Goal: Task Accomplishment & Management: Manage account settings

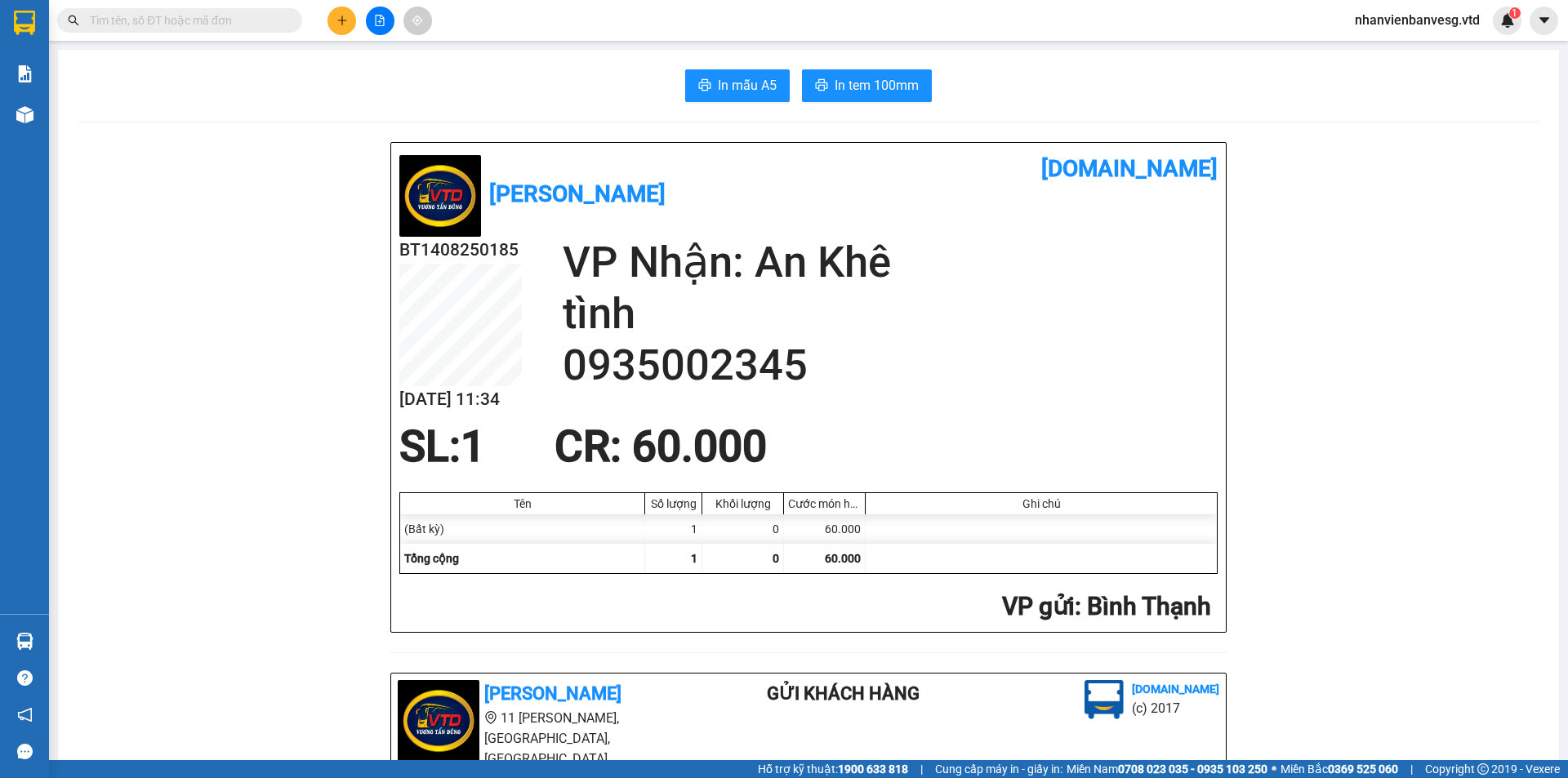
click at [348, 35] on div at bounding box center [380, 20] width 122 height 28
click at [348, 26] on button at bounding box center [342, 20] width 28 height 28
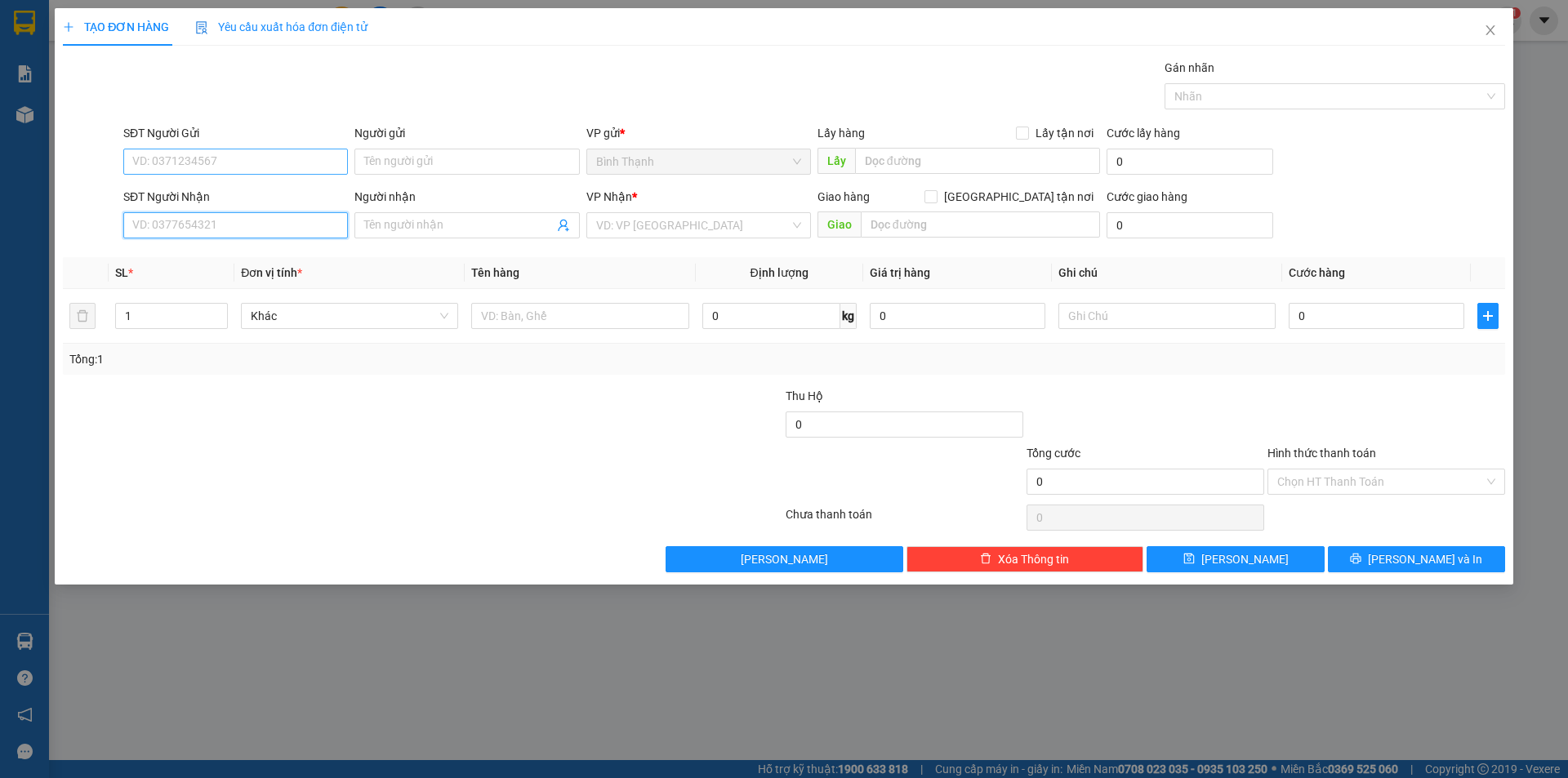
drag, startPoint x: 232, startPoint y: 230, endPoint x: 251, endPoint y: 171, distance: 62.0
click at [243, 188] on div "SĐT Người Nhận VD: 0377654321" at bounding box center [235, 216] width 225 height 57
drag, startPoint x: 220, startPoint y: 256, endPoint x: 228, endPoint y: 247, distance: 12.0
click at [222, 254] on div "0346256366 - Khang" at bounding box center [235, 258] width 205 height 18
type input "0346256366"
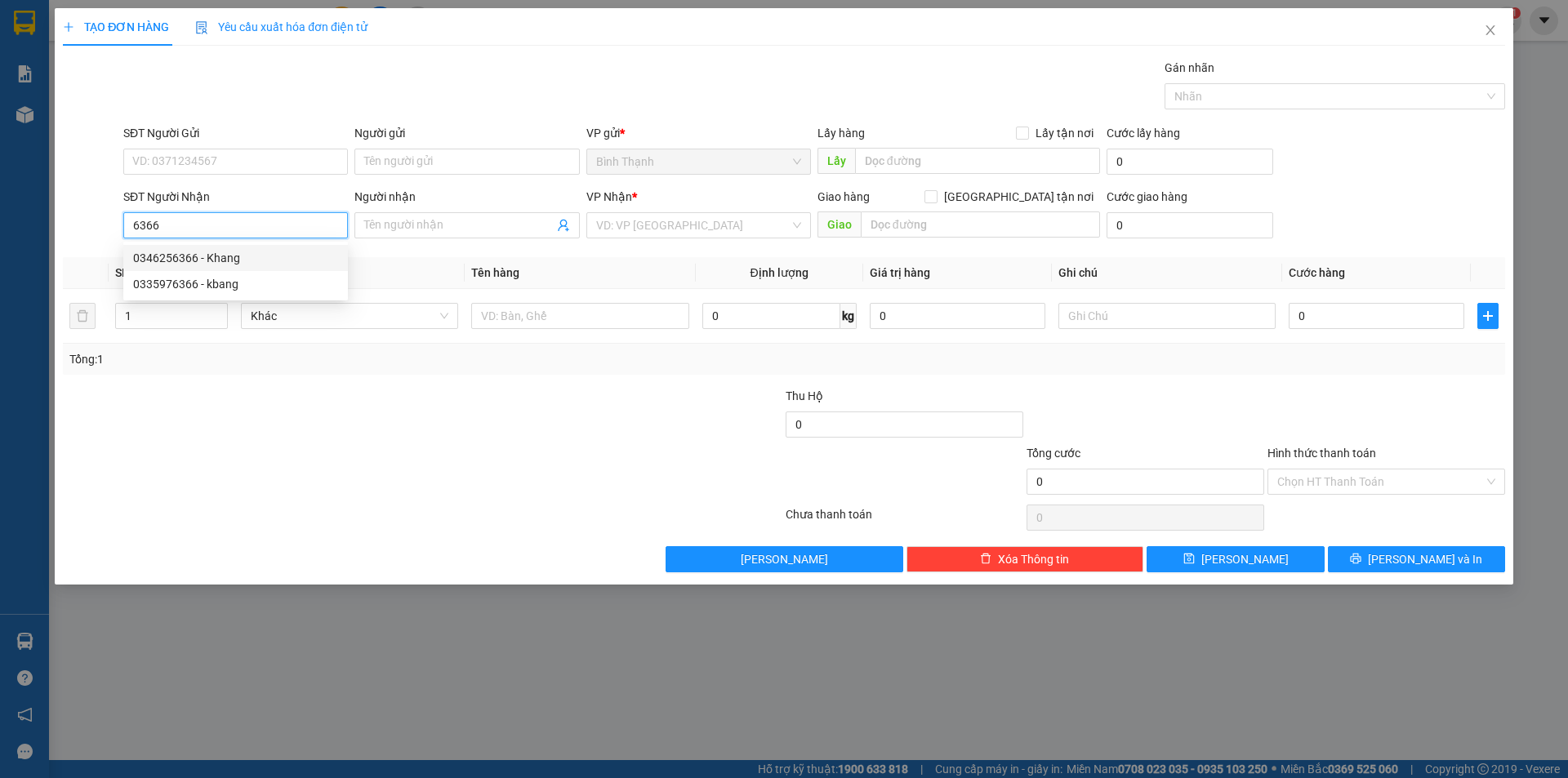
type input "Khang"
drag, startPoint x: 208, startPoint y: 227, endPoint x: 16, endPoint y: 245, distance: 192.8
click at [11, 267] on div "TẠO ĐƠN HÀNG Yêu cầu xuất hóa đơn điện tử Transit Pickup Surcharge Ids Transit …" at bounding box center [784, 389] width 1568 height 778
click at [210, 285] on div "0335976366 - kbang" at bounding box center [235, 284] width 205 height 18
type input "0335976366"
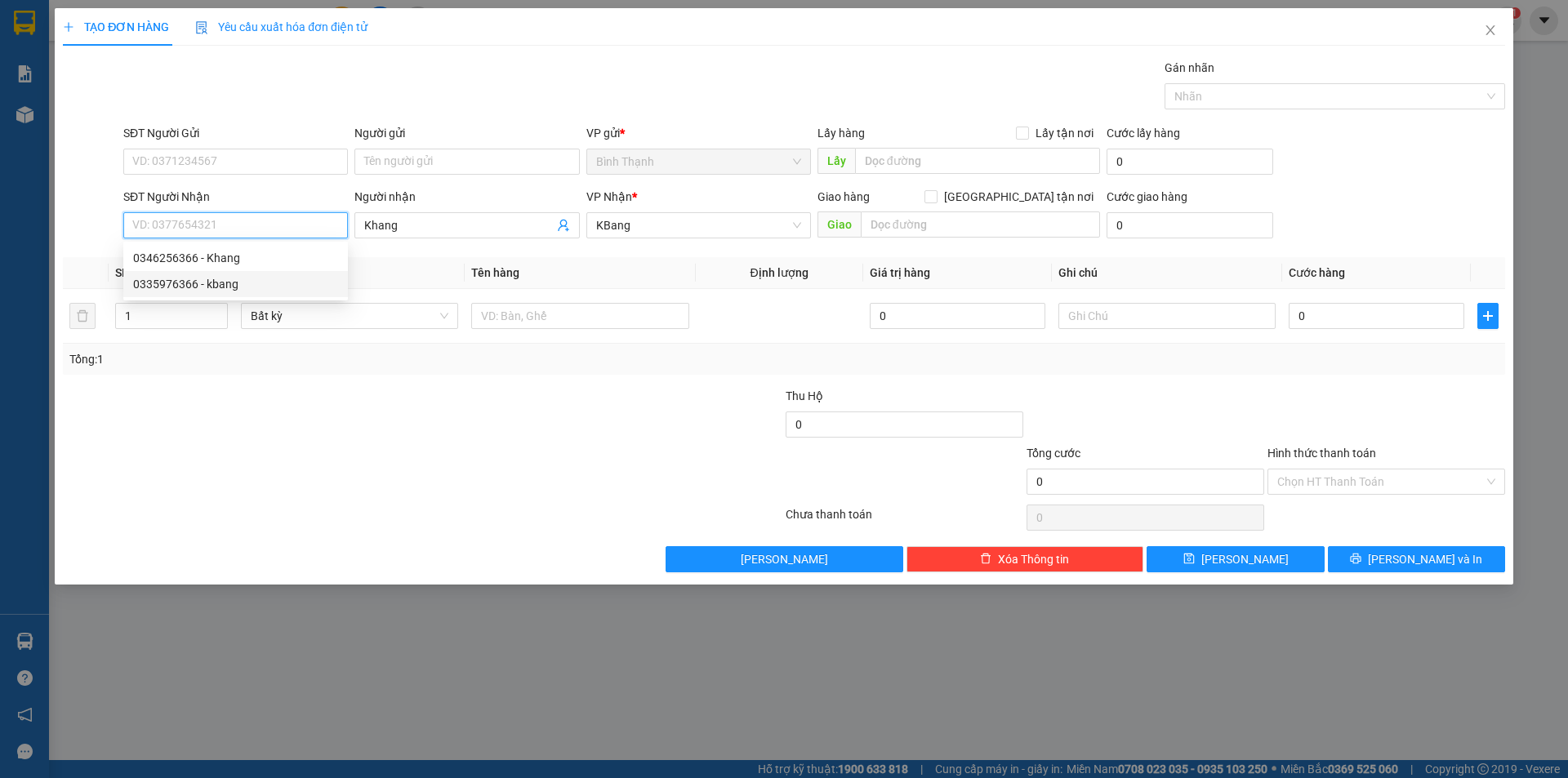
type input "kbang"
drag, startPoint x: 130, startPoint y: 313, endPoint x: 107, endPoint y: 323, distance: 25.1
click at [107, 323] on tr "1 Bất kỳ 0 0" at bounding box center [784, 317] width 1443 height 55
type input "2"
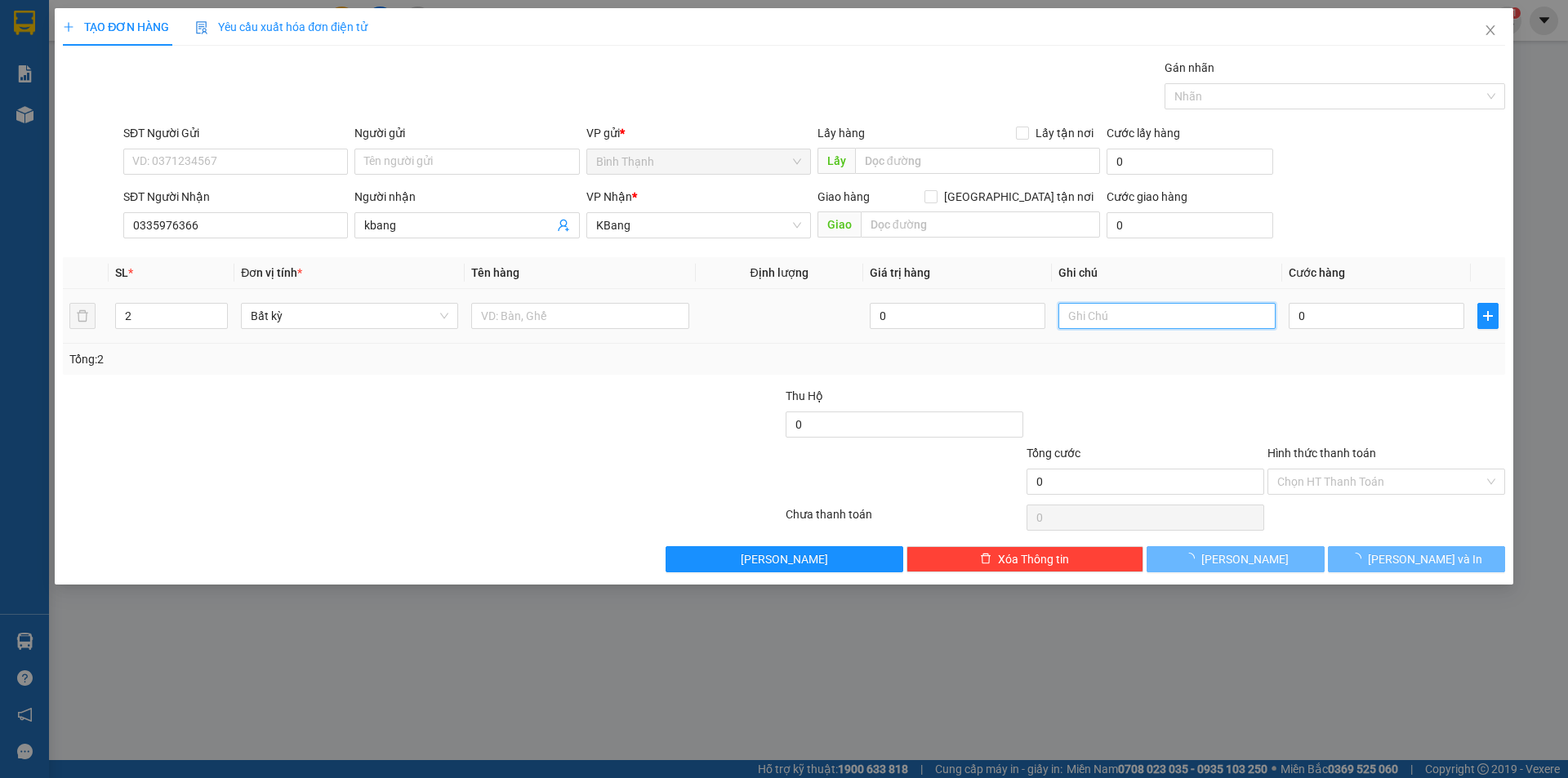
drag, startPoint x: 1194, startPoint y: 323, endPoint x: 1567, endPoint y: 266, distance: 377.3
click at [1289, 320] on tr "2 Bất kỳ 0 0" at bounding box center [784, 317] width 1443 height 55
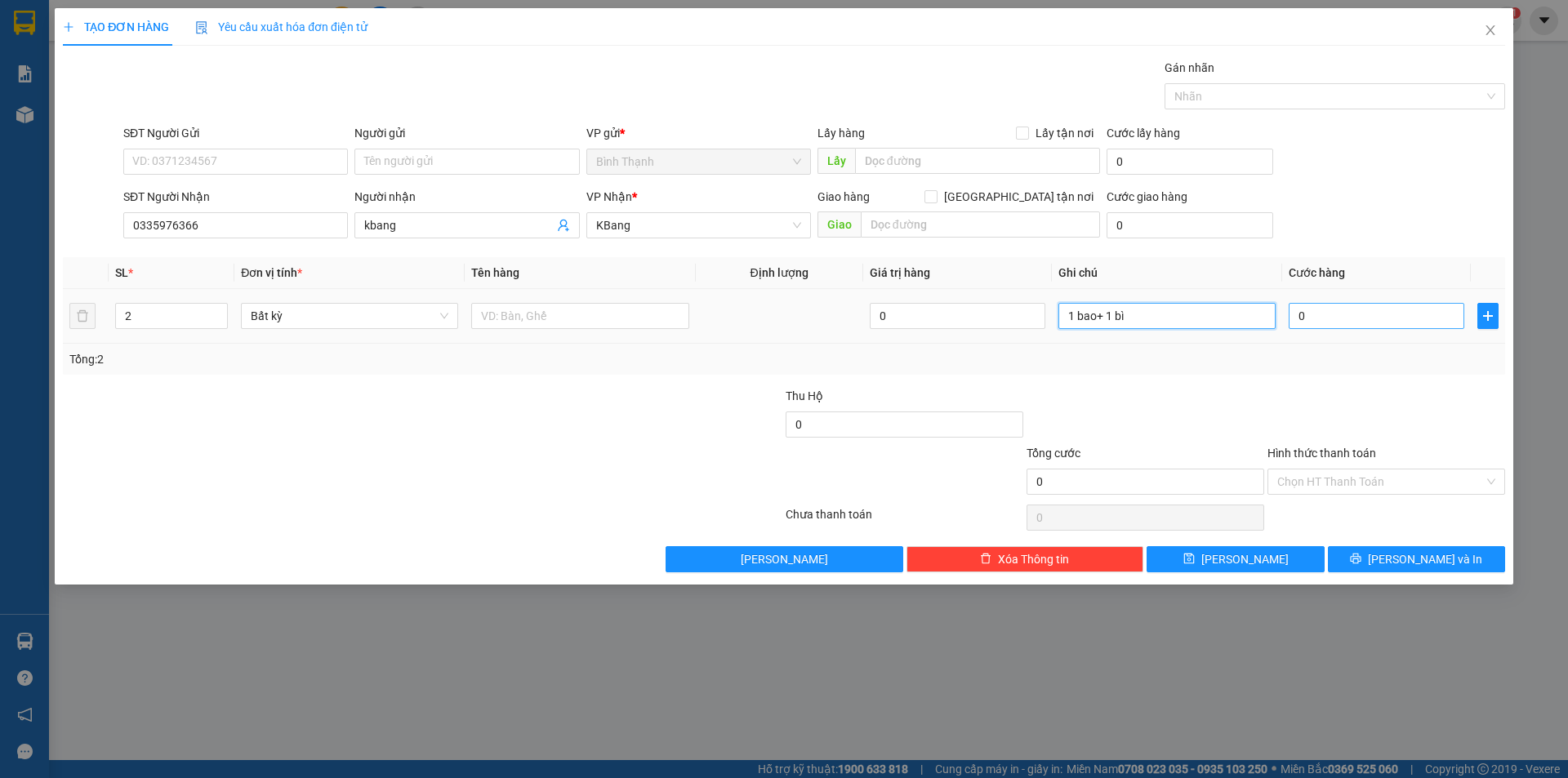
type input "1 bao+ 1 bì"
click at [1348, 307] on input "0" at bounding box center [1377, 316] width 176 height 26
type input "1"
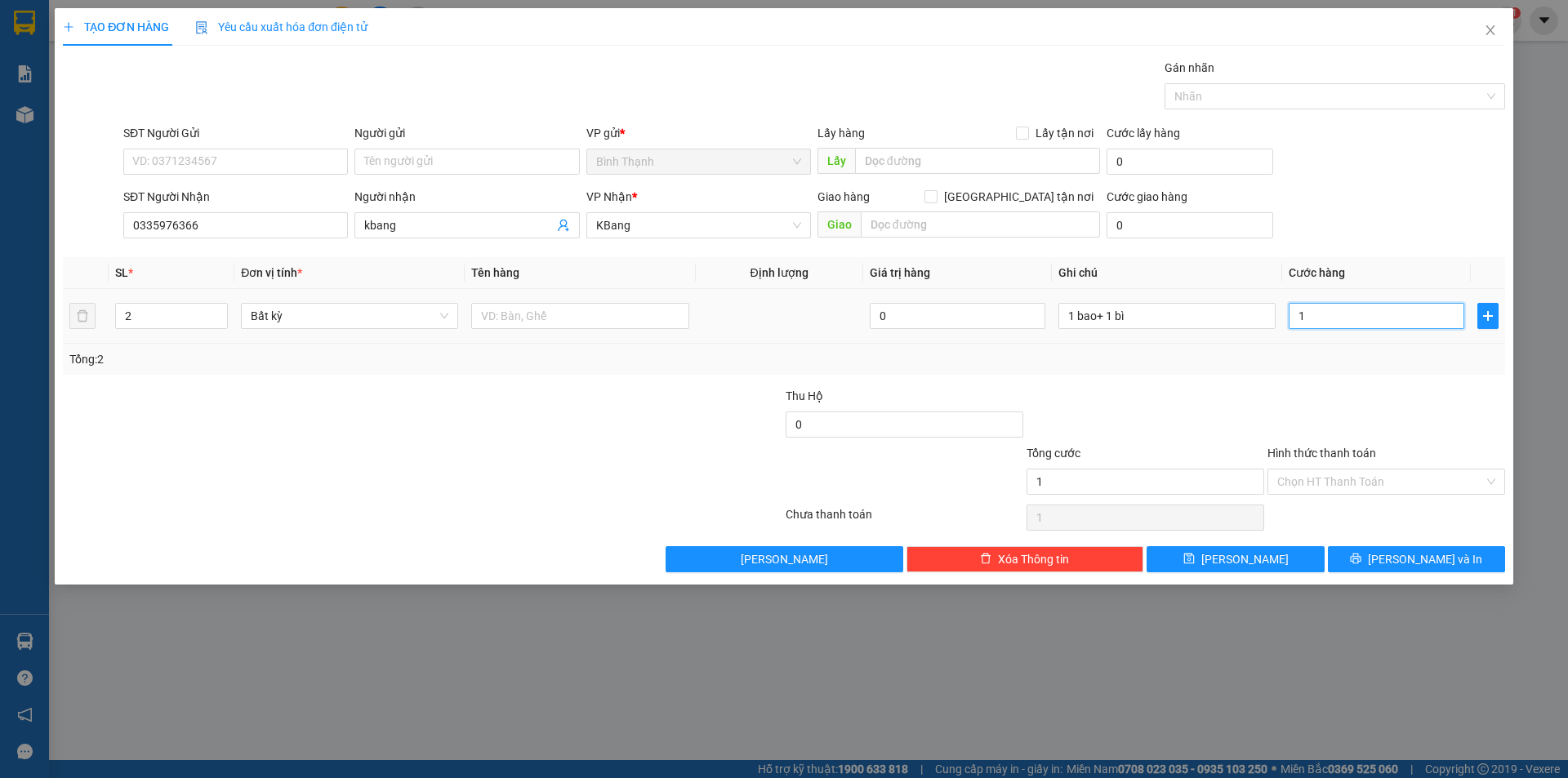
type input "10"
type input "100"
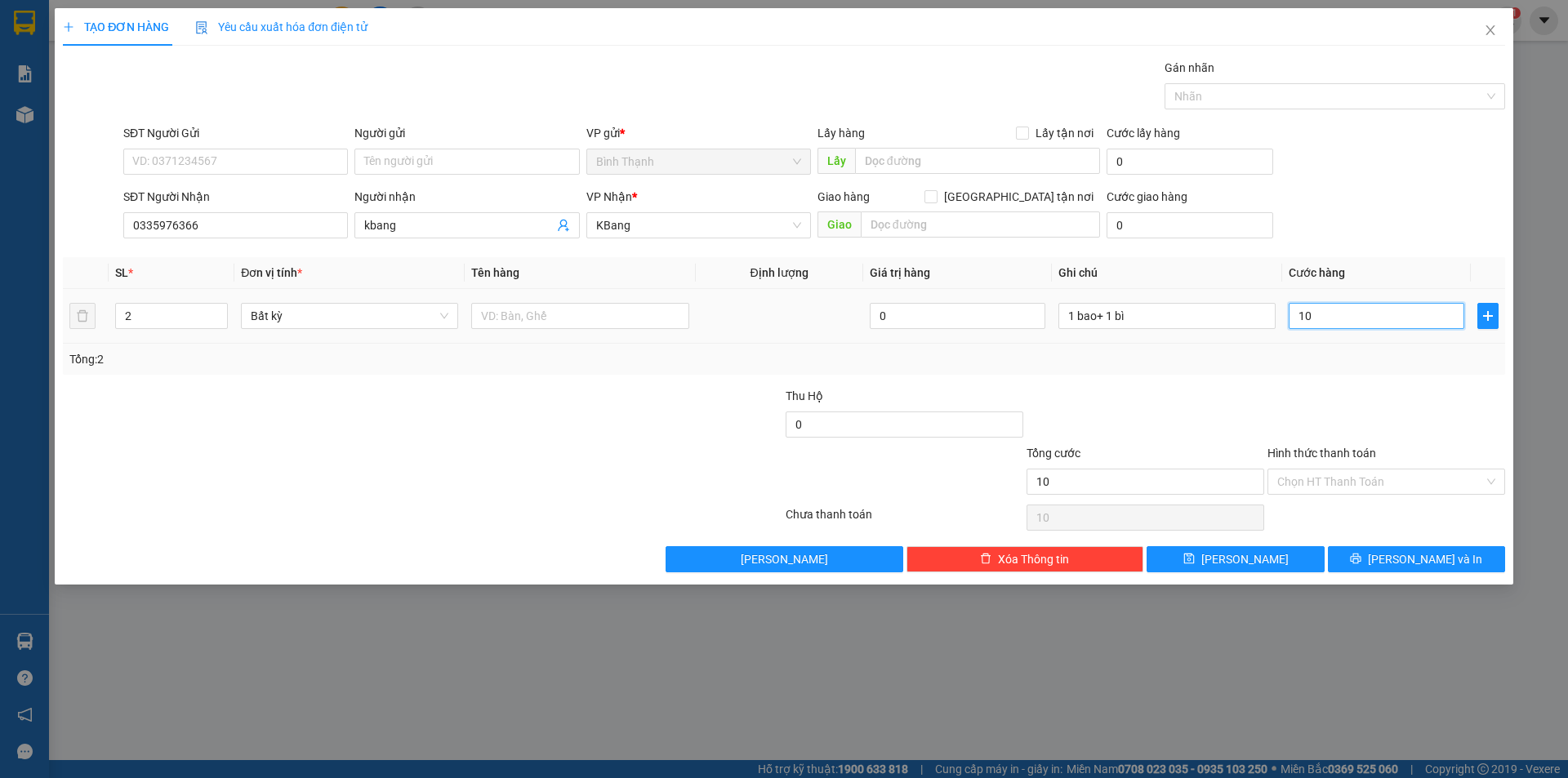
type input "100"
type input "1.000"
type input "10.000"
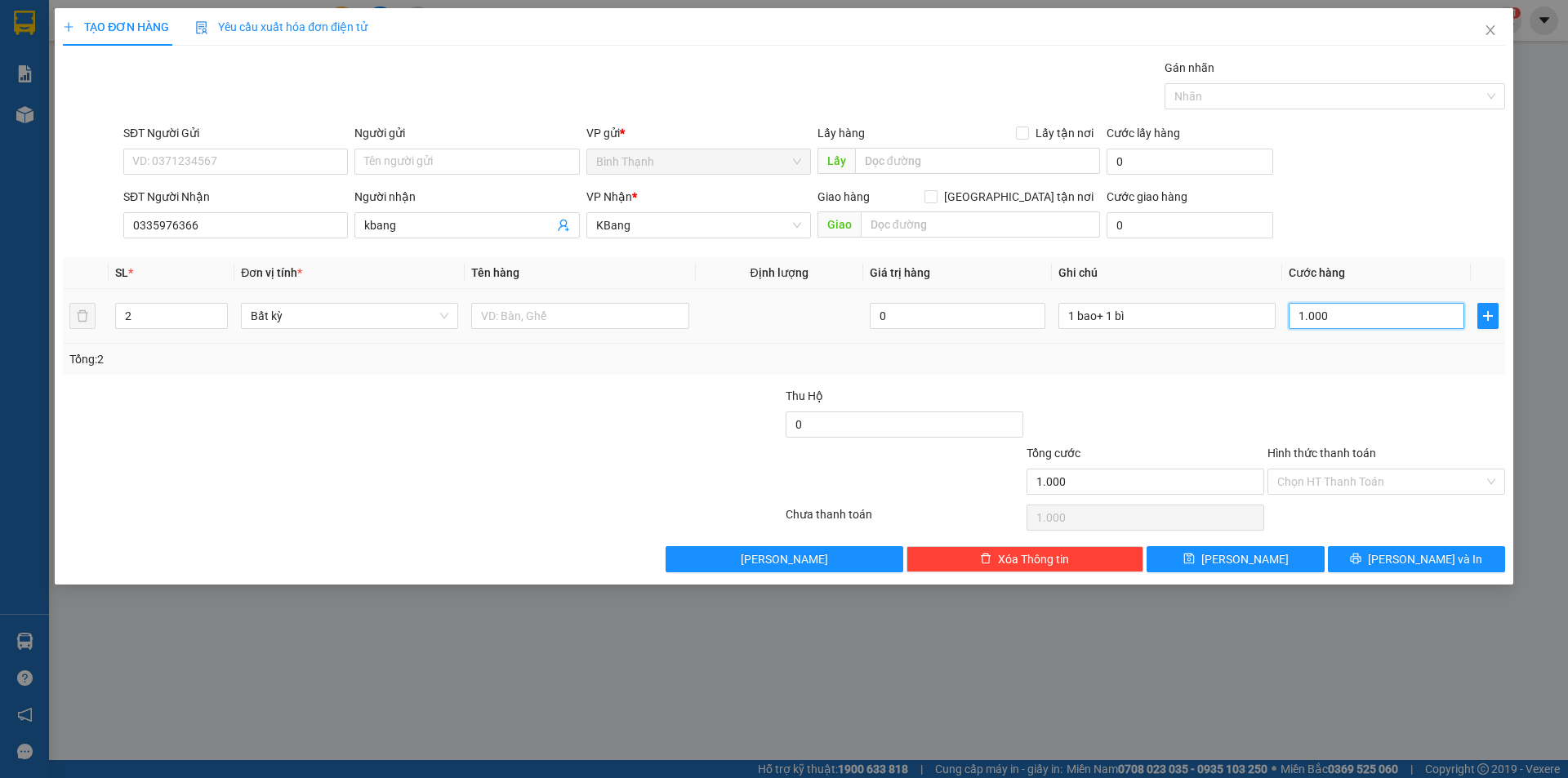
type input "10.000"
type input "100.000"
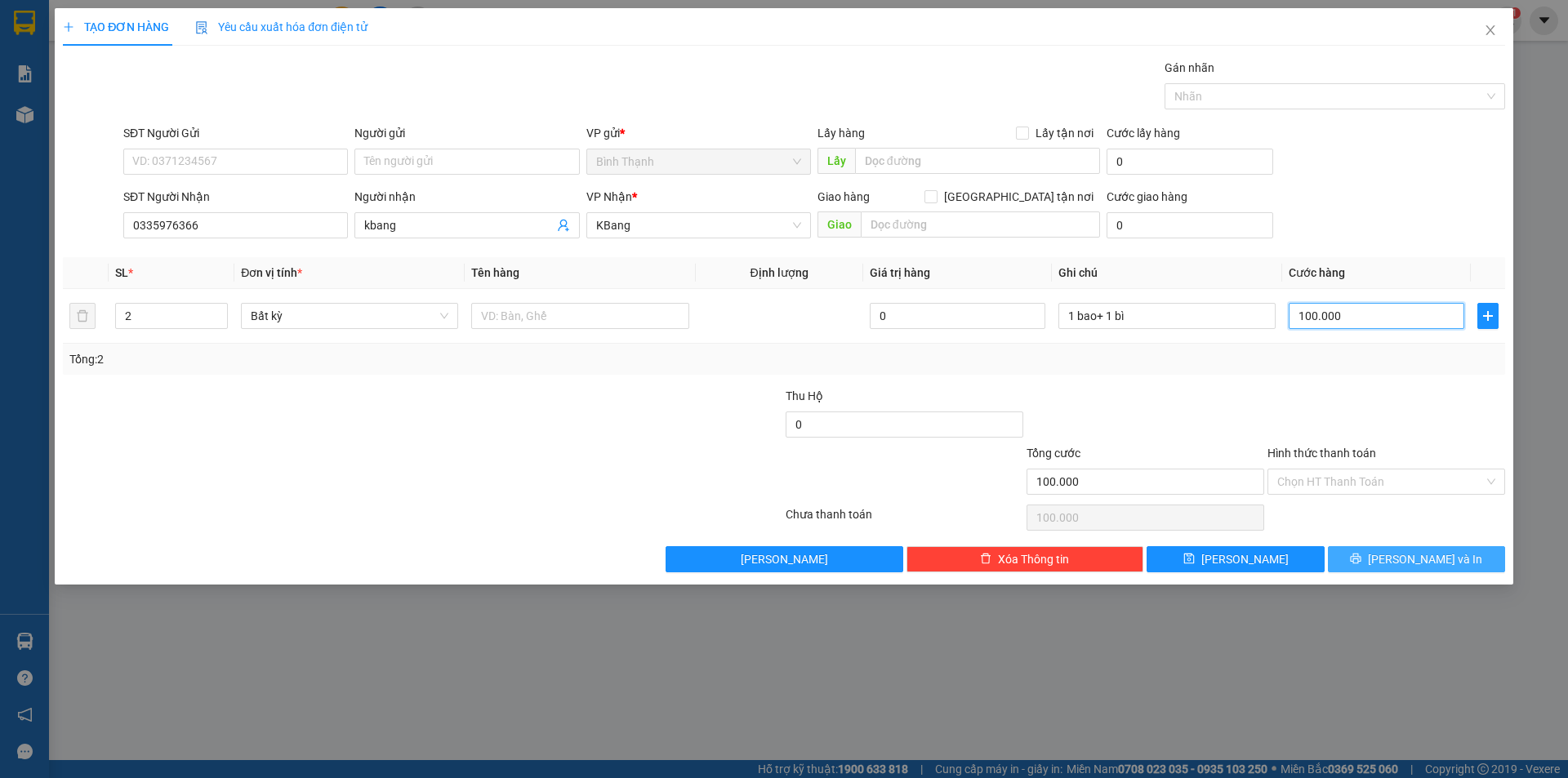
type input "100.000"
click at [1372, 555] on button "[PERSON_NAME] và In" at bounding box center [1417, 559] width 177 height 26
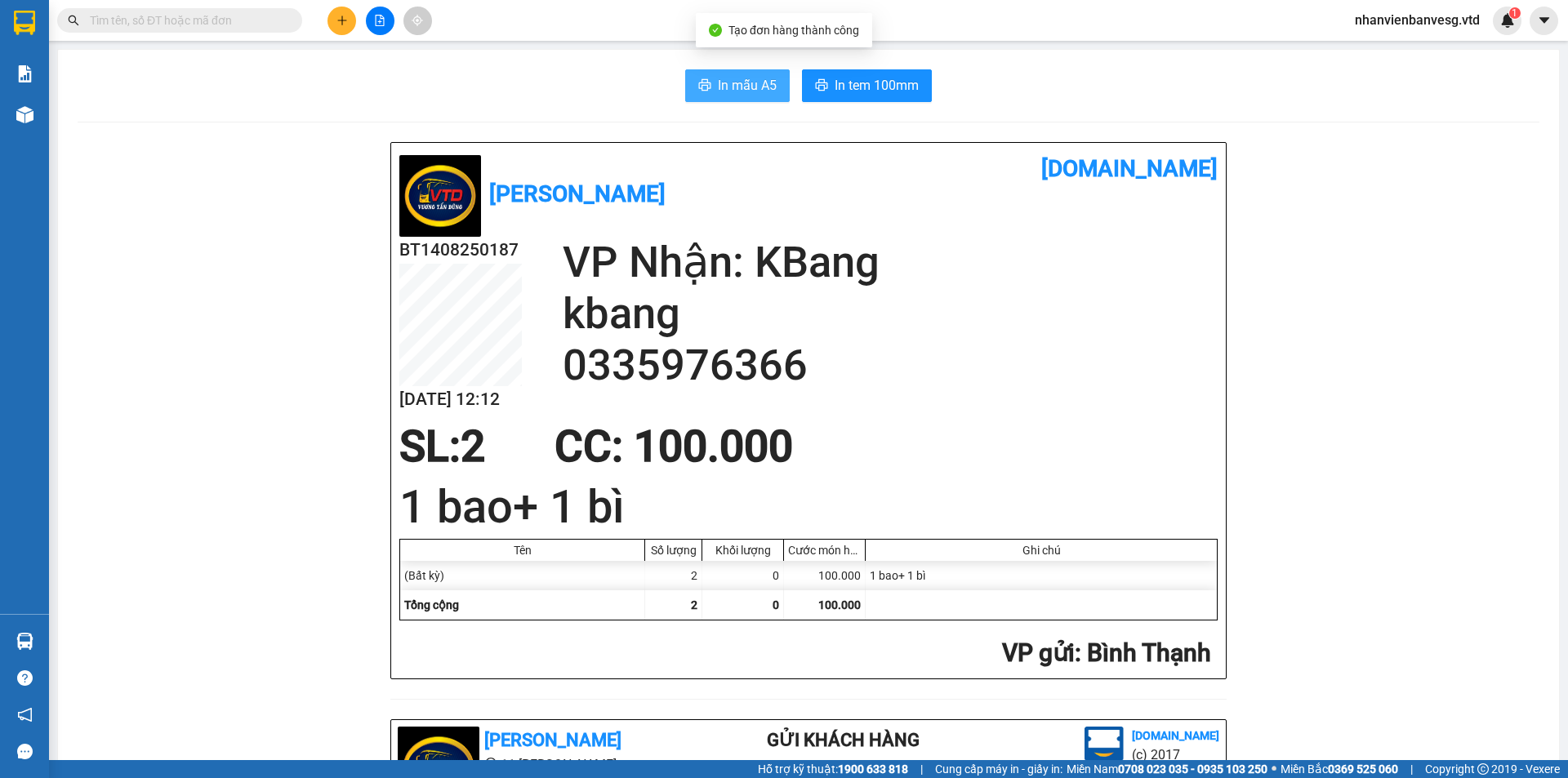
click at [756, 82] on span "In mẫu A5" at bounding box center [747, 85] width 59 height 20
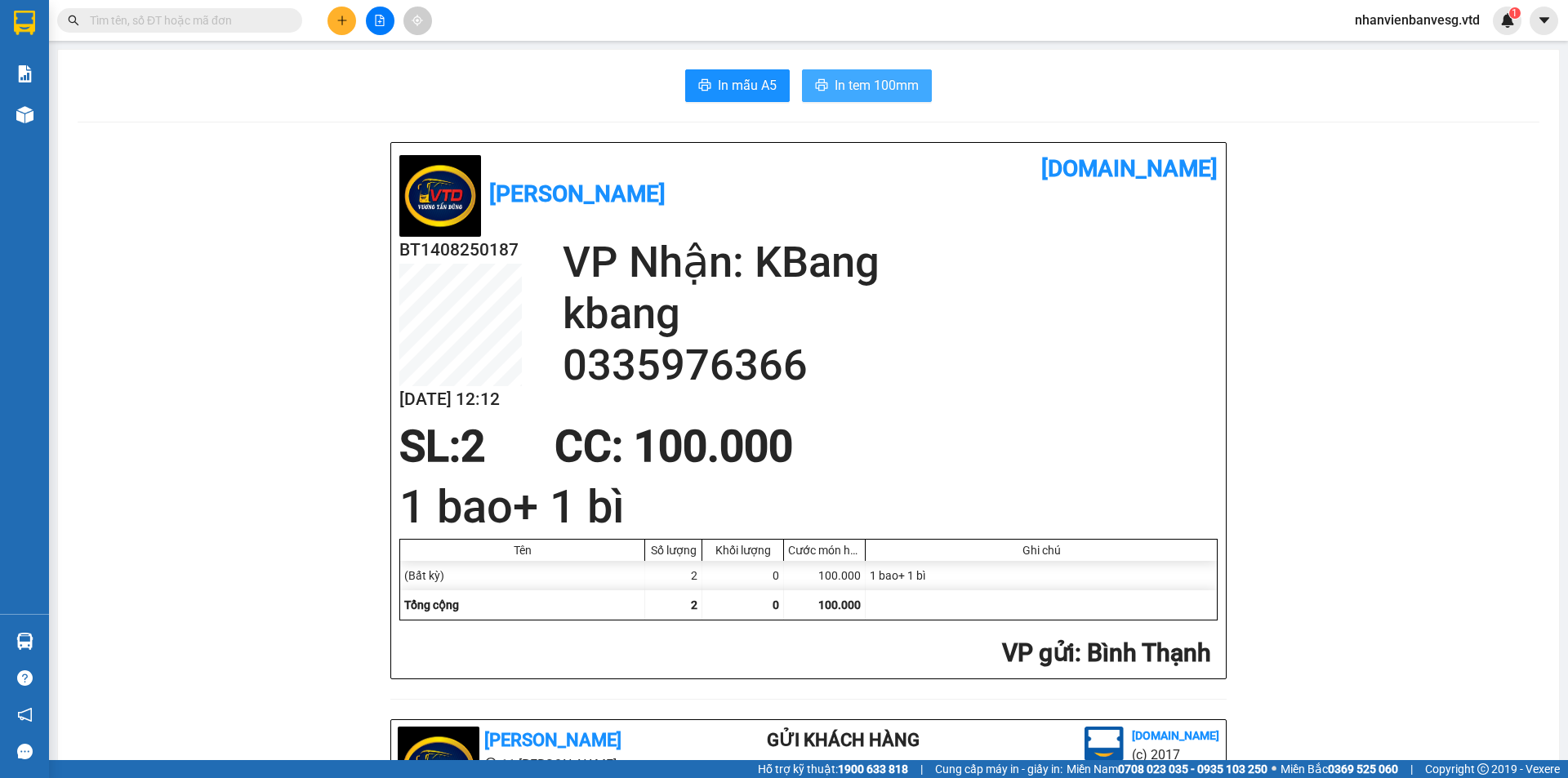
click at [838, 93] on span "In tem 100mm" at bounding box center [877, 85] width 84 height 20
click at [356, 19] on div at bounding box center [380, 20] width 122 height 28
click at [336, 15] on icon "plus" at bounding box center [342, 20] width 12 height 12
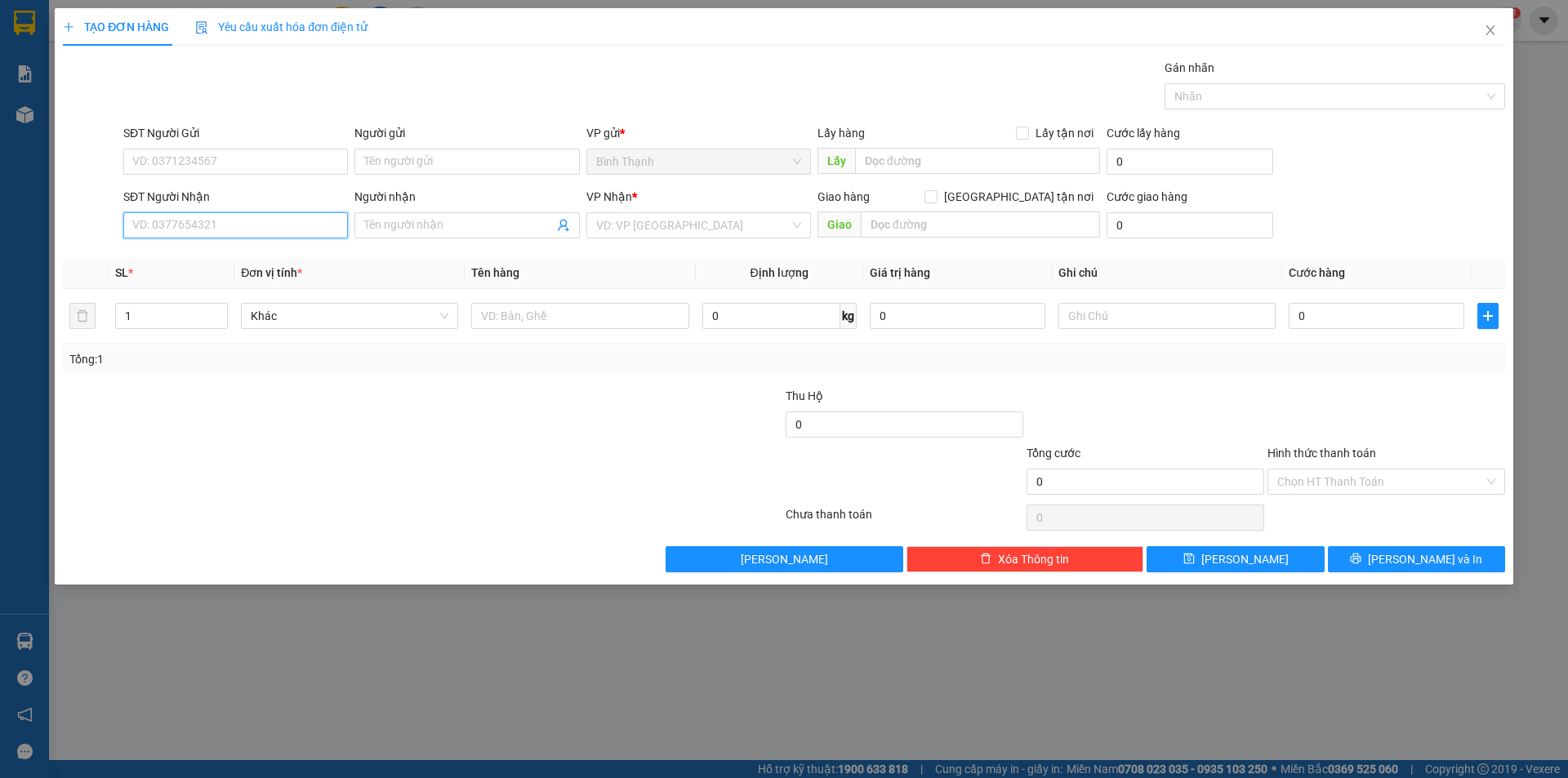
click at [238, 239] on div "SĐT Người Nhận VD: 0377654321" at bounding box center [235, 216] width 225 height 57
drag, startPoint x: 186, startPoint y: 286, endPoint x: 196, endPoint y: 280, distance: 11.7
click at [191, 282] on div "0368261009 - playku" at bounding box center [235, 284] width 205 height 18
type input "0368261009"
type input "playku"
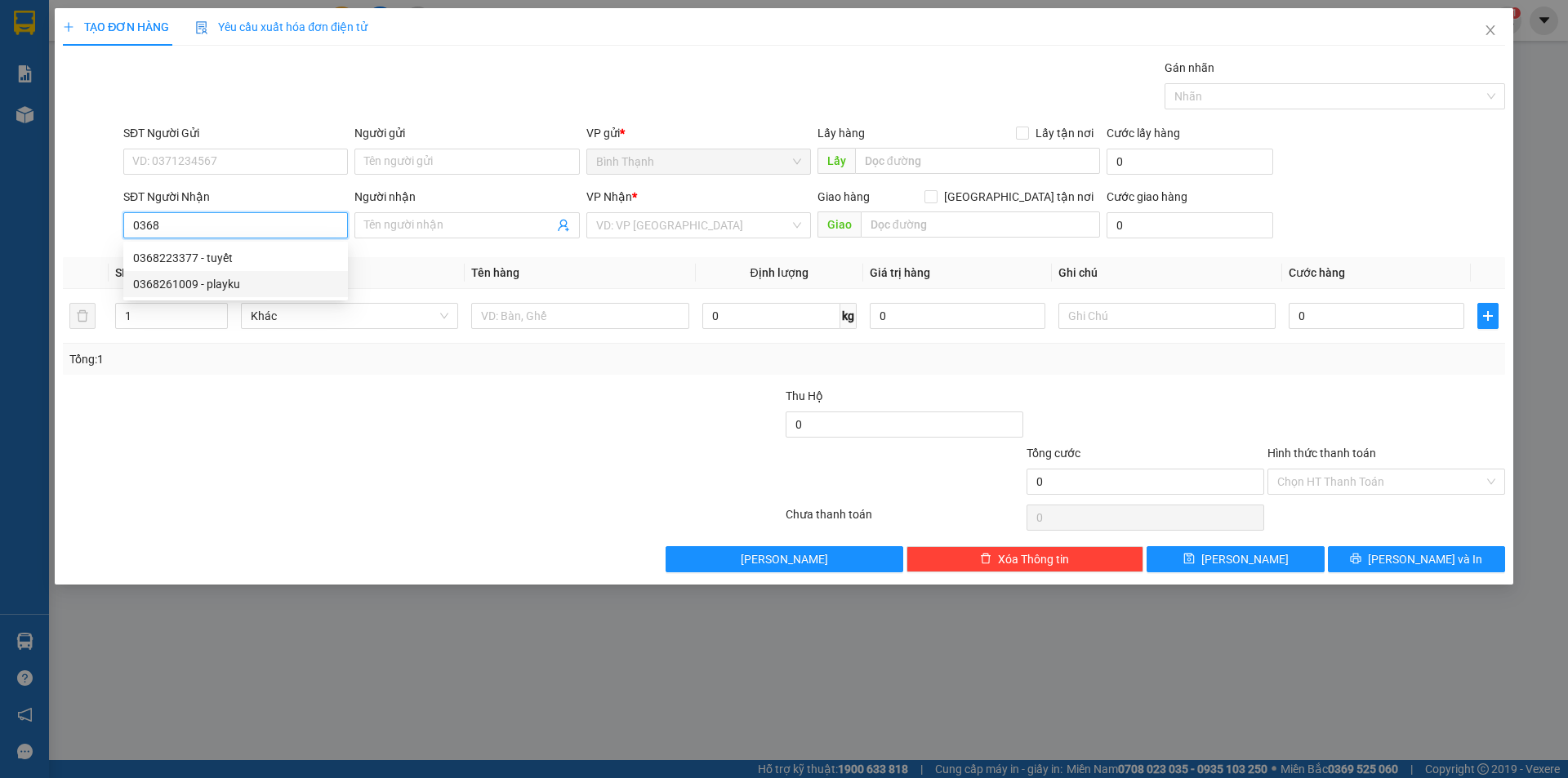
type input "tạp hóa bà hòa"
type input "0368261009"
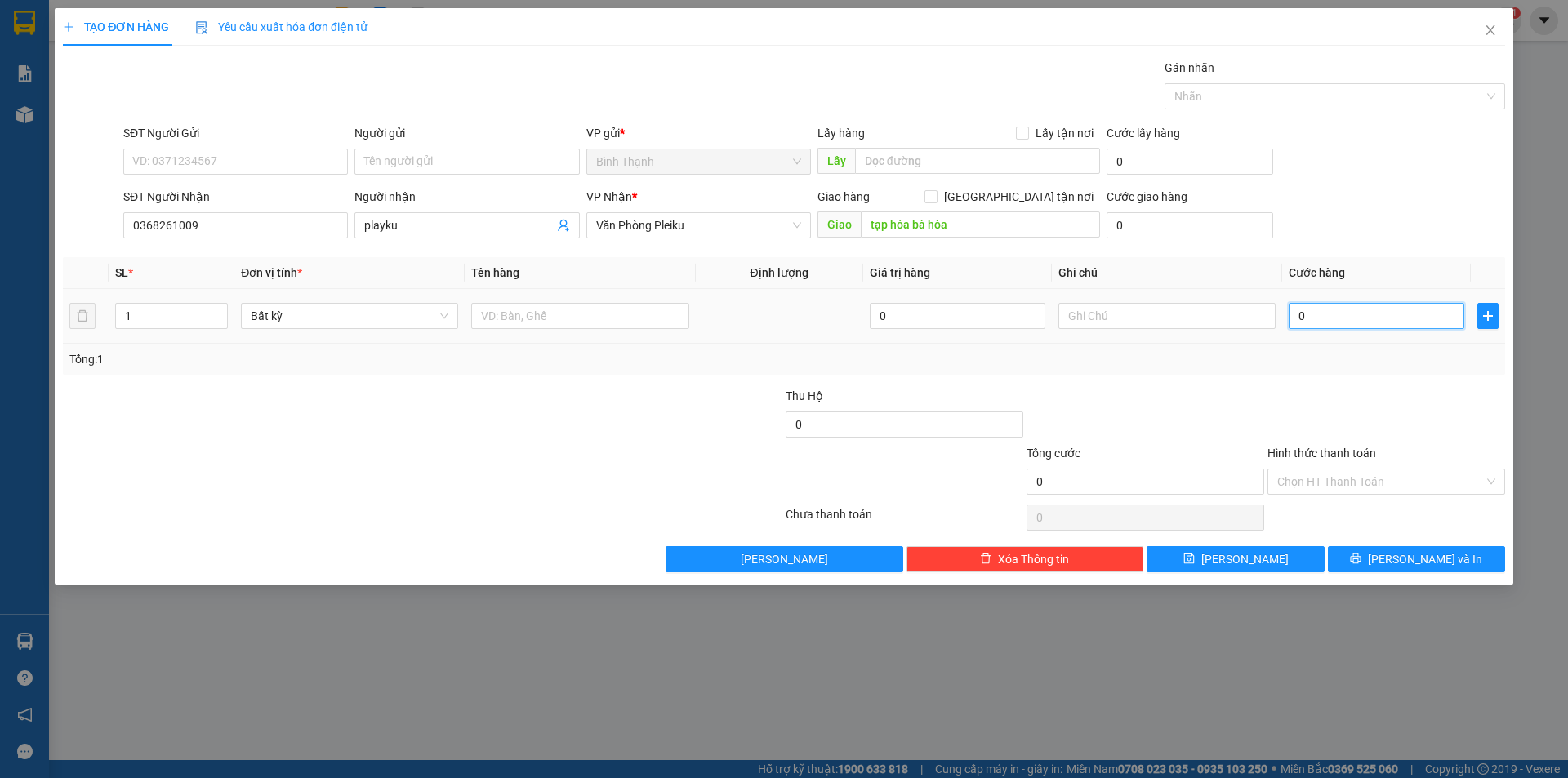
click at [1324, 311] on input "0" at bounding box center [1377, 316] width 176 height 26
type input "7"
type input "70"
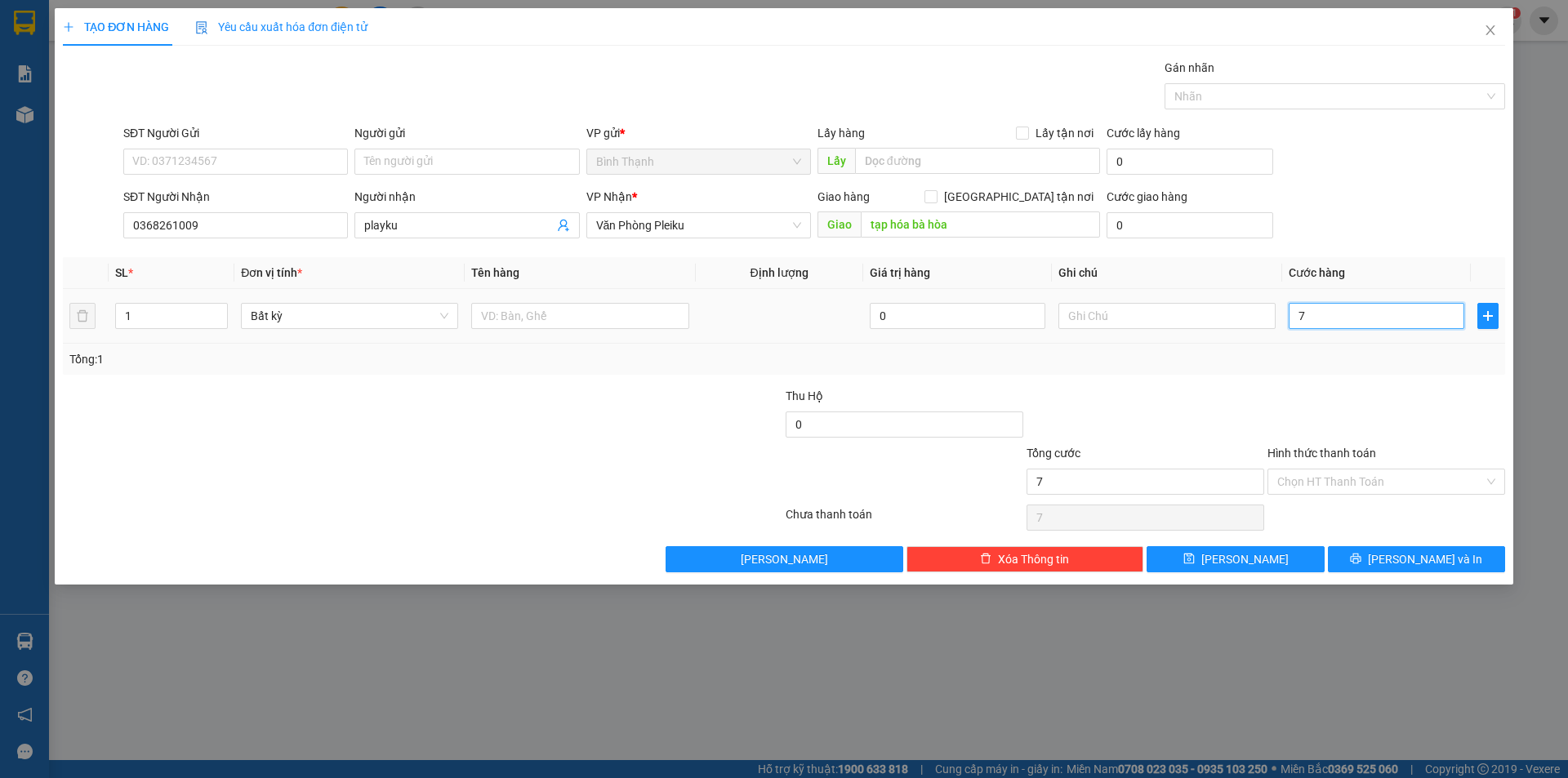
type input "70"
type input "700"
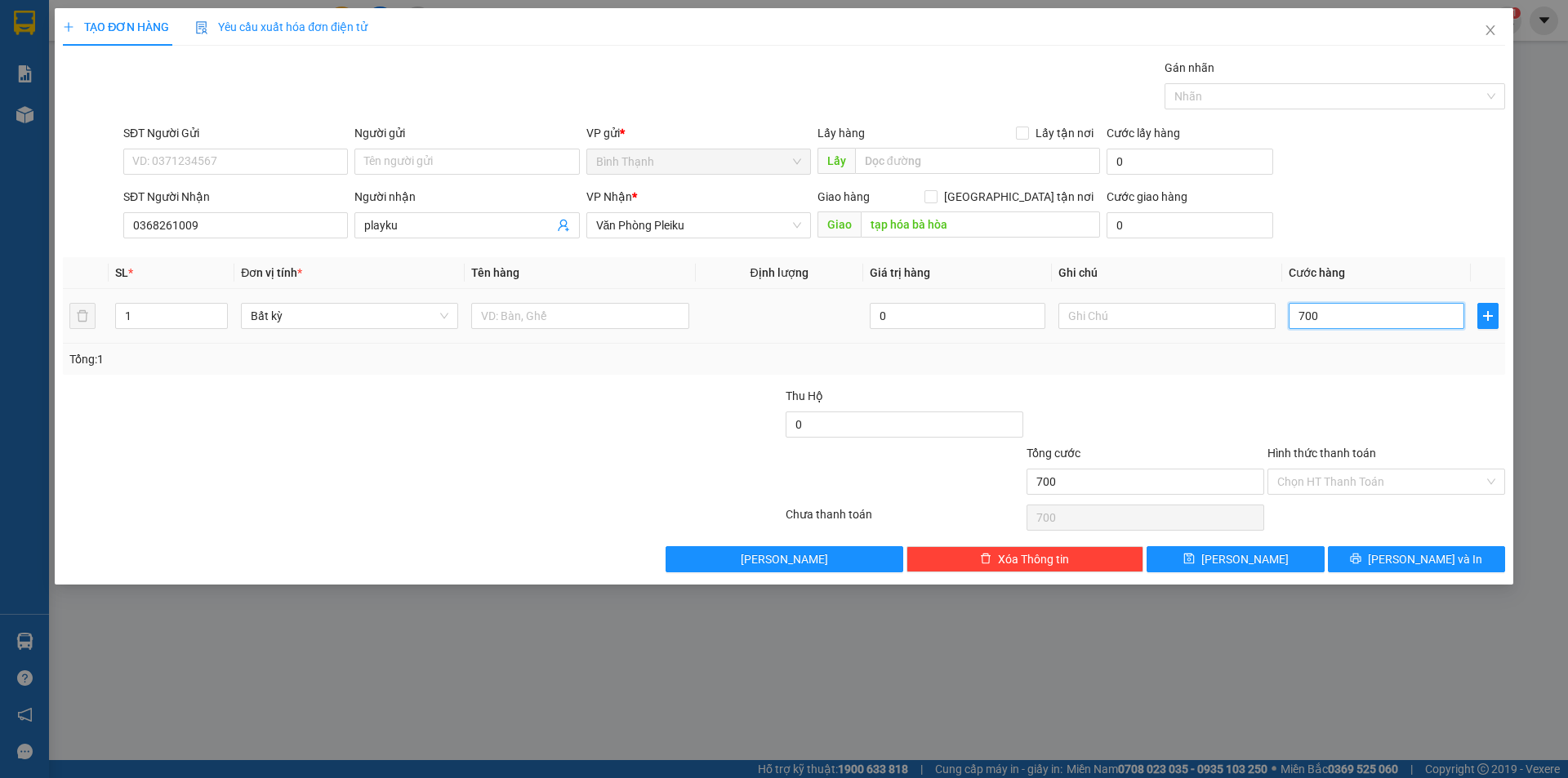
type input "7.000"
type input "70.000"
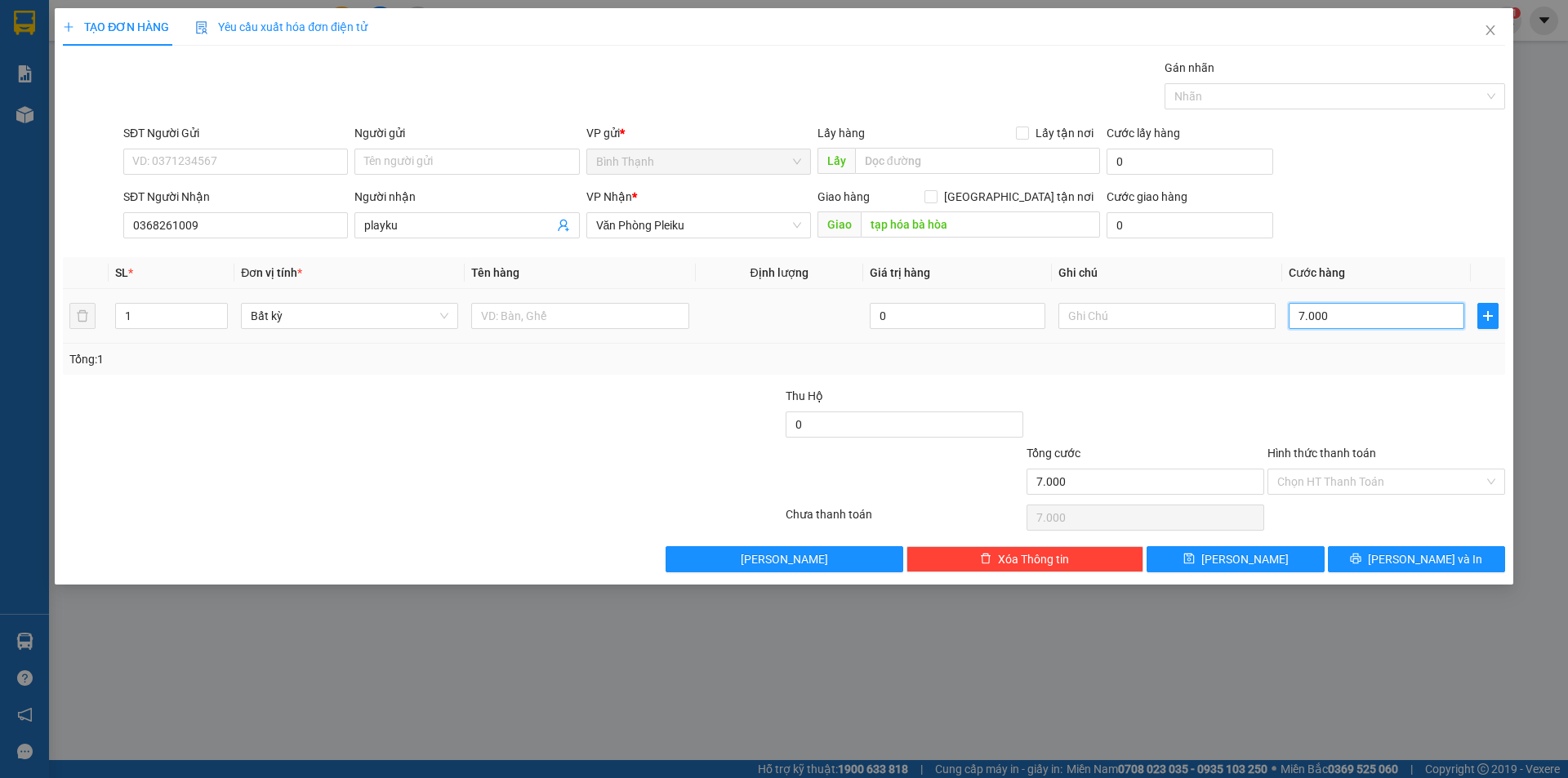
type input "70.000"
click at [1397, 557] on button "[PERSON_NAME] và In" at bounding box center [1417, 559] width 177 height 26
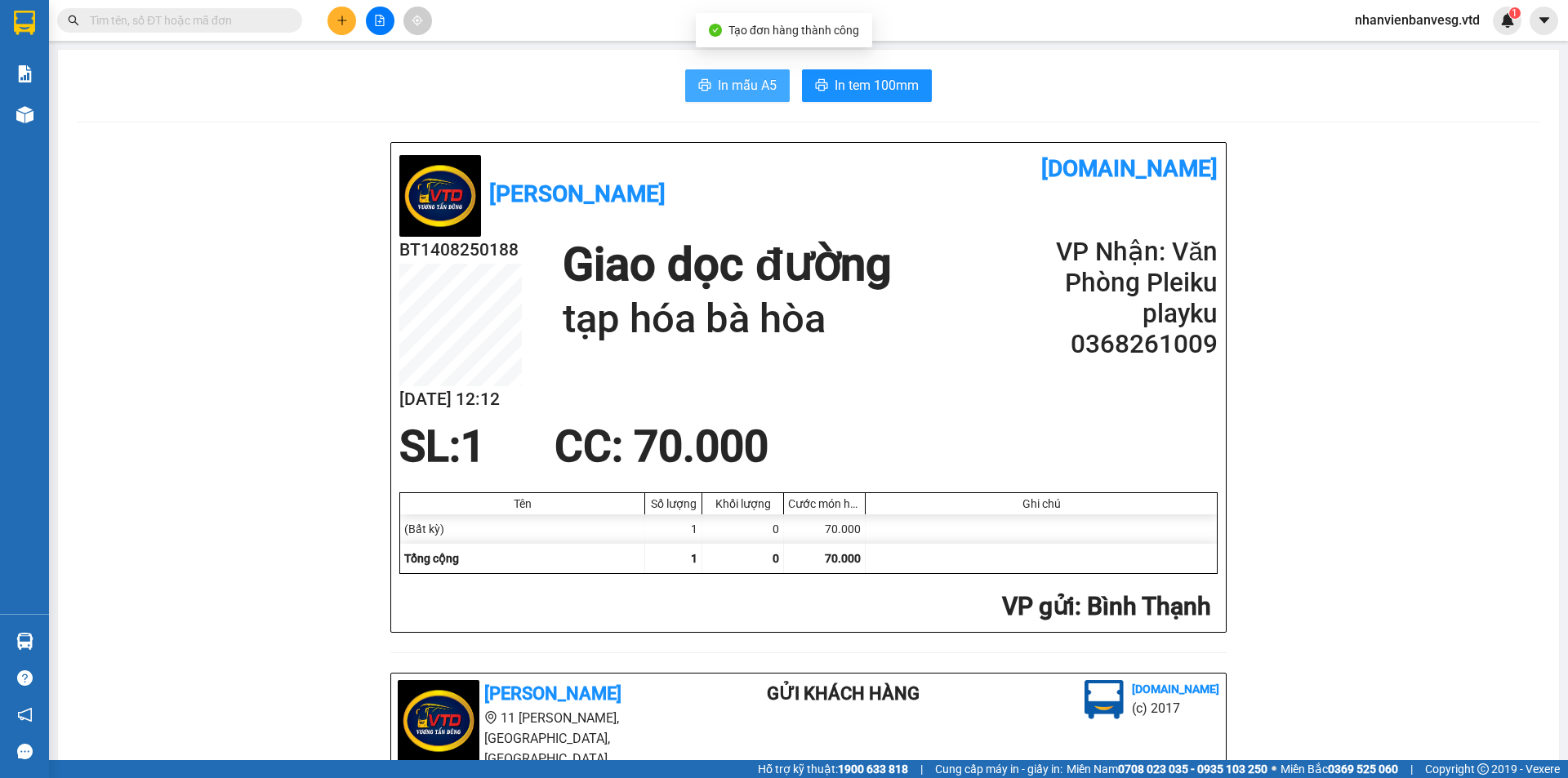
click at [746, 91] on span "In mẫu A5" at bounding box center [747, 85] width 59 height 20
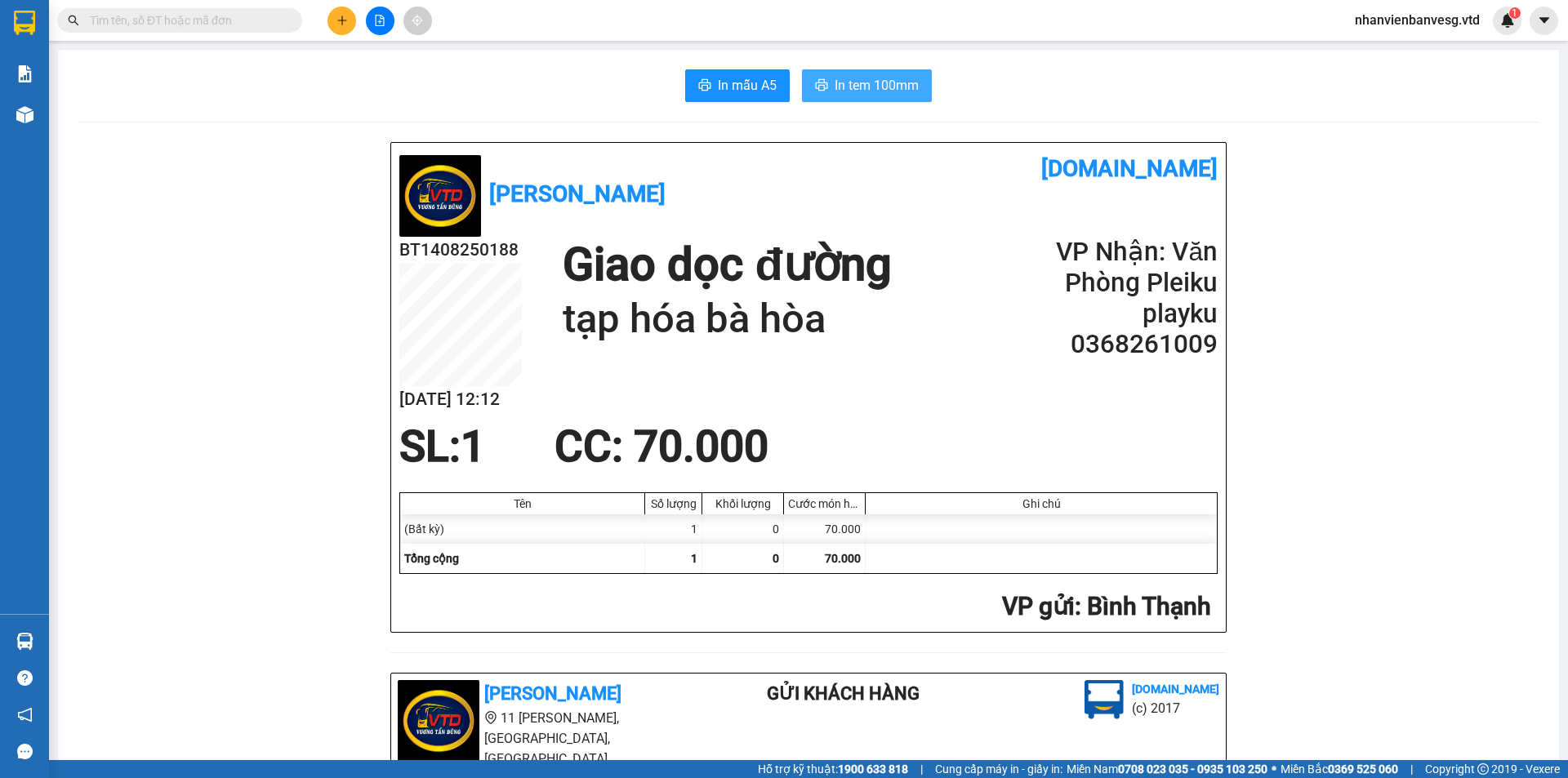
click at [875, 88] on span "In tem 100mm" at bounding box center [877, 85] width 84 height 20
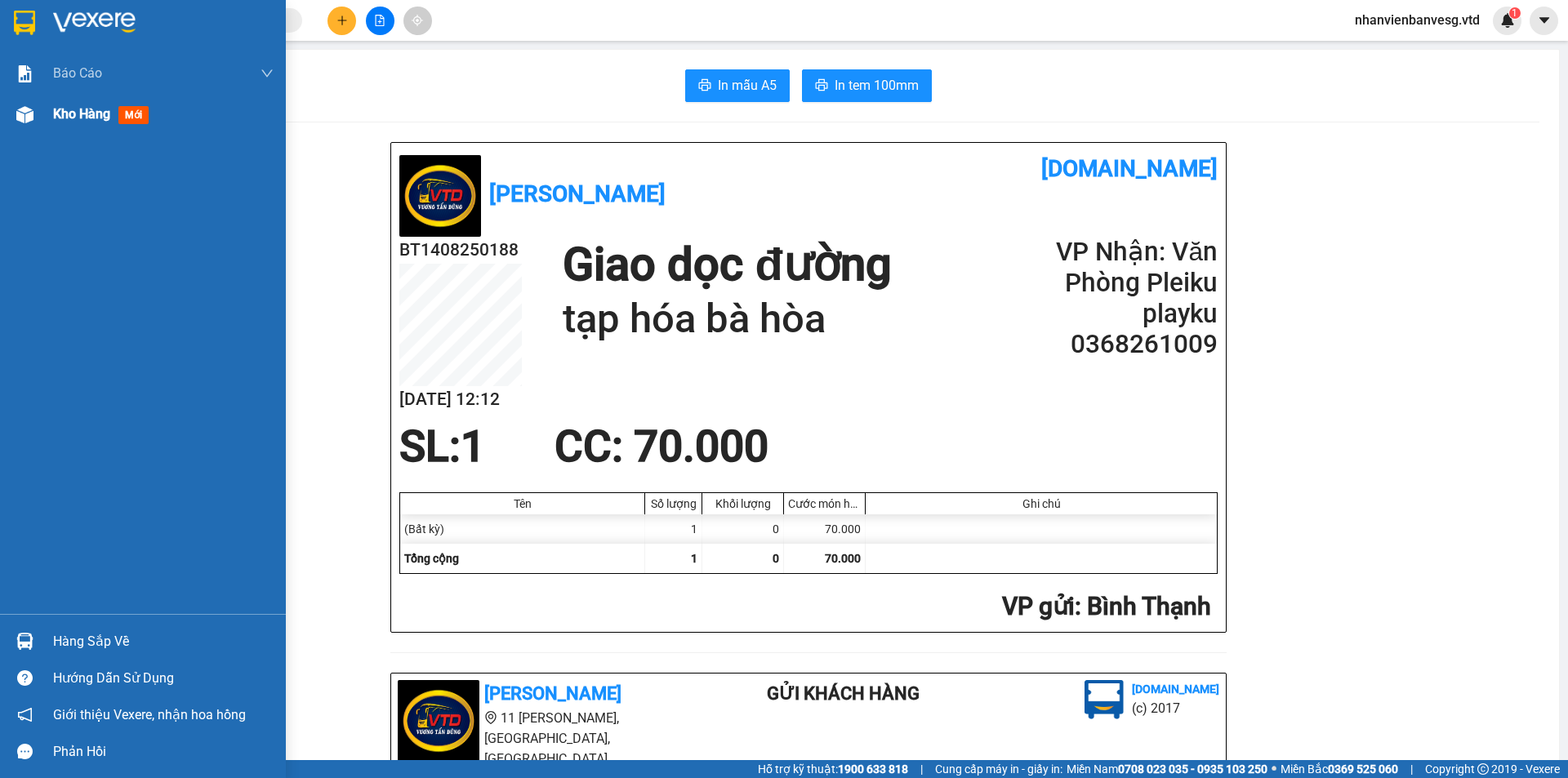
drag, startPoint x: 87, startPoint y: 109, endPoint x: 101, endPoint y: 102, distance: 15.7
click at [100, 98] on div "Kho hàng mới" at bounding box center [163, 114] width 221 height 41
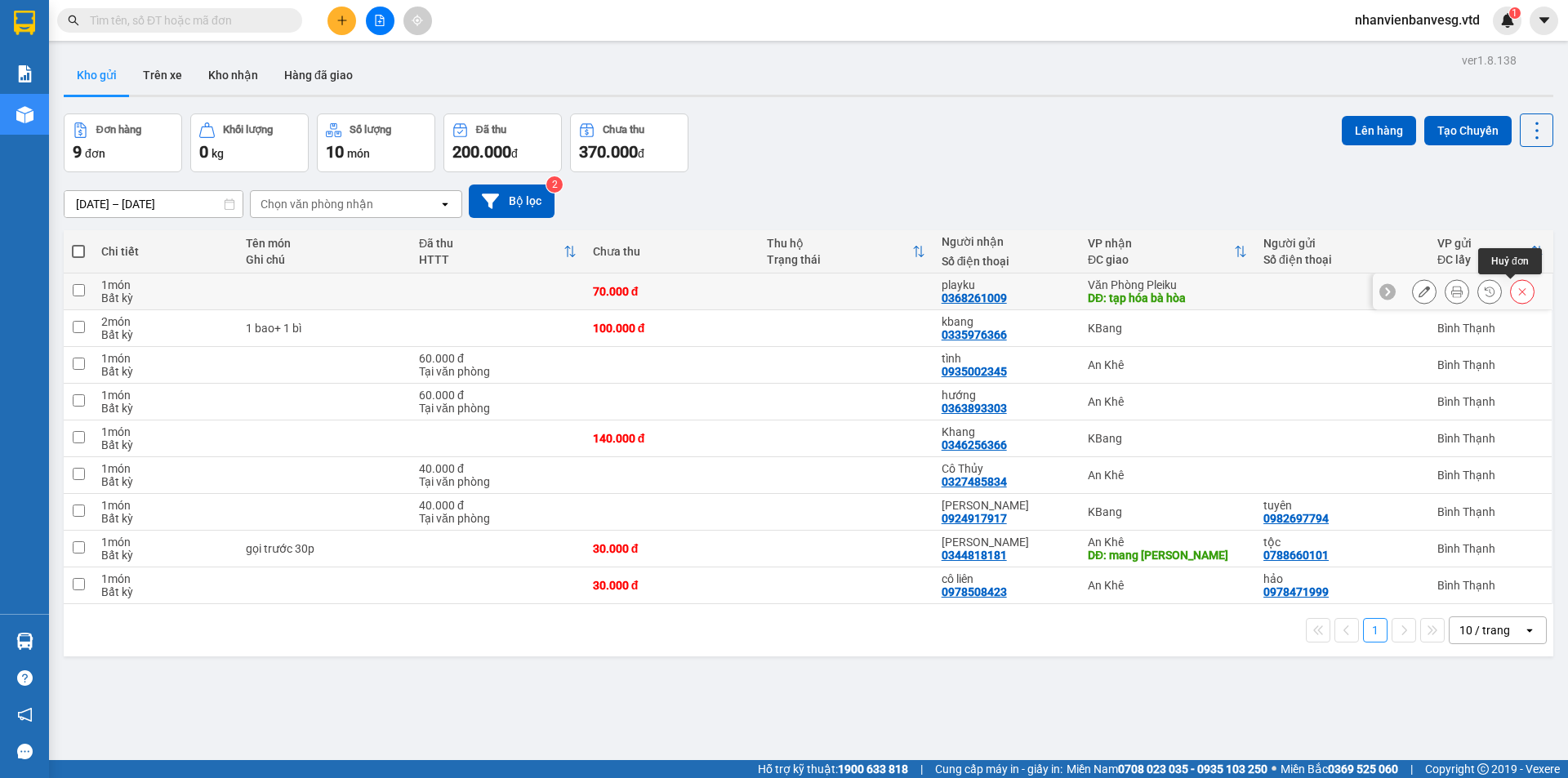
click at [1511, 285] on button at bounding box center [1523, 292] width 23 height 28
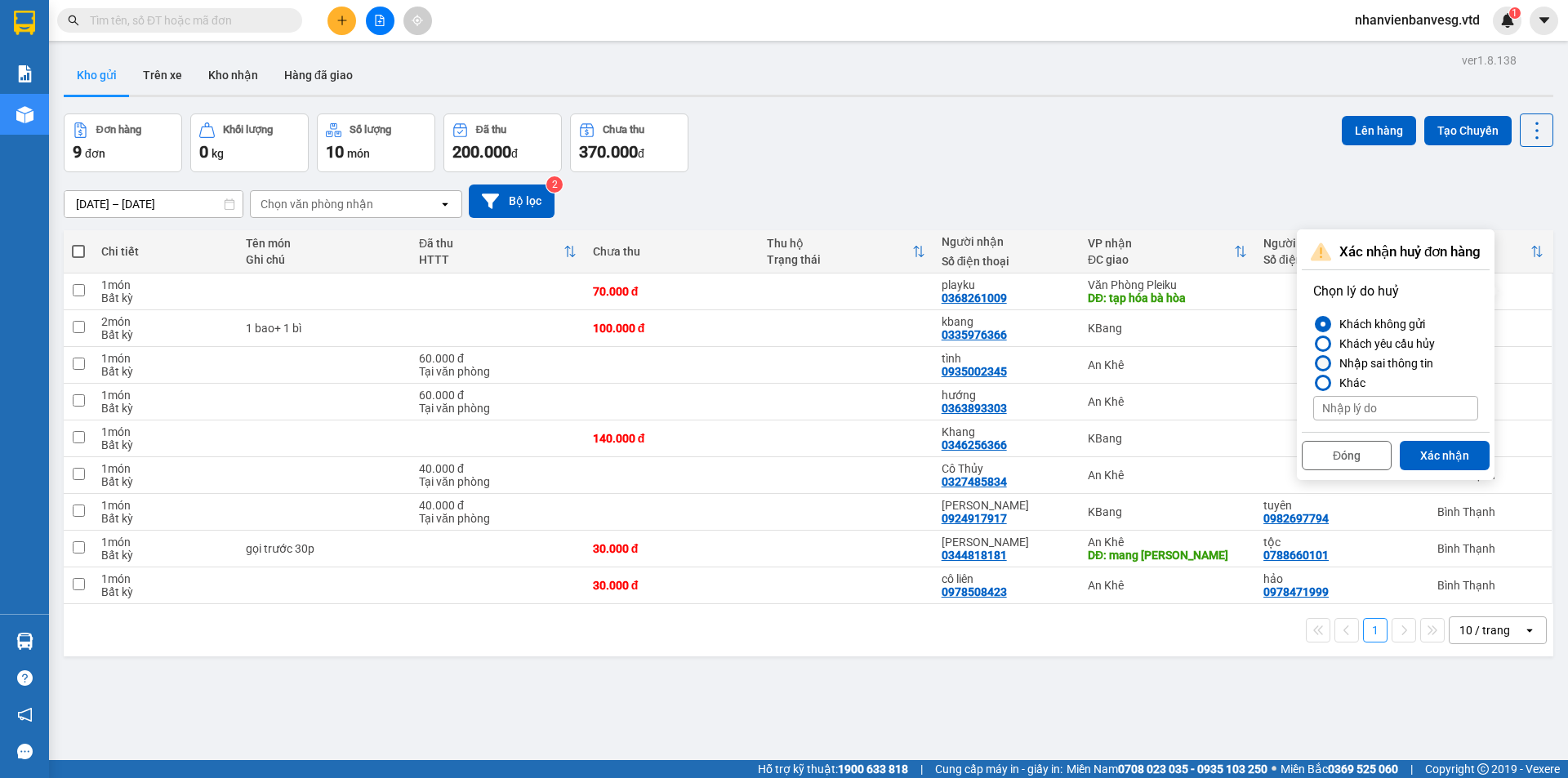
click at [1413, 362] on div "Nhập sai thông tin" at bounding box center [1383, 364] width 100 height 20
click at [1313, 364] on input "Nhập sai thông tin" at bounding box center [1313, 364] width 0 height 0
drag, startPoint x: 1440, startPoint y: 454, endPoint x: 1448, endPoint y: 452, distance: 8.2
click at [1441, 454] on button "Xác nhận" at bounding box center [1445, 455] width 90 height 29
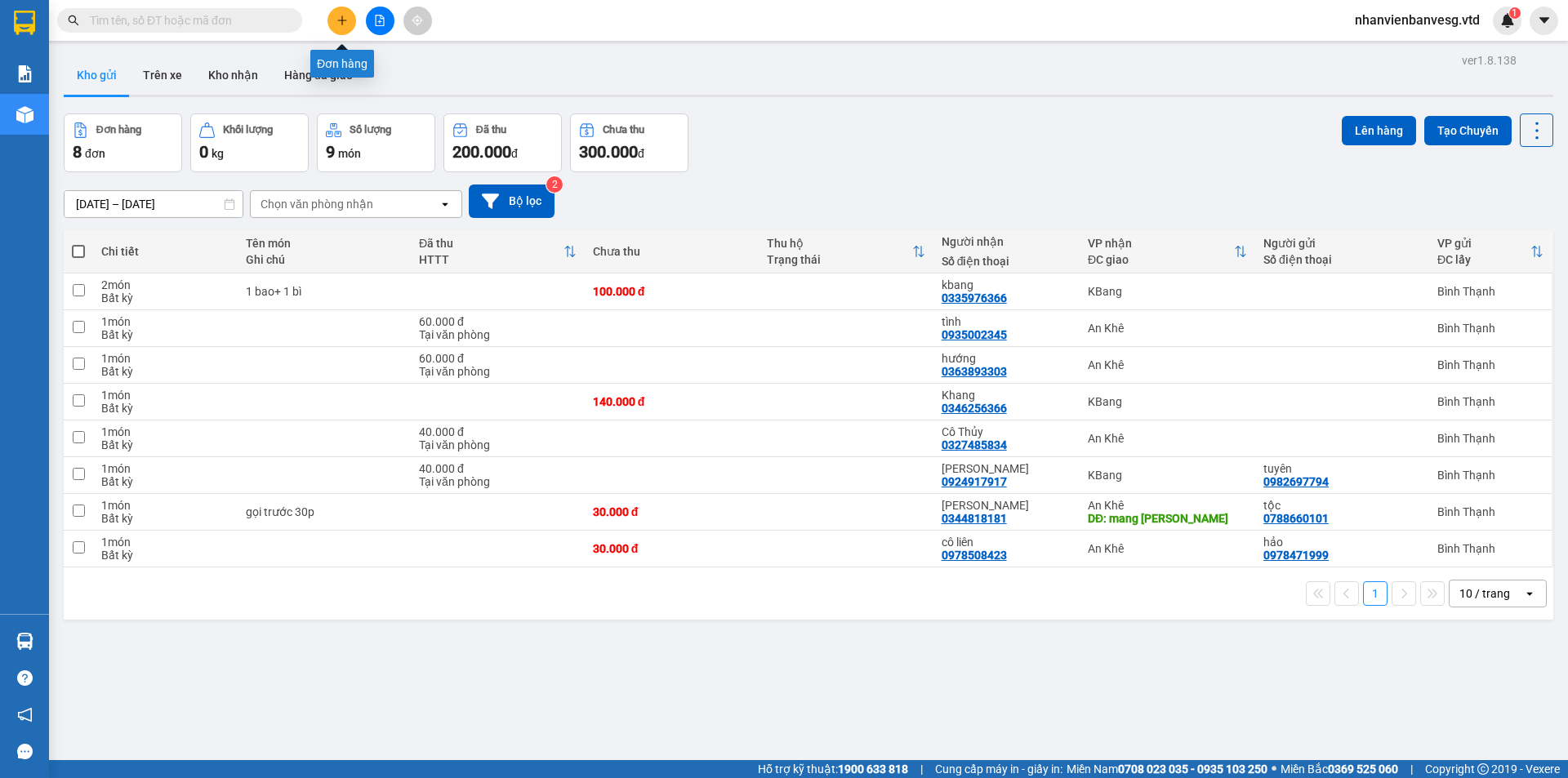
click at [353, 18] on button at bounding box center [342, 20] width 28 height 28
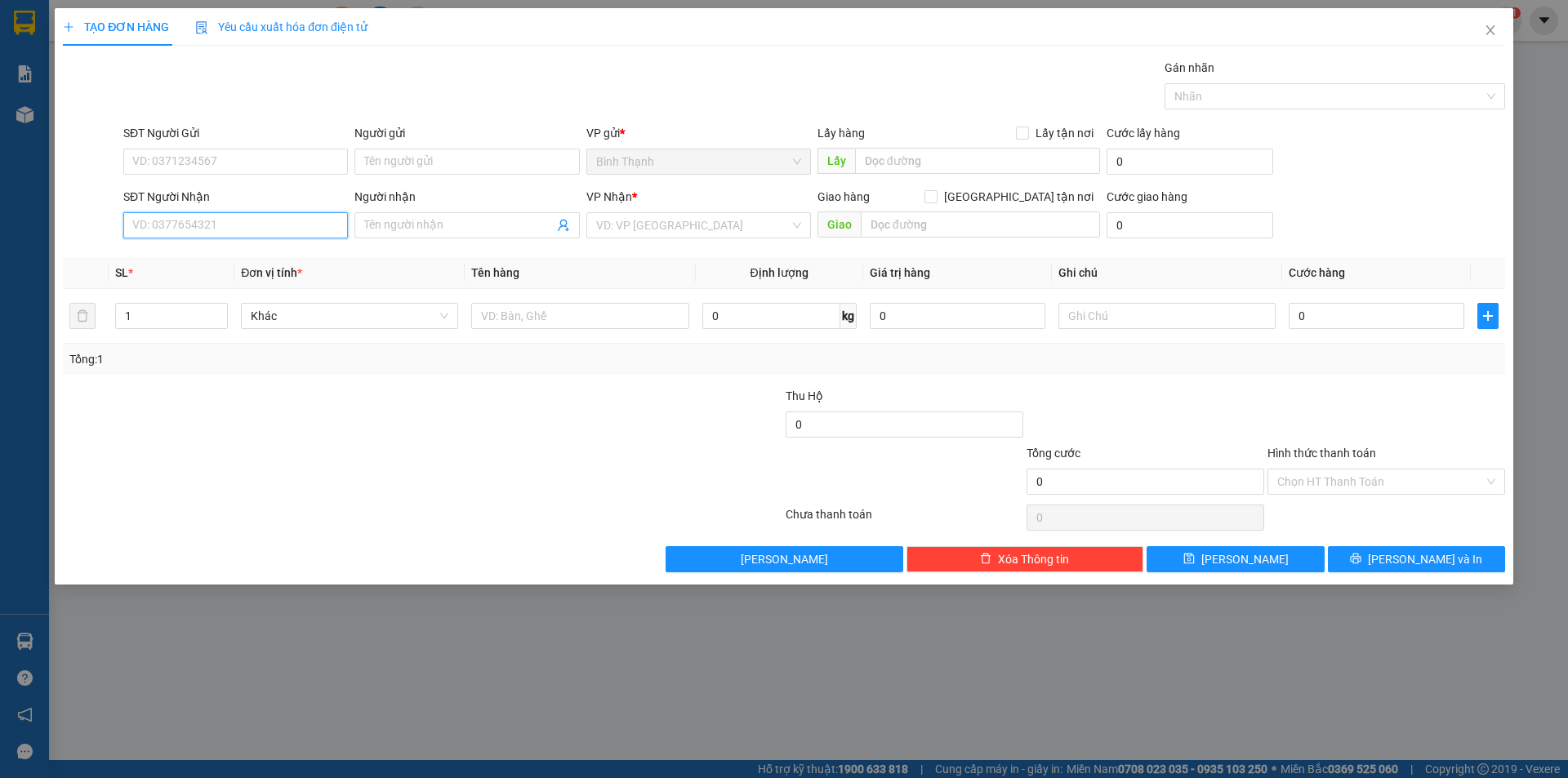
drag, startPoint x: 223, startPoint y: 219, endPoint x: 225, endPoint y: 210, distance: 9.2
click at [225, 211] on div "SĐT Người Nhận VD: 0377654321" at bounding box center [235, 216] width 225 height 57
drag, startPoint x: 219, startPoint y: 259, endPoint x: 234, endPoint y: 260, distance: 15.0
click at [221, 256] on div "0368261009 - playku" at bounding box center [235, 258] width 205 height 18
type input "0368261009"
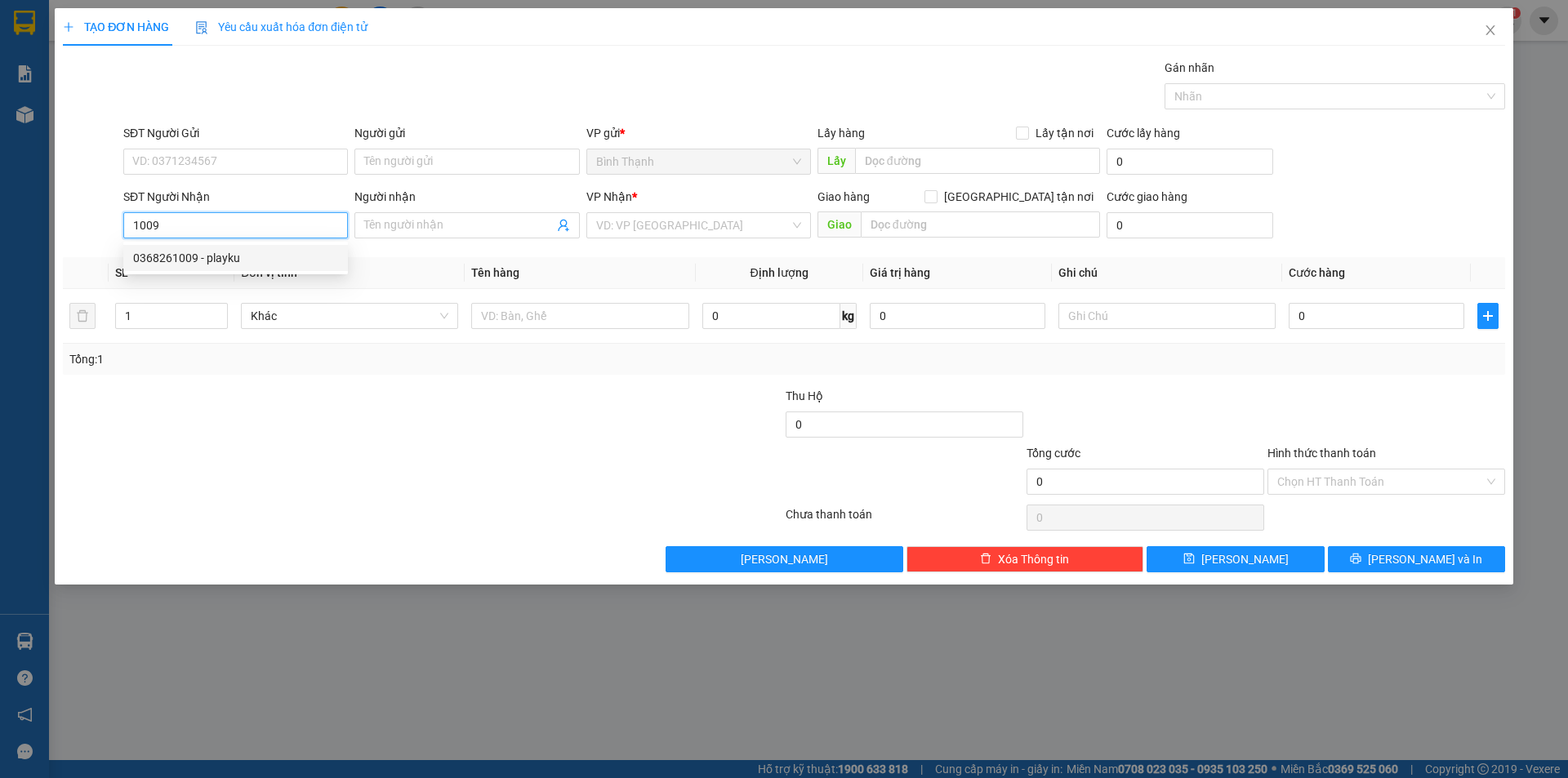
type input "playku"
type input "tạp hóa bà hòa"
type input "0368261009"
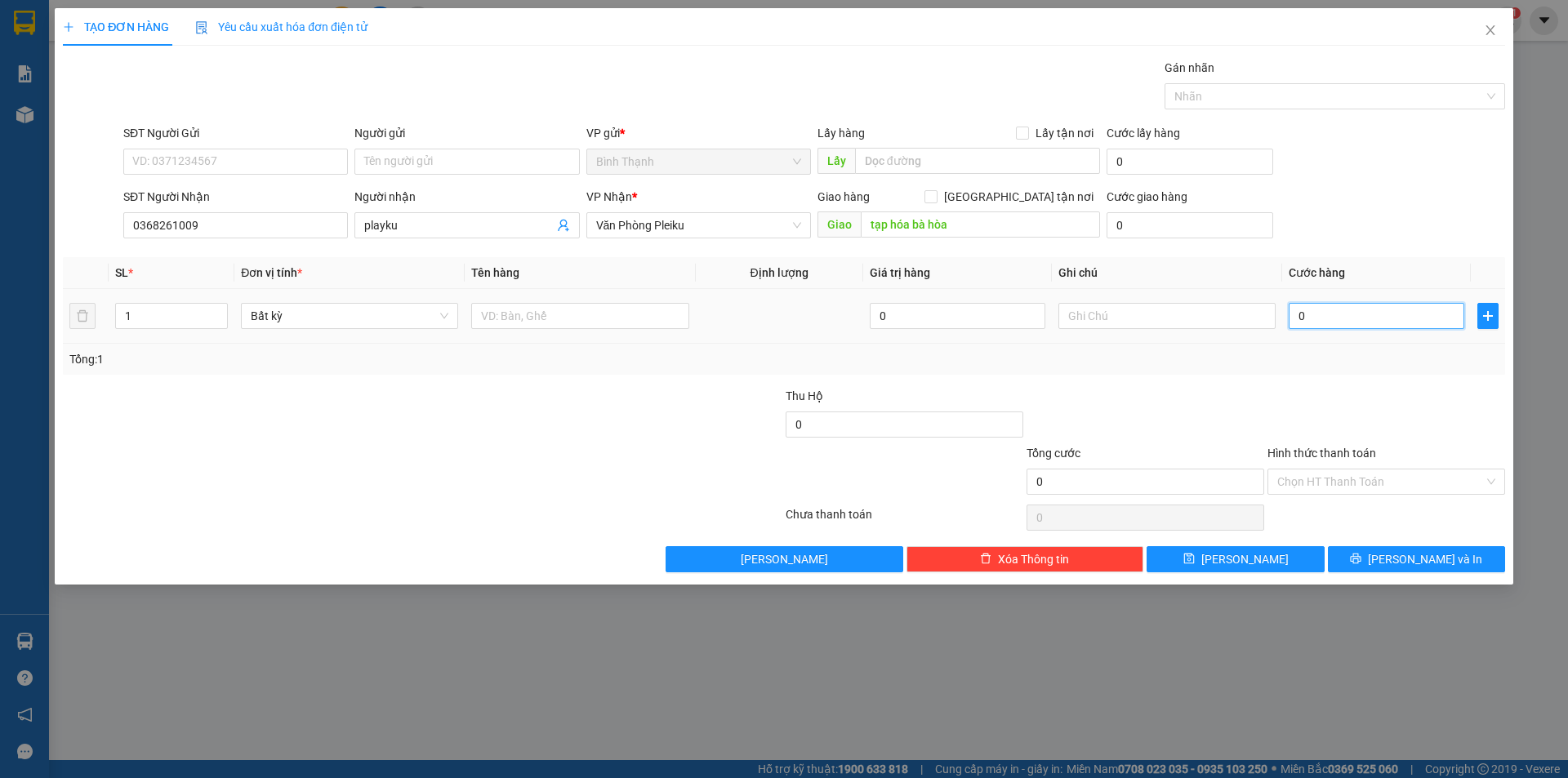
type input "6"
type input "60"
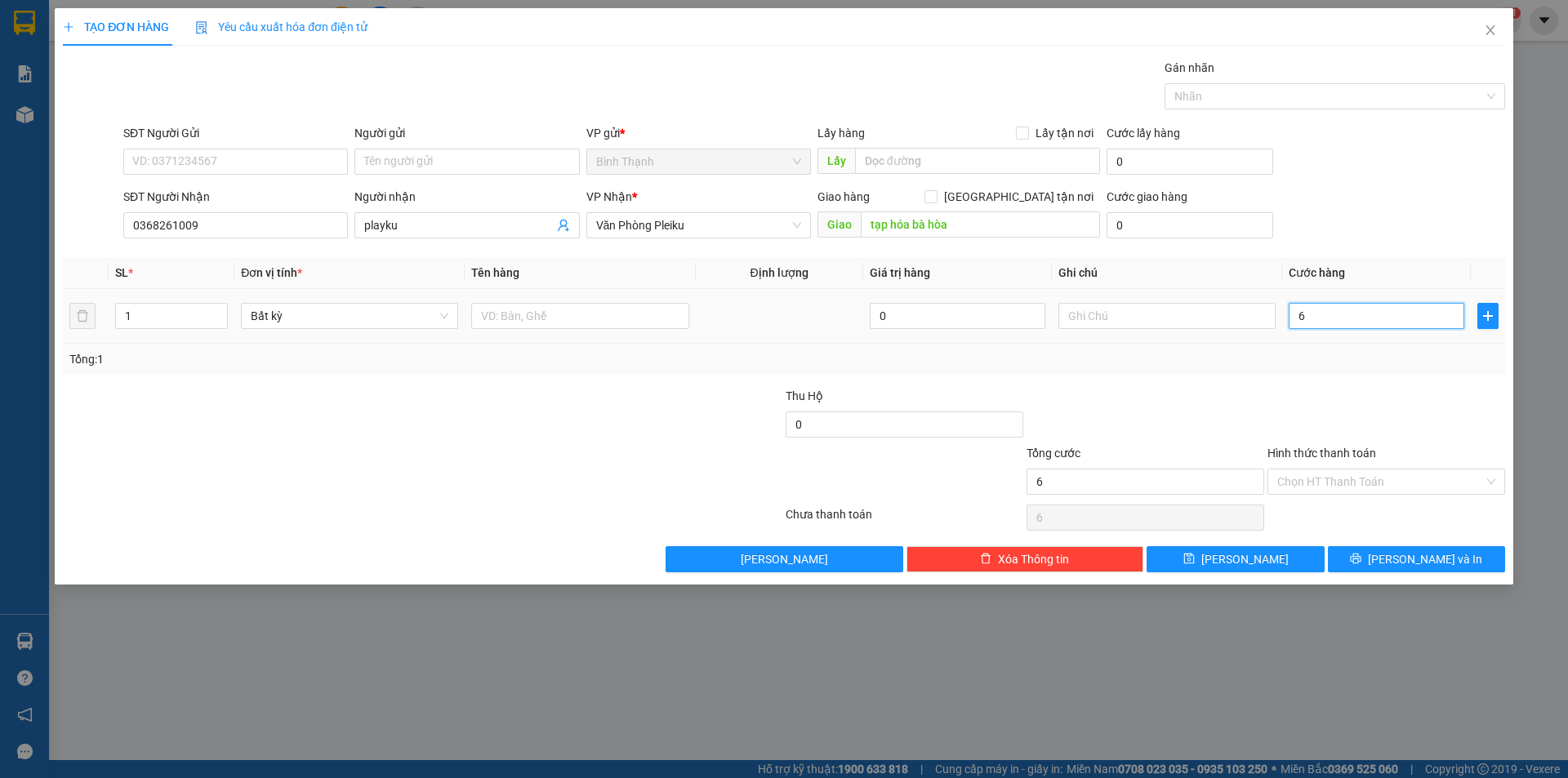
type input "60"
type input "600"
type input "6.000"
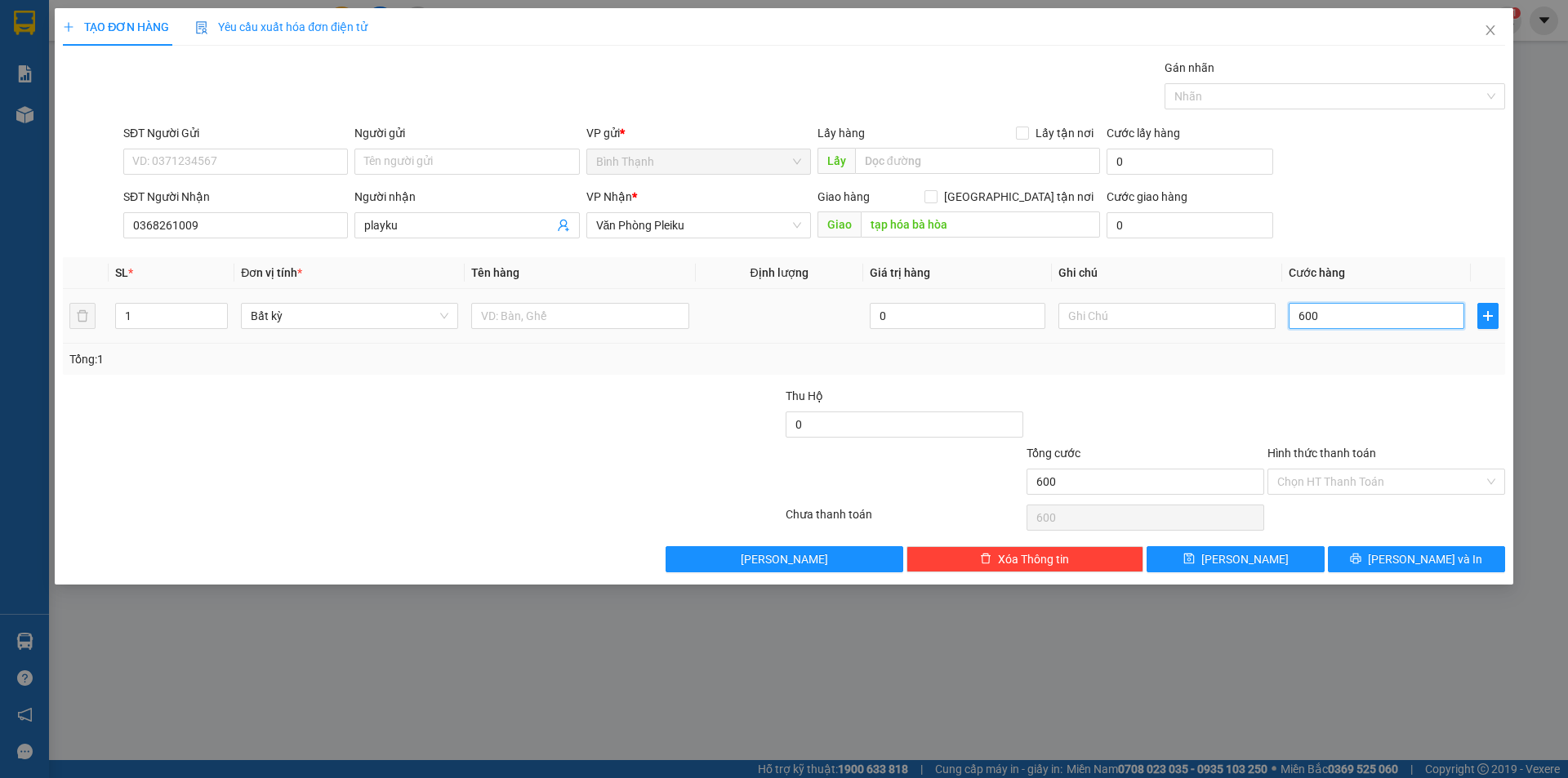
type input "6.000"
type input "60.000"
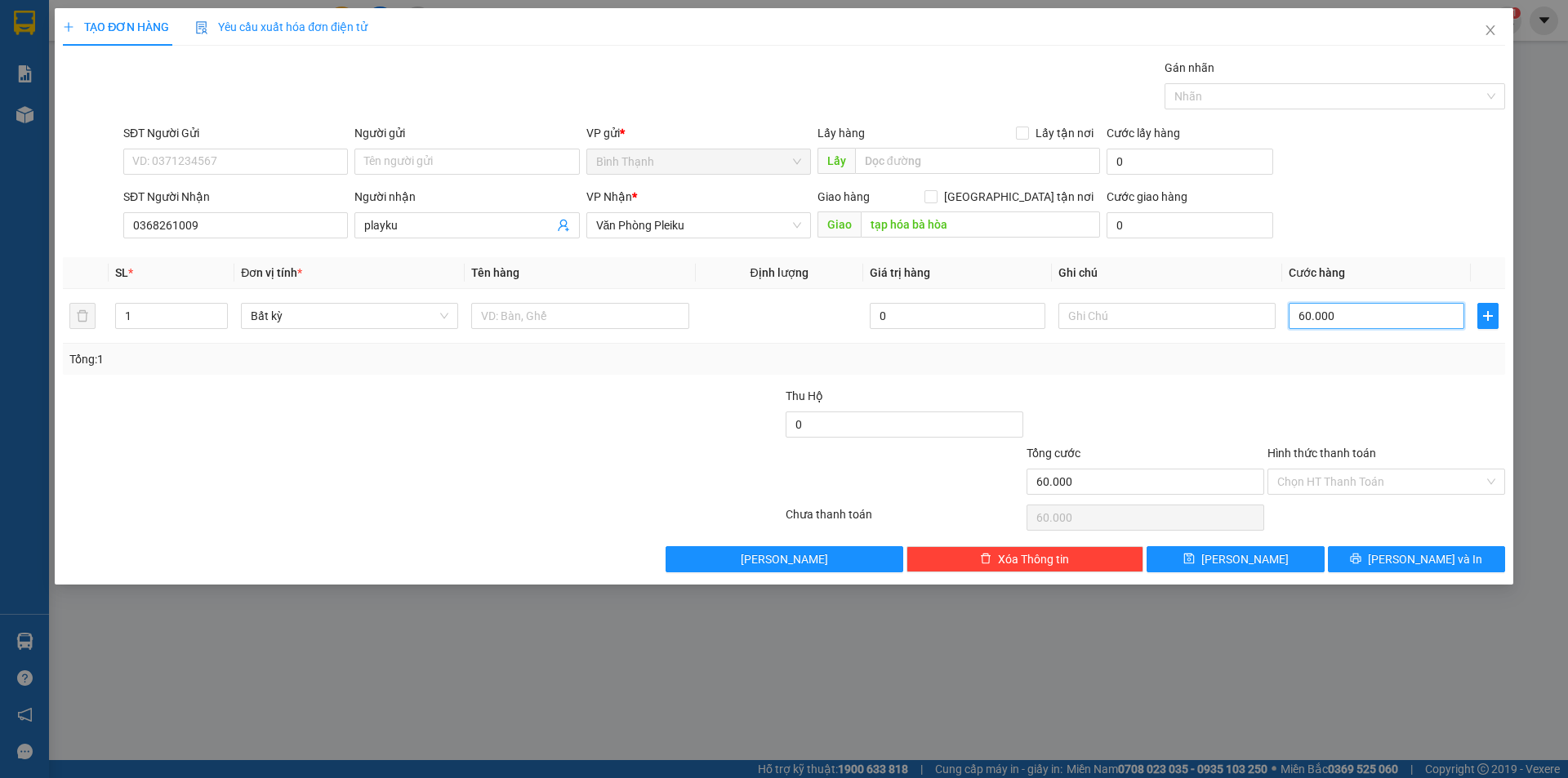
type input "60.000"
drag, startPoint x: 1412, startPoint y: 572, endPoint x: 1407, endPoint y: 563, distance: 10.3
click at [1411, 570] on div "TẠO ĐƠN HÀNG Yêu cầu xuất hóa đơn điện tử Transit Pickup Surcharge Ids Transit …" at bounding box center [784, 296] width 1459 height 577
click at [1421, 563] on span "[PERSON_NAME] và In" at bounding box center [1425, 559] width 114 height 18
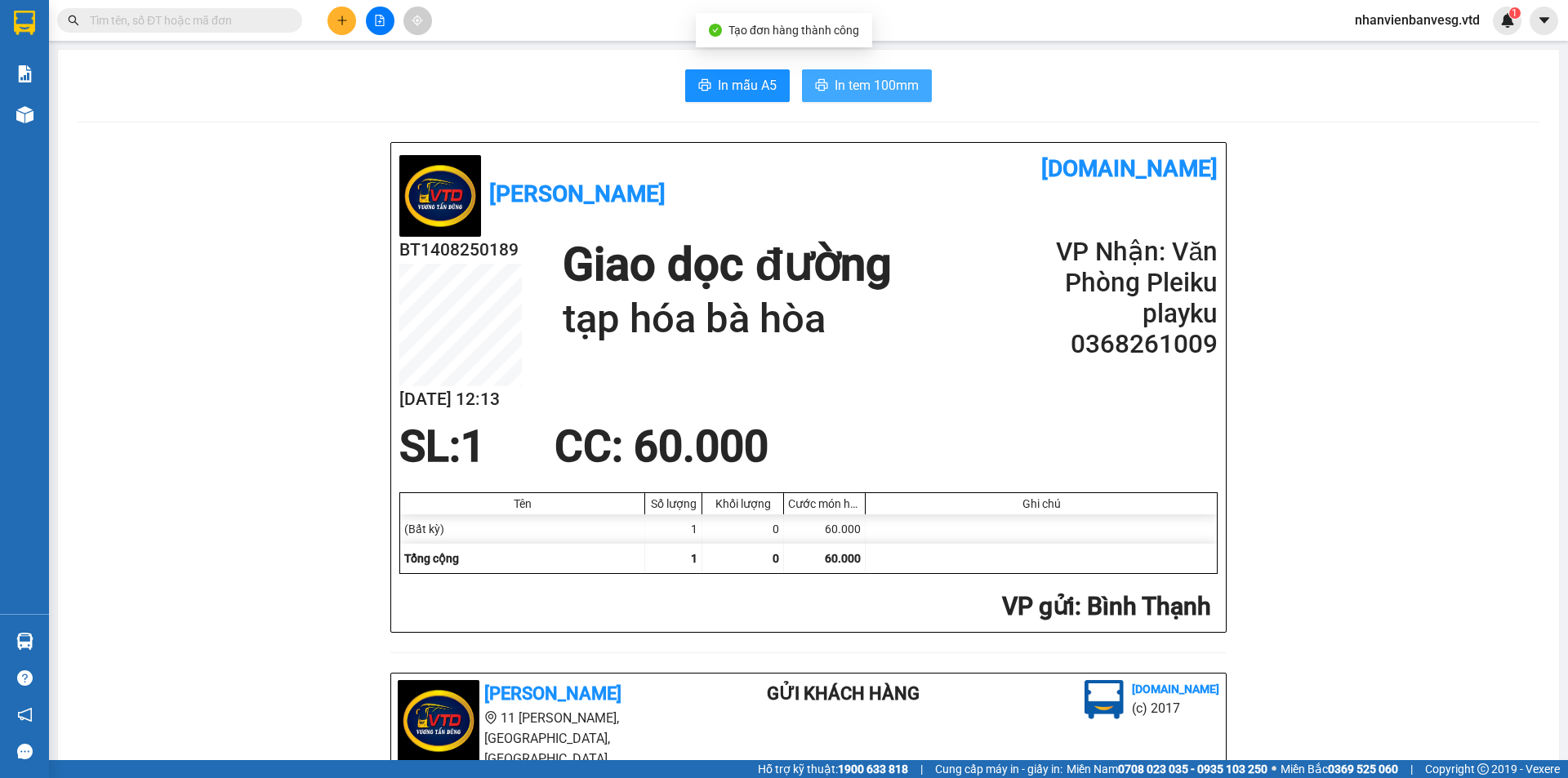
drag, startPoint x: 855, startPoint y: 86, endPoint x: 861, endPoint y: 74, distance: 13.4
click at [860, 73] on button "In tem 100mm" at bounding box center [867, 85] width 130 height 33
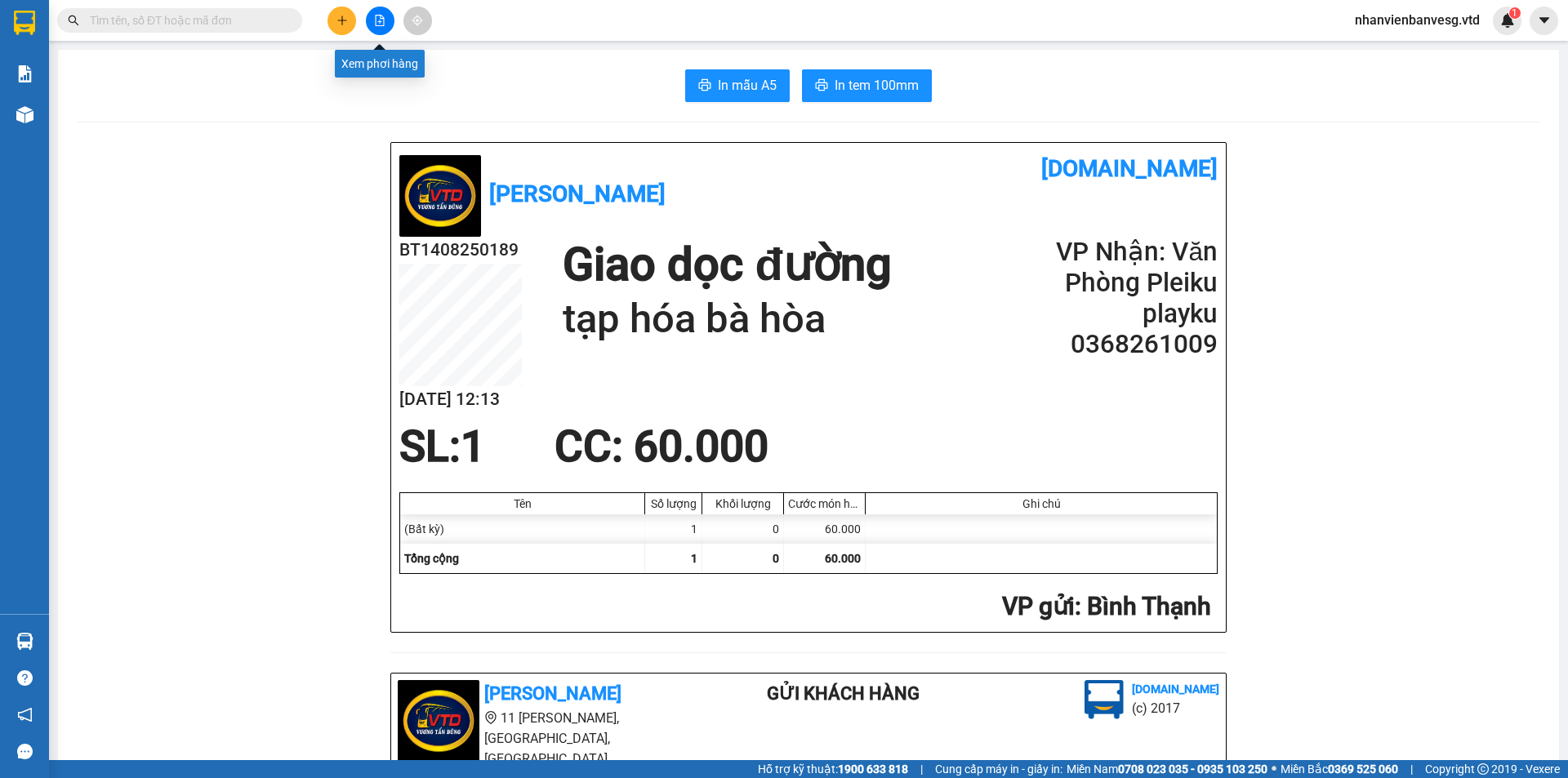
click at [385, 24] on icon "file-add" at bounding box center [380, 20] width 12 height 12
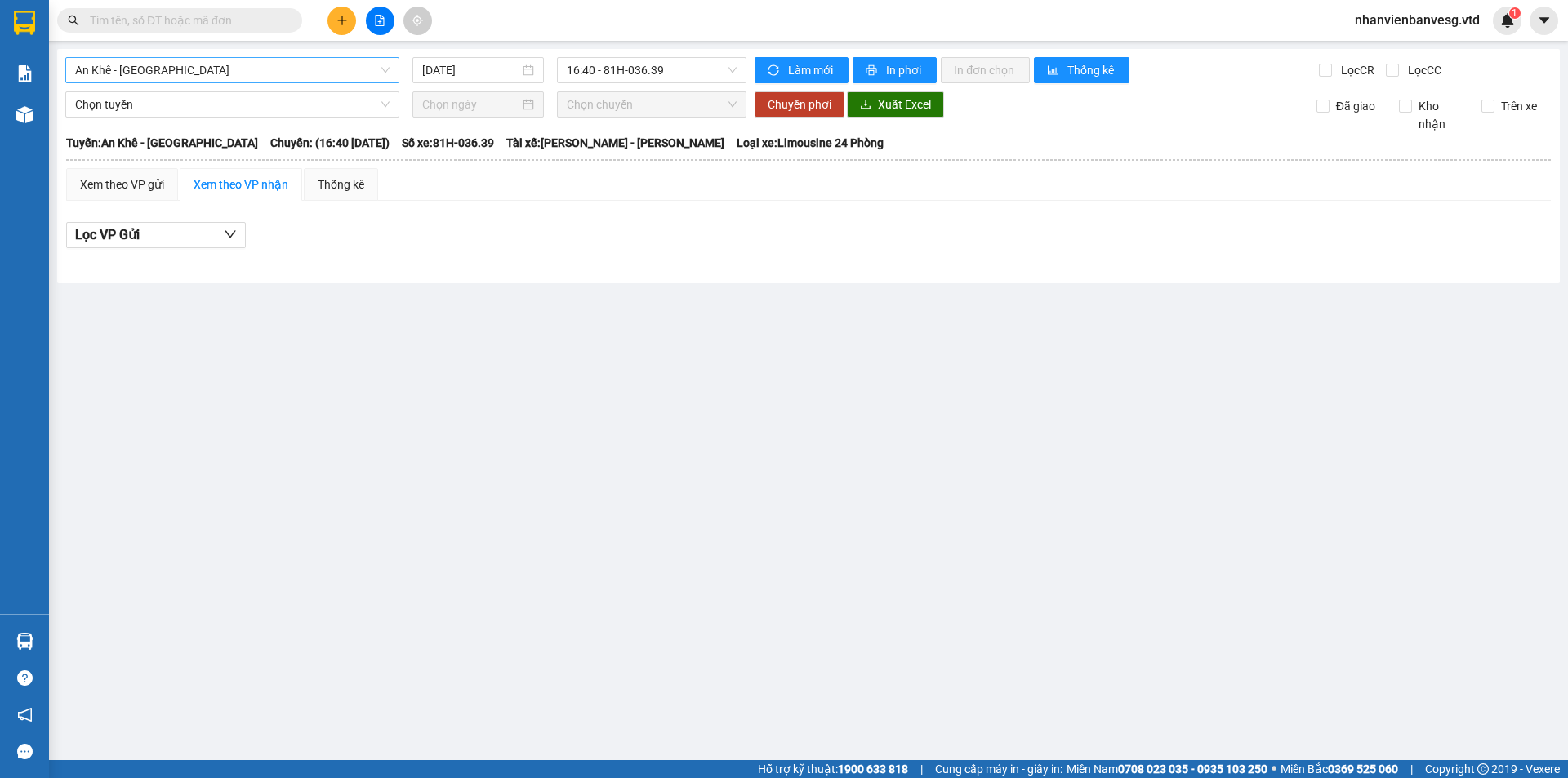
click at [297, 76] on span "An Khê - [GEOGRAPHIC_DATA]" at bounding box center [232, 70] width 314 height 25
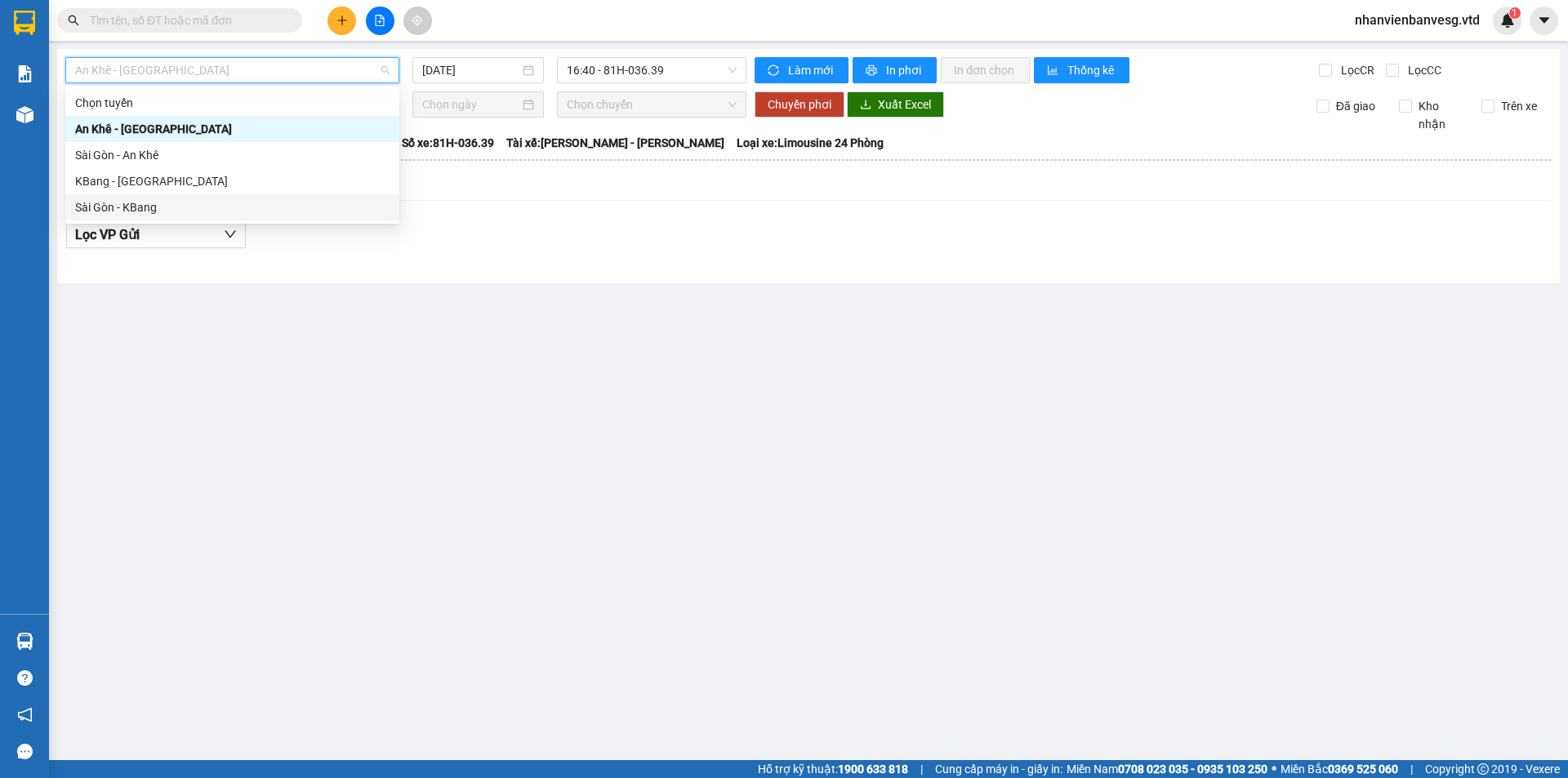
click at [300, 208] on div "Sài Gòn - KBang" at bounding box center [232, 208] width 314 height 18
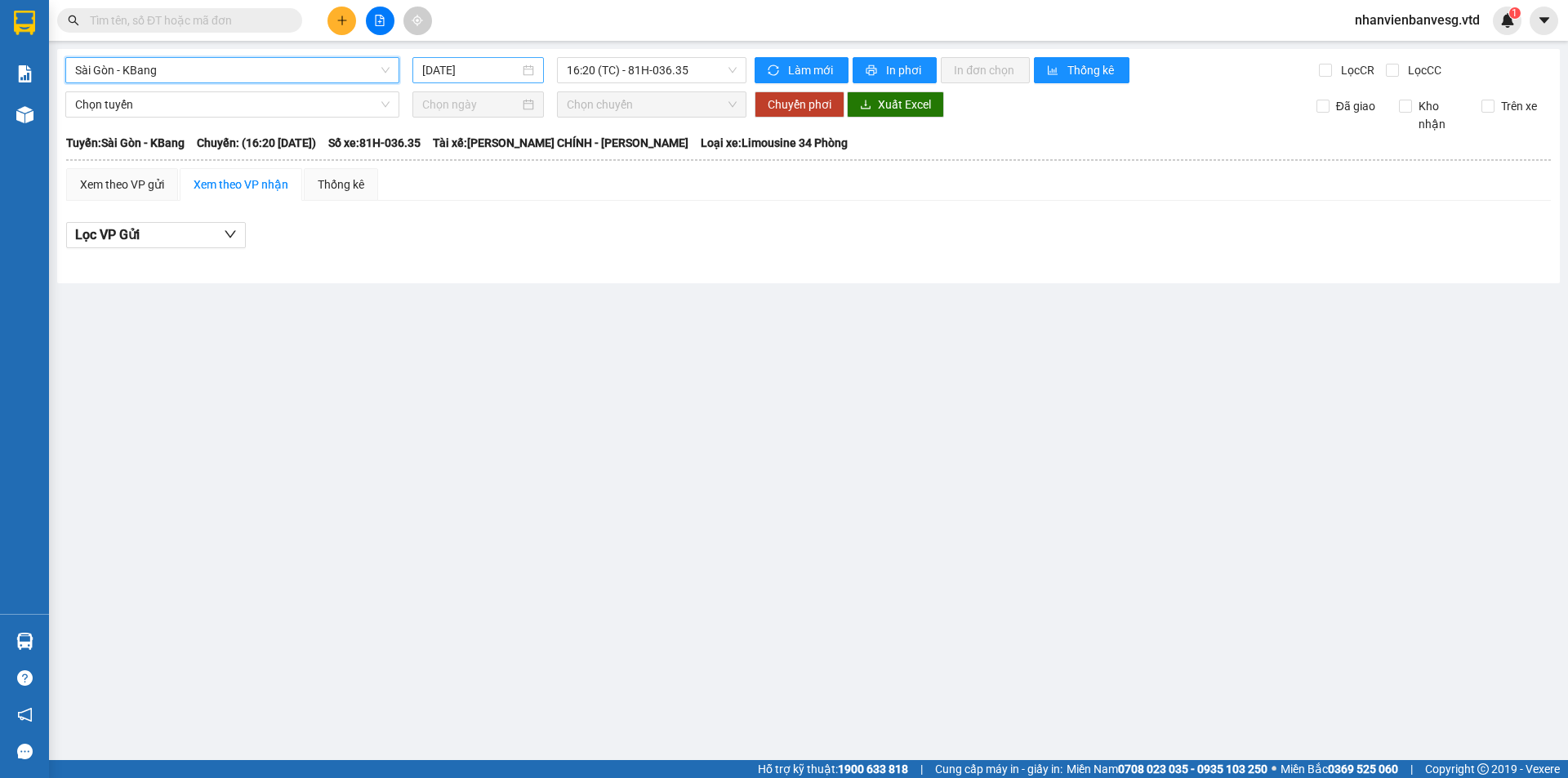
click at [479, 65] on input "[DATE]" at bounding box center [471, 70] width 98 height 18
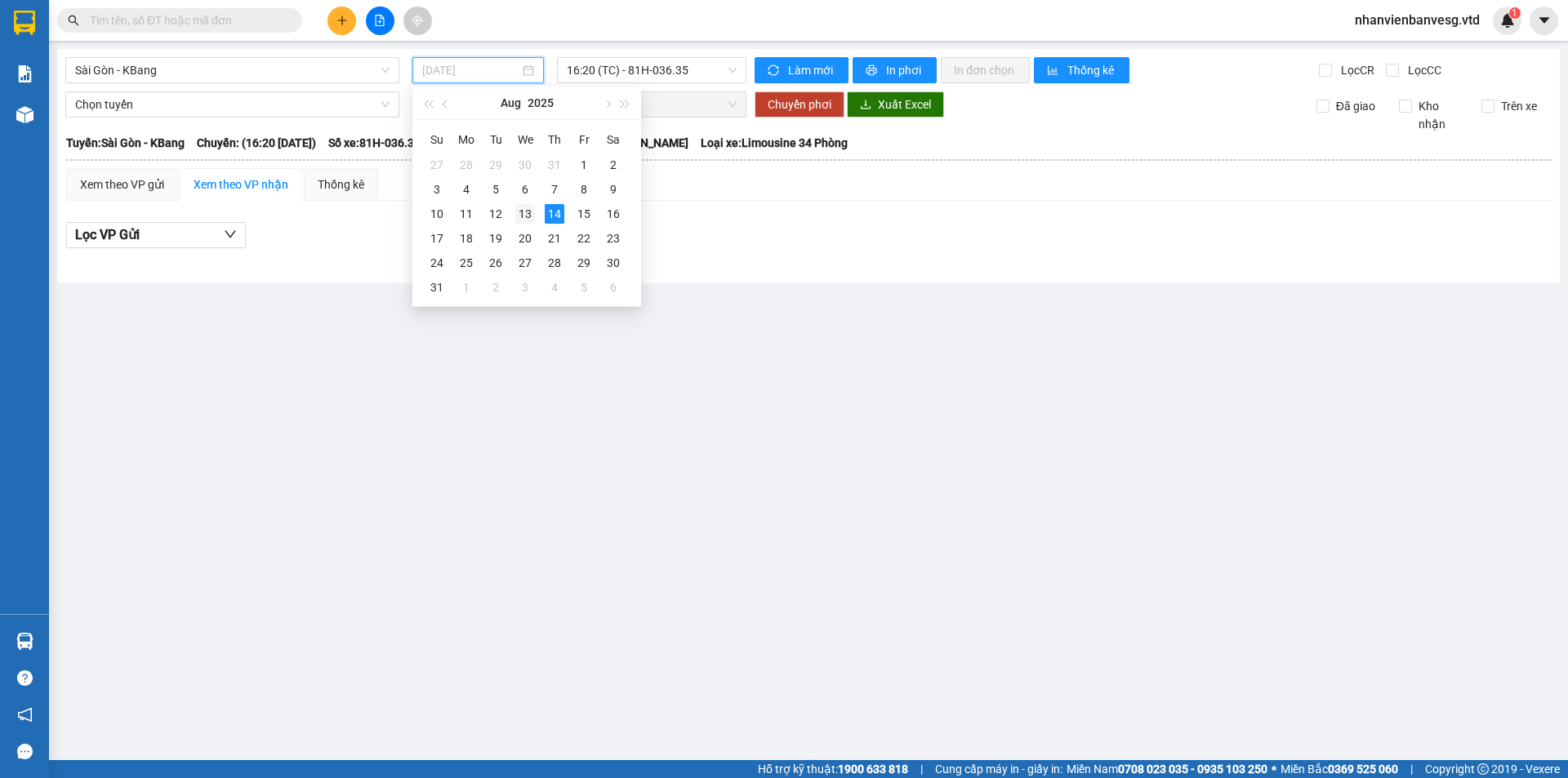
click at [526, 212] on div "13" at bounding box center [525, 214] width 20 height 20
type input "[DATE]"
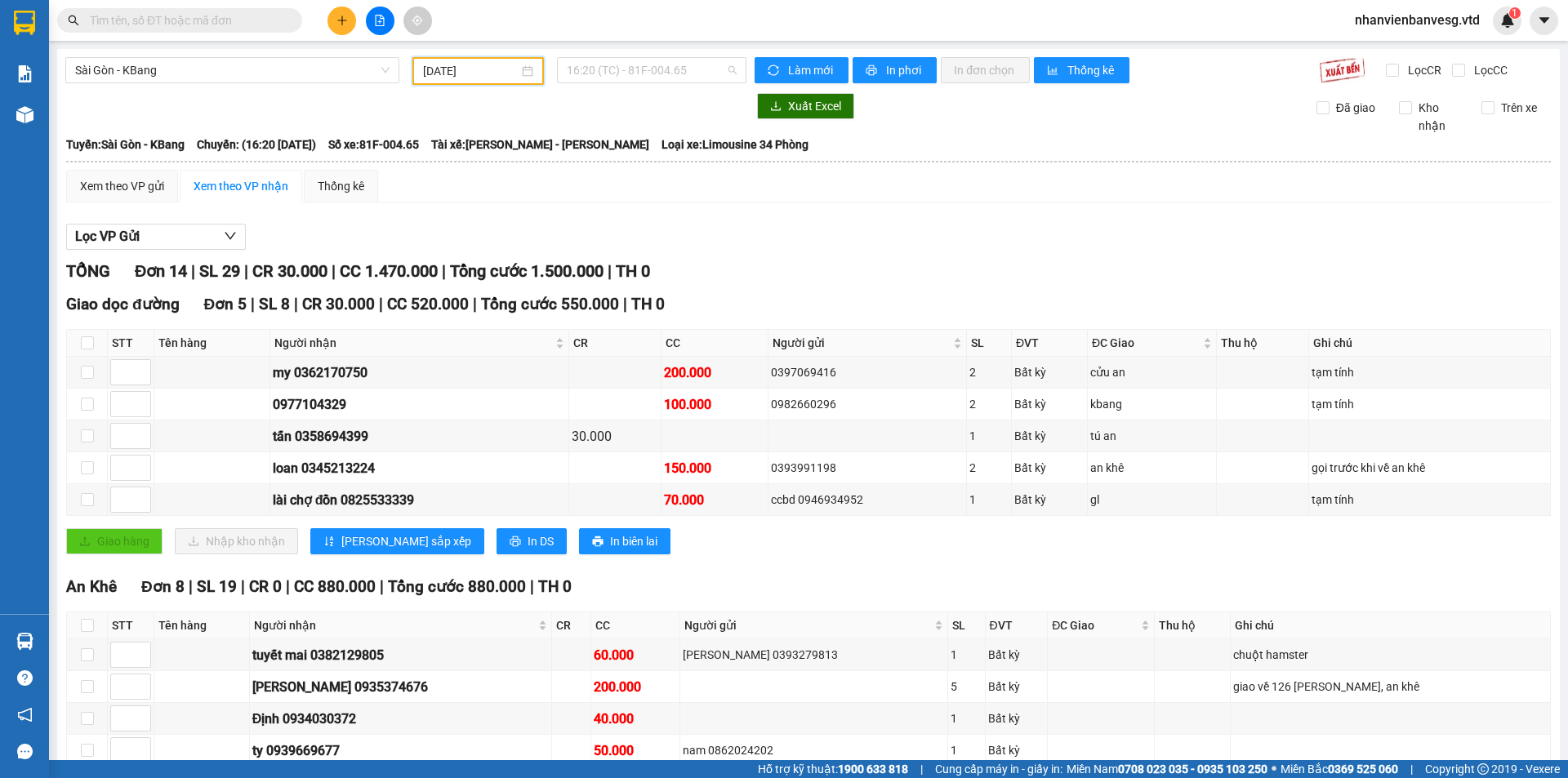
drag, startPoint x: 674, startPoint y: 73, endPoint x: 652, endPoint y: 246, distance: 174.4
click at [666, 87] on body "Kết quả tìm kiếm ( 0 ) Bộ lọc No Data nhanvienbanvesg.vtd 1 Báo cáo Mẫu 1: Báo …" at bounding box center [784, 389] width 1568 height 778
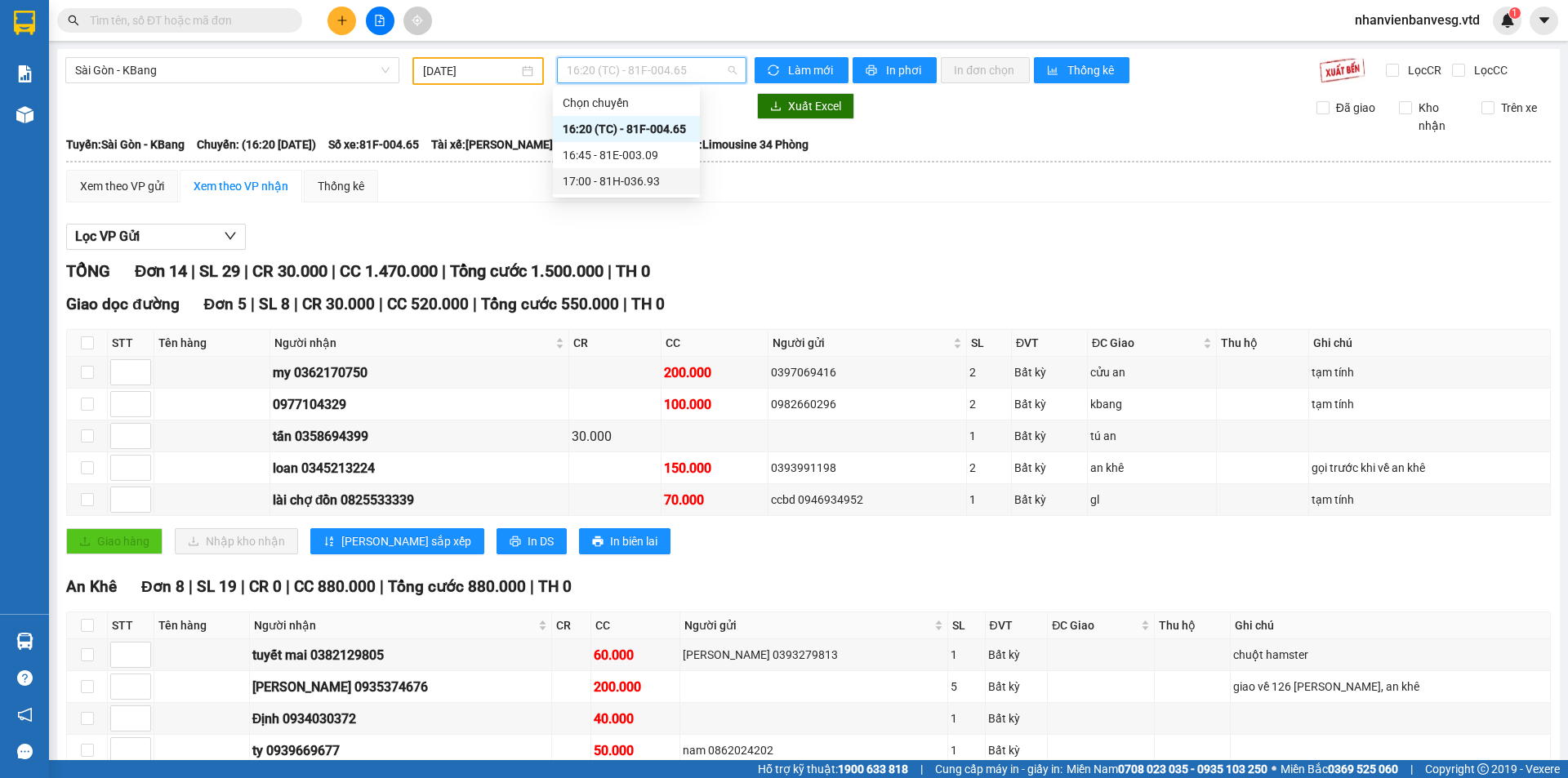
click at [644, 185] on div "17:00 - 81H-036.93" at bounding box center [626, 181] width 128 height 18
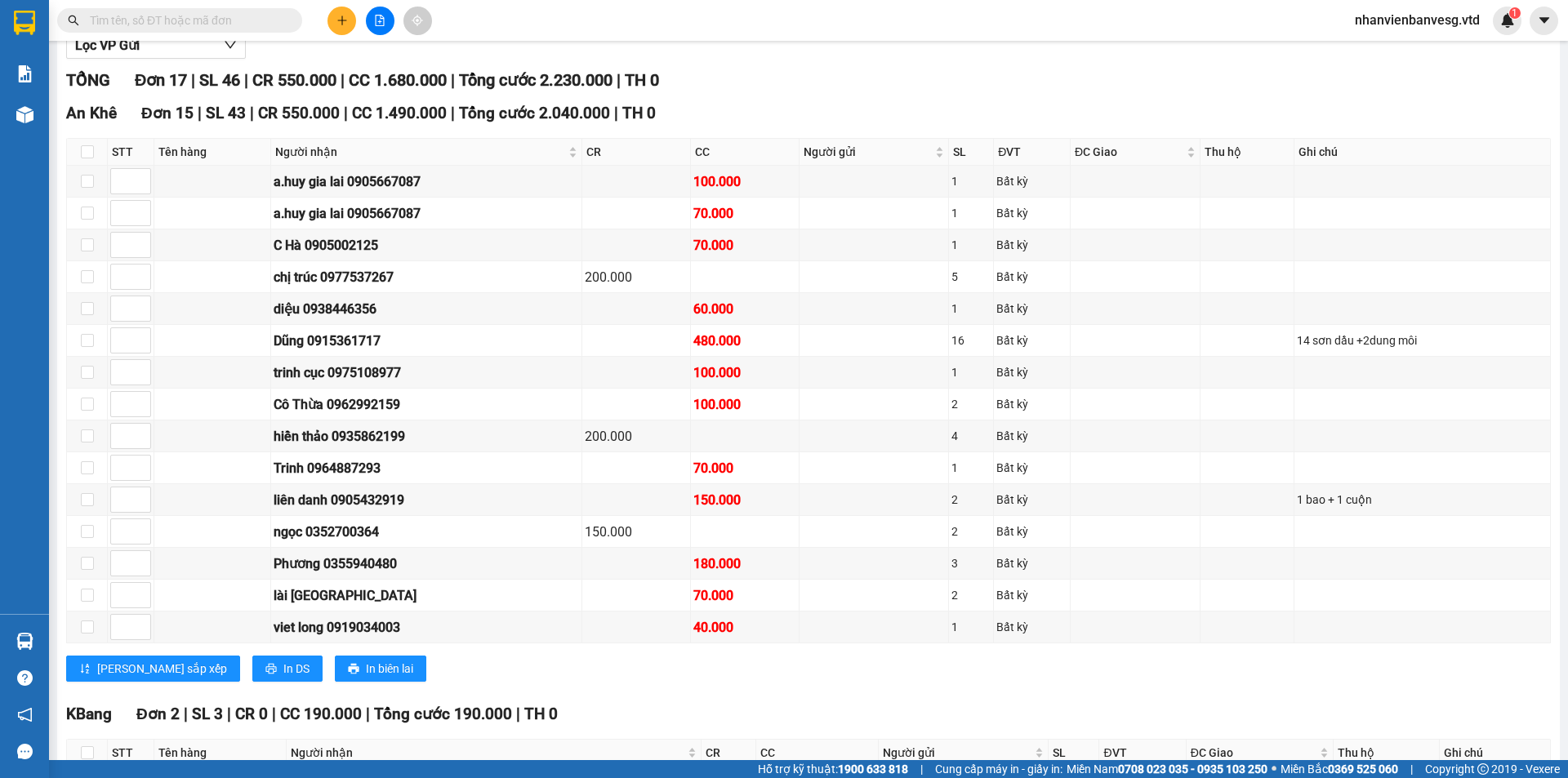
scroll to position [245, 0]
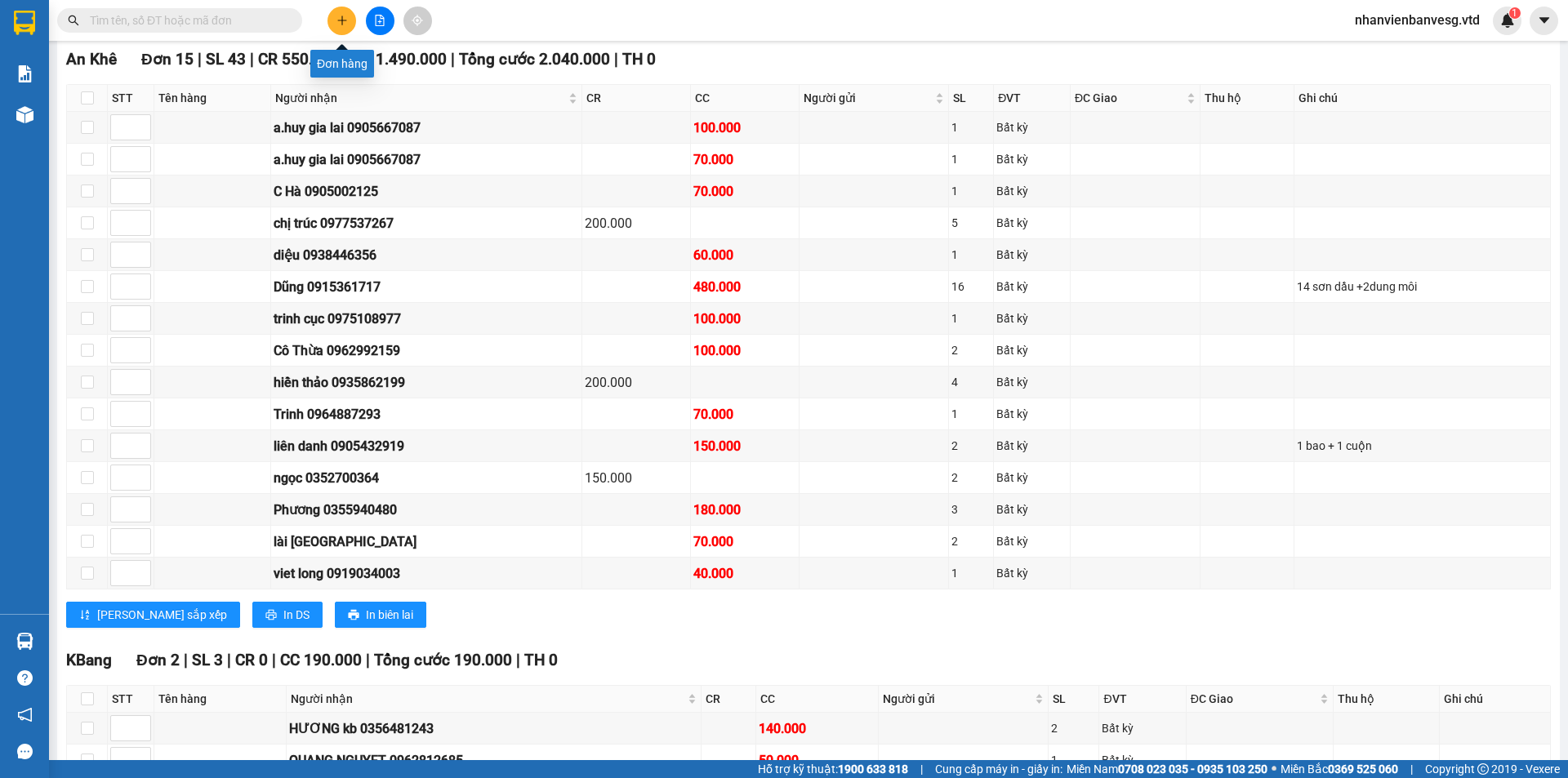
click at [348, 21] on button at bounding box center [342, 20] width 28 height 28
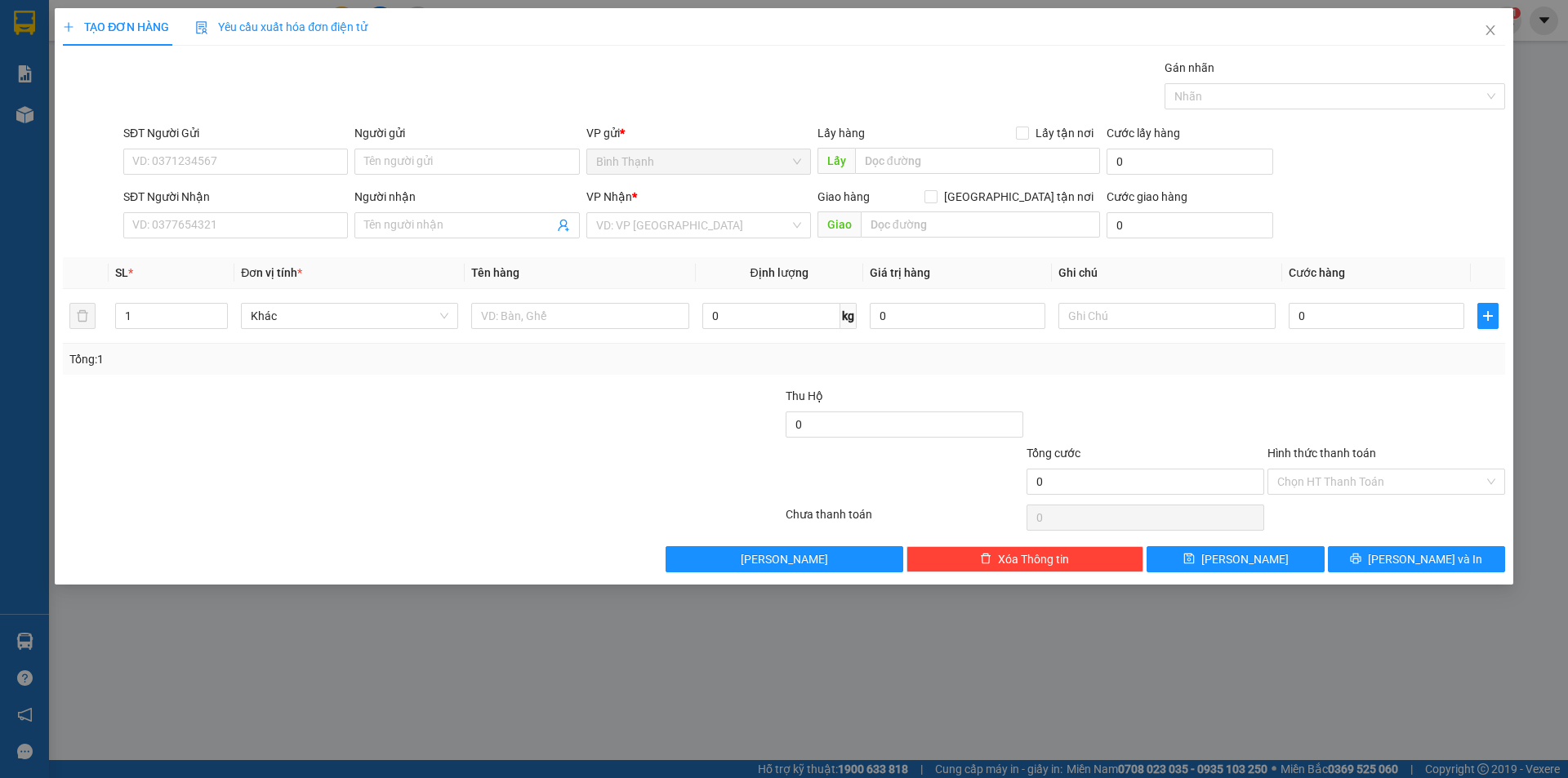
drag, startPoint x: 399, startPoint y: 215, endPoint x: 391, endPoint y: 210, distance: 9.4
click at [394, 210] on div "Người nhận Tên người nhận" at bounding box center [466, 216] width 225 height 57
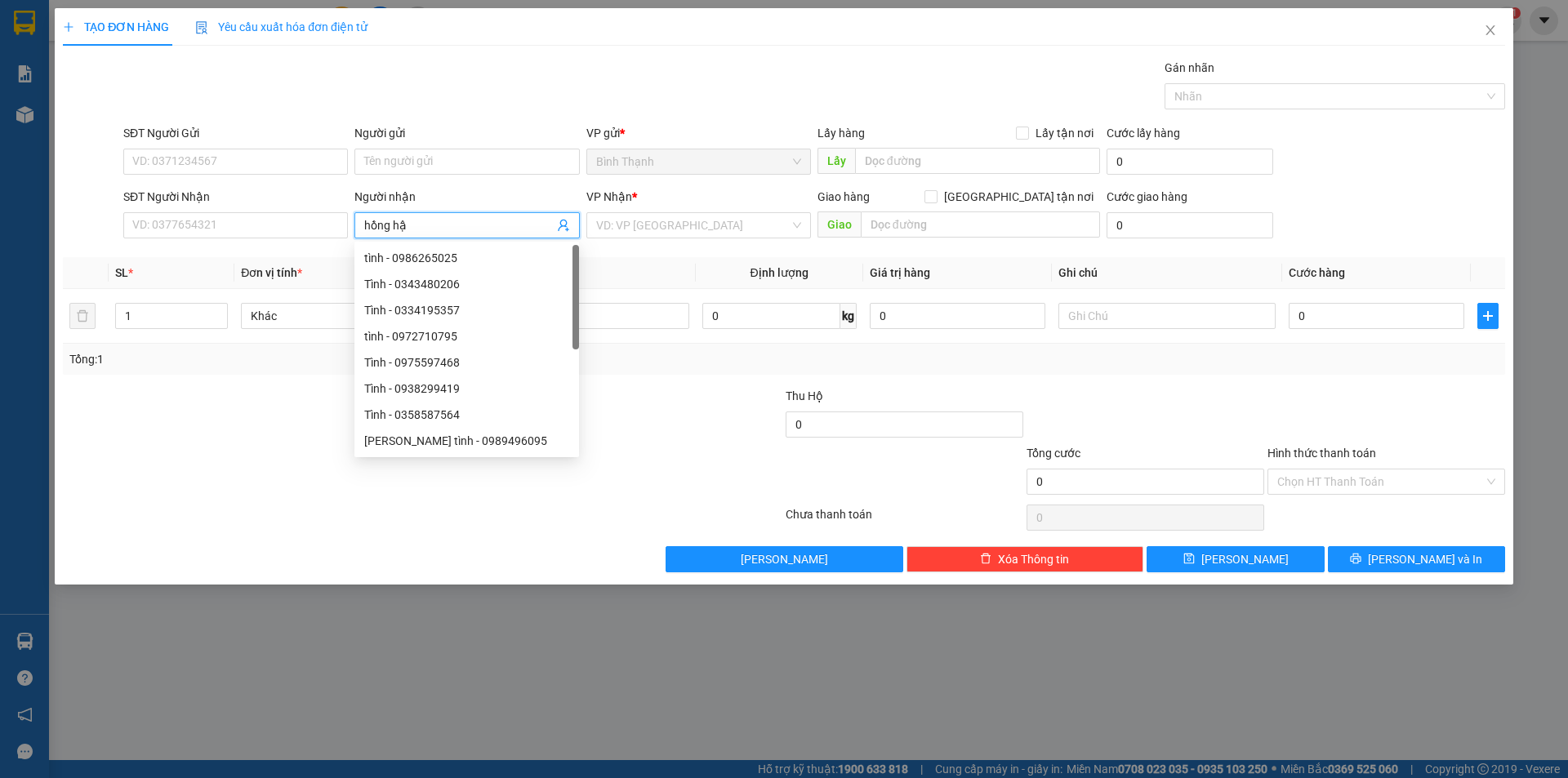
type input "hồng hậu"
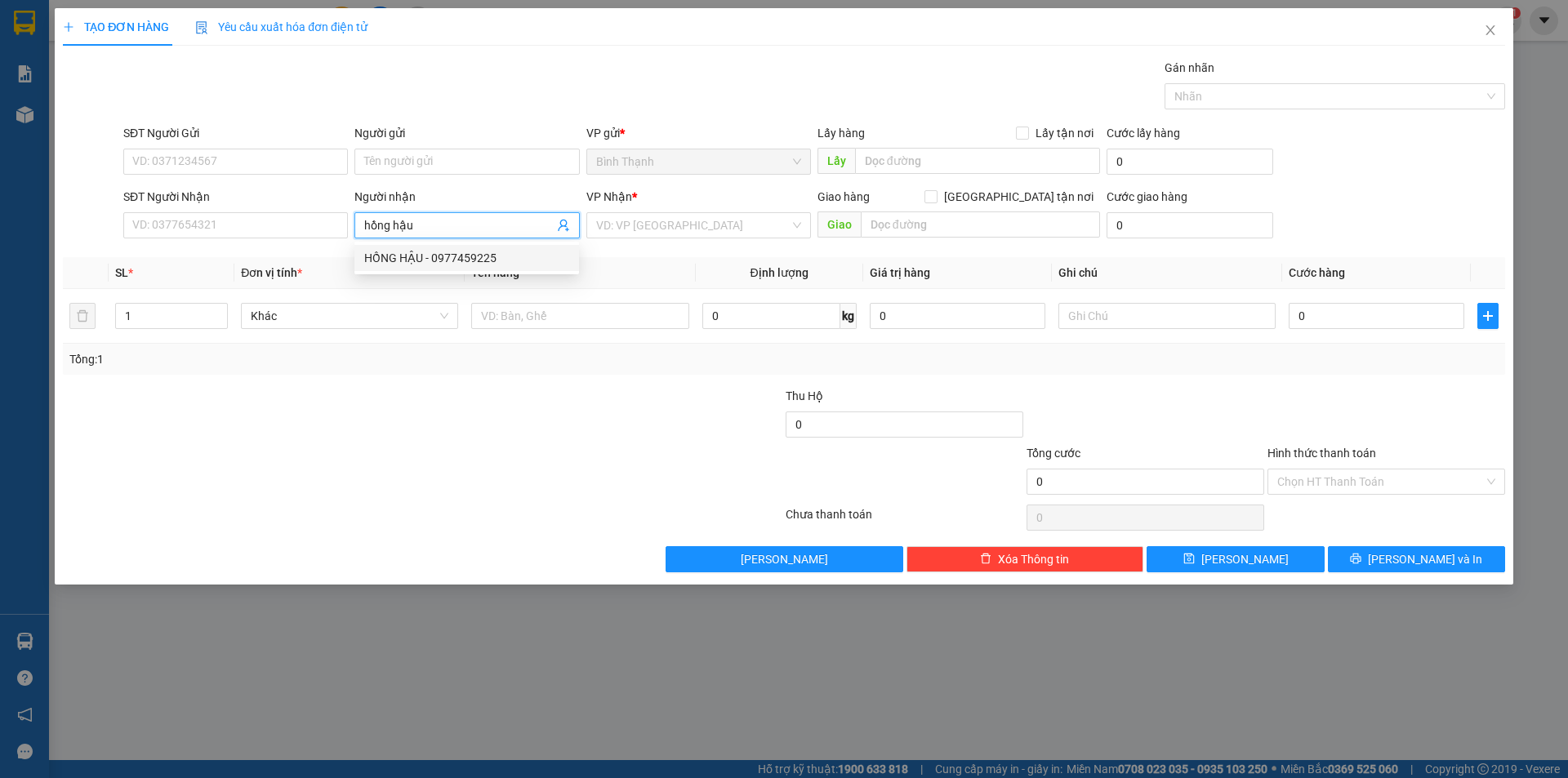
click at [409, 252] on div "HỒNG HẬU - 0977459225" at bounding box center [467, 258] width 205 height 18
type input "0977459225"
type input "HỒNG HẬU"
drag, startPoint x: 642, startPoint y: 224, endPoint x: 652, endPoint y: 234, distance: 14.1
click at [642, 224] on input "search" at bounding box center [693, 225] width 193 height 25
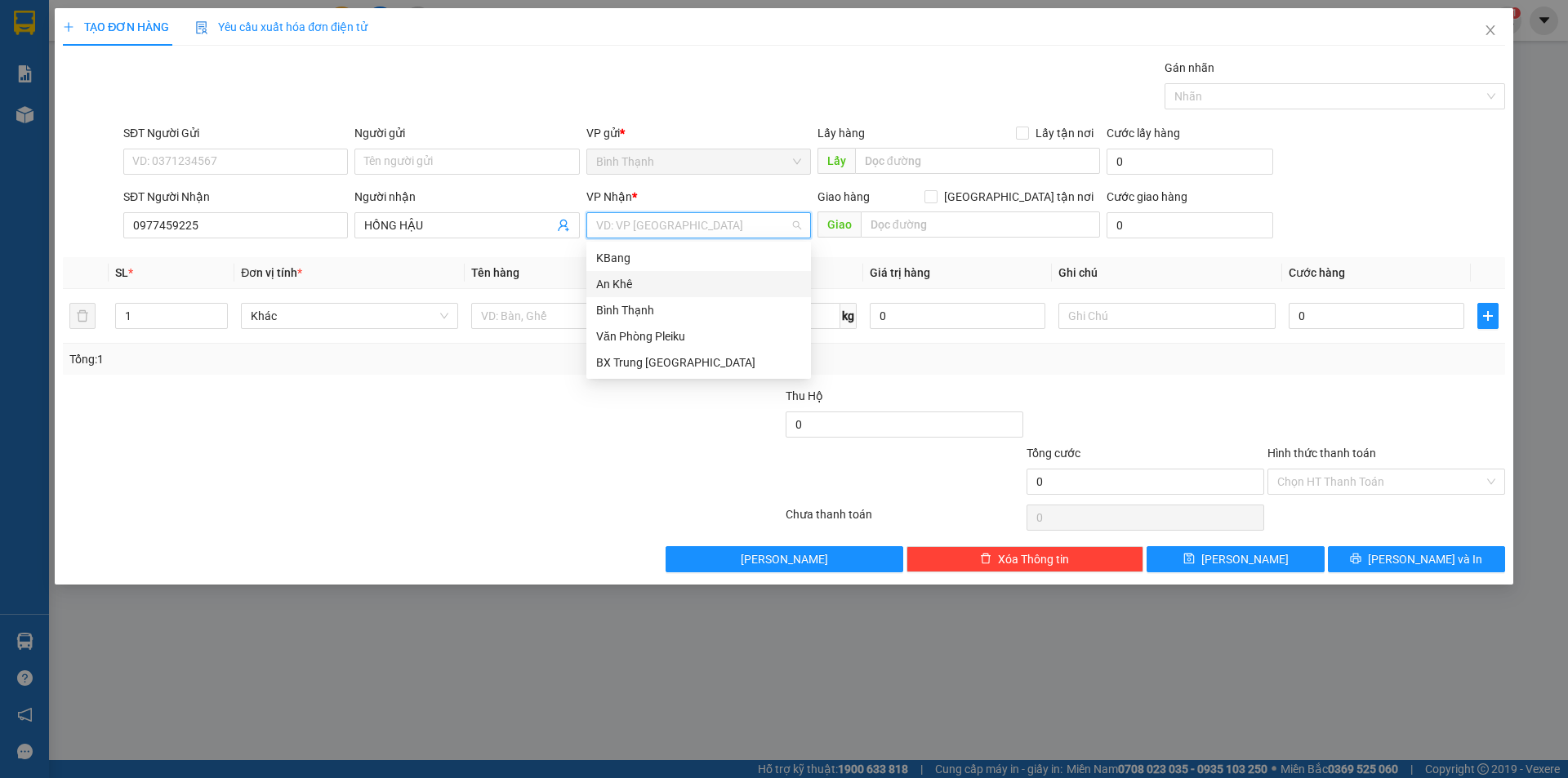
drag, startPoint x: 661, startPoint y: 293, endPoint x: 736, endPoint y: 283, distance: 75.7
click at [682, 295] on div "An Khê" at bounding box center [698, 284] width 225 height 26
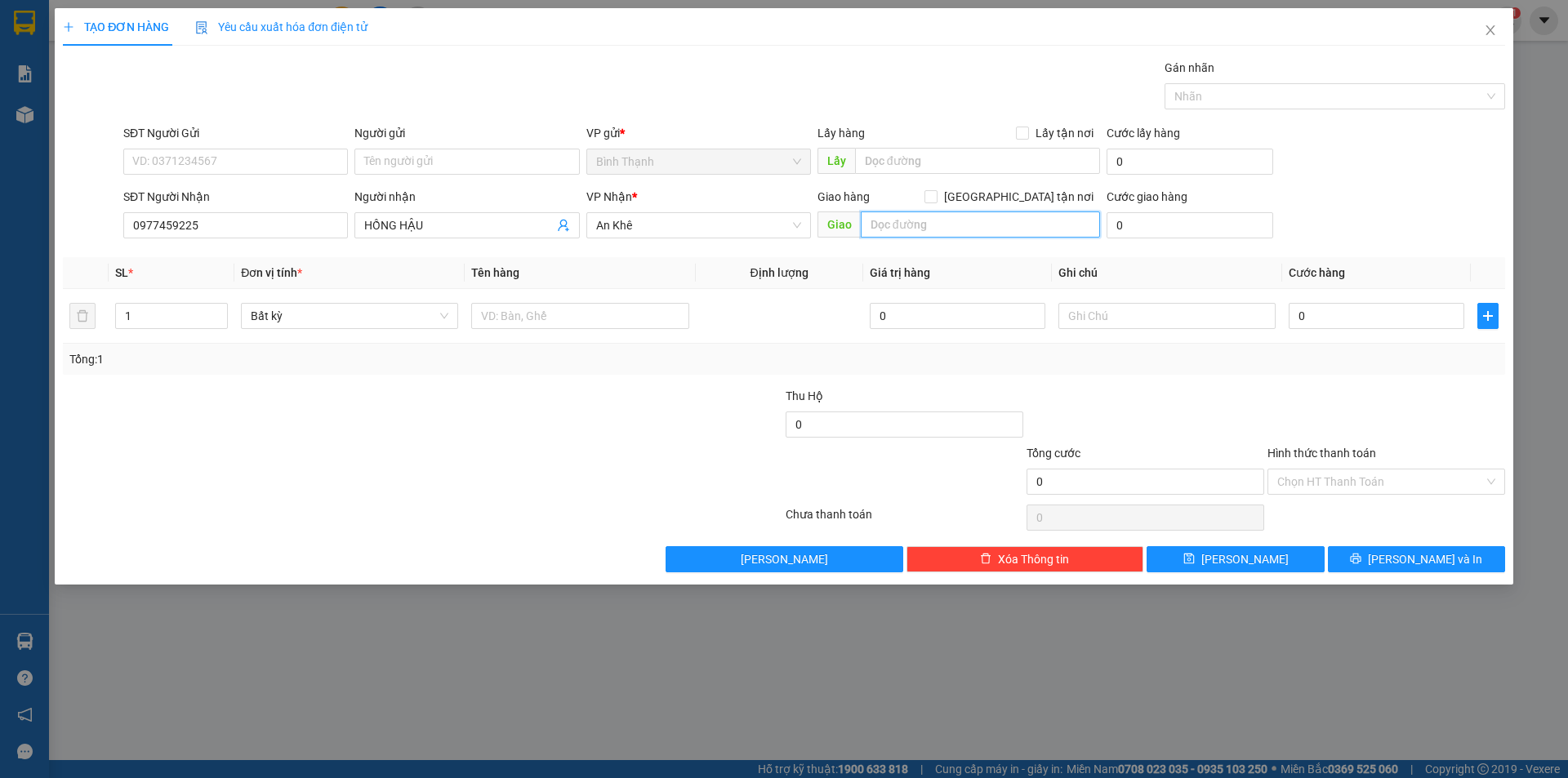
click at [924, 216] on input "text" at bounding box center [981, 224] width 240 height 26
type input "d"
type input "đồng chè"
drag, startPoint x: 162, startPoint y: 321, endPoint x: 110, endPoint y: 323, distance: 52.0
click at [110, 323] on td "1" at bounding box center [171, 317] width 126 height 55
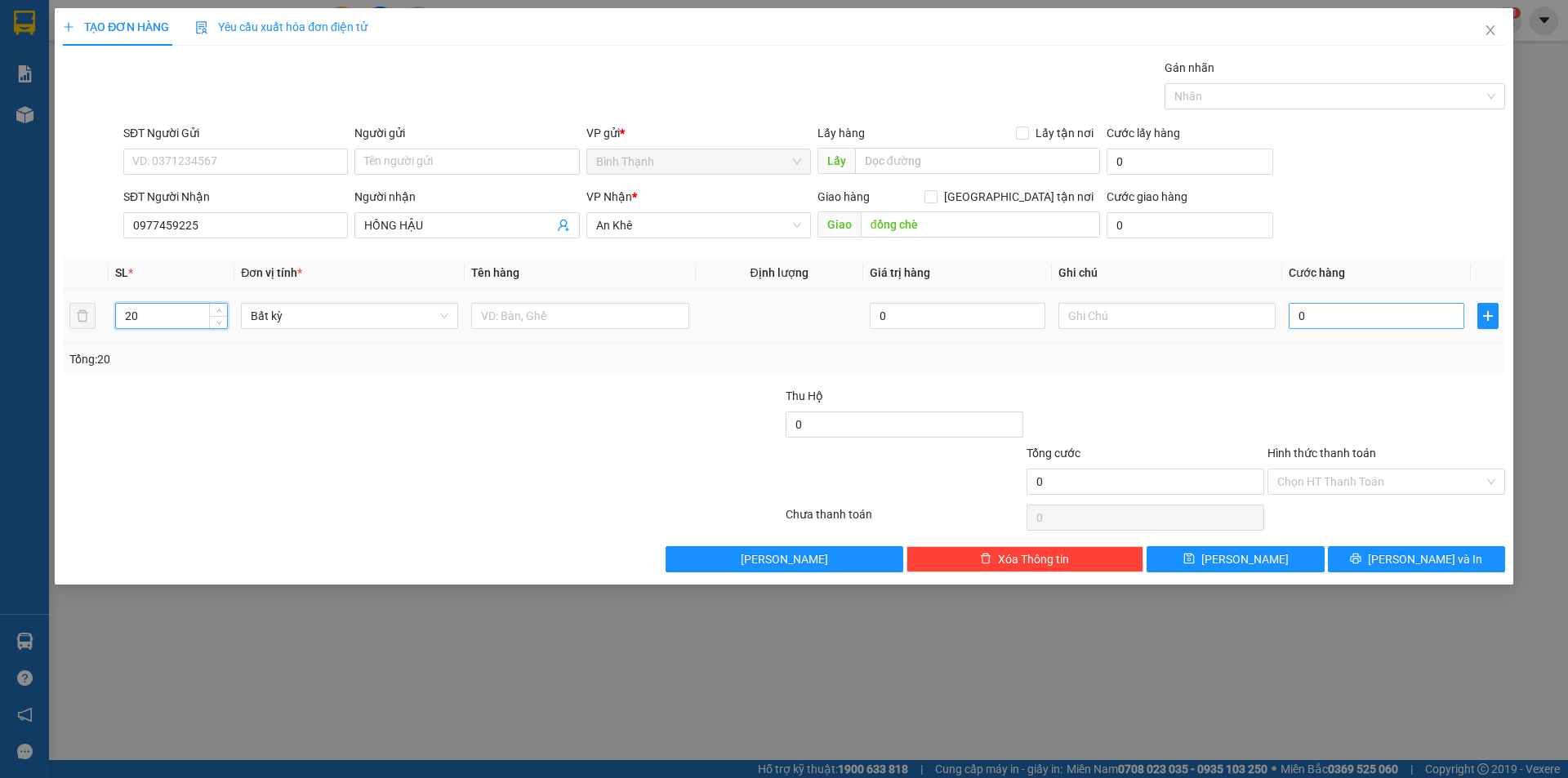
type input "20"
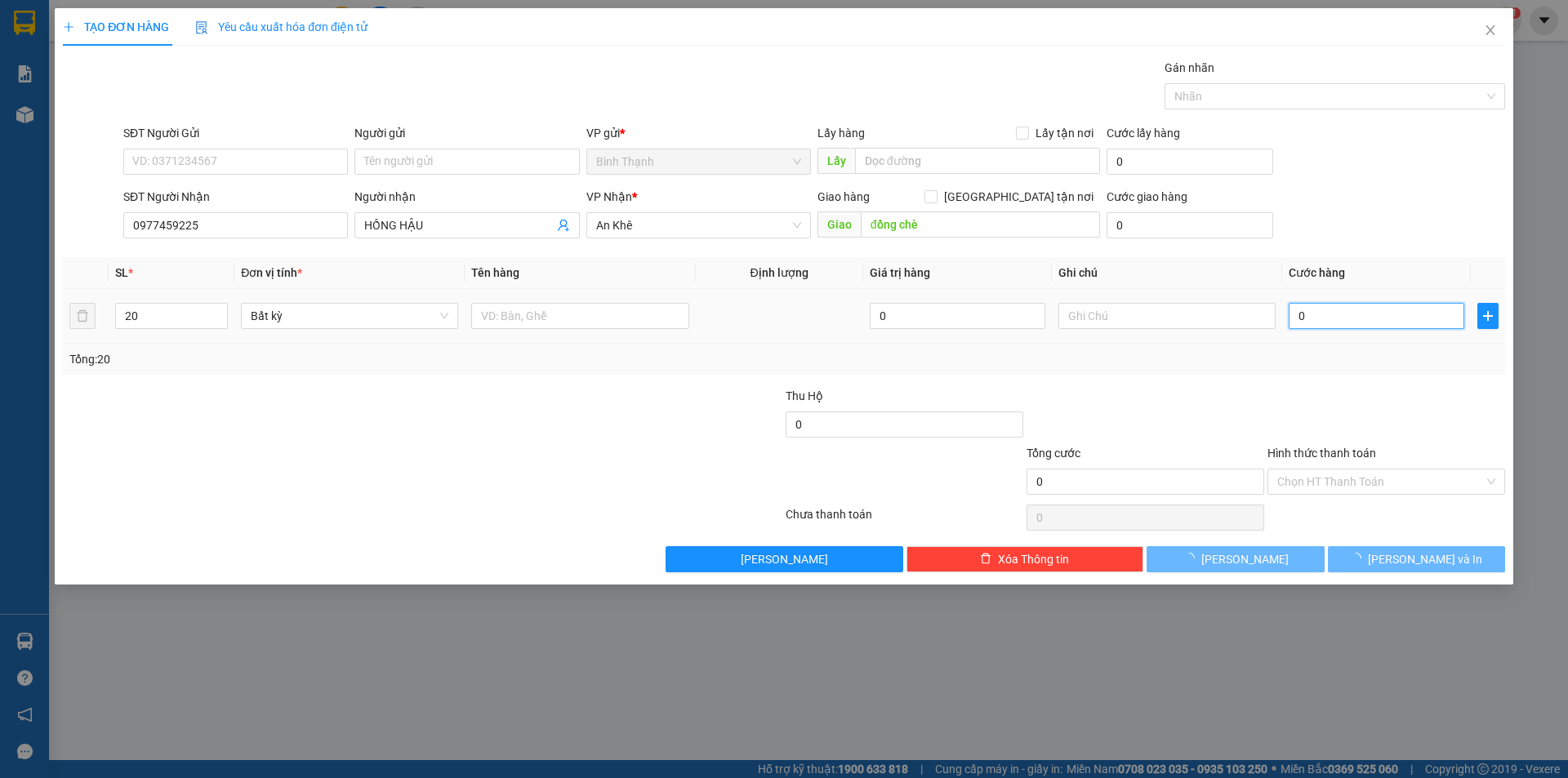
drag, startPoint x: 1343, startPoint y: 311, endPoint x: 1324, endPoint y: 302, distance: 21.0
click at [1343, 311] on input "0" at bounding box center [1377, 316] width 176 height 26
type input "6"
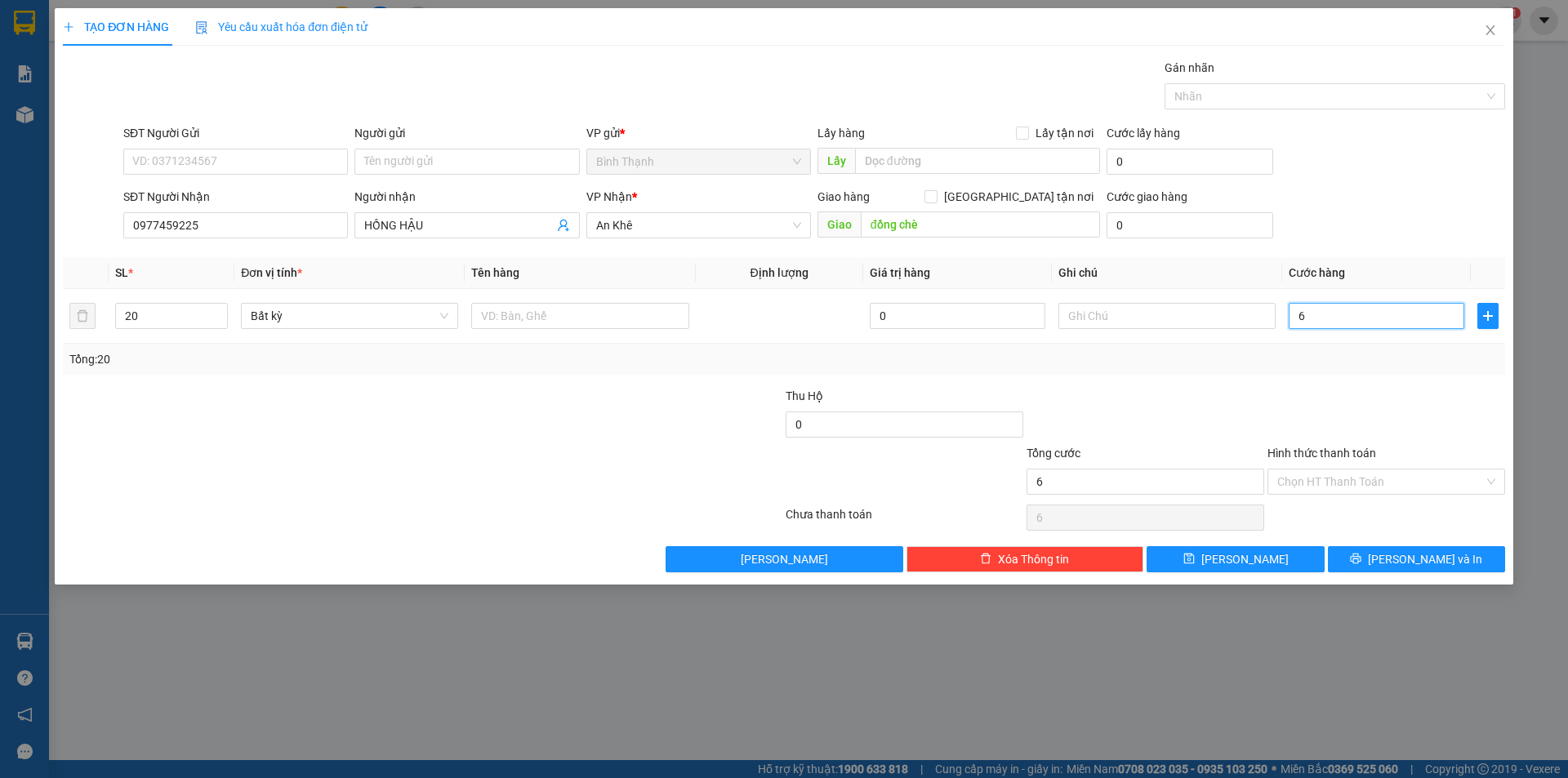
type input "60"
type input "600"
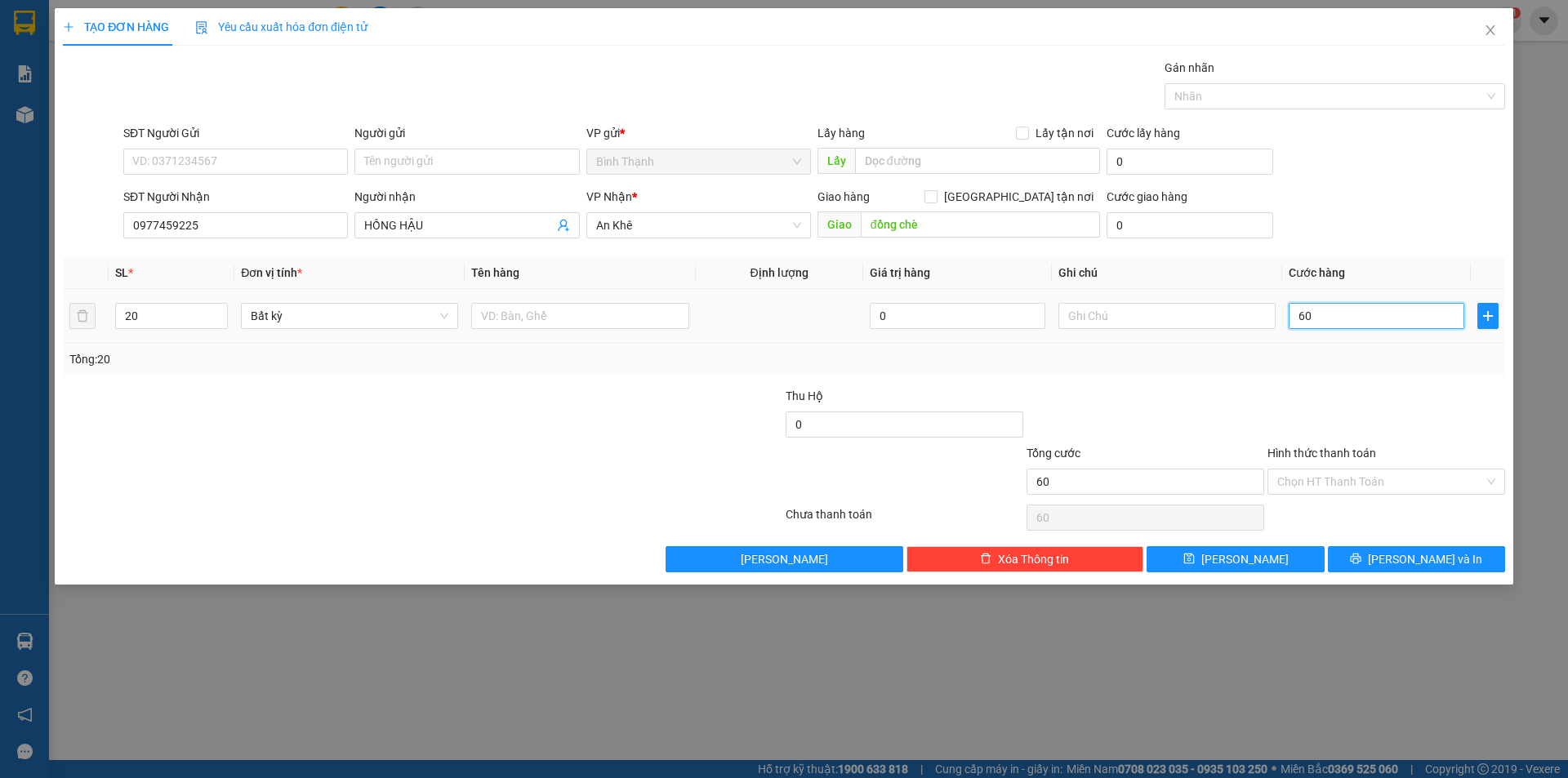
type input "600"
type input "6.000"
type input "60.000"
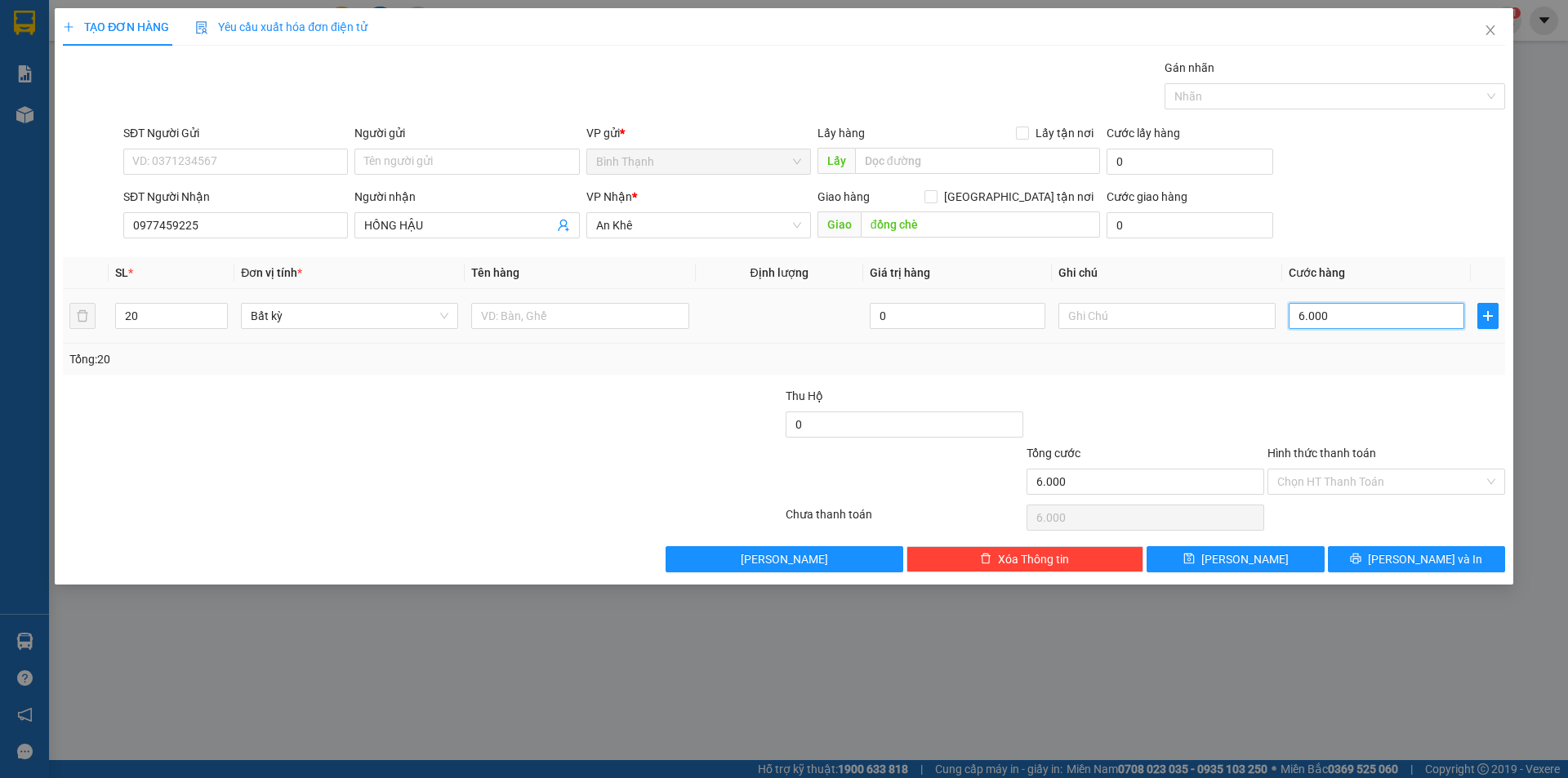
type input "60.000"
type input "600.000"
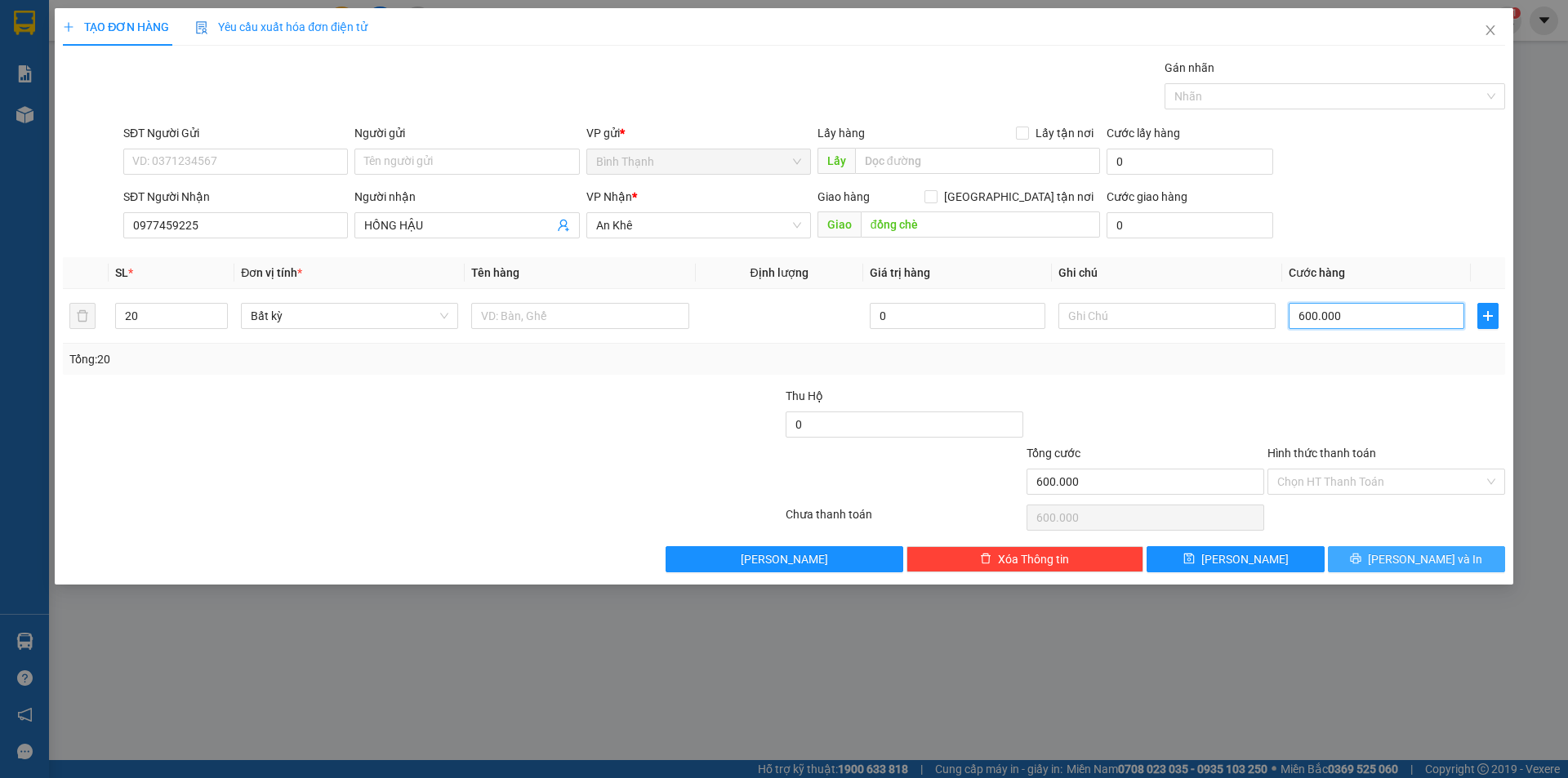
type input "600.000"
click at [1361, 557] on icon "printer" at bounding box center [1357, 559] width 11 height 11
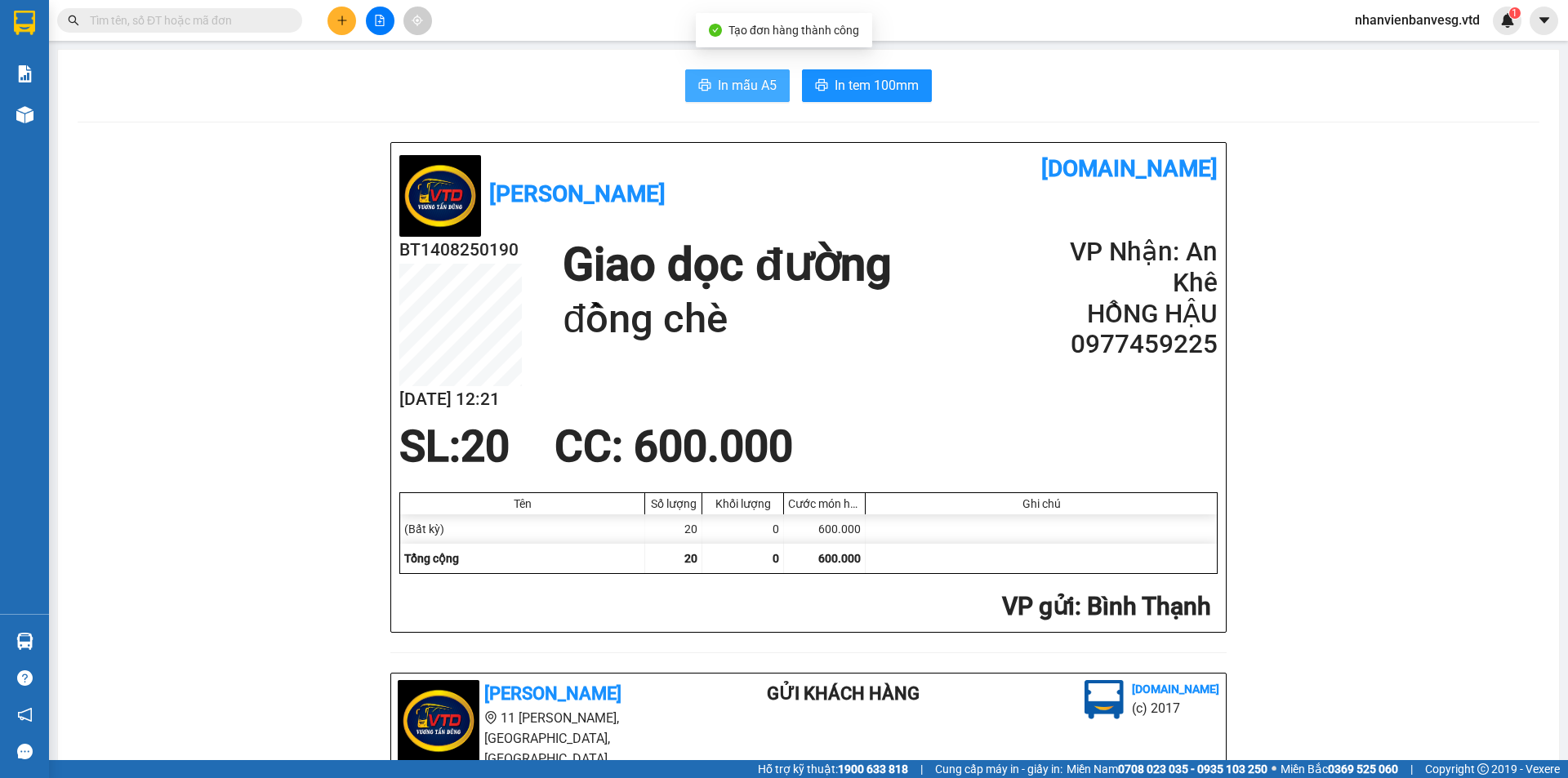
click at [724, 89] on span "In mẫu A5" at bounding box center [747, 85] width 59 height 20
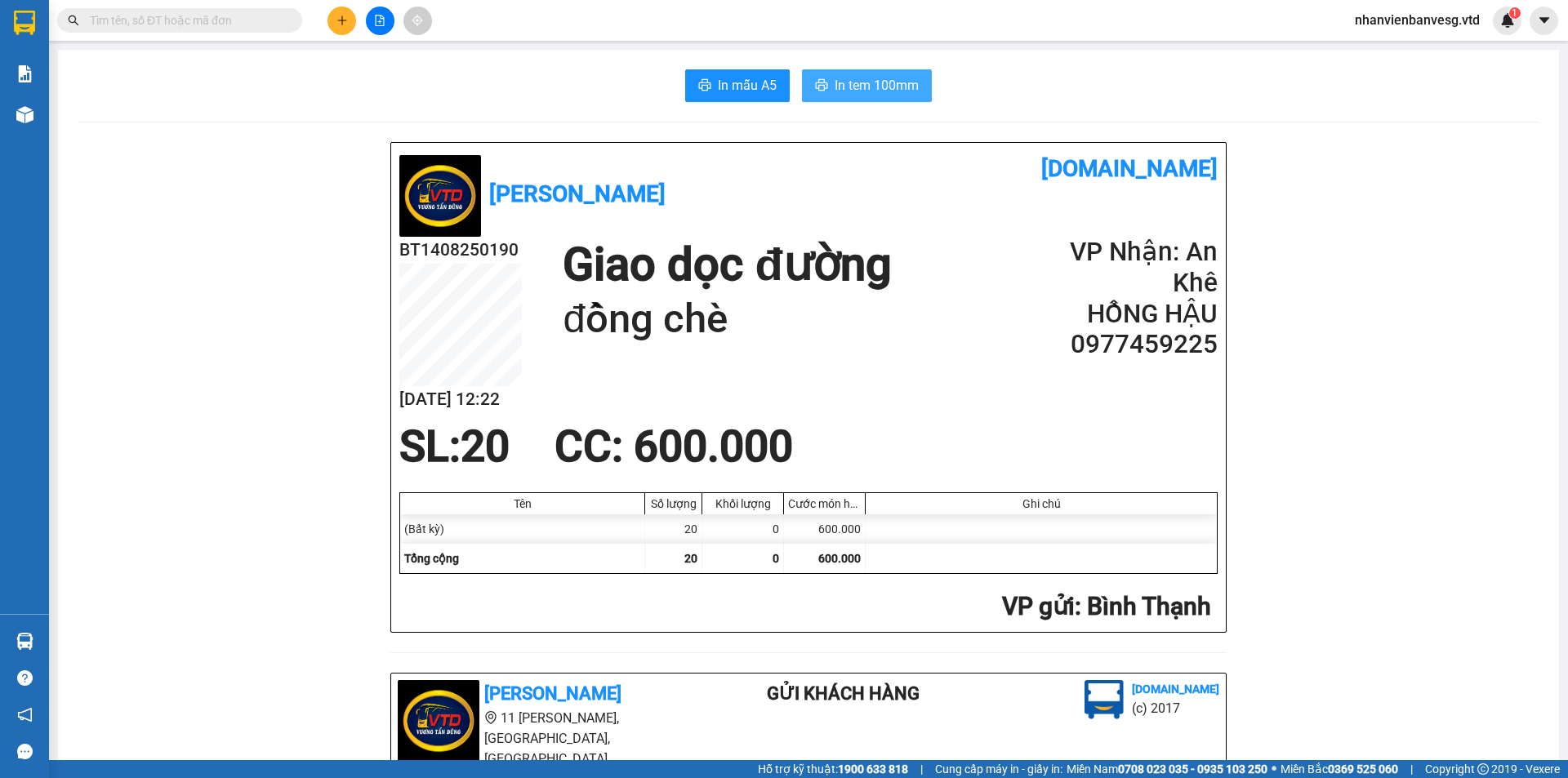
click at [896, 76] on span "In tem 100mm" at bounding box center [877, 85] width 84 height 20
click at [342, 23] on icon "plus" at bounding box center [342, 20] width 12 height 12
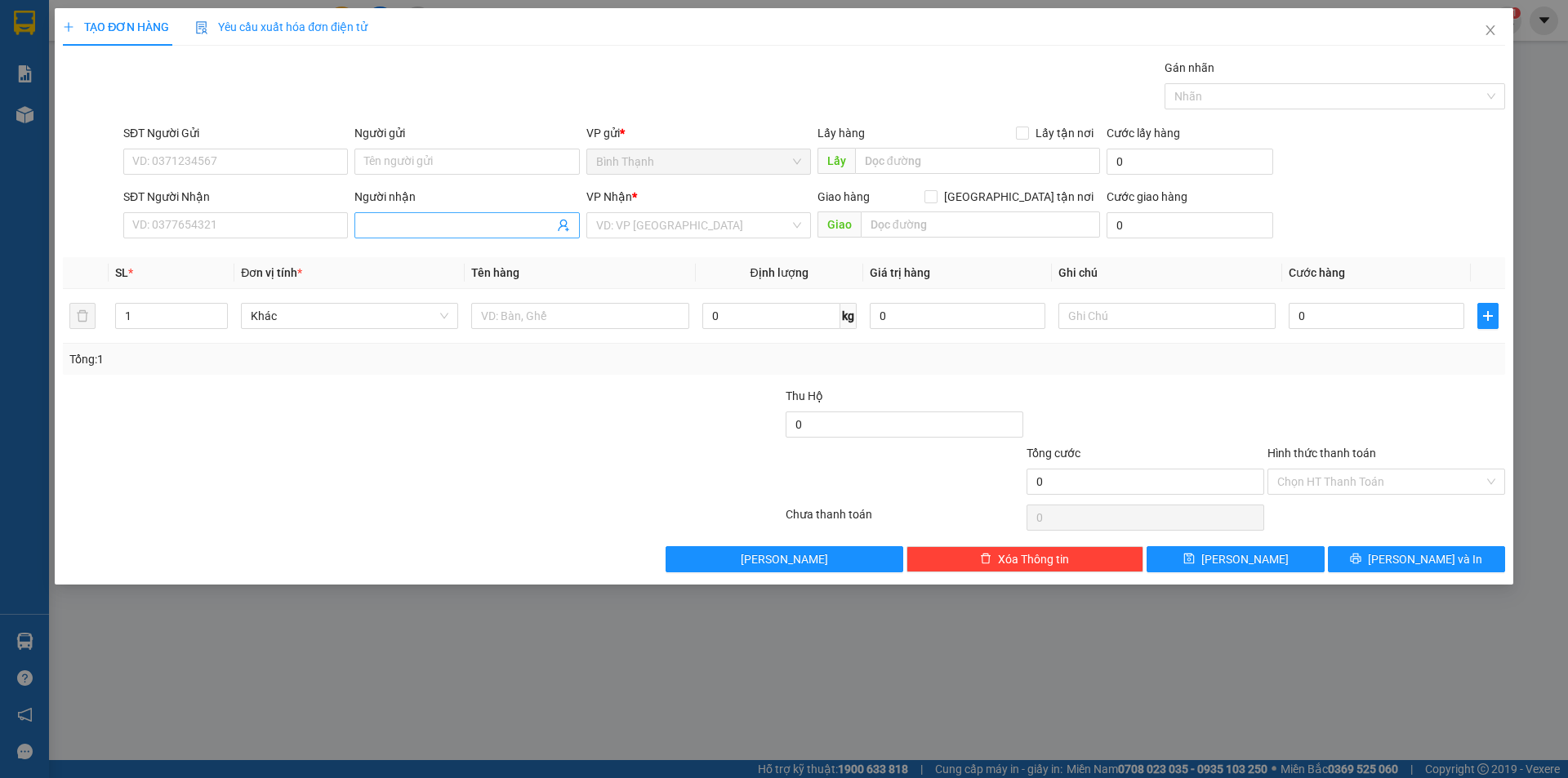
click at [453, 220] on input "Người nhận" at bounding box center [459, 225] width 189 height 18
type input "hiền thảo"
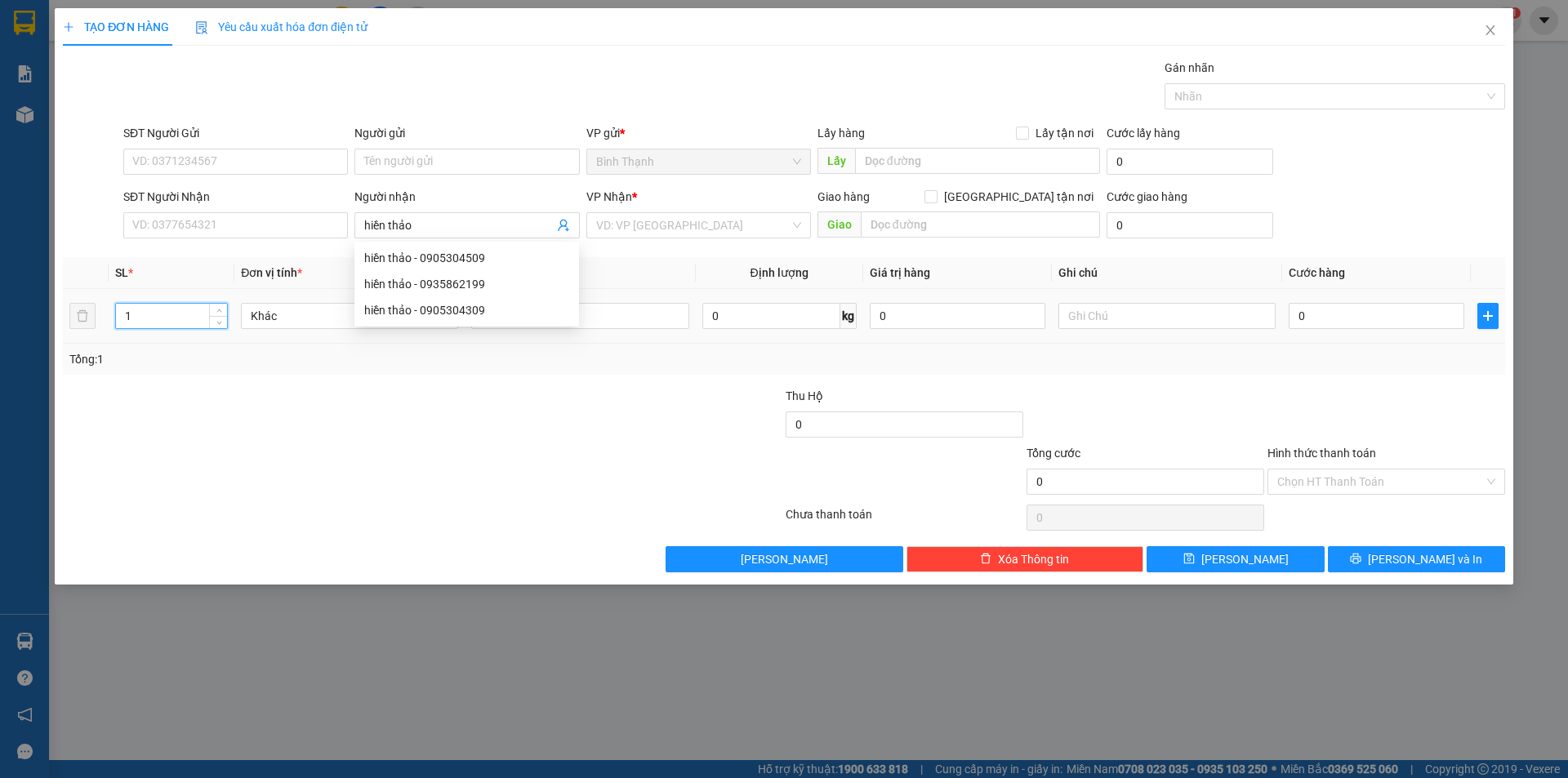
click at [146, 315] on input "1" at bounding box center [171, 316] width 111 height 25
drag, startPoint x: 142, startPoint y: 334, endPoint x: 126, endPoint y: 324, distance: 18.9
click at [113, 333] on td "1" at bounding box center [171, 317] width 126 height 55
click at [1343, 301] on td "0" at bounding box center [1376, 317] width 189 height 55
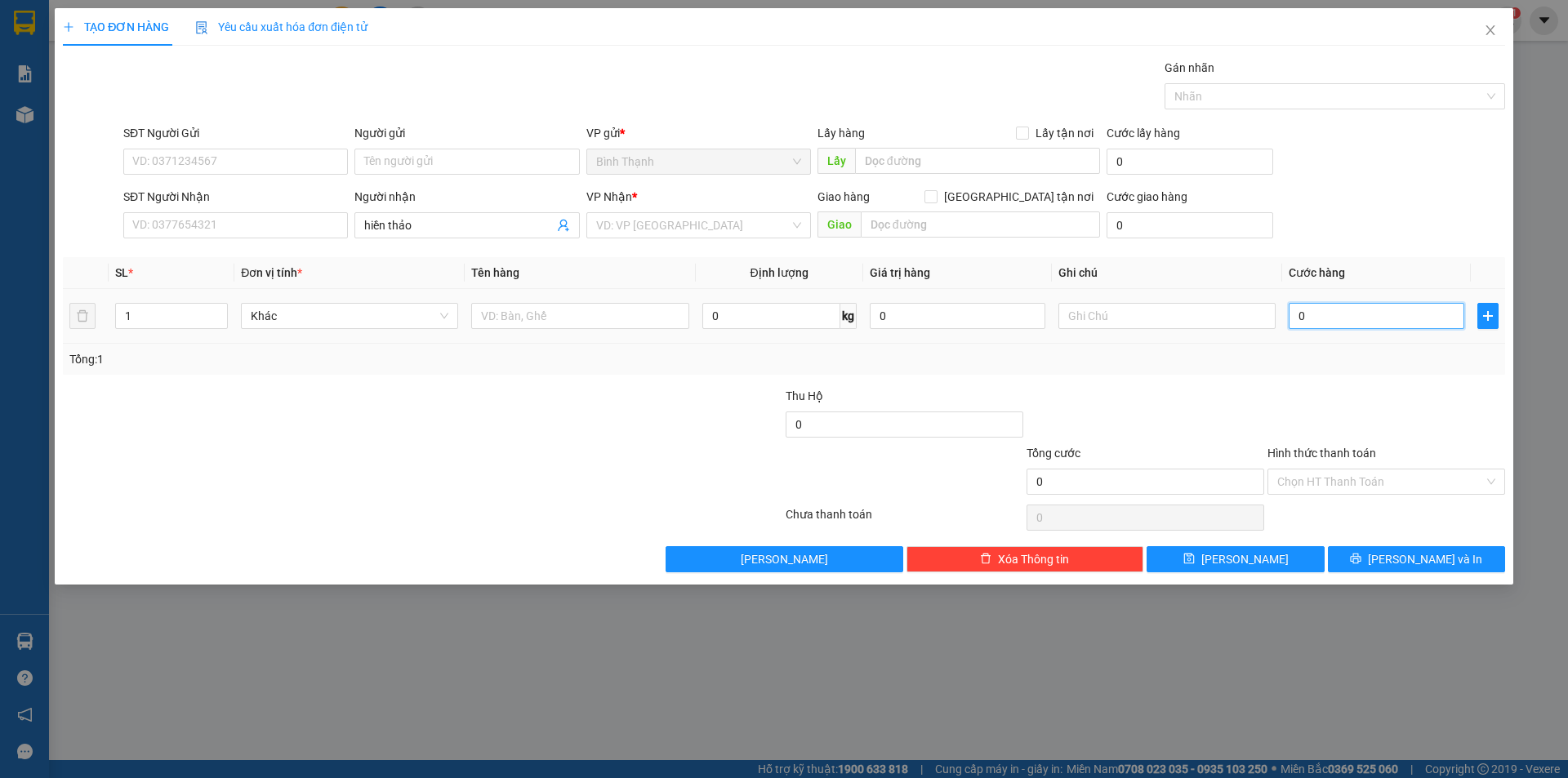
click at [1336, 321] on input "0" at bounding box center [1377, 316] width 176 height 26
type input "1"
type input "15"
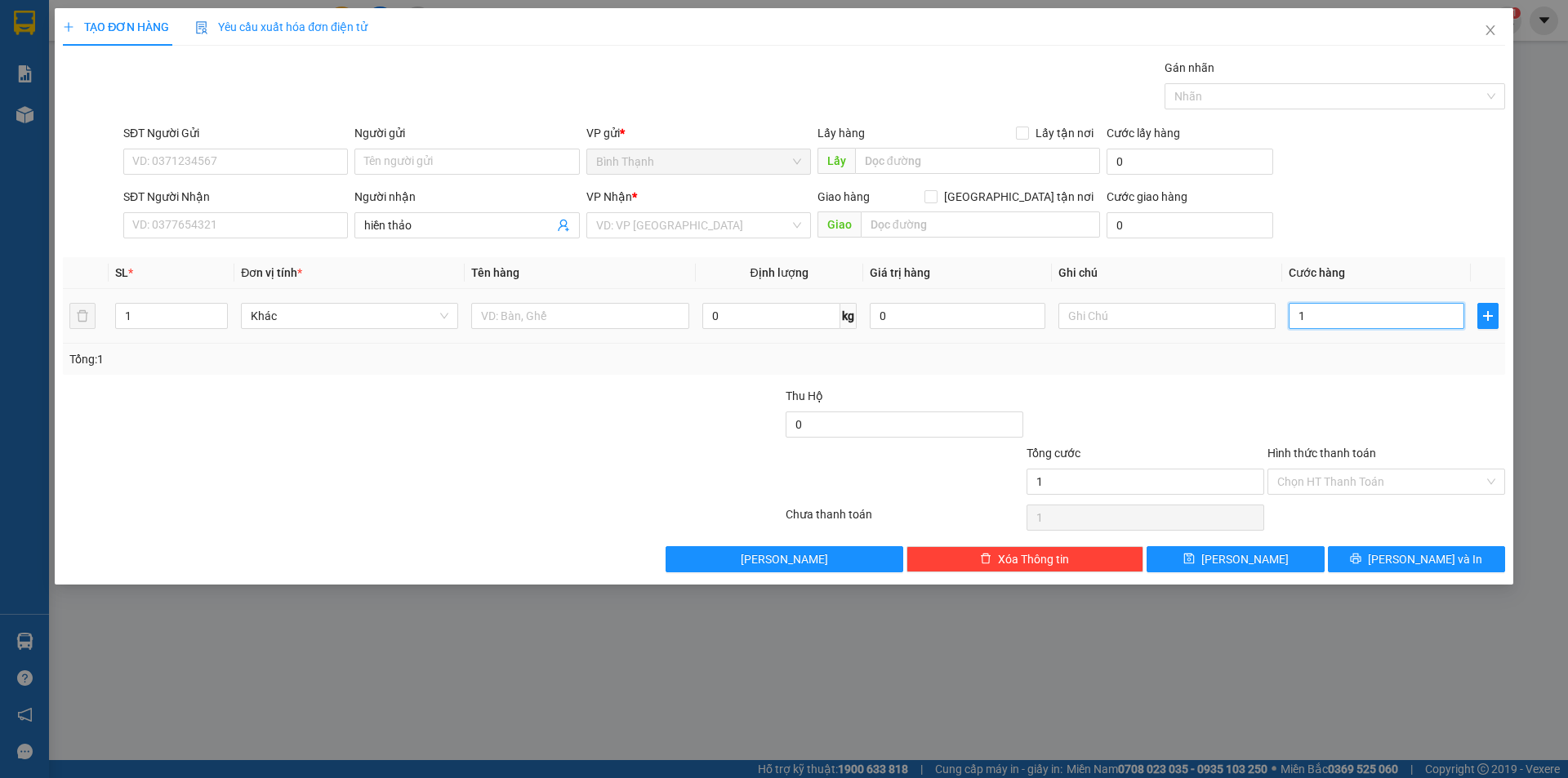
type input "15"
type input "150"
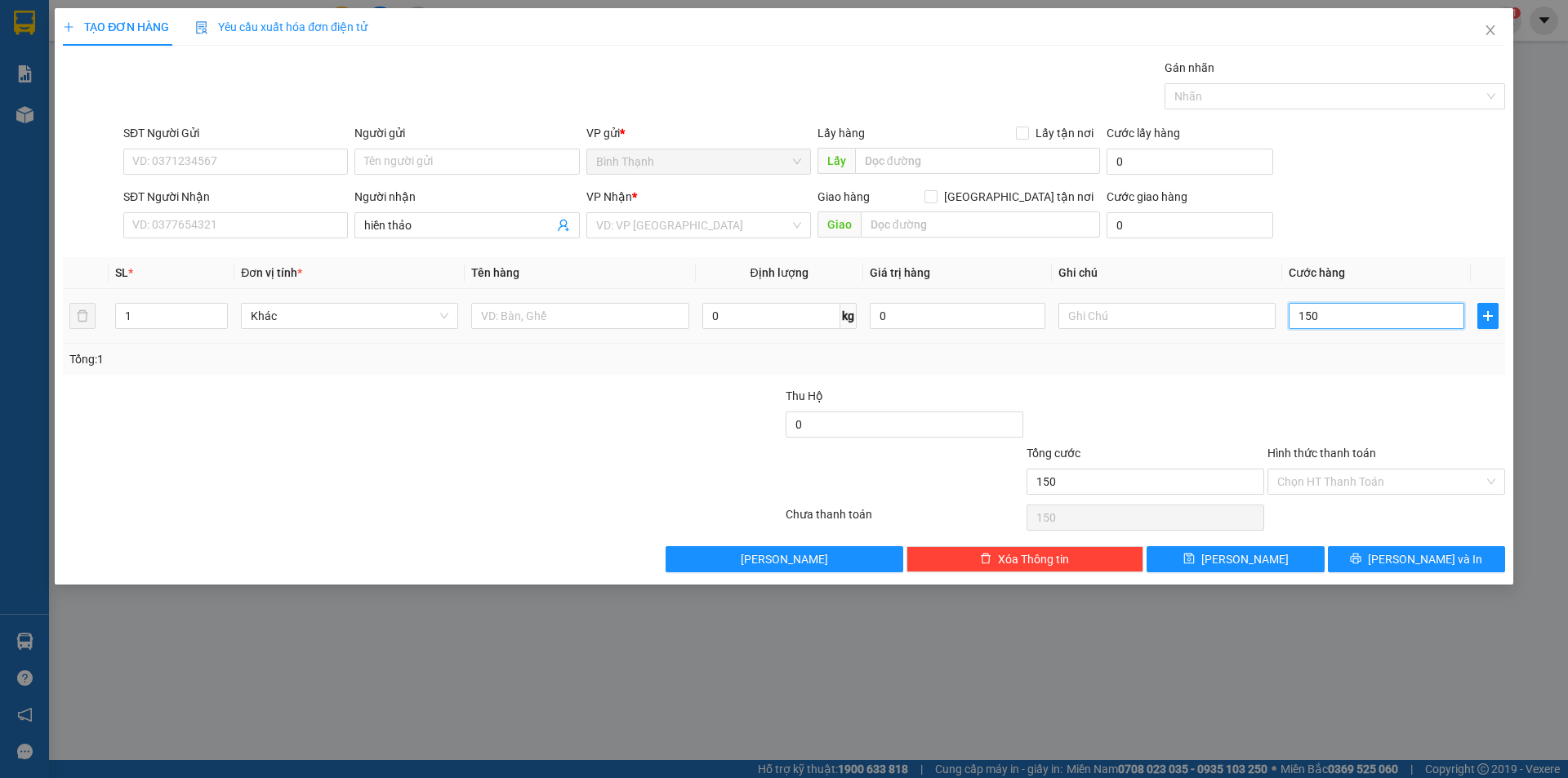
type input "1.500"
type input "15.000"
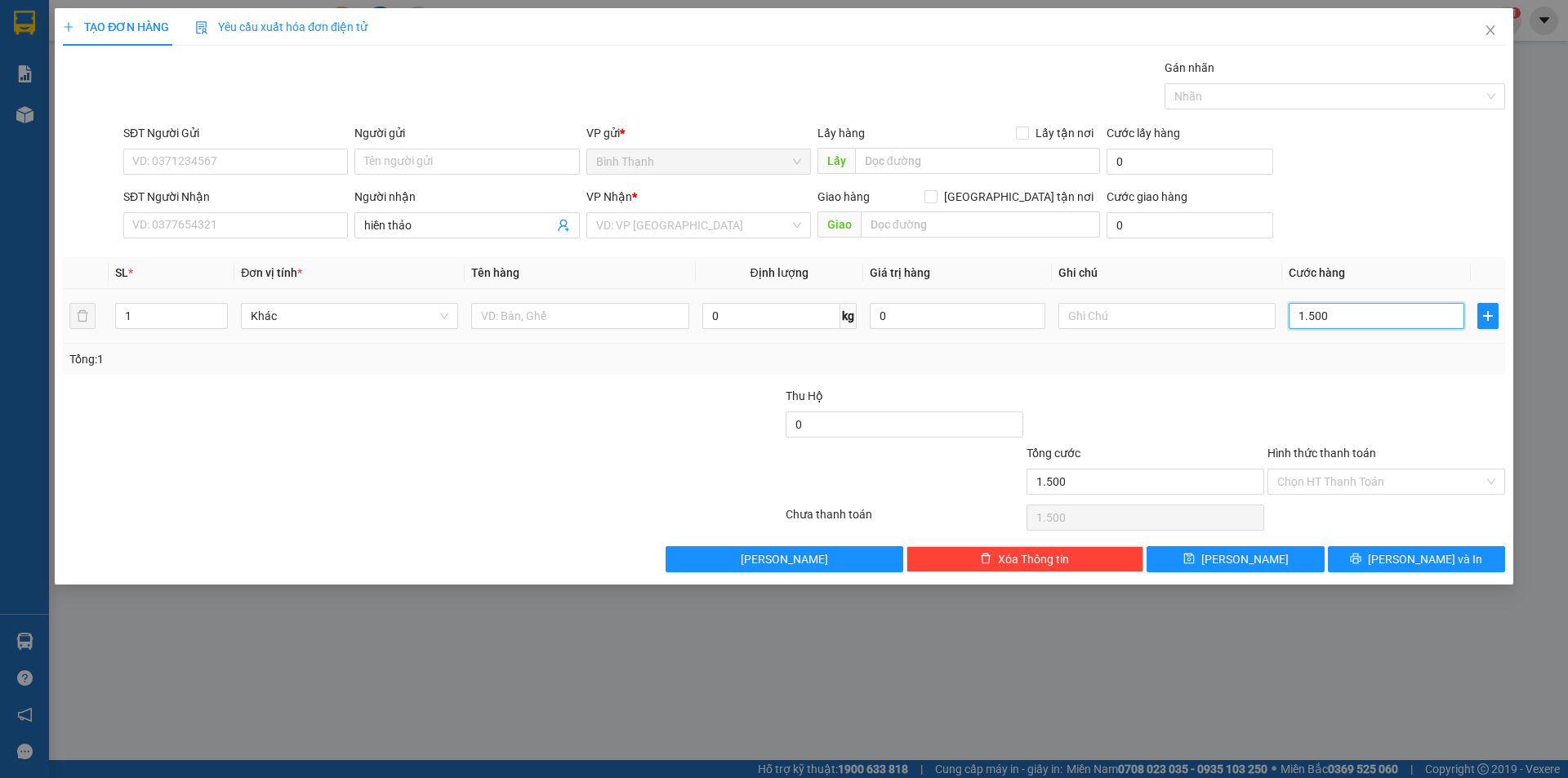
type input "15.000"
type input "150.000"
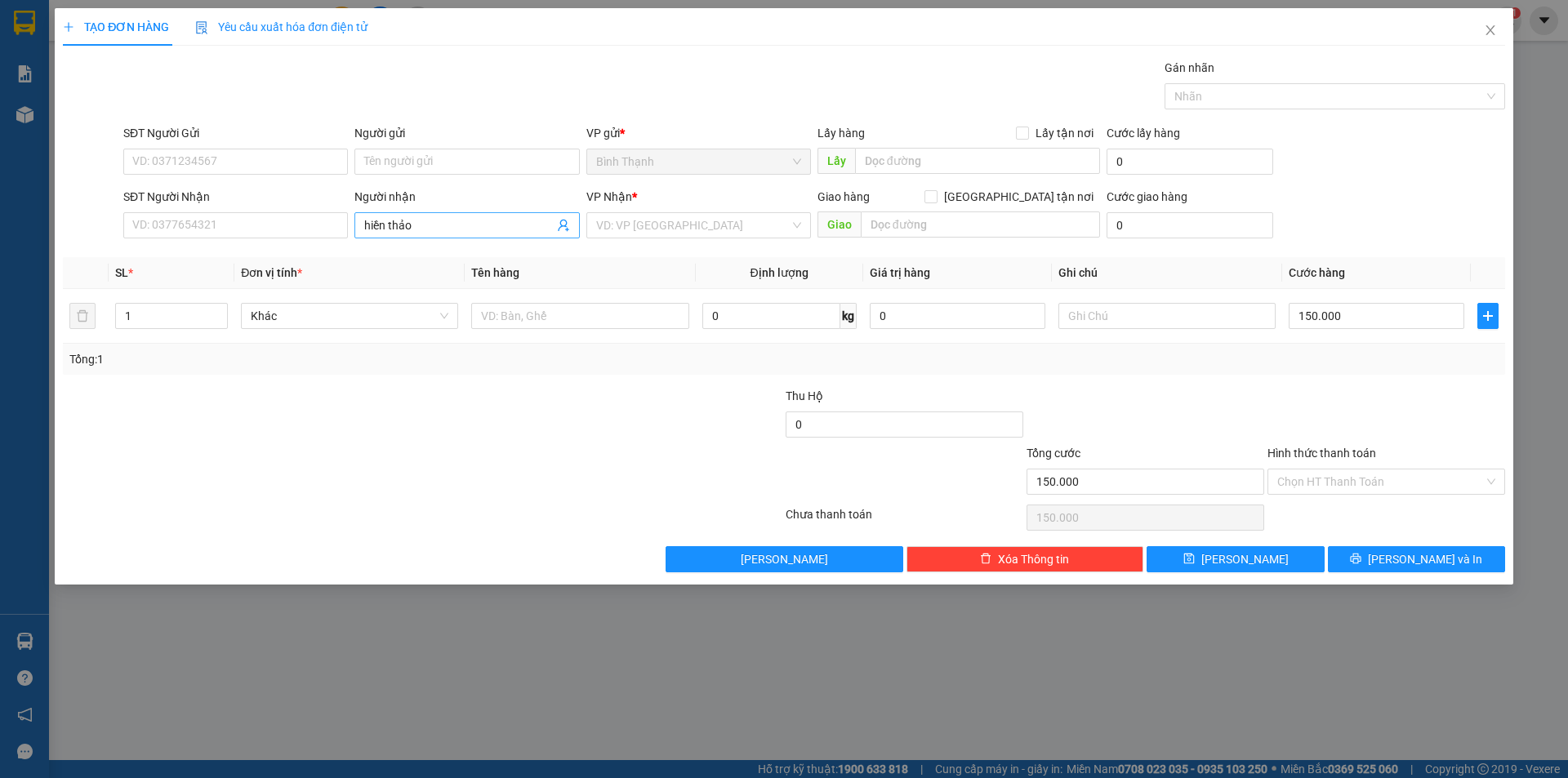
click at [421, 221] on input "hiền thảo" at bounding box center [459, 225] width 189 height 18
drag, startPoint x: 433, startPoint y: 282, endPoint x: 445, endPoint y: 279, distance: 12.4
click at [437, 279] on div "hiền thảo - 0935862199" at bounding box center [467, 284] width 205 height 18
type input "0935862199"
drag, startPoint x: 130, startPoint y: 310, endPoint x: 113, endPoint y: 318, distance: 18.8
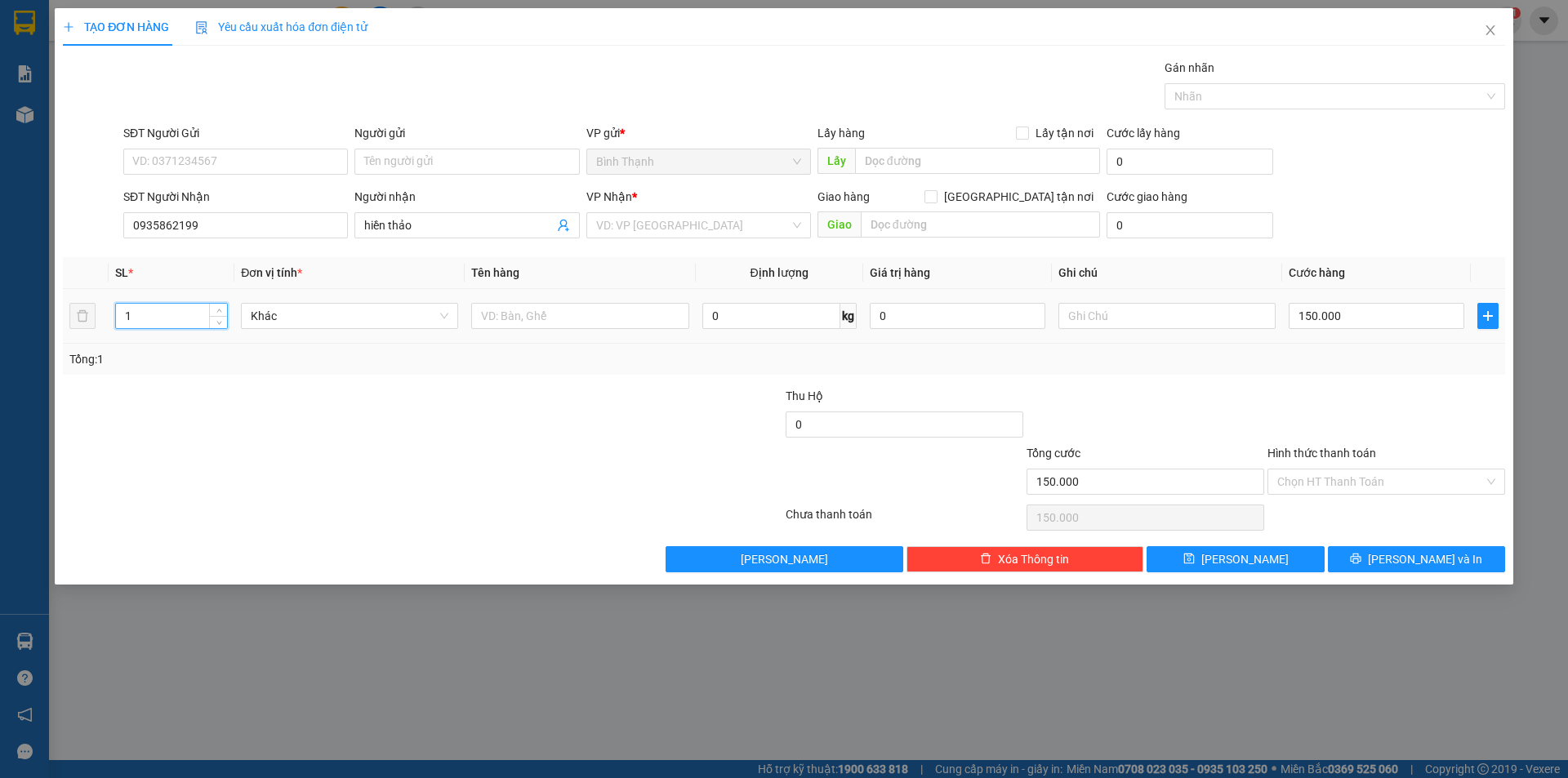
click at [113, 318] on td "1" at bounding box center [171, 317] width 126 height 55
type input "5"
click at [1383, 560] on button "[PERSON_NAME] và In" at bounding box center [1417, 559] width 177 height 26
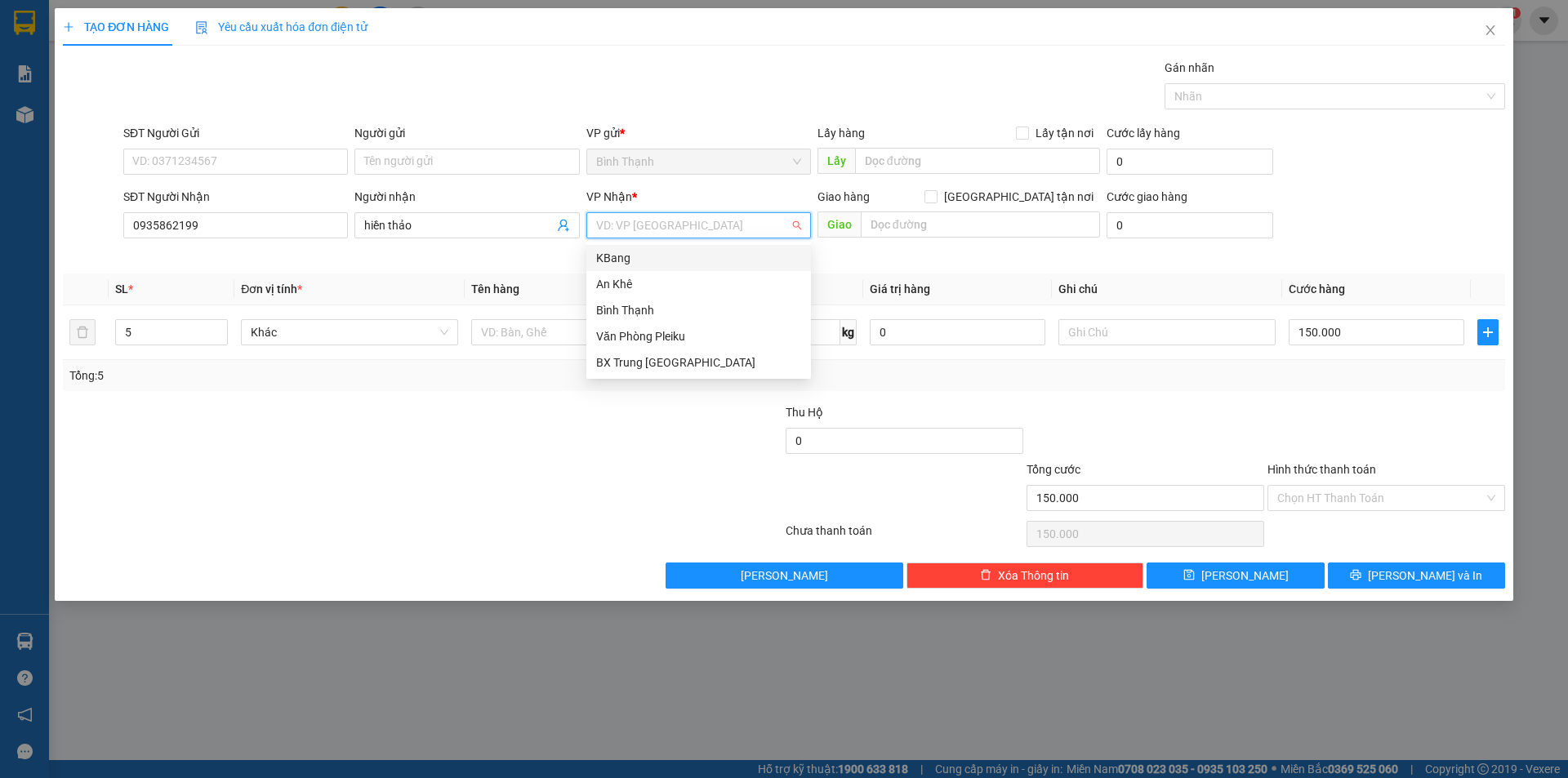
click at [661, 224] on input "search" at bounding box center [693, 225] width 193 height 25
click at [665, 290] on div "An Khê" at bounding box center [698, 284] width 205 height 18
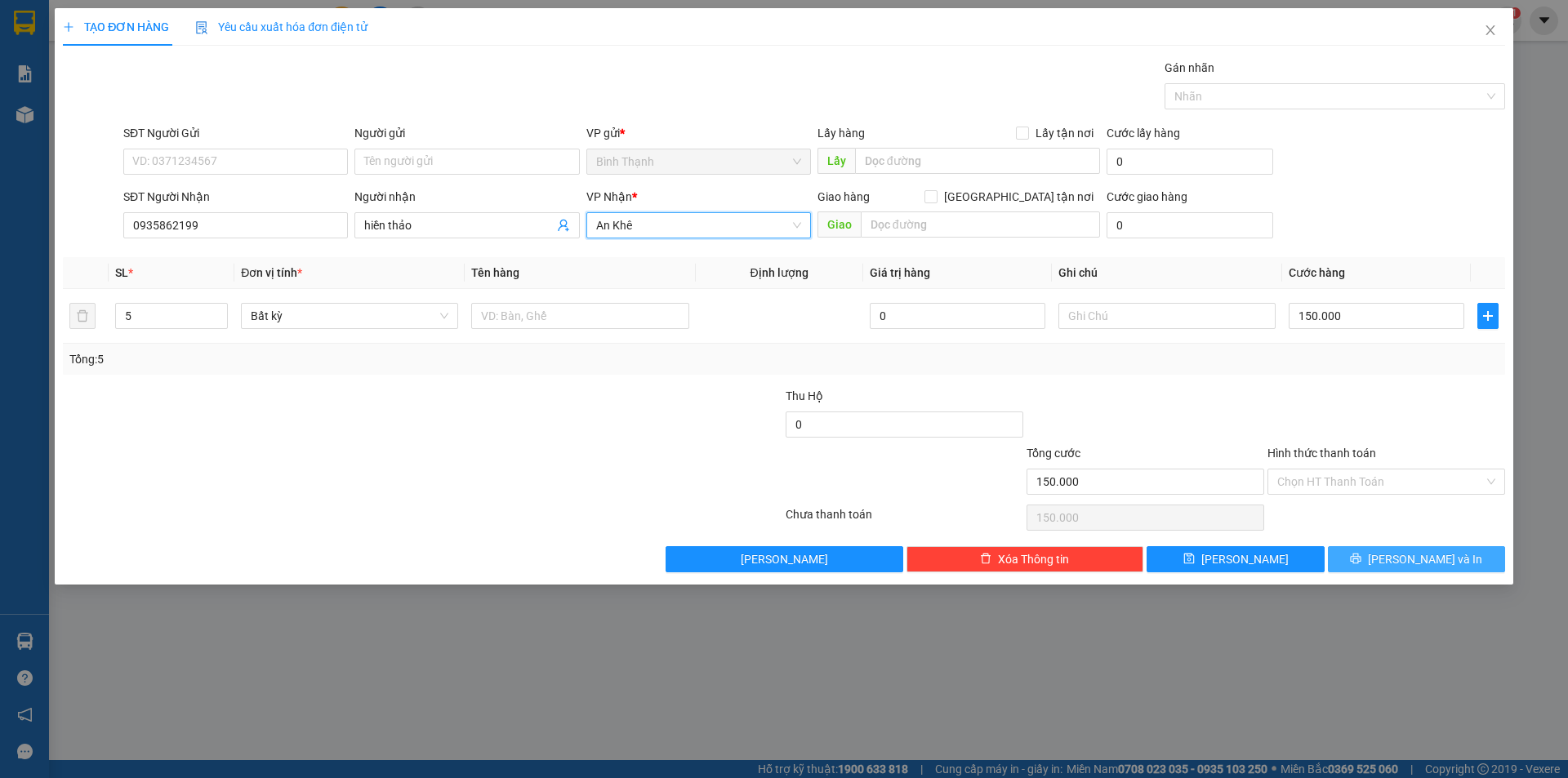
click at [1361, 555] on icon "printer" at bounding box center [1356, 558] width 12 height 12
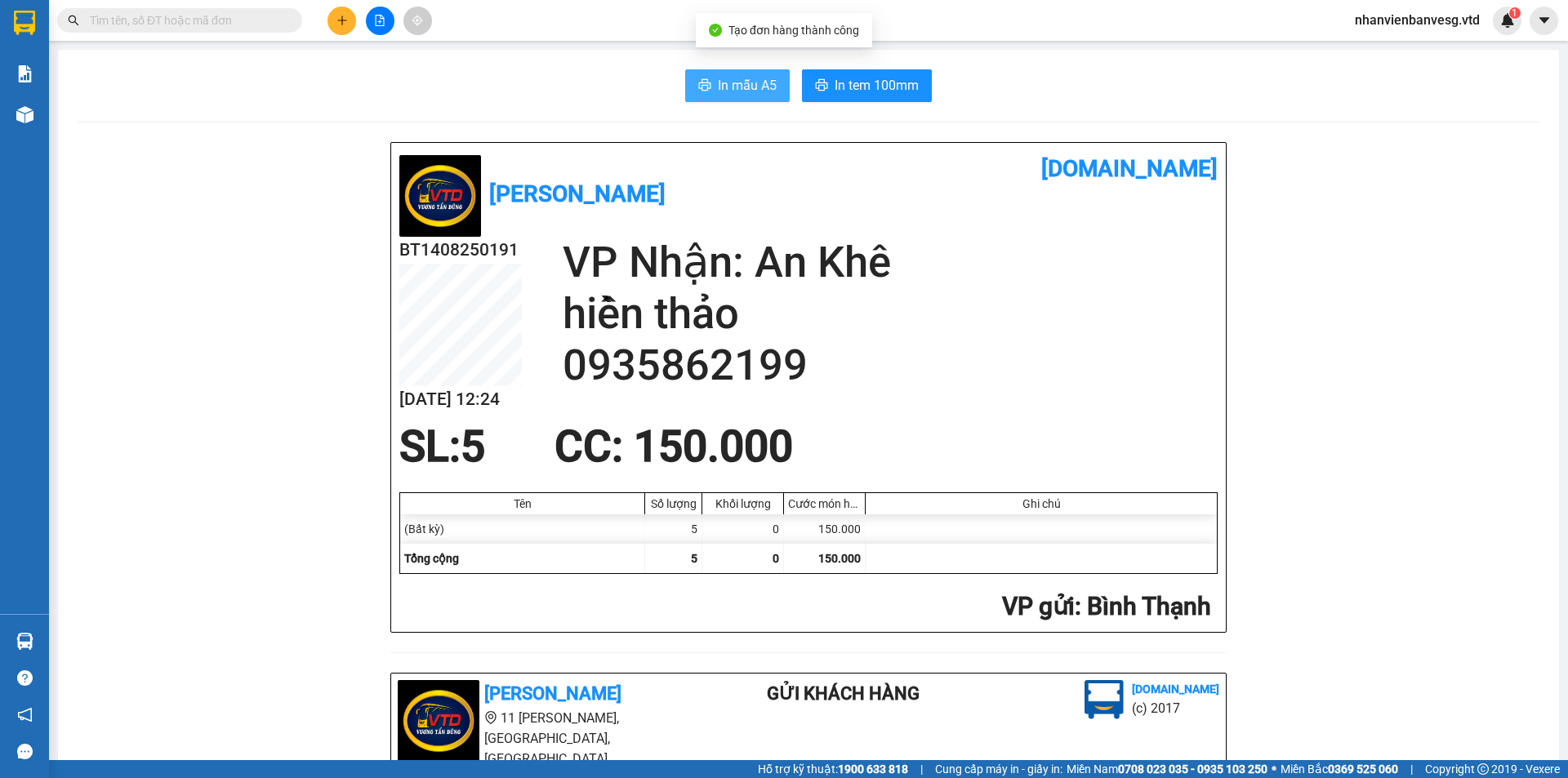
click at [724, 81] on span "In mẫu A5" at bounding box center [747, 85] width 59 height 20
click at [738, 88] on span "In mẫu A5" at bounding box center [747, 85] width 59 height 20
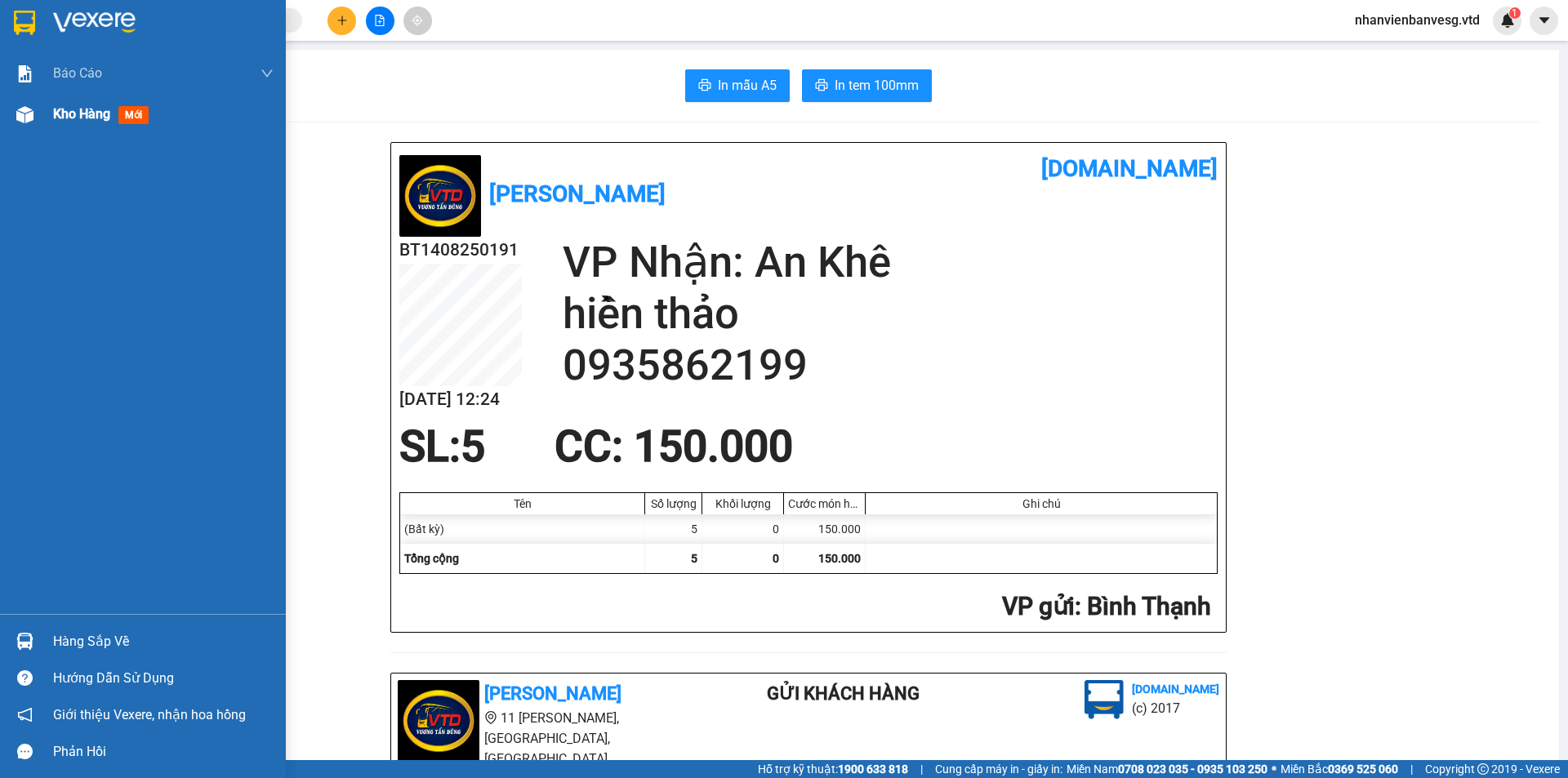
click at [62, 113] on span "Kho hàng" at bounding box center [82, 114] width 57 height 15
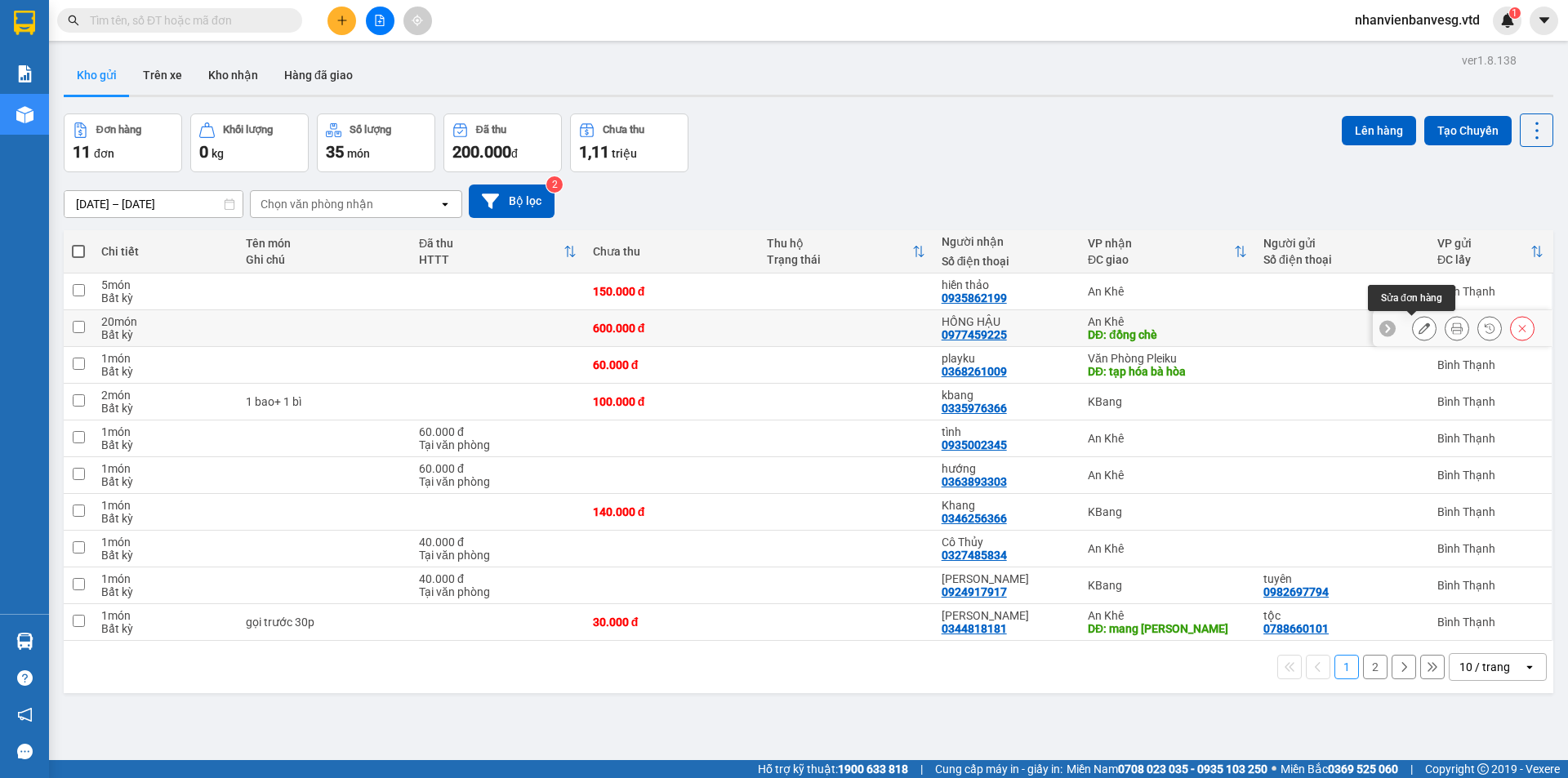
click at [1419, 331] on icon at bounding box center [1424, 328] width 12 height 12
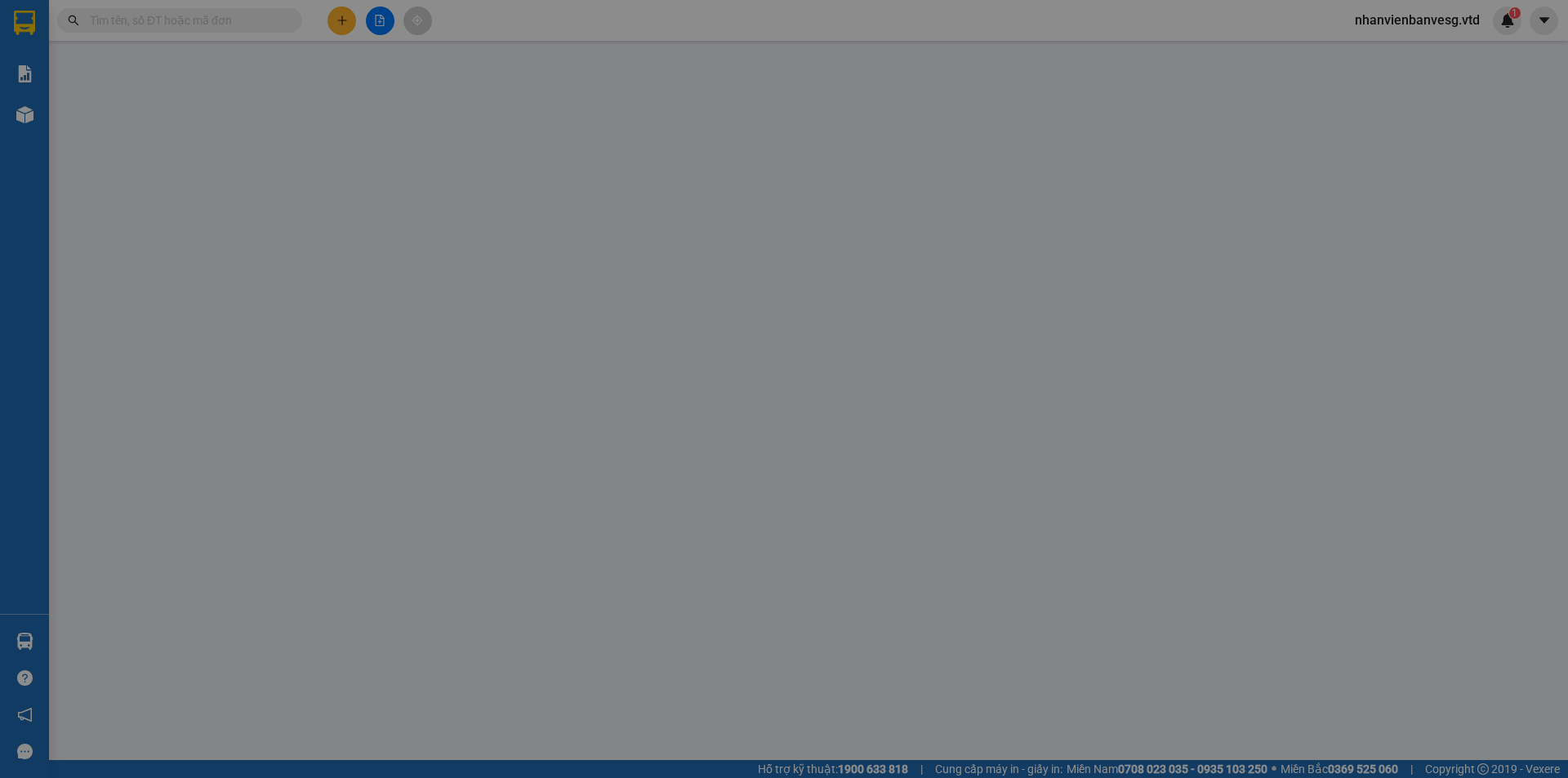
type input "0977459225"
type input "HỒNG HẬU"
type input "đồng chè"
type input "600.000"
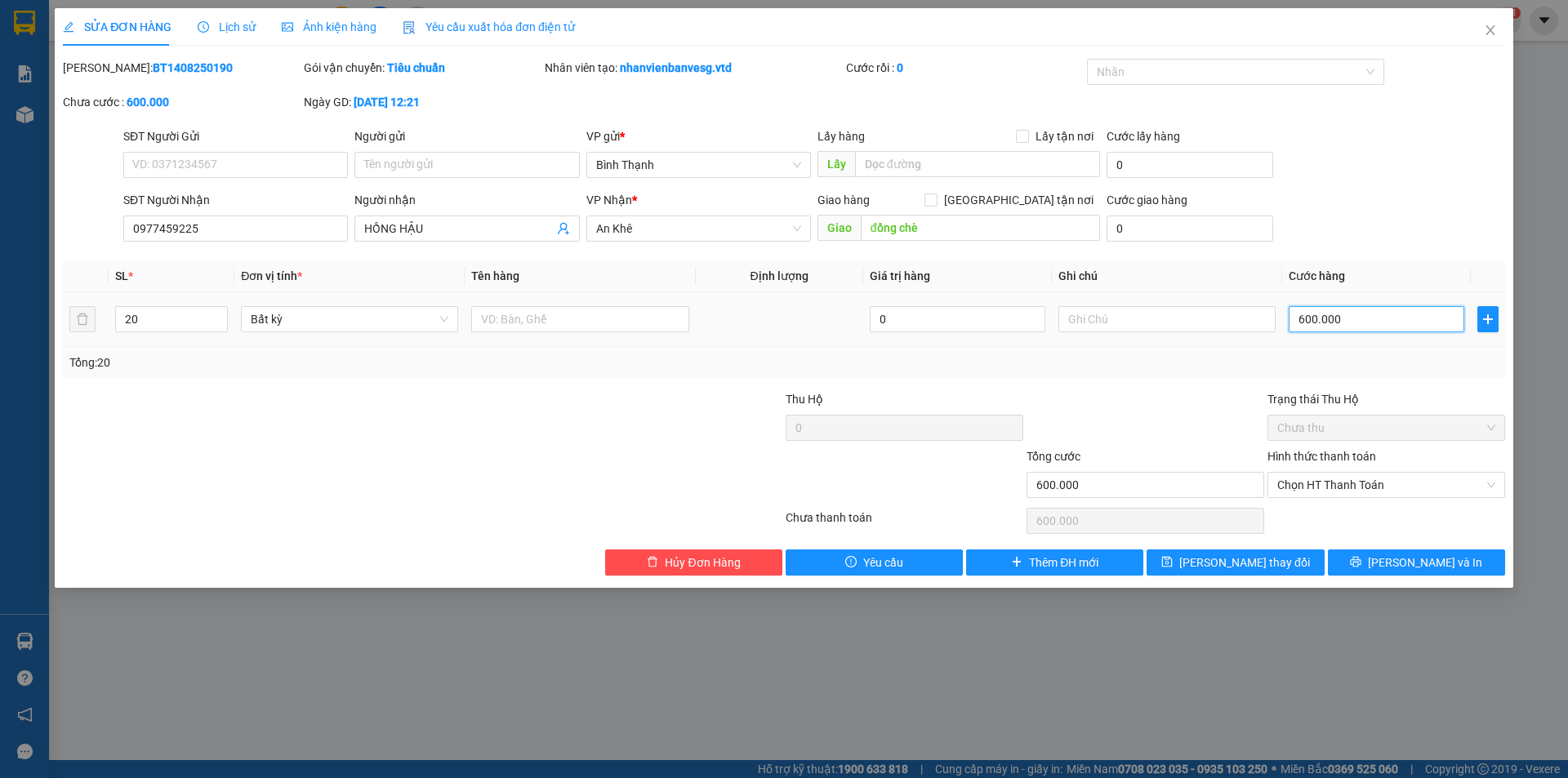
click at [1300, 319] on input "600.000" at bounding box center [1377, 318] width 176 height 26
type input "8"
type input "80"
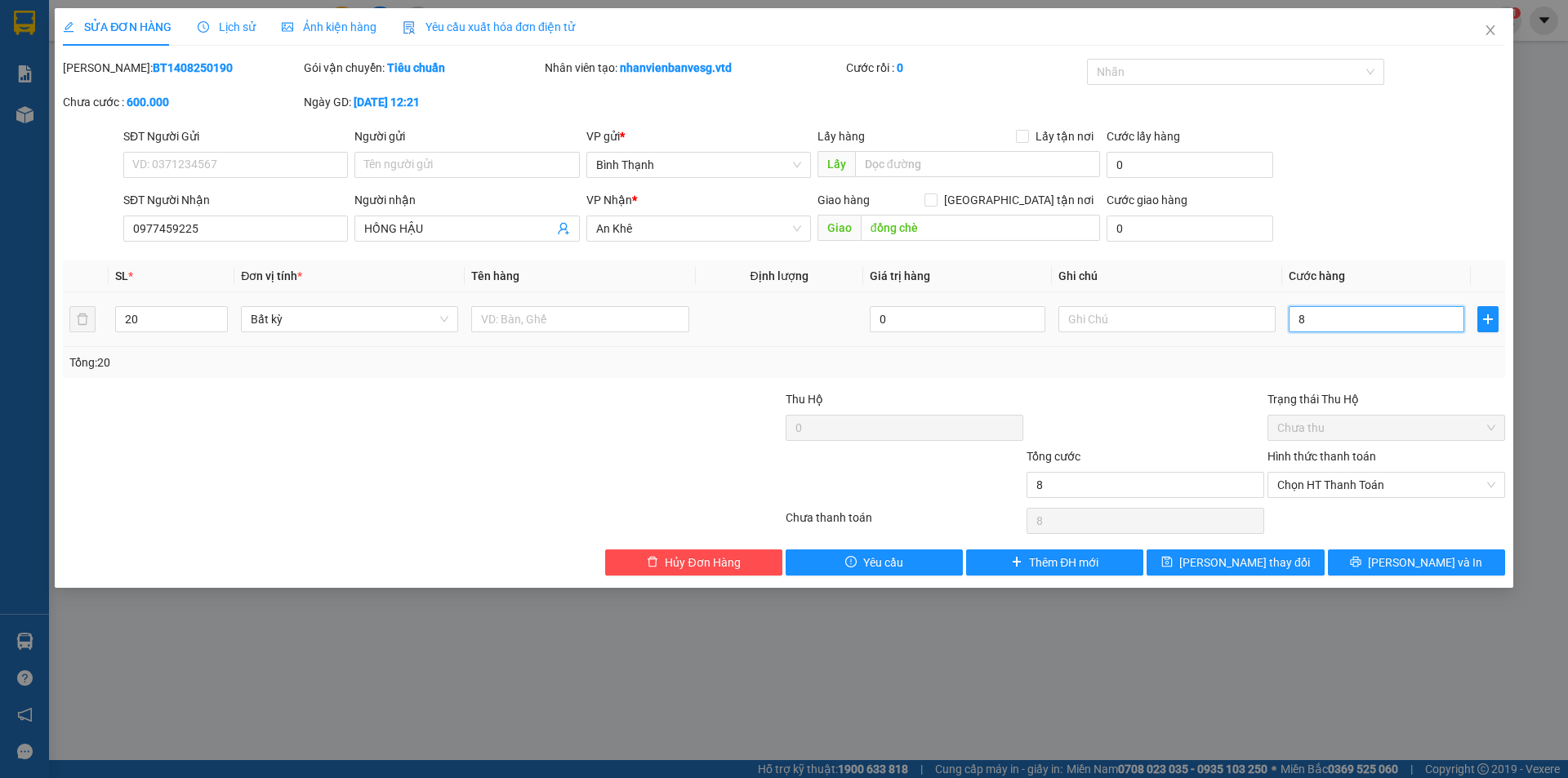
type input "80"
type input "800"
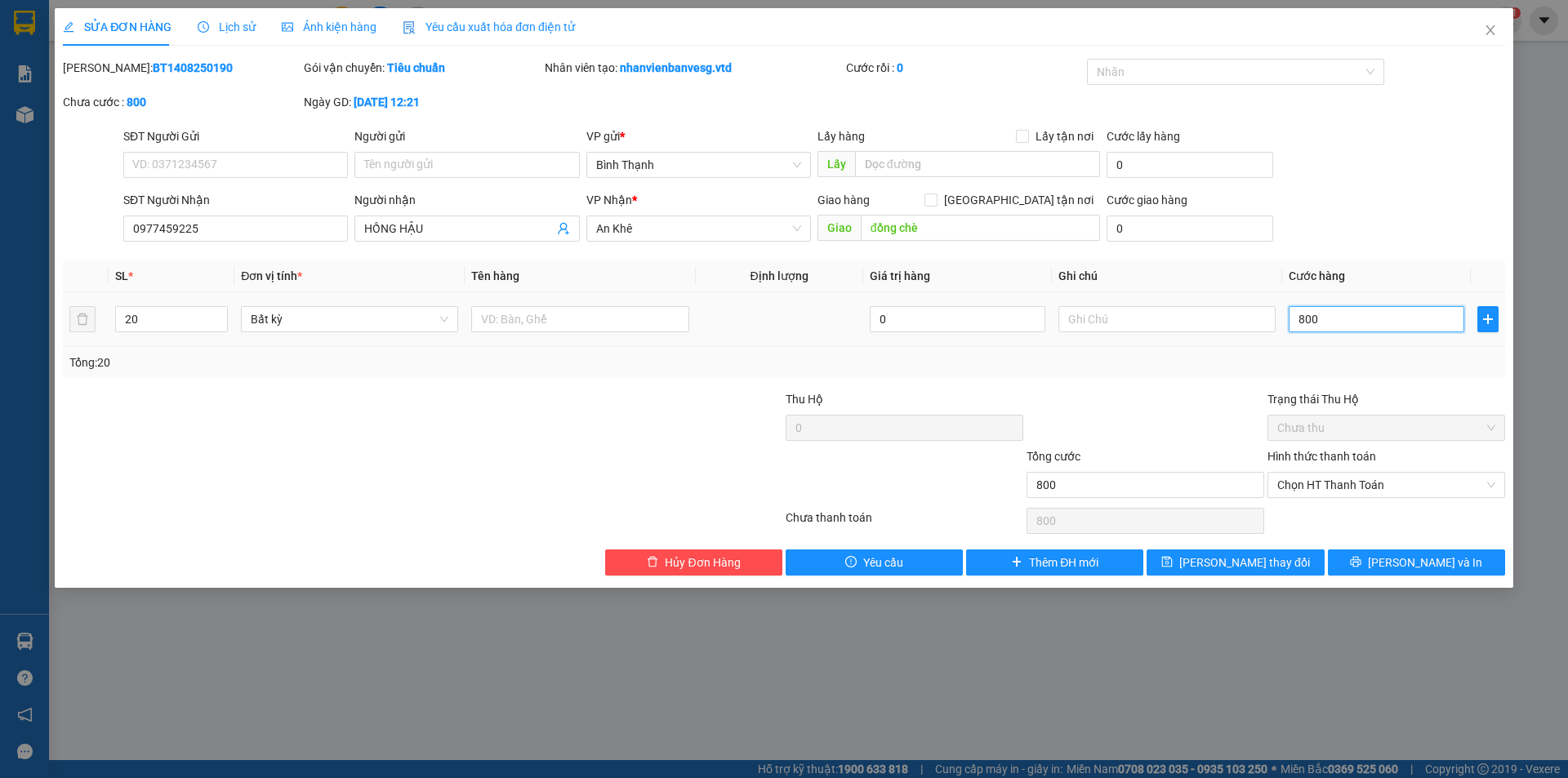
type input "8.000"
type input "80.000"
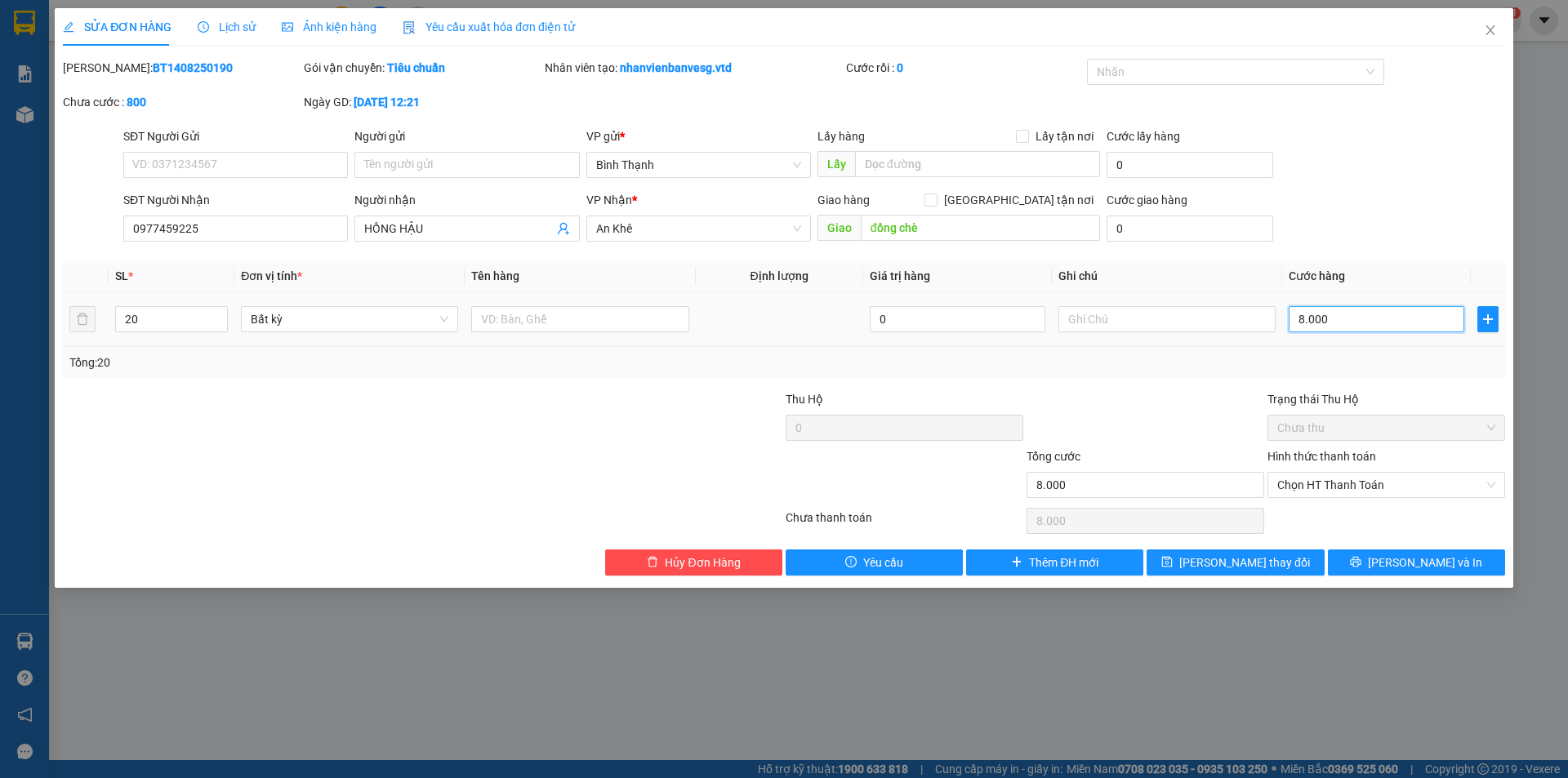
type input "80.000"
type input "800.000"
click at [1367, 479] on span "Chọn HT Thanh Toán" at bounding box center [1387, 485] width 218 height 25
type input "800.000"
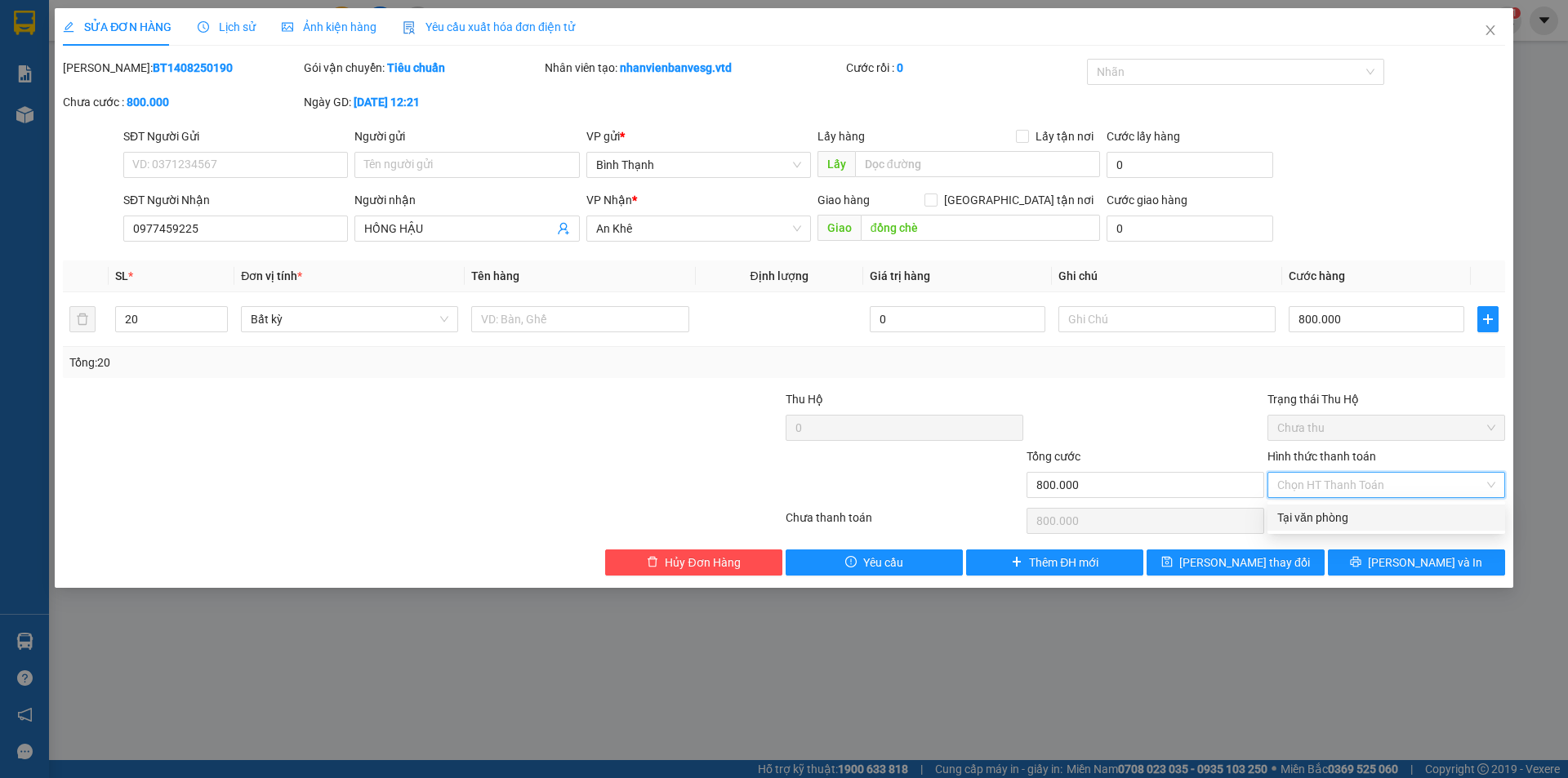
drag, startPoint x: 1352, startPoint y: 519, endPoint x: 1347, endPoint y: 512, distance: 8.6
click at [1351, 516] on div "Tại văn phòng" at bounding box center [1387, 517] width 218 height 18
type input "0"
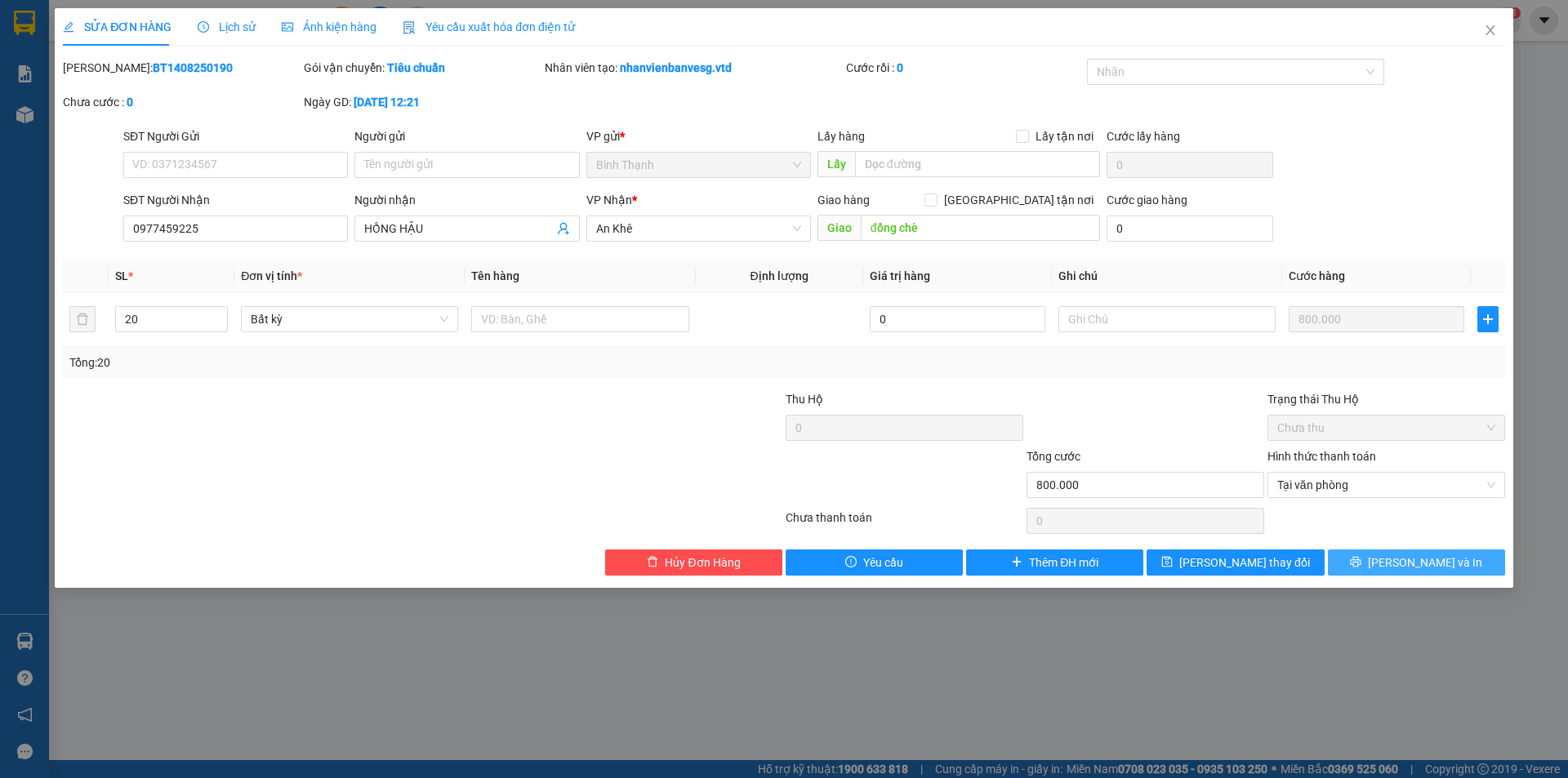
click at [1415, 562] on span "[PERSON_NAME] và In" at bounding box center [1425, 562] width 114 height 18
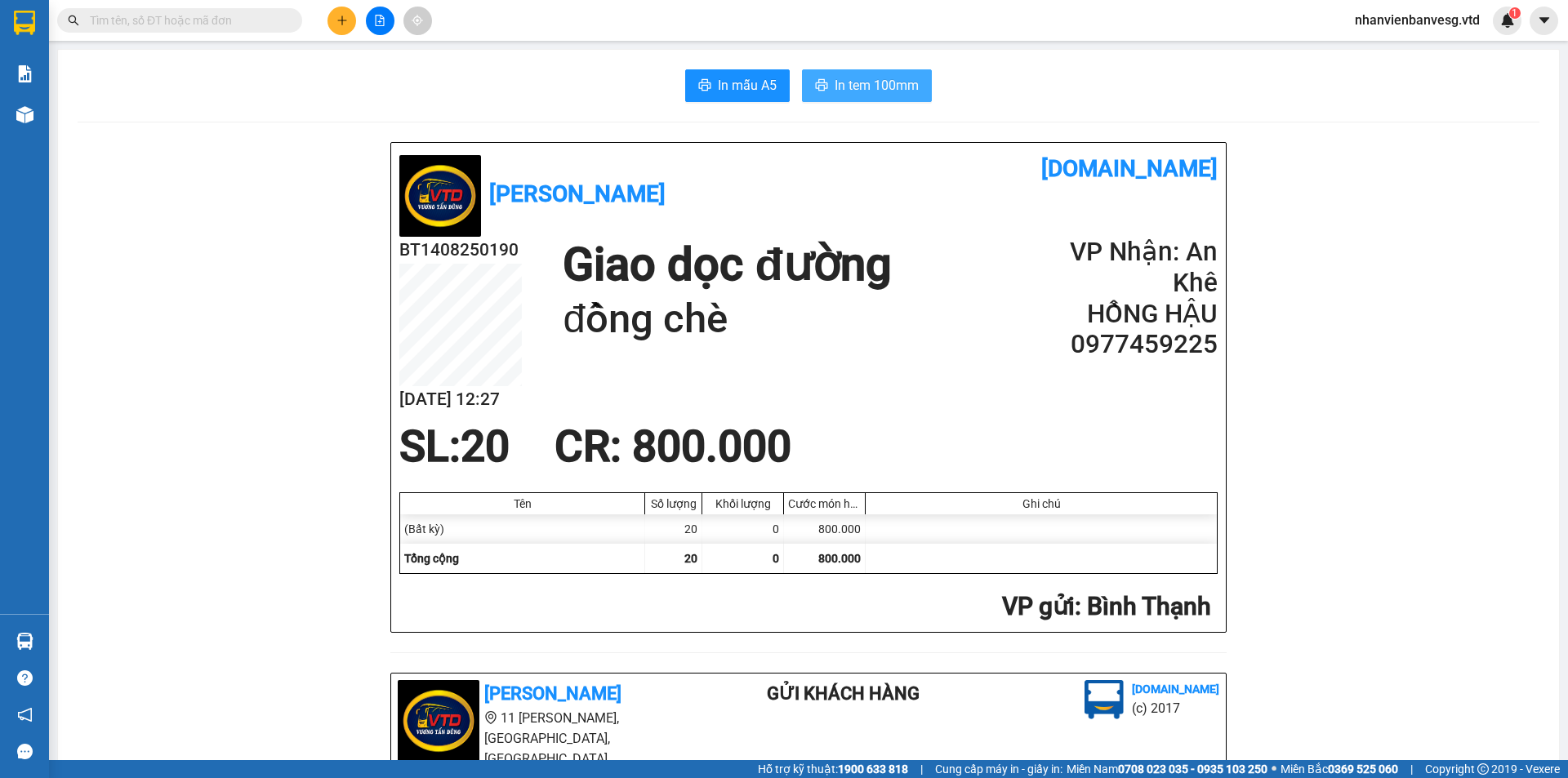
click at [852, 88] on span "In tem 100mm" at bounding box center [877, 85] width 84 height 20
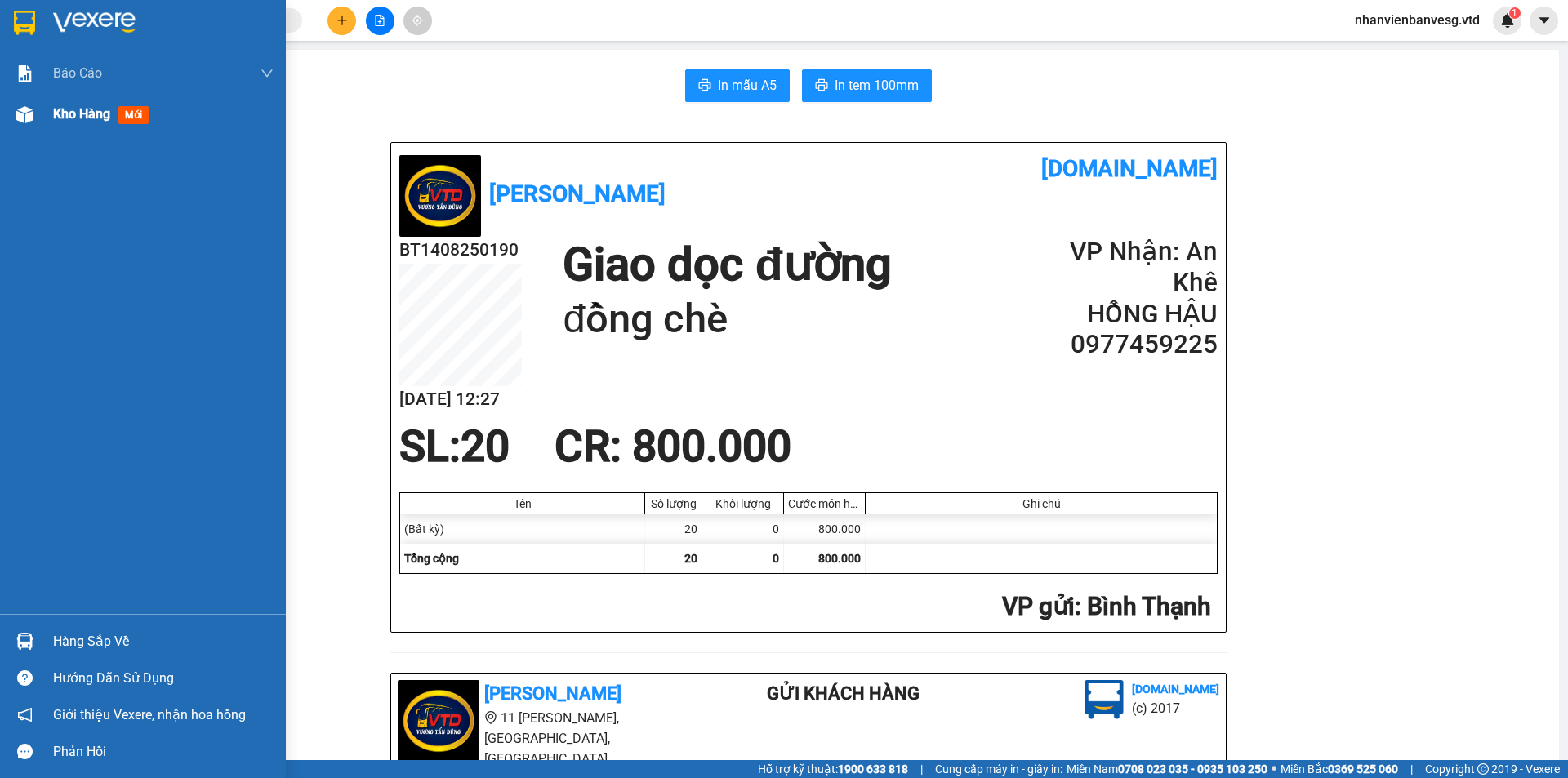
click at [87, 106] on span "Kho hàng" at bounding box center [82, 114] width 57 height 15
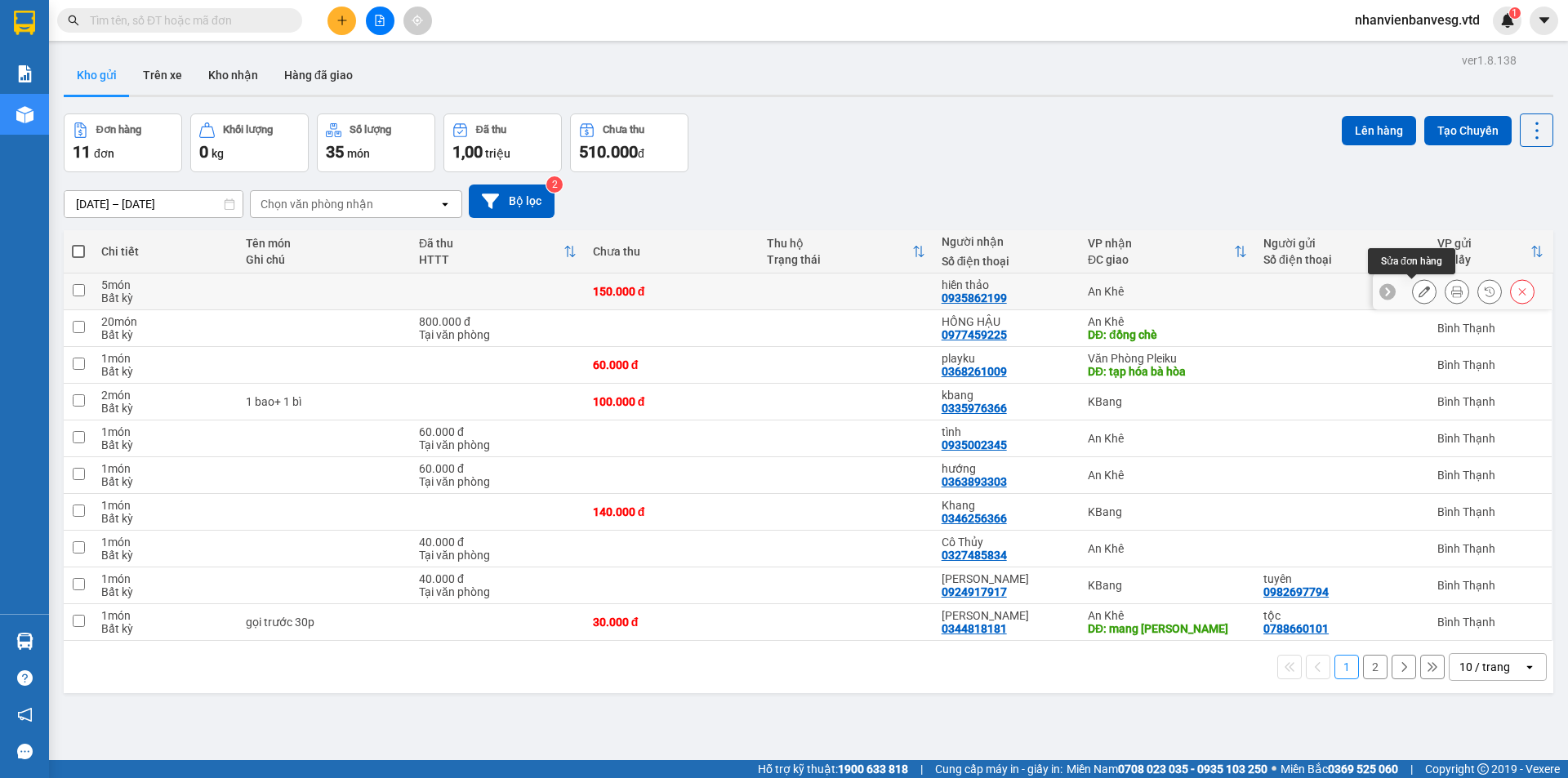
click at [1419, 293] on icon at bounding box center [1424, 291] width 12 height 12
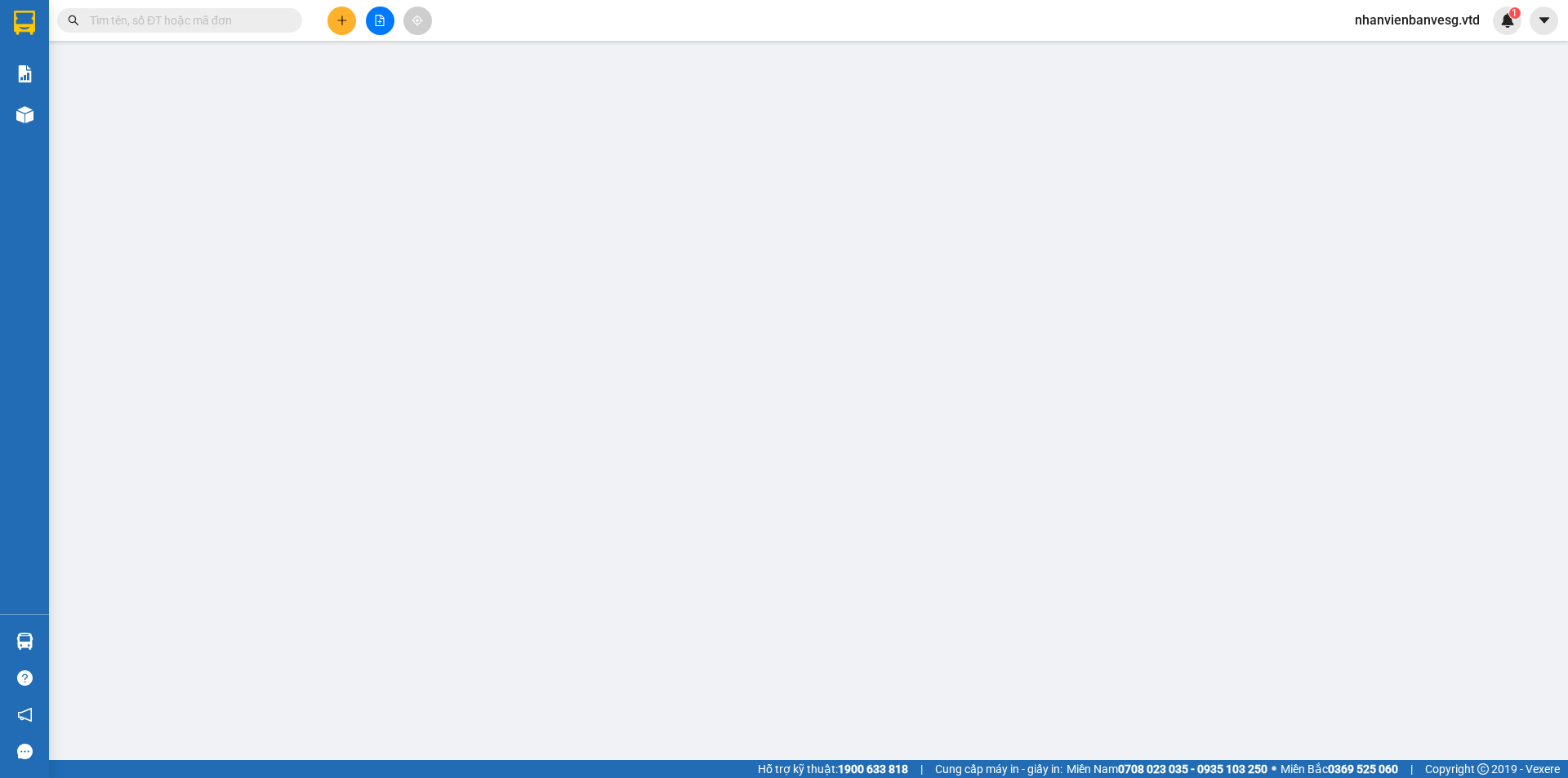
type input "0935862199"
type input "hiền thảo"
type input "150.000"
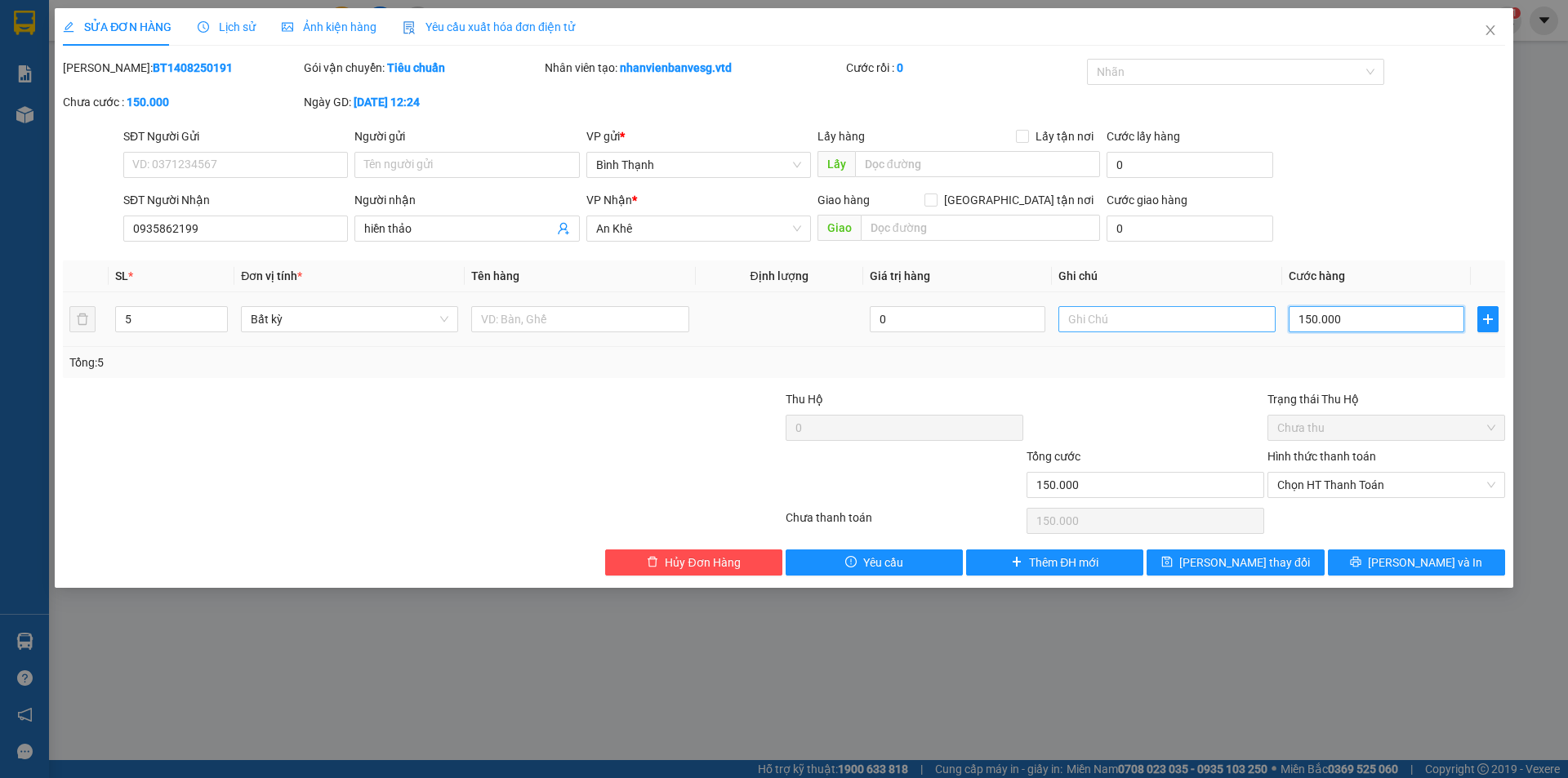
type input "2"
type input "20"
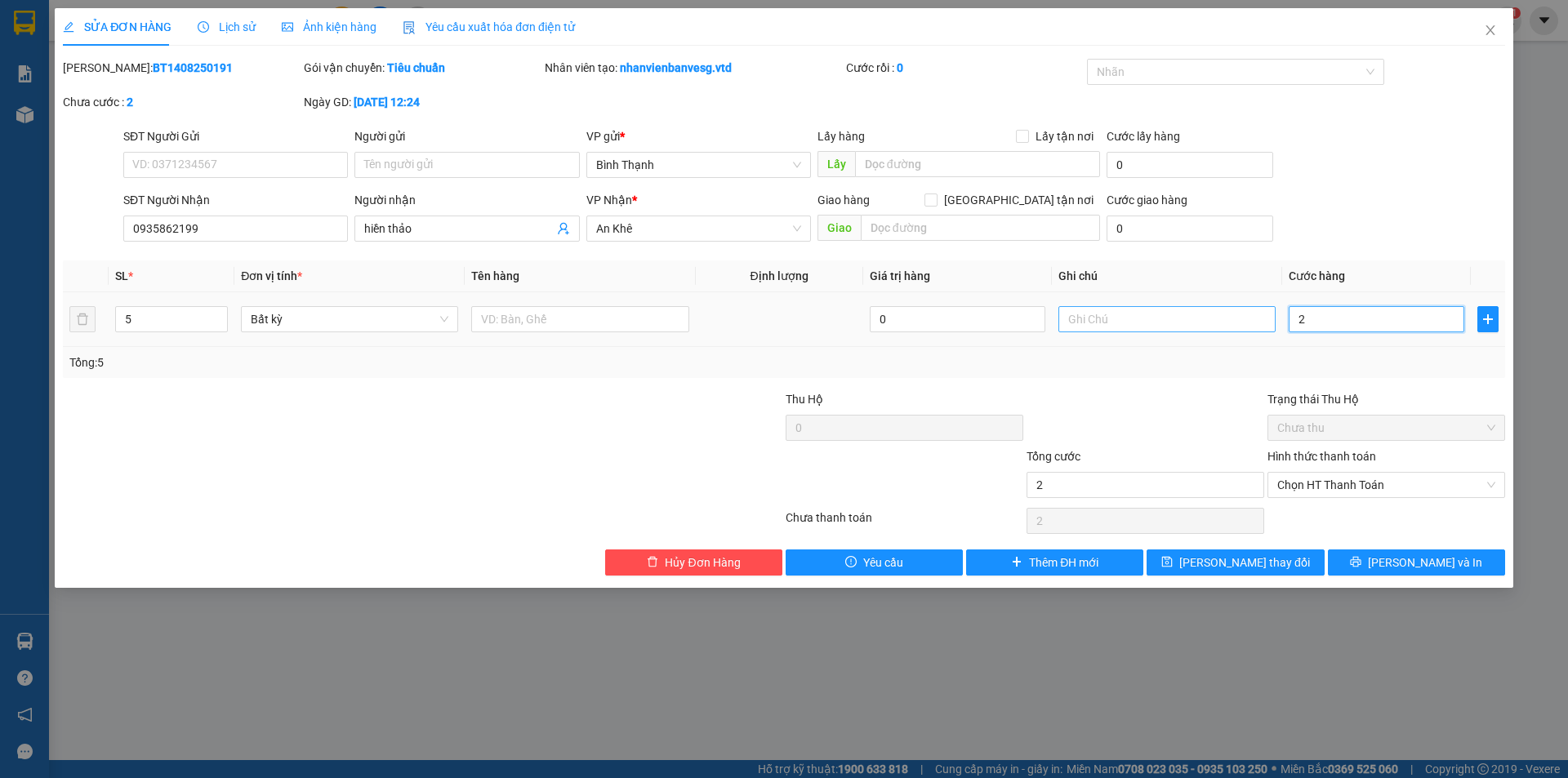
type input "20"
type input "200"
type input "2.000"
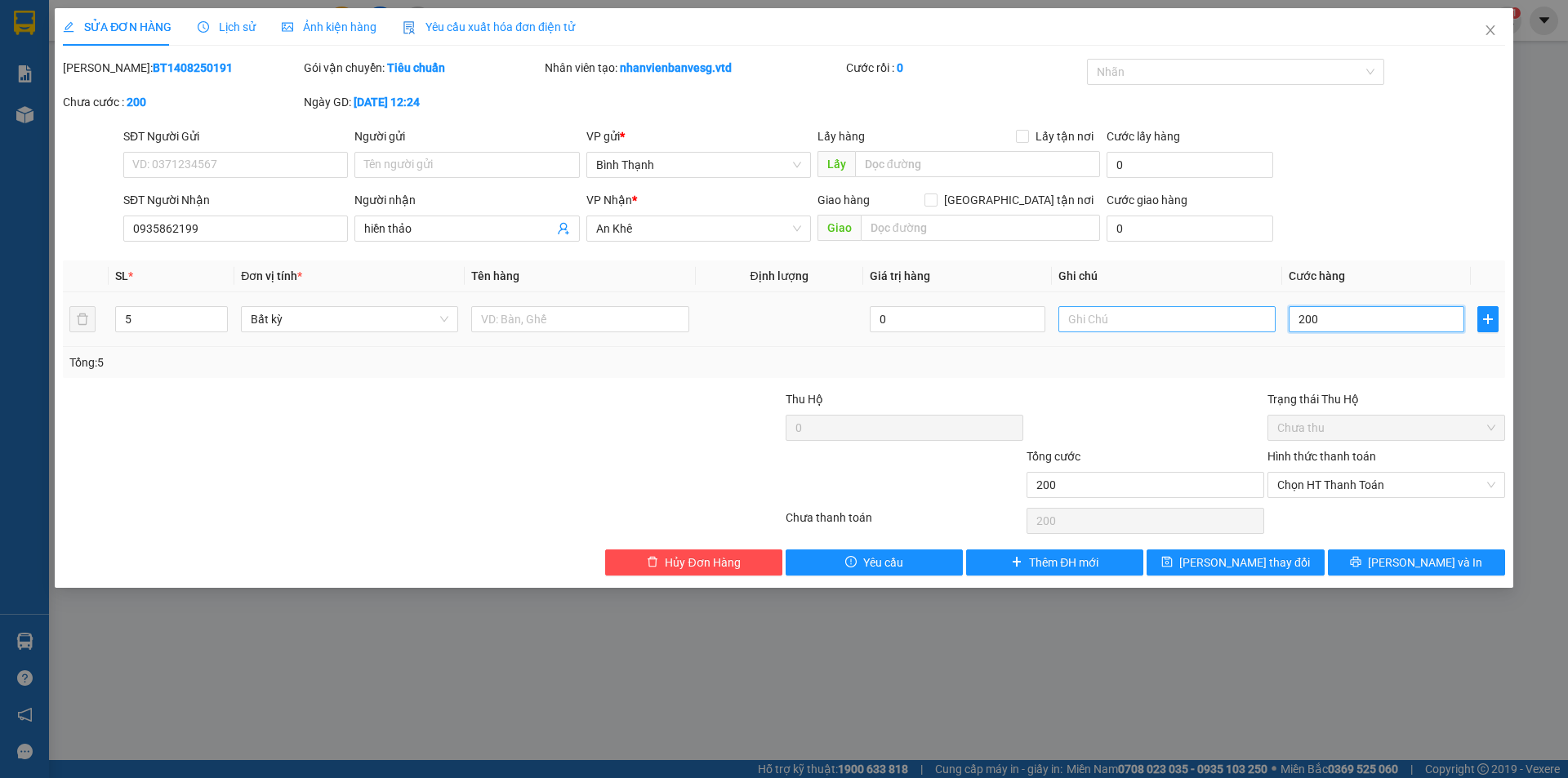
type input "2.000"
type input "20.000"
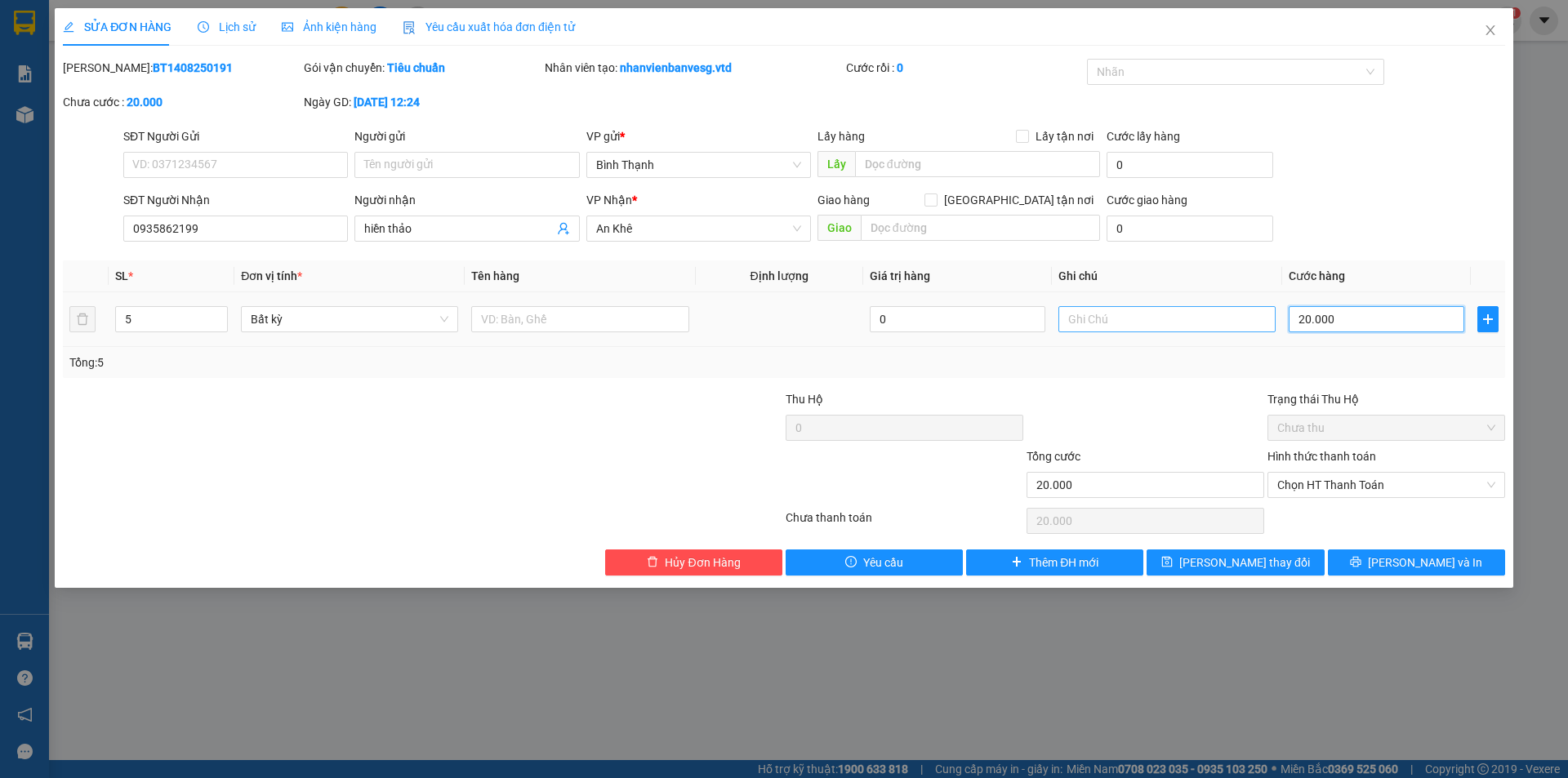
type input "200.000"
click at [1379, 483] on span "Chọn HT Thanh Toán" at bounding box center [1387, 485] width 218 height 25
type input "200.000"
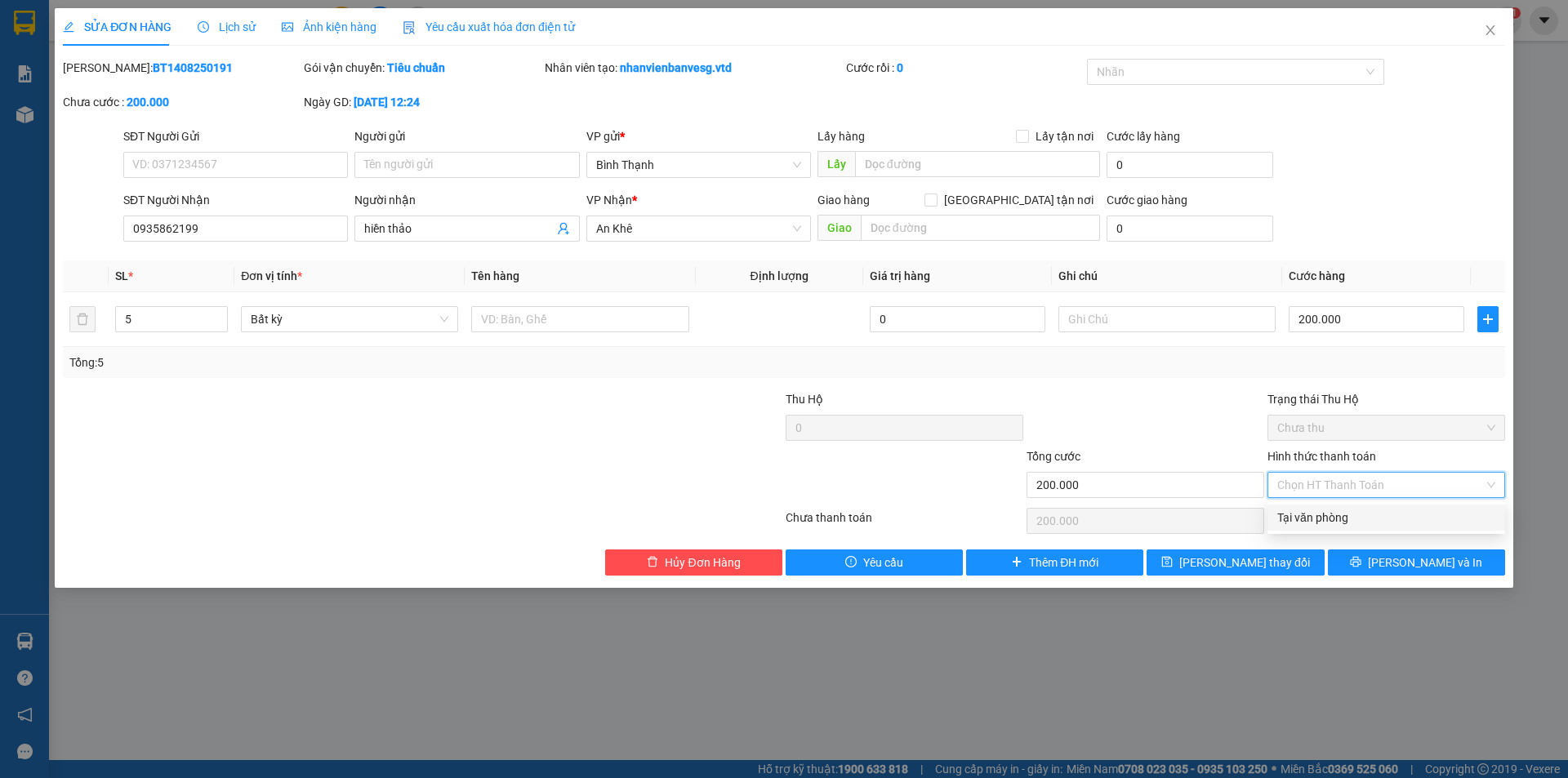
click at [1368, 515] on div "Tại văn phòng" at bounding box center [1387, 517] width 218 height 18
type input "0"
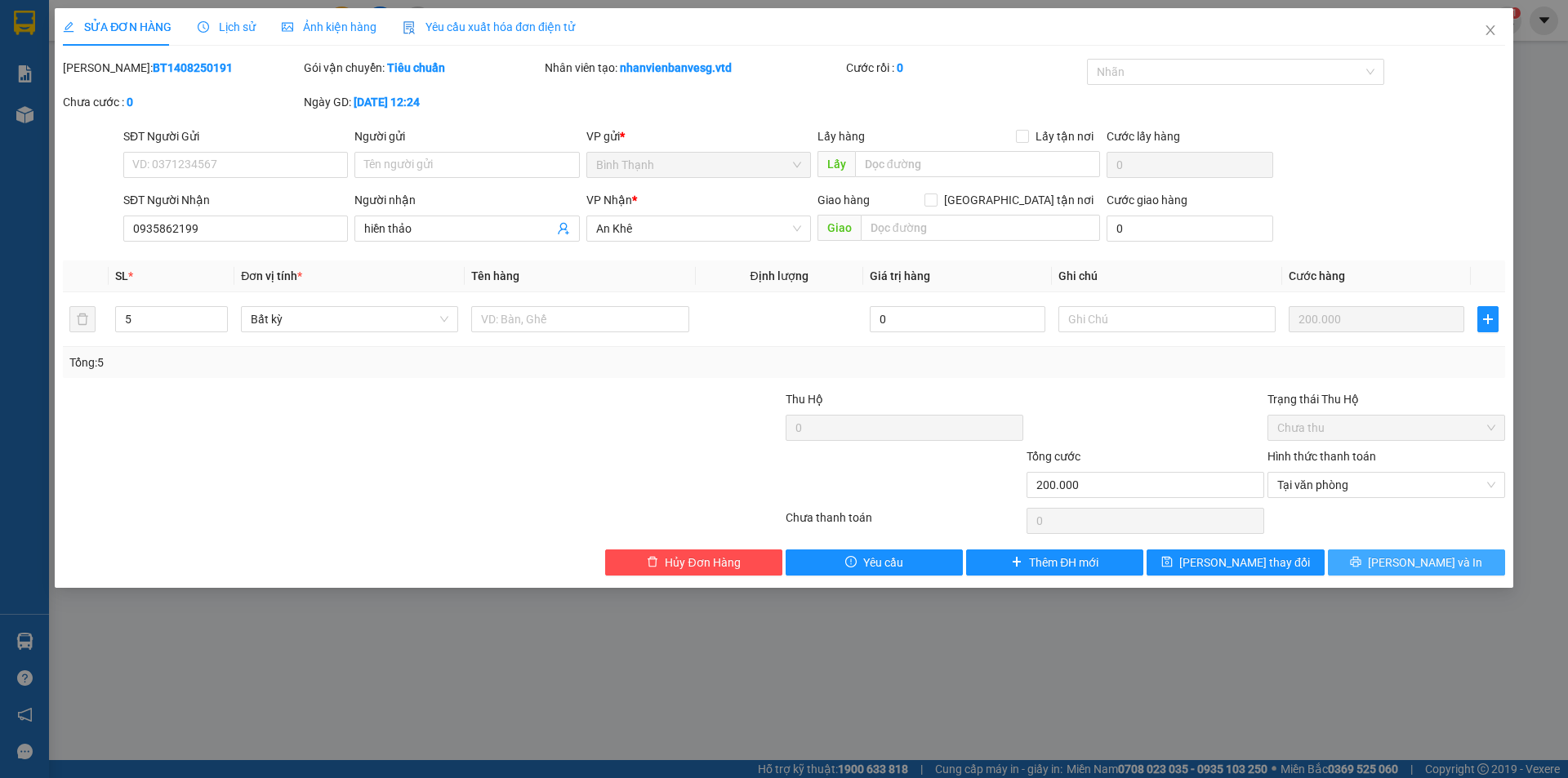
click at [1383, 562] on button "[PERSON_NAME] và In" at bounding box center [1417, 562] width 177 height 26
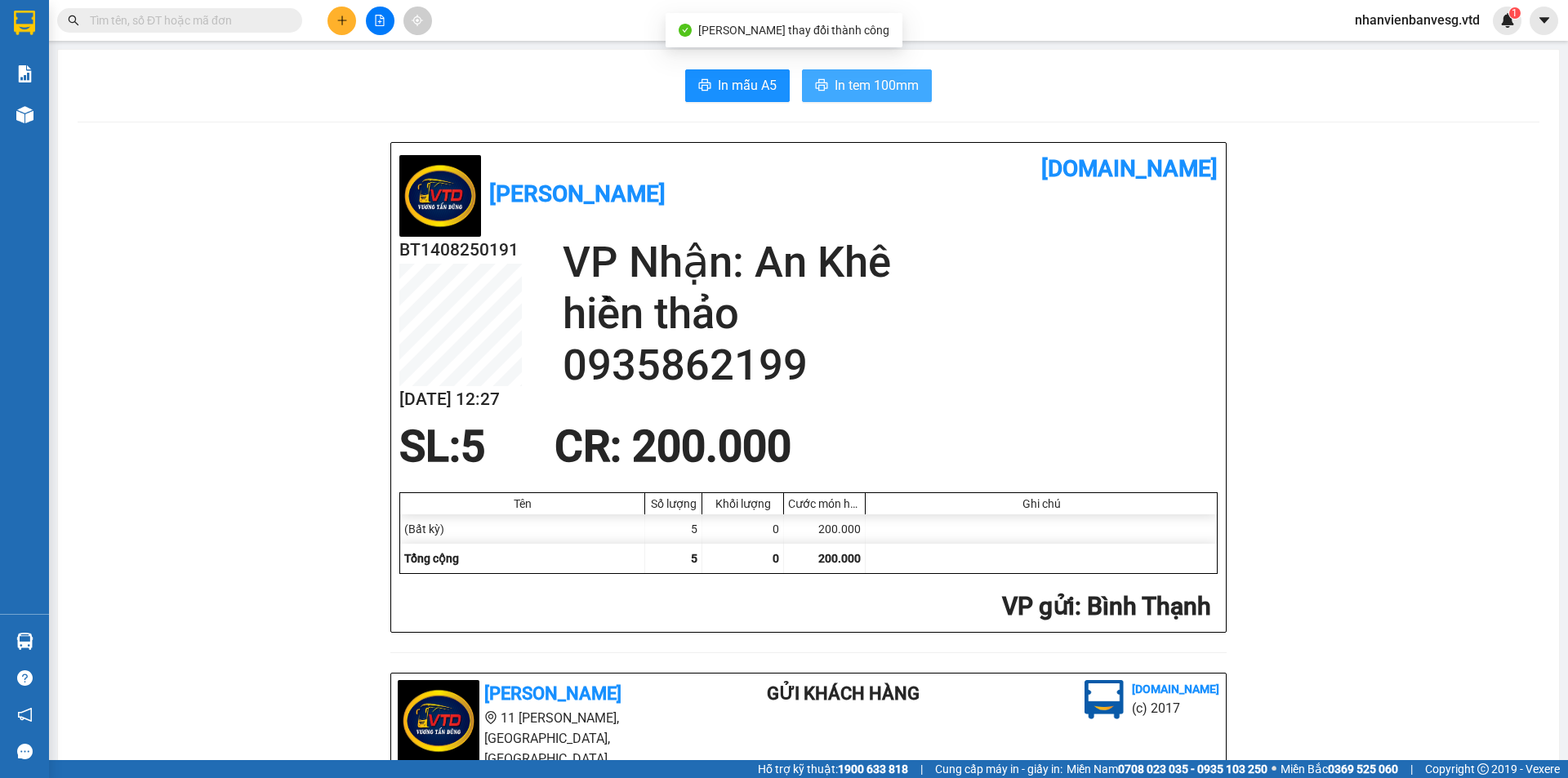
click at [835, 87] on span "In tem 100mm" at bounding box center [877, 85] width 84 height 20
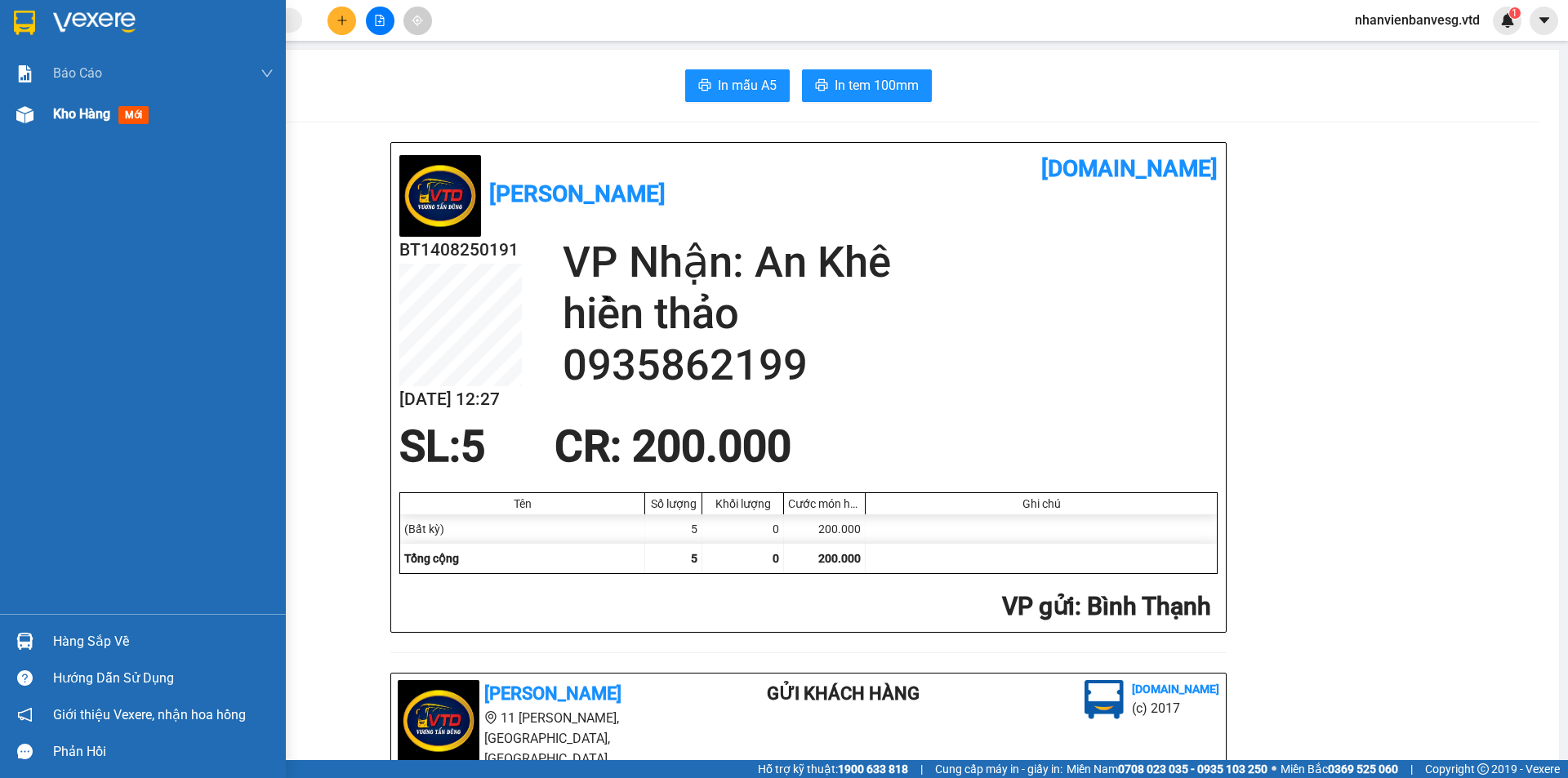
drag, startPoint x: 86, startPoint y: 126, endPoint x: 87, endPoint y: 114, distance: 12.0
click at [87, 123] on div "Kho hàng mới" at bounding box center [163, 114] width 221 height 41
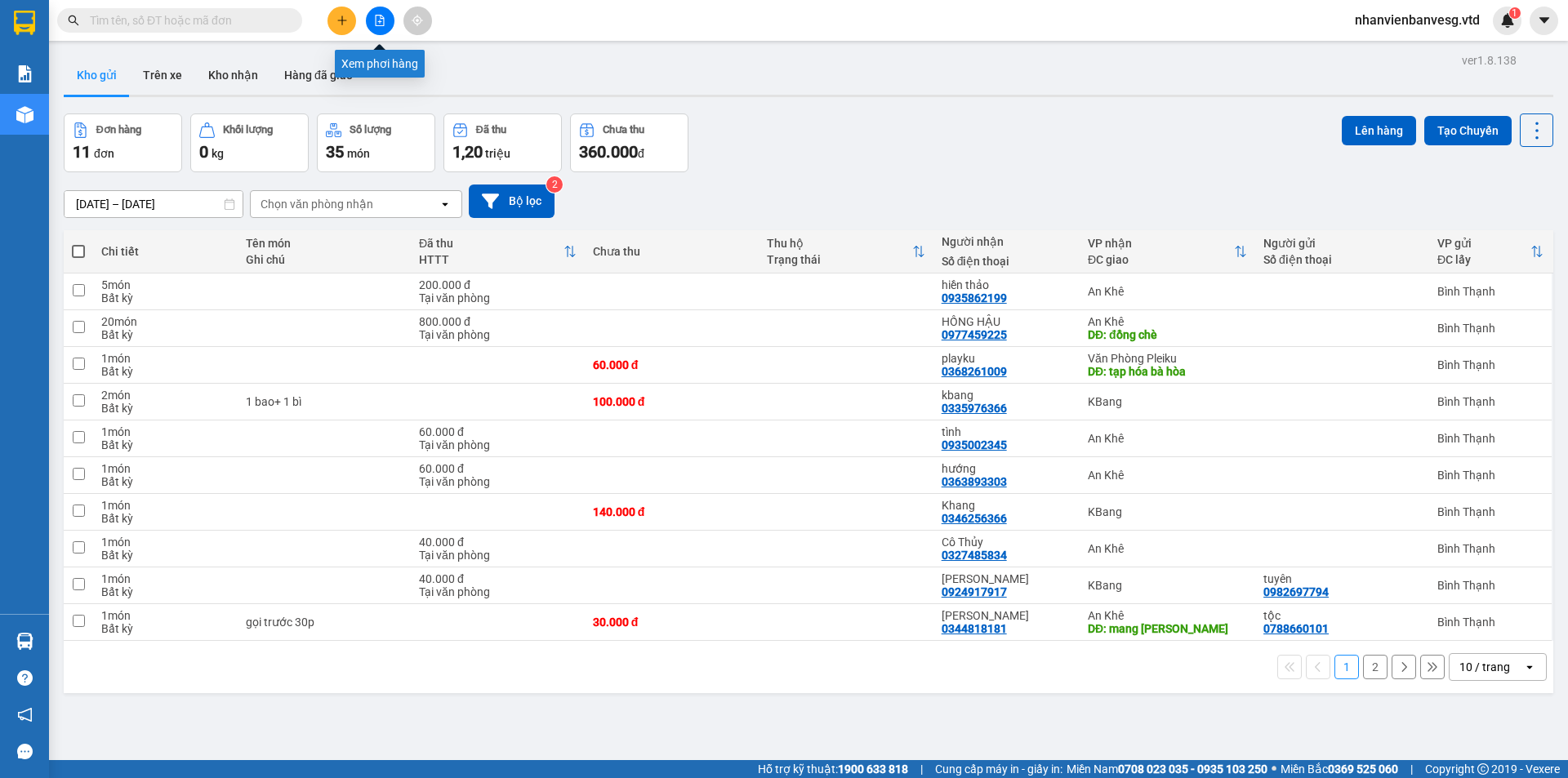
click at [373, 15] on button at bounding box center [380, 20] width 28 height 28
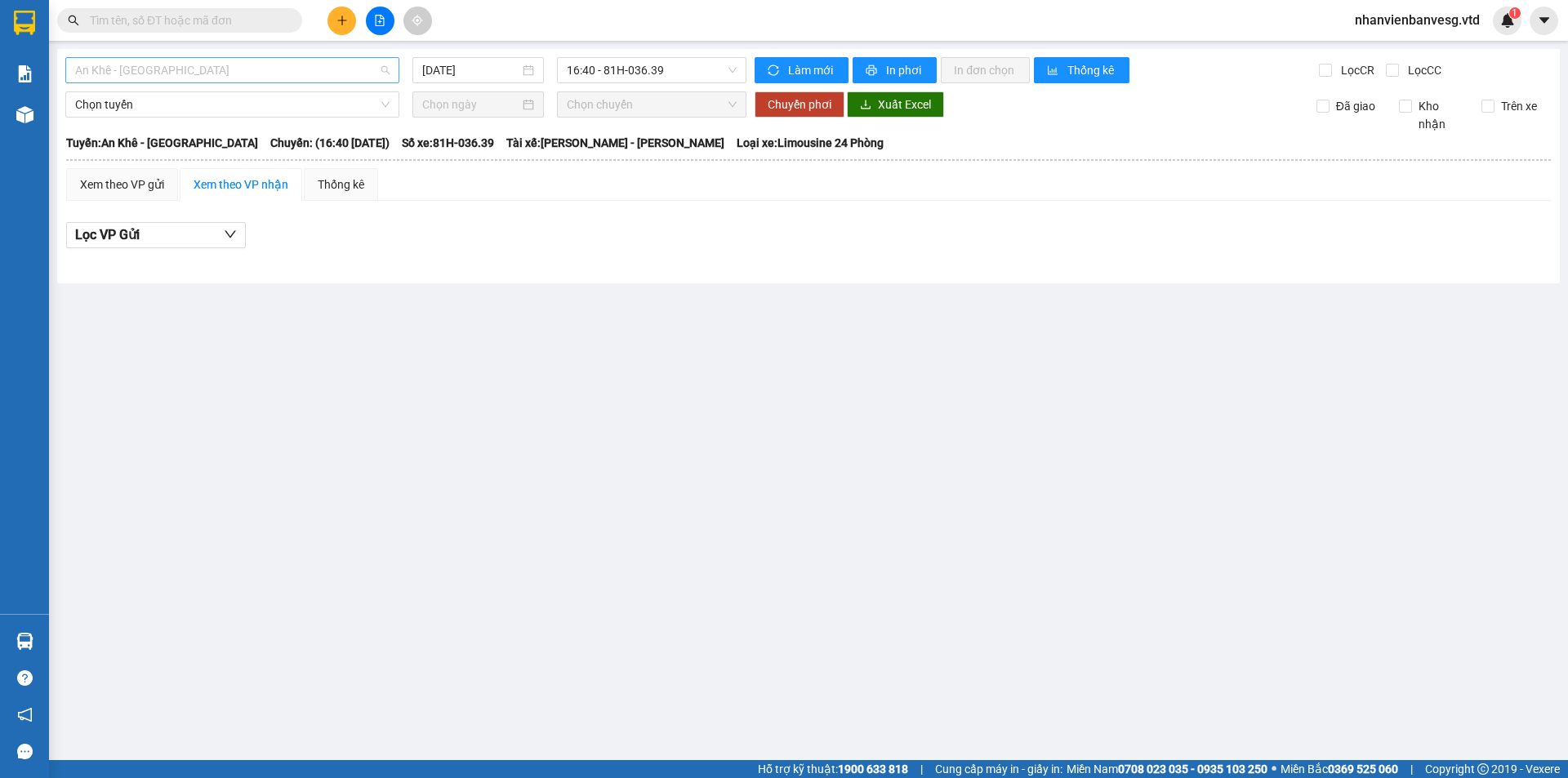
click at [266, 65] on span "An Khê - [GEOGRAPHIC_DATA]" at bounding box center [232, 70] width 314 height 25
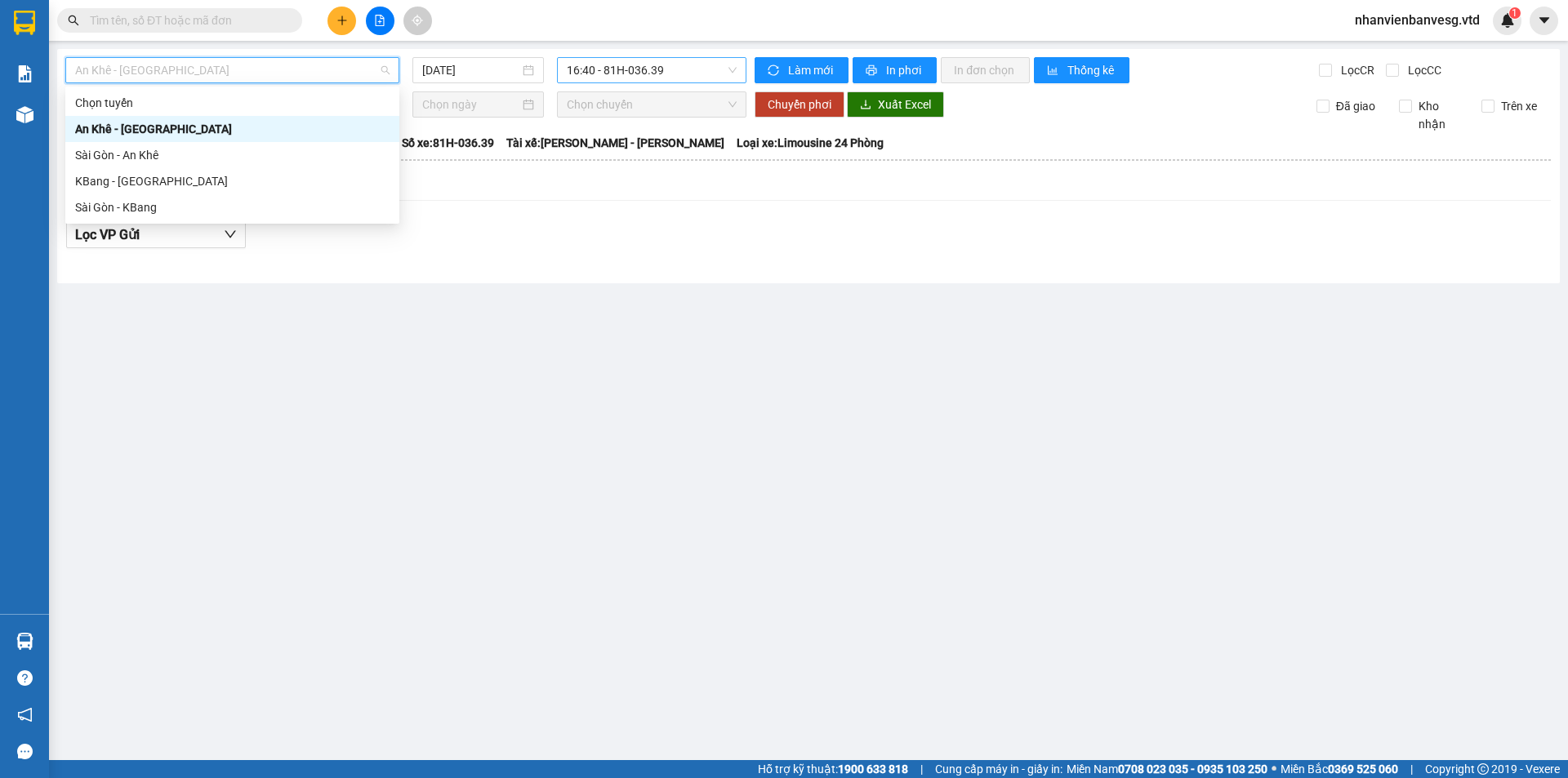
click at [642, 70] on span "16:40 - 81H-036.39" at bounding box center [651, 70] width 169 height 25
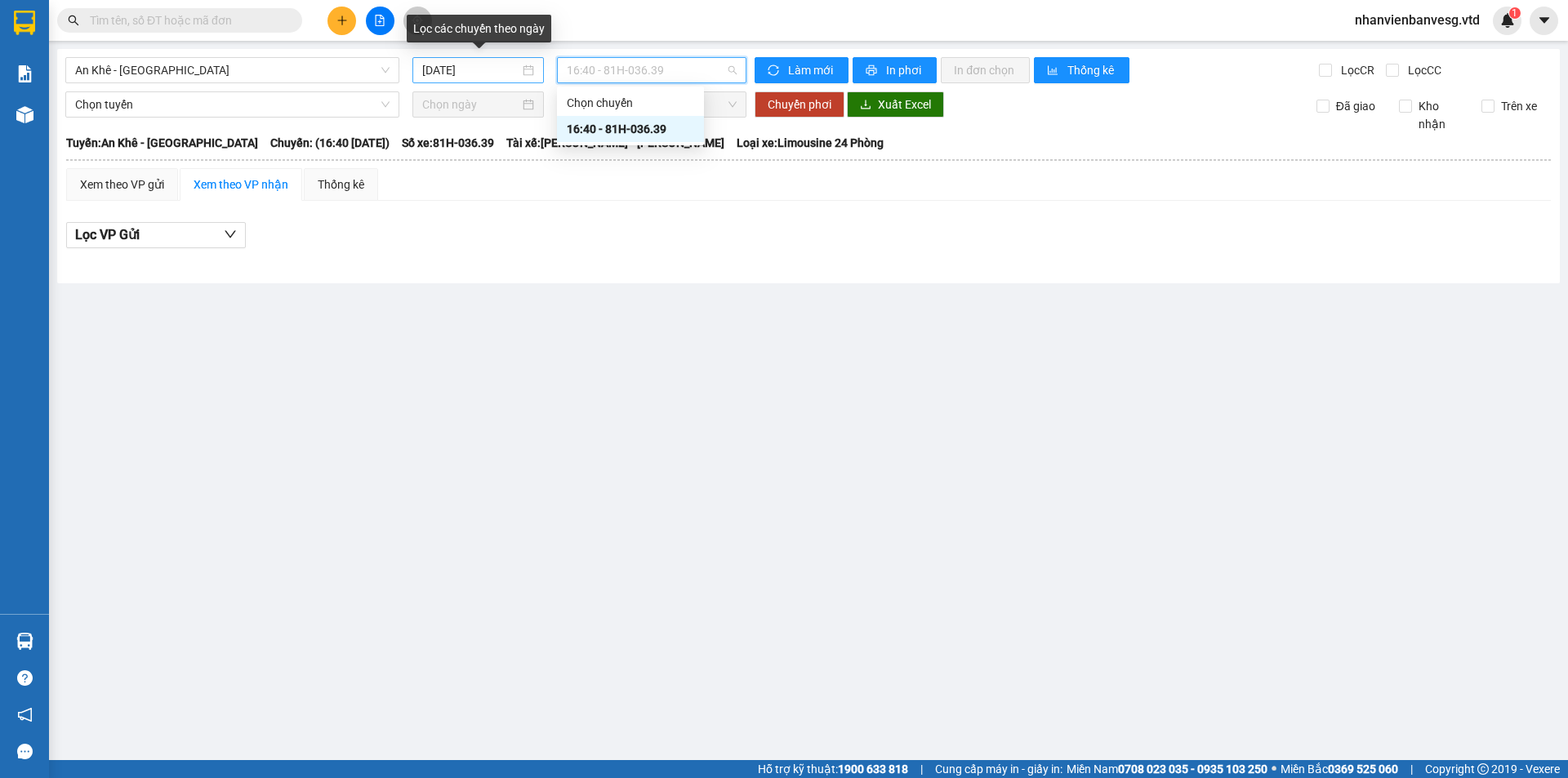
click at [449, 70] on input "[DATE]" at bounding box center [471, 70] width 98 height 18
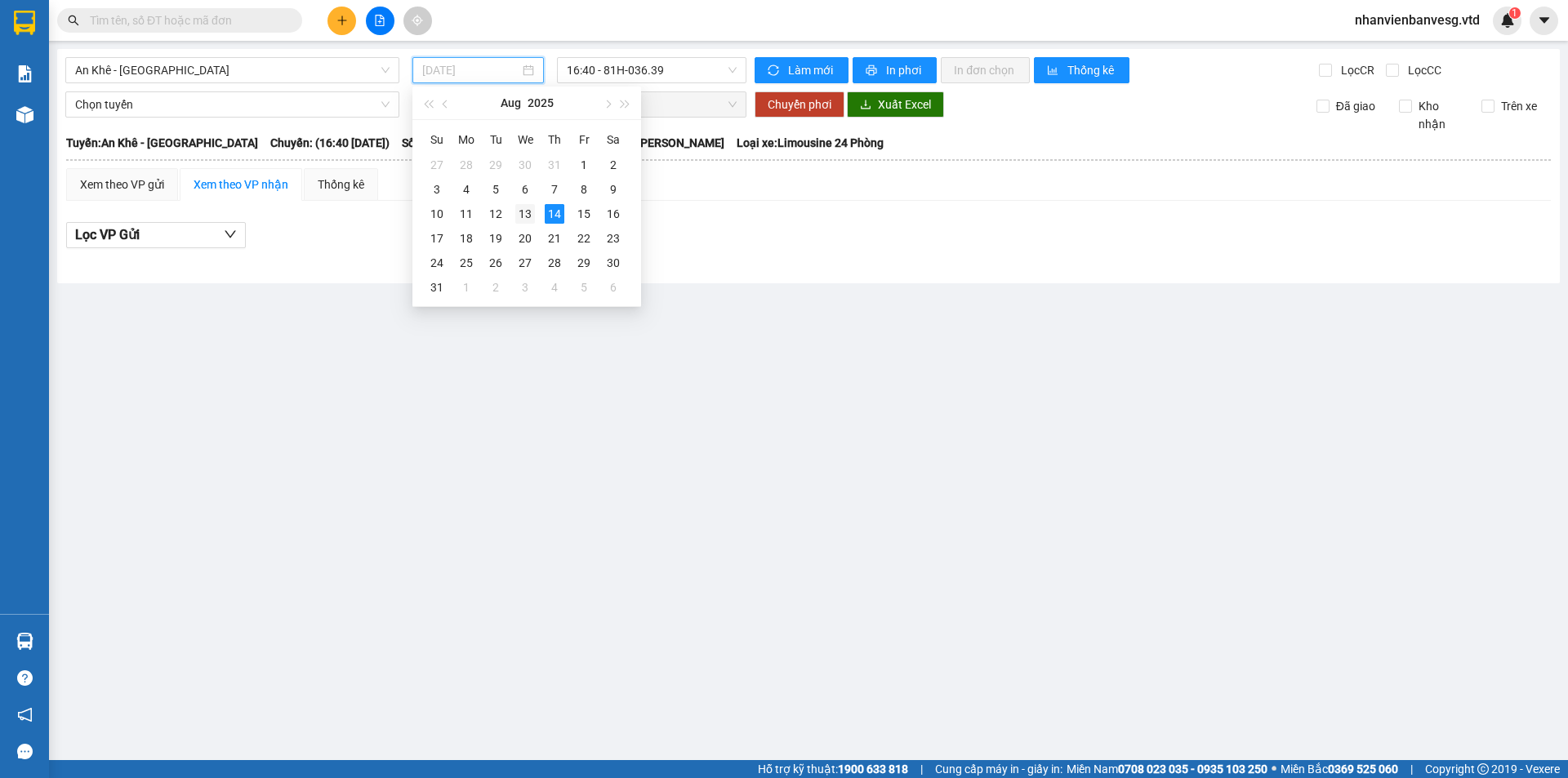
click at [531, 213] on div "13" at bounding box center [525, 214] width 20 height 20
type input "[DATE]"
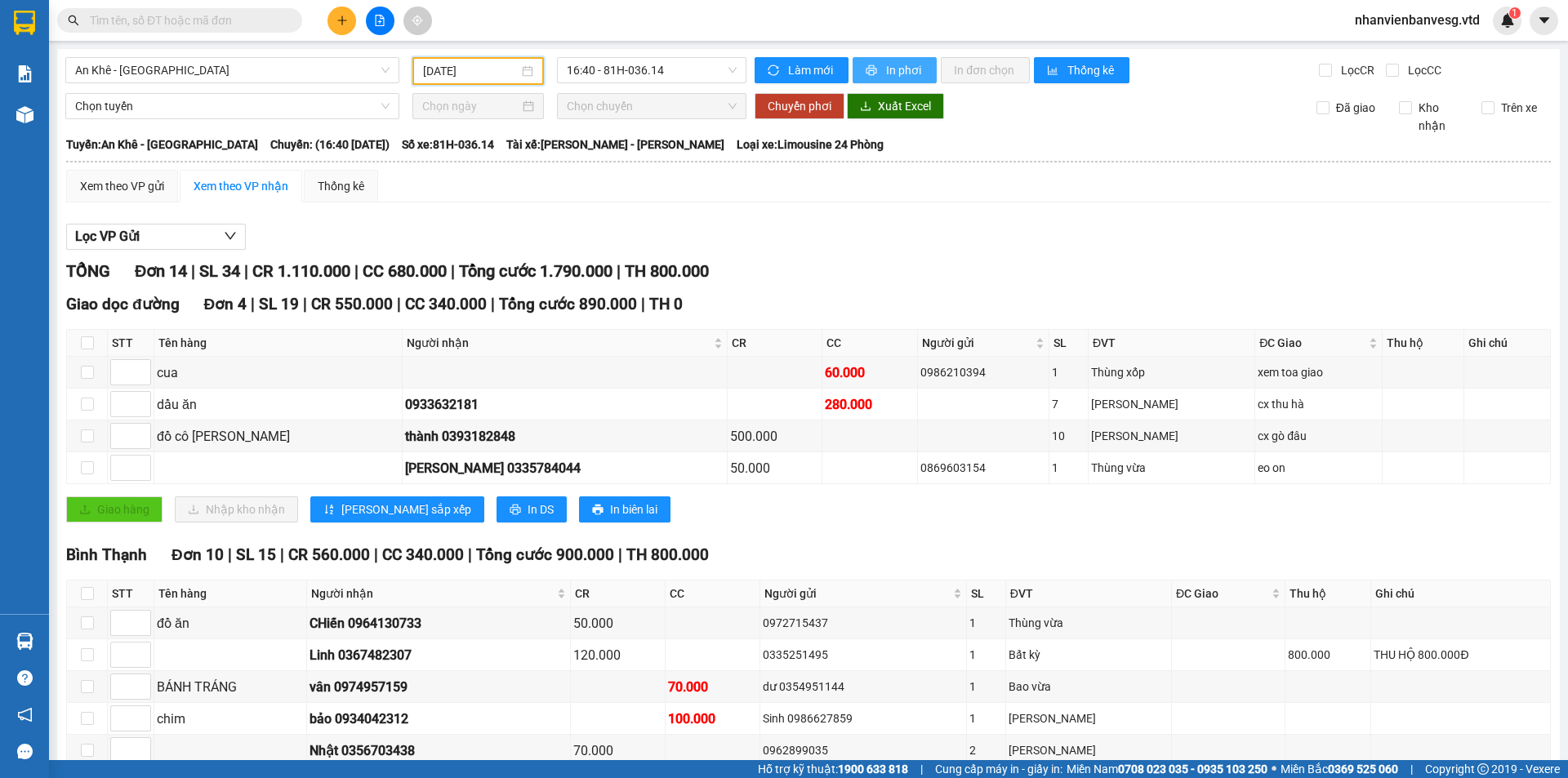
click at [893, 71] on span "In phơi" at bounding box center [905, 70] width 37 height 18
click at [339, 13] on button at bounding box center [342, 20] width 28 height 28
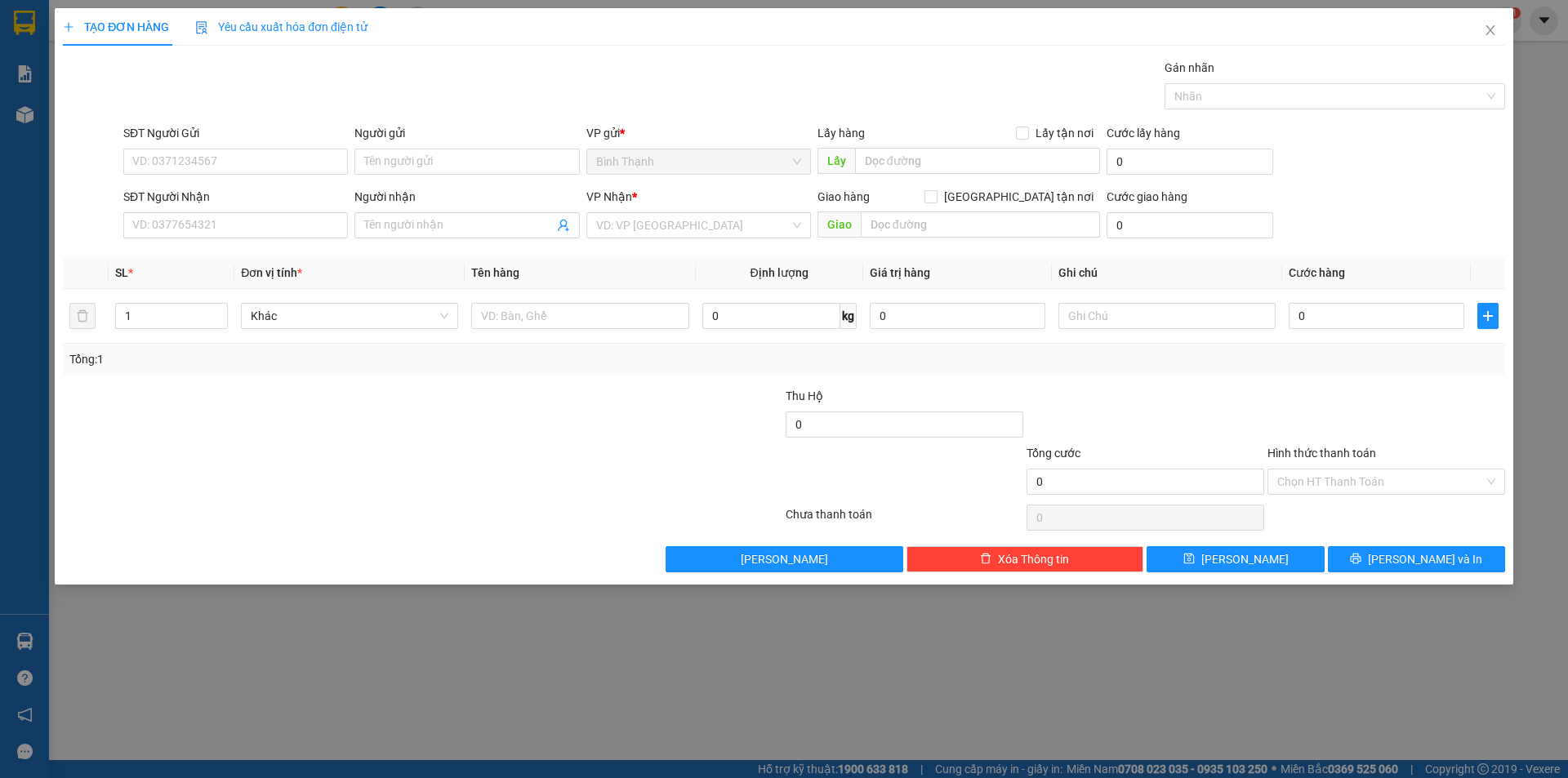
drag, startPoint x: 457, startPoint y: 216, endPoint x: 463, endPoint y: 205, distance: 12.5
click at [461, 210] on div "Người nhận Tên người nhận" at bounding box center [466, 216] width 225 height 57
type input "hương kb"
click at [477, 287] on div "HƯƠNG kb - 0356481243" at bounding box center [467, 284] width 205 height 18
type input "0356481243"
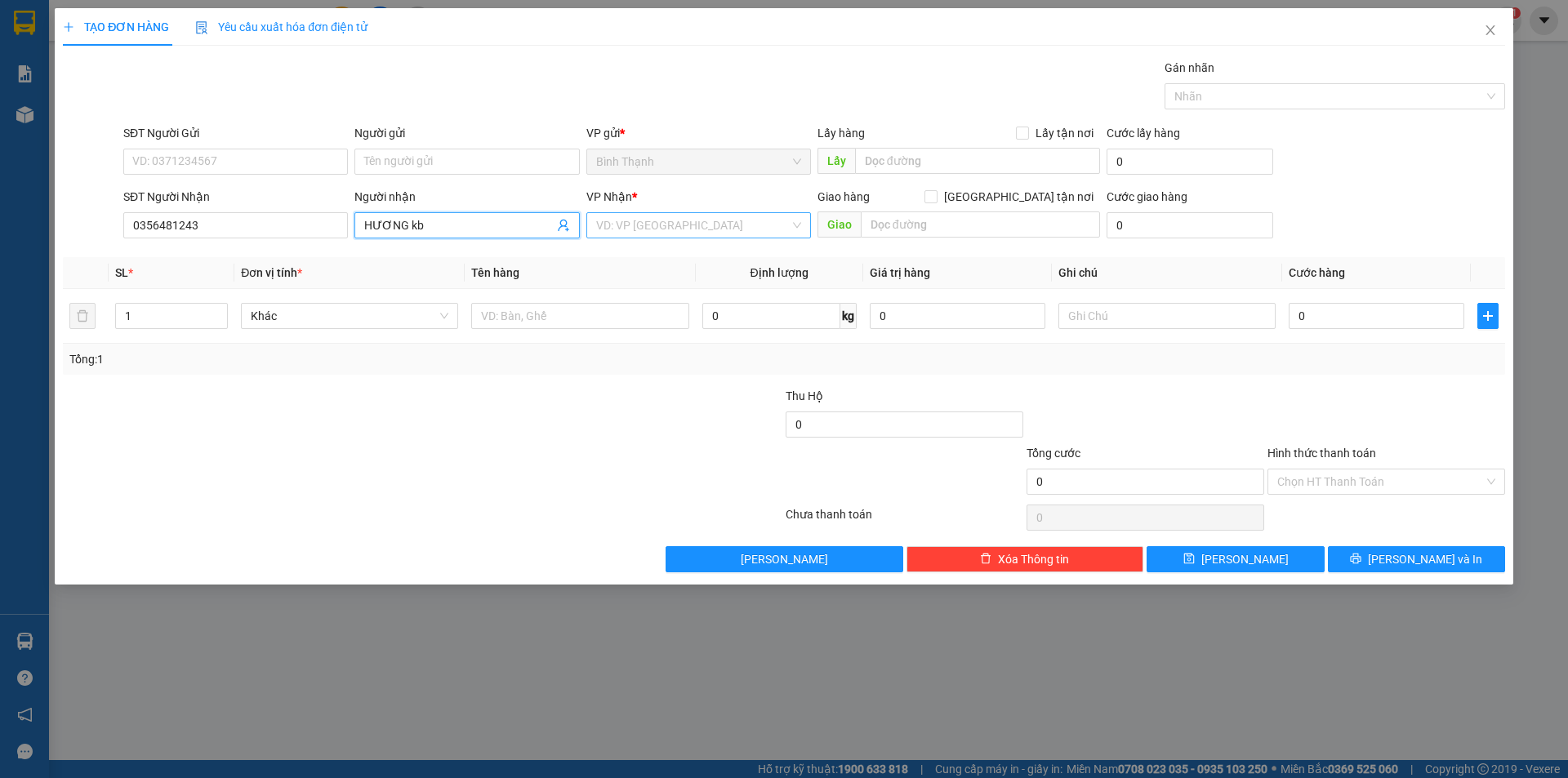
type input "HƯƠNG kb"
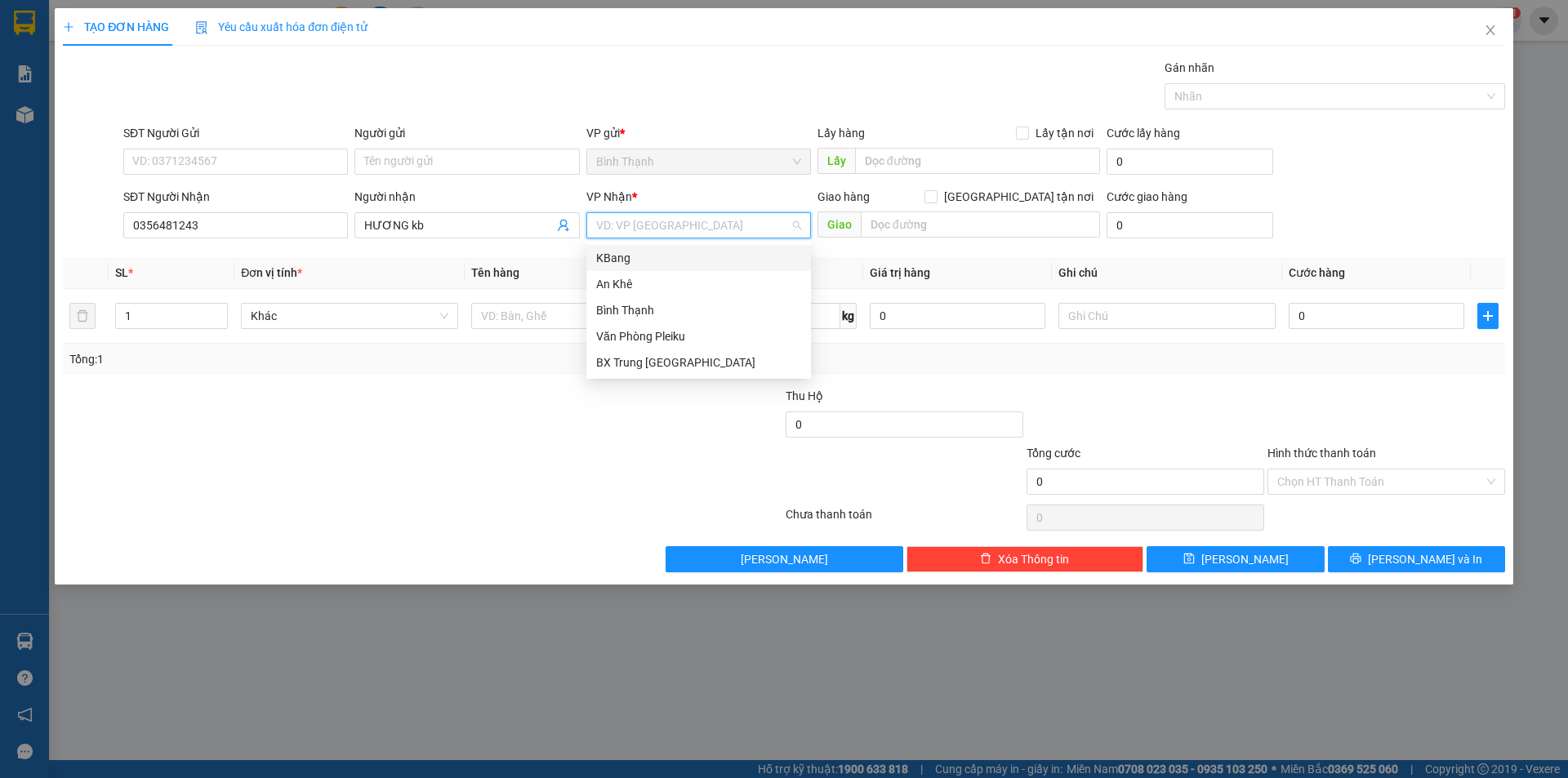
click at [729, 224] on input "search" at bounding box center [693, 225] width 193 height 25
click at [691, 261] on div "KBang" at bounding box center [698, 258] width 205 height 18
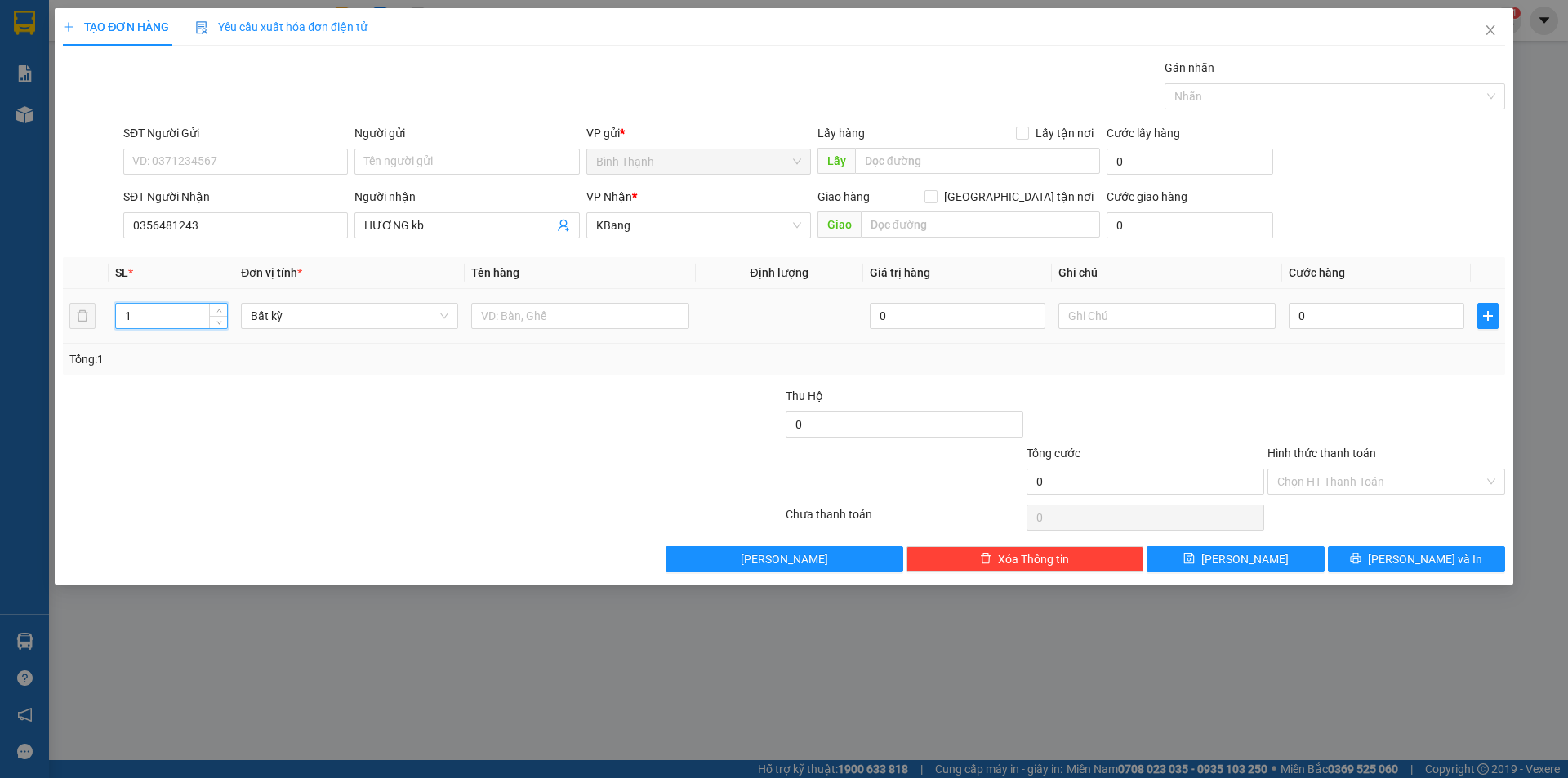
drag, startPoint x: 134, startPoint y: 322, endPoint x: 118, endPoint y: 326, distance: 16.5
click at [118, 326] on input "1" at bounding box center [171, 316] width 111 height 25
type input "2"
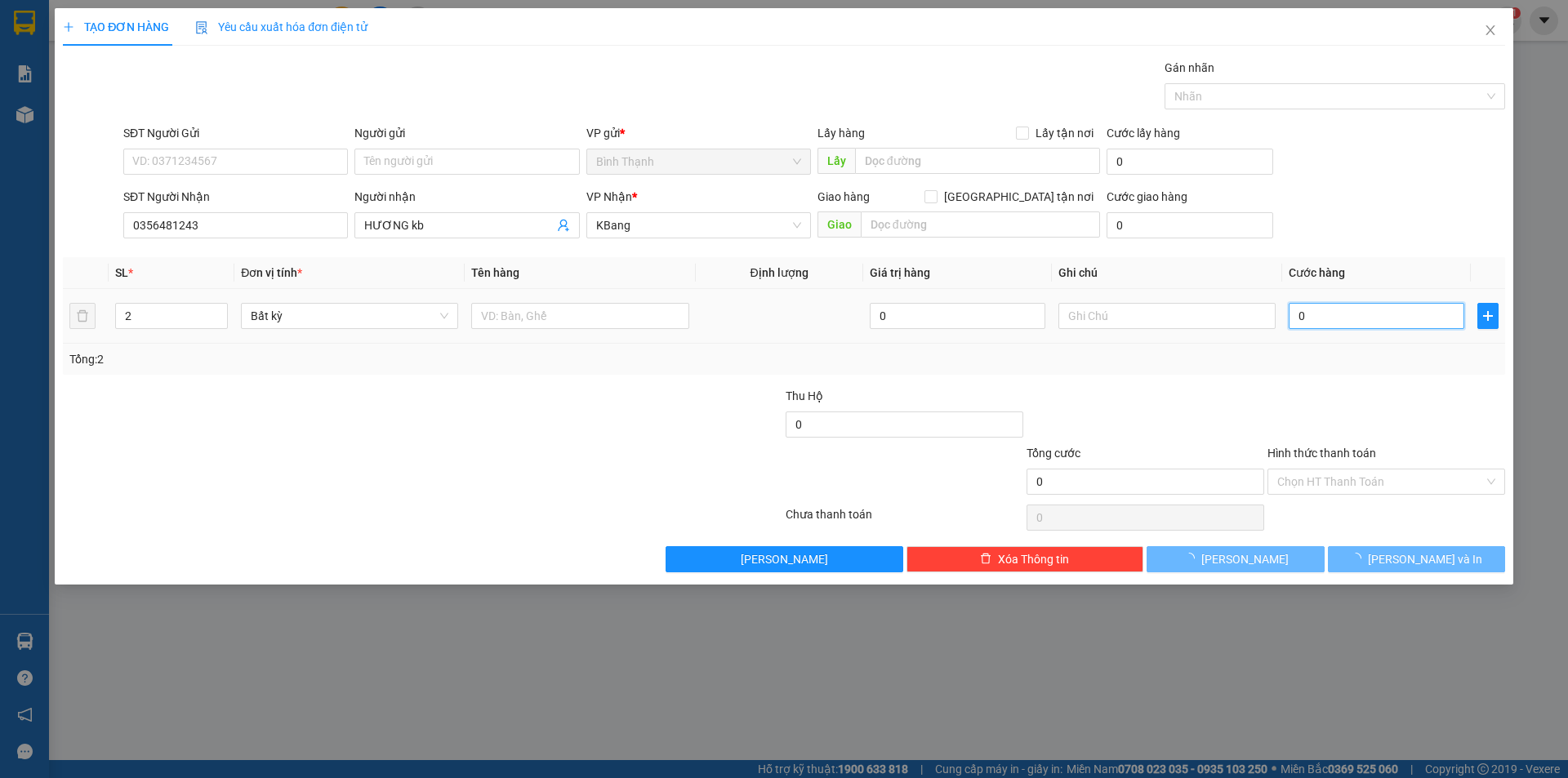
click at [1306, 309] on input "0" at bounding box center [1377, 316] width 176 height 26
type input "1"
type input "14"
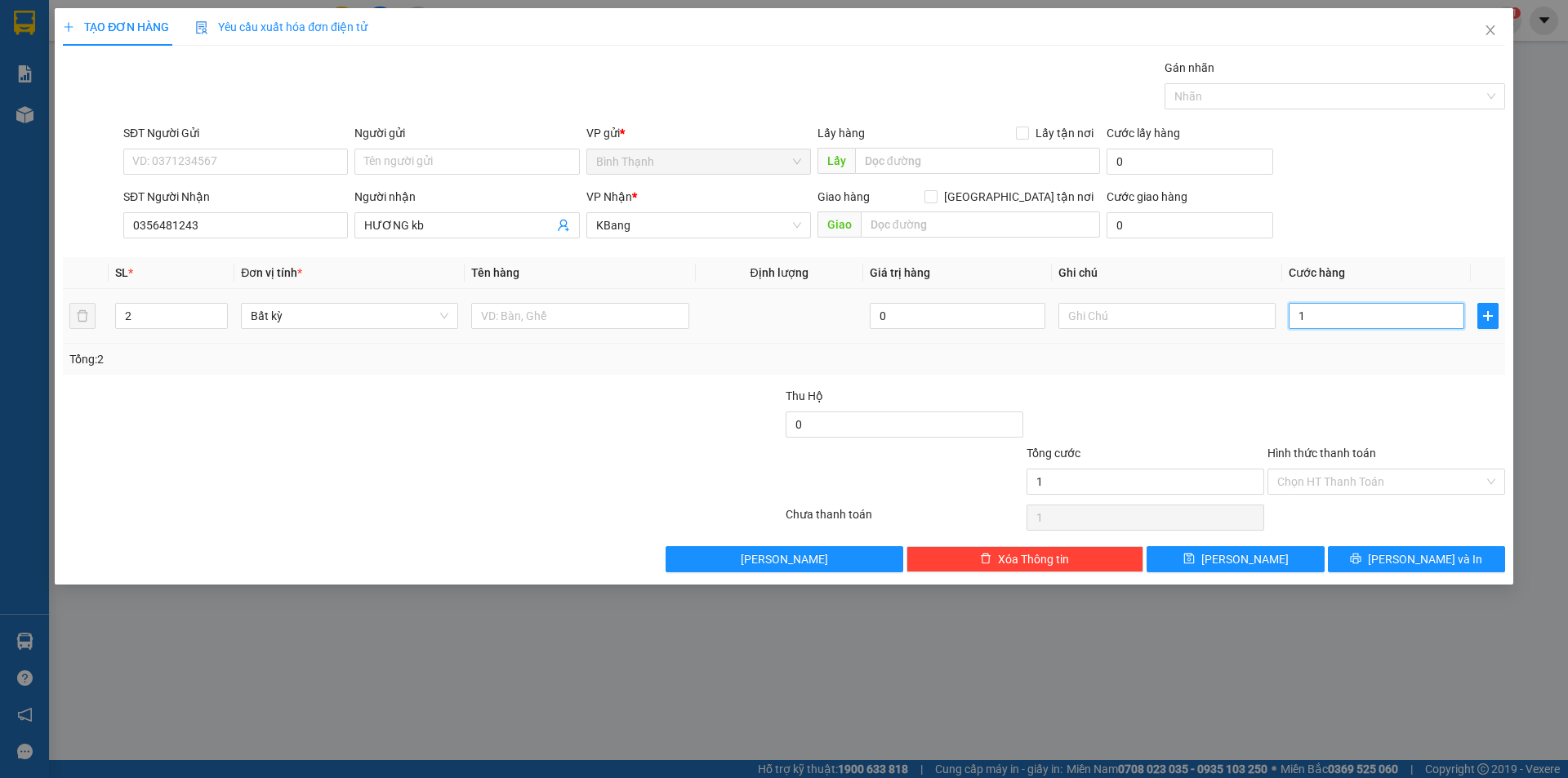
type input "14"
type input "140"
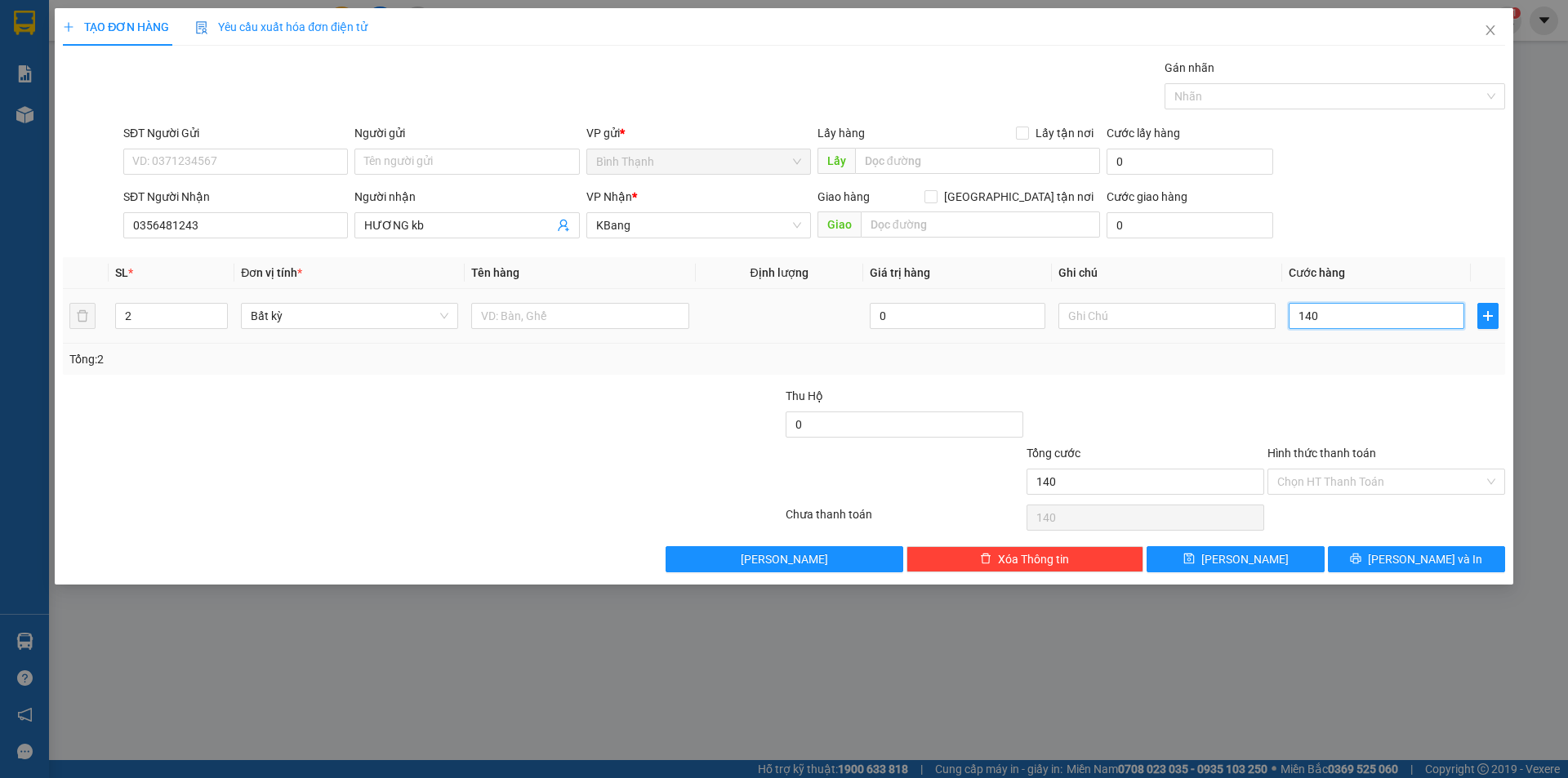
type input "1.400"
type input "14.000"
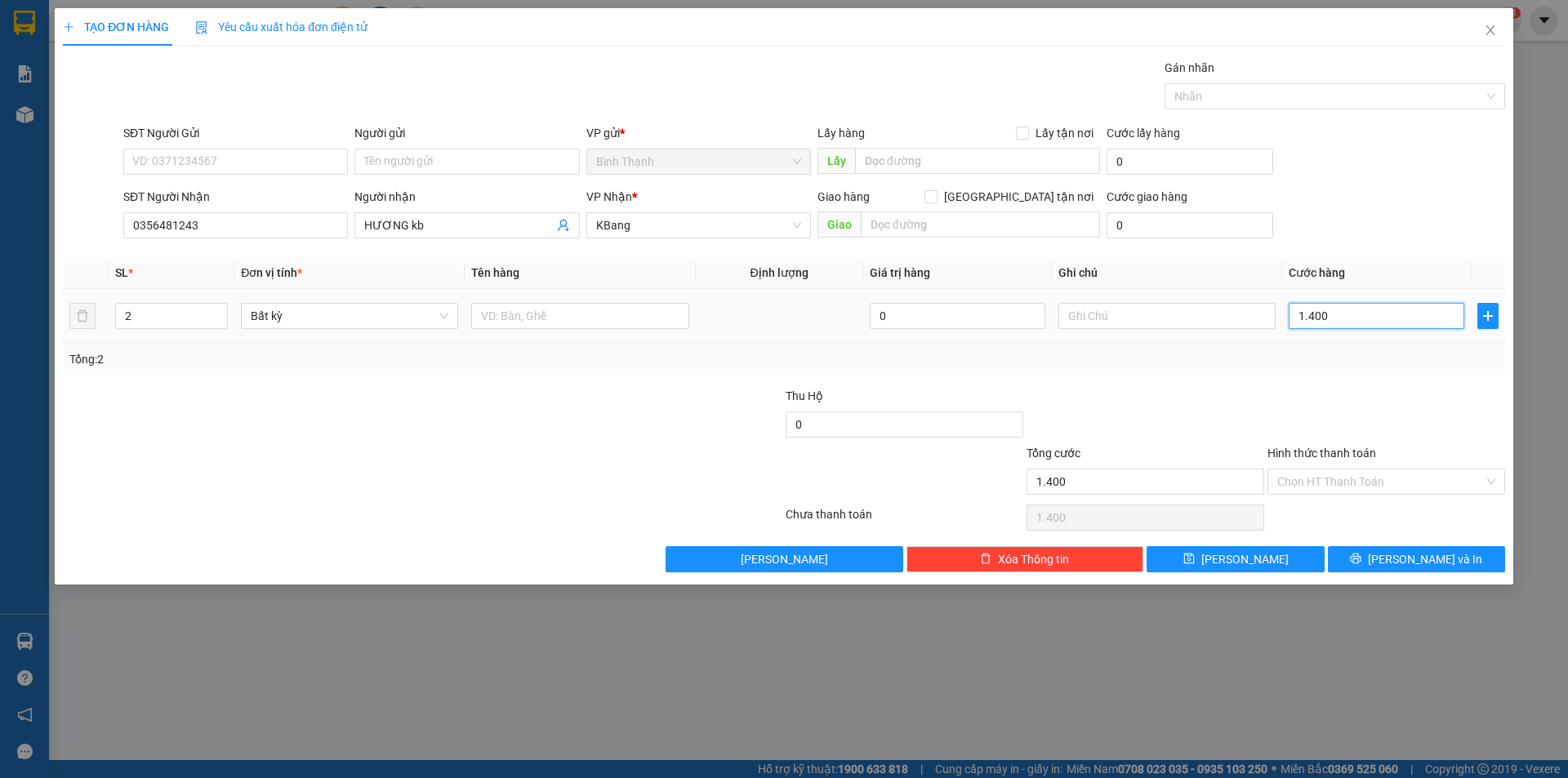
type input "14.000"
type input "140.000"
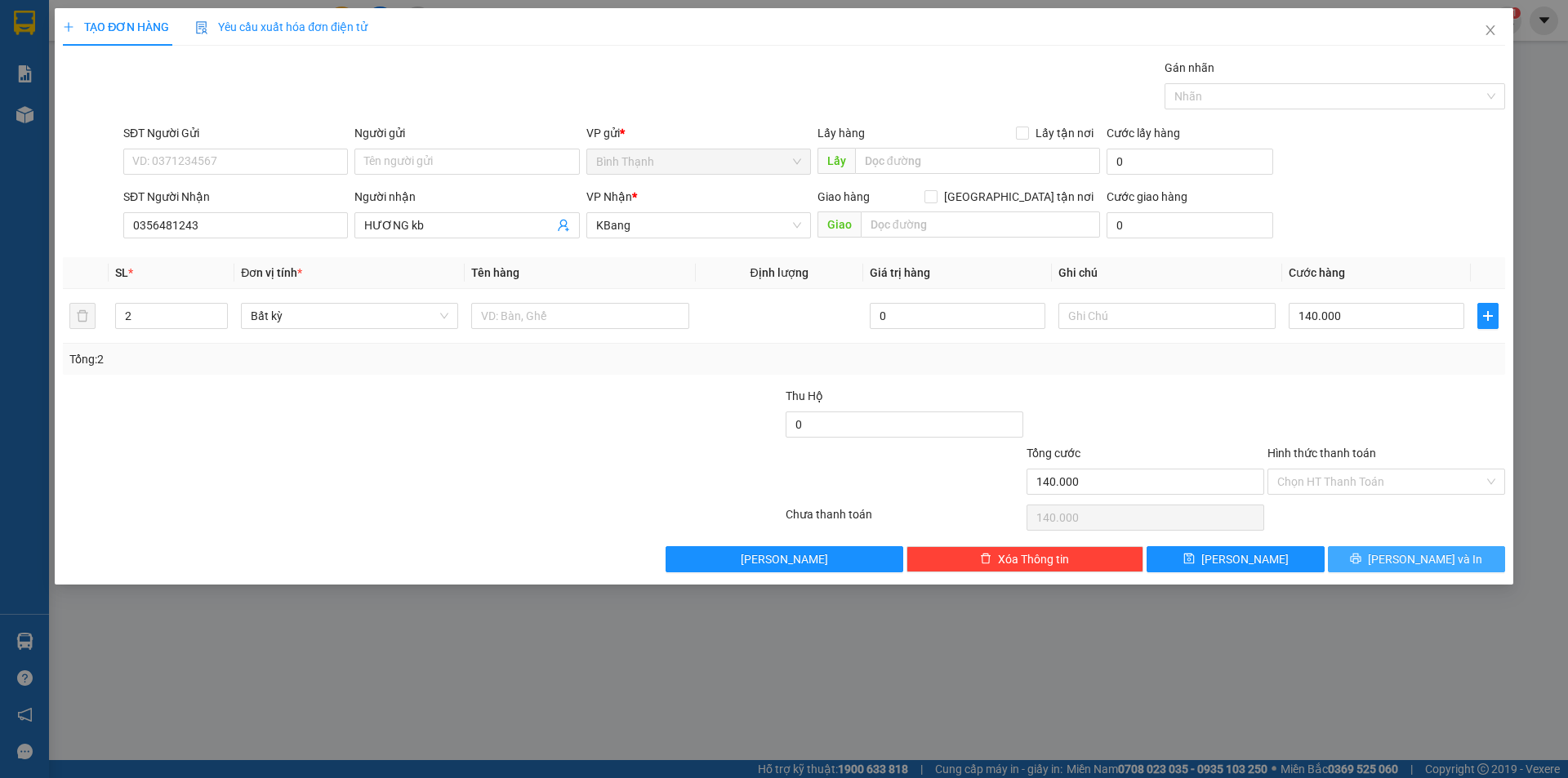
click at [1380, 559] on button "[PERSON_NAME] và In" at bounding box center [1417, 559] width 177 height 26
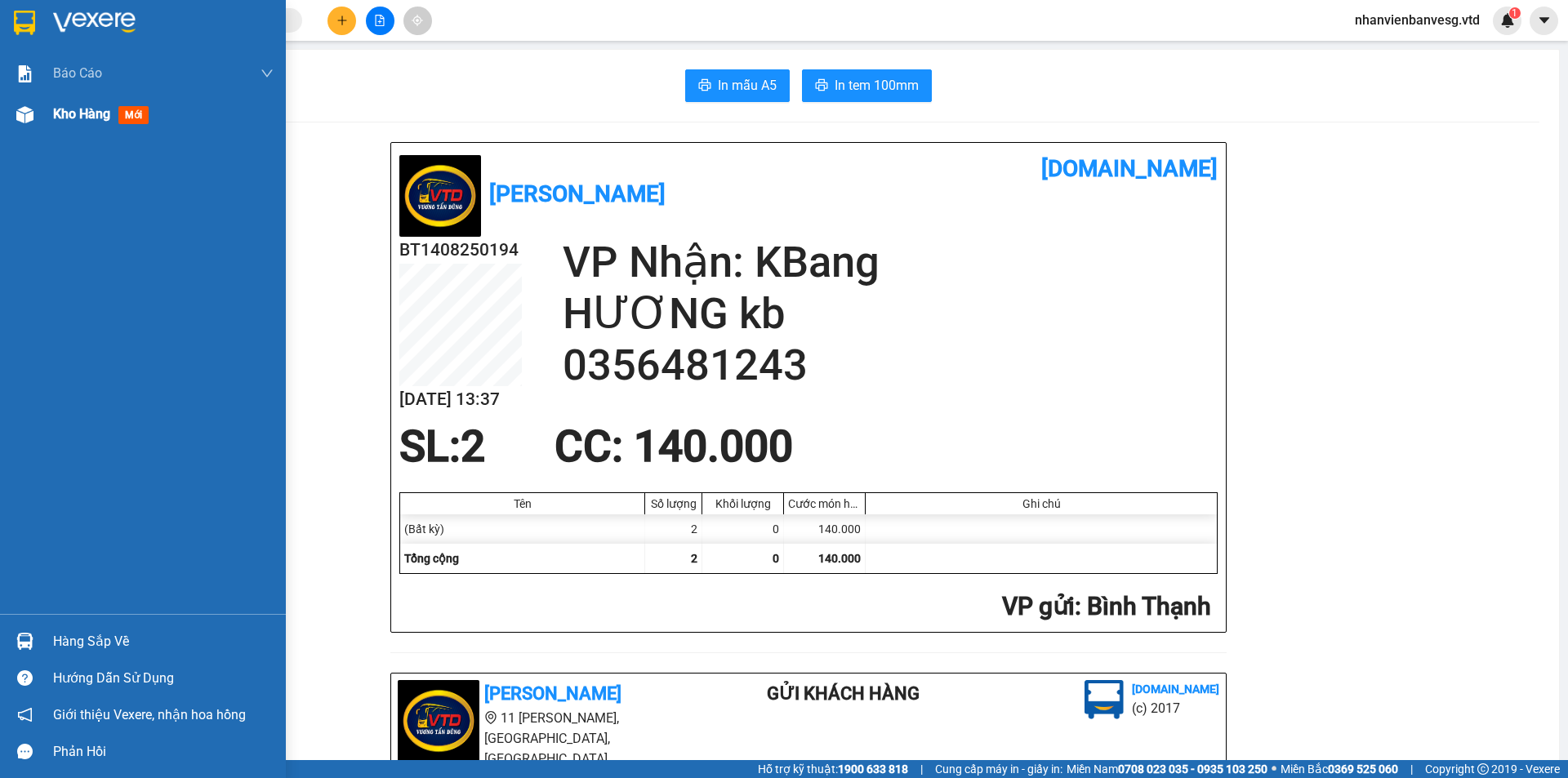
click at [105, 113] on span "Kho hàng" at bounding box center [82, 114] width 57 height 15
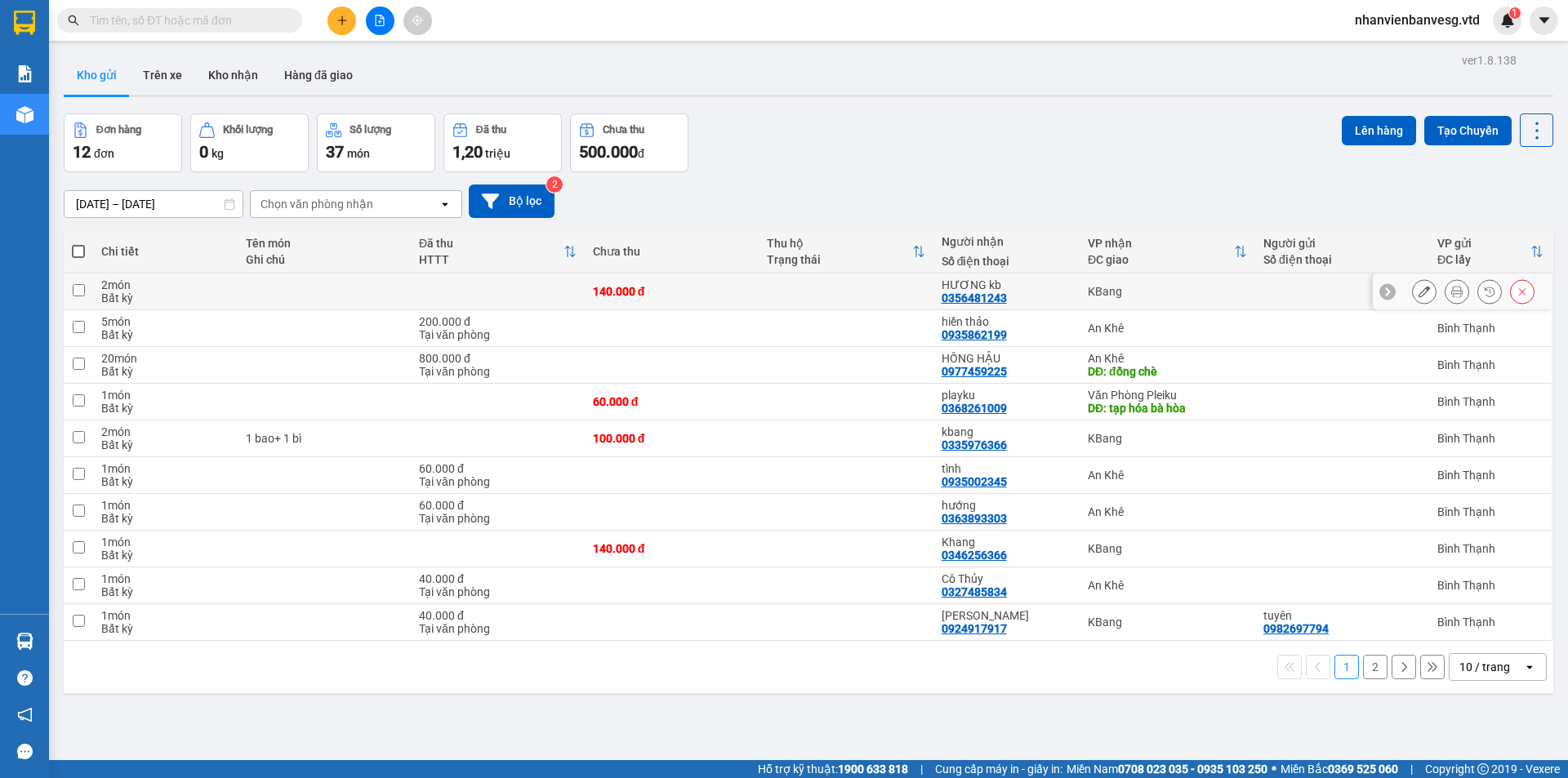
click at [1320, 287] on div at bounding box center [1343, 291] width 158 height 13
checkbox input "true"
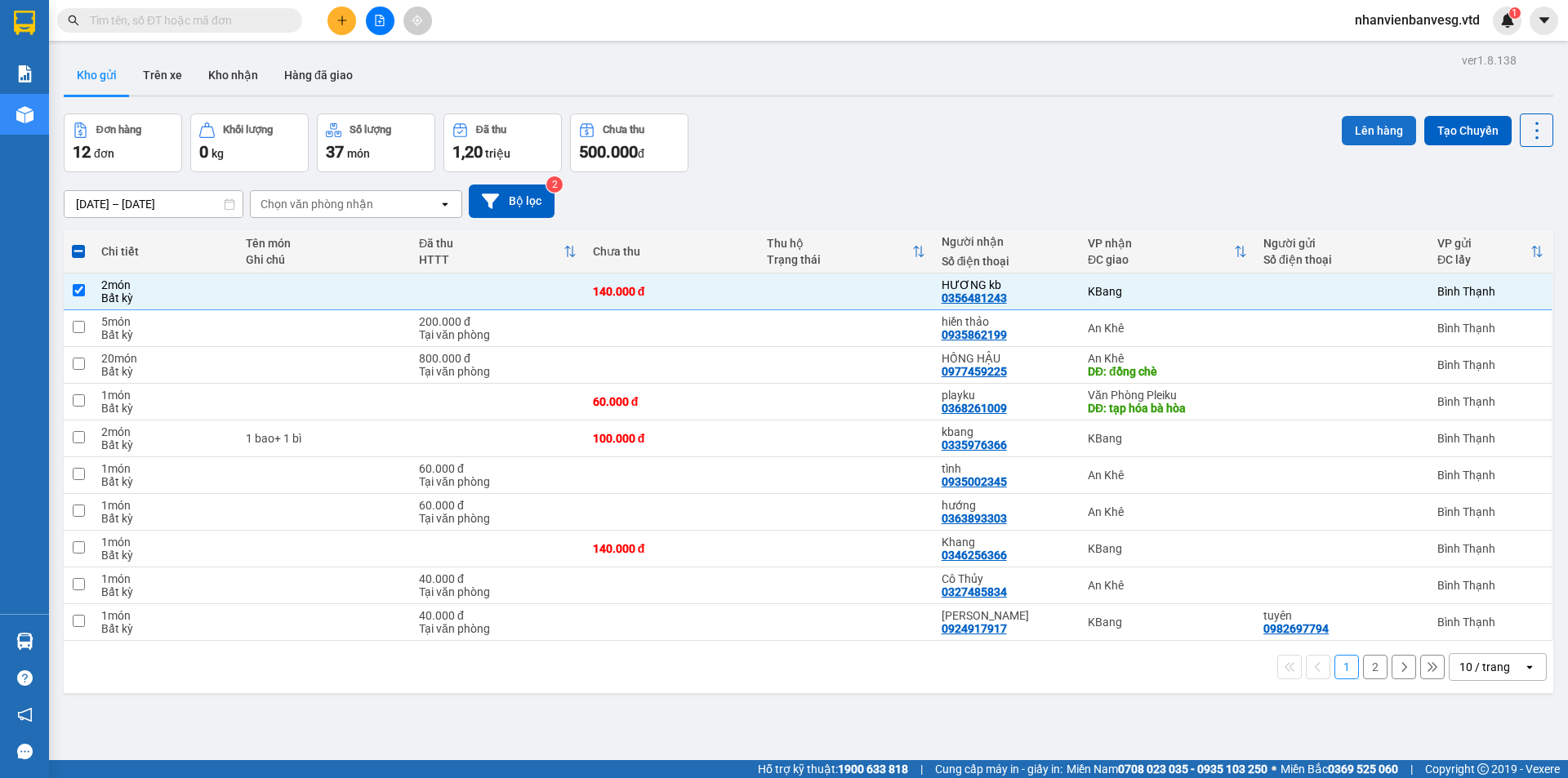
click at [1362, 119] on button "Lên hàng" at bounding box center [1379, 130] width 75 height 29
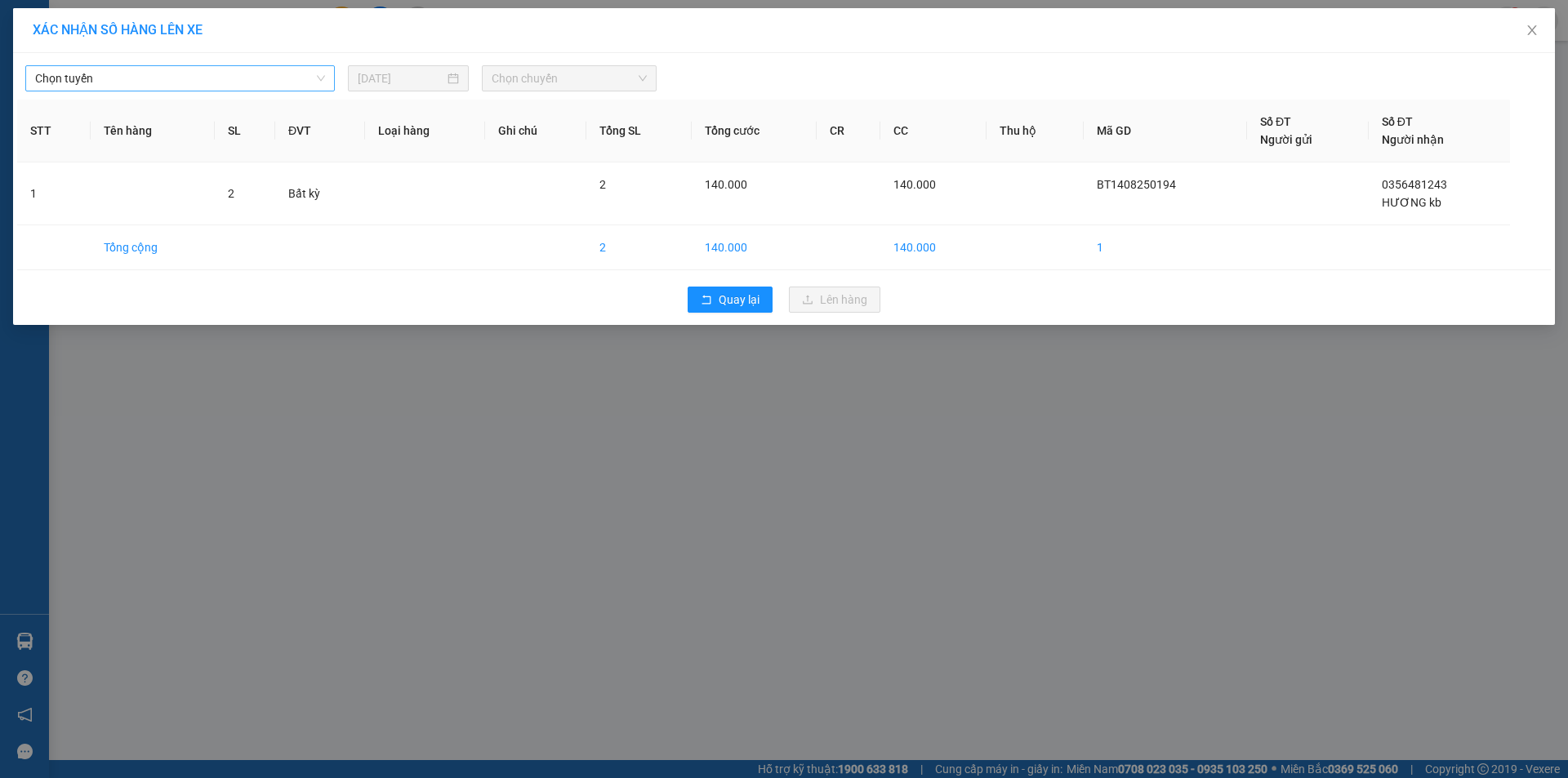
click at [282, 86] on span "Chọn tuyến" at bounding box center [180, 79] width 290 height 25
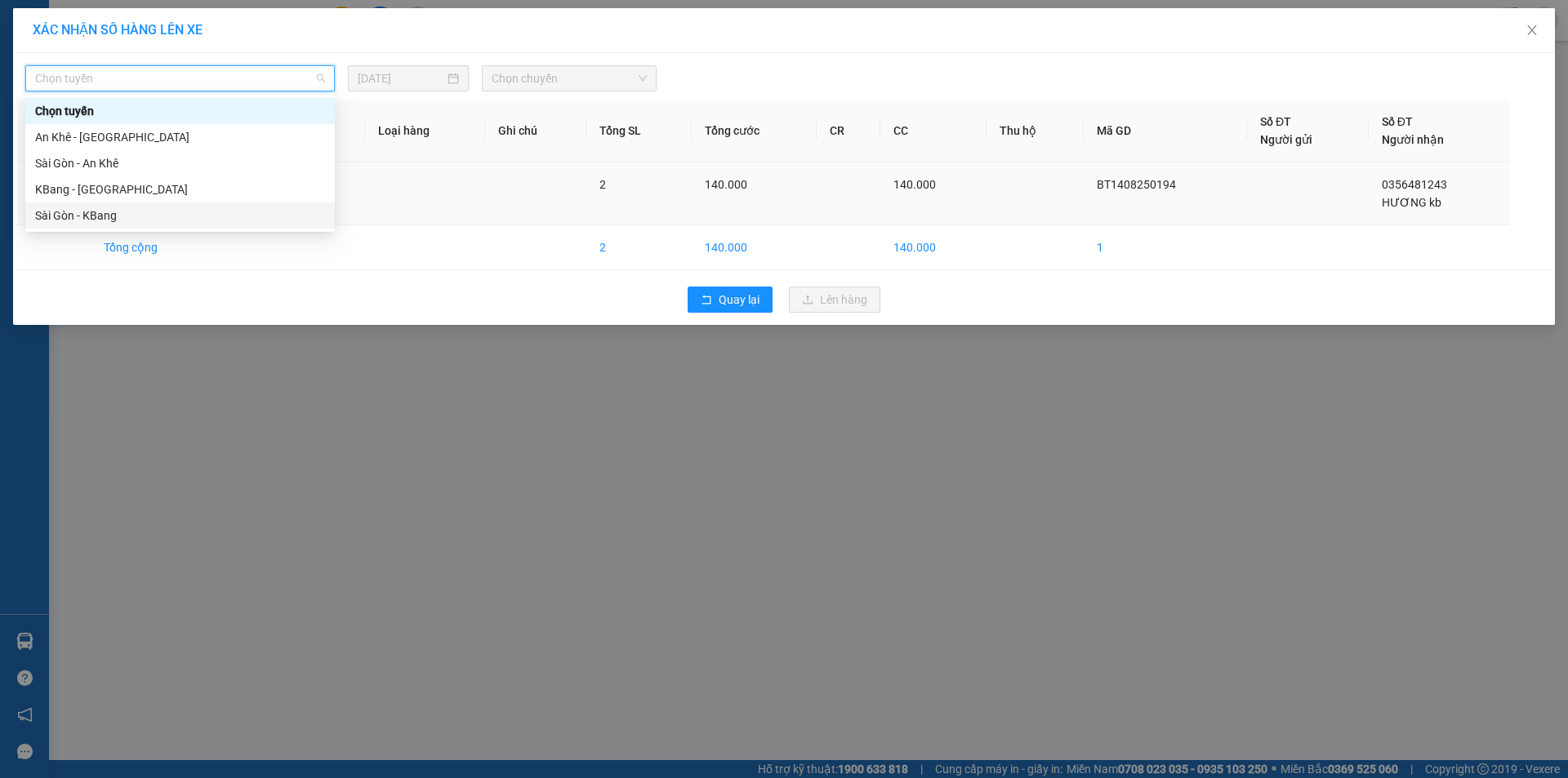
drag, startPoint x: 250, startPoint y: 218, endPoint x: 261, endPoint y: 205, distance: 17.0
click at [258, 210] on div "Sài Gòn - KBang" at bounding box center [180, 216] width 290 height 18
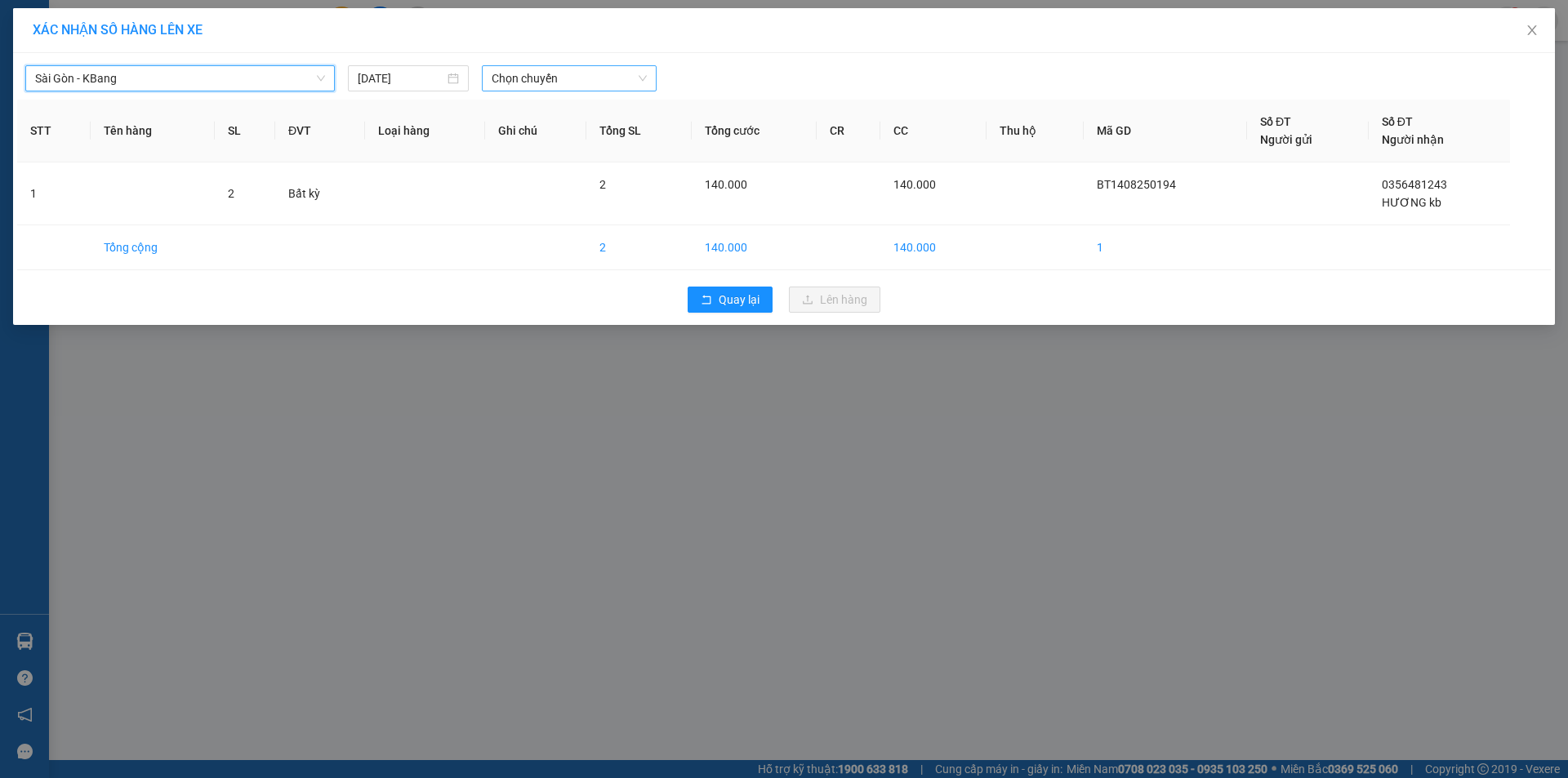
click at [570, 83] on span "Chọn chuyến" at bounding box center [569, 79] width 155 height 25
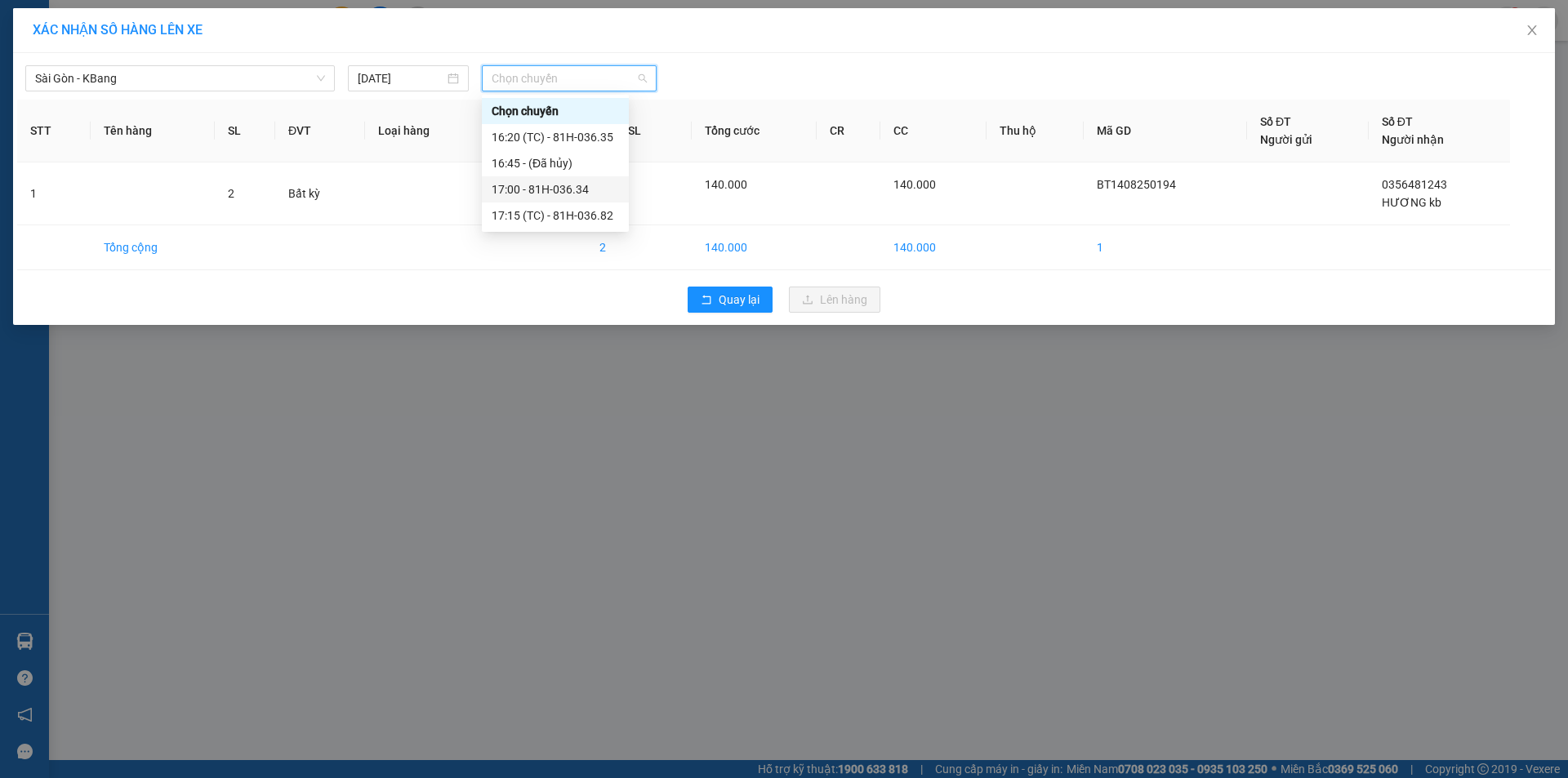
click at [573, 190] on div "17:00 - 81H-036.34" at bounding box center [555, 189] width 128 height 18
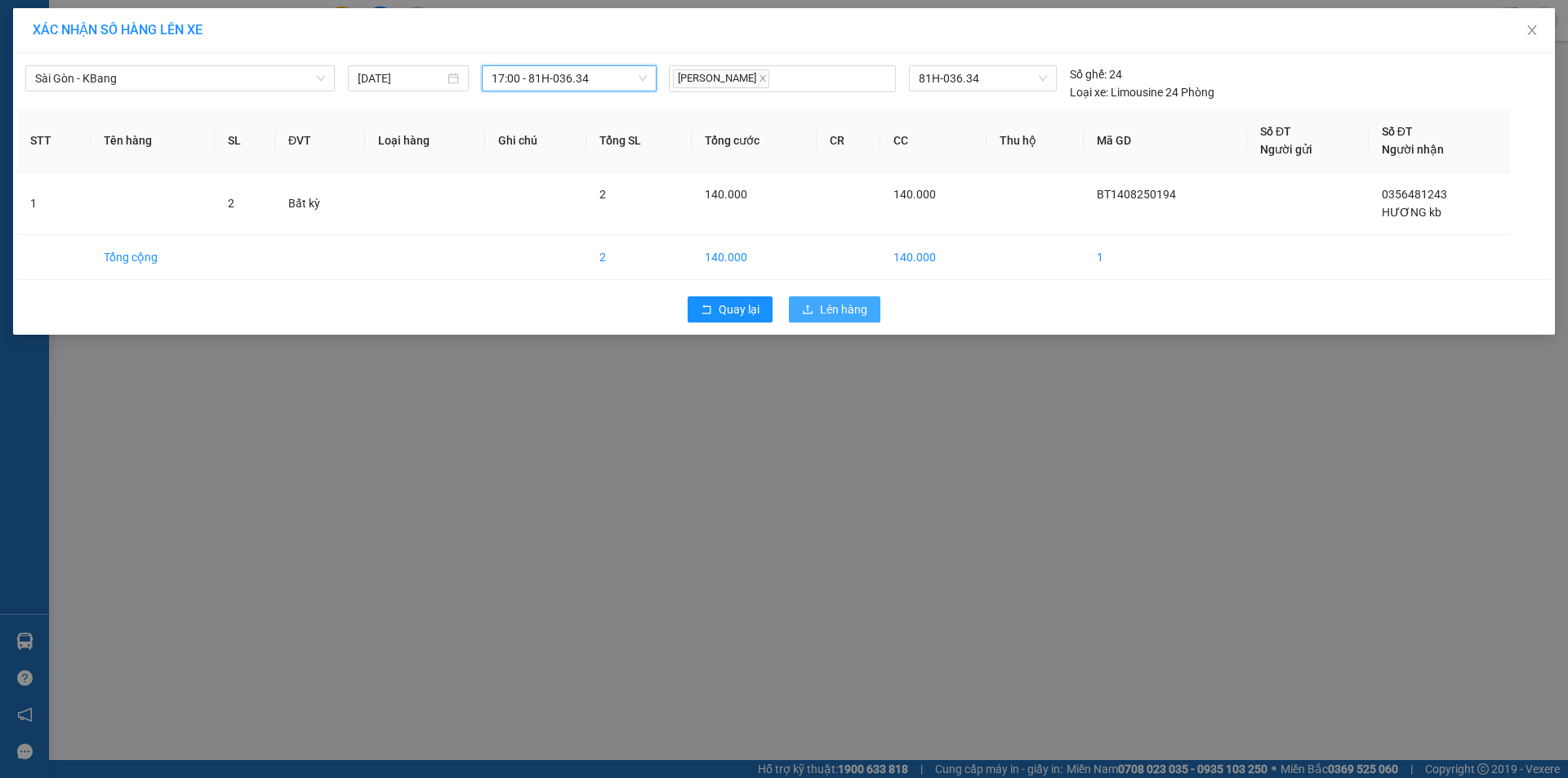
click at [818, 306] on button "Lên hàng" at bounding box center [834, 309] width 91 height 26
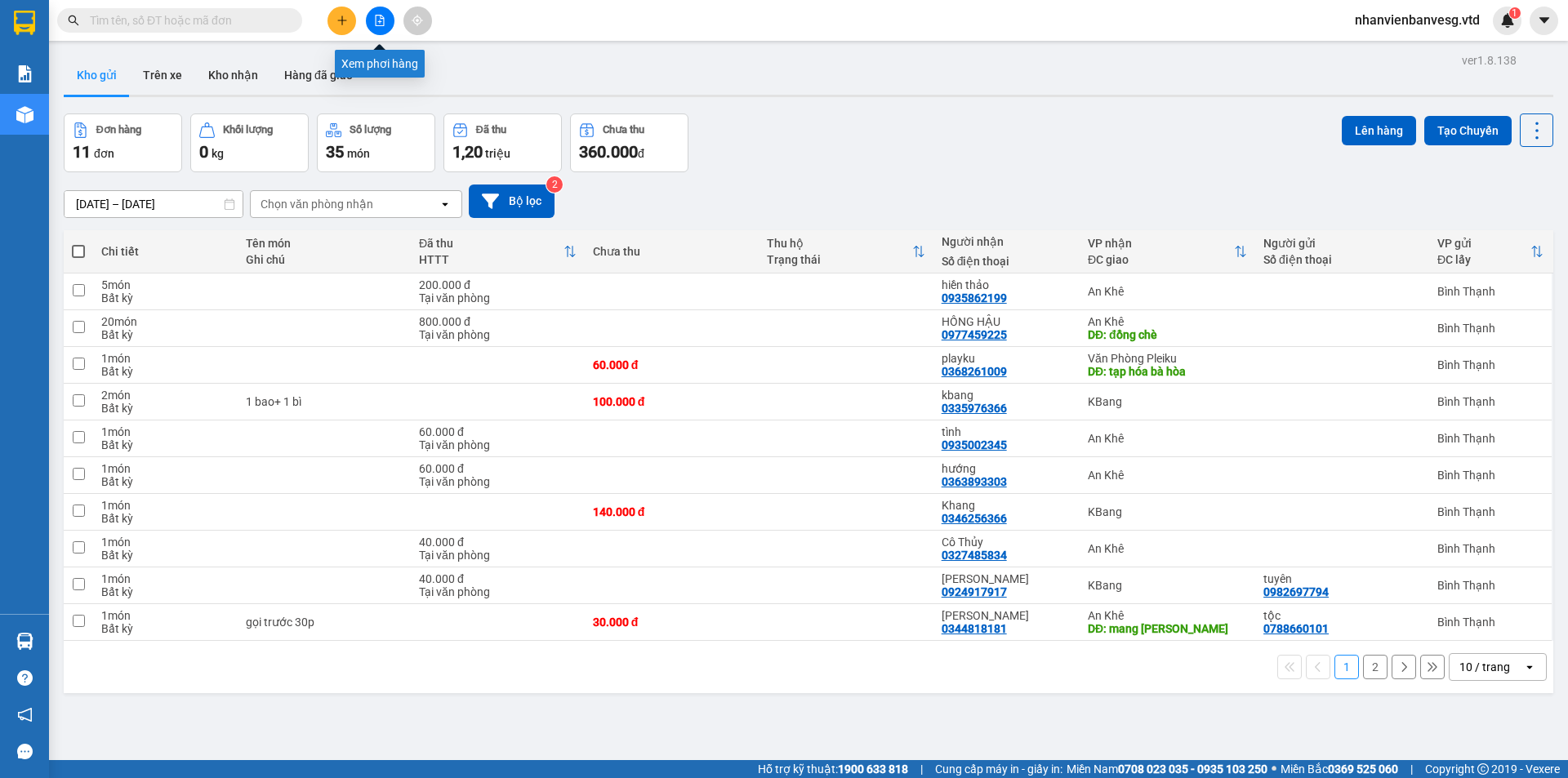
click at [375, 22] on icon "file-add" at bounding box center [380, 20] width 12 height 12
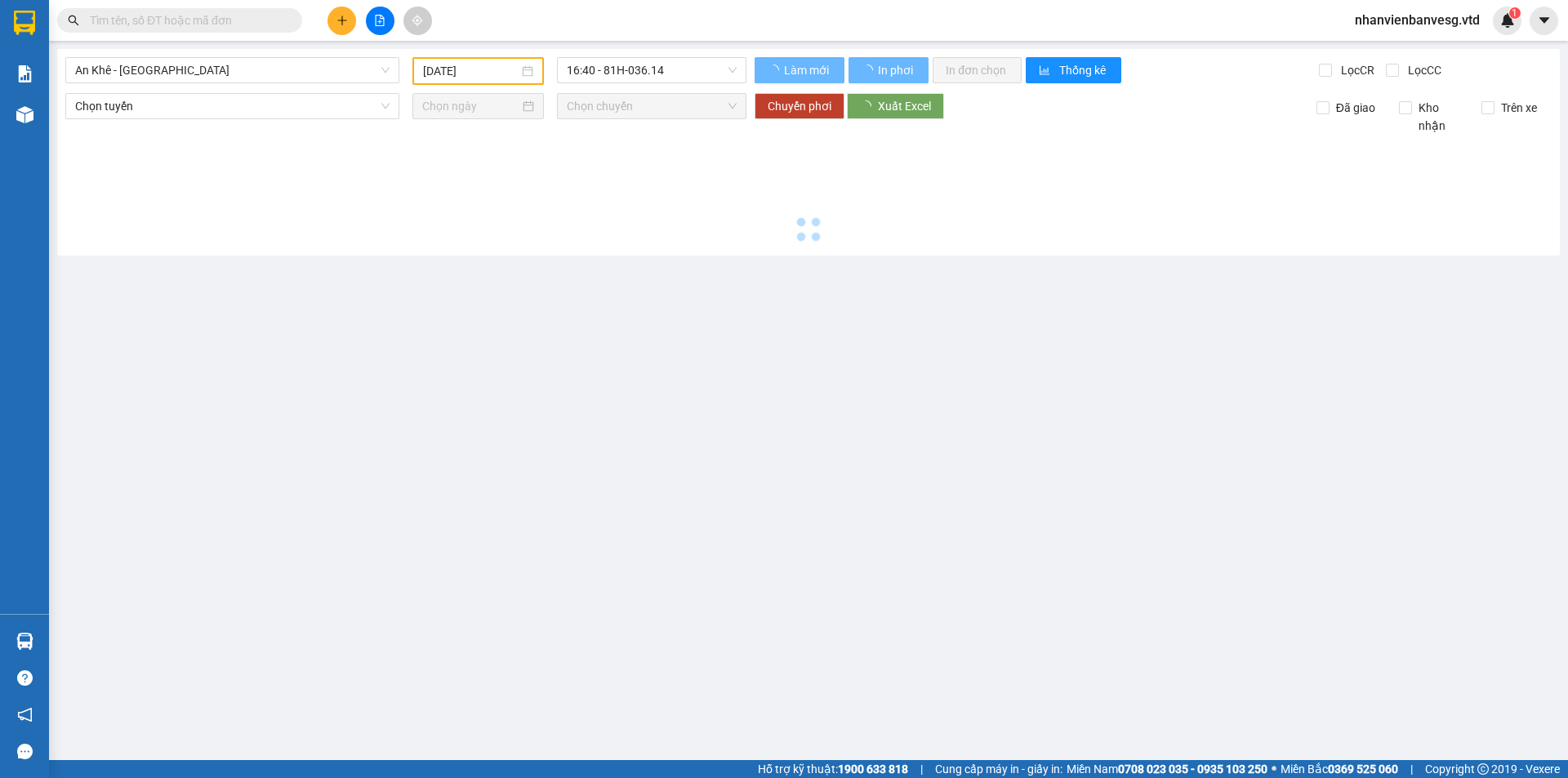
type input "[DATE]"
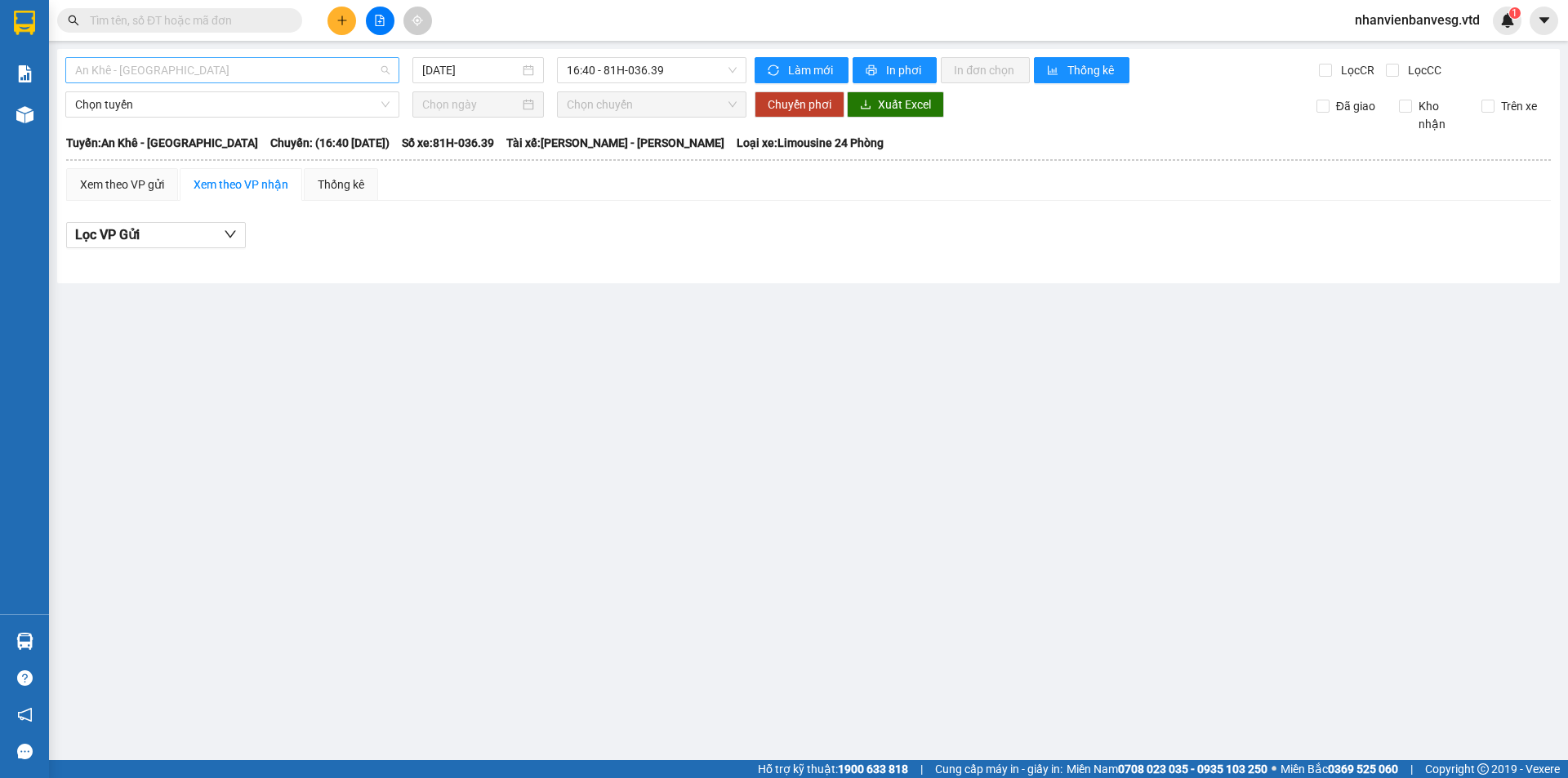
click at [361, 76] on span "An Khê - [GEOGRAPHIC_DATA]" at bounding box center [232, 70] width 314 height 25
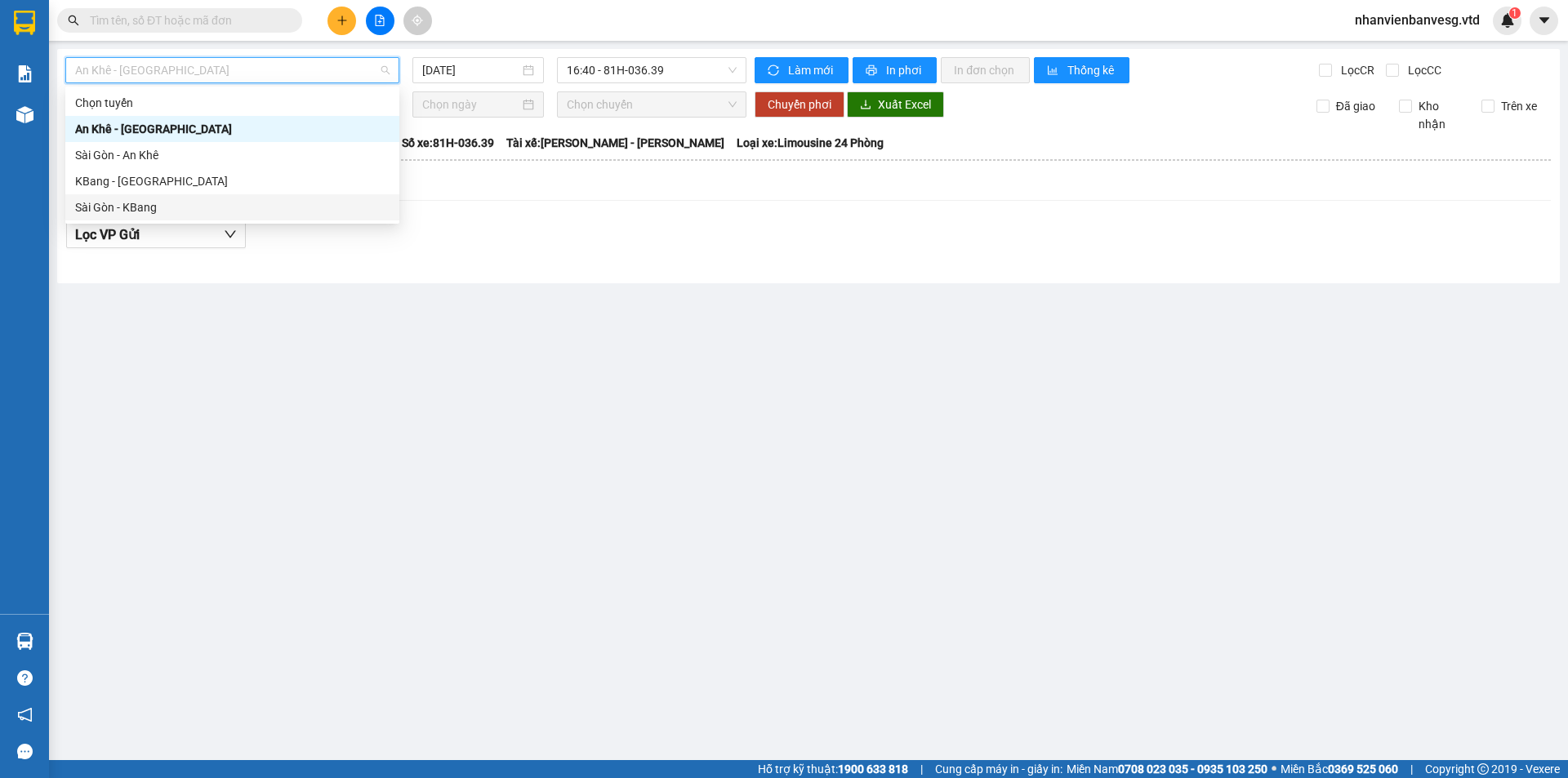
click at [340, 202] on div "Sài Gòn - KBang" at bounding box center [232, 208] width 314 height 18
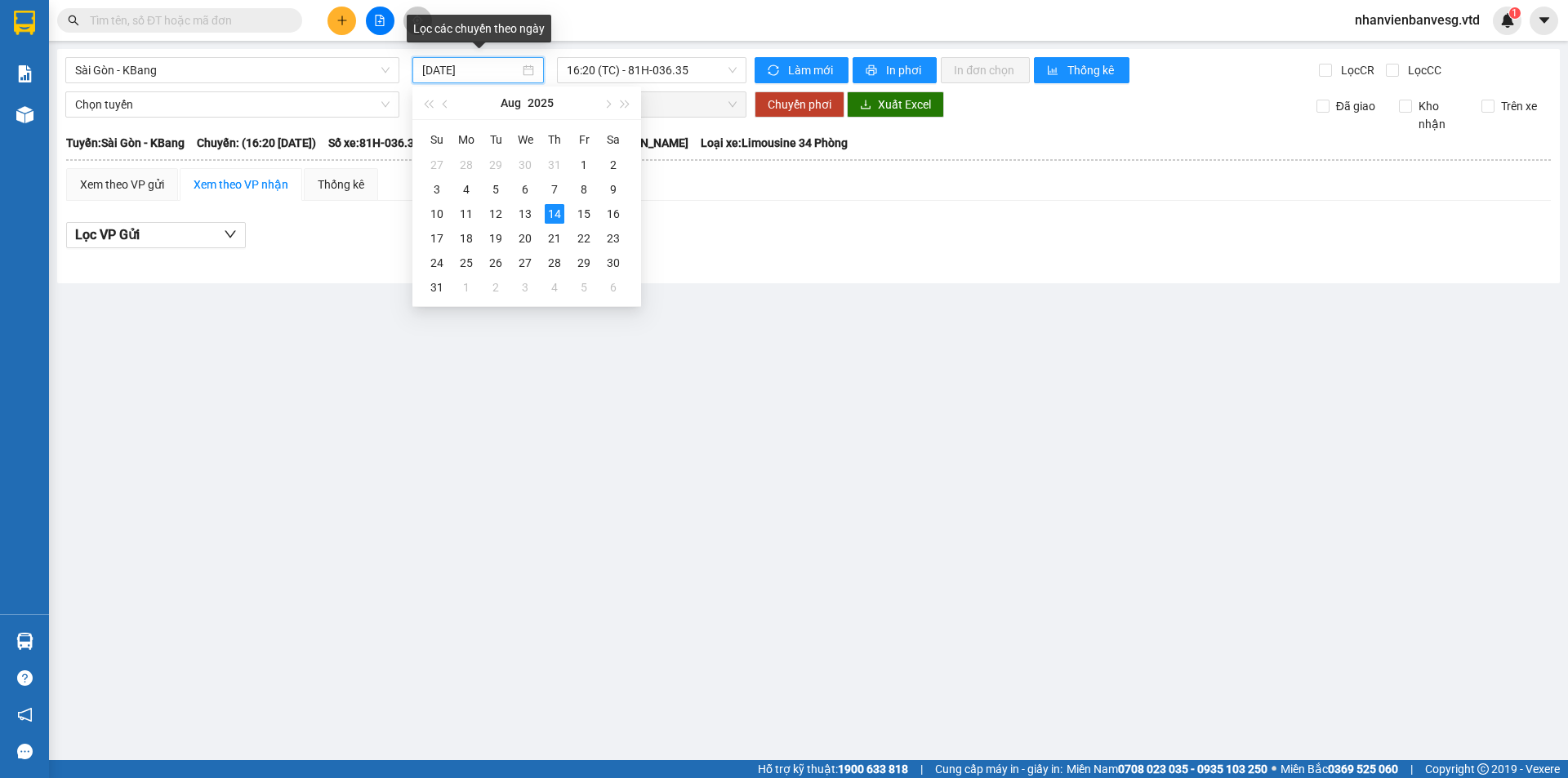
click at [475, 70] on input "[DATE]" at bounding box center [471, 70] width 98 height 18
click at [523, 208] on div "13" at bounding box center [525, 214] width 20 height 20
type input "[DATE]"
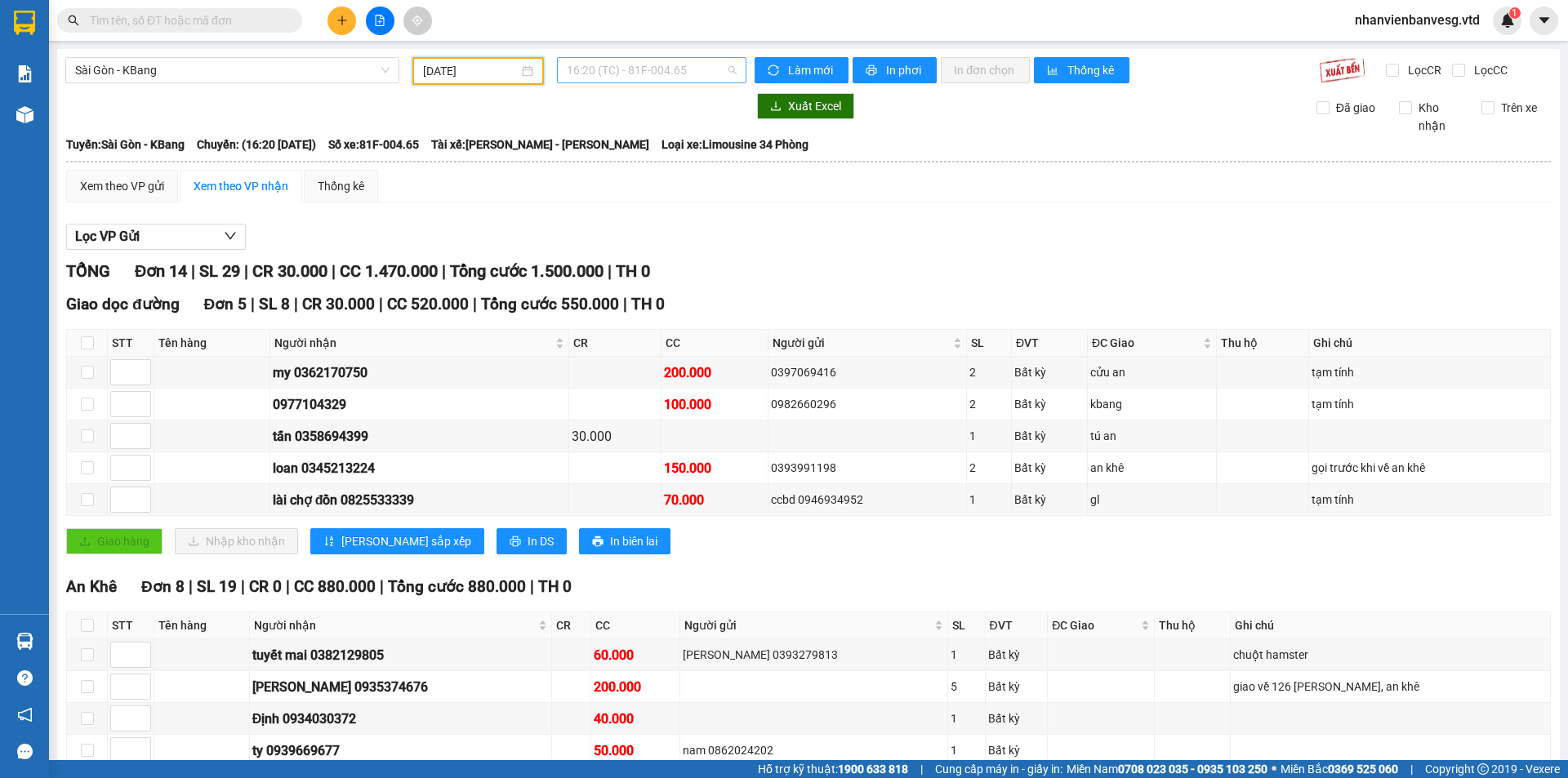
click at [692, 77] on span "16:20 (TC) - 81F-004.65" at bounding box center [651, 70] width 169 height 25
click at [669, 181] on div "17:00 - 81H-036.93" at bounding box center [626, 181] width 128 height 18
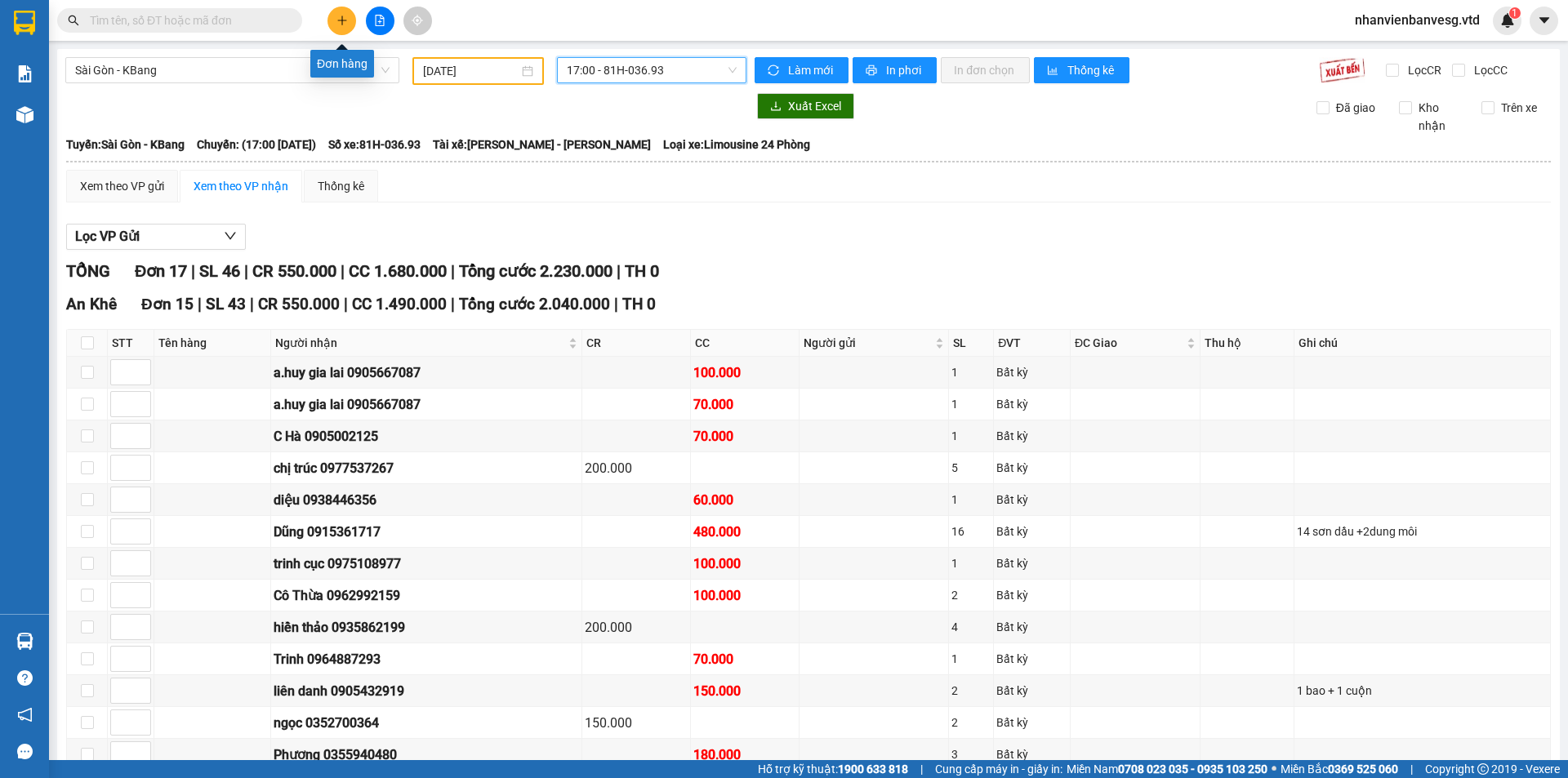
click at [353, 20] on button at bounding box center [342, 20] width 28 height 28
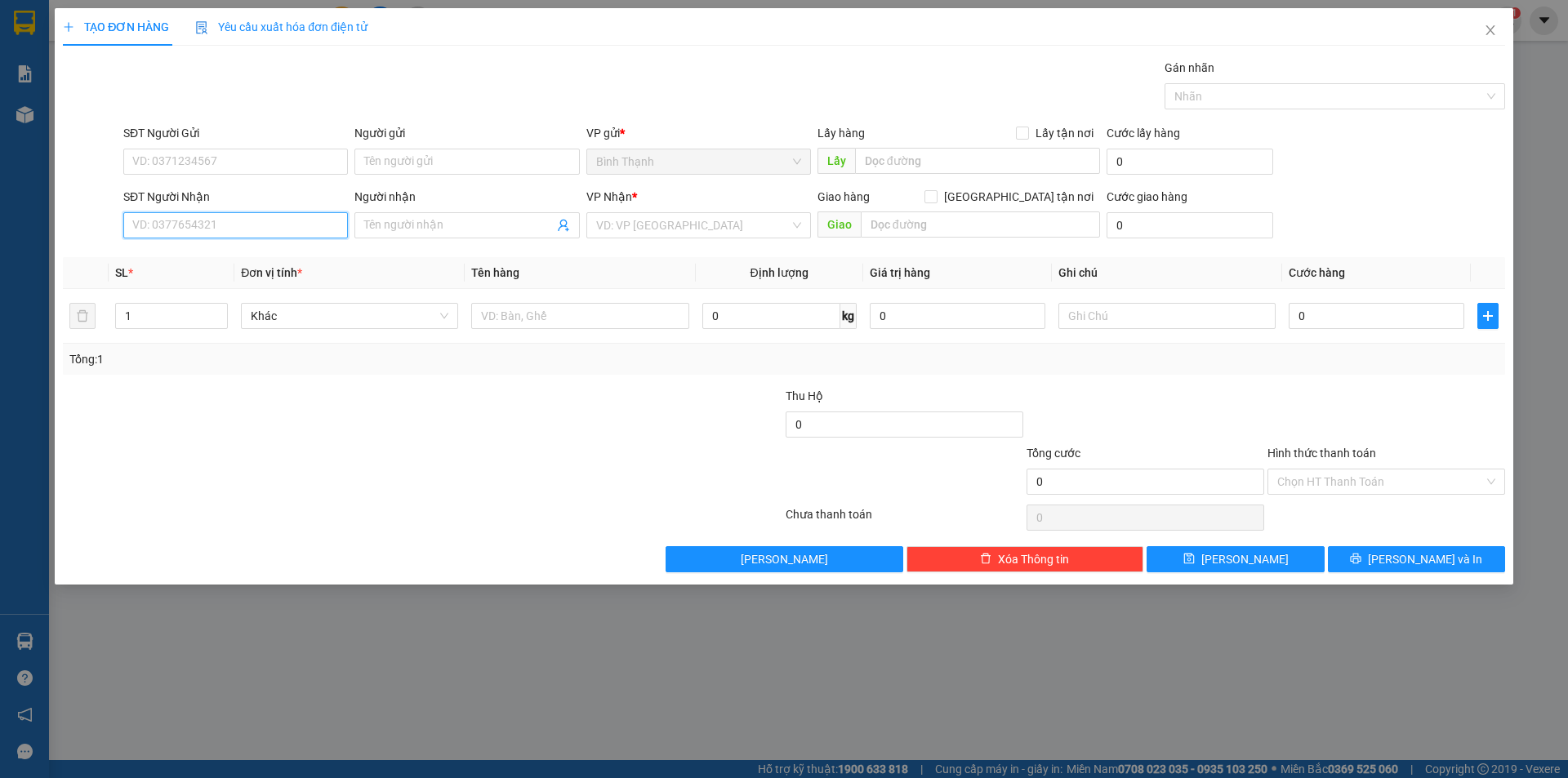
click at [262, 224] on input "SĐT Người Nhận" at bounding box center [235, 224] width 225 height 26
click at [1487, 28] on icon "close" at bounding box center [1490, 30] width 9 height 10
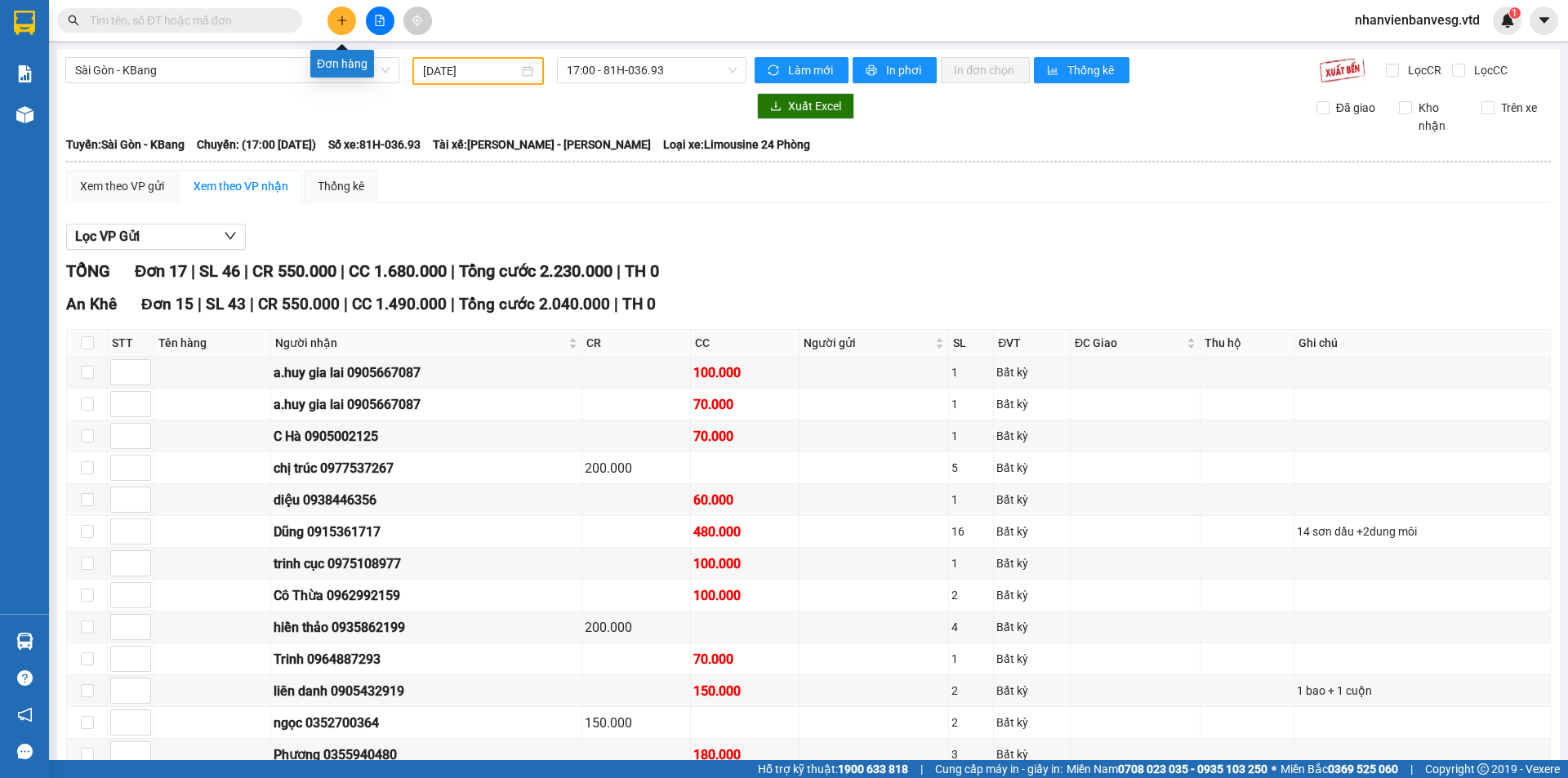
click at [336, 20] on icon "plus" at bounding box center [342, 20] width 12 height 12
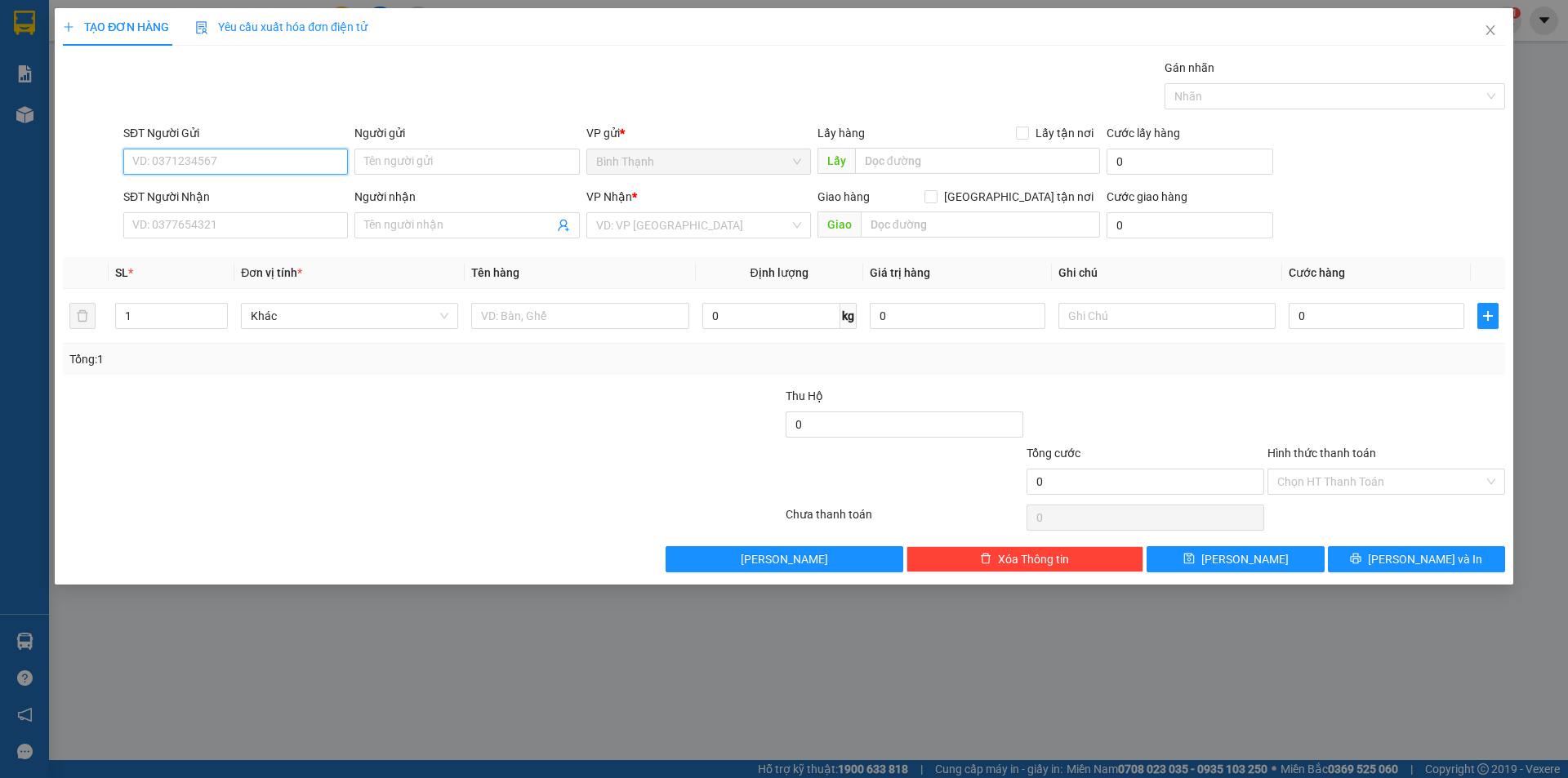
drag, startPoint x: 274, startPoint y: 153, endPoint x: 283, endPoint y: 150, distance: 9.5
click at [277, 153] on input "SĐT Người Gửi" at bounding box center [235, 161] width 225 height 26
click at [255, 229] on input "SĐT Người Nhận" at bounding box center [235, 224] width 225 height 26
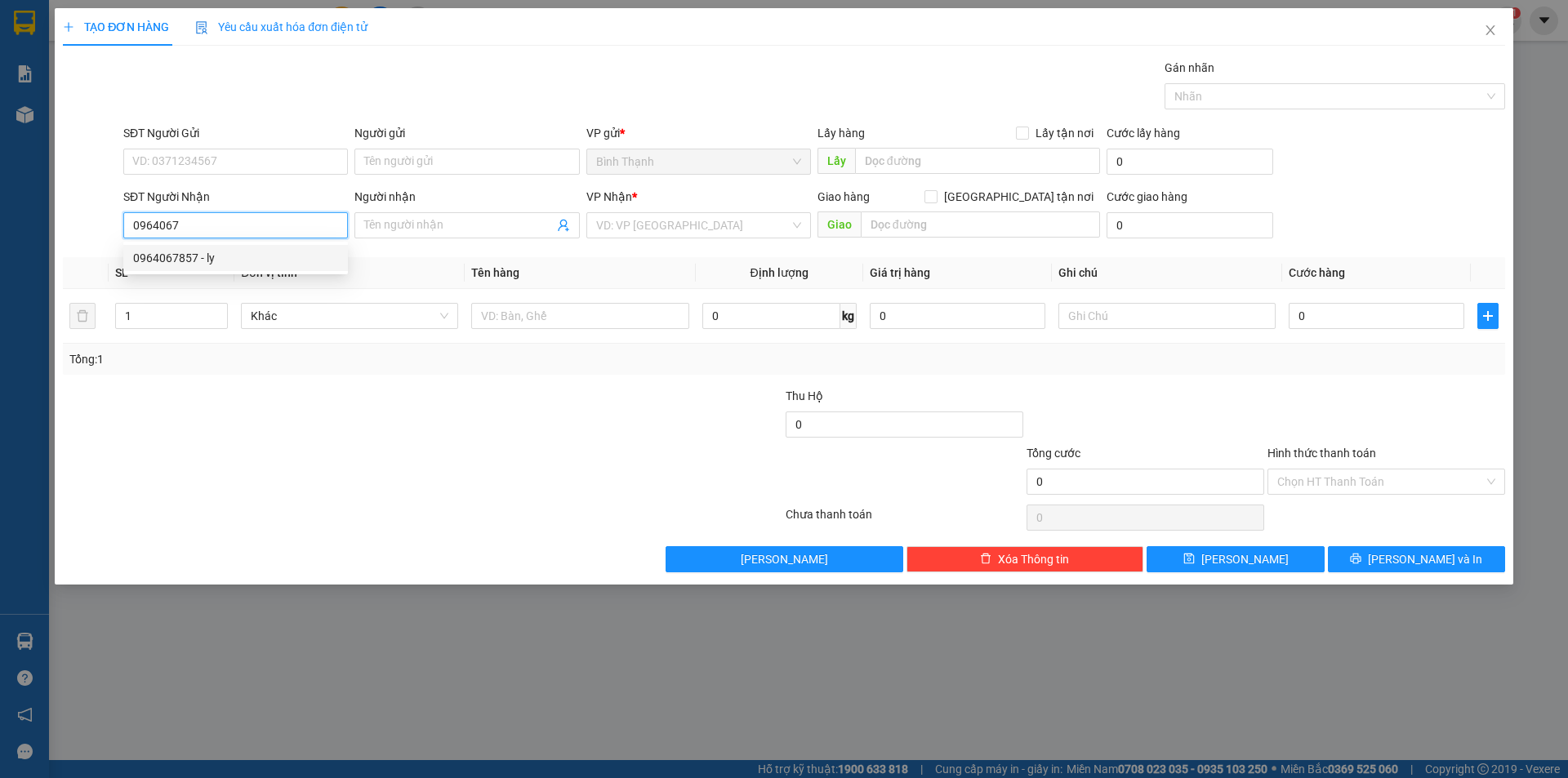
drag, startPoint x: 232, startPoint y: 263, endPoint x: 267, endPoint y: 277, distance: 37.7
click at [247, 266] on div "0964067857 - ly" at bounding box center [235, 258] width 205 height 18
type input "0964067857"
type input "ly"
type input "tú an"
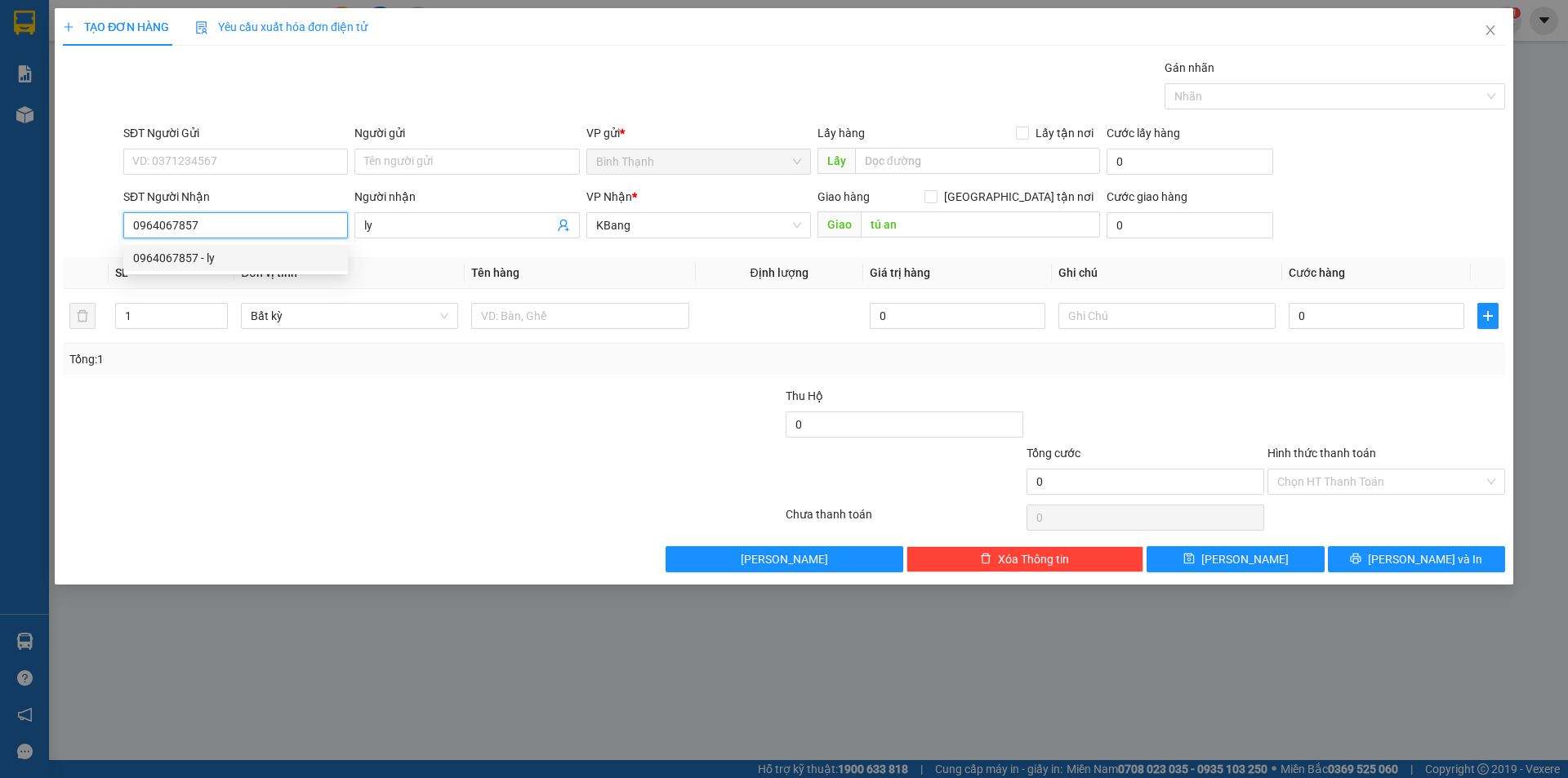
drag, startPoint x: 231, startPoint y: 226, endPoint x: 144, endPoint y: 179, distance: 98.9
click at [124, 232] on input "0964067857" at bounding box center [235, 224] width 225 height 26
click at [238, 159] on input "SĐT Người Gửi" at bounding box center [235, 161] width 225 height 26
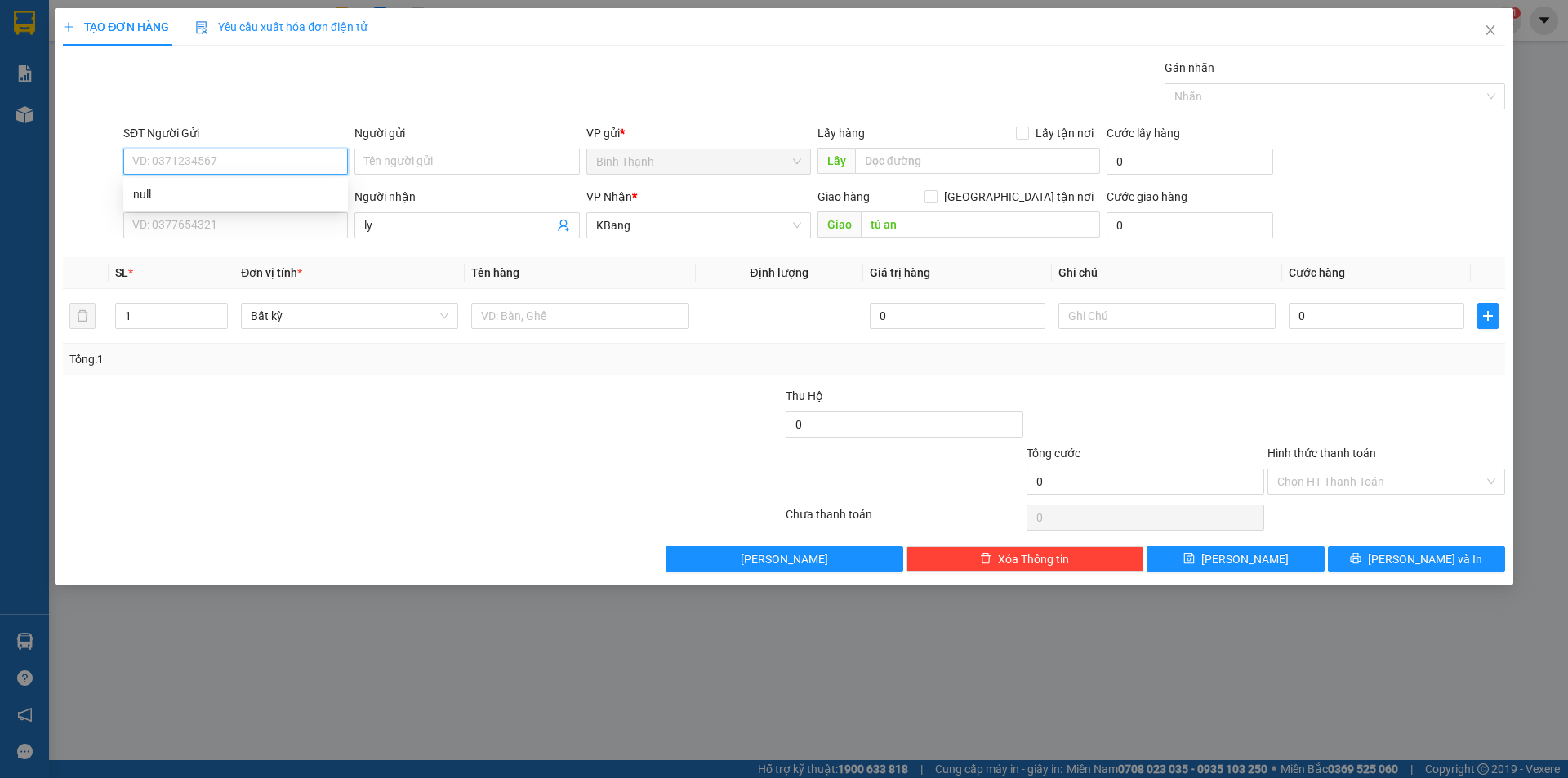
paste input "0964067857"
type input "0964067857"
drag, startPoint x: 437, startPoint y: 144, endPoint x: 437, endPoint y: 156, distance: 12.0
click at [437, 149] on div "Người gửi Tên người gửi" at bounding box center [466, 153] width 225 height 57
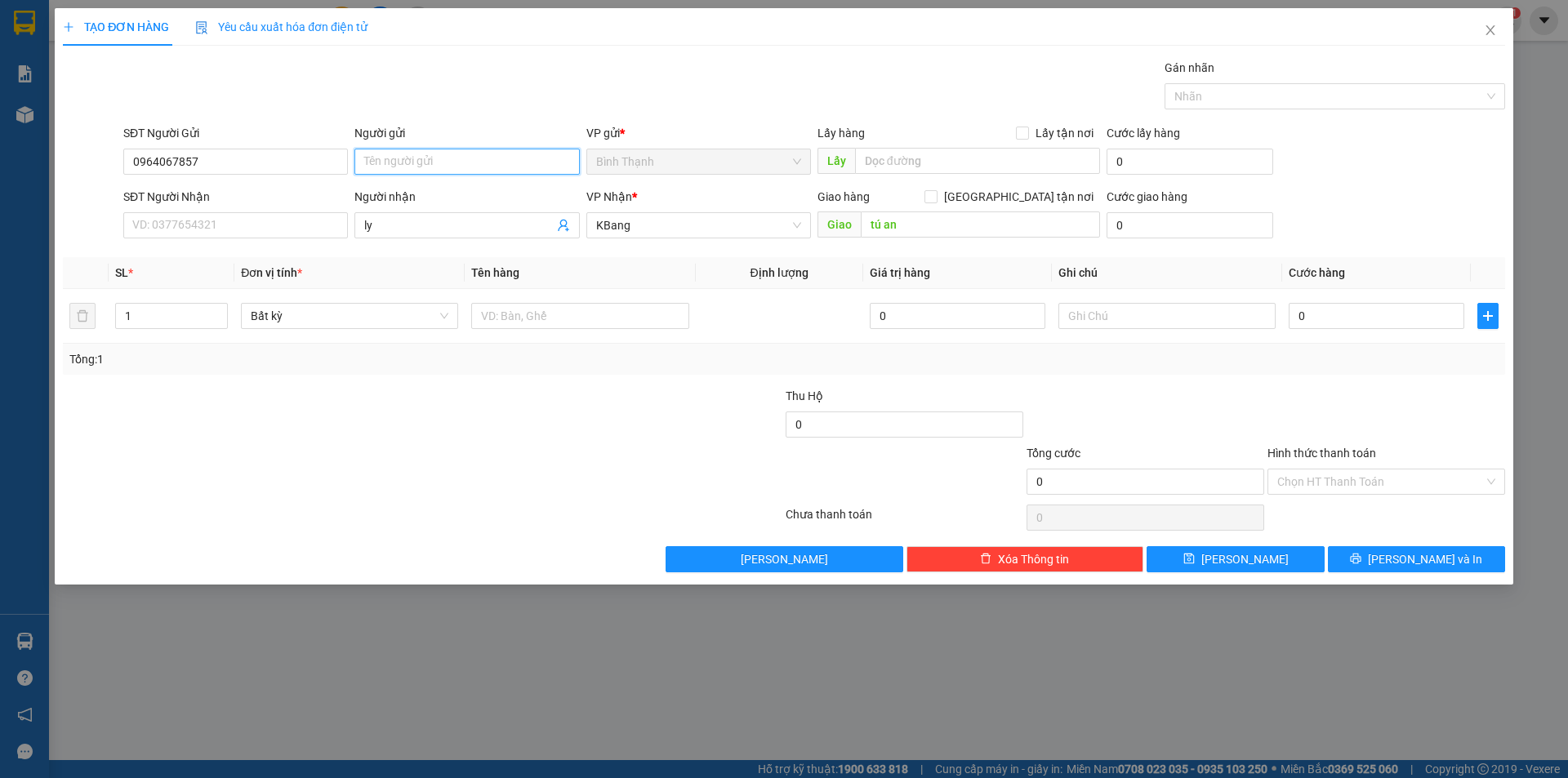
click at [437, 156] on input "Người gửi" at bounding box center [466, 161] width 225 height 26
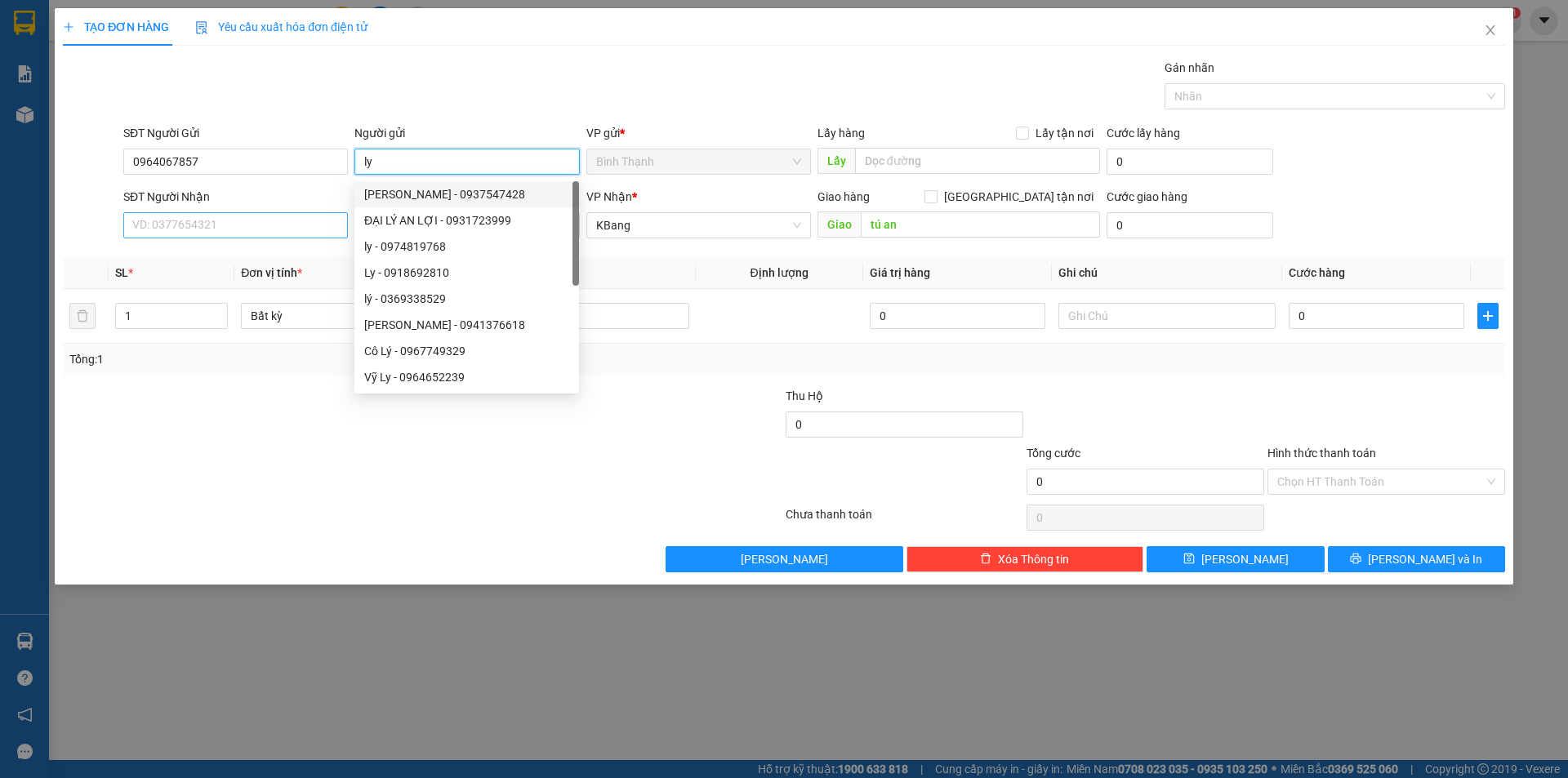
type input "ly"
click at [263, 220] on input "SĐT Người Nhận" at bounding box center [235, 224] width 225 height 26
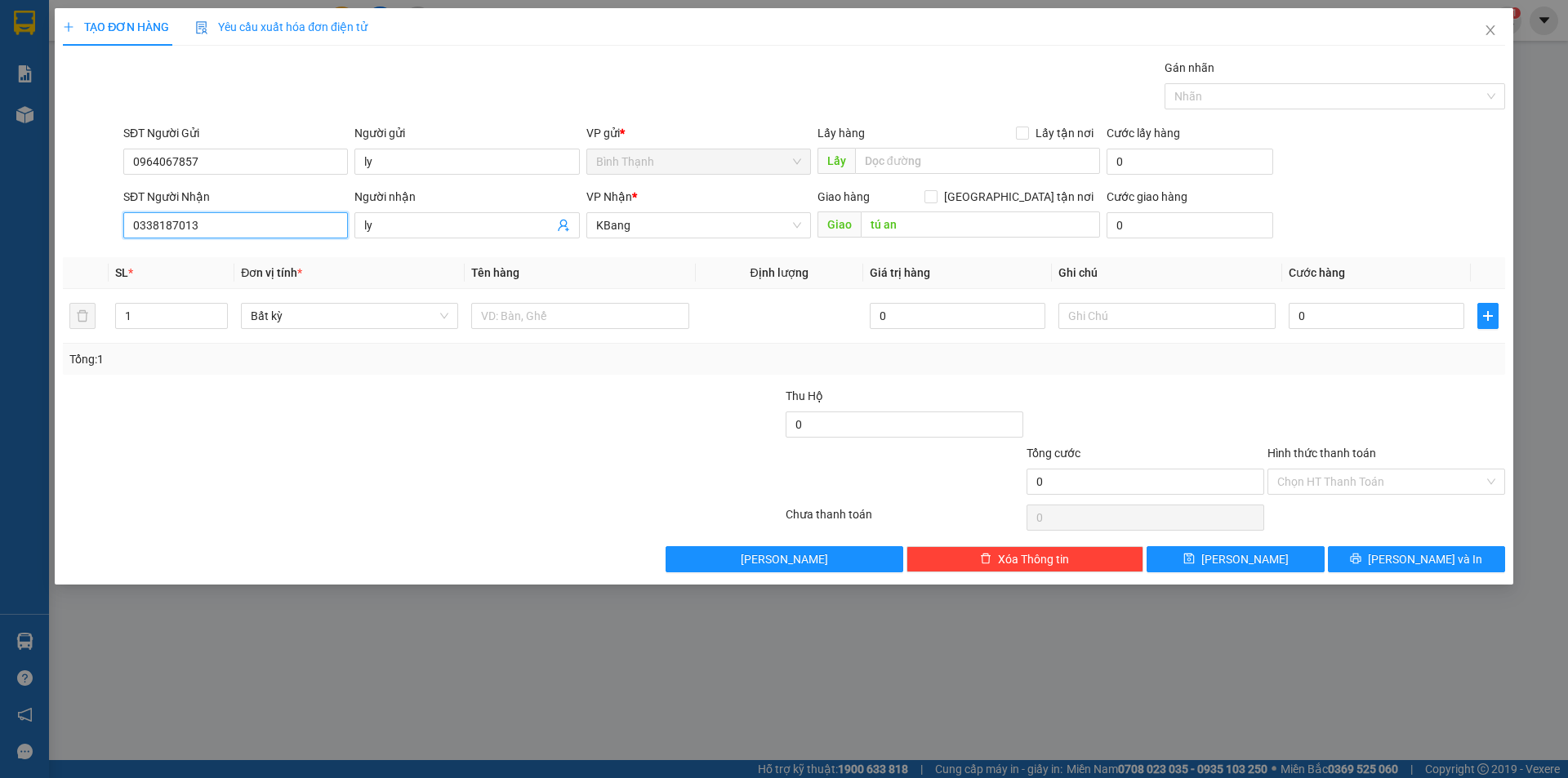
type input "0338187013"
click at [457, 210] on div "Người nhận" at bounding box center [466, 200] width 225 height 25
click at [437, 230] on input "ly" at bounding box center [459, 225] width 189 height 18
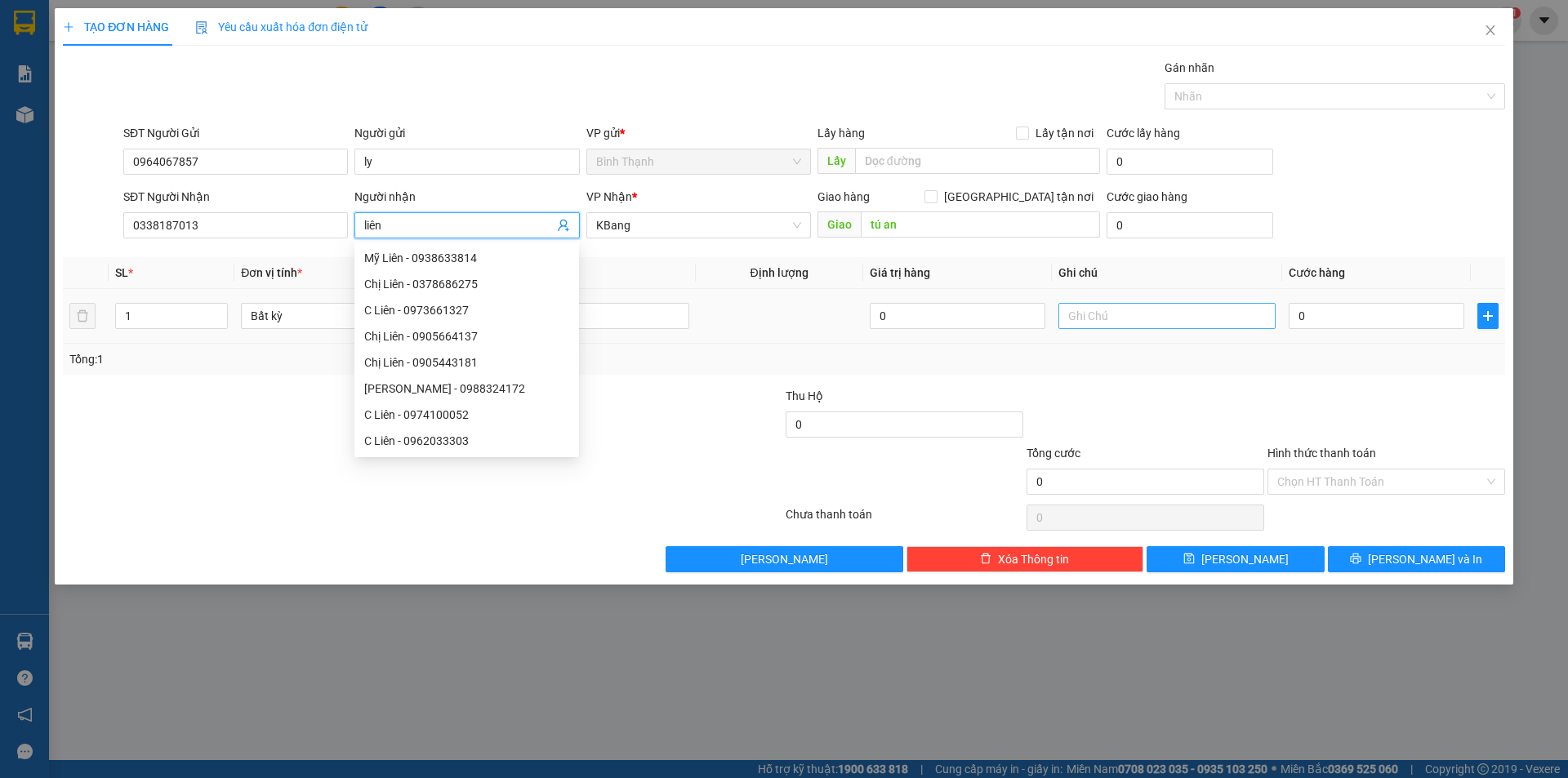
type input "liên"
click at [1104, 318] on input "text" at bounding box center [1167, 316] width 217 height 26
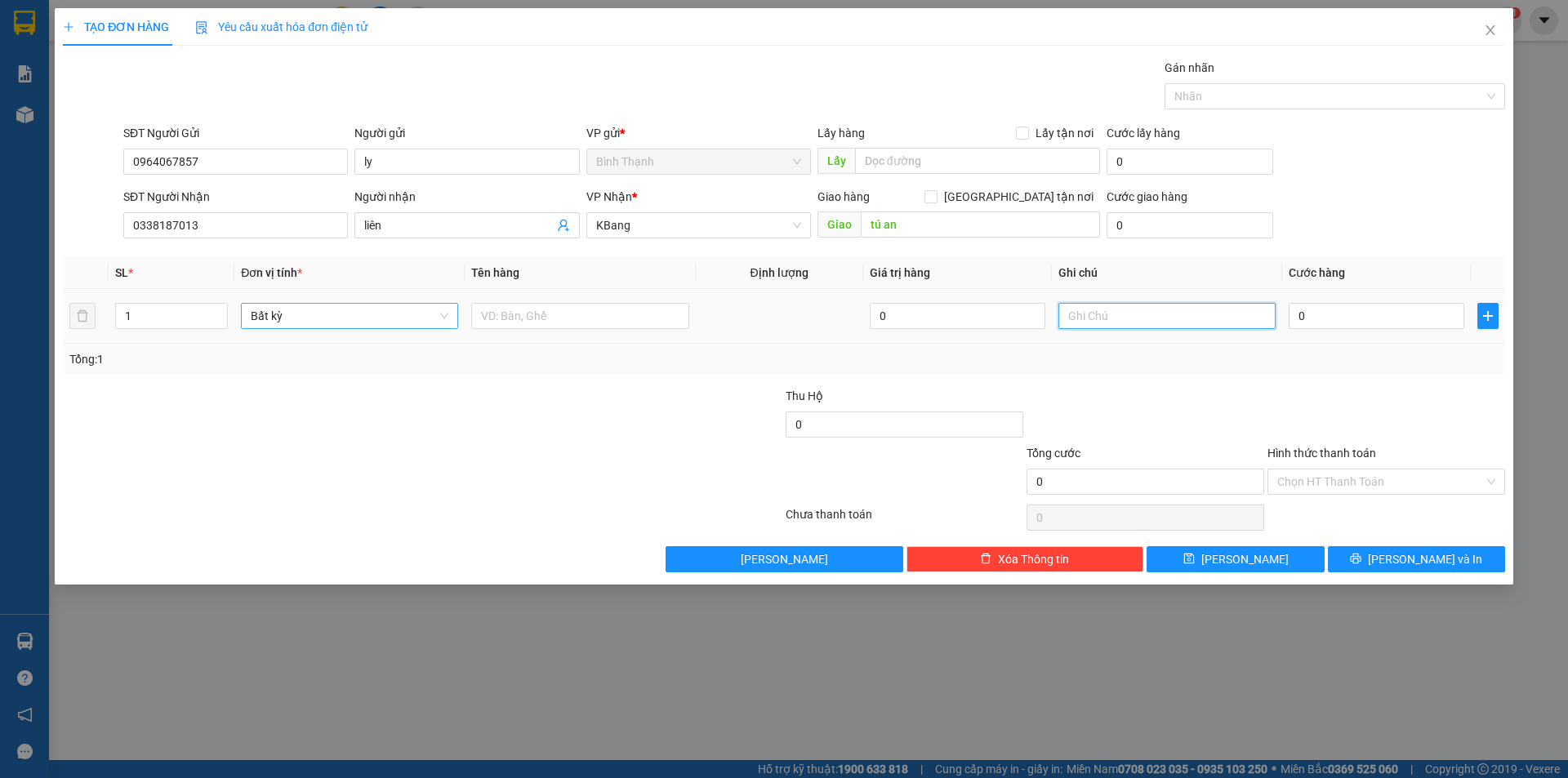
click at [307, 317] on span "Bất kỳ" at bounding box center [350, 316] width 198 height 25
type input "xe"
click at [1349, 320] on input "0" at bounding box center [1377, 316] width 176 height 26
type input "4"
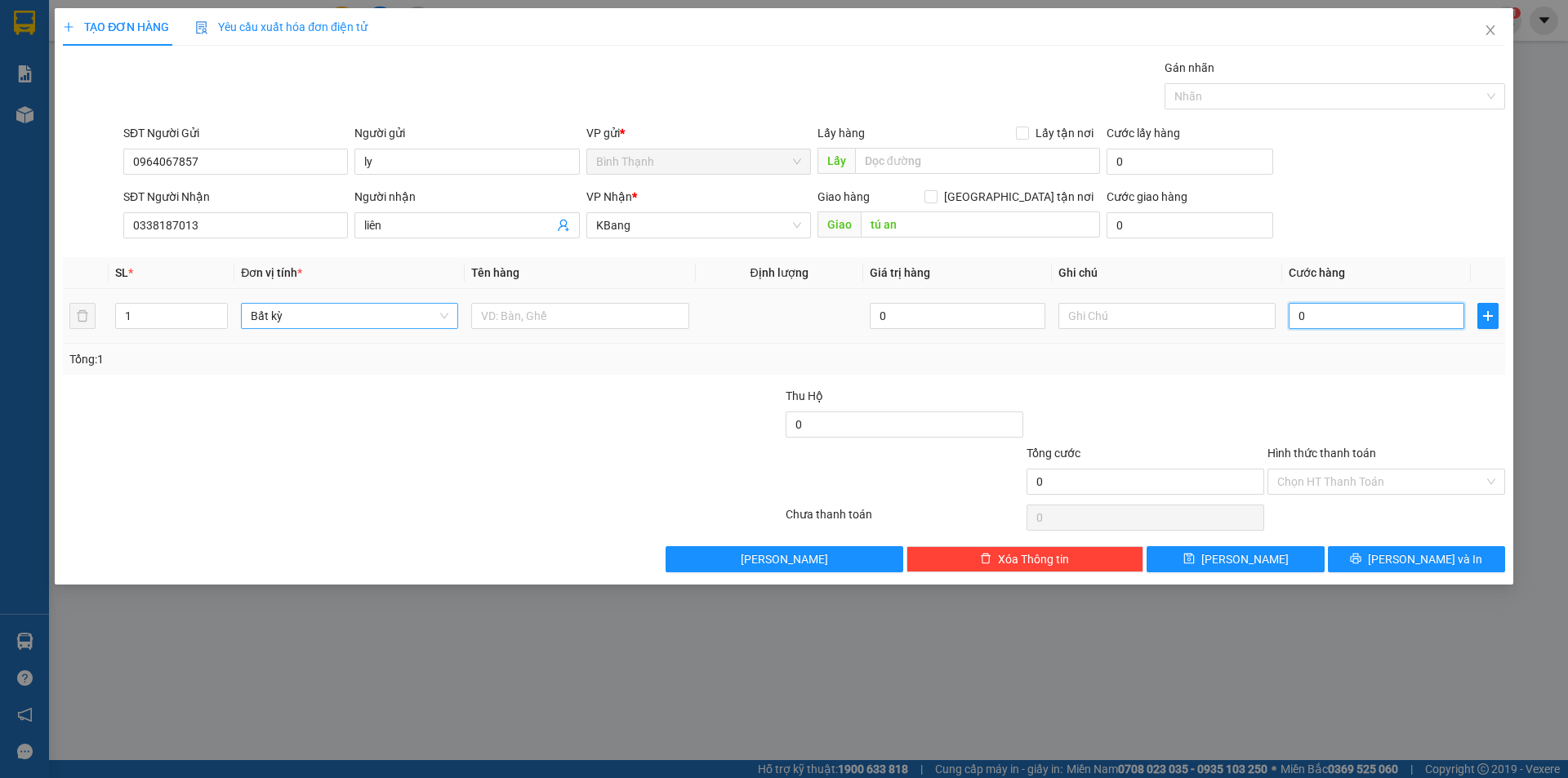
type input "4"
click at [1374, 480] on input "Hình thức thanh toán" at bounding box center [1381, 482] width 207 height 25
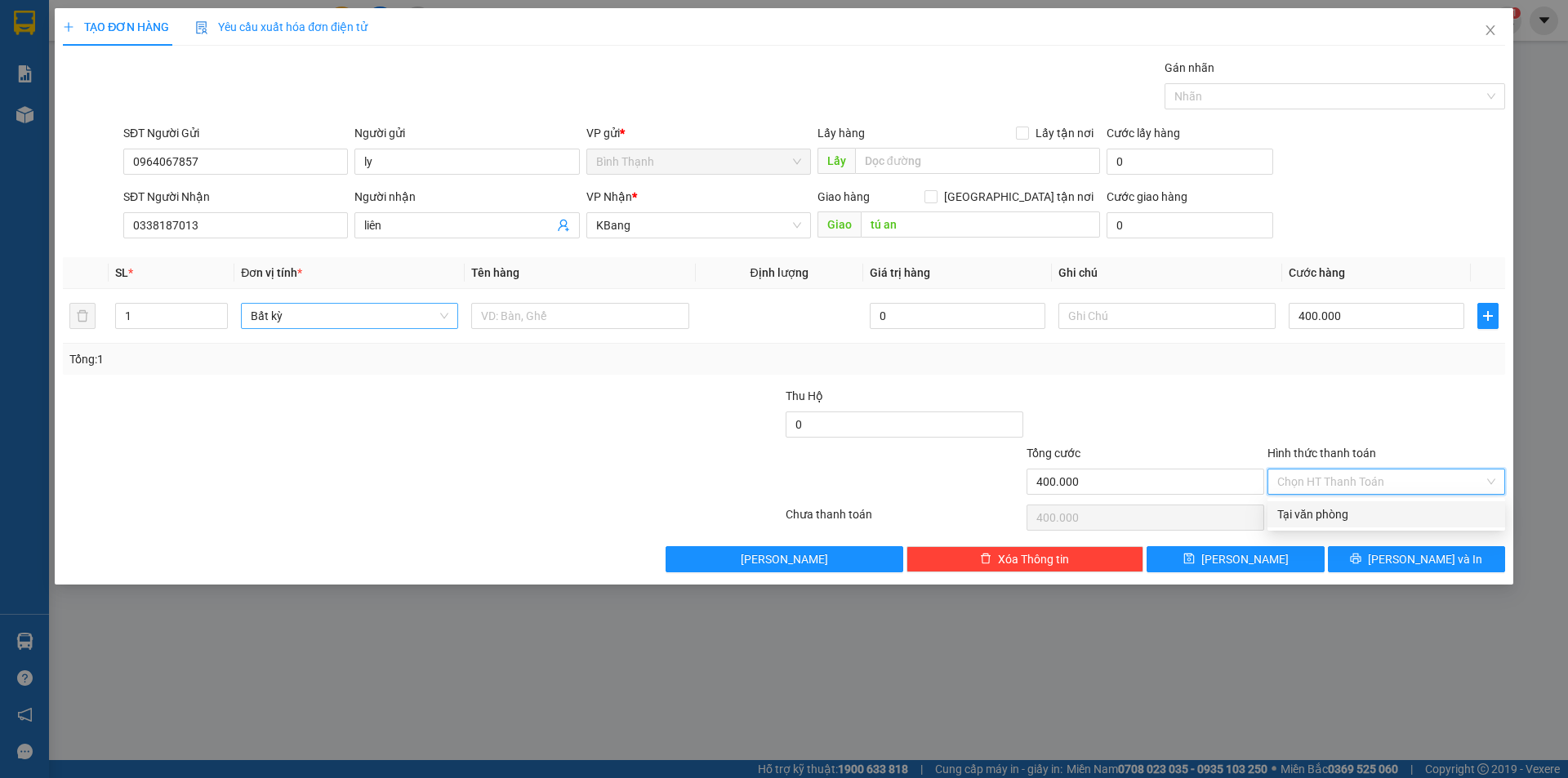
drag, startPoint x: 1344, startPoint y: 517, endPoint x: 1359, endPoint y: 508, distance: 17.5
click at [1349, 516] on div "Tại văn phòng" at bounding box center [1387, 515] width 218 height 18
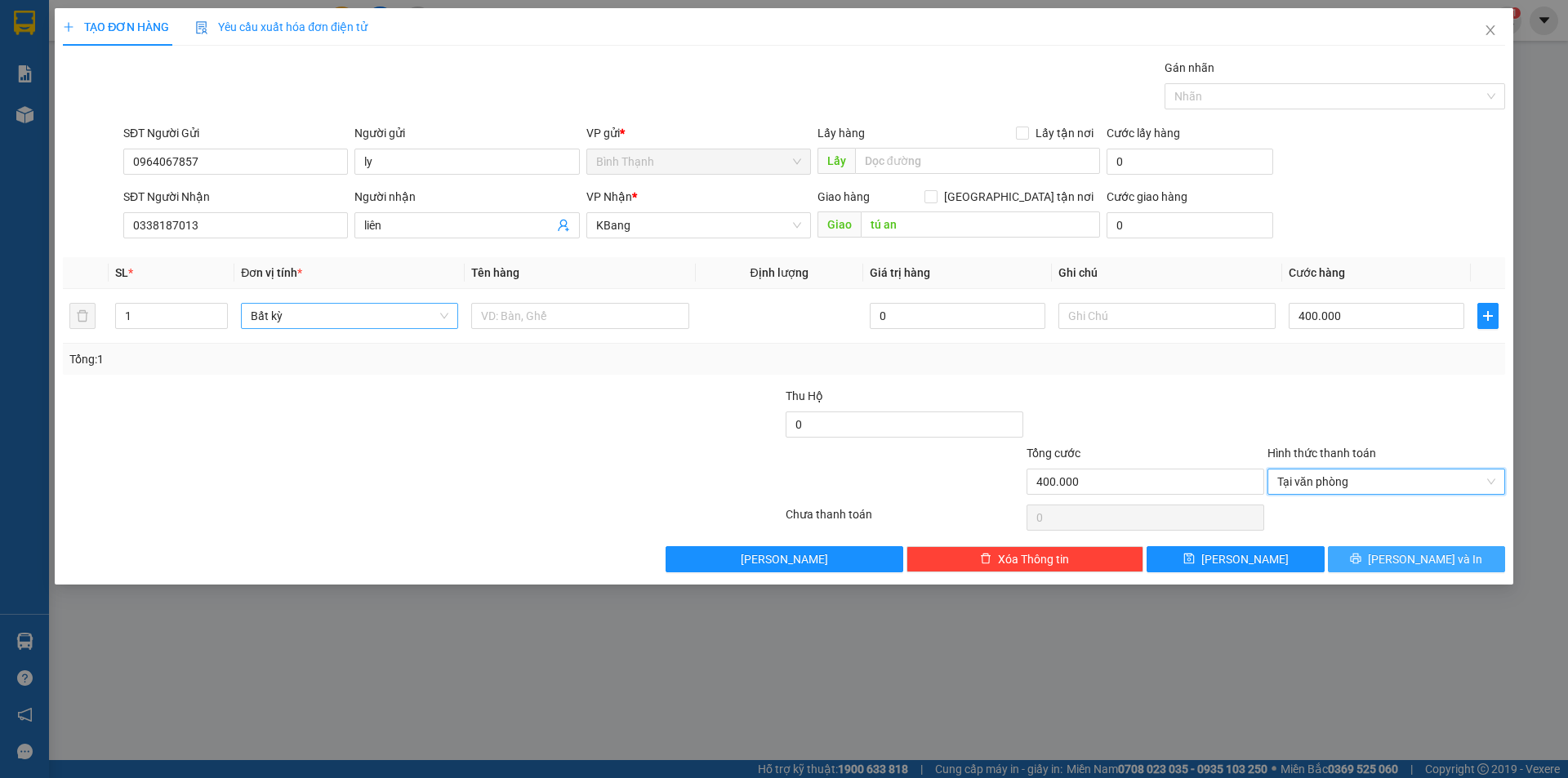
click at [1403, 568] on span "[PERSON_NAME] và In" at bounding box center [1425, 559] width 114 height 18
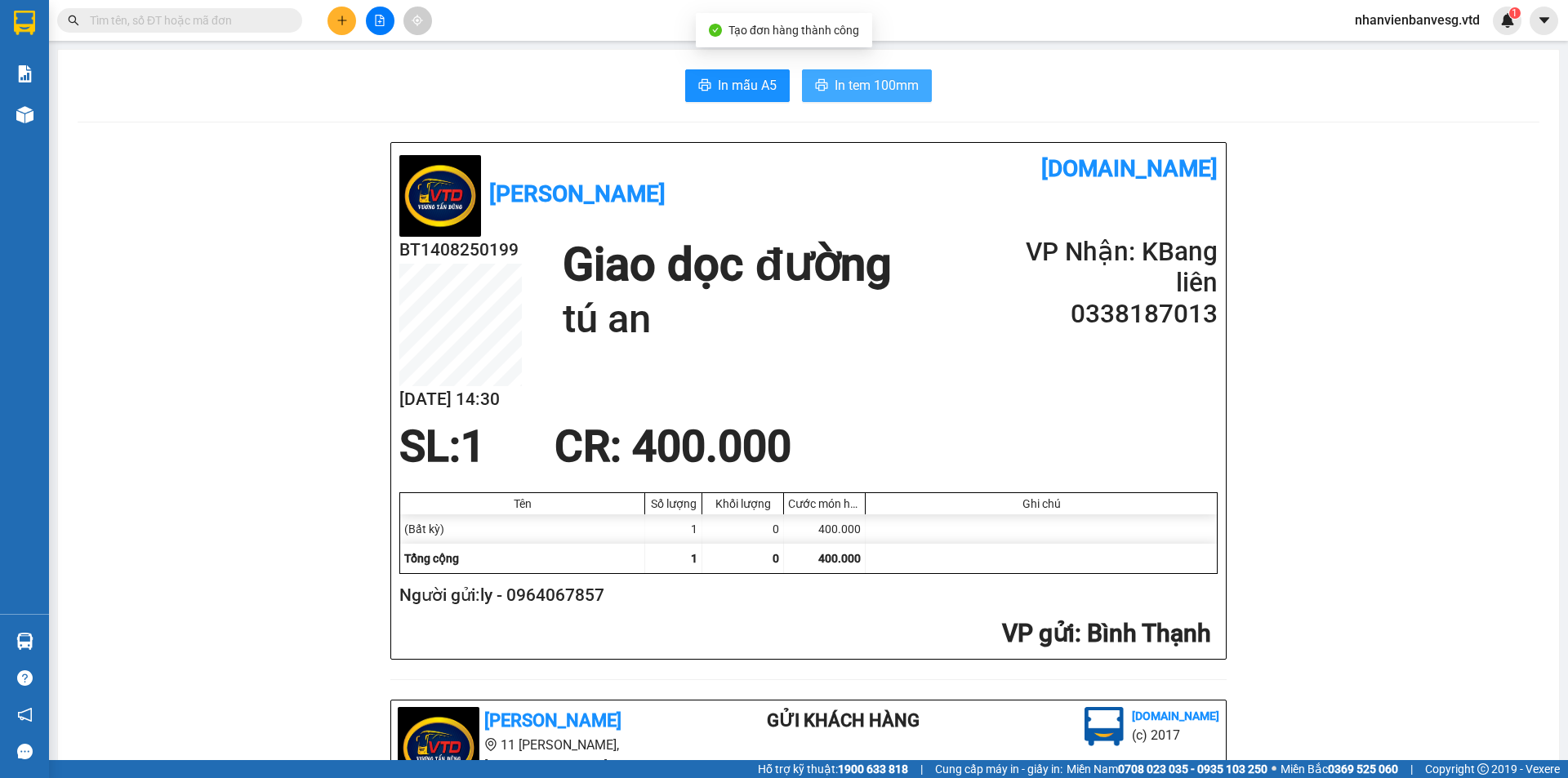
click at [880, 90] on span "In tem 100mm" at bounding box center [877, 85] width 84 height 20
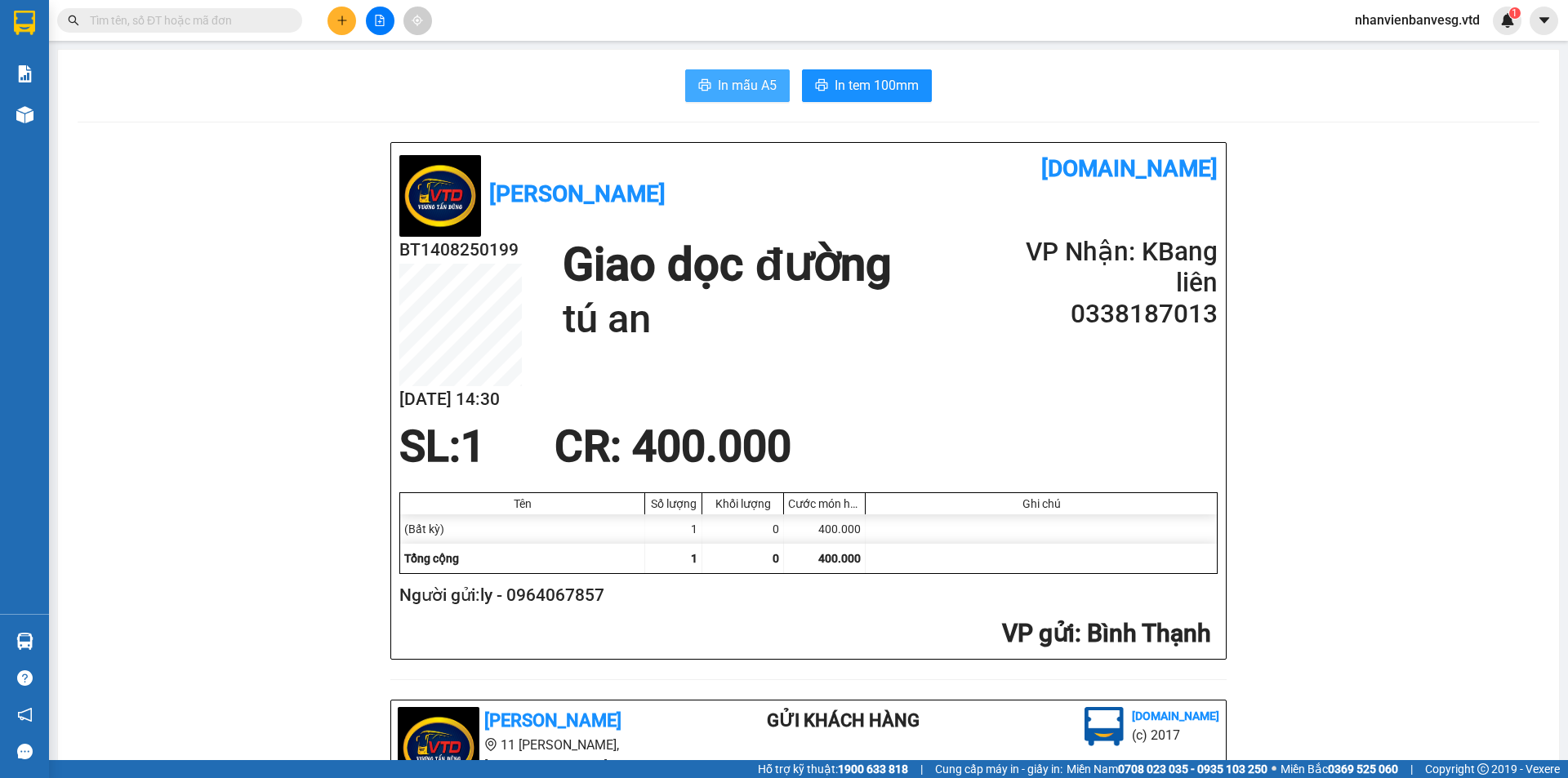
click at [776, 83] on button "In mẫu A5" at bounding box center [737, 85] width 105 height 33
click at [341, 26] on icon "plus" at bounding box center [342, 20] width 12 height 12
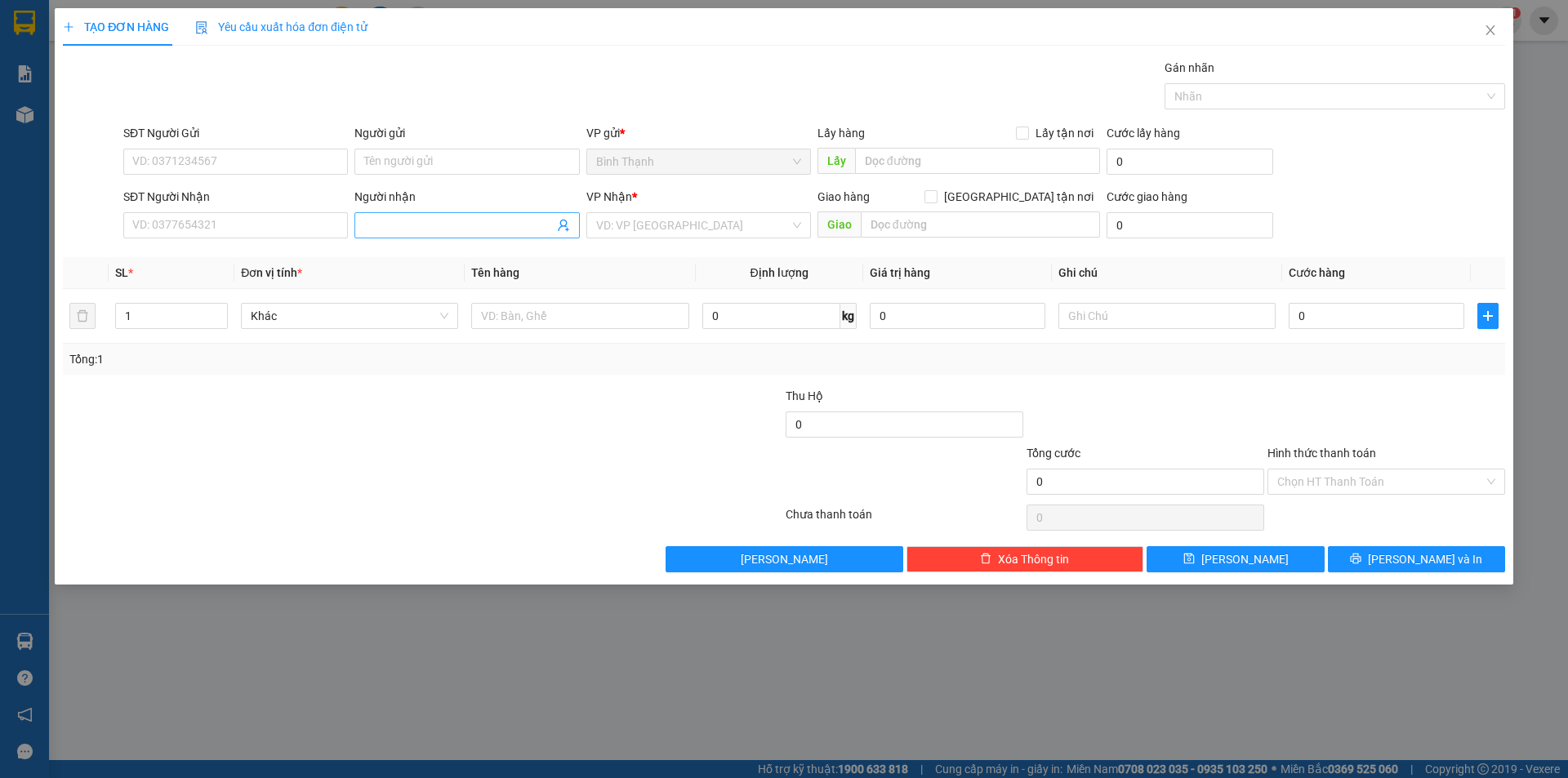
click at [463, 232] on span at bounding box center [466, 224] width 225 height 26
click at [505, 259] on div "tâm kbang - 0337300692" at bounding box center [467, 258] width 205 height 18
click at [93, 323] on tr "1 Khác 0 kg 0 0" at bounding box center [784, 317] width 1443 height 55
click at [1381, 313] on input "0" at bounding box center [1377, 316] width 176 height 26
click at [1421, 552] on span "[PERSON_NAME] và In" at bounding box center [1425, 559] width 114 height 18
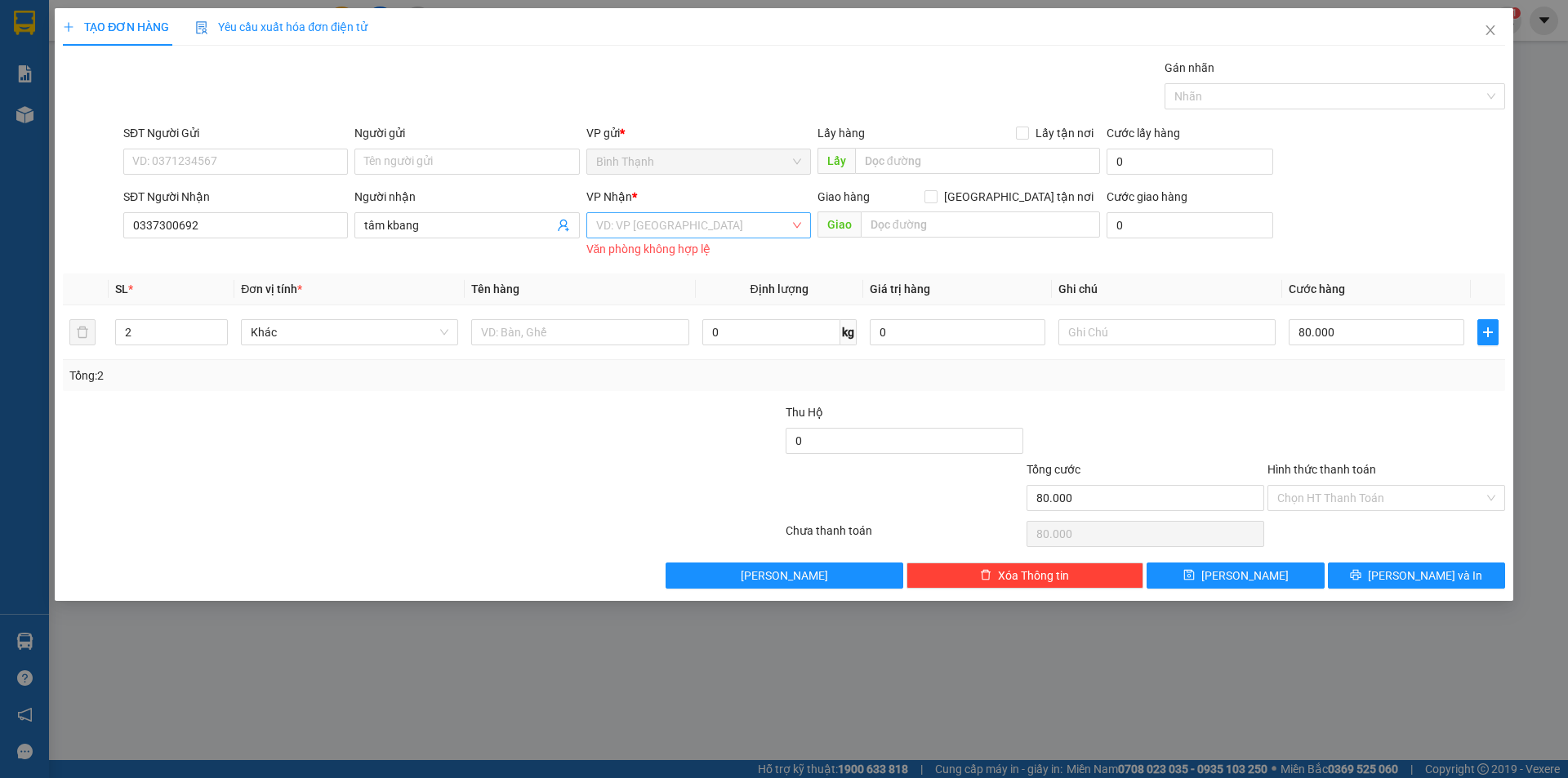
click at [695, 221] on input "search" at bounding box center [693, 225] width 193 height 25
drag, startPoint x: 659, startPoint y: 263, endPoint x: 650, endPoint y: 285, distance: 23.8
click at [659, 262] on div "KBang" at bounding box center [698, 258] width 205 height 18
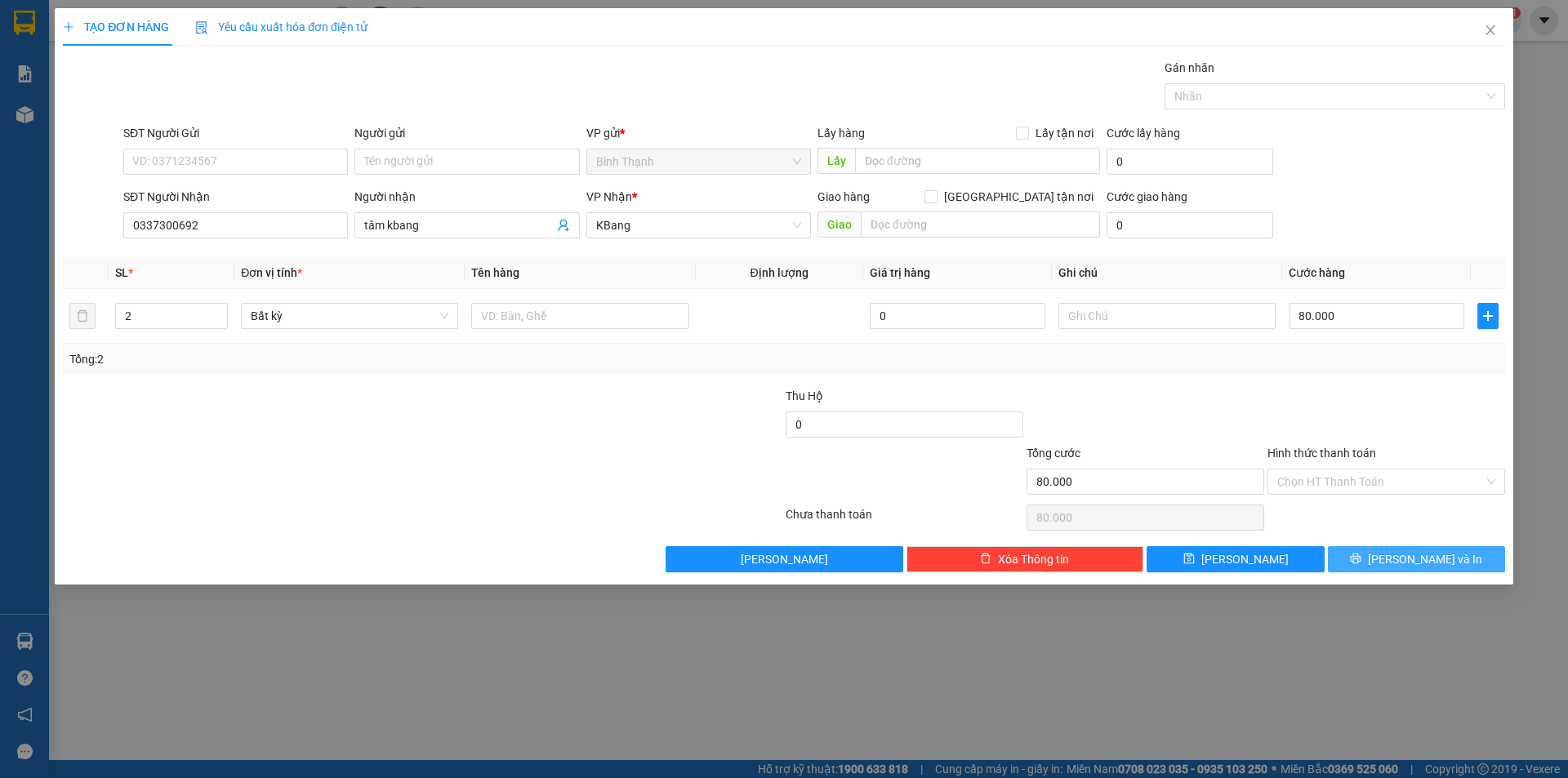
click at [1376, 549] on button "[PERSON_NAME] và In" at bounding box center [1417, 559] width 177 height 26
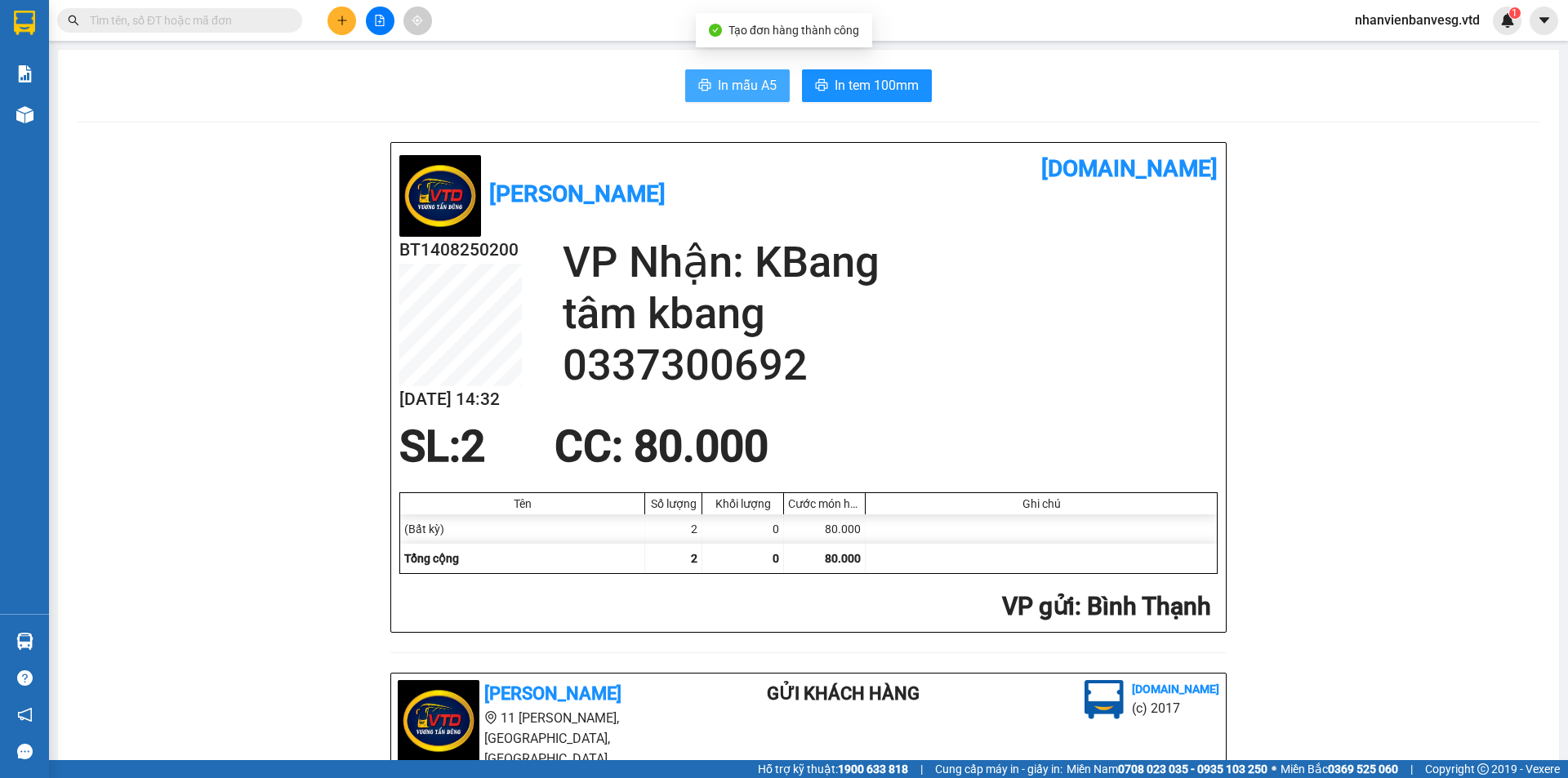
drag, startPoint x: 755, startPoint y: 83, endPoint x: 762, endPoint y: 71, distance: 13.9
click at [762, 77] on span "In mẫu A5" at bounding box center [747, 85] width 59 height 20
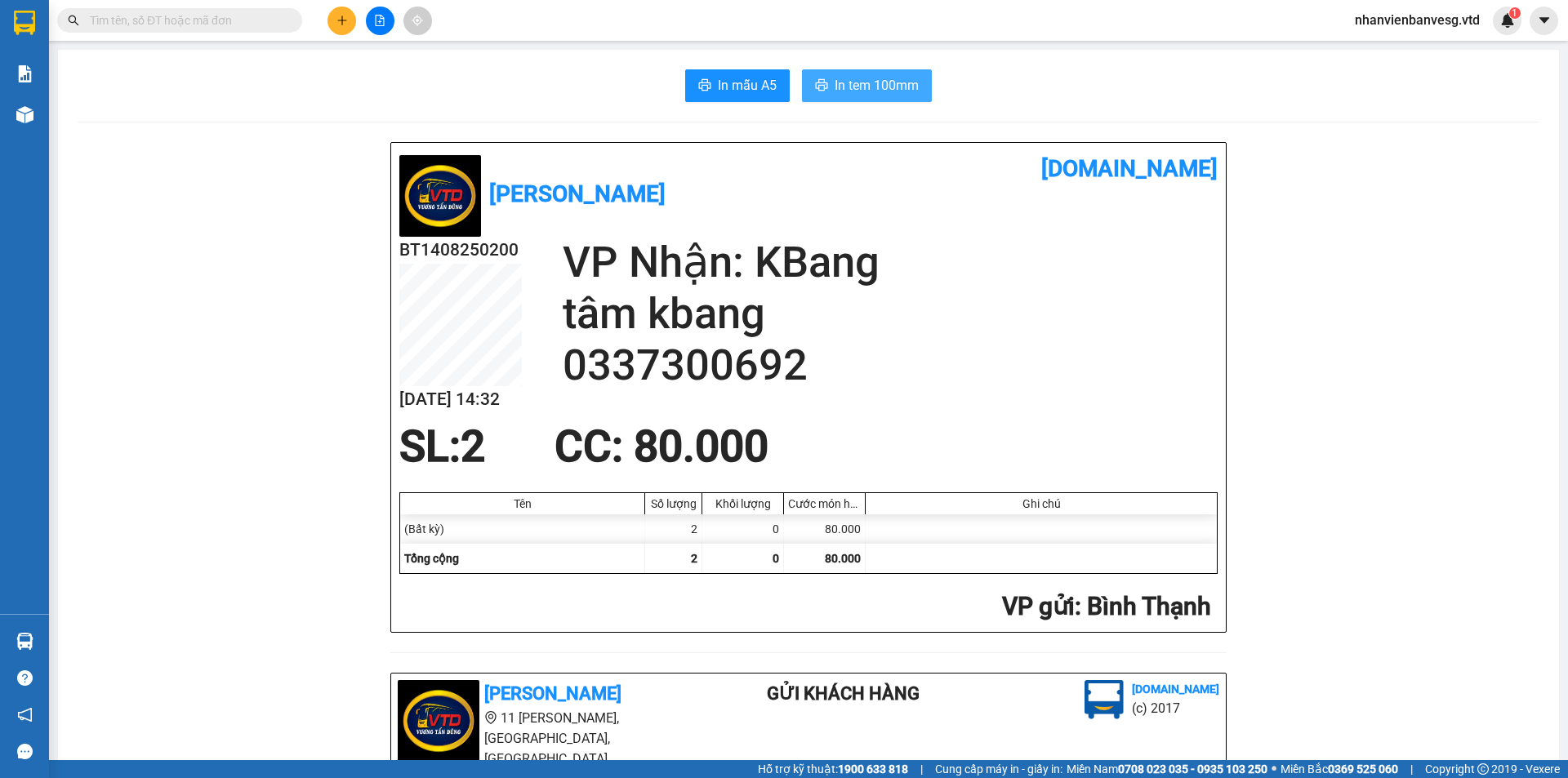
click at [889, 90] on span "In tem 100mm" at bounding box center [877, 85] width 84 height 20
click at [897, 83] on span "In tem 100mm" at bounding box center [877, 85] width 84 height 20
click at [348, 16] on button at bounding box center [342, 20] width 28 height 28
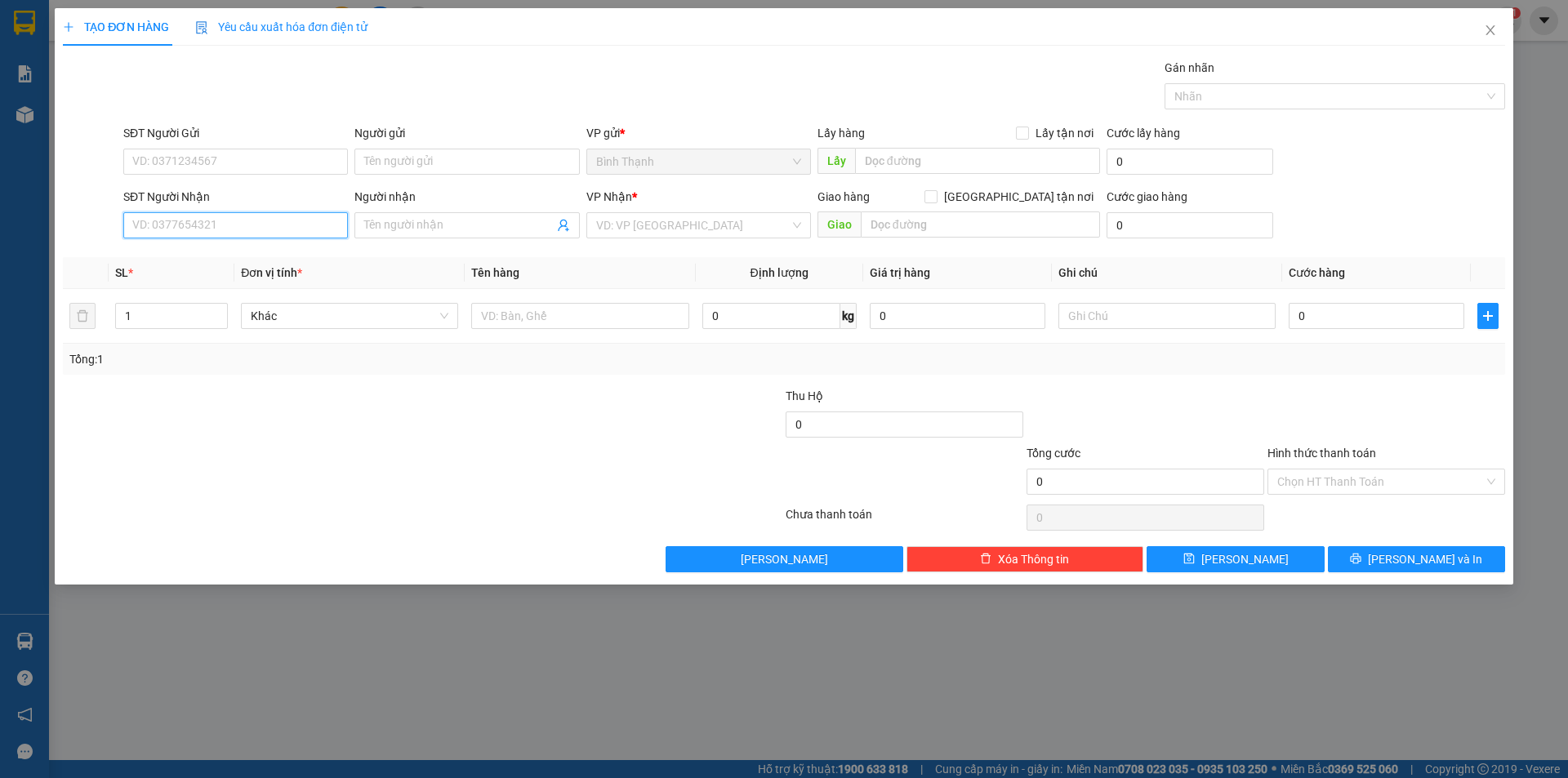
click at [286, 220] on input "SĐT Người Nhận" at bounding box center [235, 224] width 225 height 26
drag, startPoint x: 240, startPoint y: 281, endPoint x: 250, endPoint y: 284, distance: 10.4
click at [248, 281] on div "0355974390 - bc" at bounding box center [235, 284] width 205 height 18
drag, startPoint x: 129, startPoint y: 322, endPoint x: 53, endPoint y: 350, distance: 81.0
click at [54, 350] on div "TẠO ĐƠN HÀNG Yêu cầu xuất hóa đơn điện tử Transit Pickup Surcharge Ids Transit …" at bounding box center [784, 389] width 1568 height 778
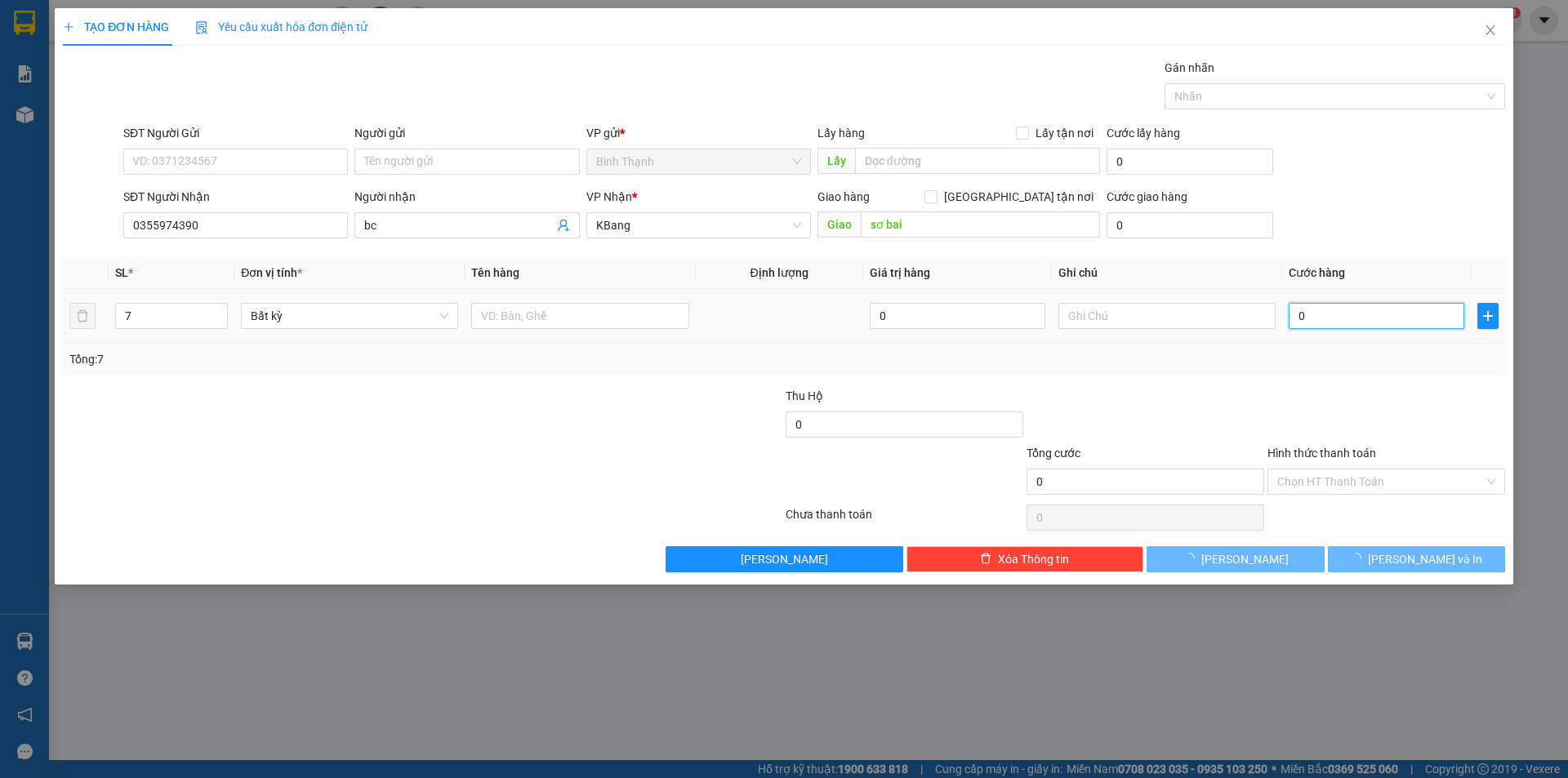
click at [1351, 315] on input "0" at bounding box center [1377, 316] width 176 height 26
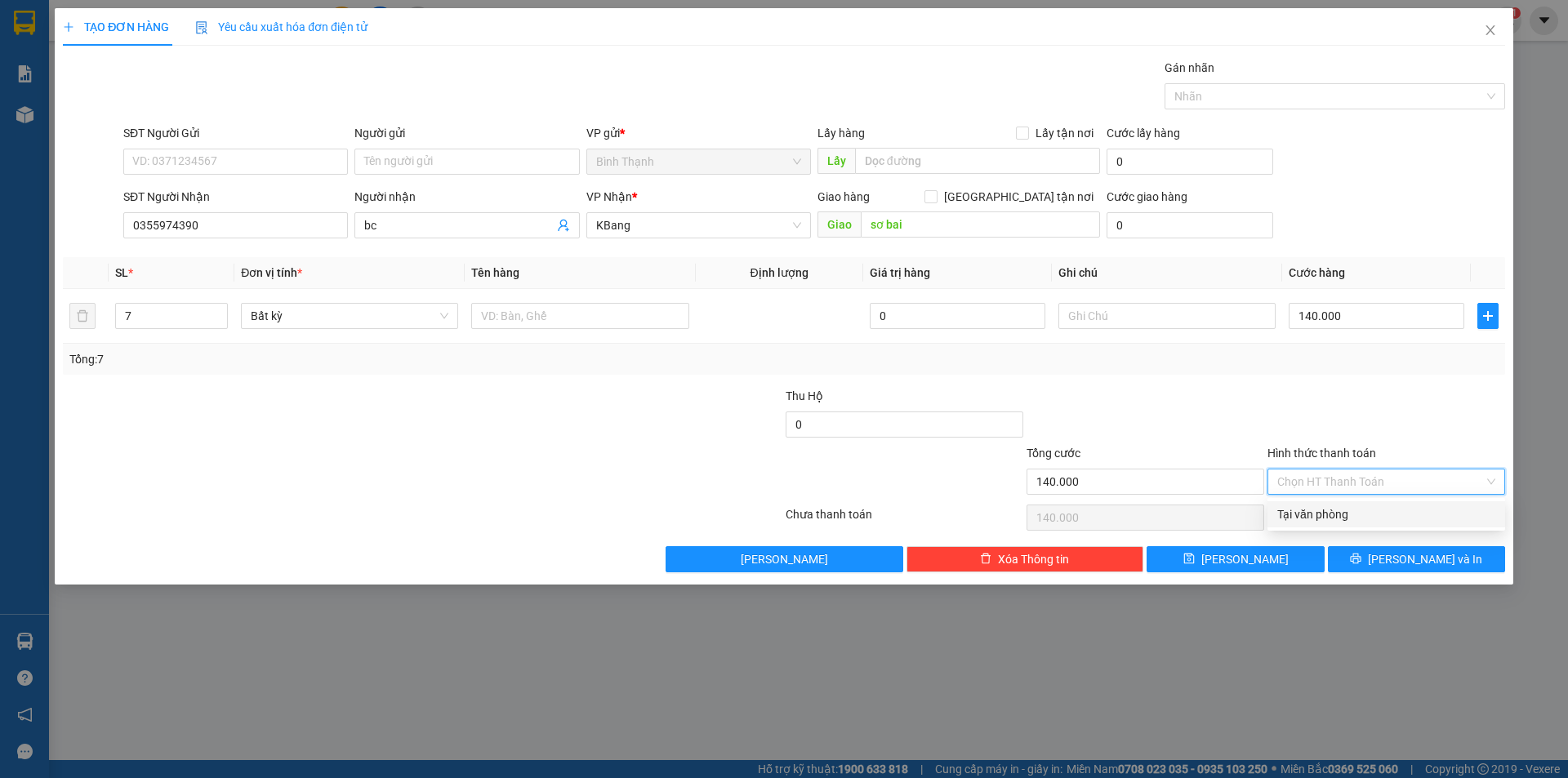
drag, startPoint x: 1341, startPoint y: 477, endPoint x: 1338, endPoint y: 504, distance: 27.2
click at [1341, 477] on input "Hình thức thanh toán" at bounding box center [1381, 482] width 207 height 25
drag, startPoint x: 1336, startPoint y: 513, endPoint x: 1329, endPoint y: 518, distance: 8.6
click at [1333, 517] on div "Tại văn phòng" at bounding box center [1387, 515] width 218 height 18
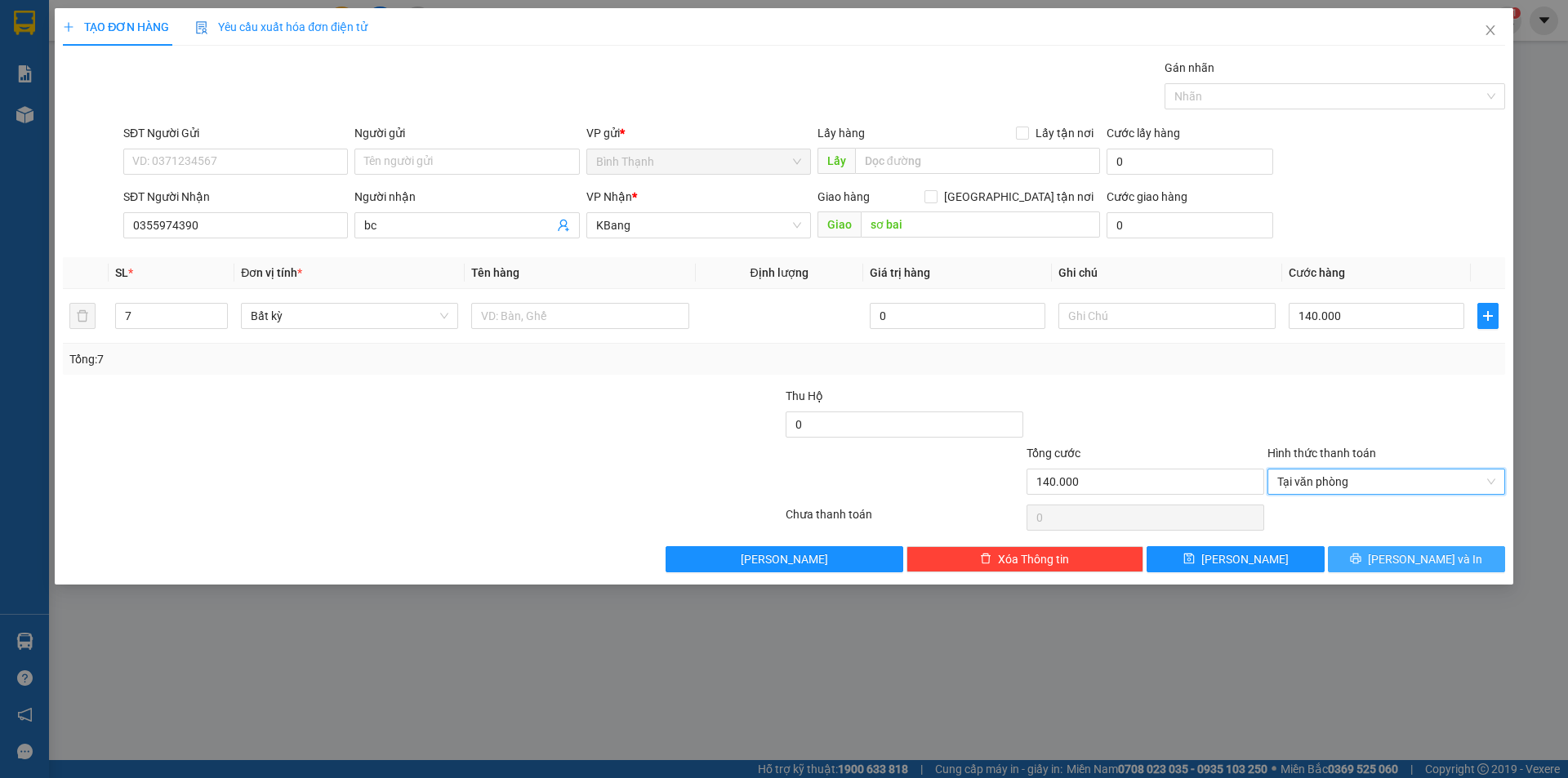
click at [1421, 565] on span "[PERSON_NAME] và In" at bounding box center [1425, 559] width 114 height 18
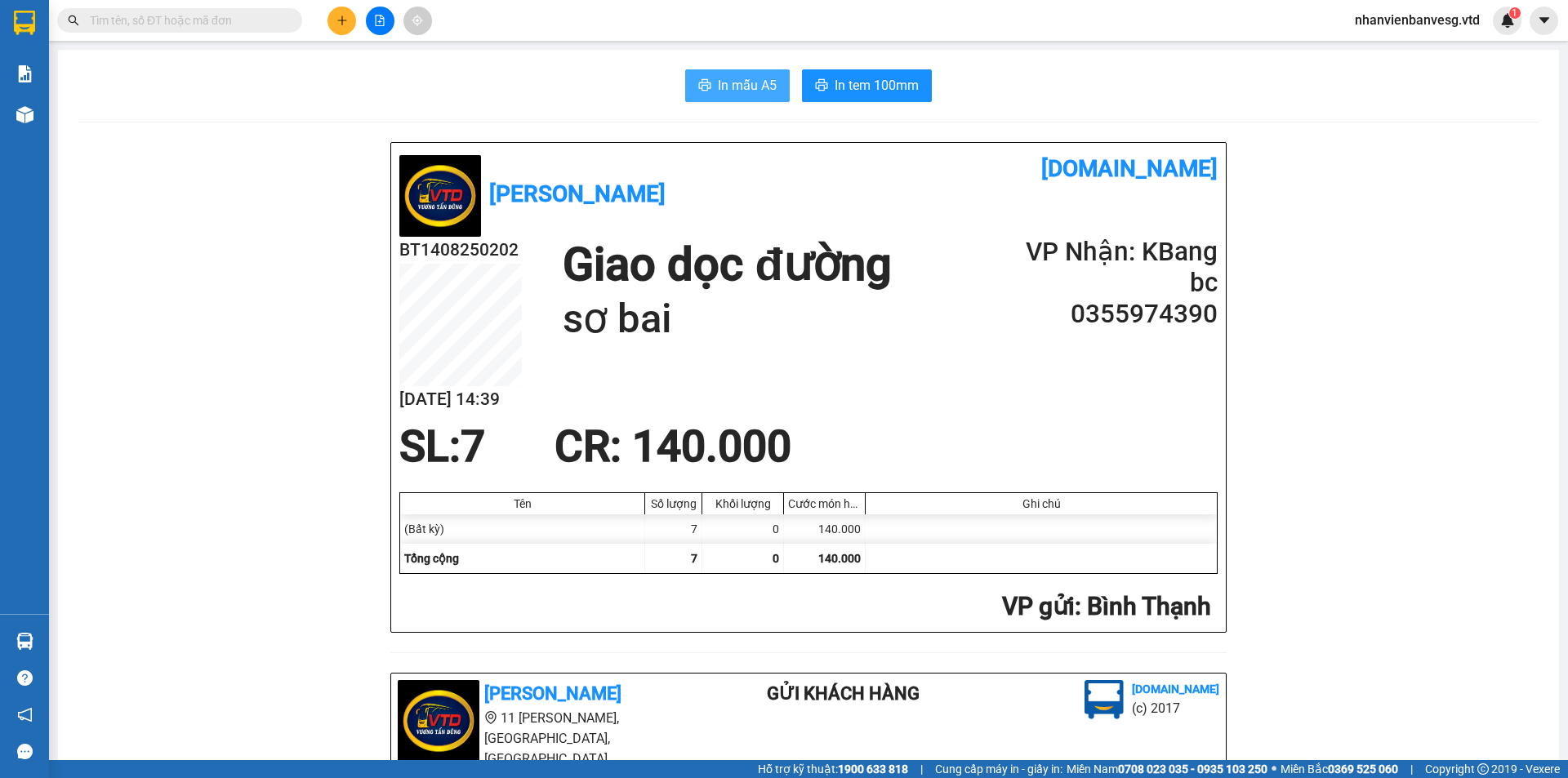
drag, startPoint x: 756, startPoint y: 80, endPoint x: 779, endPoint y: 74, distance: 23.8
click at [771, 77] on button "In mẫu A5" at bounding box center [737, 85] width 105 height 33
click at [853, 85] on span "In tem 100mm" at bounding box center [877, 85] width 84 height 20
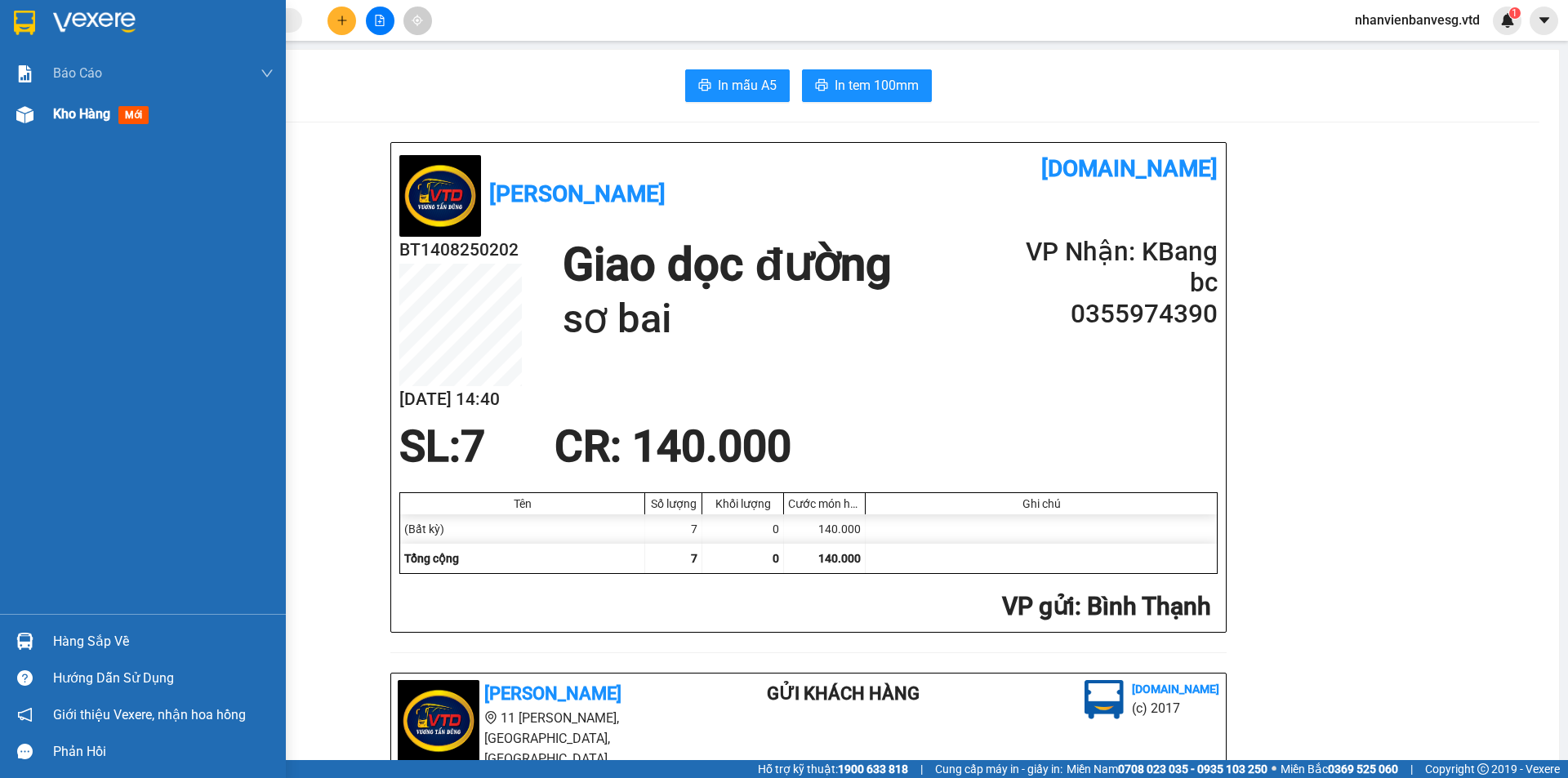
drag, startPoint x: 64, startPoint y: 114, endPoint x: 91, endPoint y: 108, distance: 27.7
click at [65, 112] on span "Kho hàng" at bounding box center [82, 114] width 57 height 15
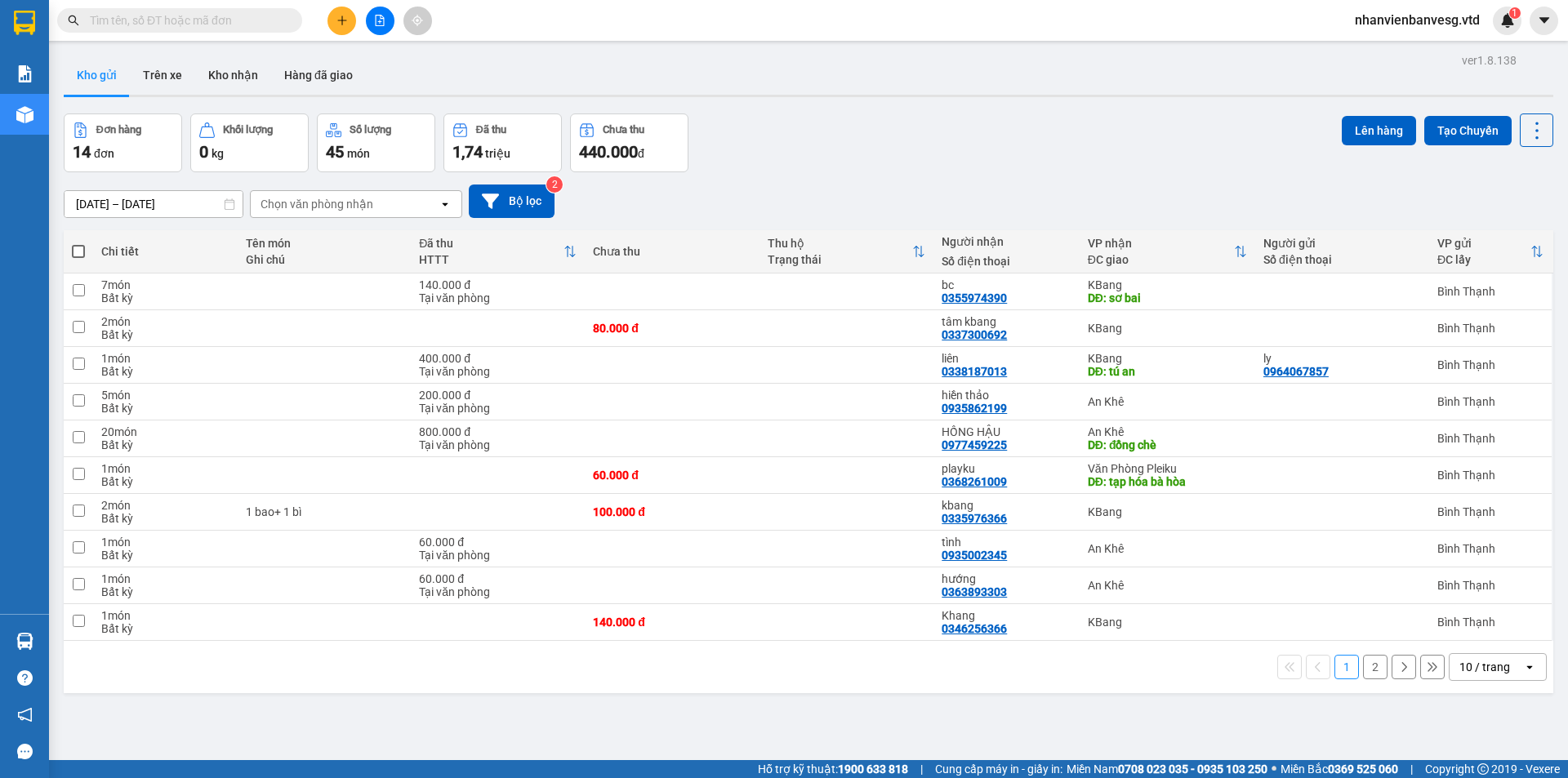
click at [81, 248] on span at bounding box center [78, 251] width 13 height 13
click at [78, 243] on input "checkbox" at bounding box center [78, 243] width 0 height 0
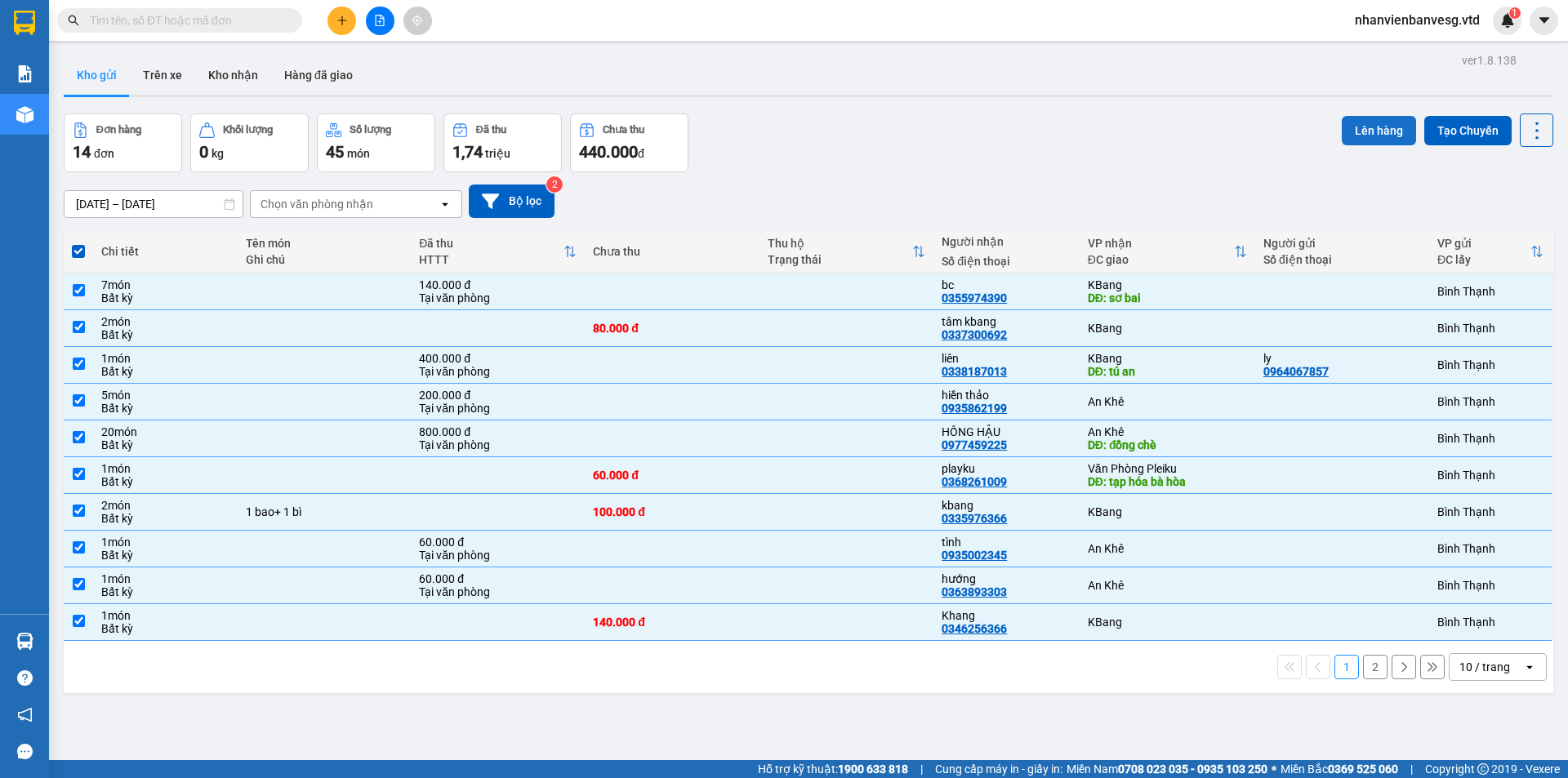
click at [1391, 130] on button "Lên hàng" at bounding box center [1379, 130] width 75 height 29
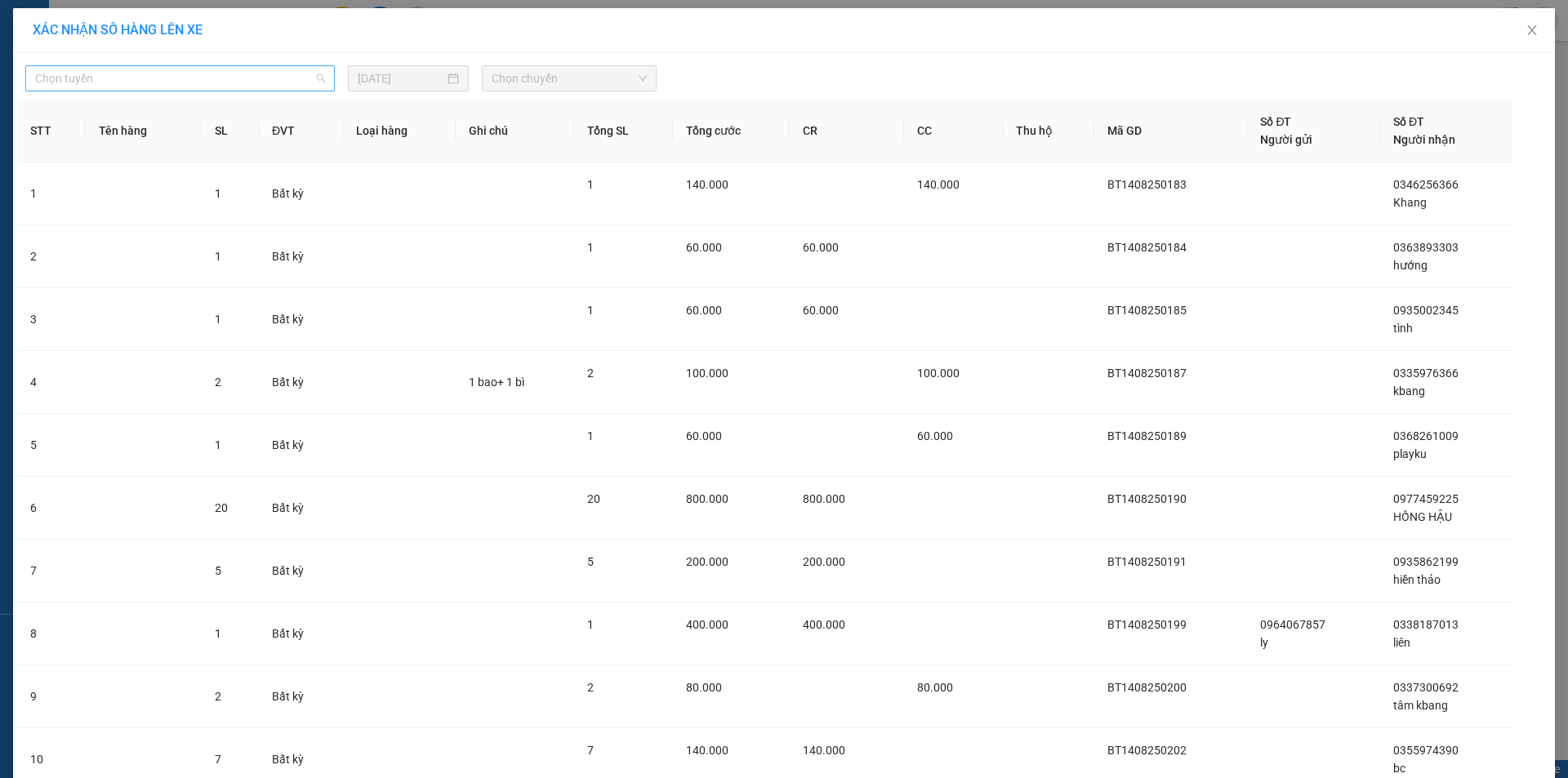
drag, startPoint x: 219, startPoint y: 77, endPoint x: 230, endPoint y: 86, distance: 14.2
click at [219, 79] on span "Chọn tuyến" at bounding box center [180, 79] width 290 height 25
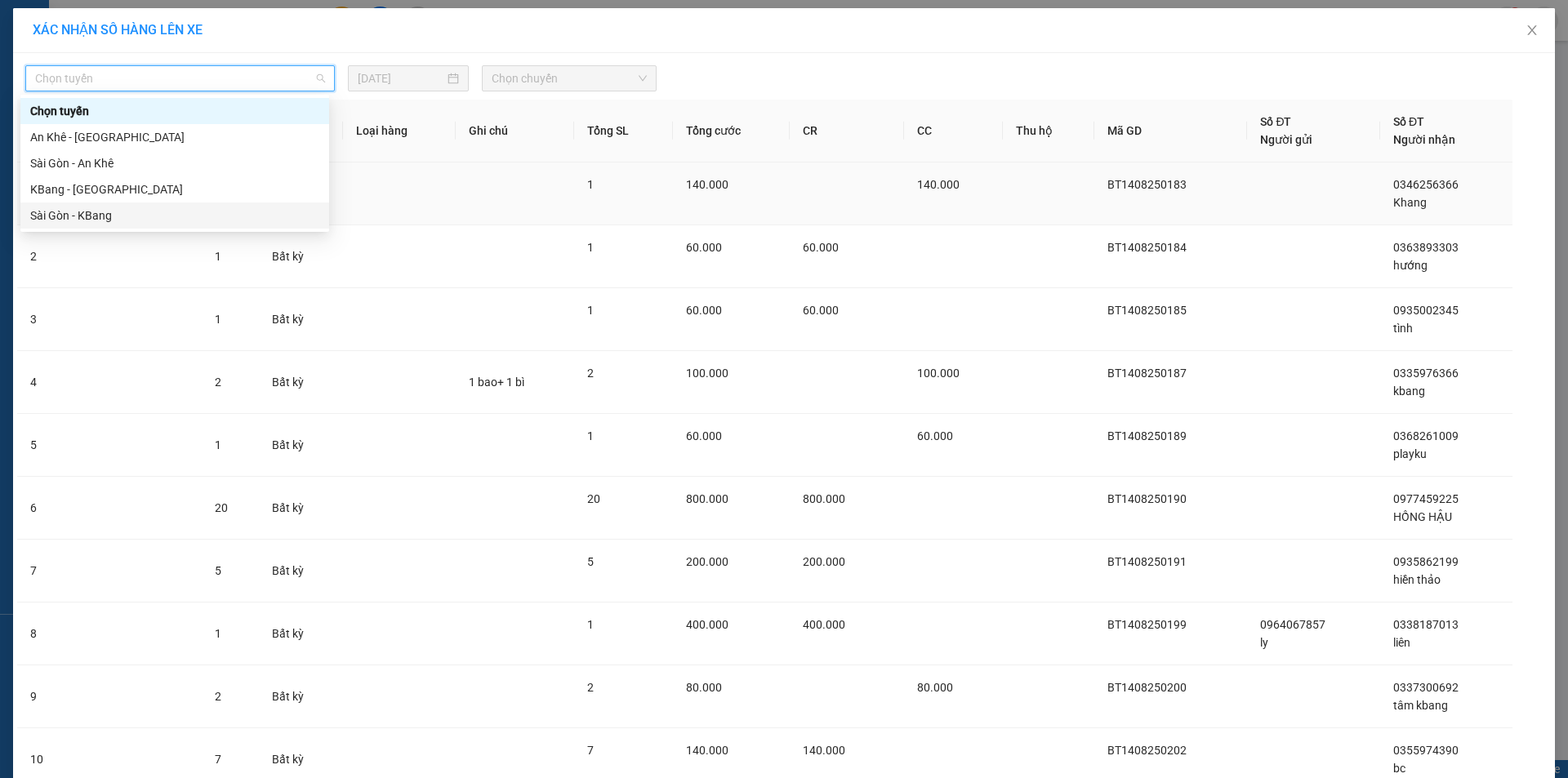
click at [118, 218] on div "Sài Gòn - KBang" at bounding box center [175, 216] width 289 height 18
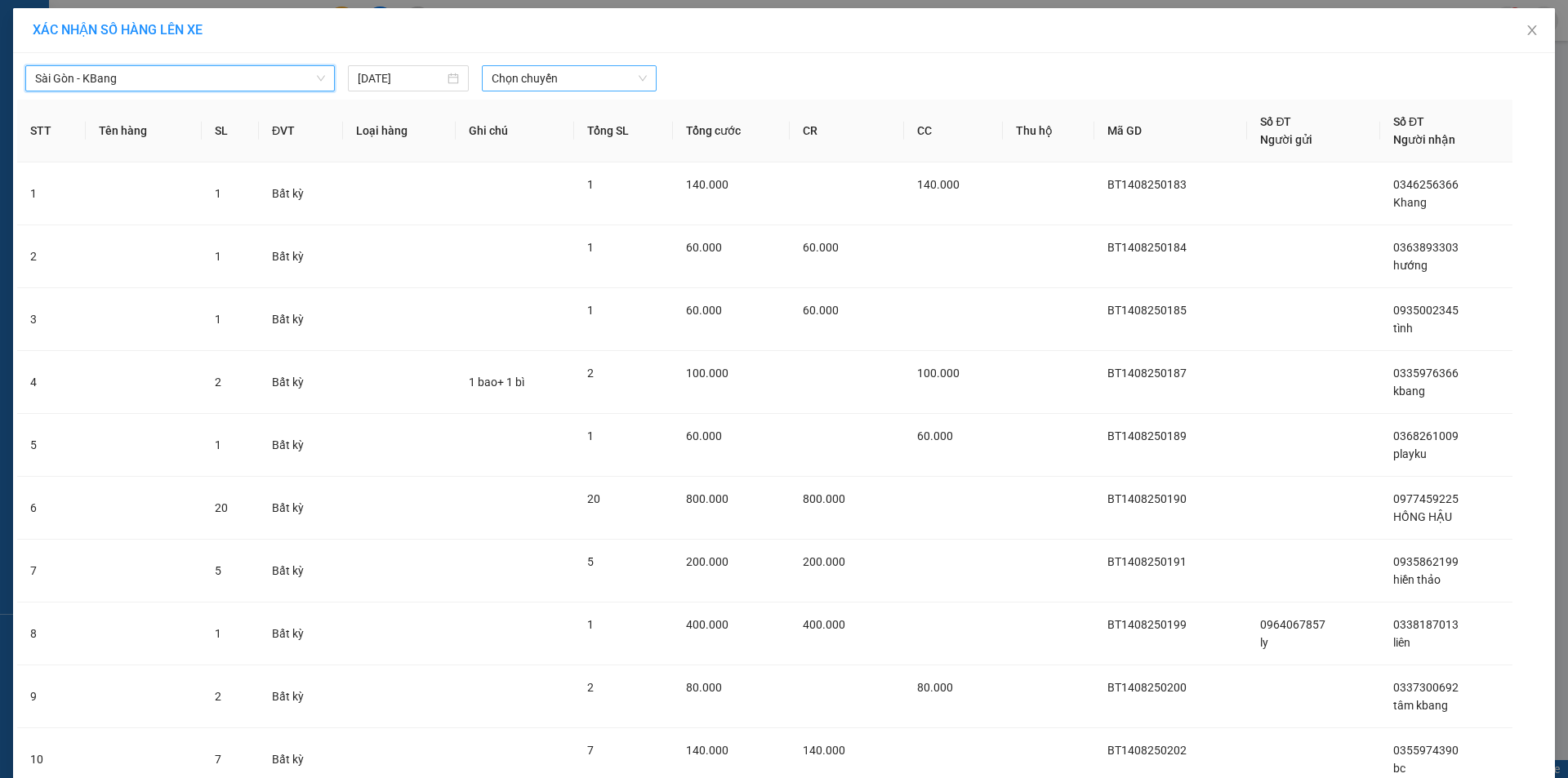
click at [525, 75] on span "Chọn chuyến" at bounding box center [569, 79] width 155 height 25
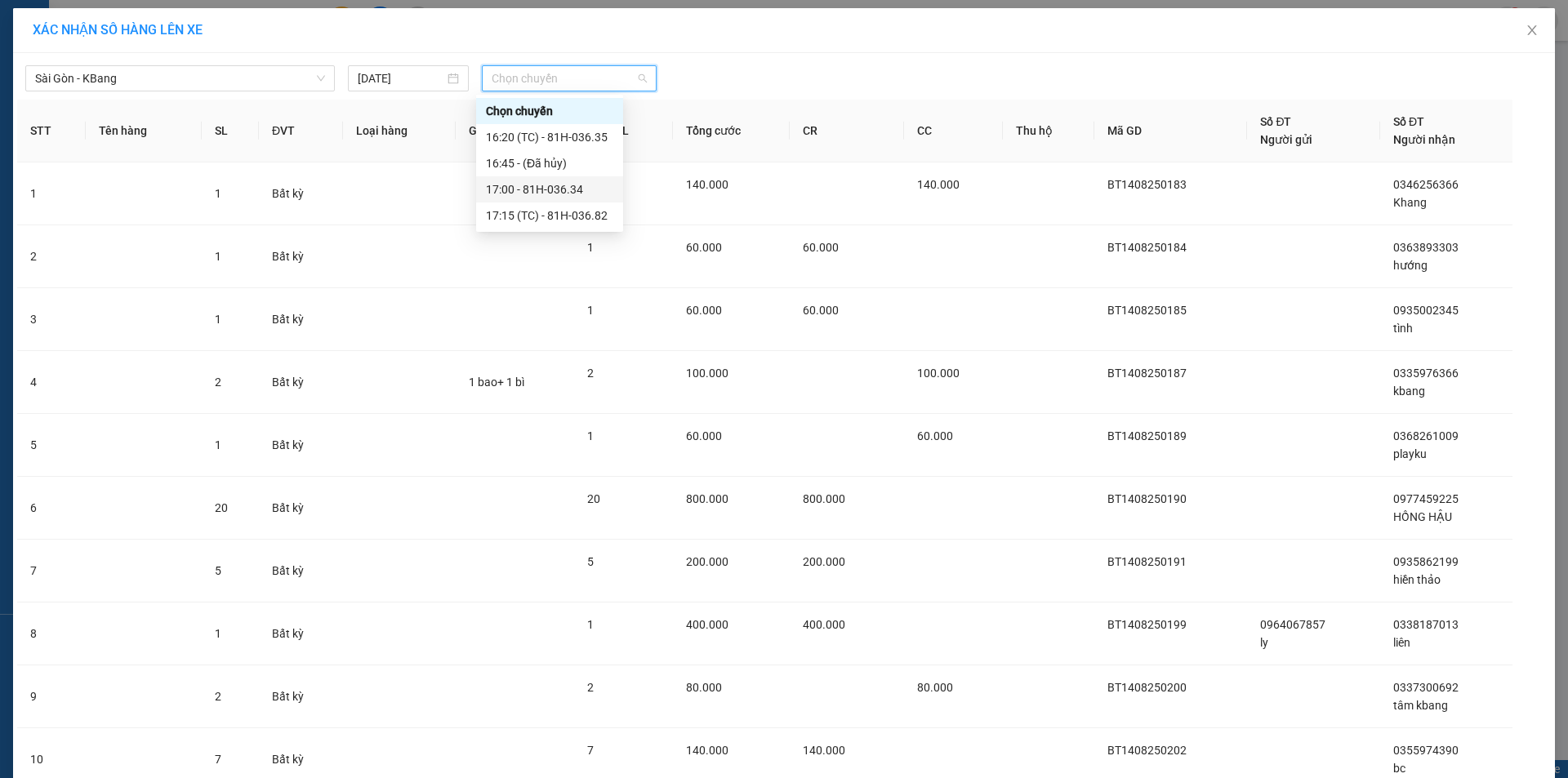
click at [557, 191] on div "17:00 - 81H-036.34" at bounding box center [550, 189] width 128 height 18
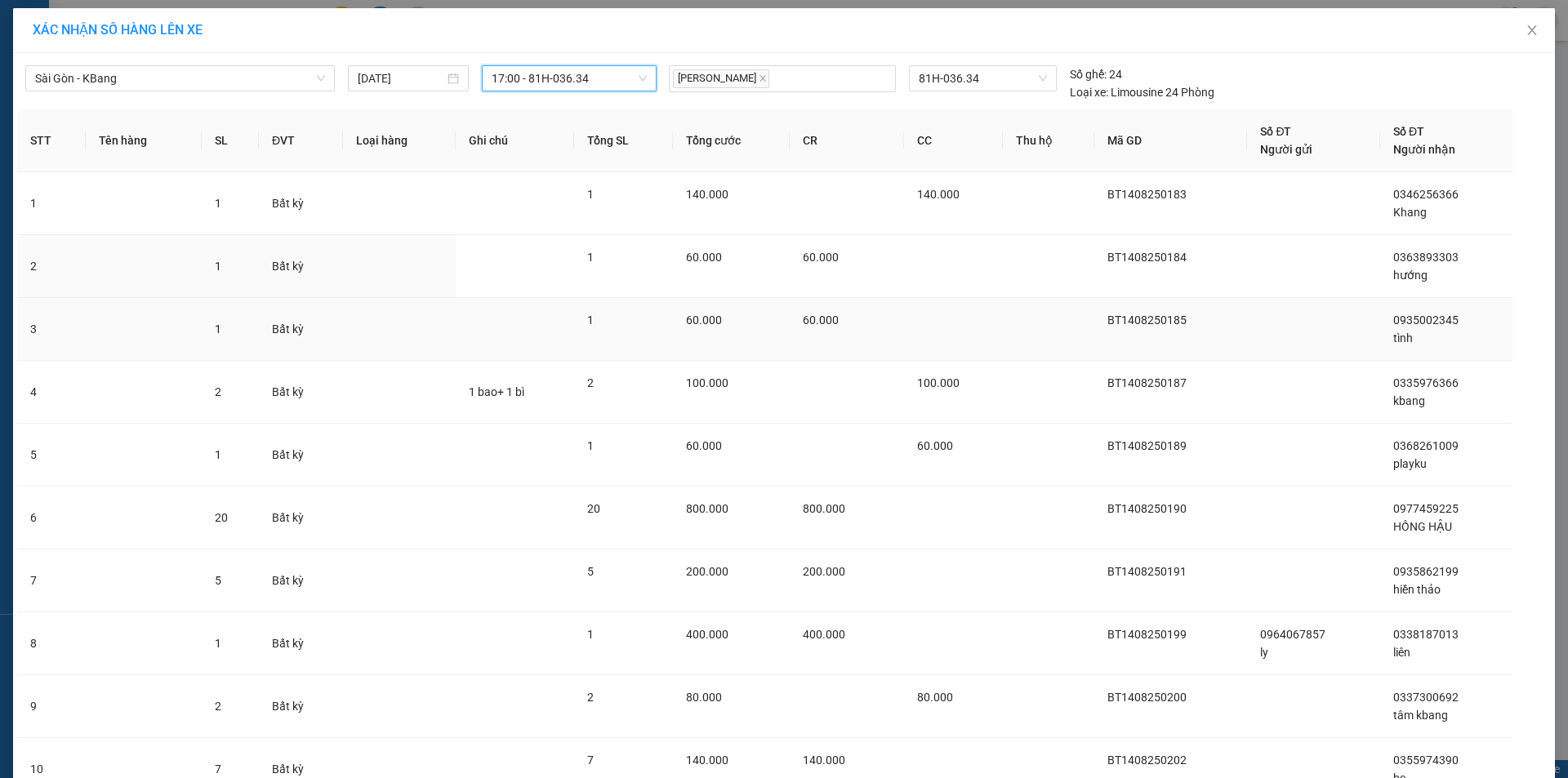
scroll to position [142, 0]
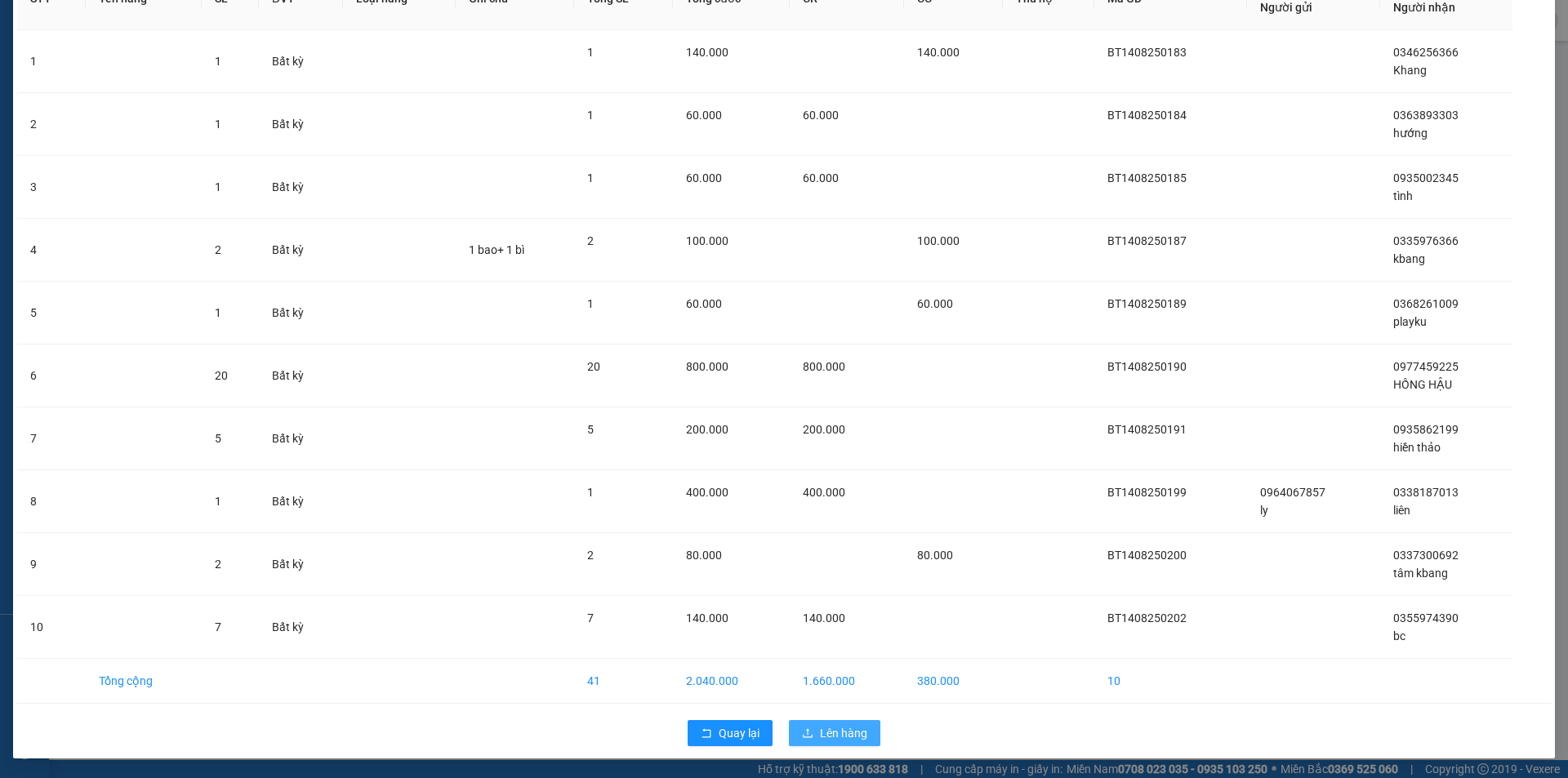
drag, startPoint x: 840, startPoint y: 737, endPoint x: 853, endPoint y: 725, distance: 17.7
click at [839, 735] on span "Lên hàng" at bounding box center [843, 733] width 47 height 18
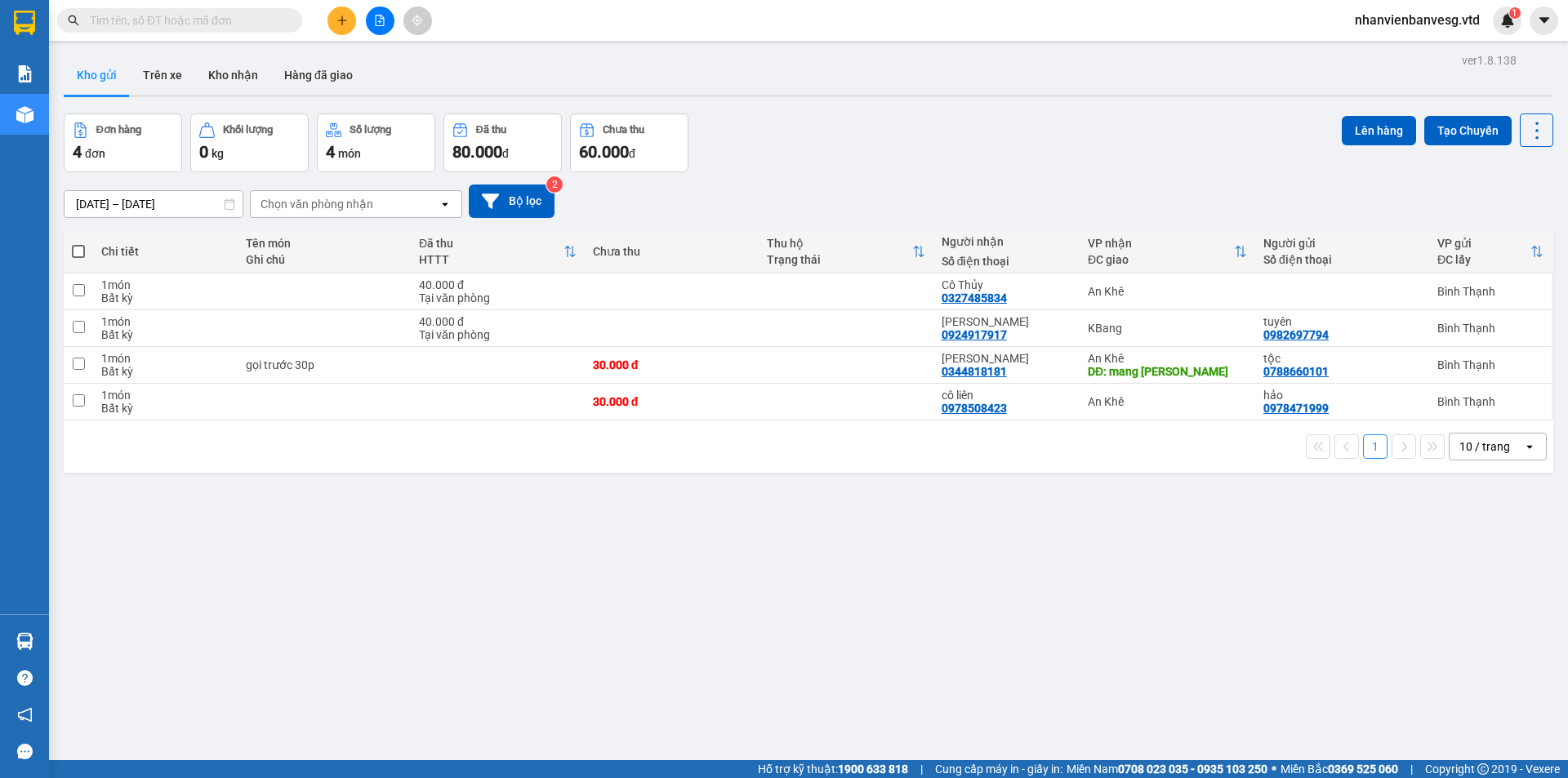
click at [83, 249] on span at bounding box center [78, 251] width 13 height 13
click at [78, 243] on input "checkbox" at bounding box center [78, 243] width 0 height 0
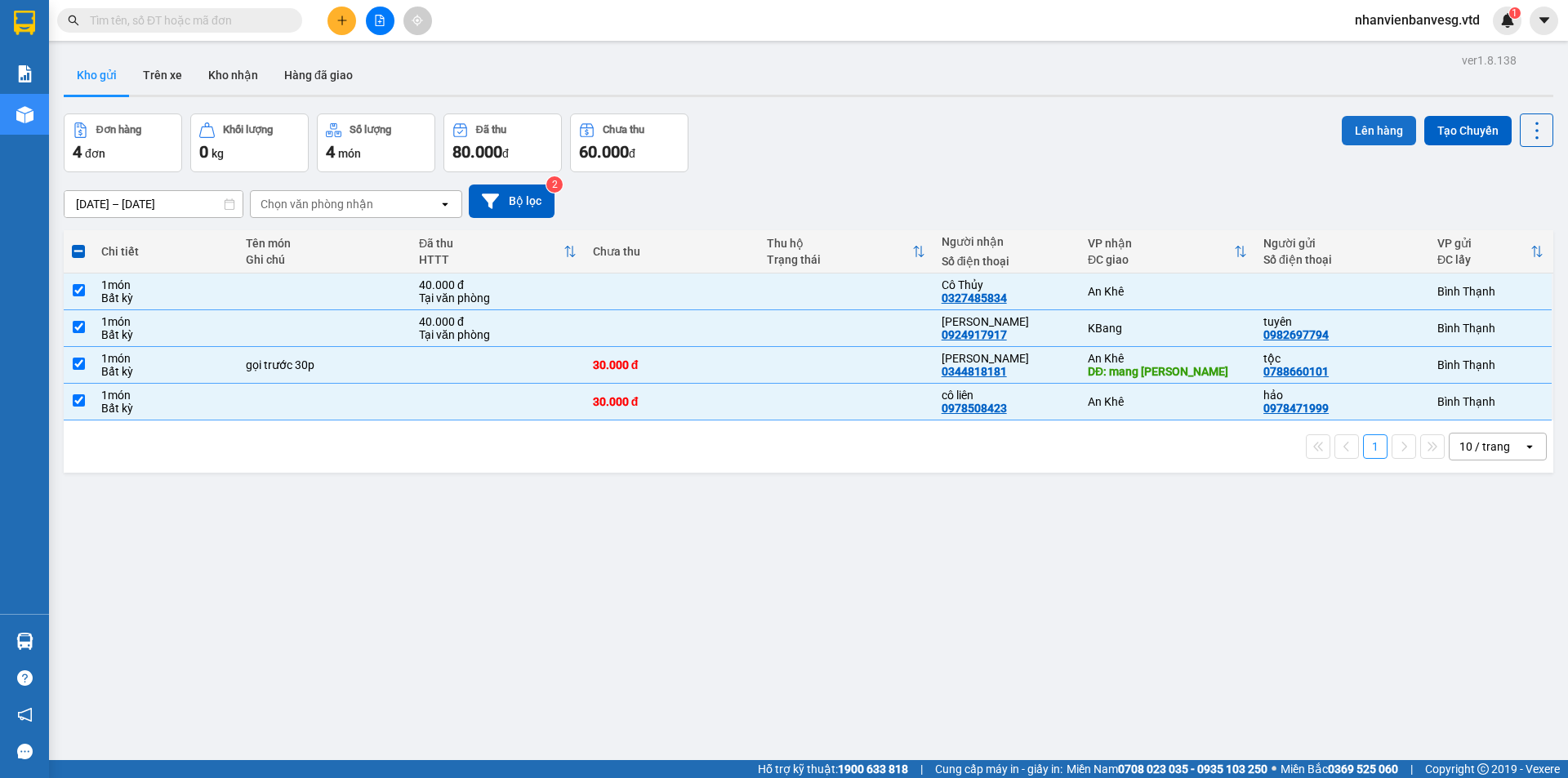
click at [1372, 138] on button "Lên hàng" at bounding box center [1379, 130] width 75 height 29
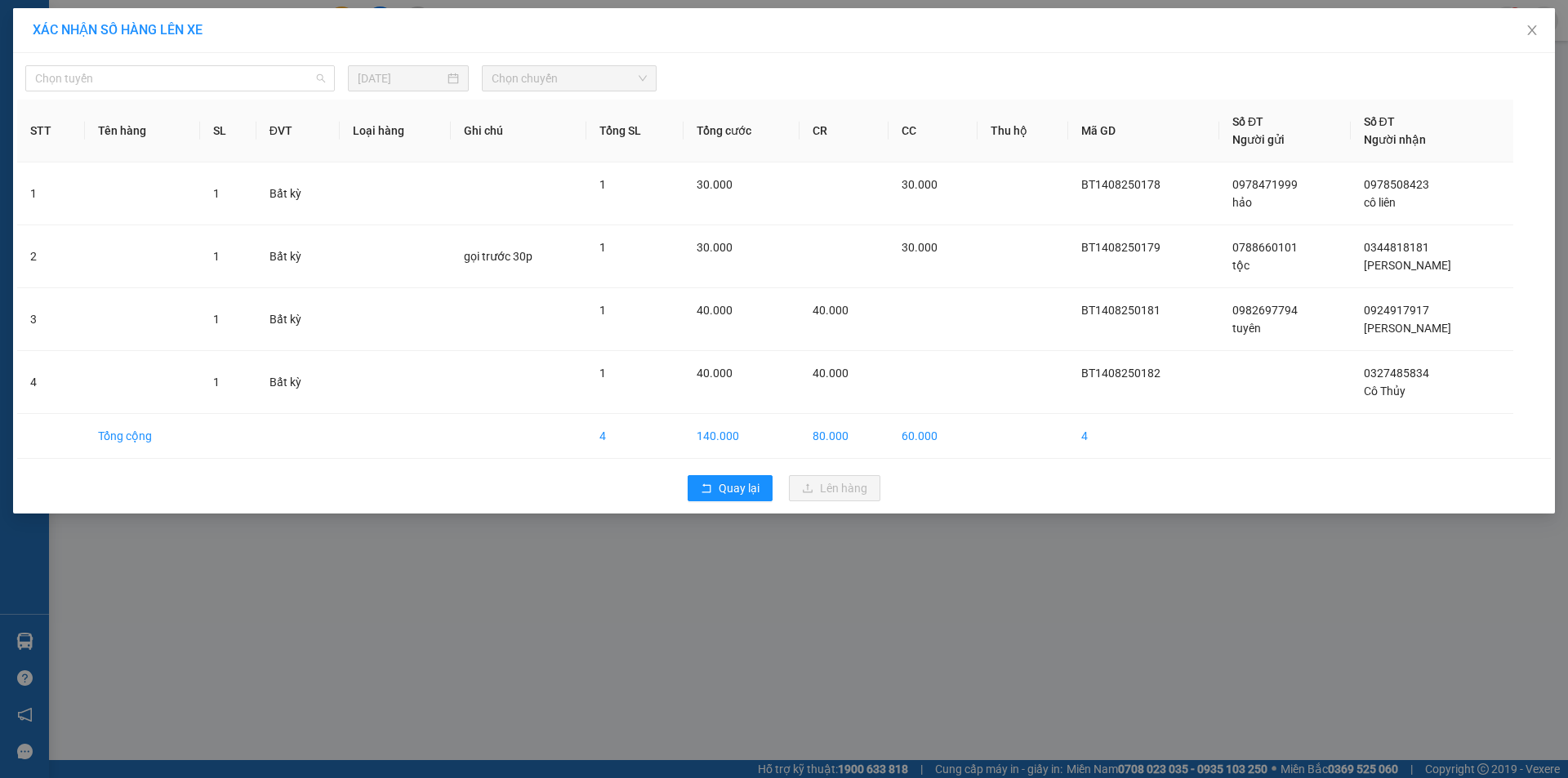
drag, startPoint x: 231, startPoint y: 85, endPoint x: 231, endPoint y: 143, distance: 58.0
click at [231, 86] on span "Chọn tuyến" at bounding box center [180, 79] width 290 height 25
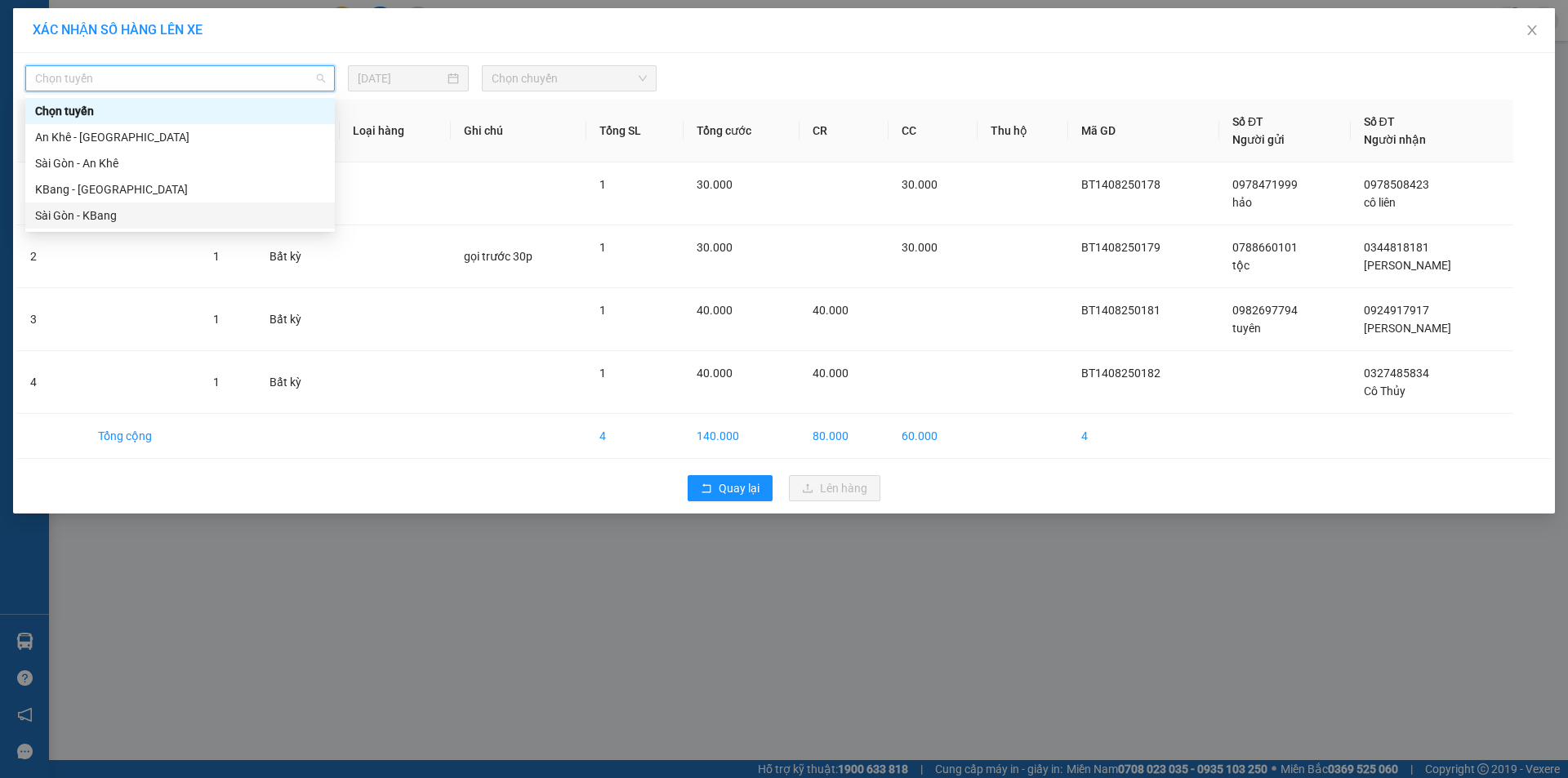
drag, startPoint x: 201, startPoint y: 218, endPoint x: 213, endPoint y: 207, distance: 16.3
click at [213, 207] on div "Sài Gòn - KBang" at bounding box center [180, 216] width 290 height 18
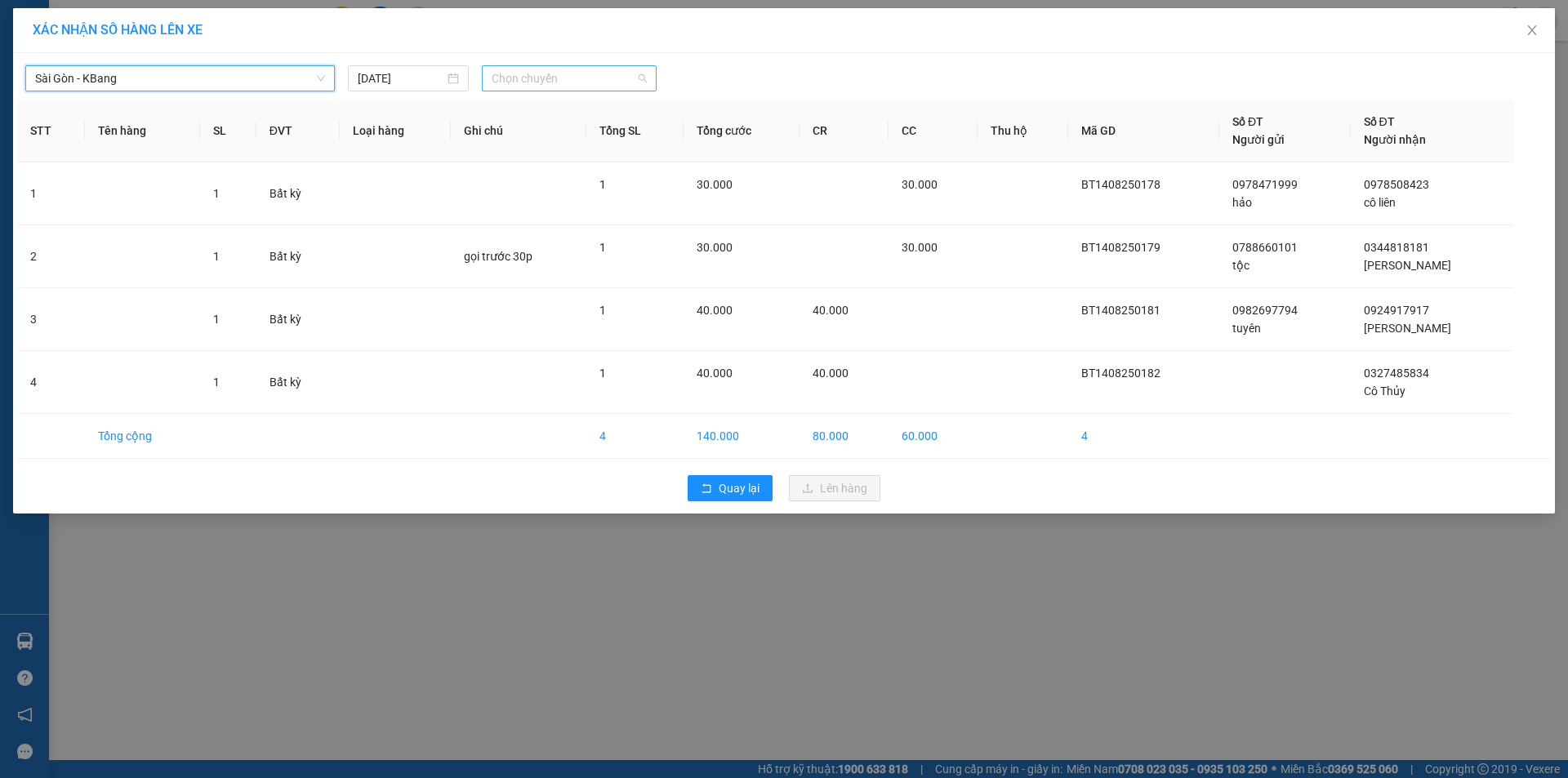
click at [591, 84] on span "Chọn chuyến" at bounding box center [569, 79] width 155 height 25
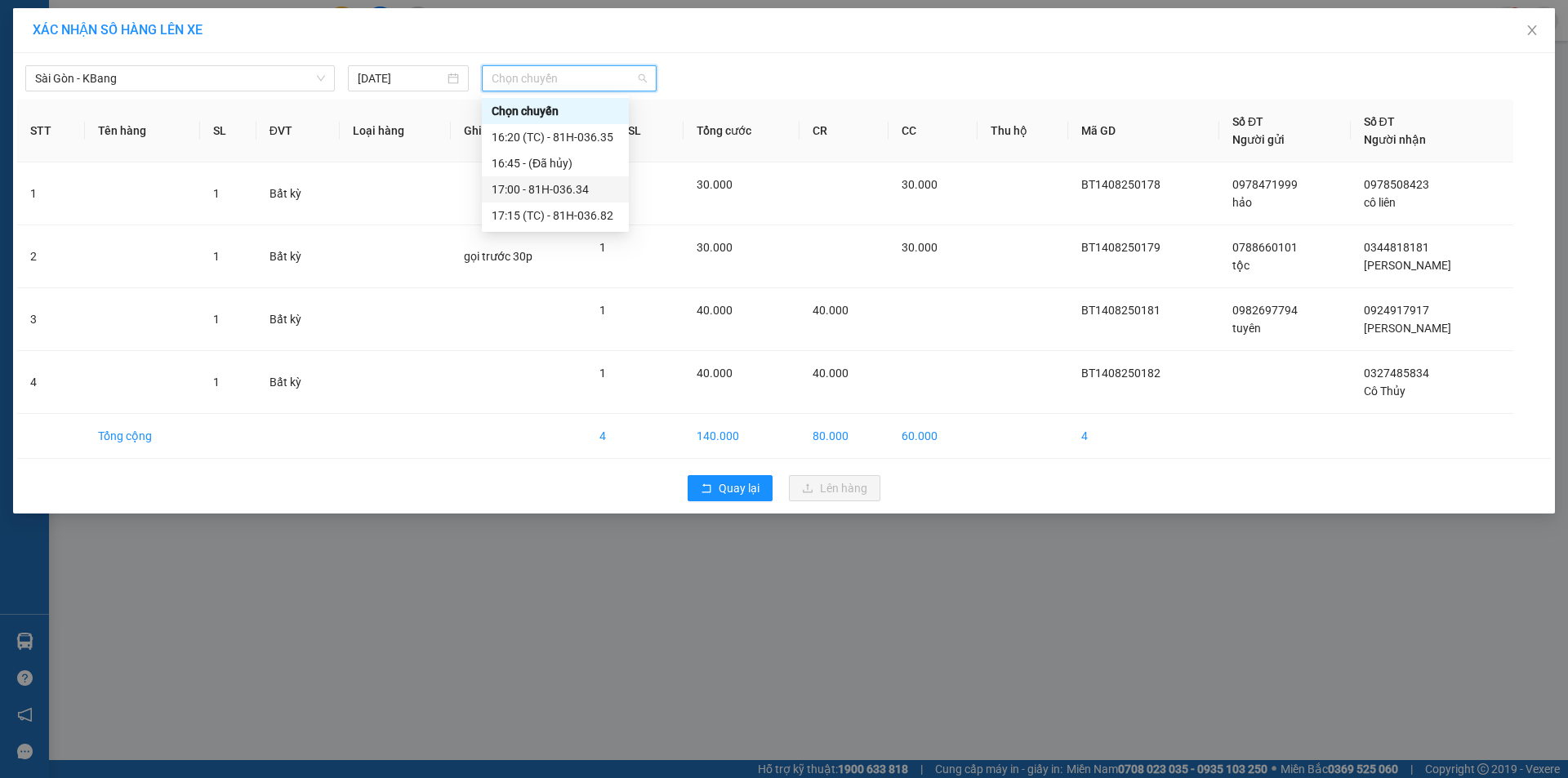
click at [591, 187] on div "17:00 - 81H-036.34" at bounding box center [555, 189] width 128 height 18
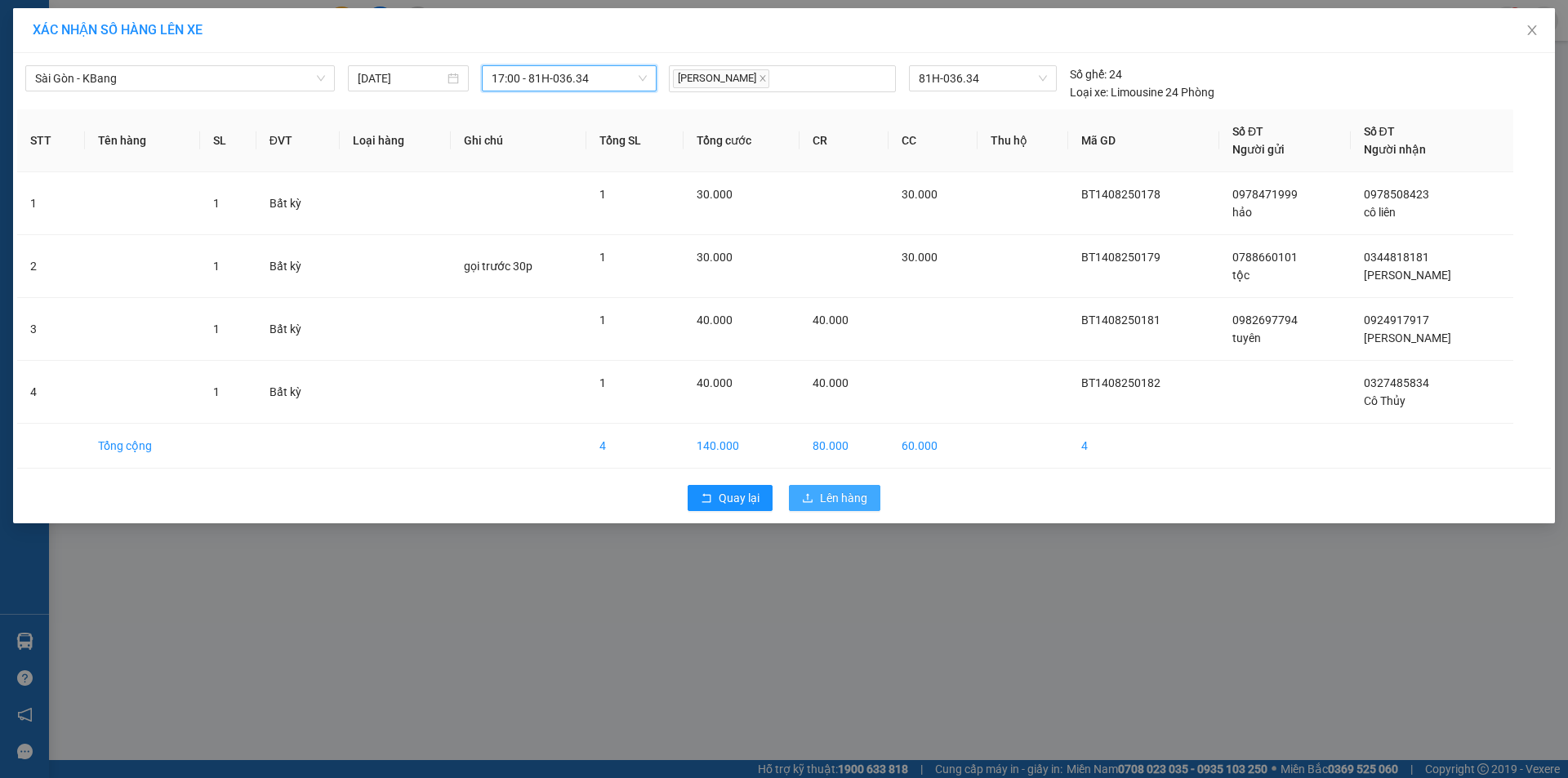
click at [836, 492] on span "Lên hàng" at bounding box center [843, 498] width 47 height 18
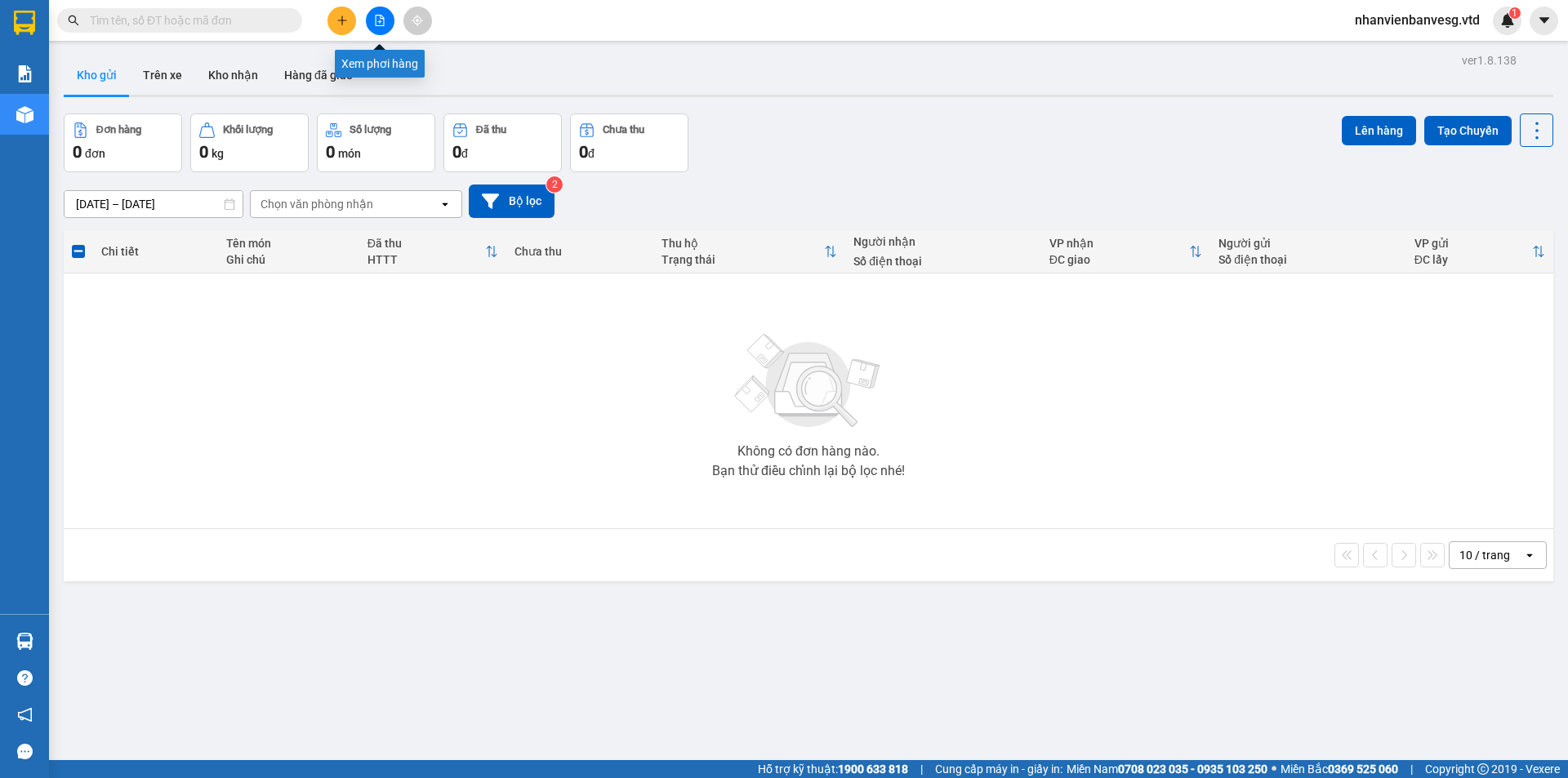
click at [385, 24] on icon "file-add" at bounding box center [380, 20] width 12 height 12
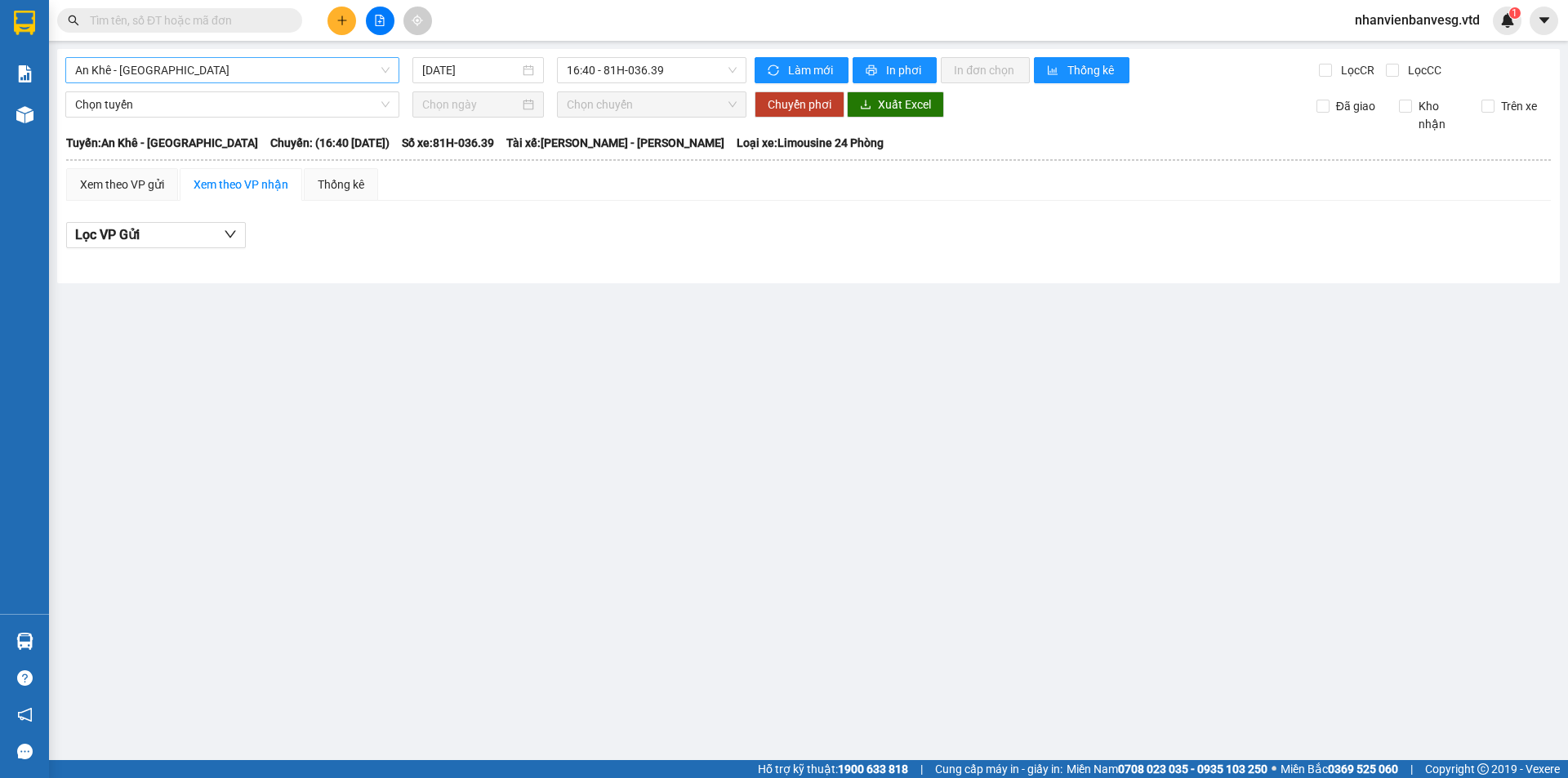
click at [174, 75] on span "An Khê - [GEOGRAPHIC_DATA]" at bounding box center [232, 70] width 314 height 25
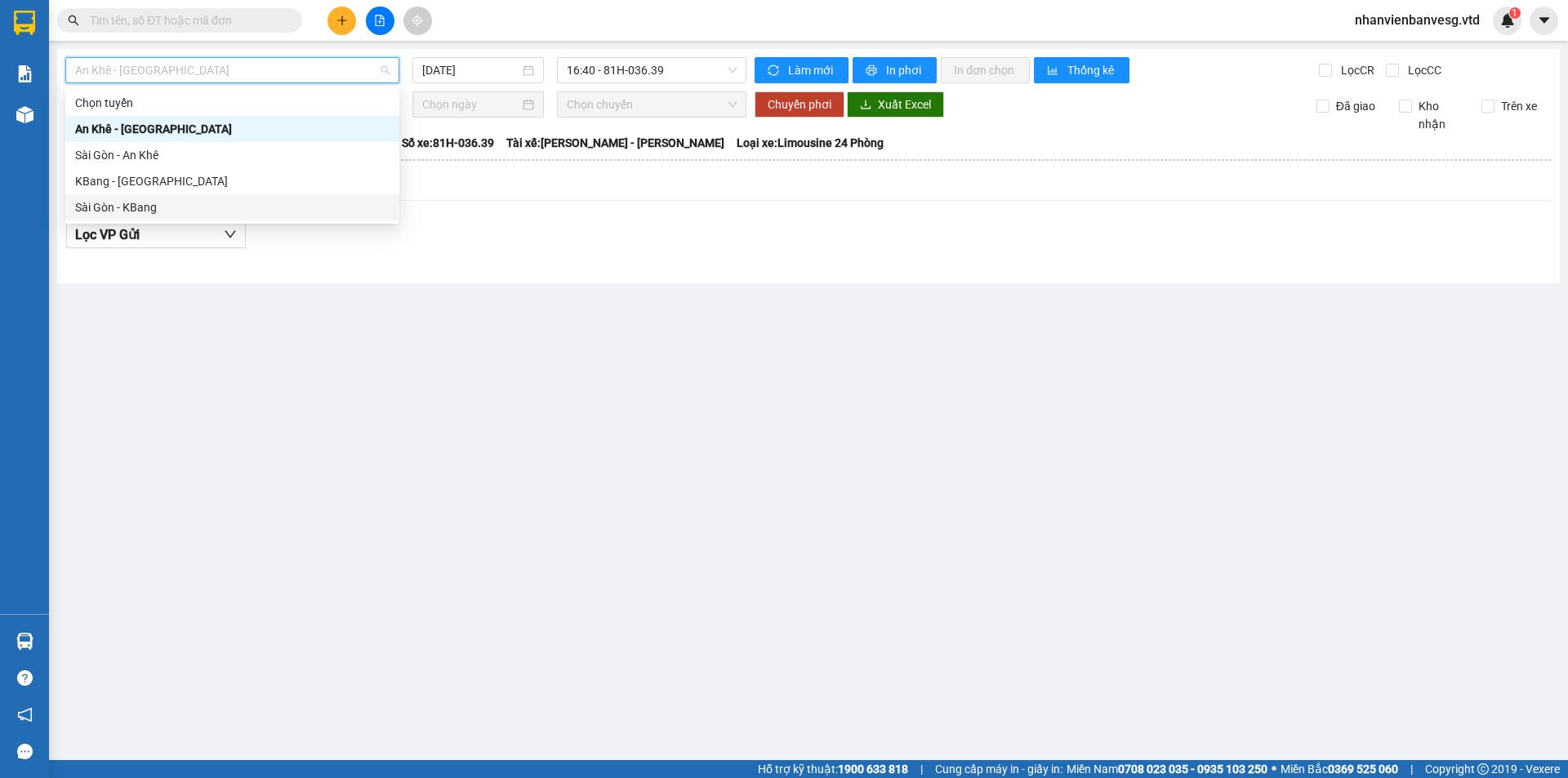
click at [162, 203] on div "Sài Gòn - KBang" at bounding box center [232, 208] width 314 height 18
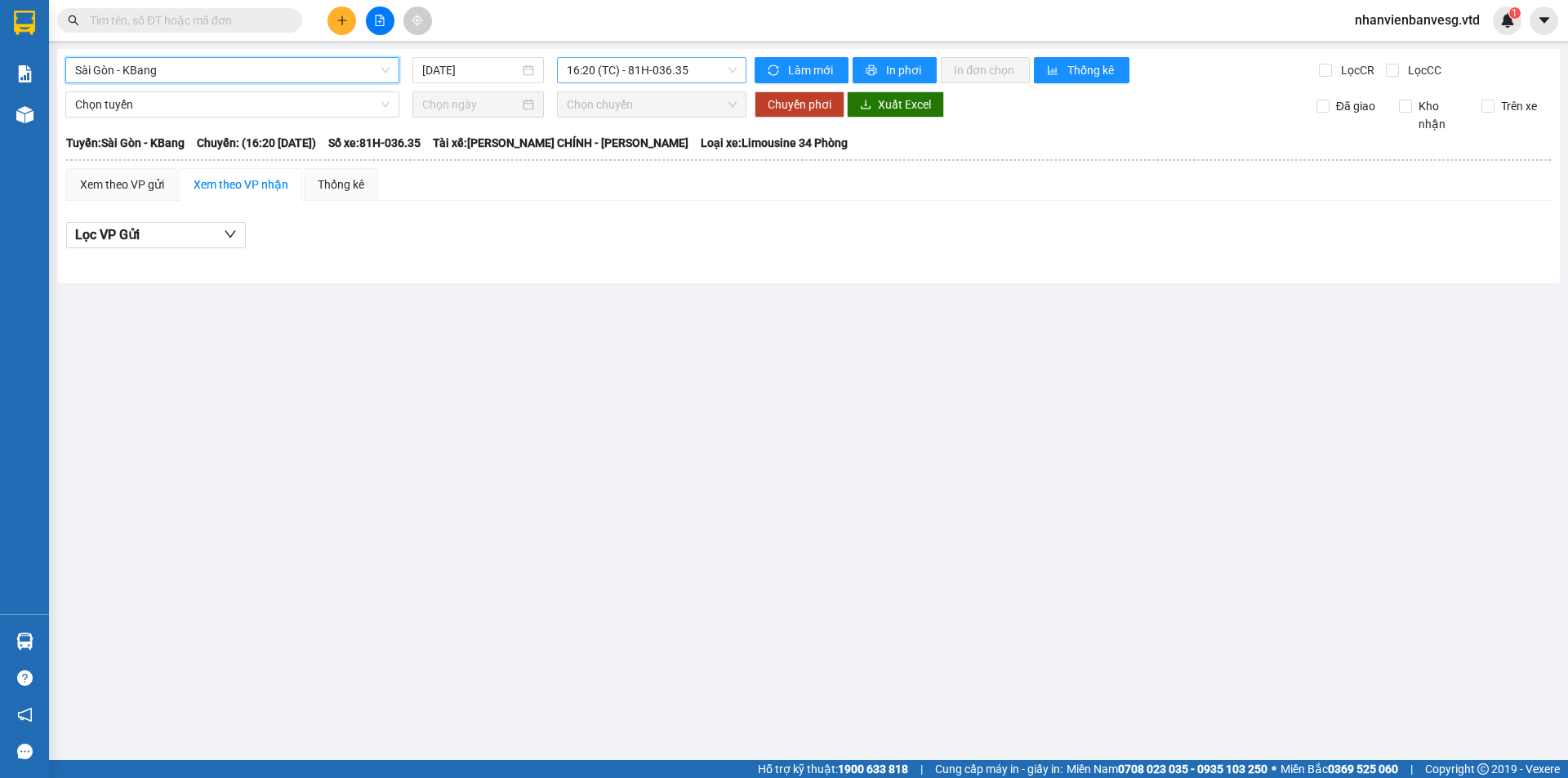
click at [613, 67] on span "16:20 (TC) - 81H-036.35" at bounding box center [651, 70] width 169 height 25
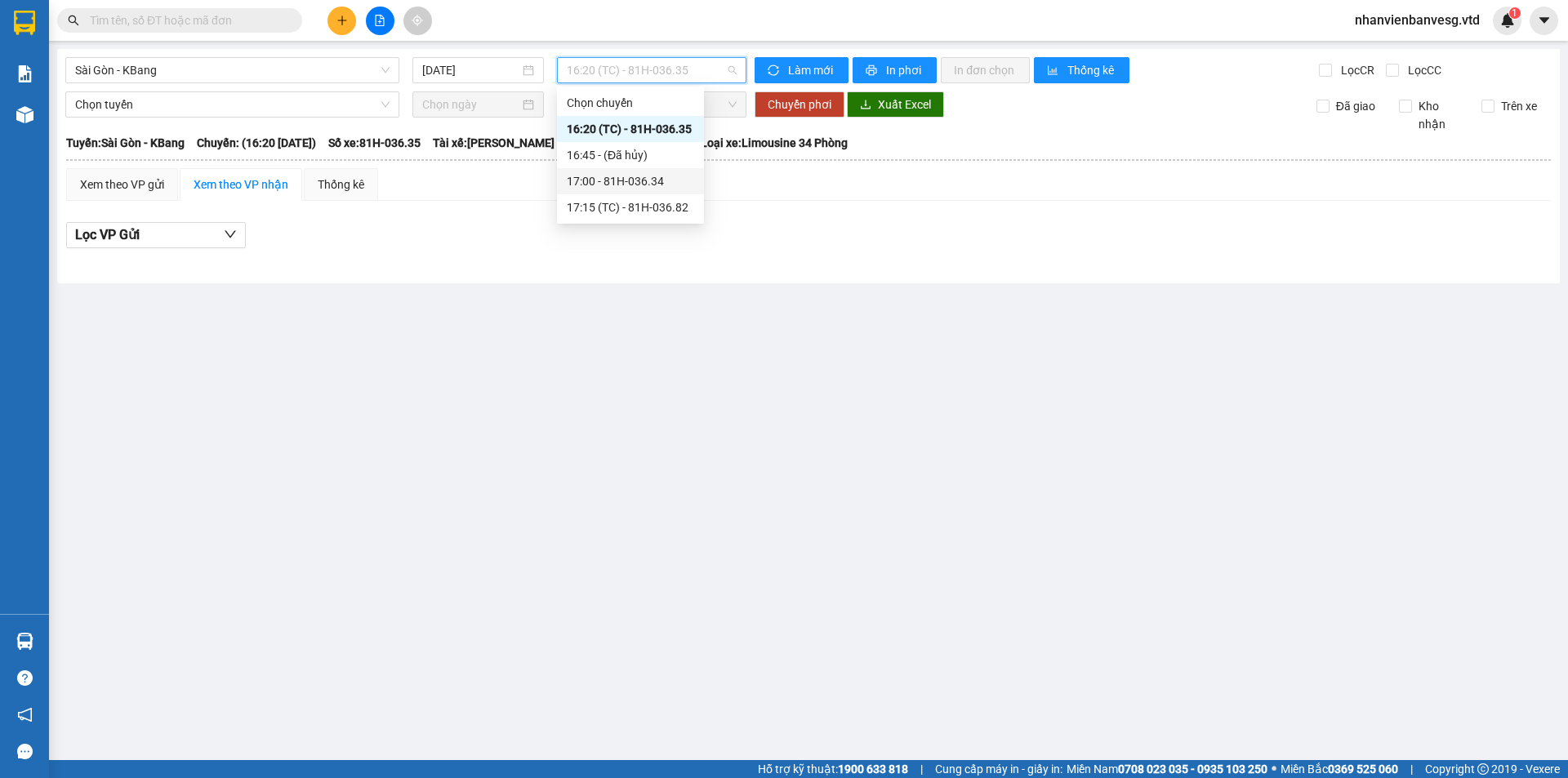
click at [632, 188] on div "17:00 - 81H-036.34" at bounding box center [631, 181] width 128 height 18
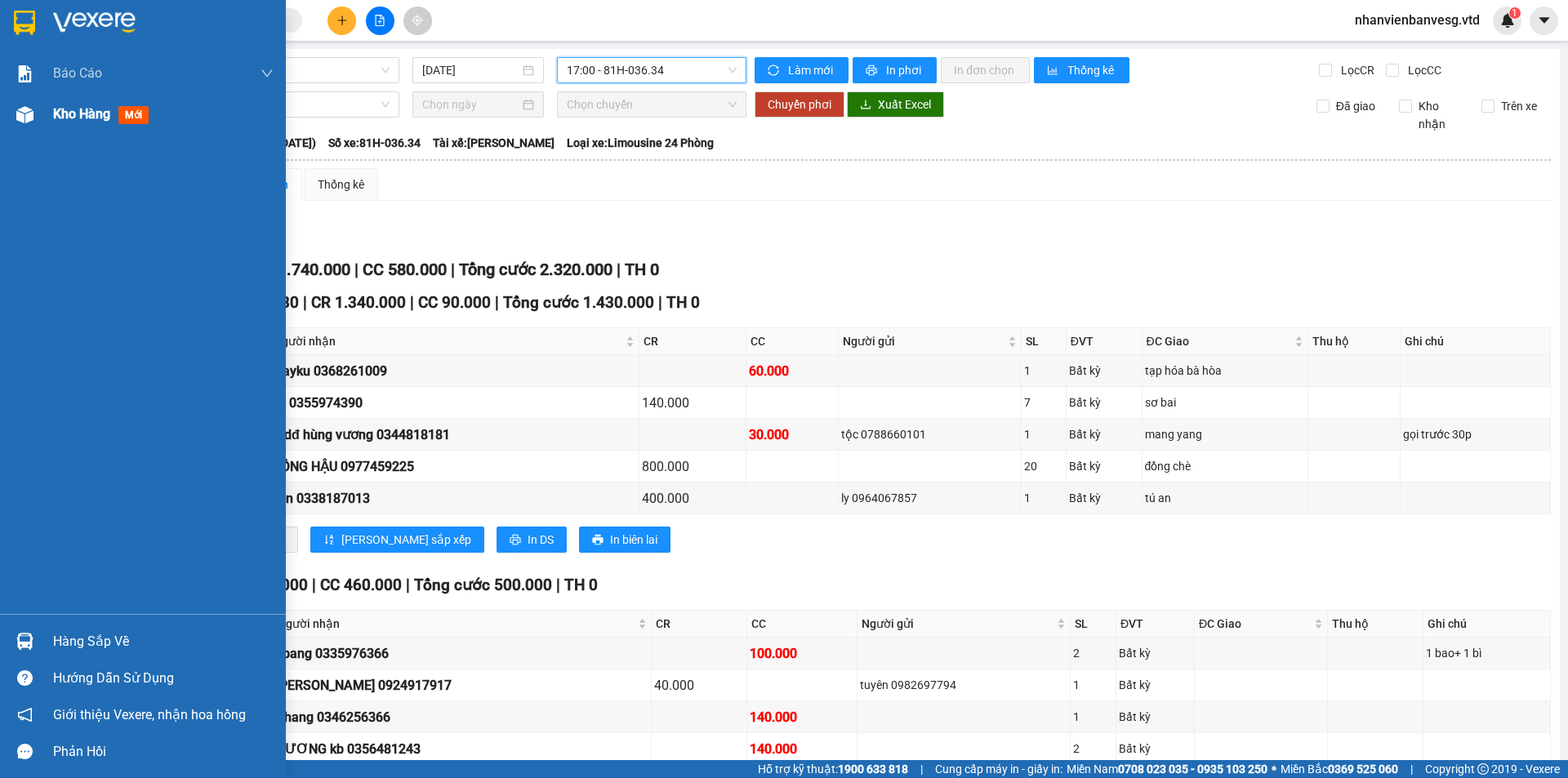
click at [66, 109] on span "Kho hàng" at bounding box center [82, 114] width 57 height 15
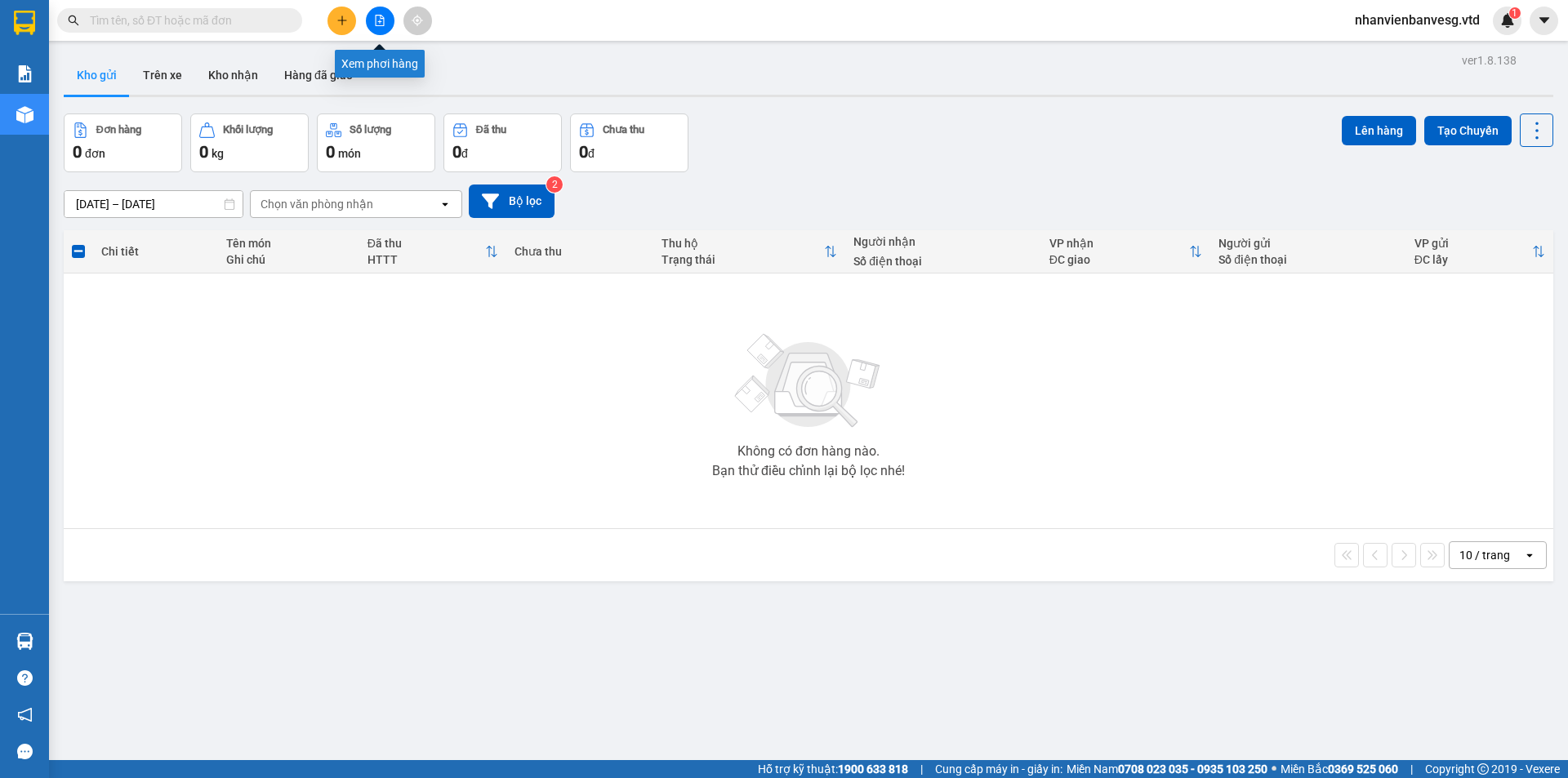
click at [381, 15] on icon "file-add" at bounding box center [380, 20] width 9 height 12
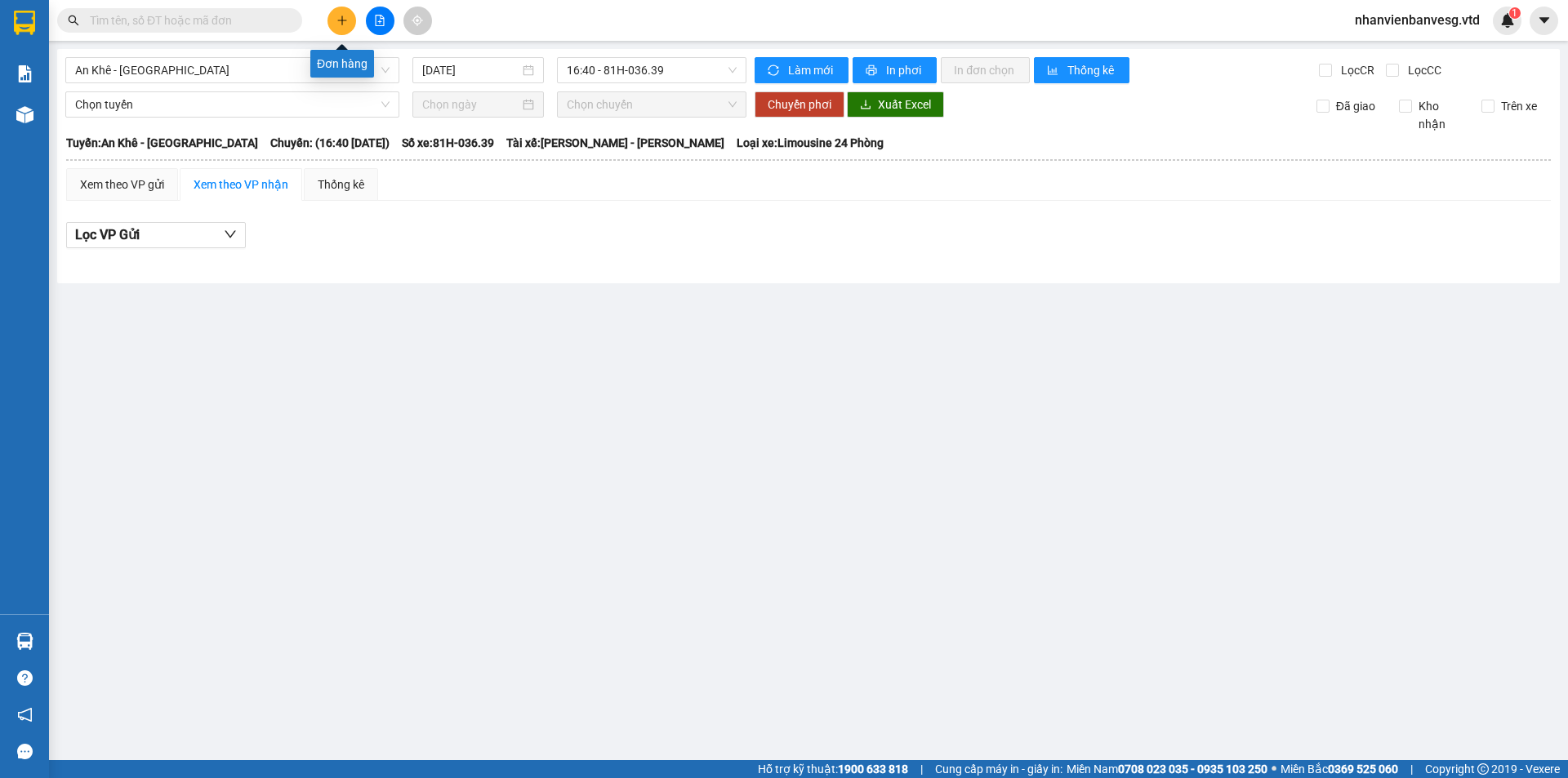
click at [343, 15] on icon "plus" at bounding box center [342, 20] width 12 height 12
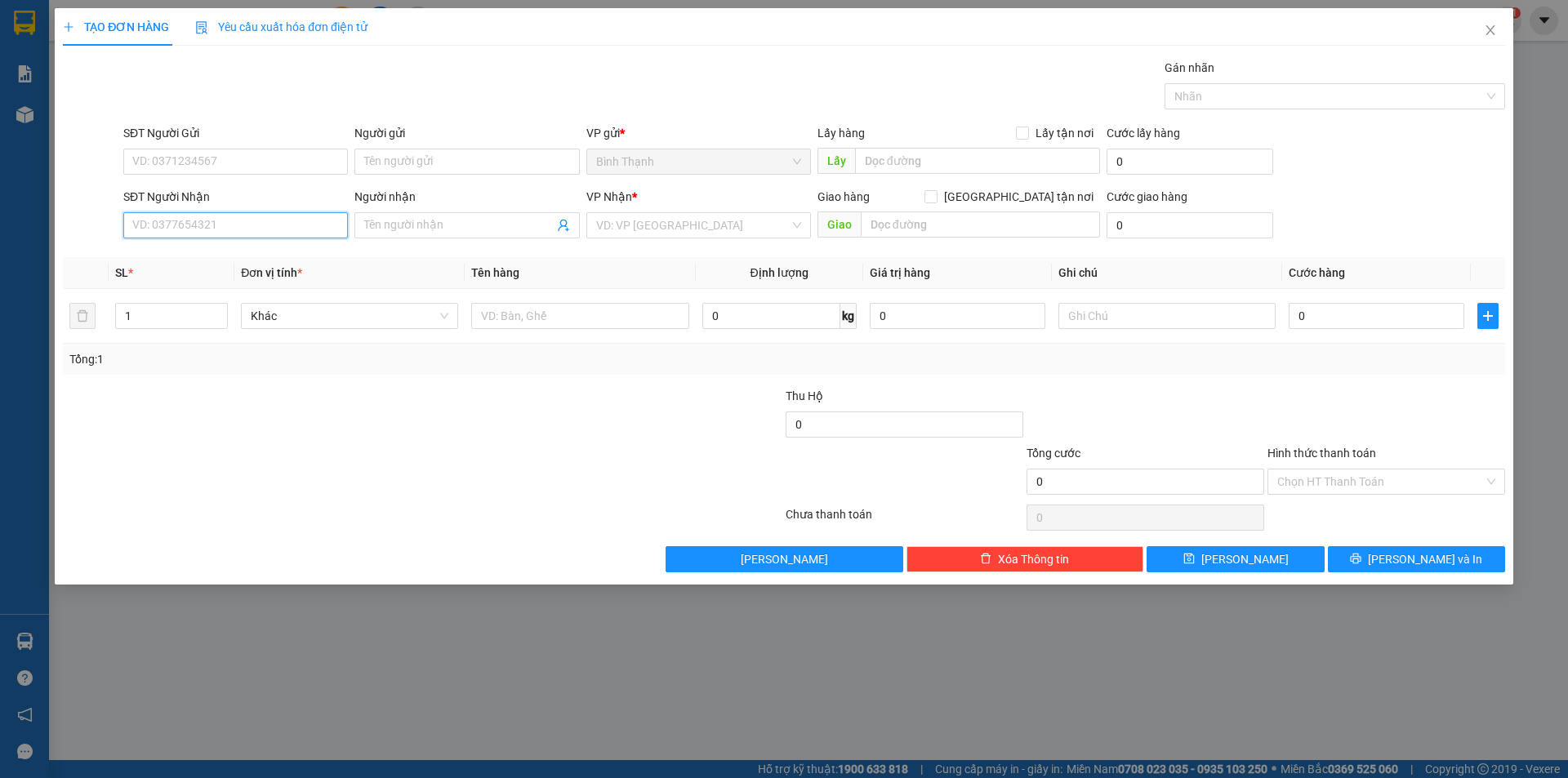
click at [237, 224] on input "SĐT Người Nhận" at bounding box center [235, 224] width 225 height 26
drag, startPoint x: 256, startPoint y: 257, endPoint x: 232, endPoint y: 289, distance: 40.0
click at [257, 257] on div "0915361717 - Dũng" at bounding box center [235, 258] width 205 height 18
drag, startPoint x: 154, startPoint y: 323, endPoint x: 127, endPoint y: 328, distance: 27.5
click at [122, 328] on div "1" at bounding box center [171, 316] width 113 height 26
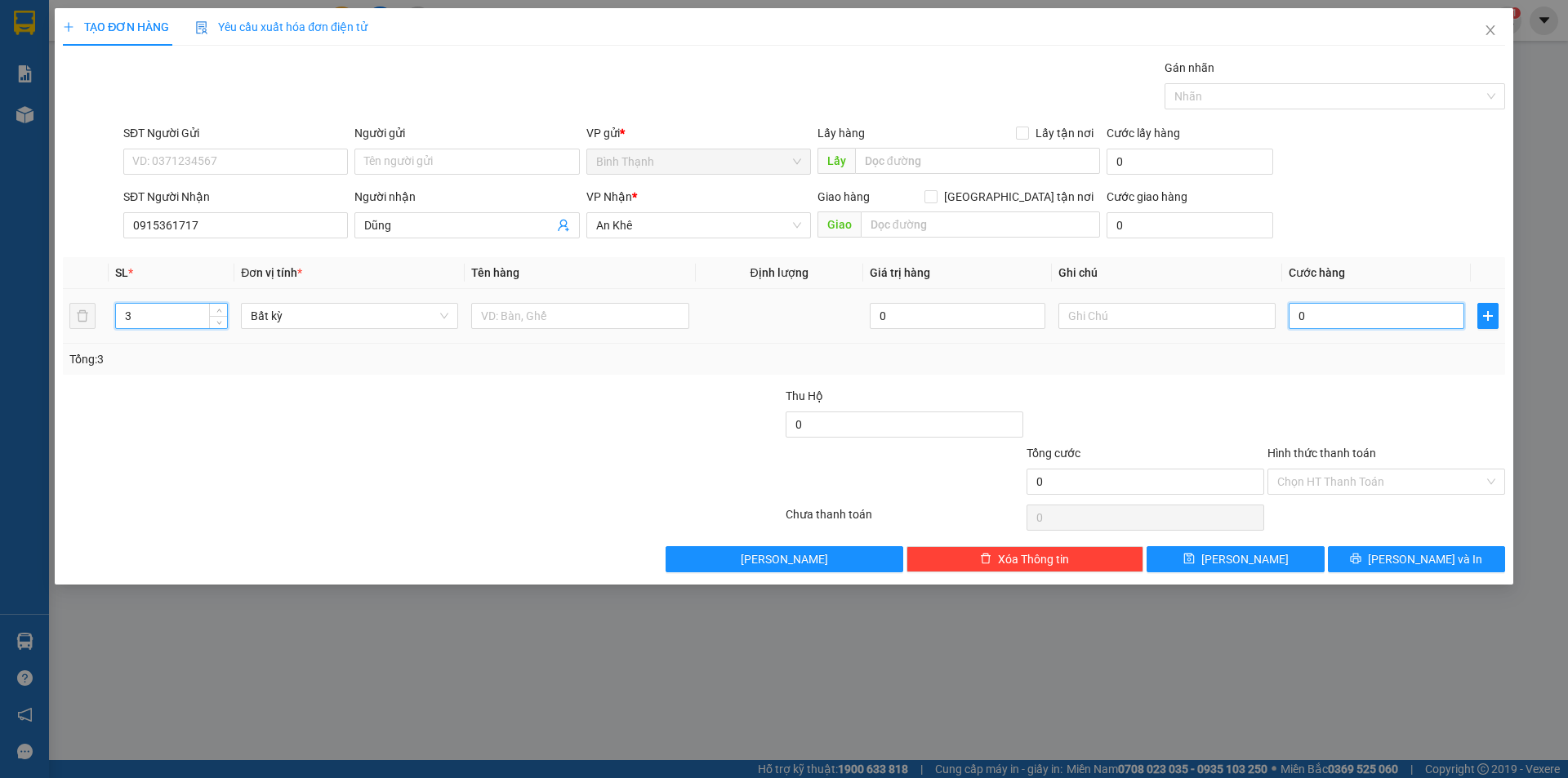
click at [1329, 316] on input "0" at bounding box center [1377, 316] width 176 height 26
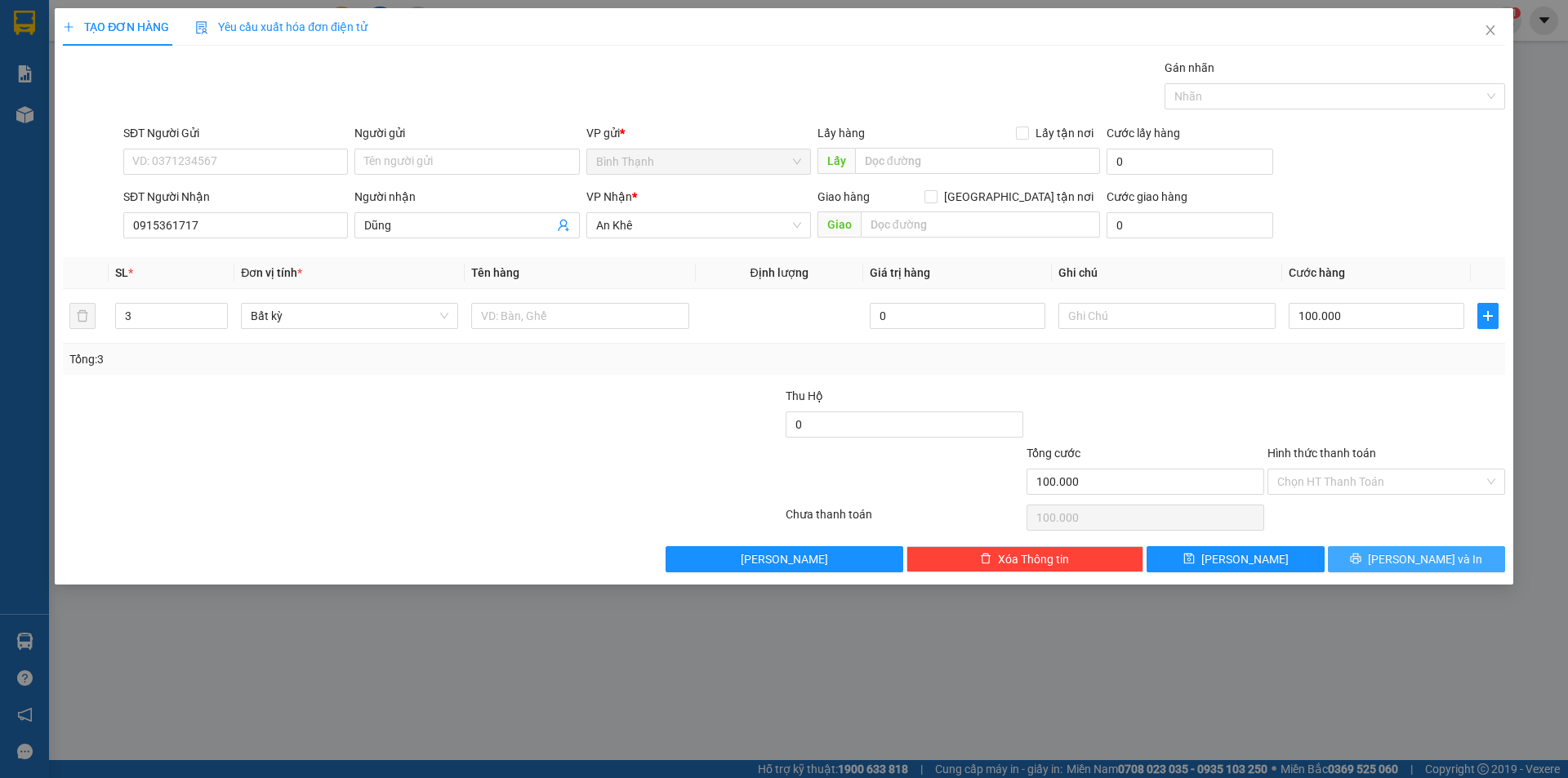
click at [1447, 554] on span "[PERSON_NAME] và In" at bounding box center [1425, 559] width 114 height 18
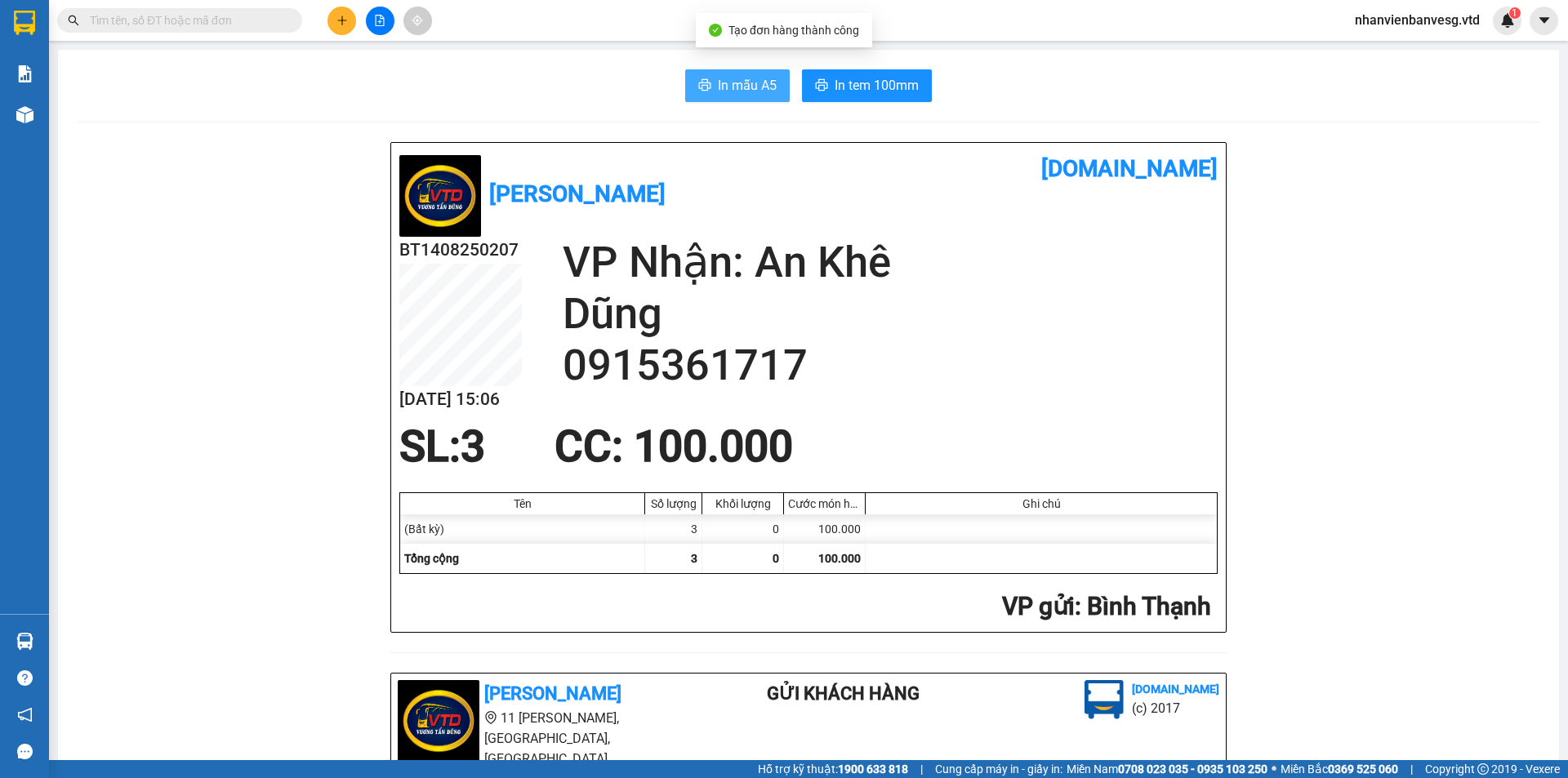
click at [709, 86] on button "In mẫu A5" at bounding box center [737, 85] width 105 height 33
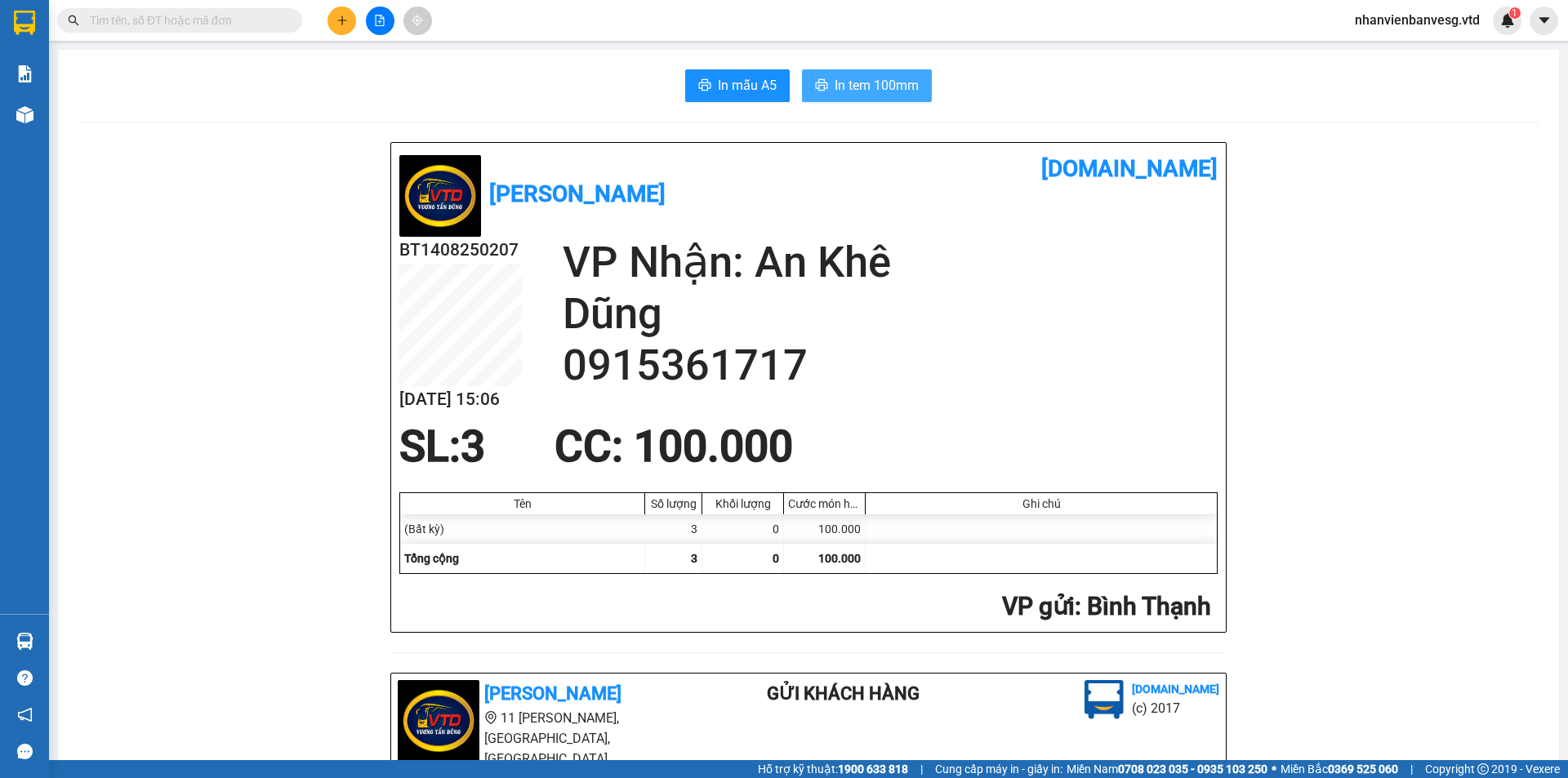
click at [855, 90] on span "In tem 100mm" at bounding box center [877, 85] width 84 height 20
click at [383, 19] on icon "file-add" at bounding box center [380, 20] width 9 height 12
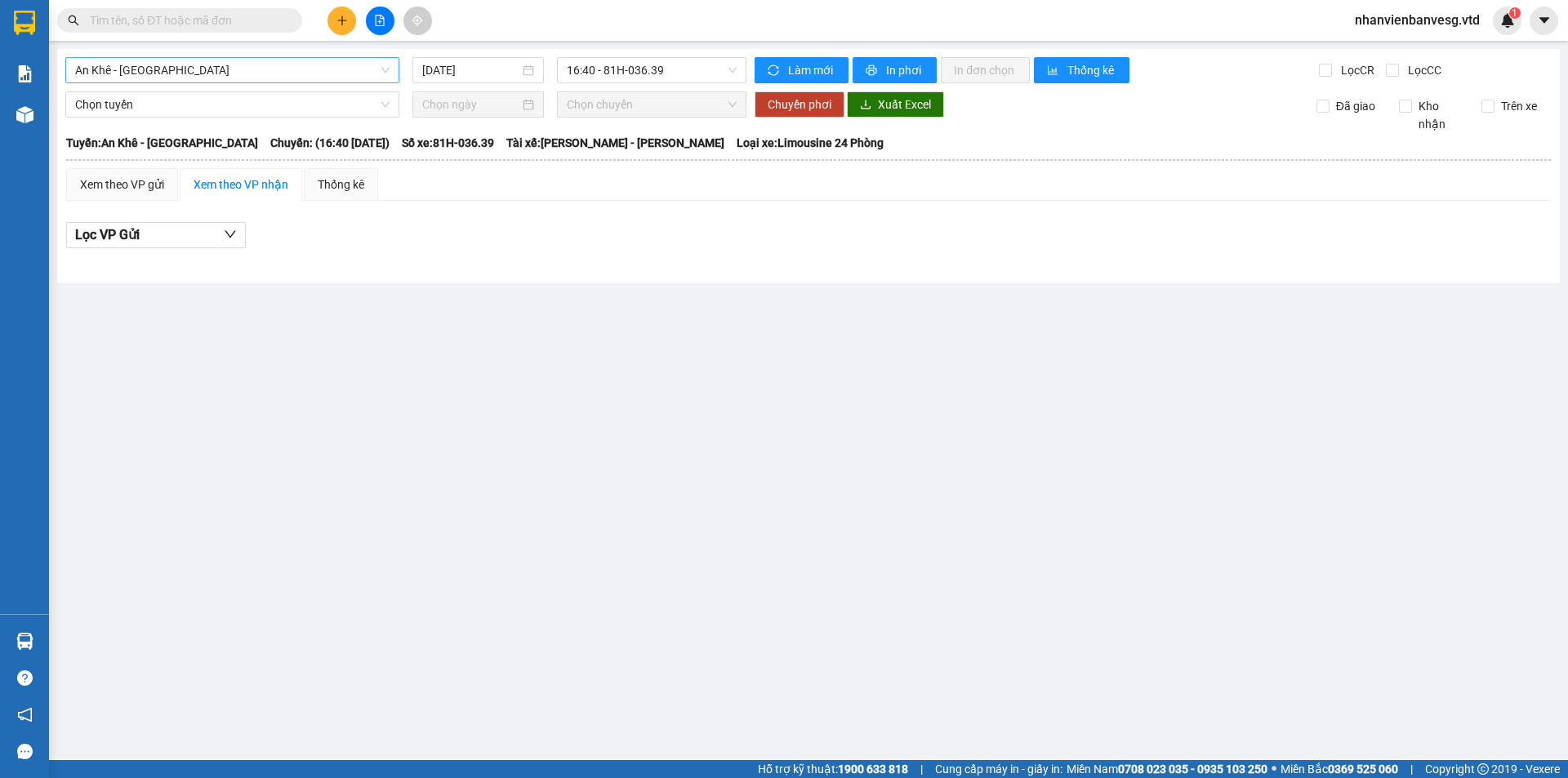
click at [315, 66] on span "An Khê - [GEOGRAPHIC_DATA]" at bounding box center [232, 70] width 314 height 25
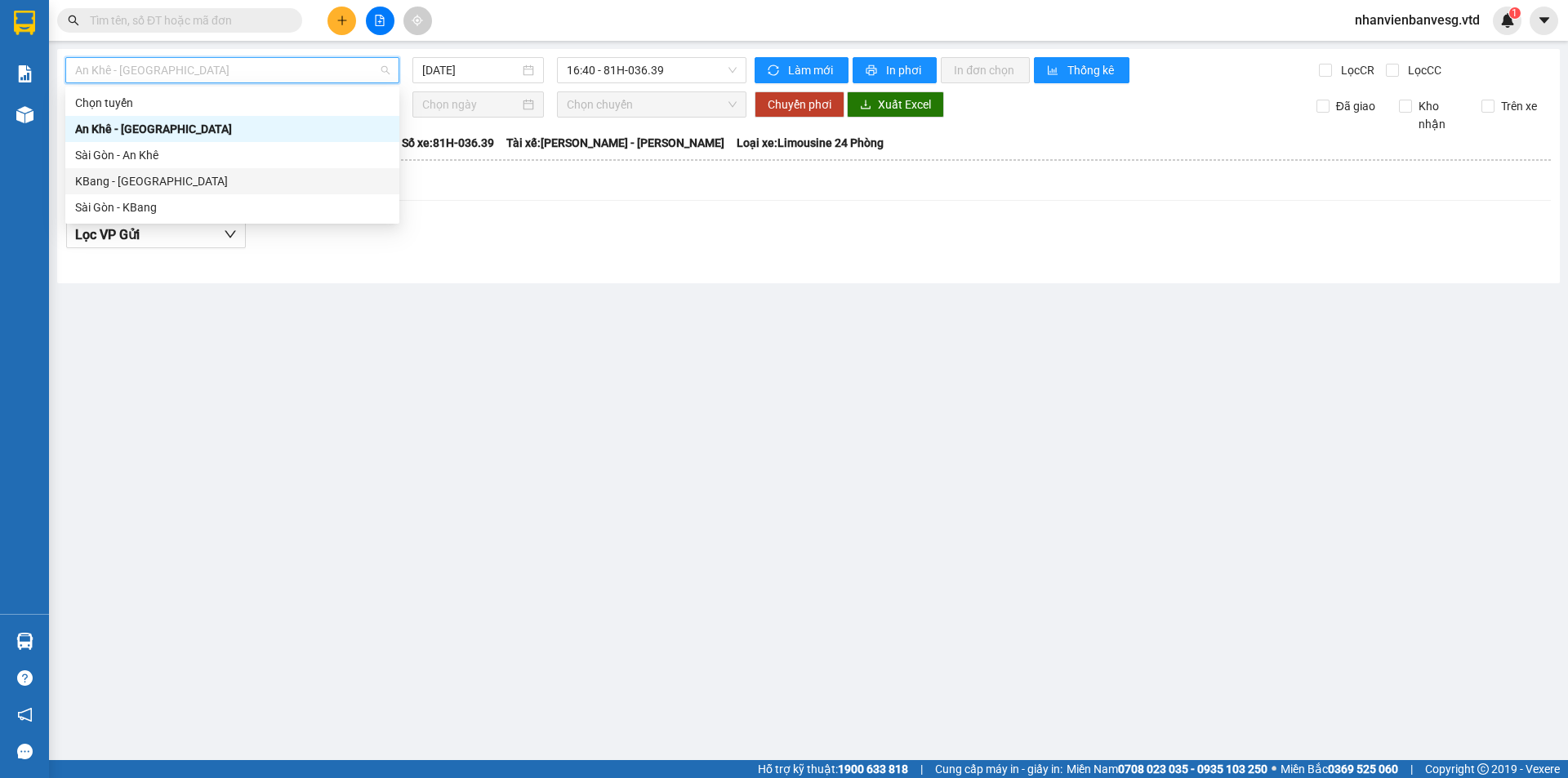
drag, startPoint x: 229, startPoint y: 186, endPoint x: 242, endPoint y: 192, distance: 14.3
click at [242, 192] on div "KBang - [GEOGRAPHIC_DATA]" at bounding box center [232, 181] width 334 height 26
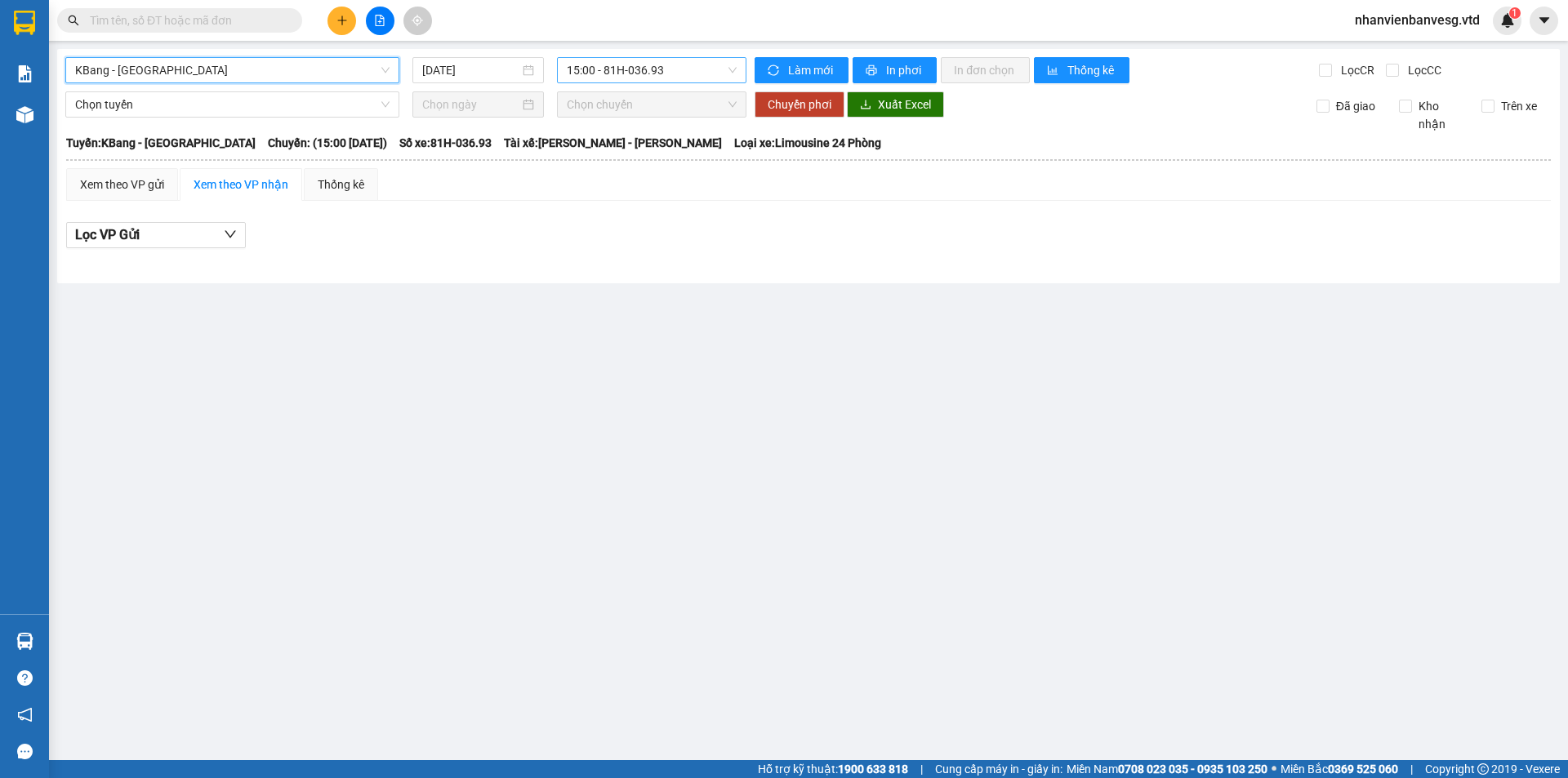
drag, startPoint x: 655, startPoint y: 67, endPoint x: 653, endPoint y: 83, distance: 16.1
click at [655, 68] on span "15:00 - 81H-036.93" at bounding box center [651, 70] width 169 height 25
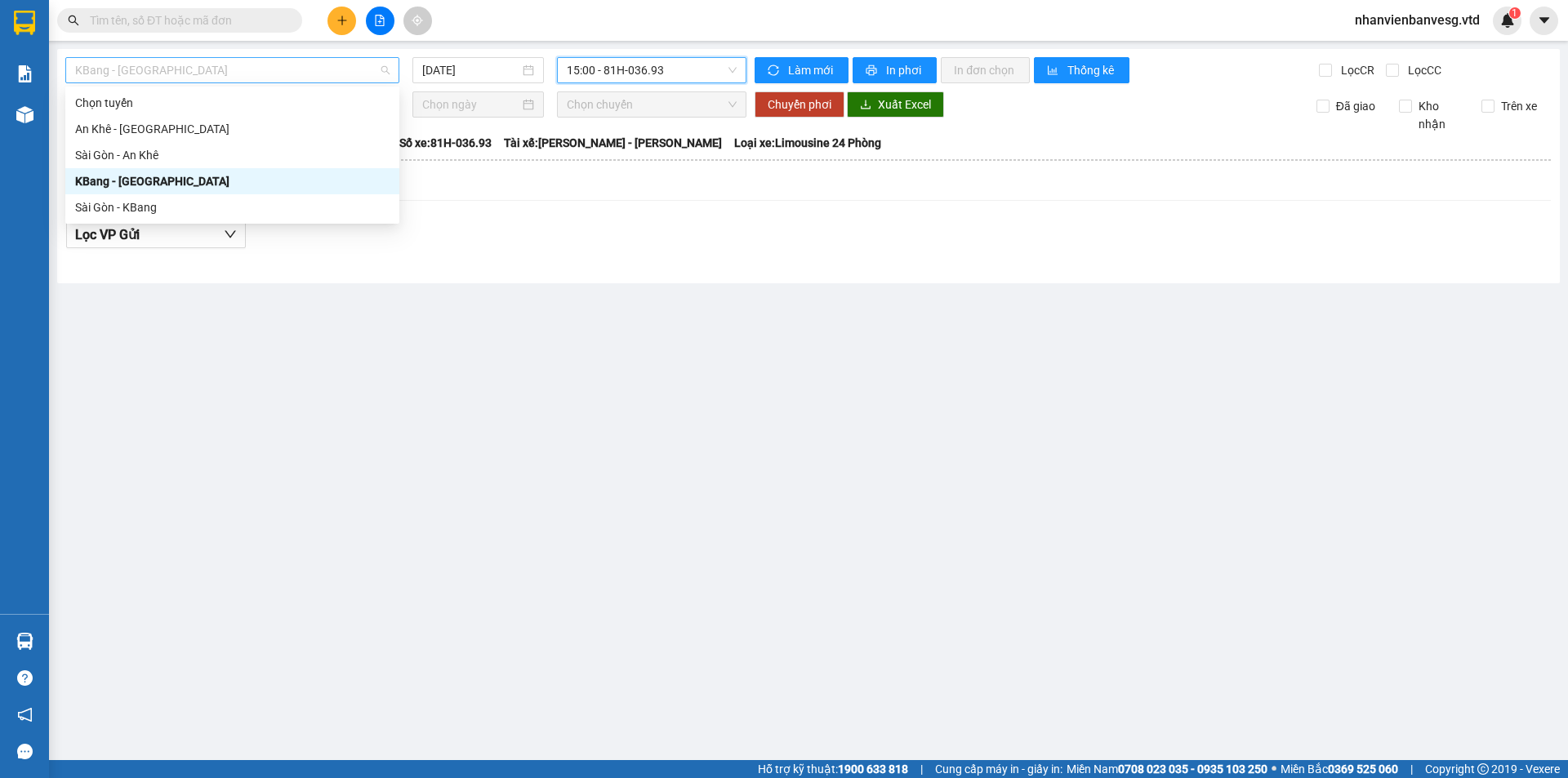
click at [258, 73] on span "KBang - [GEOGRAPHIC_DATA]" at bounding box center [232, 70] width 314 height 25
click at [213, 204] on div "Sài Gòn - KBang" at bounding box center [232, 208] width 314 height 18
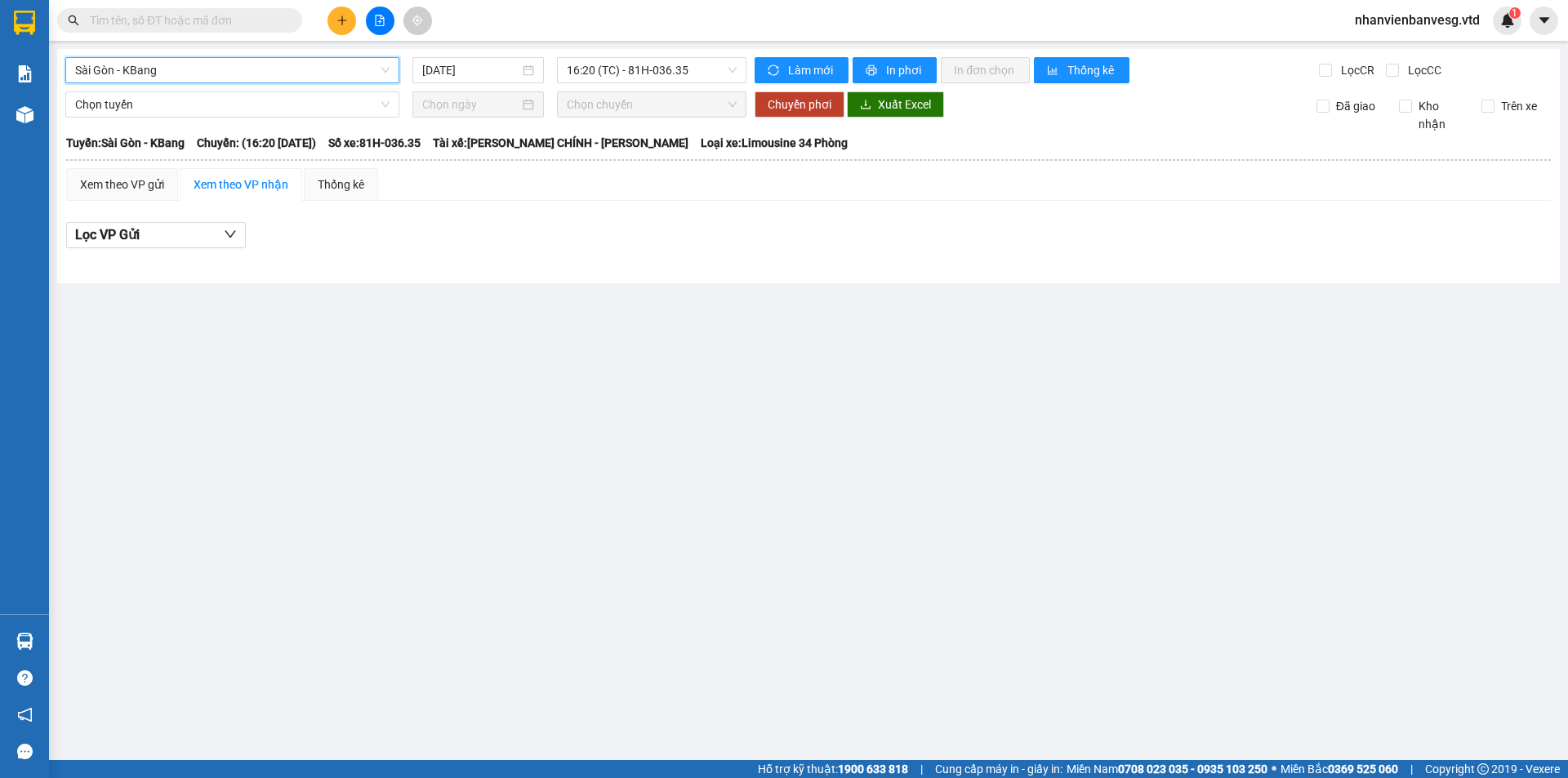
drag, startPoint x: 666, startPoint y: 65, endPoint x: 658, endPoint y: 105, distance: 40.8
click at [665, 74] on span "16:20 (TC) - 81H-036.35" at bounding box center [651, 70] width 169 height 25
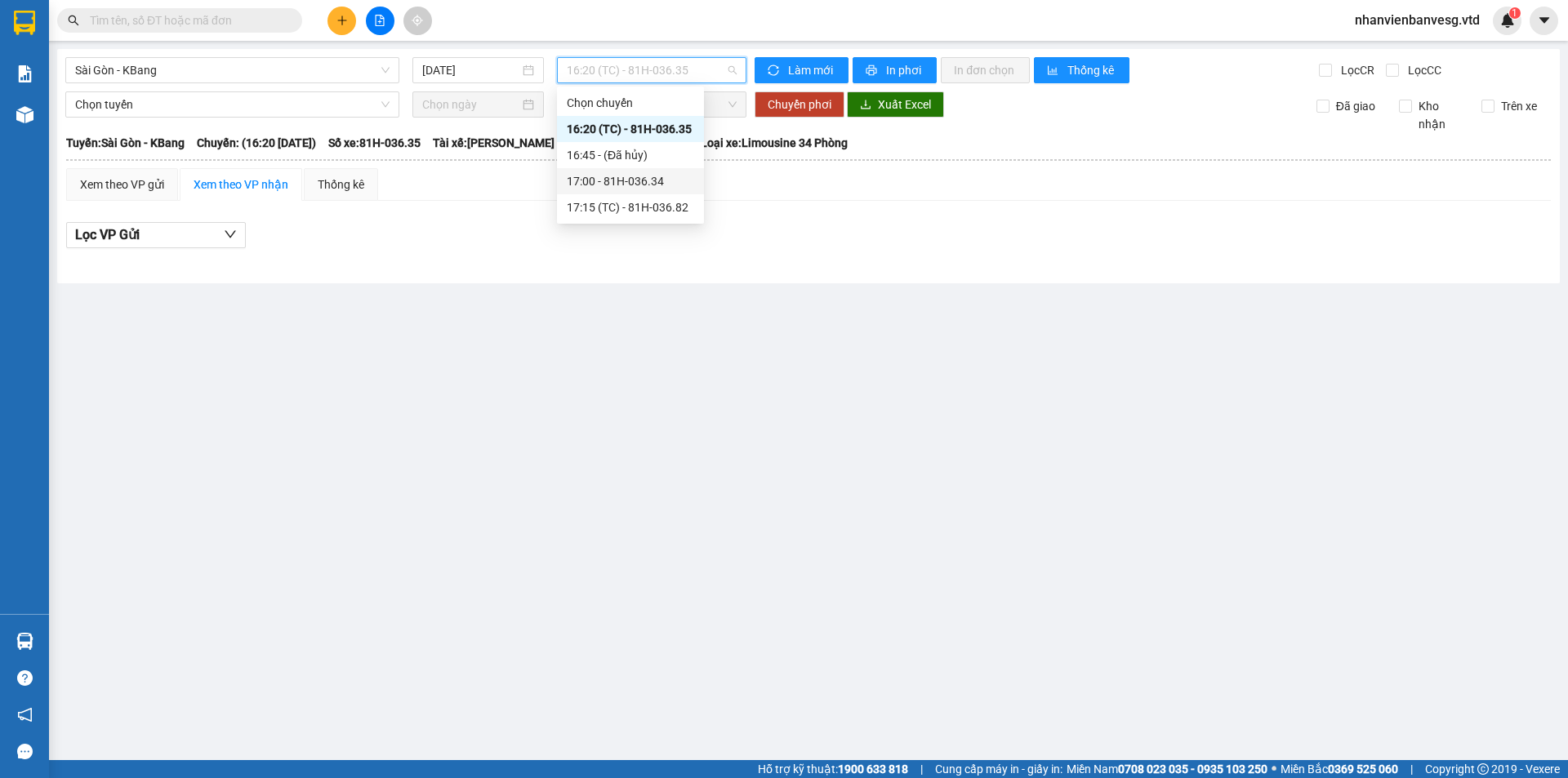
click at [663, 183] on div "17:00 - 81H-036.34" at bounding box center [631, 181] width 128 height 18
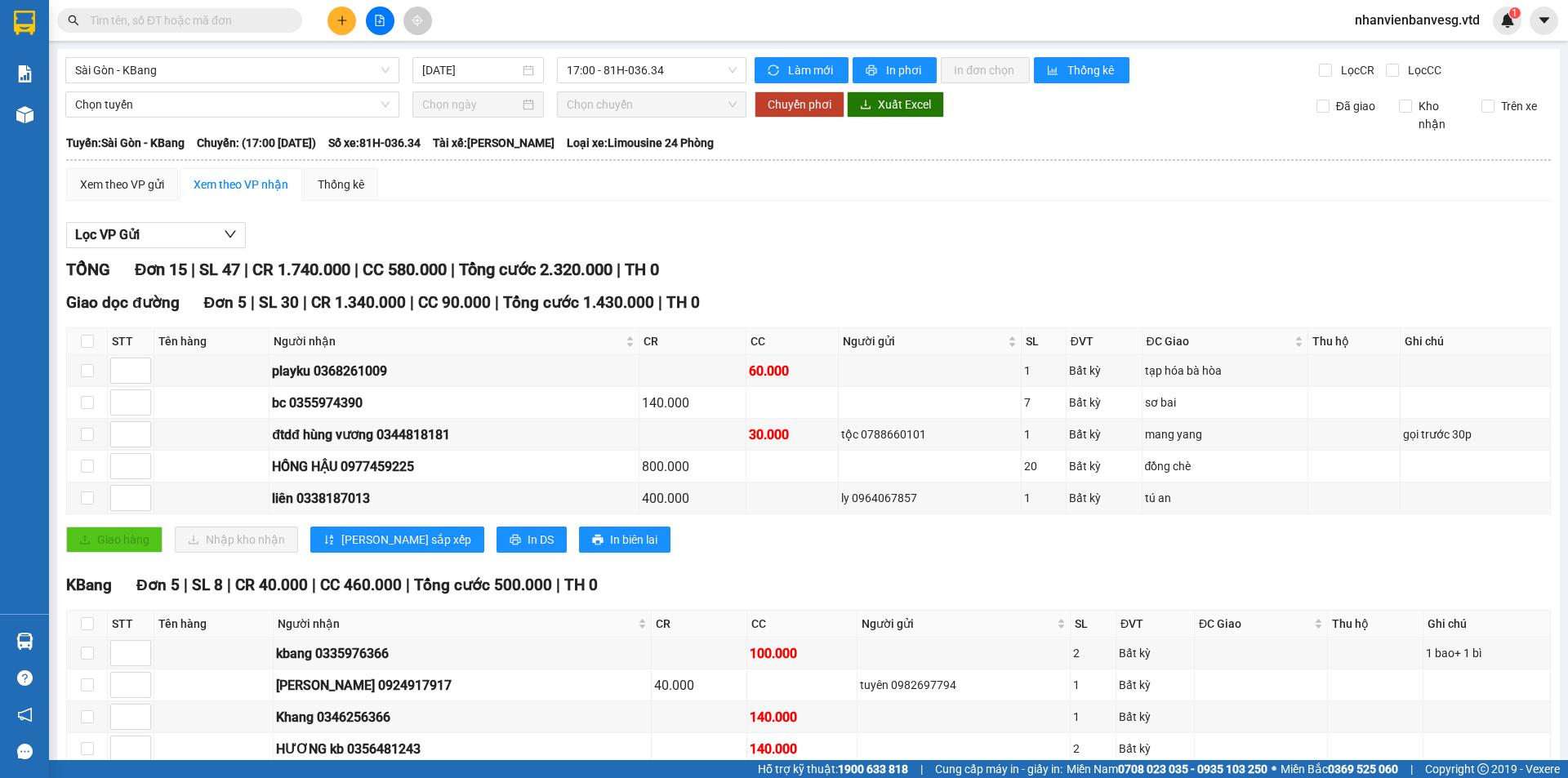
drag, startPoint x: 1567, startPoint y: 770, endPoint x: 1367, endPoint y: 743, distance: 201.8
click at [248, 419] on td at bounding box center [212, 435] width 115 height 32
click at [142, 179] on div "Xem theo VP gửi" at bounding box center [122, 185] width 84 height 18
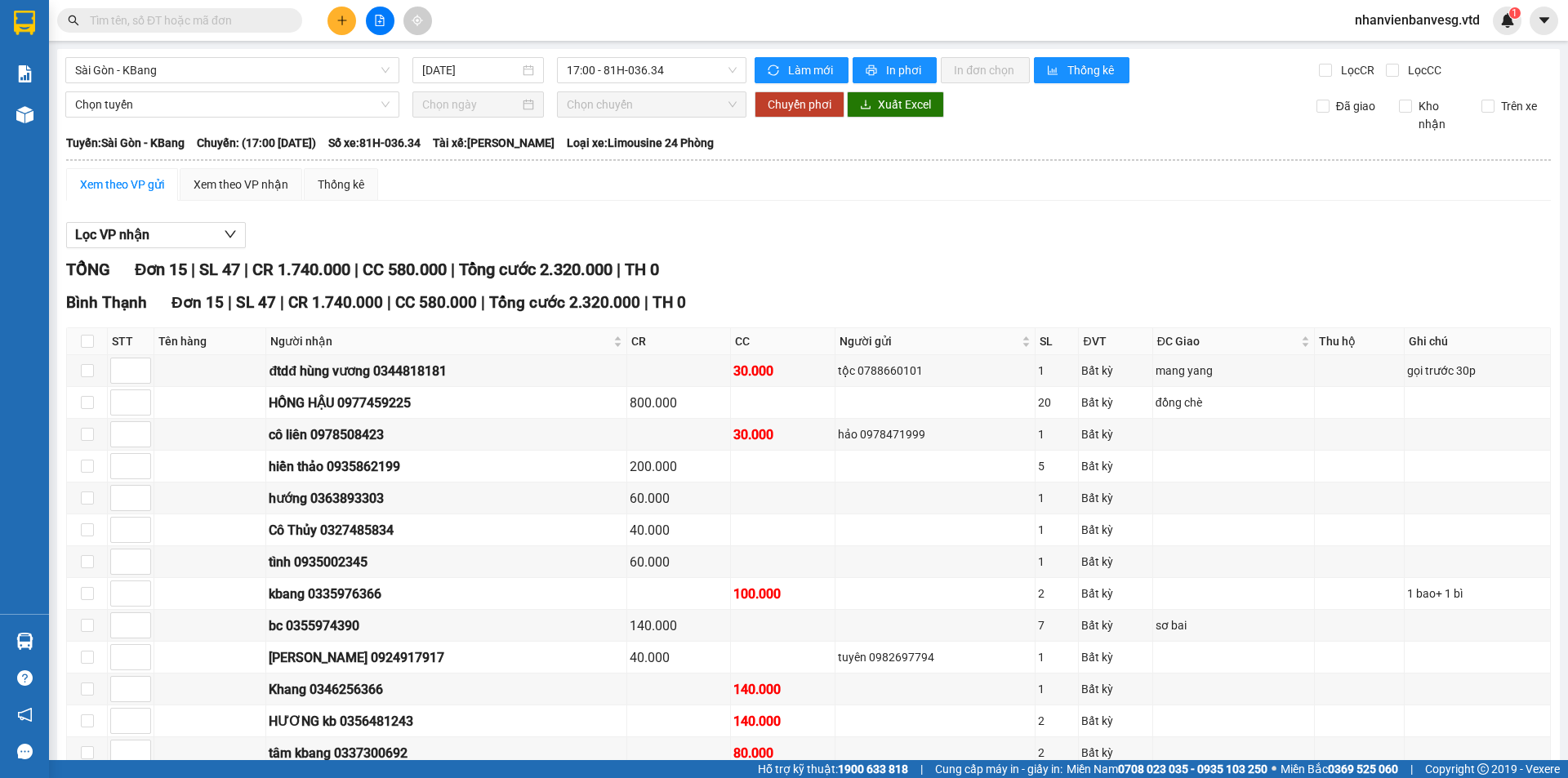
click at [81, 777] on input "checkbox" at bounding box center [87, 784] width 13 height 13
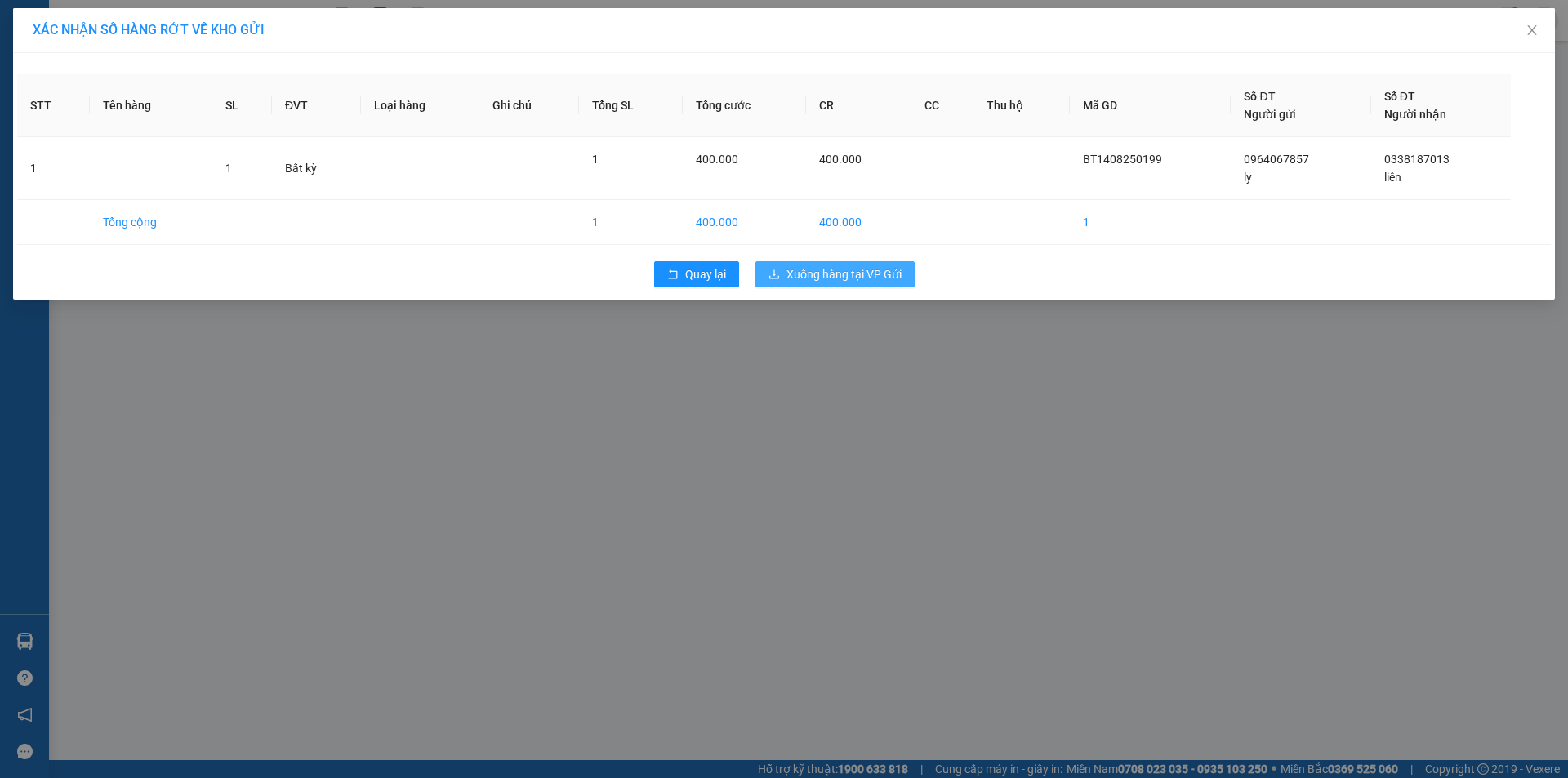
click at [858, 278] on span "Xuống hàng tại VP Gửi" at bounding box center [844, 274] width 115 height 18
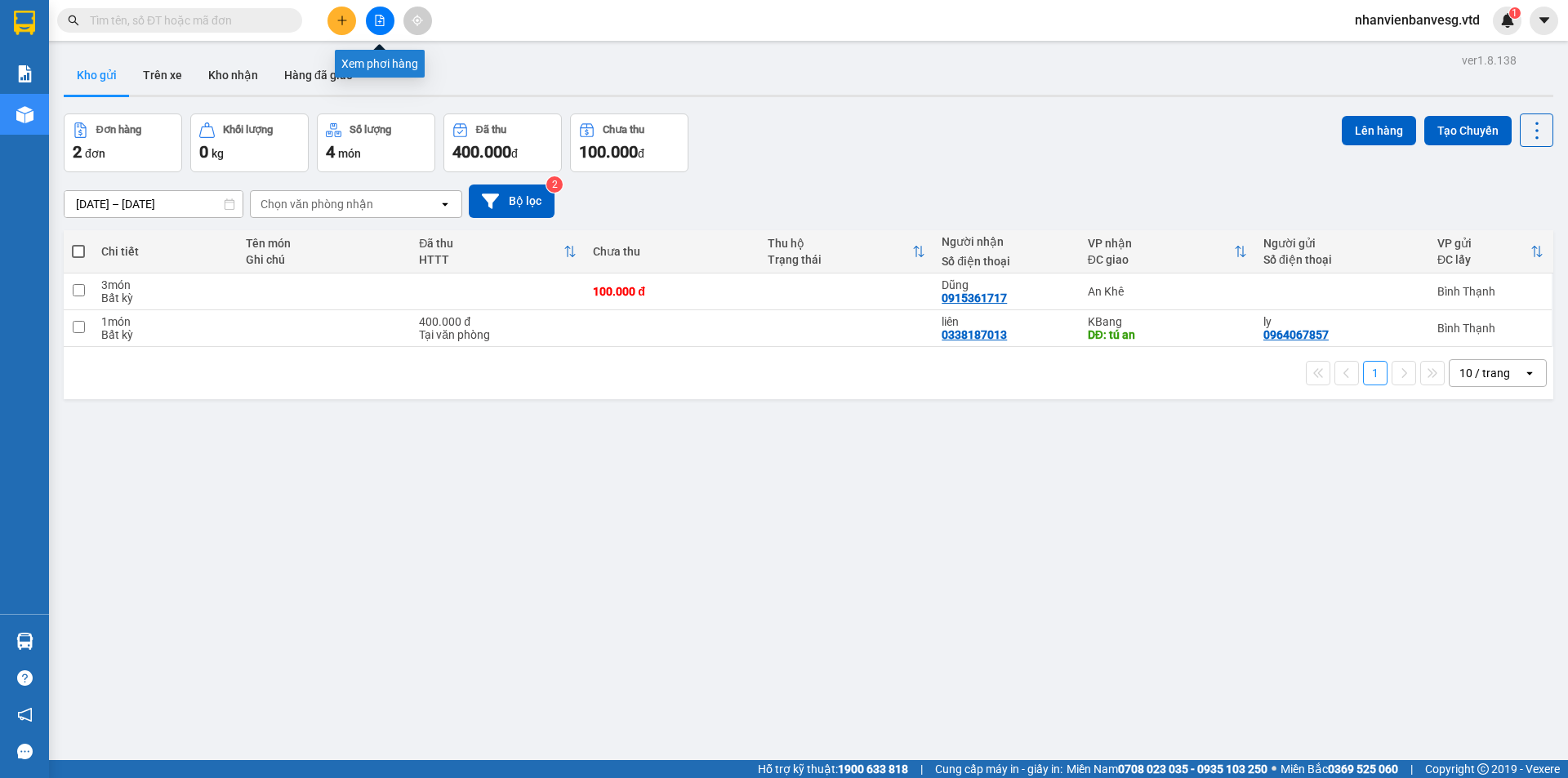
click at [380, 28] on button at bounding box center [380, 20] width 28 height 28
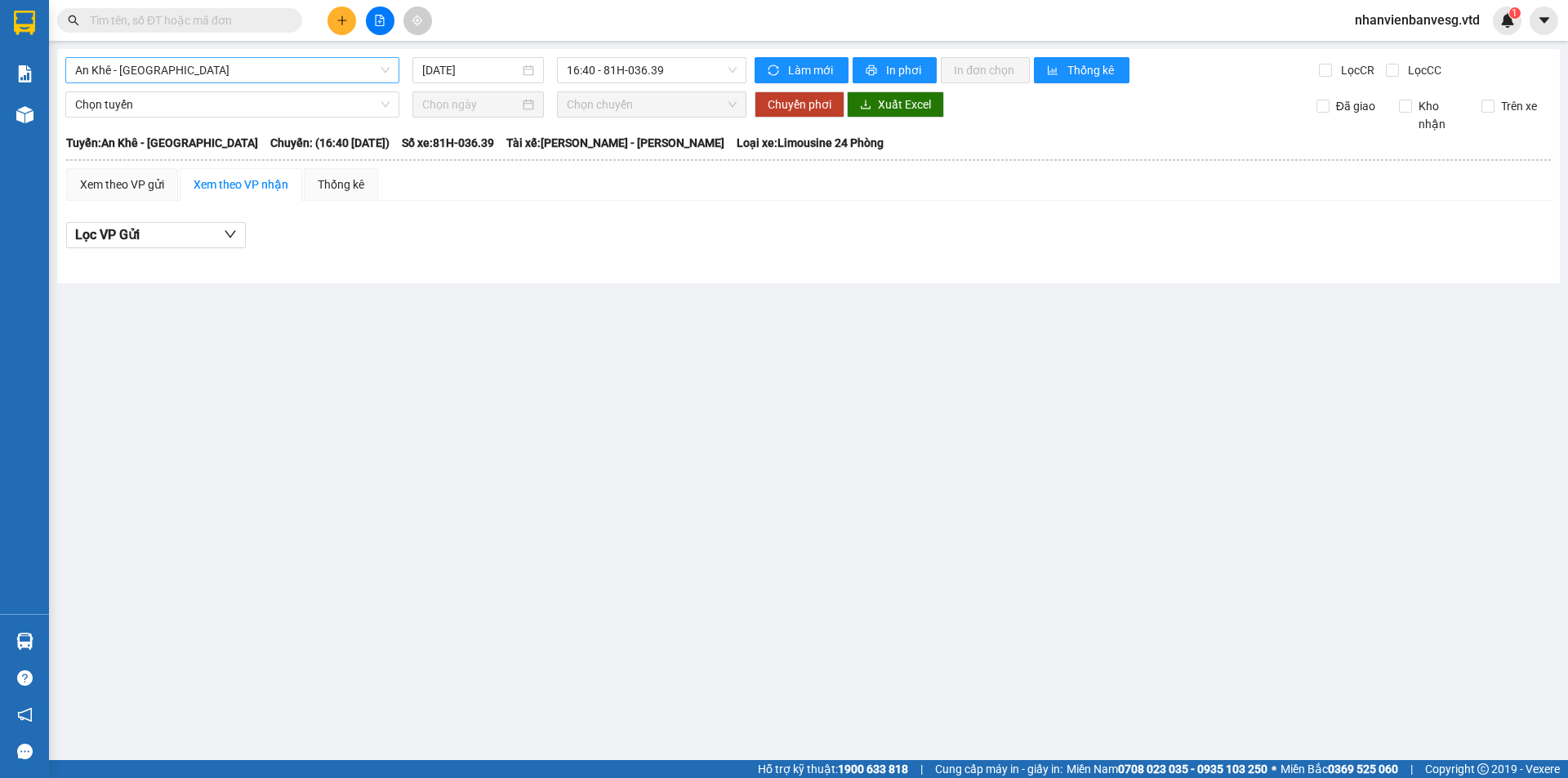
click at [179, 65] on span "An Khê - [GEOGRAPHIC_DATA]" at bounding box center [232, 70] width 314 height 25
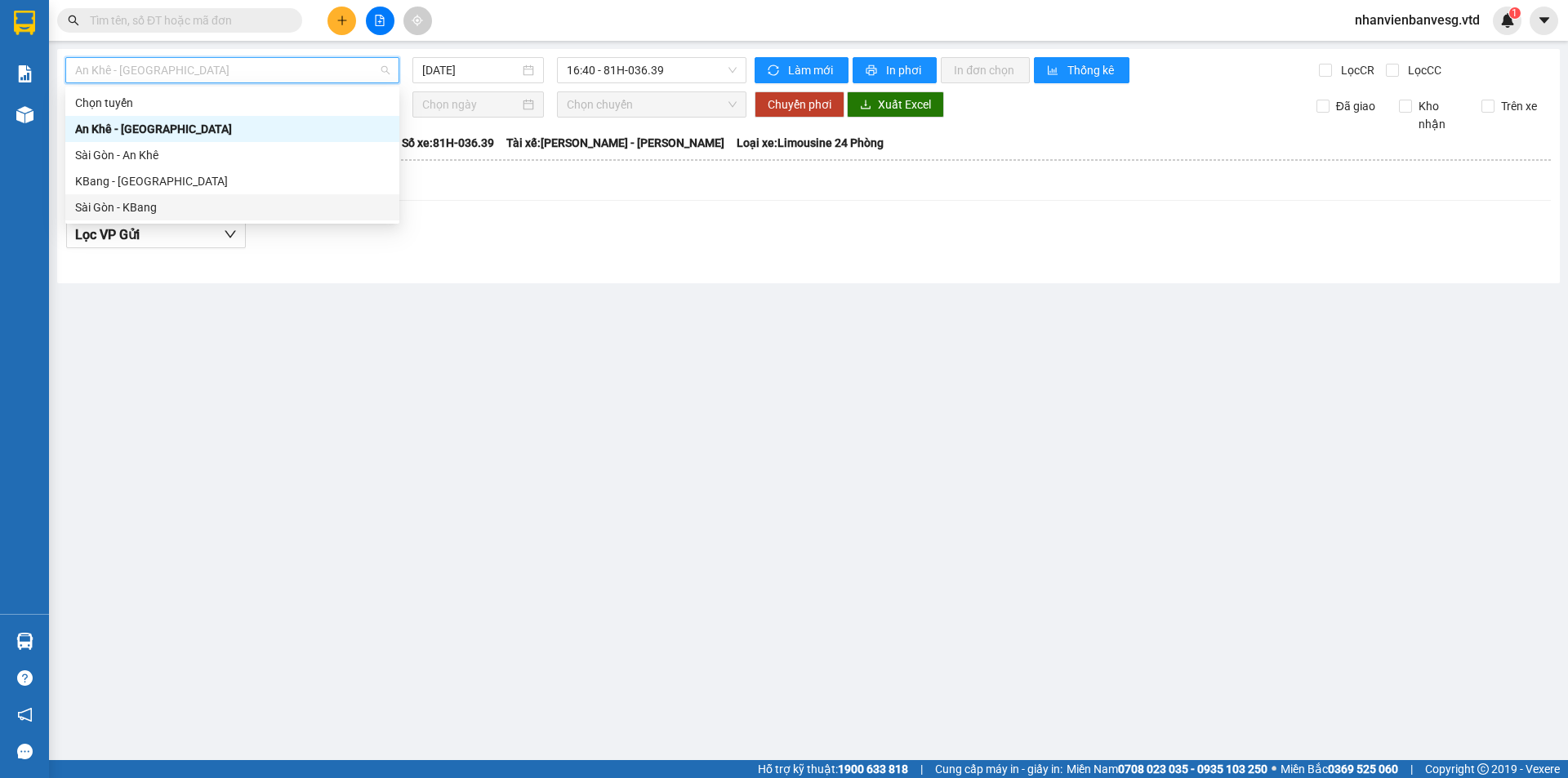
click at [165, 208] on div "Sài Gòn - KBang" at bounding box center [232, 208] width 314 height 18
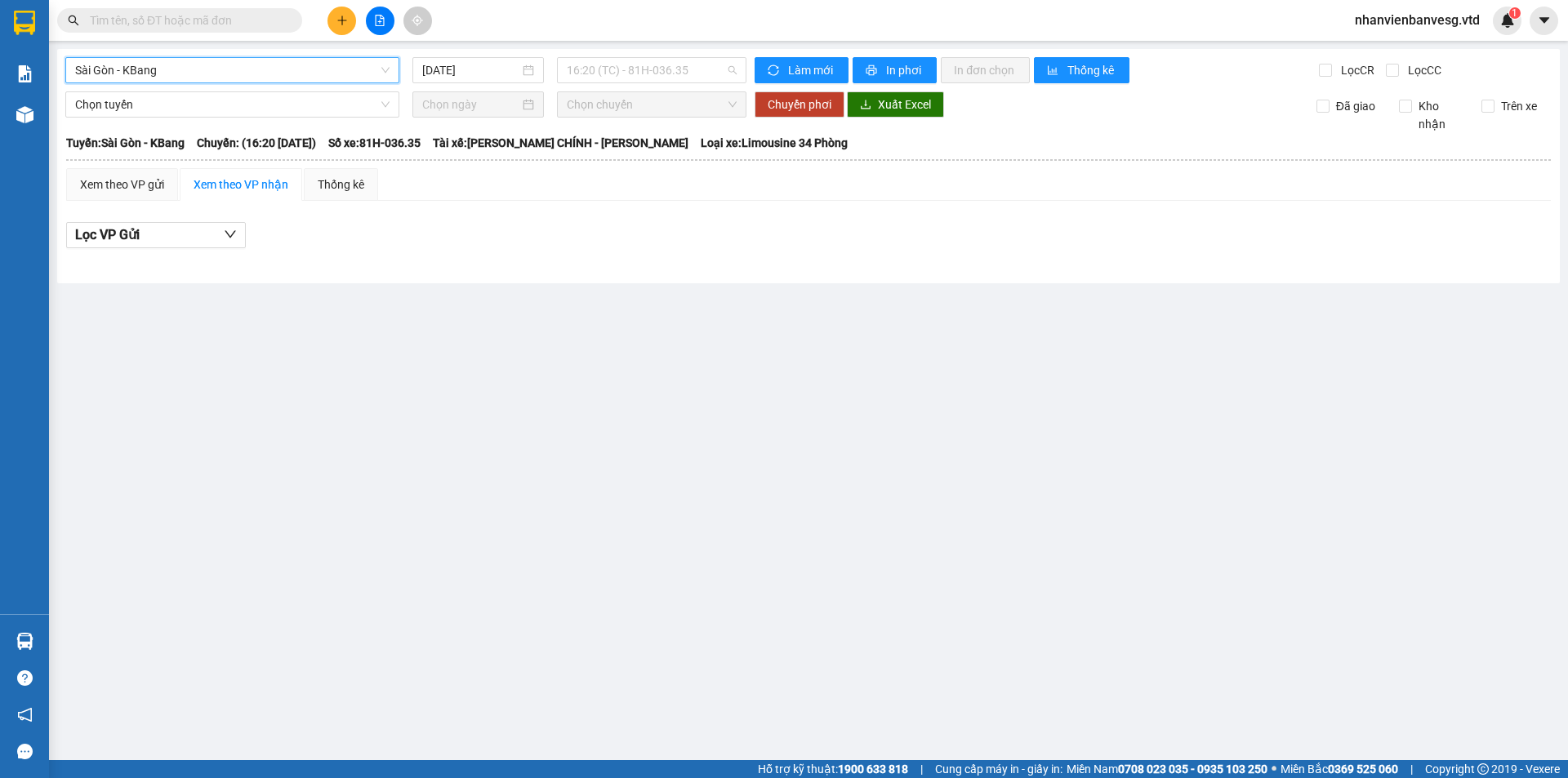
drag, startPoint x: 654, startPoint y: 73, endPoint x: 660, endPoint y: 108, distance: 35.5
click at [655, 75] on span "16:20 (TC) - 81H-036.35" at bounding box center [651, 70] width 169 height 25
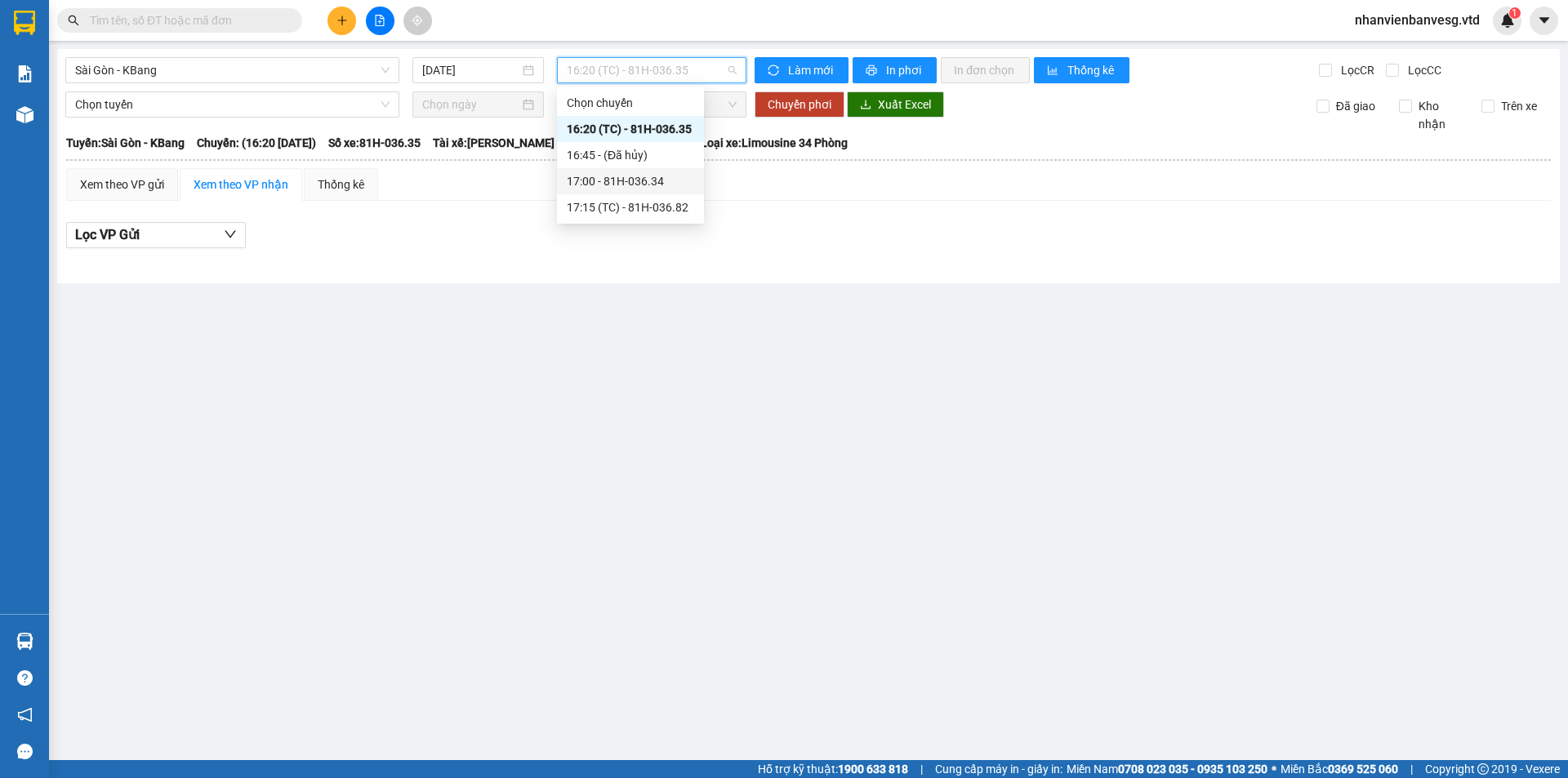
click at [660, 179] on div "17:00 - 81H-036.34" at bounding box center [631, 181] width 128 height 18
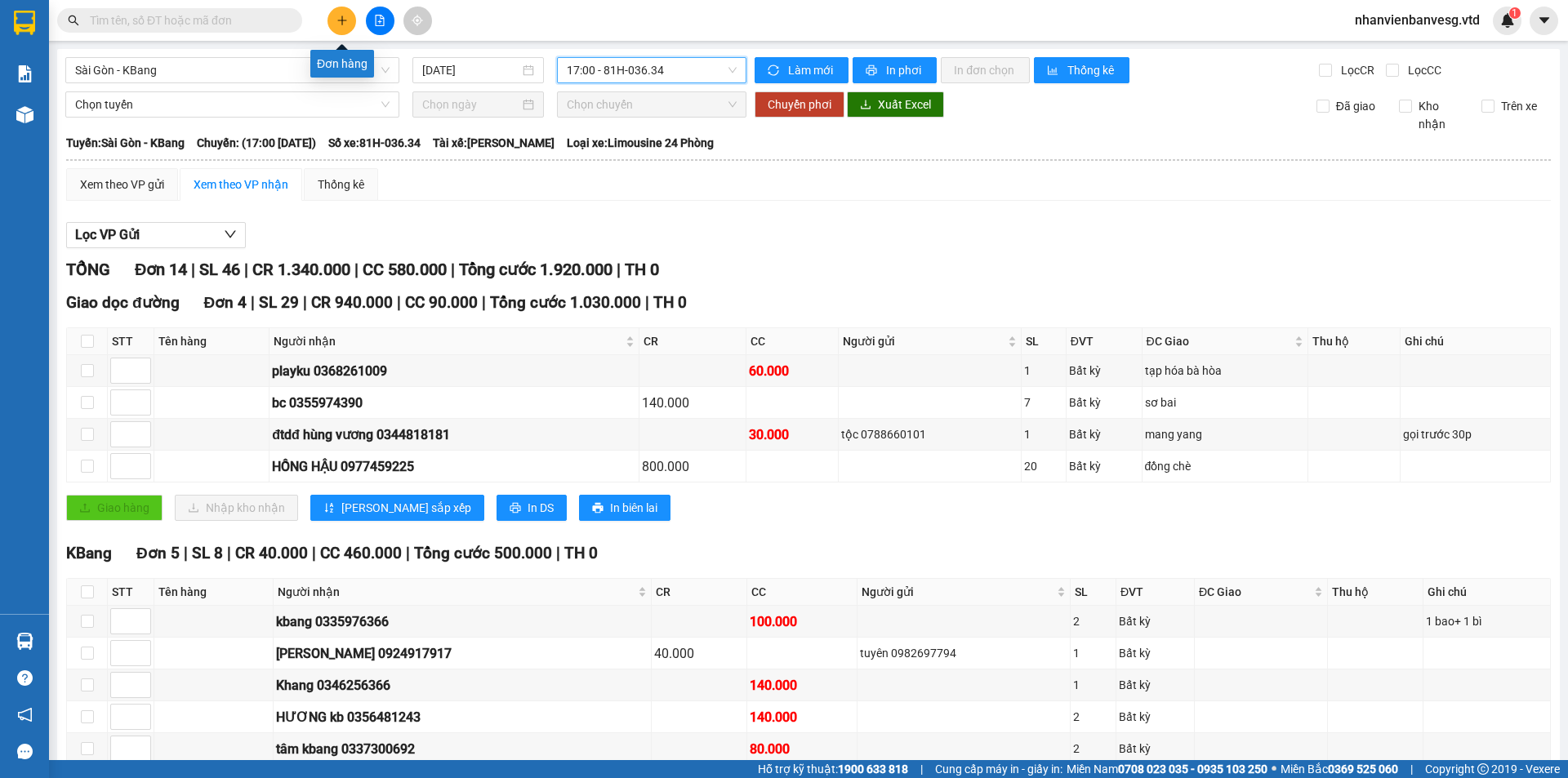
click at [343, 16] on icon "plus" at bounding box center [342, 20] width 1 height 9
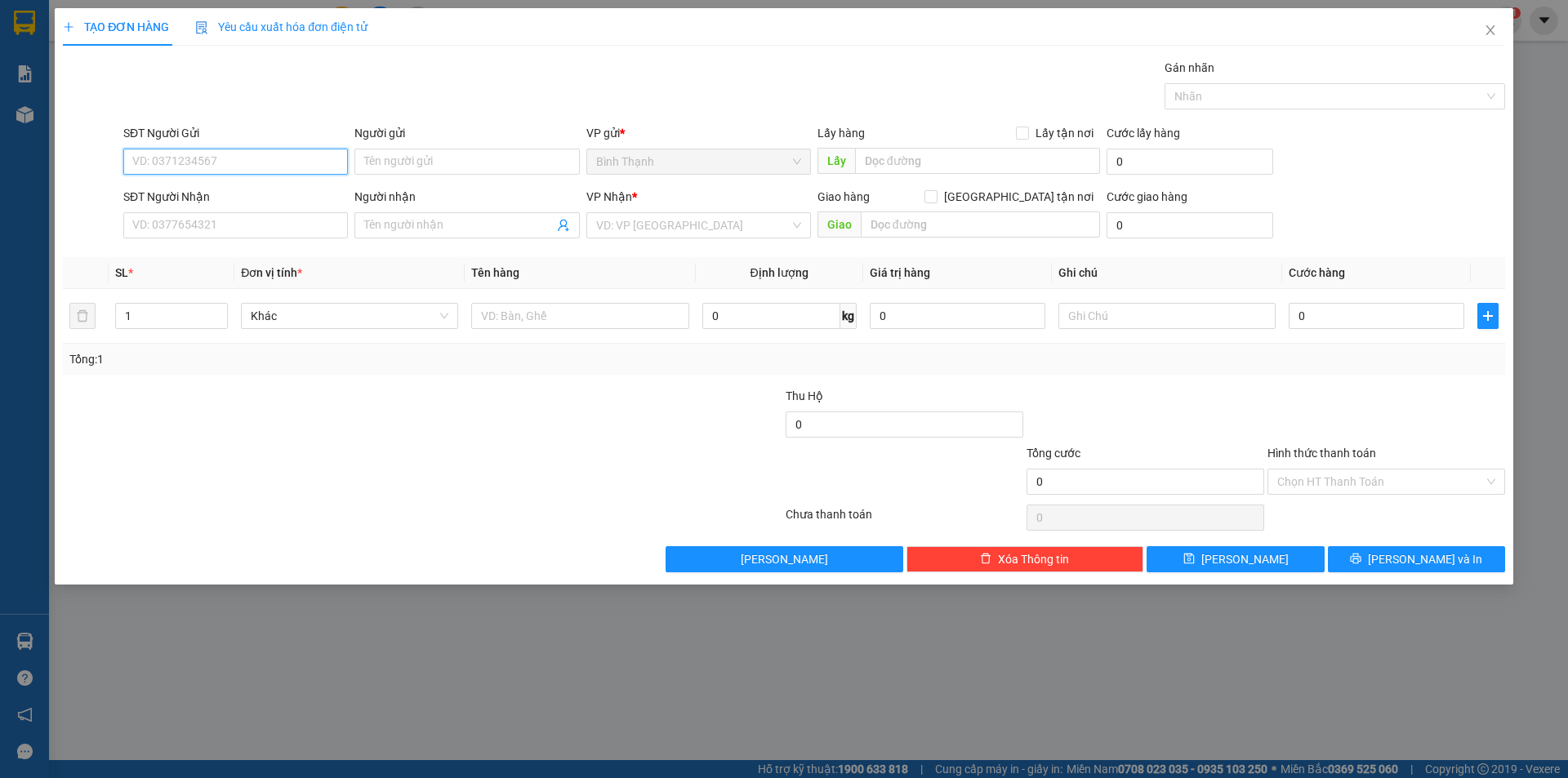
click at [273, 161] on input "SĐT Người Gửi" at bounding box center [235, 161] width 225 height 26
click at [497, 153] on input "Người gửi" at bounding box center [466, 161] width 225 height 26
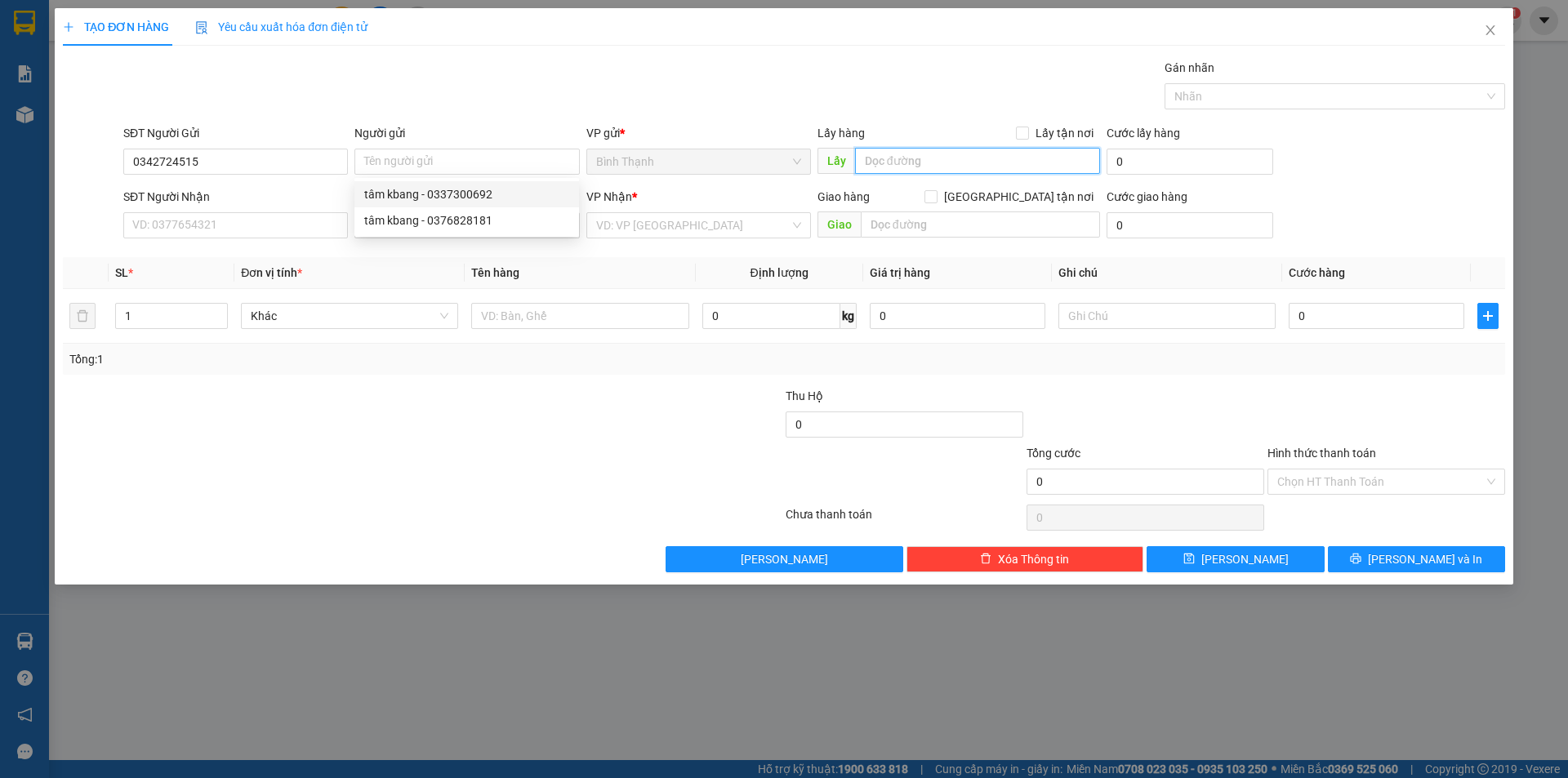
click at [893, 161] on input "text" at bounding box center [978, 161] width 245 height 26
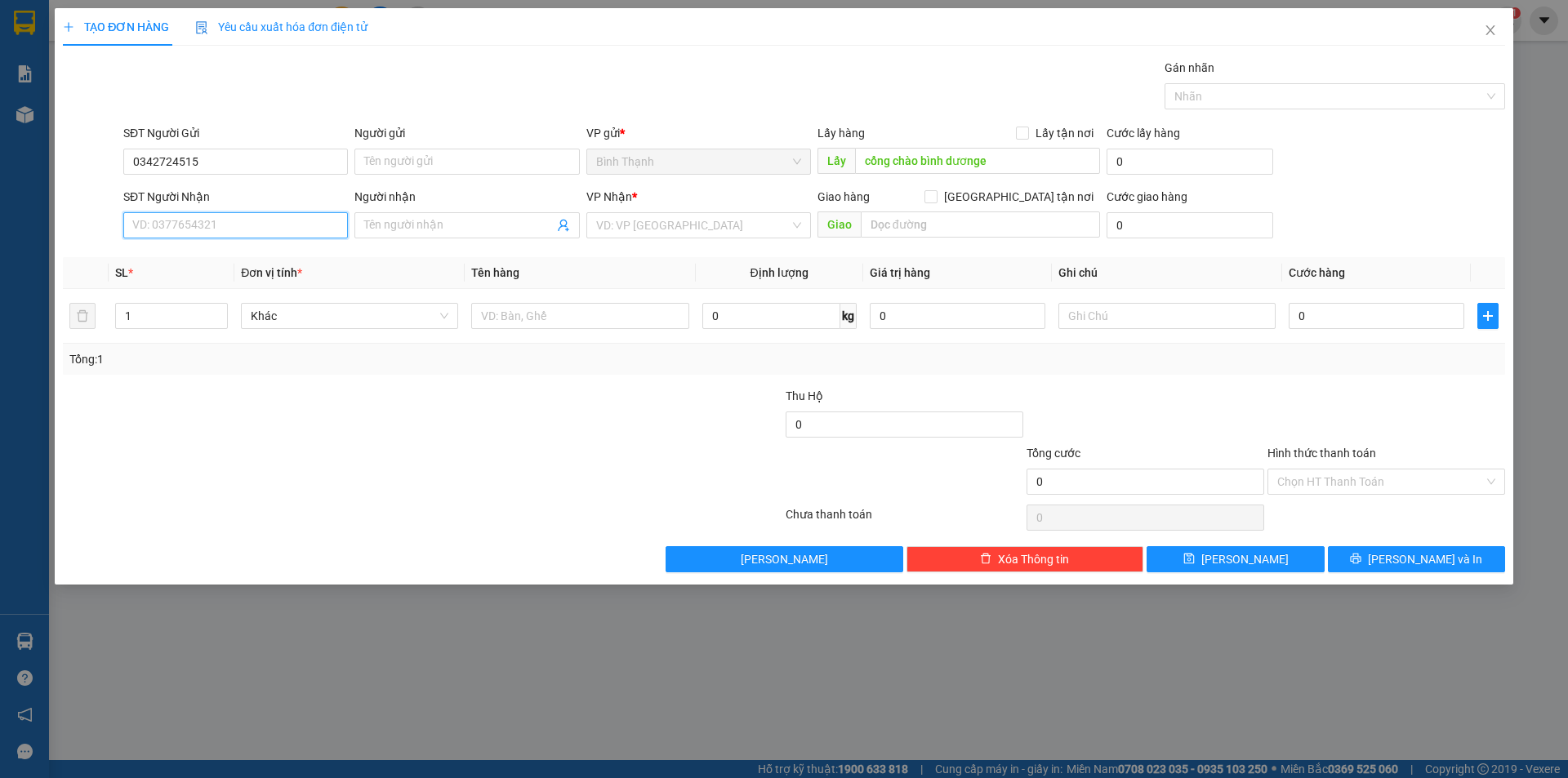
click at [204, 232] on input "SĐT Người Nhận" at bounding box center [235, 224] width 225 height 26
click at [425, 224] on input "Người nhận" at bounding box center [459, 225] width 189 height 18
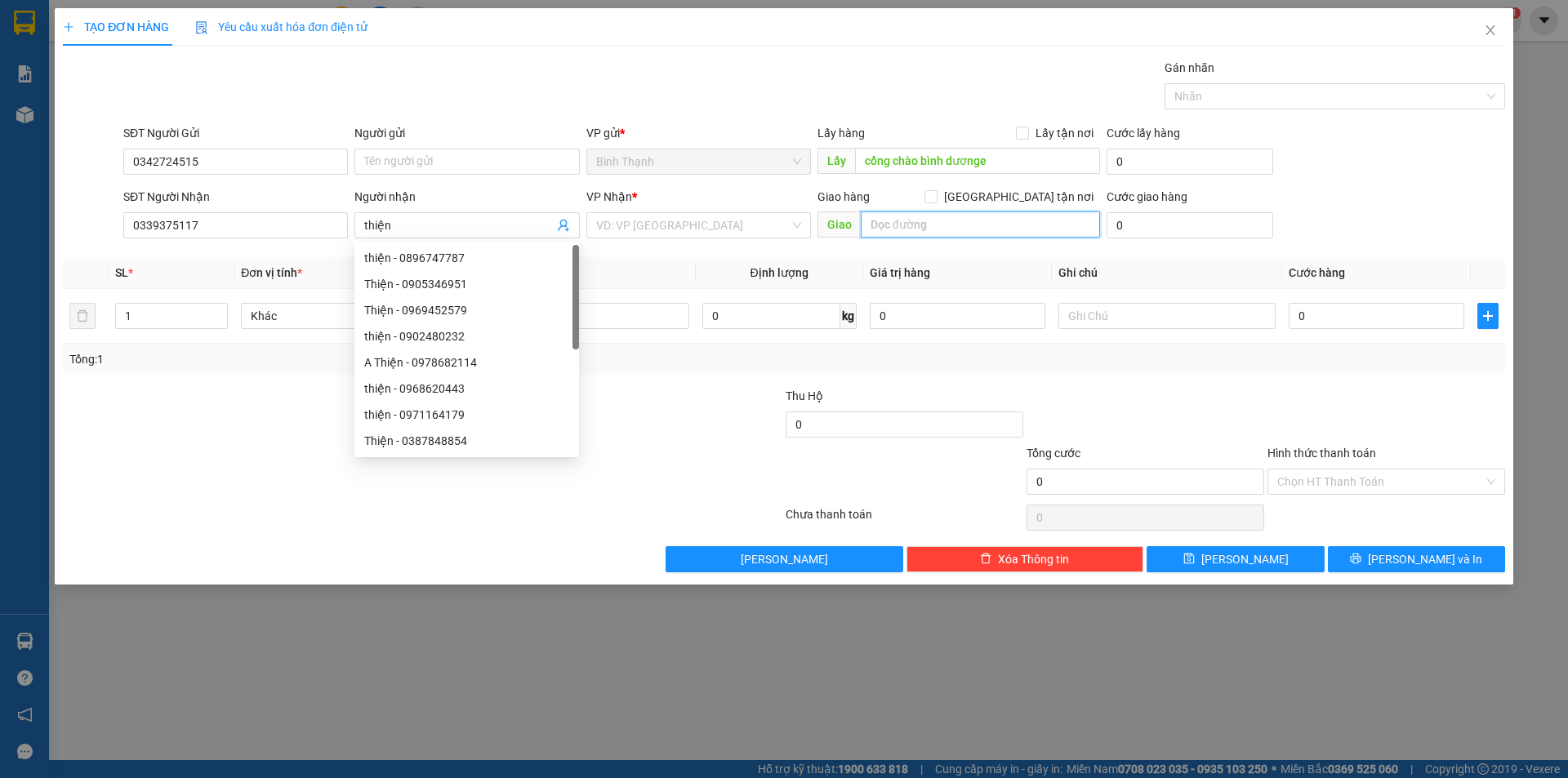
click at [965, 224] on input "text" at bounding box center [981, 224] width 240 height 26
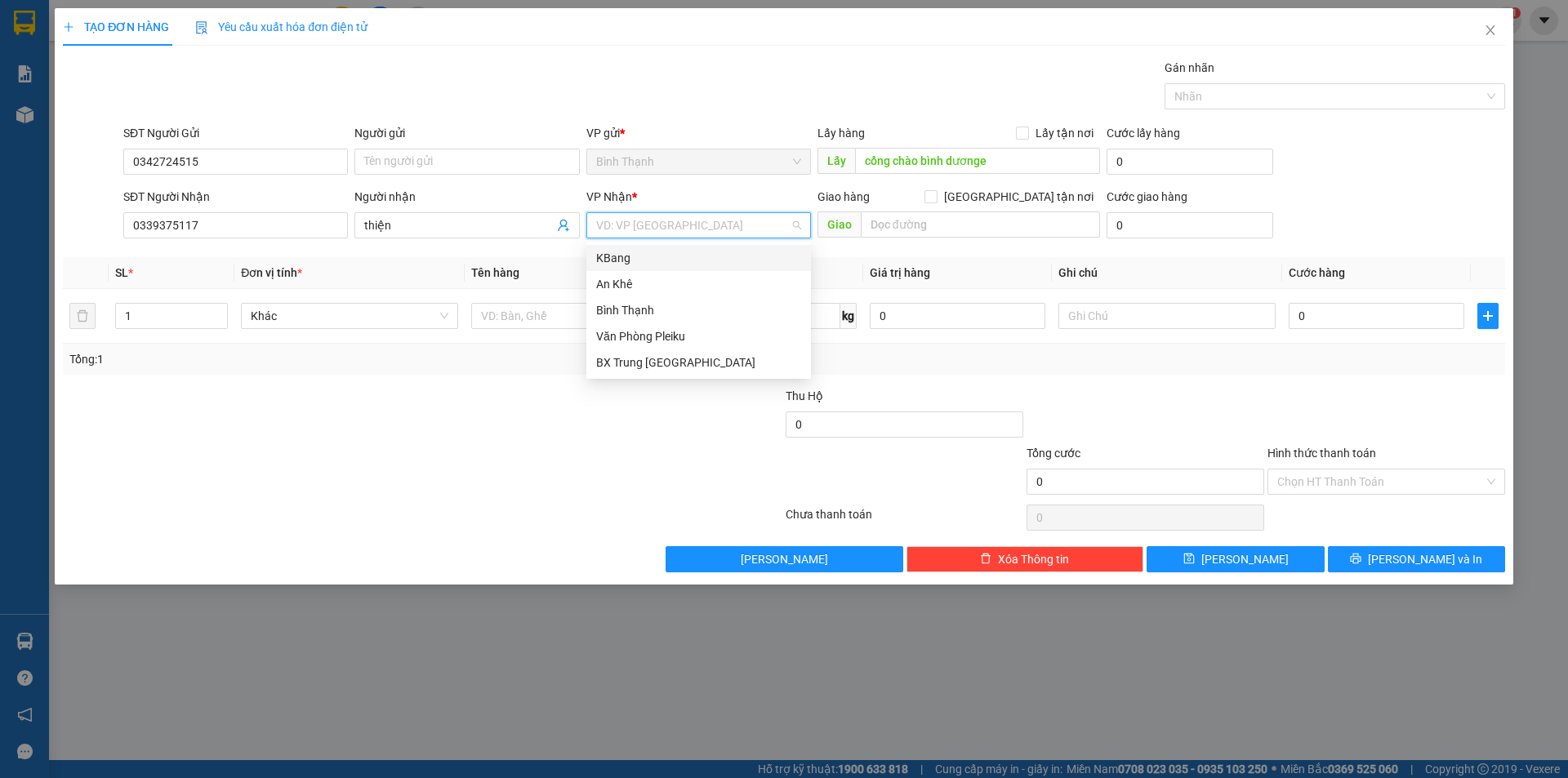
click at [728, 221] on input "search" at bounding box center [693, 225] width 193 height 25
click at [660, 242] on body "Kết quả tìm kiếm ( 0 ) Bộ lọc No Data nhanvienbanvesg.vtd 1 Báo cáo Mẫu 1: Báo …" at bounding box center [784, 389] width 1568 height 778
drag, startPoint x: 666, startPoint y: 233, endPoint x: 661, endPoint y: 259, distance: 26.5
click at [666, 234] on input "search" at bounding box center [693, 225] width 193 height 25
click at [658, 264] on div "KBang" at bounding box center [698, 258] width 205 height 18
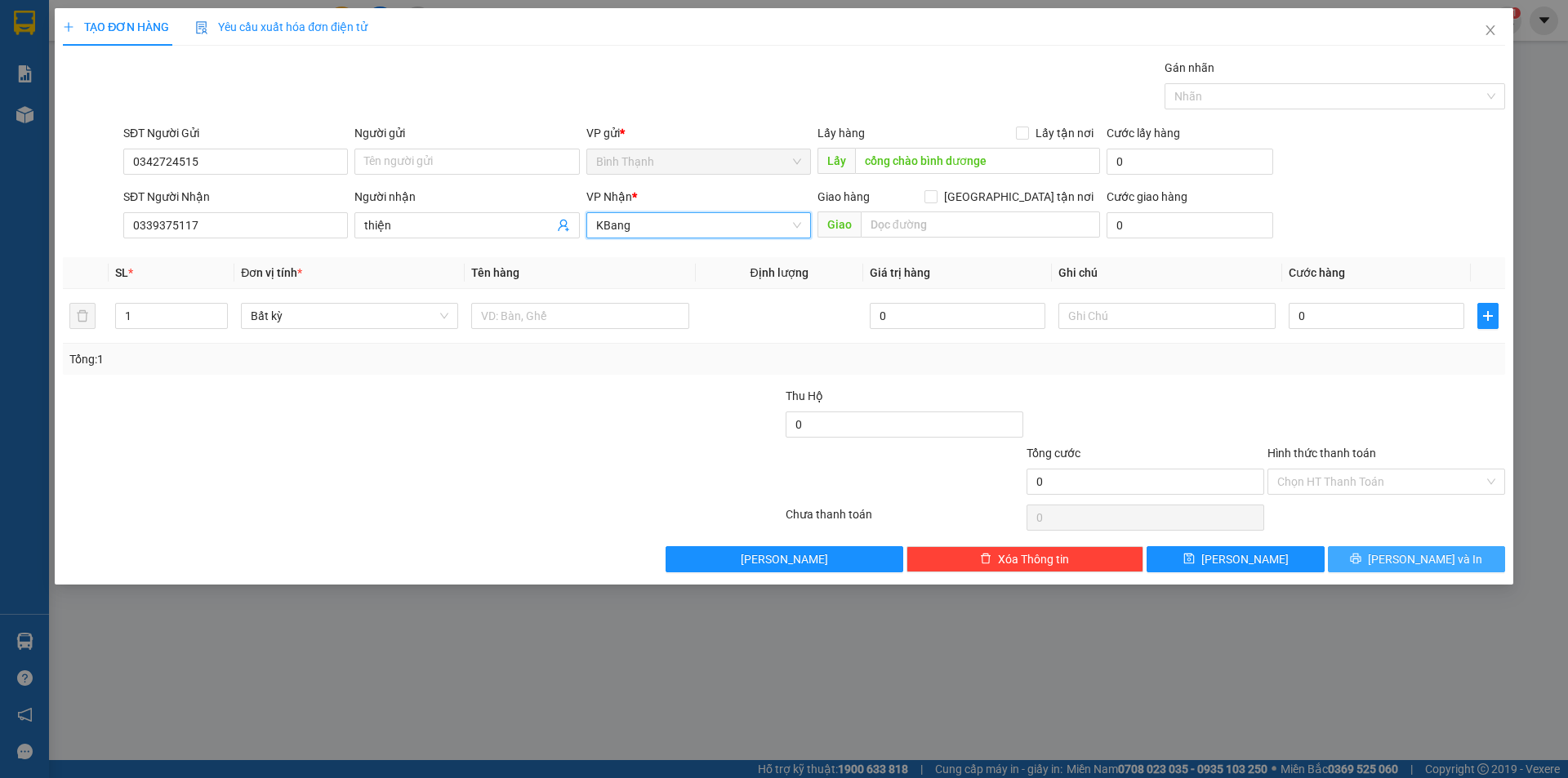
click at [1414, 565] on span "[PERSON_NAME] và In" at bounding box center [1425, 559] width 114 height 18
click at [1422, 560] on span "[PERSON_NAME] và In" at bounding box center [1425, 559] width 114 height 18
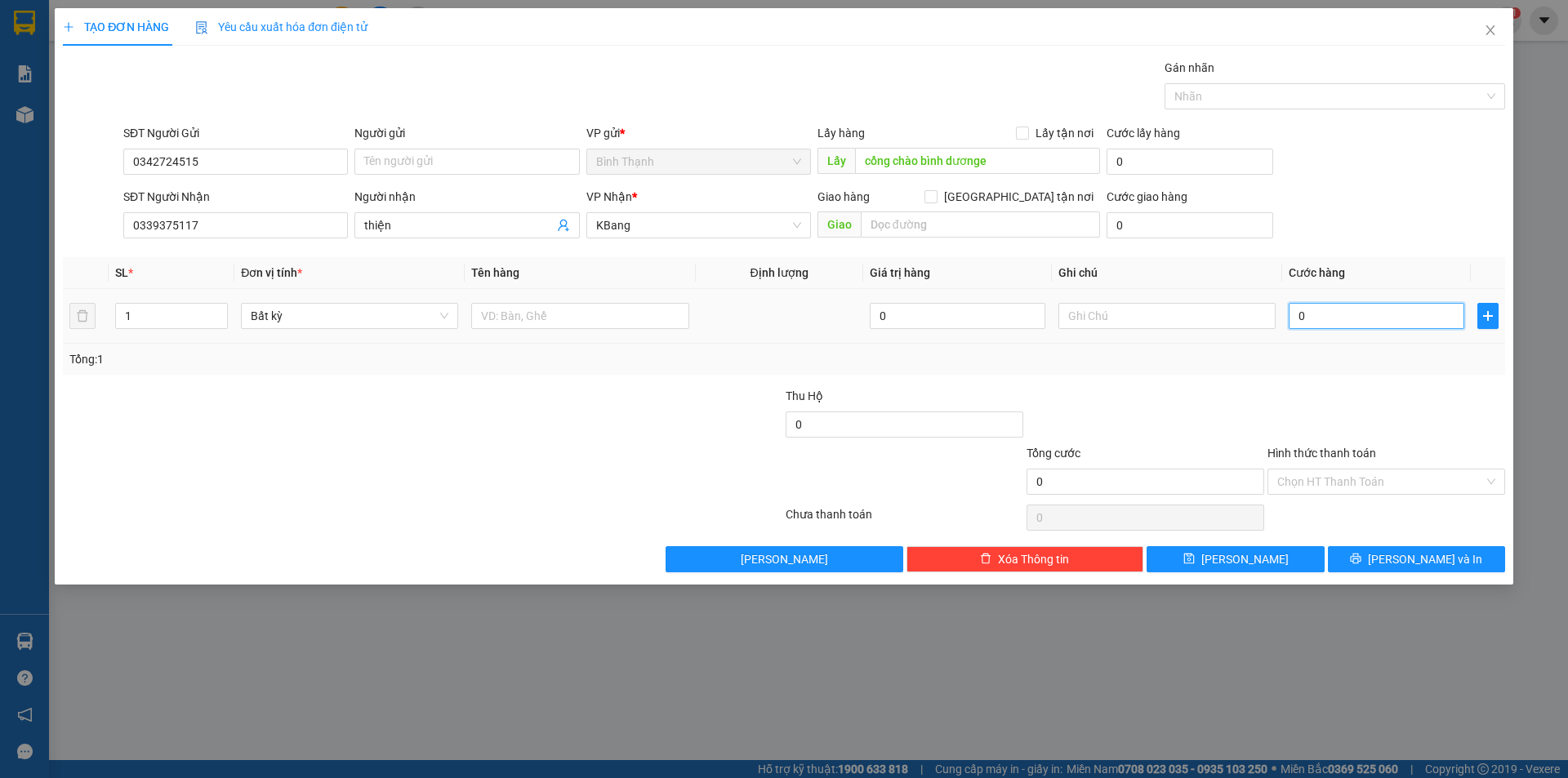
click at [1356, 323] on input "0" at bounding box center [1377, 316] width 176 height 26
click at [1151, 315] on input "text" at bounding box center [1167, 316] width 217 height 26
click at [1392, 568] on button "[PERSON_NAME] và In" at bounding box center [1417, 559] width 177 height 26
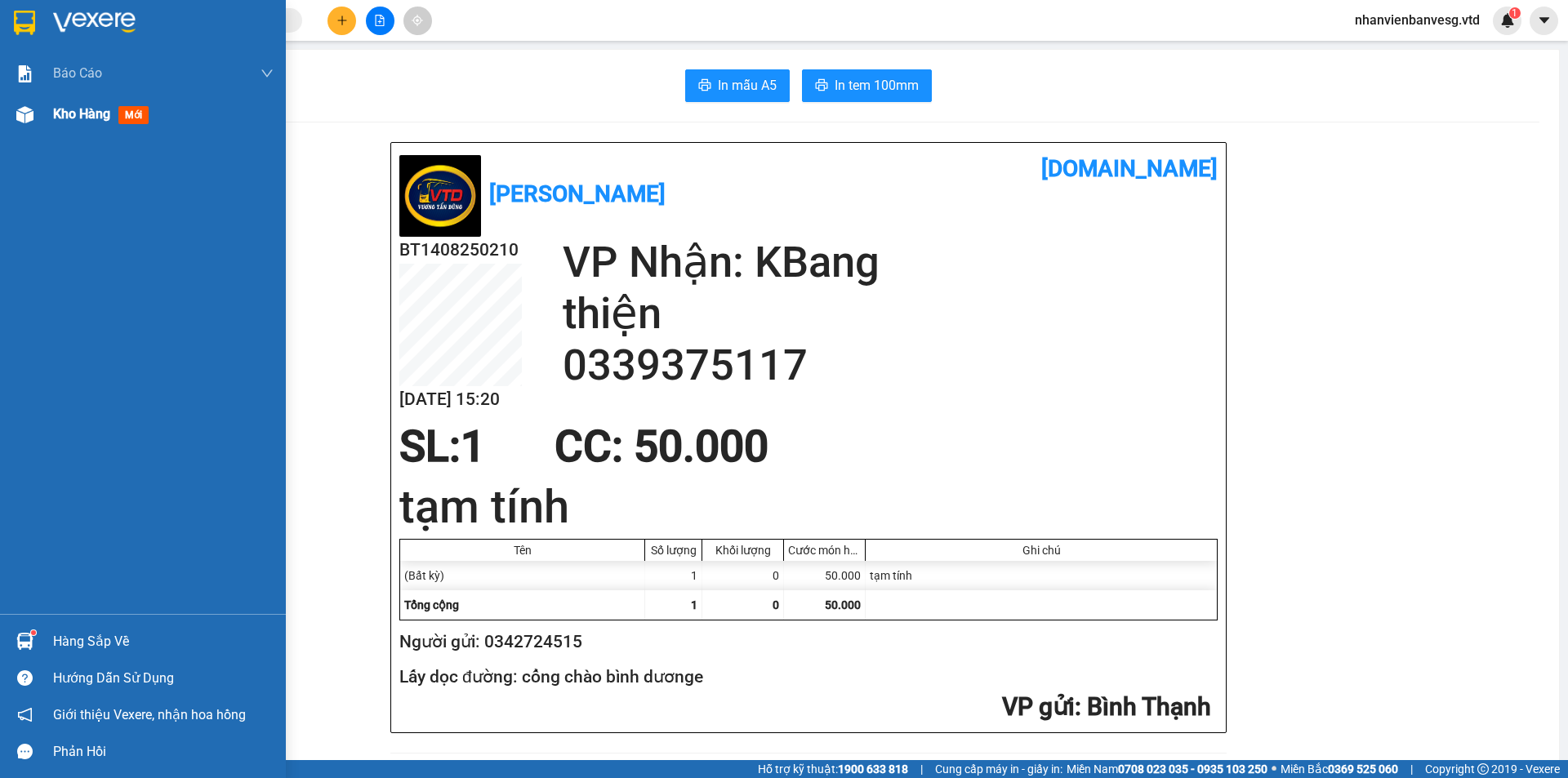
click at [106, 120] on span "Kho hàng" at bounding box center [82, 114] width 57 height 15
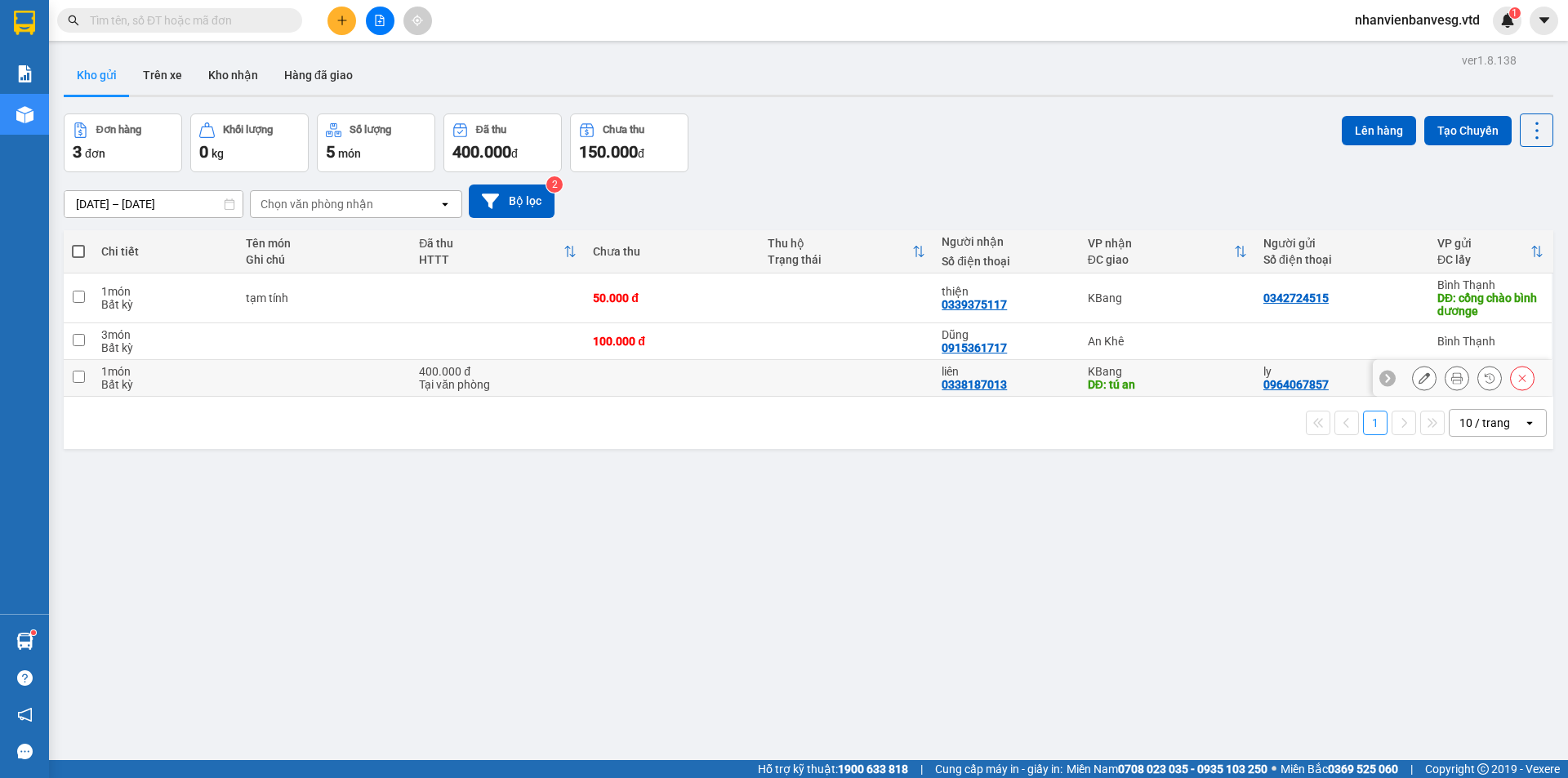
drag, startPoint x: 87, startPoint y: 377, endPoint x: 96, endPoint y: 375, distance: 9.2
click at [88, 377] on td at bounding box center [78, 378] width 29 height 36
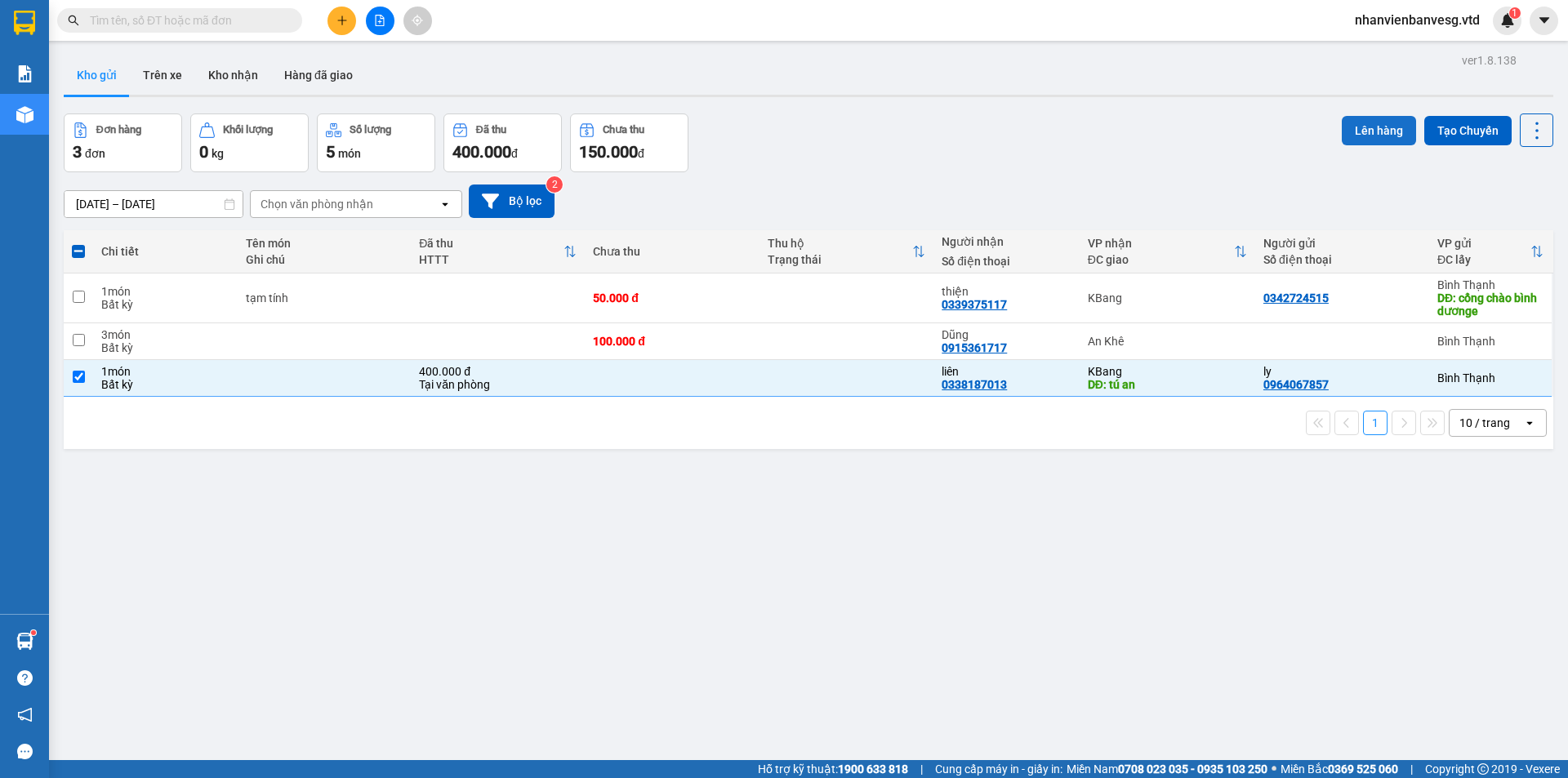
click at [1382, 134] on button "Lên hàng" at bounding box center [1379, 130] width 75 height 29
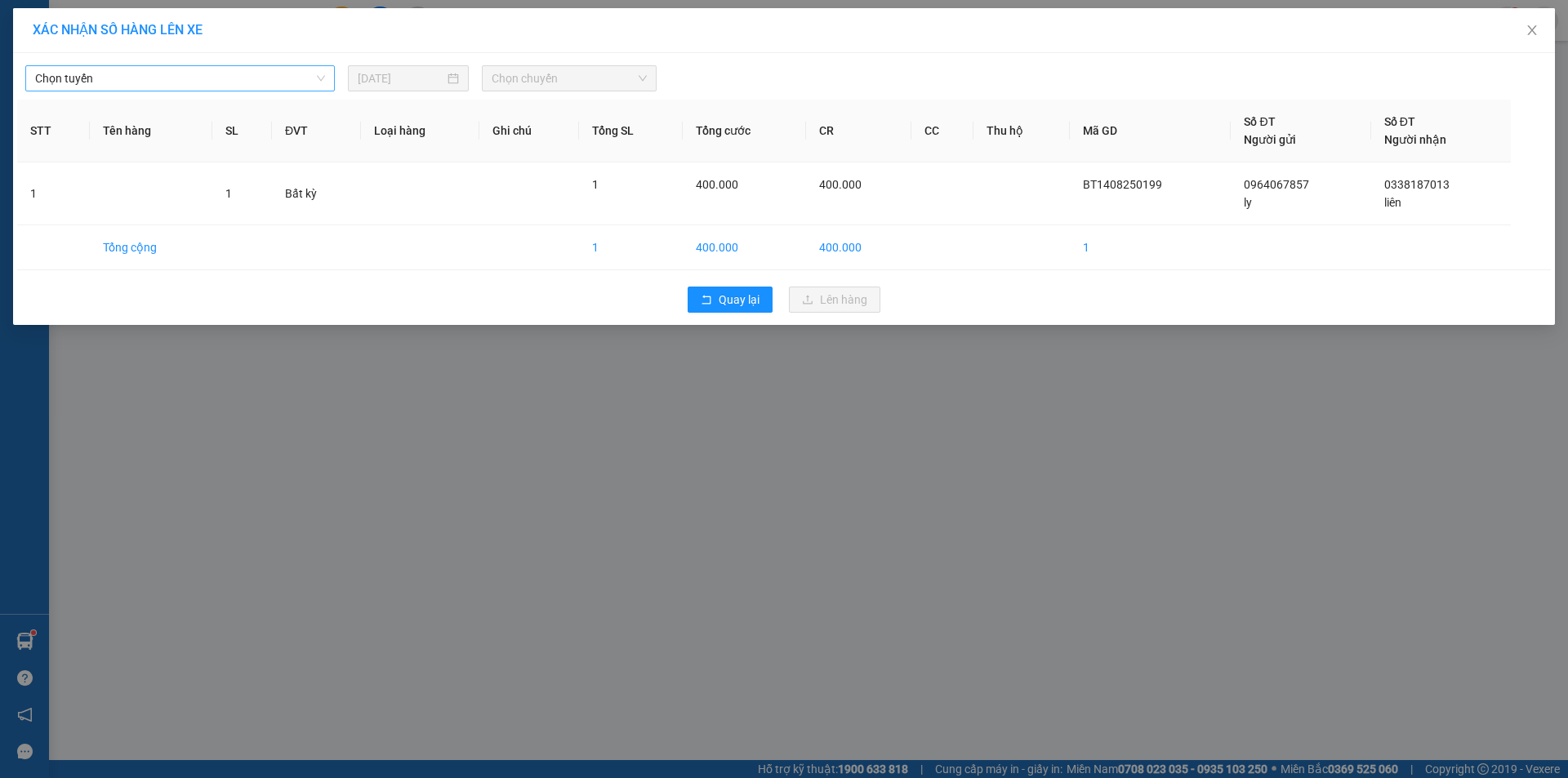
click at [116, 83] on span "Chọn tuyến" at bounding box center [180, 79] width 290 height 25
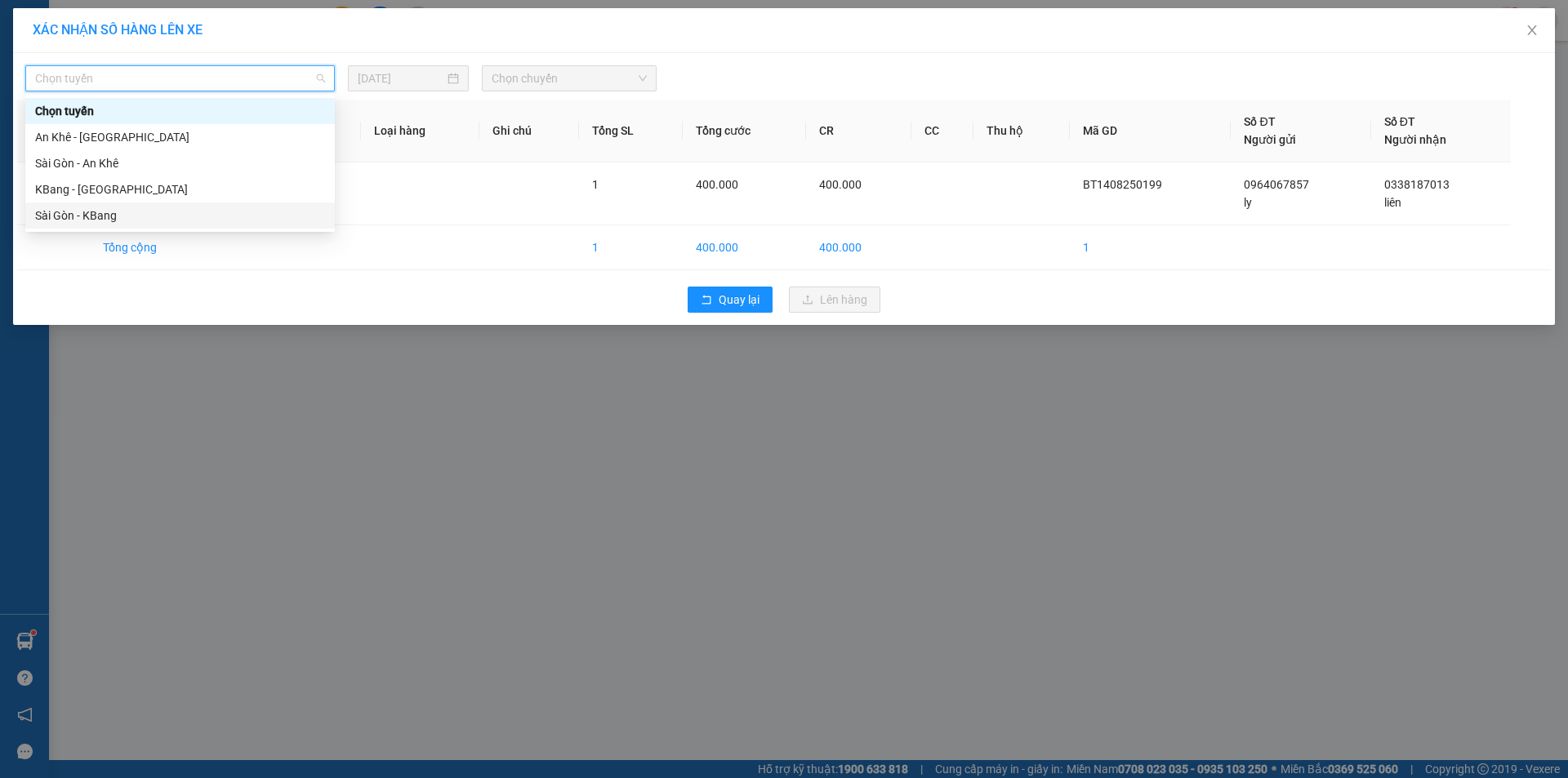
click at [87, 214] on div "Sài Gòn - KBang" at bounding box center [180, 216] width 290 height 18
drag, startPoint x: 232, startPoint y: 77, endPoint x: 182, endPoint y: 140, distance: 80.4
click at [232, 78] on span "Sài Gòn - KBang" at bounding box center [180, 79] width 290 height 25
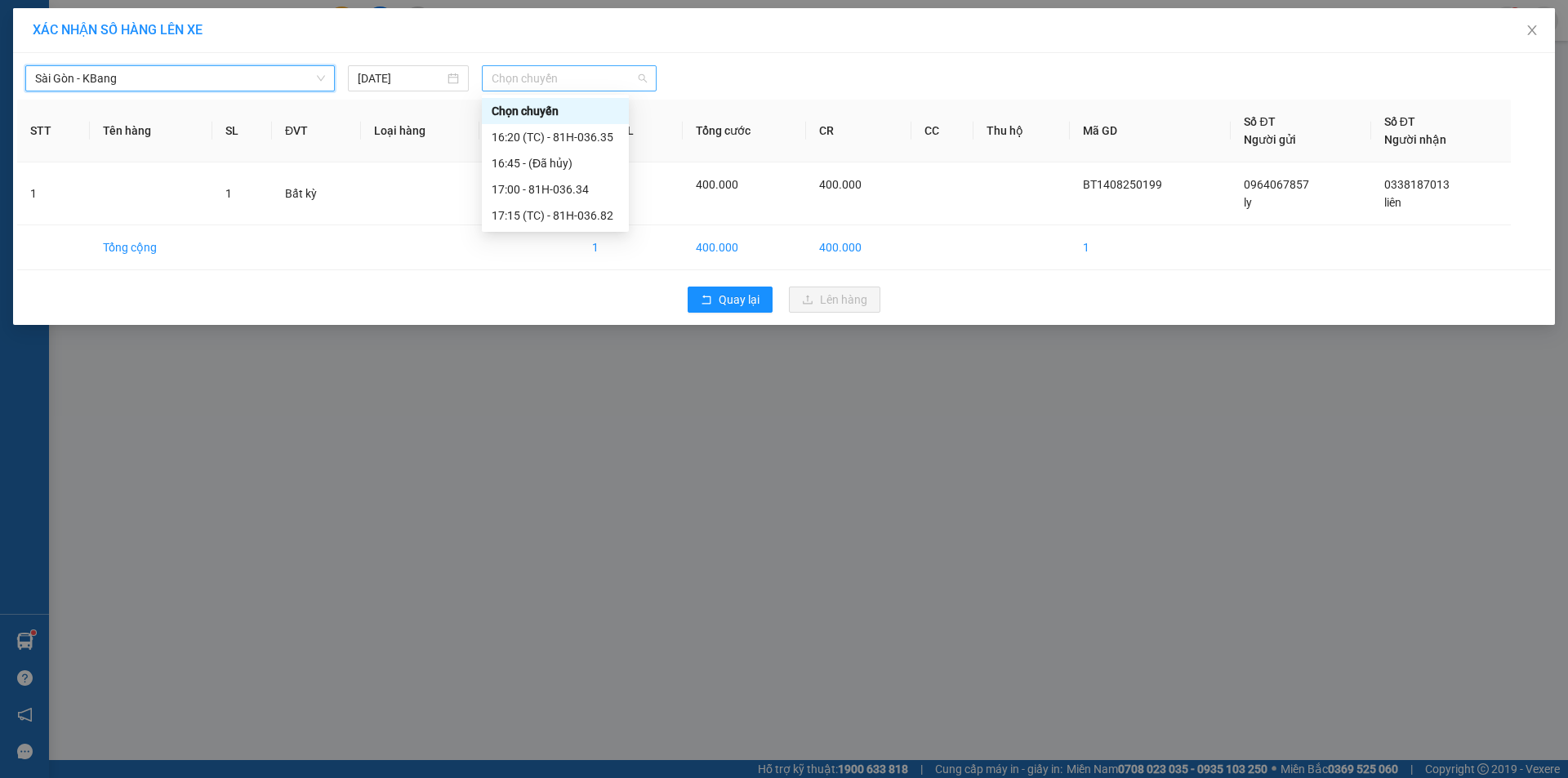
click at [563, 75] on span "Chọn chuyến" at bounding box center [569, 79] width 155 height 25
click at [579, 191] on div "17:00 - 81H-036.34" at bounding box center [555, 189] width 128 height 18
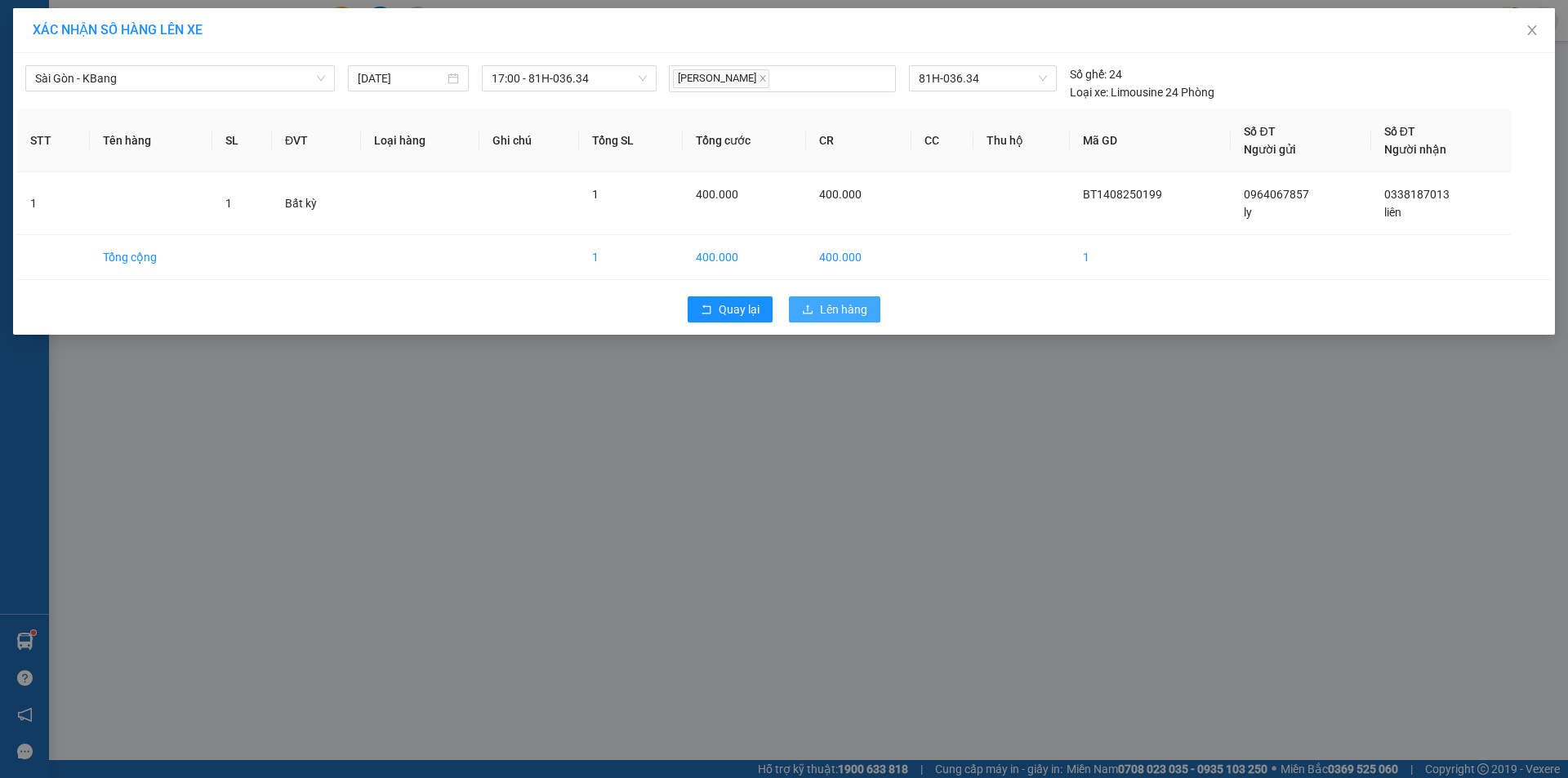
click at [827, 312] on span "Lên hàng" at bounding box center [843, 310] width 47 height 18
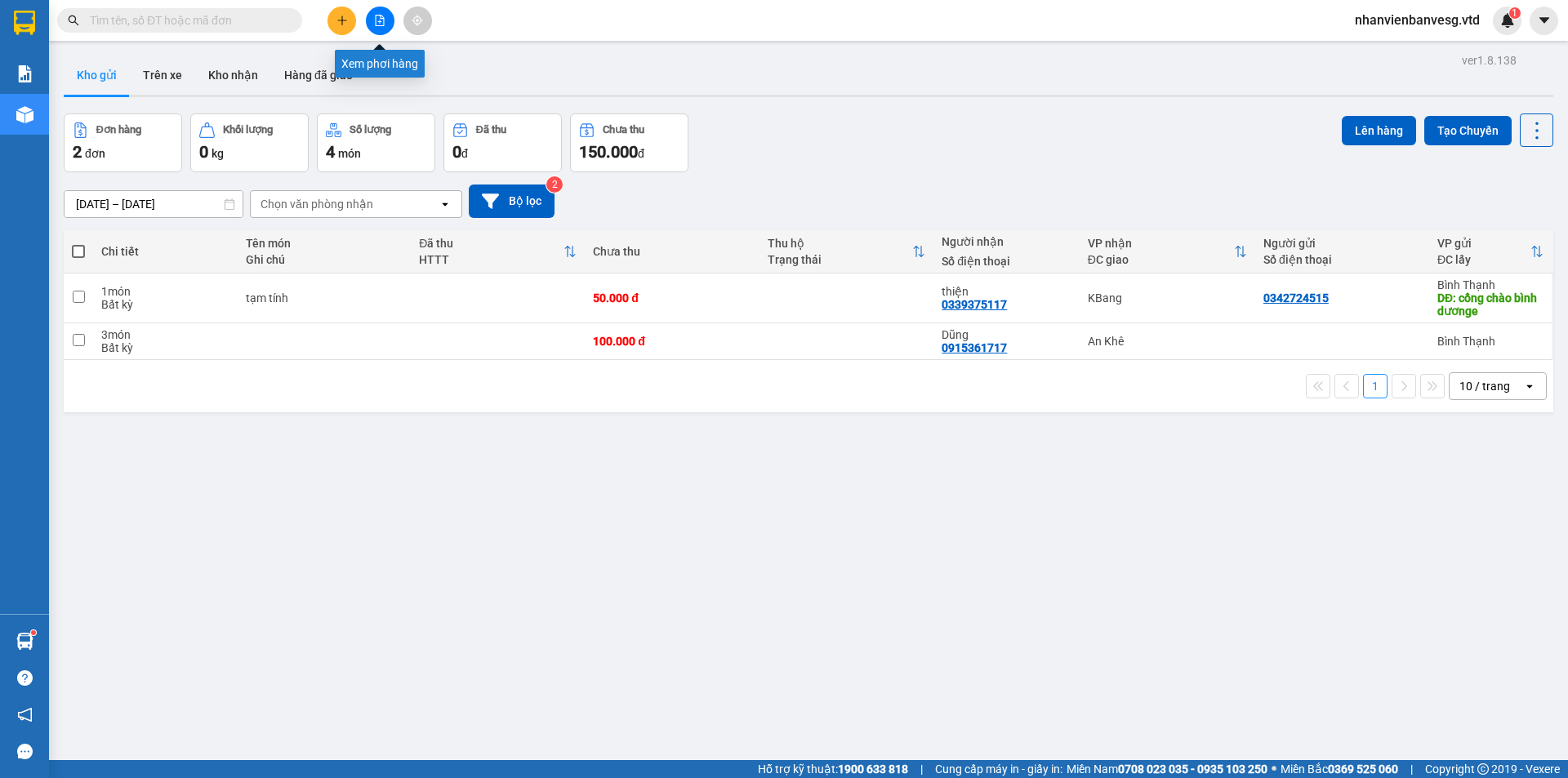
click at [380, 18] on icon "file-add" at bounding box center [380, 20] width 12 height 12
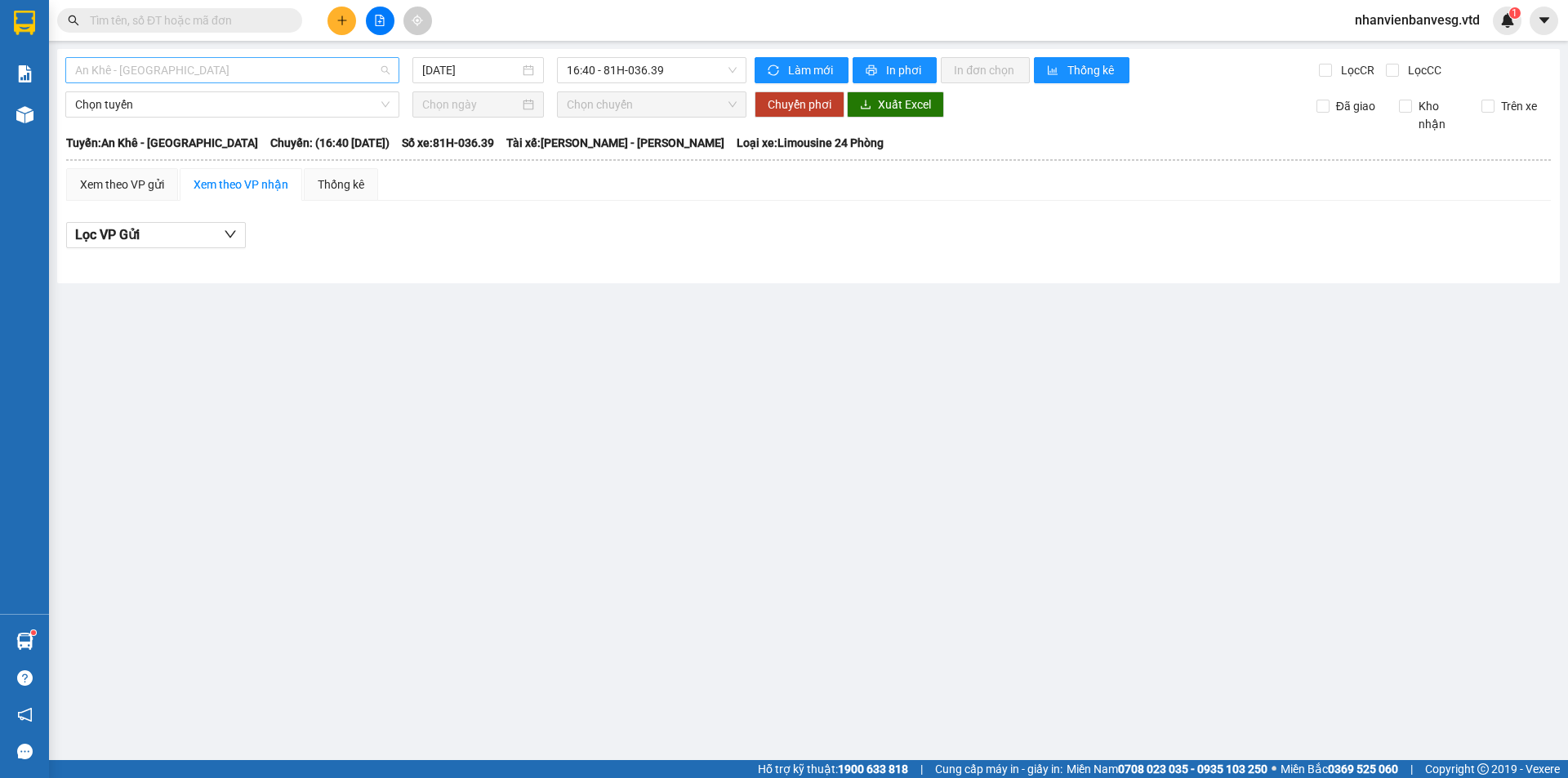
click at [229, 67] on span "An Khê - [GEOGRAPHIC_DATA]" at bounding box center [232, 70] width 314 height 25
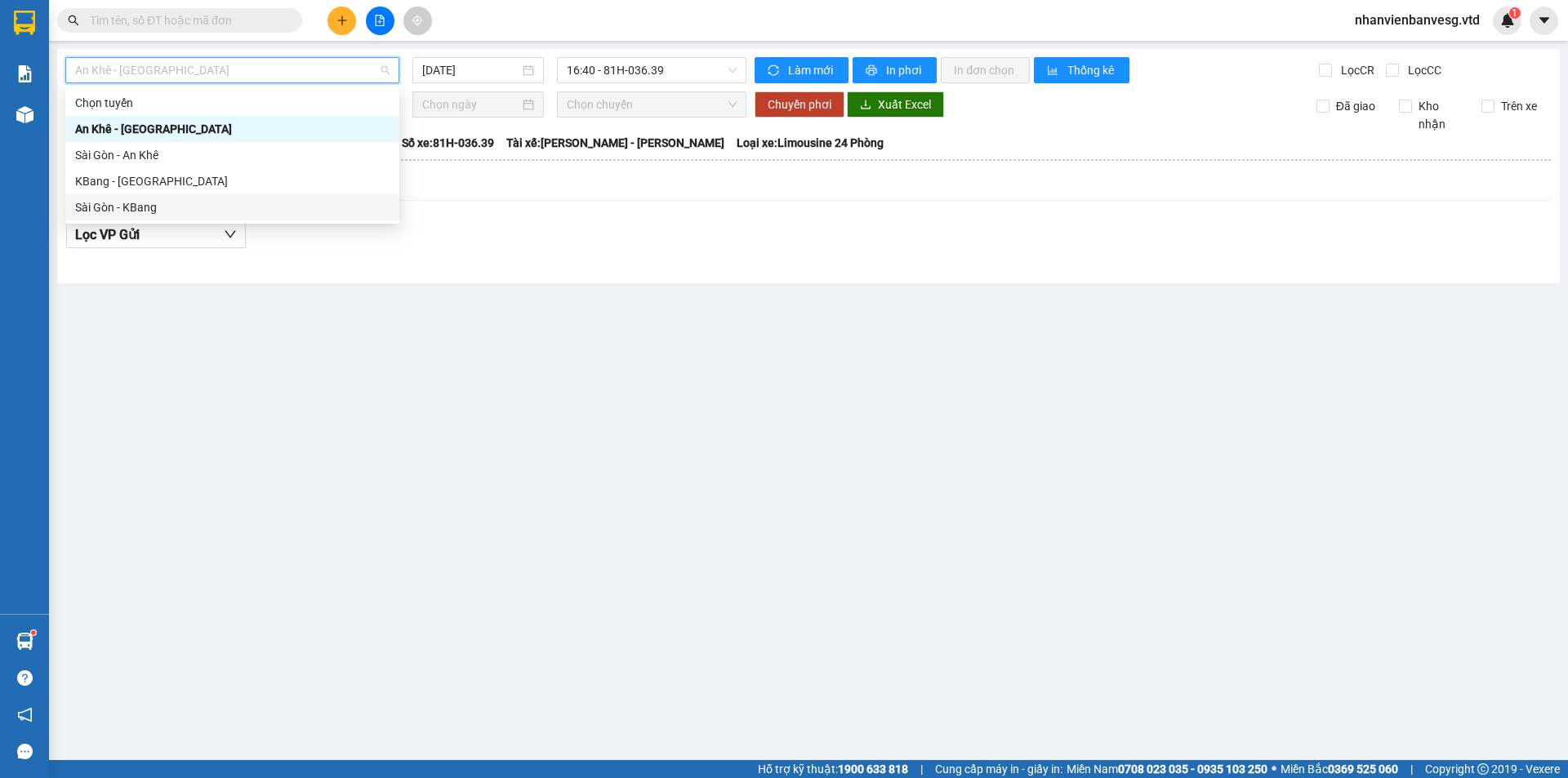
click at [203, 201] on div "Sài Gòn - KBang" at bounding box center [232, 208] width 314 height 18
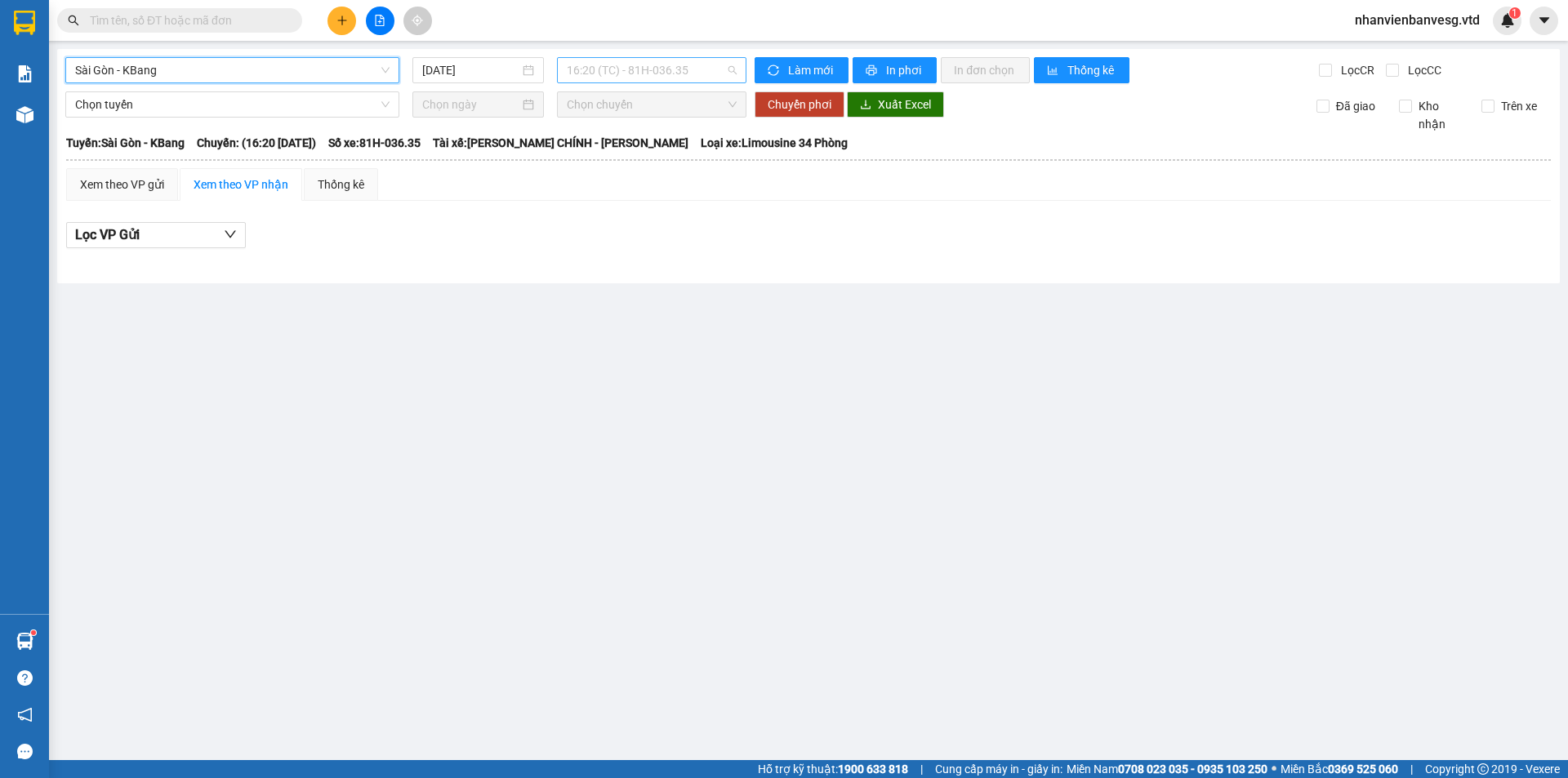
click at [682, 71] on span "16:20 (TC) - 81H-036.35" at bounding box center [651, 70] width 169 height 25
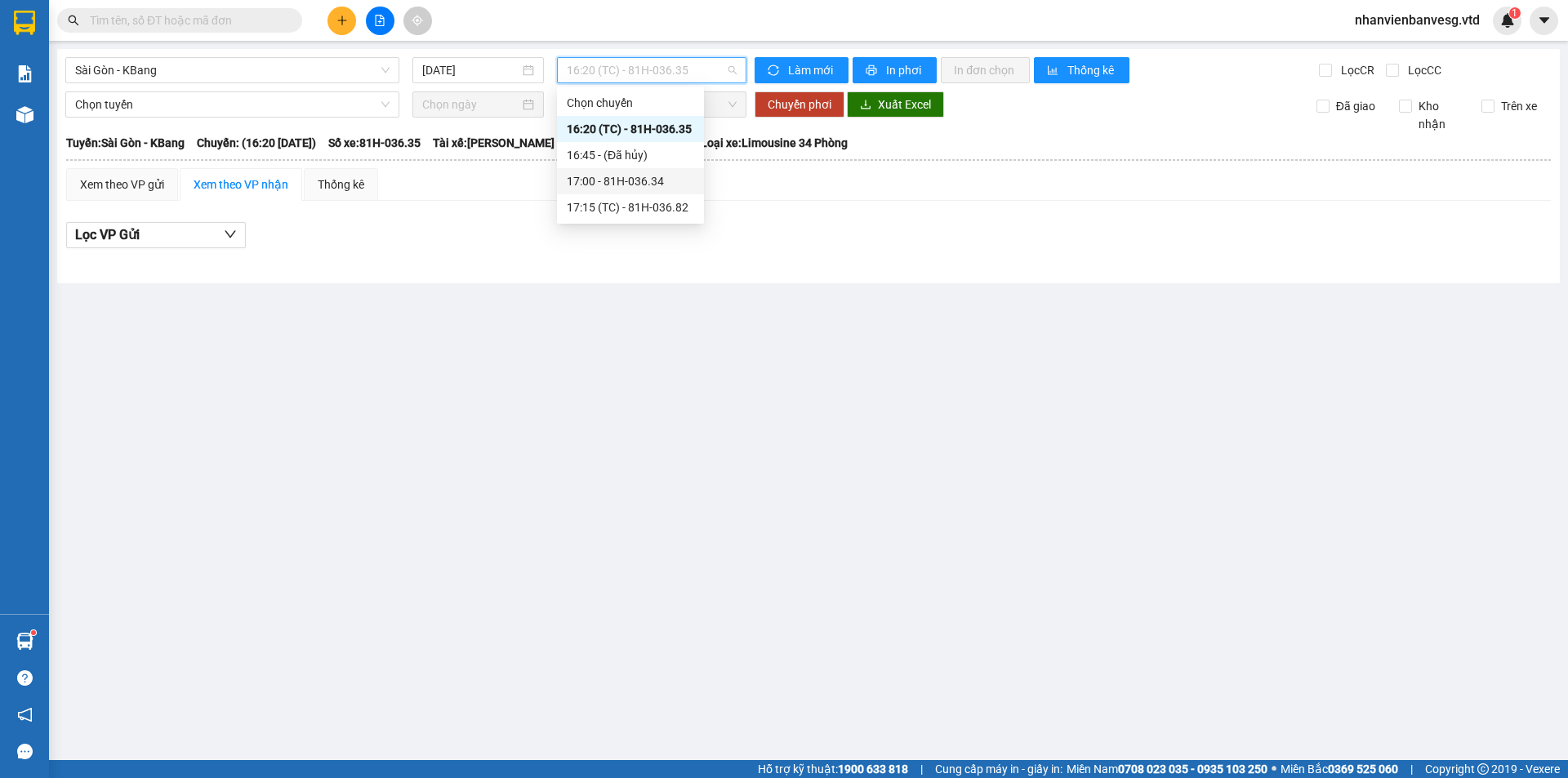
click at [666, 182] on div "17:00 - 81H-036.34" at bounding box center [631, 181] width 128 height 18
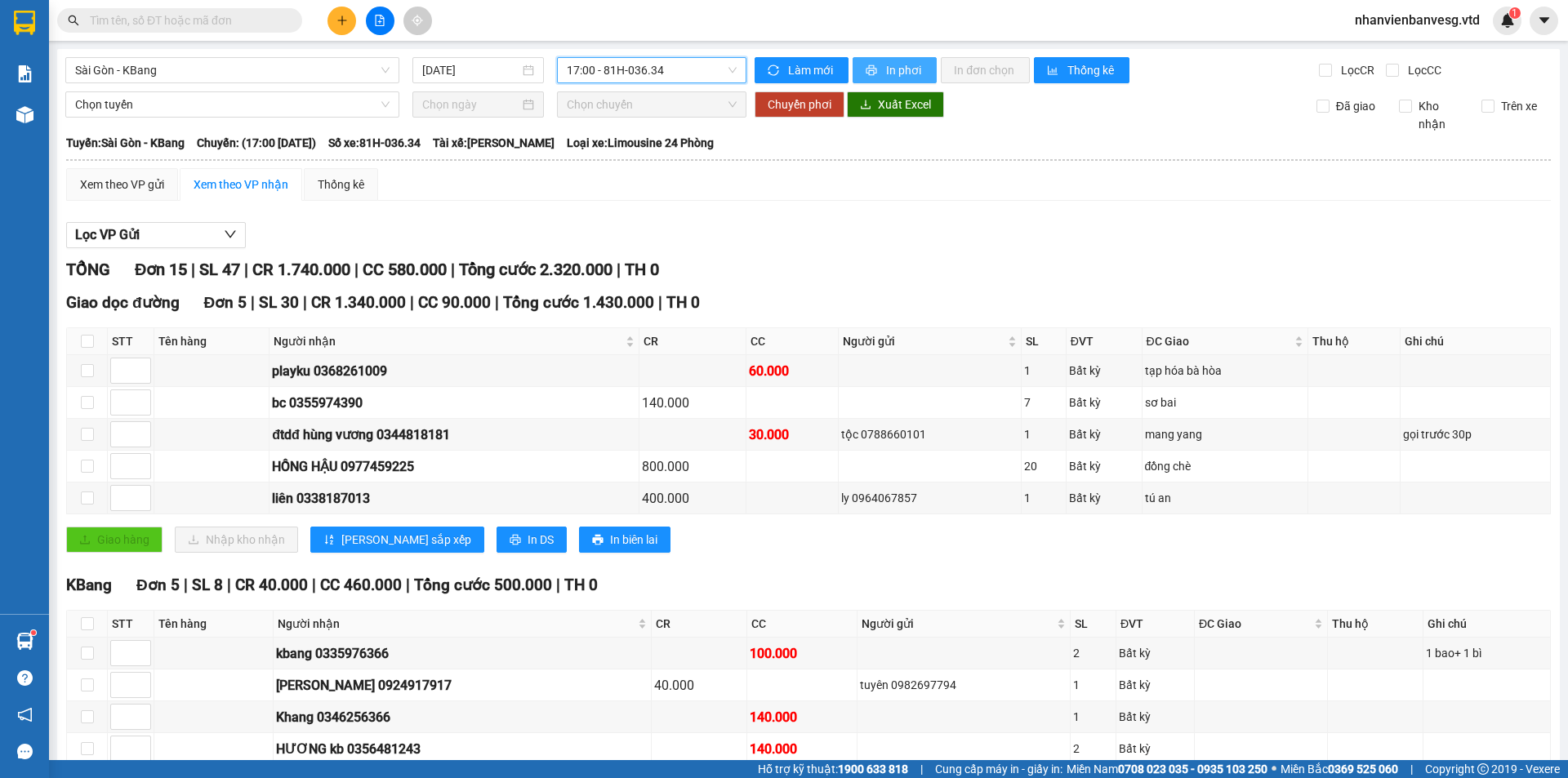
click at [886, 67] on span "In phơi" at bounding box center [905, 70] width 37 height 18
click at [344, 25] on icon "plus" at bounding box center [342, 20] width 12 height 12
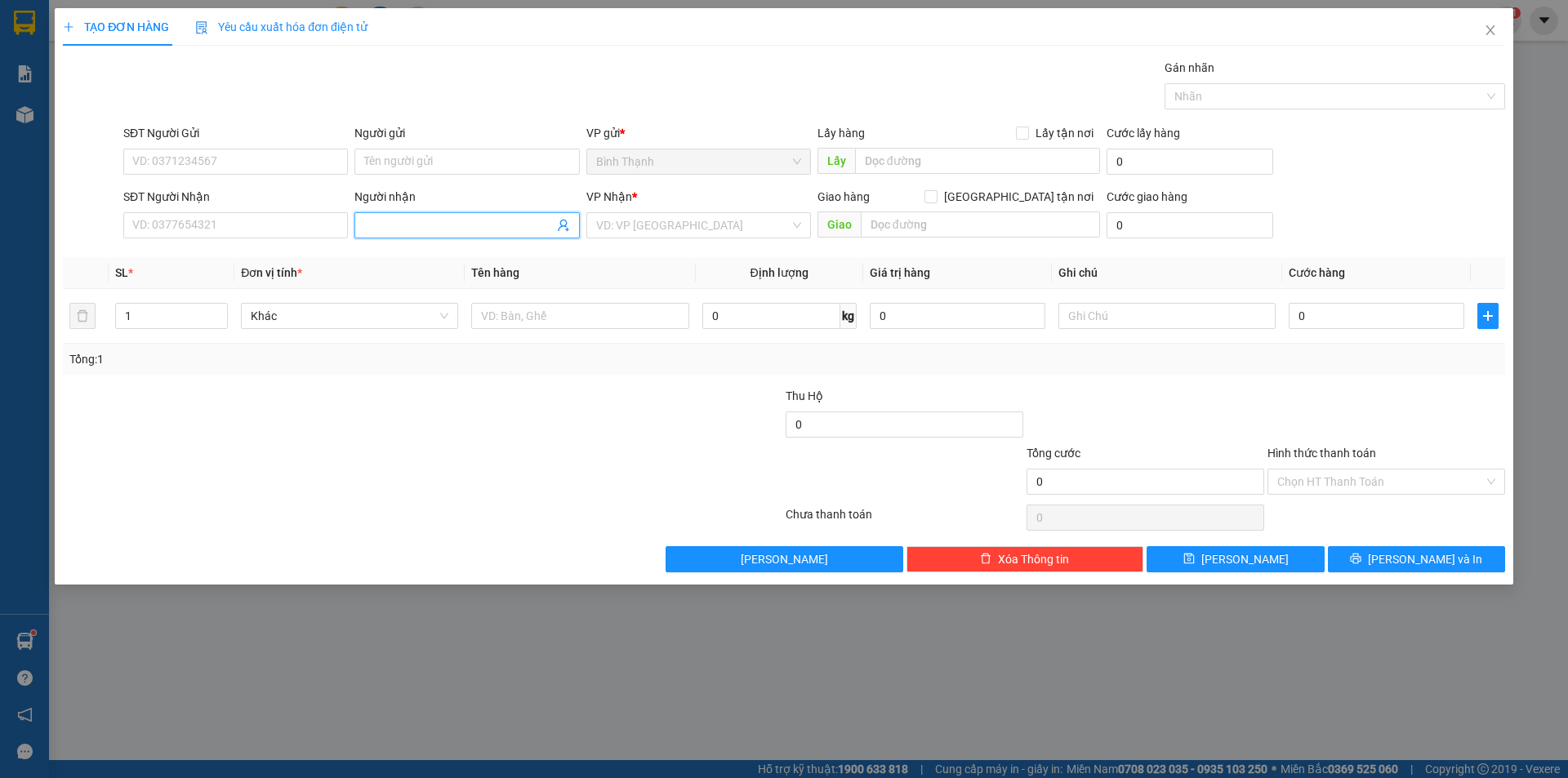
drag, startPoint x: 396, startPoint y: 220, endPoint x: 387, endPoint y: 224, distance: 9.8
click at [398, 220] on input "Người nhận" at bounding box center [459, 225] width 189 height 18
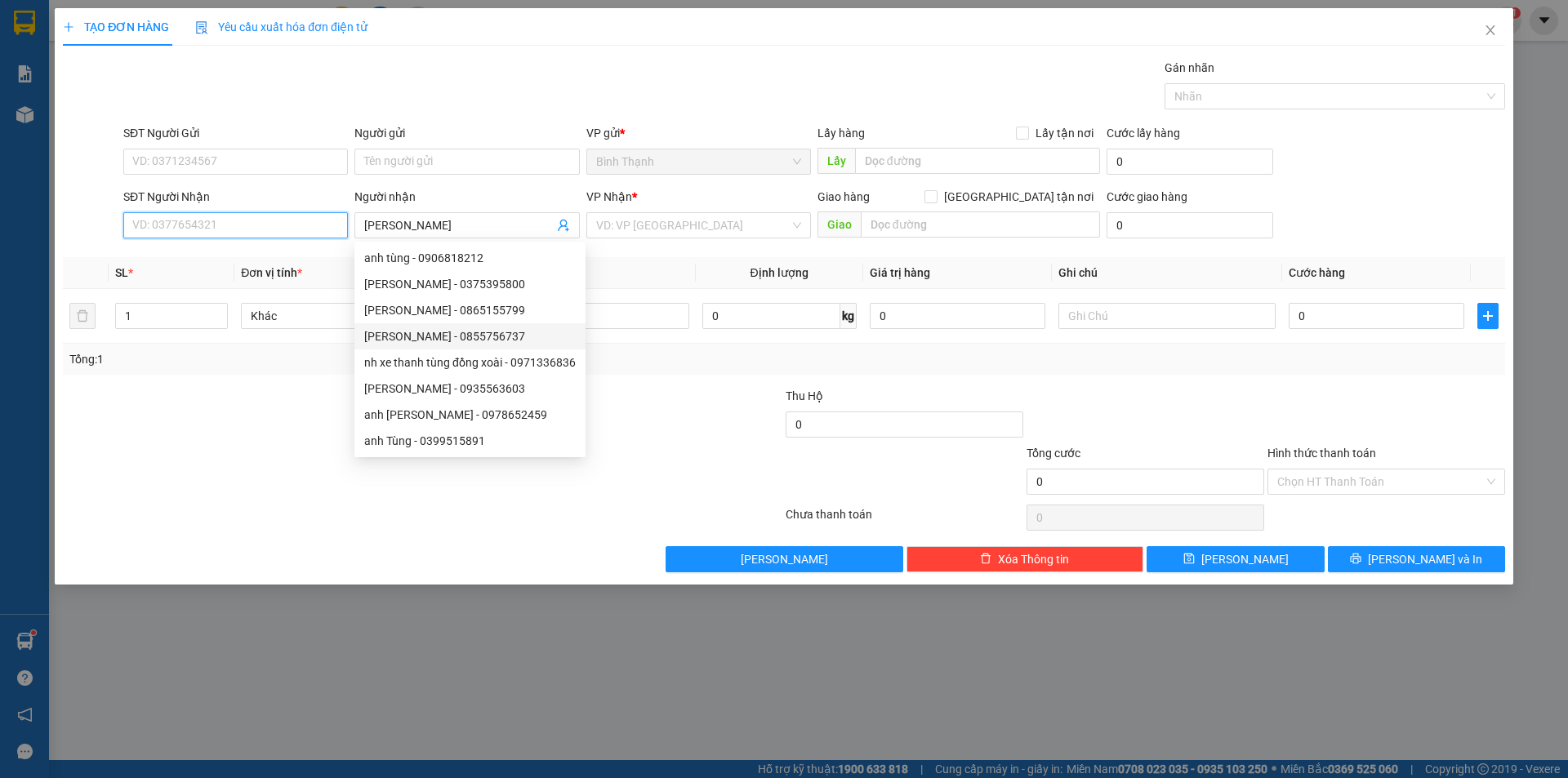
click at [284, 230] on input "SĐT Người Nhận" at bounding box center [235, 224] width 225 height 26
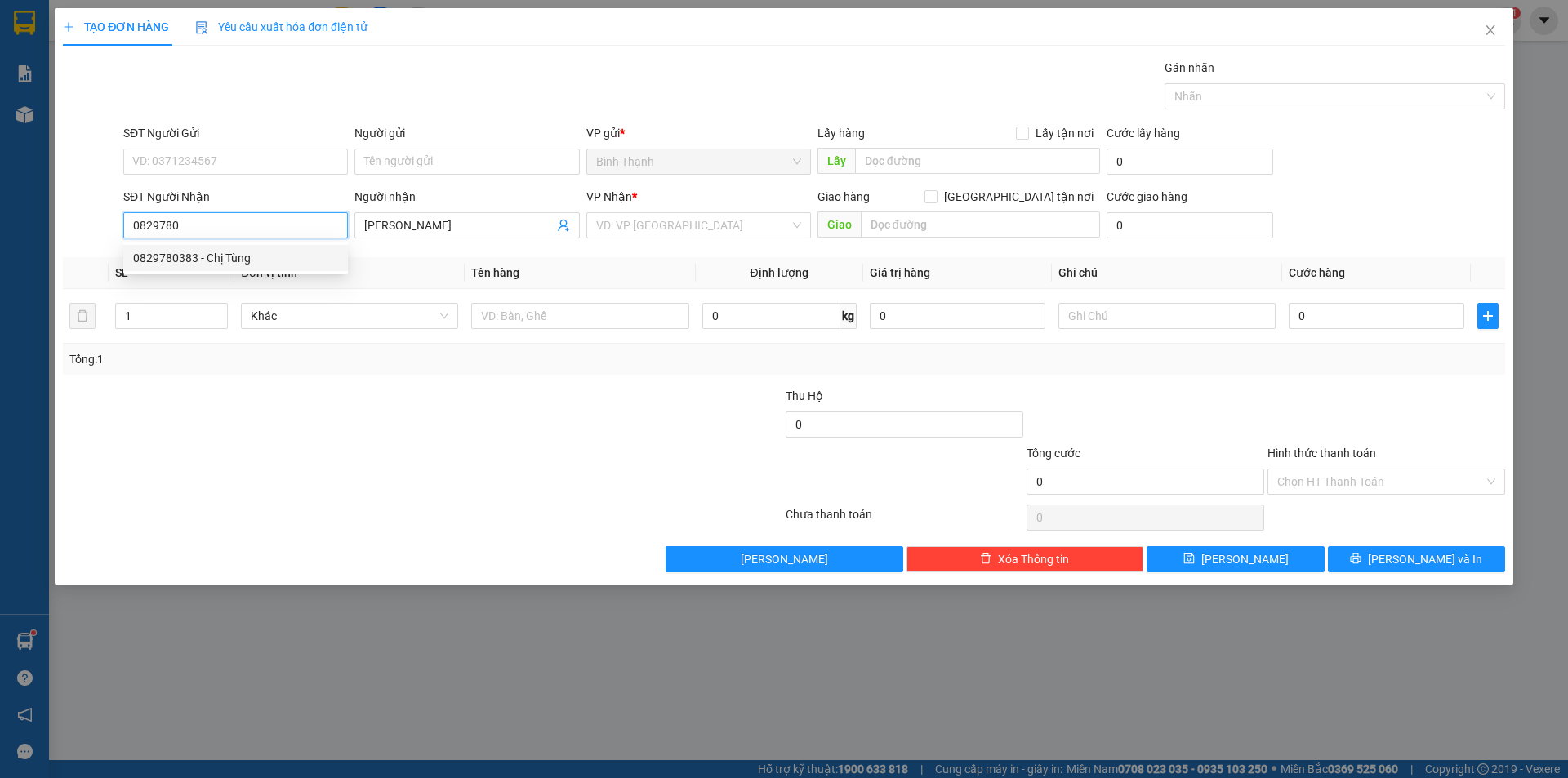
click at [280, 255] on div "0829780383 - Chị Tùng" at bounding box center [235, 258] width 205 height 18
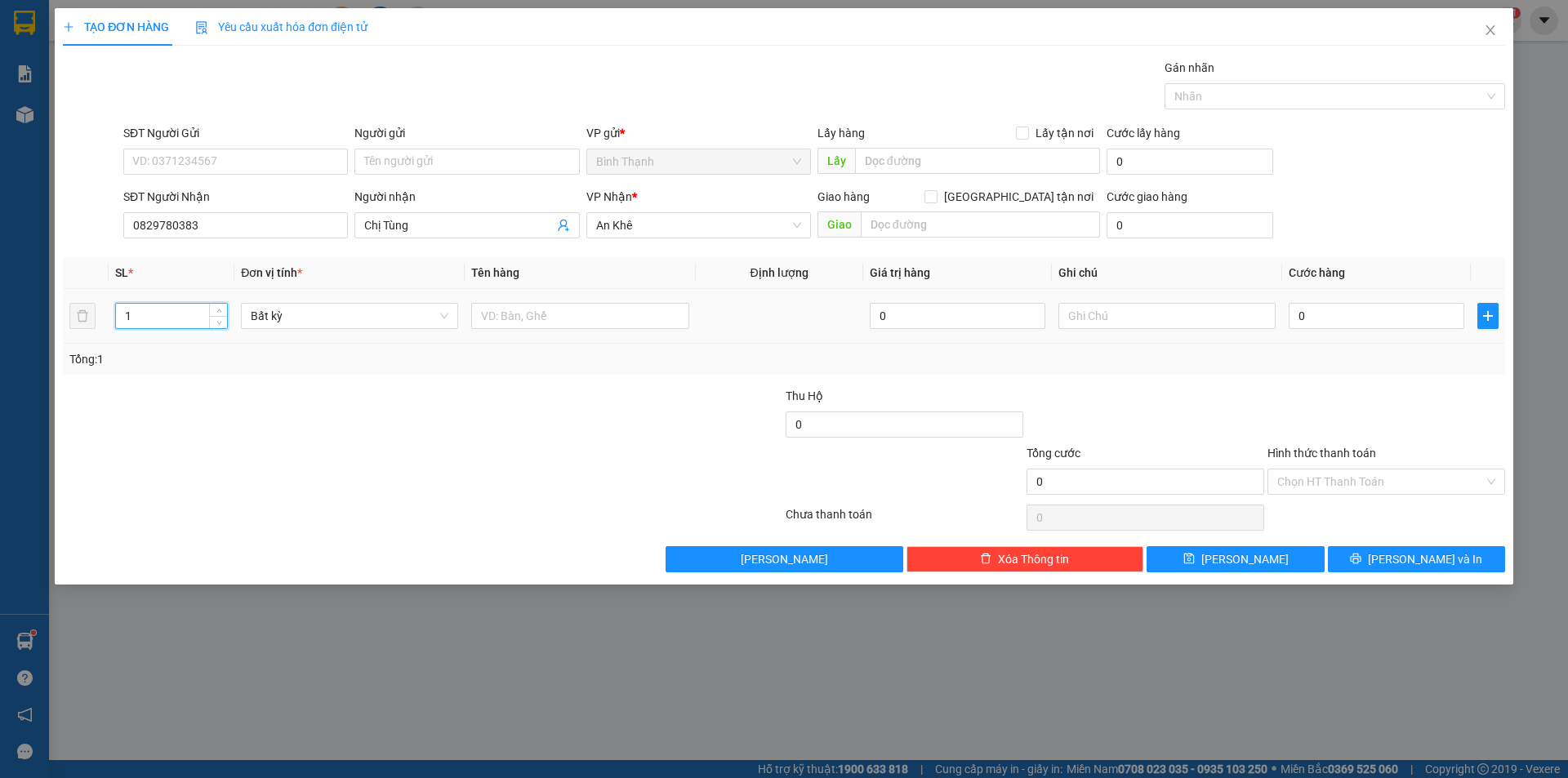
drag, startPoint x: 155, startPoint y: 318, endPoint x: 142, endPoint y: 288, distance: 32.7
click at [114, 318] on td "1" at bounding box center [171, 317] width 126 height 55
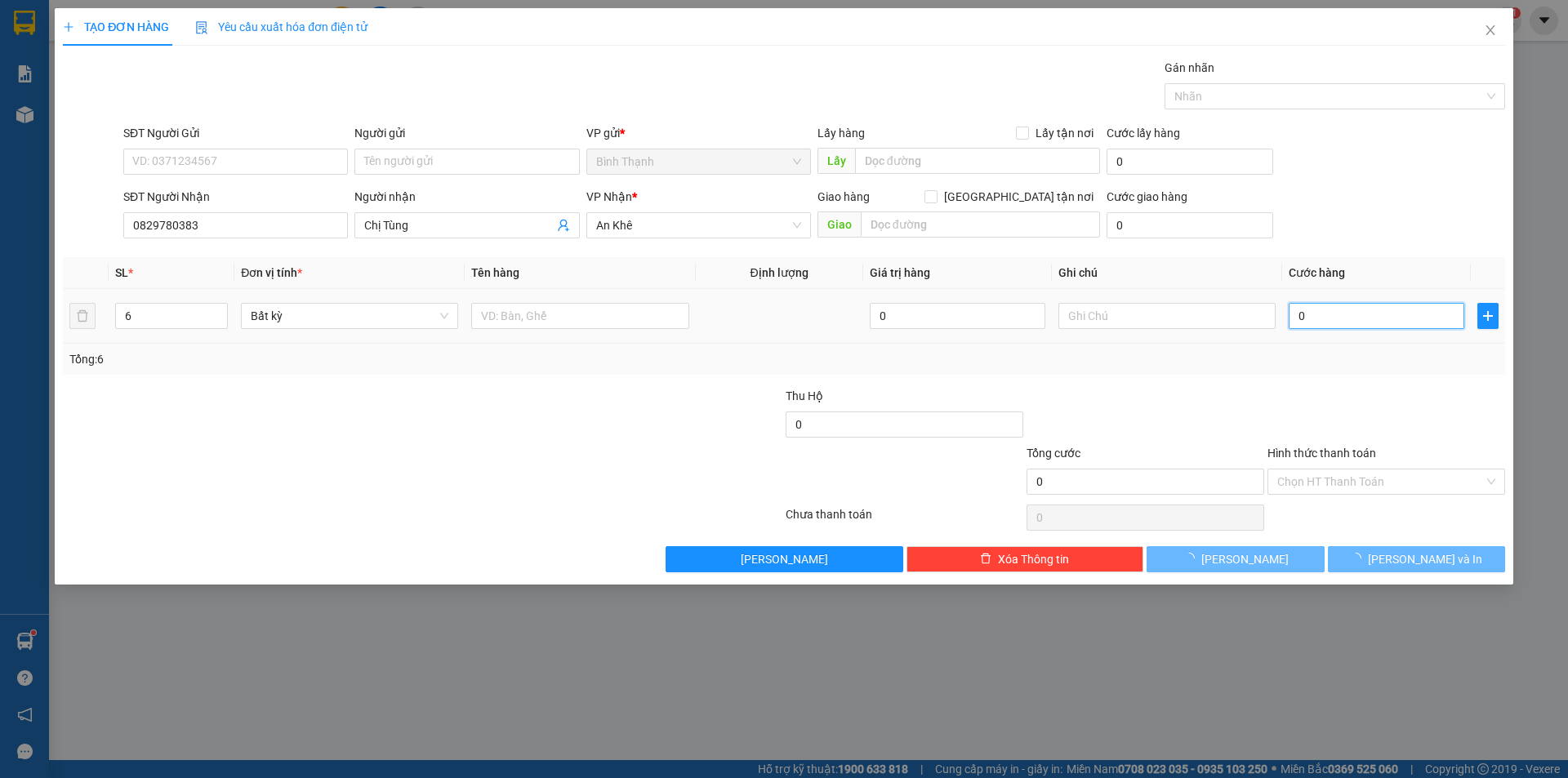
click at [1306, 315] on input "0" at bounding box center [1377, 316] width 176 height 26
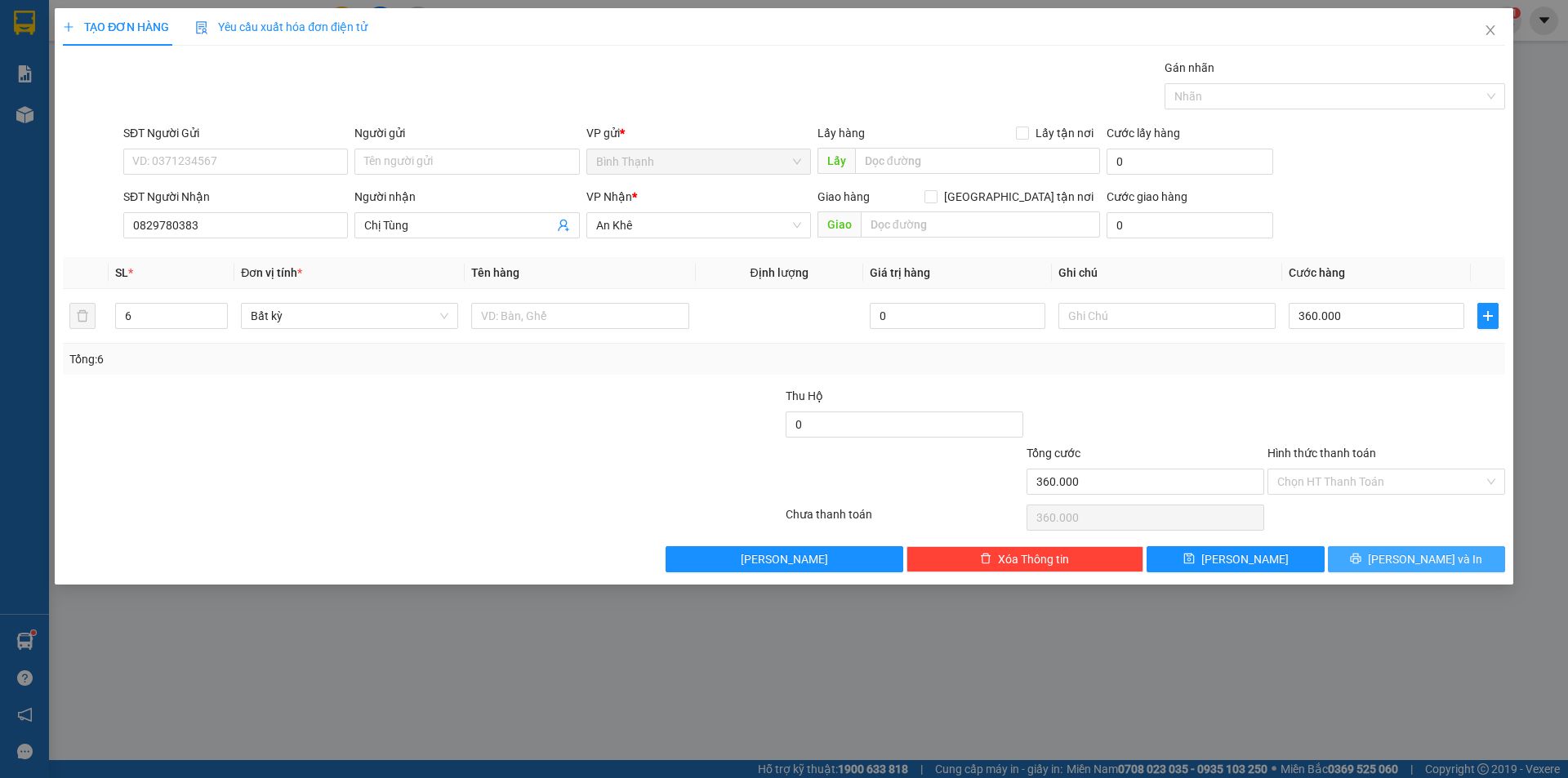
drag, startPoint x: 1396, startPoint y: 554, endPoint x: 1416, endPoint y: 499, distance: 58.5
click at [1416, 500] on div "Transit Pickup Surcharge Ids Transit Deliver Surcharge Ids Transit Deliver Surc…" at bounding box center [784, 315] width 1443 height 514
click at [1415, 546] on button "[PERSON_NAME] và In" at bounding box center [1417, 559] width 177 height 26
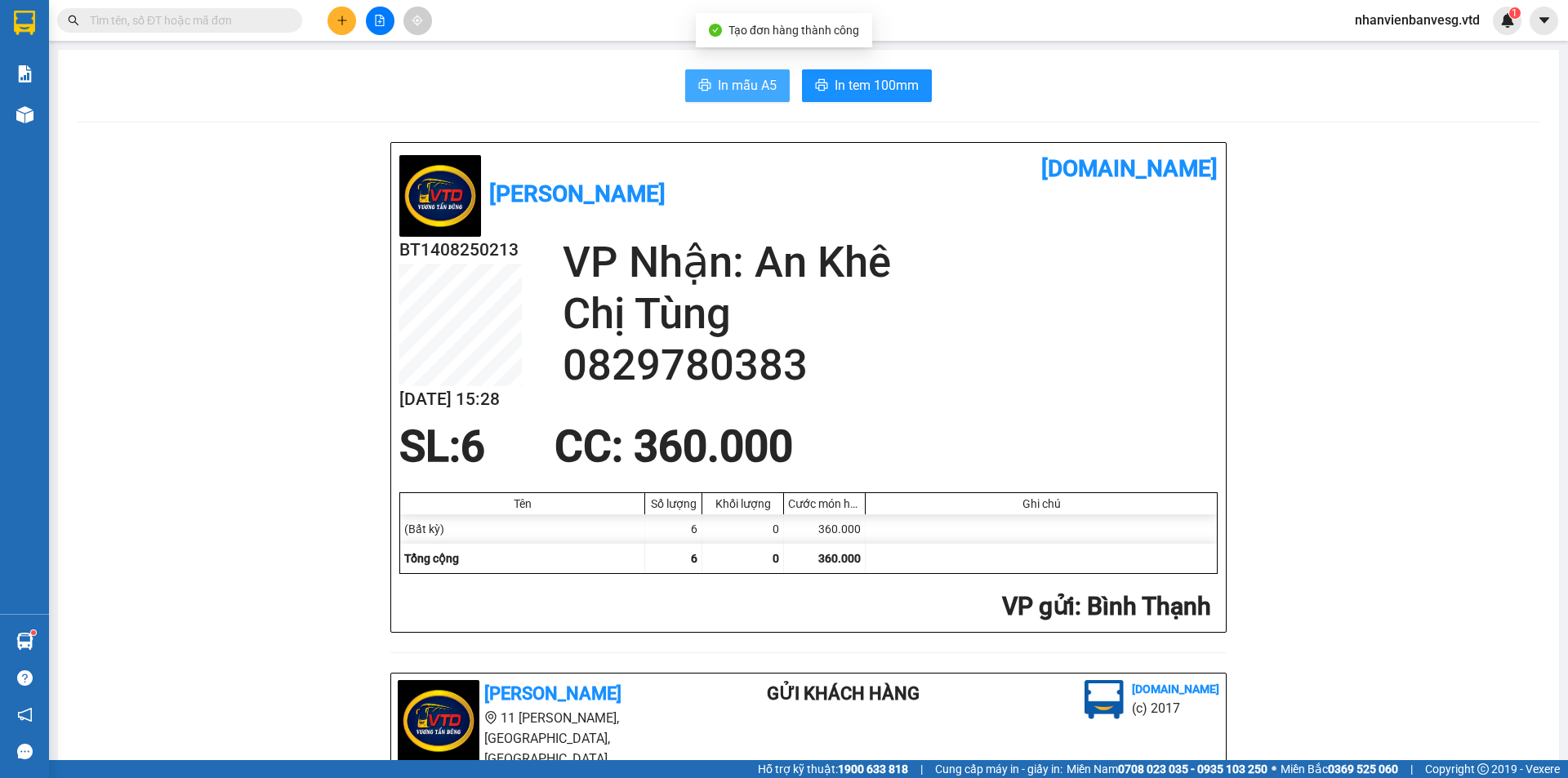
click at [752, 80] on span "In mẫu A5" at bounding box center [747, 85] width 59 height 20
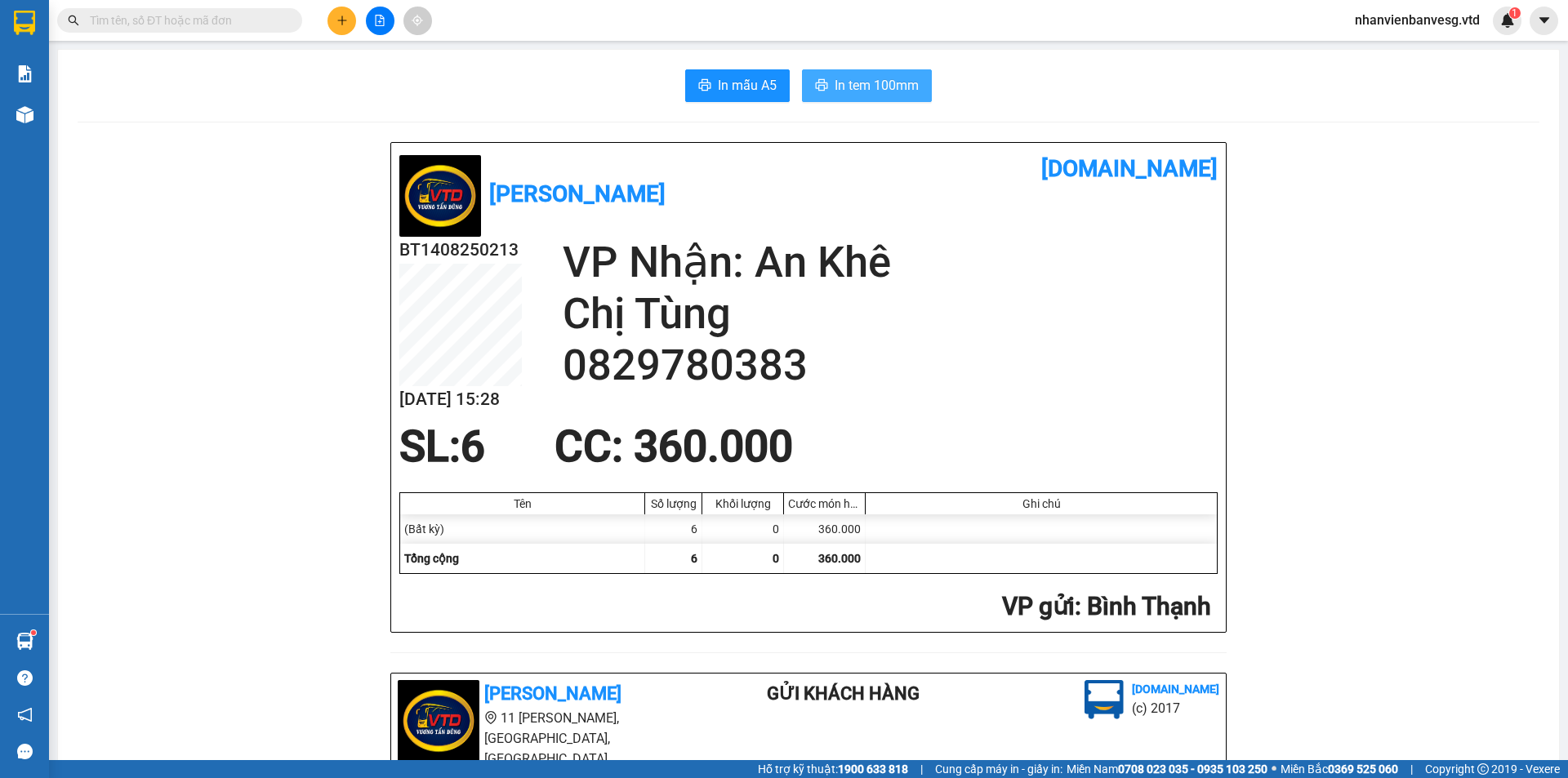
click at [865, 78] on span "In tem 100mm" at bounding box center [877, 85] width 84 height 20
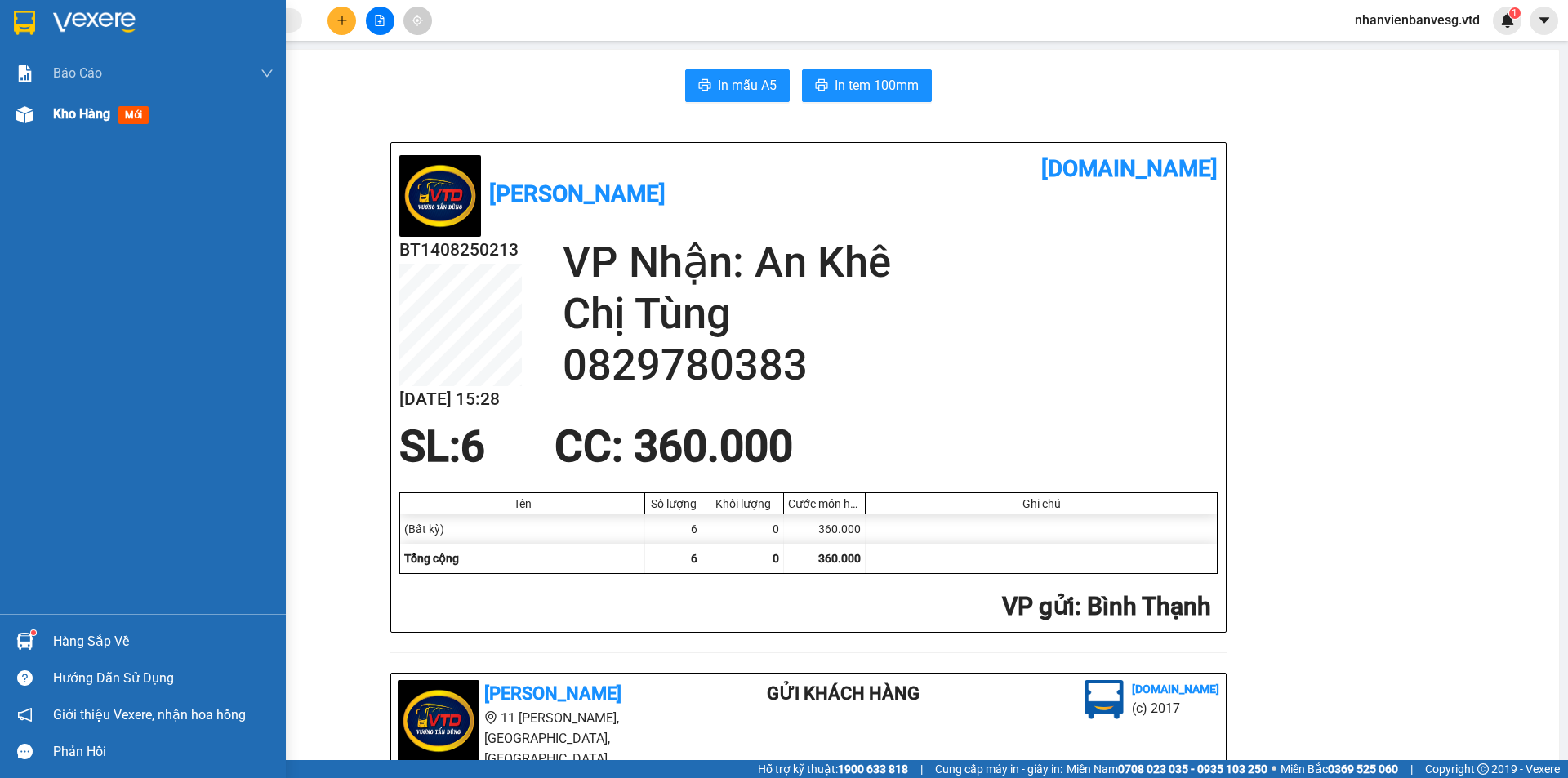
drag, startPoint x: 43, startPoint y: 114, endPoint x: 51, endPoint y: 111, distance: 8.5
click at [44, 114] on div "Kho hàng mới" at bounding box center [143, 114] width 286 height 41
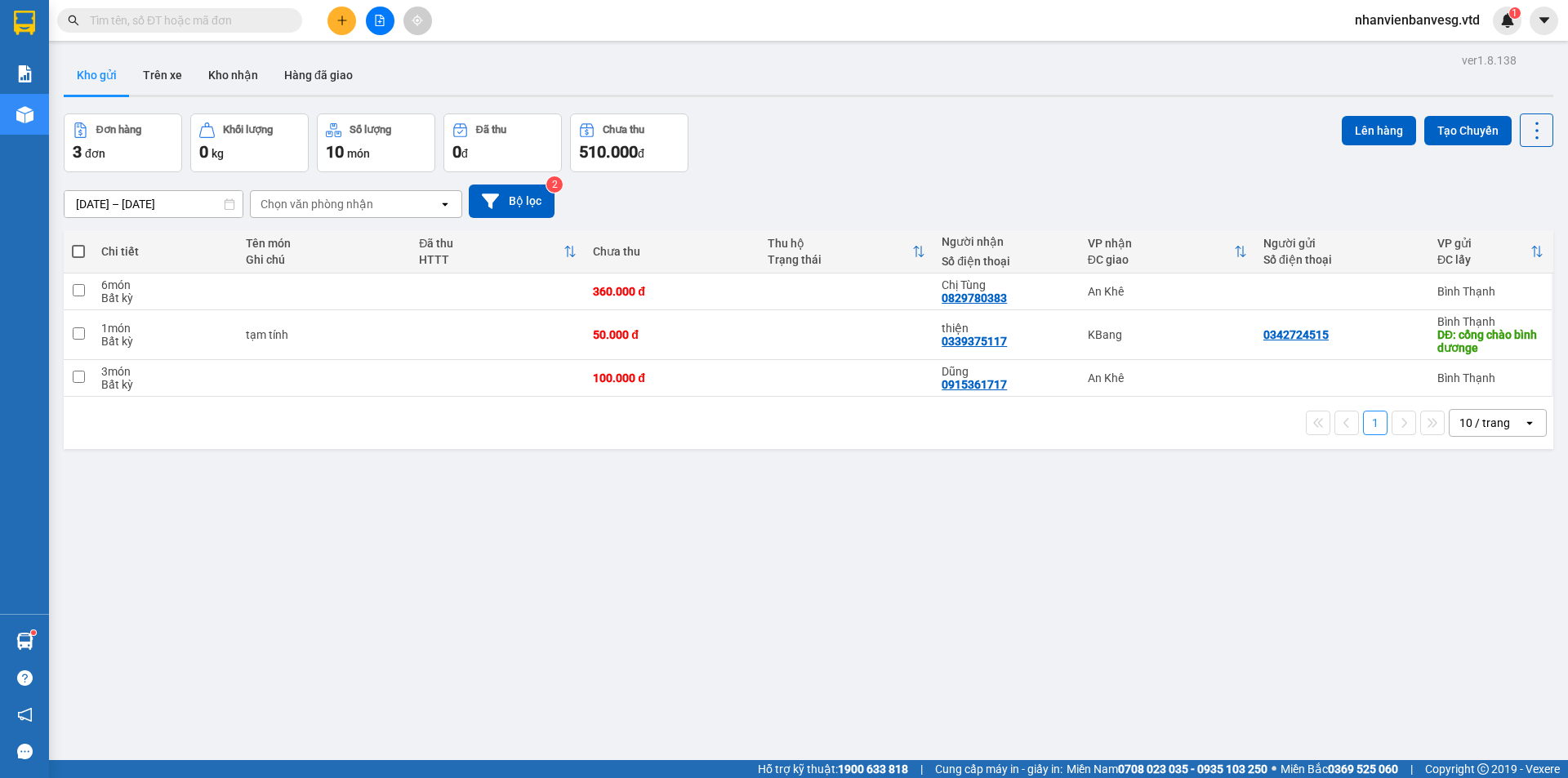
click at [87, 248] on th at bounding box center [78, 252] width 29 height 43
click at [79, 252] on span at bounding box center [78, 251] width 13 height 13
click at [78, 243] on input "checkbox" at bounding box center [78, 243] width 0 height 0
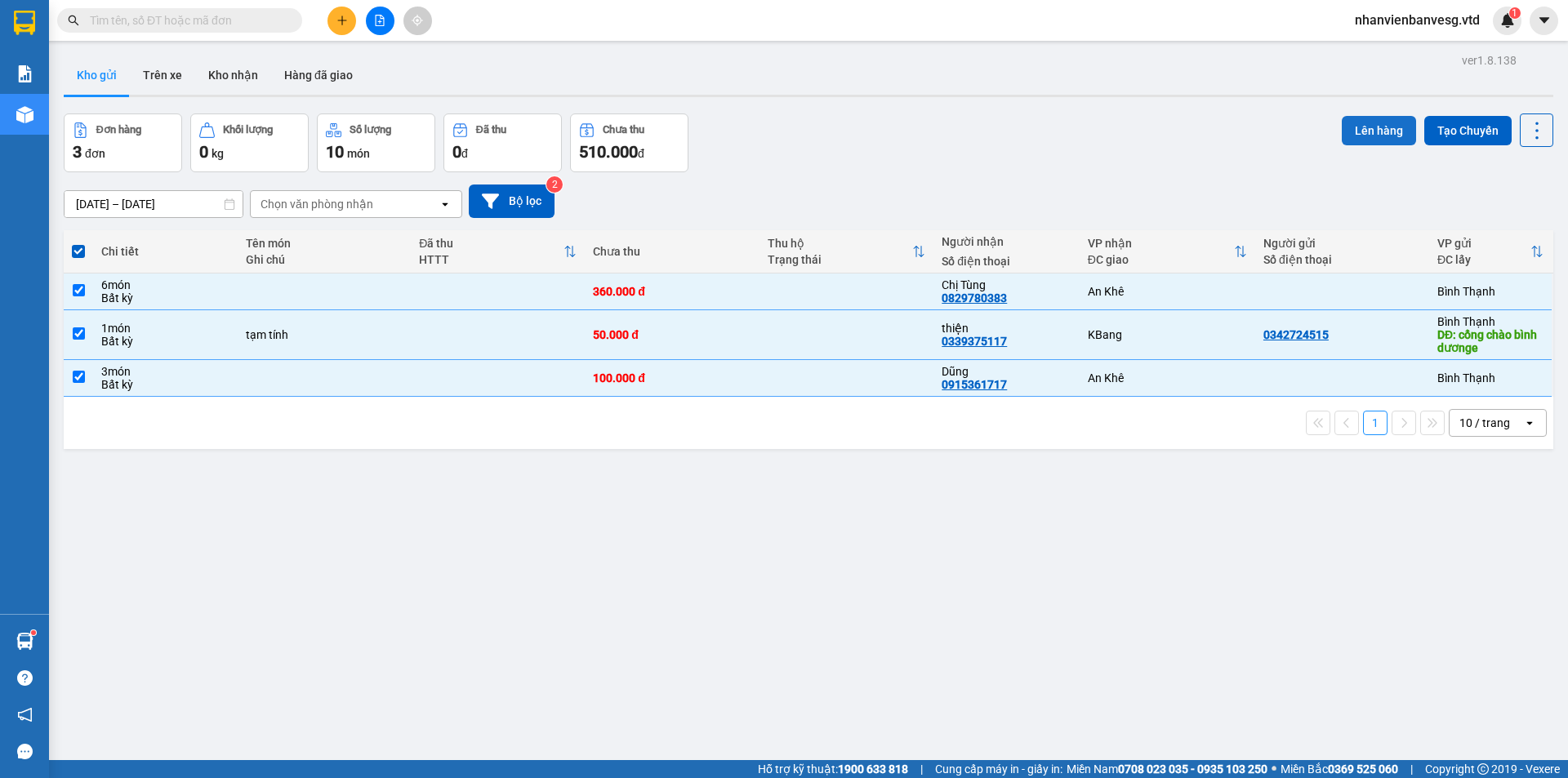
click at [1356, 130] on button "Lên hàng" at bounding box center [1379, 130] width 75 height 29
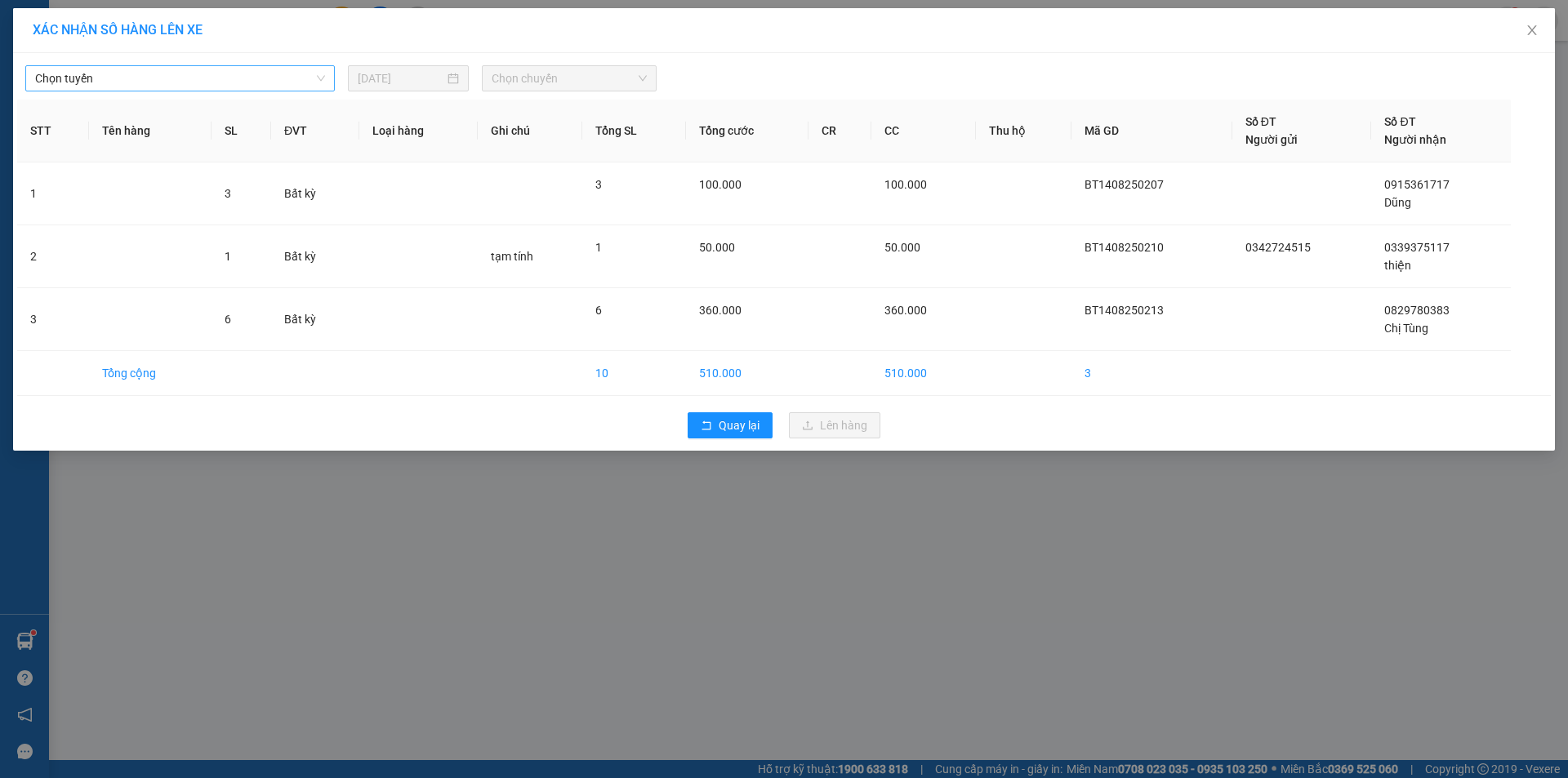
click at [152, 75] on span "Chọn tuyến" at bounding box center [180, 79] width 290 height 25
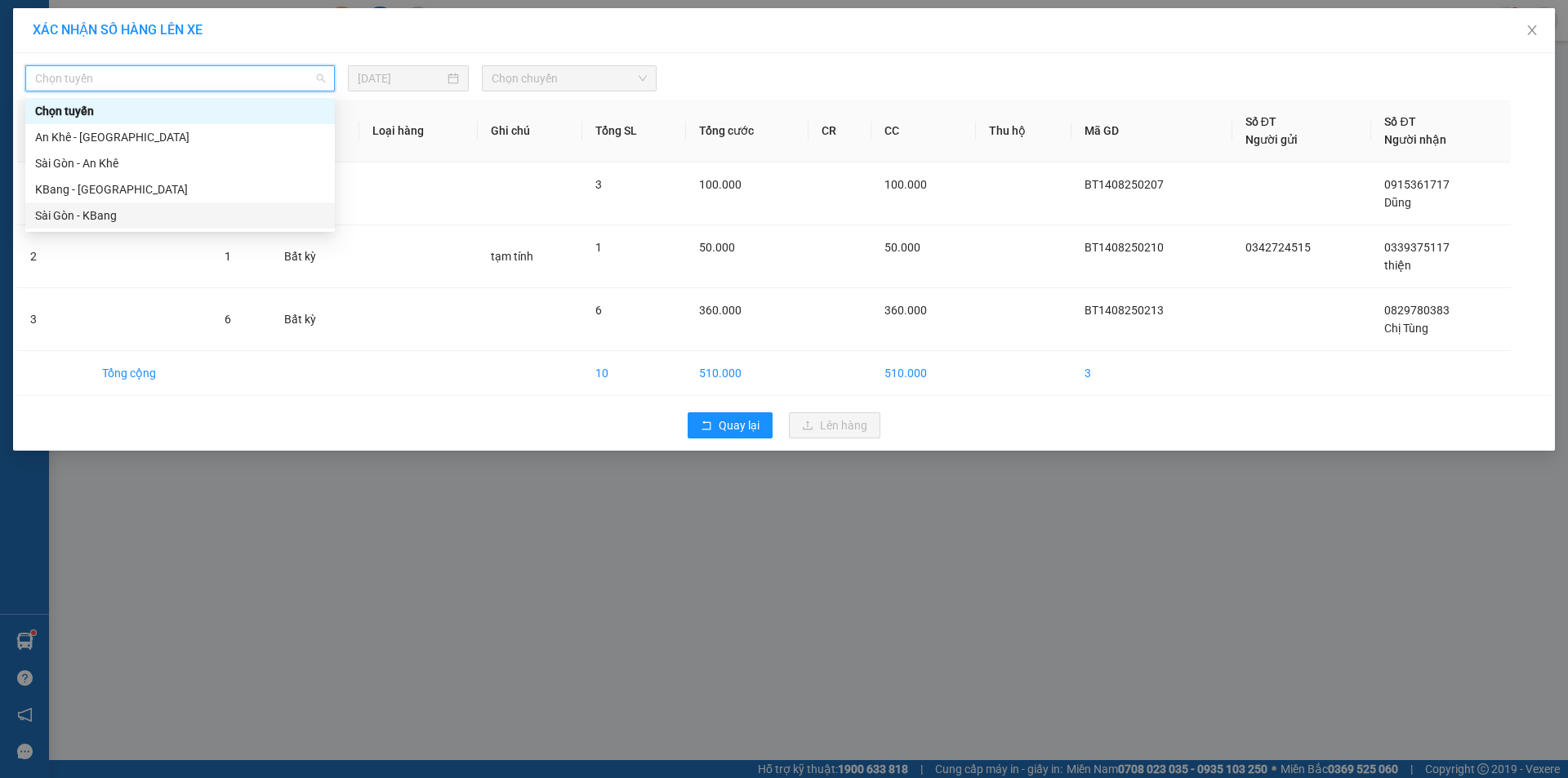
click at [154, 215] on div "Sài Gòn - KBang" at bounding box center [180, 216] width 290 height 18
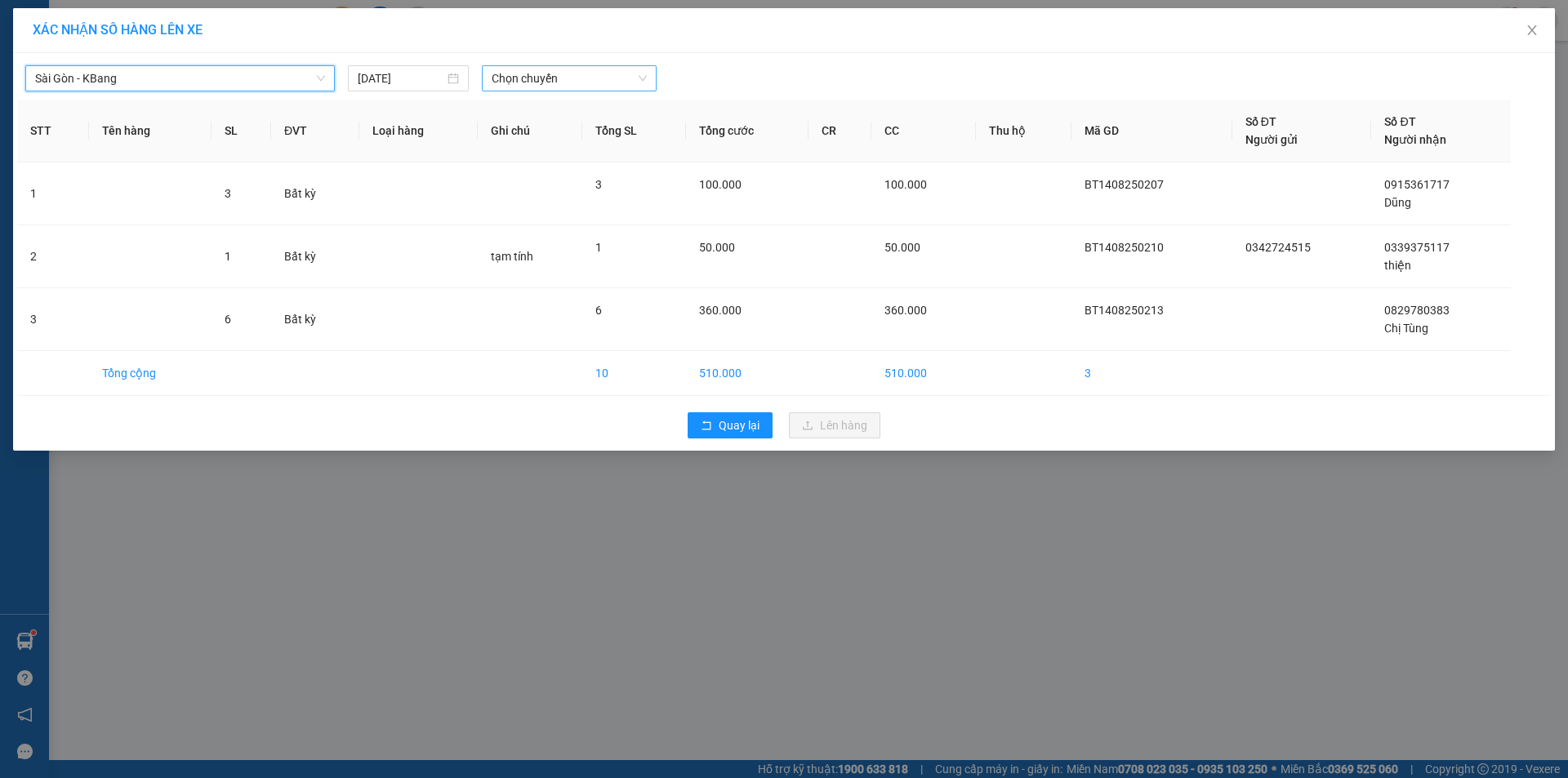
click at [531, 82] on span "Chọn chuyến" at bounding box center [569, 79] width 155 height 25
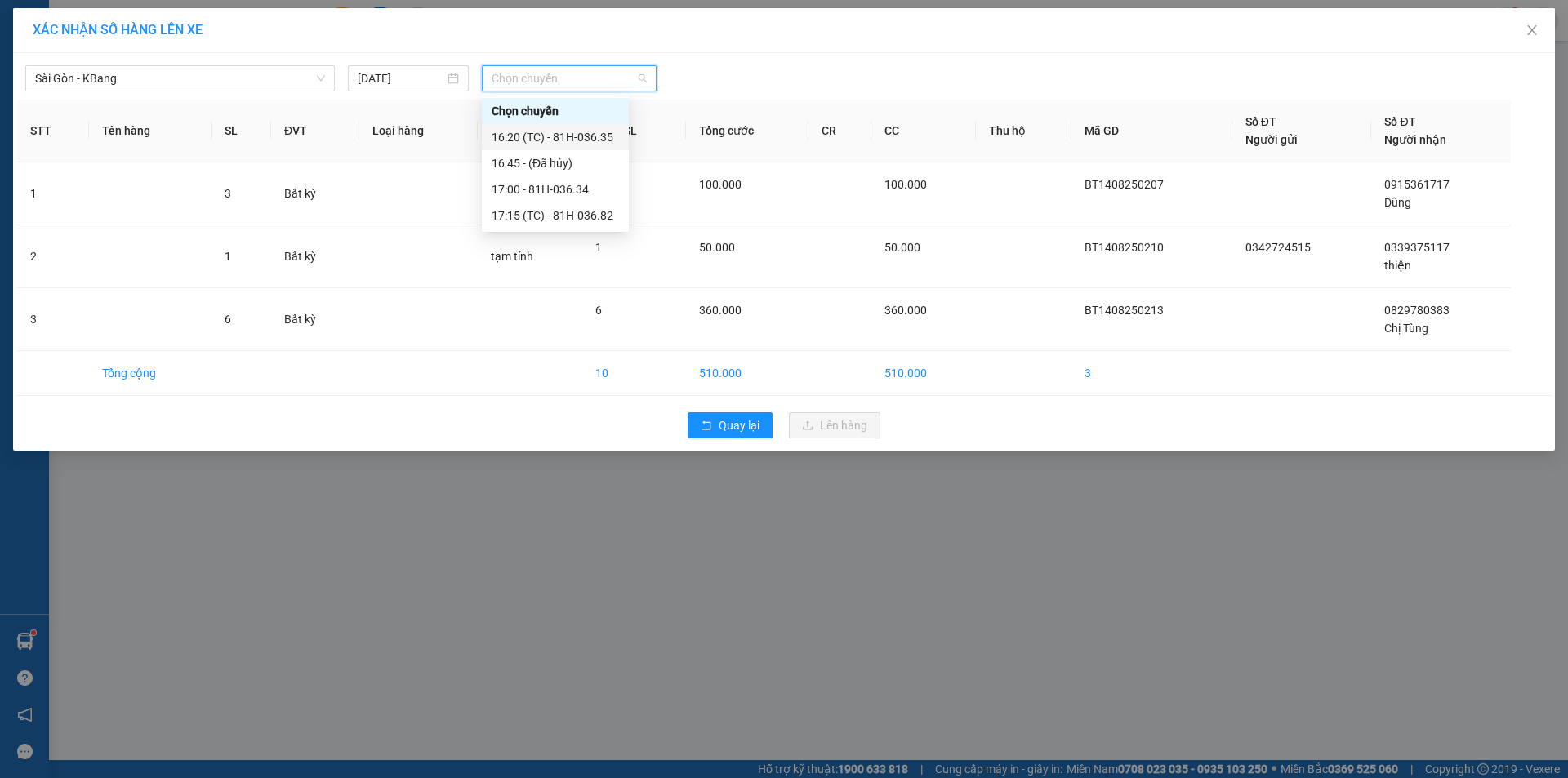
click at [575, 134] on div "16:20 (TC) - 81H-036.35" at bounding box center [555, 138] width 128 height 18
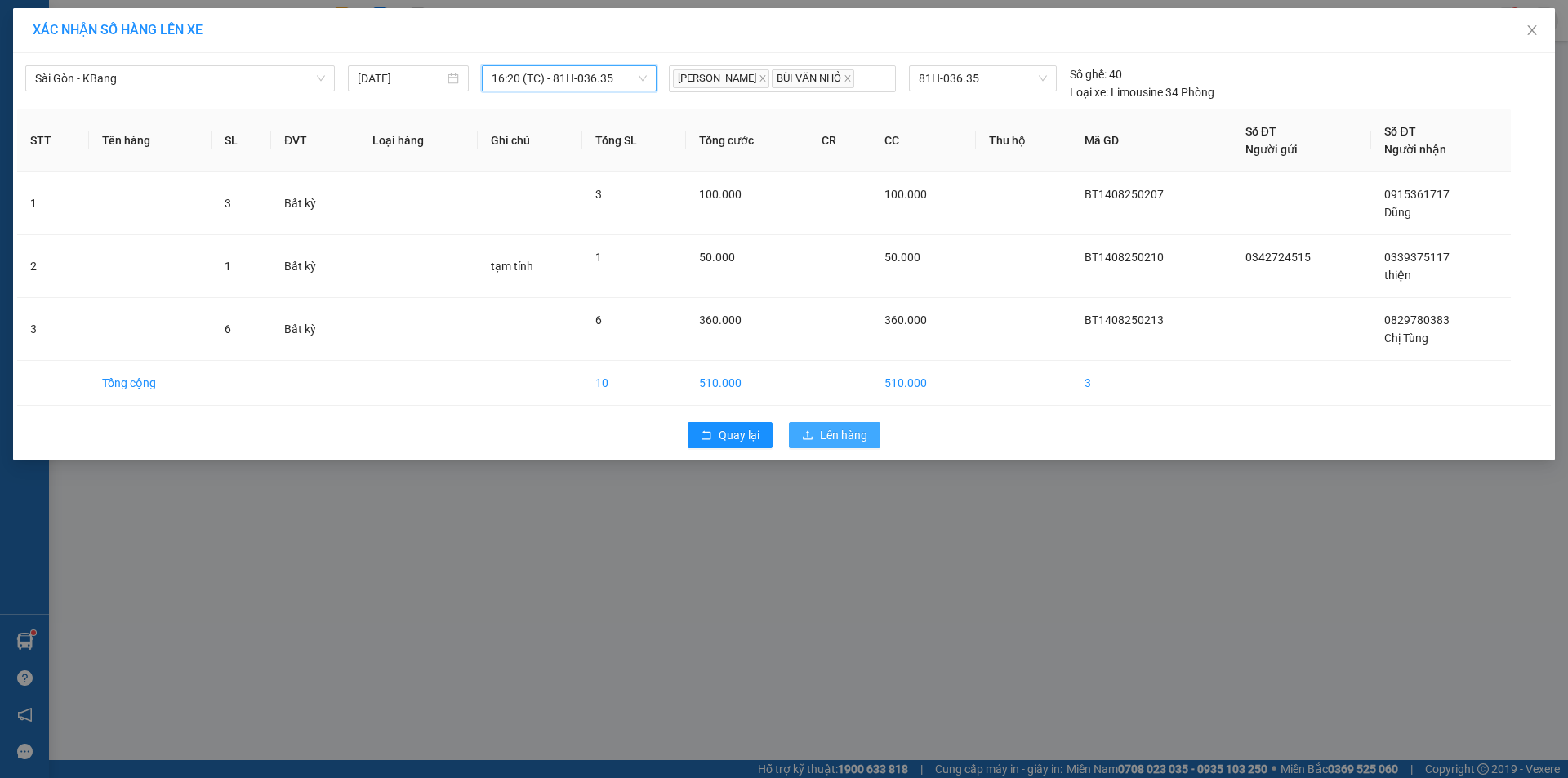
click at [827, 444] on span "Lên hàng" at bounding box center [843, 436] width 47 height 18
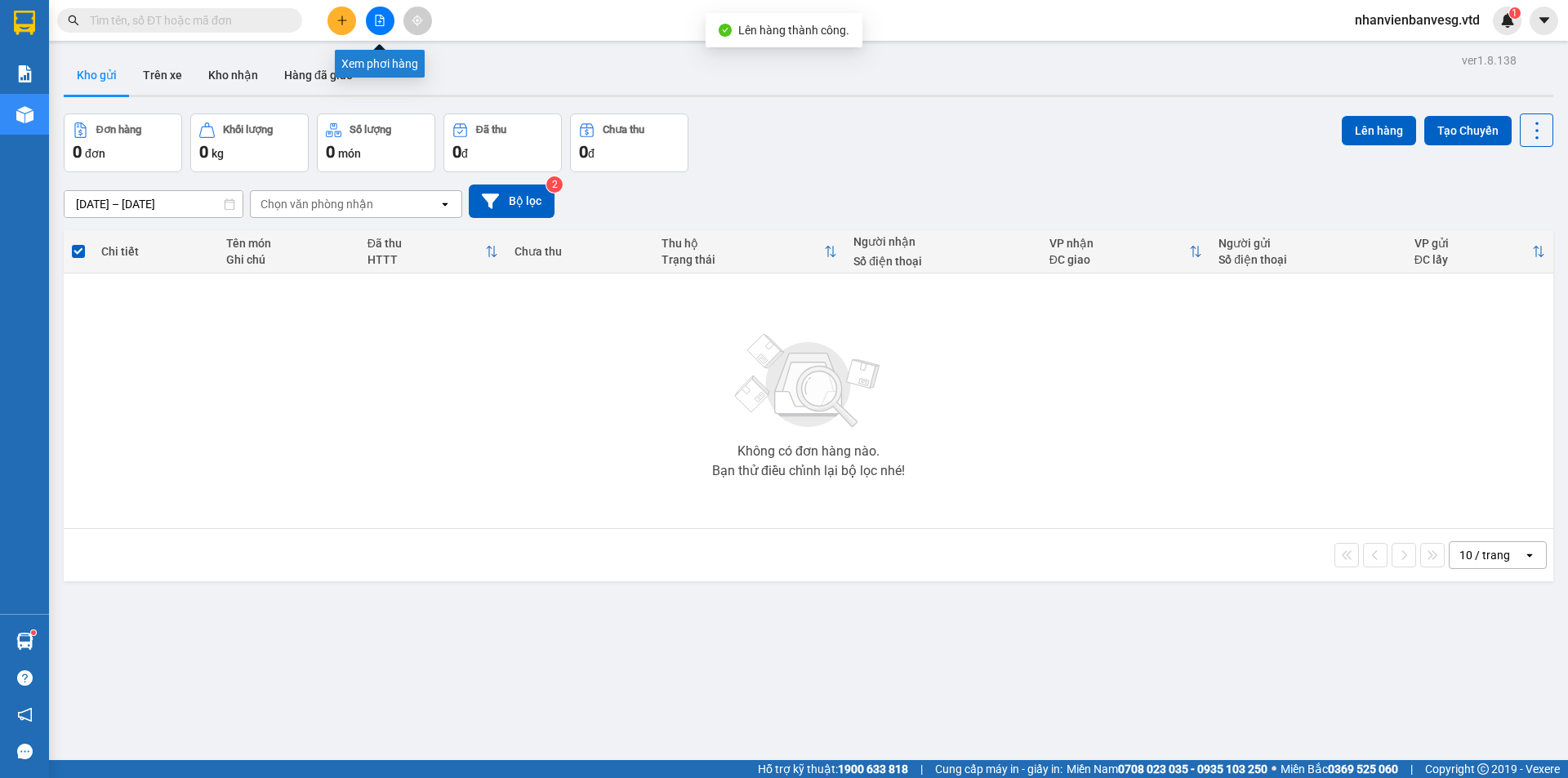
click at [381, 18] on icon "file-add" at bounding box center [380, 20] width 9 height 12
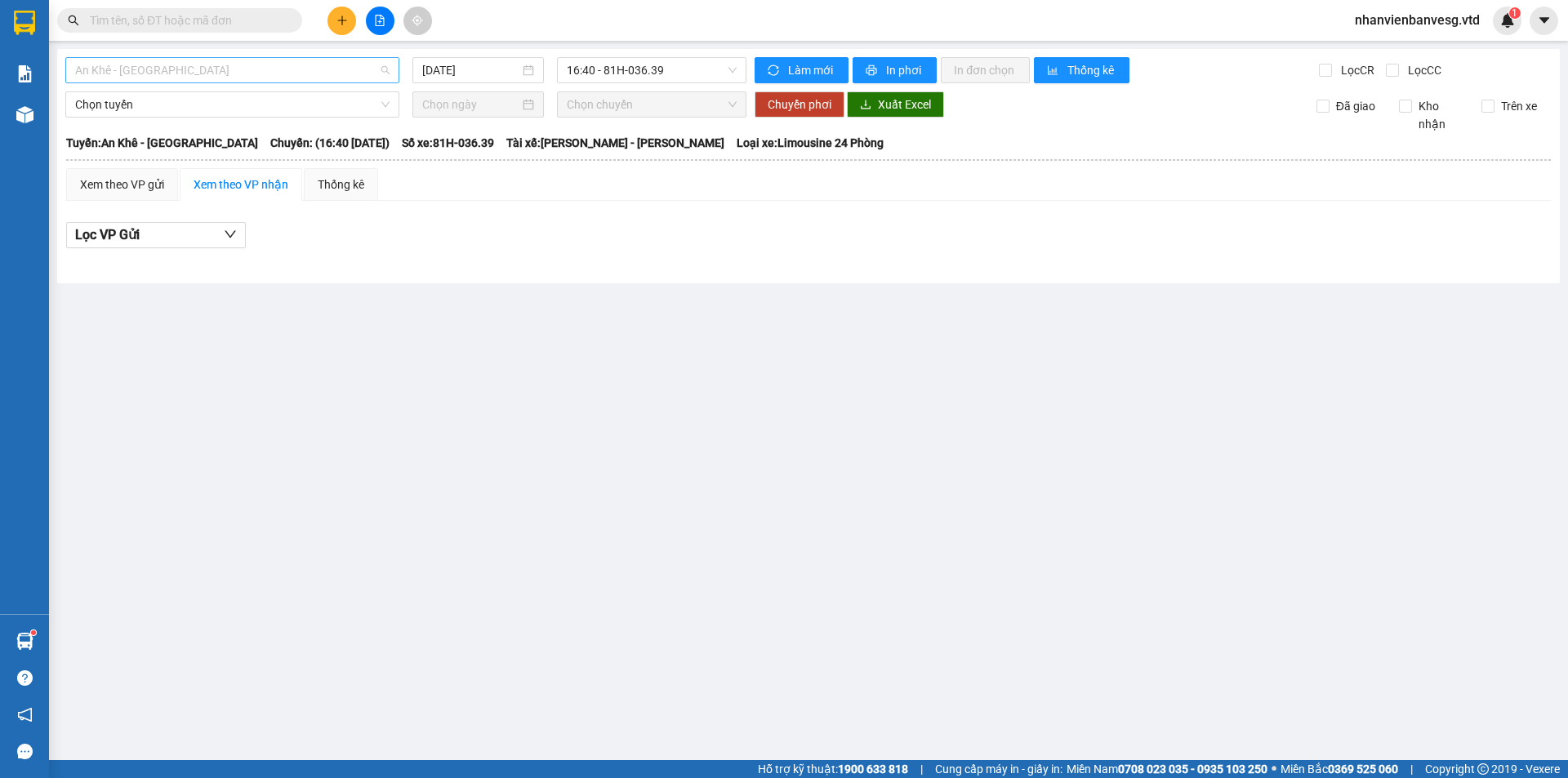
click at [267, 67] on span "An Khê - [GEOGRAPHIC_DATA]" at bounding box center [232, 70] width 314 height 25
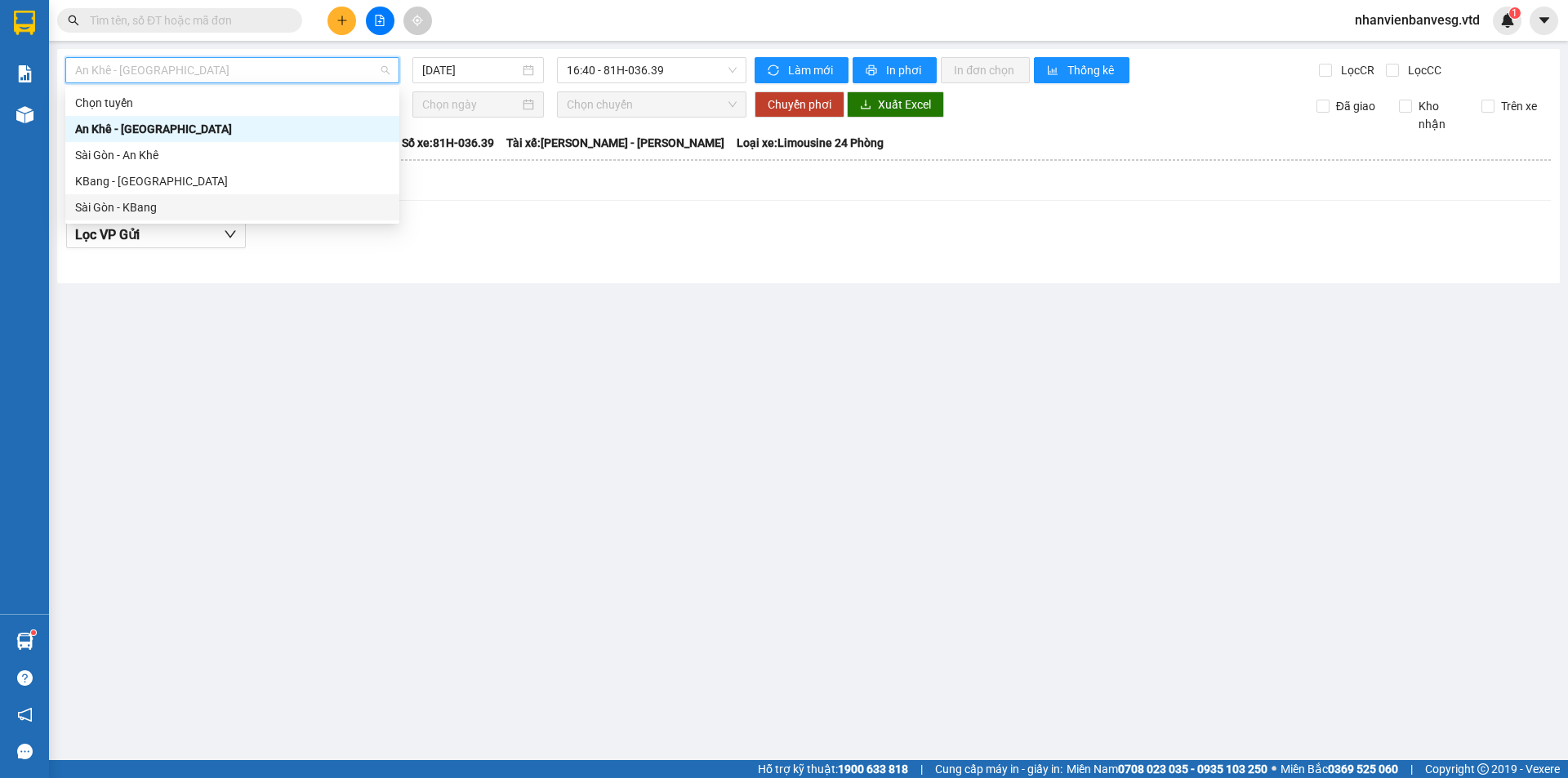
click at [215, 203] on div "Sài Gòn - KBang" at bounding box center [232, 208] width 314 height 18
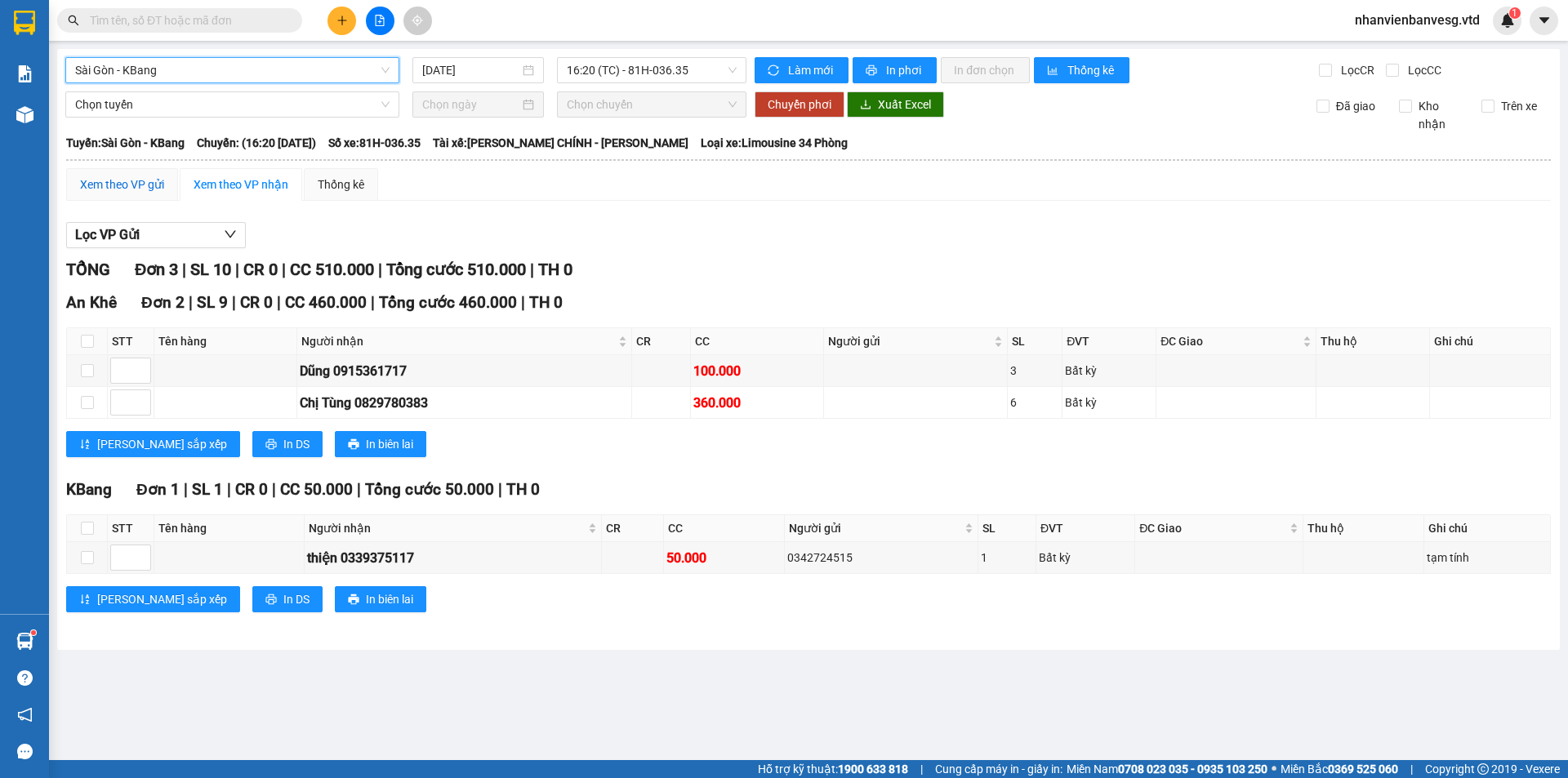
click at [148, 187] on div "Xem theo VP gửi" at bounding box center [122, 185] width 84 height 18
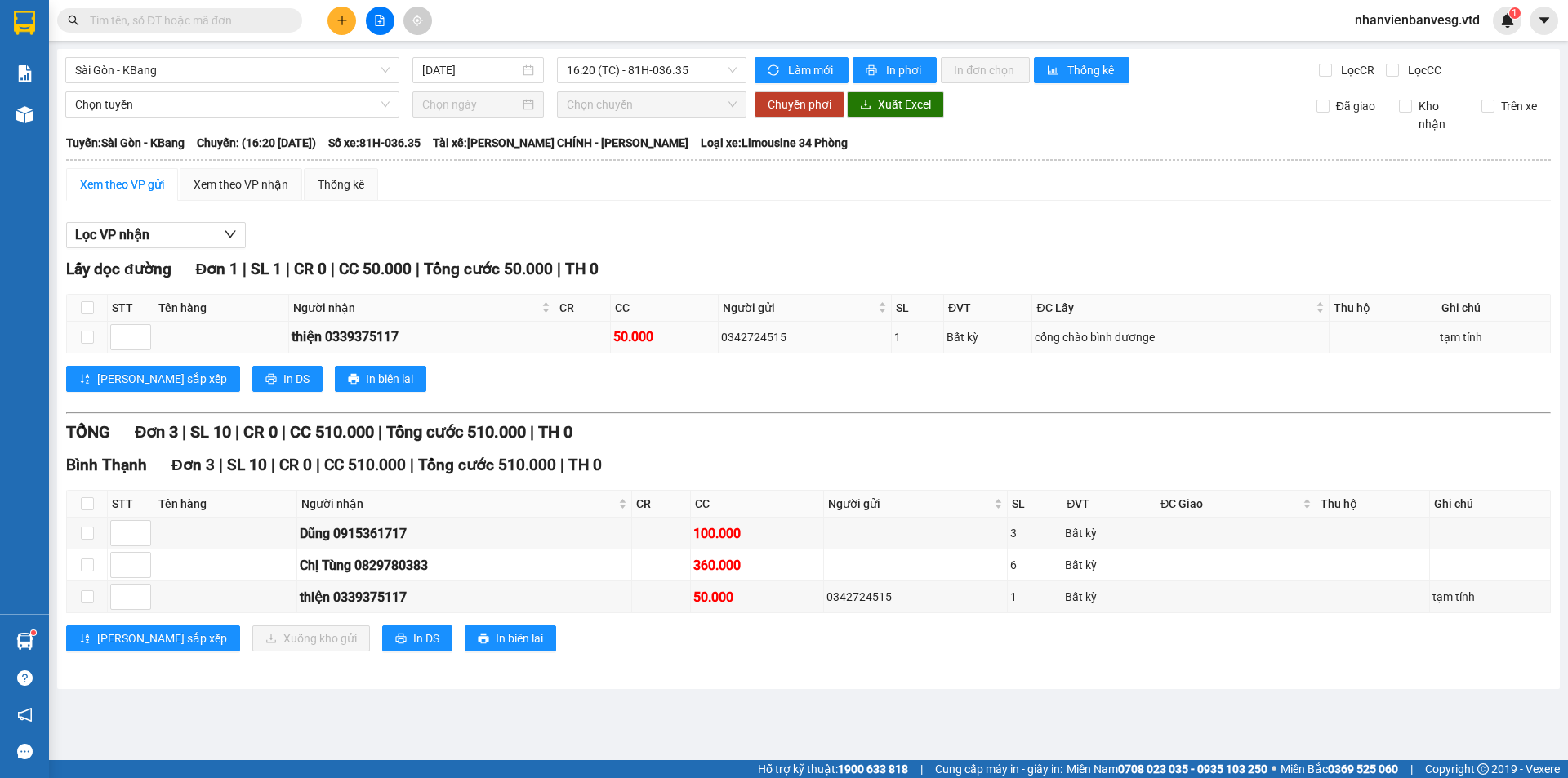
drag, startPoint x: 804, startPoint y: 332, endPoint x: 723, endPoint y: 348, distance: 82.6
click at [724, 347] on tr "thiện 0339375117 50.000 0342724515 1 Bất kỳ cổng chào bình dươnge tạm tính" at bounding box center [808, 338] width 1485 height 32
click at [821, 386] on div "[PERSON_NAME] sắp xếp In DS In biên lai" at bounding box center [808, 378] width 1485 height 26
click at [339, 14] on button at bounding box center [342, 20] width 28 height 28
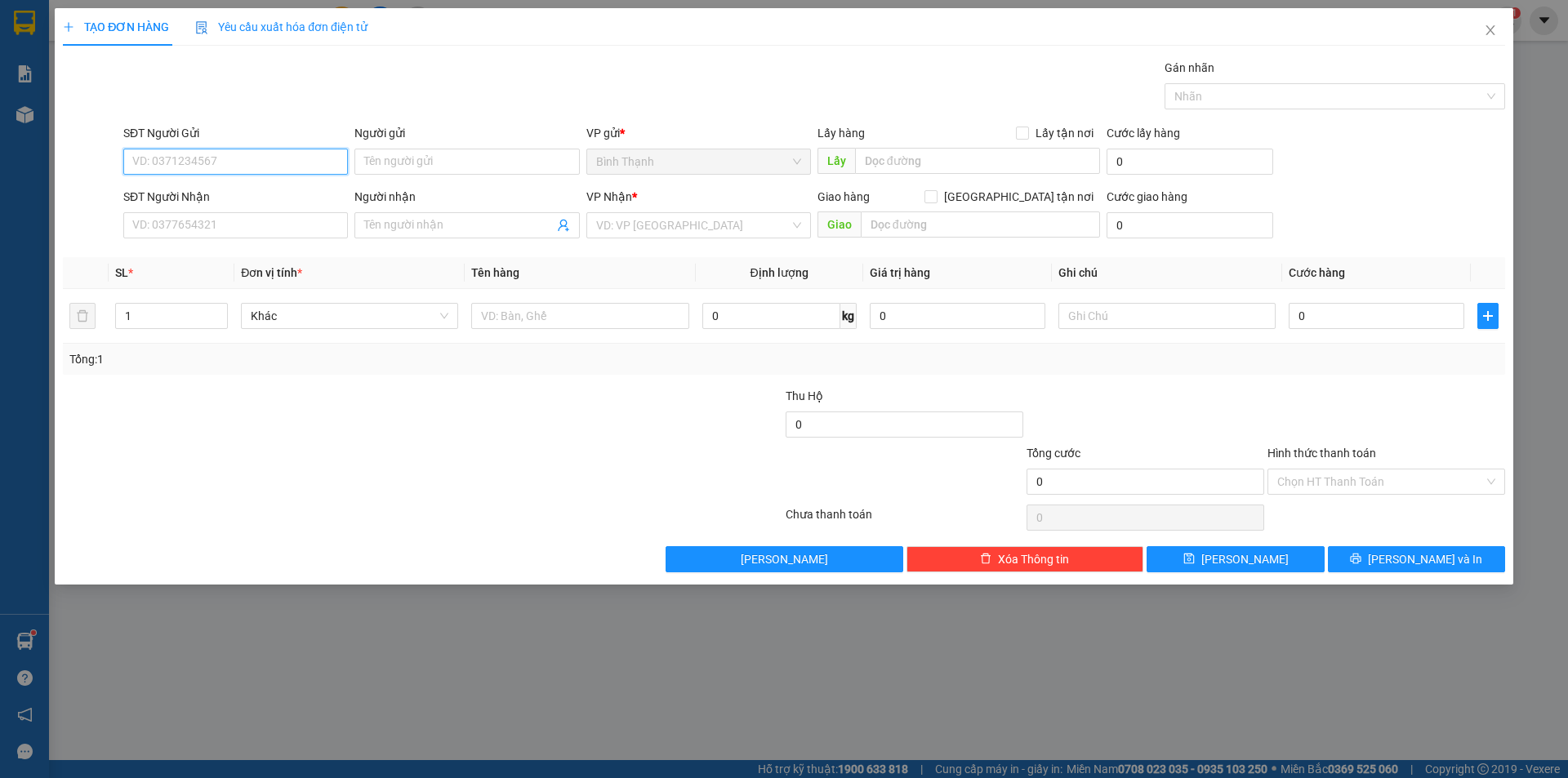
click at [256, 164] on input "SĐT Người Gửi" at bounding box center [235, 161] width 225 height 26
click at [398, 159] on input "Người gửi" at bounding box center [466, 161] width 225 height 26
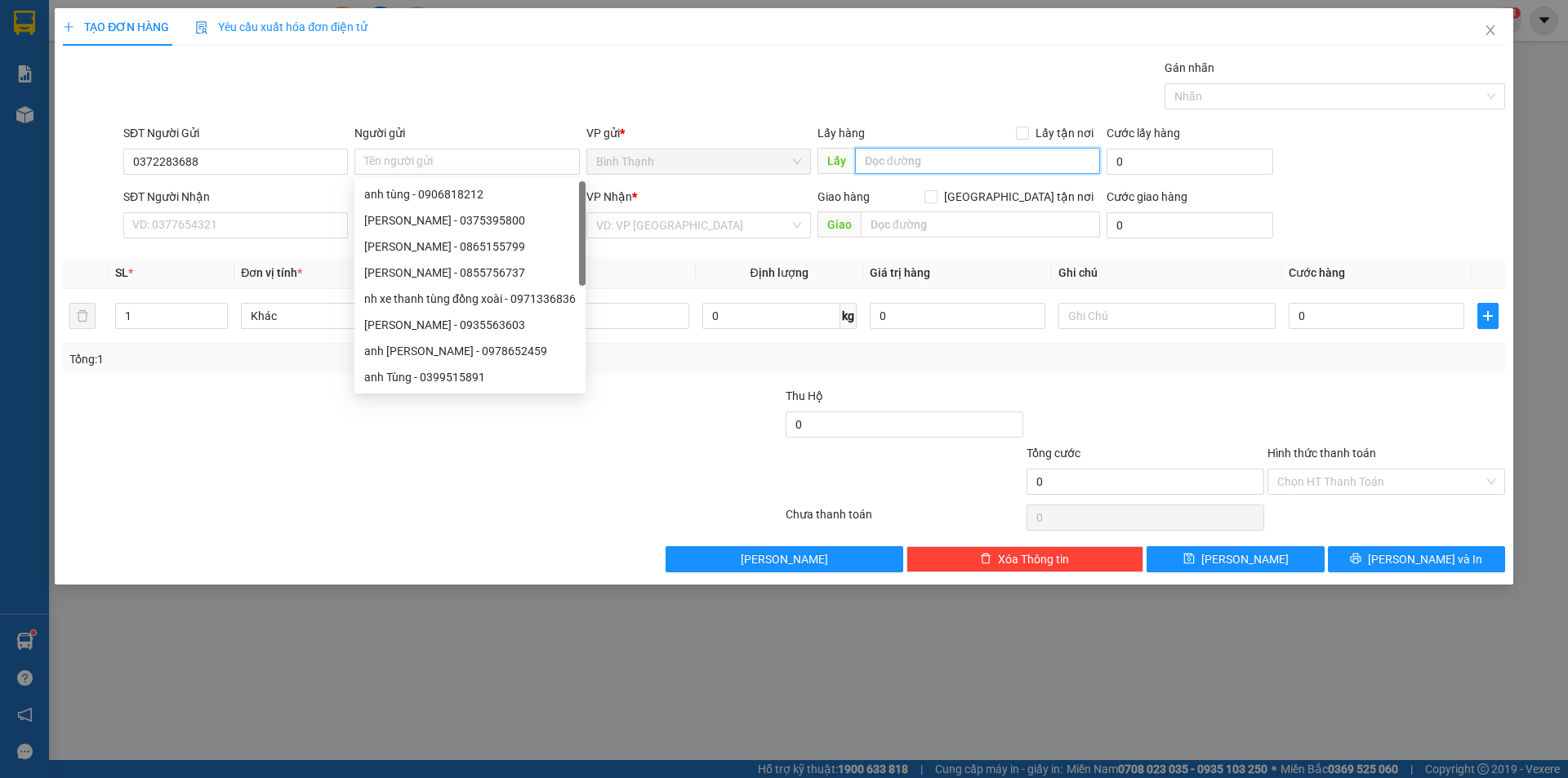
click at [917, 161] on input "text" at bounding box center [978, 161] width 245 height 26
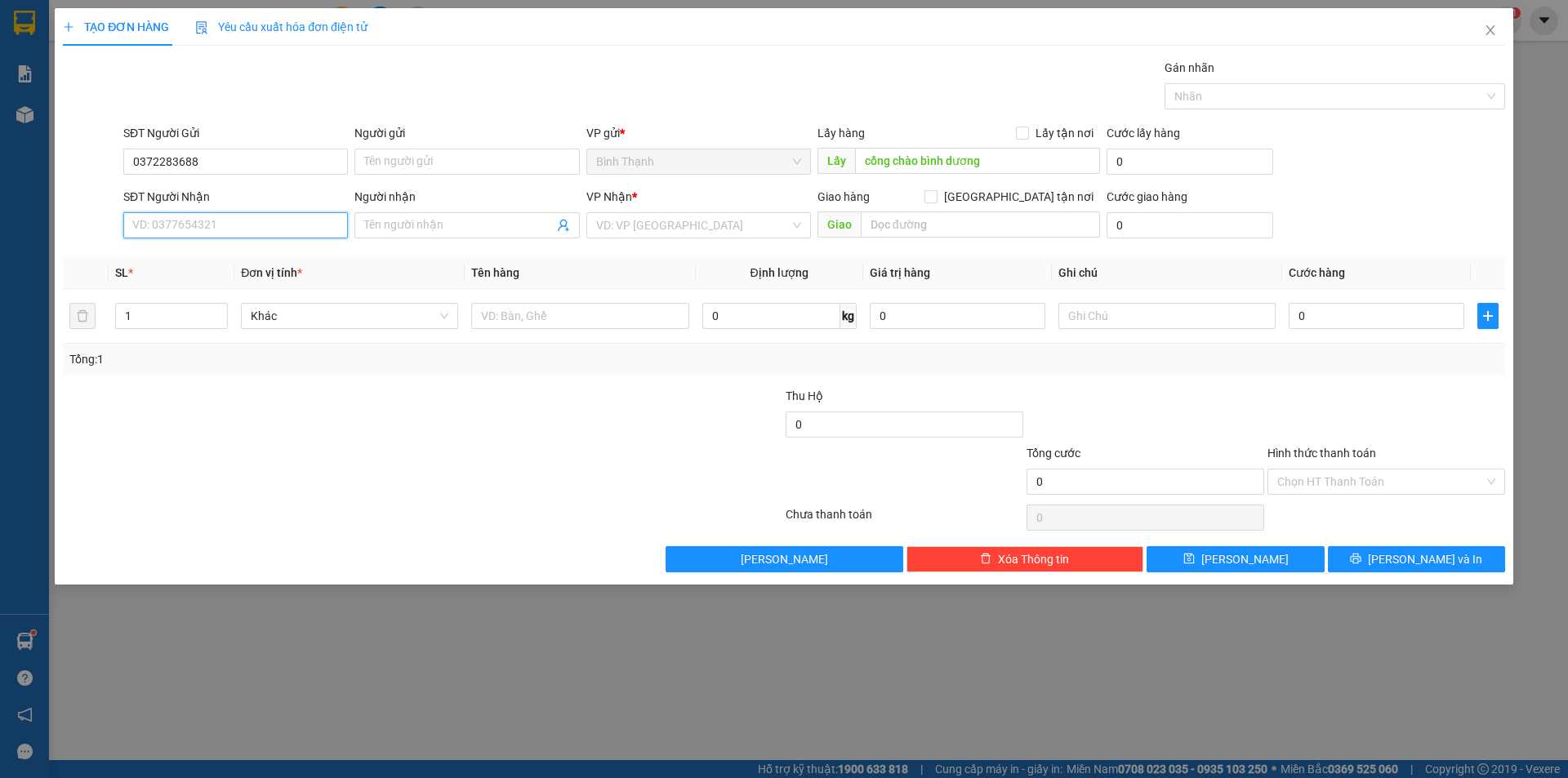
click at [280, 232] on input "SĐT Người Nhận" at bounding box center [235, 224] width 225 height 26
click at [220, 218] on input "SĐT Người Nhận" at bounding box center [235, 224] width 225 height 26
click at [196, 261] on div "0925421784 - quang" at bounding box center [235, 258] width 205 height 18
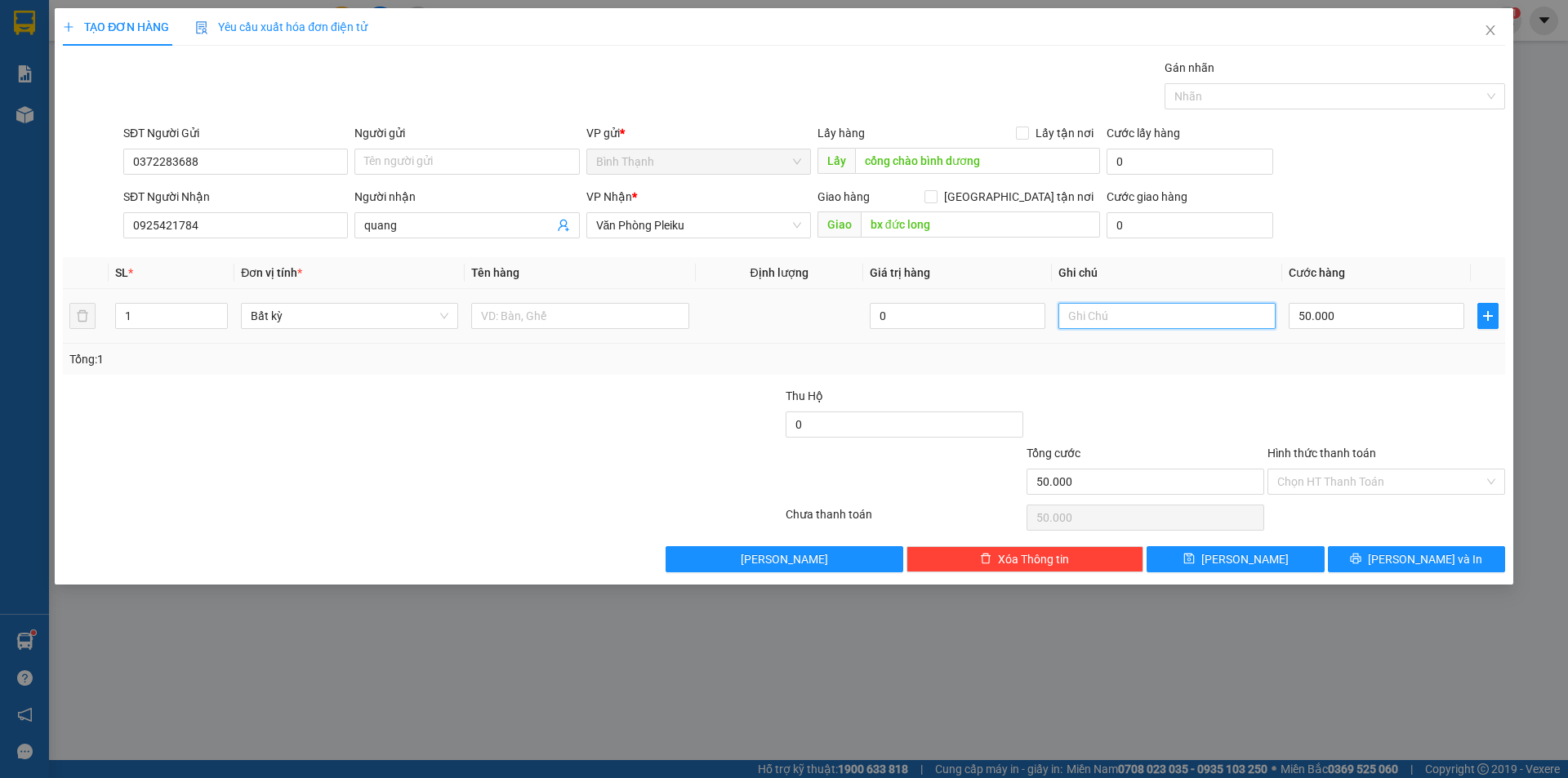
drag, startPoint x: 1180, startPoint y: 311, endPoint x: 1188, endPoint y: 322, distance: 13.6
click at [1184, 311] on input "text" at bounding box center [1167, 316] width 217 height 26
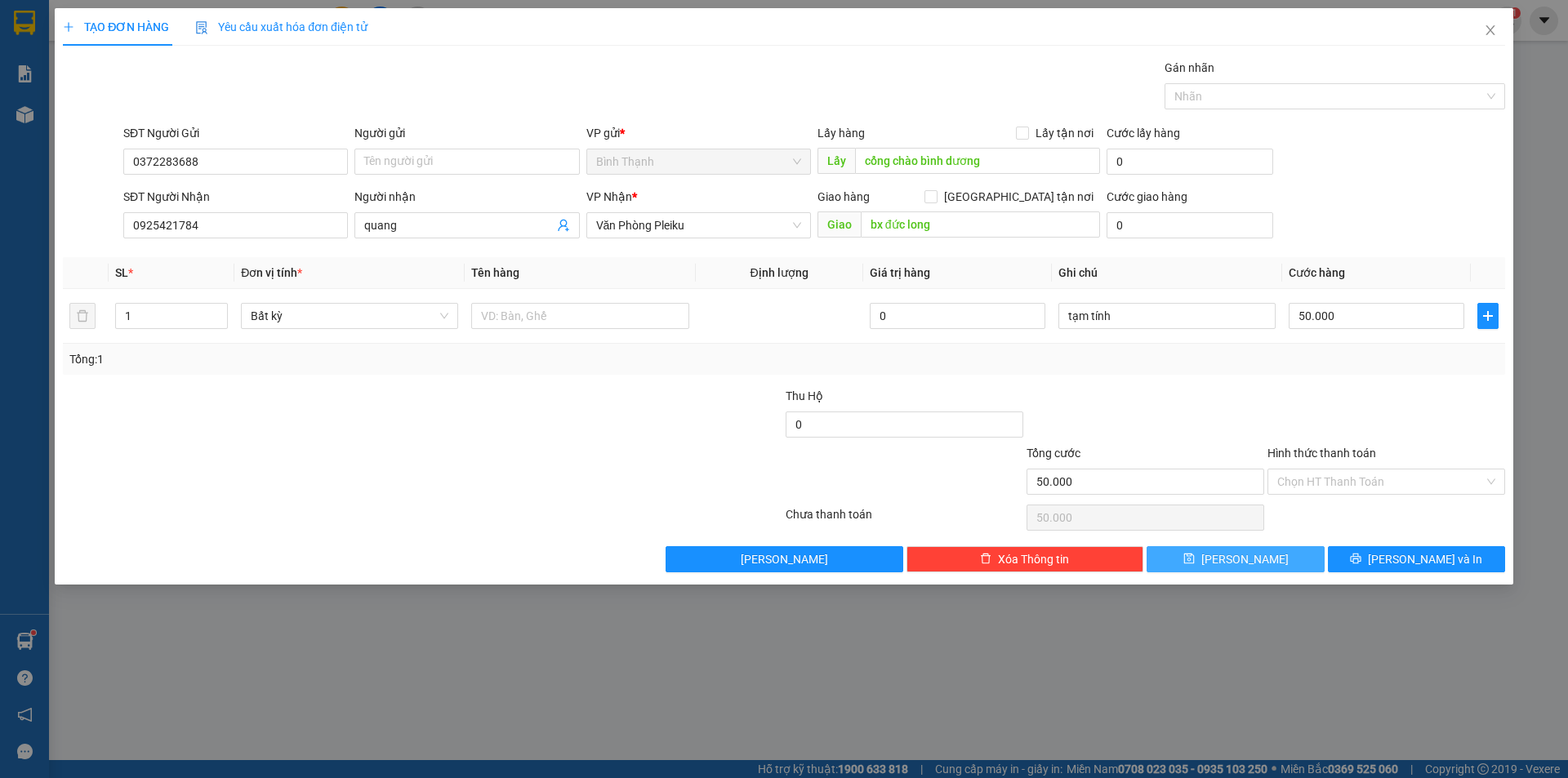
drag, startPoint x: 1257, startPoint y: 568, endPoint x: 1243, endPoint y: 539, distance: 32.2
click at [1251, 545] on div "Transit Pickup Surcharge Ids Transit Deliver Surcharge Ids Transit Deliver Surc…" at bounding box center [784, 315] width 1443 height 514
drag, startPoint x: 1194, startPoint y: 544, endPoint x: 1193, endPoint y: 559, distance: 15.0
click at [1194, 548] on div "Transit Pickup Surcharge Ids Transit Deliver Surcharge Ids Transit Deliver Surc…" at bounding box center [784, 315] width 1443 height 514
click at [1193, 560] on button "[PERSON_NAME]" at bounding box center [1235, 559] width 177 height 26
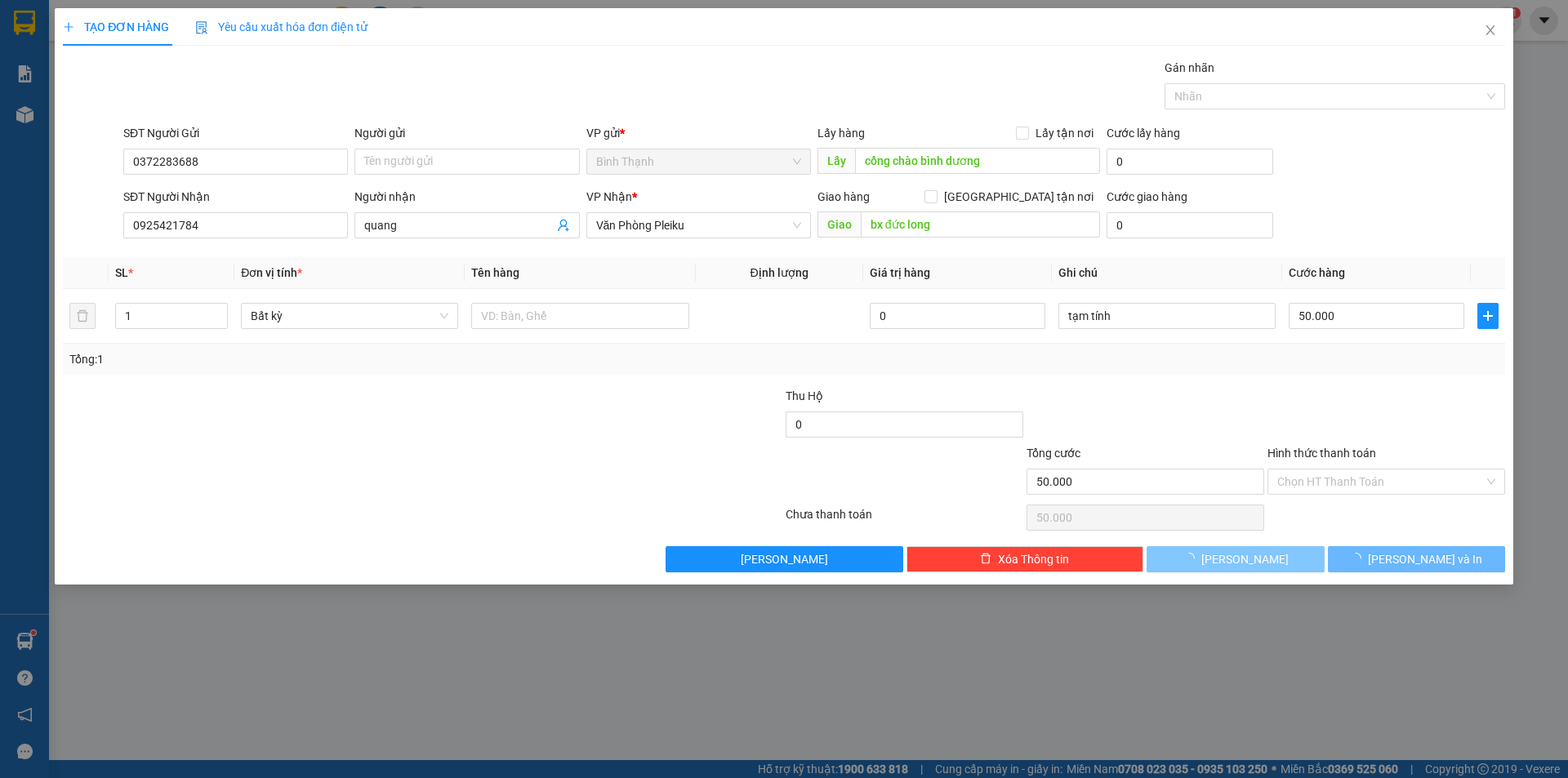
click at [1193, 560] on button "[PERSON_NAME]" at bounding box center [1235, 559] width 177 height 26
click at [1193, 560] on div "Transit Pickup Surcharge Ids Transit Deliver Surcharge Ids Transit Deliver Surc…" at bounding box center [784, 315] width 1443 height 514
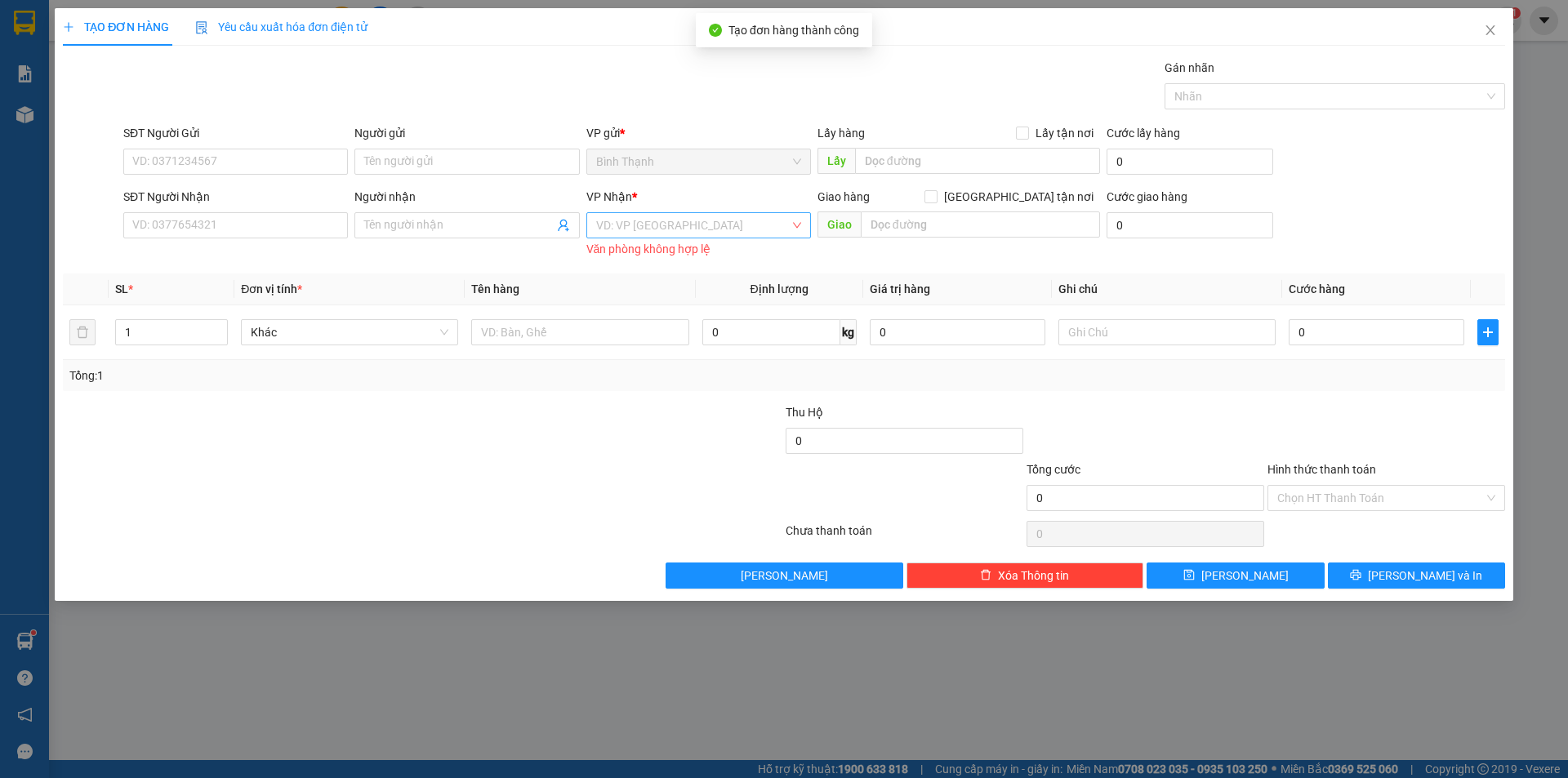
click at [707, 238] on div "VD: VP [GEOGRAPHIC_DATA]" at bounding box center [698, 224] width 225 height 26
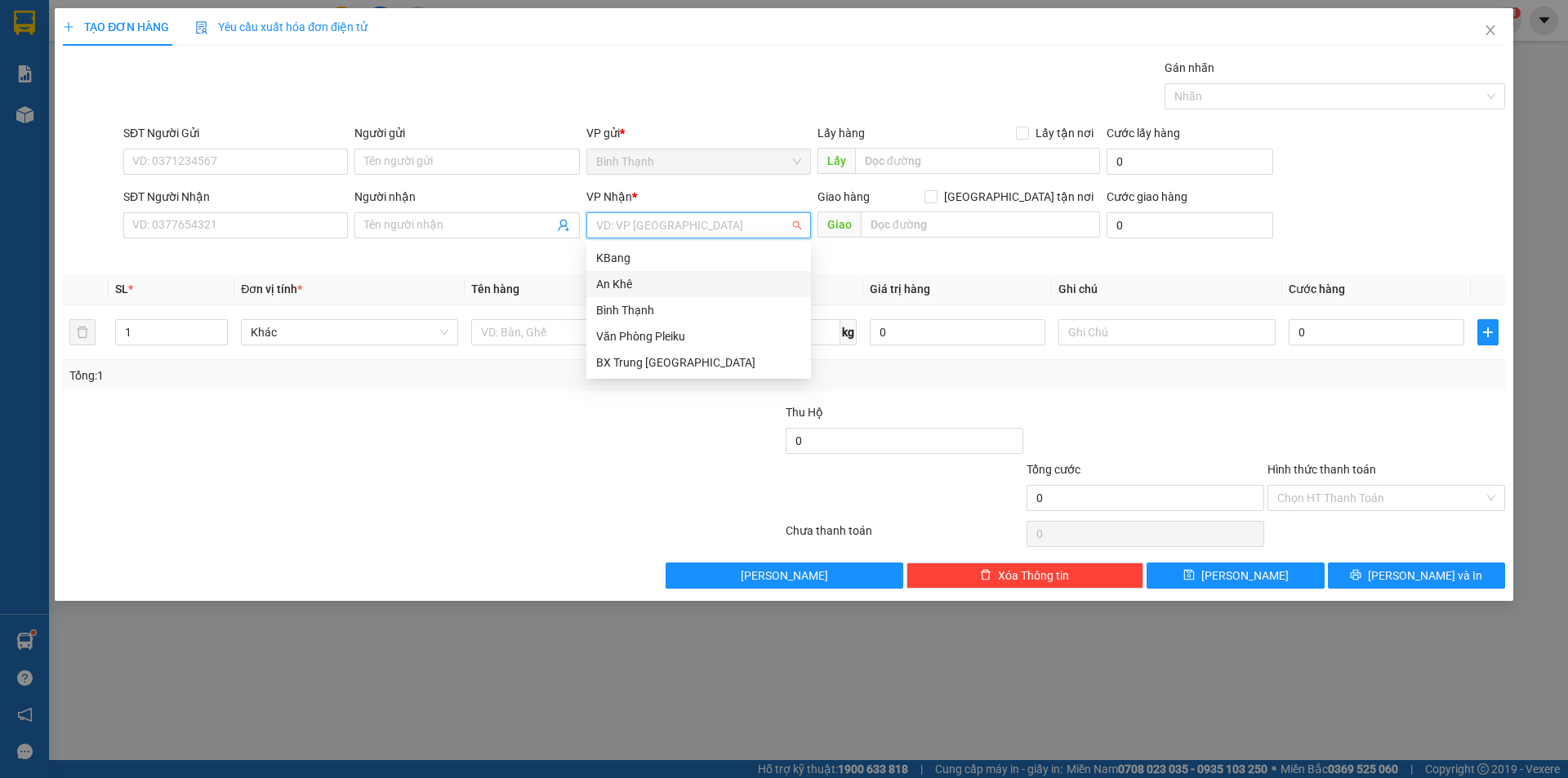
click at [659, 280] on div "An Khê" at bounding box center [698, 284] width 205 height 18
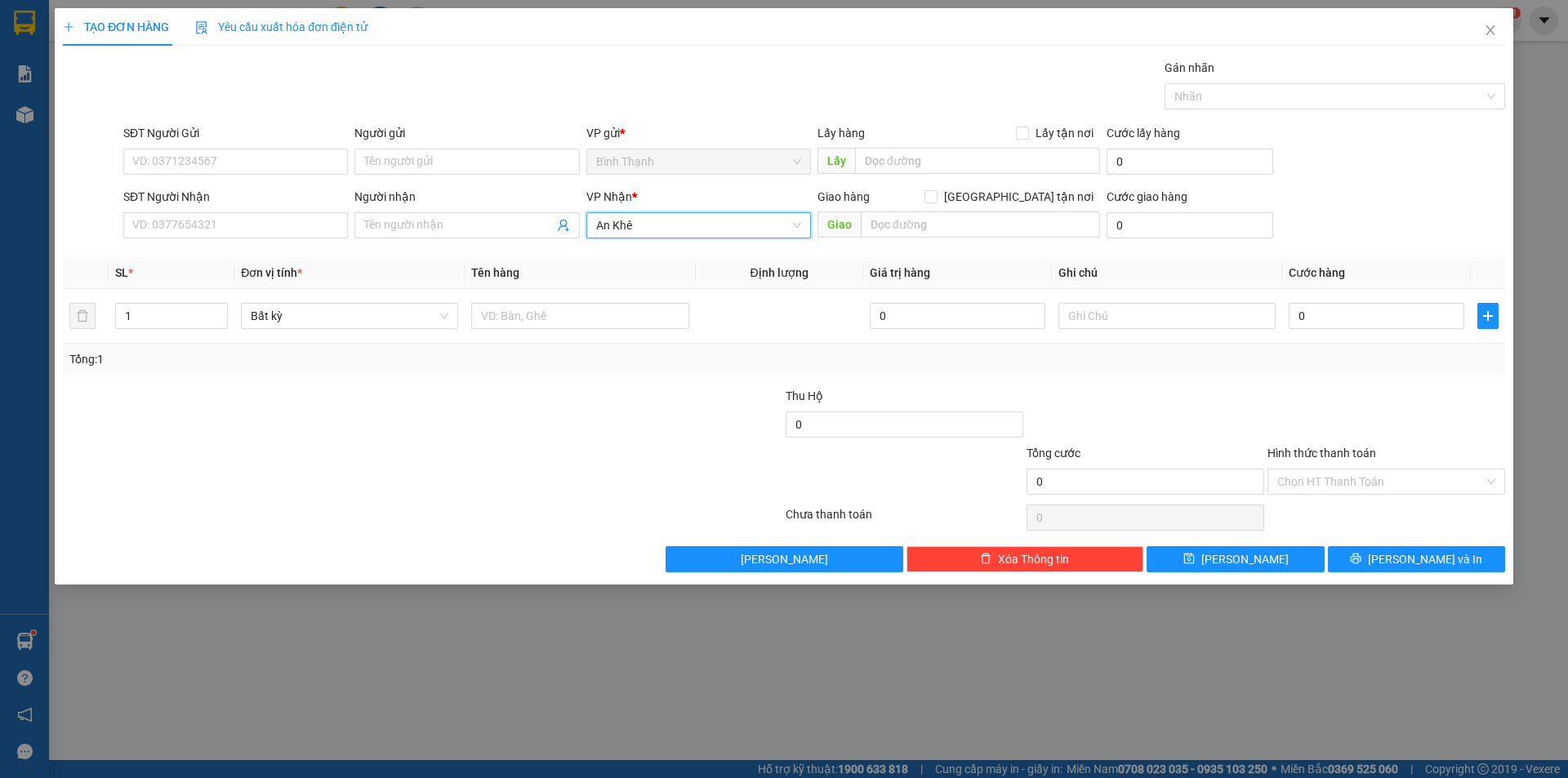
drag, startPoint x: 689, startPoint y: 219, endPoint x: 632, endPoint y: 222, distance: 57.1
click at [609, 248] on div "Transit Pickup Surcharge Ids Transit Deliver Surcharge Ids Transit Deliver Surc…" at bounding box center [784, 315] width 1443 height 514
click at [1497, 27] on span "Close" at bounding box center [1491, 31] width 46 height 46
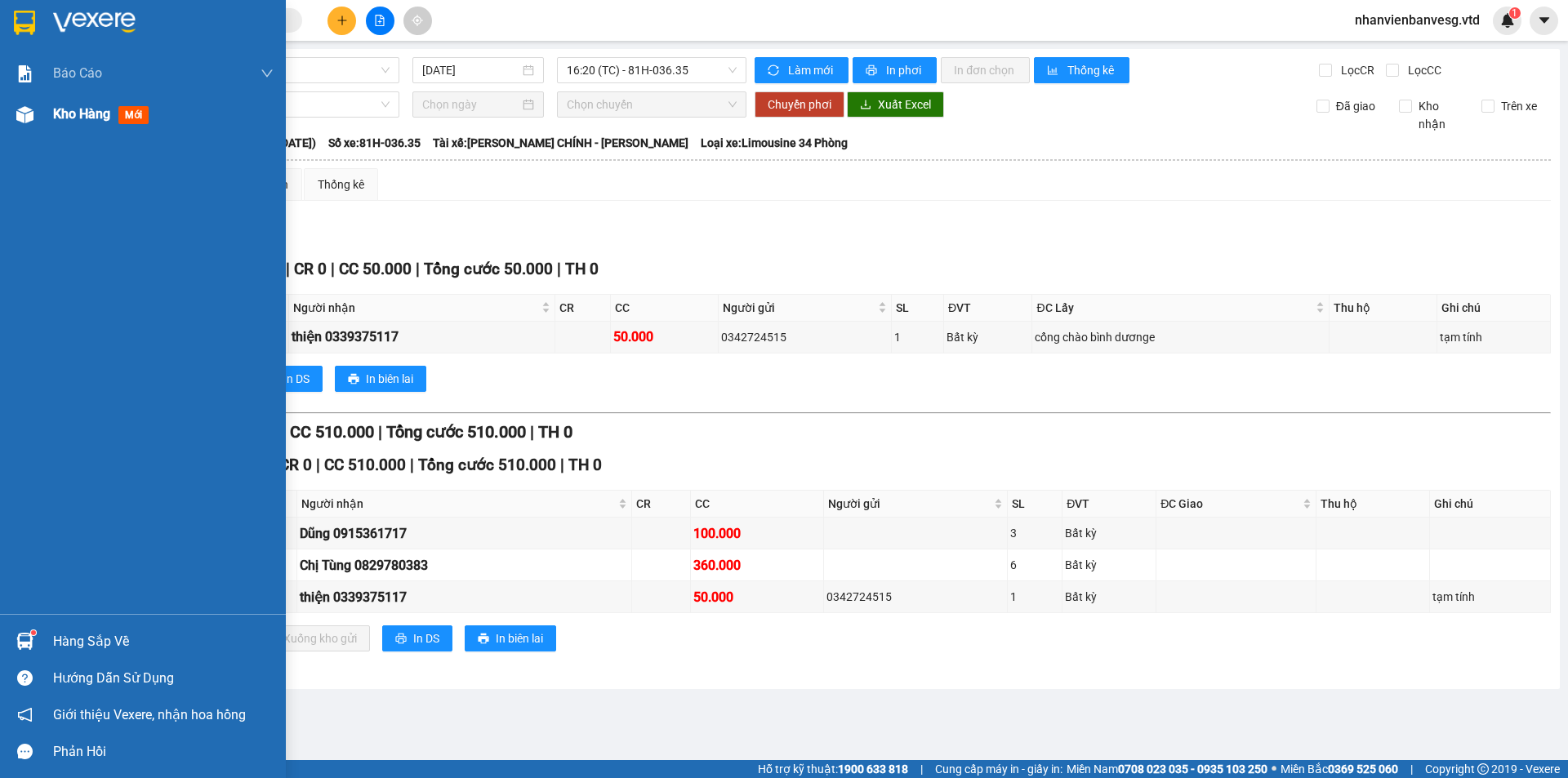
click at [65, 114] on span "Kho hàng" at bounding box center [82, 114] width 57 height 15
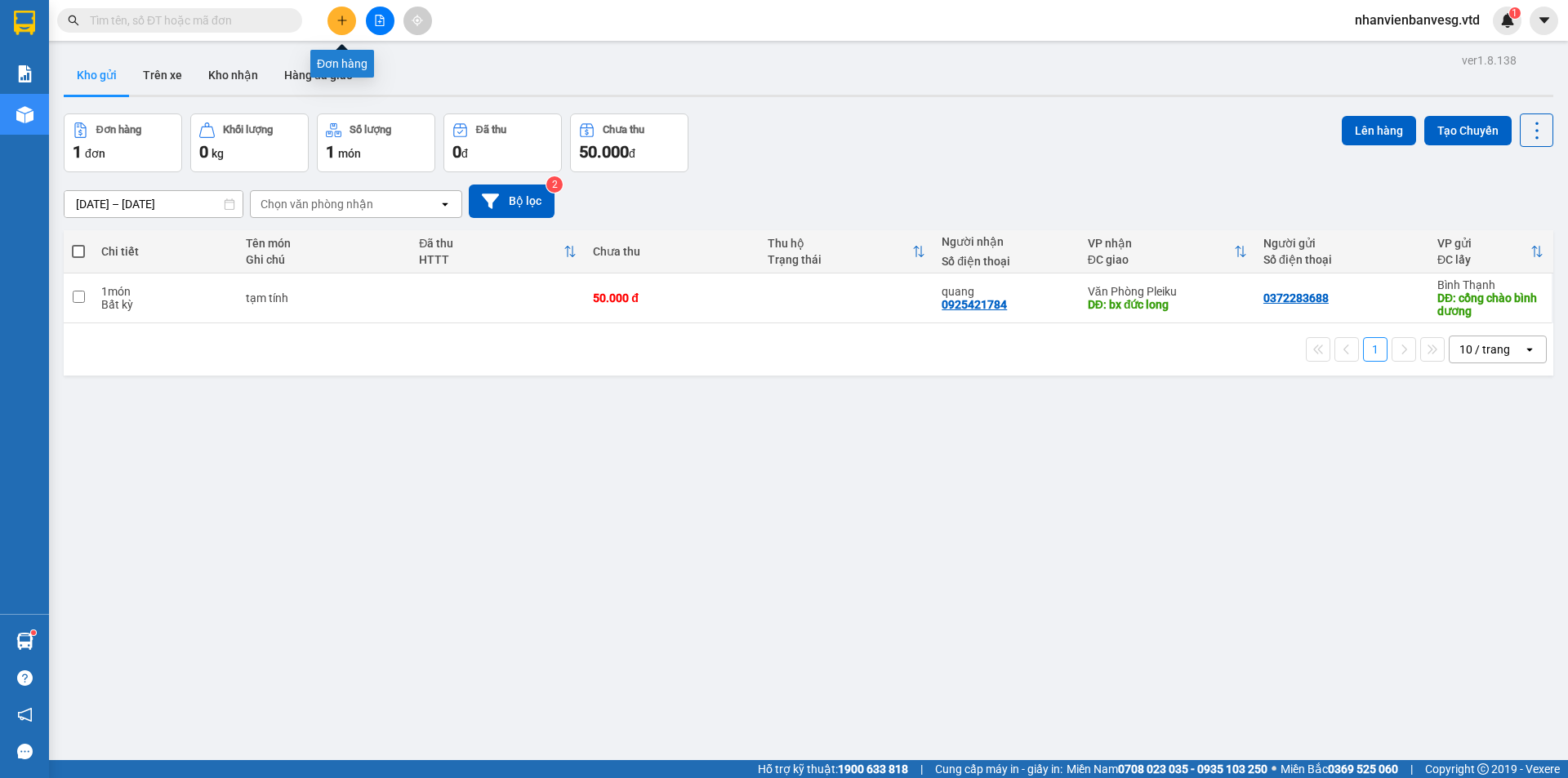
click at [338, 19] on icon "plus" at bounding box center [342, 20] width 12 height 12
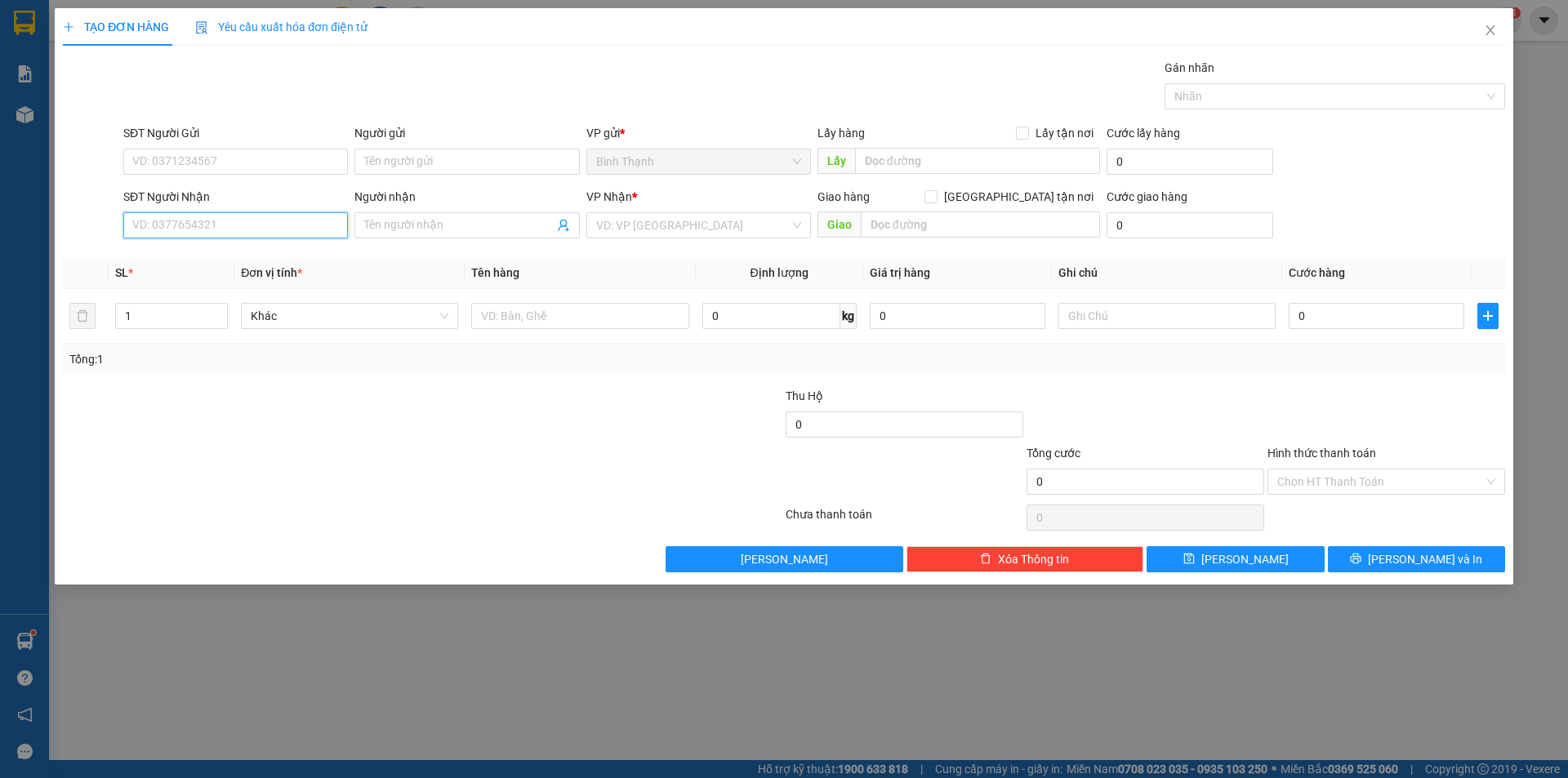
click at [221, 223] on input "SĐT Người Nhận" at bounding box center [235, 224] width 225 height 26
click at [220, 166] on input "SĐT Người Gửi" at bounding box center [235, 161] width 225 height 26
drag, startPoint x: 269, startPoint y: 151, endPoint x: 283, endPoint y: 147, distance: 14.6
click at [283, 147] on div "SĐT Người Gửi VD: 0371234567" at bounding box center [235, 153] width 225 height 57
click at [243, 188] on div "0372283688" at bounding box center [235, 194] width 205 height 18
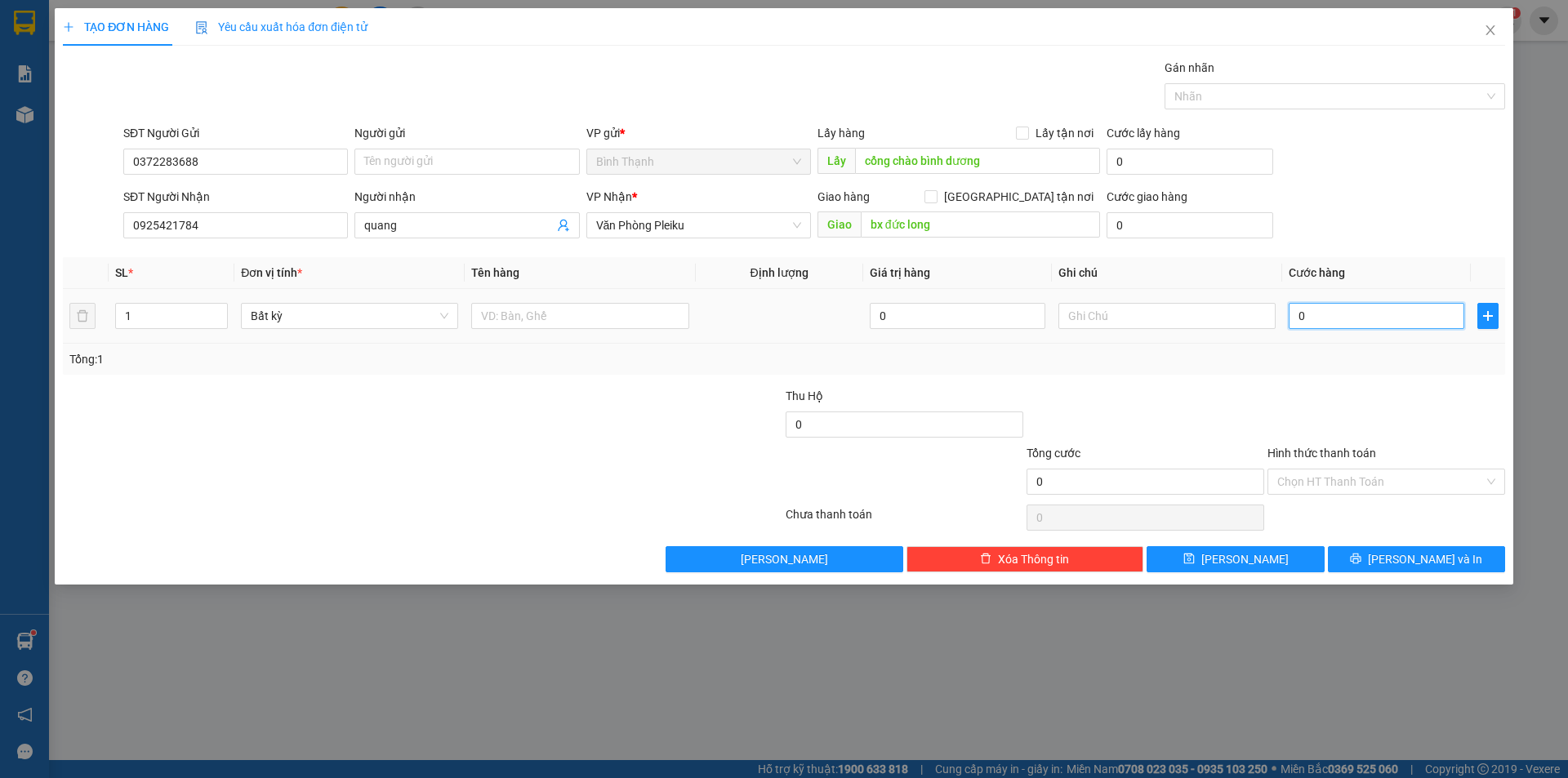
click at [1340, 318] on input "0" at bounding box center [1377, 316] width 176 height 26
click at [1094, 312] on input "text" at bounding box center [1167, 316] width 217 height 26
click at [1438, 557] on span "[PERSON_NAME] và In" at bounding box center [1425, 559] width 114 height 18
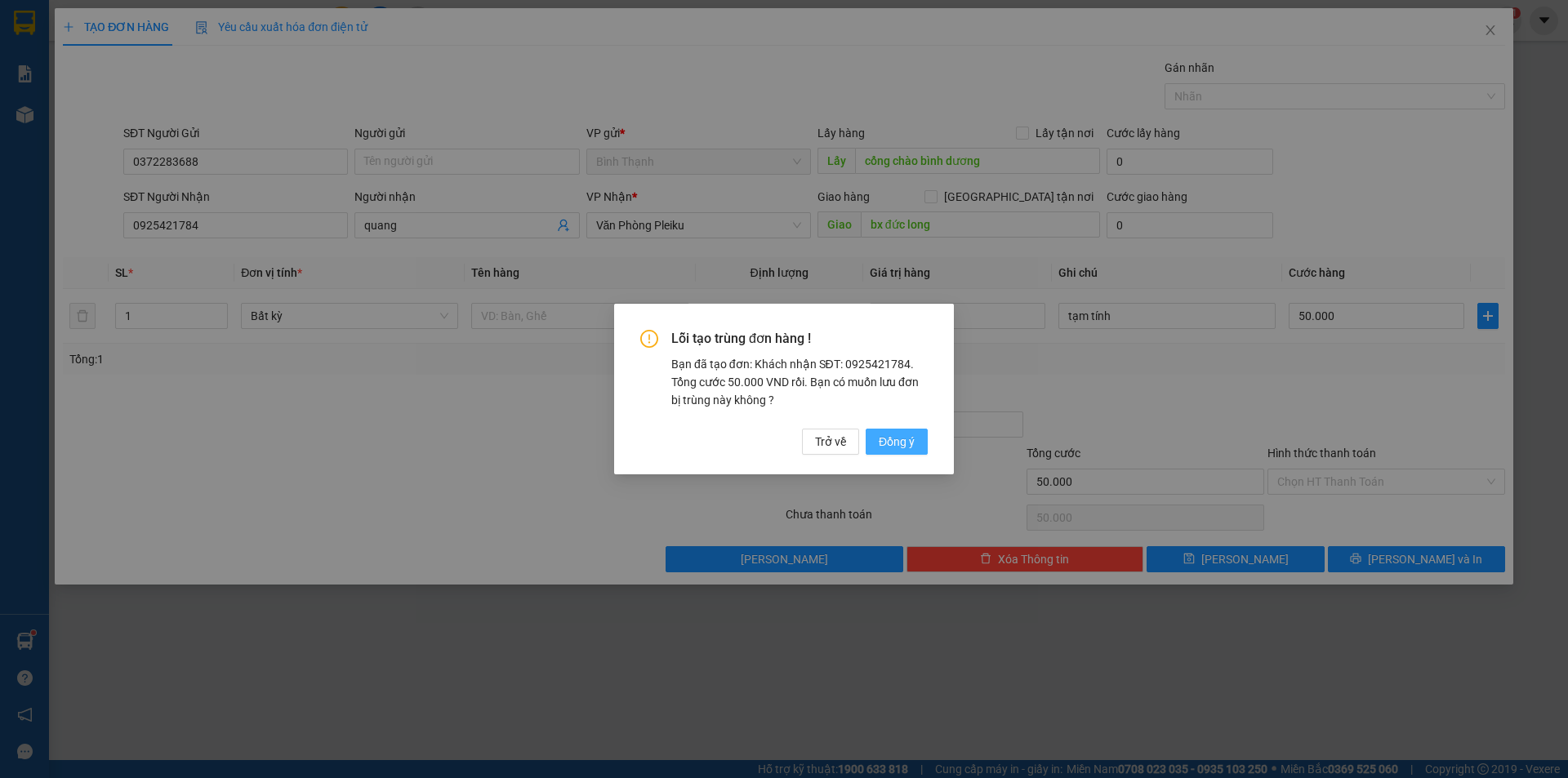
click at [894, 439] on span "Đồng ý" at bounding box center [896, 442] width 36 height 18
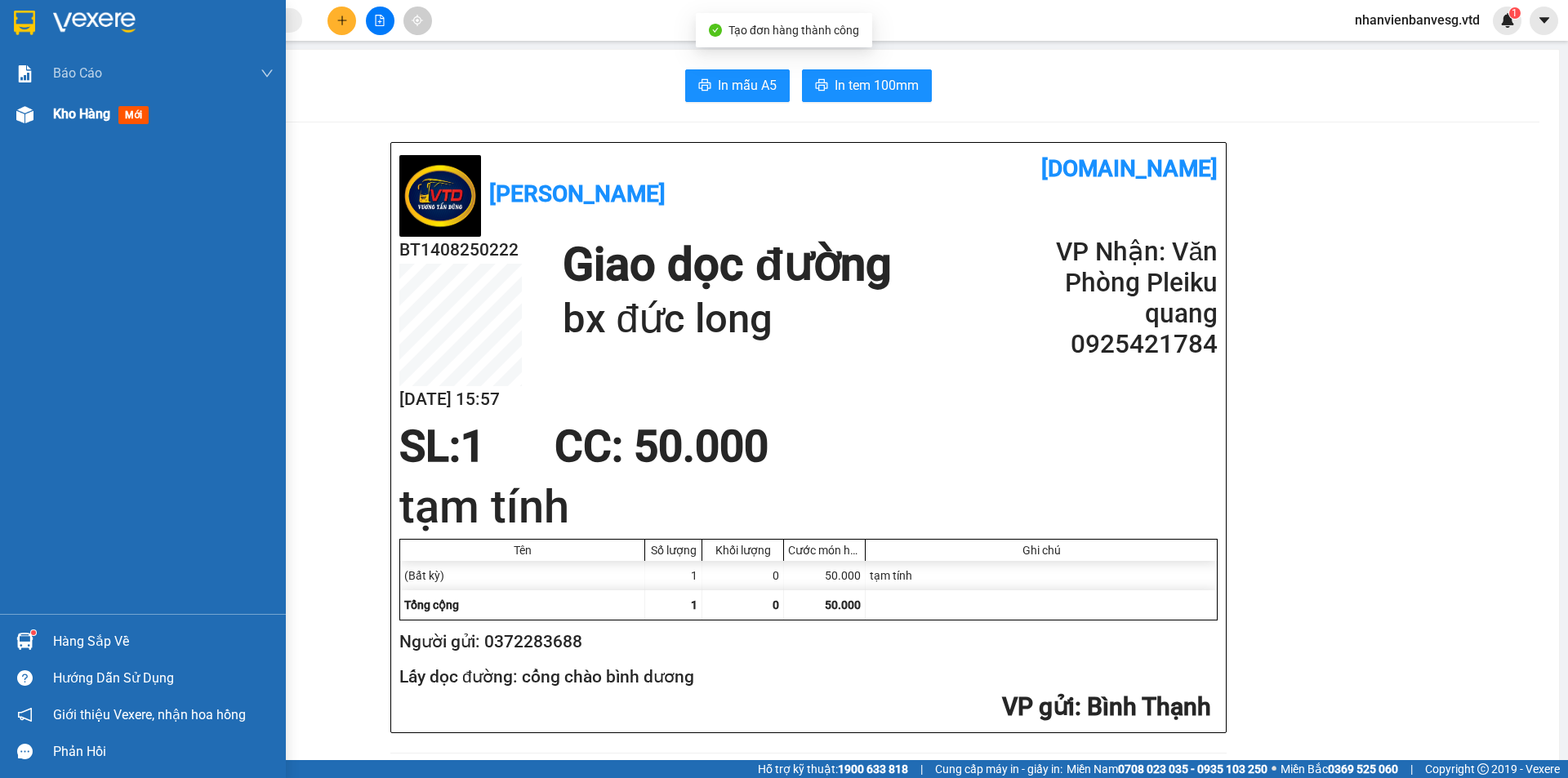
click at [80, 118] on span "Kho hàng" at bounding box center [82, 114] width 57 height 15
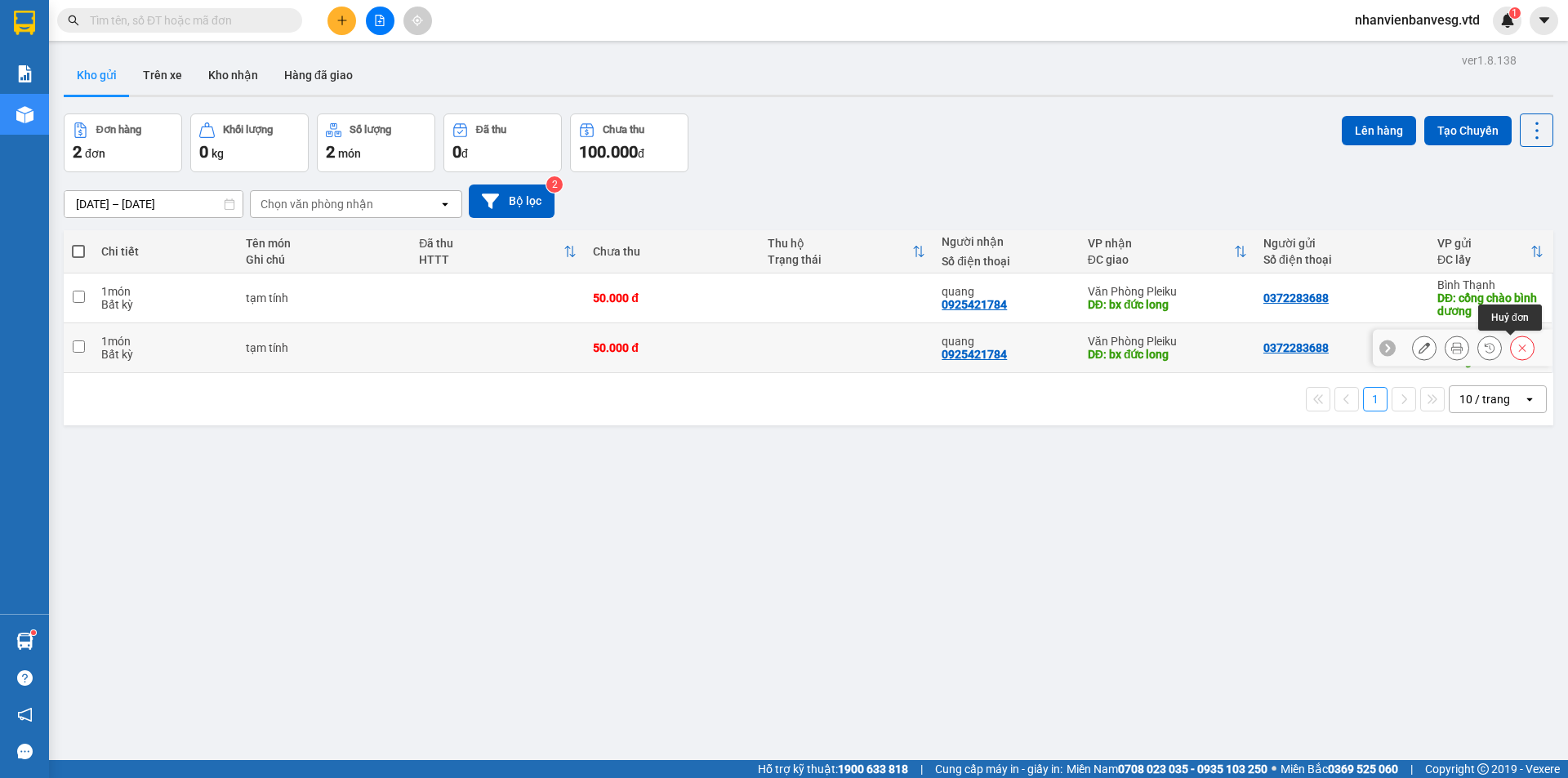
click at [1522, 351] on div at bounding box center [1523, 348] width 25 height 25
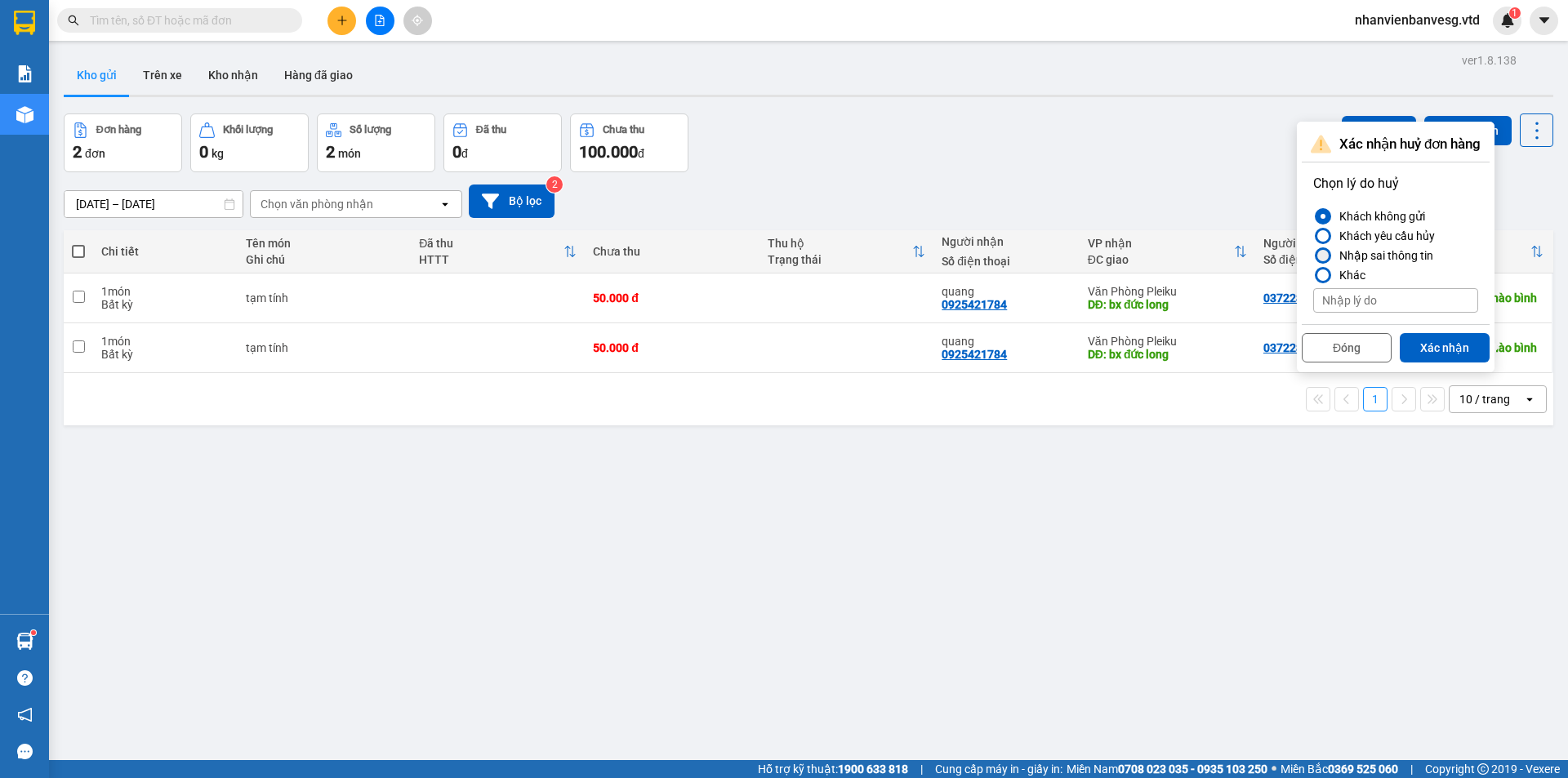
click at [1375, 253] on div "Nhập sai thông tin" at bounding box center [1383, 255] width 100 height 20
click at [1313, 255] on input "Nhập sai thông tin" at bounding box center [1313, 255] width 0 height 0
click at [1445, 343] on button "Xác nhận" at bounding box center [1445, 348] width 90 height 29
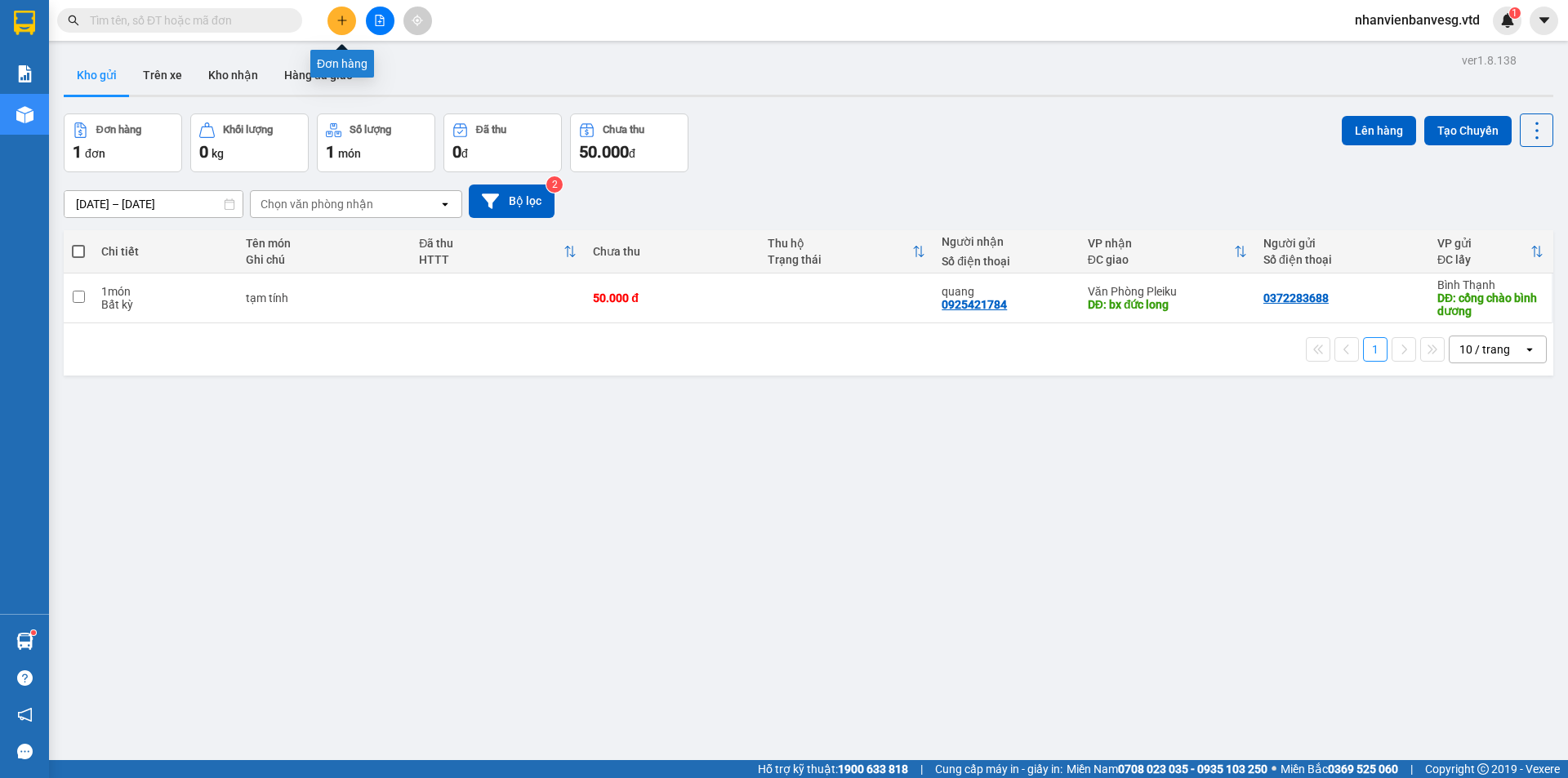
click at [343, 26] on icon "plus" at bounding box center [342, 20] width 12 height 12
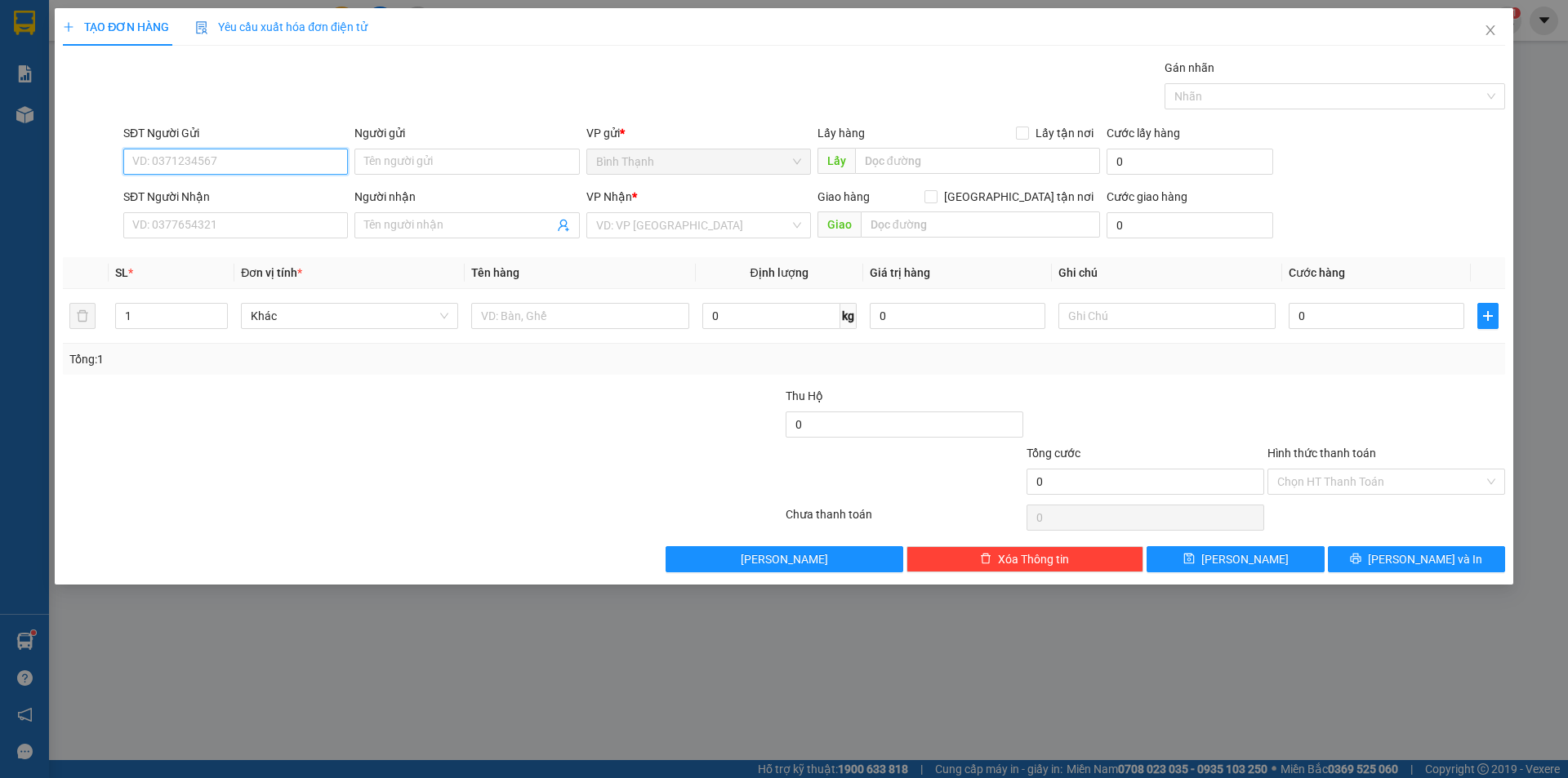
click at [264, 162] on input "SĐT Người Gửi" at bounding box center [235, 161] width 225 height 26
click at [424, 154] on input "Người gửi" at bounding box center [466, 161] width 225 height 26
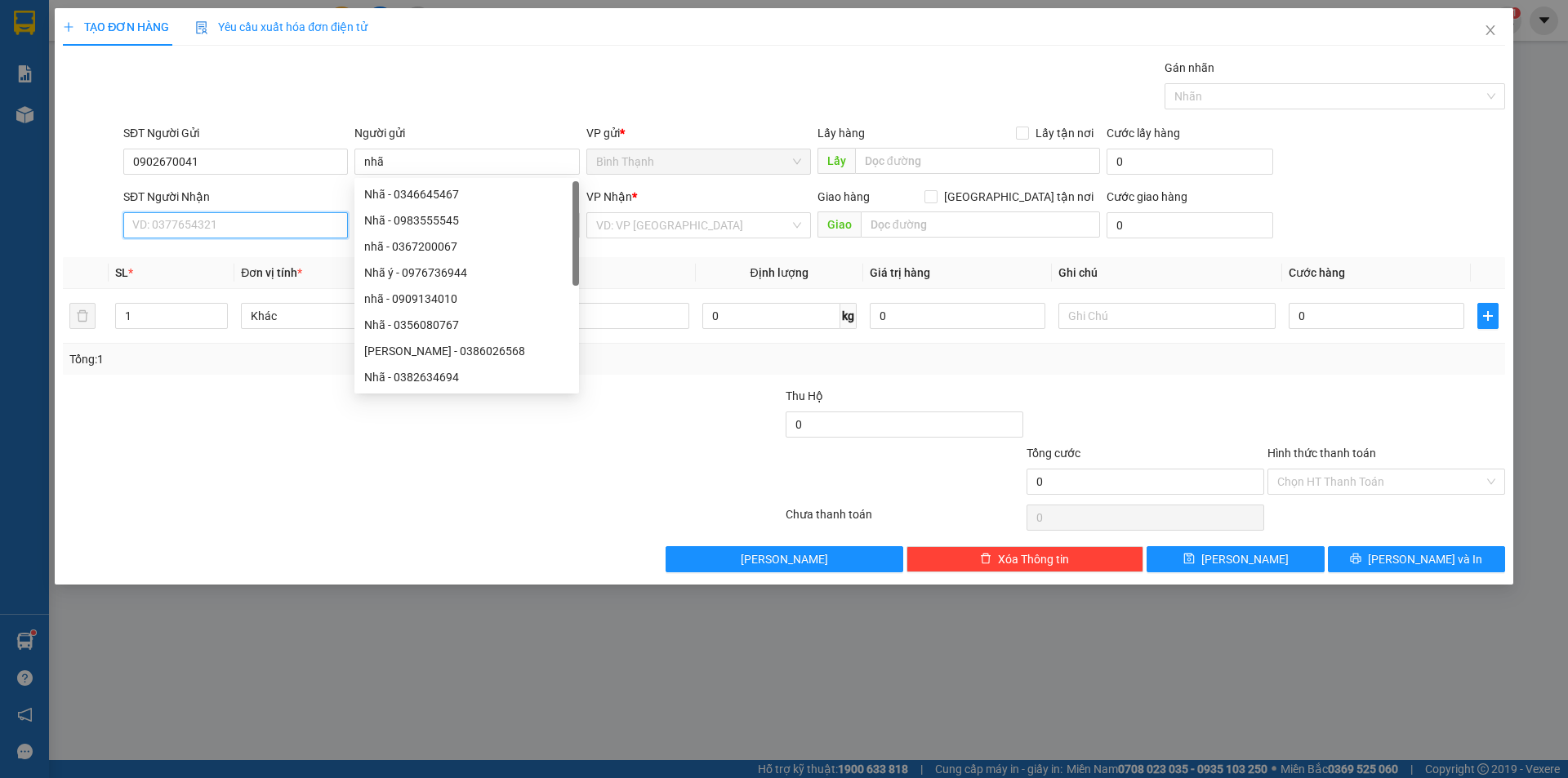
click at [210, 230] on input "SĐT Người Nhận" at bounding box center [235, 224] width 225 height 26
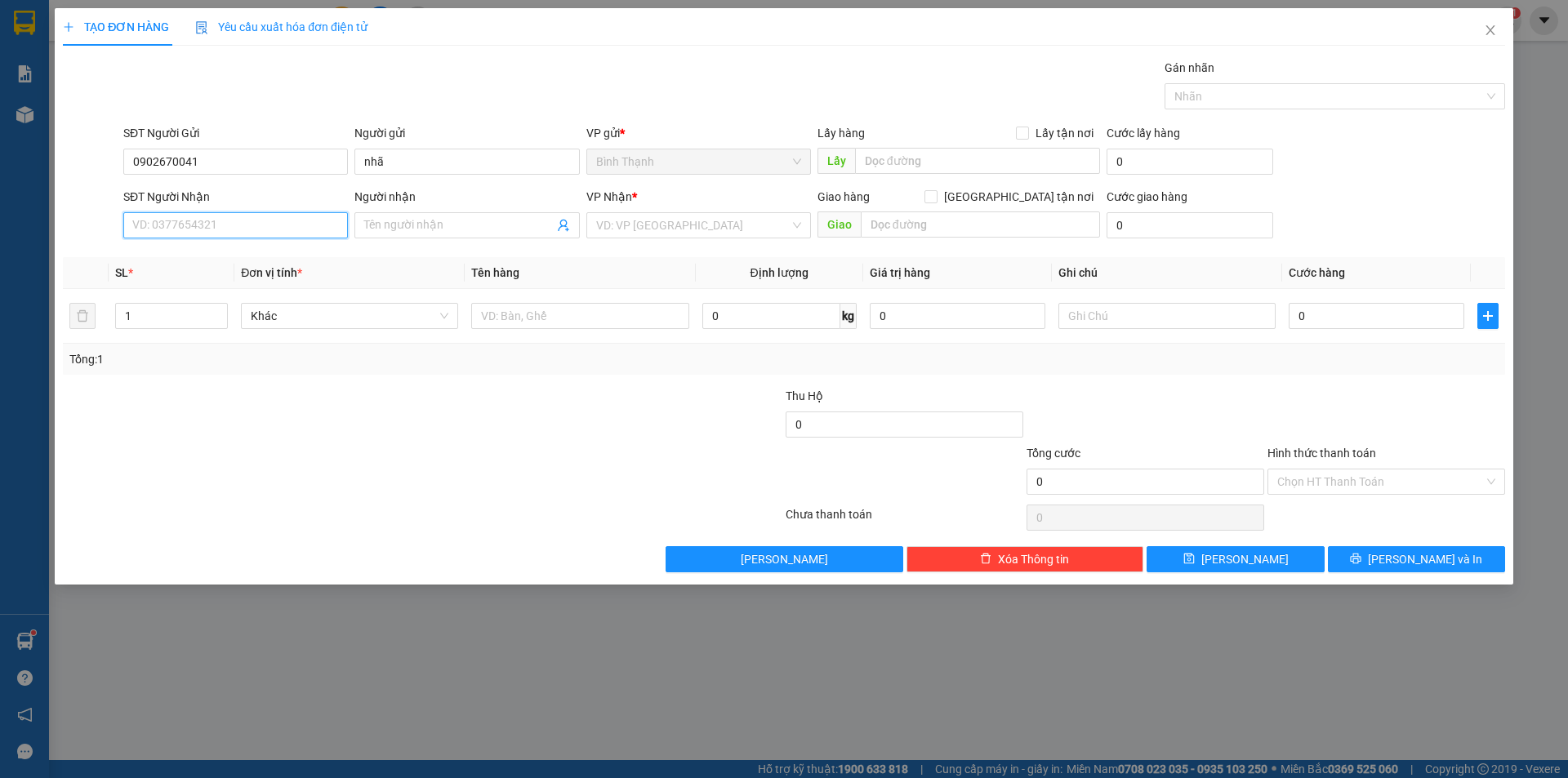
click at [251, 219] on input "SĐT Người Nhận" at bounding box center [235, 224] width 225 height 26
click at [469, 214] on span at bounding box center [466, 224] width 225 height 26
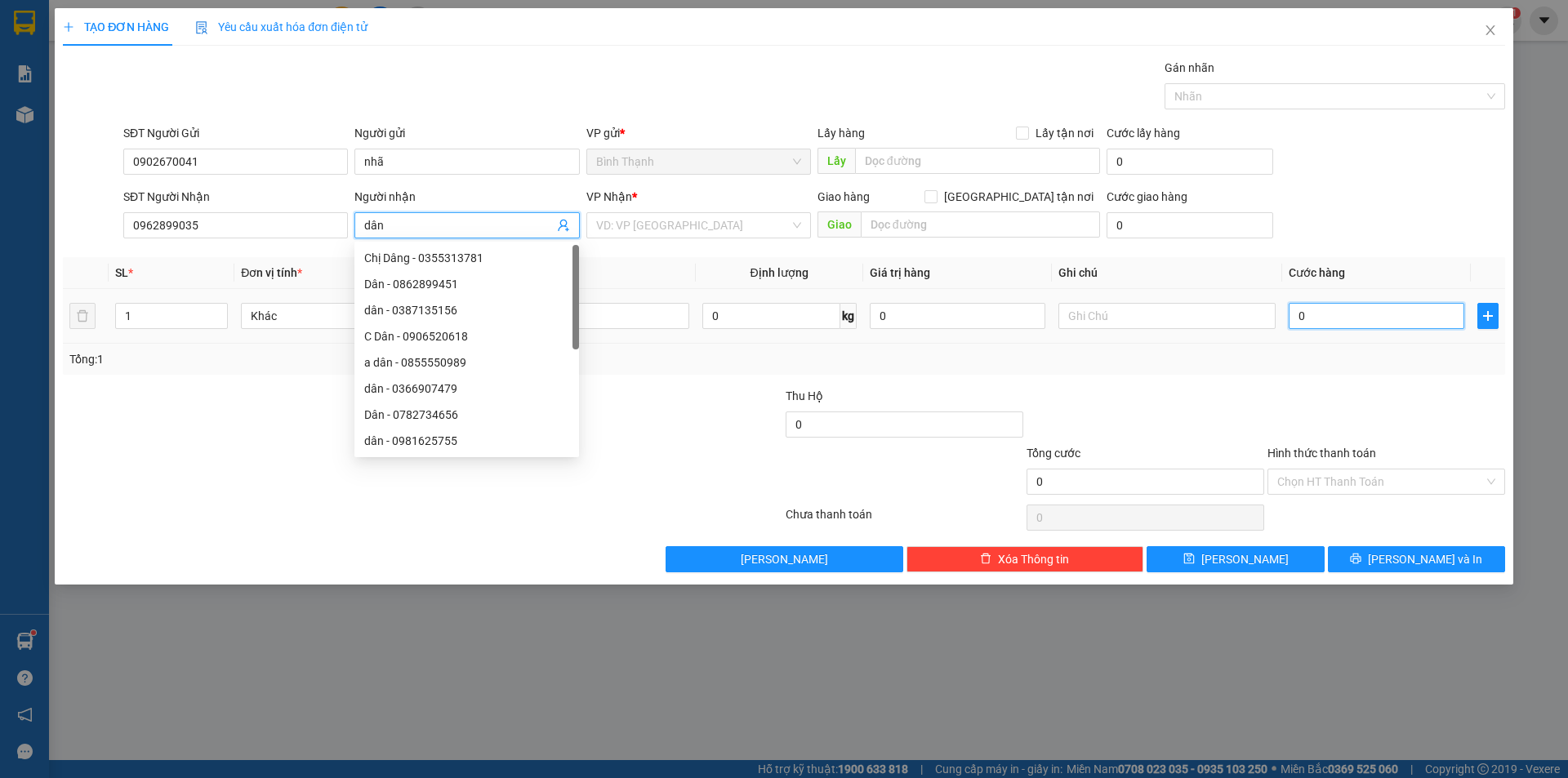
click at [1352, 320] on input "0" at bounding box center [1377, 316] width 176 height 26
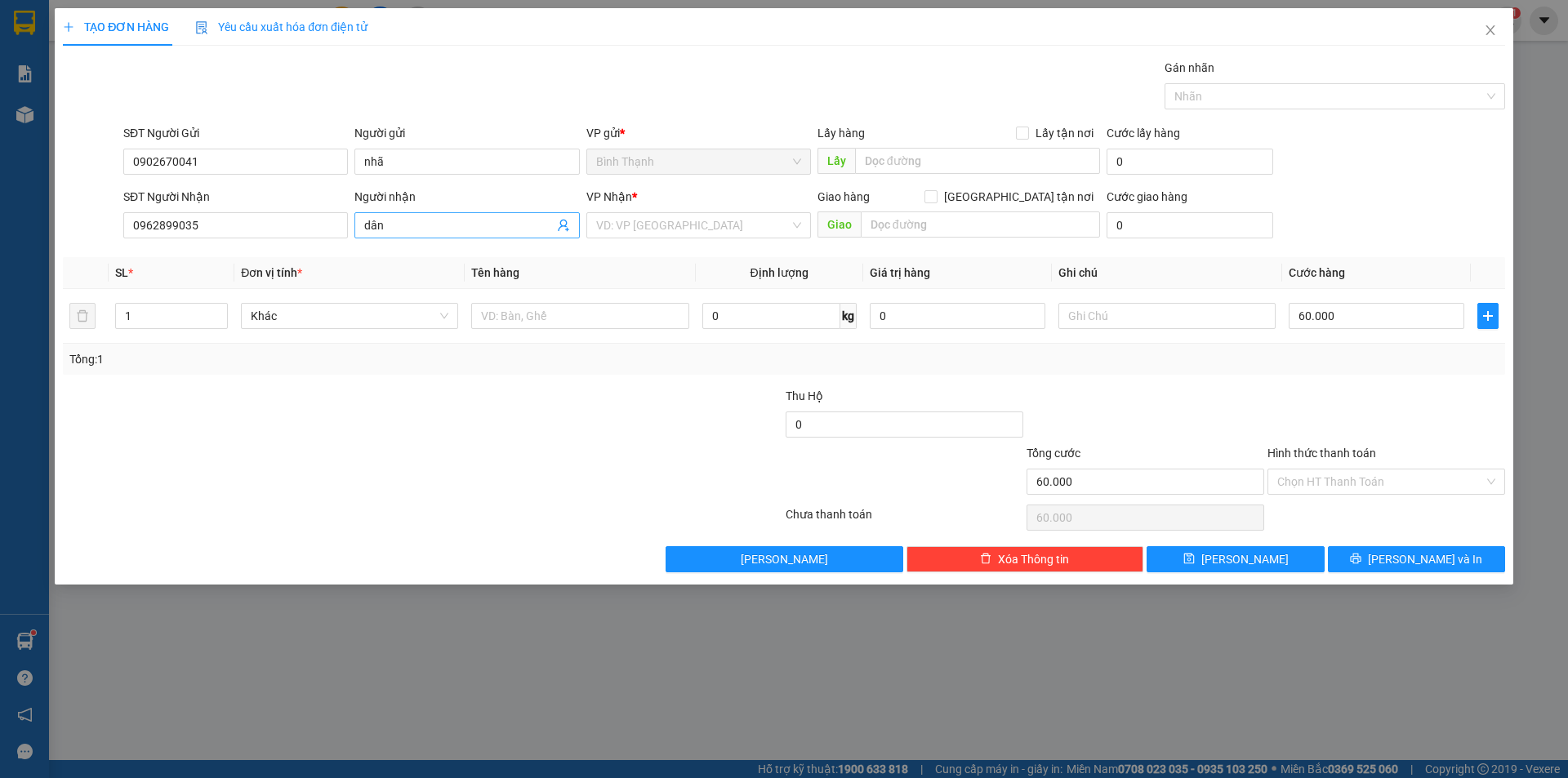
click at [430, 229] on input "dân" at bounding box center [459, 225] width 189 height 18
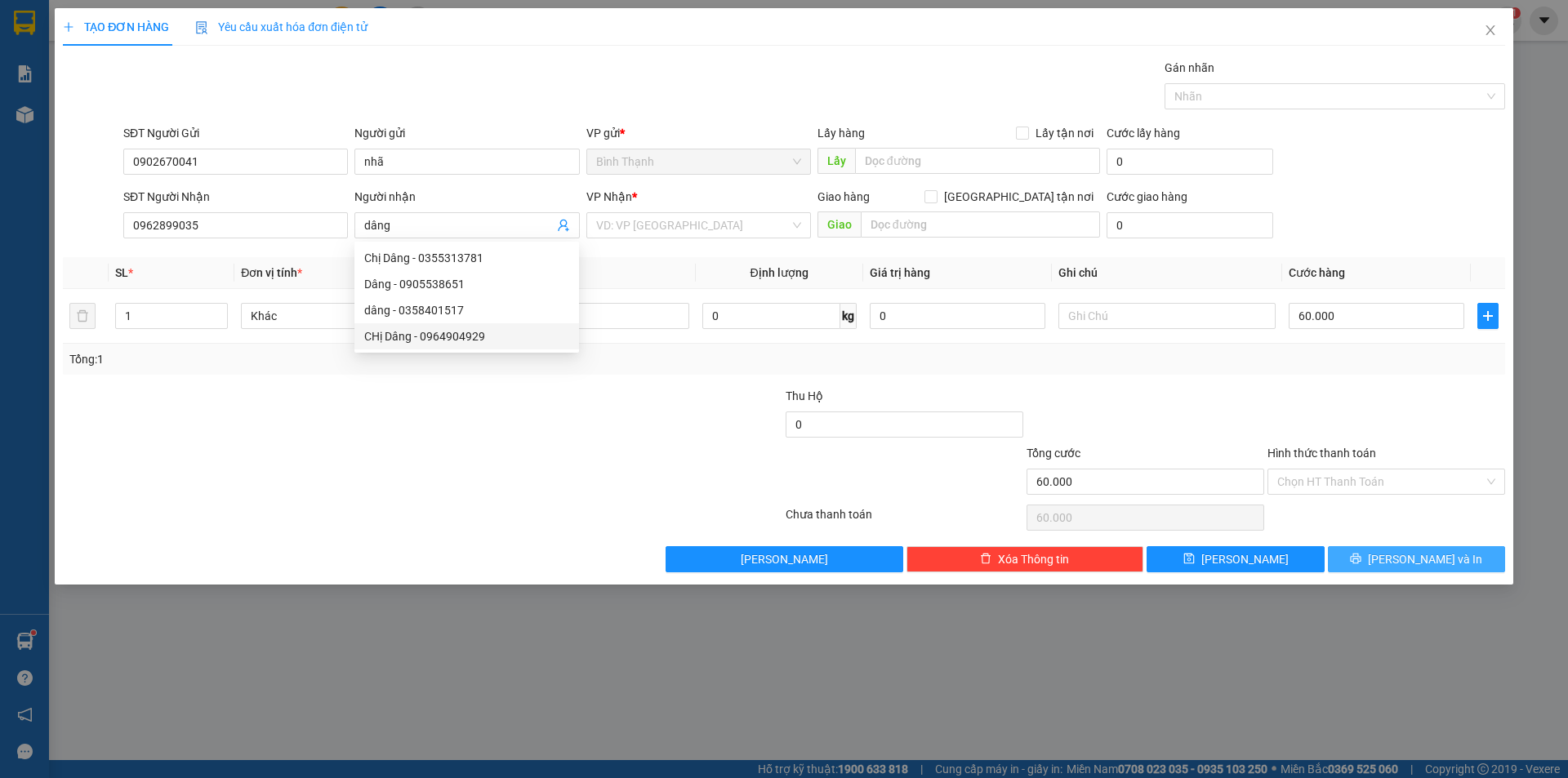
click at [1446, 565] on span "[PERSON_NAME] và In" at bounding box center [1425, 559] width 114 height 18
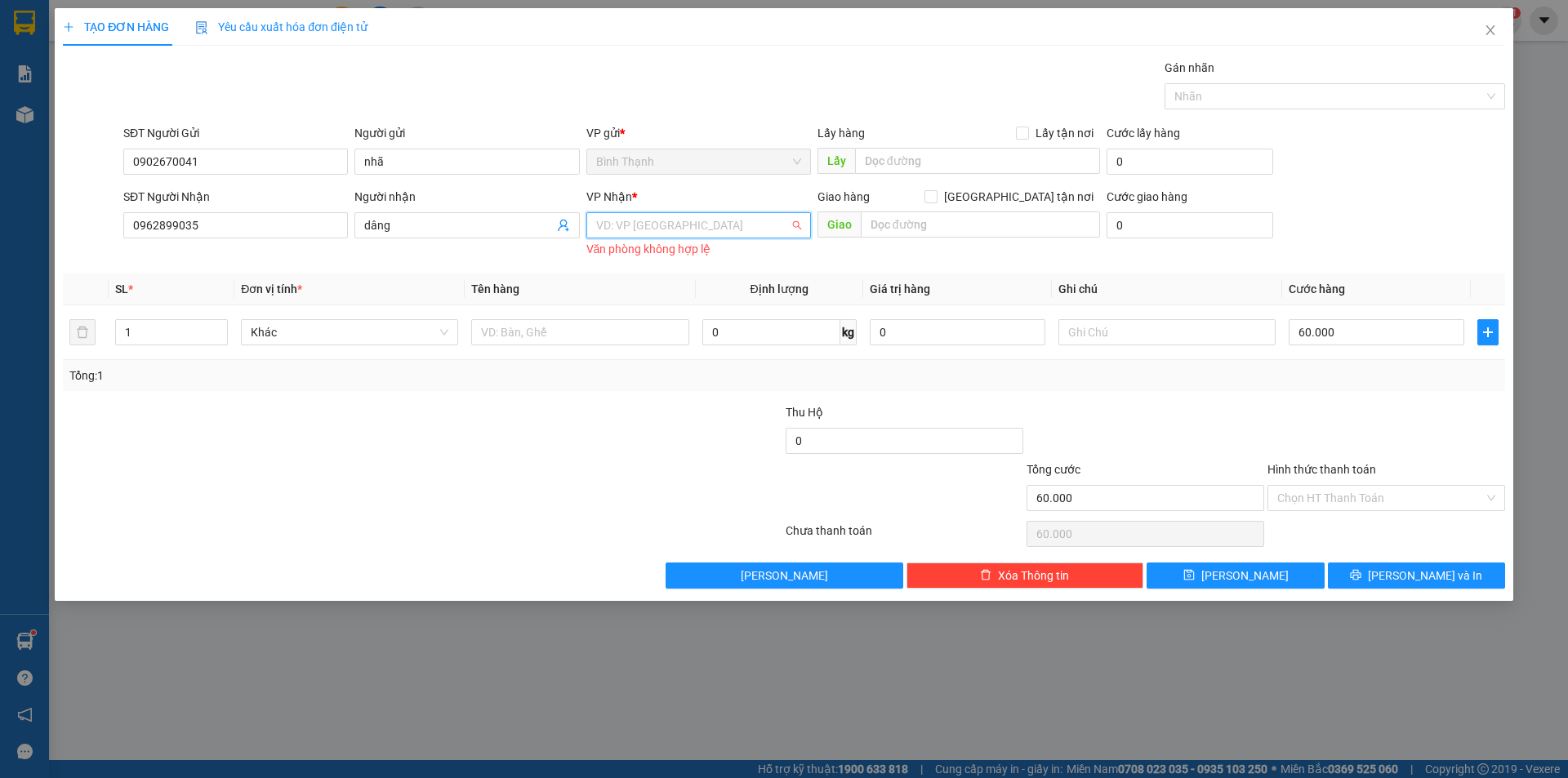
click at [664, 224] on input "search" at bounding box center [693, 225] width 193 height 25
drag, startPoint x: 673, startPoint y: 282, endPoint x: 720, endPoint y: 253, distance: 55.2
click at [690, 262] on div "KBang An Khê Bình Thạnh Văn Phòng Pleiku BX Trung Tâm [GEOGRAPHIC_DATA]" at bounding box center [698, 310] width 225 height 130
click at [614, 284] on div "An Khê" at bounding box center [698, 284] width 205 height 18
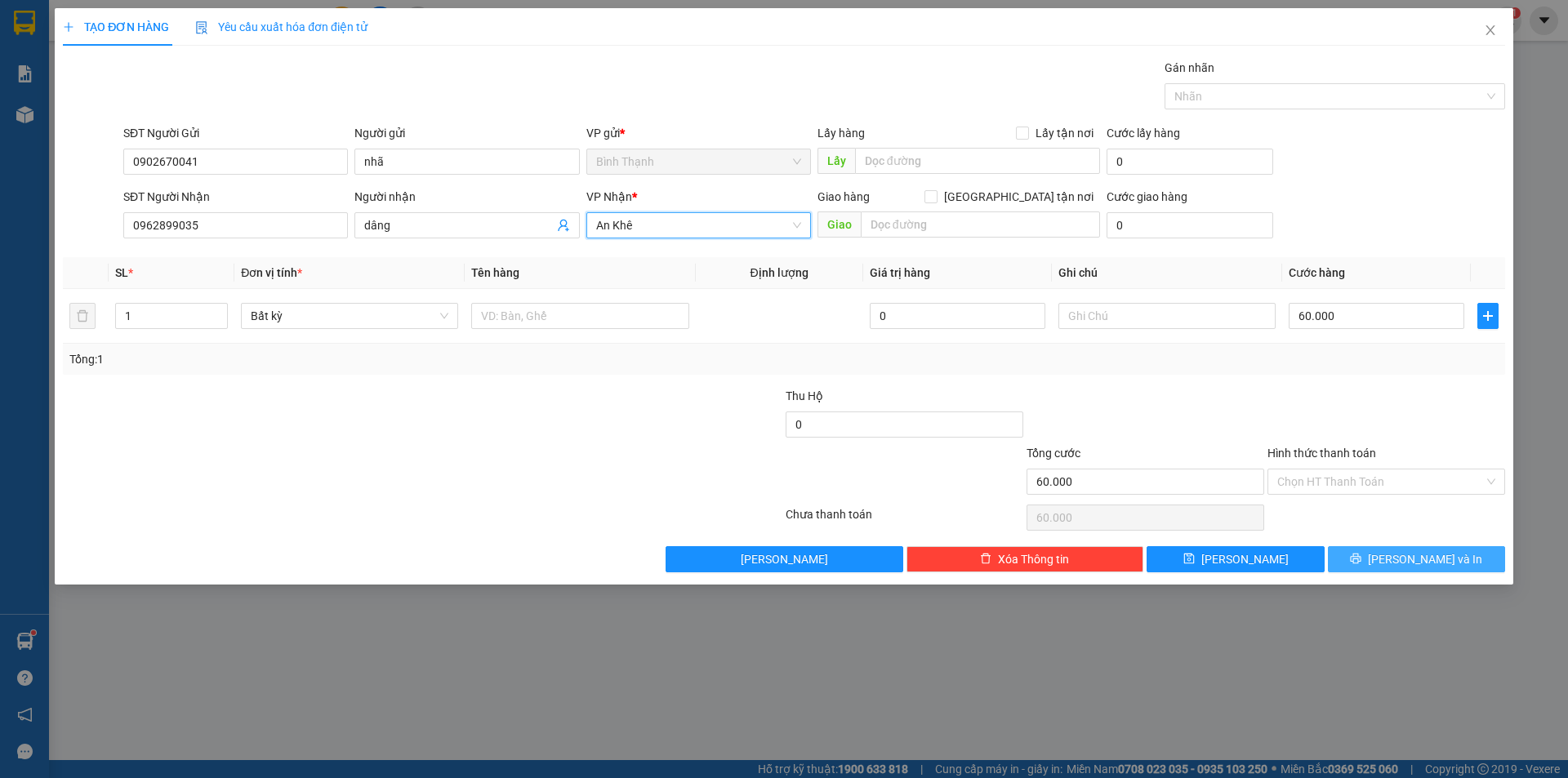
click at [1361, 565] on span "printer" at bounding box center [1356, 559] width 12 height 13
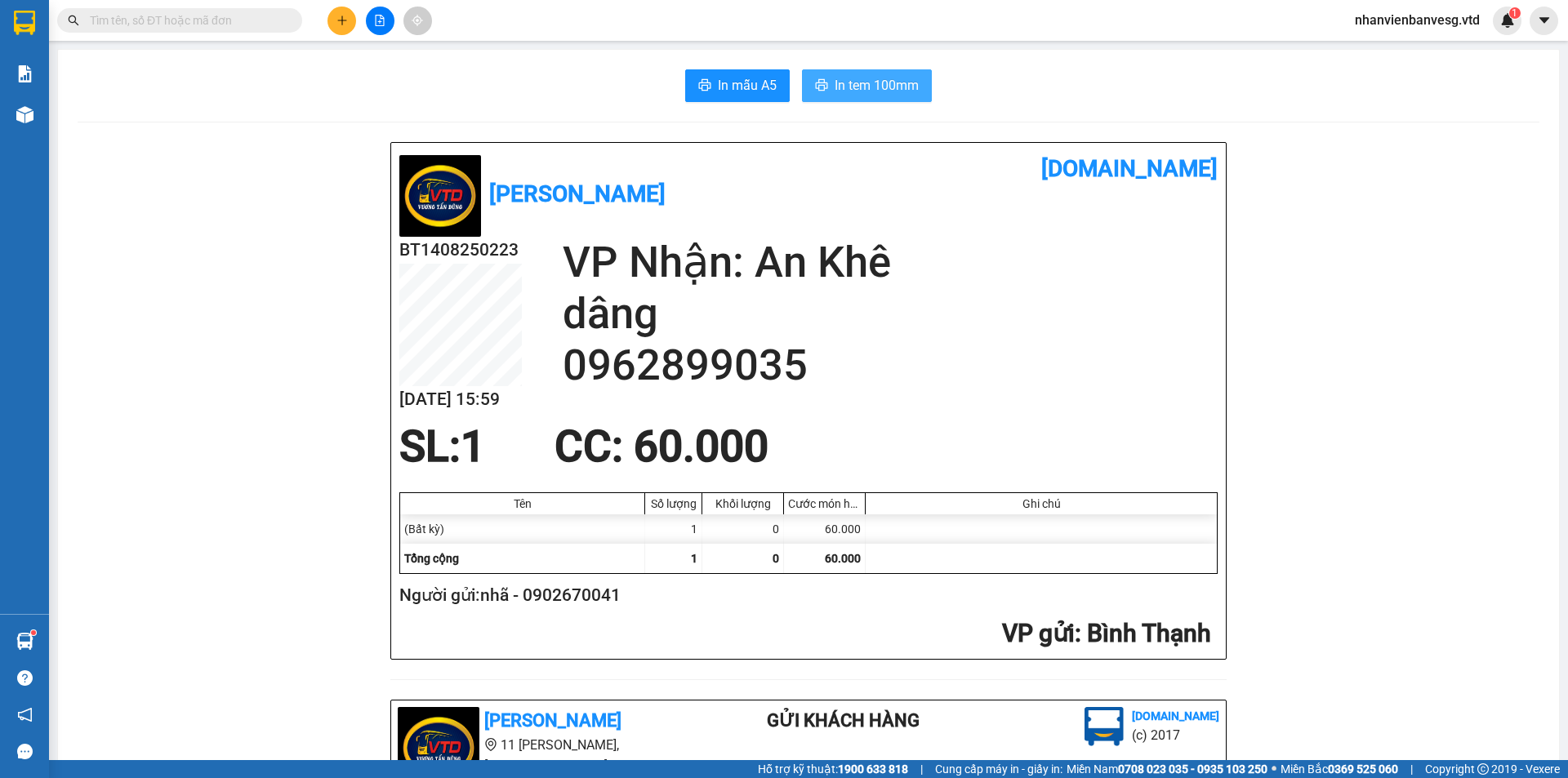
drag, startPoint x: 894, startPoint y: 82, endPoint x: 882, endPoint y: 90, distance: 14.4
click at [894, 81] on span "In tem 100mm" at bounding box center [877, 85] width 84 height 20
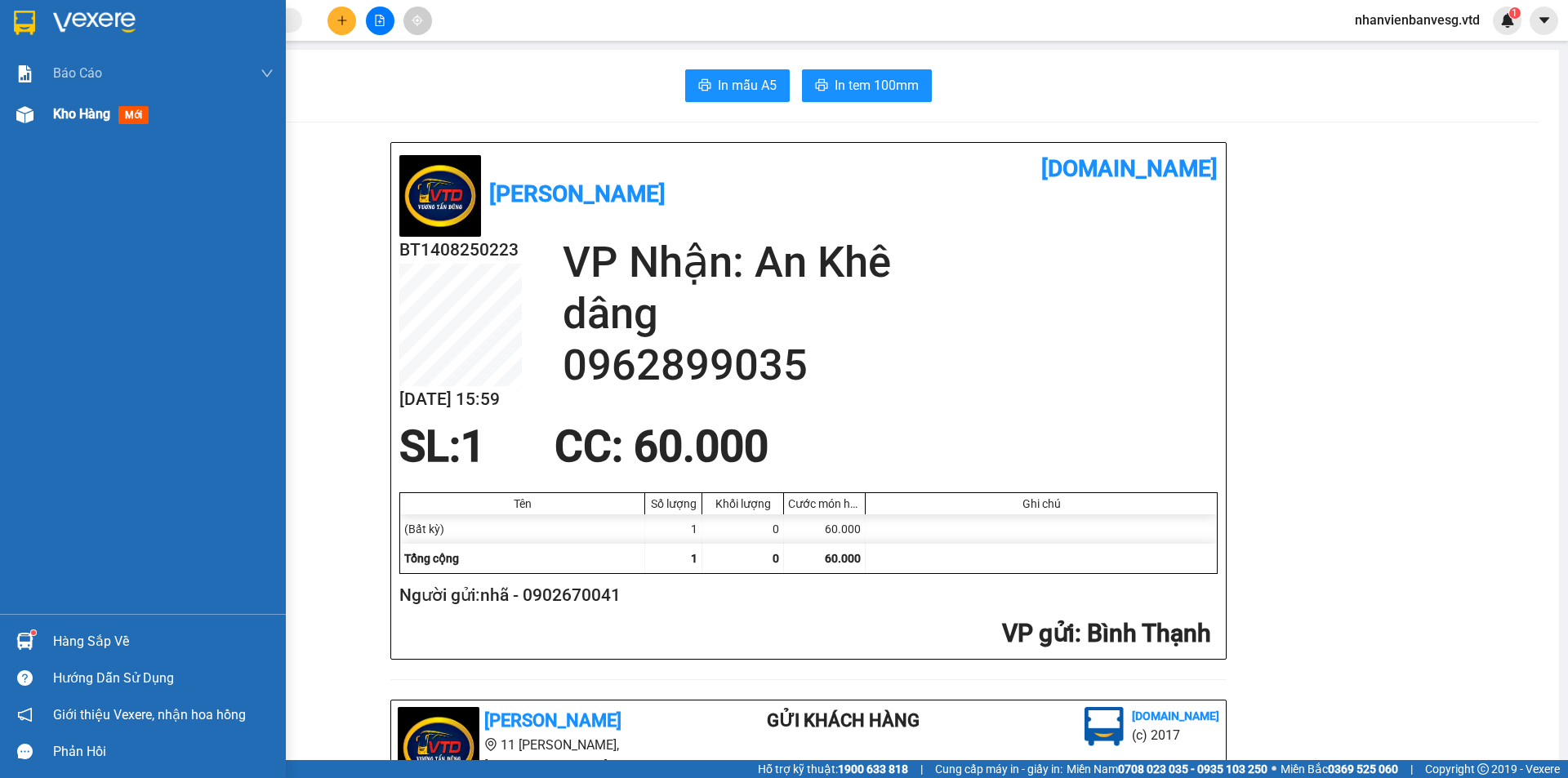
click at [95, 110] on span "Kho hàng" at bounding box center [82, 114] width 57 height 15
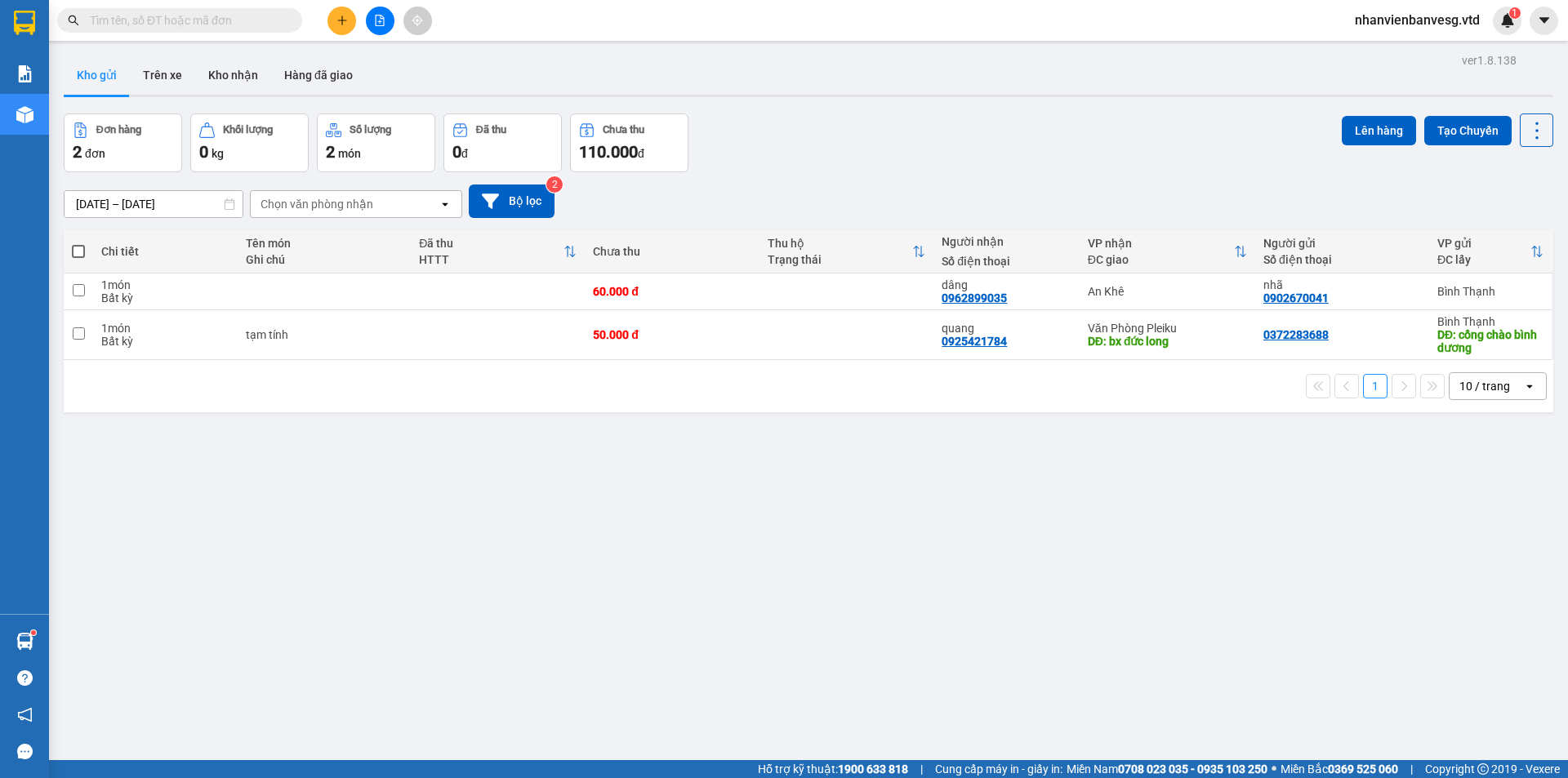
click at [86, 249] on th at bounding box center [78, 252] width 29 height 43
drag, startPoint x: 77, startPoint y: 248, endPoint x: 94, endPoint y: 246, distance: 17.1
click at [80, 247] on span at bounding box center [78, 251] width 13 height 13
click at [78, 243] on input "checkbox" at bounding box center [78, 243] width 0 height 0
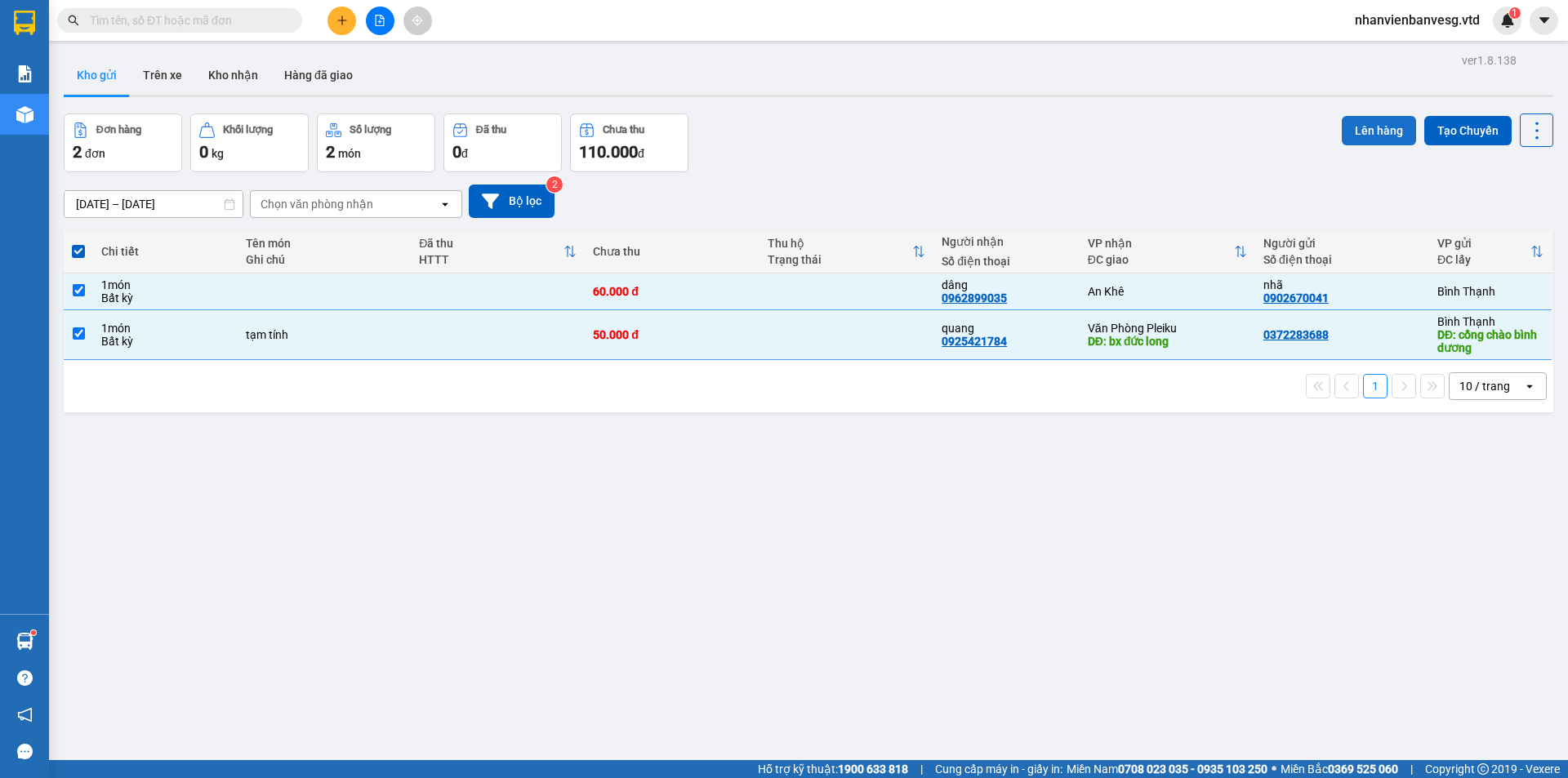
click at [1373, 126] on button "Lên hàng" at bounding box center [1379, 130] width 75 height 29
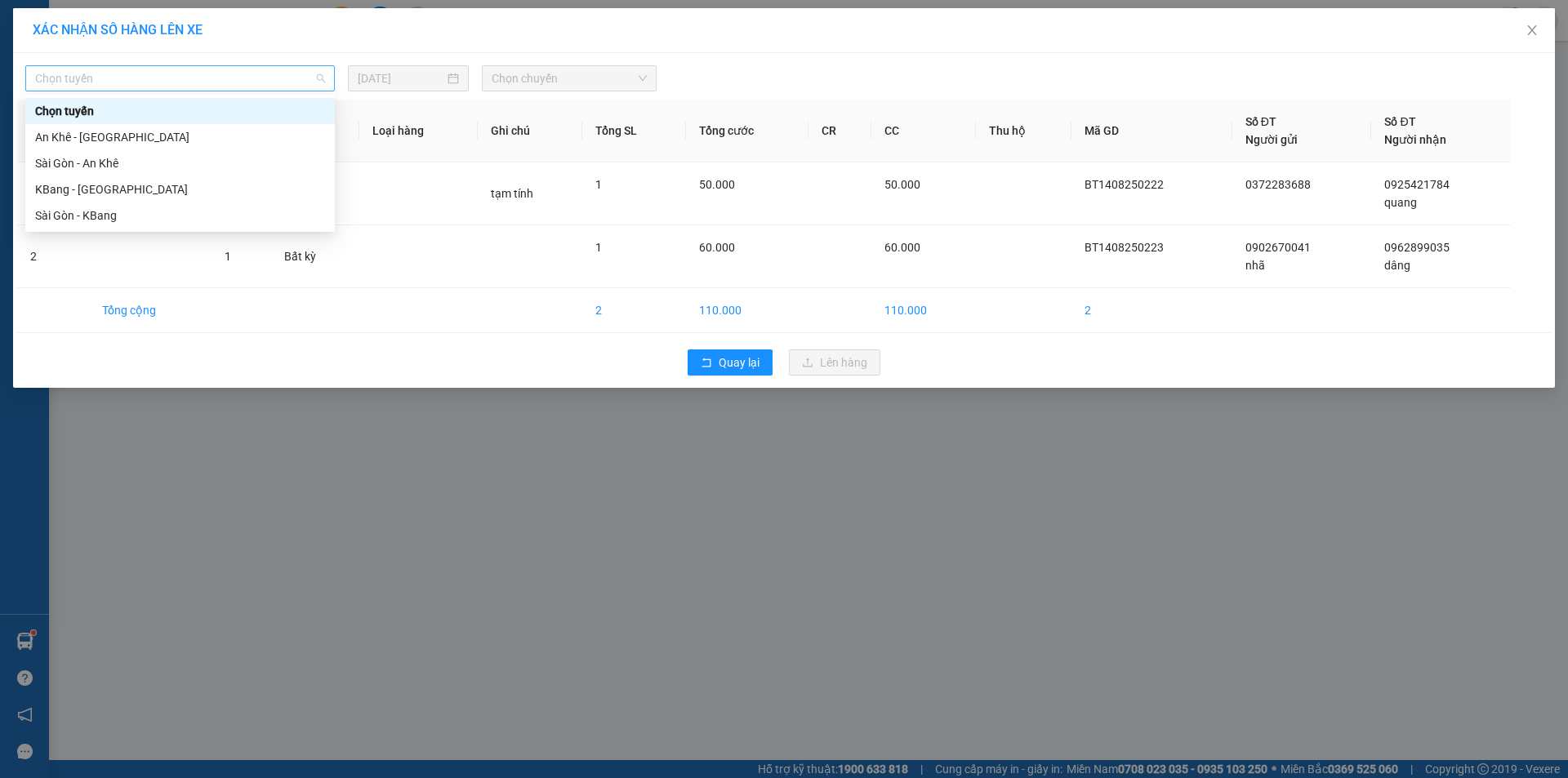
click at [246, 66] on div "Chọn tuyến" at bounding box center [180, 78] width 310 height 26
click at [180, 218] on div "Sài Gòn - KBang" at bounding box center [180, 216] width 290 height 18
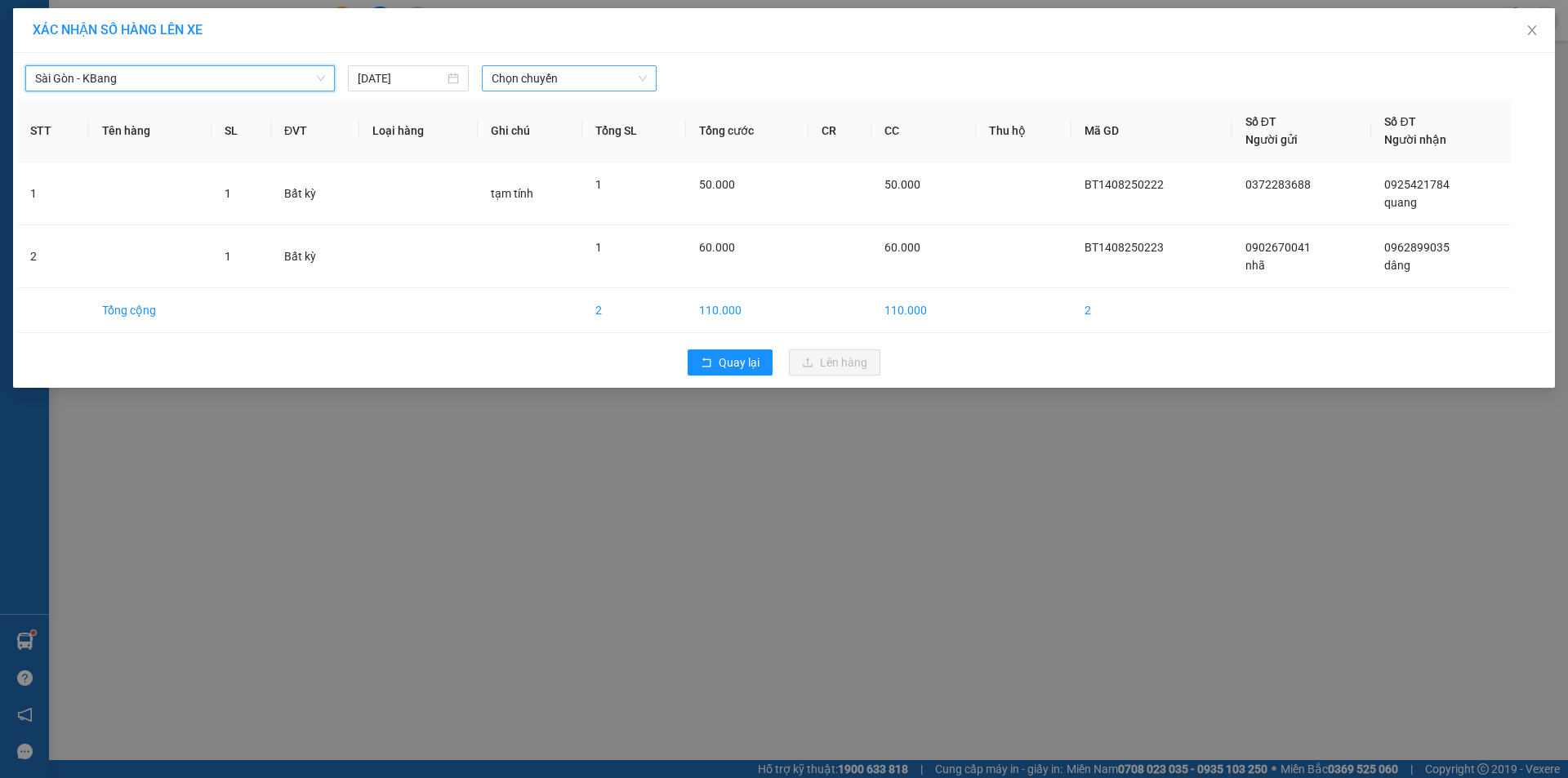
click at [530, 79] on span "Chọn chuyến" at bounding box center [569, 79] width 155 height 25
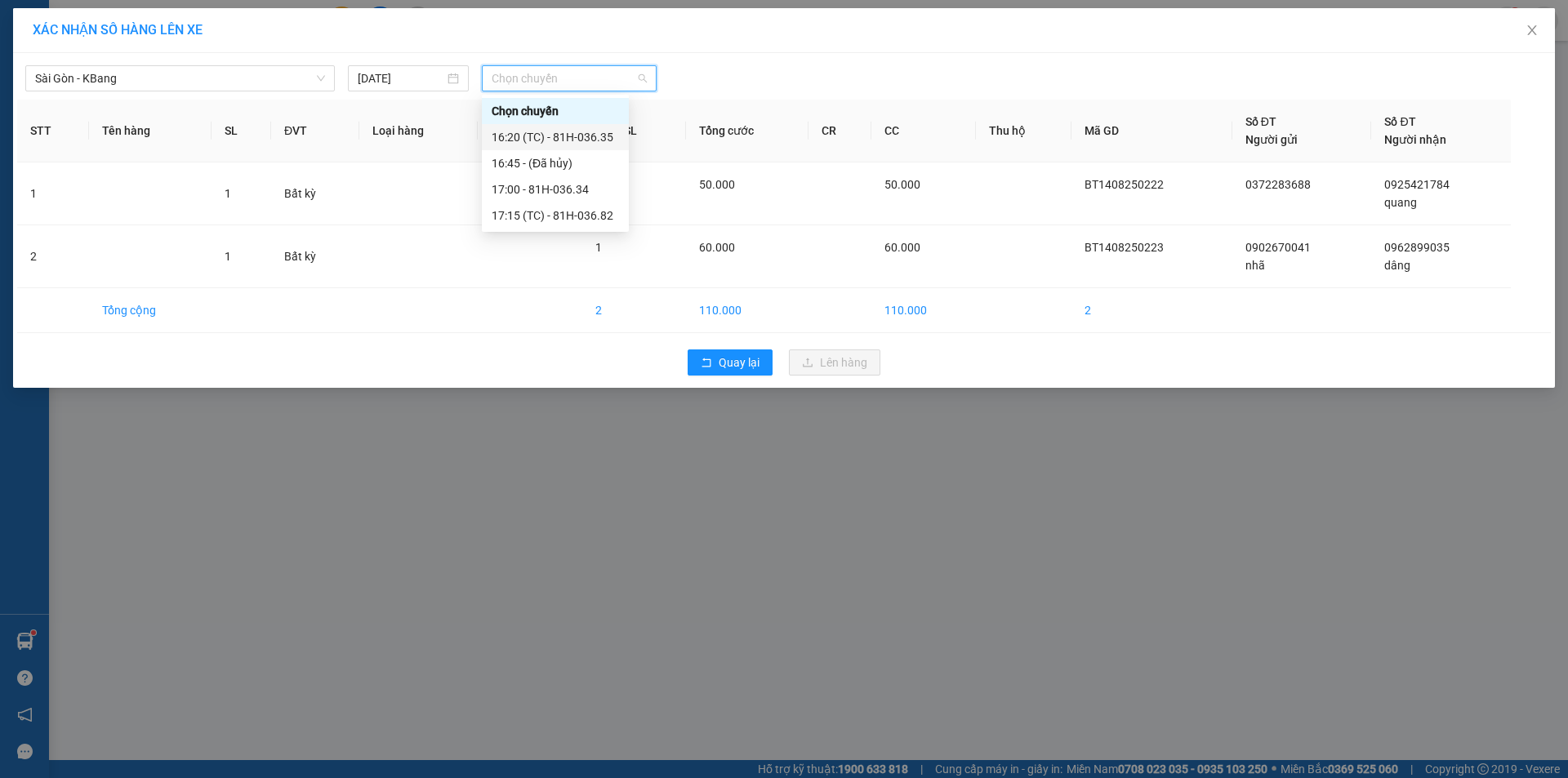
click at [584, 129] on div "16:20 (TC) - 81H-036.35" at bounding box center [555, 138] width 128 height 18
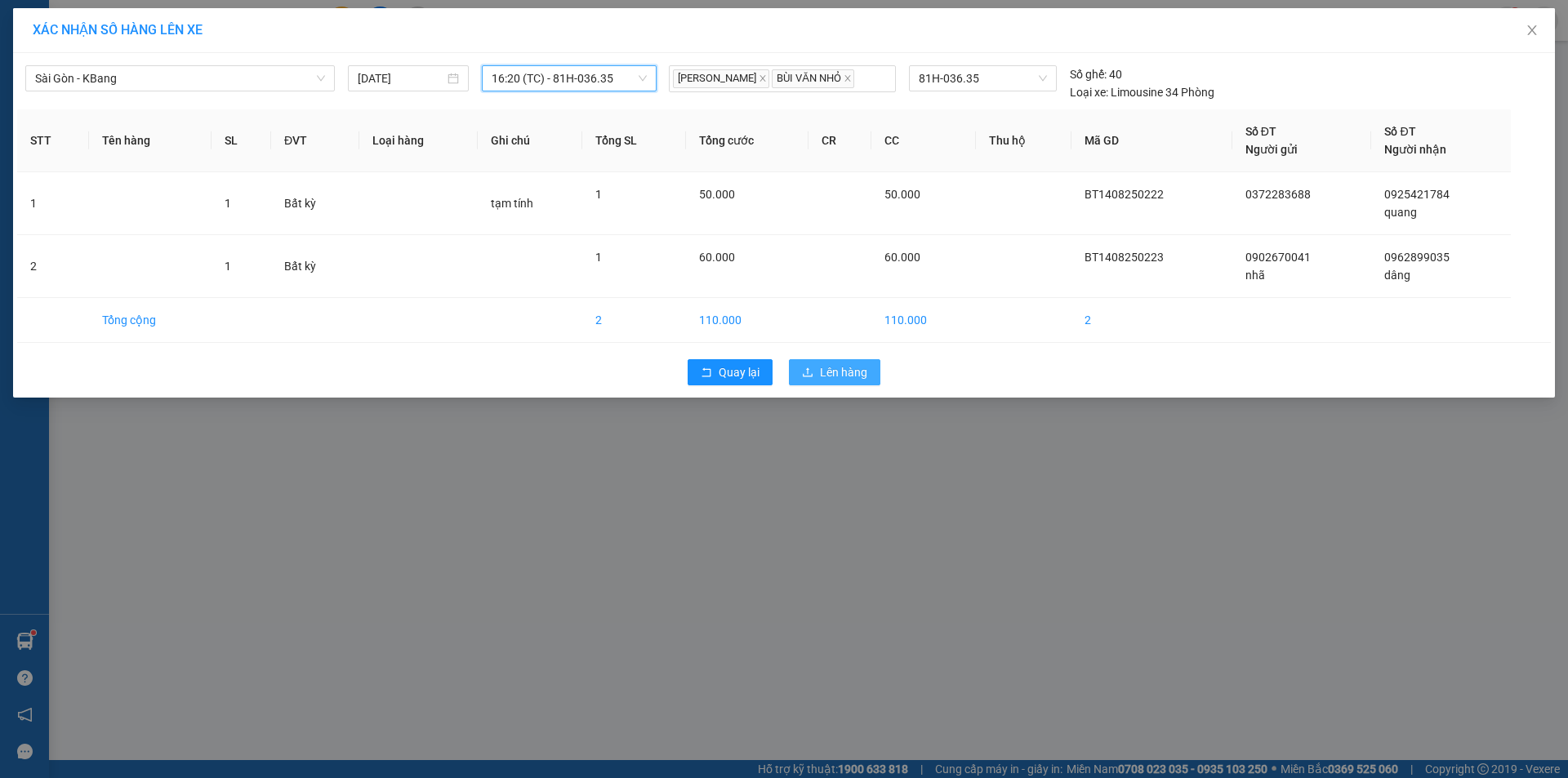
click at [855, 381] on span "Lên hàng" at bounding box center [843, 373] width 47 height 18
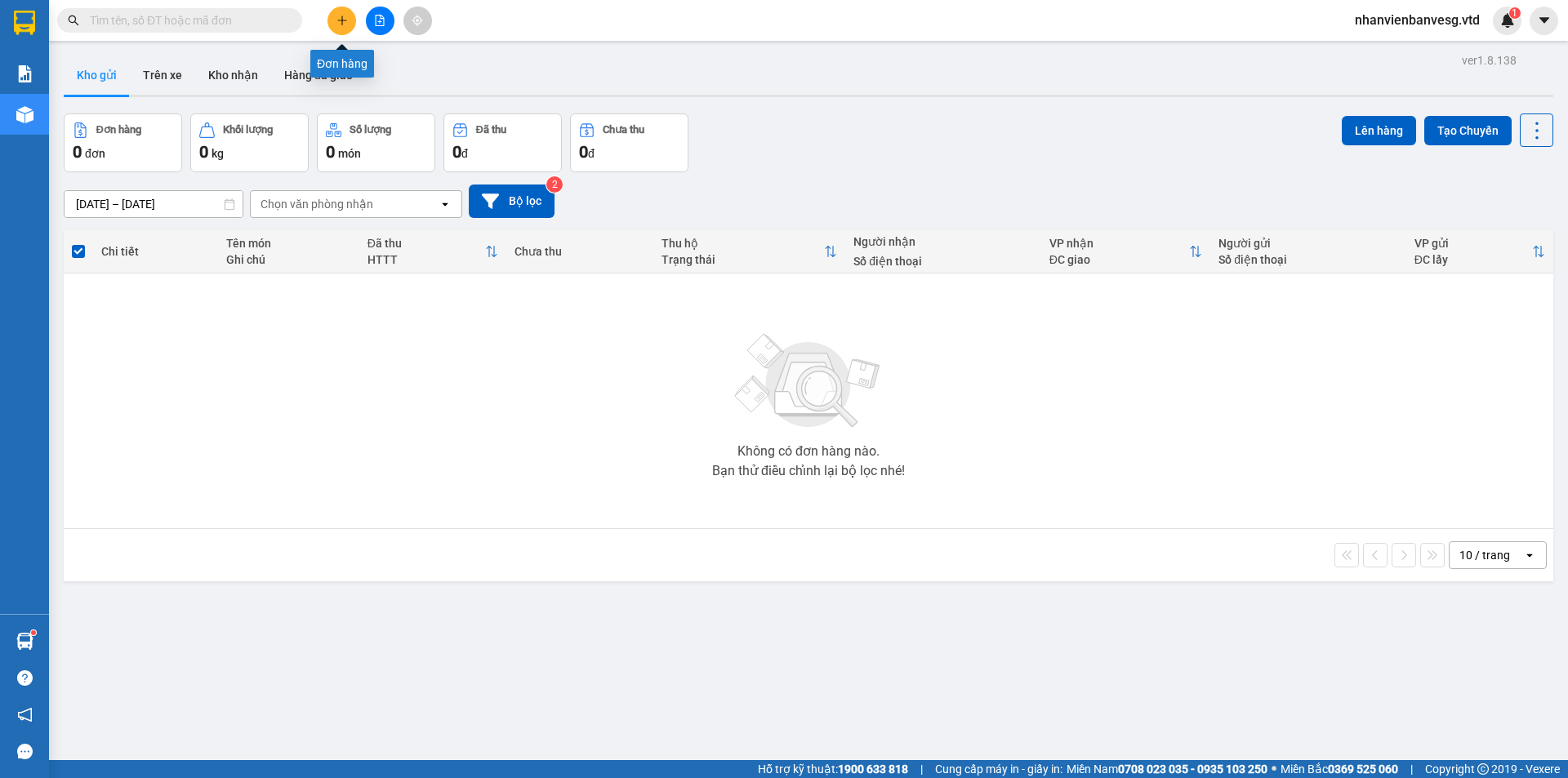
click at [351, 17] on button at bounding box center [342, 20] width 28 height 28
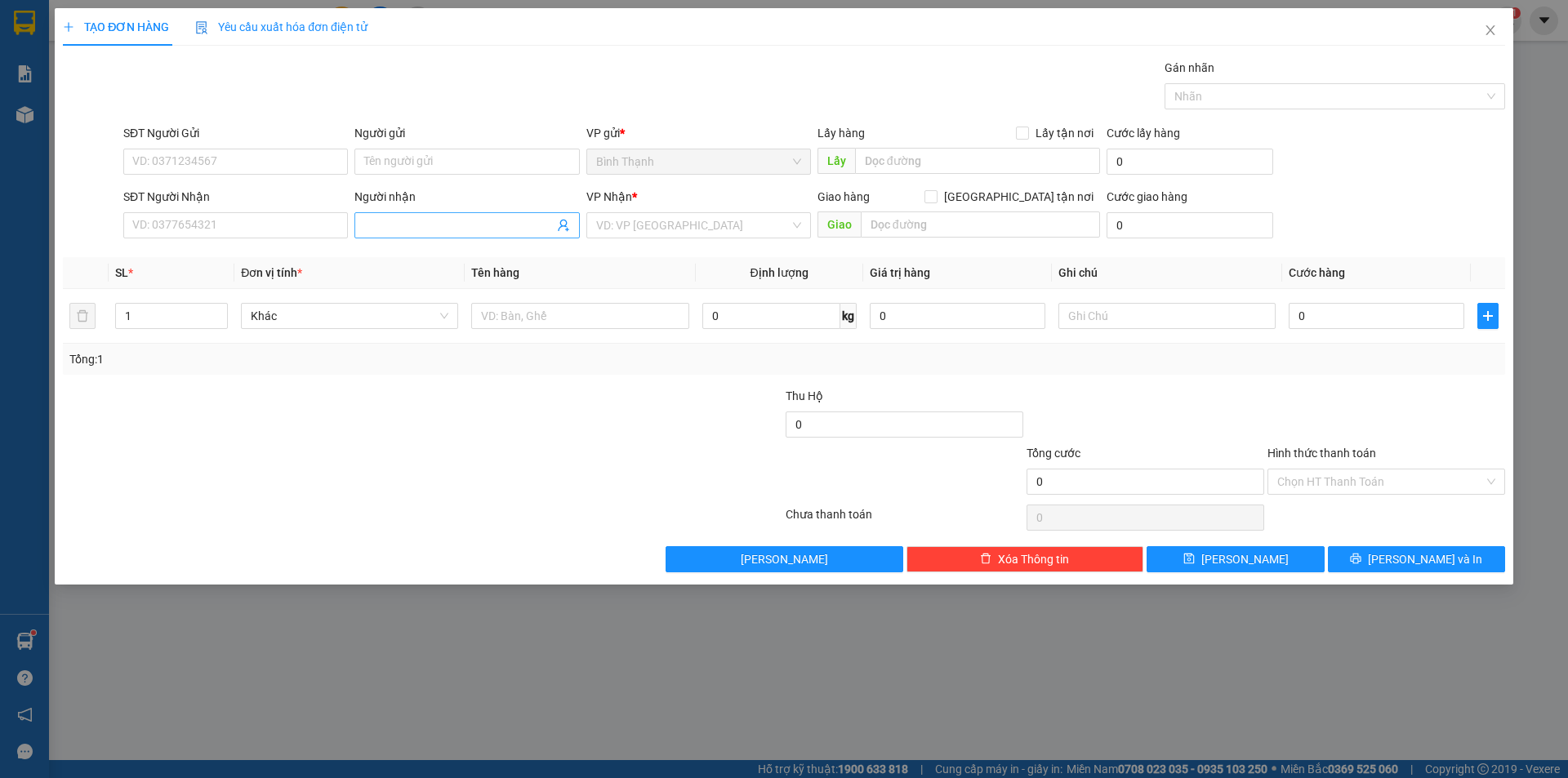
click at [465, 232] on input "Người nhận" at bounding box center [459, 225] width 189 height 18
click at [448, 252] on div "xưởng may cô triệu - 0934331331" at bounding box center [467, 258] width 205 height 18
drag, startPoint x: 202, startPoint y: 227, endPoint x: 91, endPoint y: 224, distance: 111.0
click at [81, 234] on div "SĐT Người Nhận 0934331331 0934331331 Người nhận xưởng may cô triệu VP Nhận * VD…" at bounding box center [784, 216] width 1446 height 57
click at [156, 224] on input "0935715313" at bounding box center [235, 224] width 225 height 26
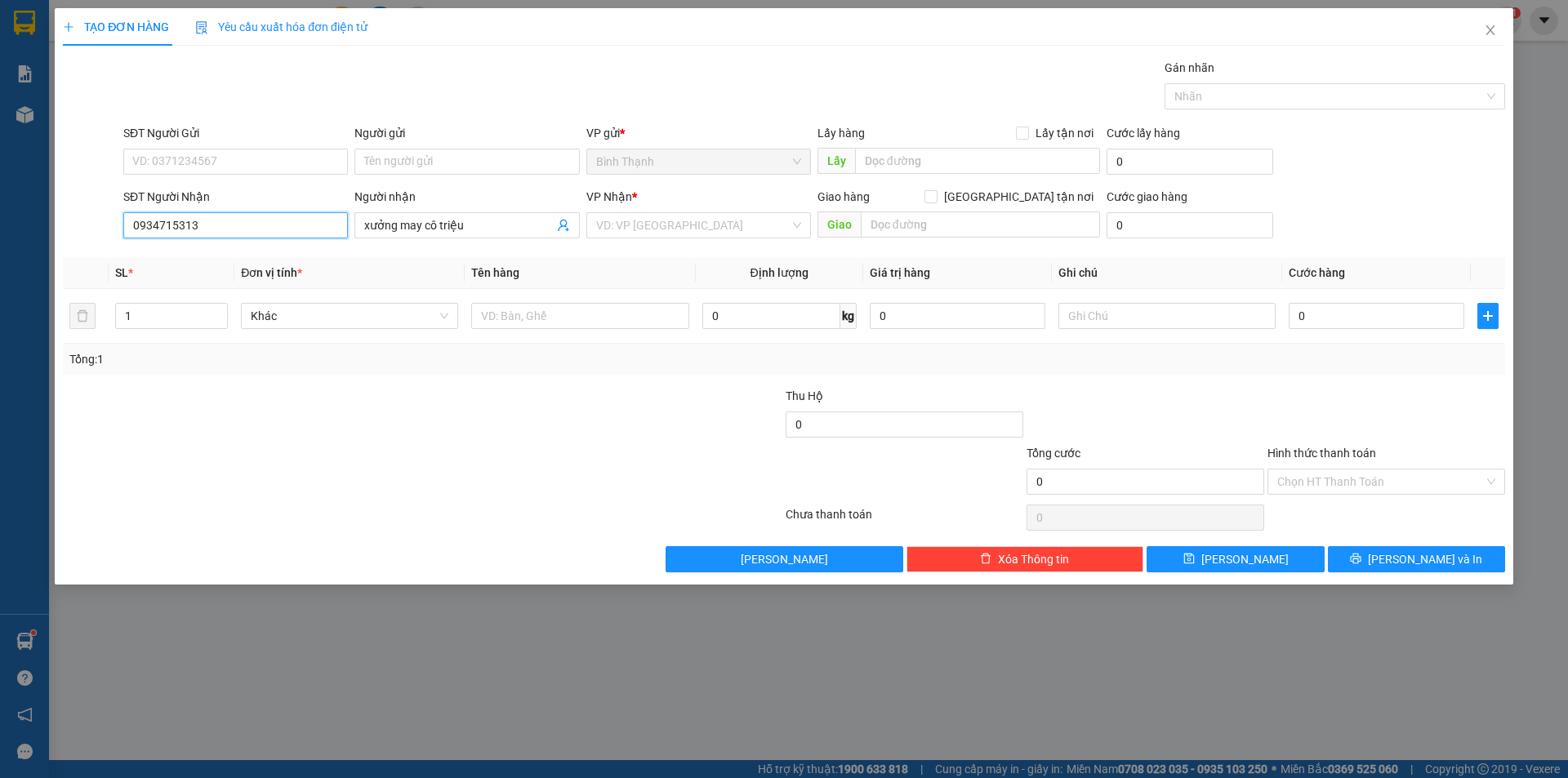
click at [240, 224] on input "0934715313" at bounding box center [235, 224] width 225 height 26
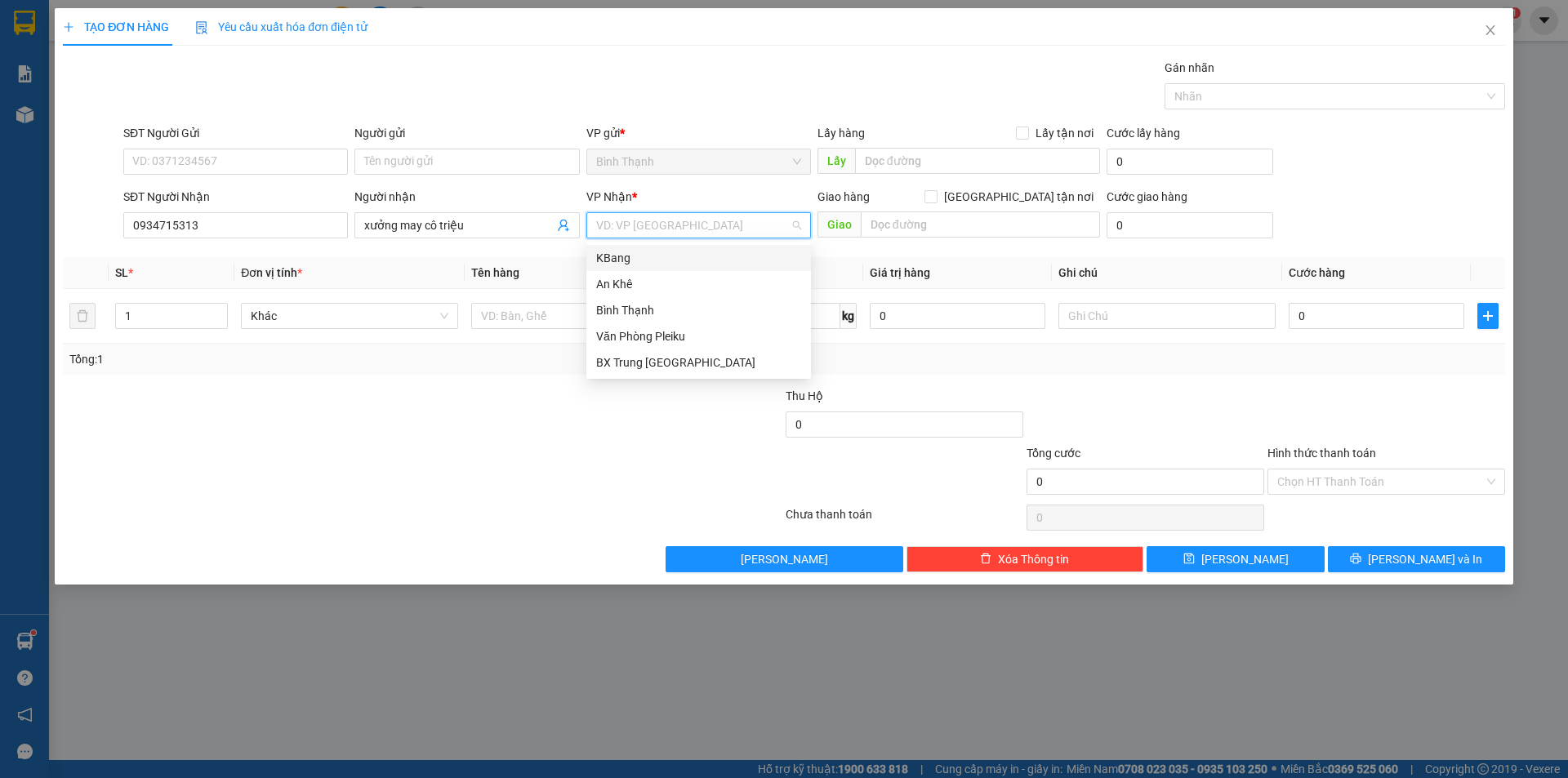
click at [652, 221] on input "search" at bounding box center [693, 225] width 193 height 25
click at [642, 284] on div "An Khê" at bounding box center [698, 284] width 205 height 18
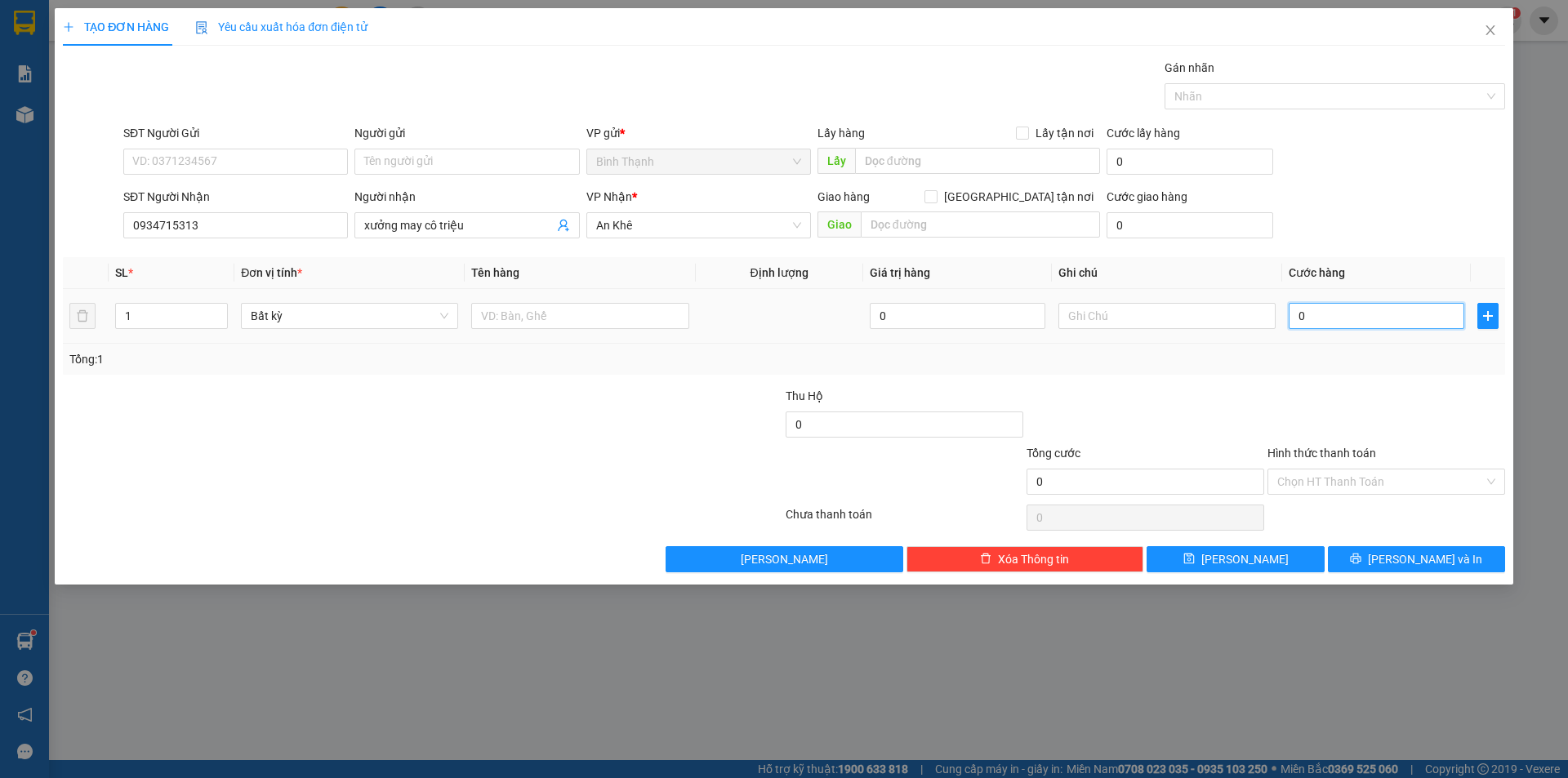
click at [1350, 316] on input "0" at bounding box center [1377, 316] width 176 height 26
click at [1361, 562] on icon "printer" at bounding box center [1357, 559] width 11 height 11
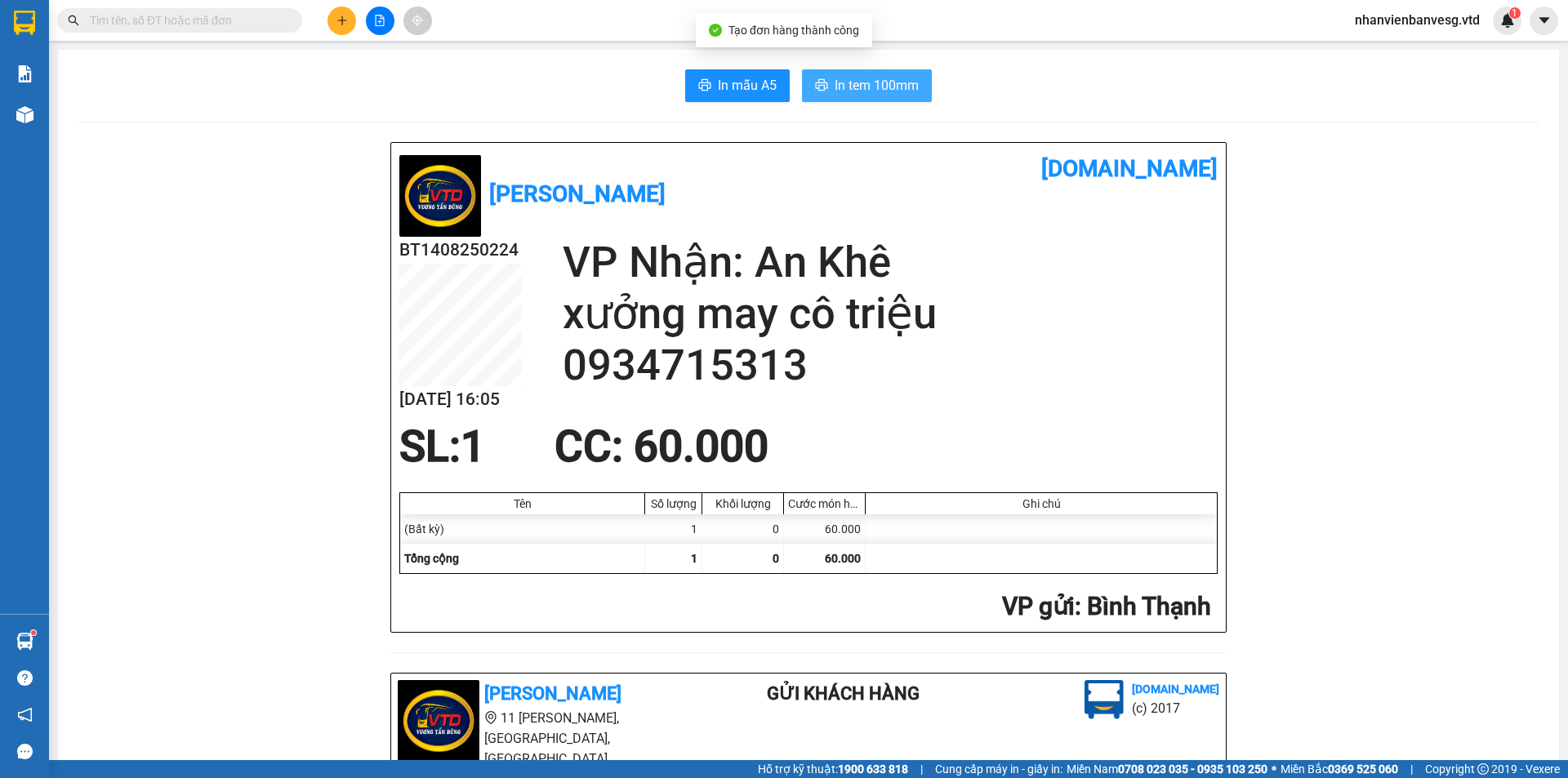
click at [858, 87] on span "In tem 100mm" at bounding box center [877, 85] width 84 height 20
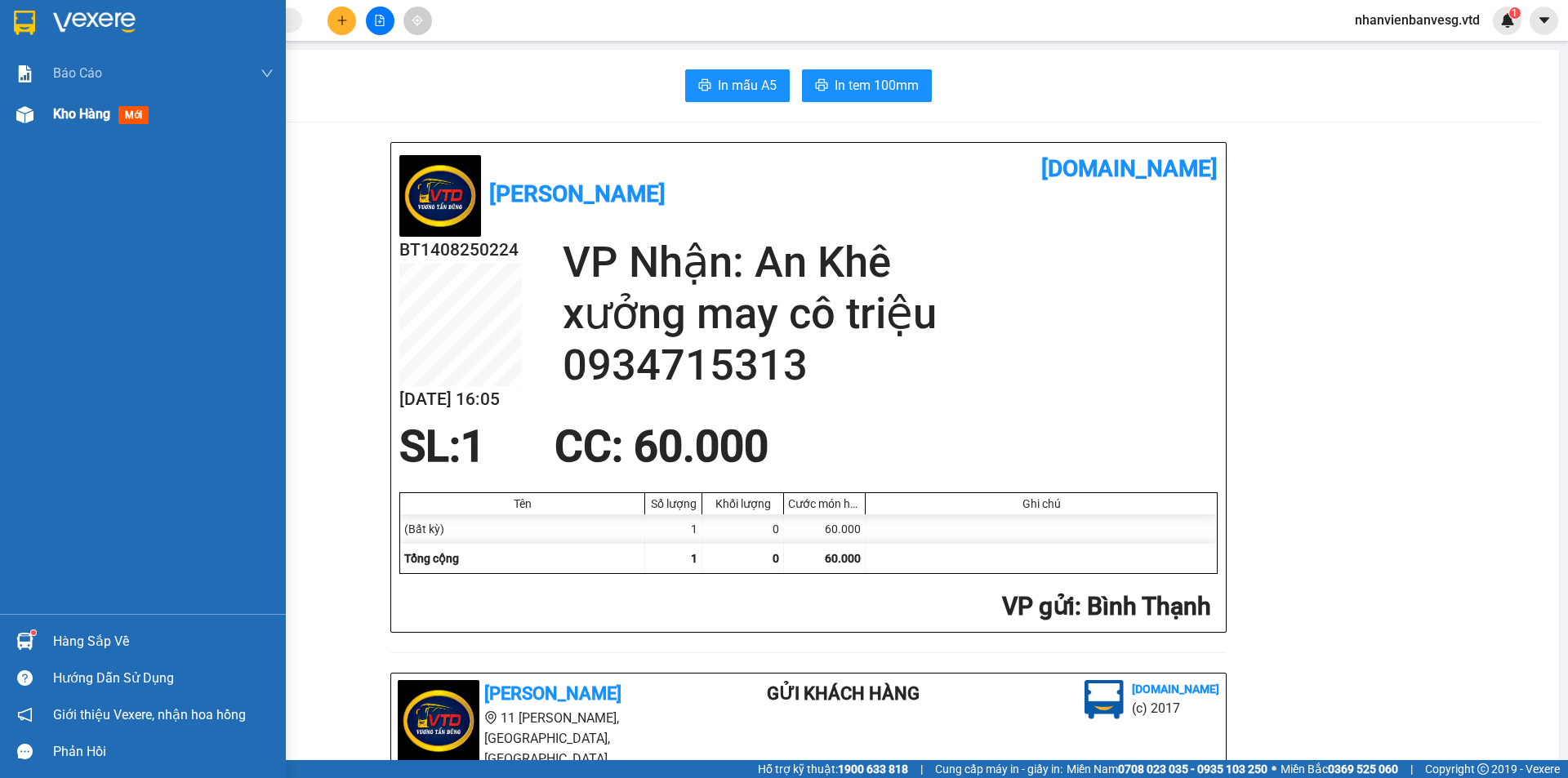
click at [63, 116] on span "Kho hàng" at bounding box center [82, 114] width 57 height 15
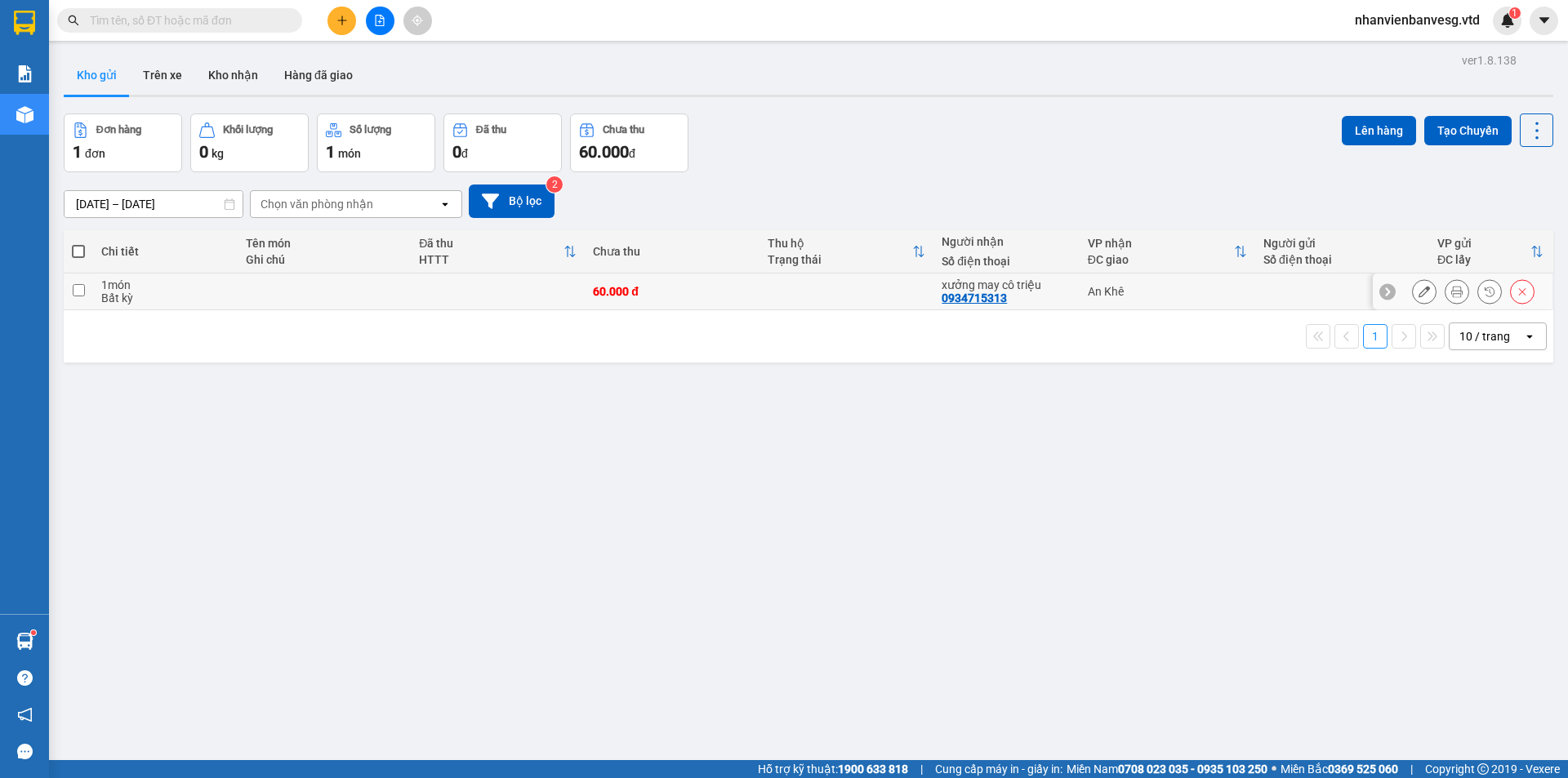
click at [88, 287] on td at bounding box center [78, 291] width 29 height 36
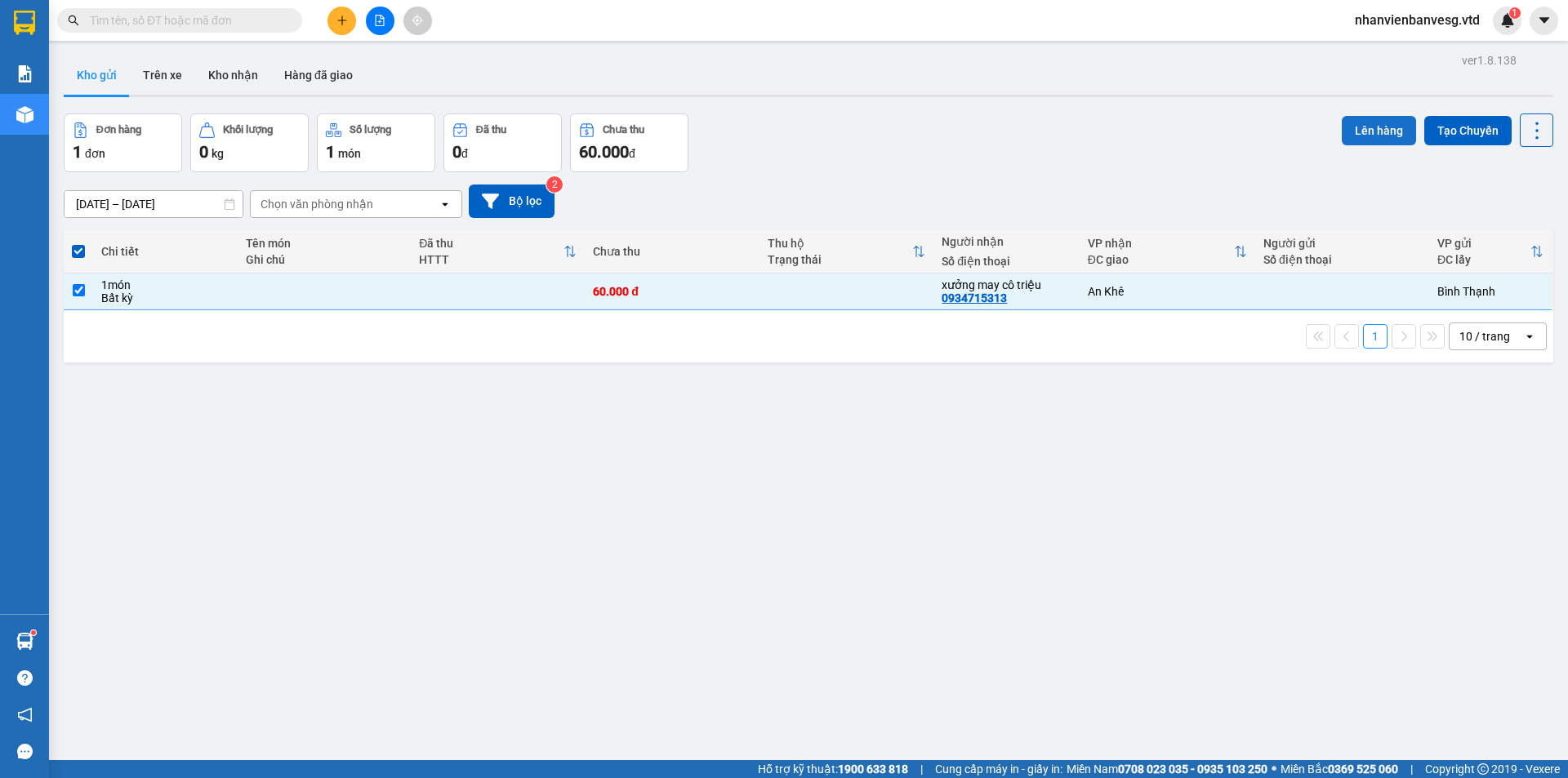
click at [1361, 138] on button "Lên hàng" at bounding box center [1379, 130] width 75 height 29
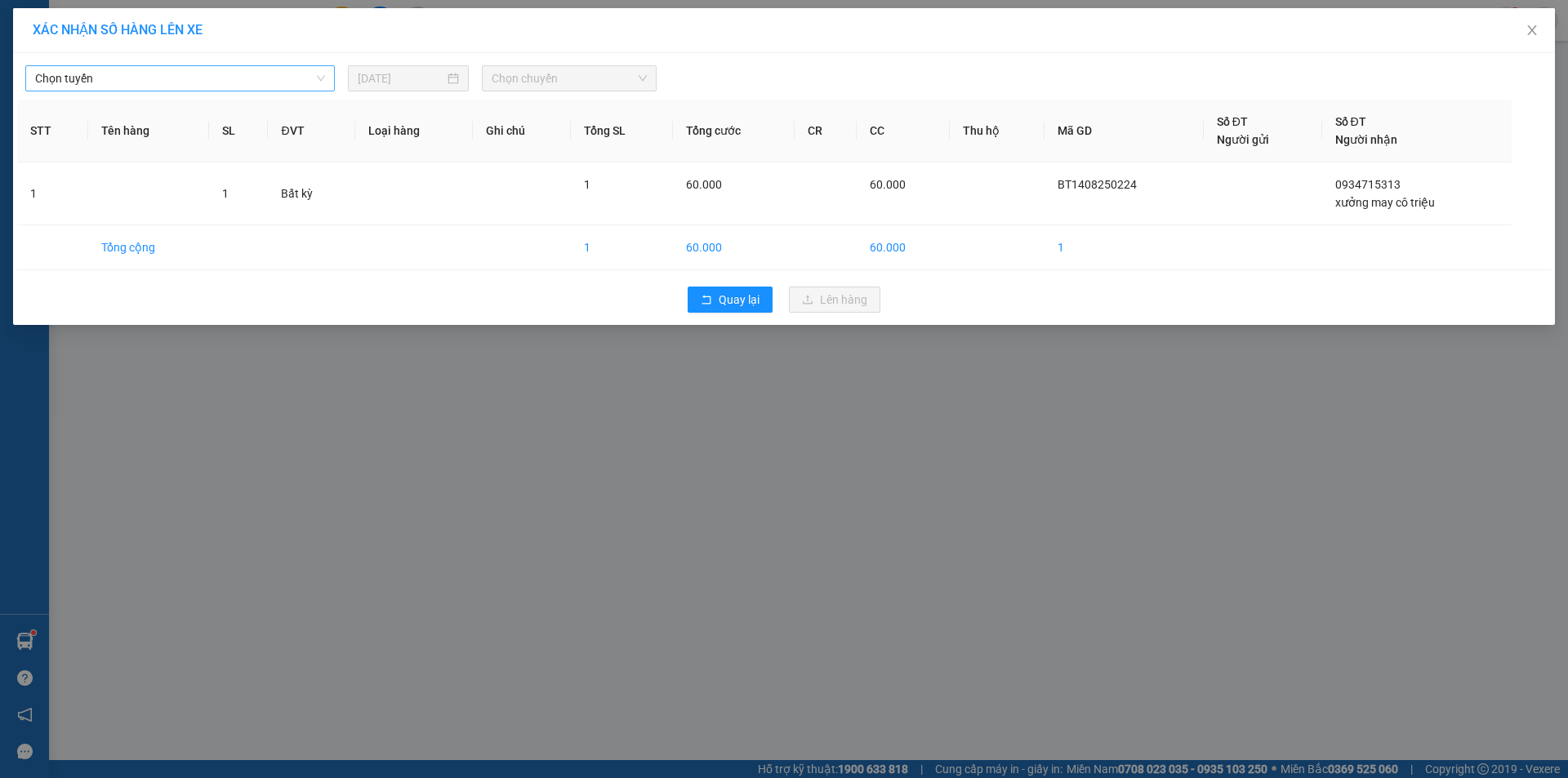
click at [273, 86] on span "Chọn tuyến" at bounding box center [180, 79] width 290 height 25
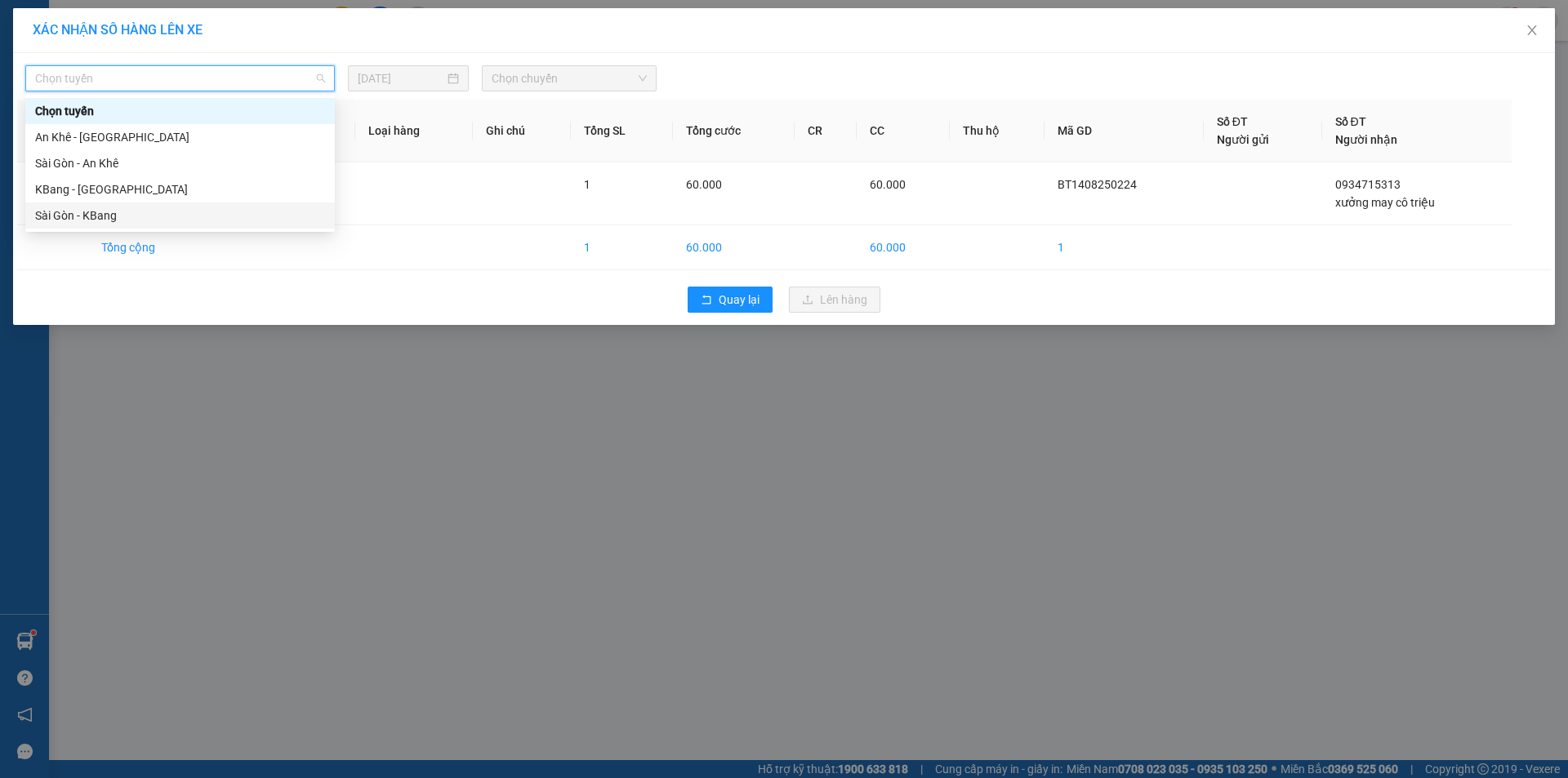
click at [286, 213] on div "Sài Gòn - KBang" at bounding box center [180, 216] width 290 height 18
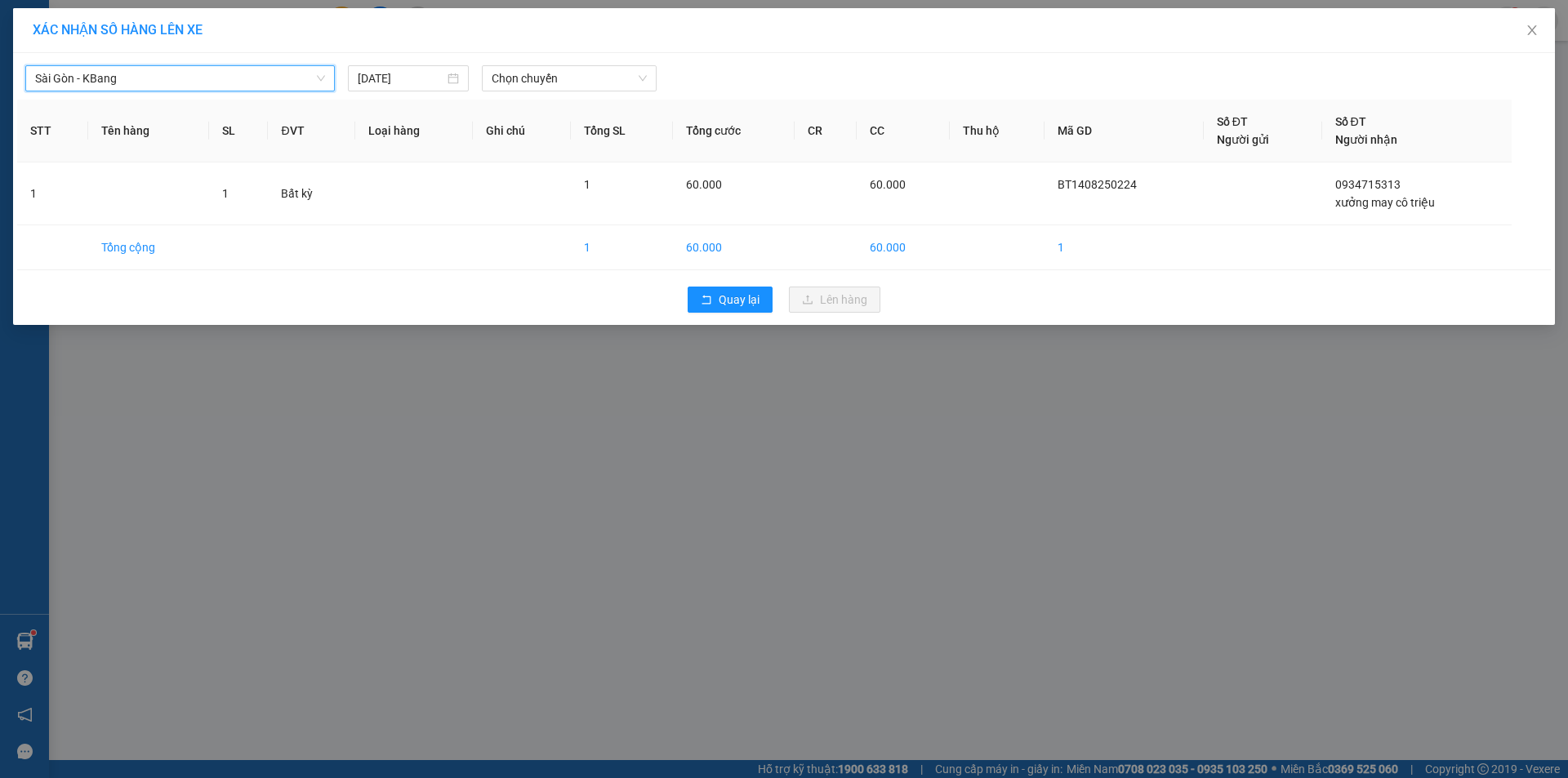
drag, startPoint x: 557, startPoint y: 77, endPoint x: 555, endPoint y: 91, distance: 14.1
click at [555, 87] on span "Chọn chuyến" at bounding box center [569, 79] width 155 height 25
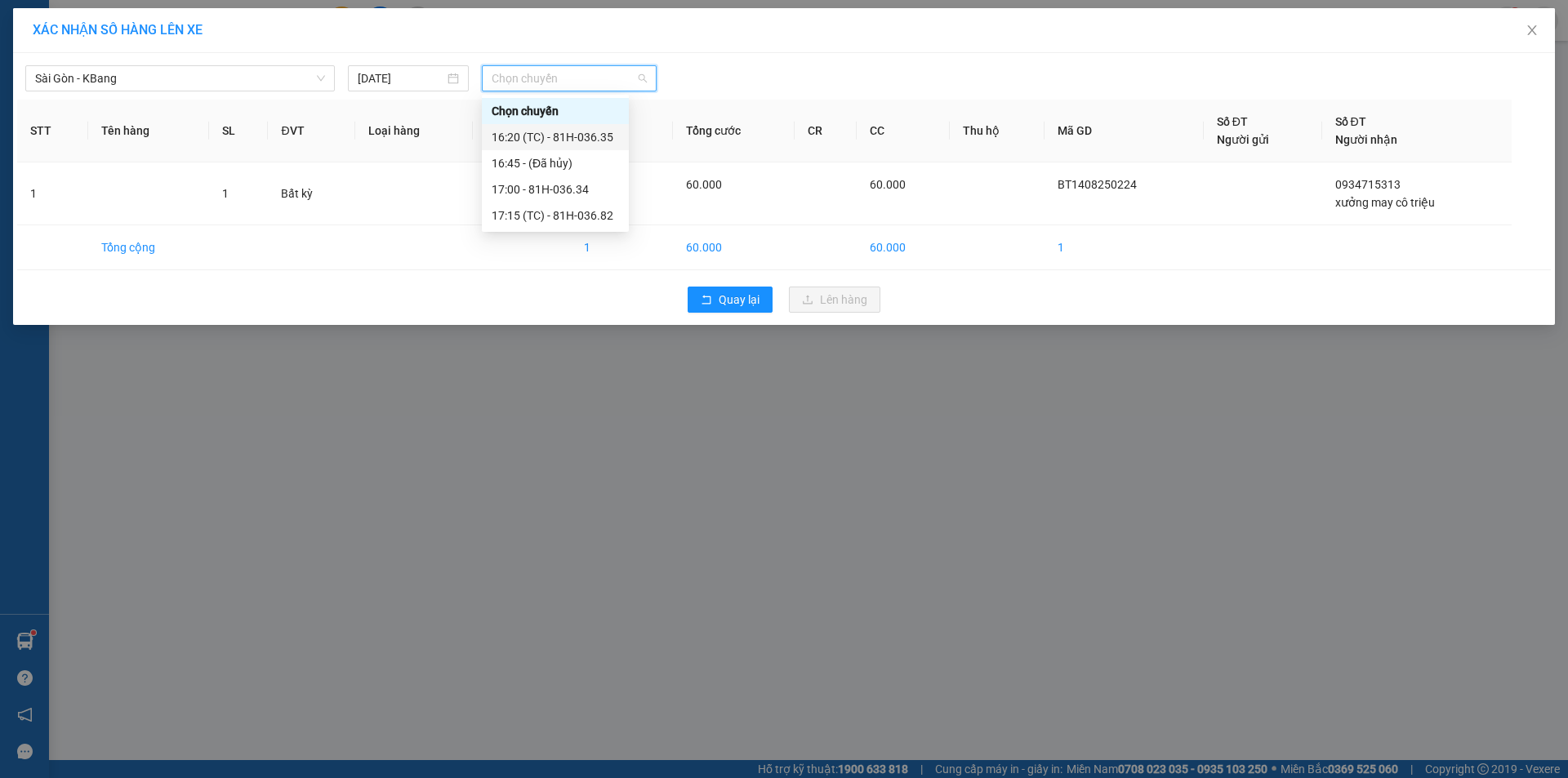
drag, startPoint x: 571, startPoint y: 140, endPoint x: 705, endPoint y: 118, distance: 135.8
click at [581, 141] on div "16:20 (TC) - 81H-036.35" at bounding box center [555, 138] width 128 height 18
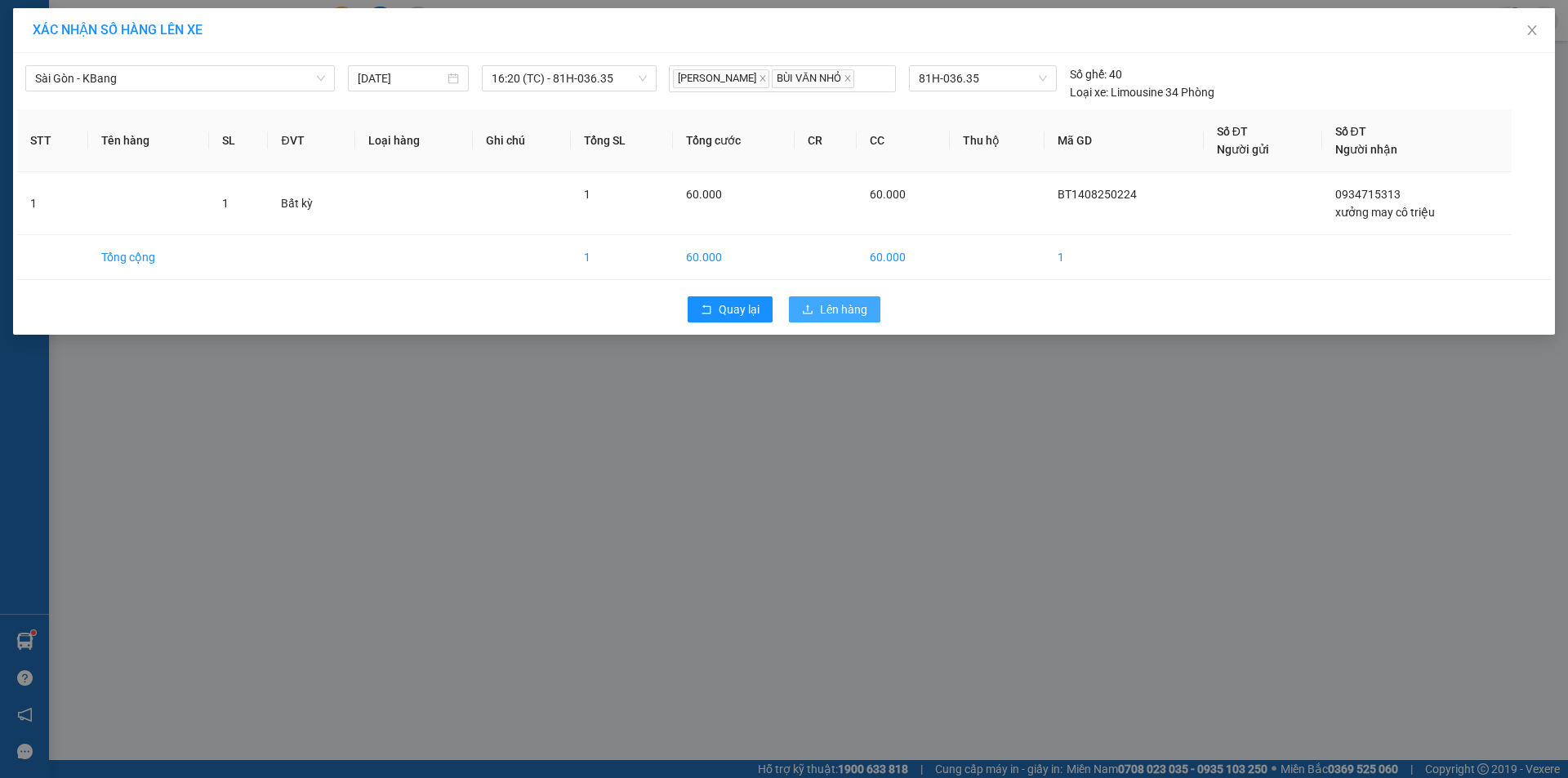
click at [834, 315] on span "Lên hàng" at bounding box center [843, 310] width 47 height 18
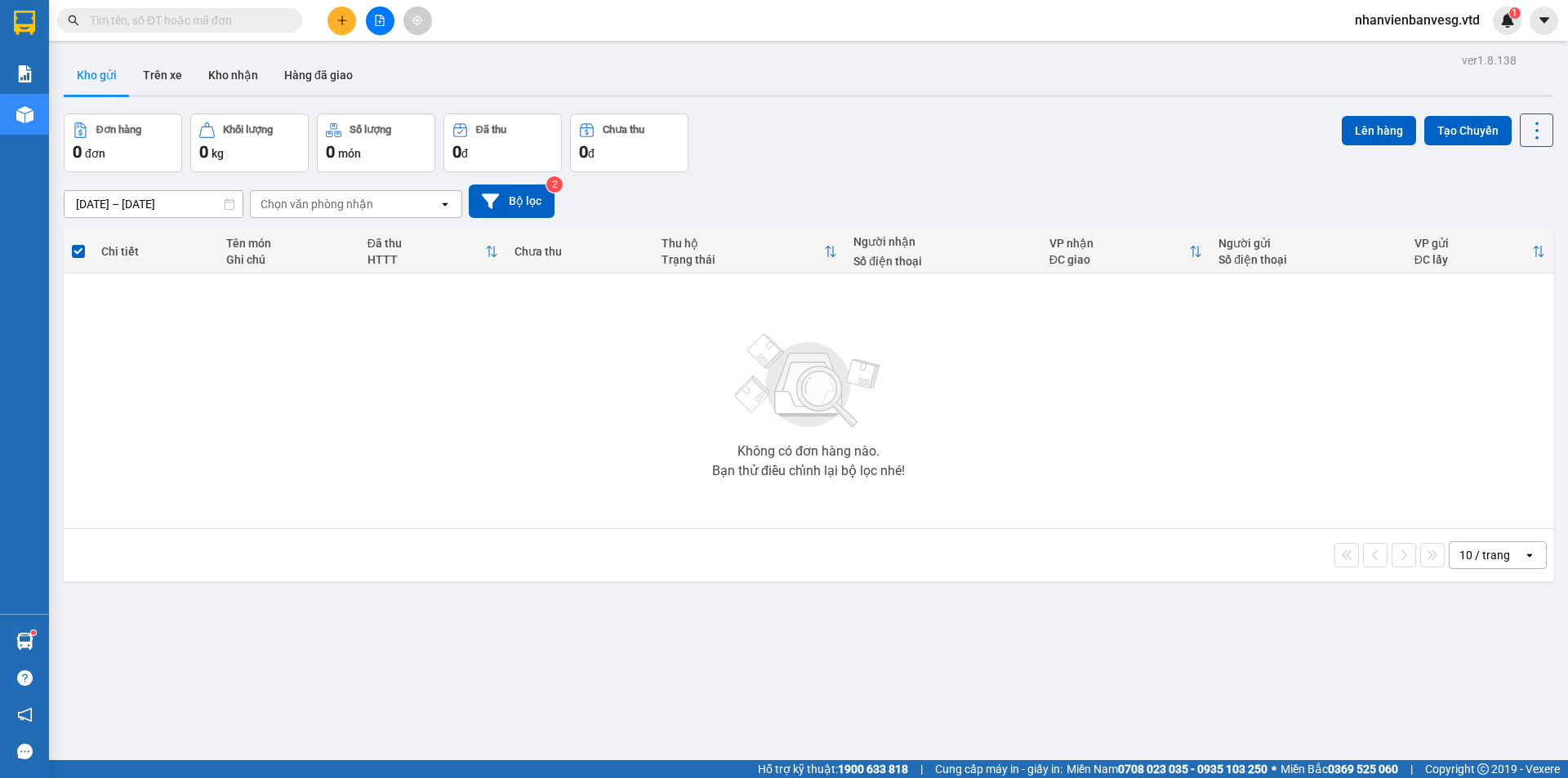
click at [385, 20] on icon "file-add" at bounding box center [380, 20] width 12 height 12
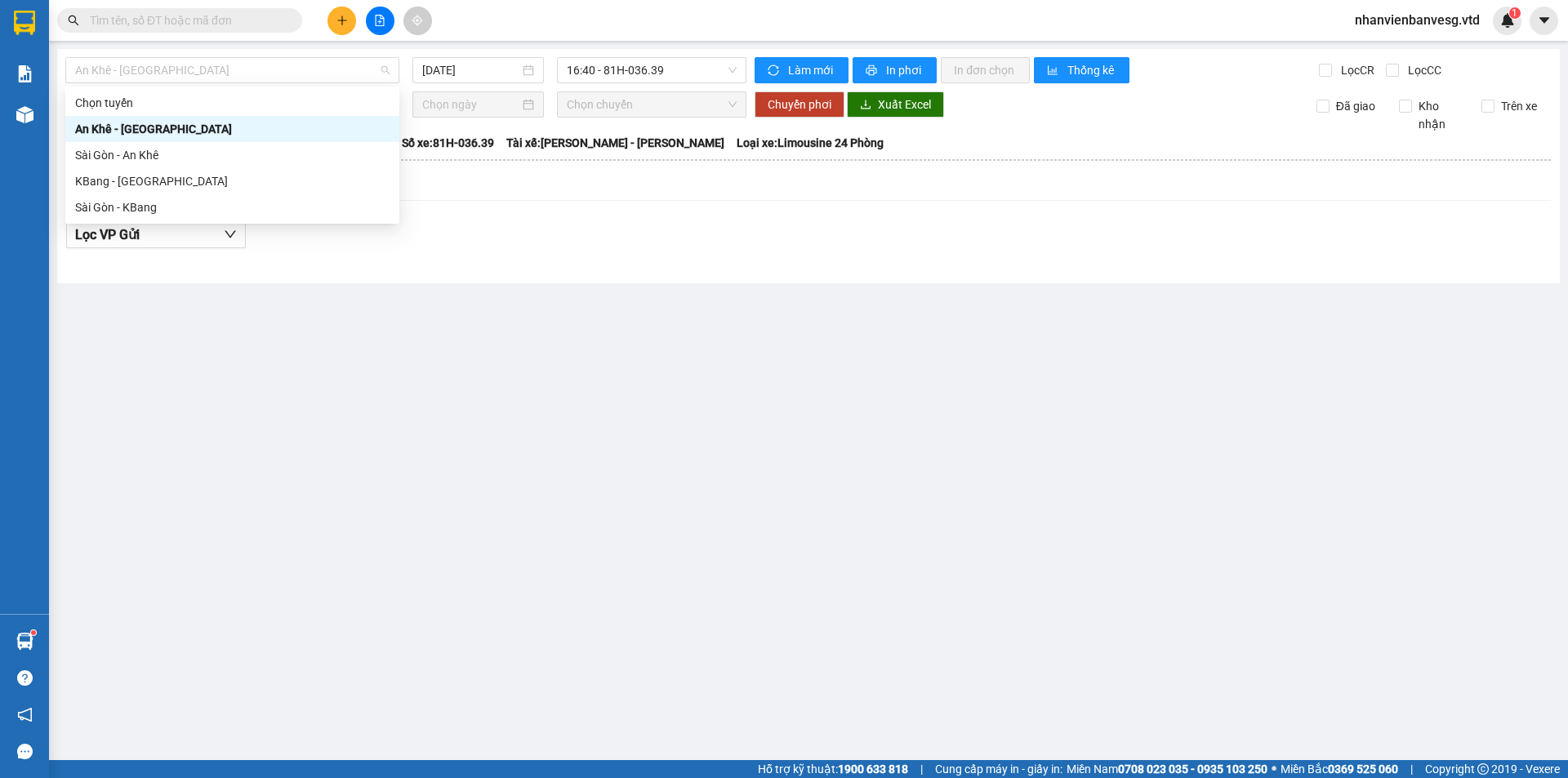
drag, startPoint x: 121, startPoint y: 63, endPoint x: 174, endPoint y: 166, distance: 115.8
click at [134, 89] on body "Kết quả tìm kiếm ( 0 ) Bộ lọc No Data nhanvienbanvesg.vtd 1 Báo cáo Mẫu 1: Báo …" at bounding box center [784, 389] width 1568 height 778
click at [190, 207] on div "Sài Gòn - KBang" at bounding box center [232, 208] width 314 height 18
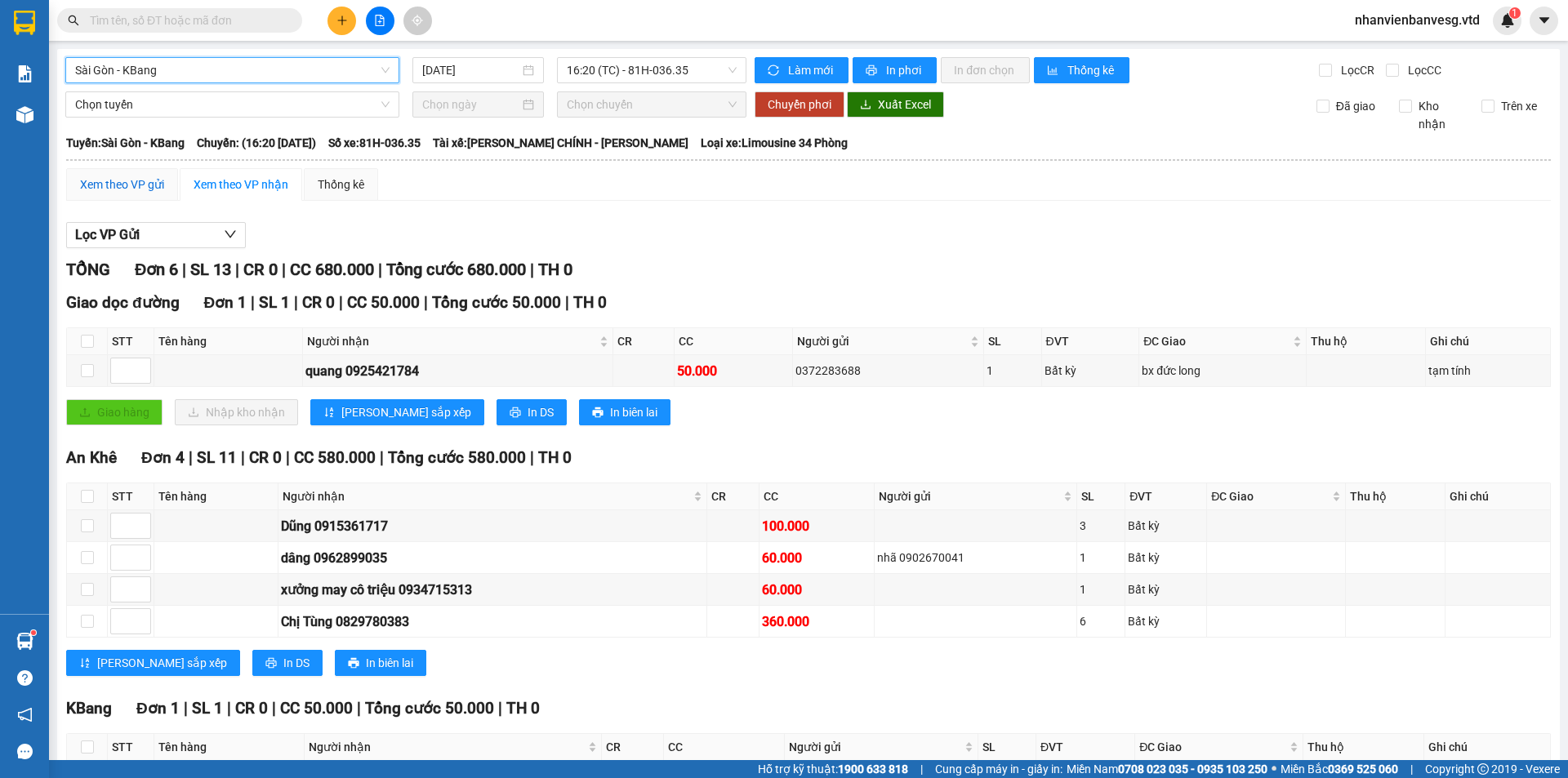
click at [106, 178] on div "Xem theo VP gửi" at bounding box center [122, 185] width 84 height 18
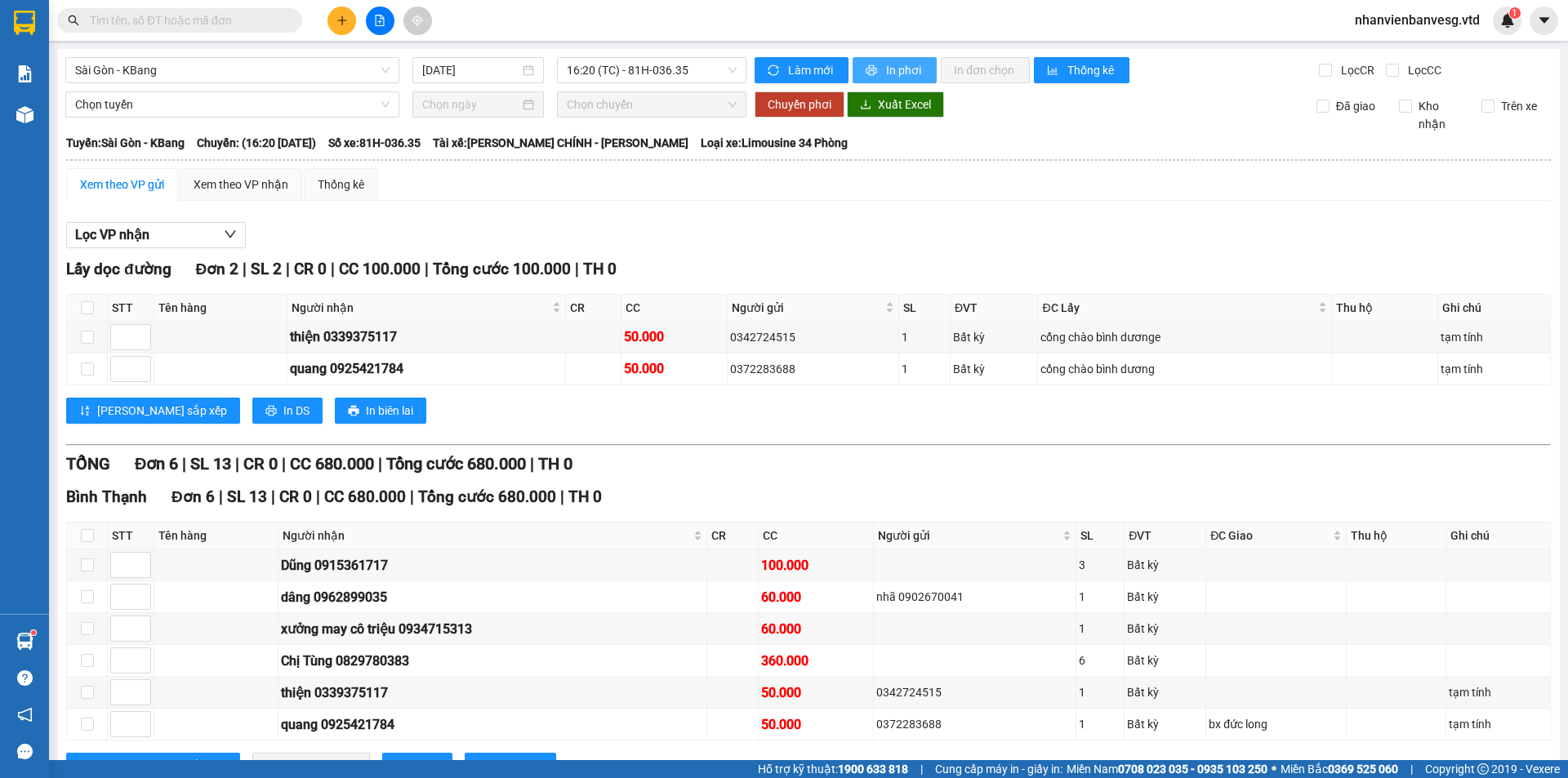
click at [899, 67] on span "In phơi" at bounding box center [905, 70] width 37 height 18
click at [346, 13] on button at bounding box center [342, 20] width 28 height 28
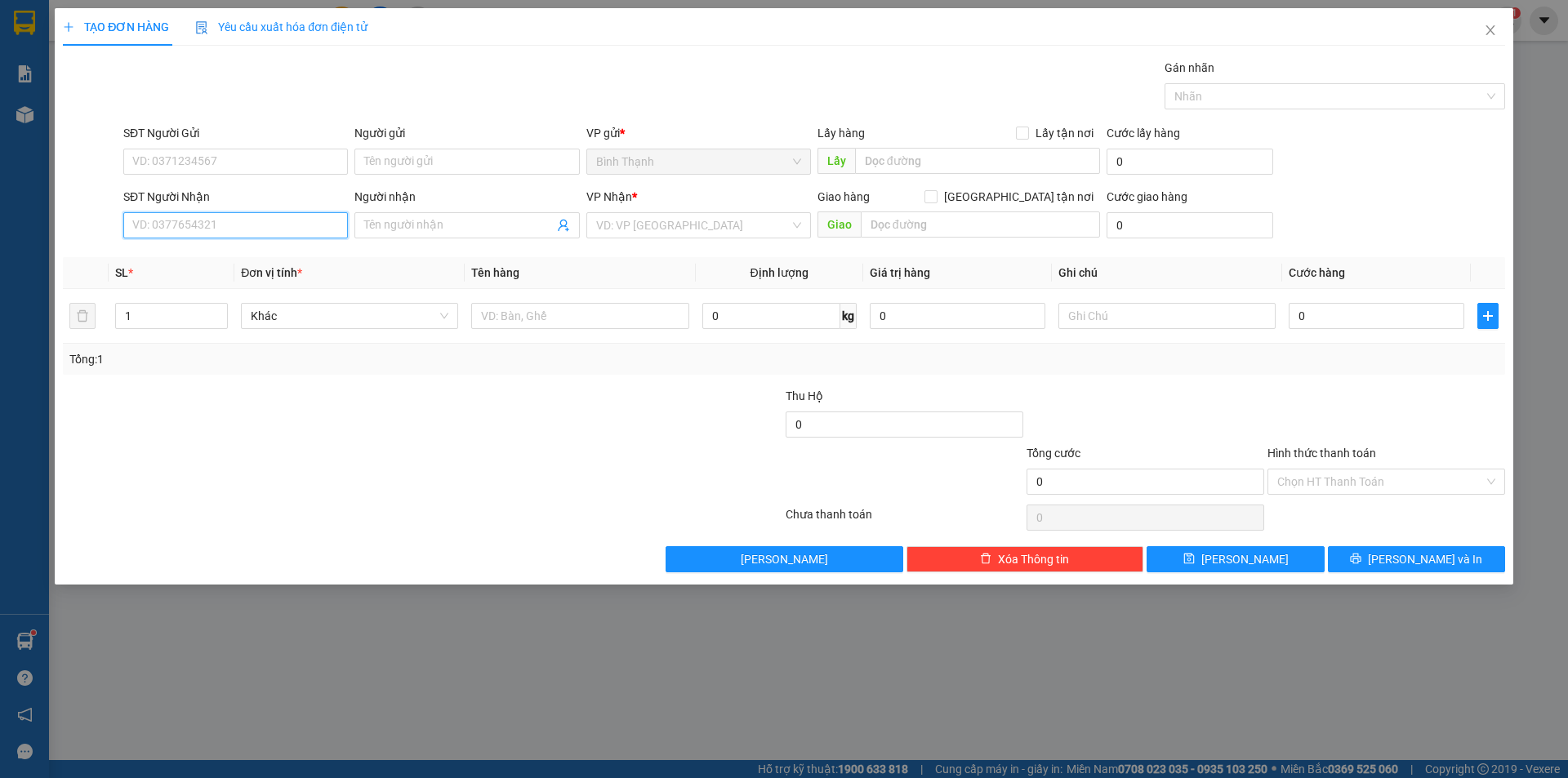
drag, startPoint x: 251, startPoint y: 232, endPoint x: 248, endPoint y: 221, distance: 11.4
click at [251, 224] on input "SĐT Người Nhận" at bounding box center [235, 224] width 225 height 26
drag, startPoint x: 222, startPoint y: 282, endPoint x: 203, endPoint y: 294, distance: 22.5
click at [205, 293] on div "0865079346 - [GEOGRAPHIC_DATA]" at bounding box center [235, 284] width 205 height 18
drag, startPoint x: 1341, startPoint y: 299, endPoint x: 1299, endPoint y: 317, distance: 45.7
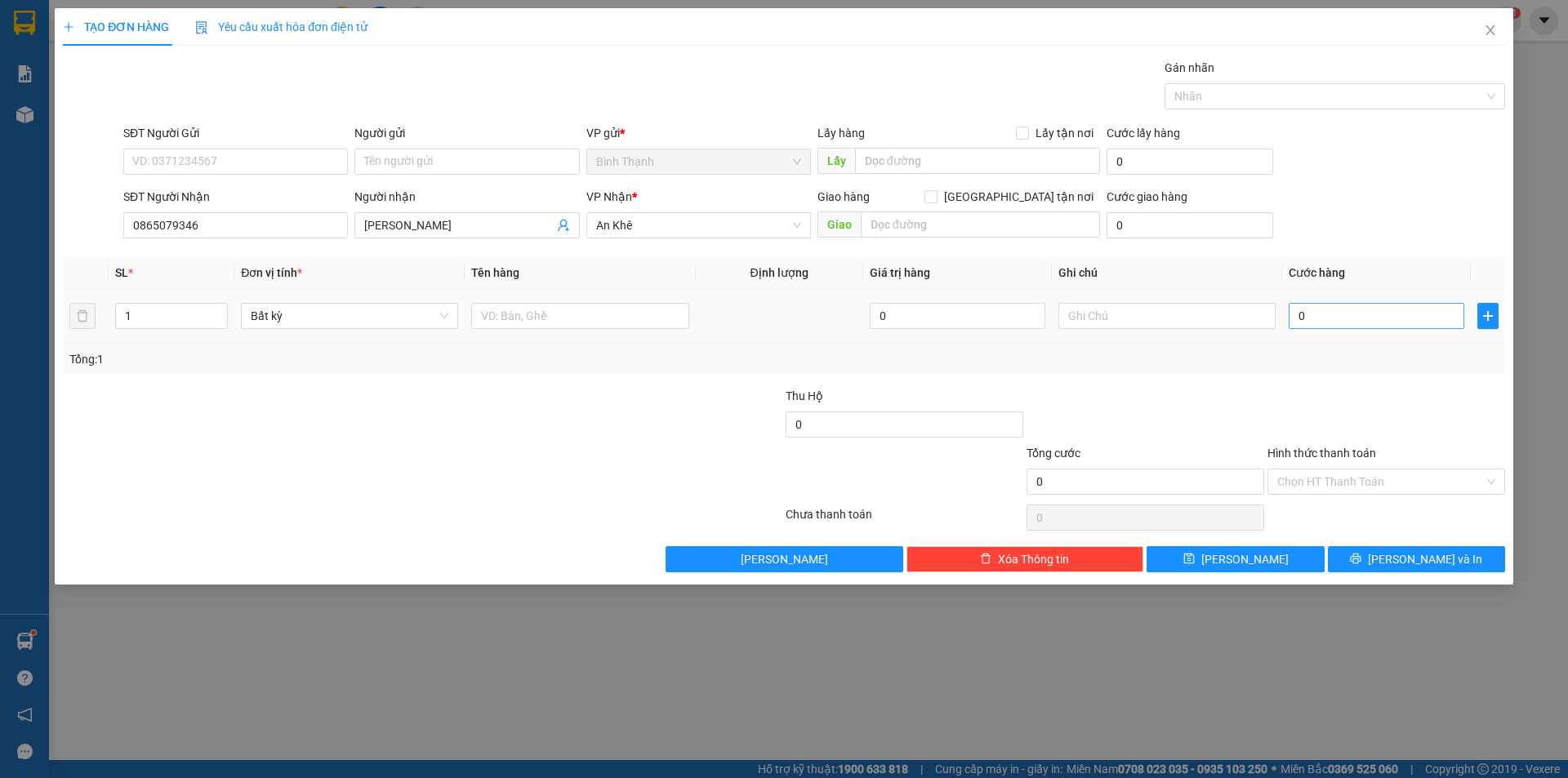
click at [1299, 317] on td "0" at bounding box center [1376, 317] width 189 height 55
drag, startPoint x: 1115, startPoint y: 319, endPoint x: 1023, endPoint y: 319, distance: 92.0
click at [1023, 319] on tr "1 Bất kỳ 0 70 0" at bounding box center [784, 317] width 1443 height 55
click at [1322, 313] on input "0" at bounding box center [1377, 316] width 176 height 26
click at [1334, 560] on button "[PERSON_NAME] và In" at bounding box center [1417, 559] width 177 height 26
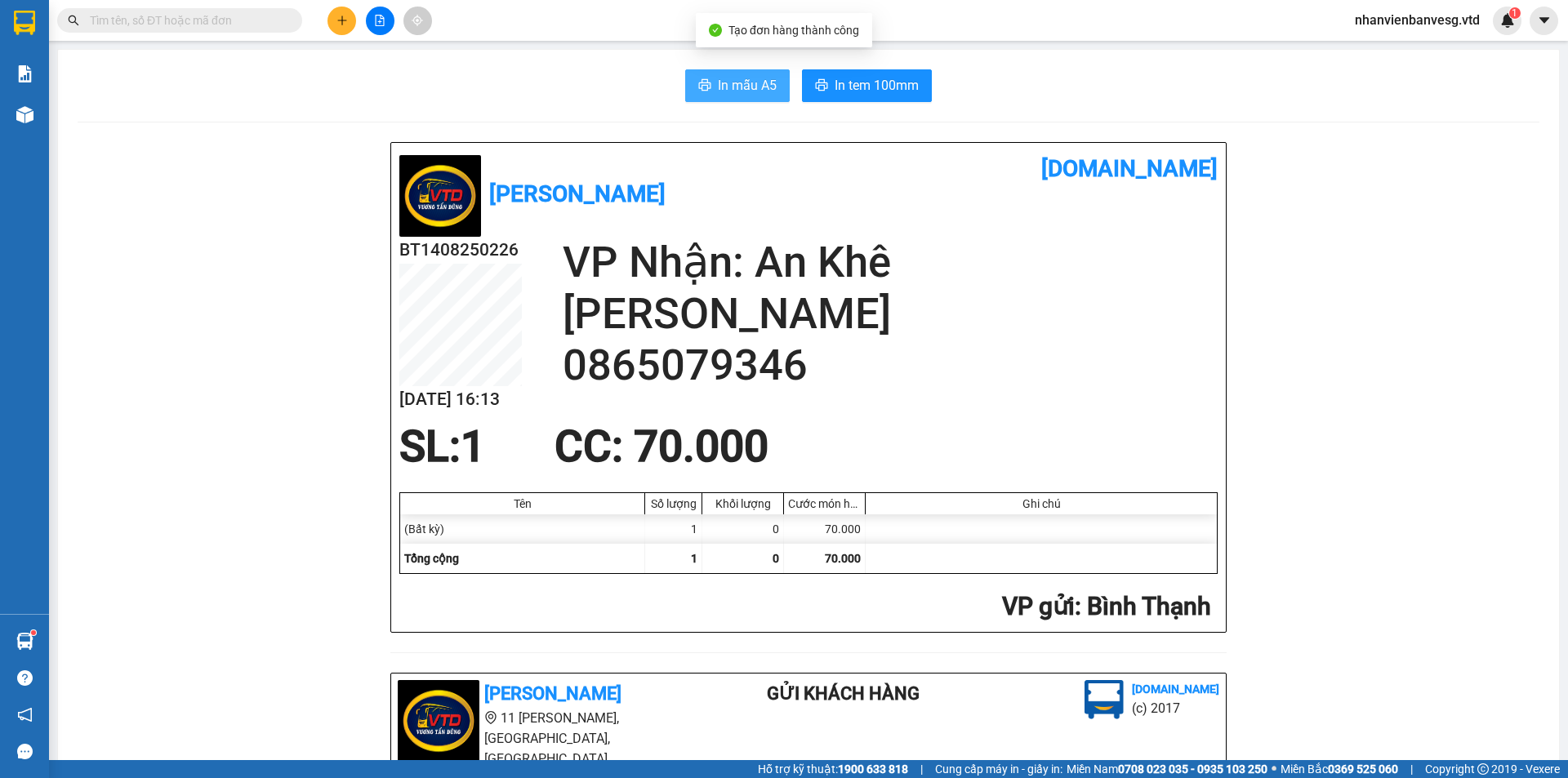
click at [754, 87] on span "In mẫu A5" at bounding box center [747, 85] width 59 height 20
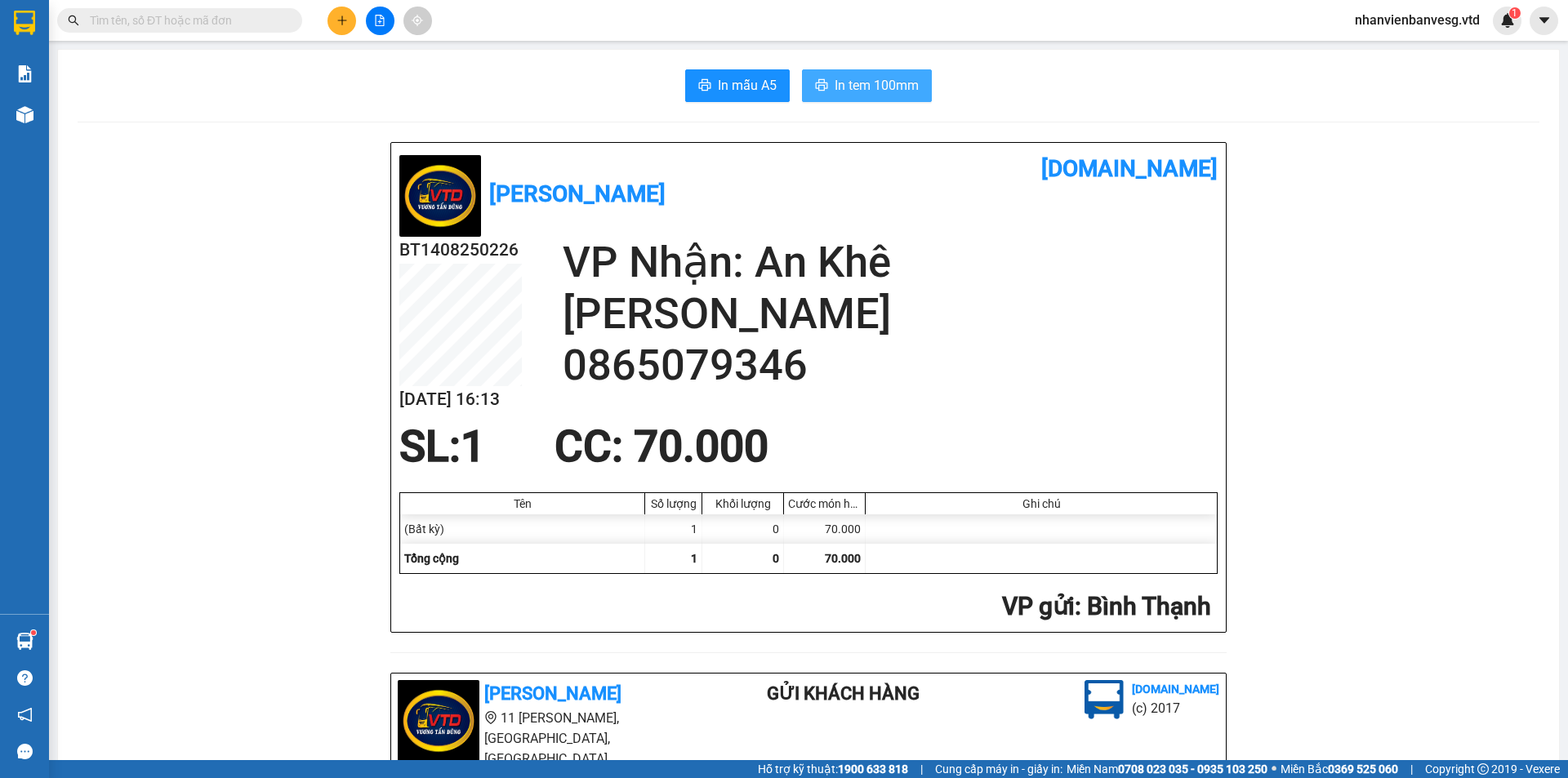
drag, startPoint x: 872, startPoint y: 96, endPoint x: 880, endPoint y: 97, distance: 8.1
click at [872, 95] on span "In tem 100mm" at bounding box center [877, 85] width 84 height 20
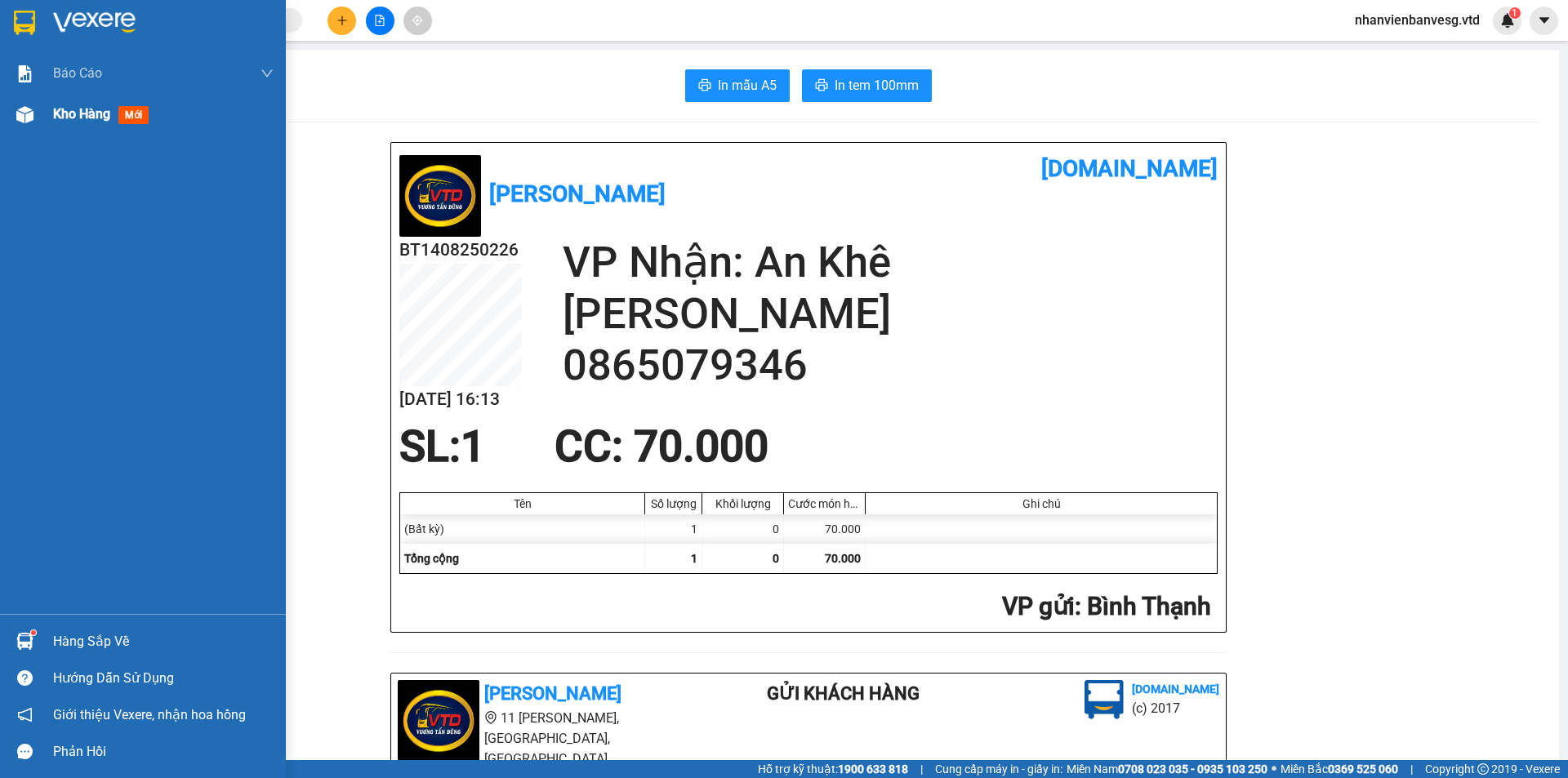
drag, startPoint x: 48, startPoint y: 114, endPoint x: 63, endPoint y: 115, distance: 15.0
click at [51, 114] on div "Kho hàng mới" at bounding box center [143, 114] width 286 height 41
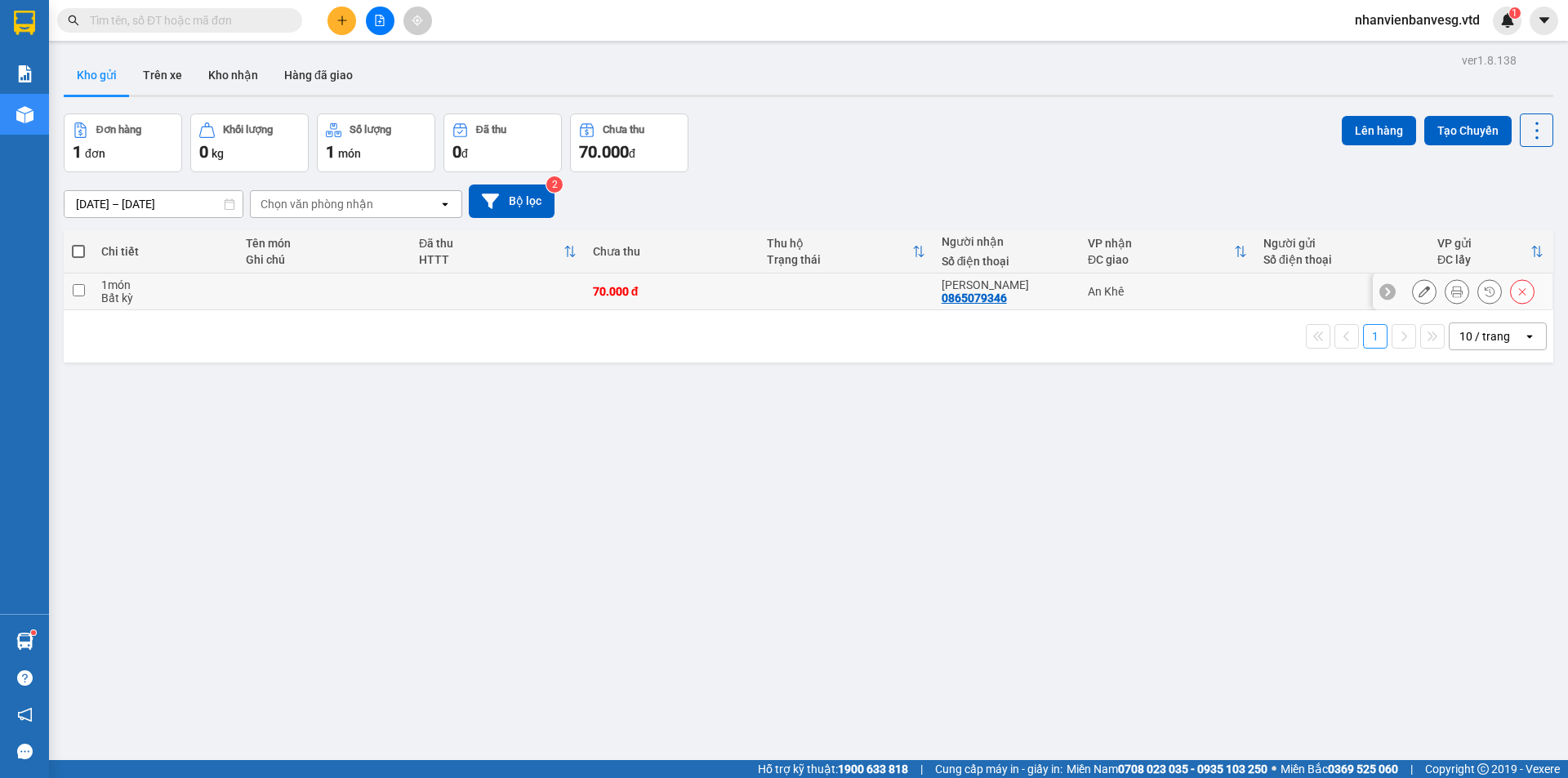
click at [87, 292] on td at bounding box center [78, 291] width 29 height 36
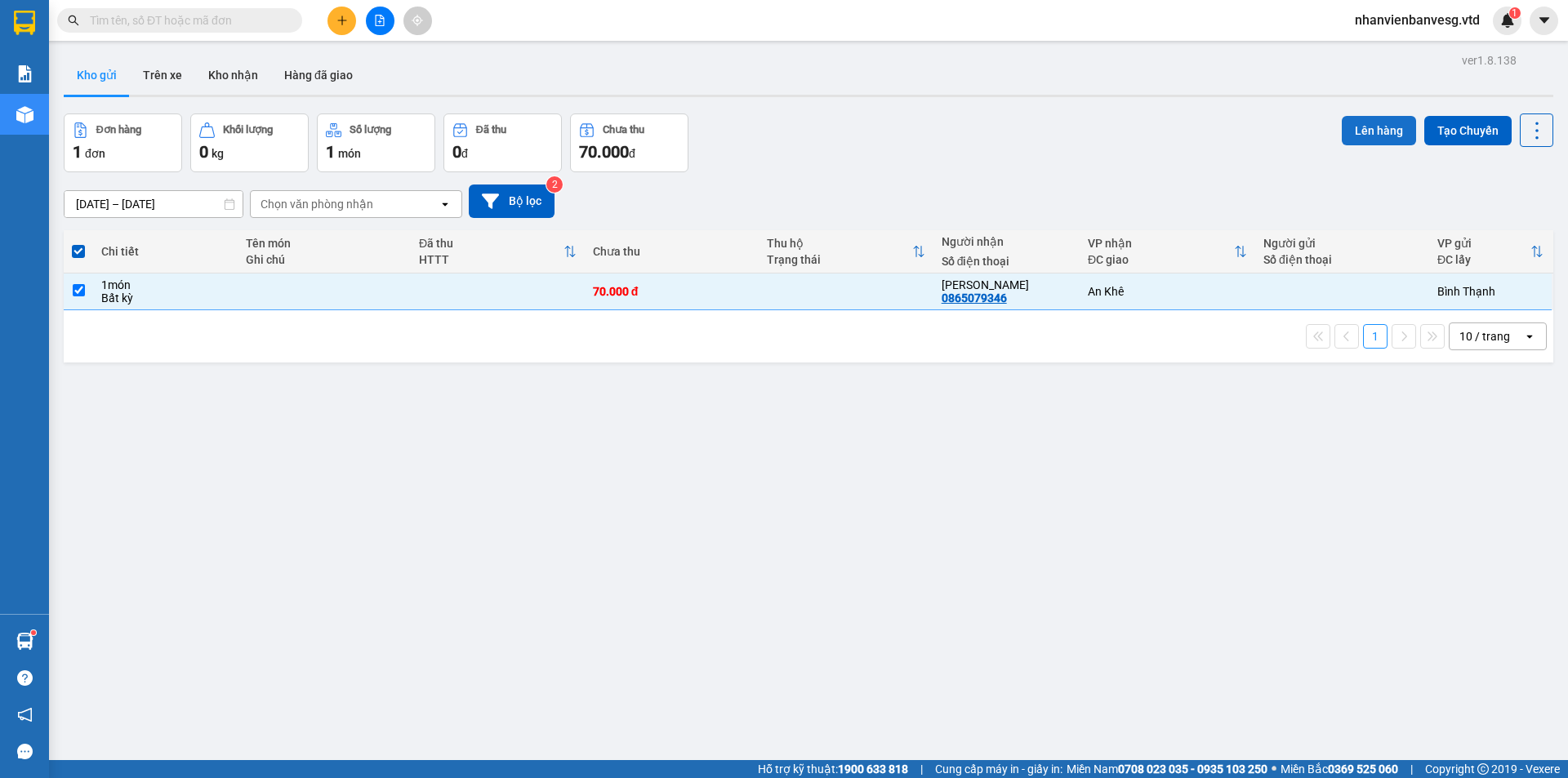
click at [1379, 135] on button "Lên hàng" at bounding box center [1379, 130] width 75 height 29
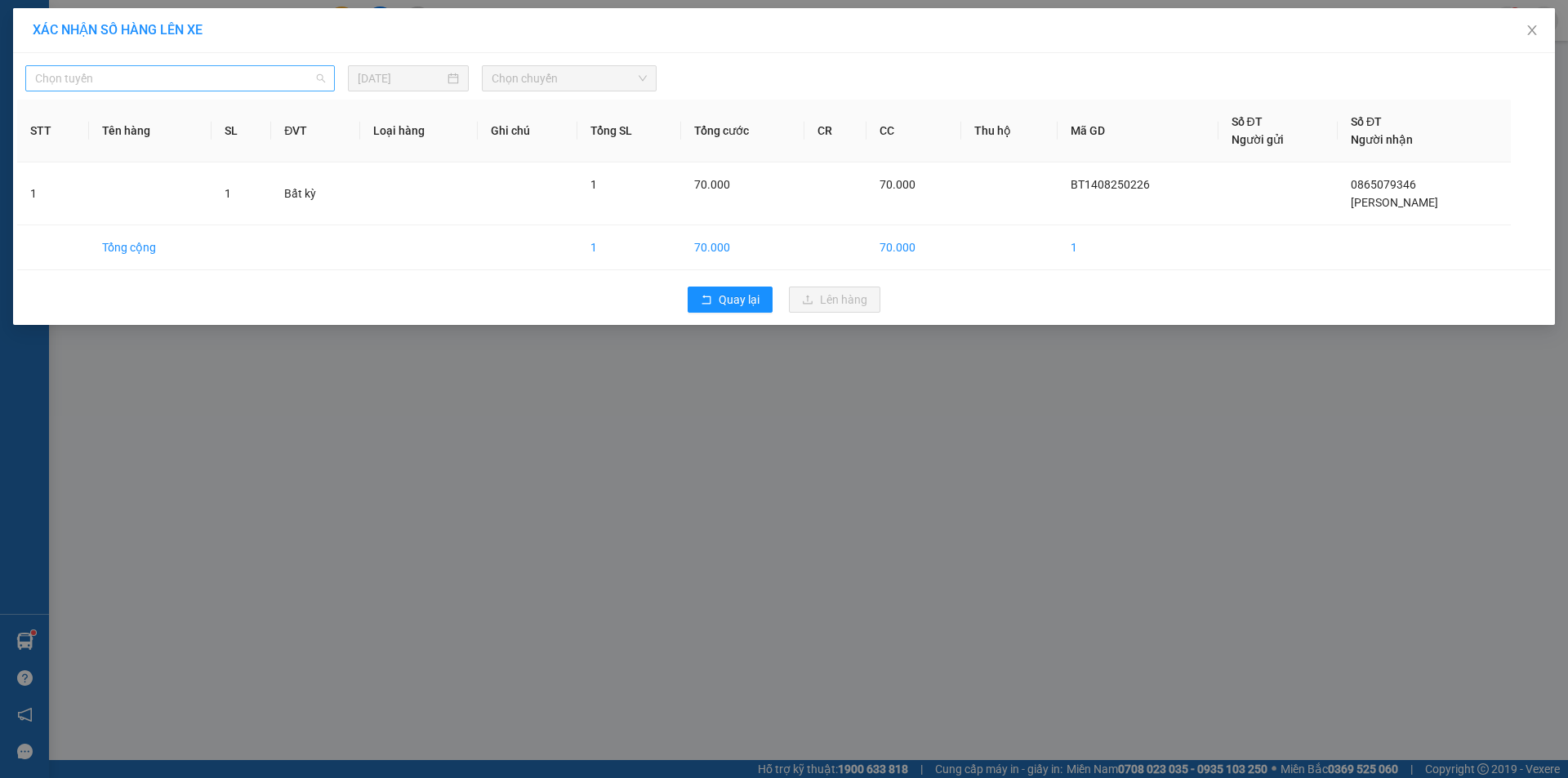
click at [169, 72] on span "Chọn tuyến" at bounding box center [180, 79] width 290 height 25
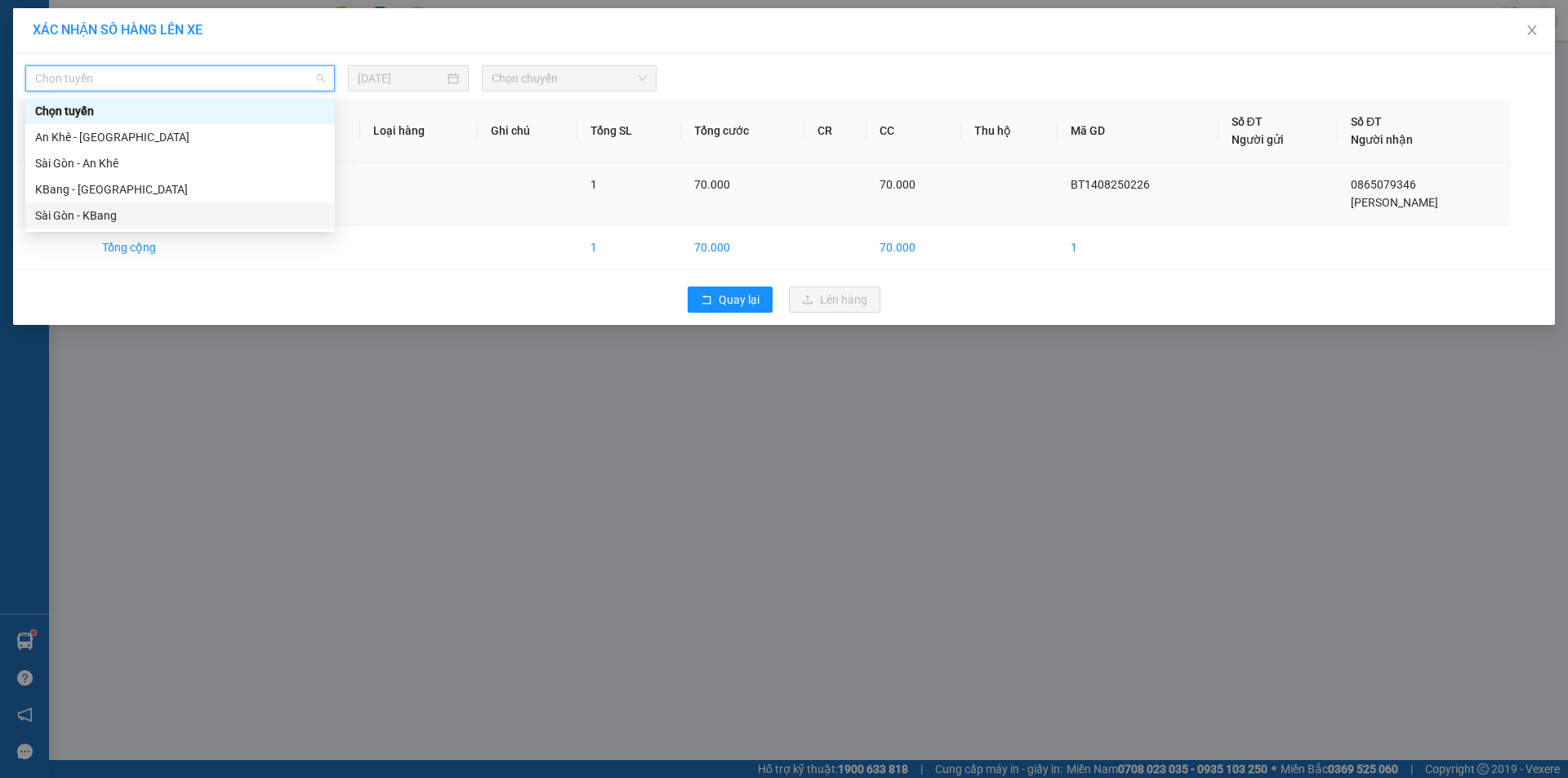
drag, startPoint x: 102, startPoint y: 212, endPoint x: 112, endPoint y: 205, distance: 12.2
click at [108, 208] on div "Sài Gòn - KBang" at bounding box center [180, 216] width 290 height 18
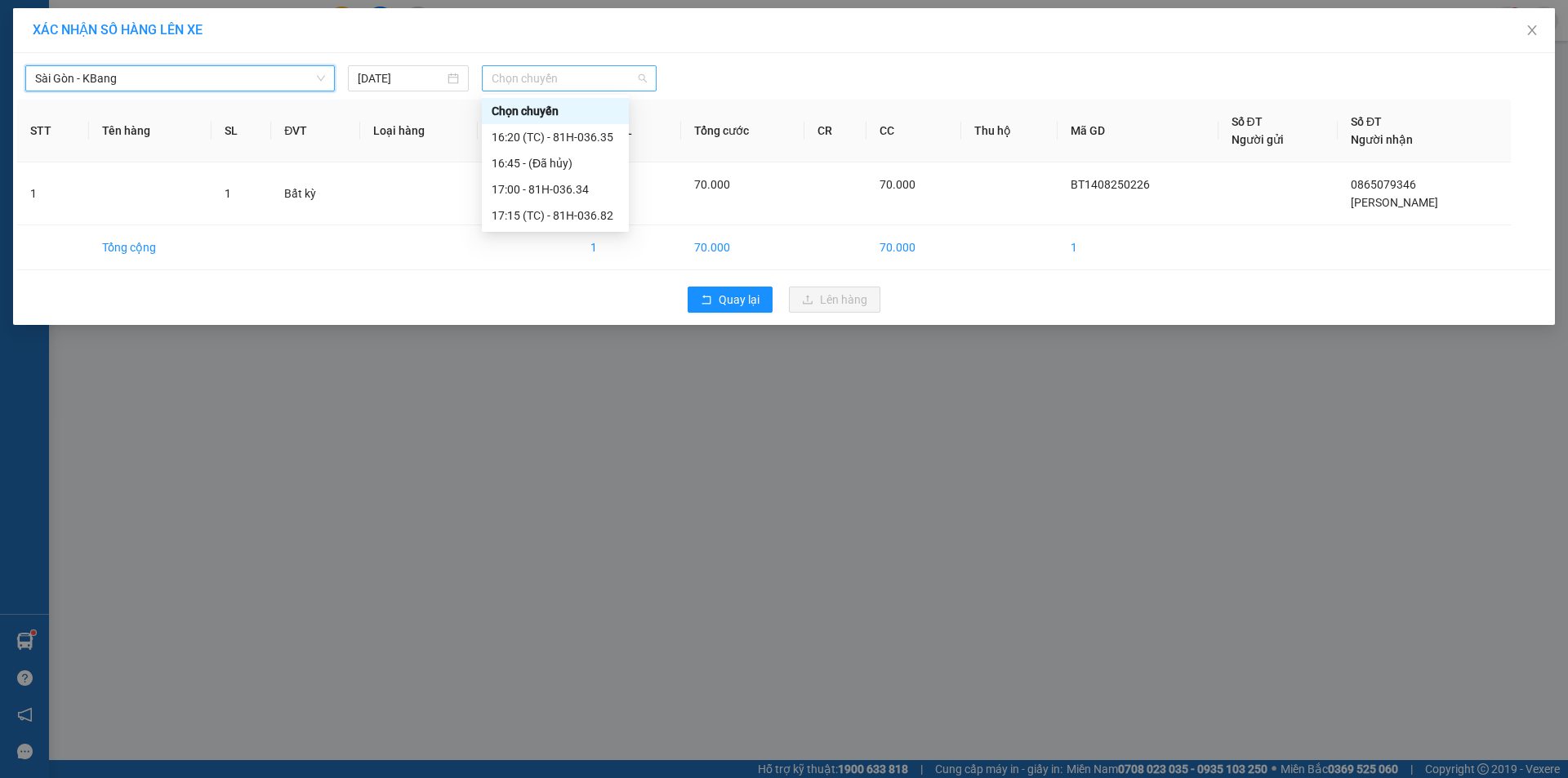
click at [517, 75] on span "Chọn chuyến" at bounding box center [569, 79] width 155 height 25
click at [573, 143] on div "16:20 (TC) - 81H-036.35" at bounding box center [555, 138] width 128 height 18
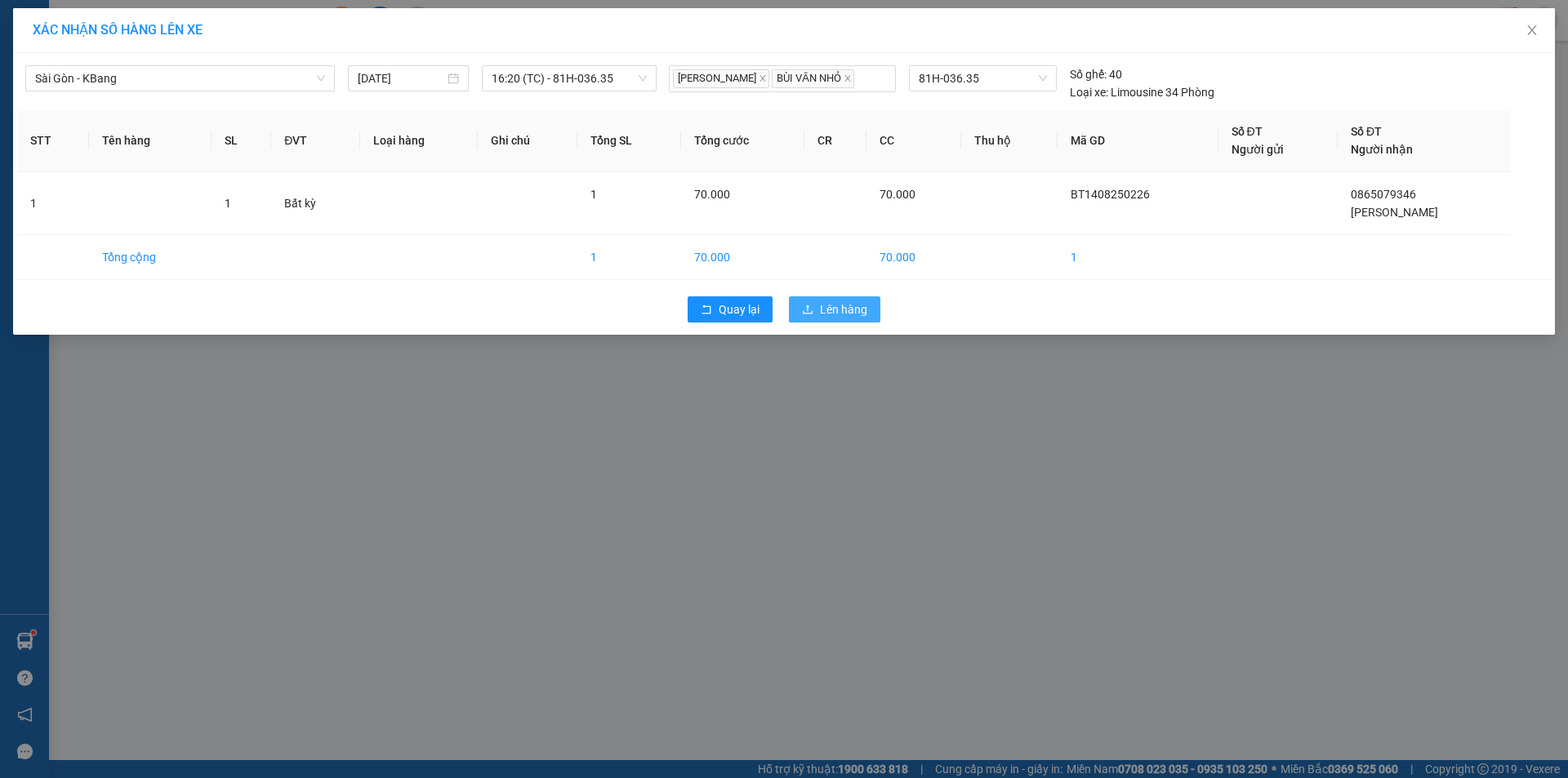
click at [815, 318] on button "Lên hàng" at bounding box center [834, 309] width 91 height 26
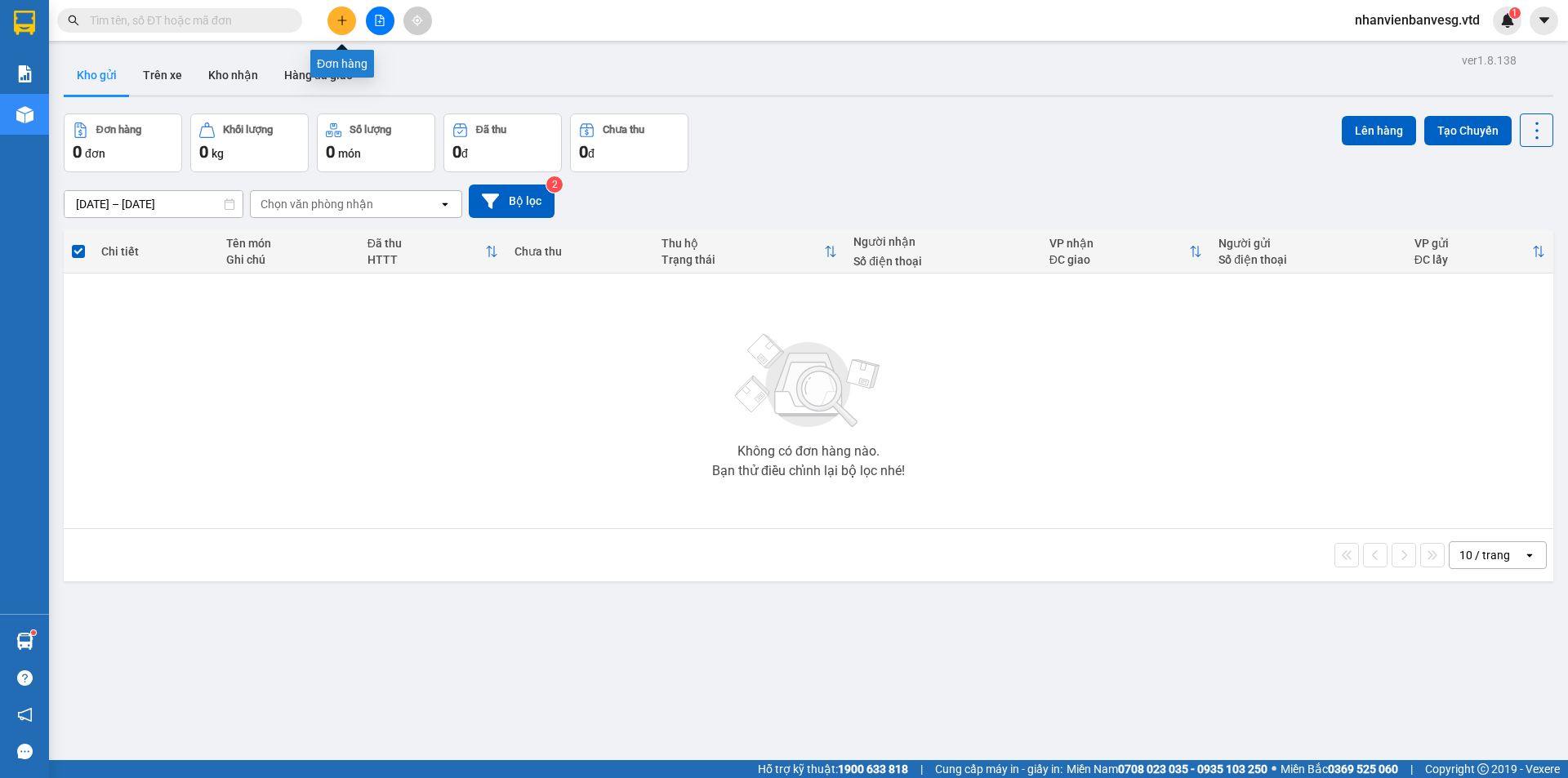
click at [347, 24] on icon "plus" at bounding box center [342, 20] width 12 height 12
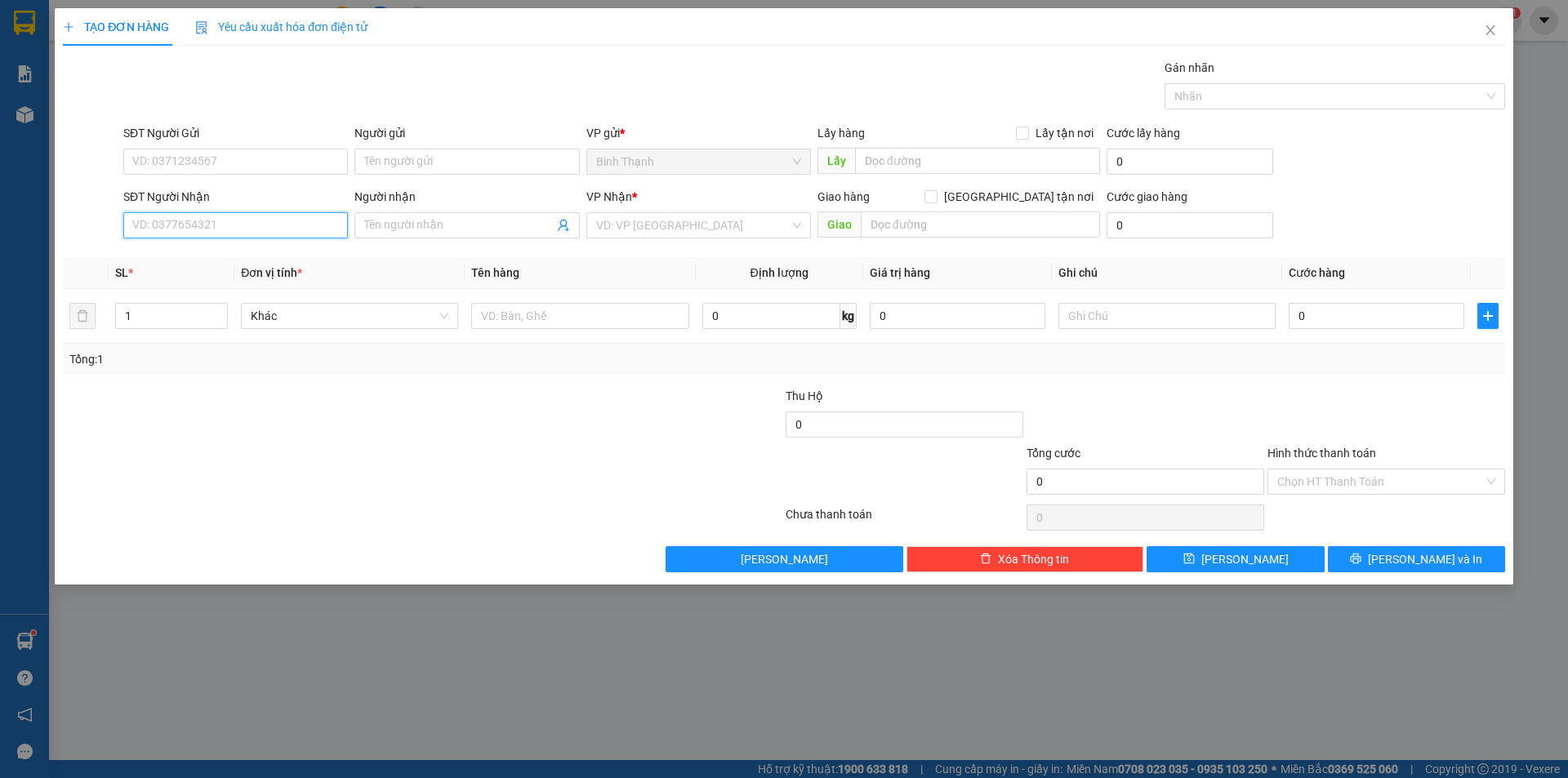
click at [245, 221] on input "SĐT Người Nhận" at bounding box center [235, 224] width 225 height 26
type input "0935663048"
click at [243, 260] on div "0935663048 - oanh" at bounding box center [235, 258] width 205 height 18
type input "oanh"
type input "0935663048"
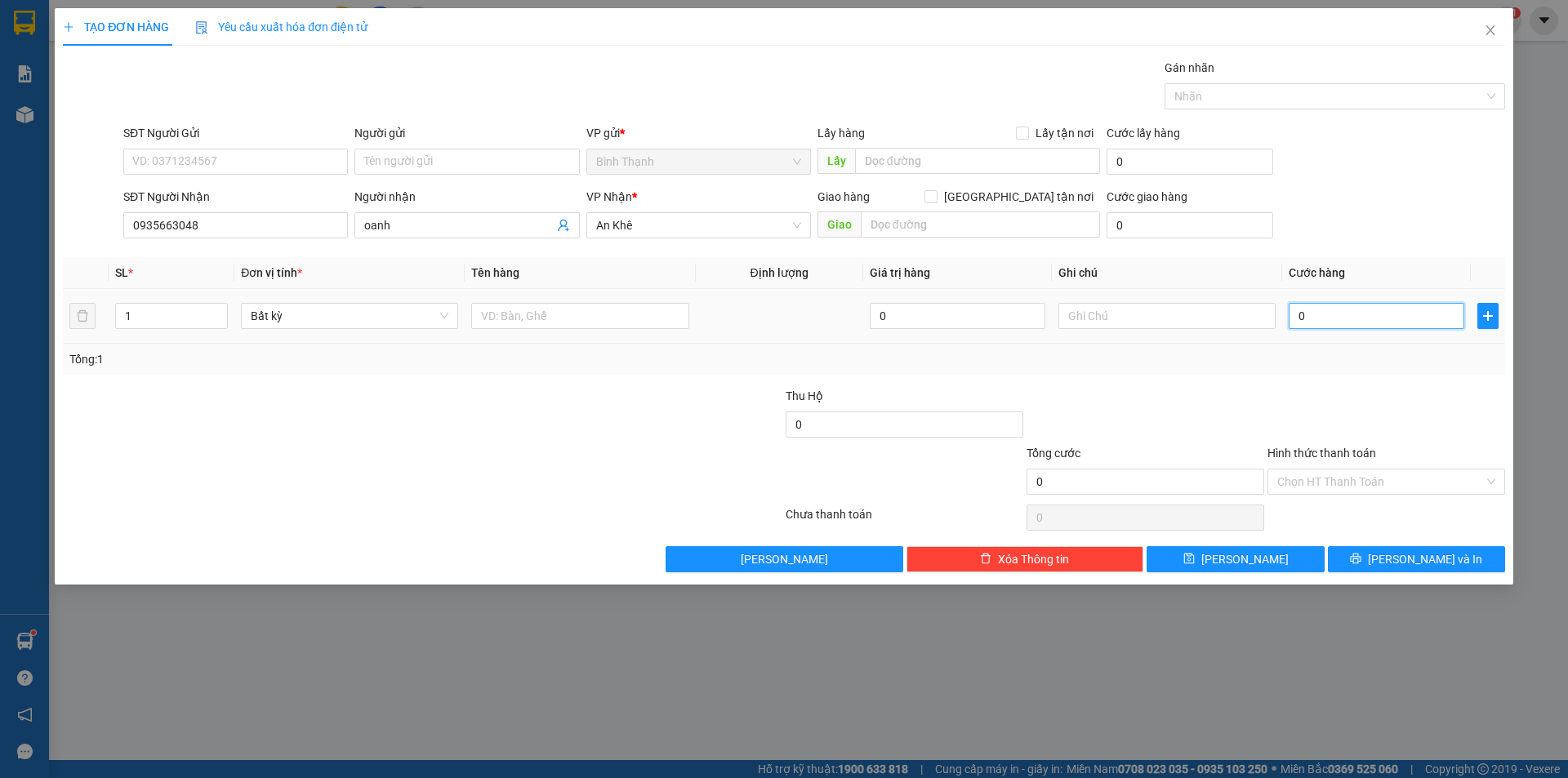
click at [1365, 313] on input "0" at bounding box center [1377, 316] width 176 height 26
type input "7"
type input "70"
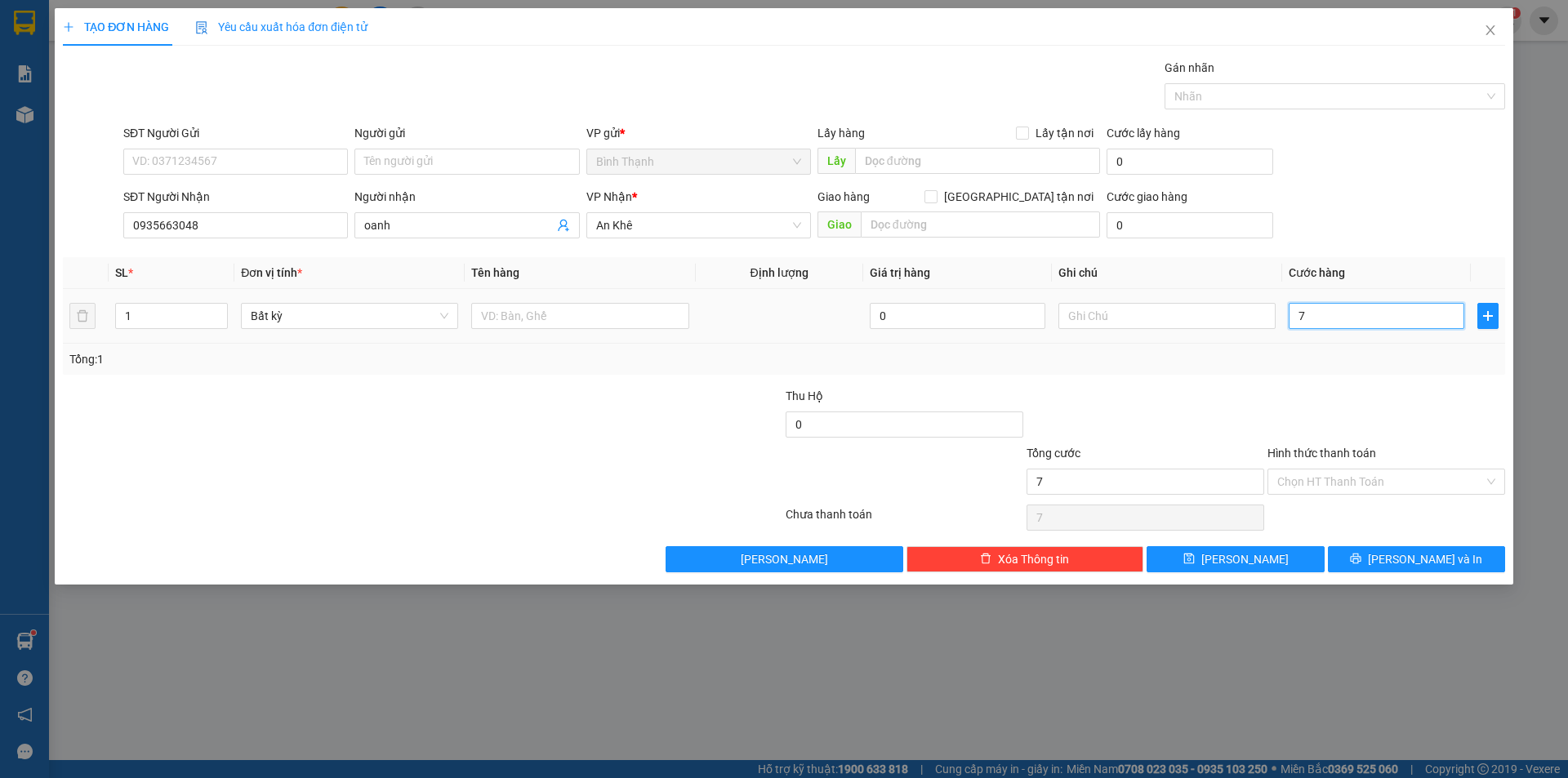
type input "70"
type input "700"
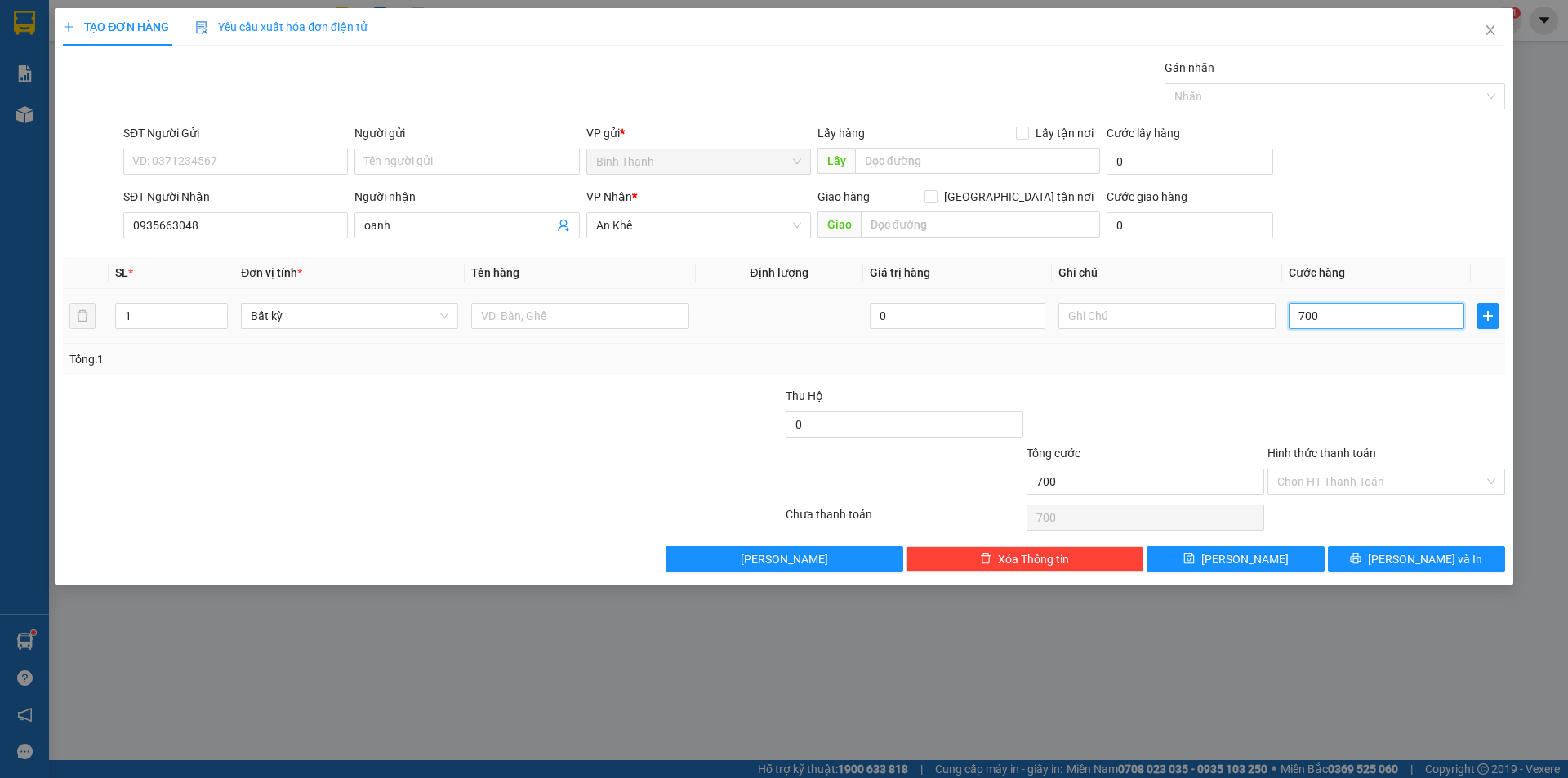
type input "7.000"
type input "70.000"
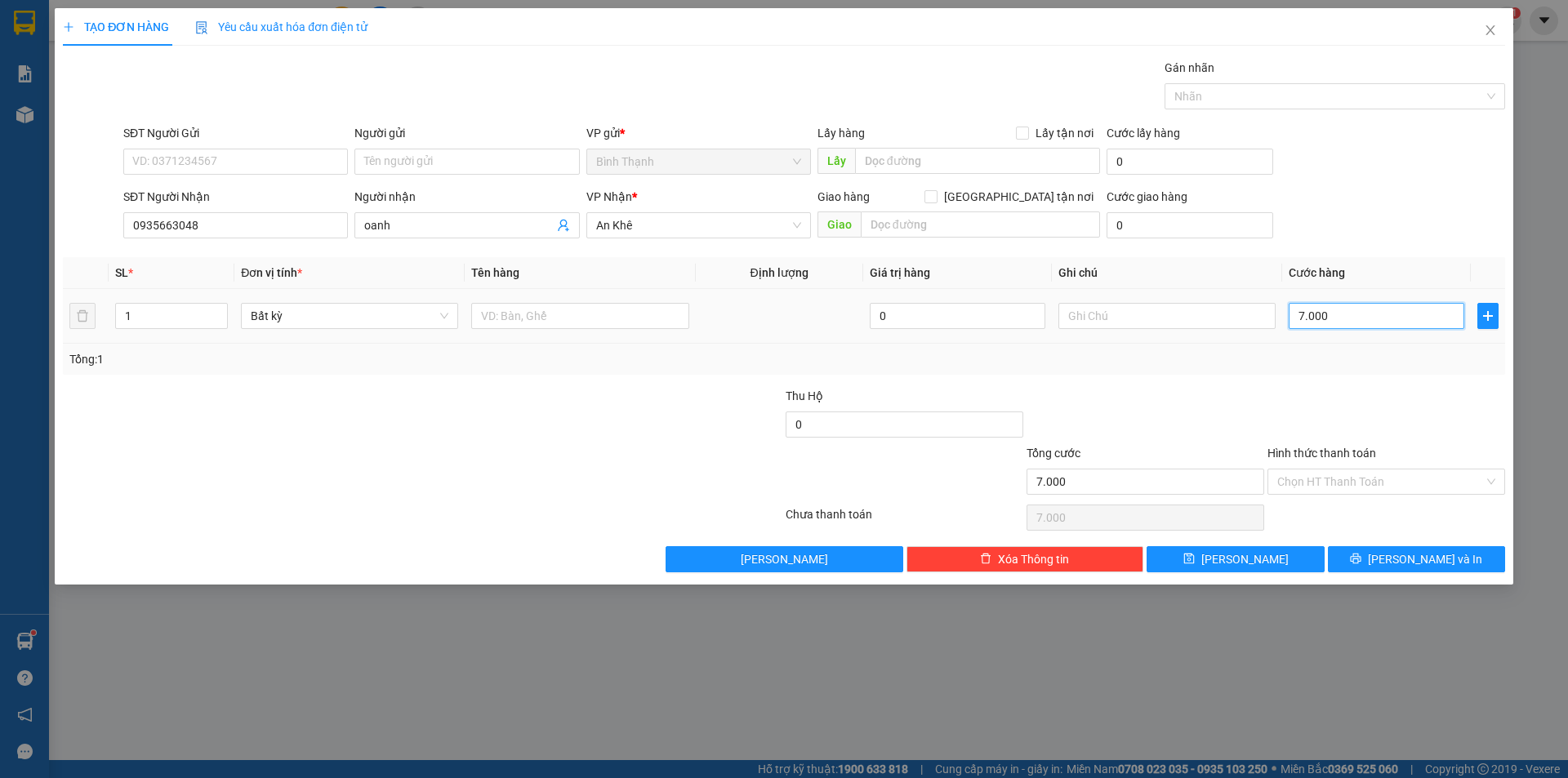
type input "70.000"
click at [1413, 557] on span "[PERSON_NAME] và In" at bounding box center [1425, 559] width 114 height 18
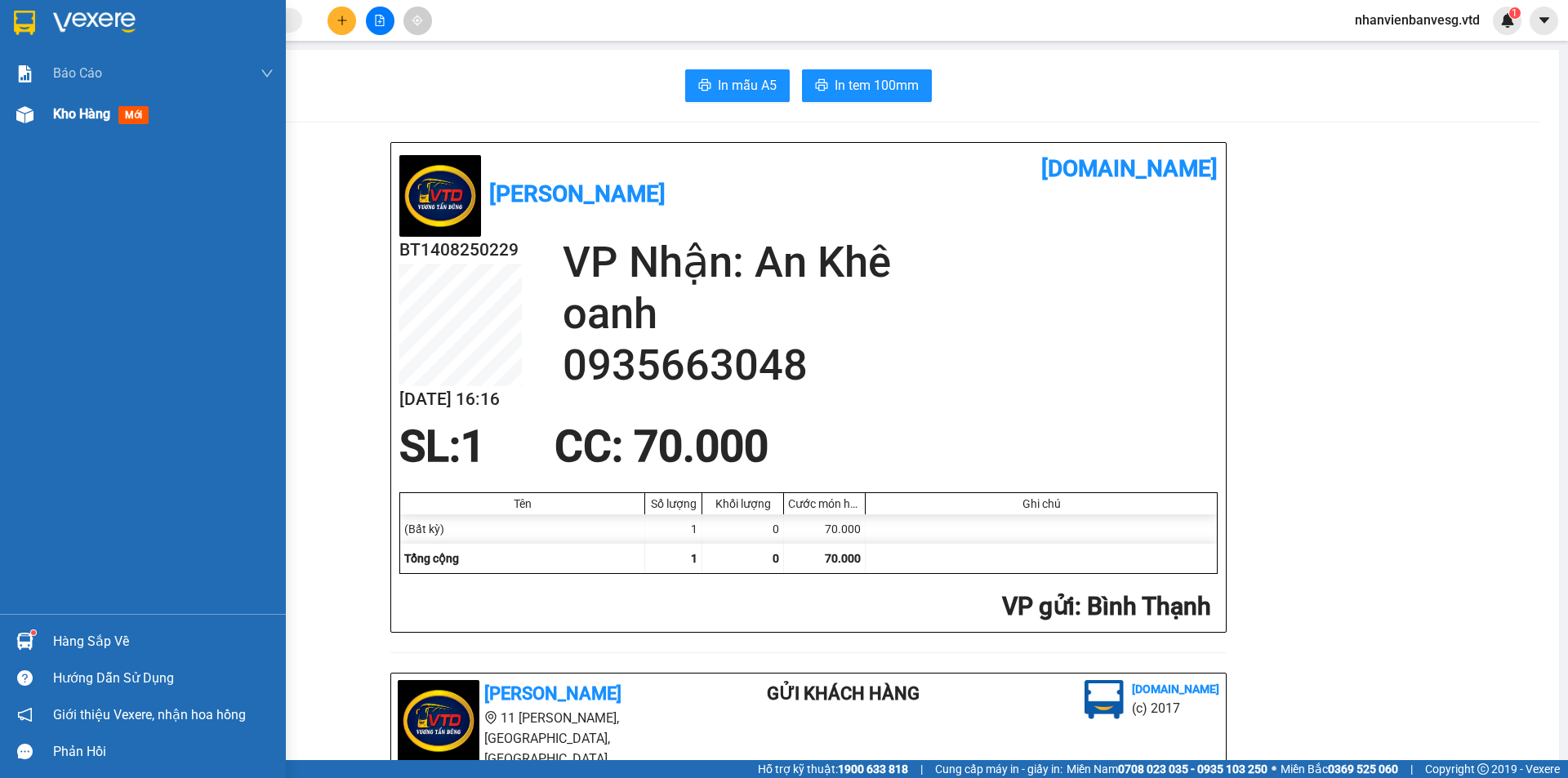
click at [101, 117] on span "Kho hàng" at bounding box center [82, 114] width 57 height 15
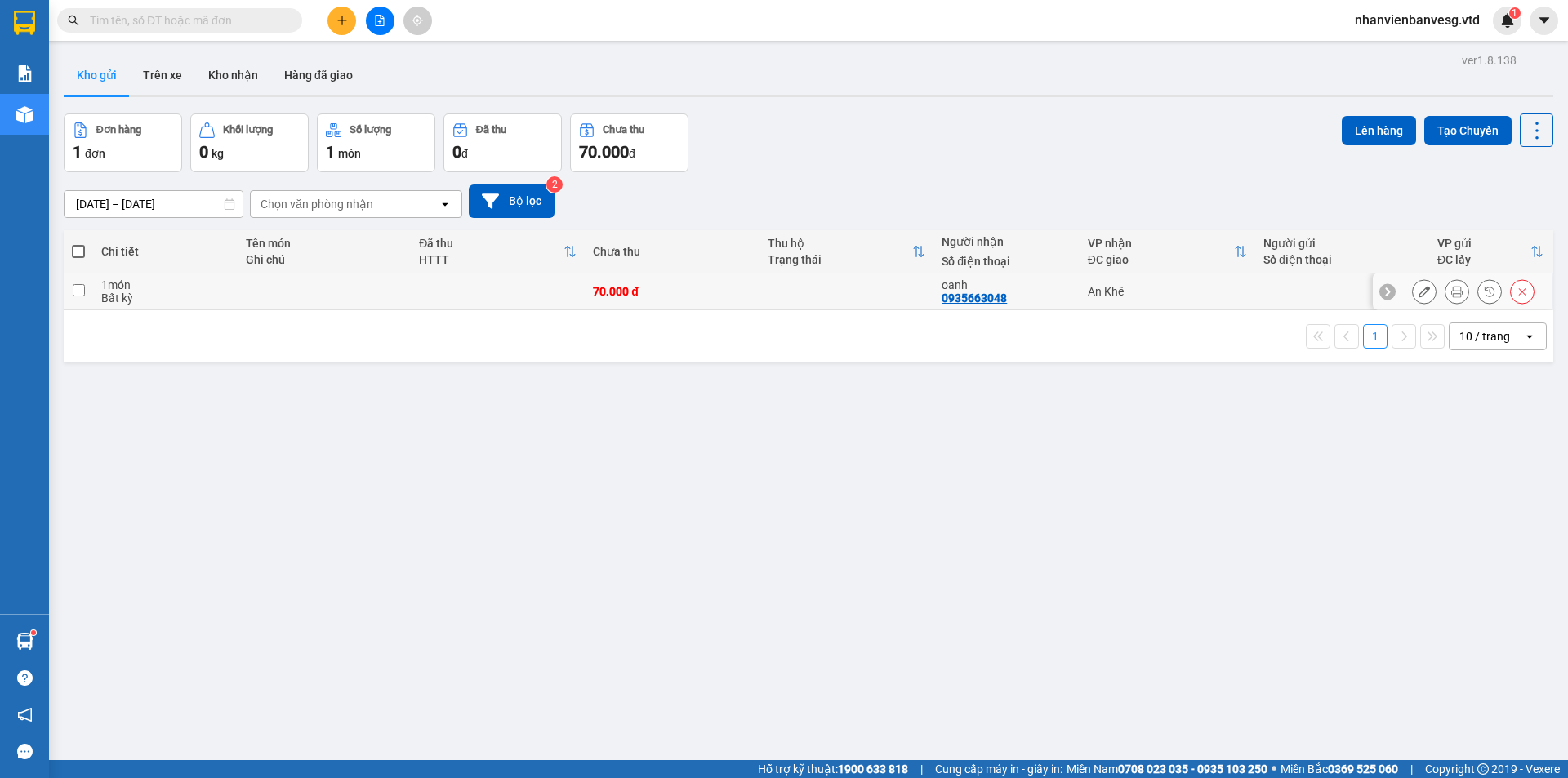
click at [87, 286] on td at bounding box center [78, 291] width 29 height 36
checkbox input "true"
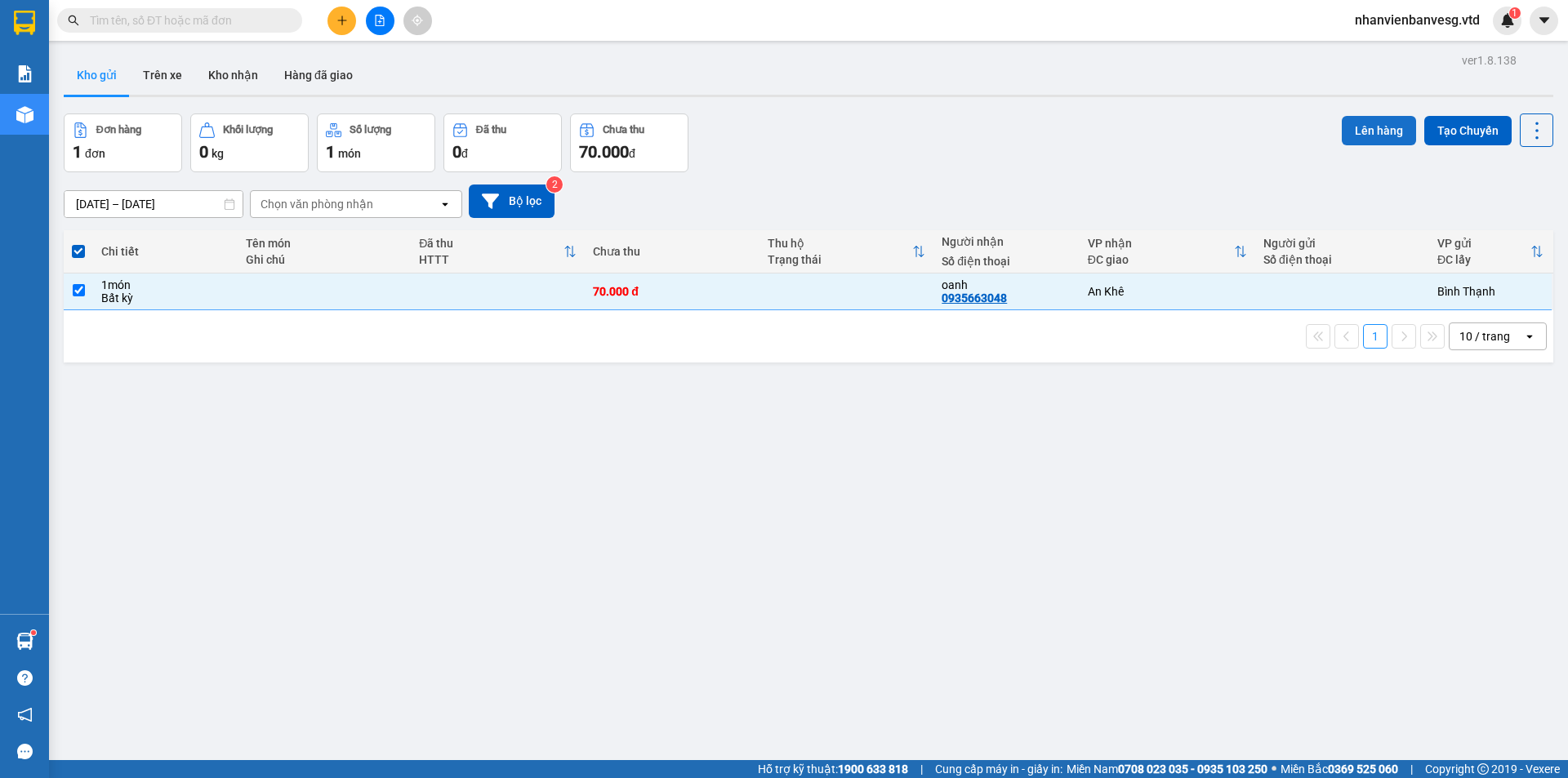
click at [1367, 124] on button "Lên hàng" at bounding box center [1379, 130] width 75 height 29
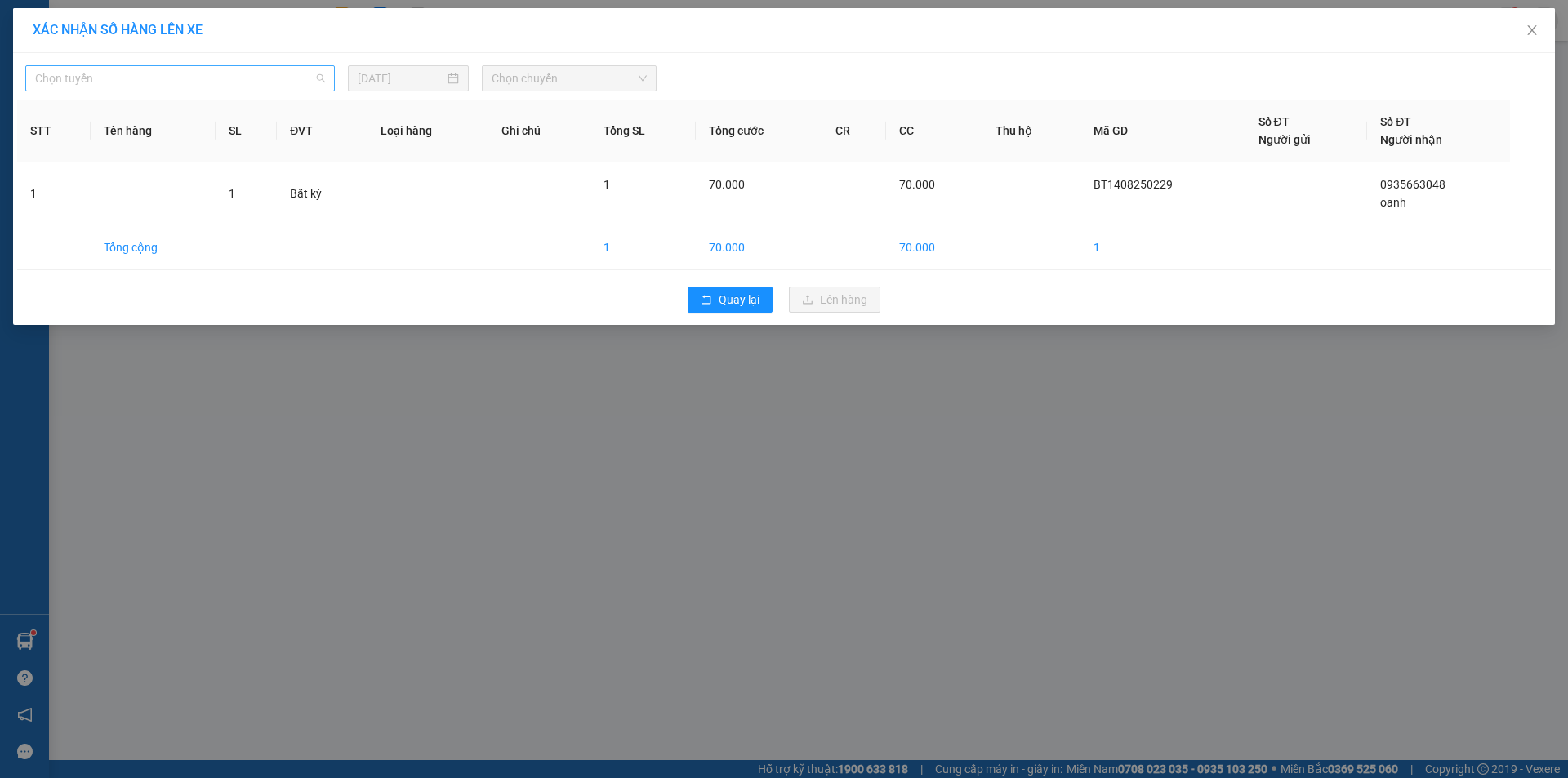
drag, startPoint x: 236, startPoint y: 72, endPoint x: 257, endPoint y: 69, distance: 21.2
click at [239, 72] on span "Chọn tuyến" at bounding box center [180, 79] width 290 height 25
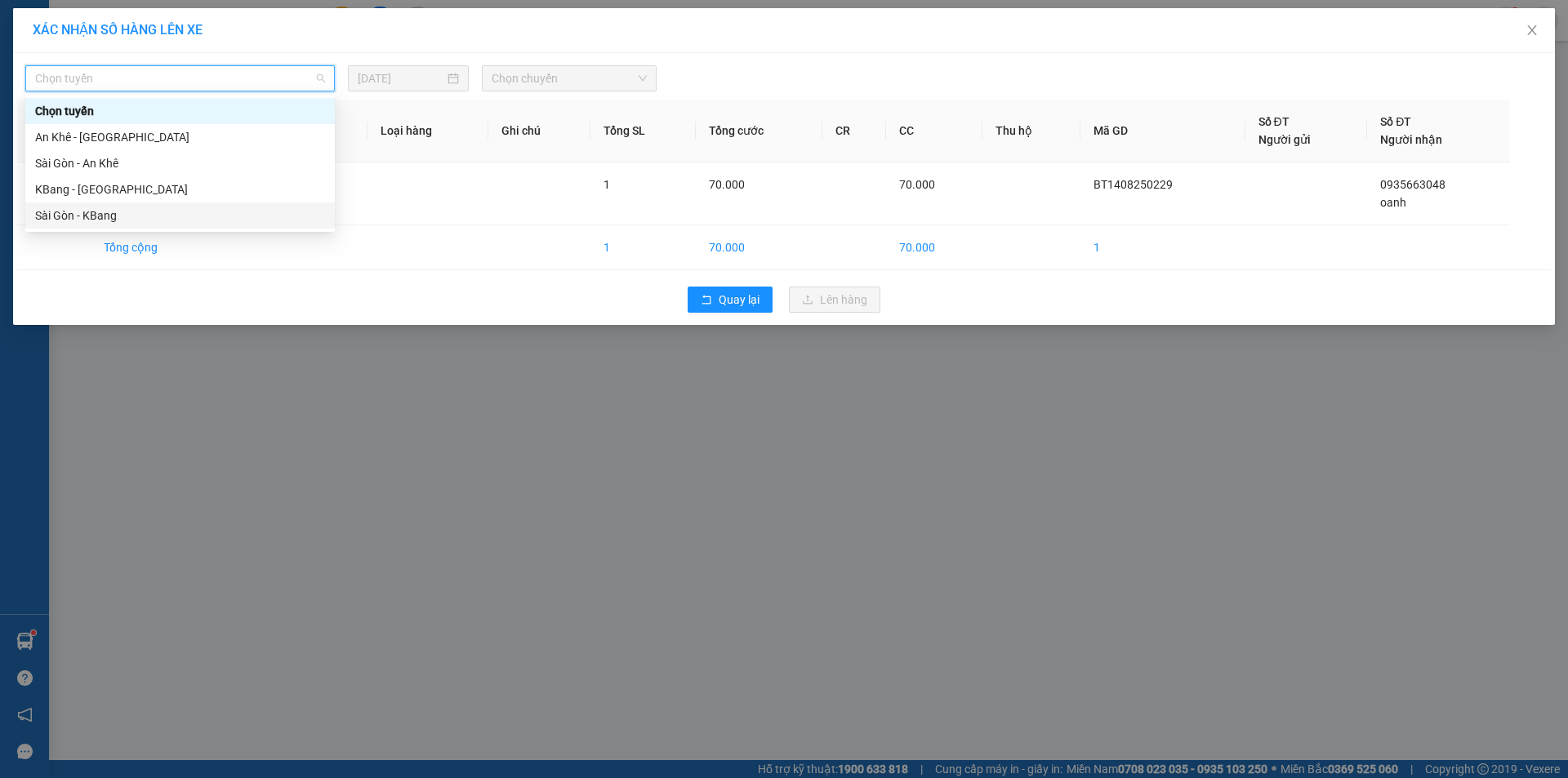
click at [240, 220] on div "Sài Gòn - KBang" at bounding box center [180, 216] width 290 height 18
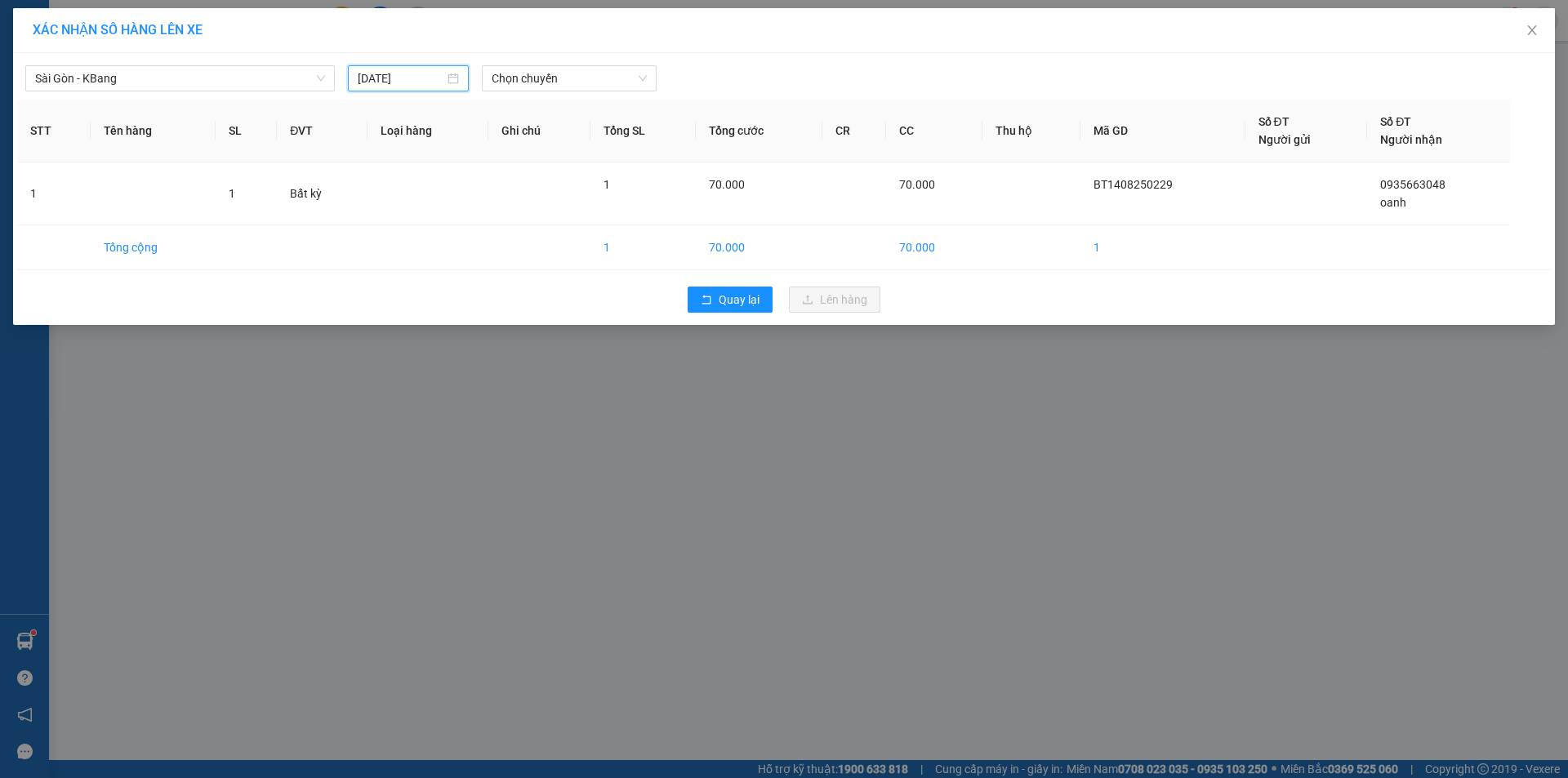
drag, startPoint x: 416, startPoint y: 75, endPoint x: 428, endPoint y: 103, distance: 30.5
click at [416, 83] on input "[DATE]" at bounding box center [401, 78] width 87 height 18
type input "[DATE]"
drag, startPoint x: 527, startPoint y: 79, endPoint x: 529, endPoint y: 94, distance: 15.1
click at [529, 94] on div "Sài Gòn - KBang 14/08/2025 Chọn chuyến STT Tên hàng SL ĐVT Loại hàng Ghi chú Tổ…" at bounding box center [784, 189] width 1542 height 272
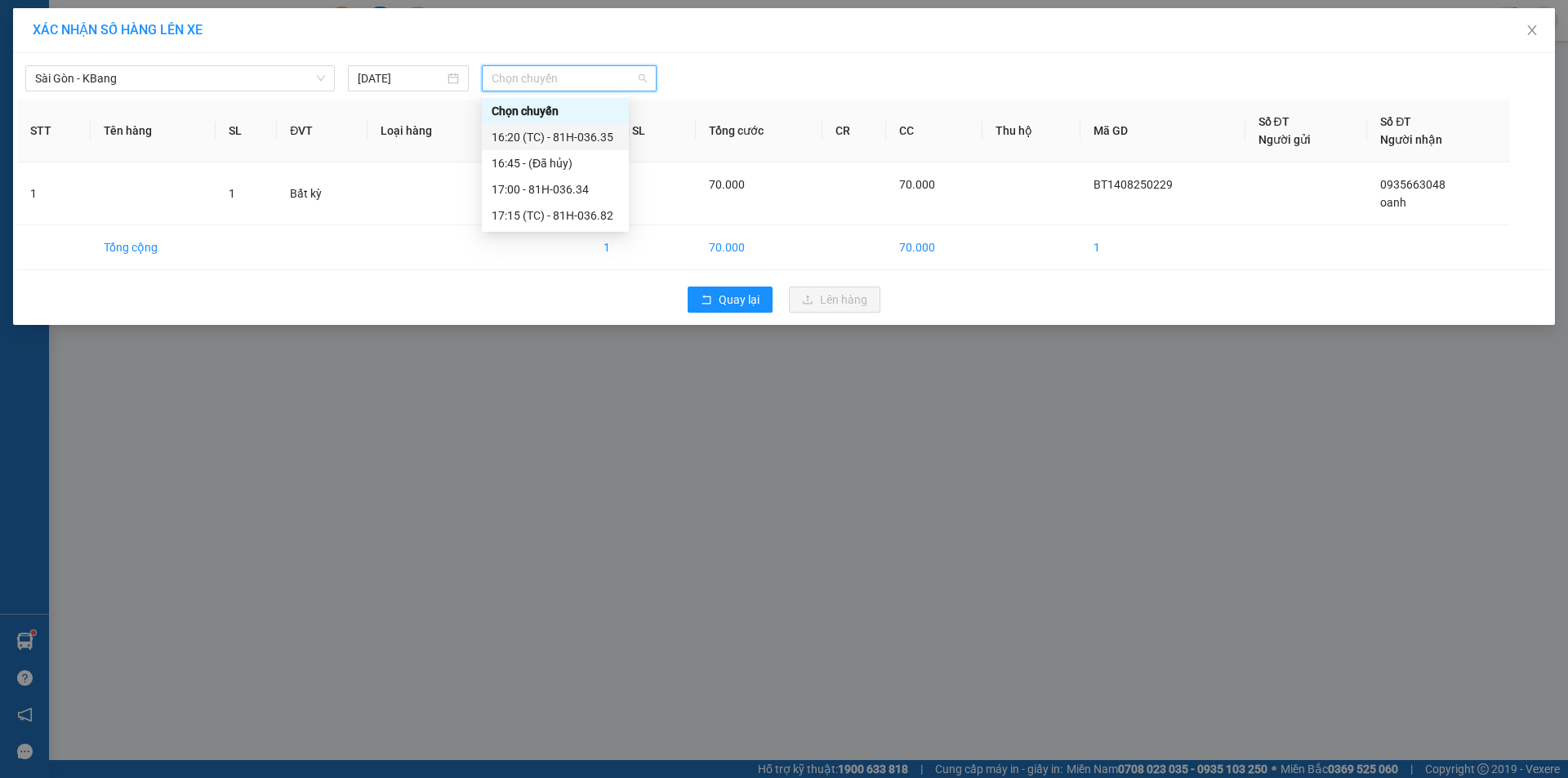
click at [556, 129] on div "16:20 (TC) - 81H-036.35" at bounding box center [555, 138] width 128 height 18
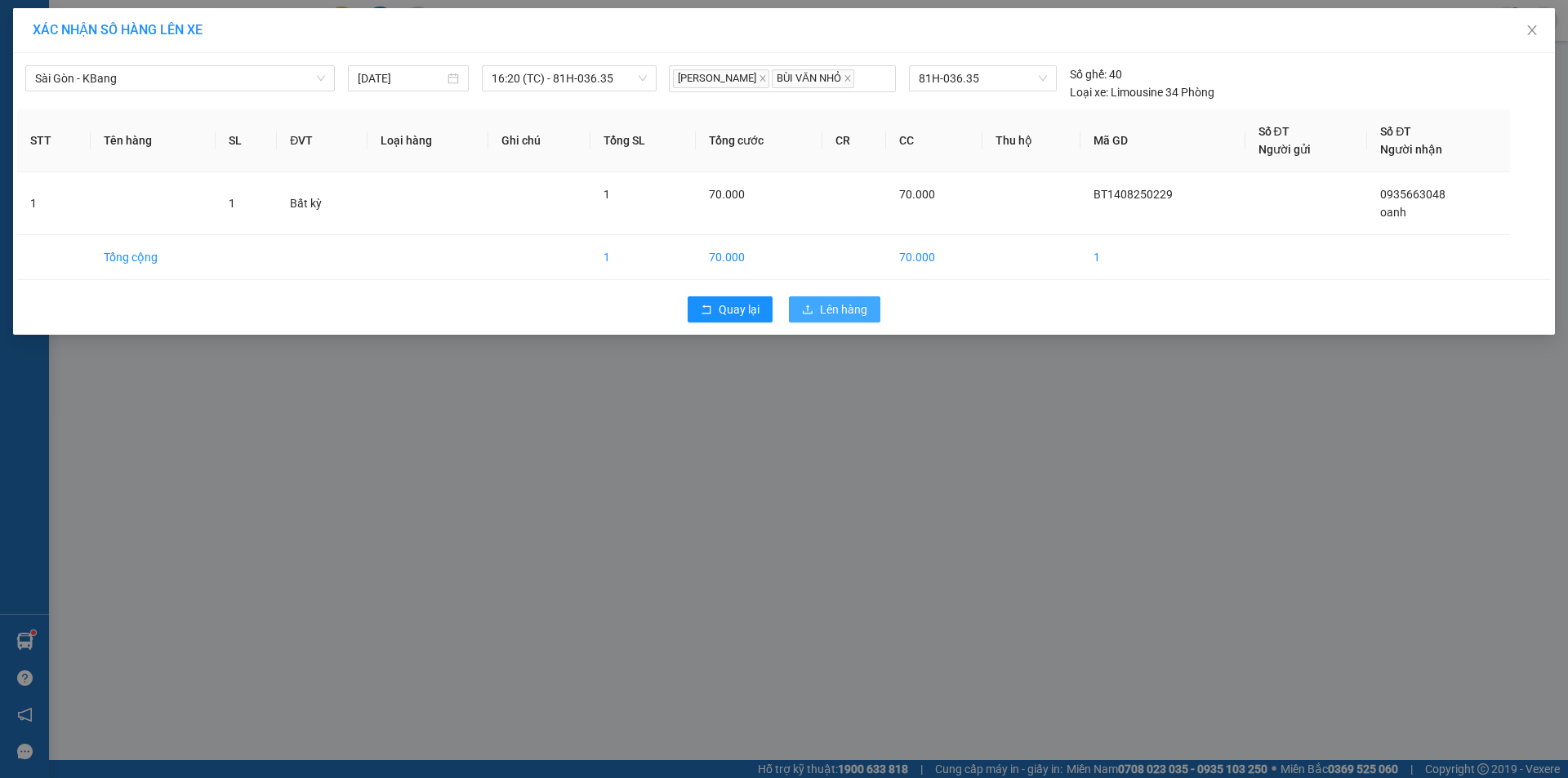
click at [823, 314] on span "Lên hàng" at bounding box center [843, 310] width 47 height 18
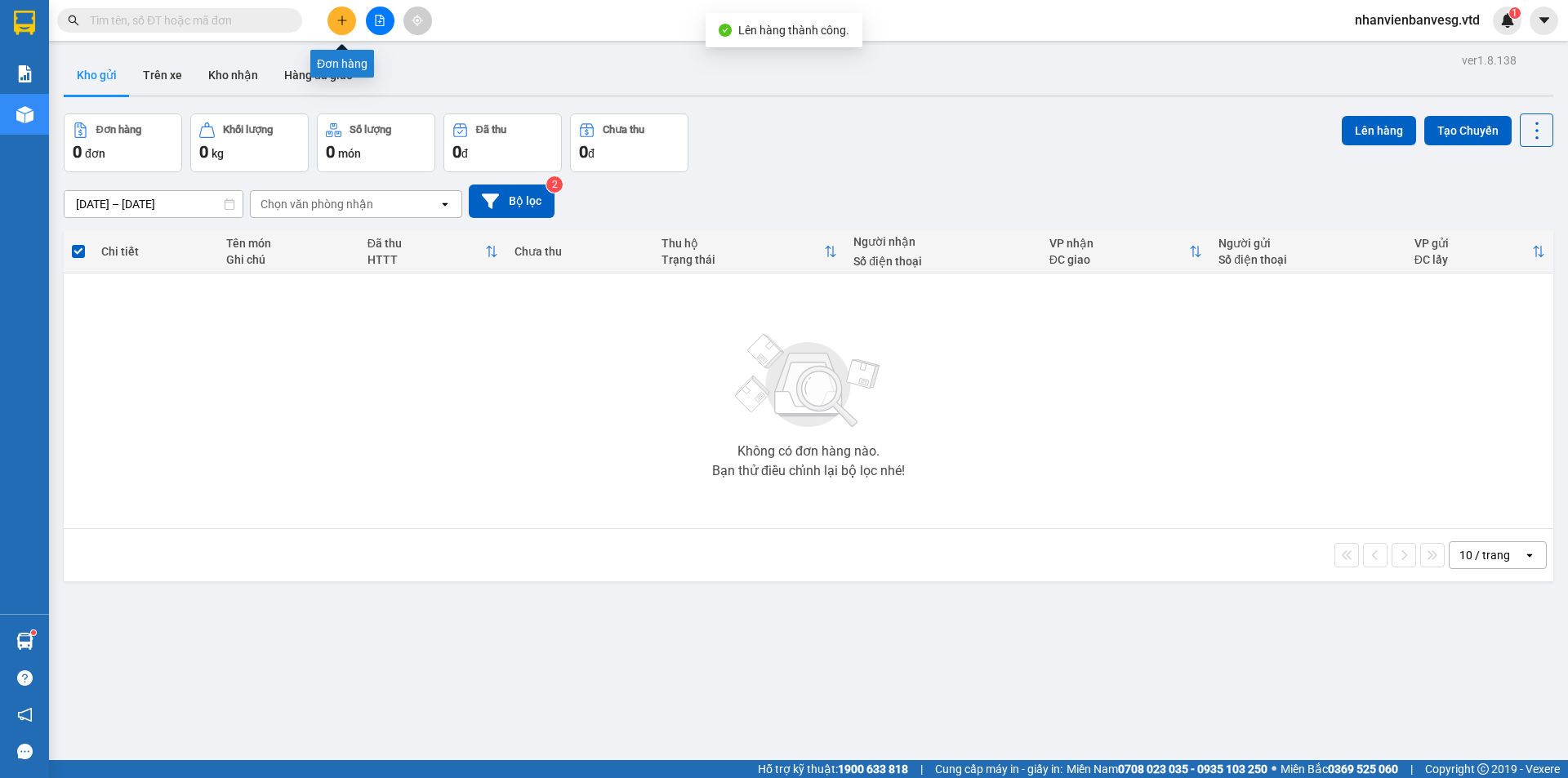
click at [334, 20] on button at bounding box center [342, 20] width 28 height 28
click at [383, 28] on button at bounding box center [380, 20] width 28 height 28
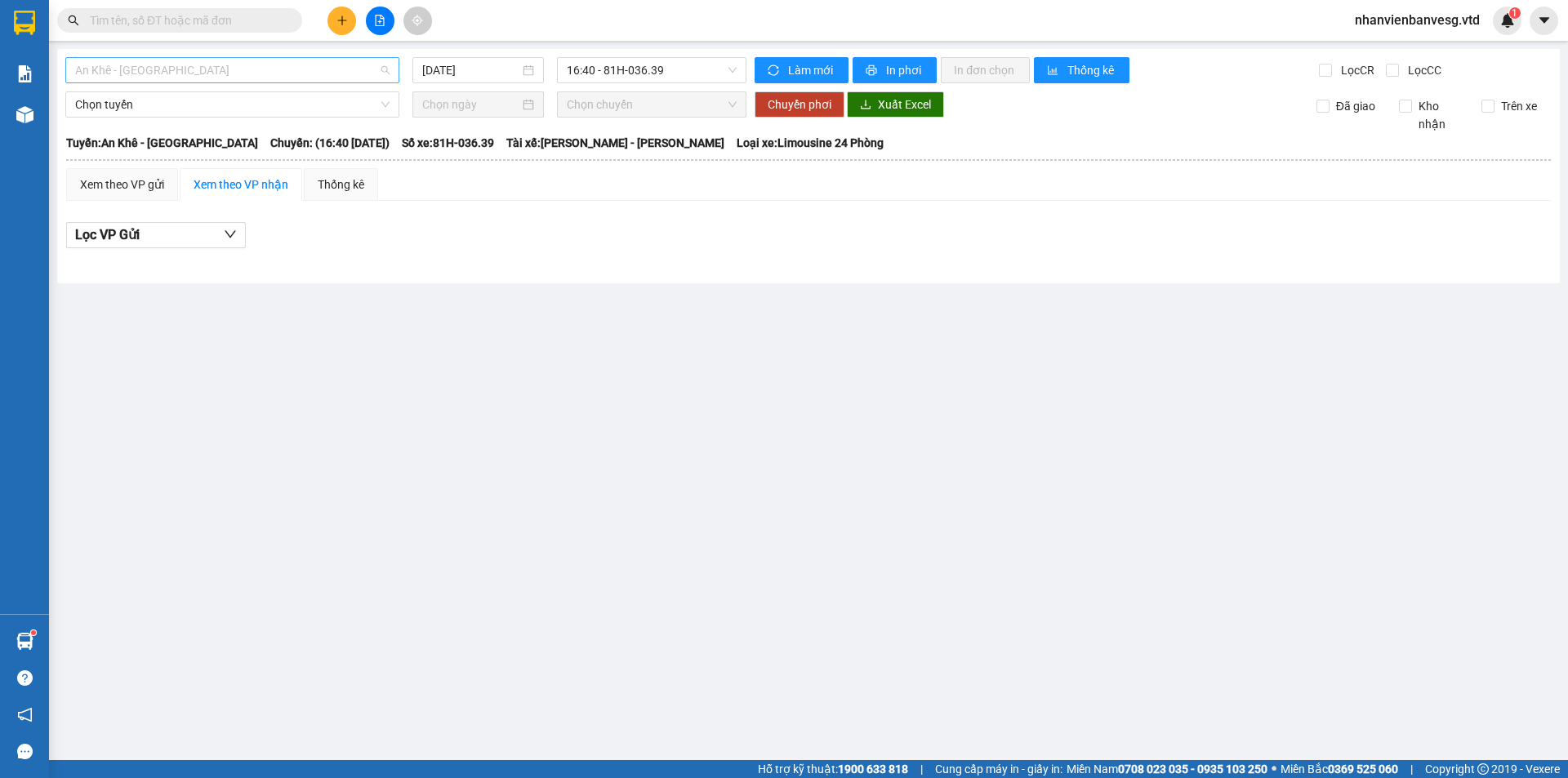
click at [164, 72] on span "An Khê - [GEOGRAPHIC_DATA]" at bounding box center [232, 70] width 314 height 25
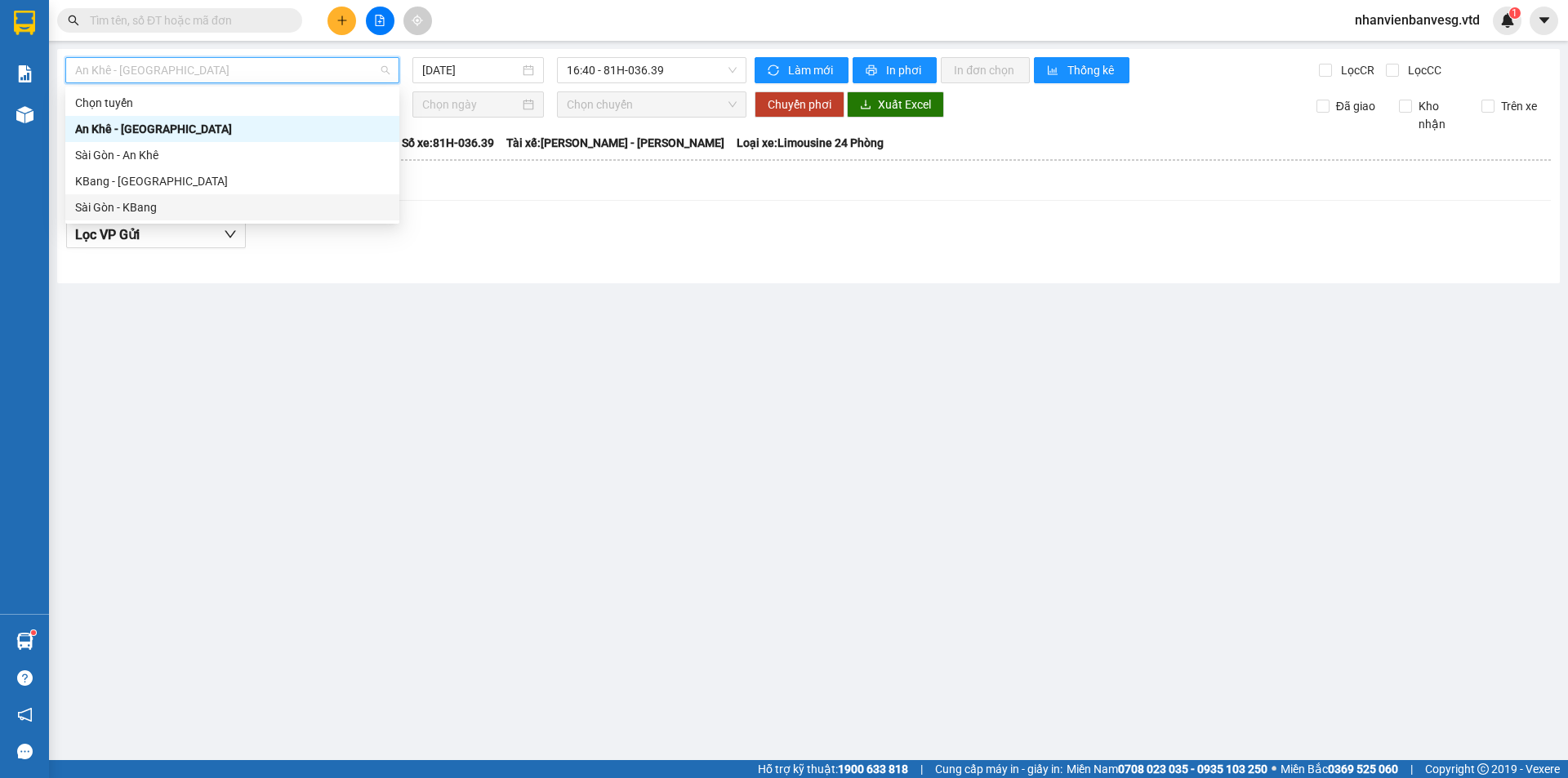
click at [192, 207] on div "Sài Gòn - KBang" at bounding box center [232, 208] width 314 height 18
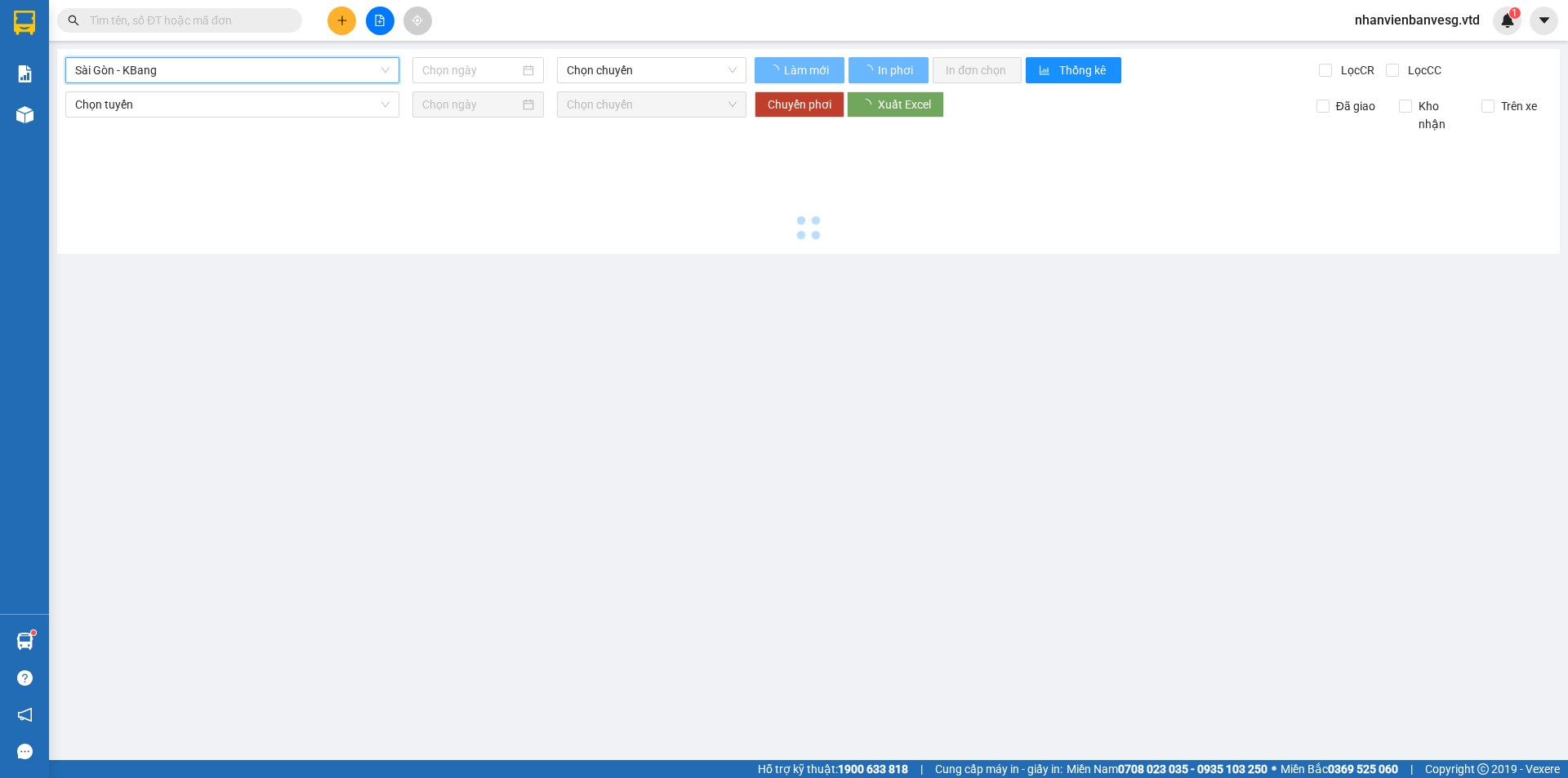
type input "[DATE]"
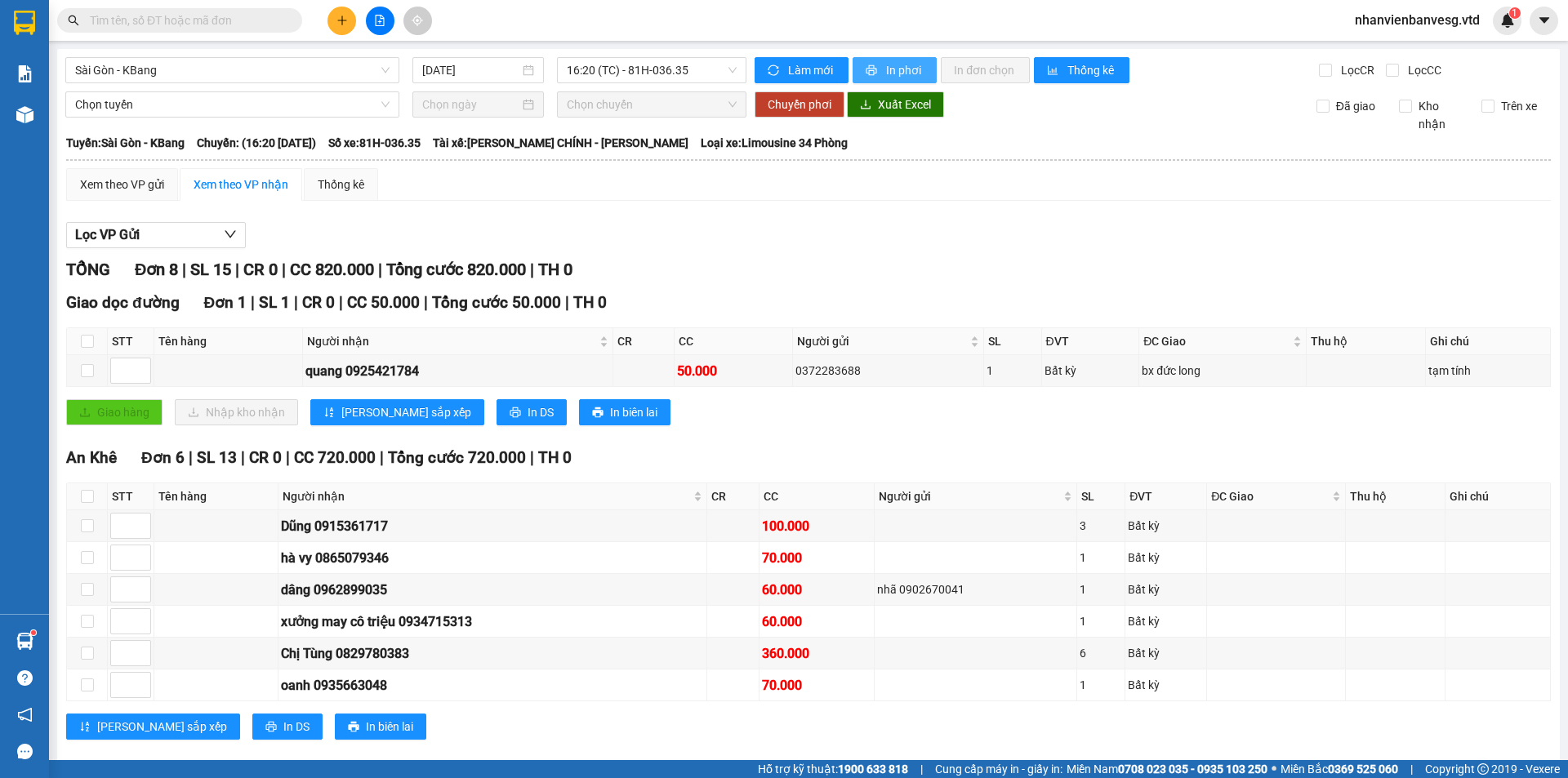
click at [886, 69] on span "In phơi" at bounding box center [905, 70] width 37 height 18
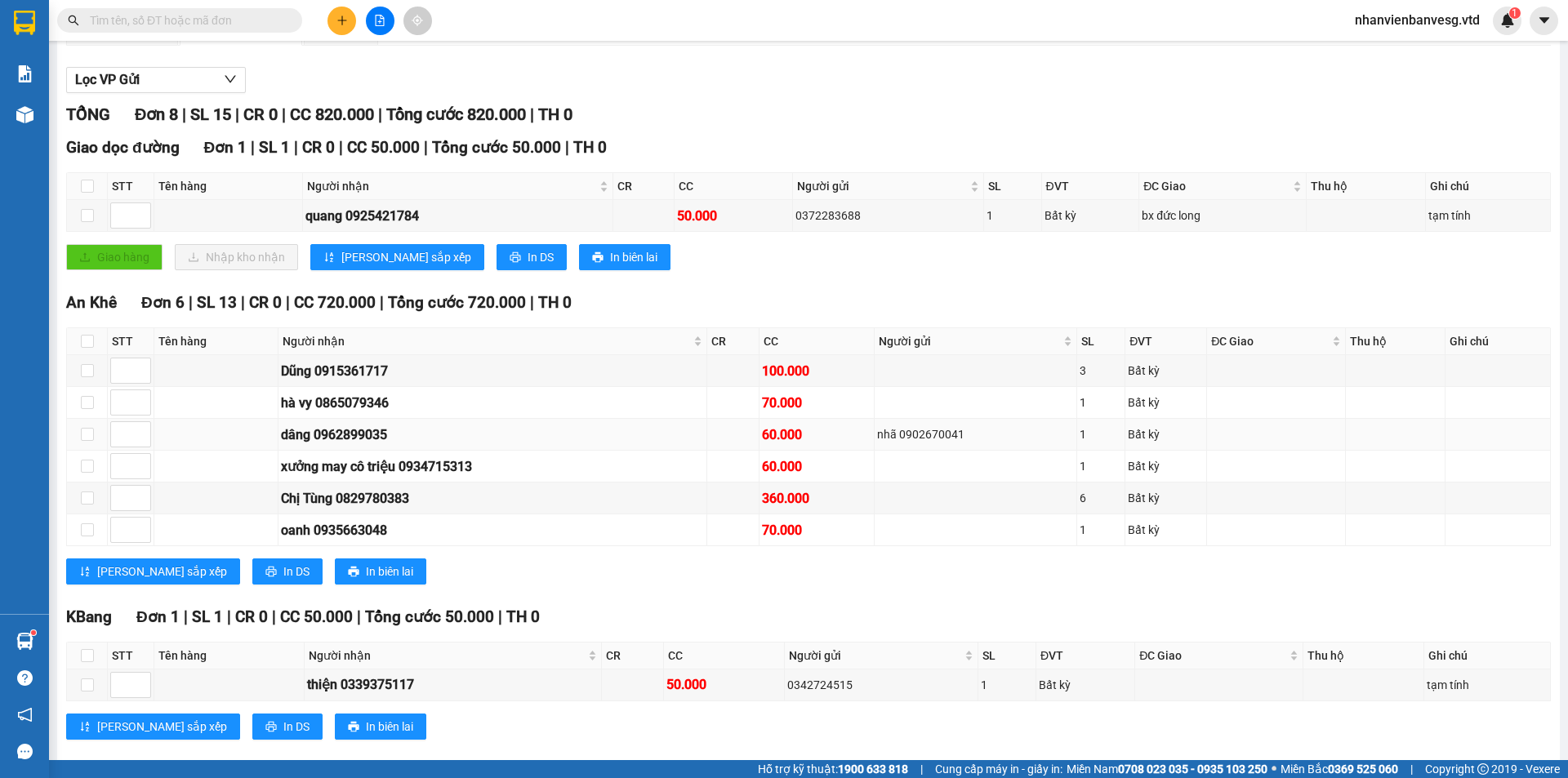
scroll to position [180, 0]
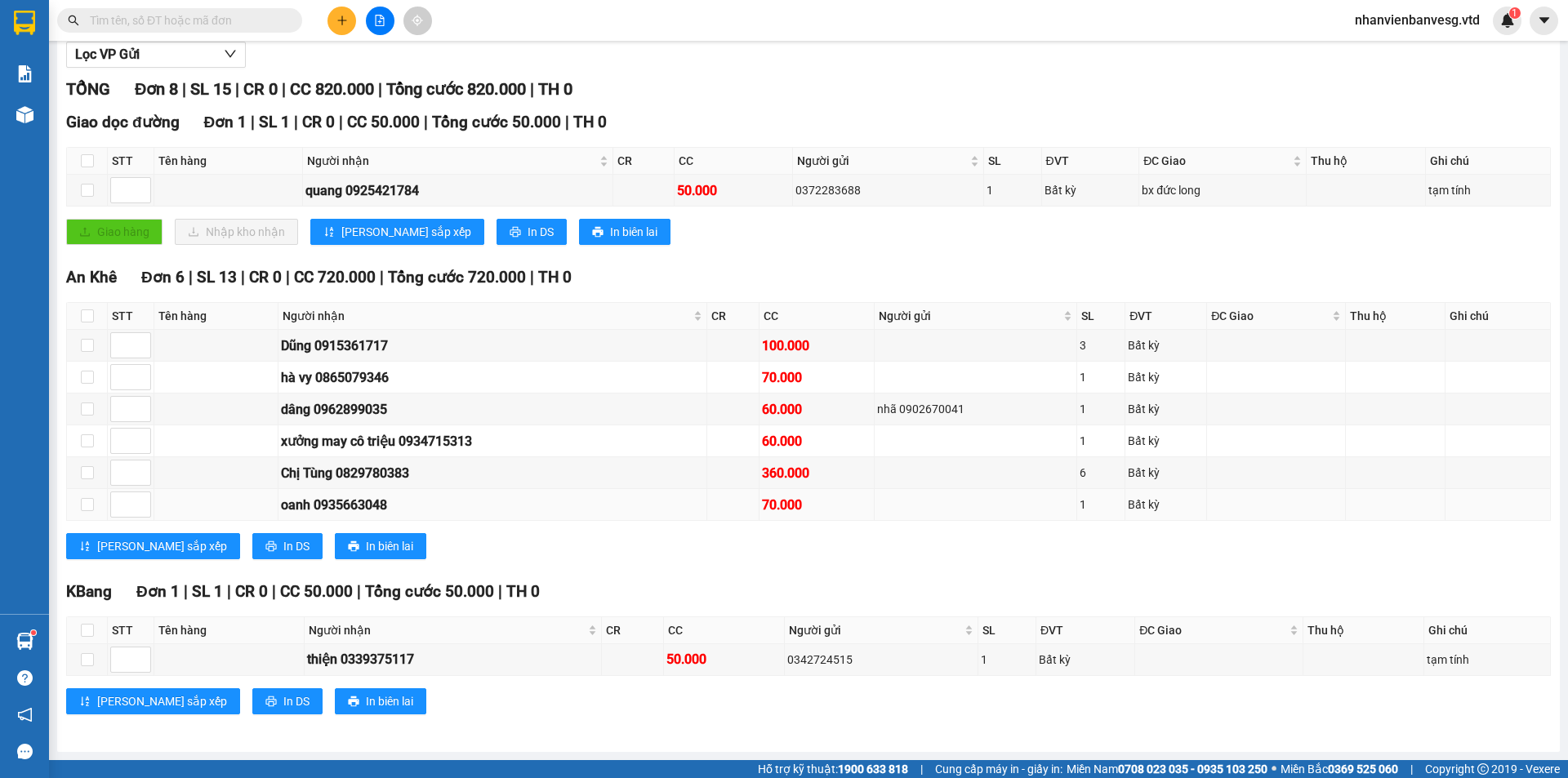
click at [208, 508] on td at bounding box center [217, 505] width 124 height 32
click at [1084, 509] on div "1" at bounding box center [1101, 505] width 43 height 18
click at [86, 502] on input "checkbox" at bounding box center [87, 505] width 13 height 13
checkbox input "true"
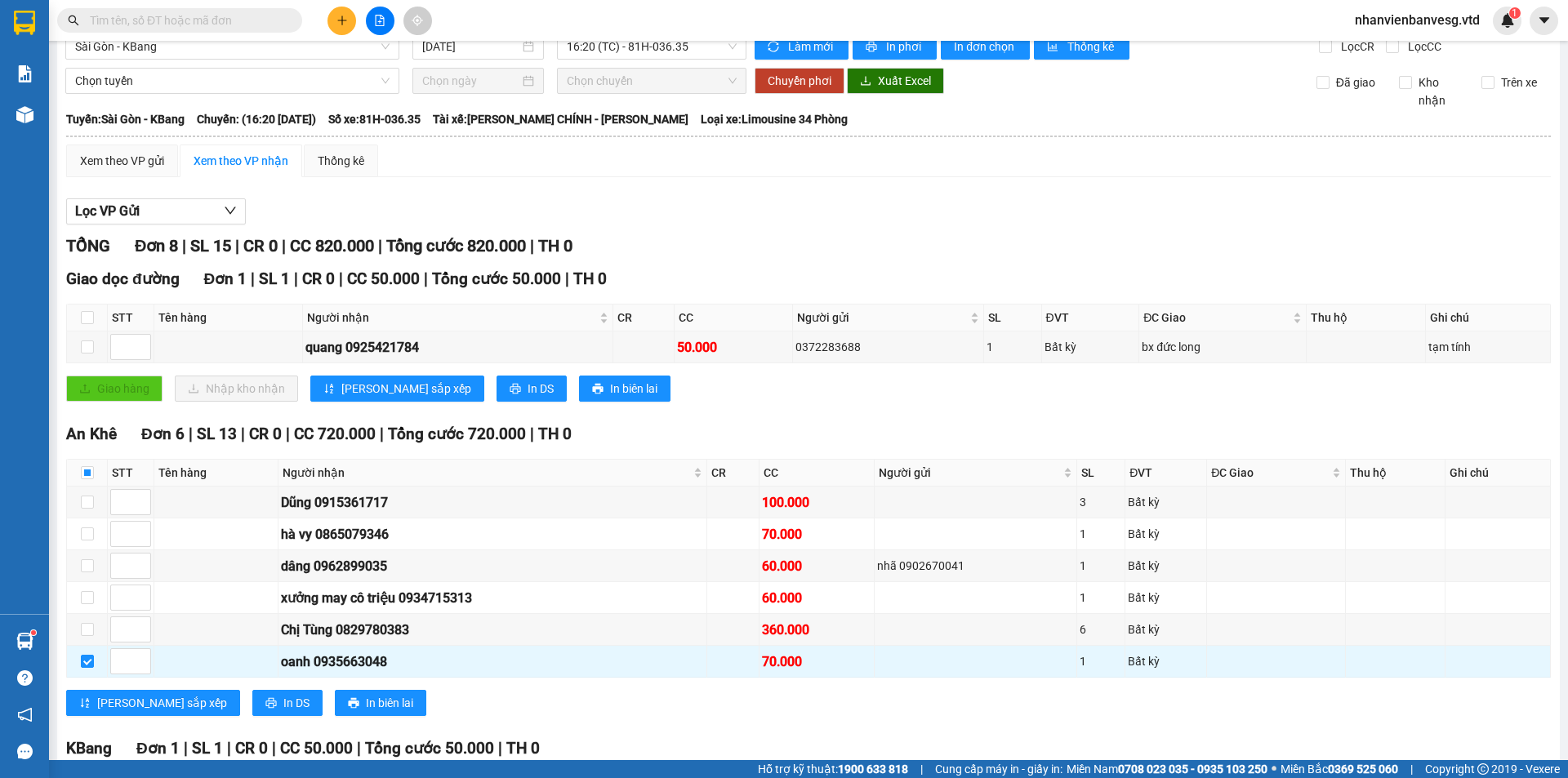
scroll to position [0, 0]
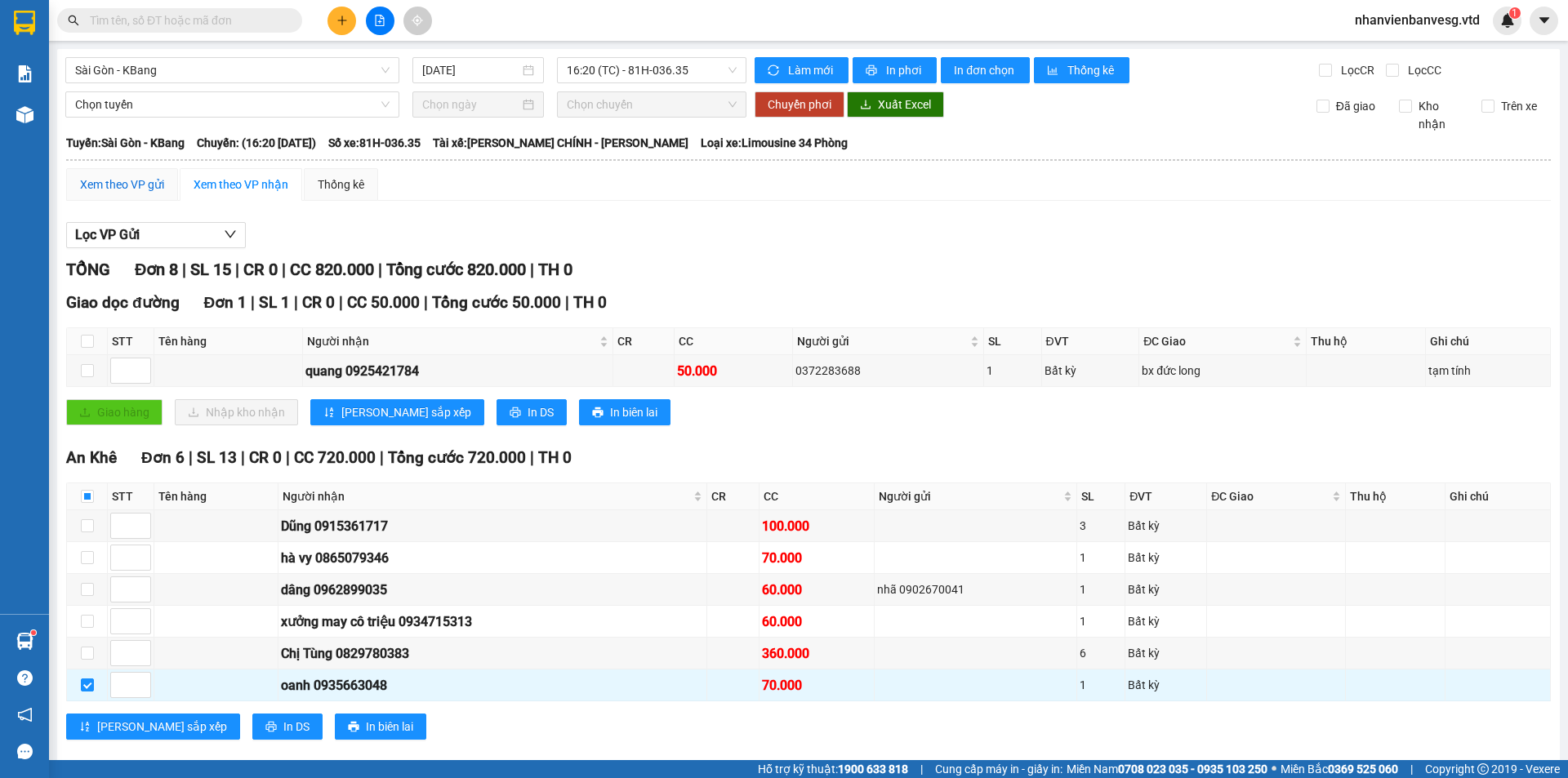
click at [130, 185] on div "Xem theo VP gửi" at bounding box center [122, 185] width 84 height 18
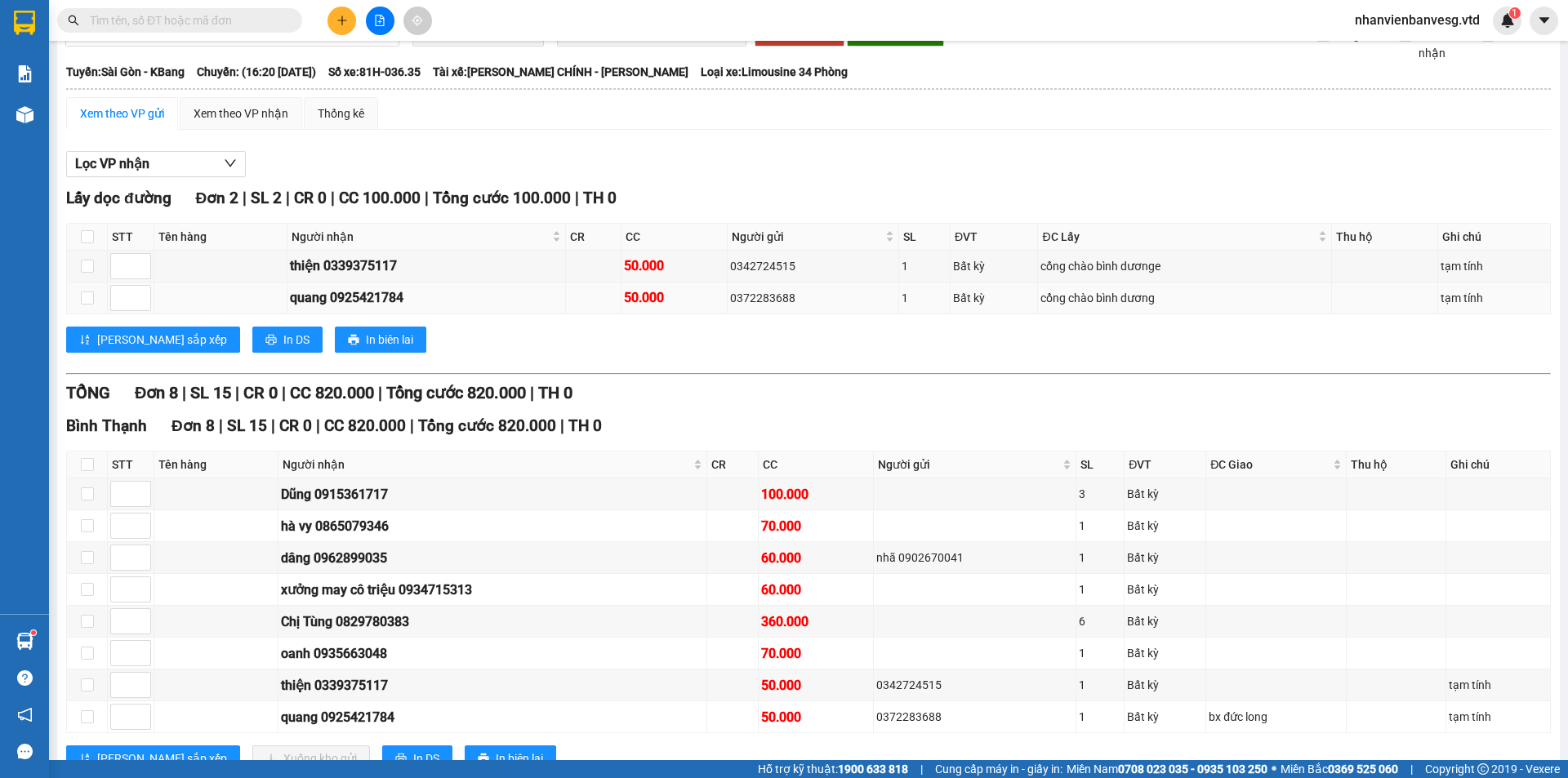
scroll to position [129, 0]
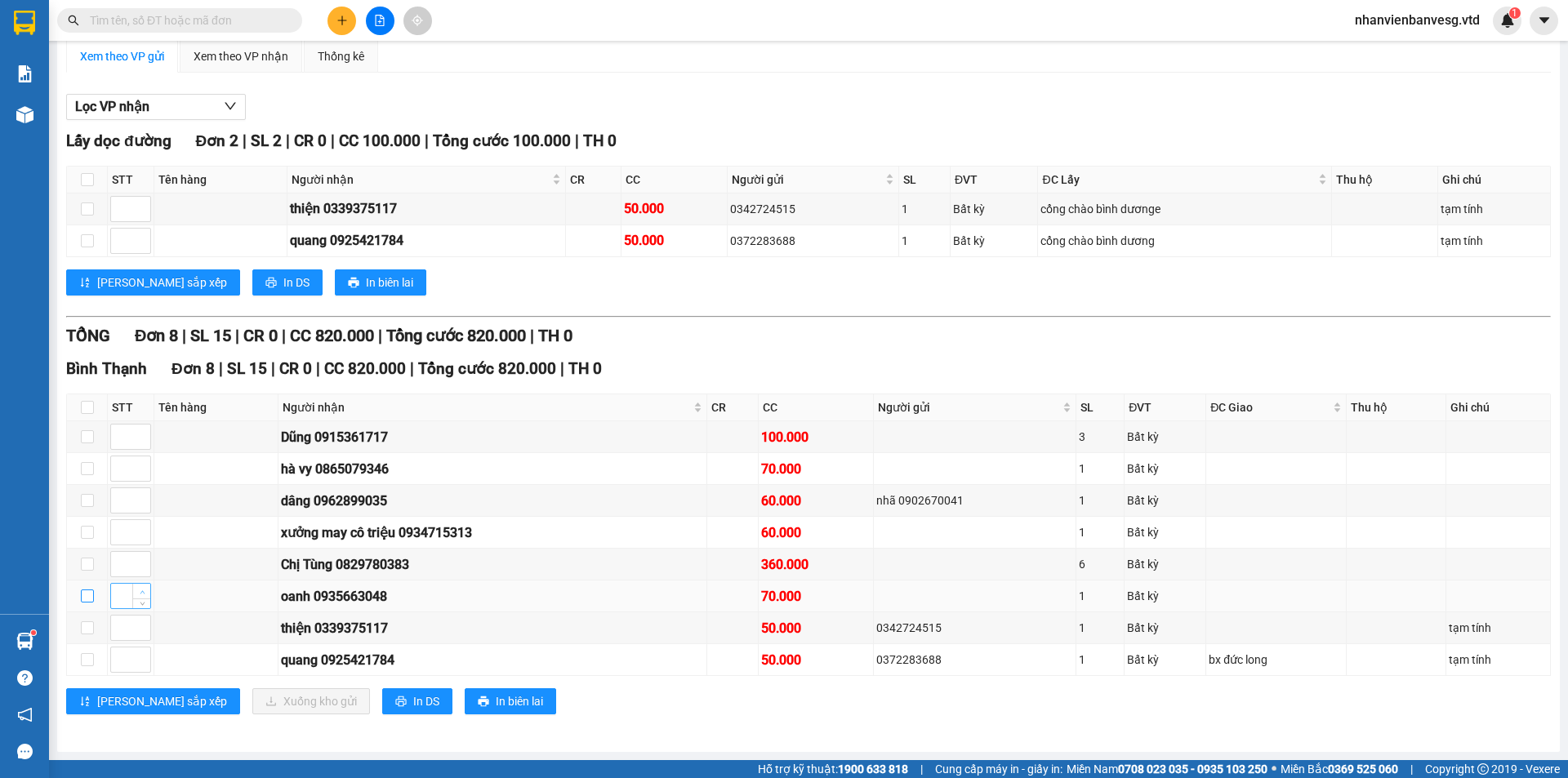
drag, startPoint x: 92, startPoint y: 595, endPoint x: 133, endPoint y: 595, distance: 41.0
click at [92, 593] on input "checkbox" at bounding box center [87, 596] width 13 height 13
checkbox input "true"
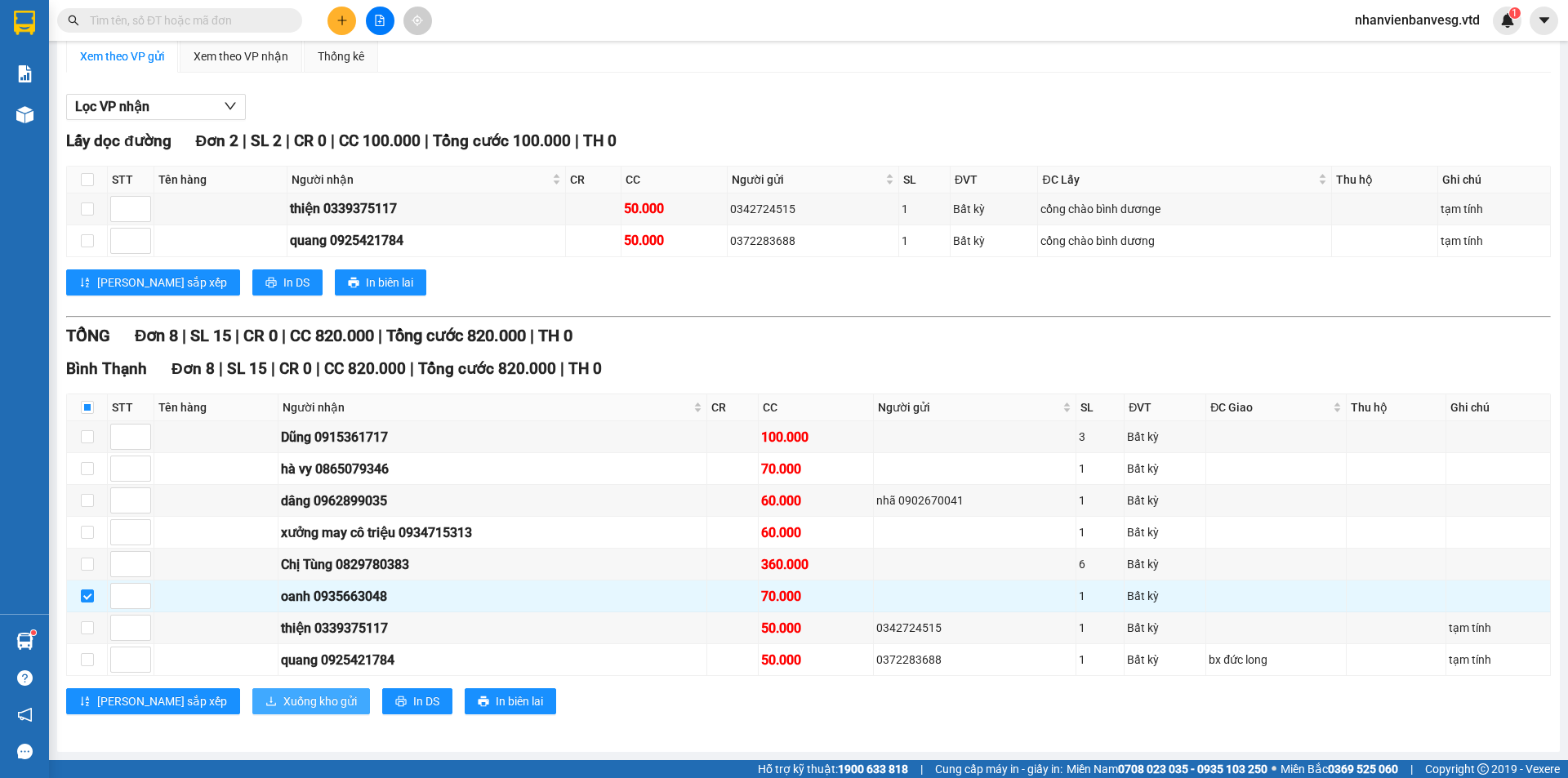
click at [283, 703] on span "Xuống kho gửi" at bounding box center [319, 702] width 74 height 18
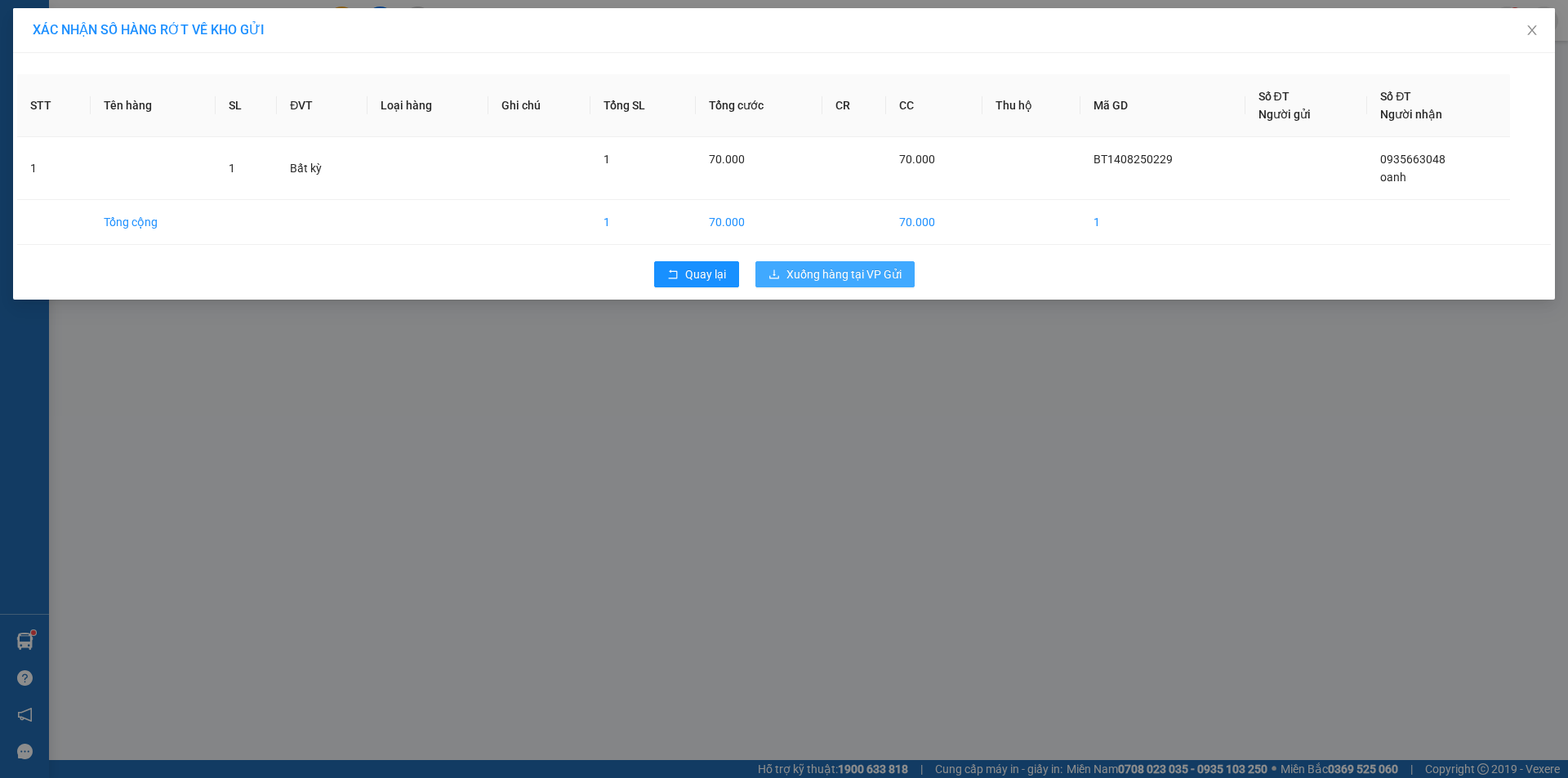
click at [781, 264] on button "Xuống hàng tại VP Gửi" at bounding box center [834, 274] width 159 height 26
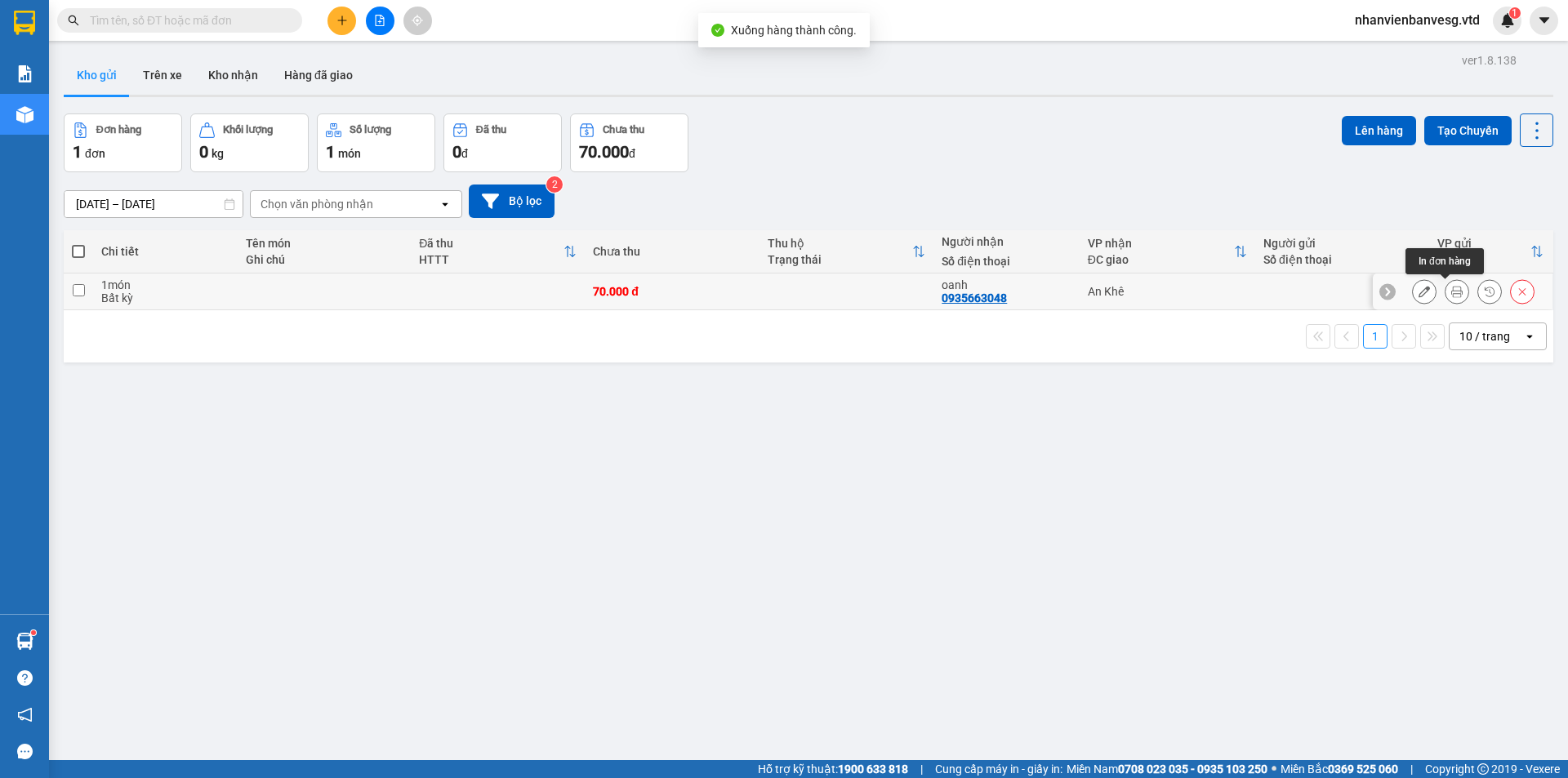
click at [1452, 291] on icon at bounding box center [1457, 291] width 12 height 12
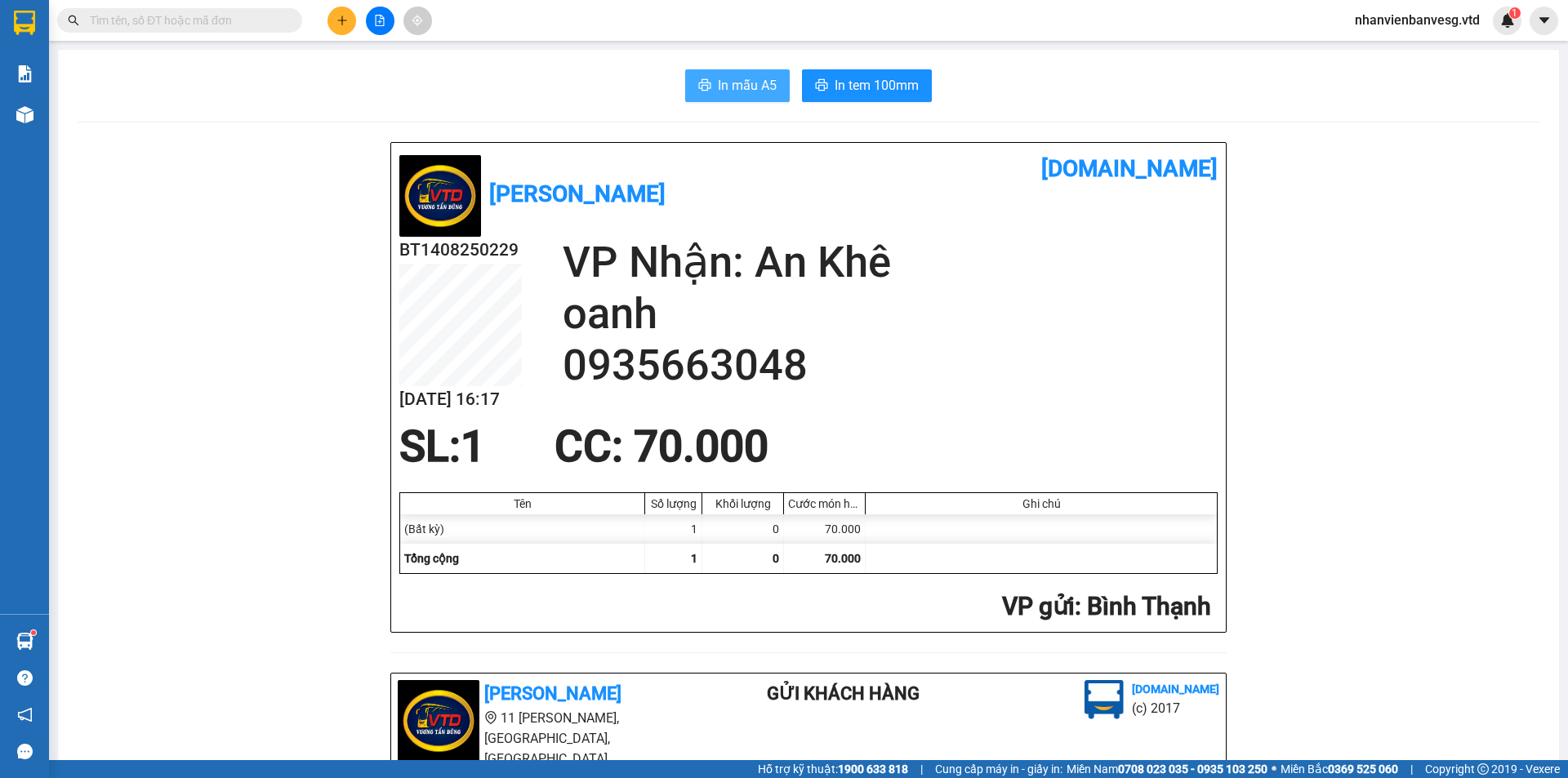
click at [718, 87] on span "In mẫu A5" at bounding box center [747, 85] width 59 height 20
drag, startPoint x: 847, startPoint y: 79, endPoint x: 851, endPoint y: 98, distance: 19.4
click at [847, 80] on span "In tem 100mm" at bounding box center [877, 85] width 84 height 20
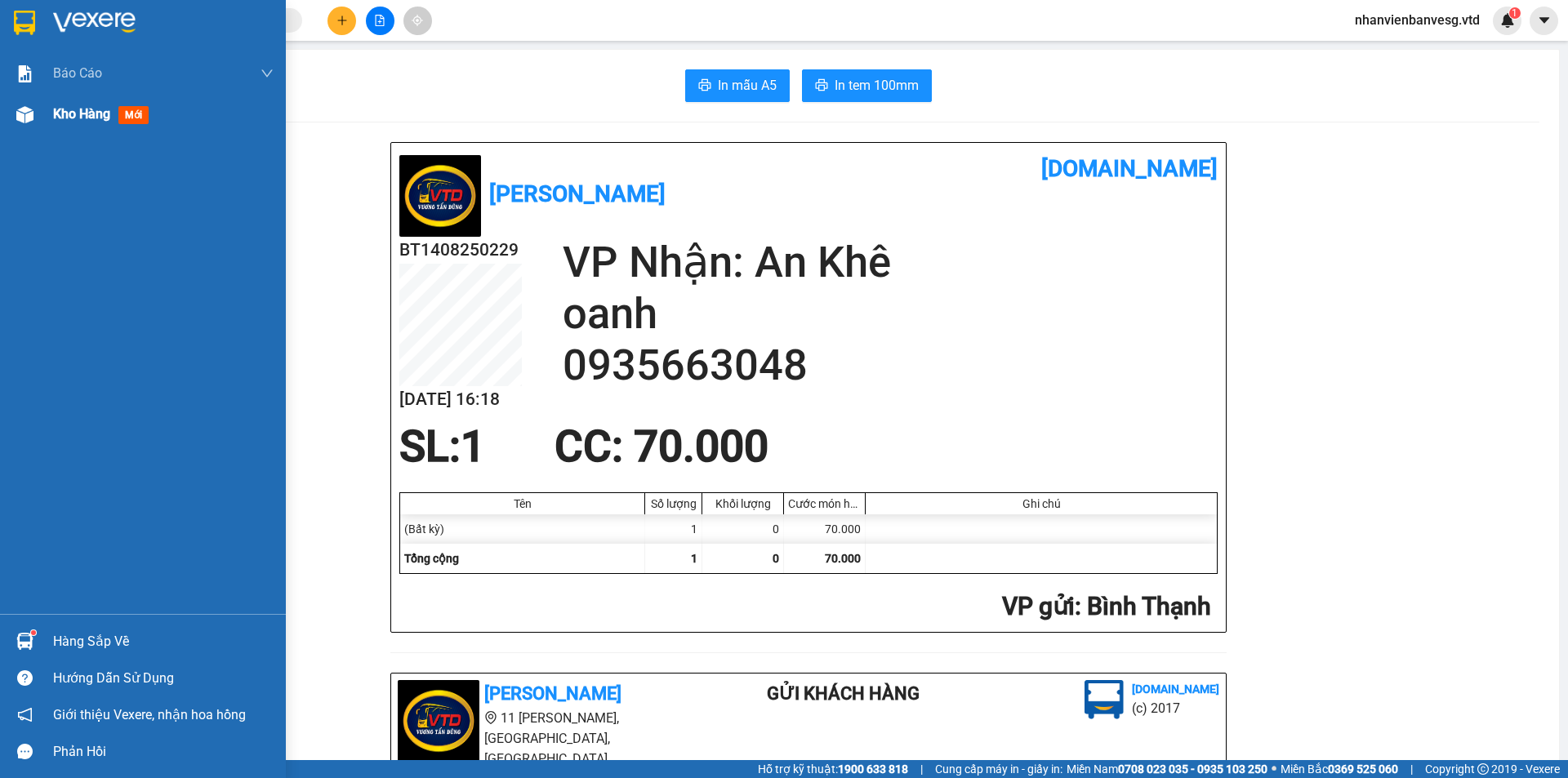
drag, startPoint x: 27, startPoint y: 106, endPoint x: 35, endPoint y: 112, distance: 10.0
click at [28, 106] on img at bounding box center [24, 114] width 17 height 17
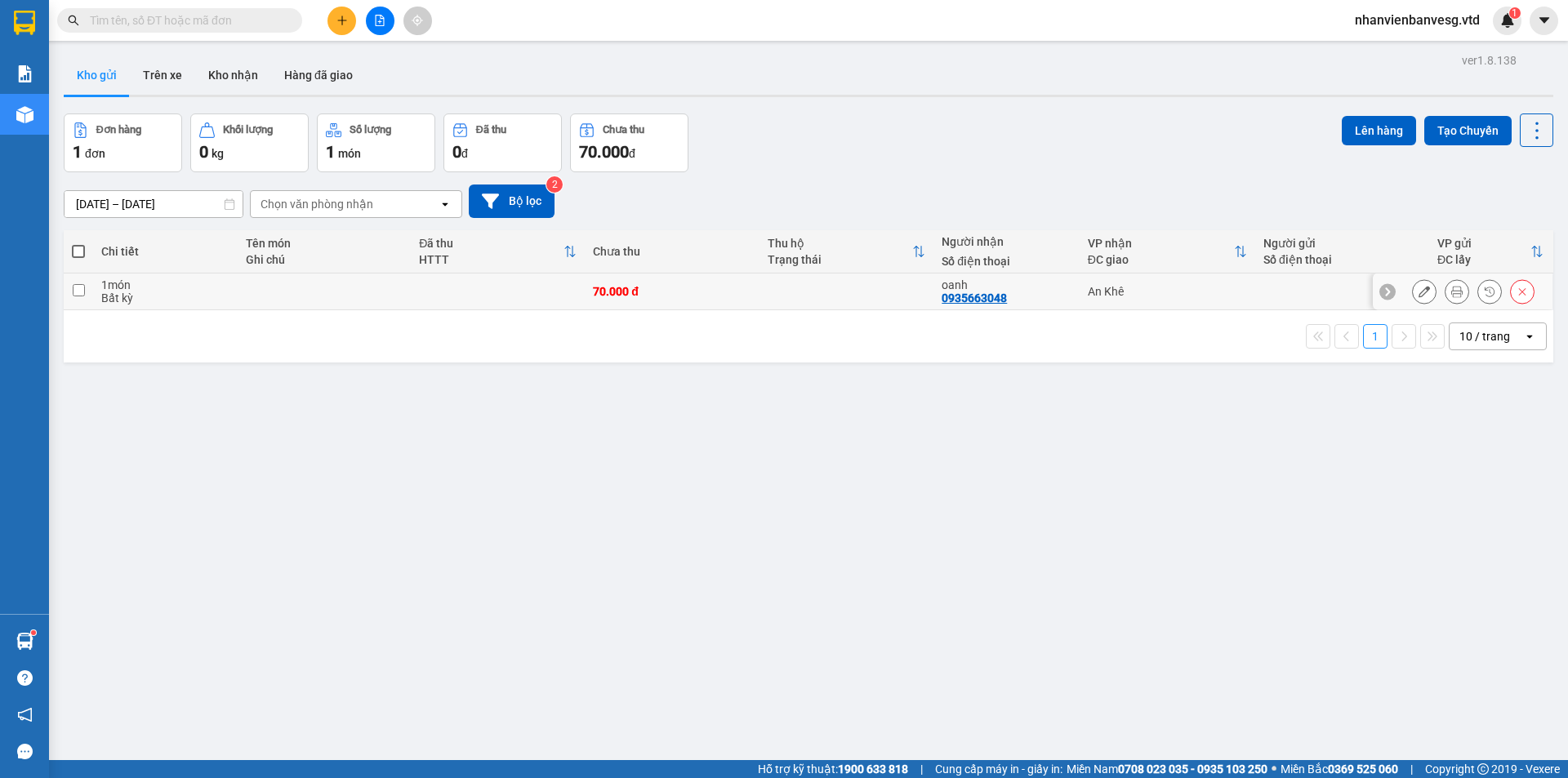
click at [75, 295] on input "checkbox" at bounding box center [79, 290] width 12 height 12
checkbox input "true"
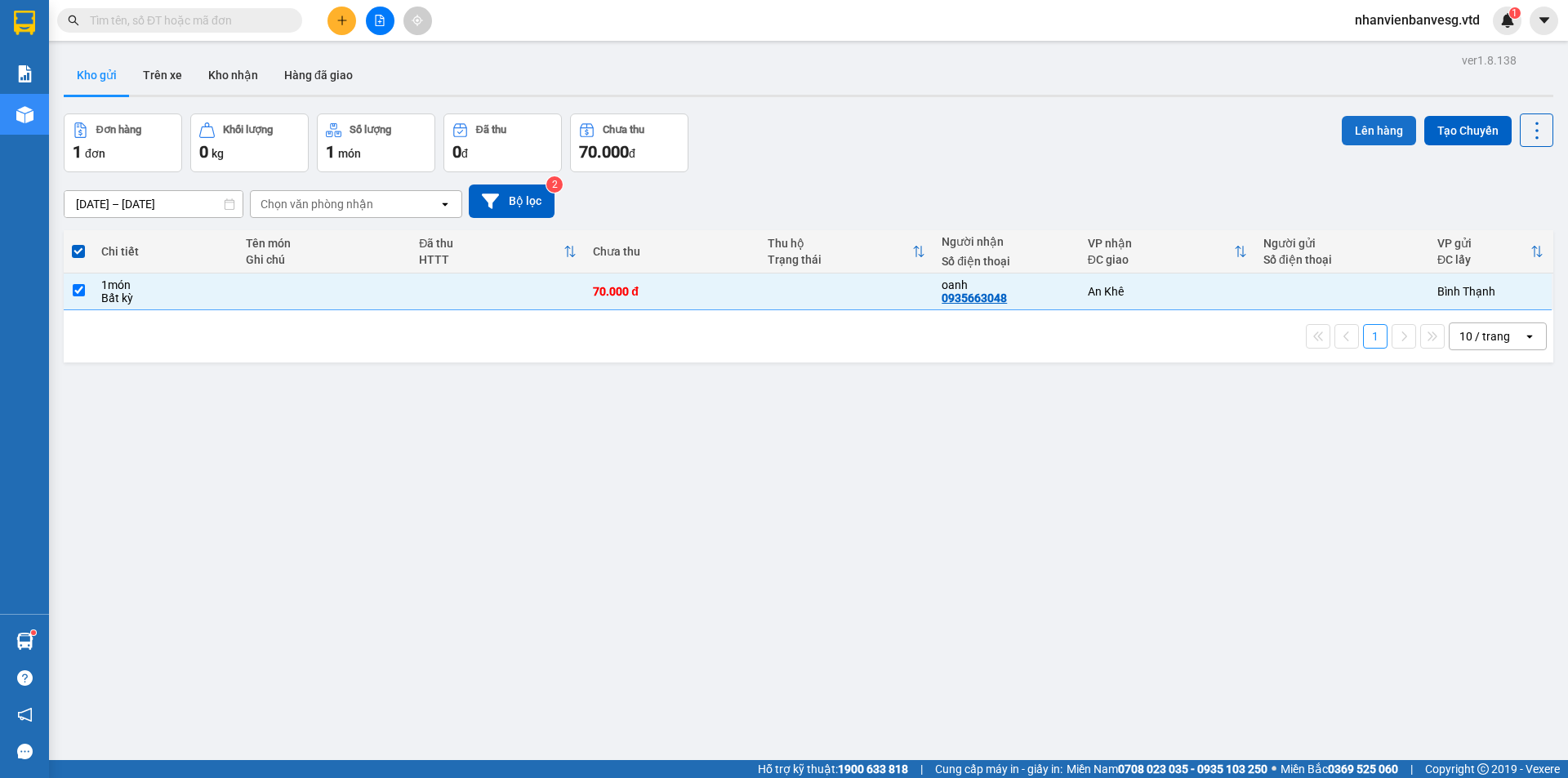
click at [1372, 130] on button "Lên hàng" at bounding box center [1379, 130] width 75 height 29
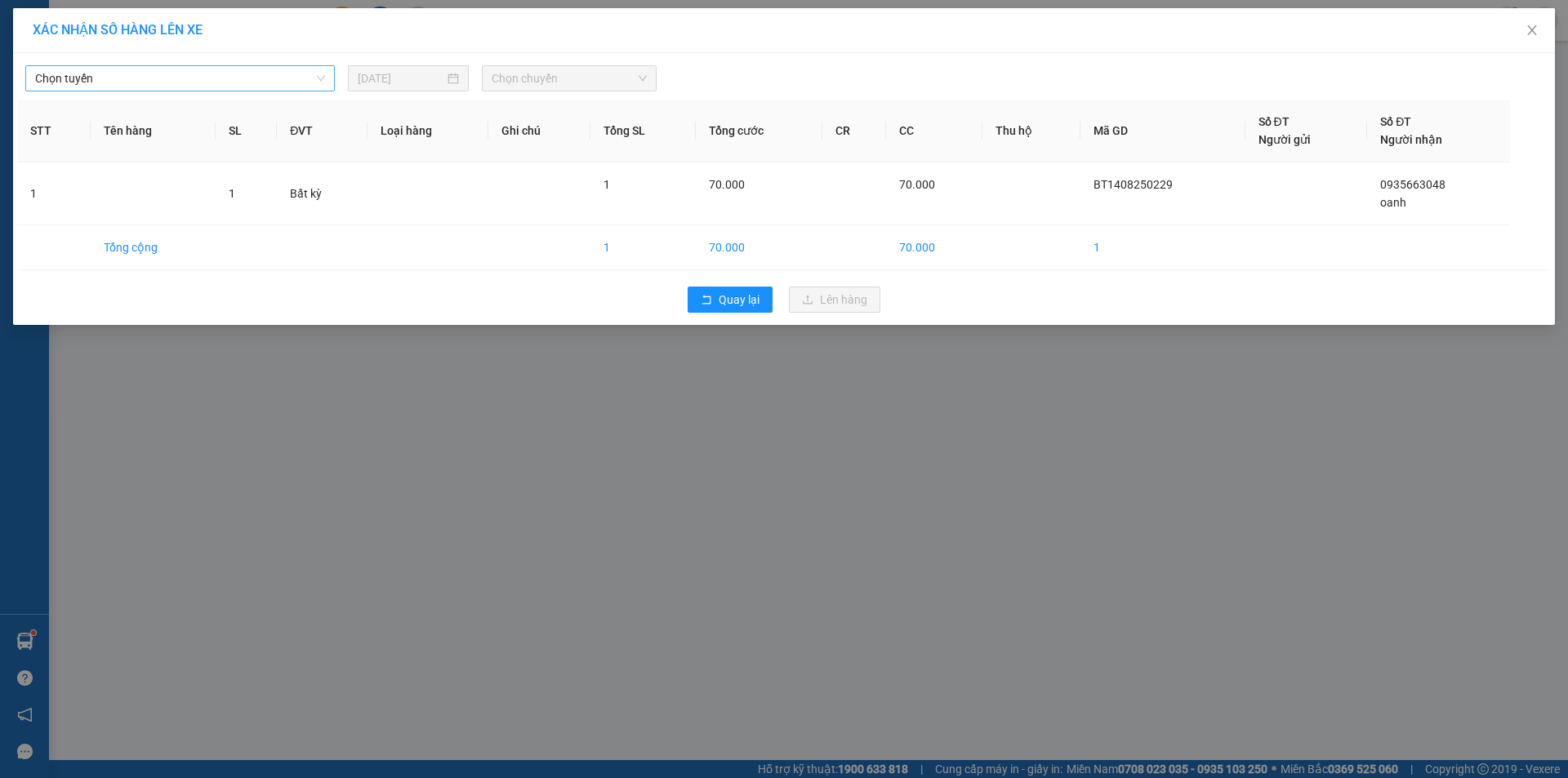
click at [147, 82] on span "Chọn tuyến" at bounding box center [180, 79] width 290 height 25
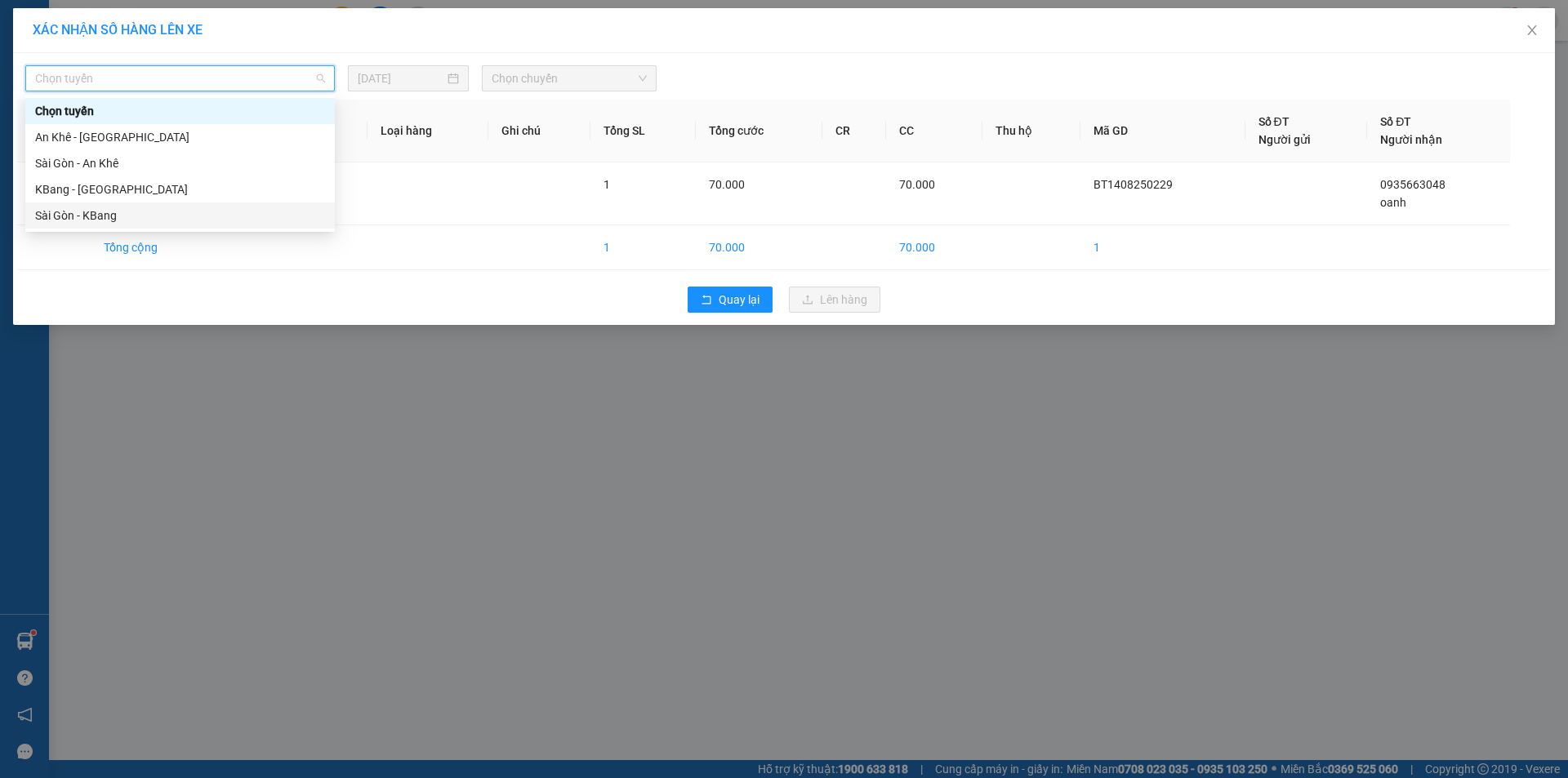
click at [177, 204] on div "Sài Gòn - KBang" at bounding box center [180, 215] width 310 height 26
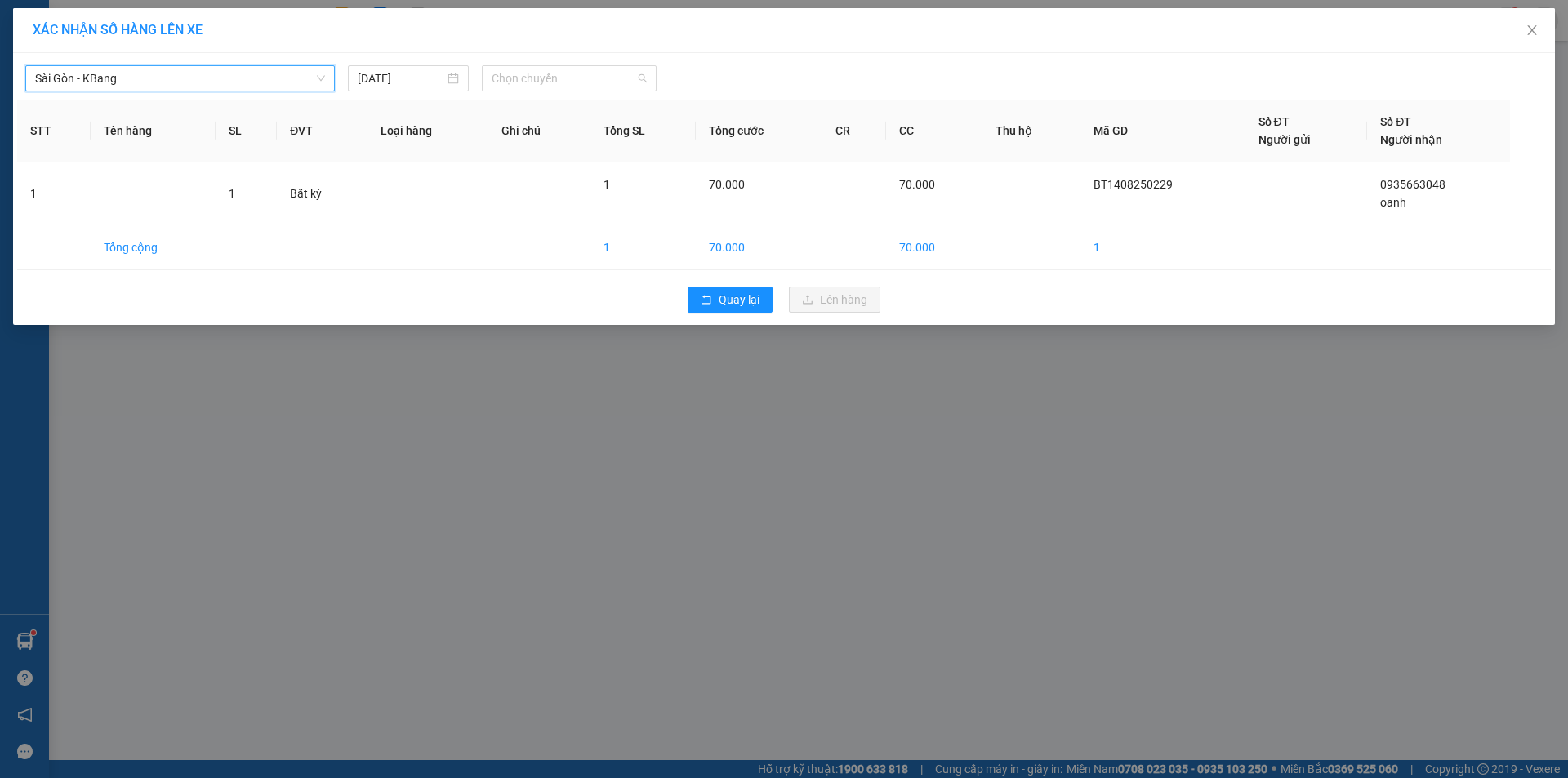
drag, startPoint x: 504, startPoint y: 77, endPoint x: 540, endPoint y: 114, distance: 51.6
click at [508, 80] on span "Chọn chuyến" at bounding box center [569, 79] width 155 height 25
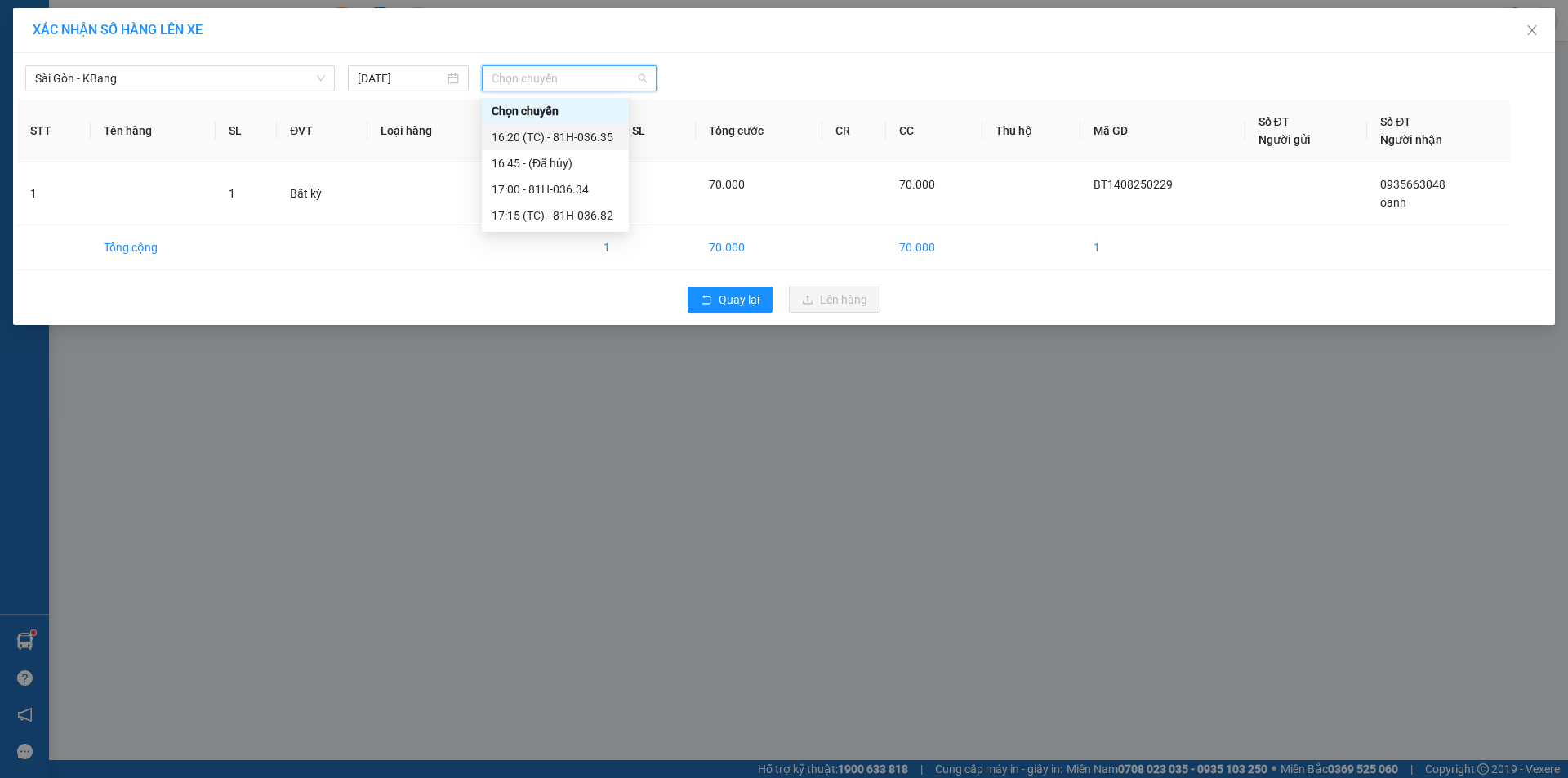
click at [558, 143] on div "16:20 (TC) - 81H-036.35" at bounding box center [555, 138] width 128 height 18
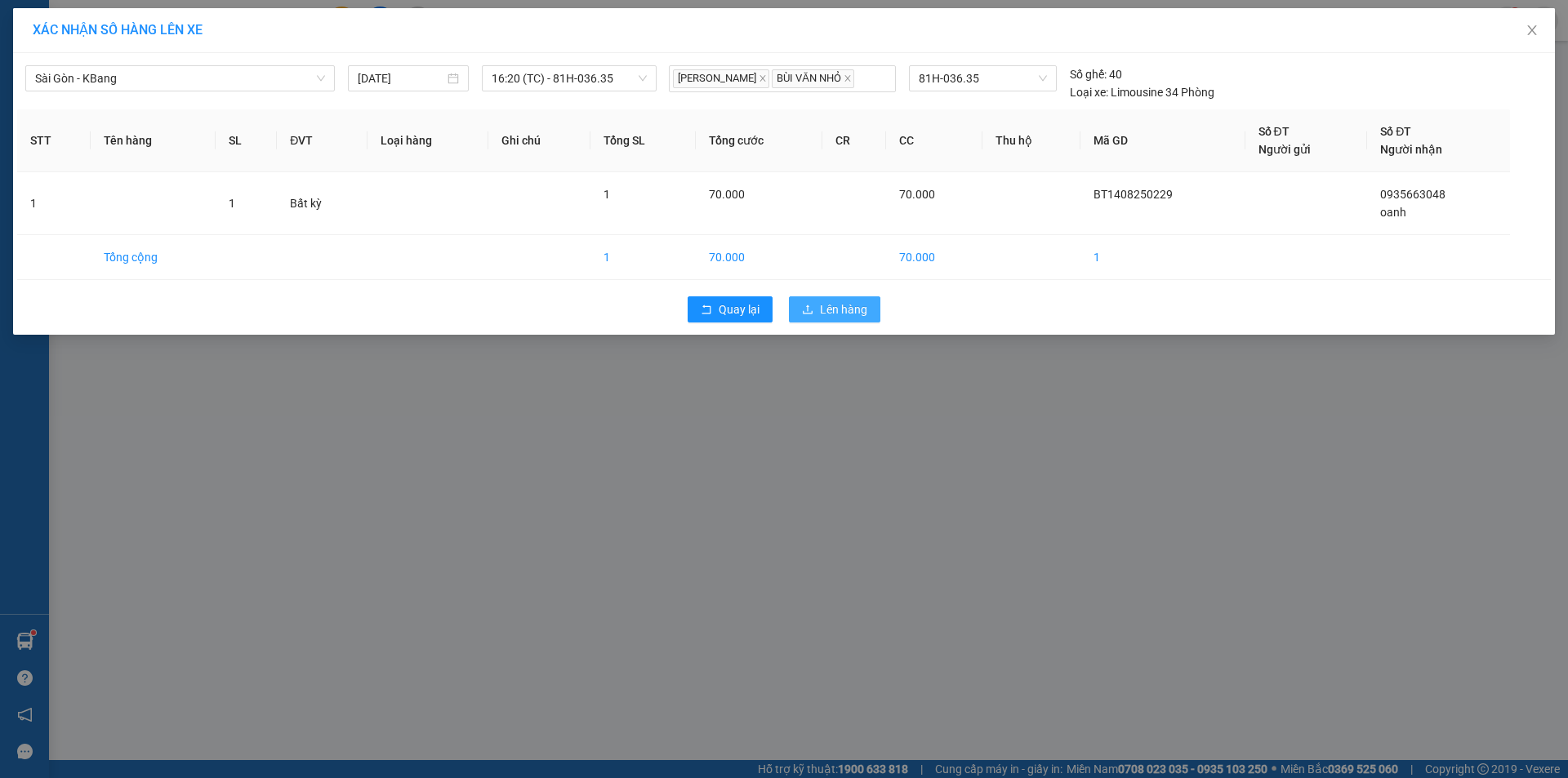
click at [858, 316] on span "Lên hàng" at bounding box center [843, 310] width 47 height 18
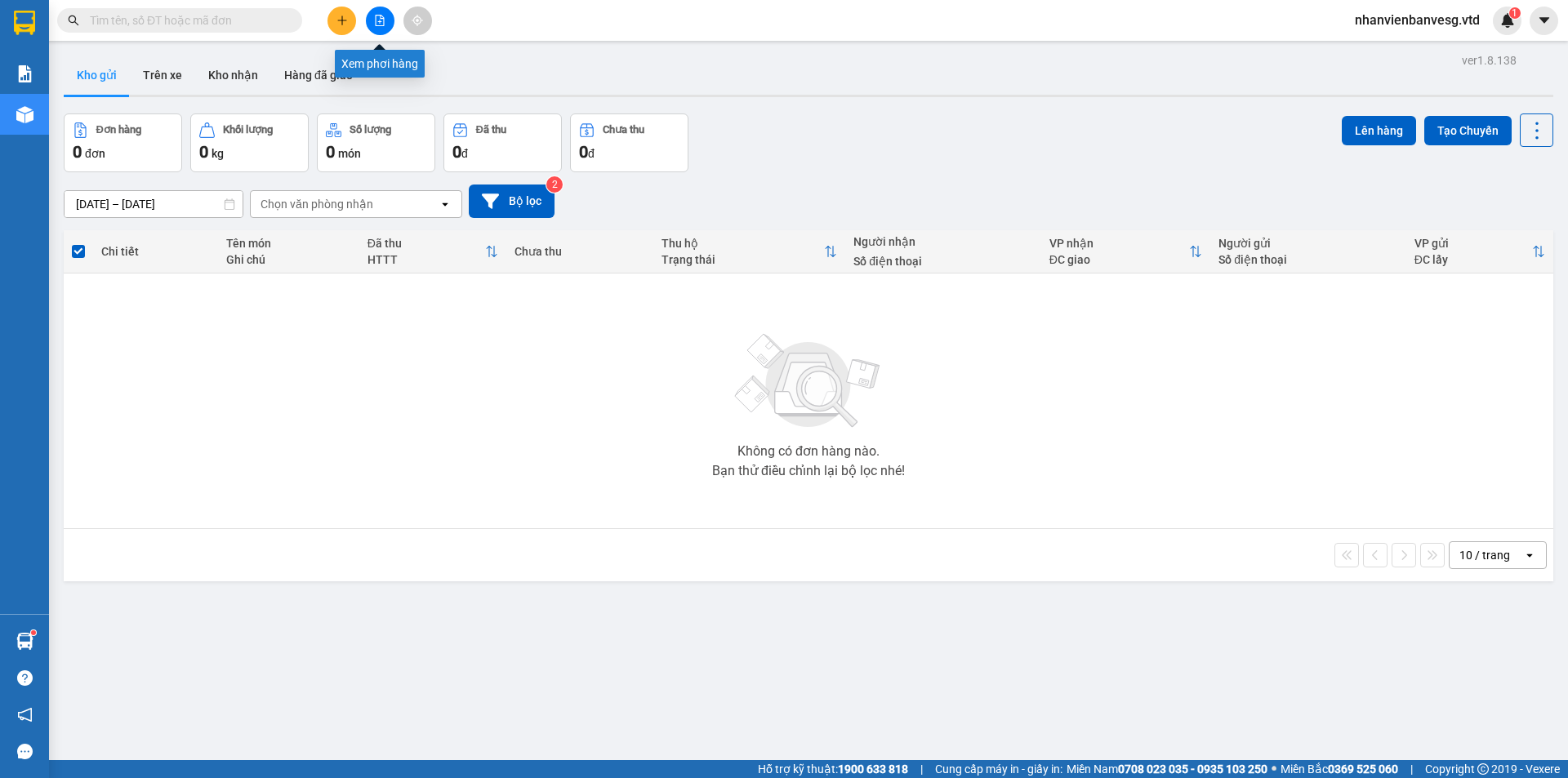
click at [376, 20] on icon "file-add" at bounding box center [380, 20] width 12 height 12
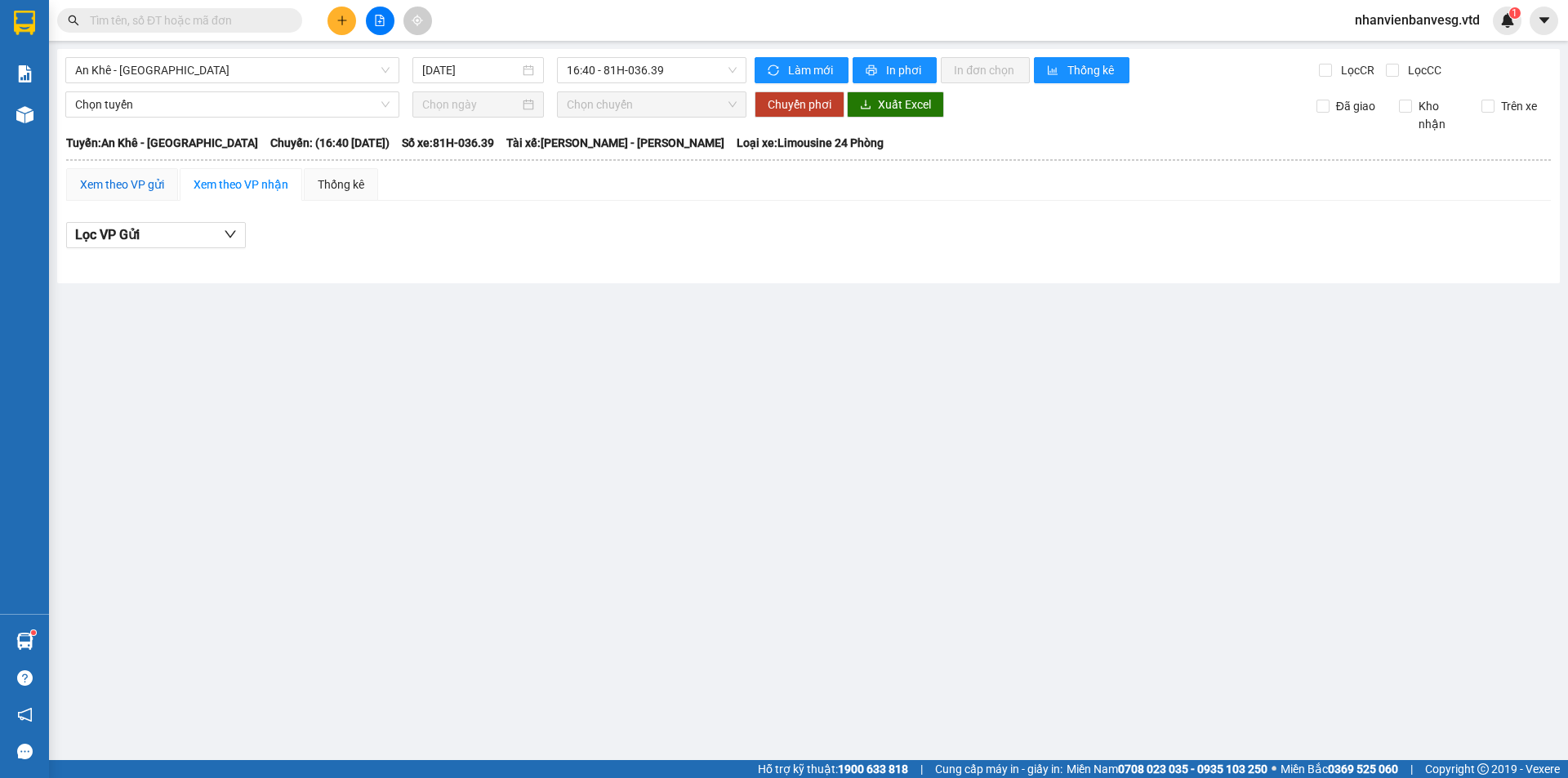
click at [154, 185] on div "Xem theo VP gửi" at bounding box center [122, 185] width 84 height 18
click at [286, 72] on span "An Khê - [GEOGRAPHIC_DATA]" at bounding box center [232, 70] width 314 height 25
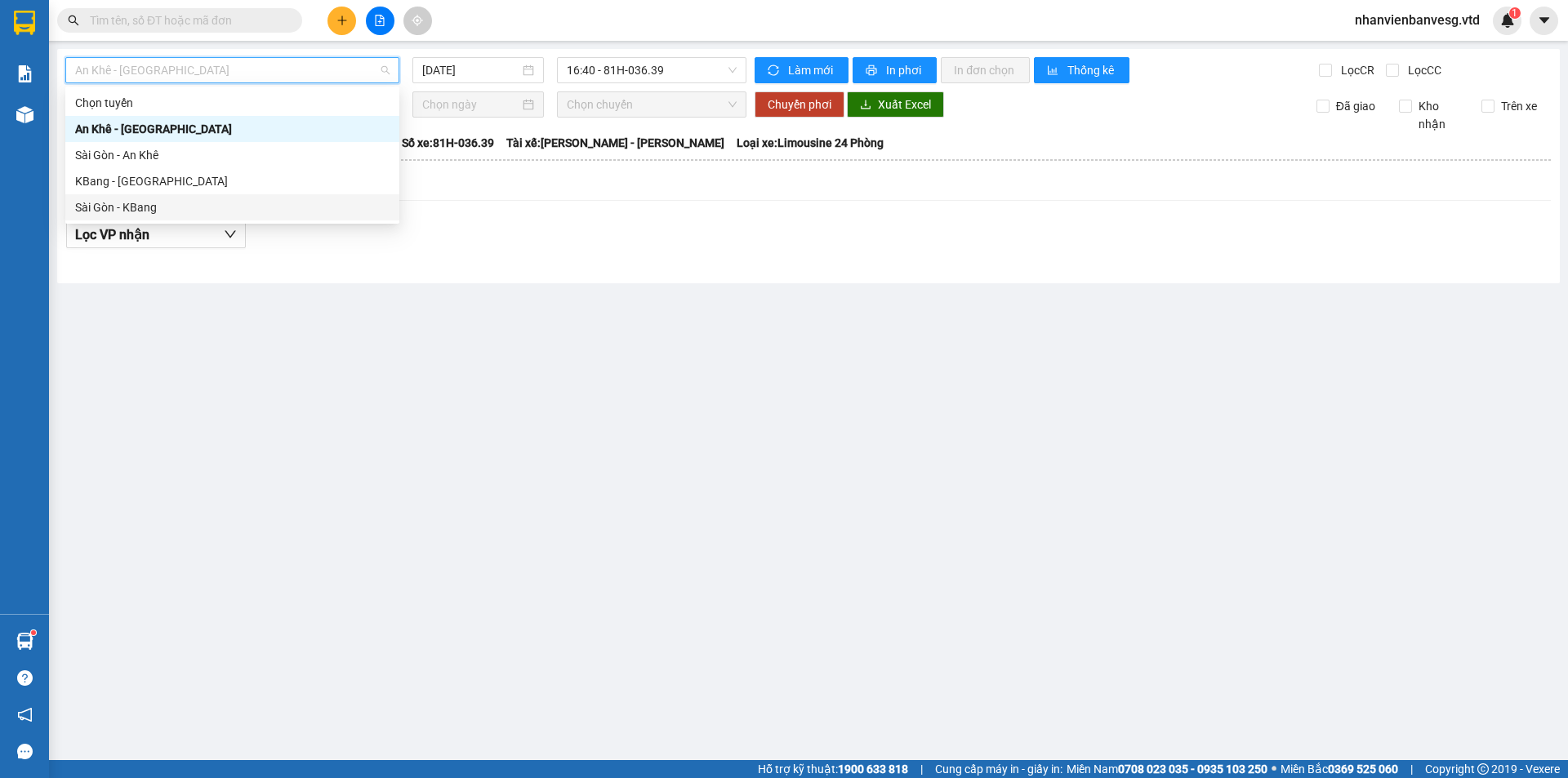
click at [209, 202] on div "Sài Gòn - KBang" at bounding box center [232, 208] width 314 height 18
type input "[DATE]"
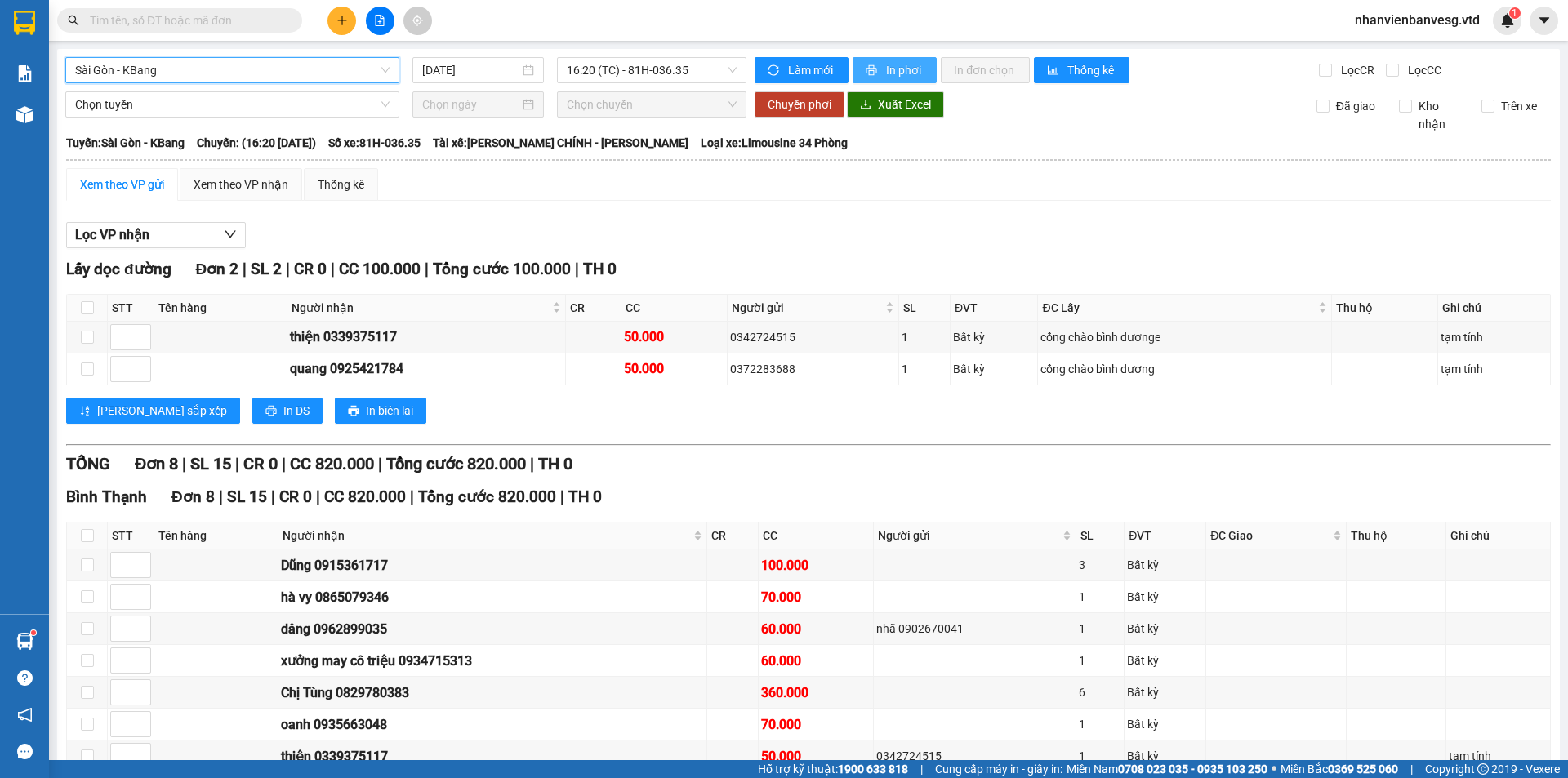
click at [886, 67] on span "In phơi" at bounding box center [905, 70] width 37 height 18
click at [664, 72] on span "16:20 (TC) - 81H-036.35" at bounding box center [651, 70] width 169 height 25
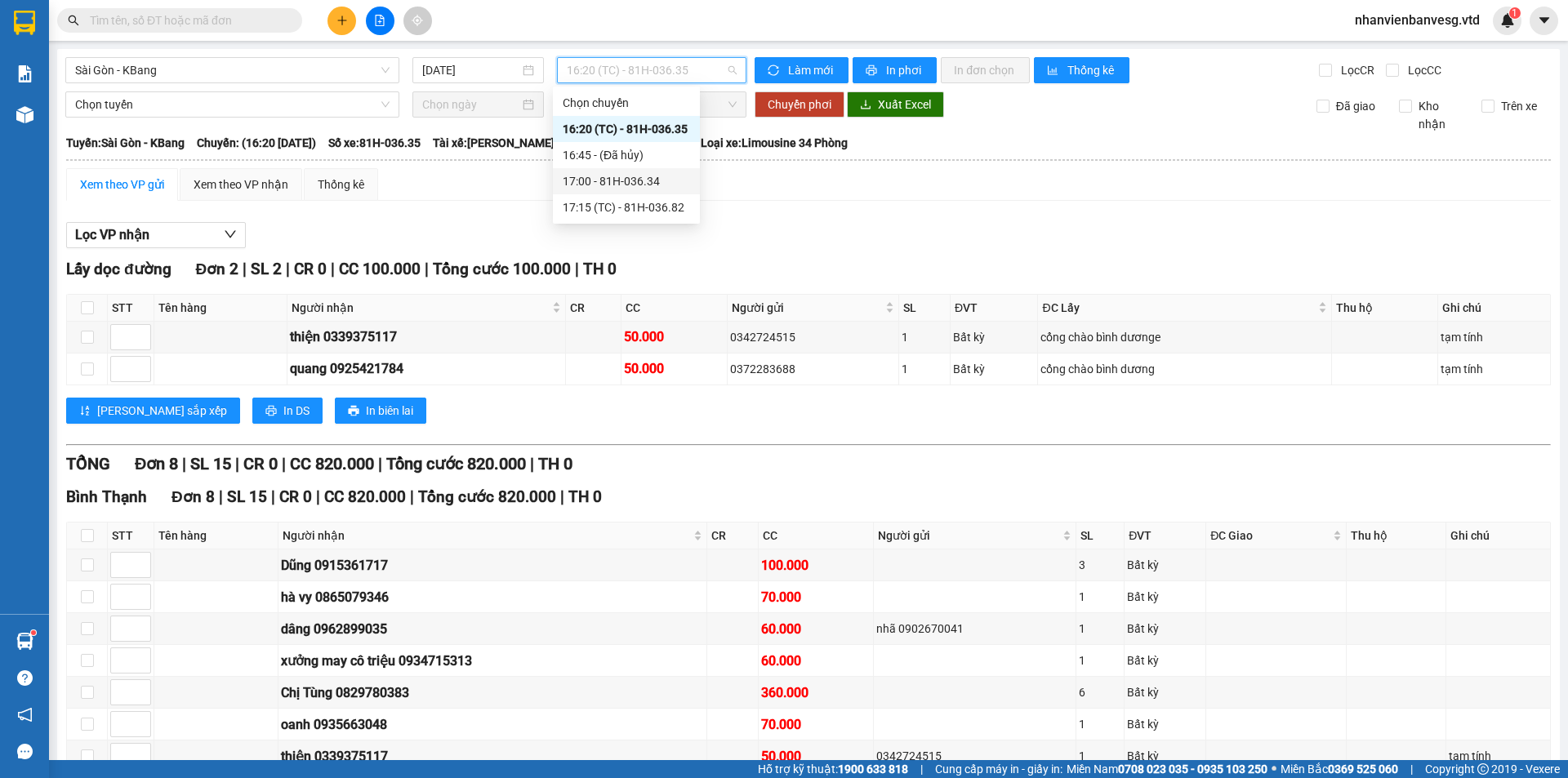
click at [662, 185] on div "17:00 - 81H-036.34" at bounding box center [626, 181] width 128 height 18
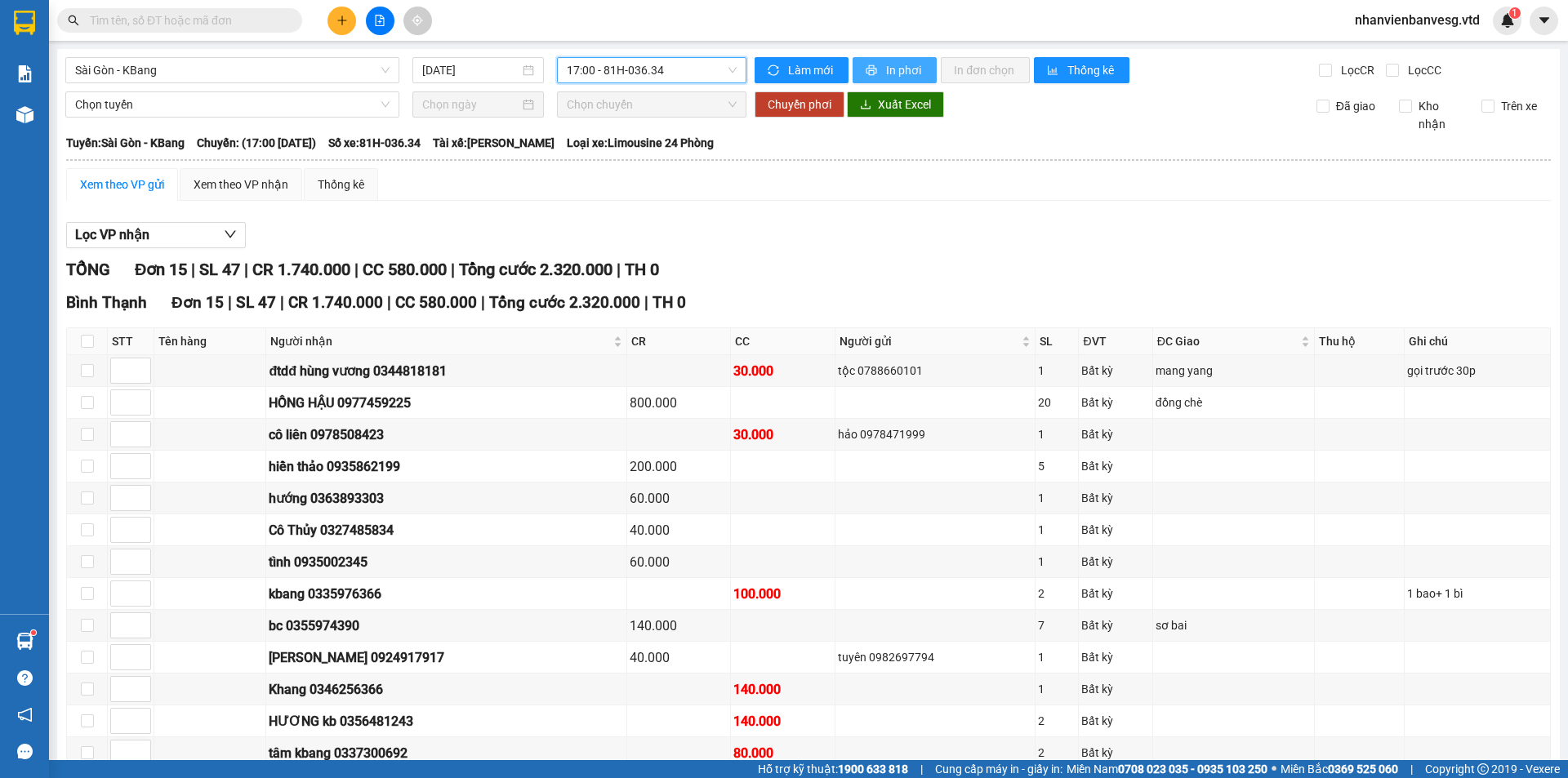
click at [890, 67] on span "In phơi" at bounding box center [905, 70] width 37 height 18
click at [344, 13] on button at bounding box center [342, 20] width 28 height 28
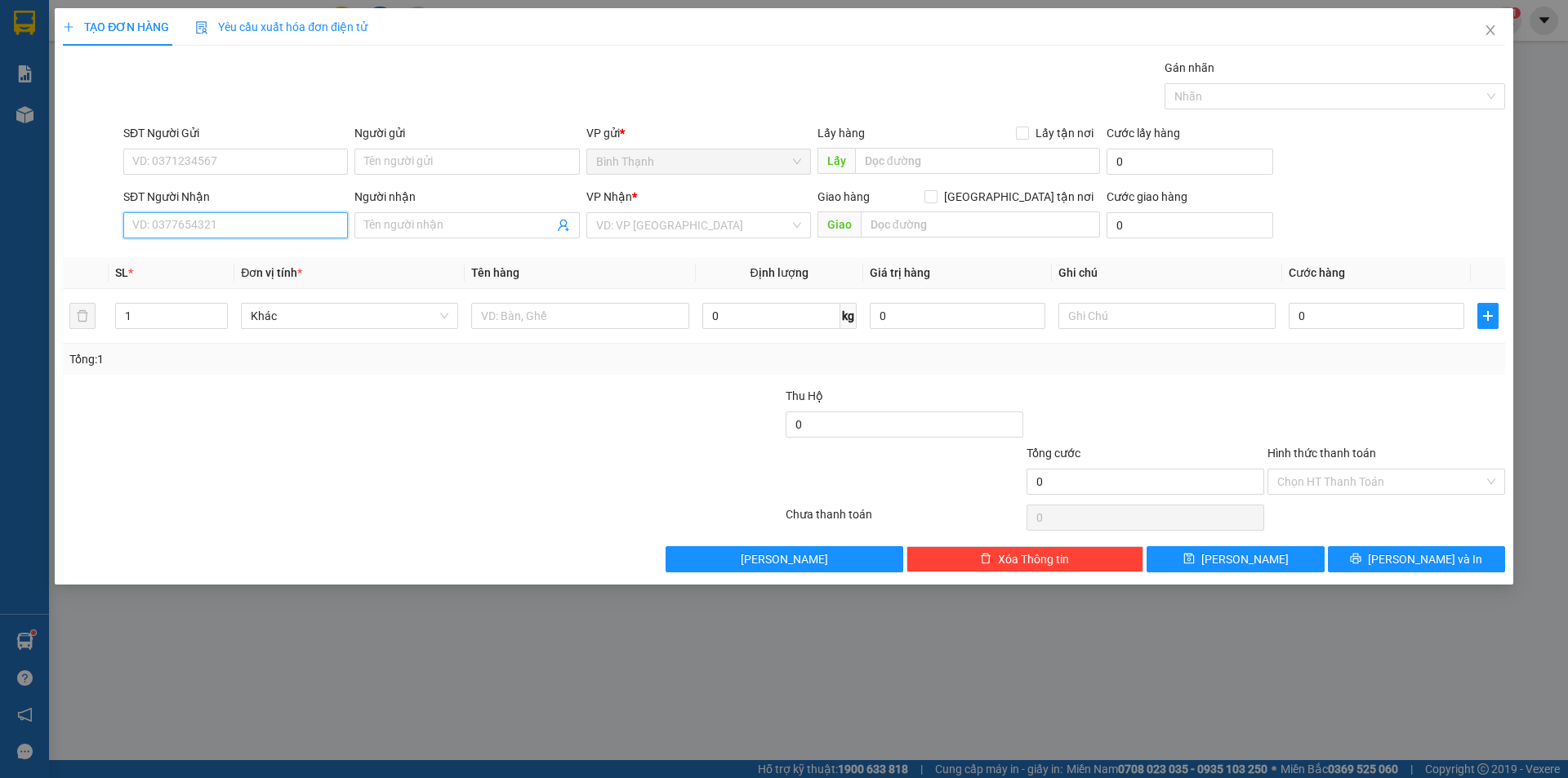
click at [281, 228] on input "SĐT Người Nhận" at bounding box center [235, 224] width 225 height 26
click at [213, 257] on div "0978488508 - Anh Tú" at bounding box center [235, 258] width 205 height 18
type input "0978488508"
type input "Anh Tú"
type input "0978488508"
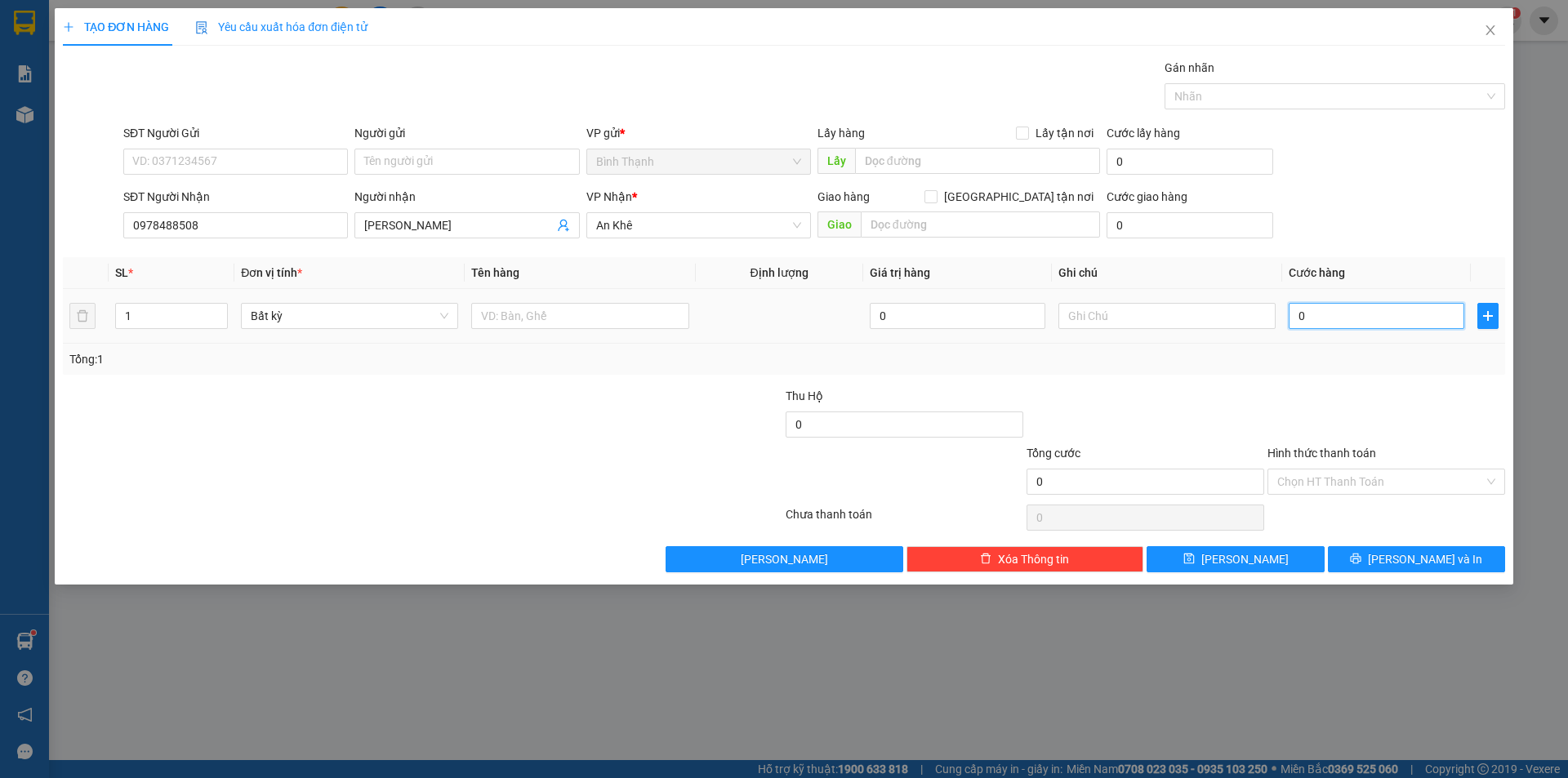
click at [1290, 310] on input "0" at bounding box center [1377, 316] width 176 height 26
type input "5"
type input "50"
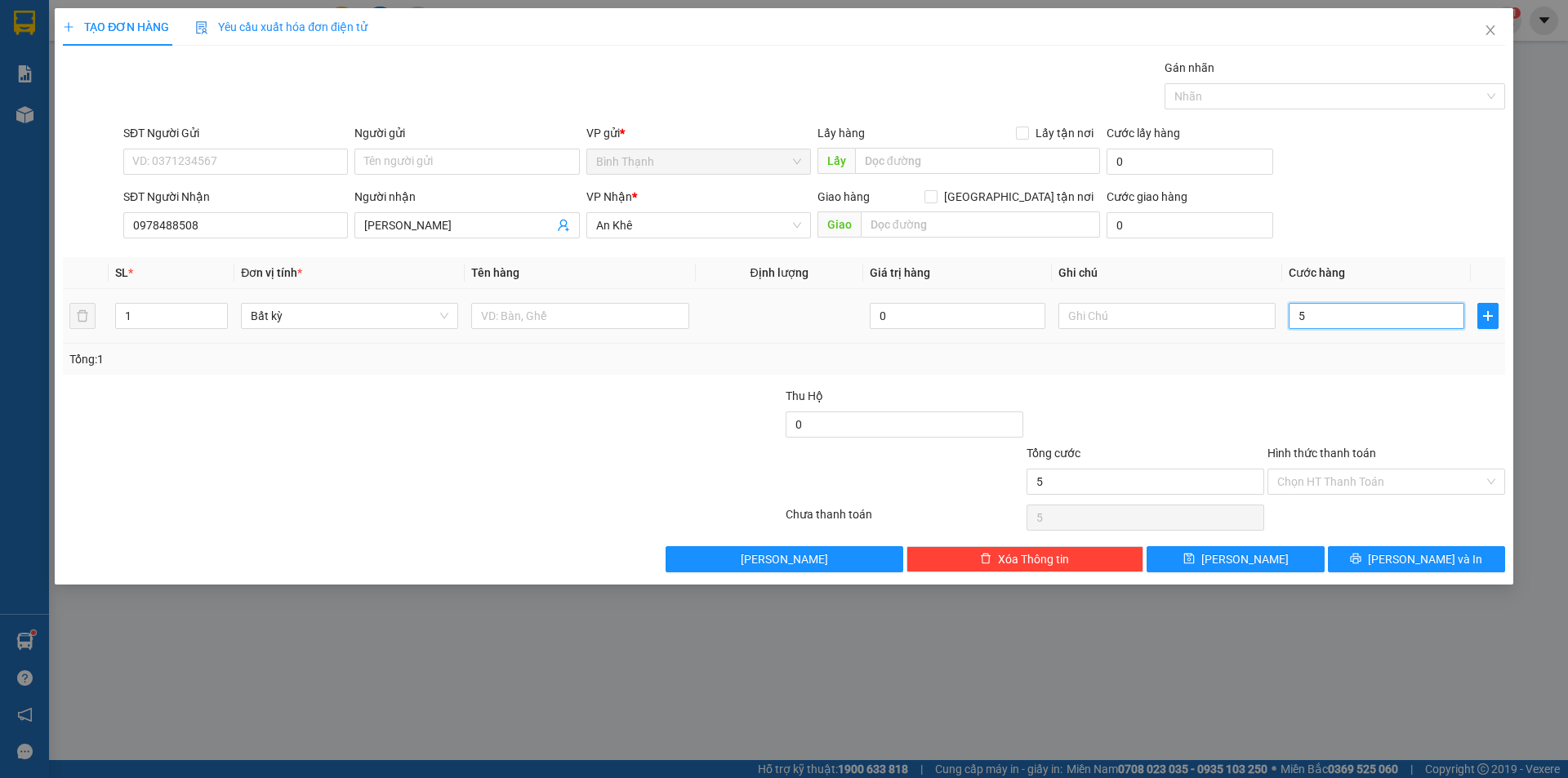
type input "50"
type input "500"
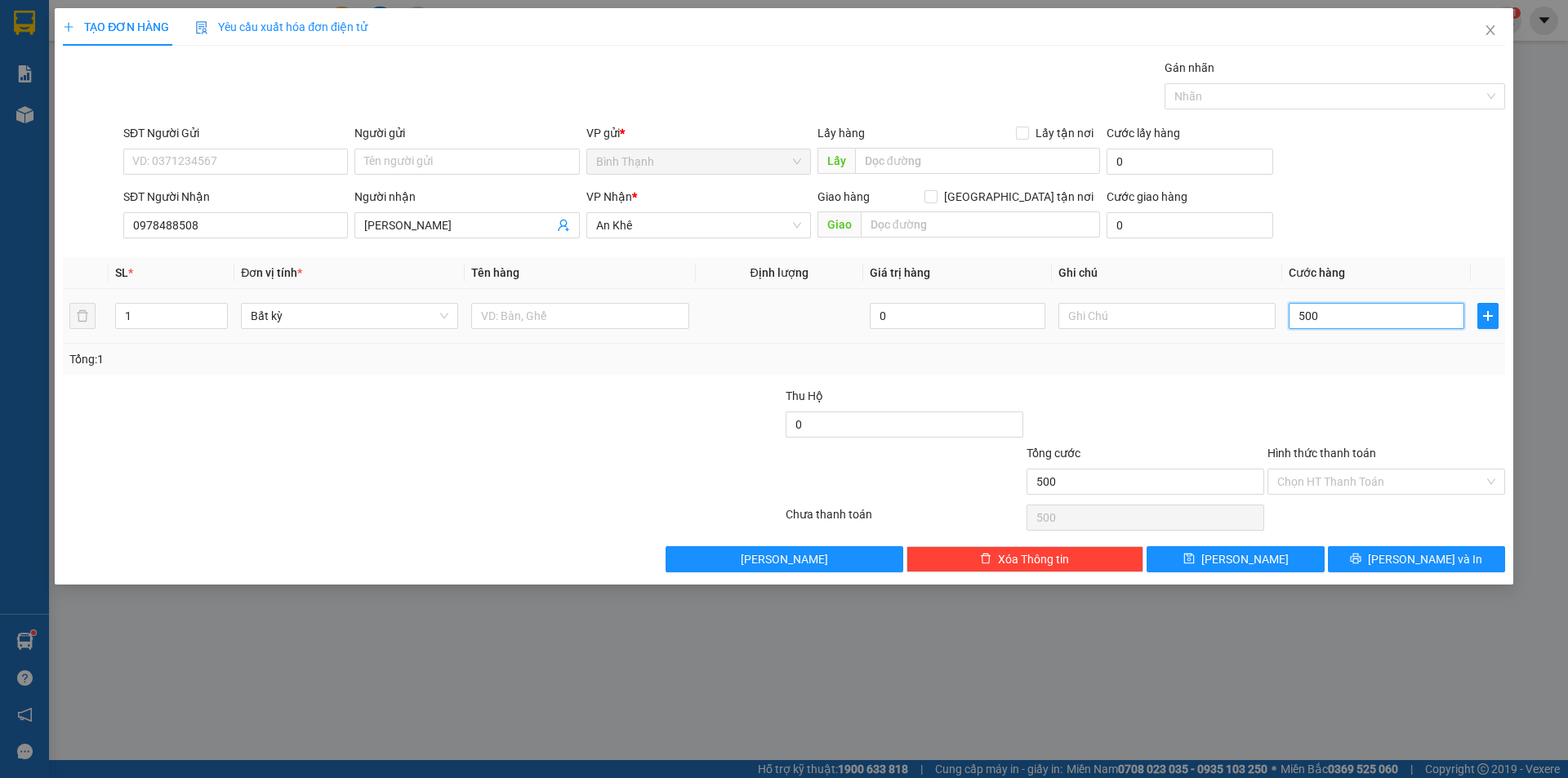
type input "5.000"
type input "500"
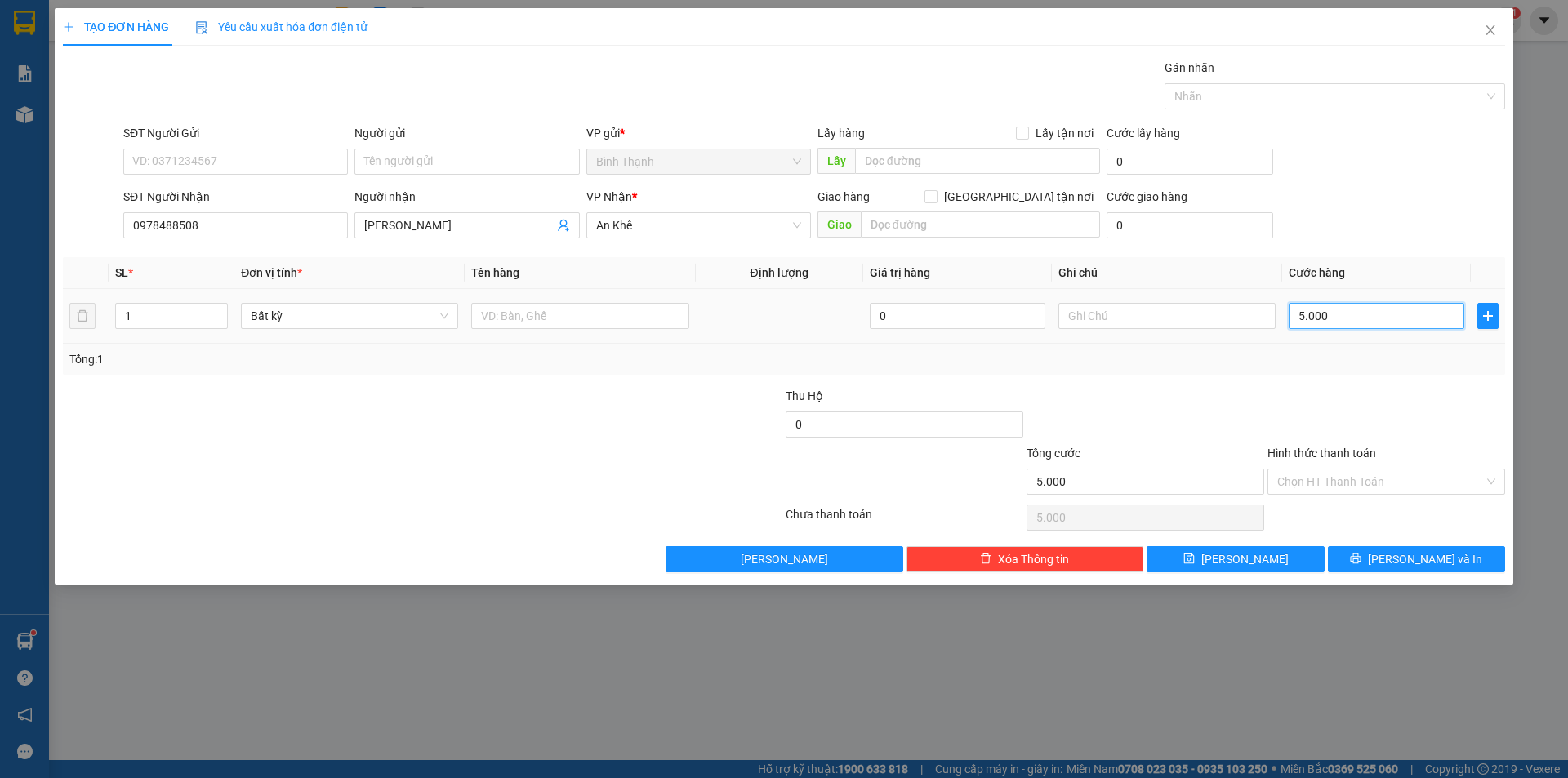
type input "500"
type input "50"
type input "5"
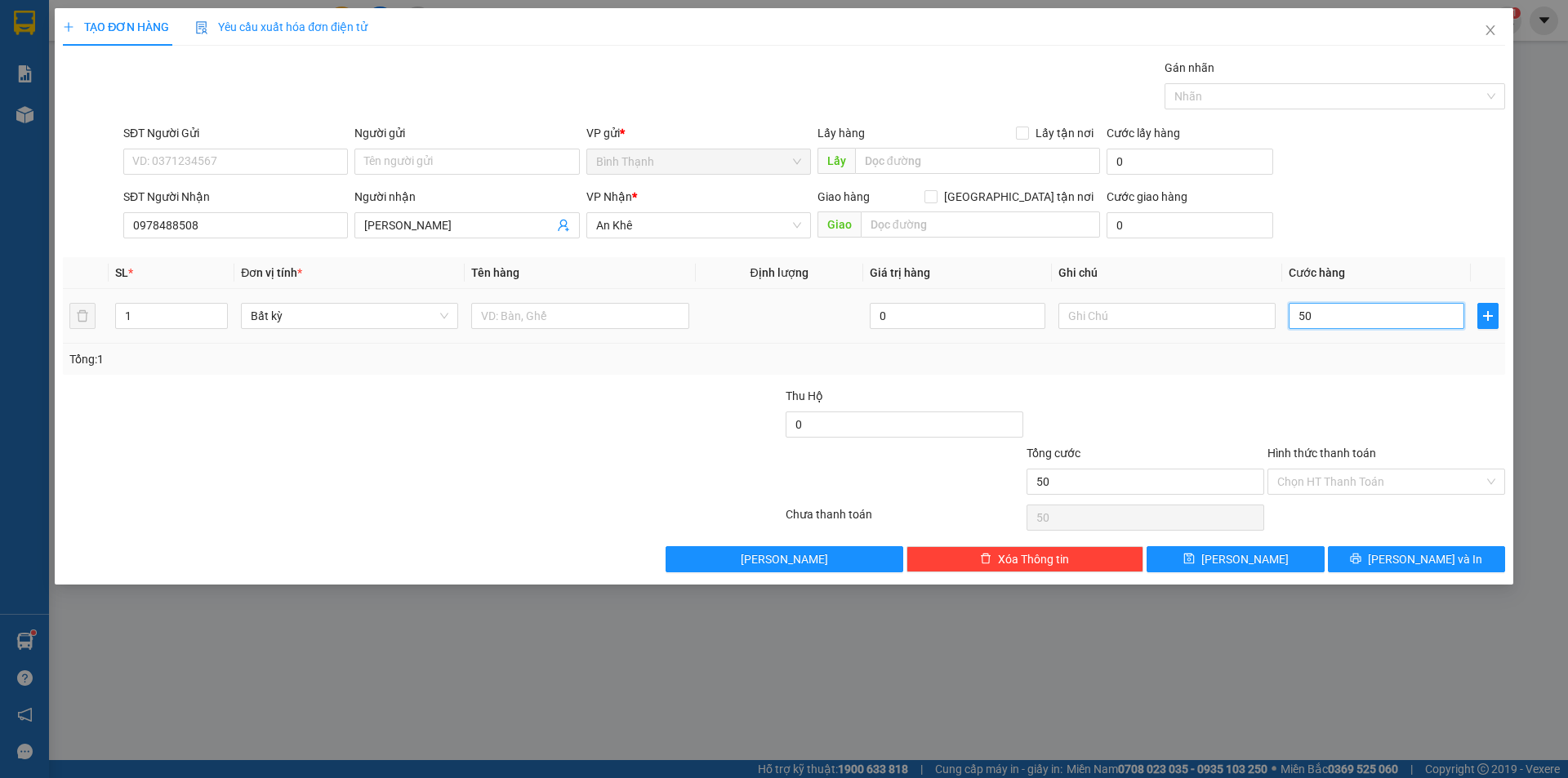
type input "5"
type input "0"
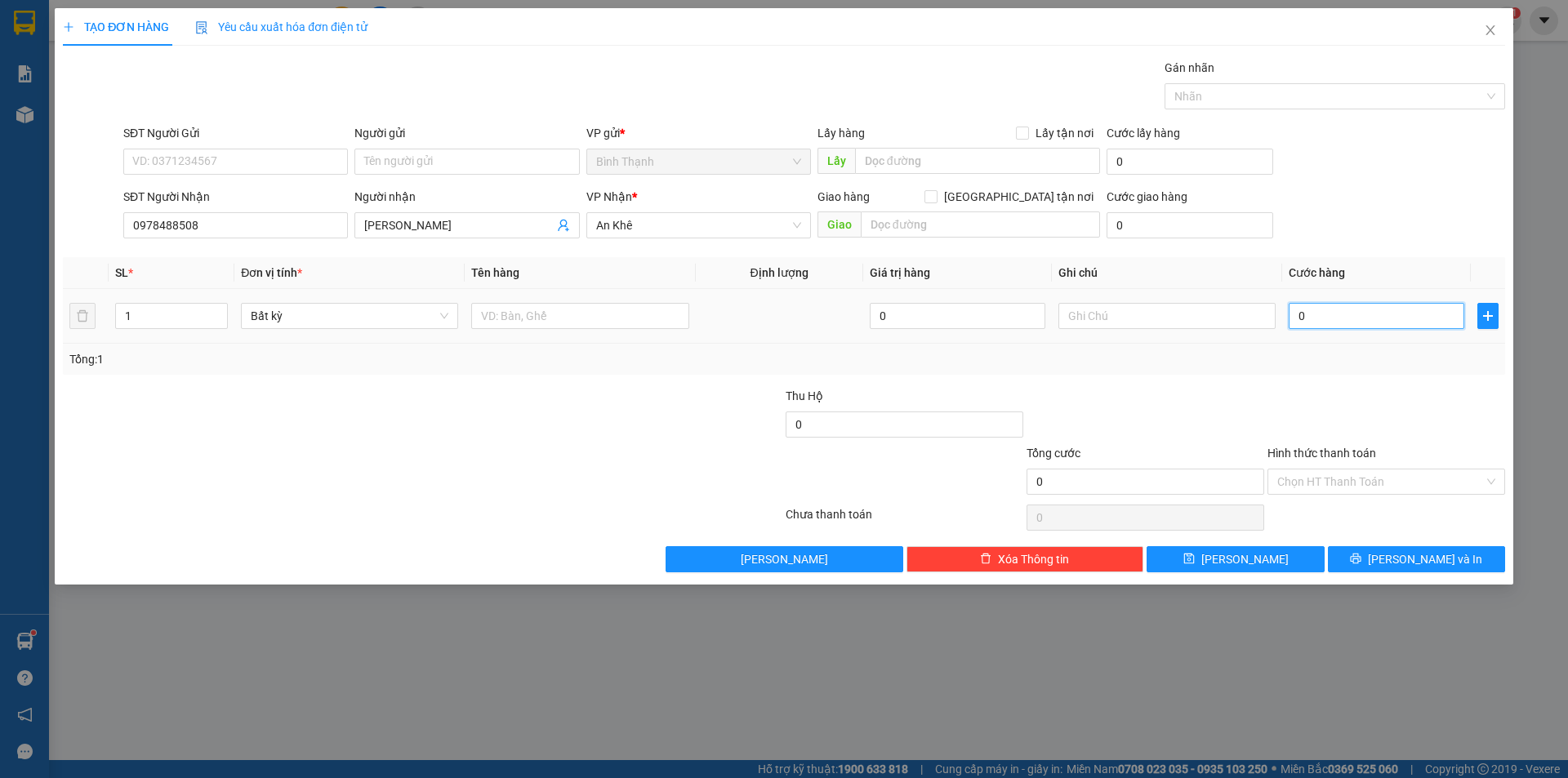
type input "04"
type input "4"
type input "040"
type input "40"
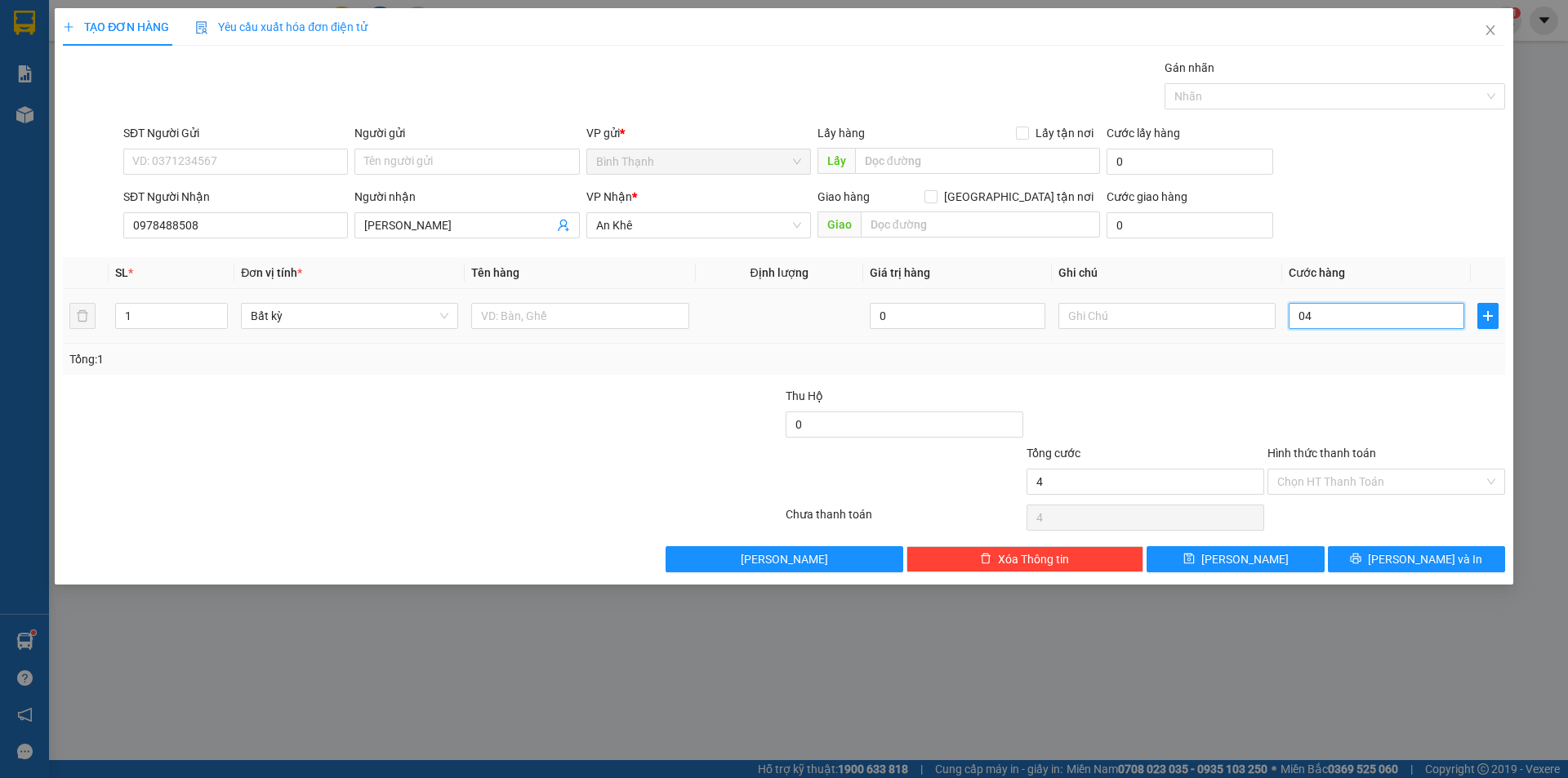
type input "40"
type input "0.400"
type input "400"
type input "04.000"
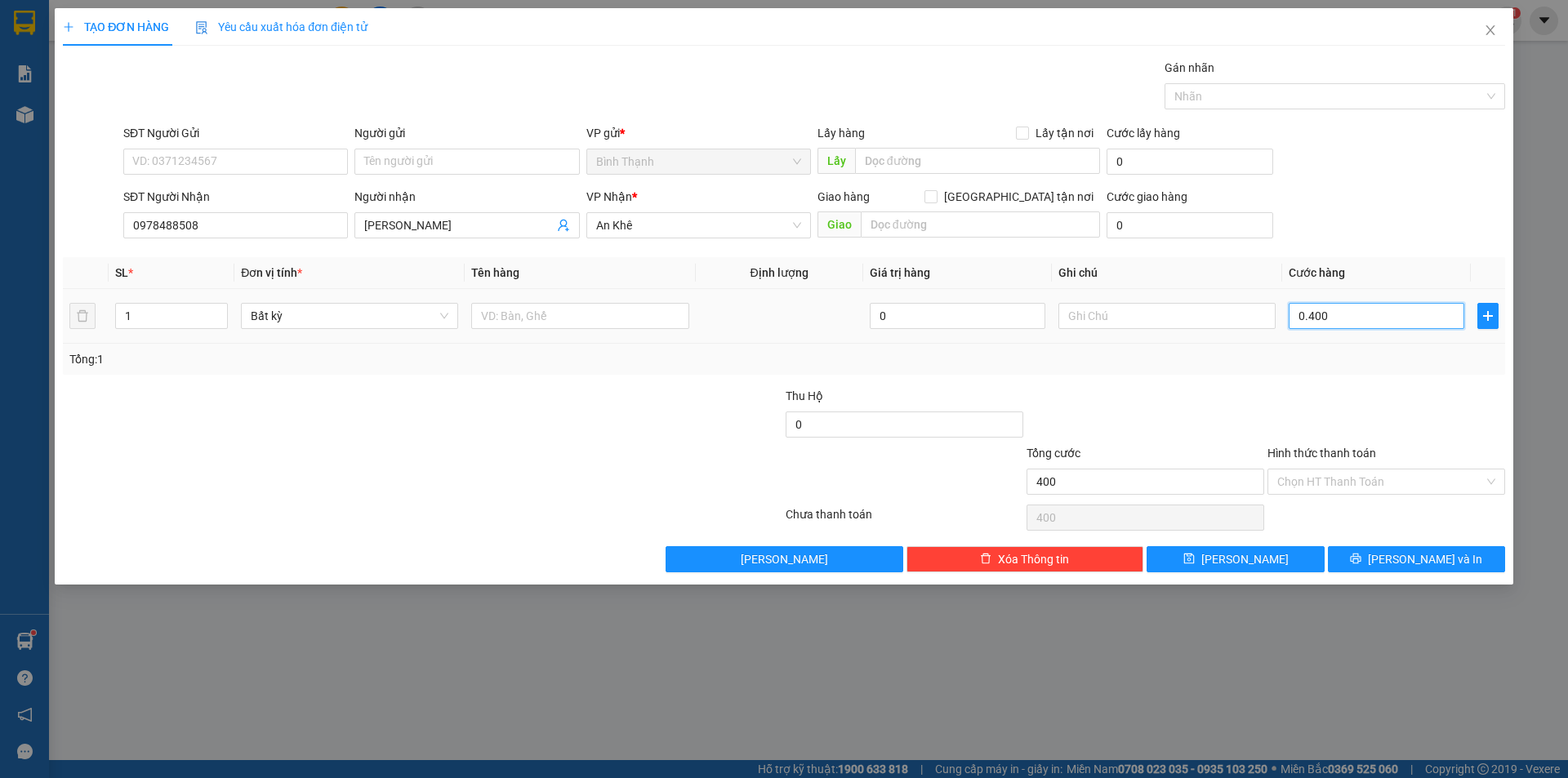
type input "4.000"
type input "040.000"
type input "40.000"
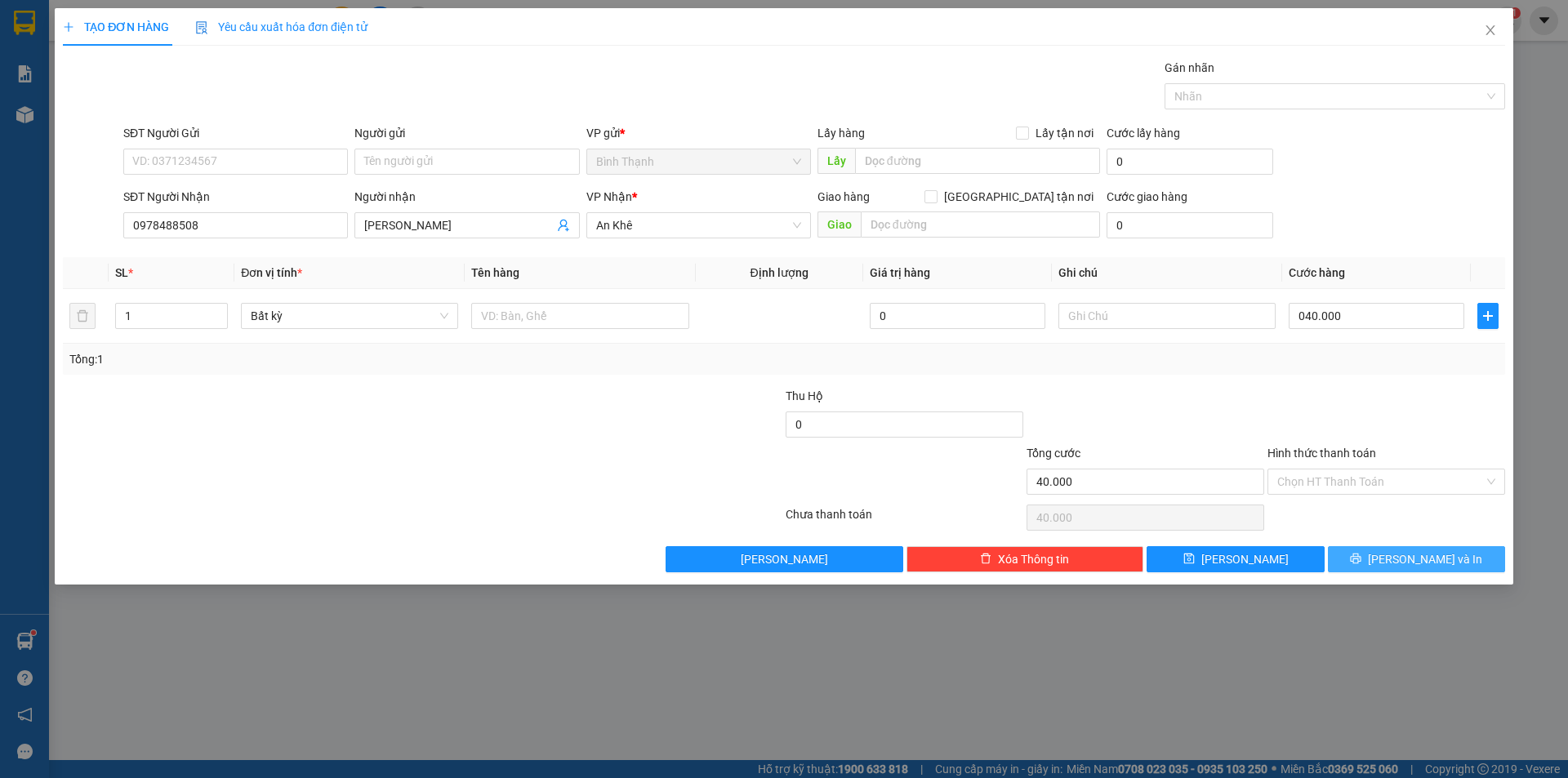
type input "40.000"
click at [1399, 559] on button "[PERSON_NAME] và In" at bounding box center [1417, 559] width 177 height 26
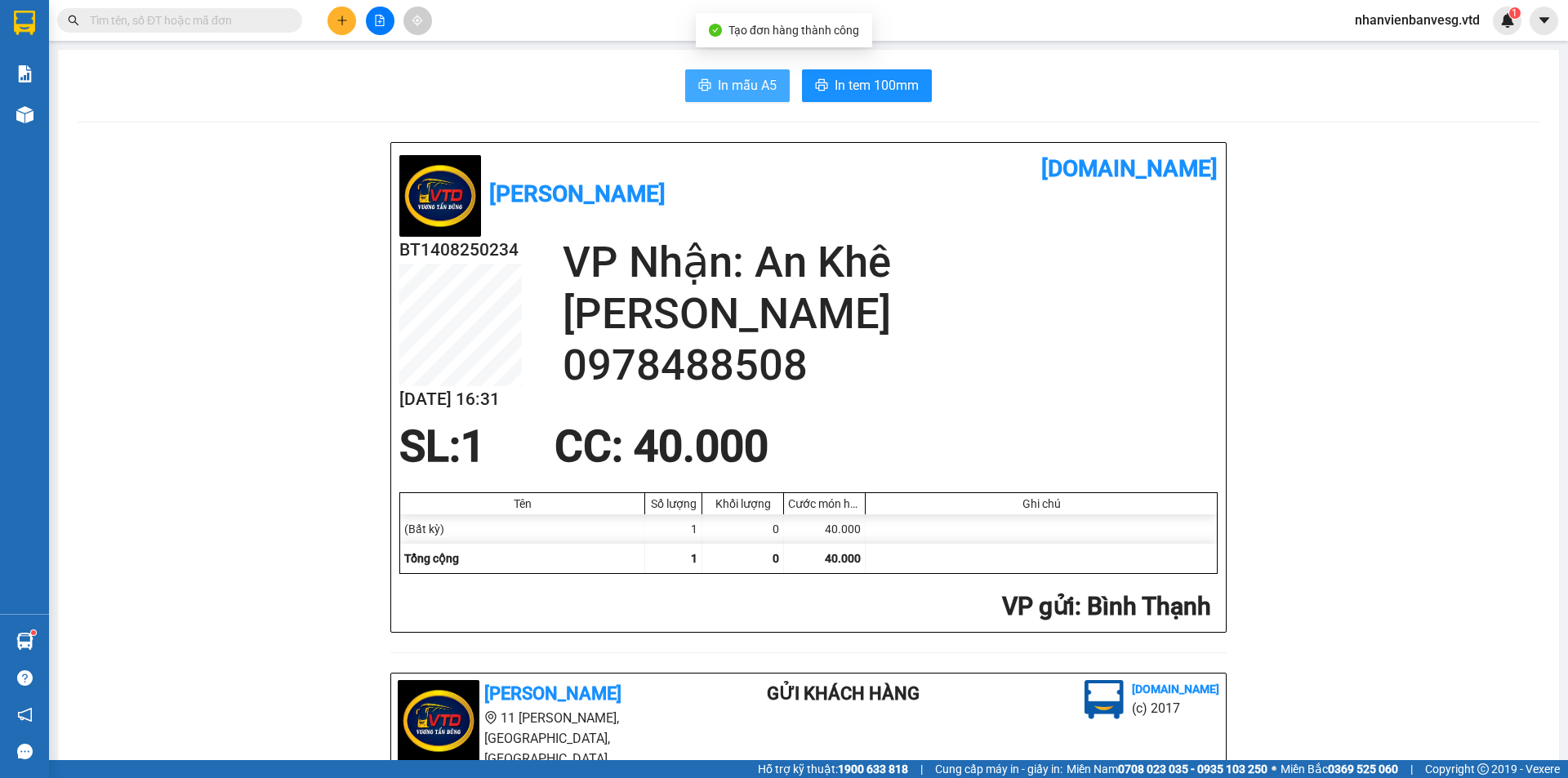
click at [763, 88] on span "In mẫu A5" at bounding box center [747, 85] width 59 height 20
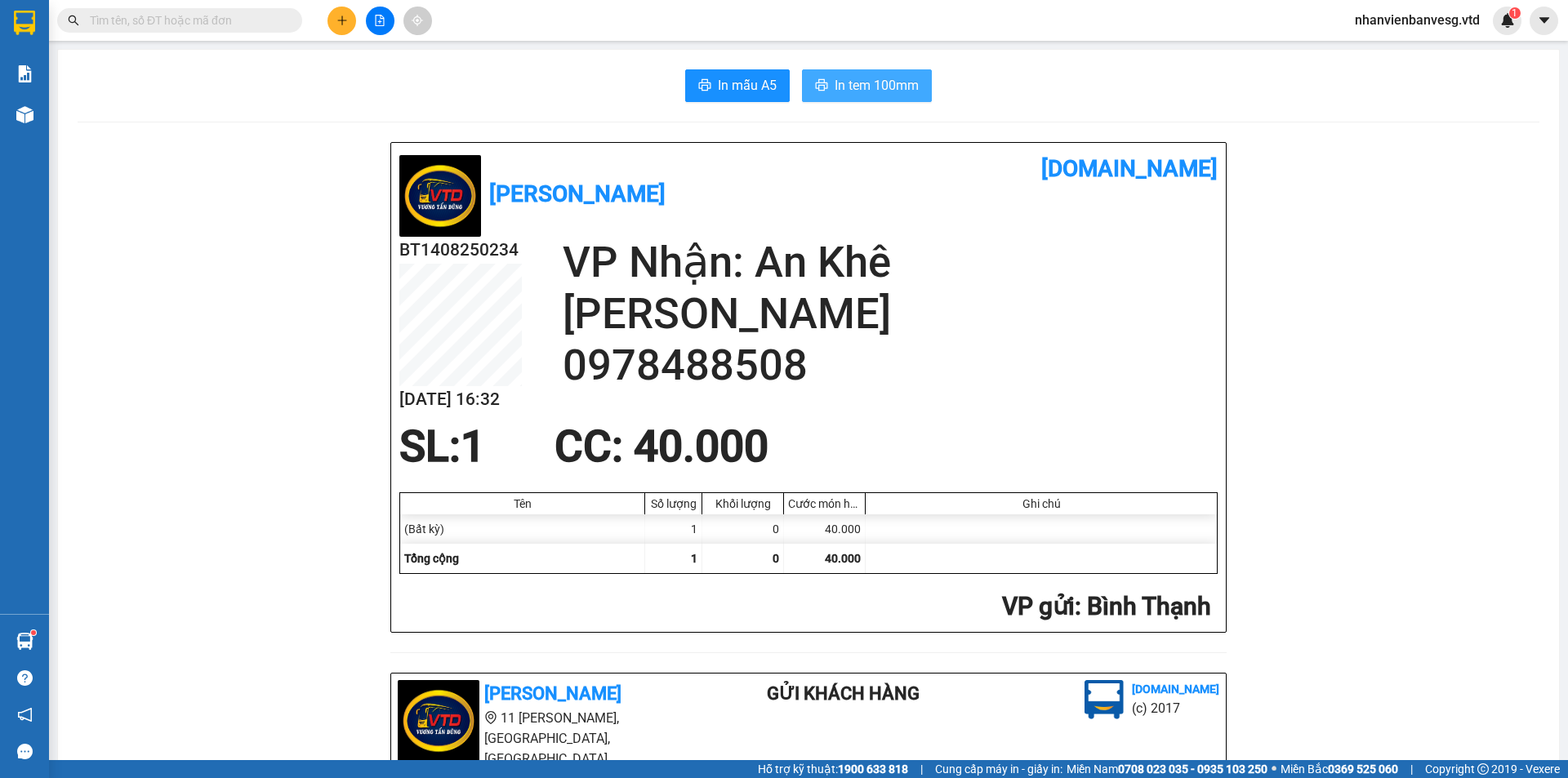
click at [820, 90] on icon "printer" at bounding box center [822, 84] width 13 height 13
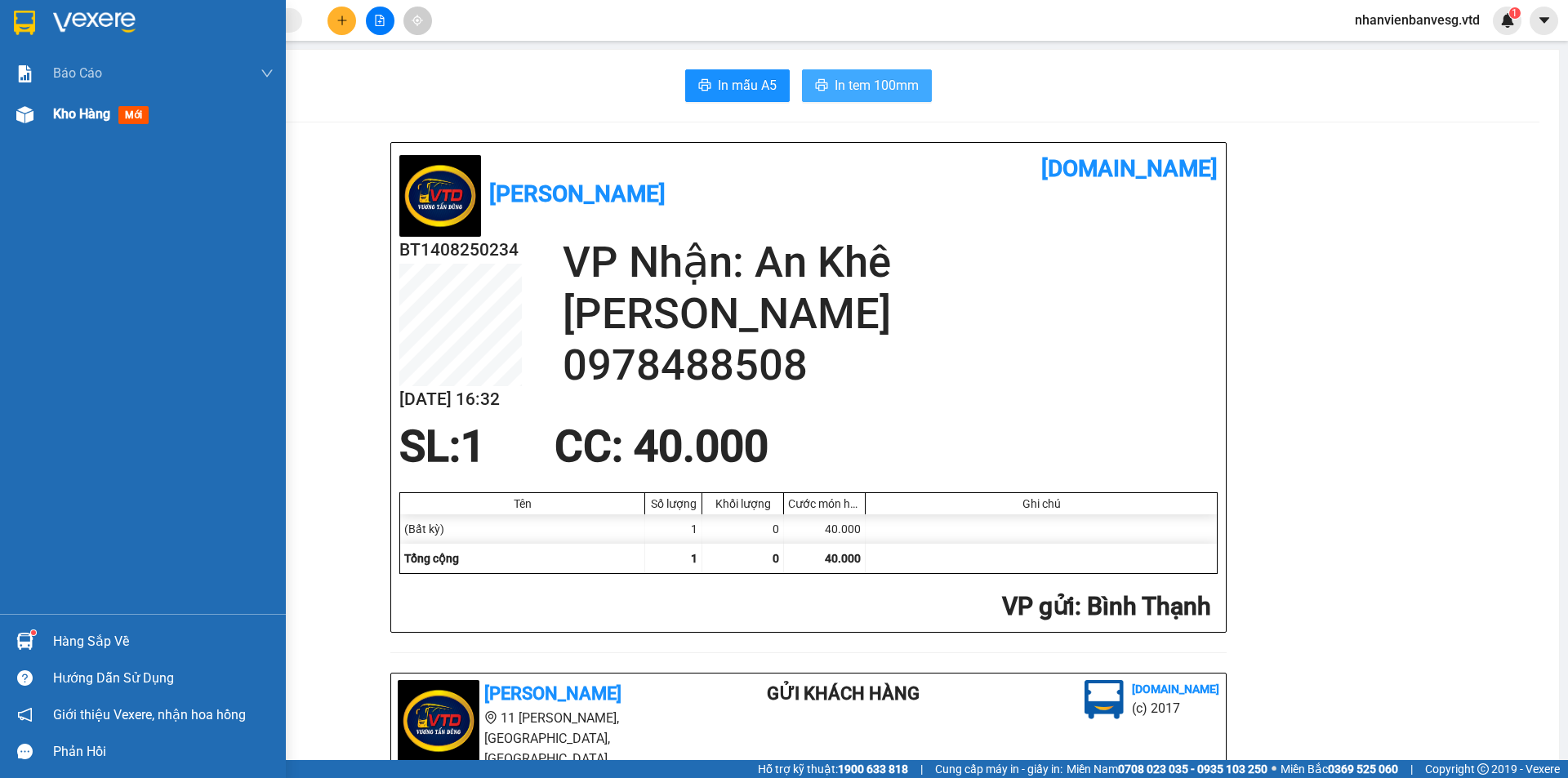
click at [85, 110] on span "Kho hàng" at bounding box center [82, 114] width 57 height 15
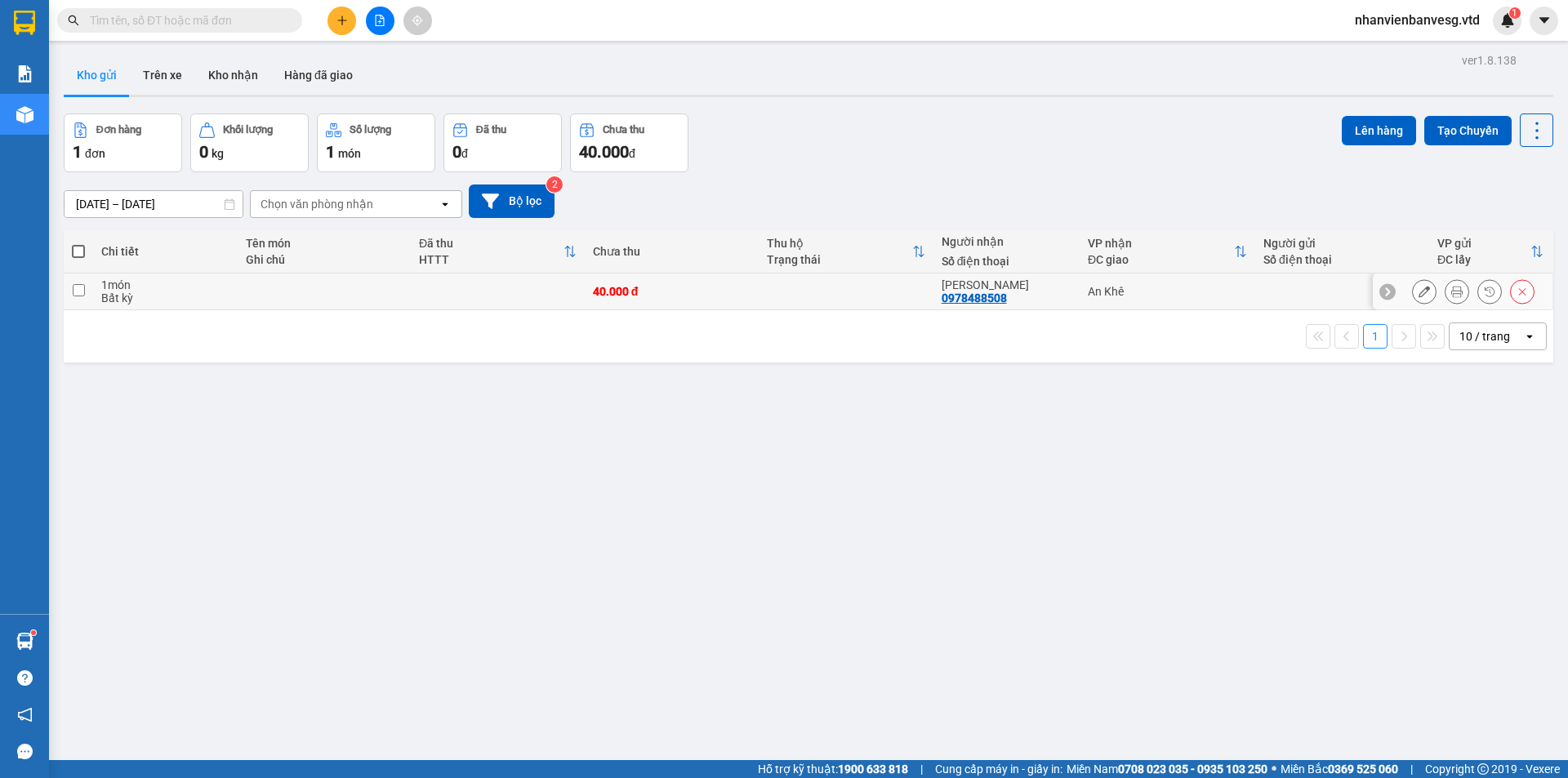
click at [79, 295] on input "checkbox" at bounding box center [79, 290] width 12 height 12
checkbox input "true"
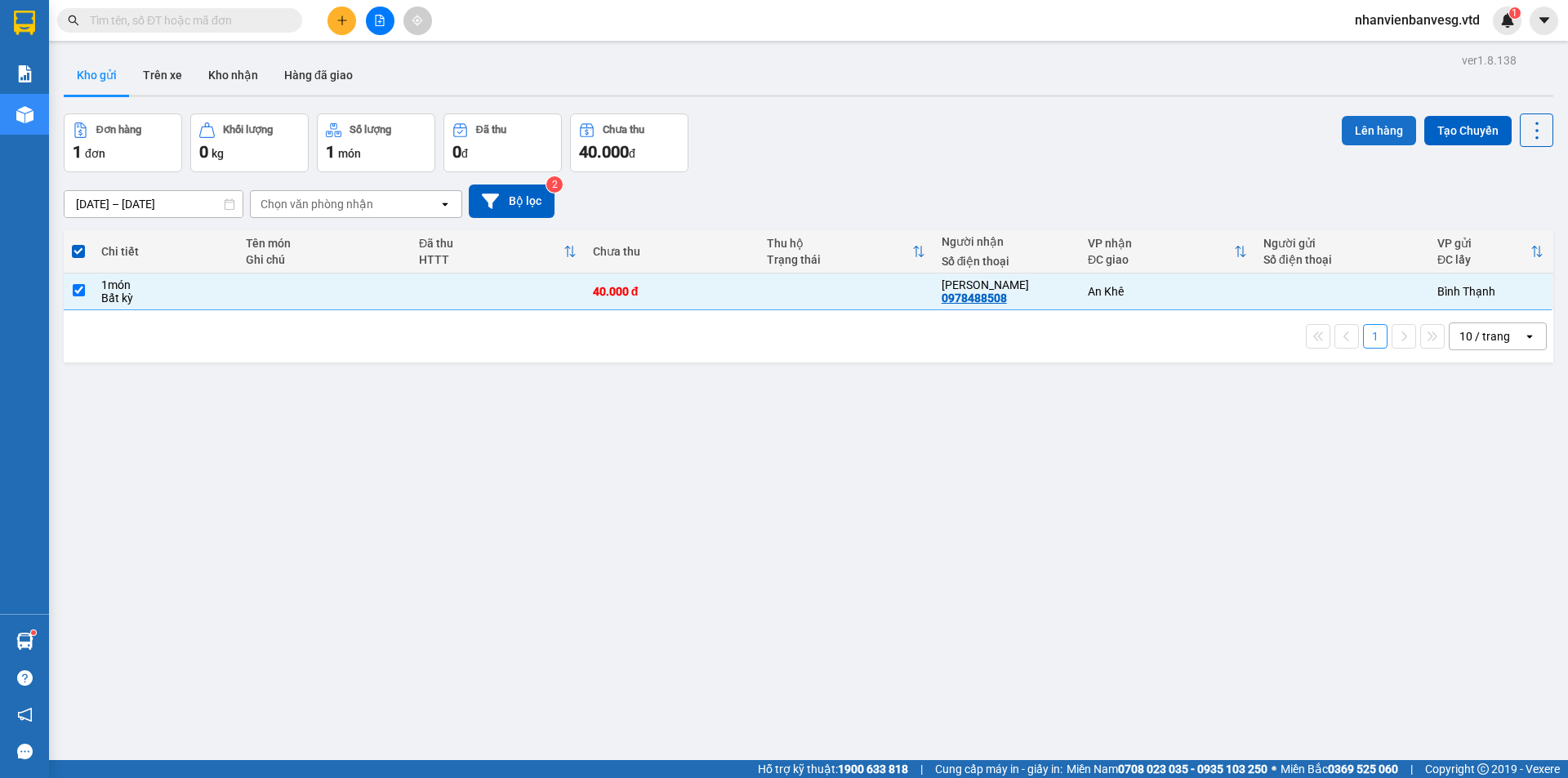
click at [1380, 121] on button "Lên hàng" at bounding box center [1379, 130] width 75 height 29
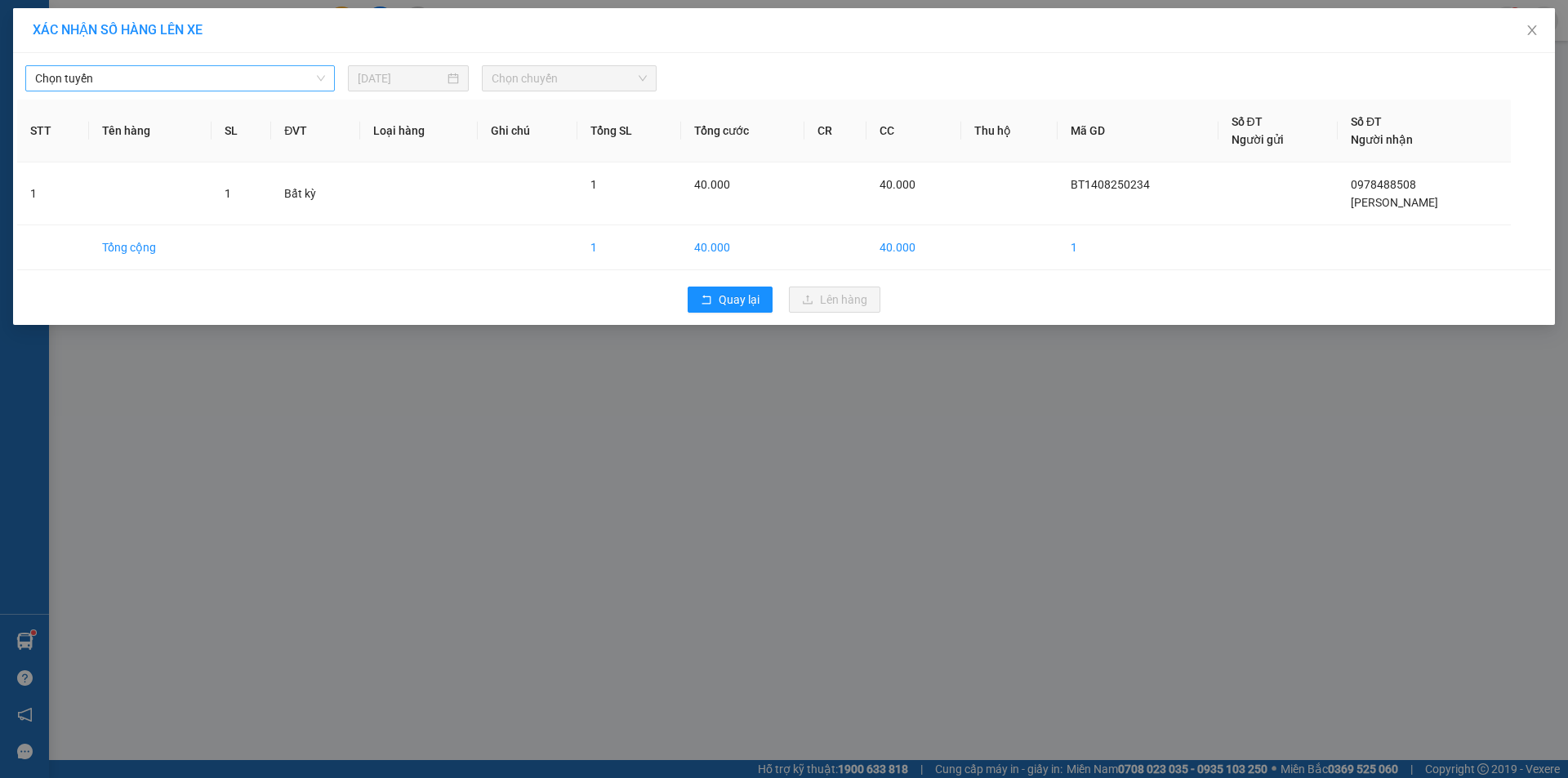
click at [259, 84] on span "Chọn tuyến" at bounding box center [180, 79] width 290 height 25
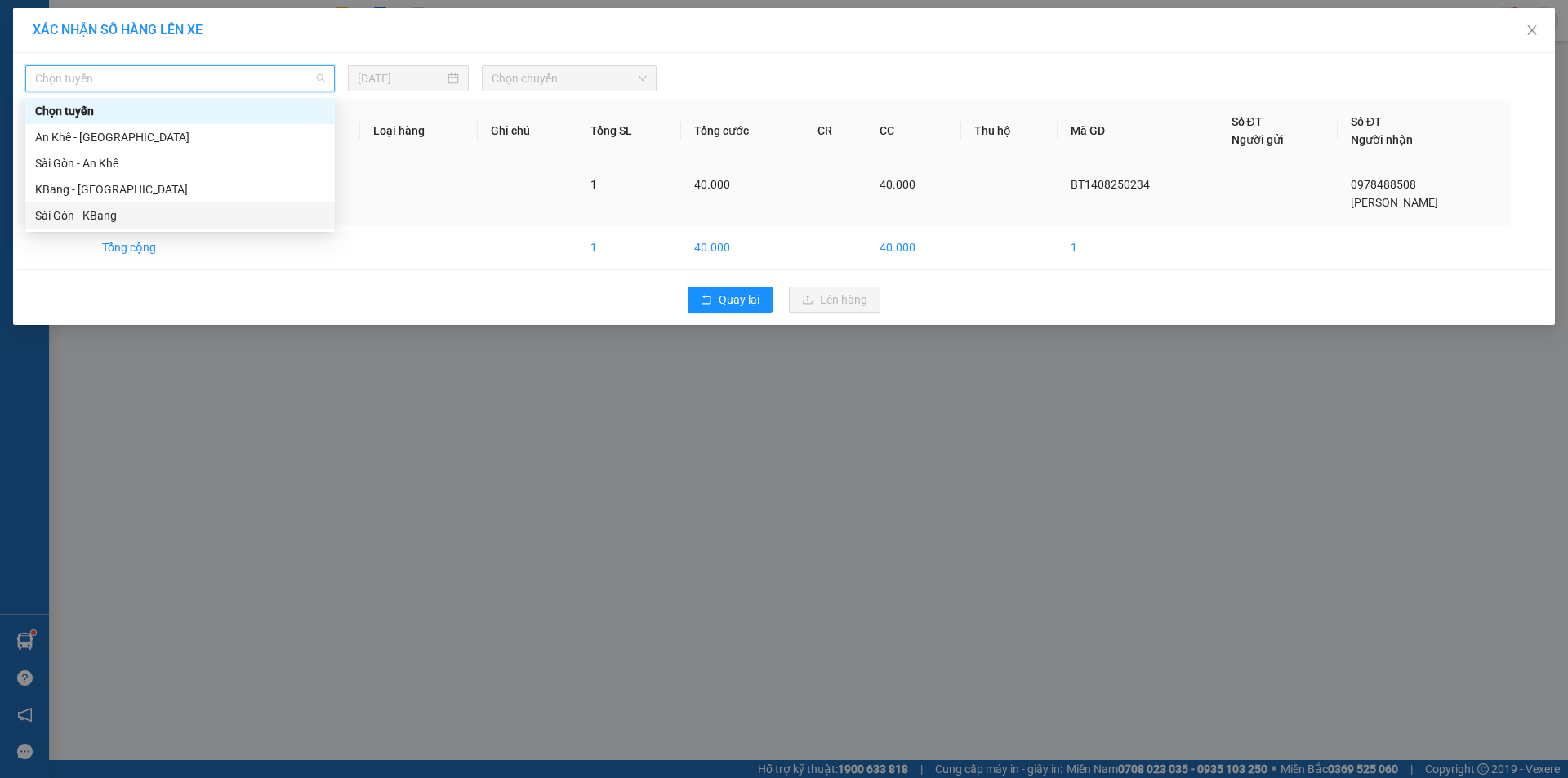
drag, startPoint x: 238, startPoint y: 210, endPoint x: 249, endPoint y: 221, distance: 15.6
click at [241, 210] on div "Sài Gòn - KBang" at bounding box center [180, 216] width 290 height 18
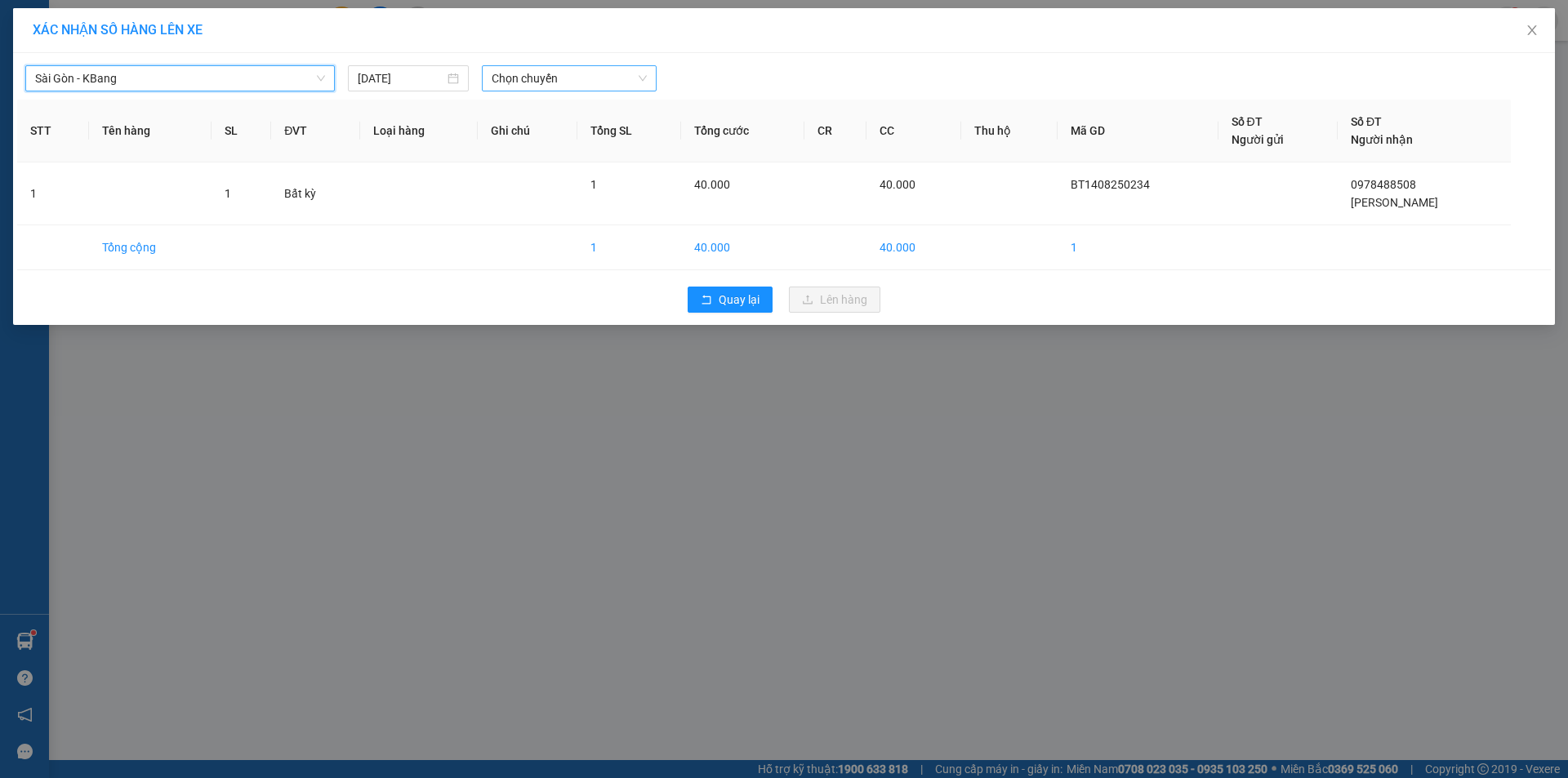
drag, startPoint x: 540, startPoint y: 79, endPoint x: 542, endPoint y: 88, distance: 9.2
click at [540, 79] on span "Chọn chuyến" at bounding box center [569, 79] width 155 height 25
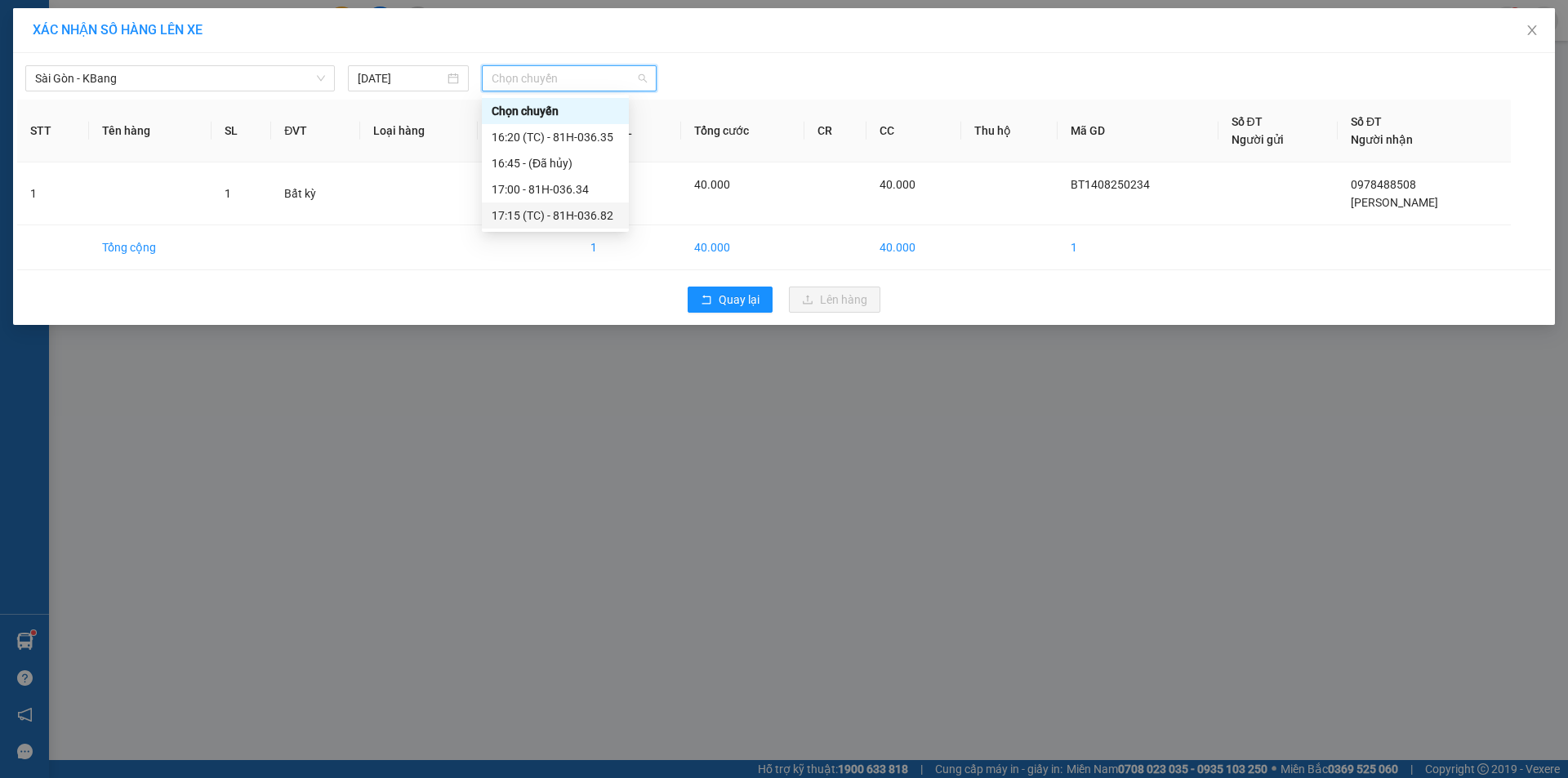
click at [579, 218] on div "17:15 (TC) - 81H-036.82" at bounding box center [555, 216] width 128 height 18
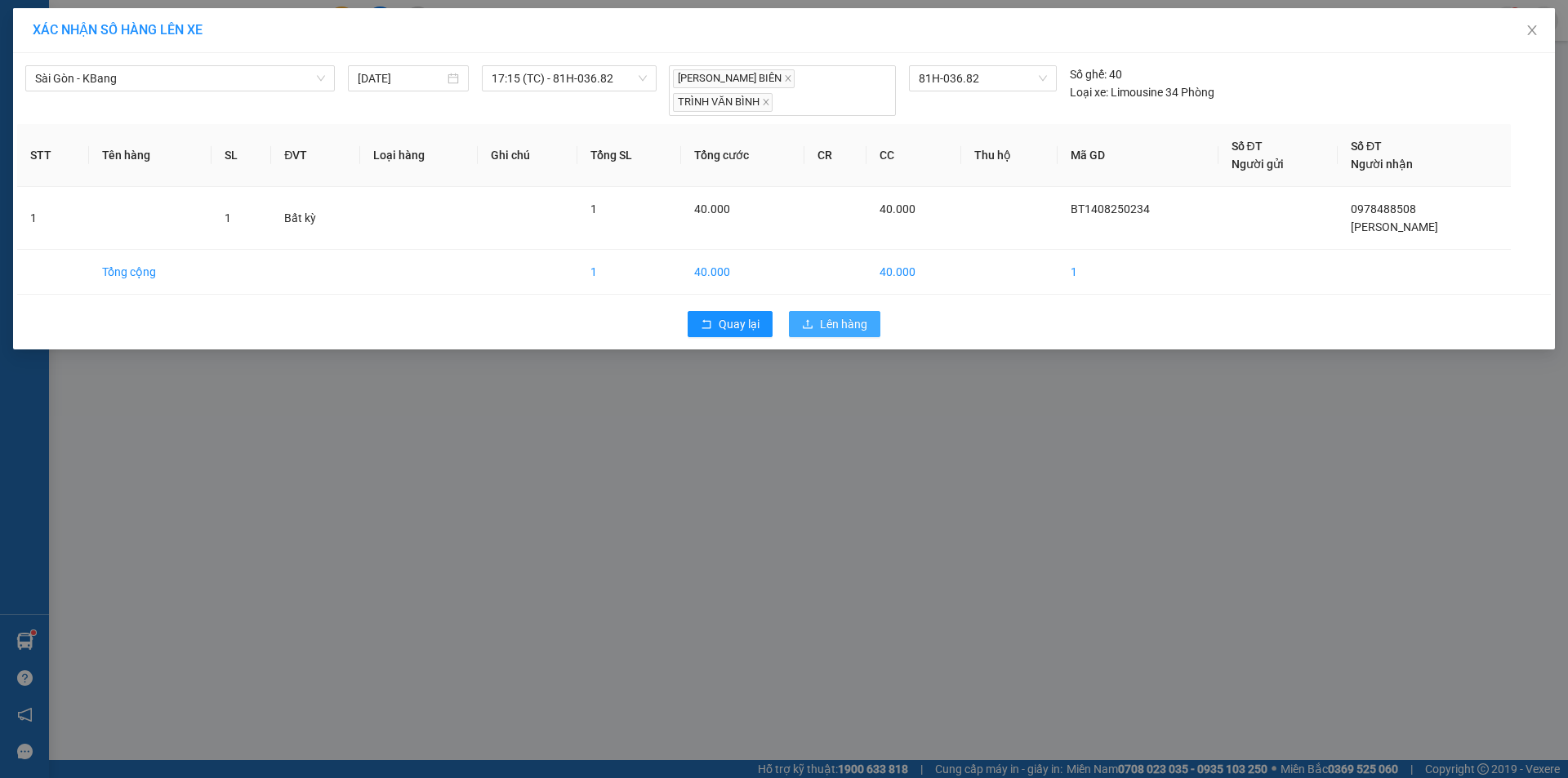
click at [854, 315] on span "Lên hàng" at bounding box center [843, 324] width 47 height 18
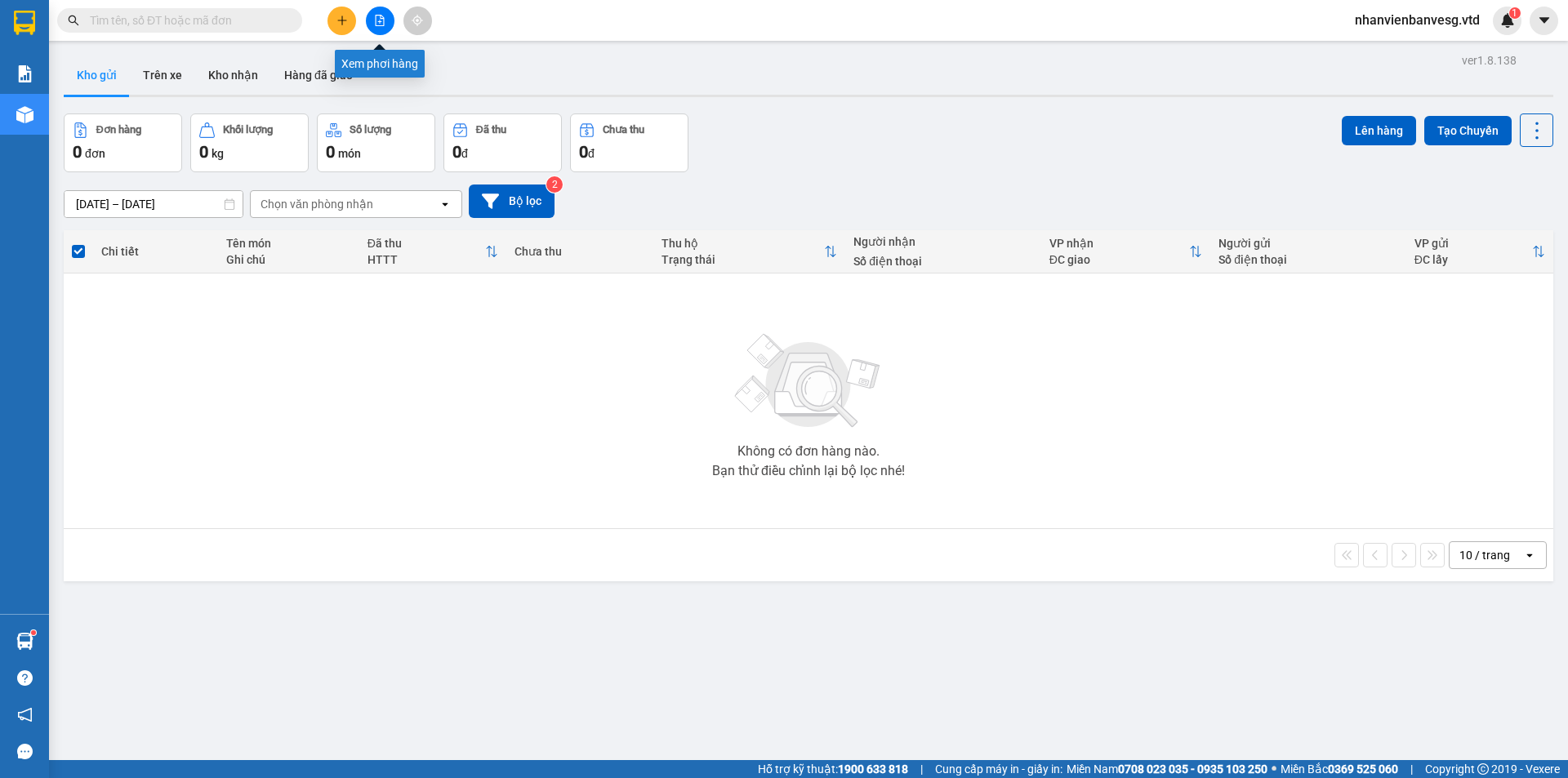
click at [375, 21] on icon "file-add" at bounding box center [380, 20] width 9 height 12
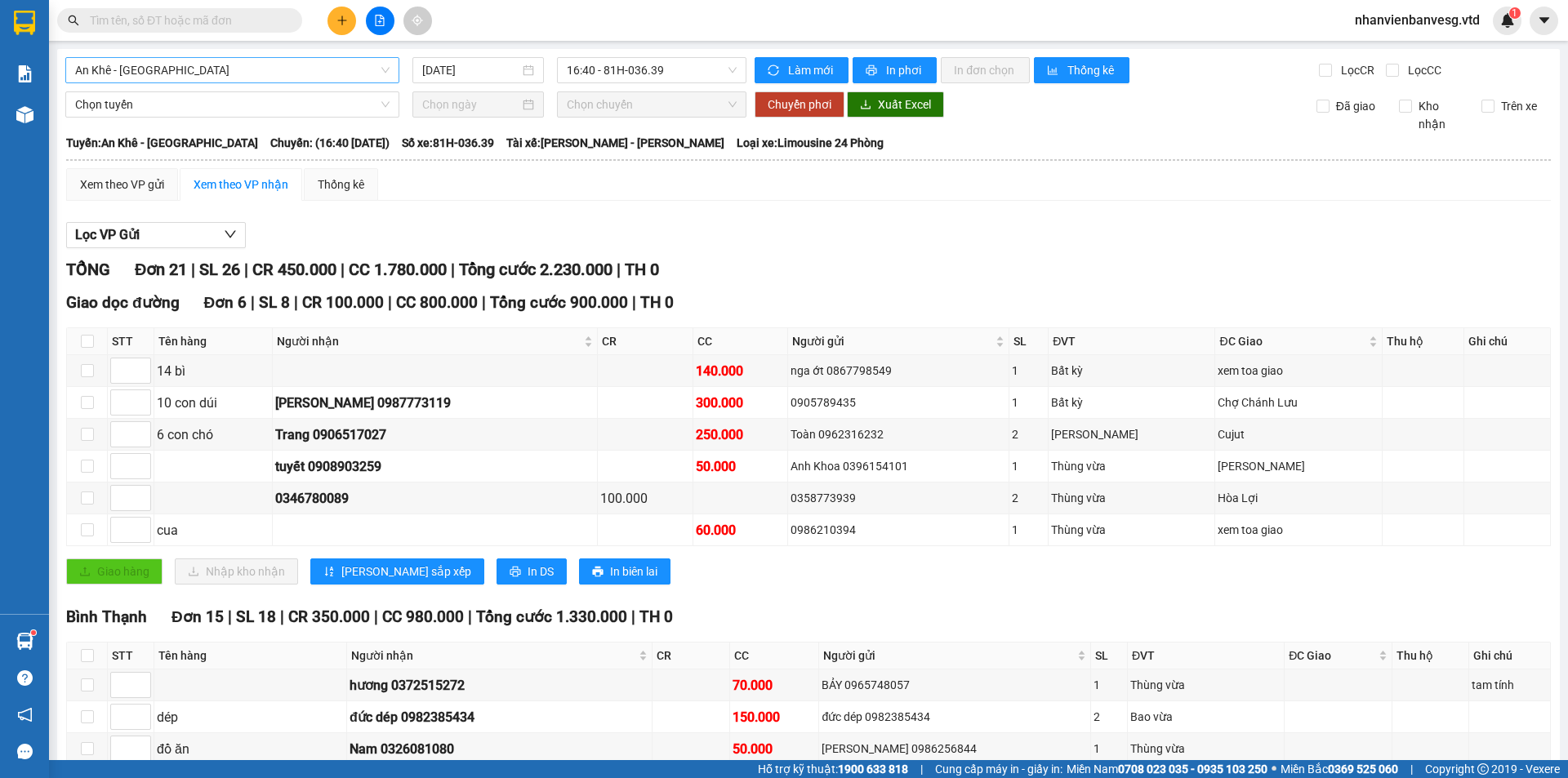
click at [213, 77] on span "An Khê - [GEOGRAPHIC_DATA]" at bounding box center [232, 70] width 314 height 25
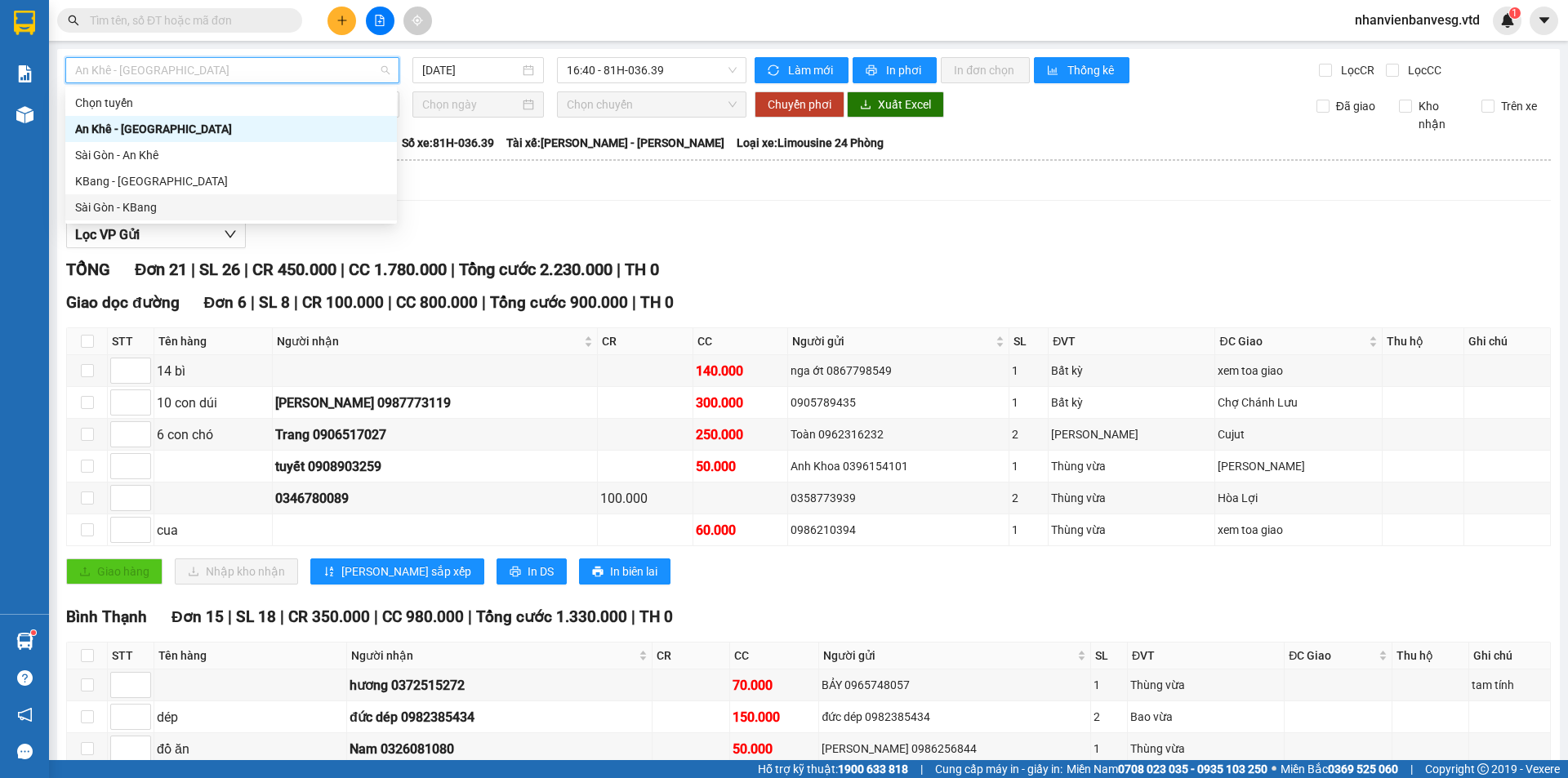
click at [217, 208] on div "Sài Gòn - KBang" at bounding box center [232, 208] width 312 height 18
type input "[DATE]"
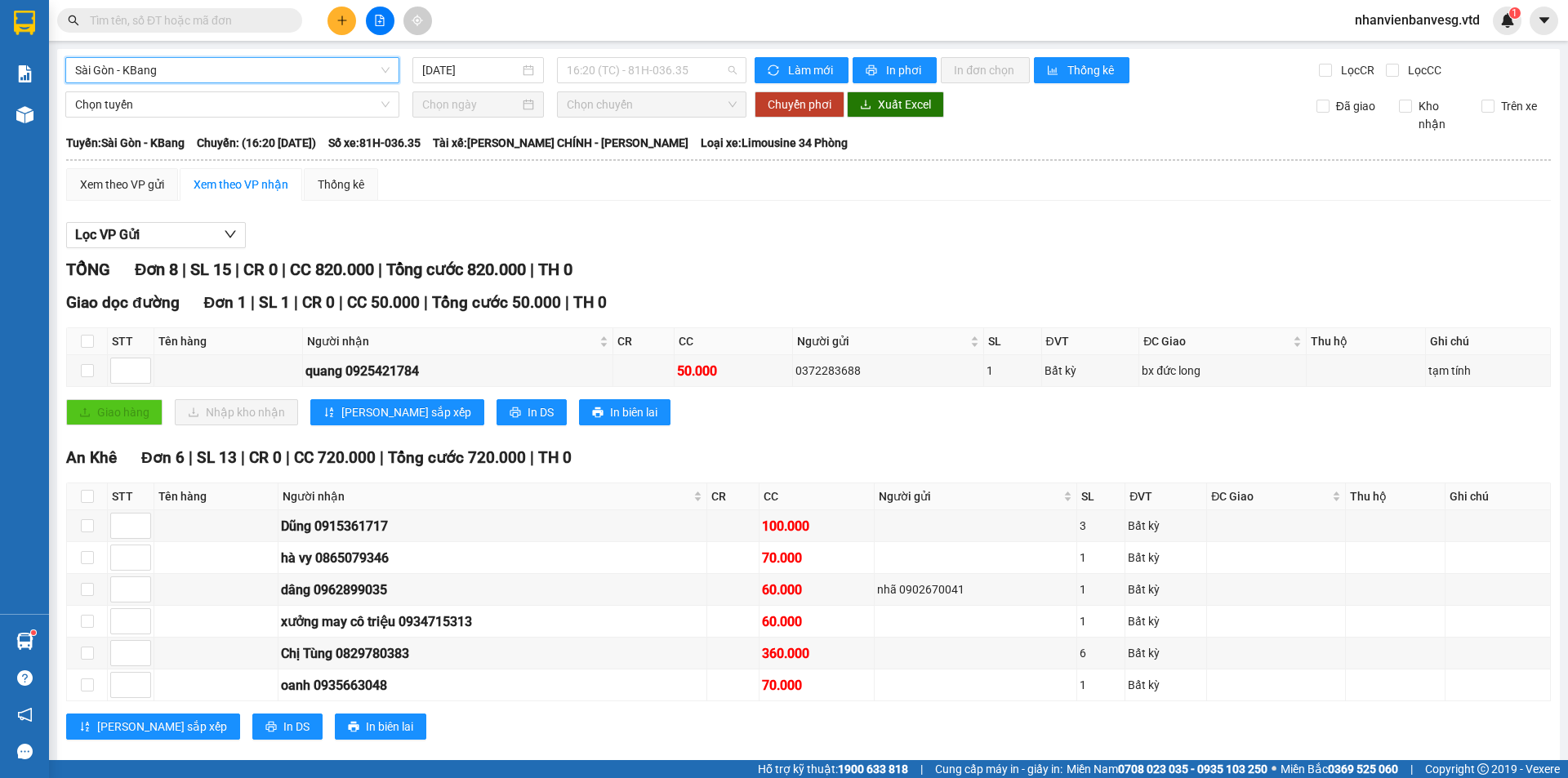
drag, startPoint x: 642, startPoint y: 64, endPoint x: 665, endPoint y: 140, distance: 79.4
click at [648, 82] on span "16:20 (TC) - 81H-036.35" at bounding box center [651, 70] width 169 height 25
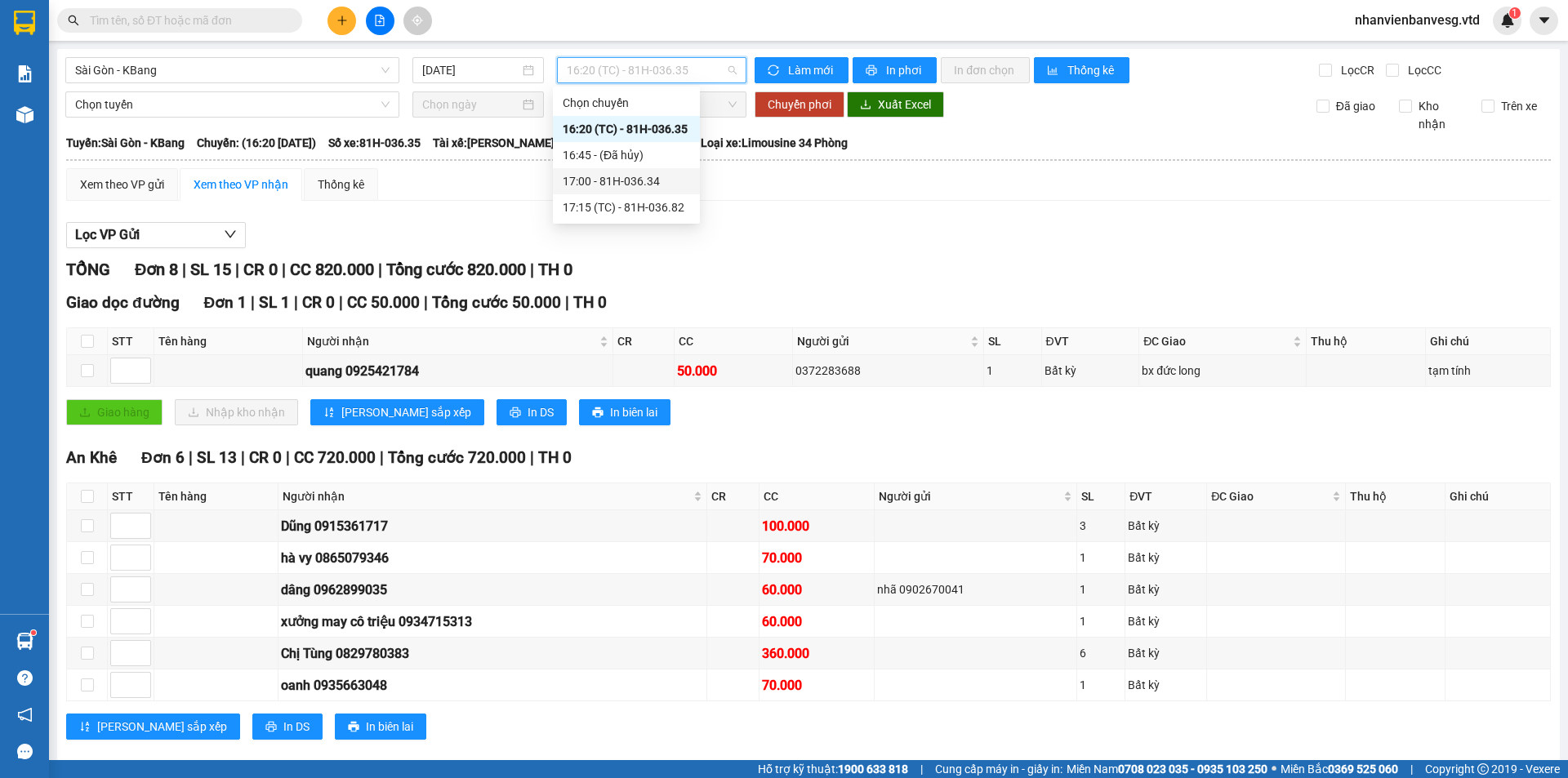
click at [650, 178] on div "17:00 - 81H-036.34" at bounding box center [626, 181] width 128 height 18
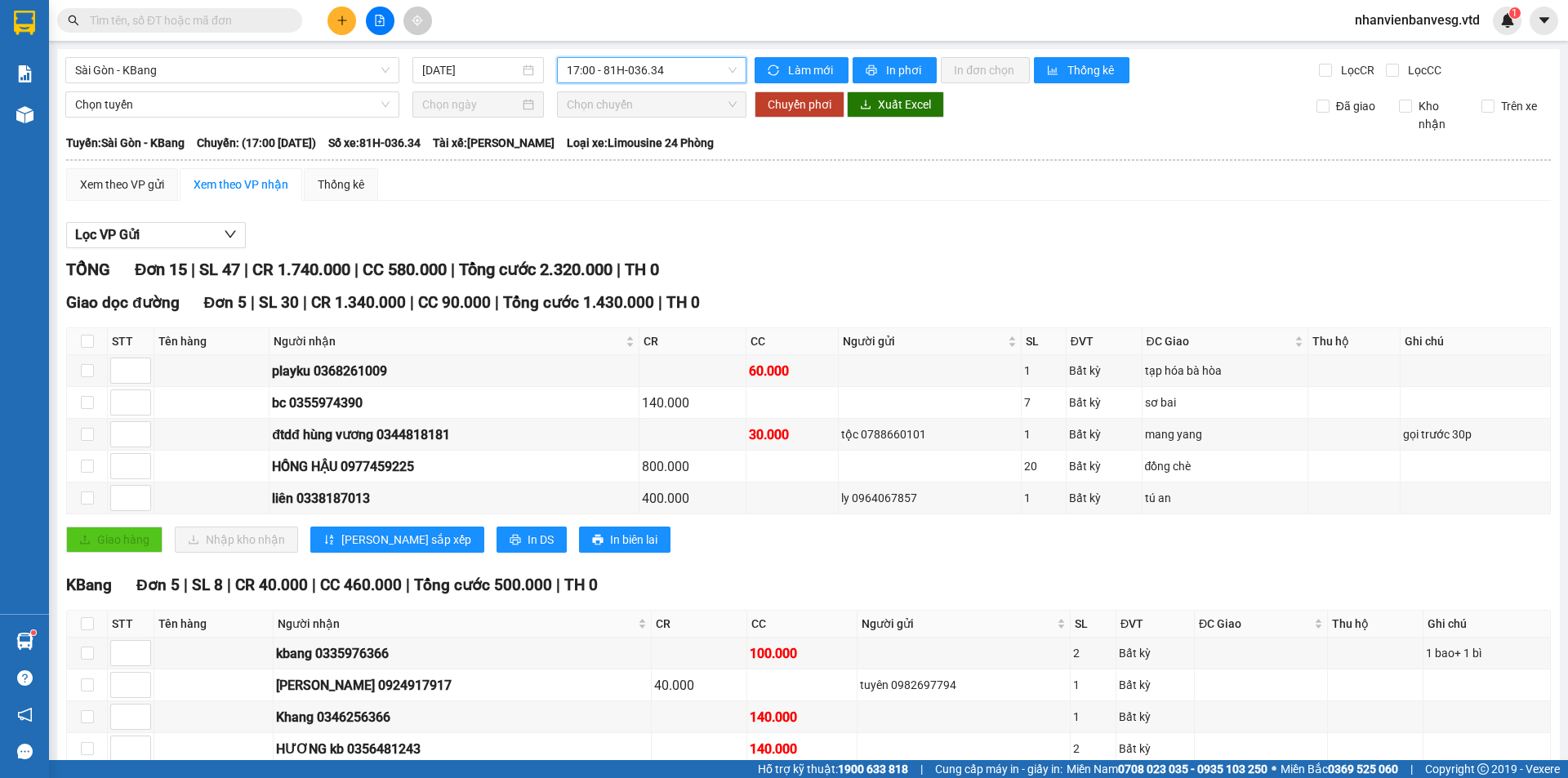
drag, startPoint x: 642, startPoint y: 60, endPoint x: 664, endPoint y: 157, distance: 99.5
click at [653, 105] on body "Kết quả tìm kiếm ( 0 ) Bộ lọc No Data nhanvienbanvesg.vtd 1 Báo cáo Mẫu 1: Báo …" at bounding box center [784, 389] width 1568 height 778
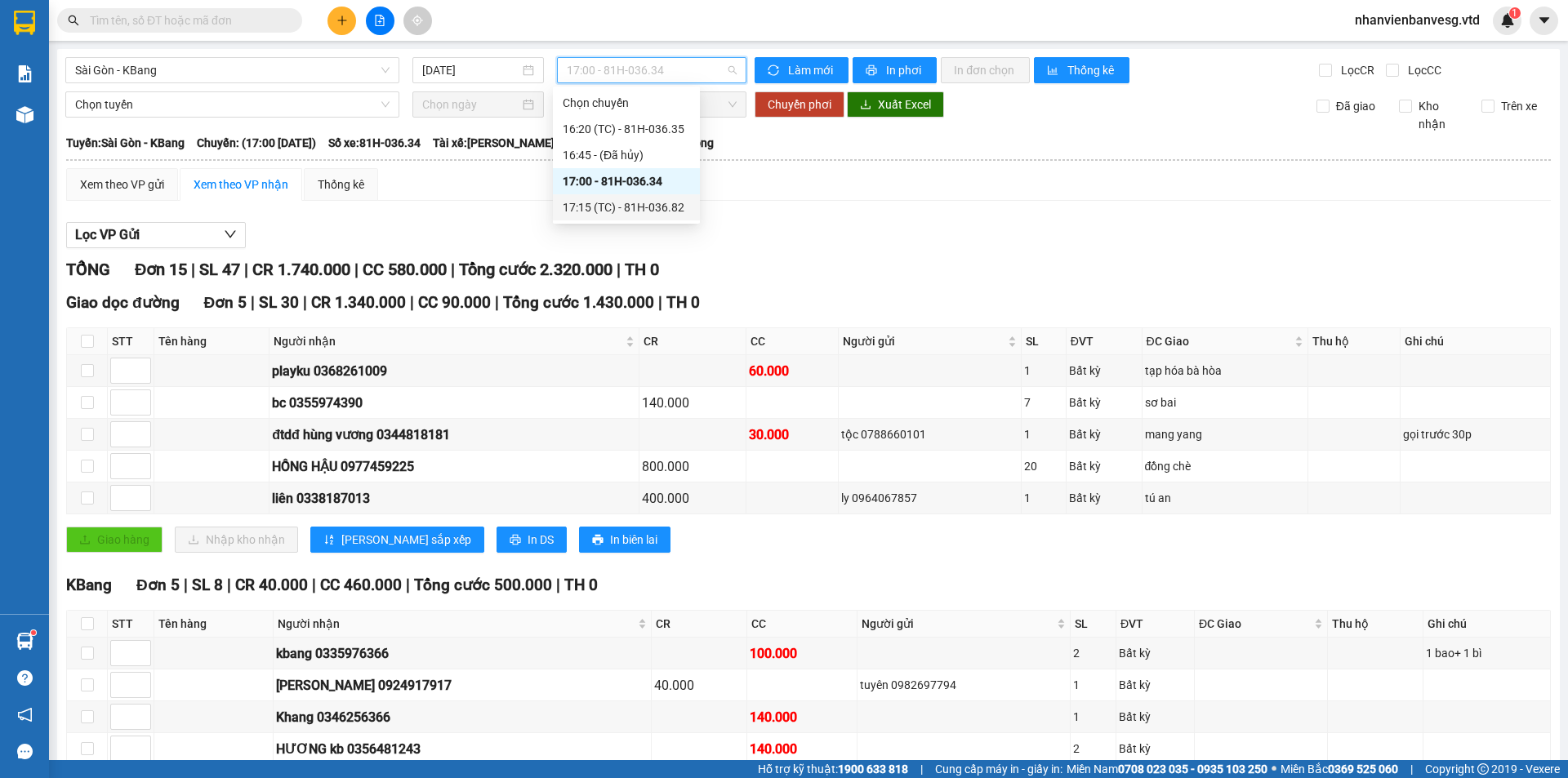
click at [670, 209] on div "17:15 (TC) - 81H-036.82" at bounding box center [626, 208] width 128 height 18
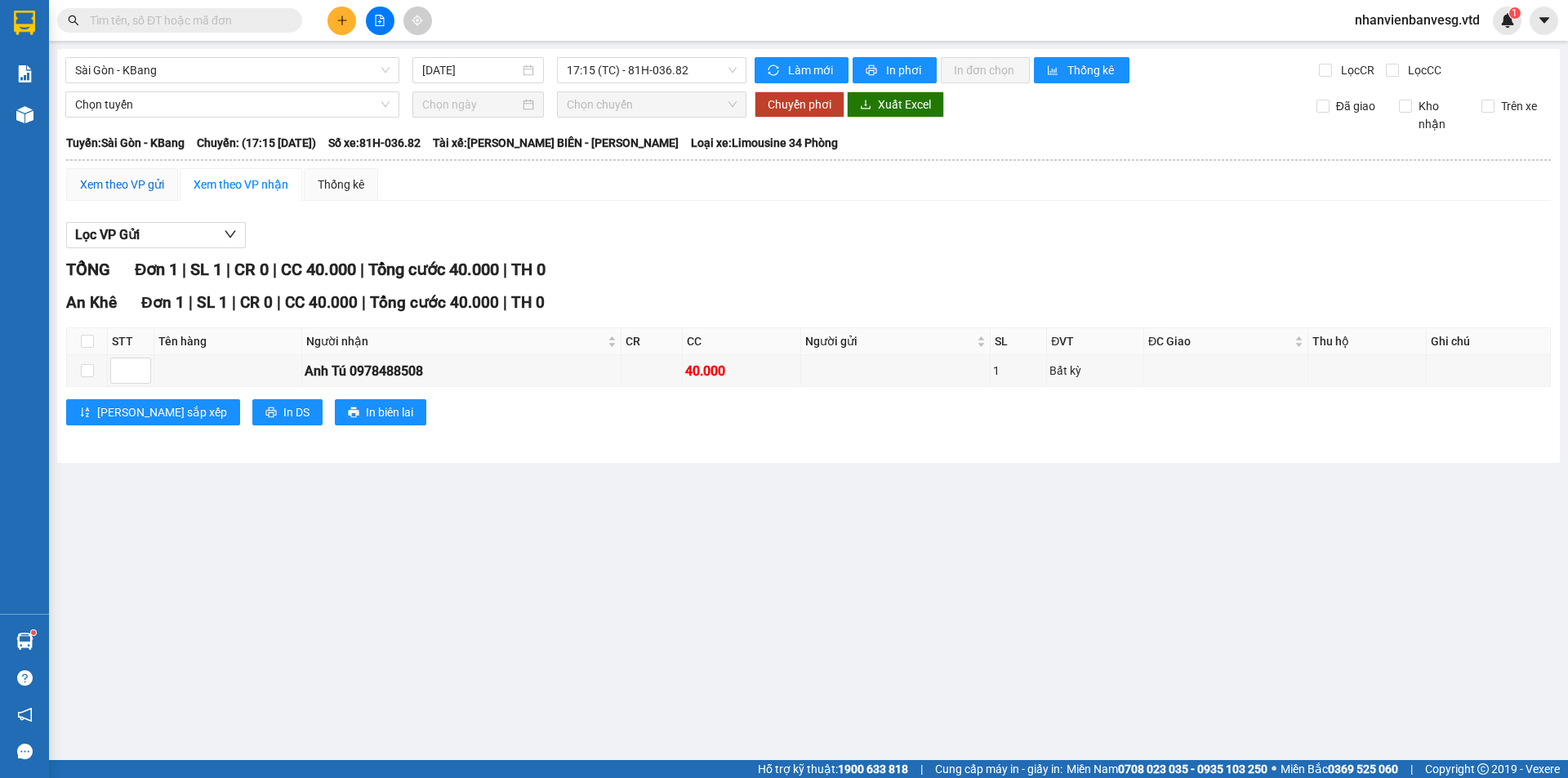
click at [125, 187] on div "Xem theo VP gửi" at bounding box center [122, 185] width 84 height 18
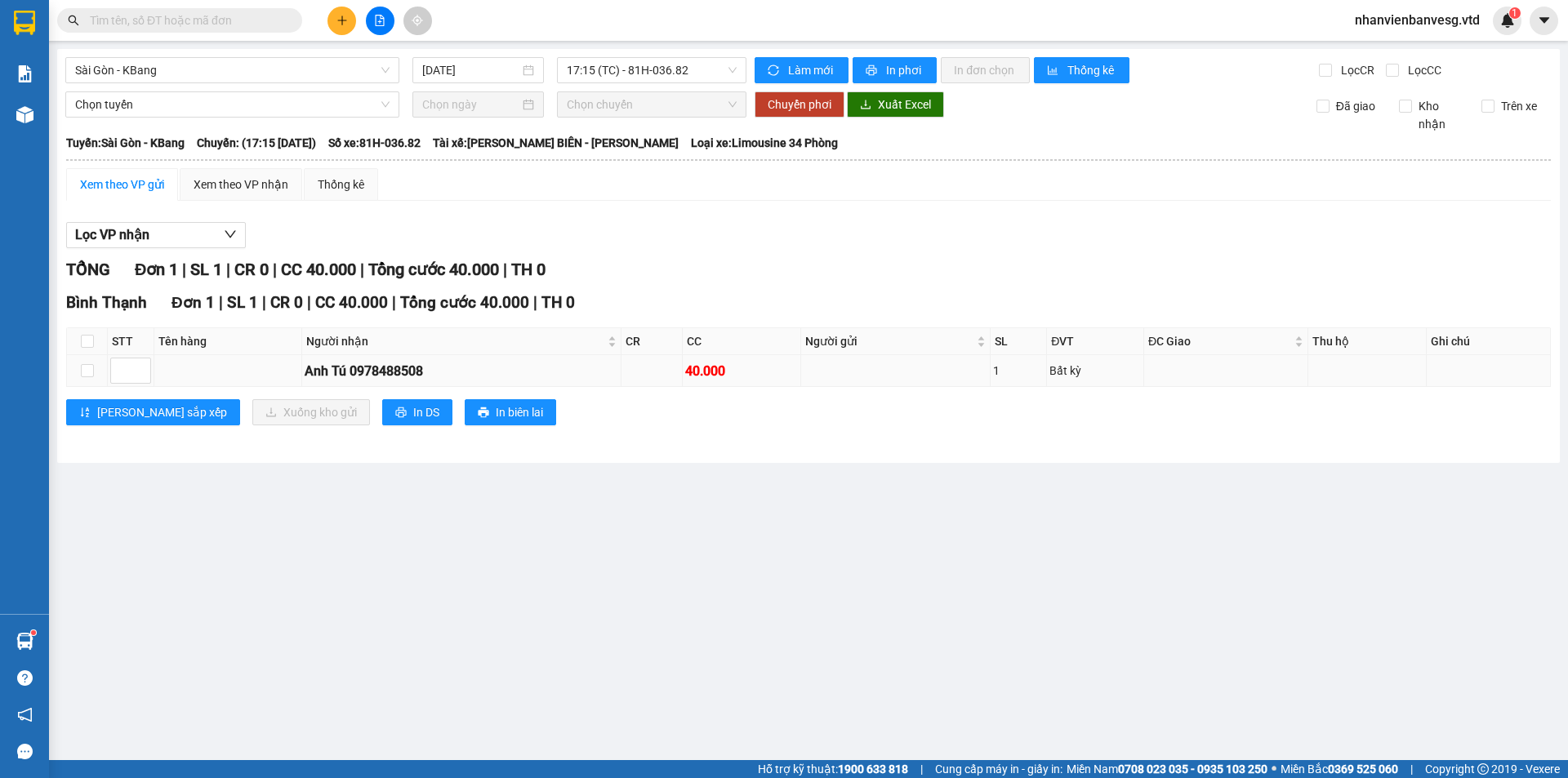
click at [94, 373] on td at bounding box center [87, 371] width 41 height 32
click at [87, 373] on input "checkbox" at bounding box center [87, 371] width 13 height 13
checkbox input "true"
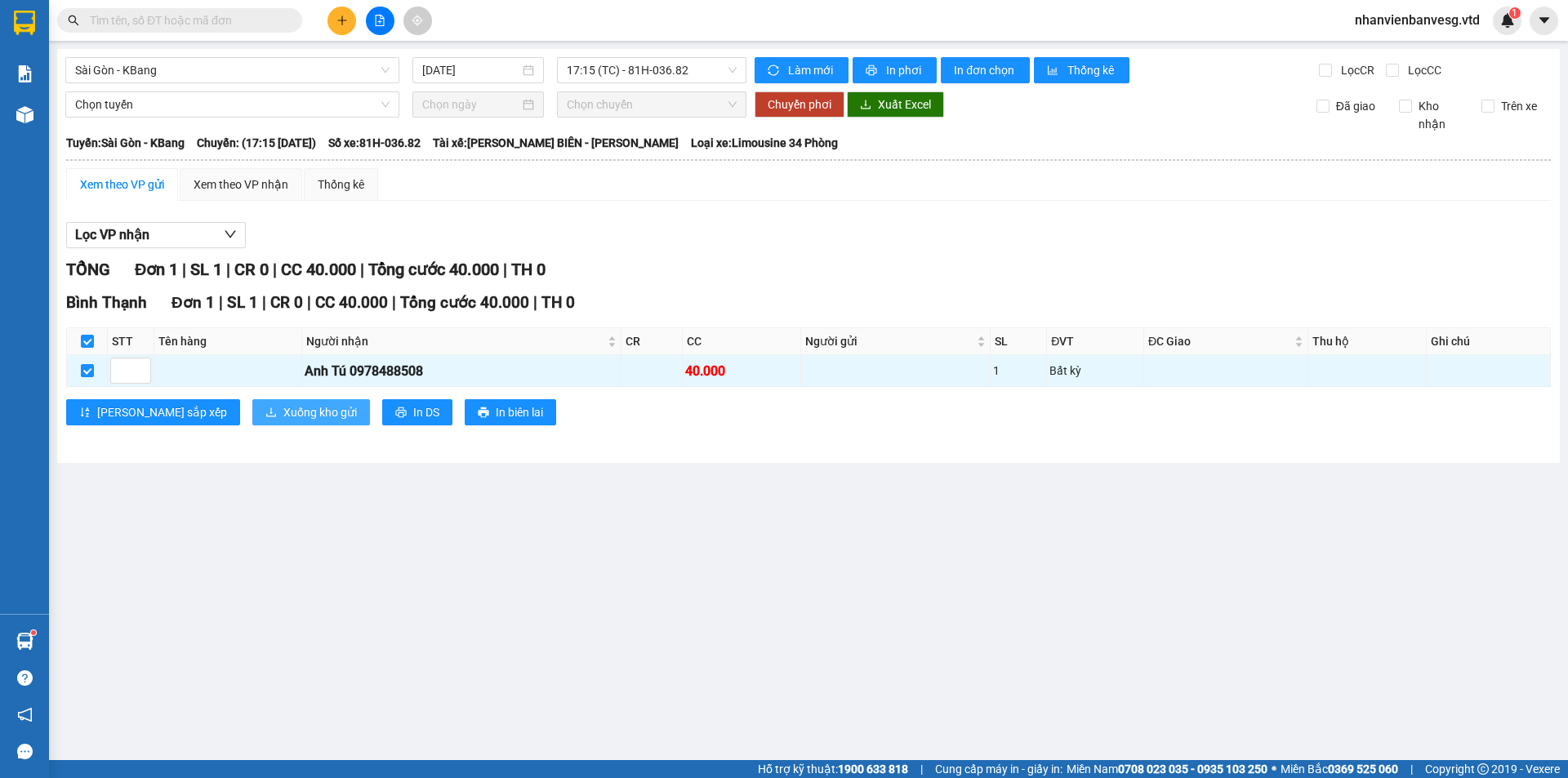
click at [252, 416] on button "Xuống kho gửi" at bounding box center [311, 412] width 118 height 26
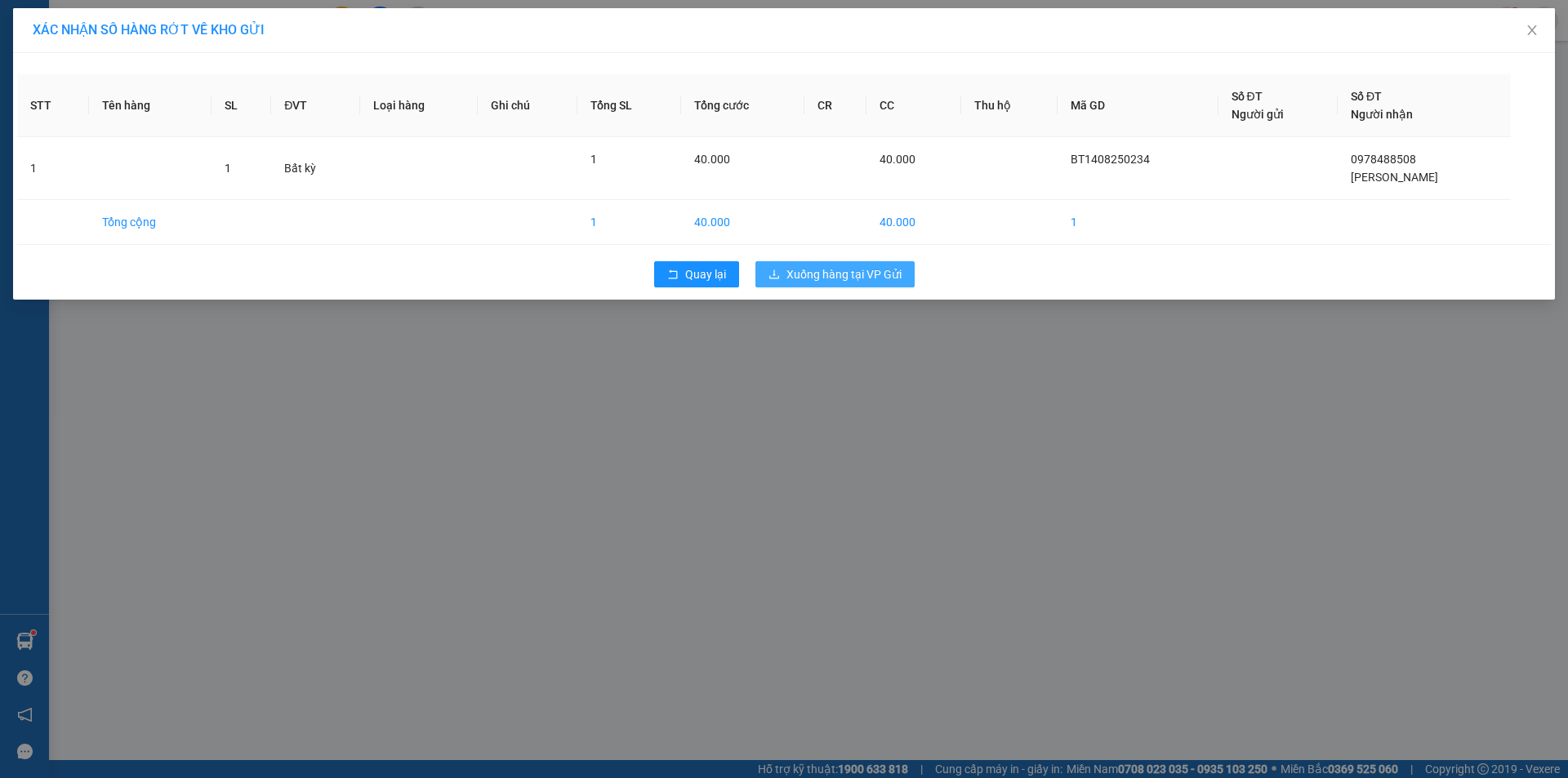
click at [871, 279] on span "Xuống hàng tại VP Gửi" at bounding box center [844, 274] width 115 height 18
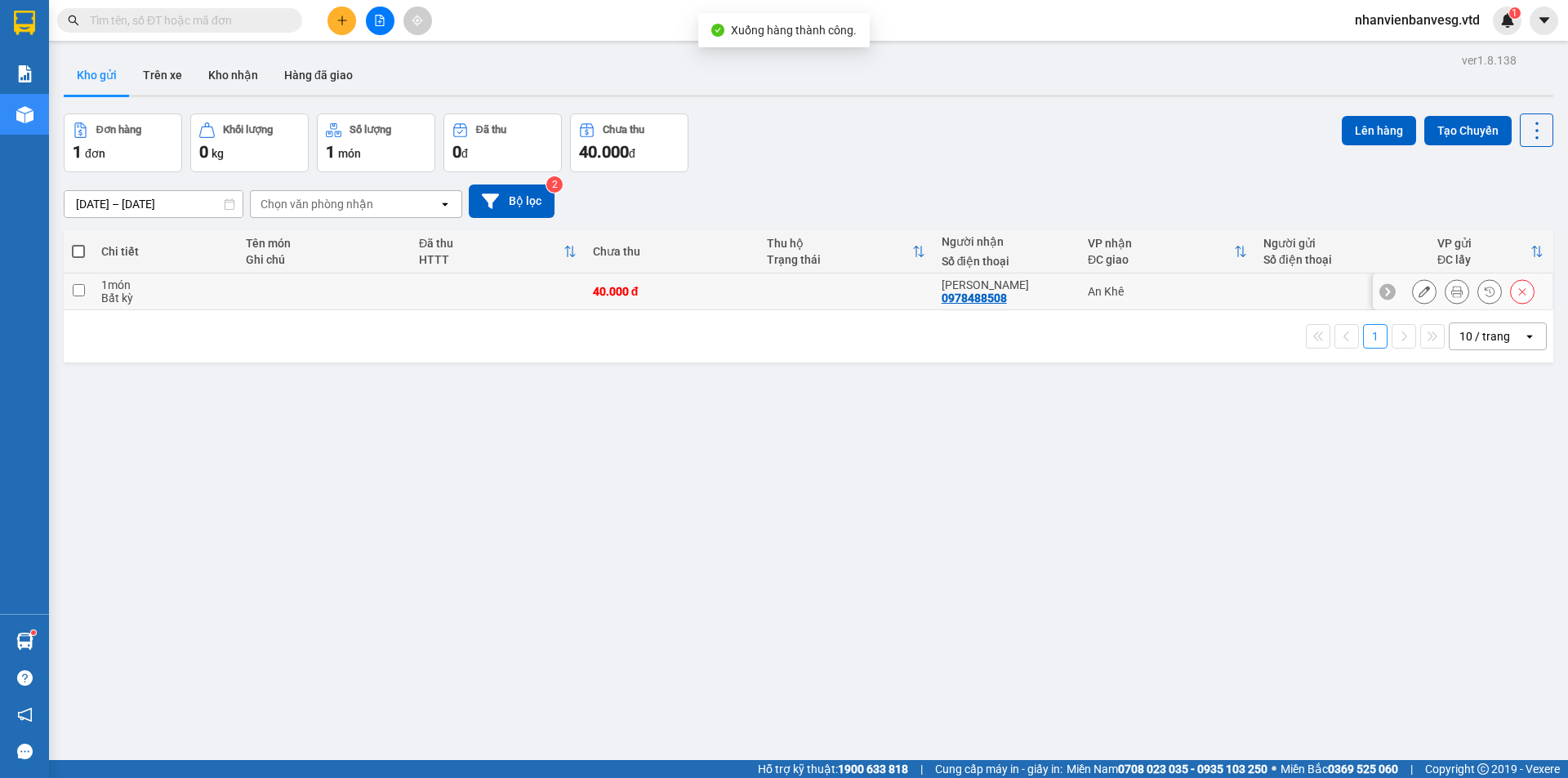
click at [85, 287] on td at bounding box center [78, 291] width 29 height 36
checkbox input "true"
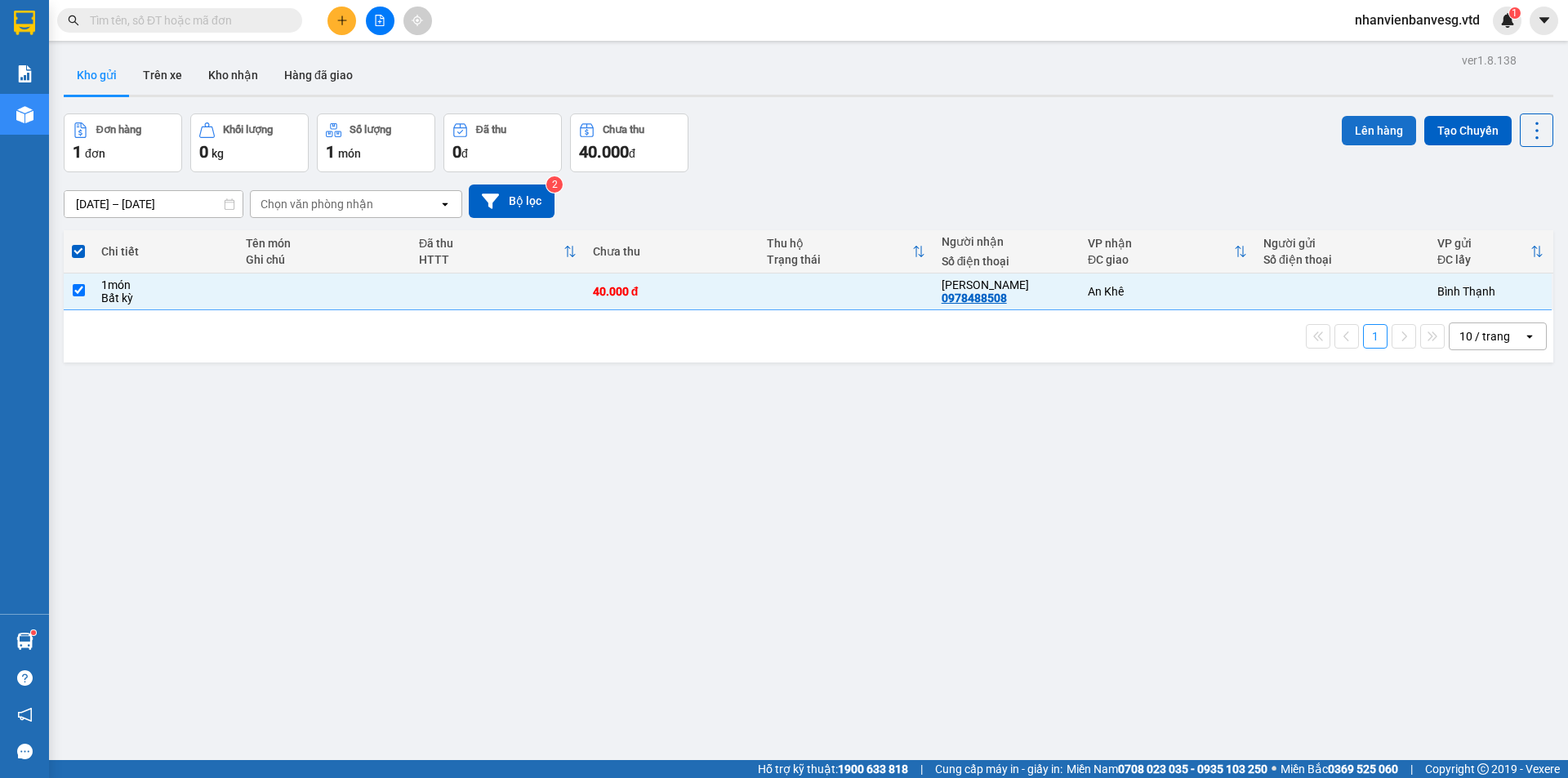
click at [1353, 138] on button "Lên hàng" at bounding box center [1379, 130] width 75 height 29
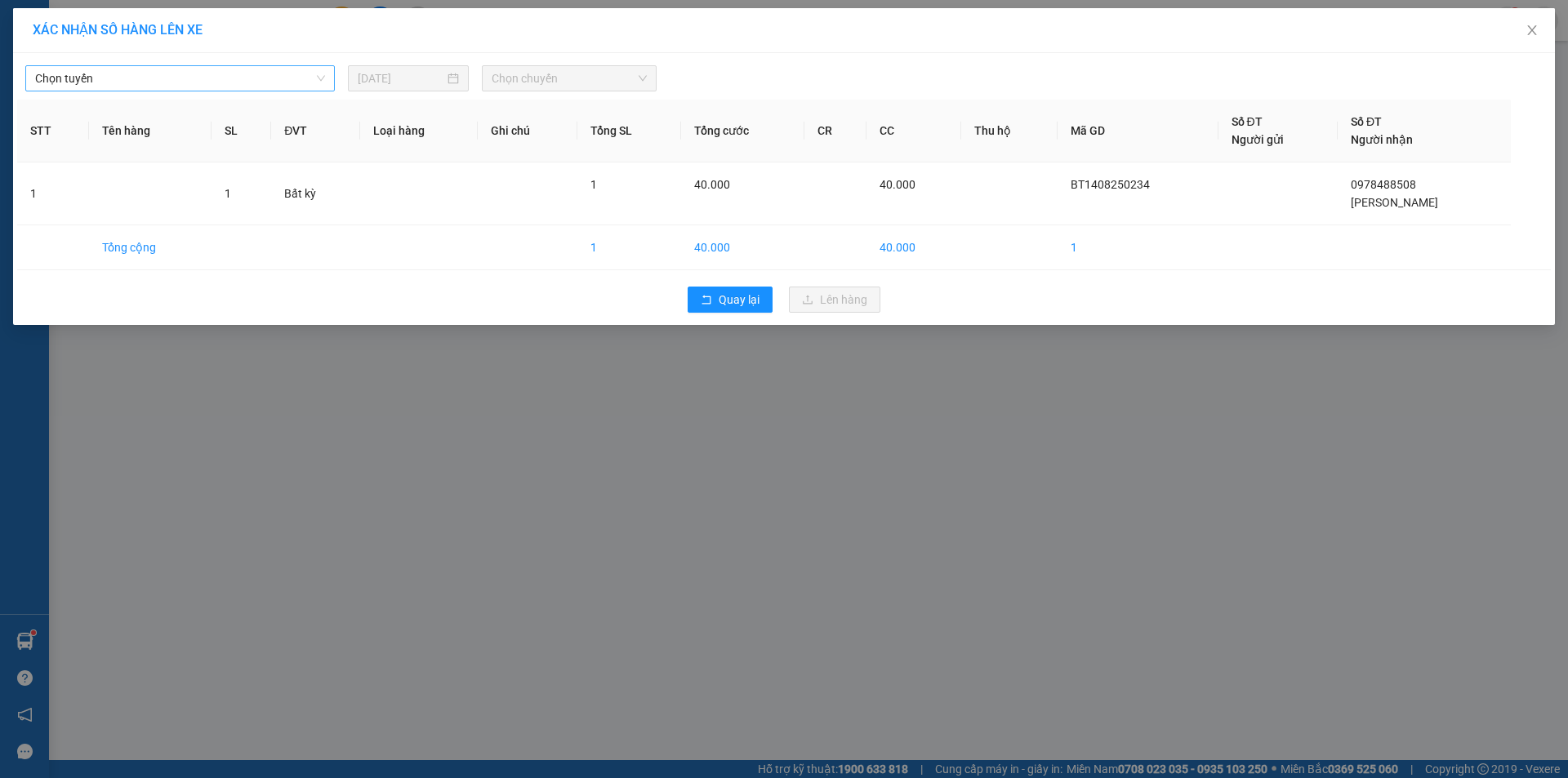
click at [196, 81] on span "Chọn tuyến" at bounding box center [180, 79] width 290 height 25
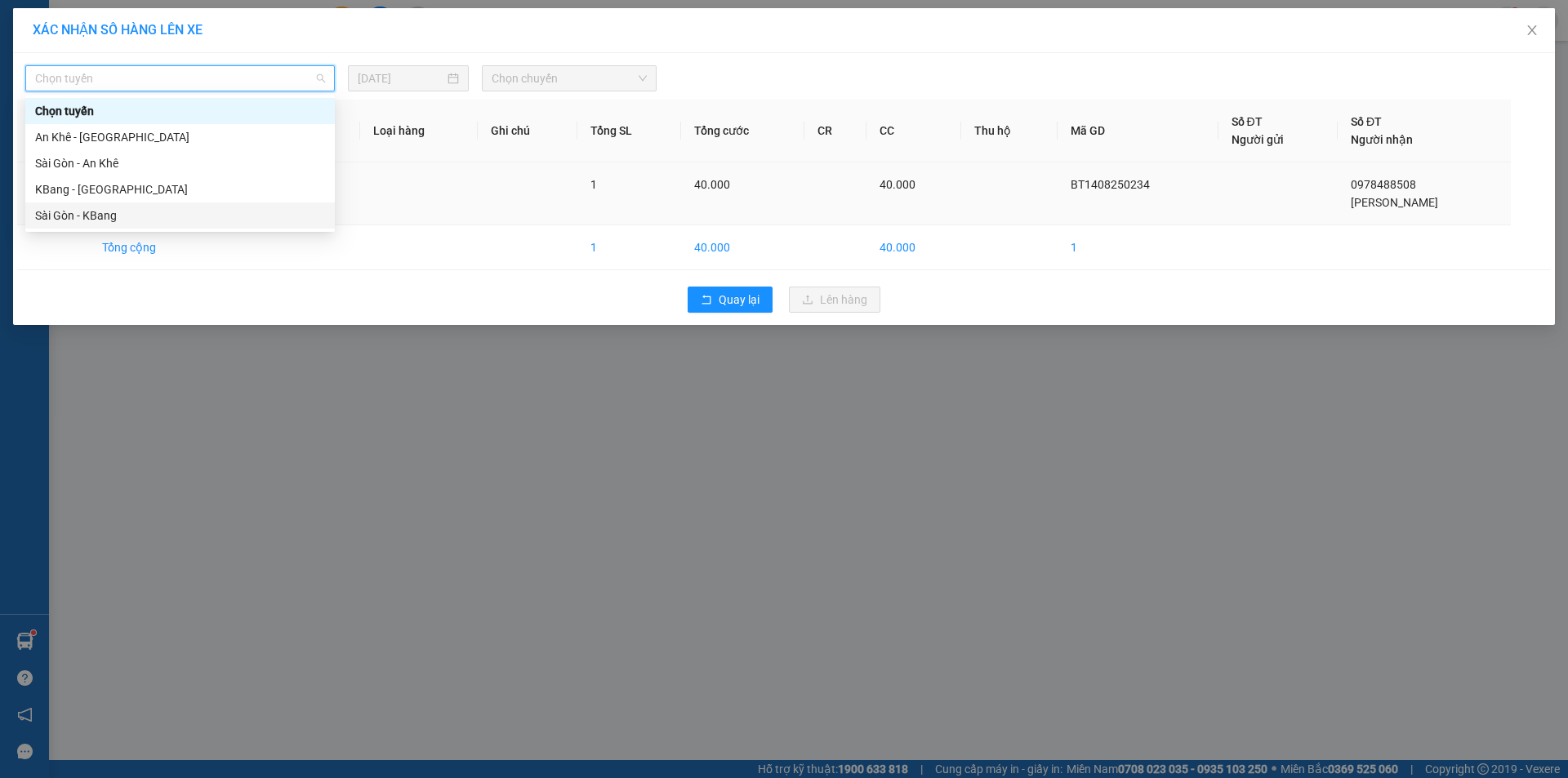
click at [183, 216] on div "Sài Gòn - KBang" at bounding box center [180, 216] width 290 height 18
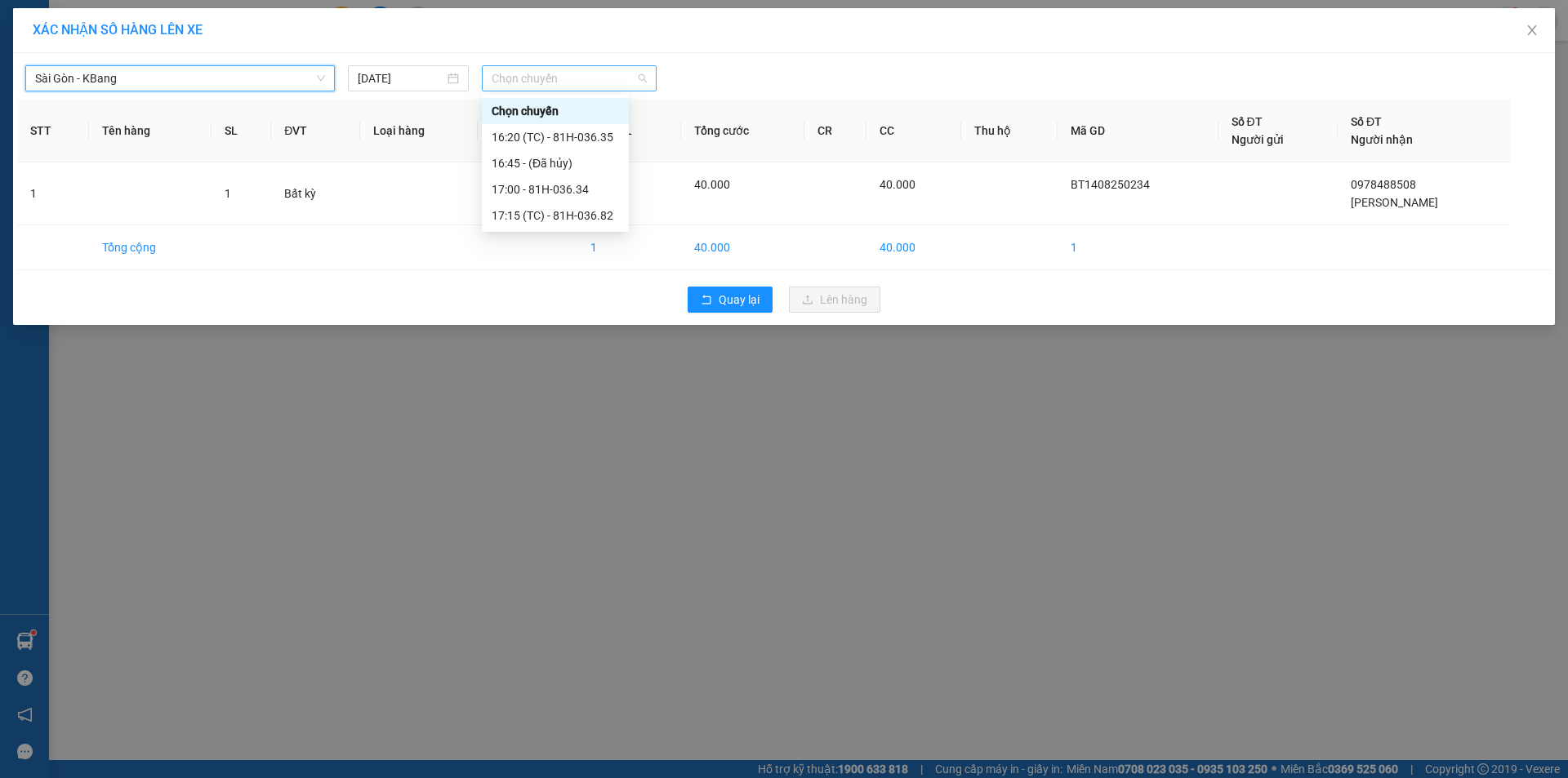
click at [532, 75] on span "Chọn chuyến" at bounding box center [569, 79] width 155 height 25
click at [584, 187] on div "17:00 - 81H-036.34" at bounding box center [555, 189] width 128 height 18
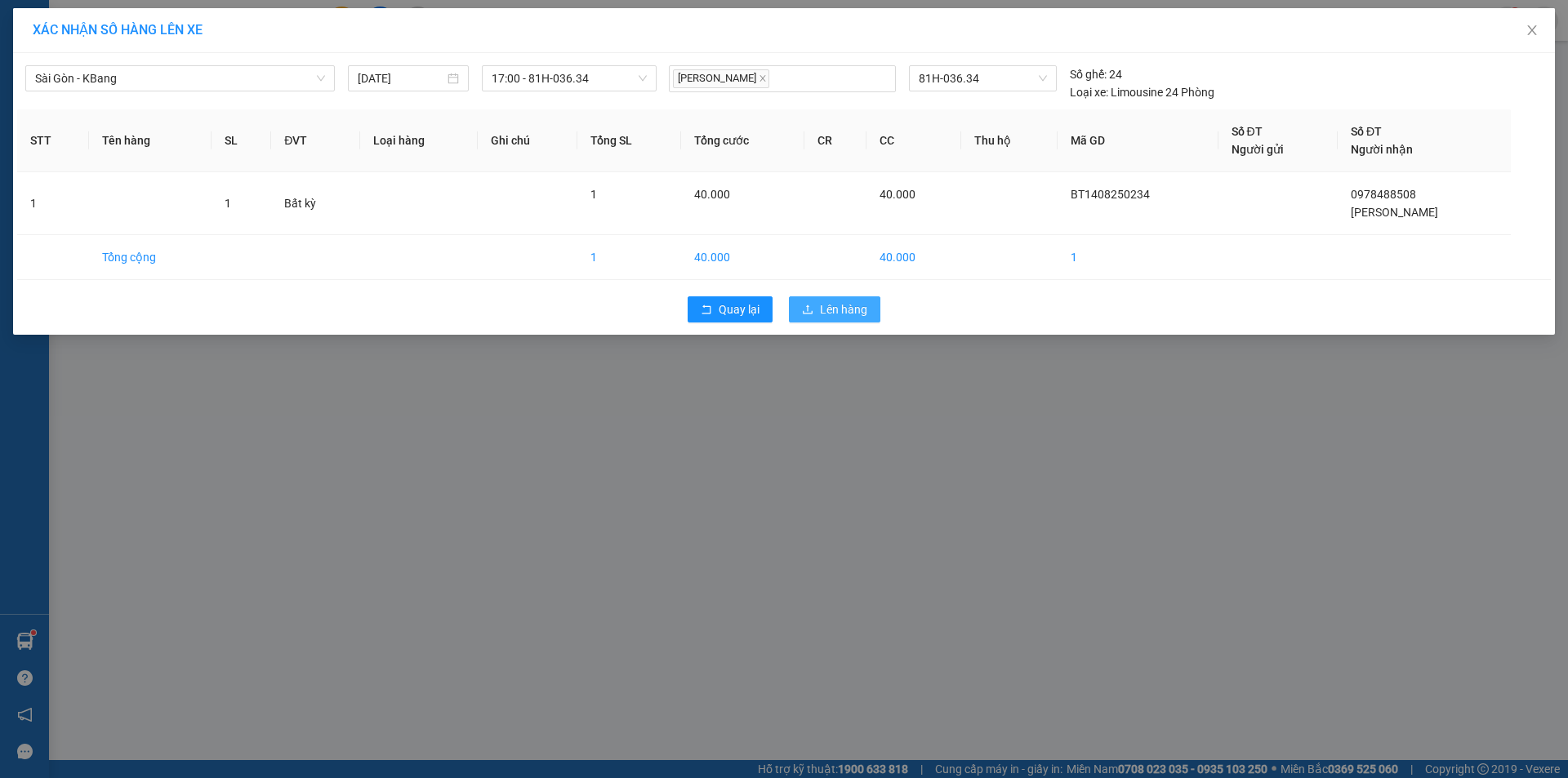
click at [845, 310] on span "Lên hàng" at bounding box center [843, 310] width 47 height 18
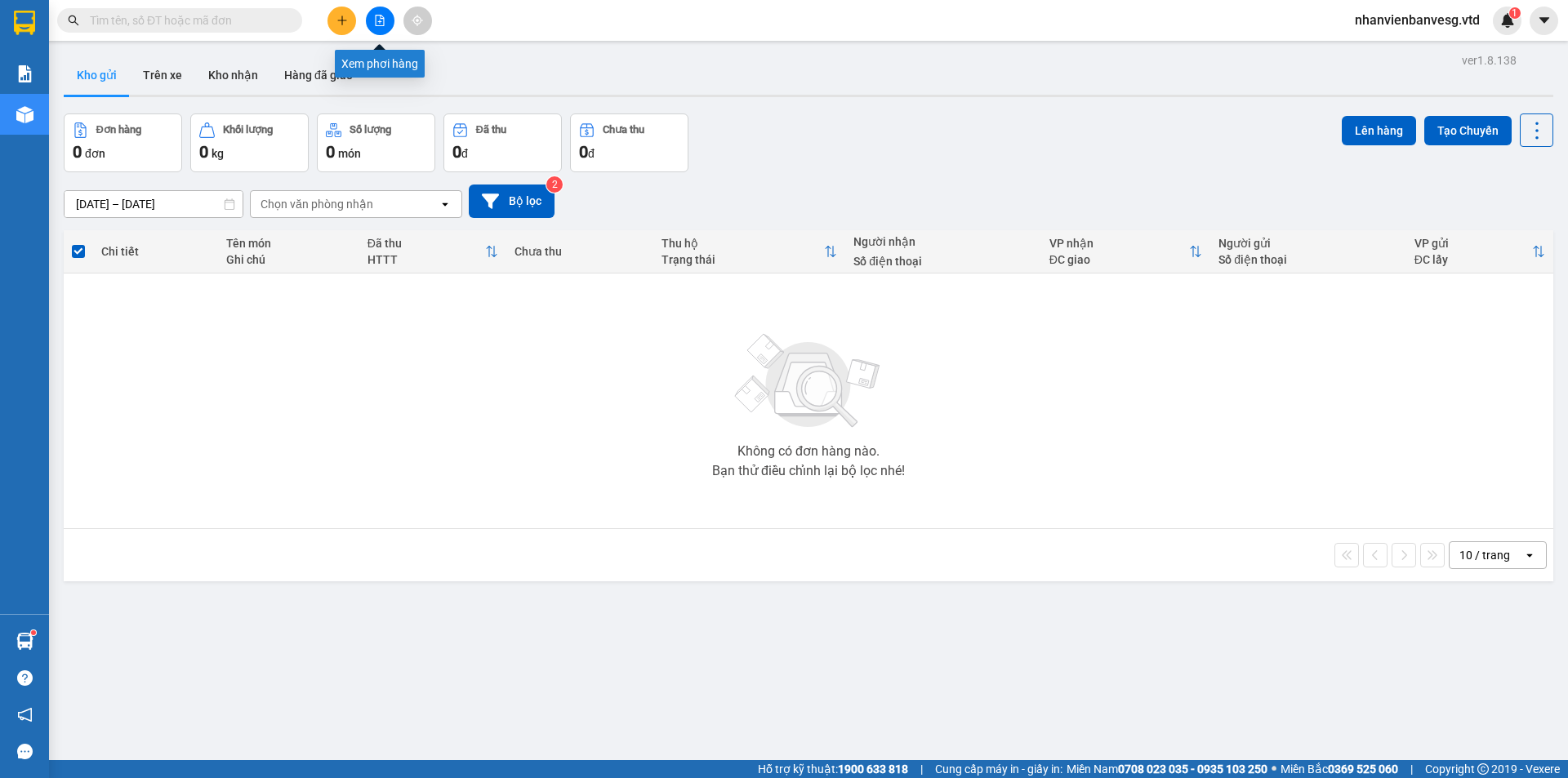
click at [380, 16] on icon "file-add" at bounding box center [380, 20] width 12 height 12
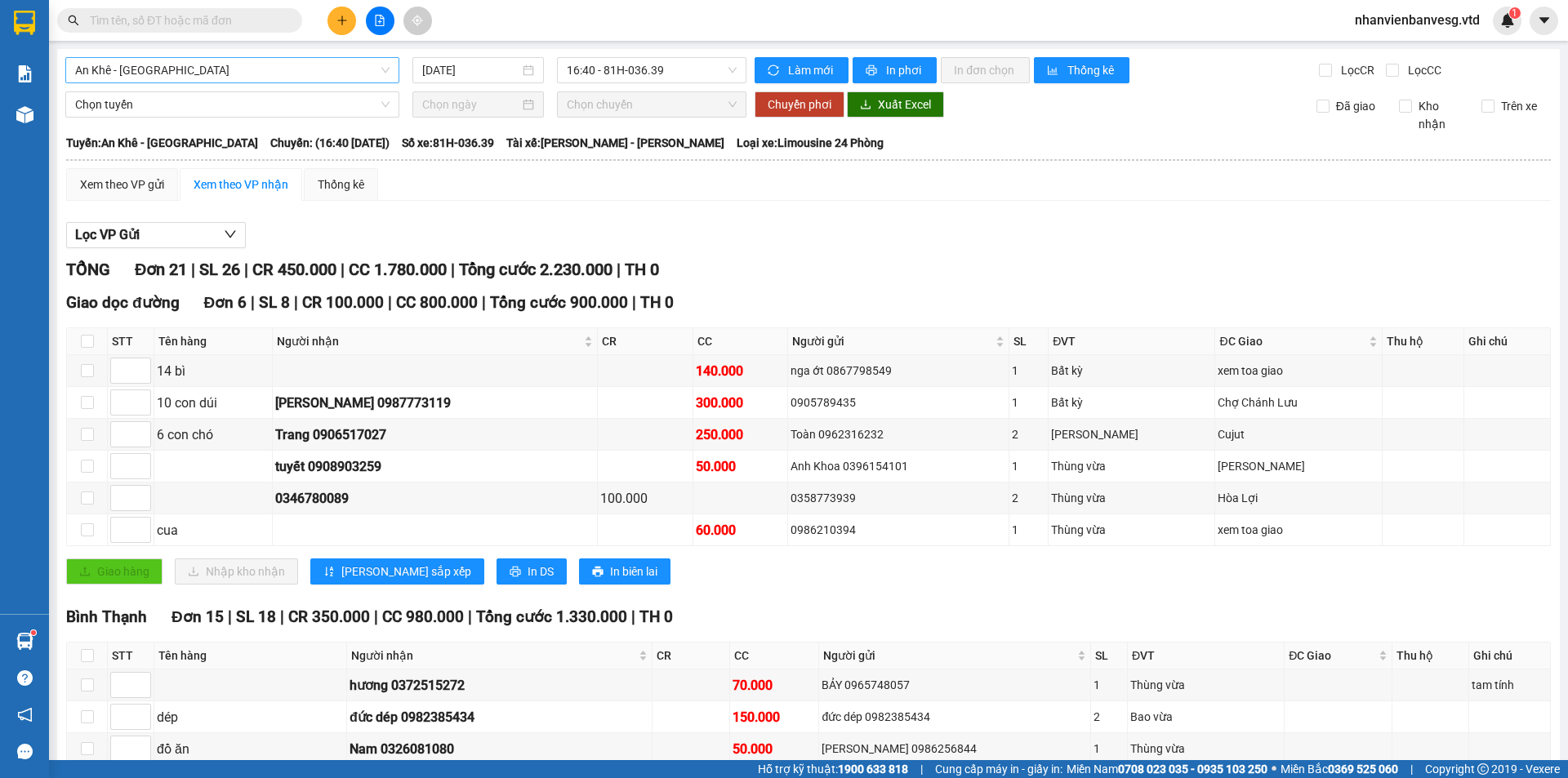
click at [261, 65] on span "An Khê - [GEOGRAPHIC_DATA]" at bounding box center [232, 70] width 314 height 25
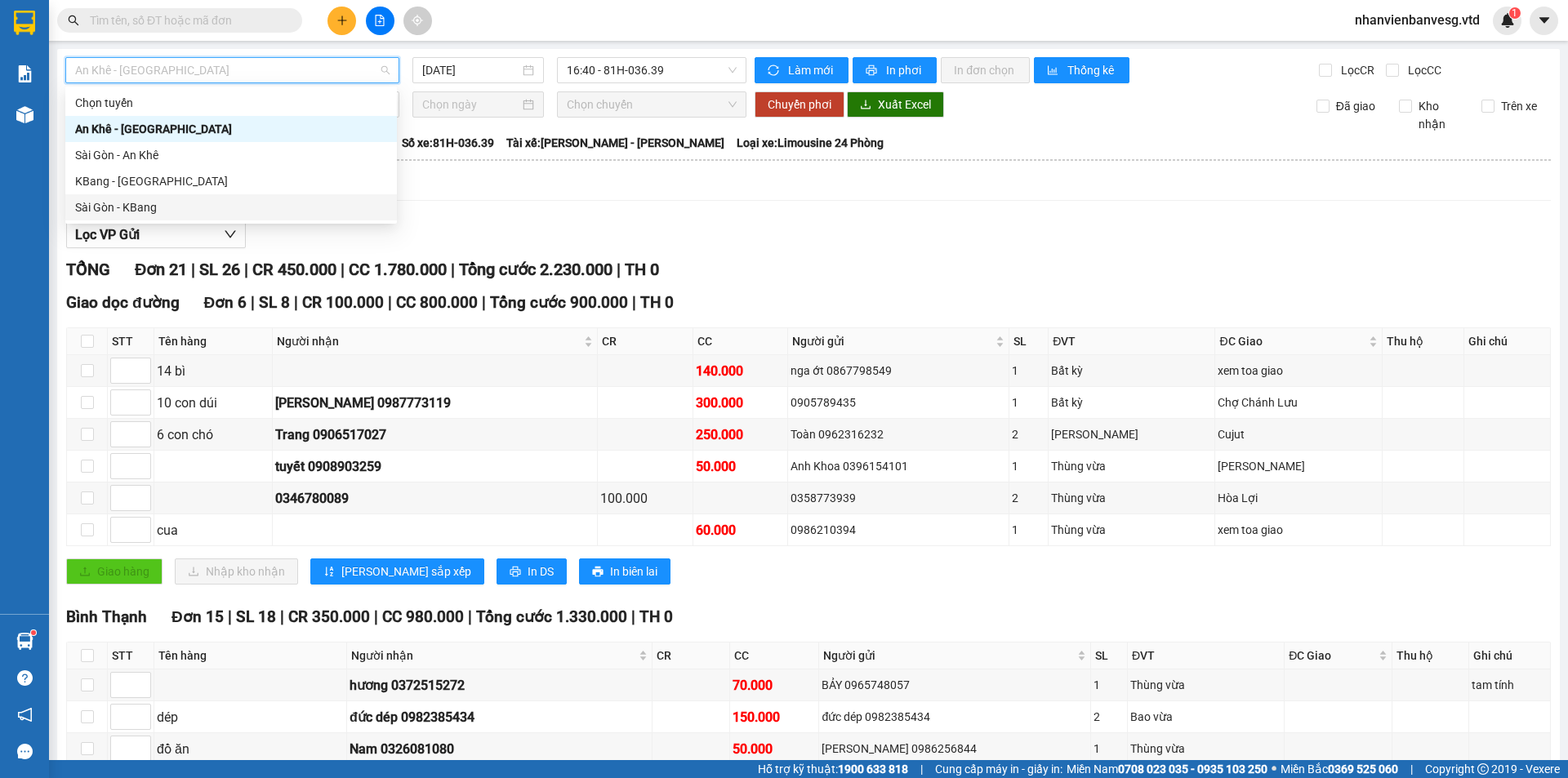
click at [183, 203] on div "Sài Gòn - KBang" at bounding box center [232, 208] width 312 height 18
type input "[DATE]"
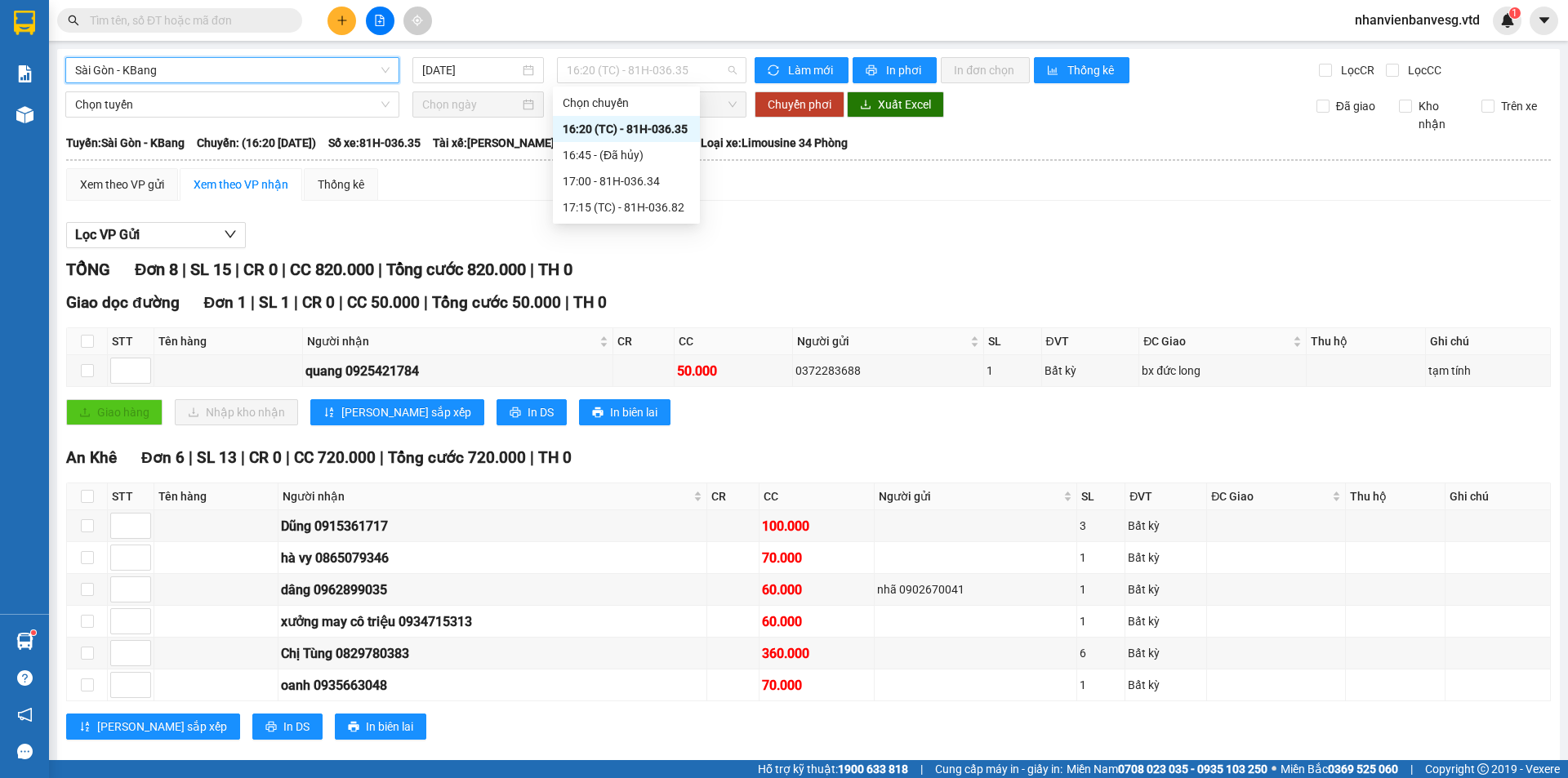
drag, startPoint x: 662, startPoint y: 69, endPoint x: 694, endPoint y: 130, distance: 68.9
click at [663, 69] on span "16:20 (TC) - 81H-036.35" at bounding box center [651, 70] width 169 height 25
click at [673, 177] on div "17:00 - 81H-036.34" at bounding box center [626, 181] width 128 height 18
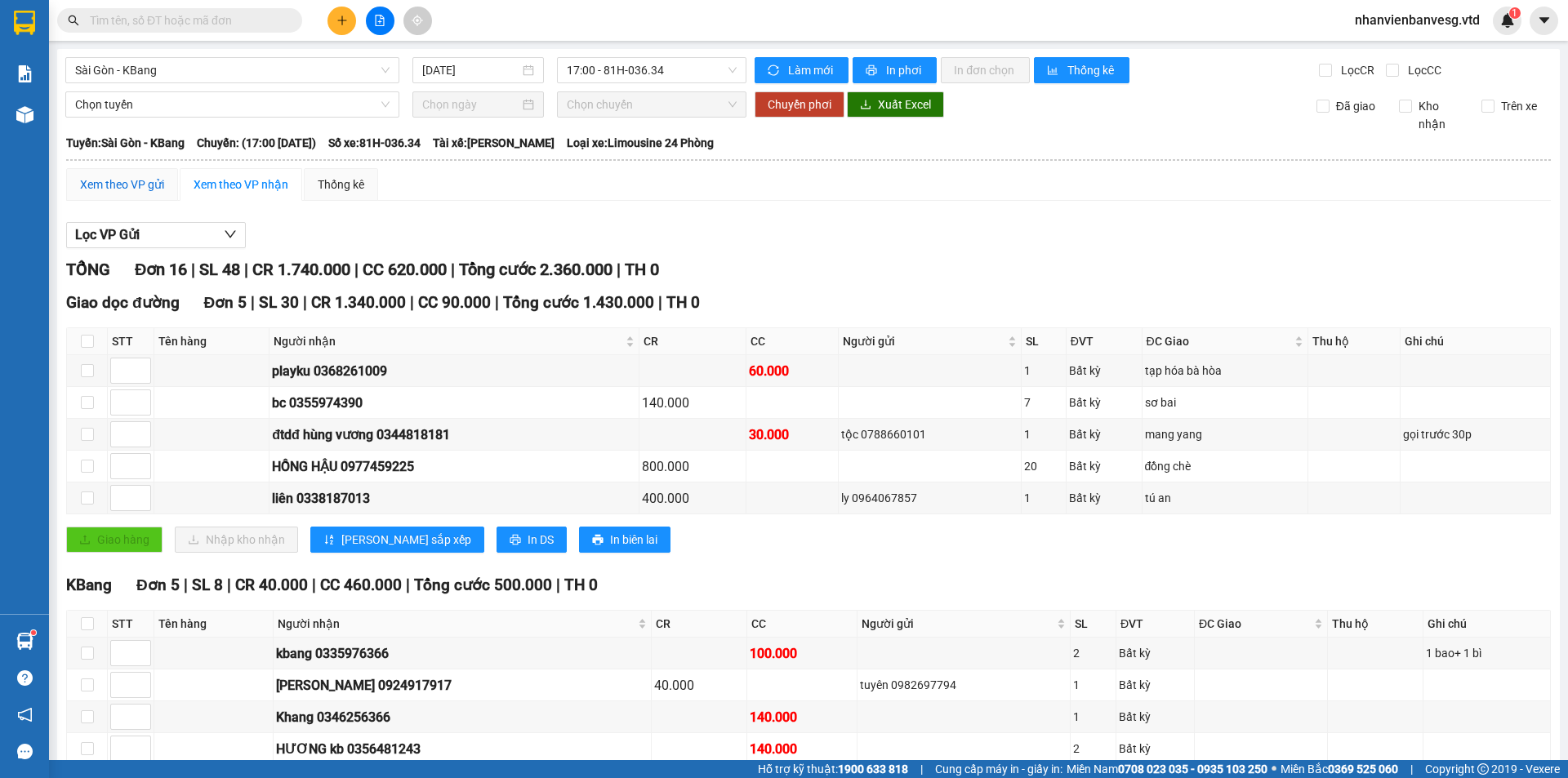
click at [138, 183] on div "Xem theo VP gửi" at bounding box center [122, 185] width 84 height 18
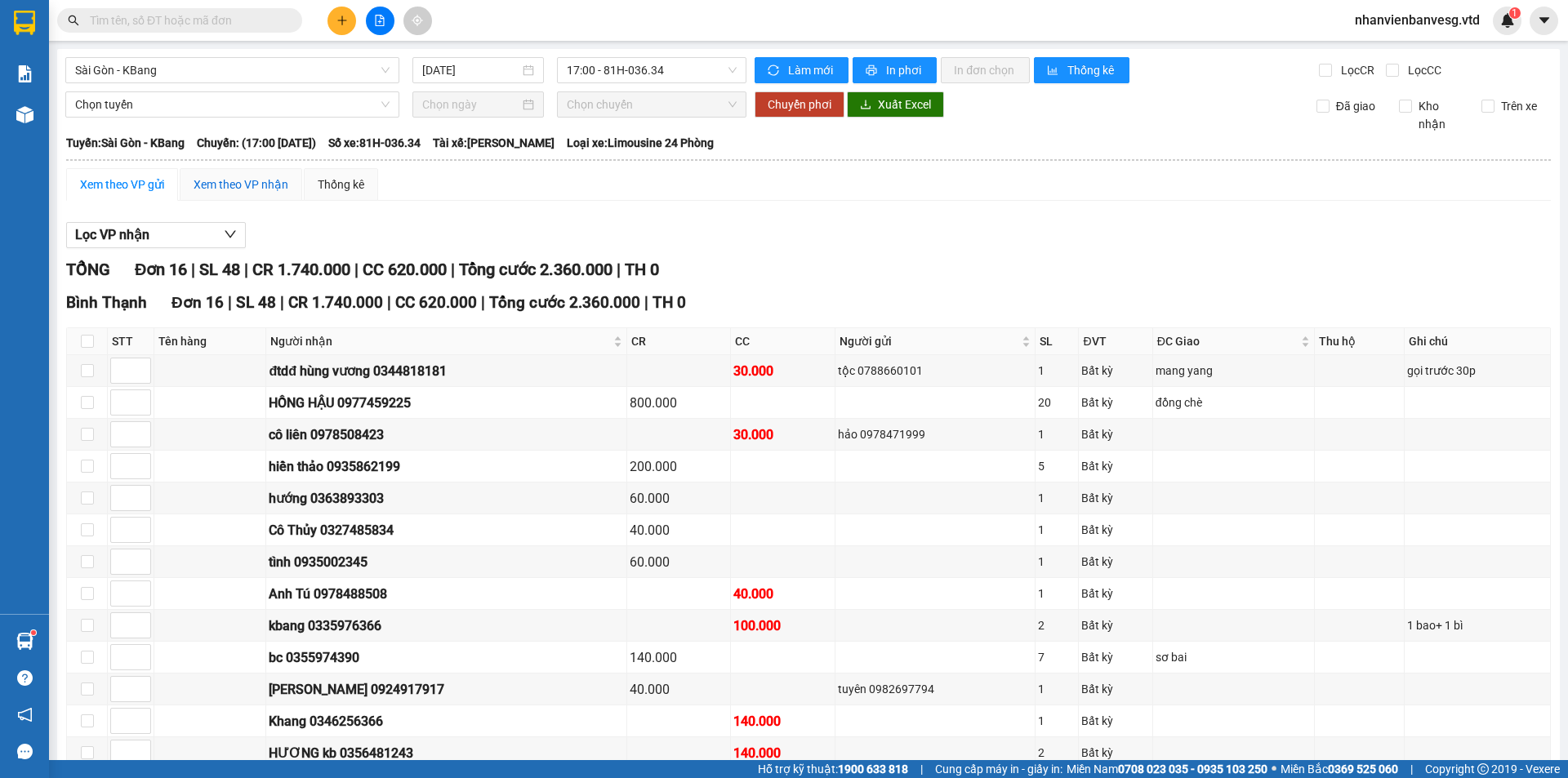
click at [214, 181] on div "Xem theo VP nhận" at bounding box center [240, 185] width 95 height 18
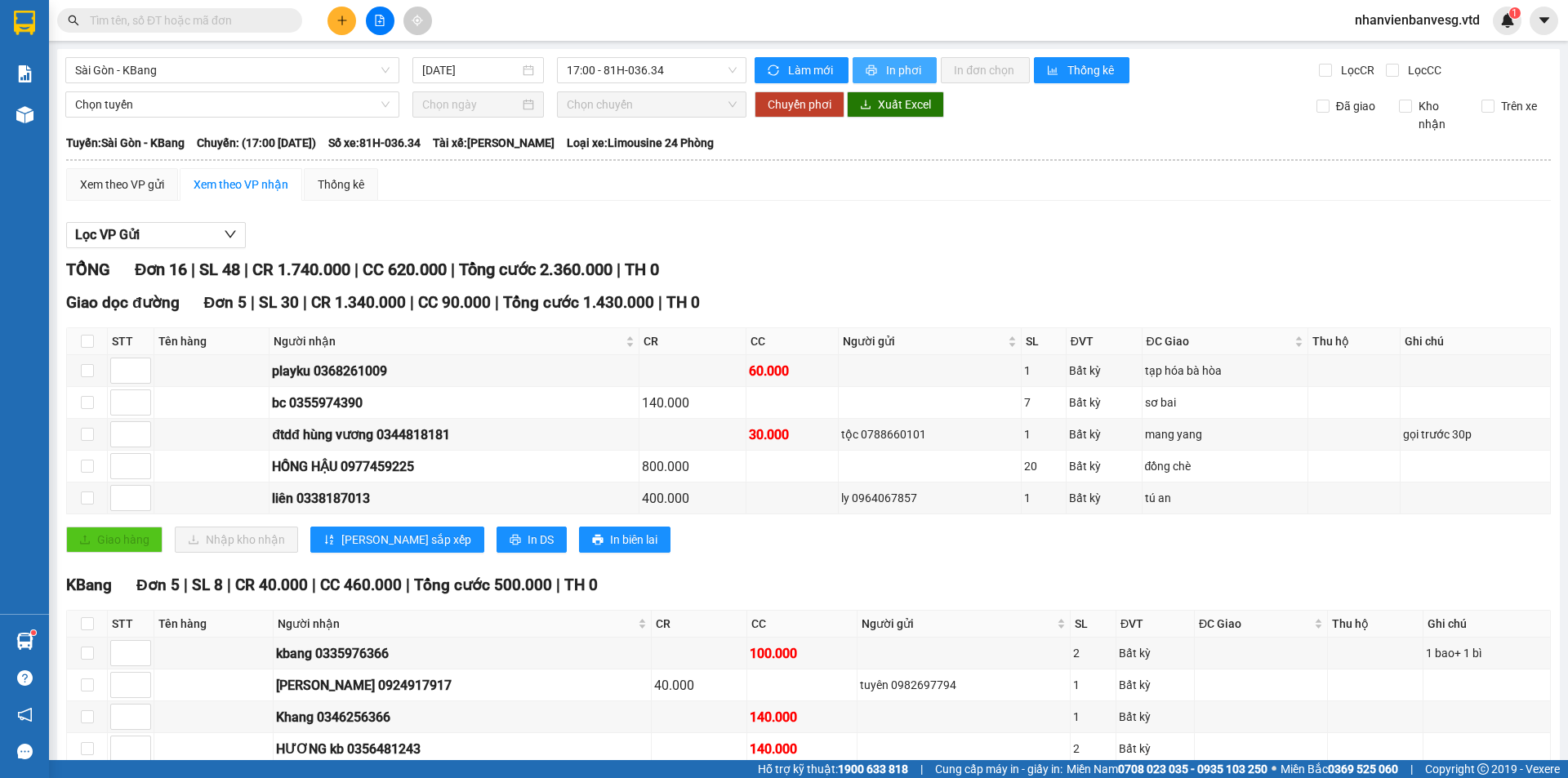
click at [886, 72] on span "In phơi" at bounding box center [905, 70] width 37 height 18
click at [344, 27] on button at bounding box center [342, 20] width 28 height 28
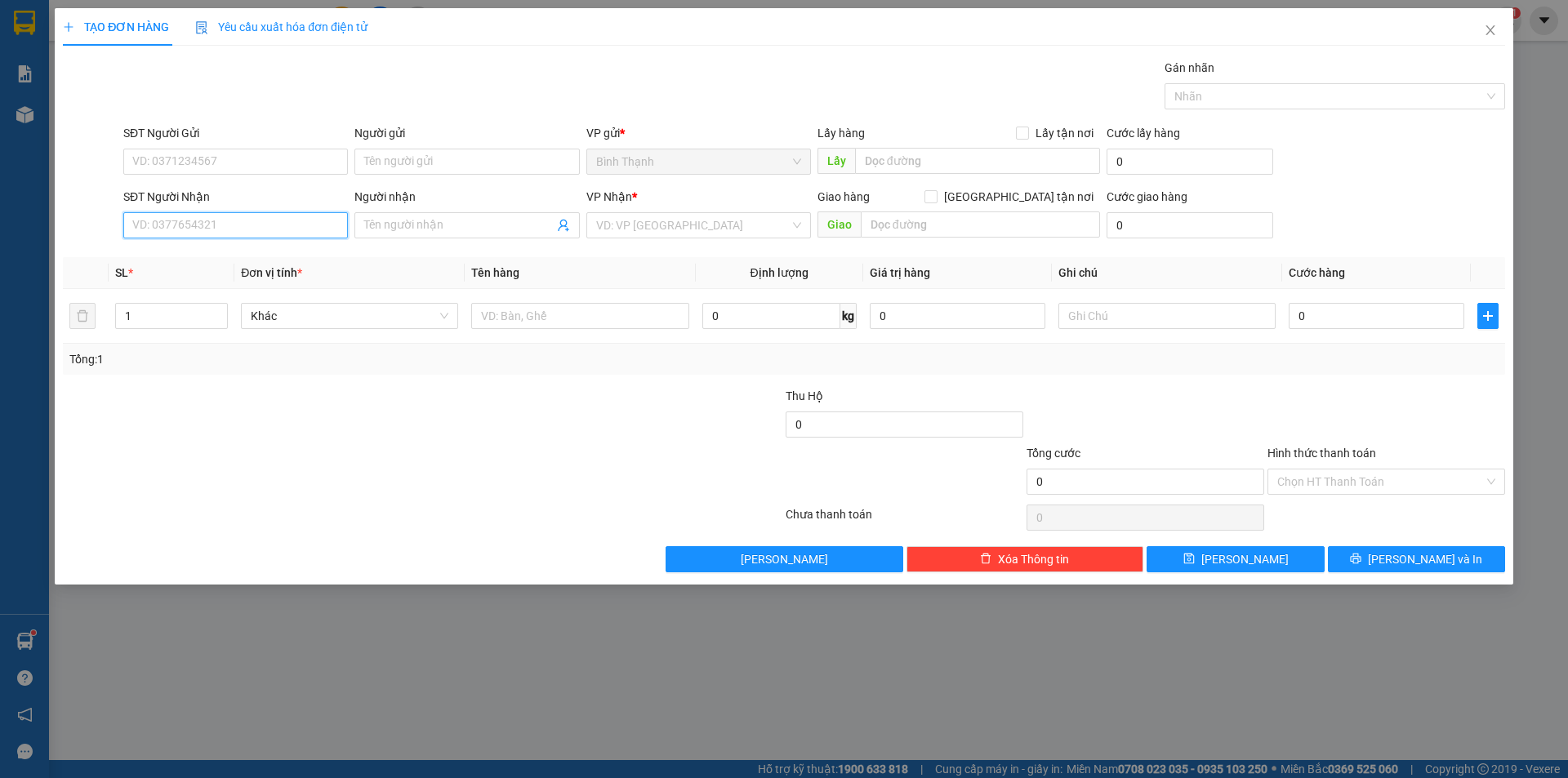
click at [238, 231] on input "SĐT Người Nhận" at bounding box center [235, 224] width 225 height 26
click at [410, 229] on input "Người nhận" at bounding box center [459, 225] width 189 height 18
click at [155, 221] on input "SĐT Người Nhận" at bounding box center [235, 224] width 225 height 26
click at [480, 220] on input "Người nhận" at bounding box center [459, 225] width 189 height 18
type input "lành"
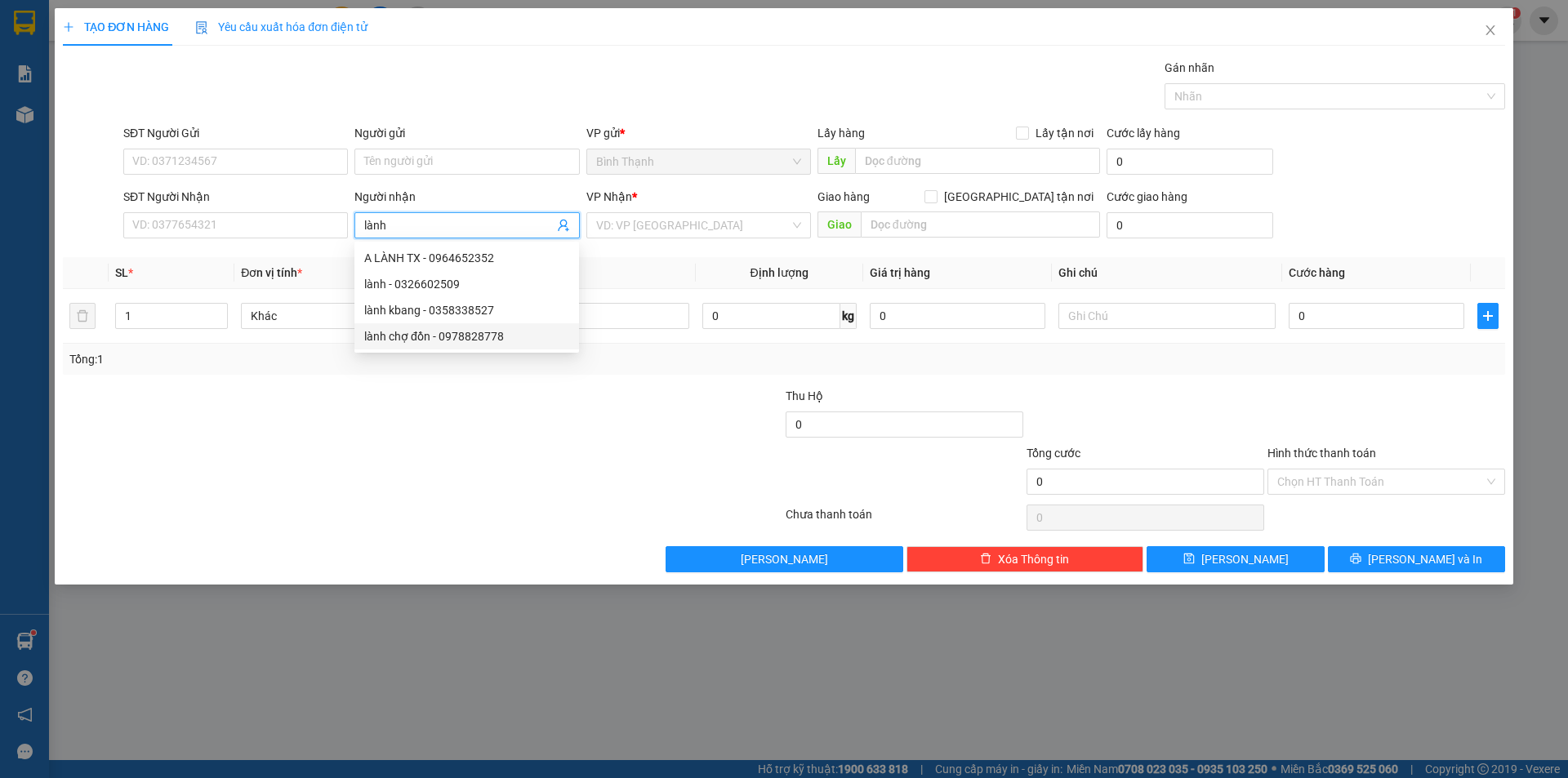
click at [424, 335] on div "lành chợ đồn - 0978828778" at bounding box center [467, 336] width 205 height 18
type input "0978828778"
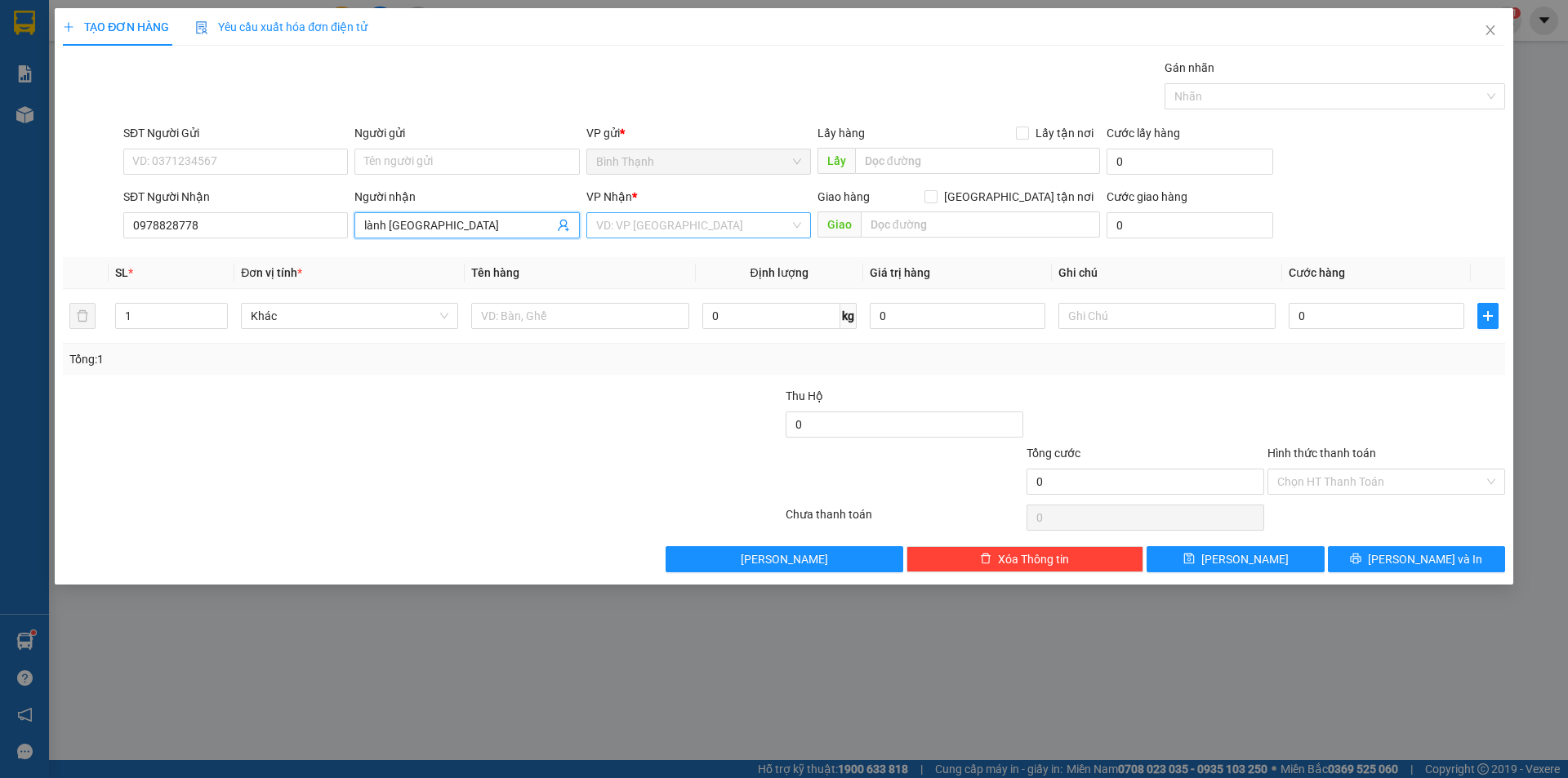
type input "lành chợ đồn"
click at [673, 233] on input "search" at bounding box center [693, 225] width 193 height 25
click at [642, 290] on div "An Khê" at bounding box center [698, 284] width 205 height 18
drag, startPoint x: 146, startPoint y: 316, endPoint x: 114, endPoint y: 324, distance: 33.0
click at [114, 324] on td "1" at bounding box center [171, 317] width 126 height 55
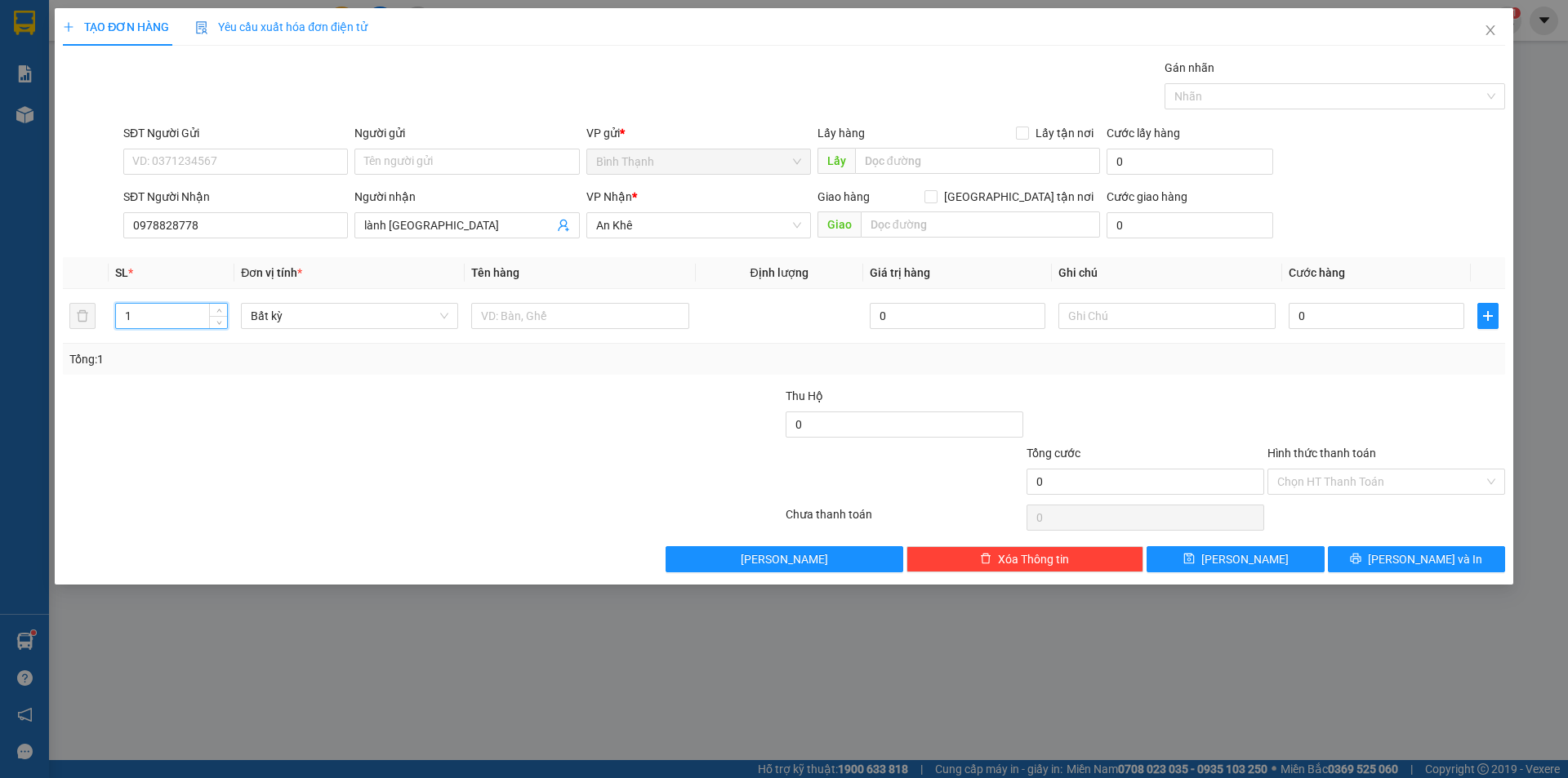
type input "2"
type input "3"
click at [1312, 315] on input "0" at bounding box center [1377, 316] width 176 height 26
type input "1"
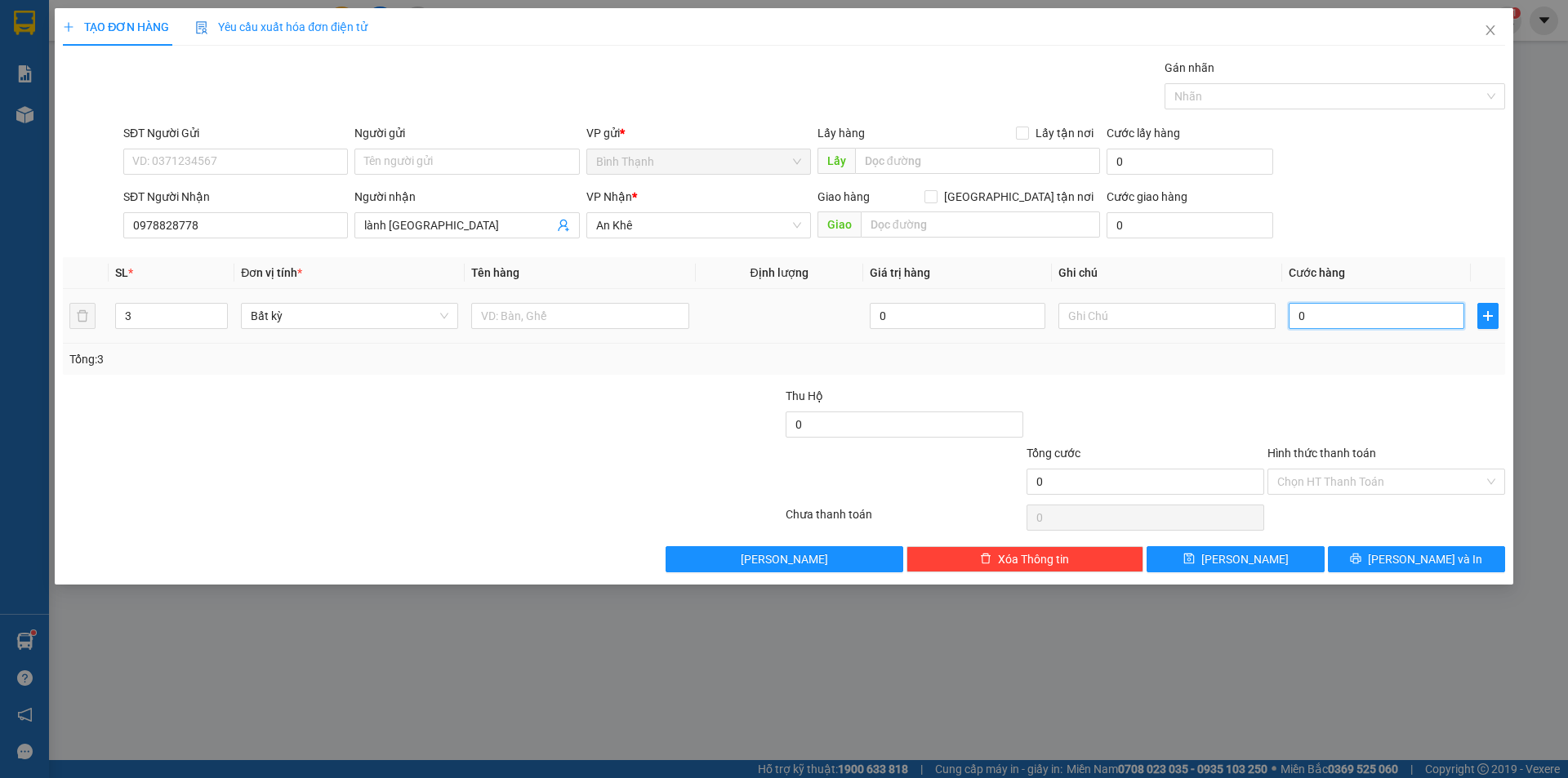
type input "1"
type input "12"
type input "120"
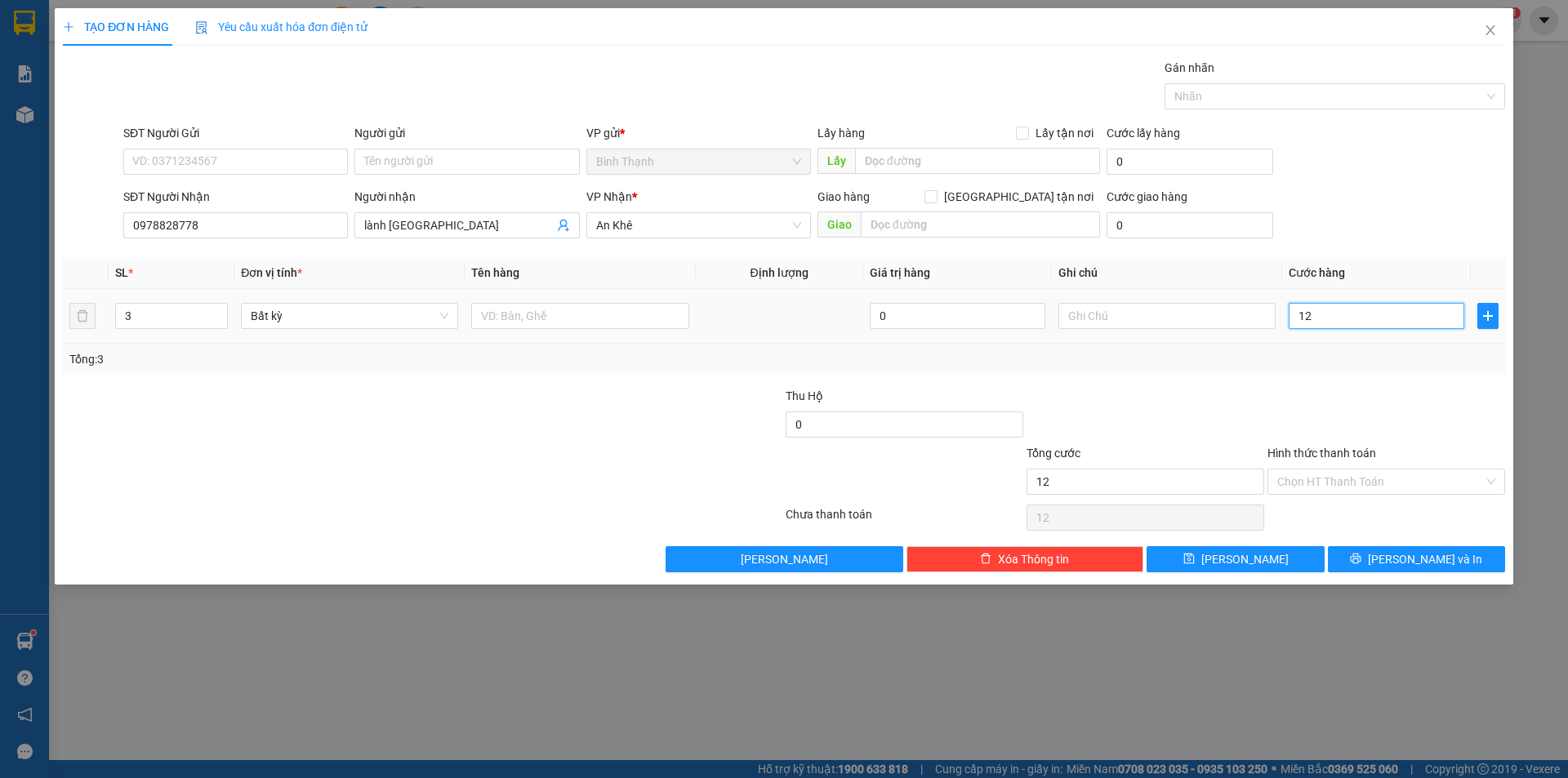
type input "120"
type input "1.200"
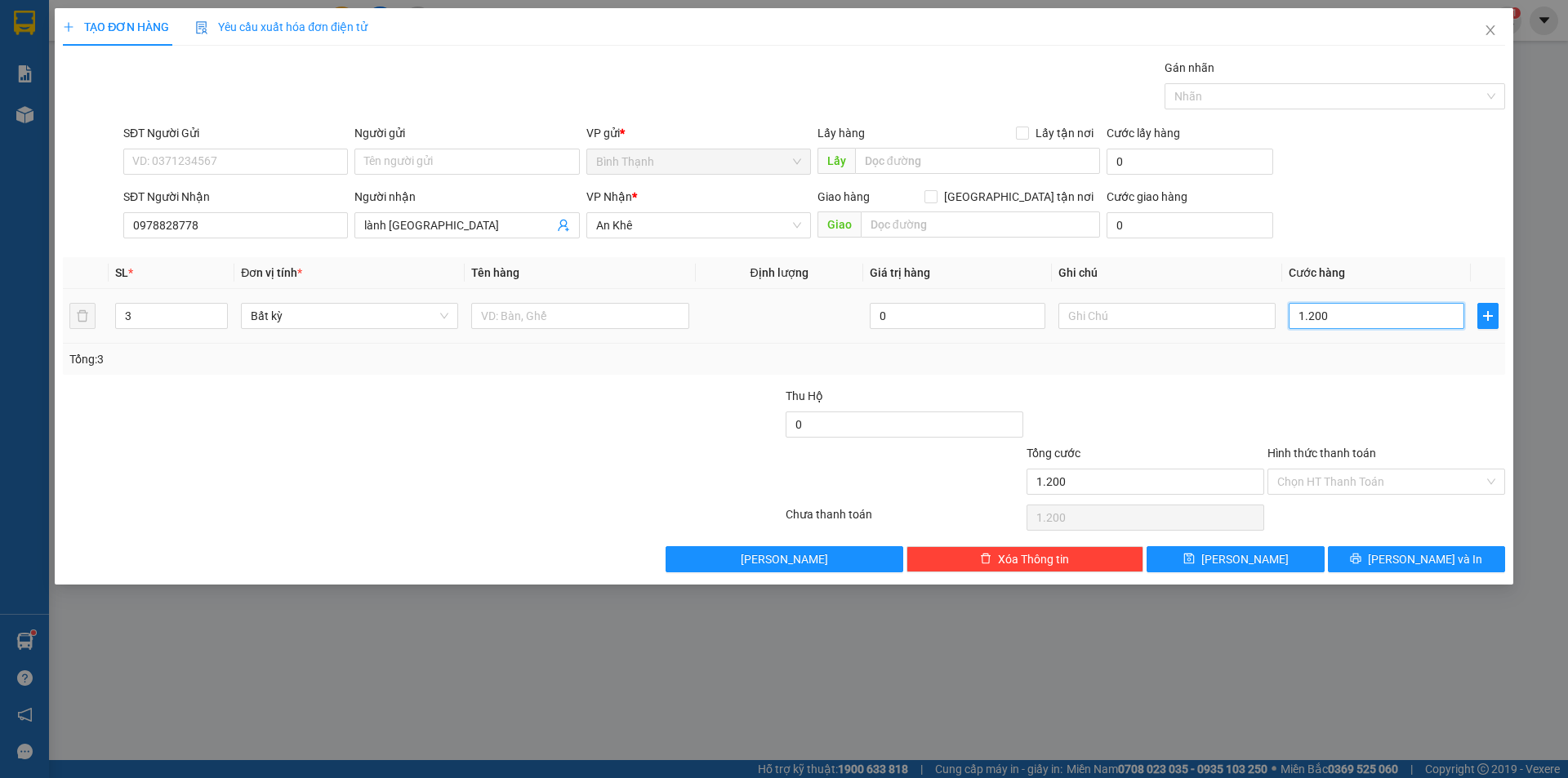
type input "12.000"
type input "120.000"
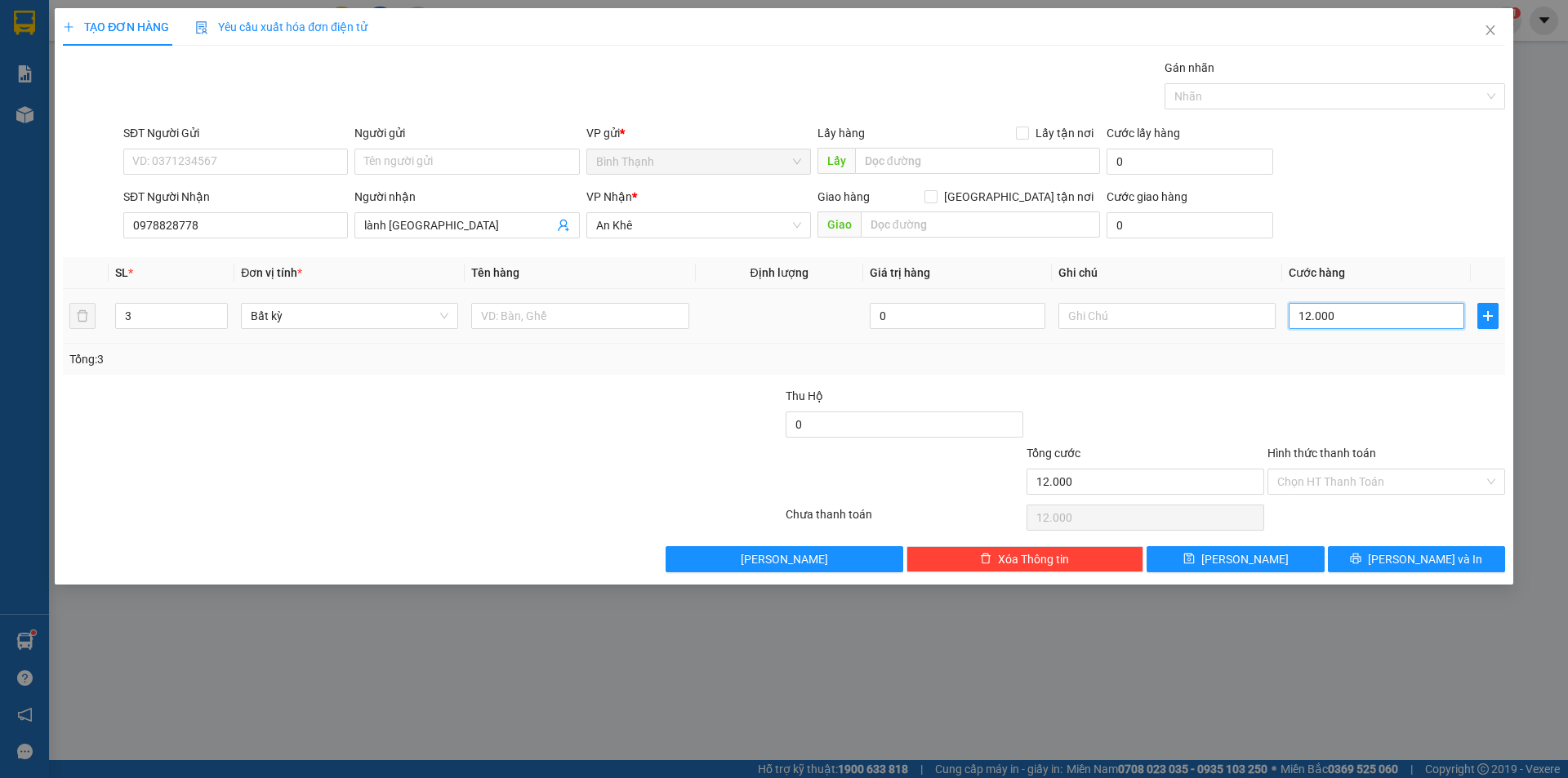
type input "120.000"
click at [1409, 561] on span "[PERSON_NAME] và In" at bounding box center [1425, 559] width 114 height 18
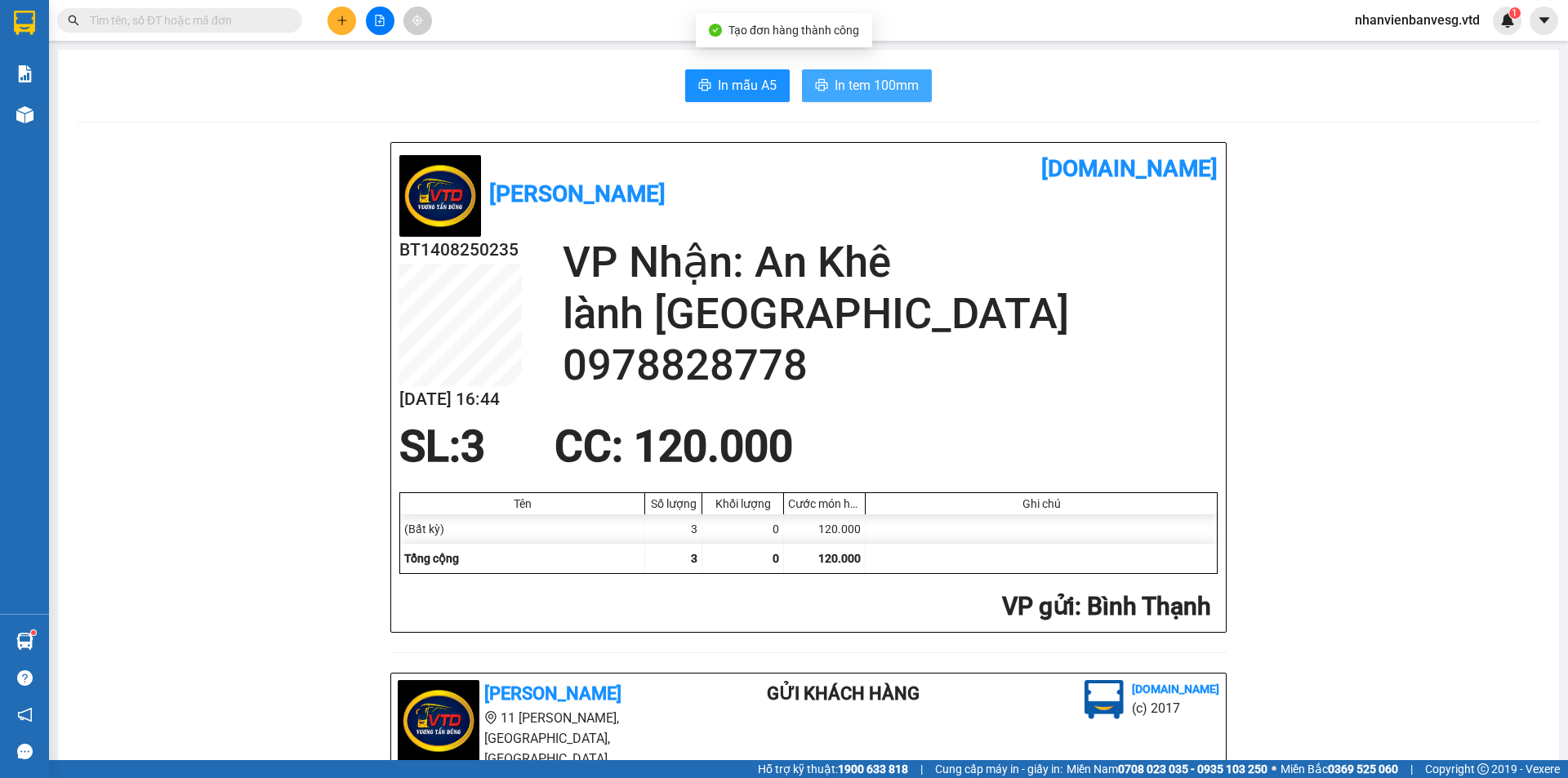
click at [842, 90] on span "In tem 100mm" at bounding box center [877, 85] width 84 height 20
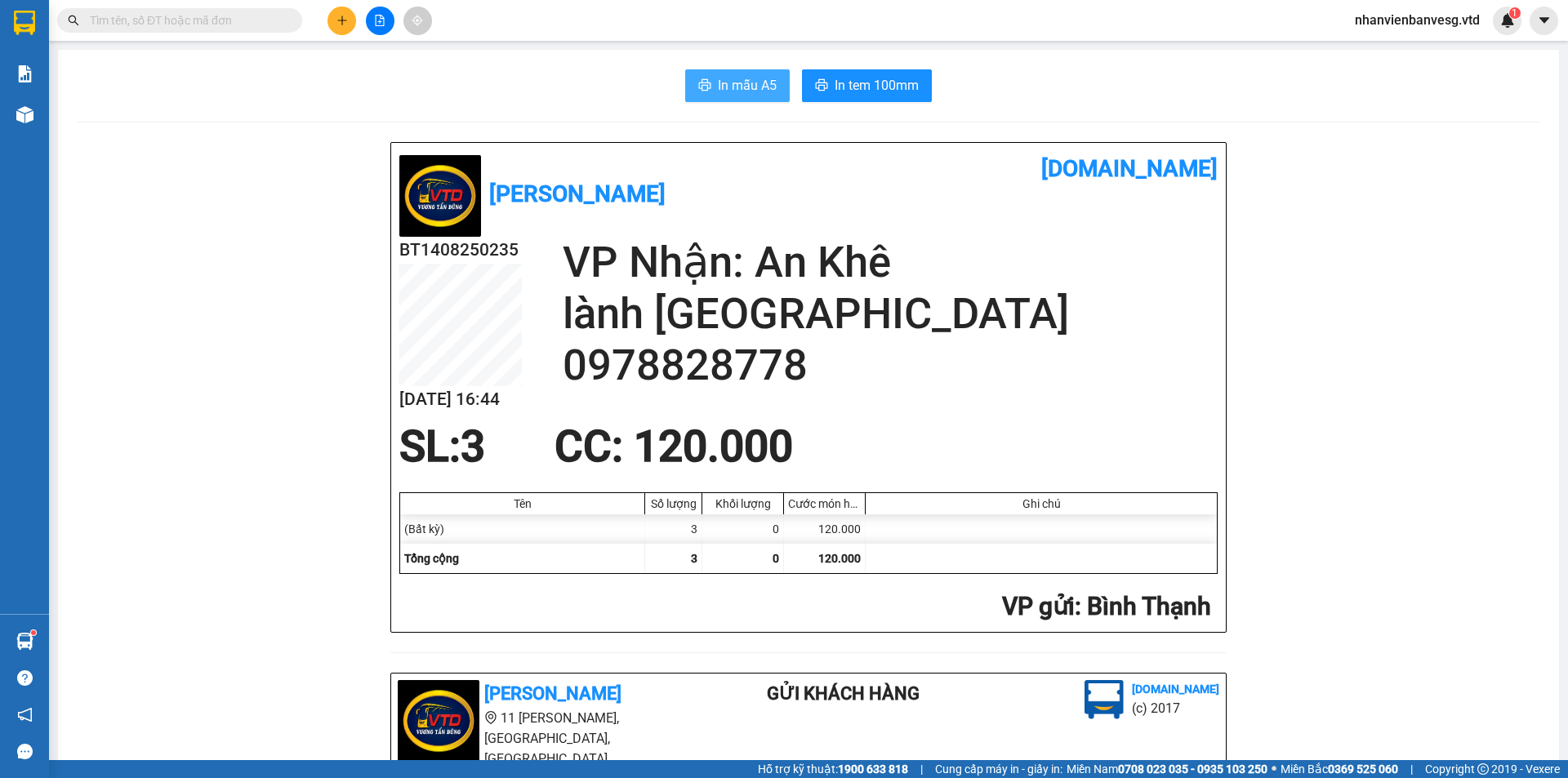
click at [745, 77] on span "In mẫu A5" at bounding box center [747, 85] width 59 height 20
click at [341, 24] on icon "plus" at bounding box center [342, 20] width 12 height 12
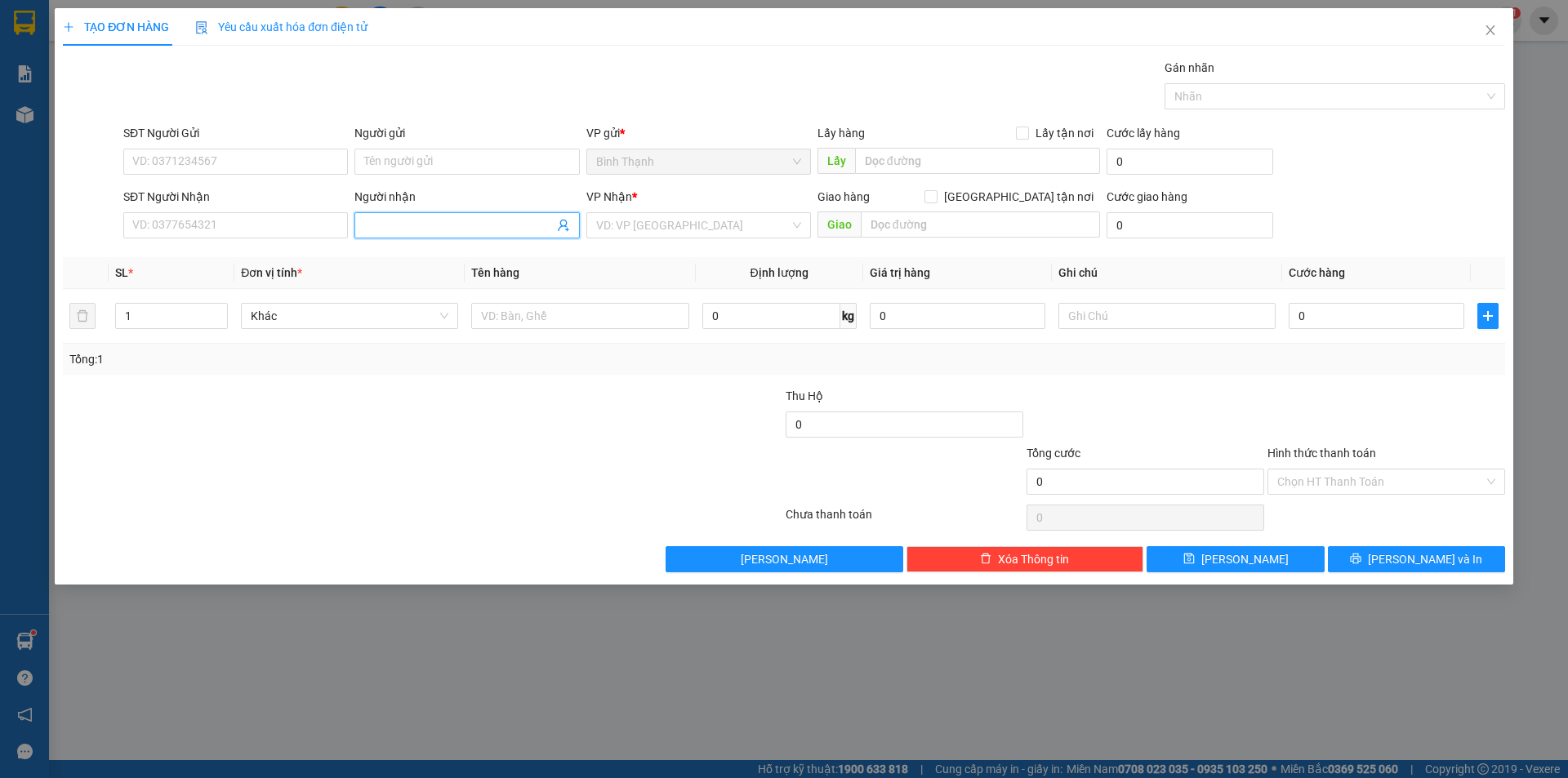
click at [409, 214] on span at bounding box center [466, 224] width 225 height 26
type input "lài ch"
click at [425, 266] on div "lài chợ đồn - 0825533339" at bounding box center [467, 258] width 205 height 18
type input "0825533339"
type input "lài [GEOGRAPHIC_DATA]"
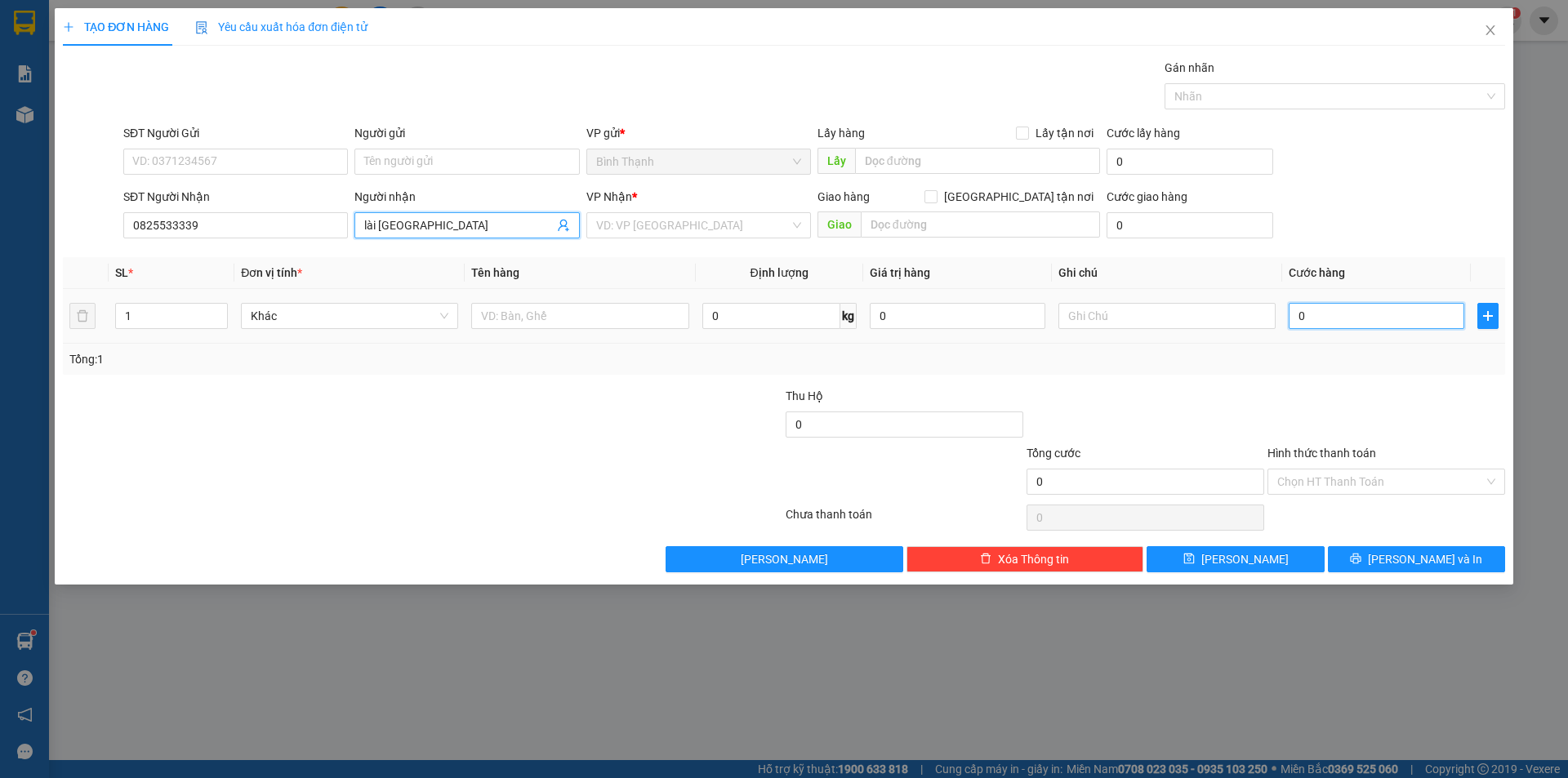
click at [1370, 310] on input "0" at bounding box center [1377, 316] width 176 height 26
type input "4"
type input "40"
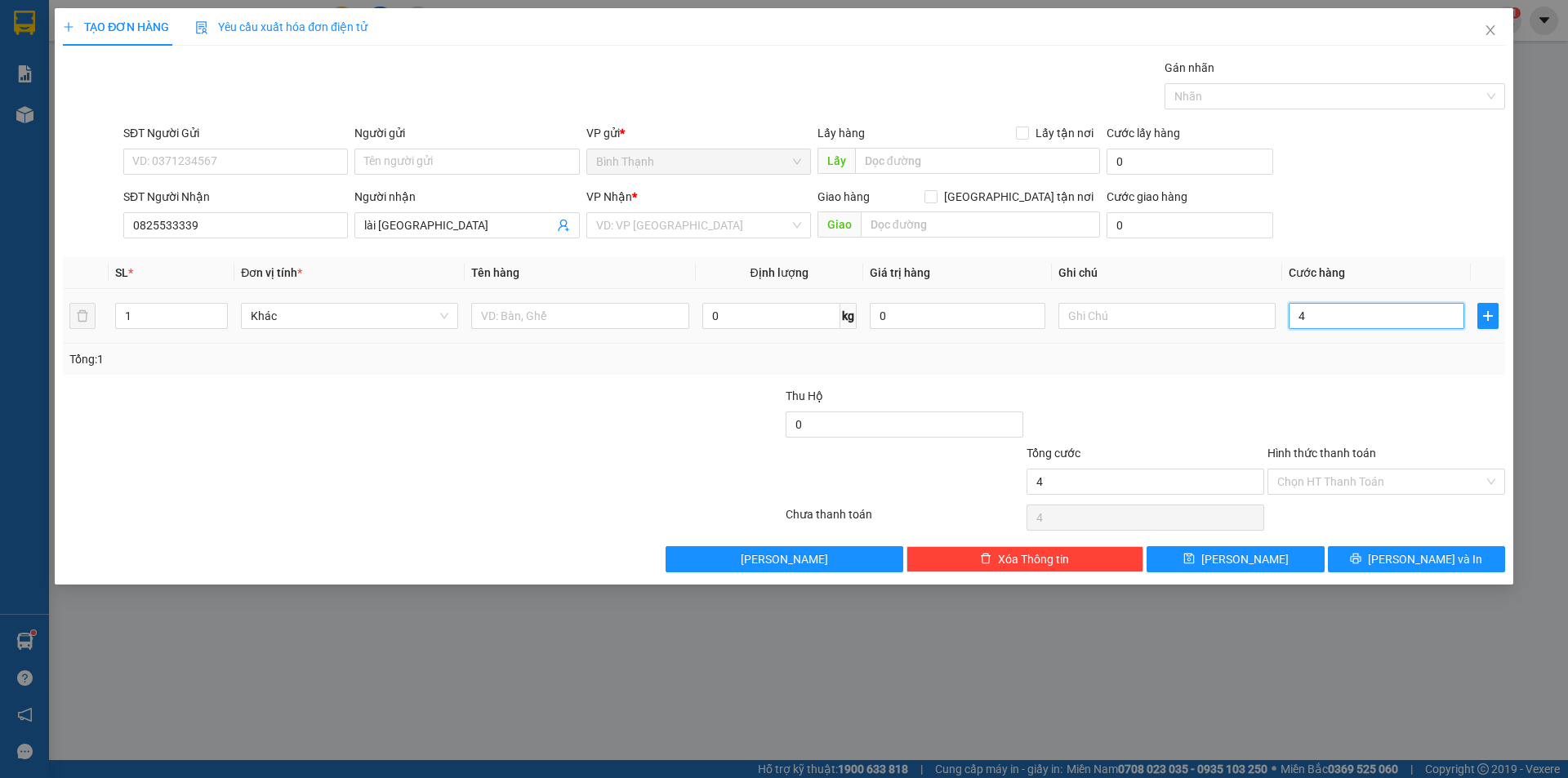
type input "40"
type input "400"
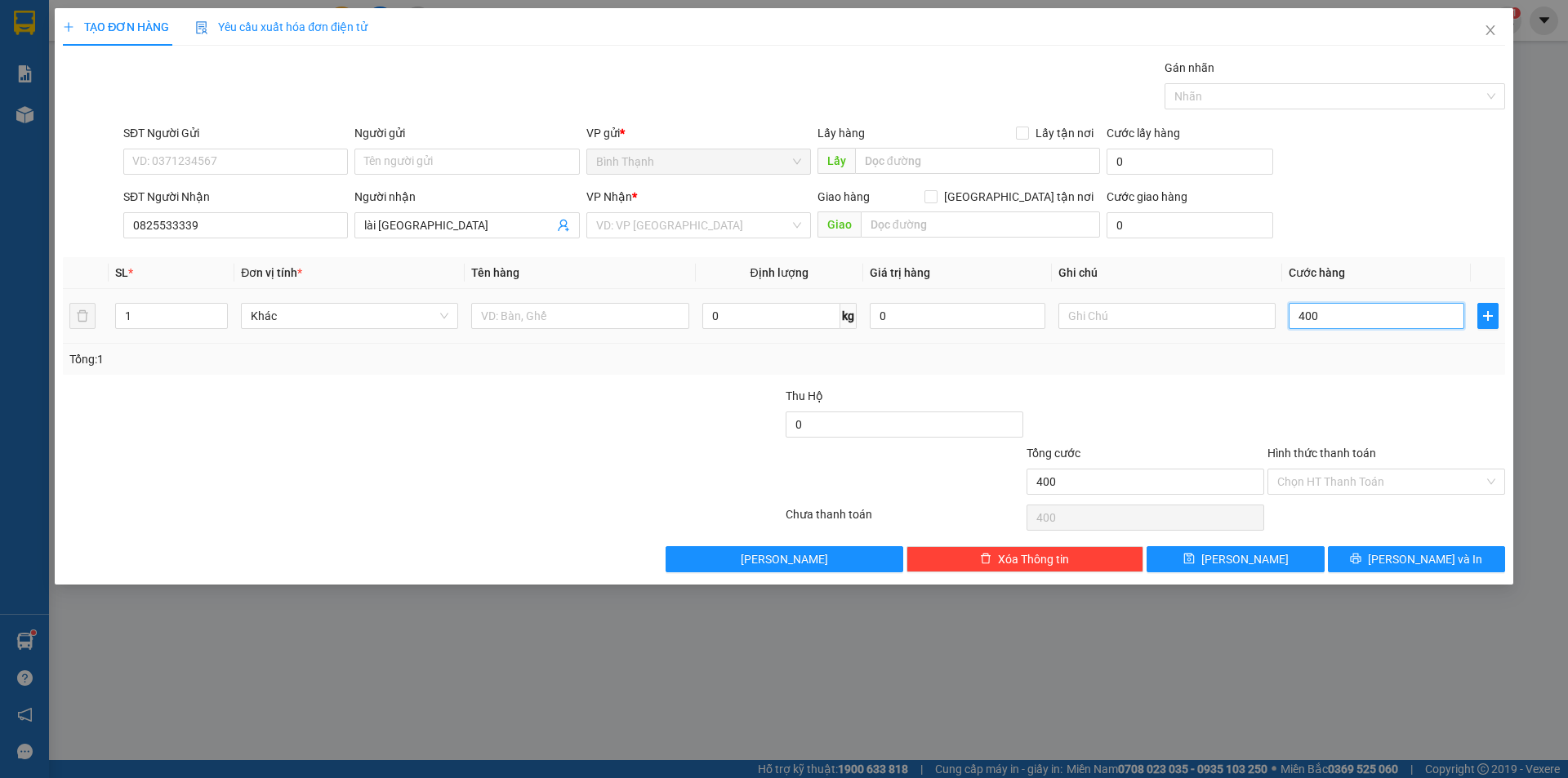
type input "4.000"
type input "40.000"
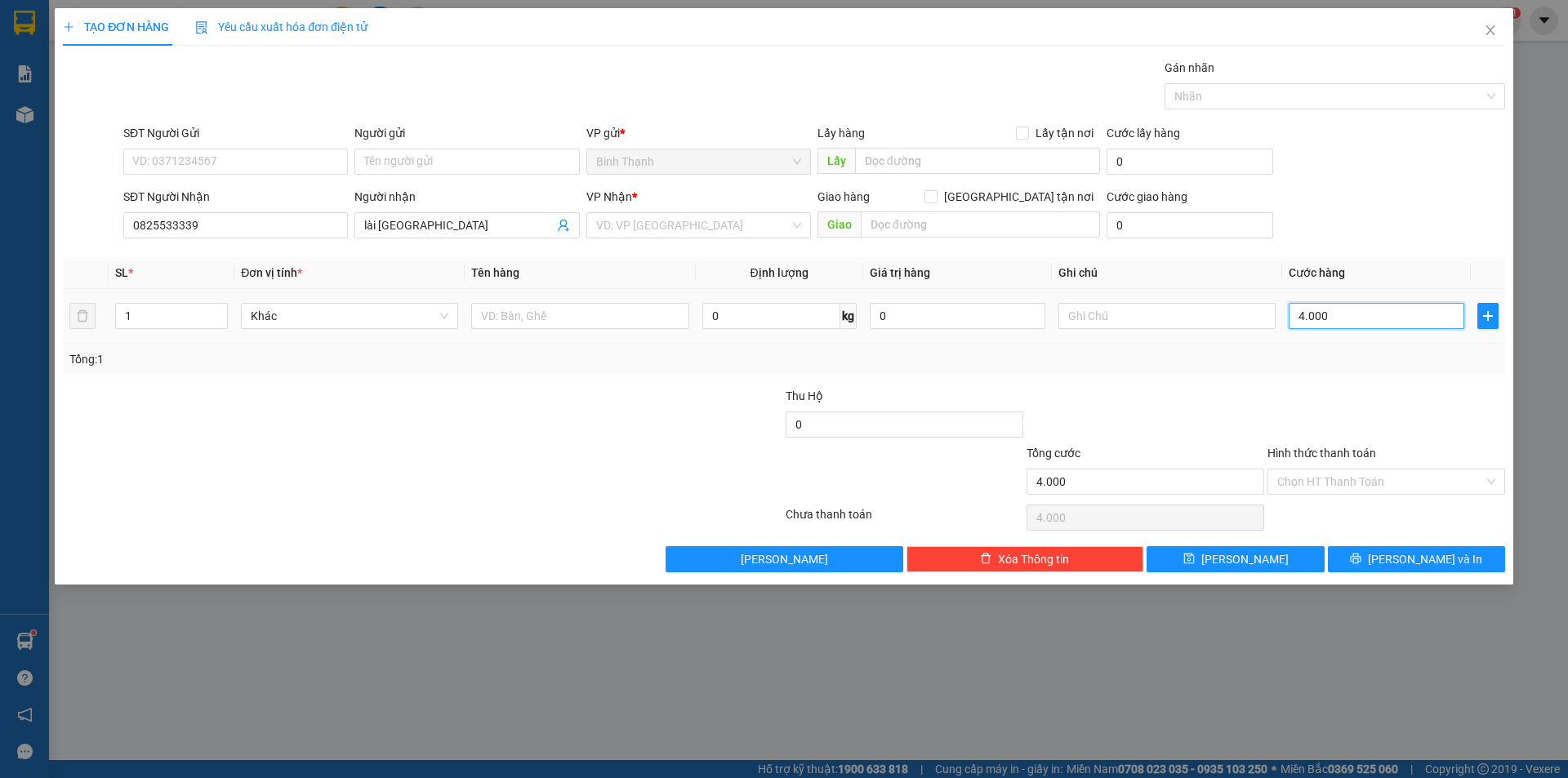
type input "40.000"
click at [1414, 554] on span "[PERSON_NAME] và In" at bounding box center [1425, 559] width 114 height 18
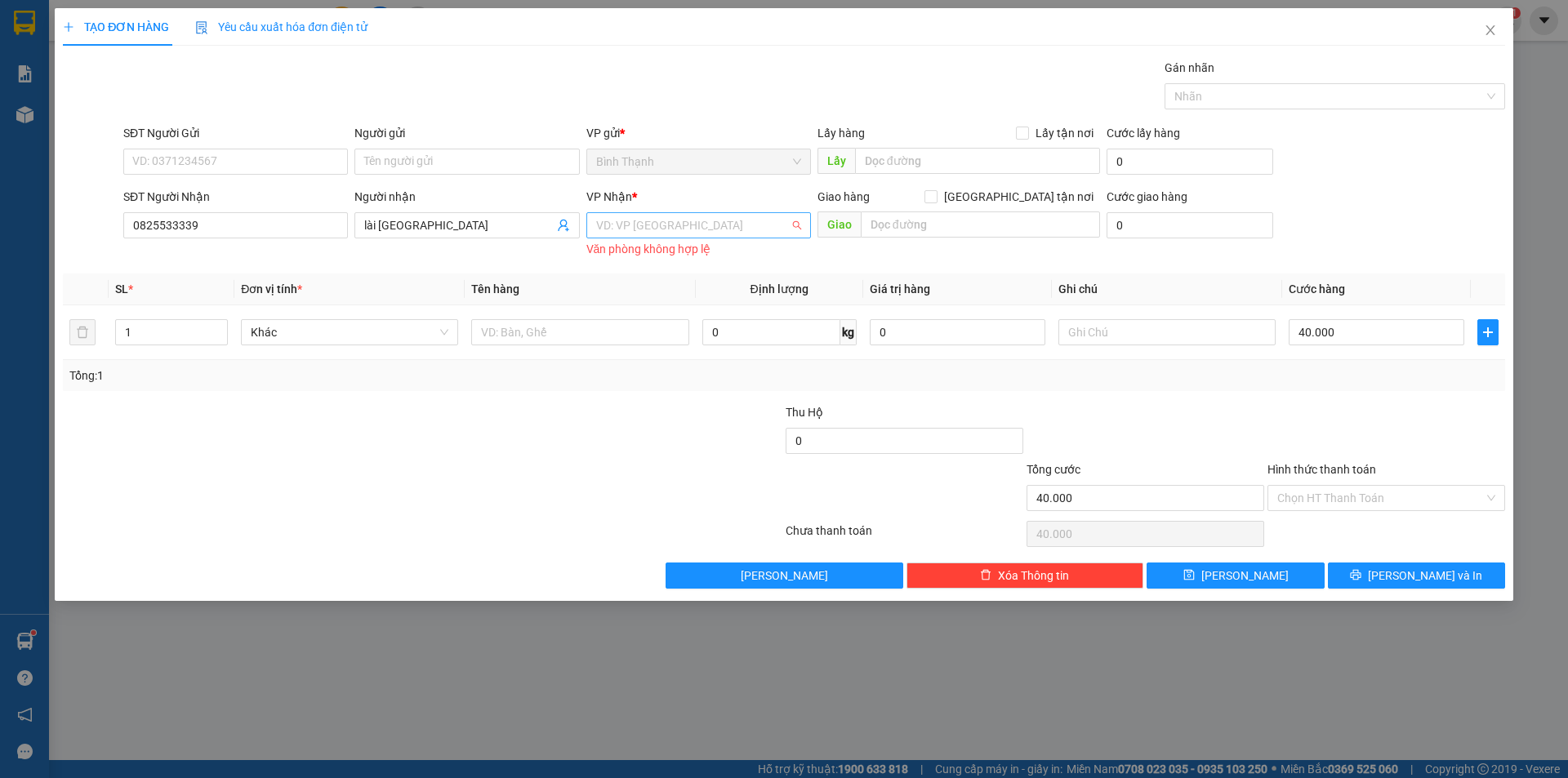
click at [729, 233] on input "search" at bounding box center [693, 225] width 193 height 25
drag, startPoint x: 633, startPoint y: 282, endPoint x: 1202, endPoint y: 424, distance: 586.5
click at [642, 287] on div "An Khê" at bounding box center [698, 284] width 205 height 18
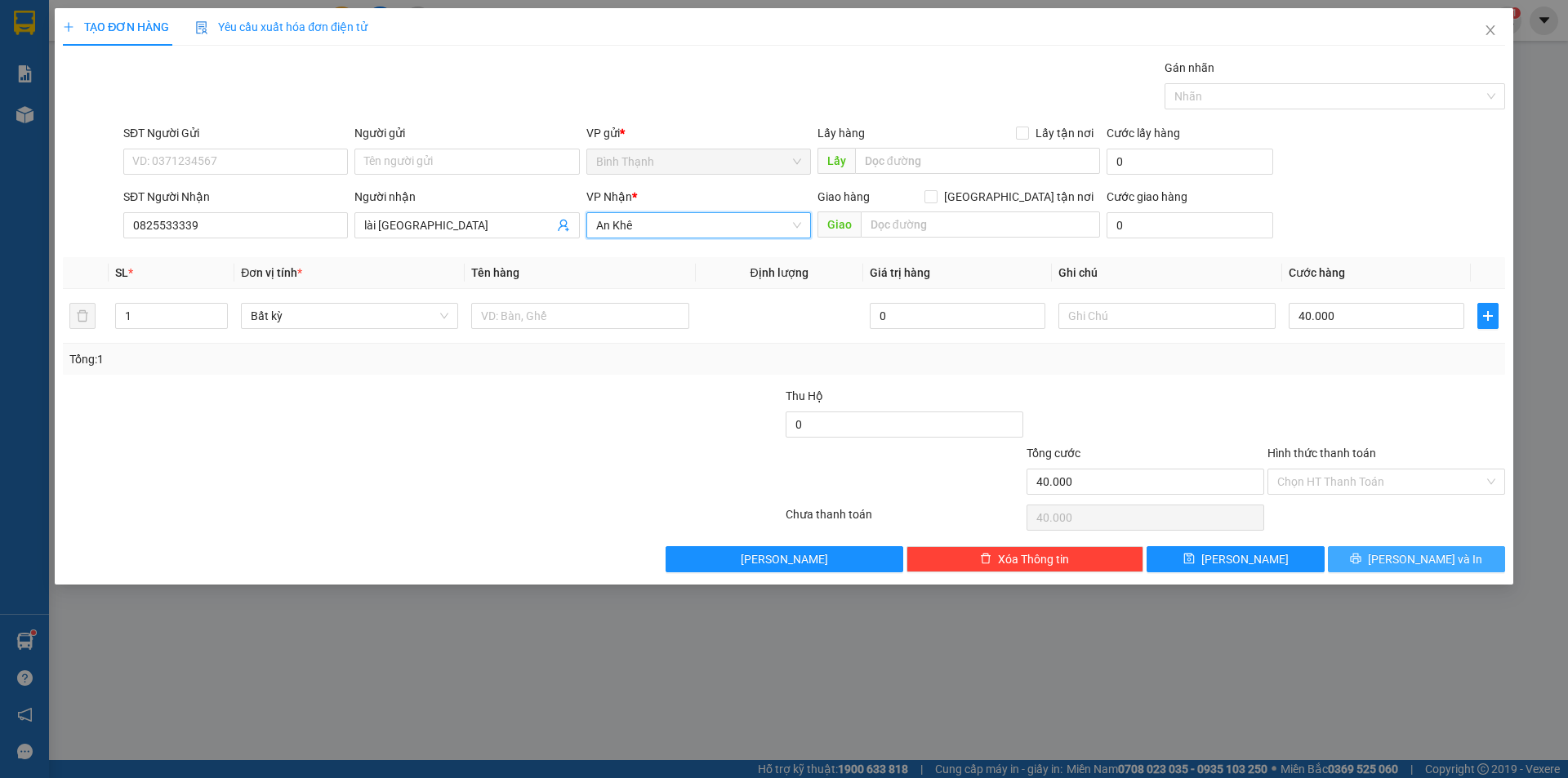
click at [1420, 559] on span "[PERSON_NAME] và In" at bounding box center [1425, 559] width 114 height 18
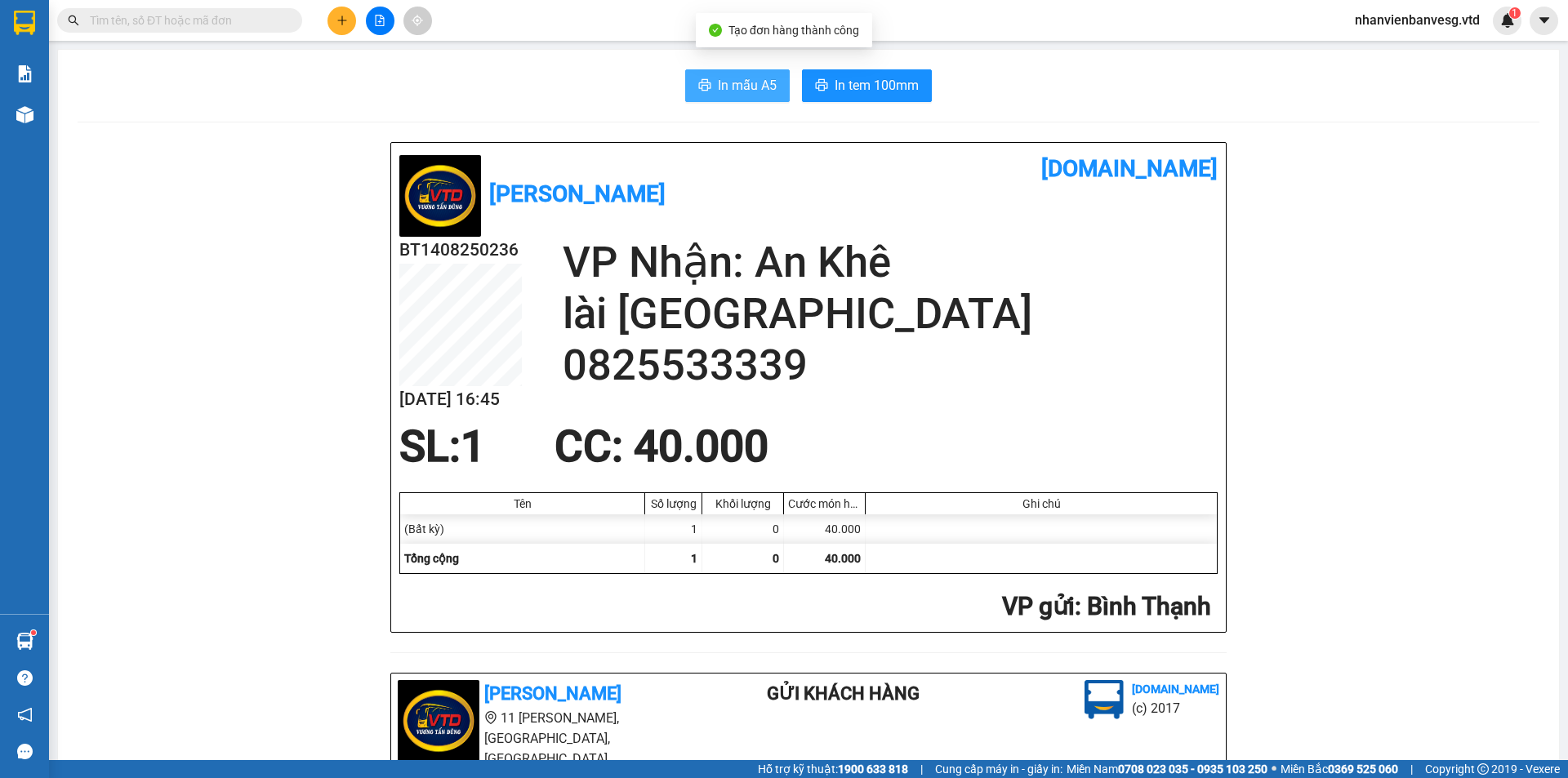
click at [753, 83] on span "In mẫu A5" at bounding box center [747, 85] width 59 height 20
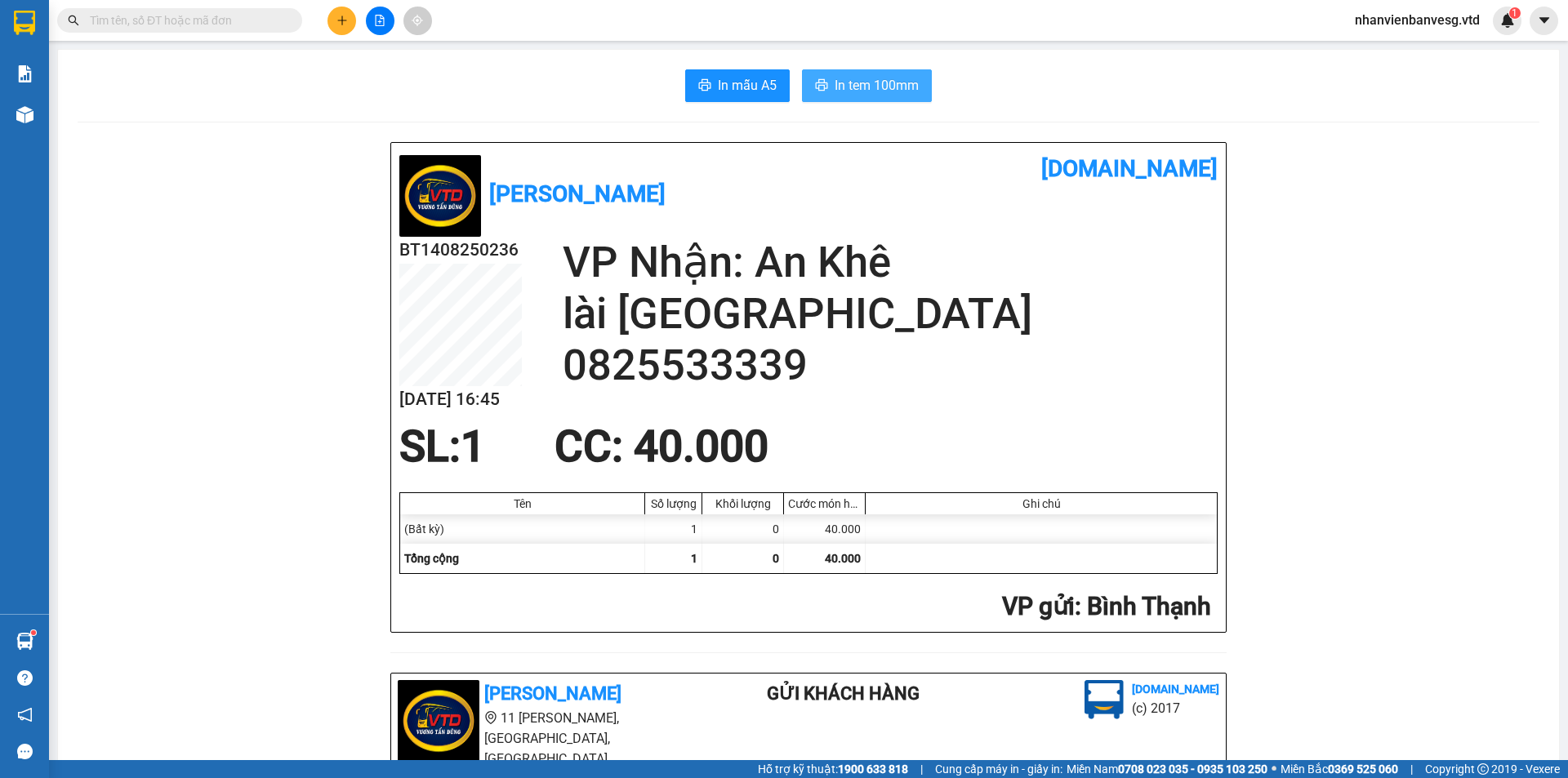
click at [882, 89] on span "In tem 100mm" at bounding box center [877, 85] width 84 height 20
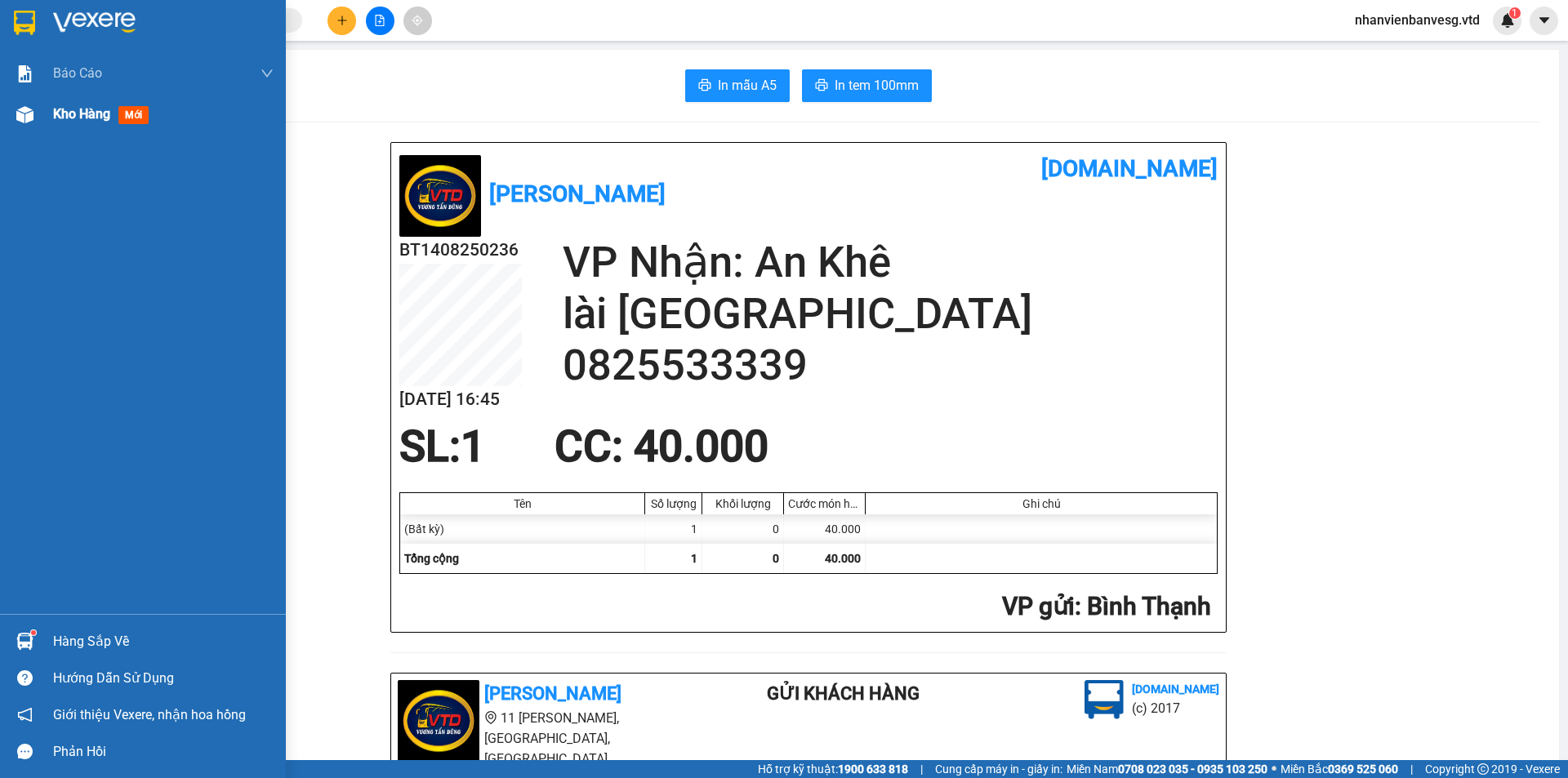
click at [99, 120] on span "Kho hàng" at bounding box center [82, 114] width 57 height 15
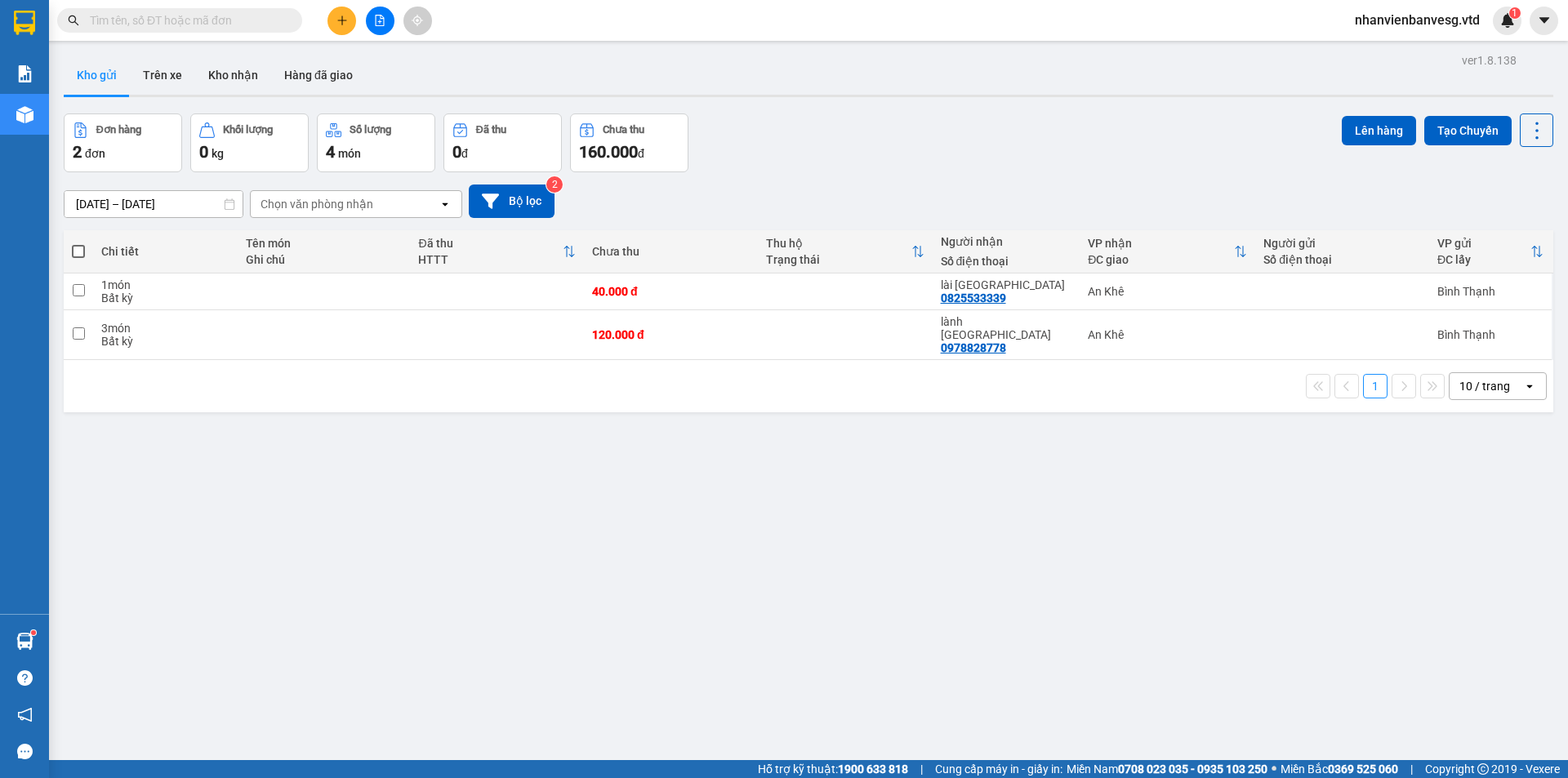
drag, startPoint x: 77, startPoint y: 248, endPoint x: 86, endPoint y: 252, distance: 9.8
click at [77, 249] on span at bounding box center [78, 251] width 13 height 13
click at [78, 243] on input "checkbox" at bounding box center [78, 243] width 0 height 0
checkbox input "true"
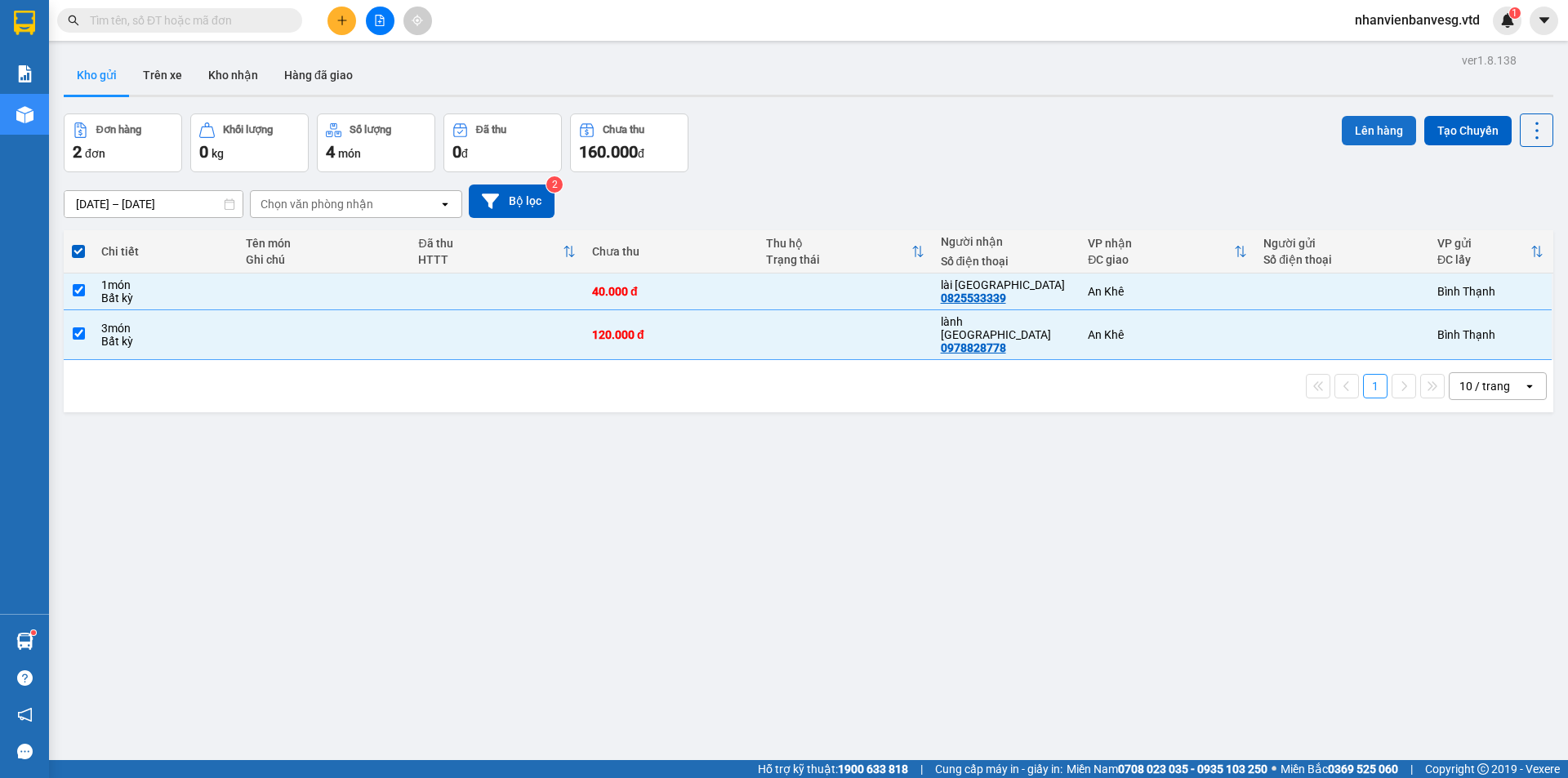
click at [1371, 118] on button "Lên hàng" at bounding box center [1379, 130] width 75 height 29
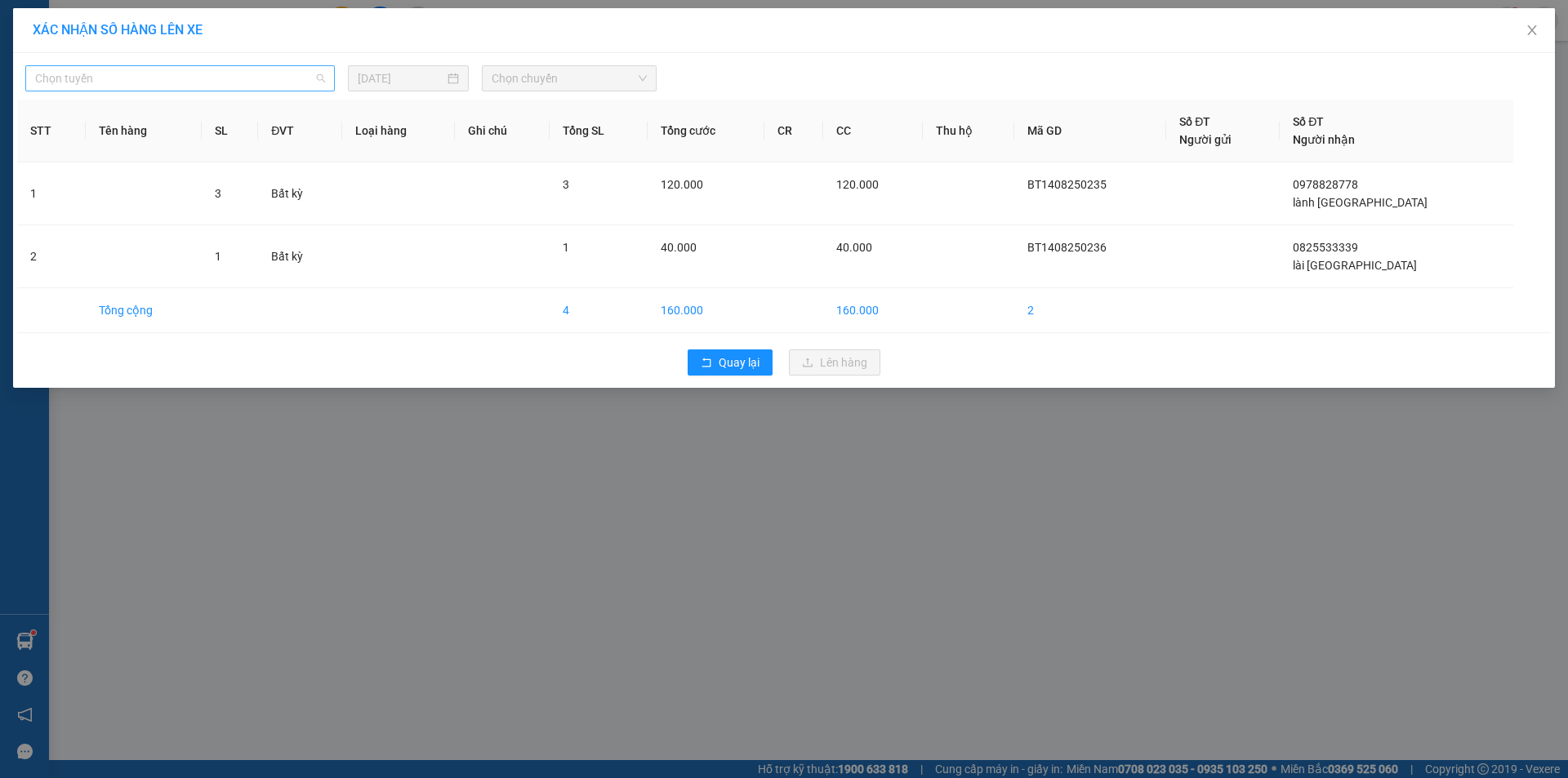
click at [147, 75] on span "Chọn tuyến" at bounding box center [180, 79] width 290 height 25
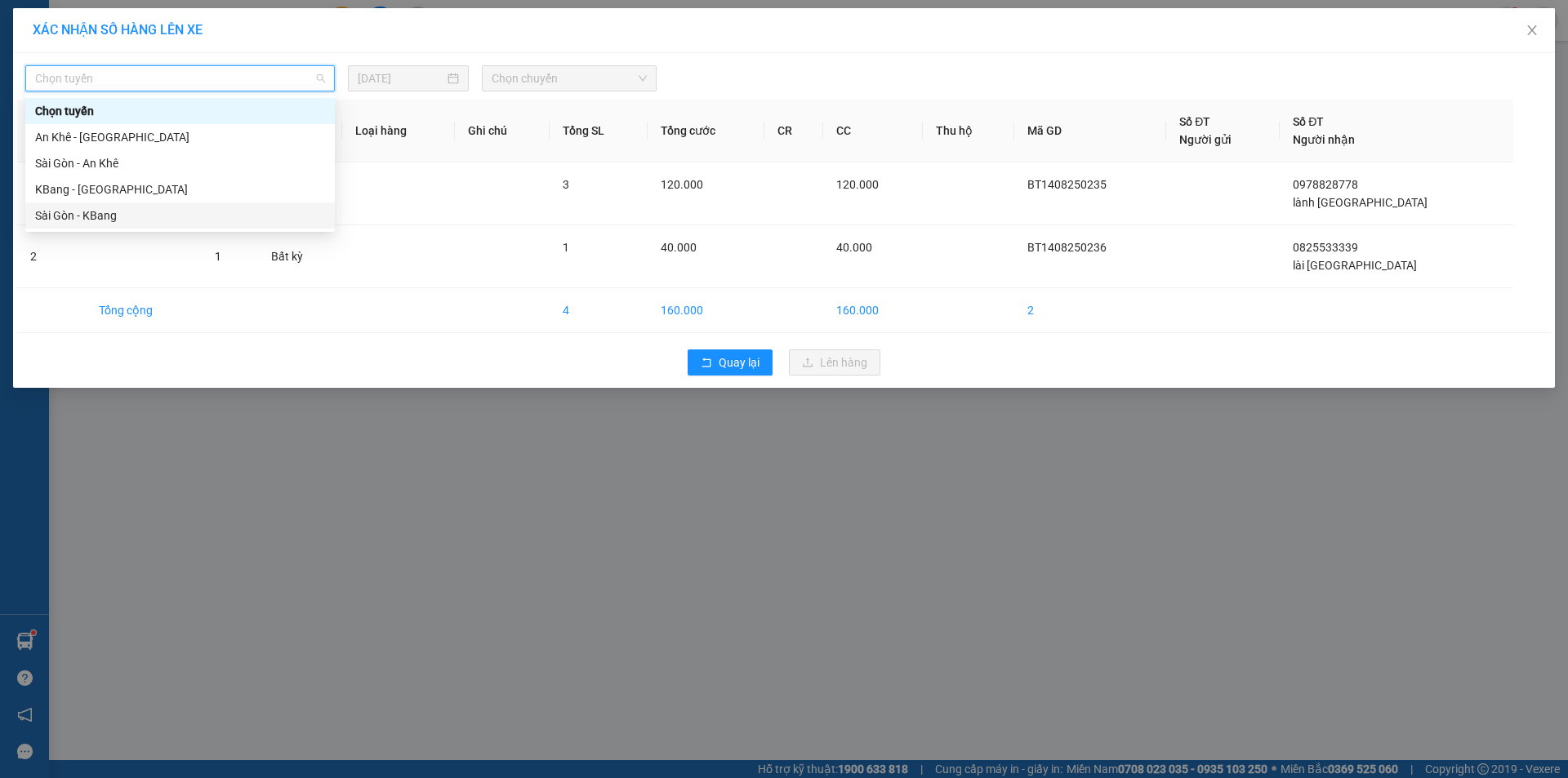
click at [172, 210] on div "Sài Gòn - KBang" at bounding box center [180, 216] width 290 height 18
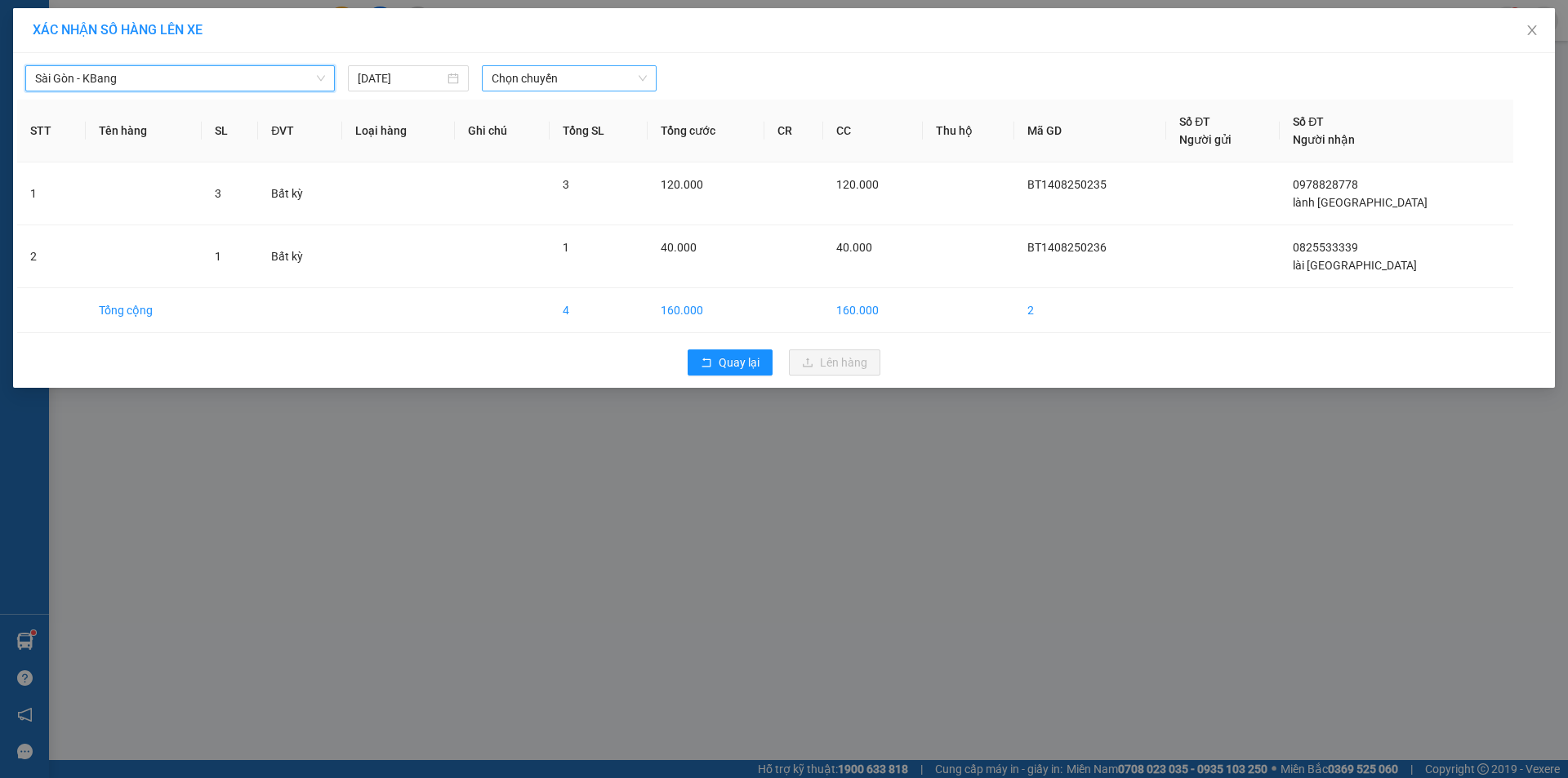
click at [571, 71] on span "Chọn chuyến" at bounding box center [569, 79] width 155 height 25
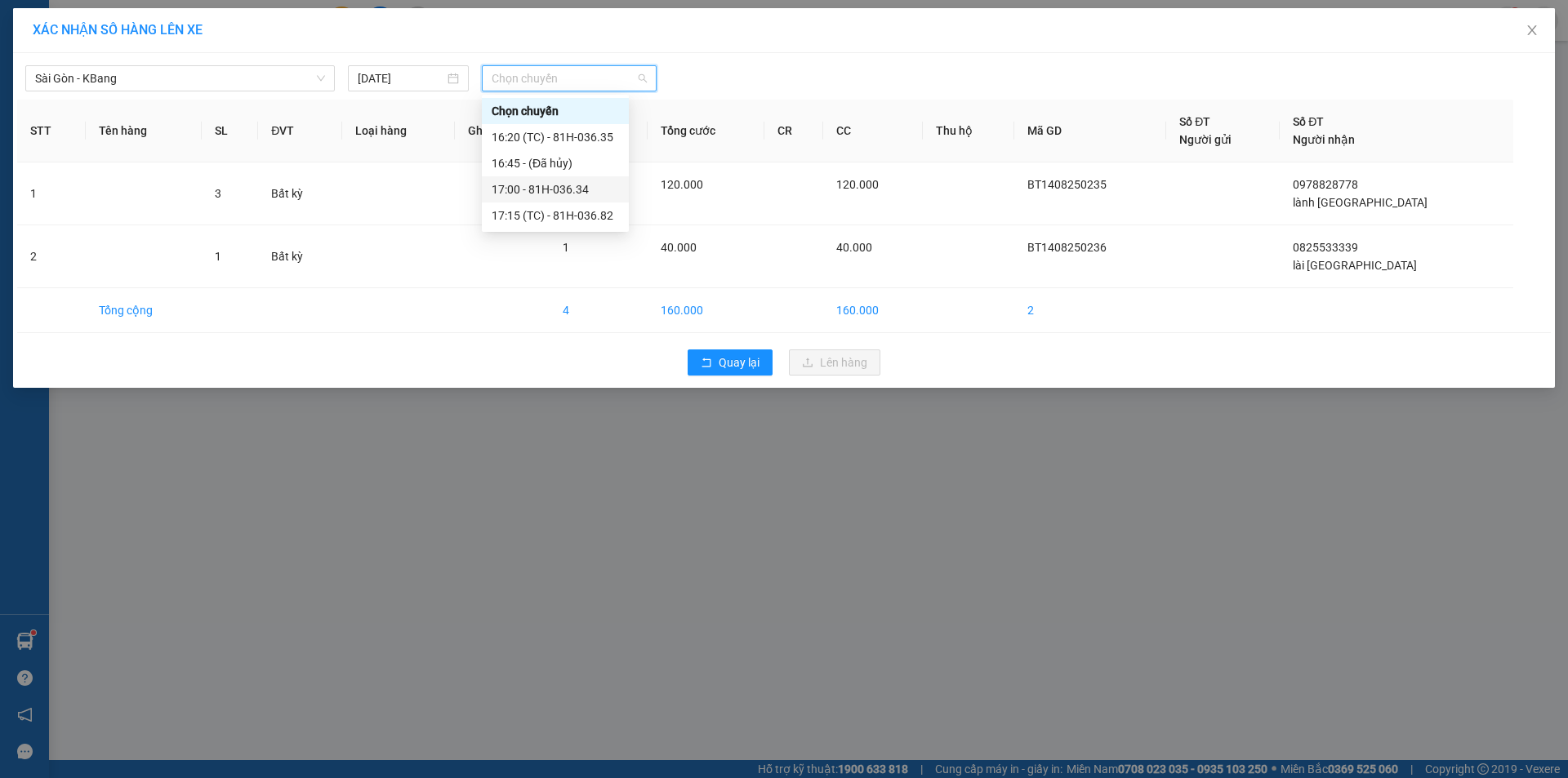
click at [588, 185] on div "17:00 - 81H-036.34" at bounding box center [555, 189] width 128 height 18
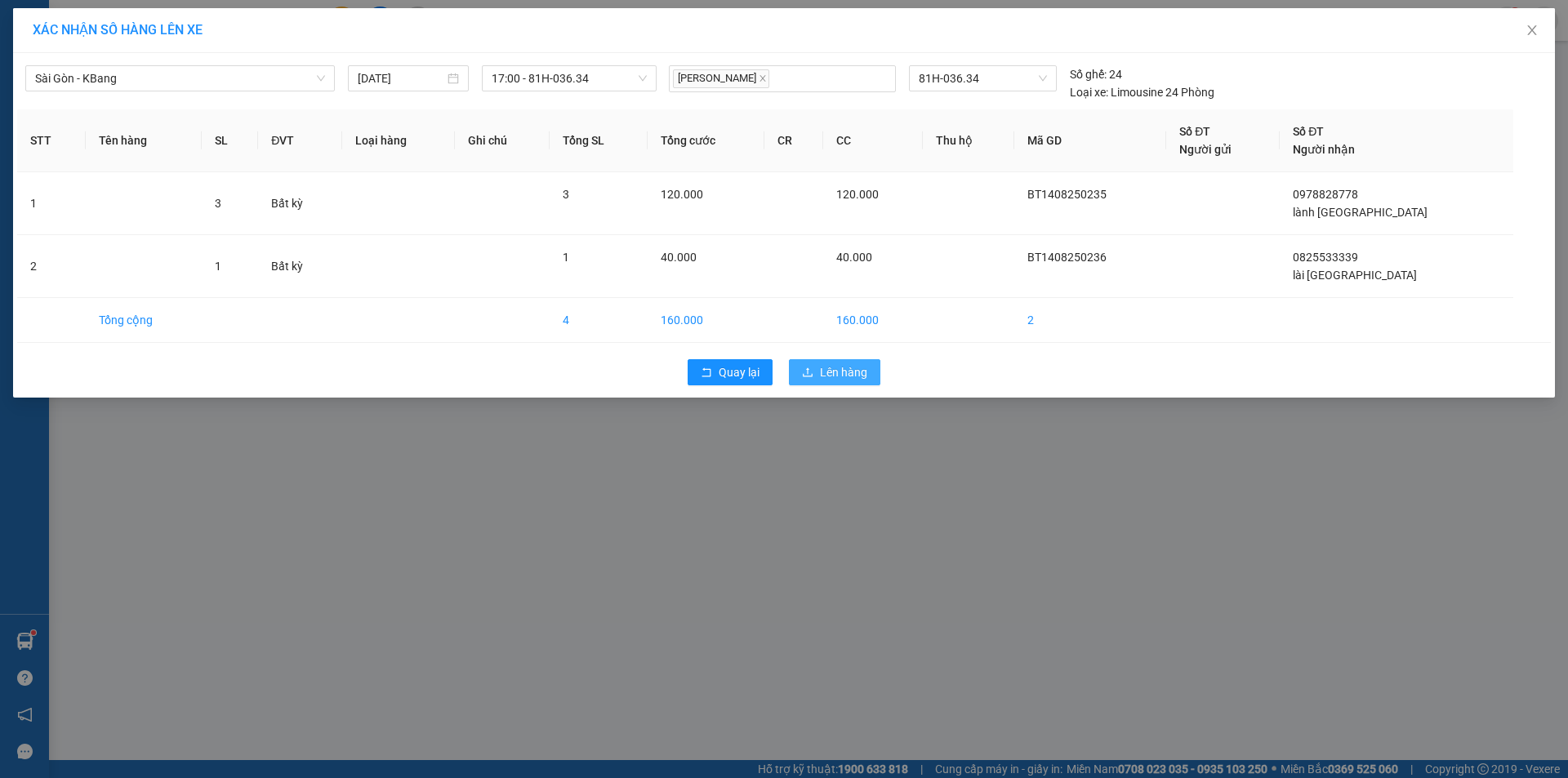
click at [859, 368] on span "Lên hàng" at bounding box center [843, 373] width 47 height 18
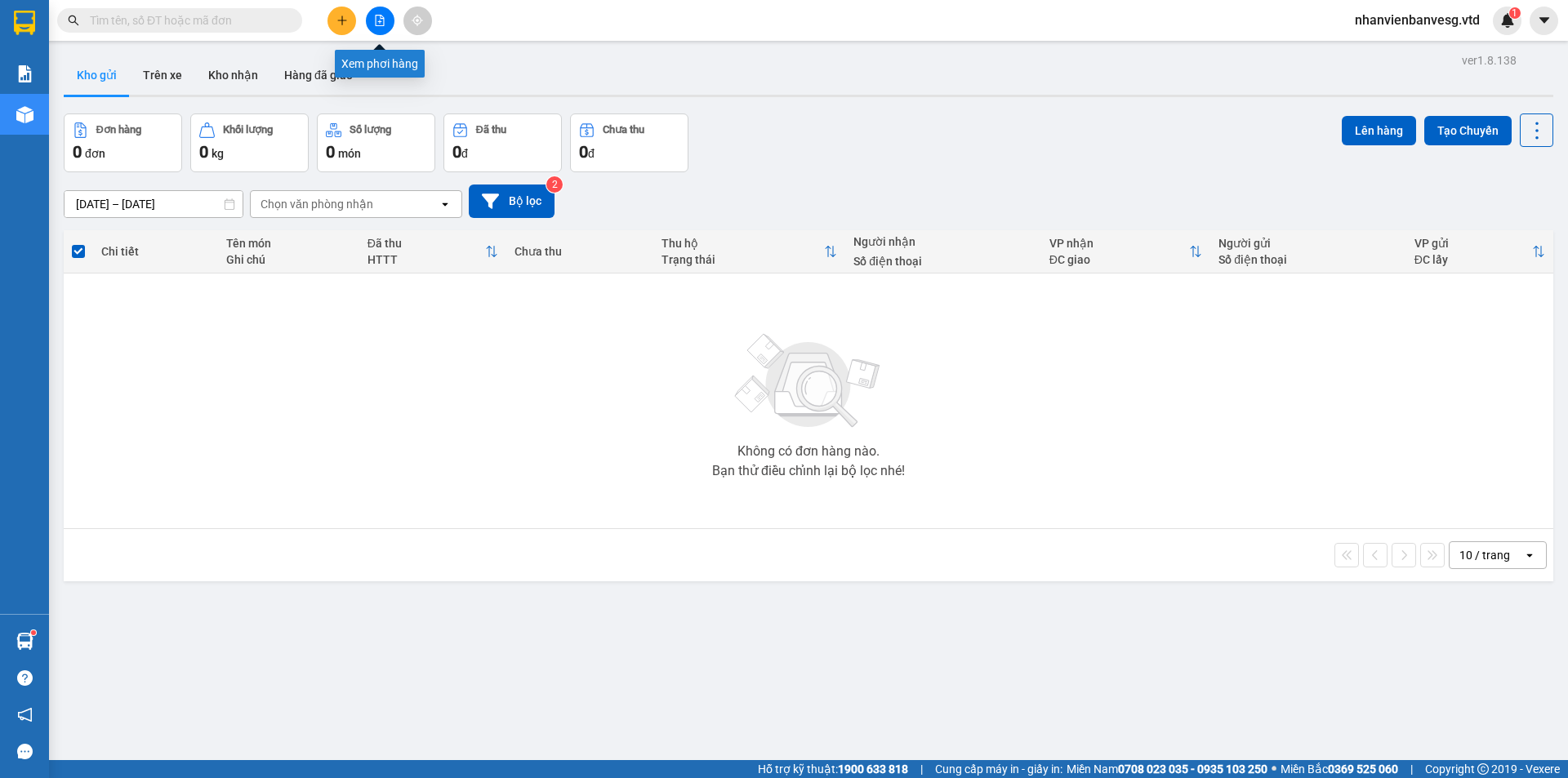
click at [379, 26] on icon "file-add" at bounding box center [380, 20] width 9 height 12
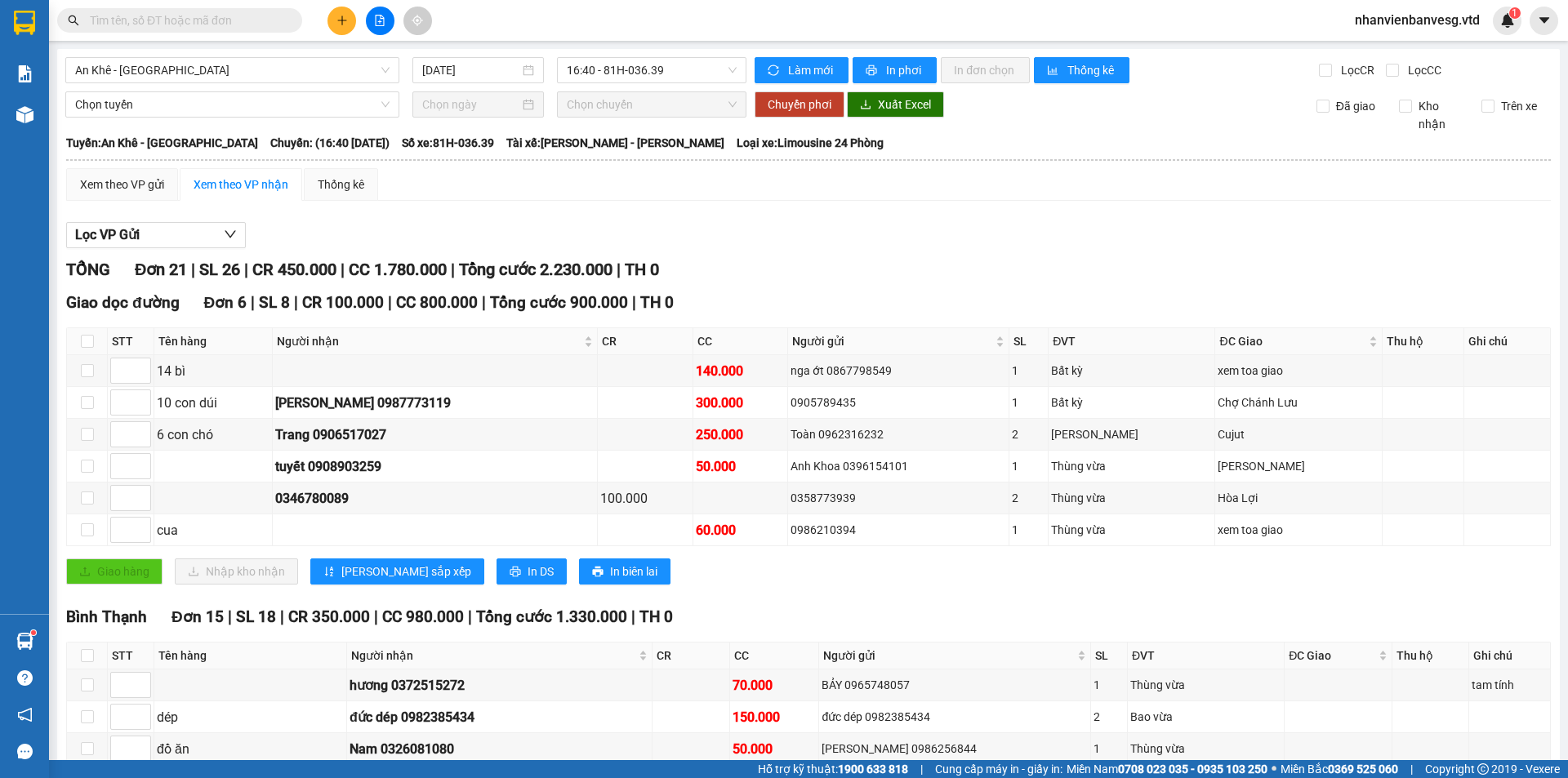
drag, startPoint x: 272, startPoint y: 67, endPoint x: 256, endPoint y: 86, distance: 24.8
click at [271, 69] on span "An Khê - [GEOGRAPHIC_DATA]" at bounding box center [232, 70] width 314 height 25
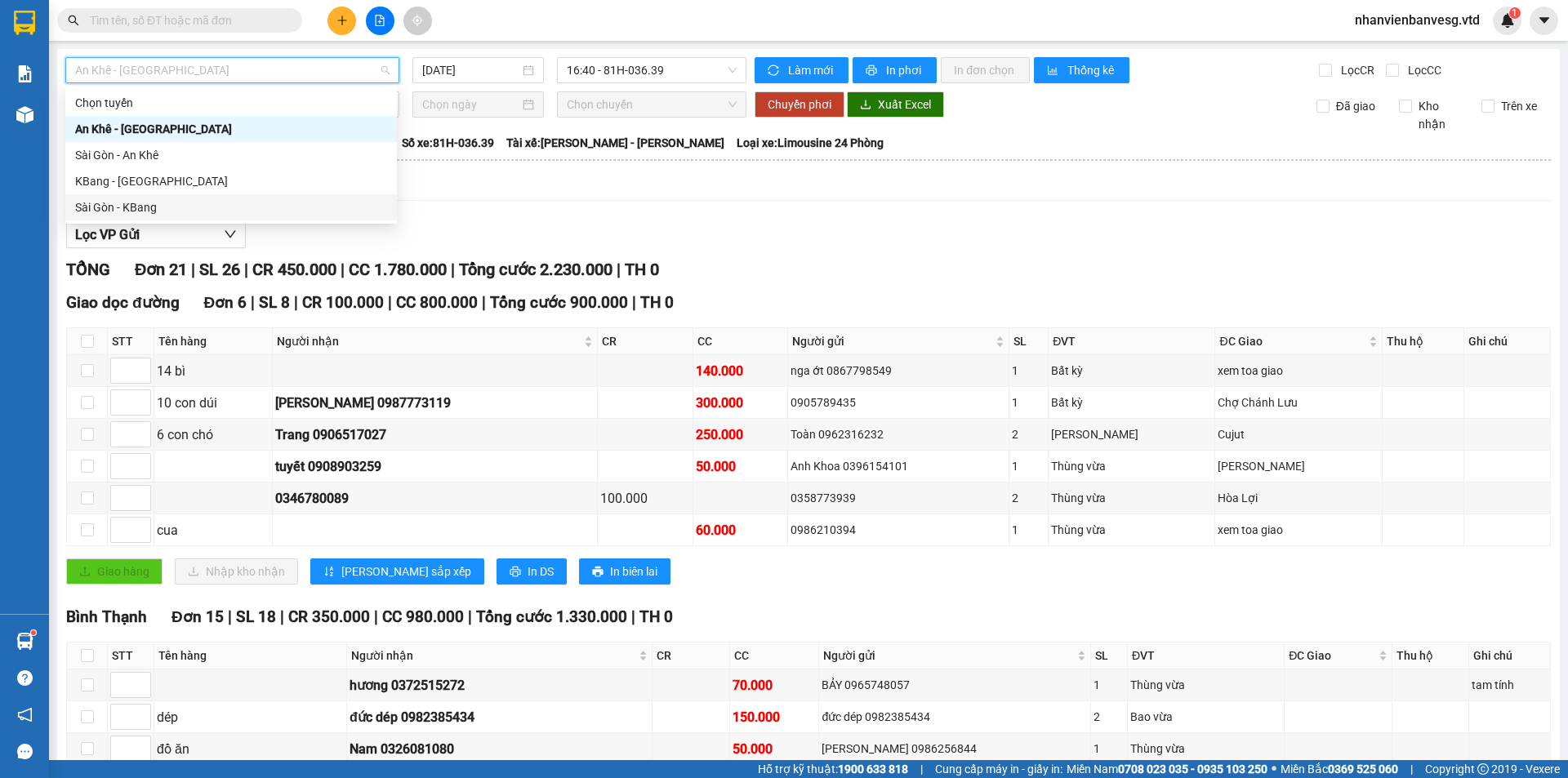
click at [214, 207] on div "Sài Gòn - KBang" at bounding box center [232, 208] width 312 height 18
type input "[DATE]"
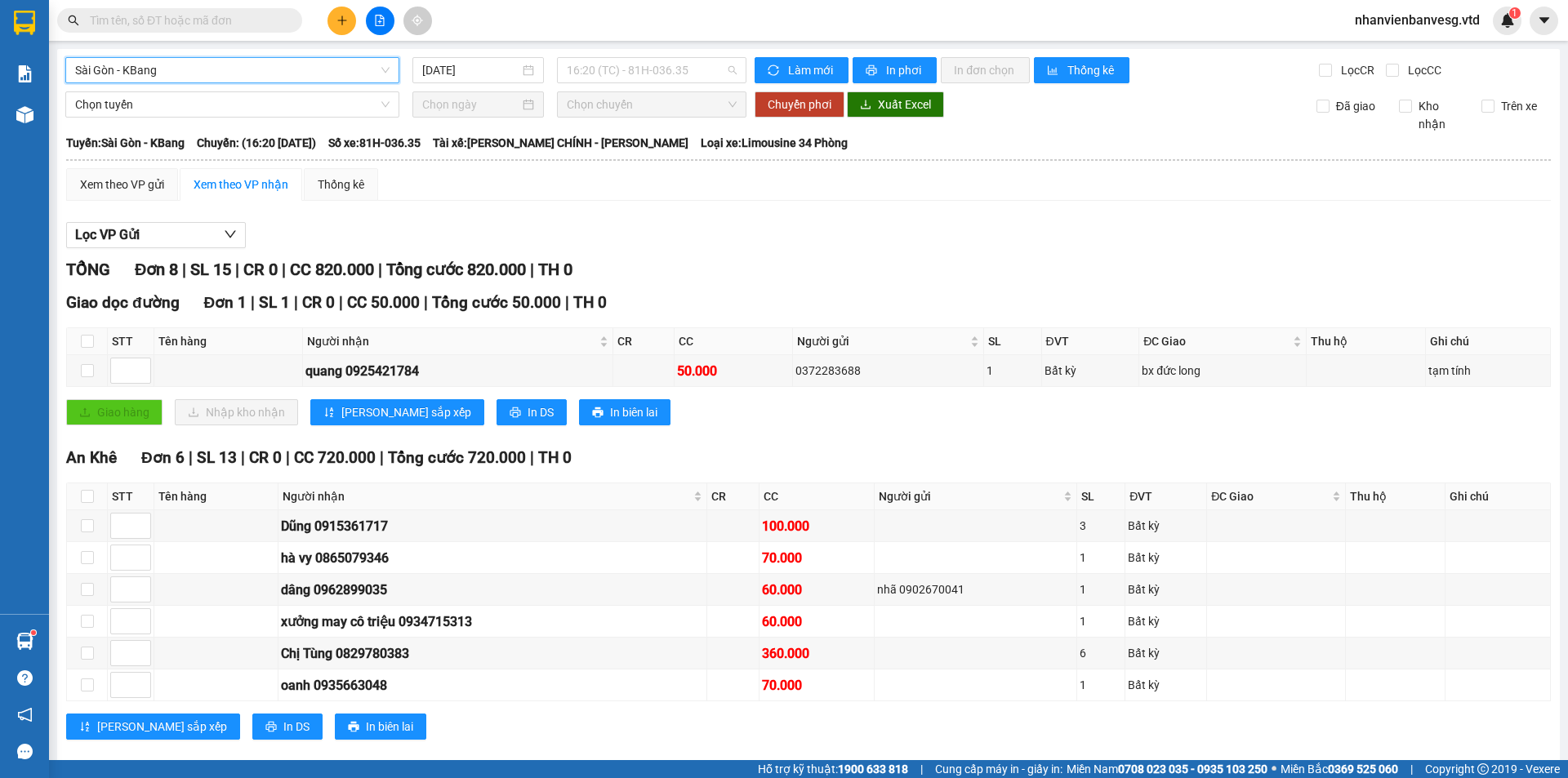
drag, startPoint x: 700, startPoint y: 59, endPoint x: 685, endPoint y: 105, distance: 48.4
click at [700, 60] on span "16:20 (TC) - 81H-036.35" at bounding box center [651, 70] width 169 height 25
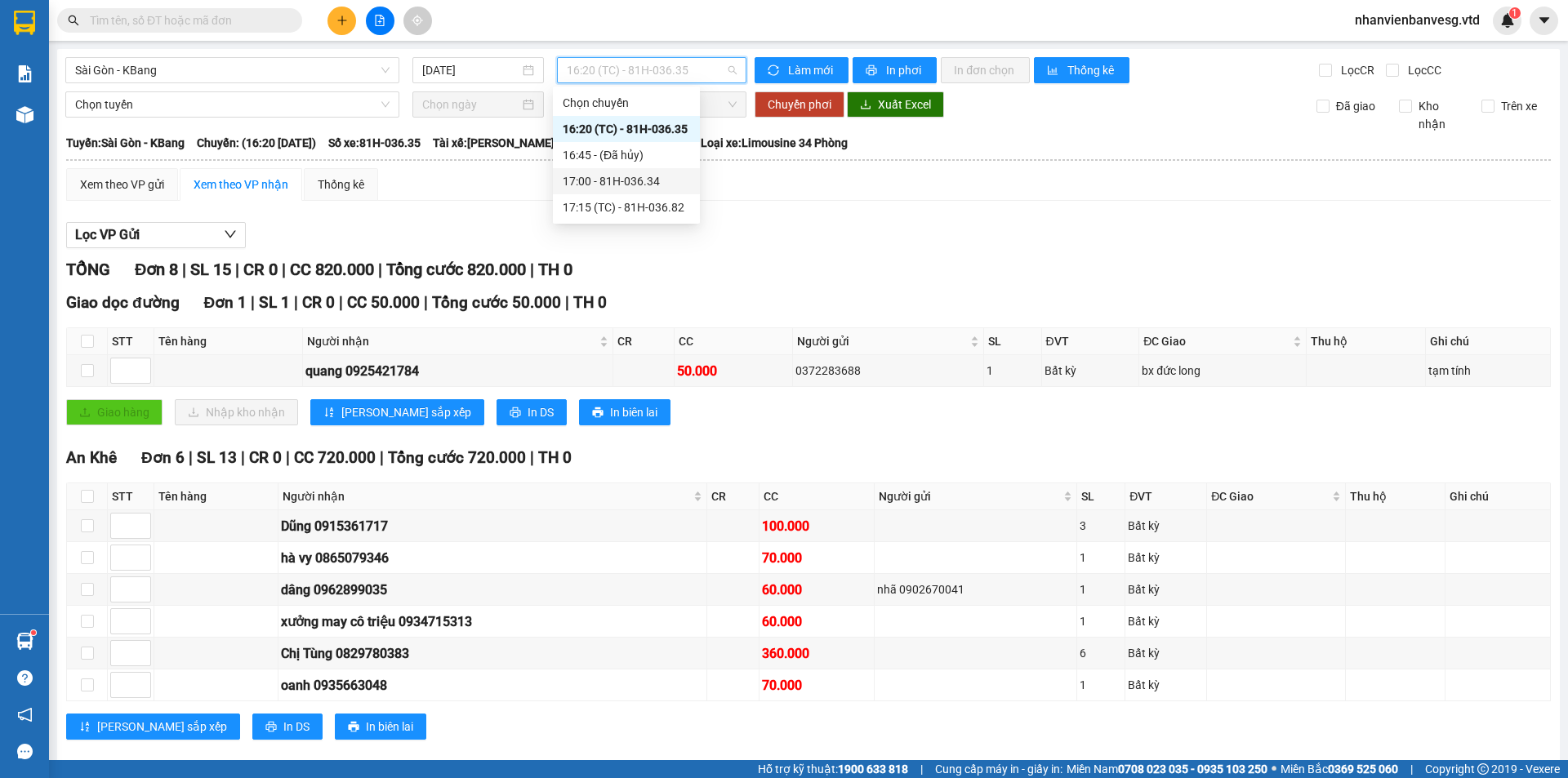
click at [672, 180] on div "17:00 - 81H-036.34" at bounding box center [626, 181] width 128 height 18
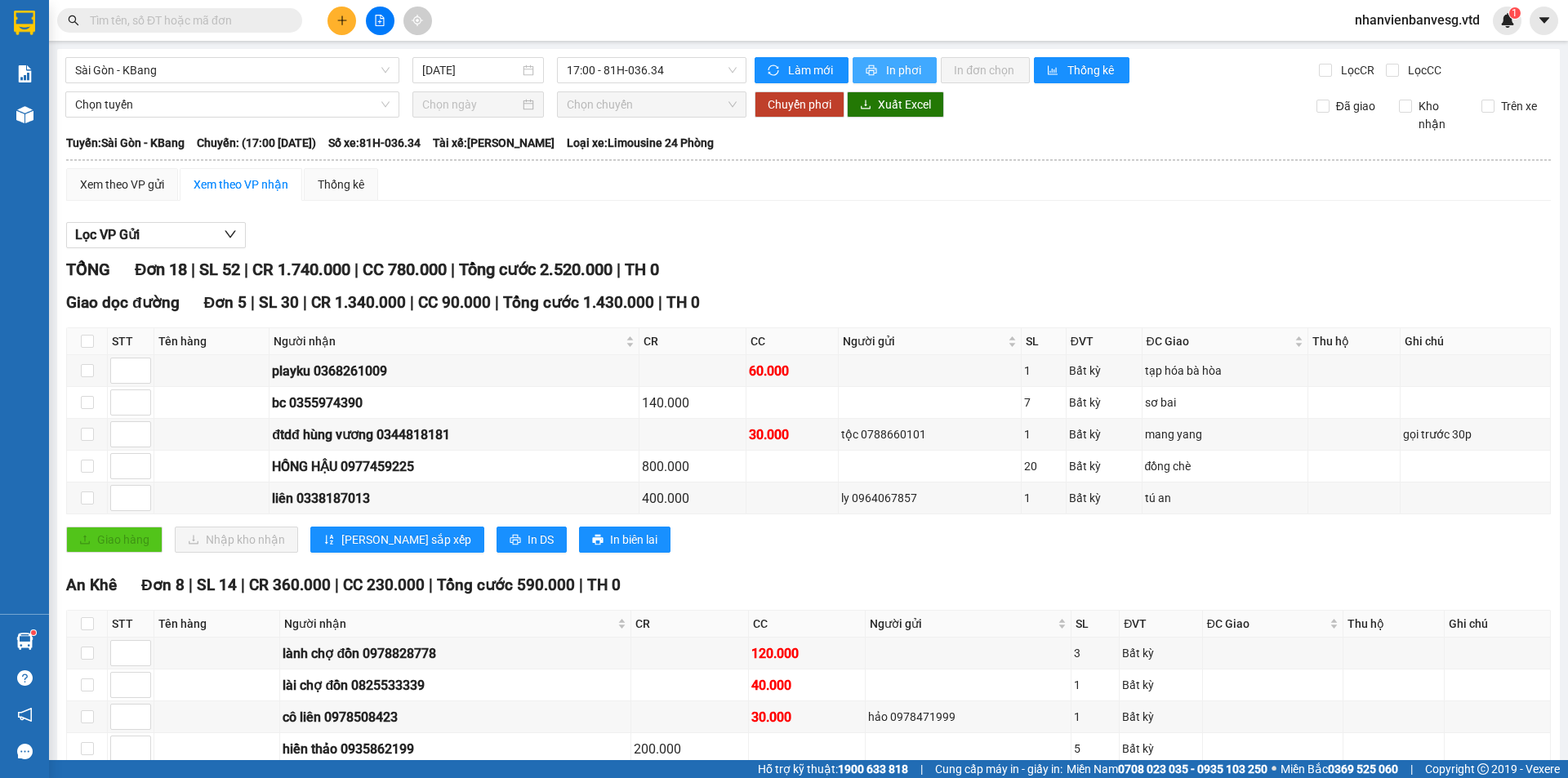
click at [892, 71] on span "In phơi" at bounding box center [905, 70] width 37 height 18
click at [340, 20] on icon "plus" at bounding box center [342, 20] width 9 height 1
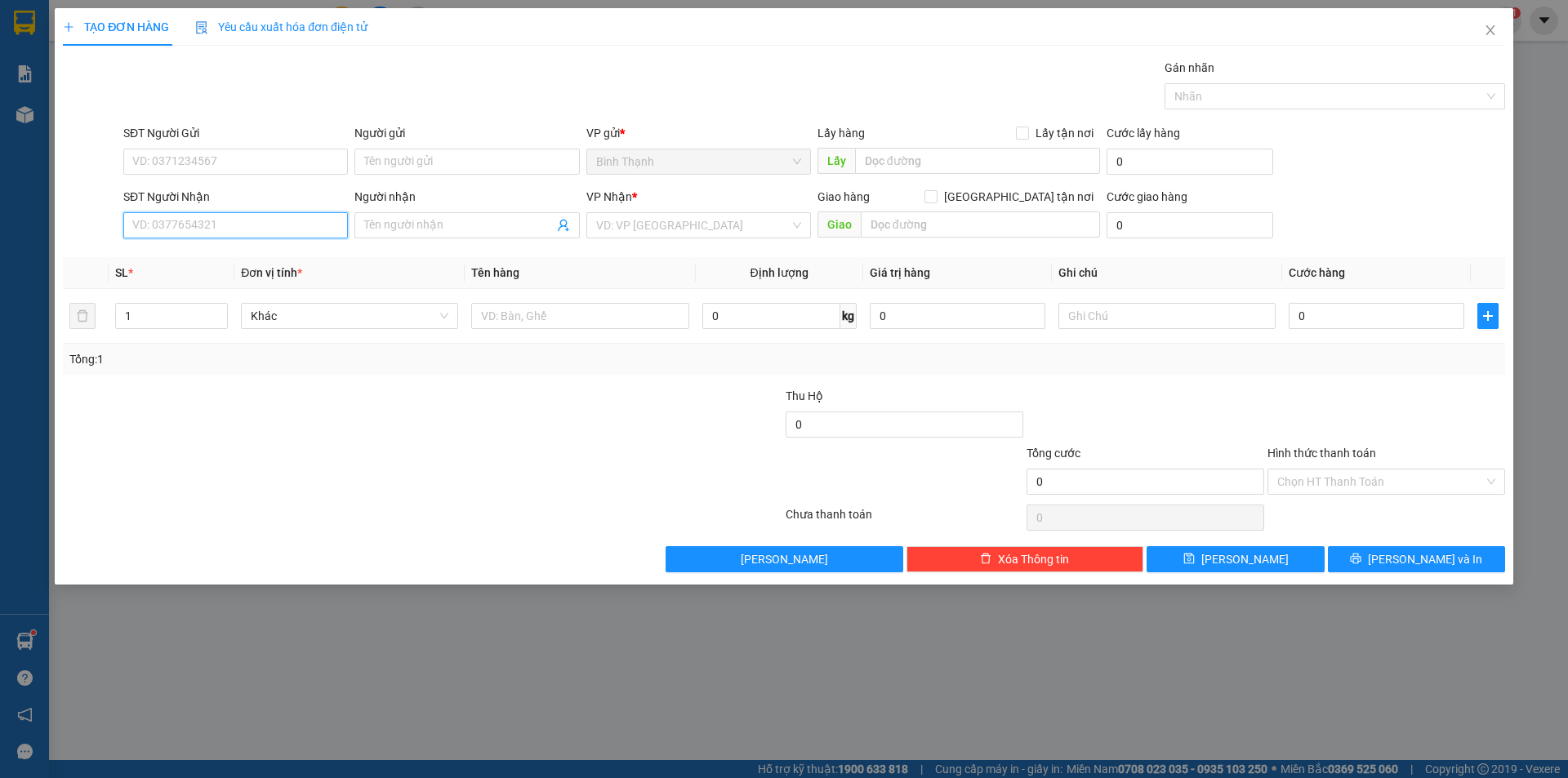
click at [295, 228] on input "SĐT Người Nhận" at bounding box center [235, 224] width 225 height 26
type input "0905196589"
click at [393, 230] on input "Người nhận" at bounding box center [459, 225] width 189 height 18
type input "quang vinh"
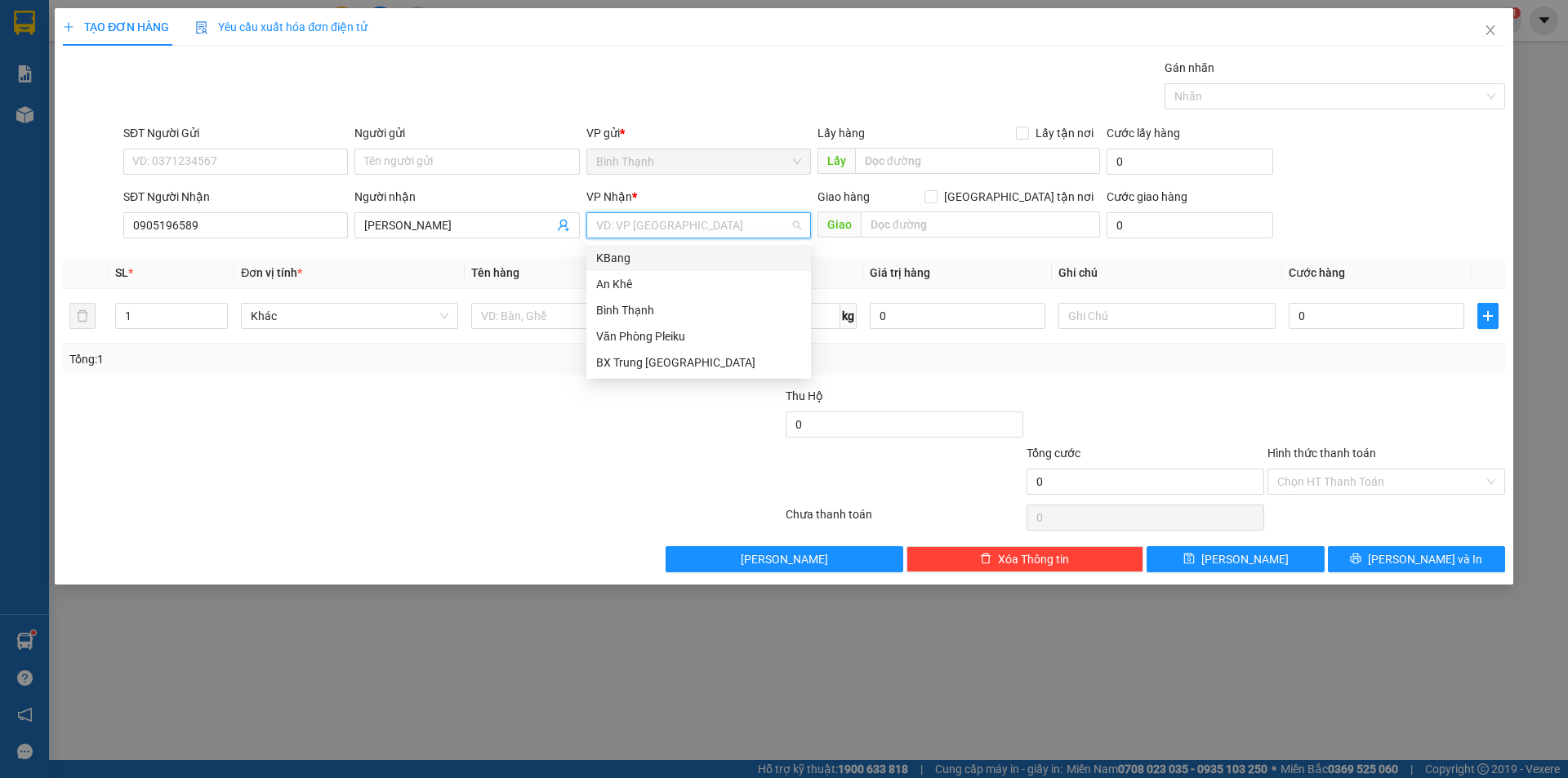
click at [639, 231] on input "search" at bounding box center [693, 225] width 193 height 25
click at [645, 291] on div "An Khê" at bounding box center [698, 284] width 205 height 18
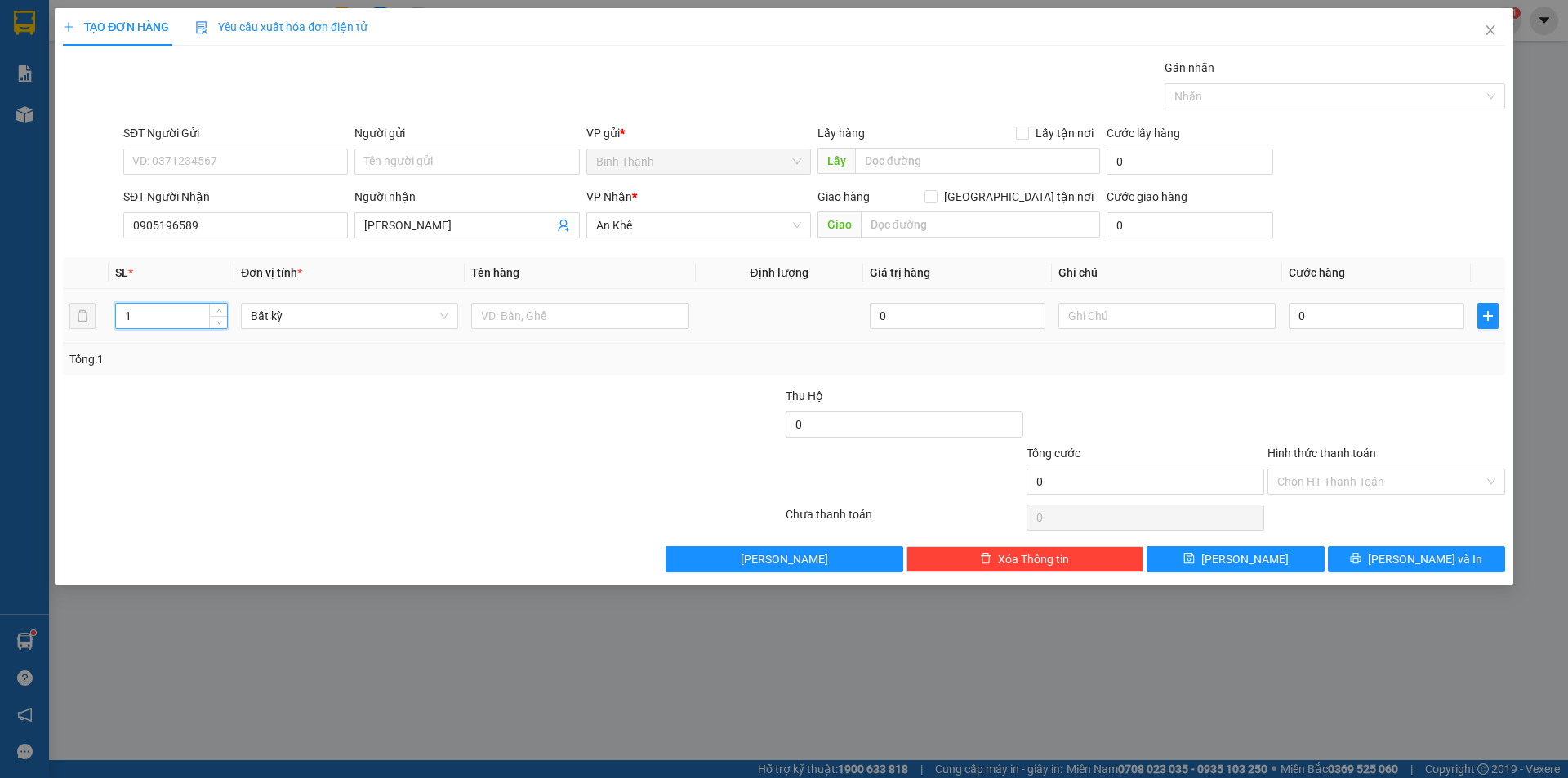
drag, startPoint x: 162, startPoint y: 309, endPoint x: 61, endPoint y: 309, distance: 101.0
click at [61, 309] on div "TẠO ĐƠN HÀNG Yêu cầu xuất hóa đơn điện tử Transit Pickup Surcharge Ids Transit …" at bounding box center [784, 296] width 1459 height 577
type input "4"
type input "2"
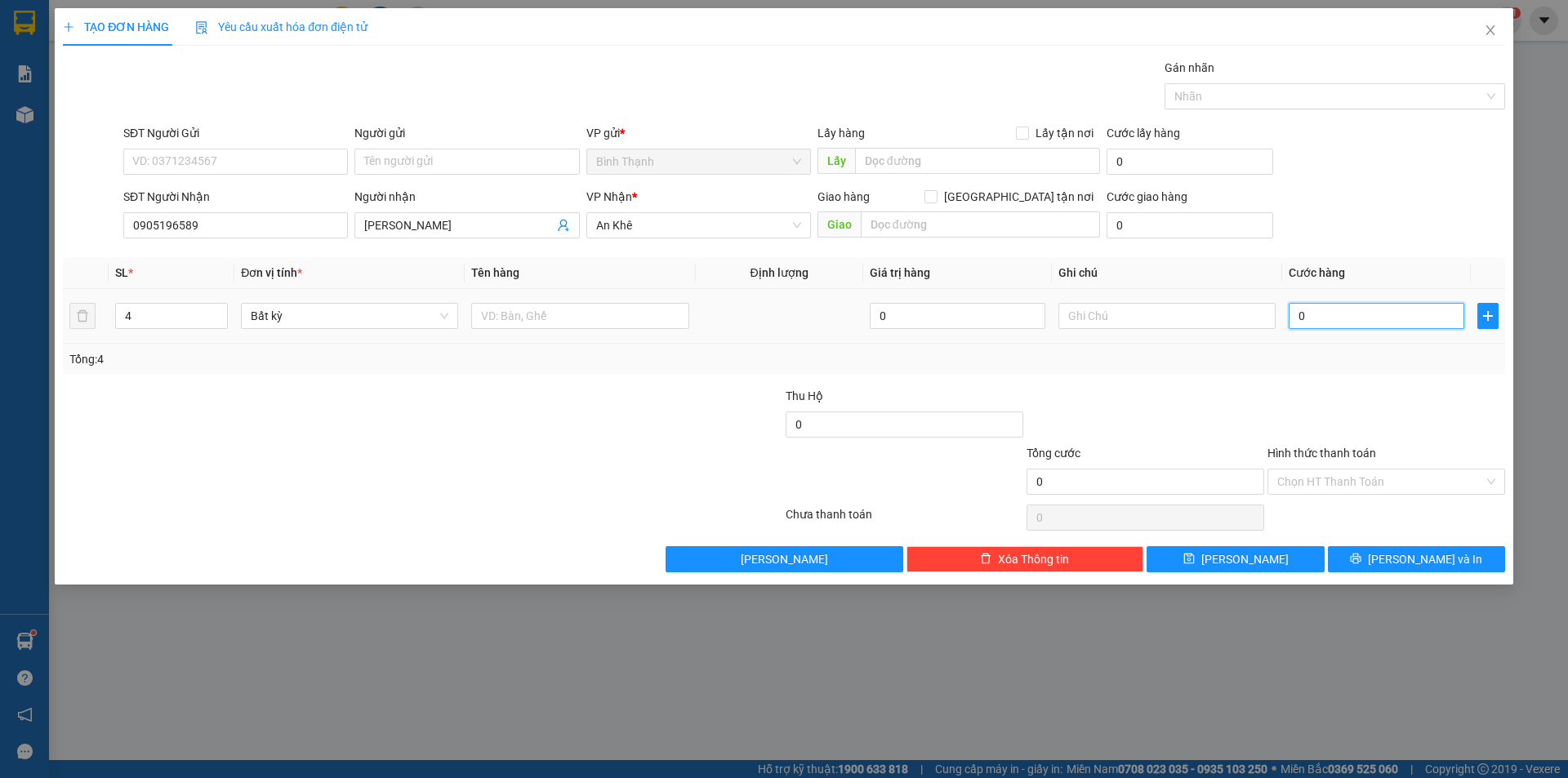
type input "2"
type input "24"
type input "240"
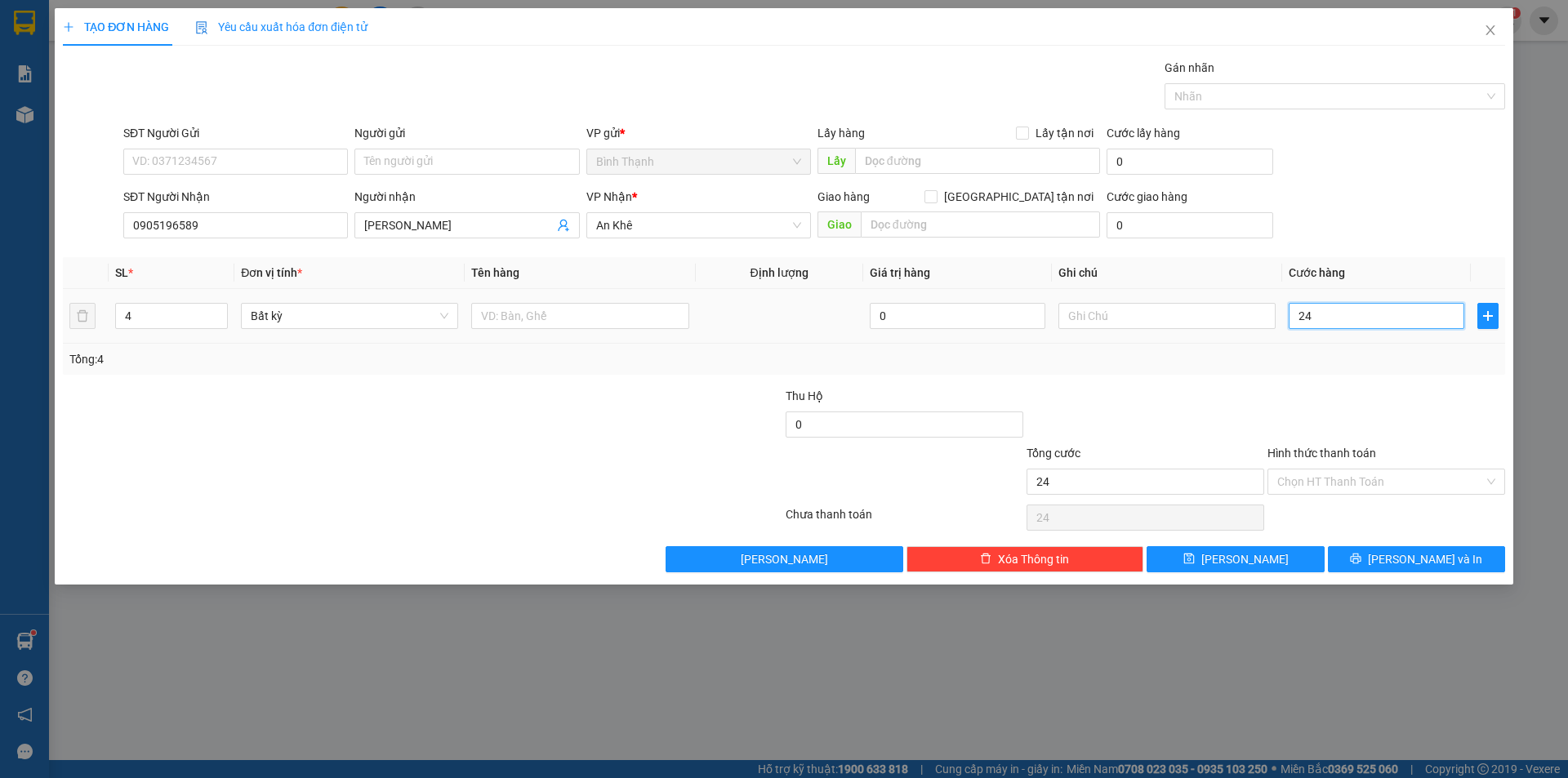
type input "240"
type input "2.400"
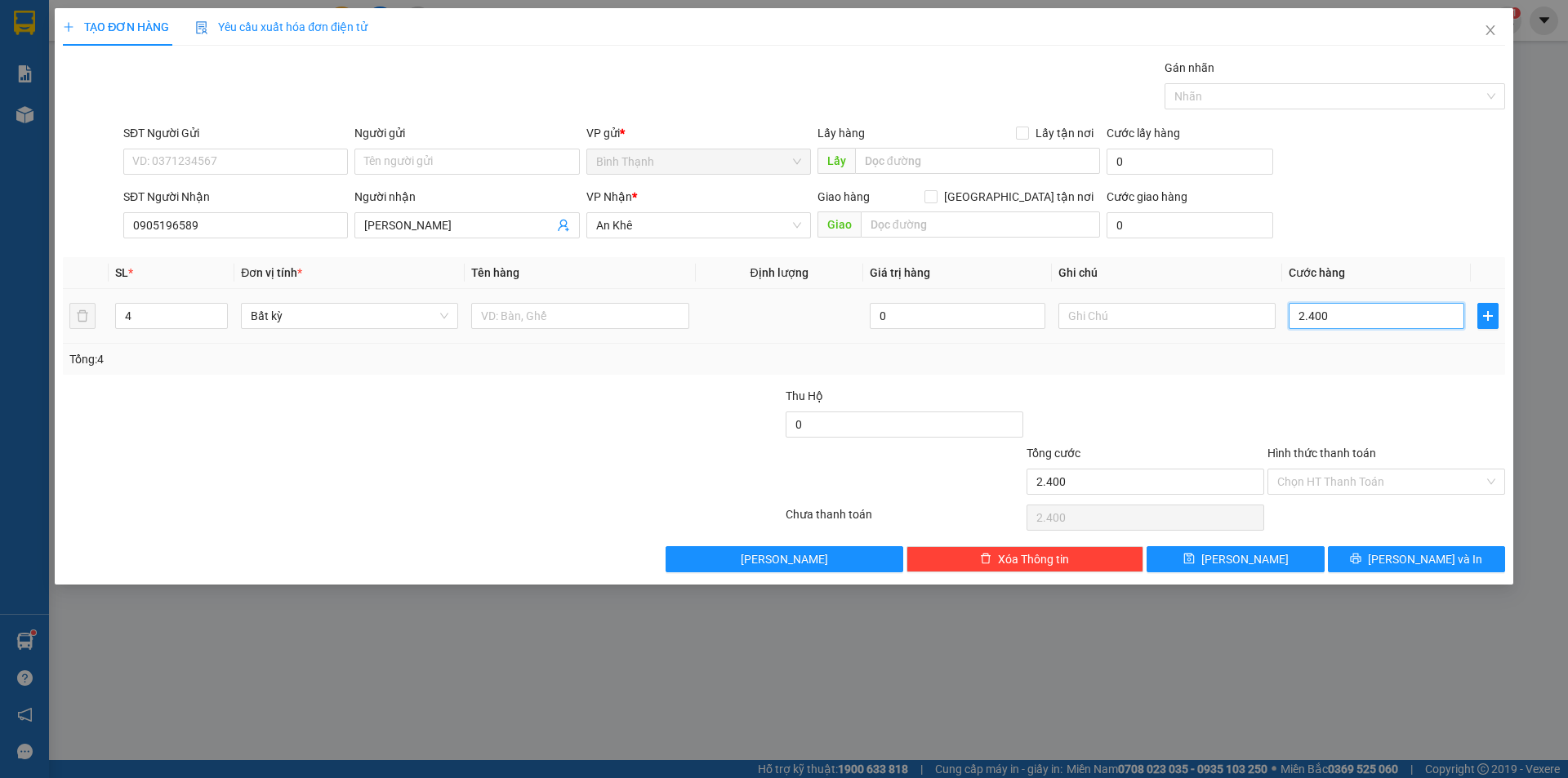
type input "24.000"
type input "240.000"
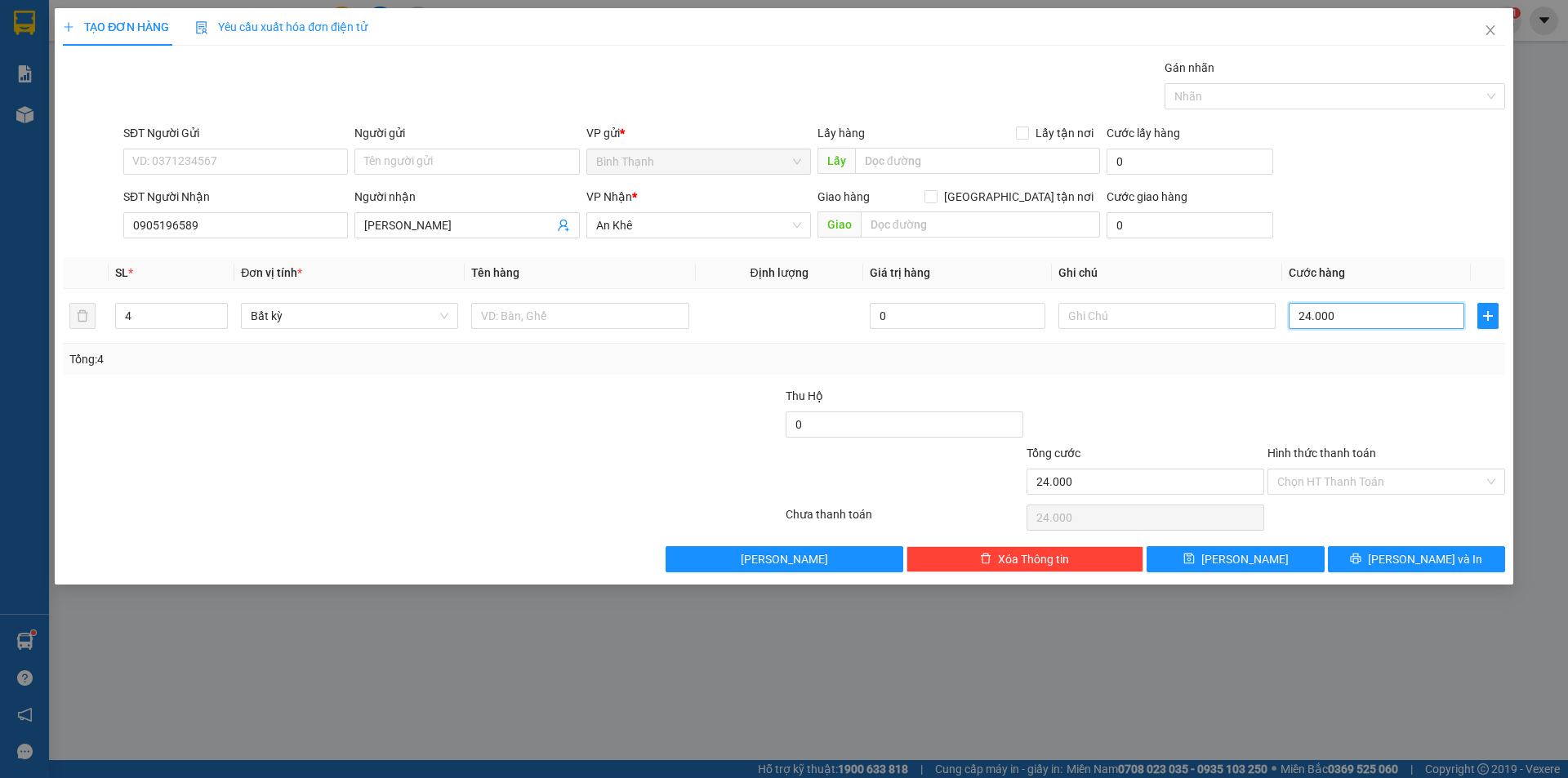
type input "240.000"
click at [1414, 562] on span "[PERSON_NAME] và In" at bounding box center [1425, 559] width 114 height 18
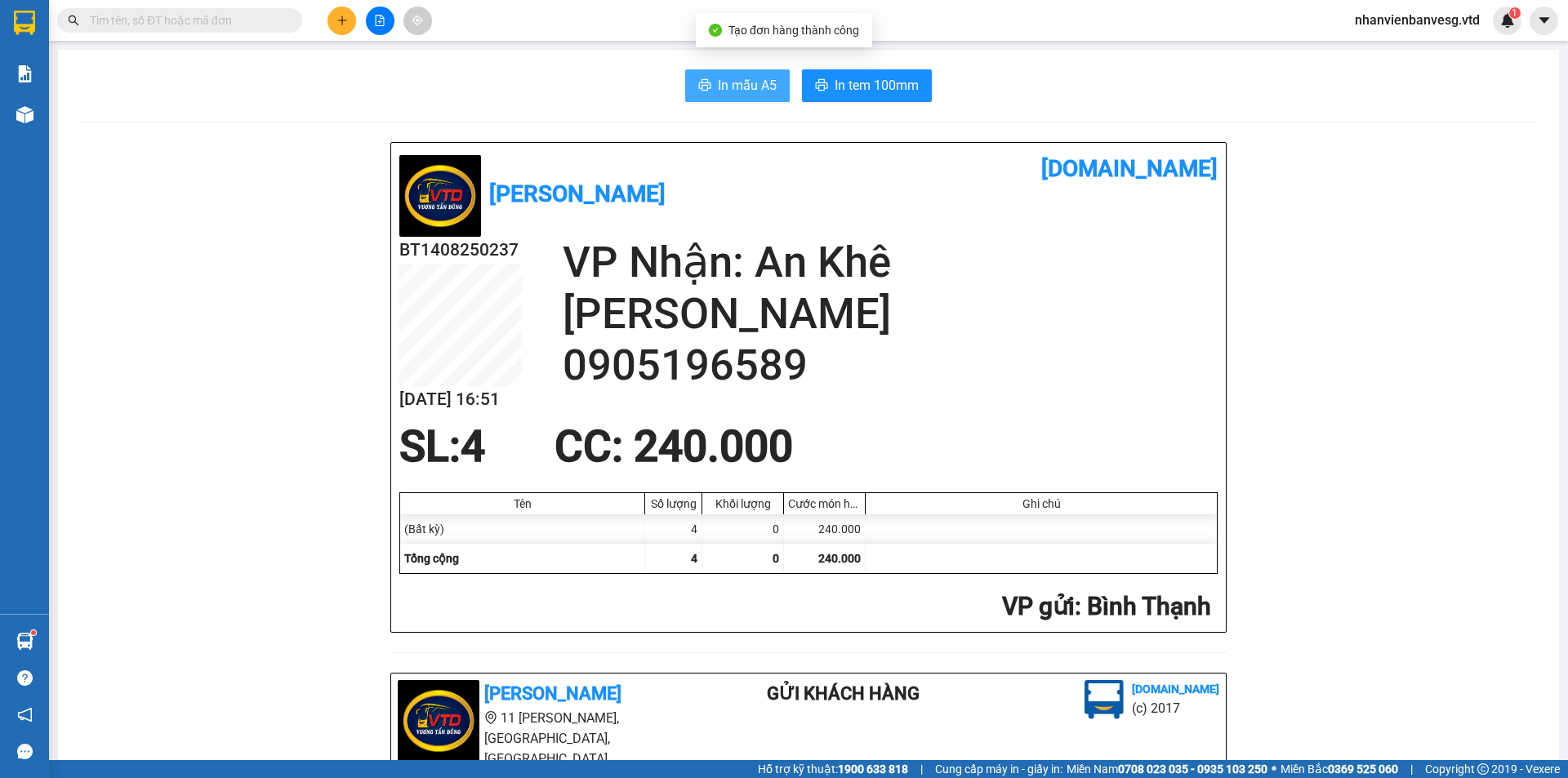
click at [747, 69] on button "In mẫu A5" at bounding box center [737, 85] width 105 height 33
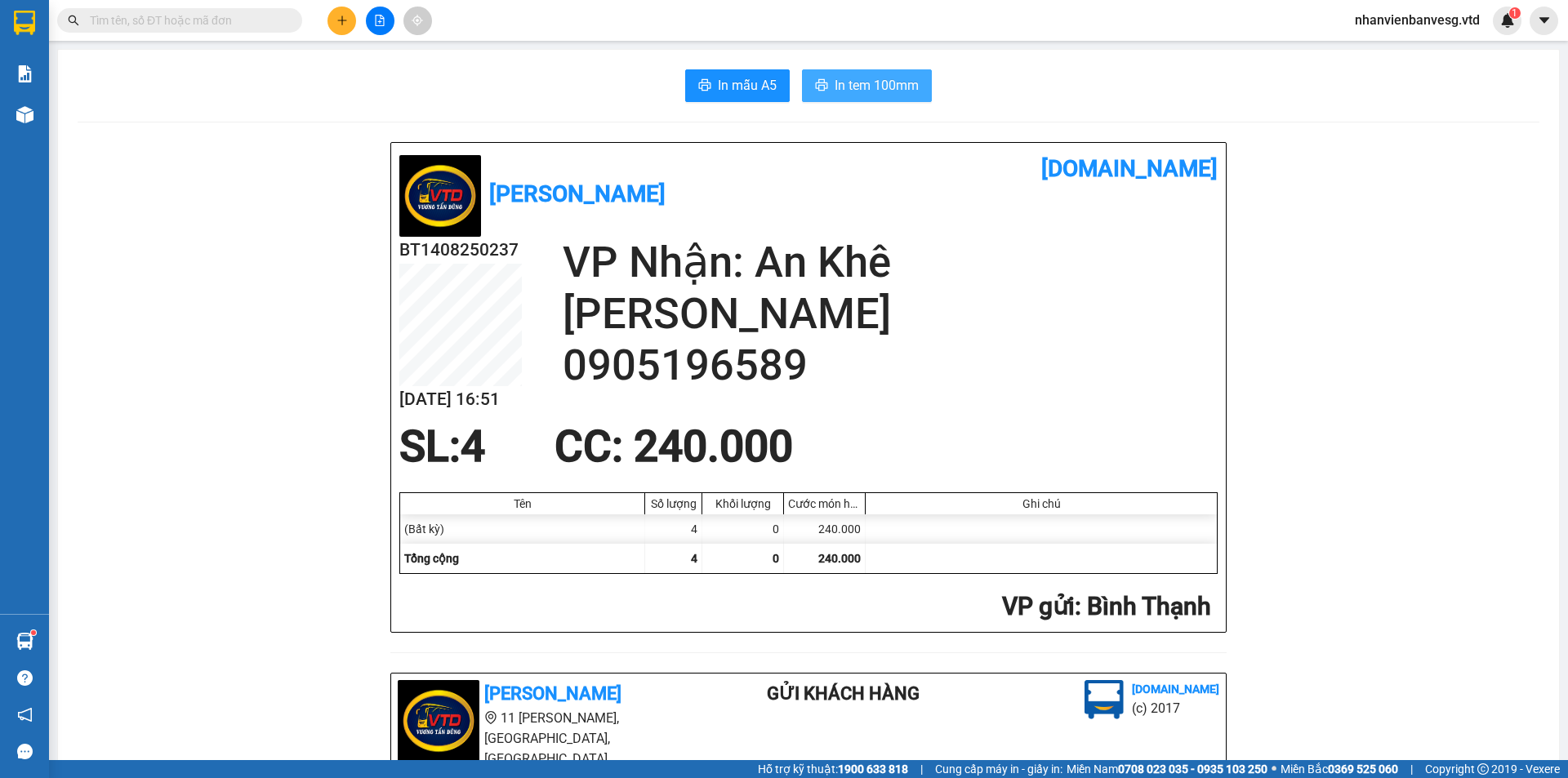
click at [853, 77] on span "In tem 100mm" at bounding box center [877, 85] width 84 height 20
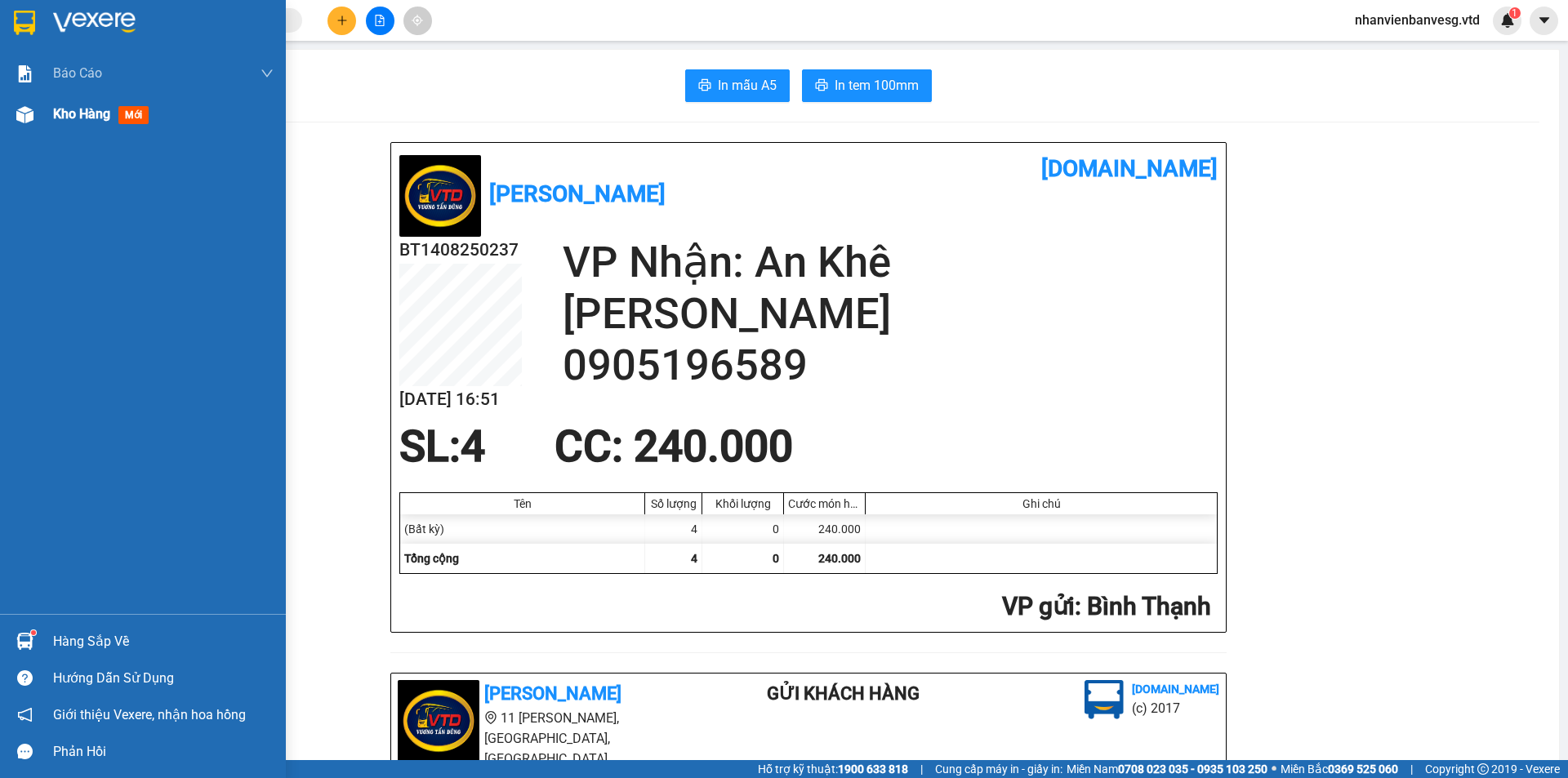
click at [73, 114] on span "Kho hàng" at bounding box center [82, 114] width 57 height 15
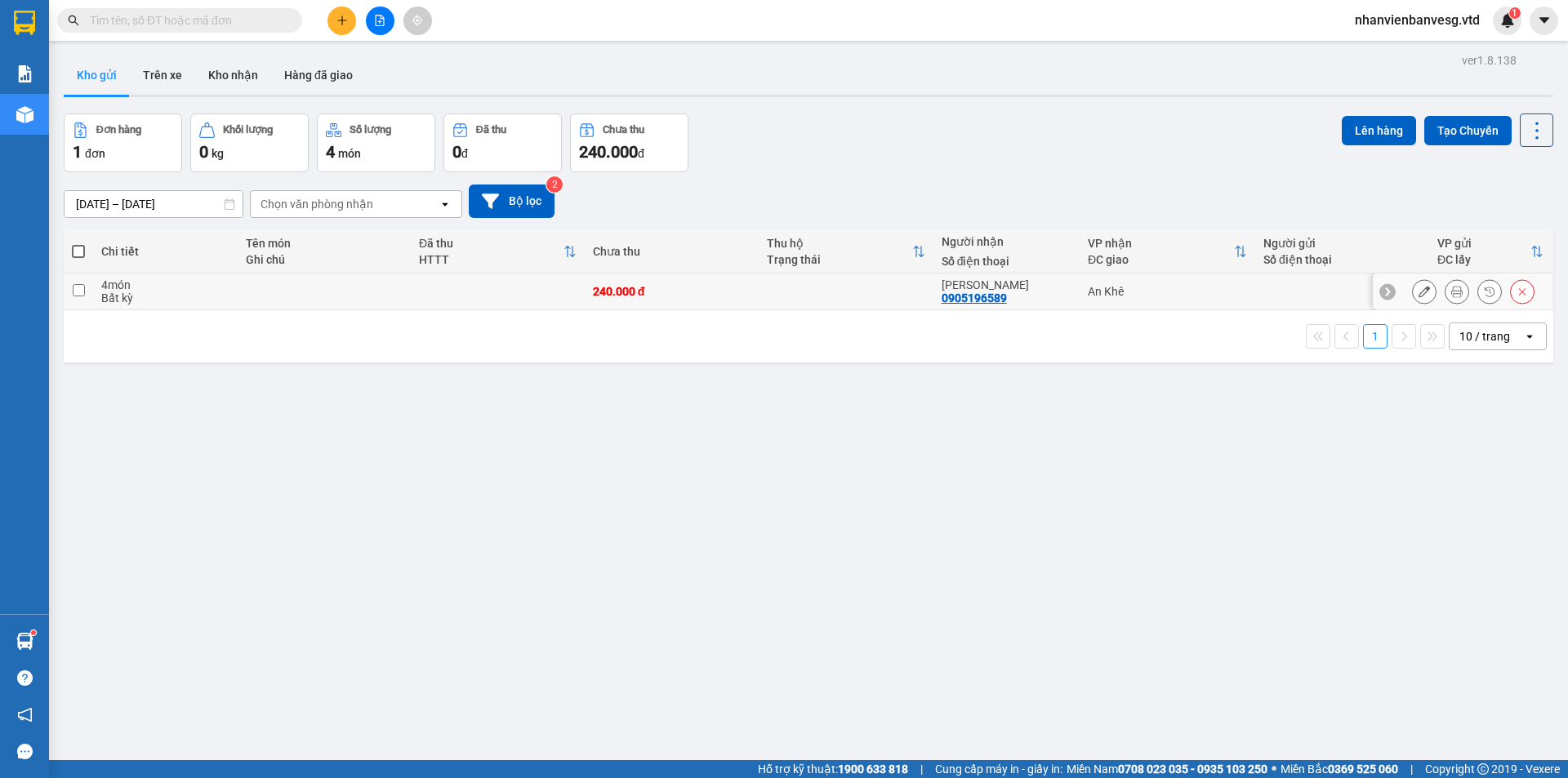
click at [78, 291] on input "checkbox" at bounding box center [79, 290] width 12 height 12
checkbox input "true"
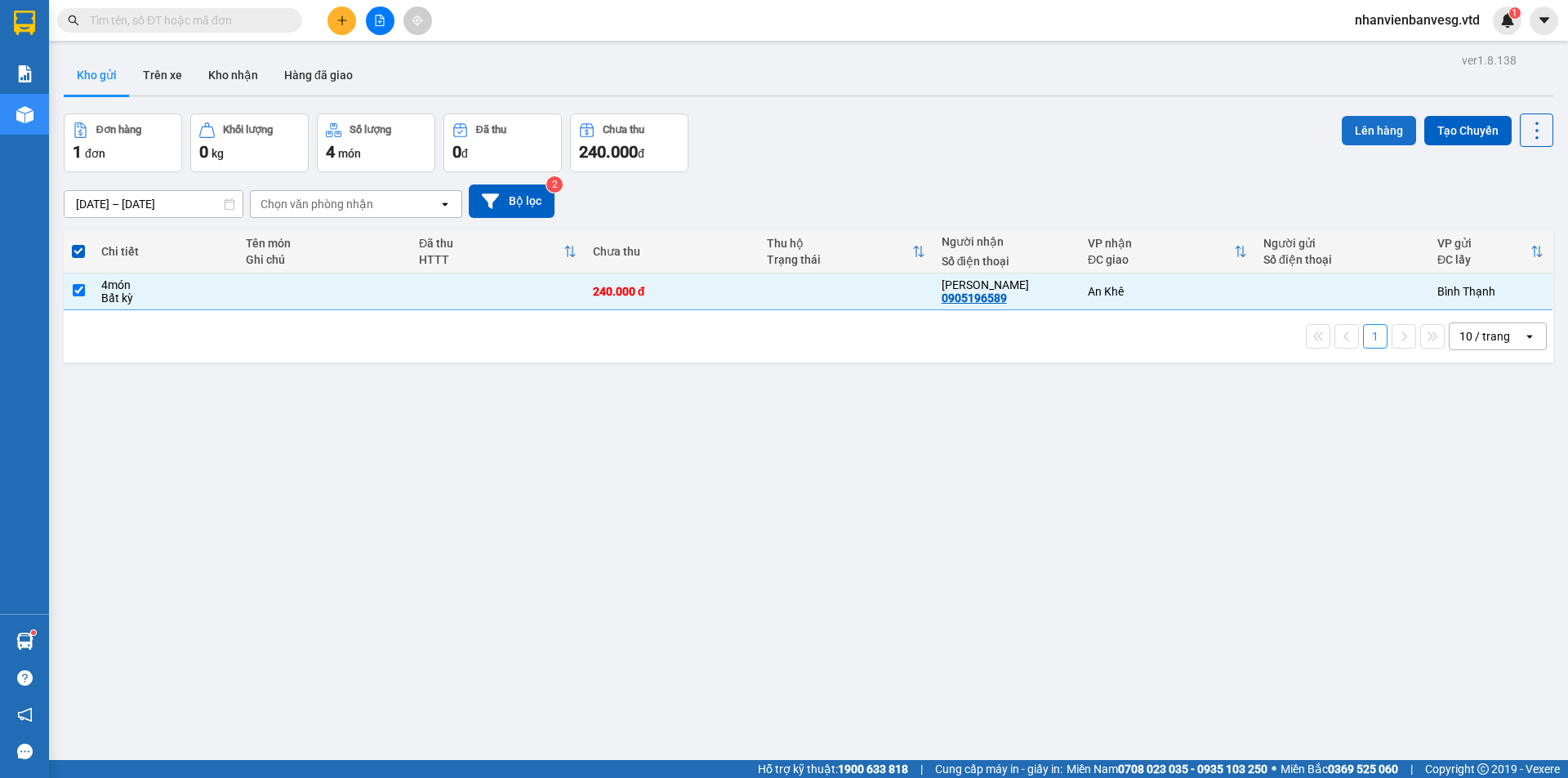
click at [1361, 133] on button "Lên hàng" at bounding box center [1379, 130] width 75 height 29
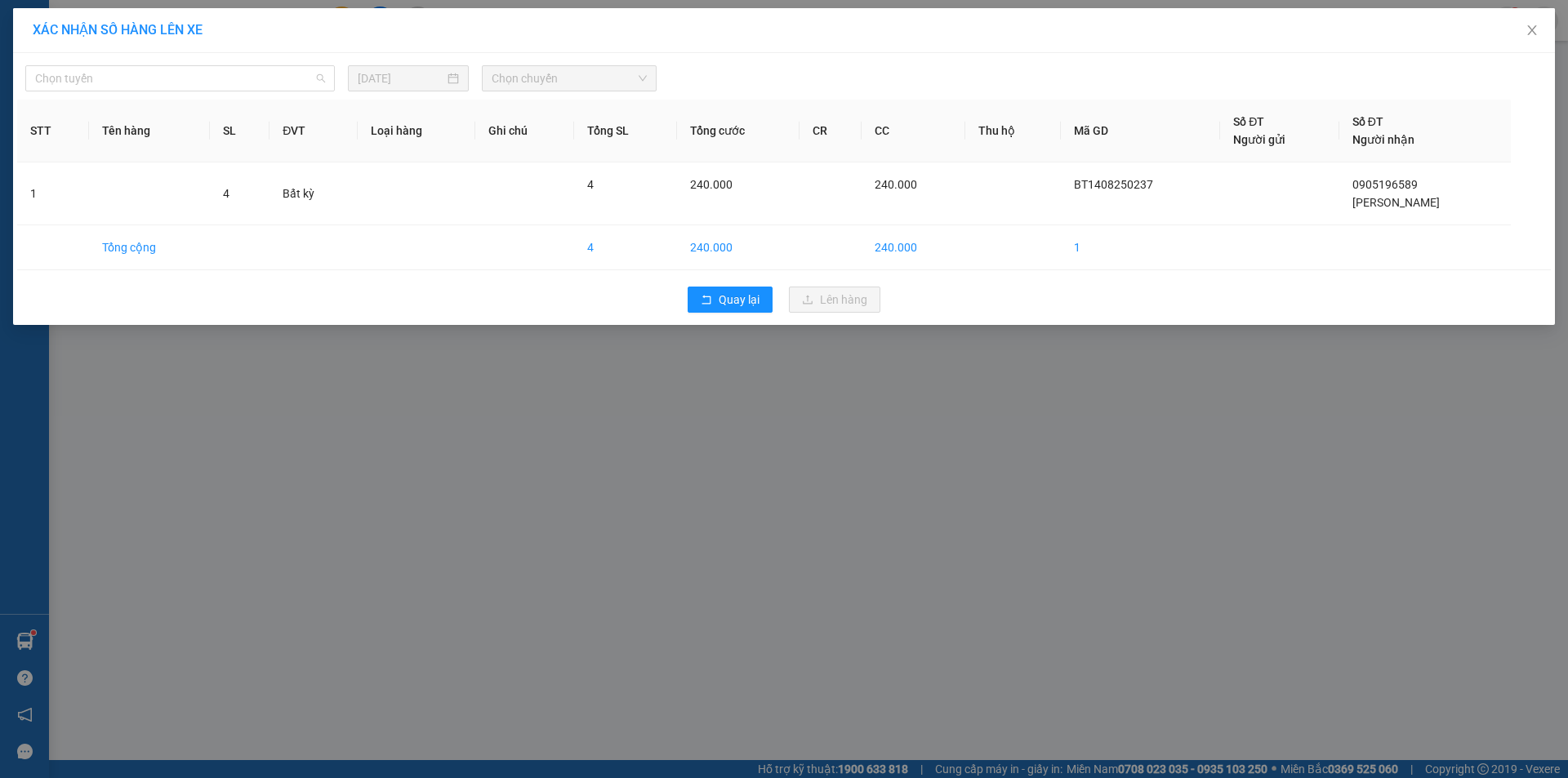
drag, startPoint x: 199, startPoint y: 77, endPoint x: 225, endPoint y: 136, distance: 64.5
click at [201, 83] on span "Chọn tuyến" at bounding box center [180, 79] width 290 height 25
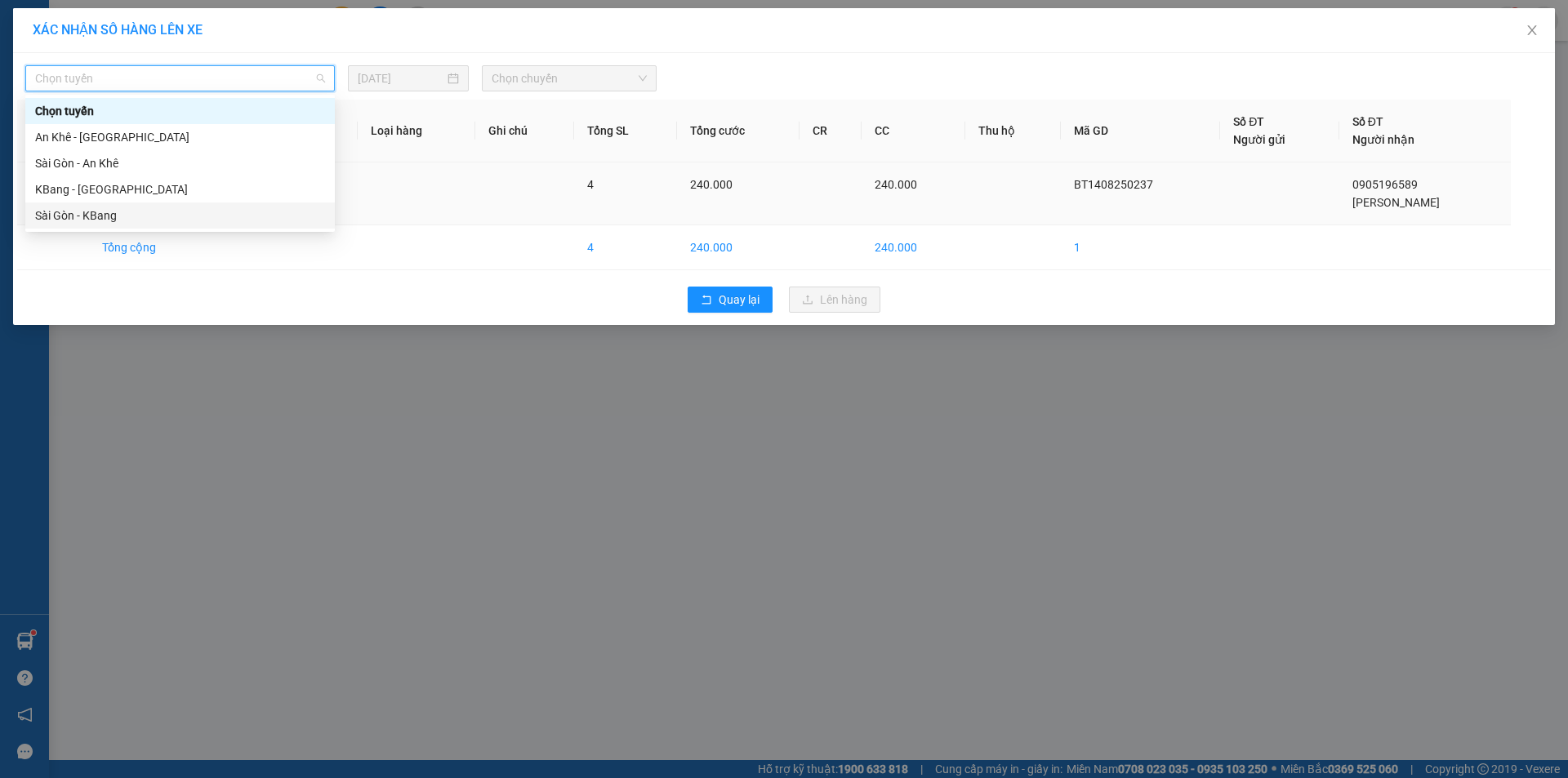
drag, startPoint x: 185, startPoint y: 222, endPoint x: 222, endPoint y: 201, distance: 42.5
click at [197, 211] on div "Sài Gòn - KBang" at bounding box center [180, 216] width 290 height 18
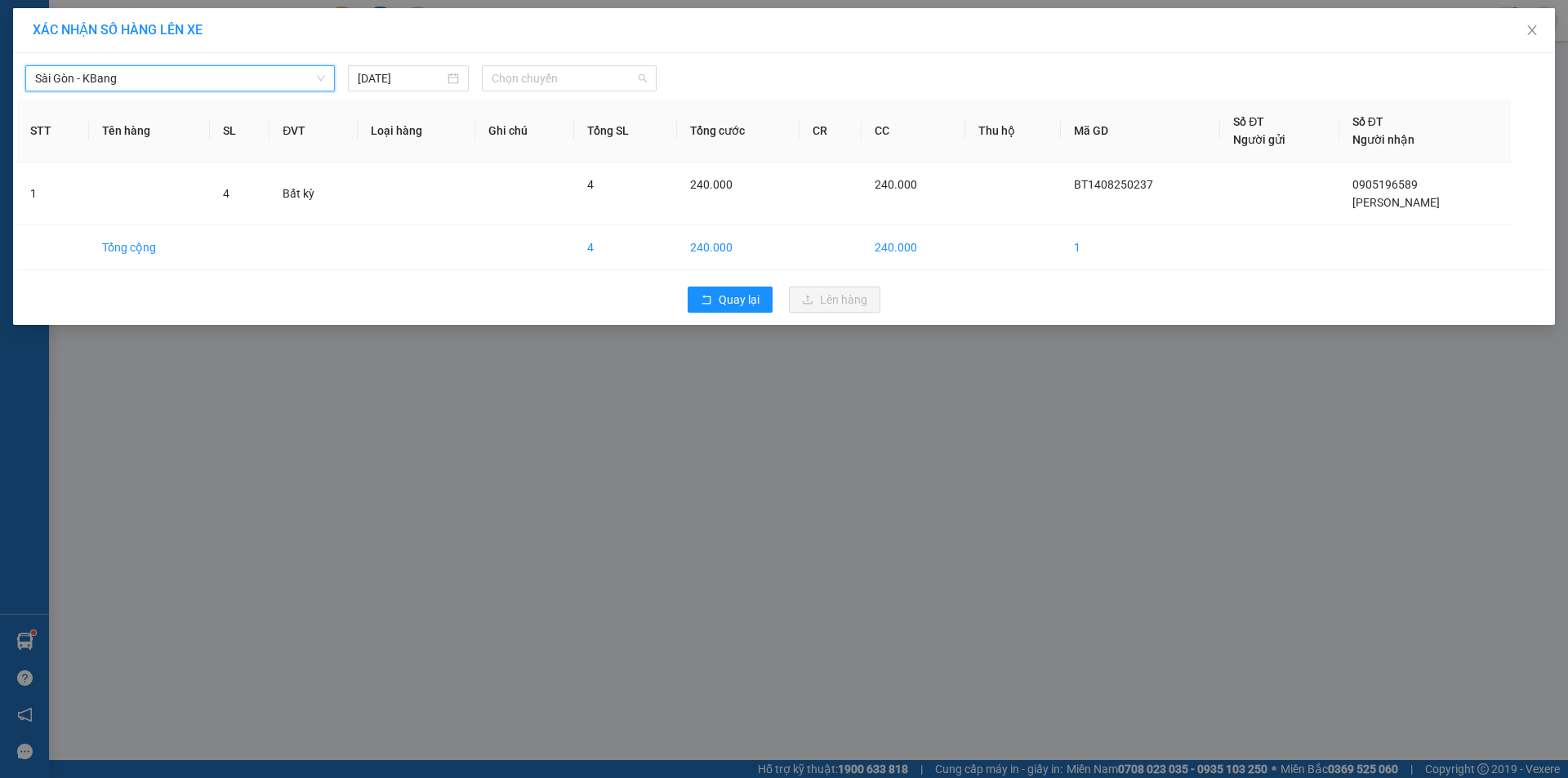
drag, startPoint x: 563, startPoint y: 71, endPoint x: 569, endPoint y: 138, distance: 67.3
click at [563, 87] on span "Chọn chuyến" at bounding box center [569, 79] width 155 height 25
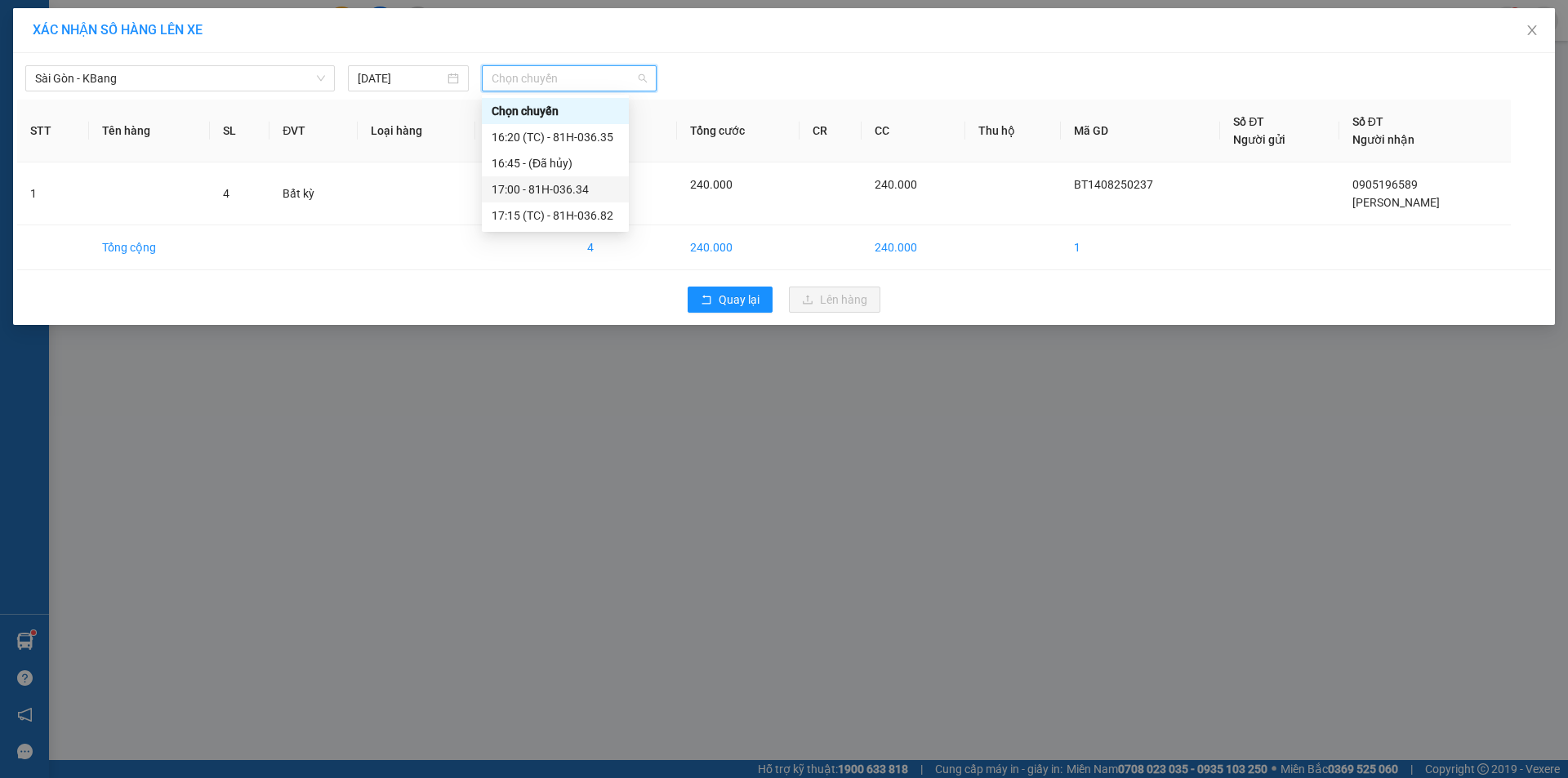
click at [571, 191] on div "17:00 - 81H-036.34" at bounding box center [555, 189] width 128 height 18
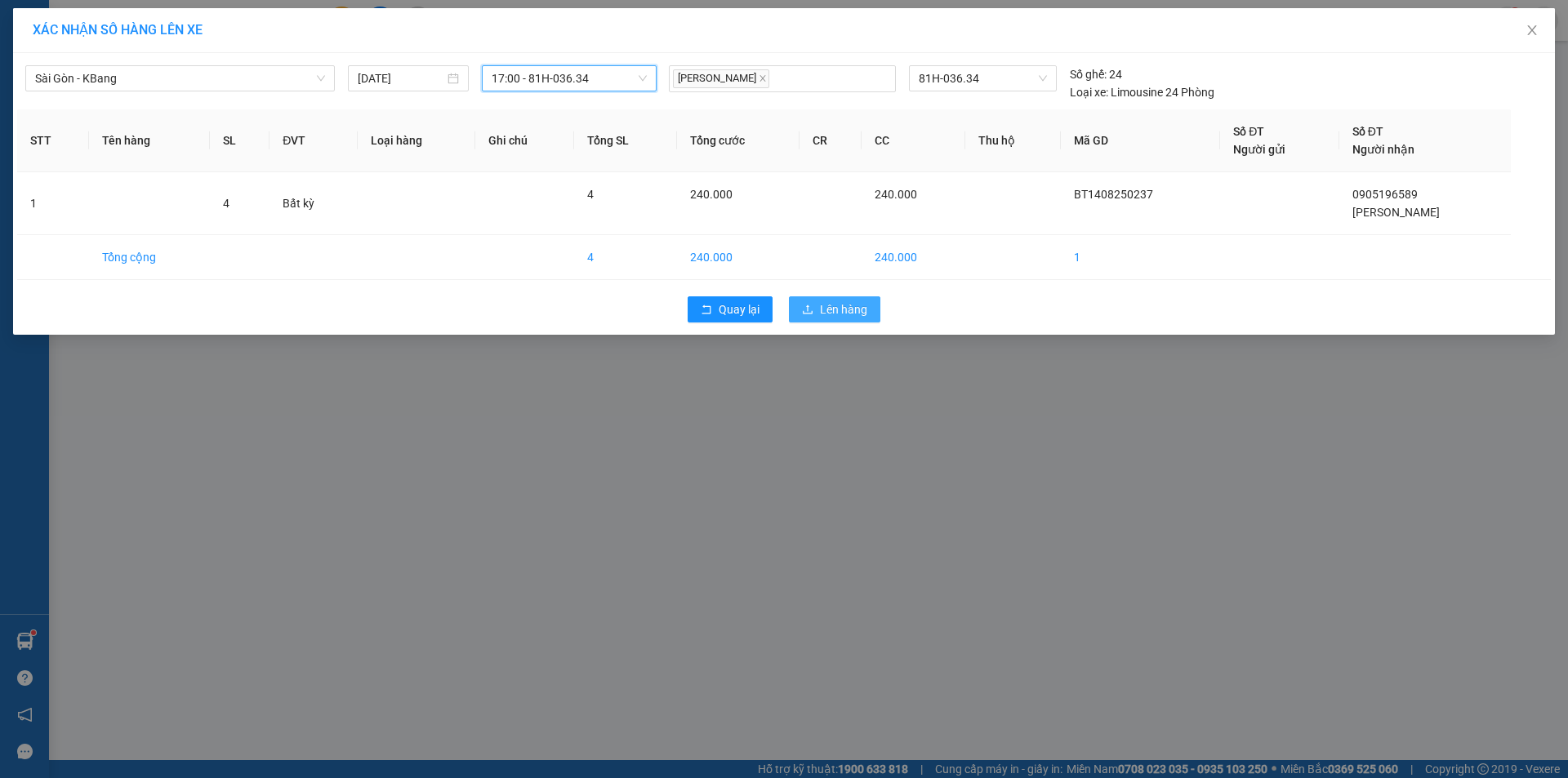
click at [833, 310] on span "Lên hàng" at bounding box center [843, 310] width 47 height 18
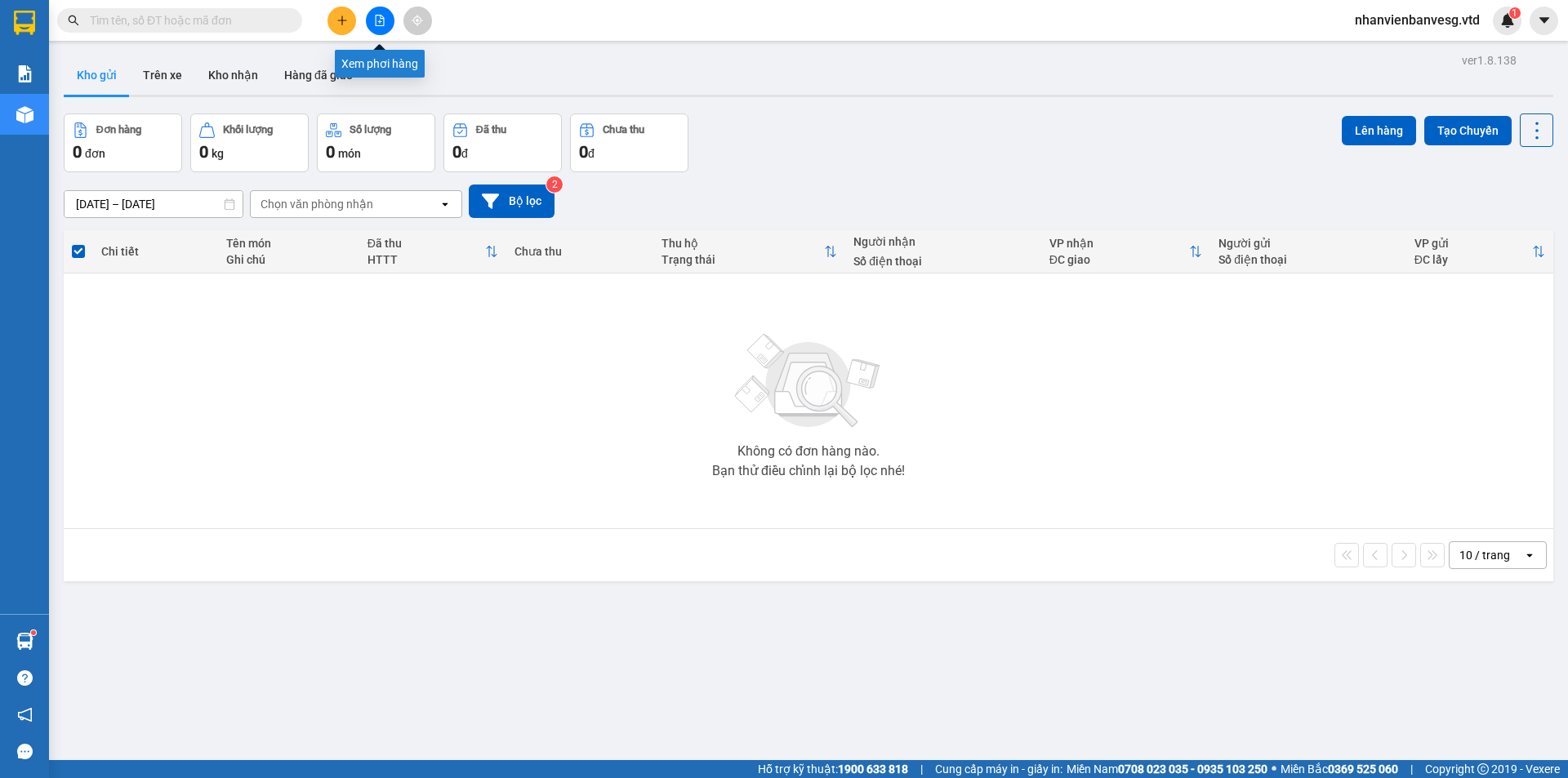
click at [384, 24] on icon "file-add" at bounding box center [380, 20] width 9 height 12
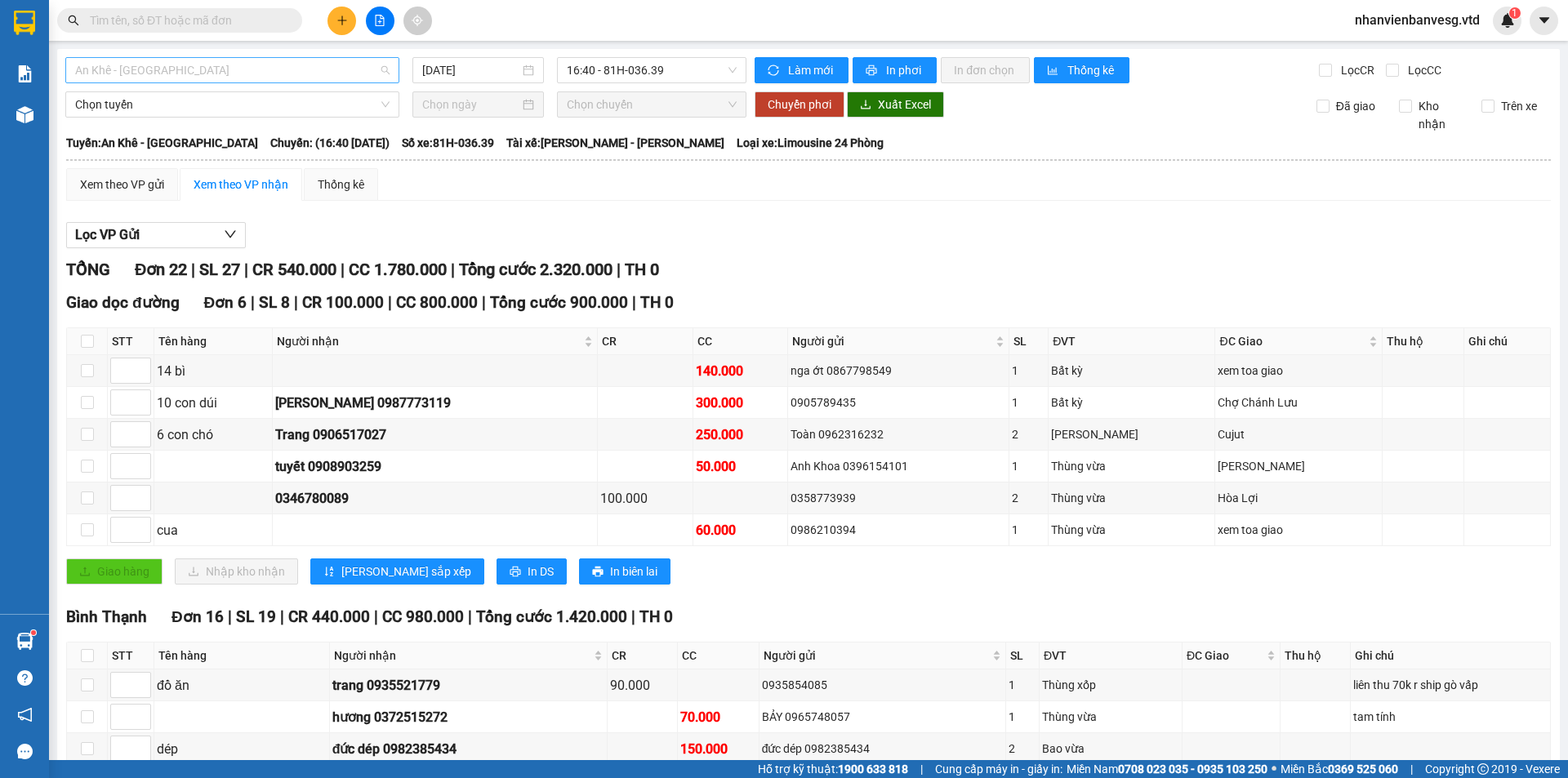
click at [115, 76] on span "An Khê - [GEOGRAPHIC_DATA]" at bounding box center [232, 70] width 314 height 25
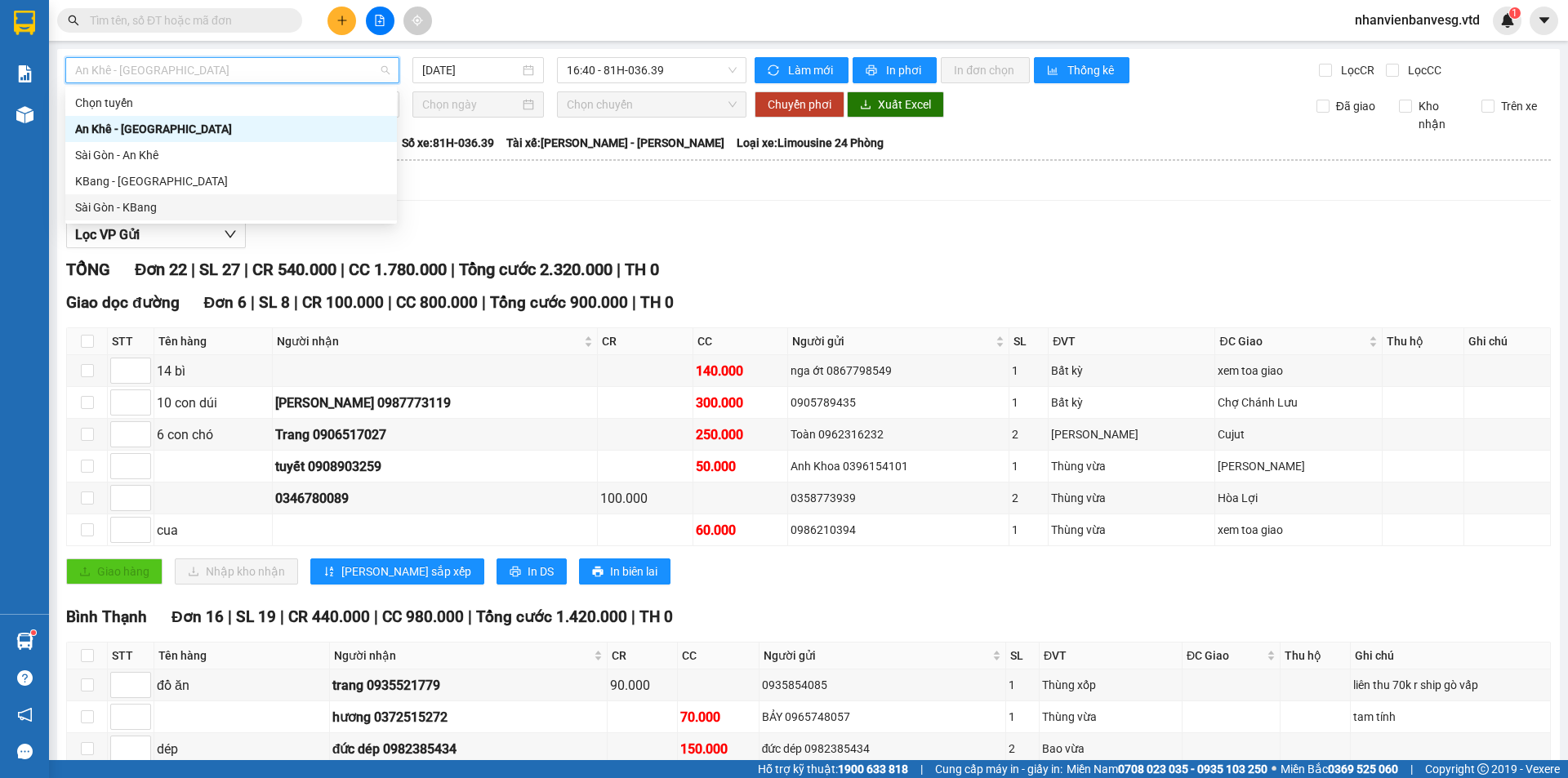
drag, startPoint x: 150, startPoint y: 207, endPoint x: 163, endPoint y: 201, distance: 14.3
click at [163, 201] on div "Sài Gòn - KBang" at bounding box center [232, 208] width 312 height 18
type input "[DATE]"
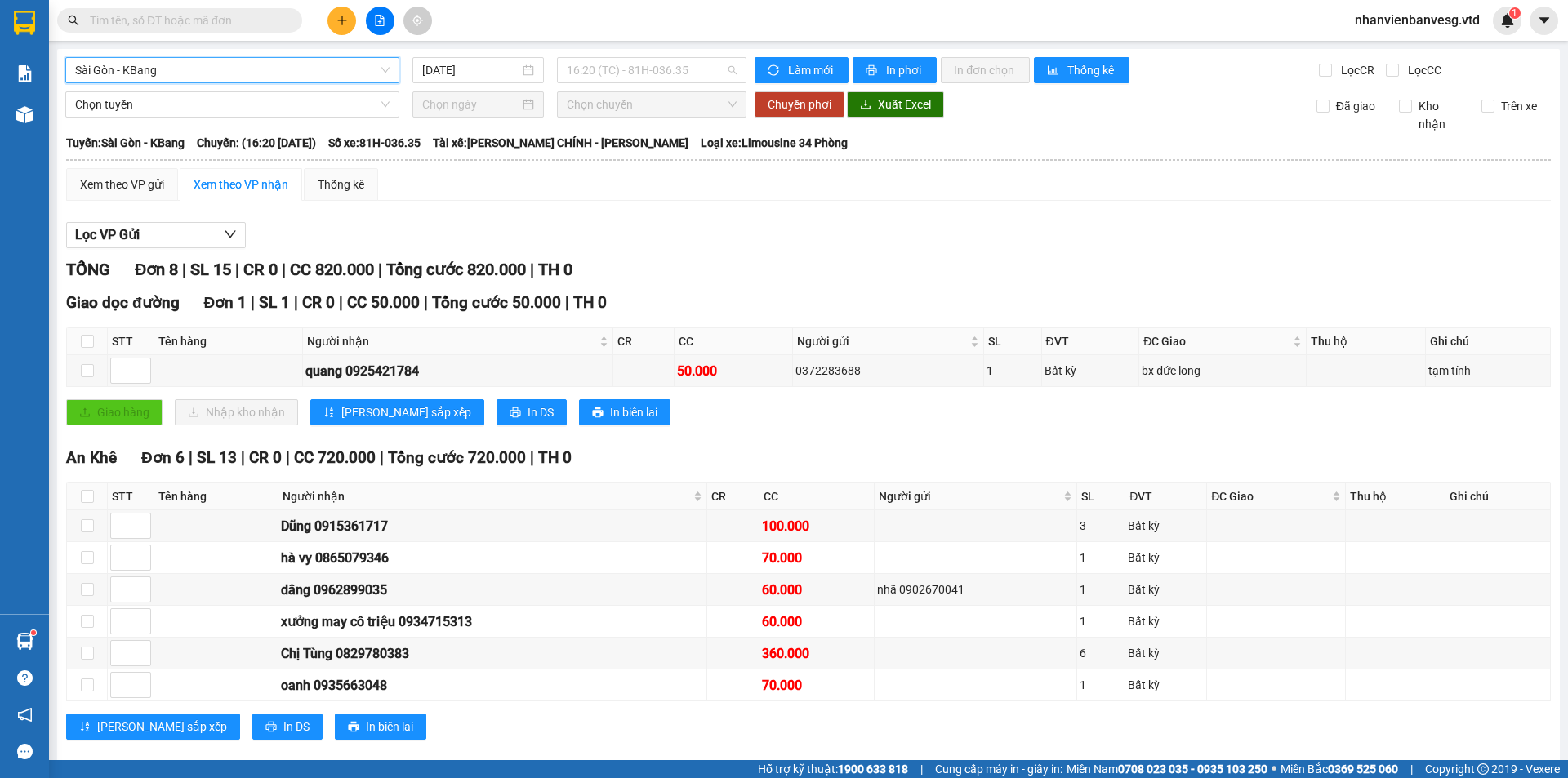
drag, startPoint x: 669, startPoint y: 69, endPoint x: 677, endPoint y: 115, distance: 46.7
click at [671, 81] on span "16:20 (TC) - 81H-036.35" at bounding box center [651, 70] width 169 height 25
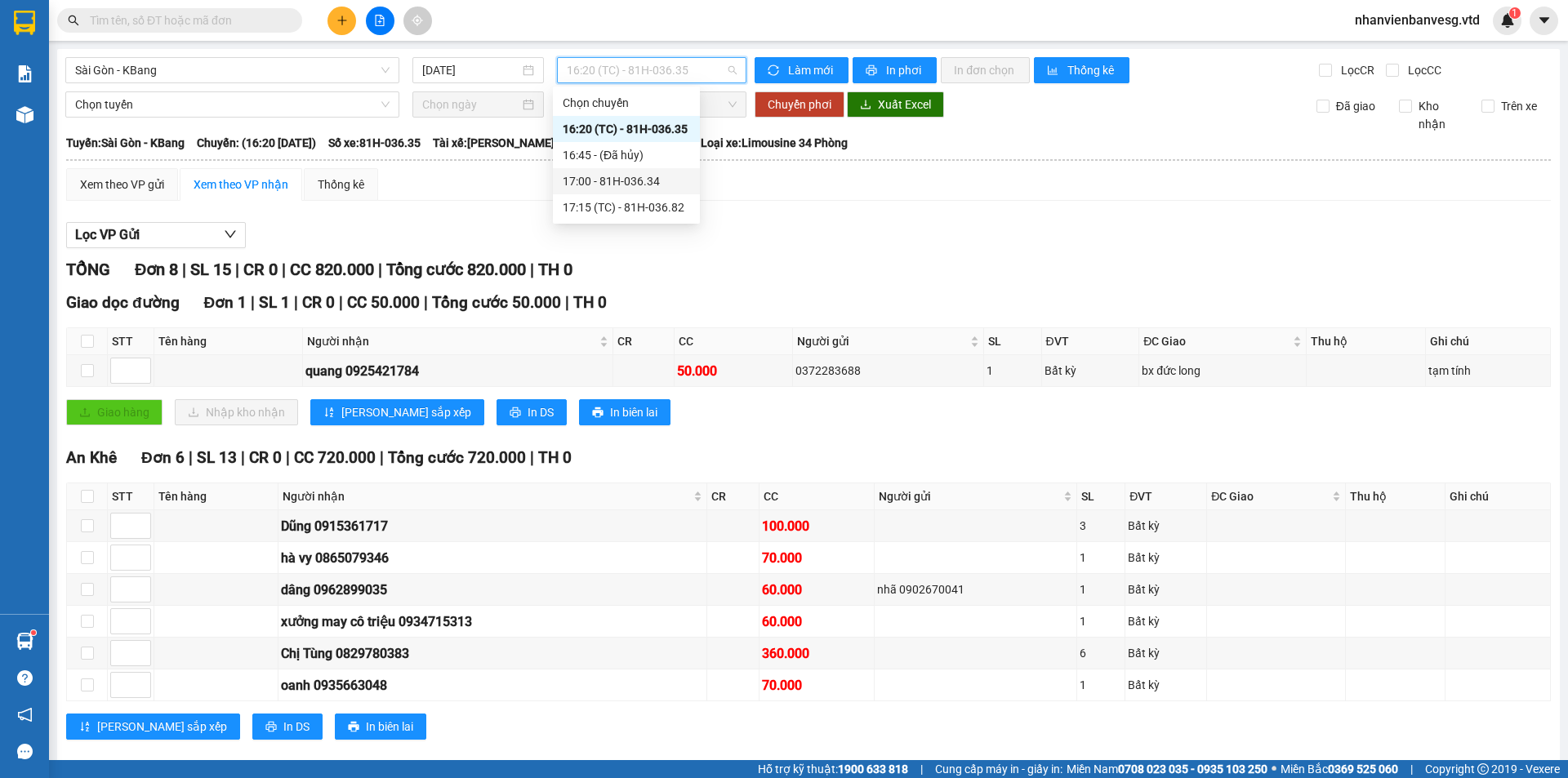
click at [654, 180] on div "17:00 - 81H-036.34" at bounding box center [626, 181] width 128 height 18
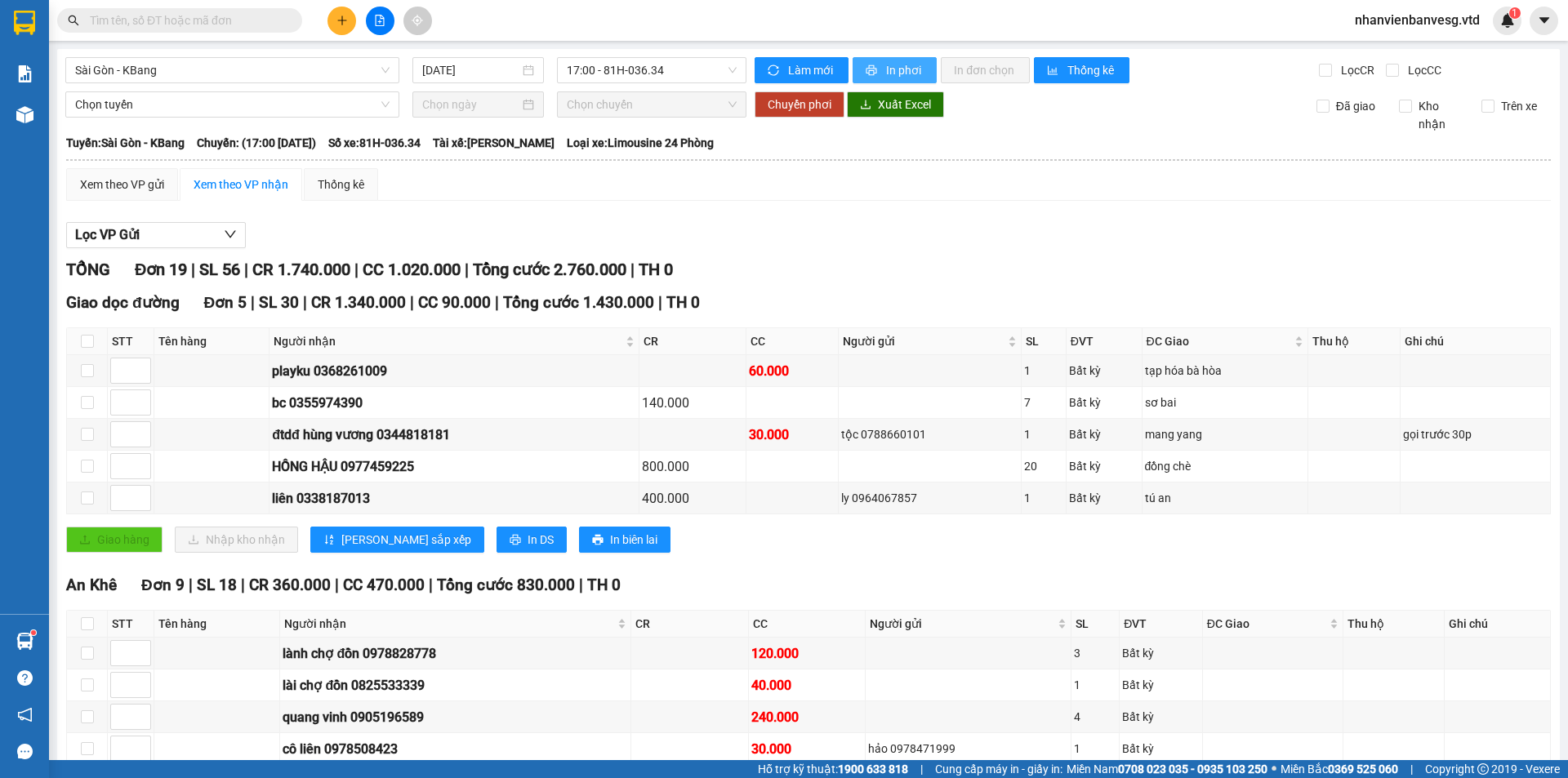
click at [893, 67] on span "In phơi" at bounding box center [905, 70] width 37 height 18
drag, startPoint x: 342, startPoint y: 26, endPoint x: 285, endPoint y: 101, distance: 94.2
click at [334, 34] on div at bounding box center [380, 20] width 122 height 28
click at [336, 23] on icon "plus" at bounding box center [342, 20] width 12 height 12
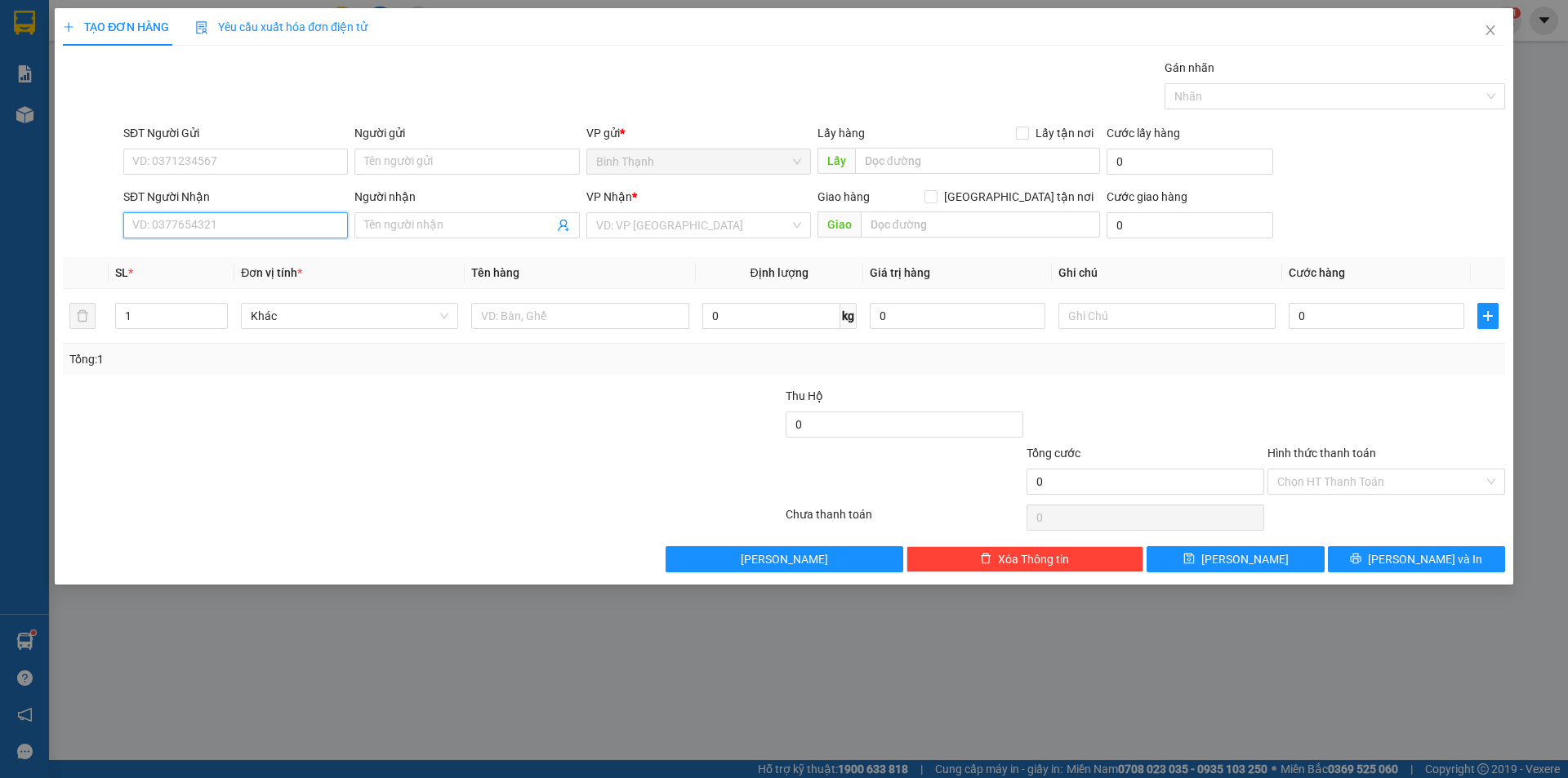
click at [272, 219] on input "SĐT Người Nhận" at bounding box center [235, 224] width 225 height 26
click at [264, 254] on div "0847959959 - hải" at bounding box center [235, 258] width 205 height 18
type input "0847959959"
type input "hải"
type input "0847959959"
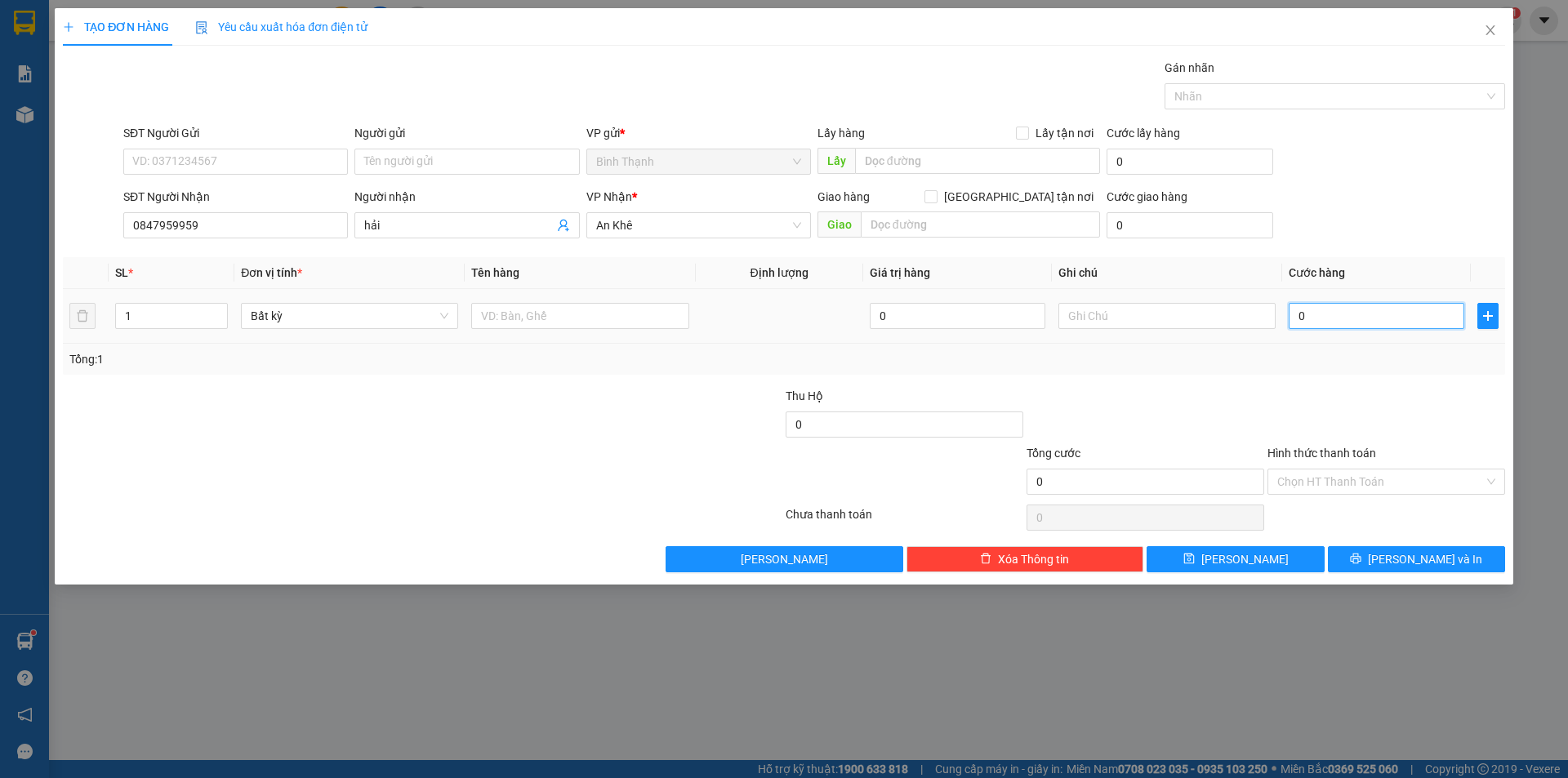
click at [1380, 313] on input "0" at bounding box center [1377, 316] width 176 height 26
type input "3"
type input "30"
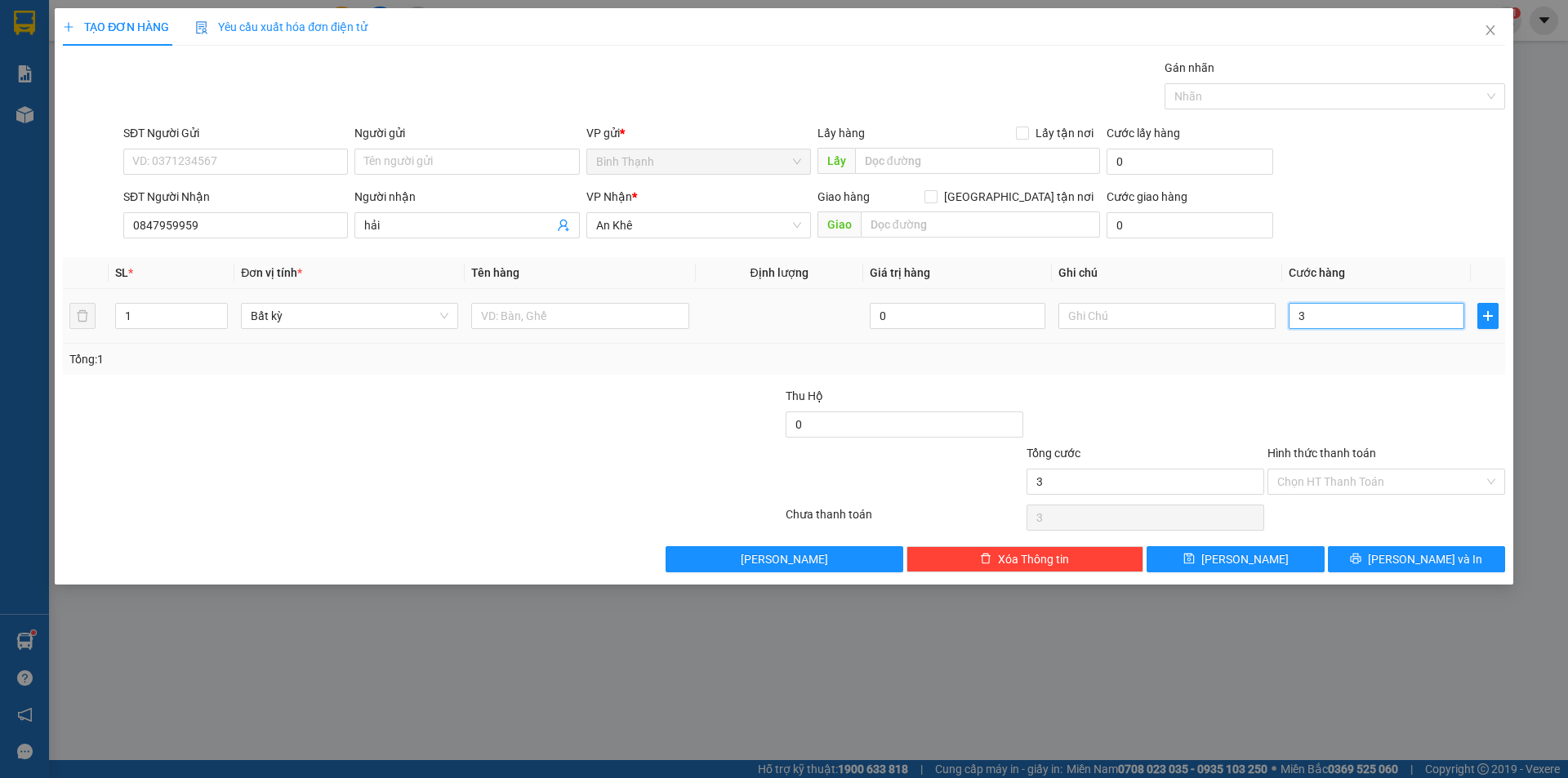
type input "30"
type input "300"
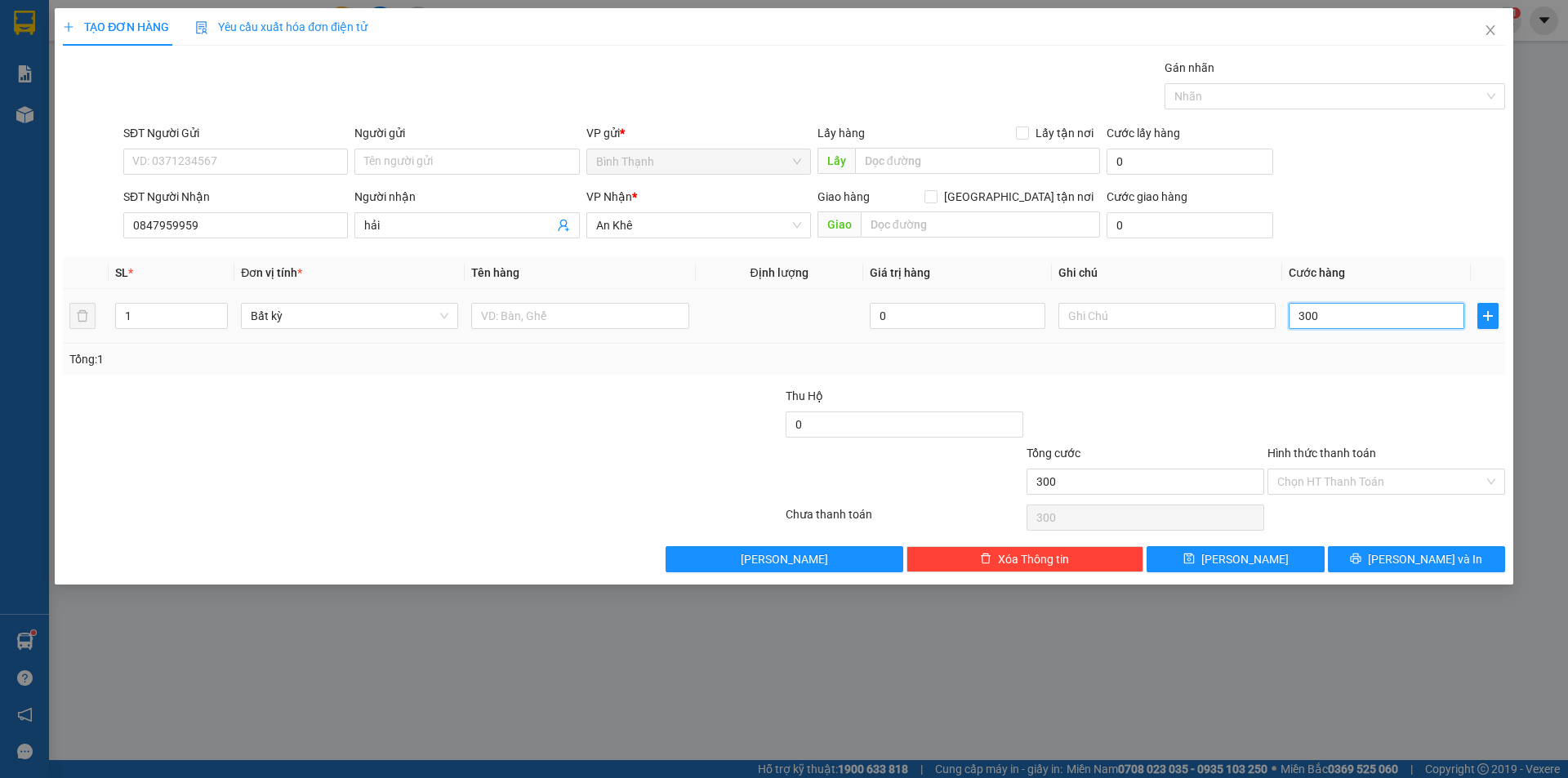
type input "3.000"
type input "30.000"
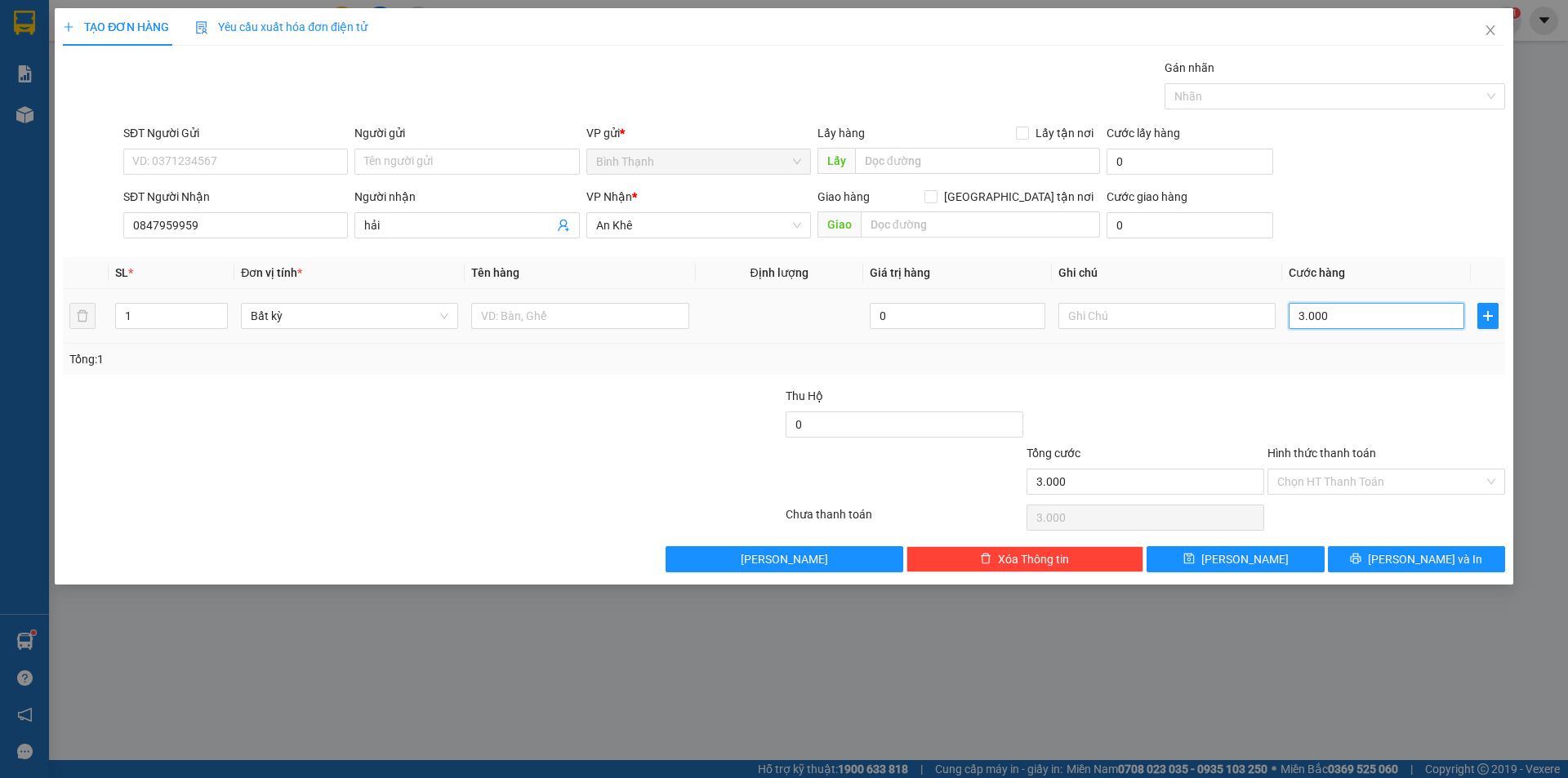
type input "30.000"
click at [1361, 554] on icon "printer" at bounding box center [1356, 558] width 12 height 12
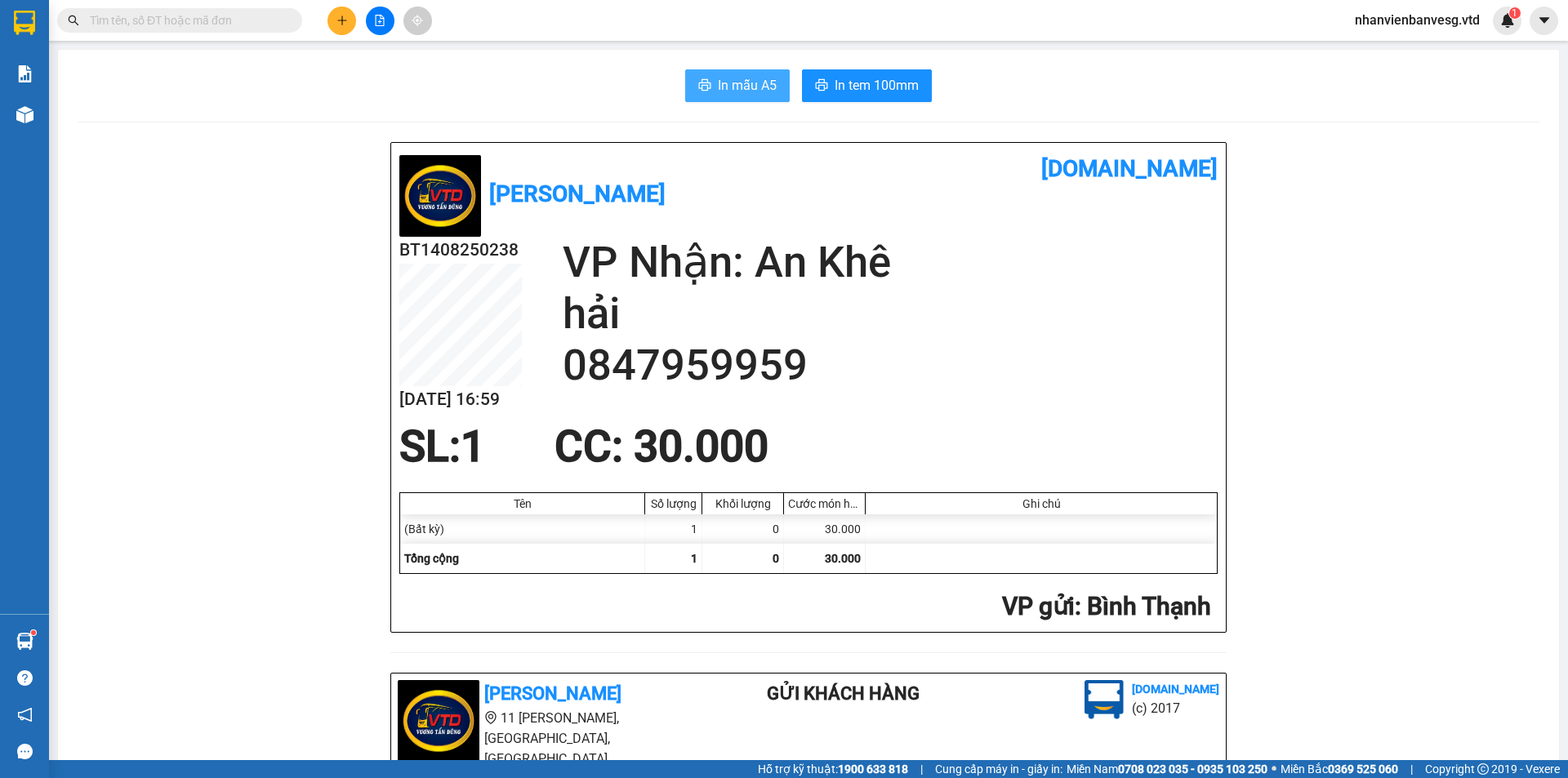
click at [745, 85] on span "In mẫu A5" at bounding box center [747, 85] width 59 height 20
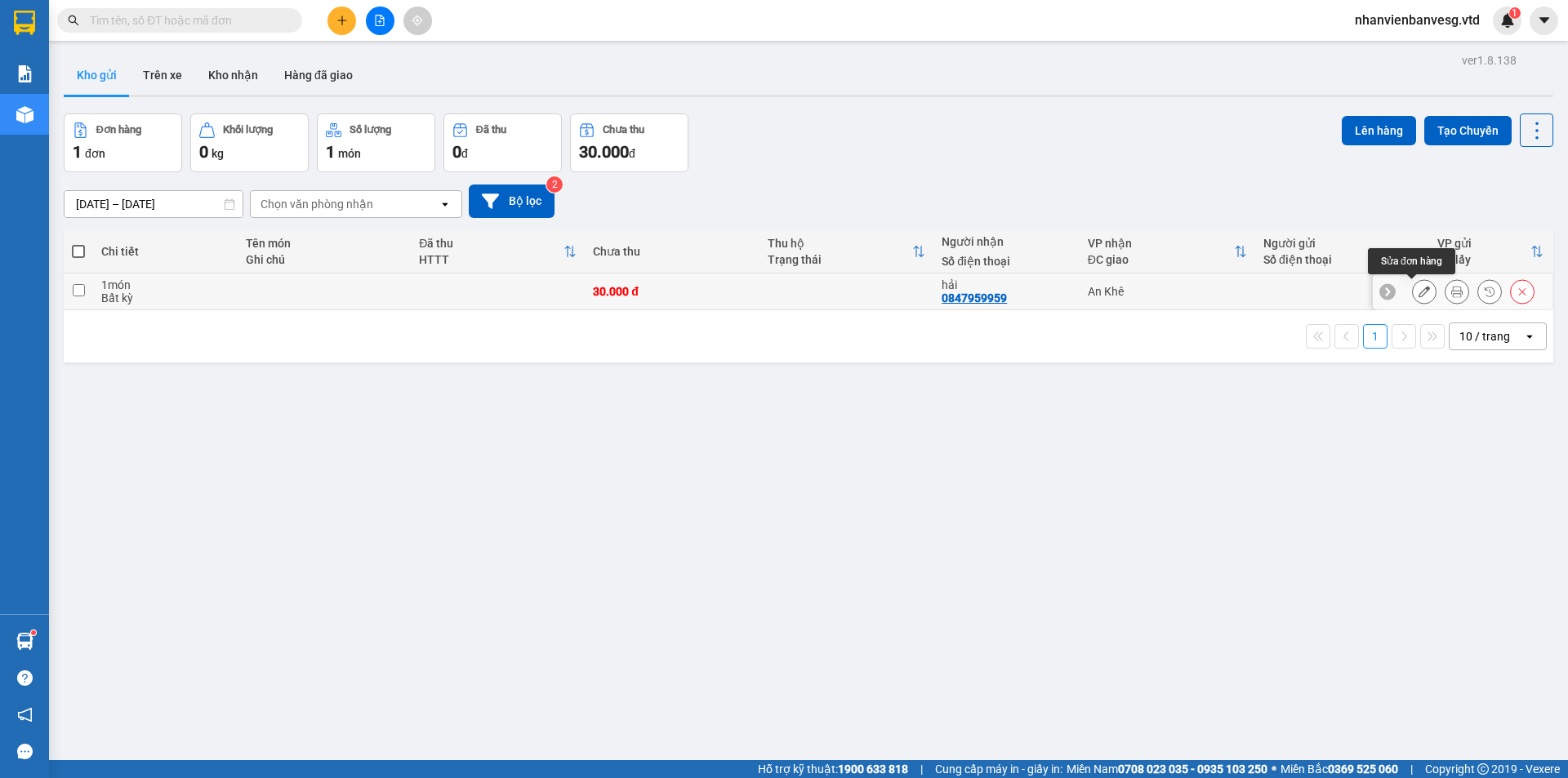
click at [1413, 295] on button at bounding box center [1424, 292] width 23 height 28
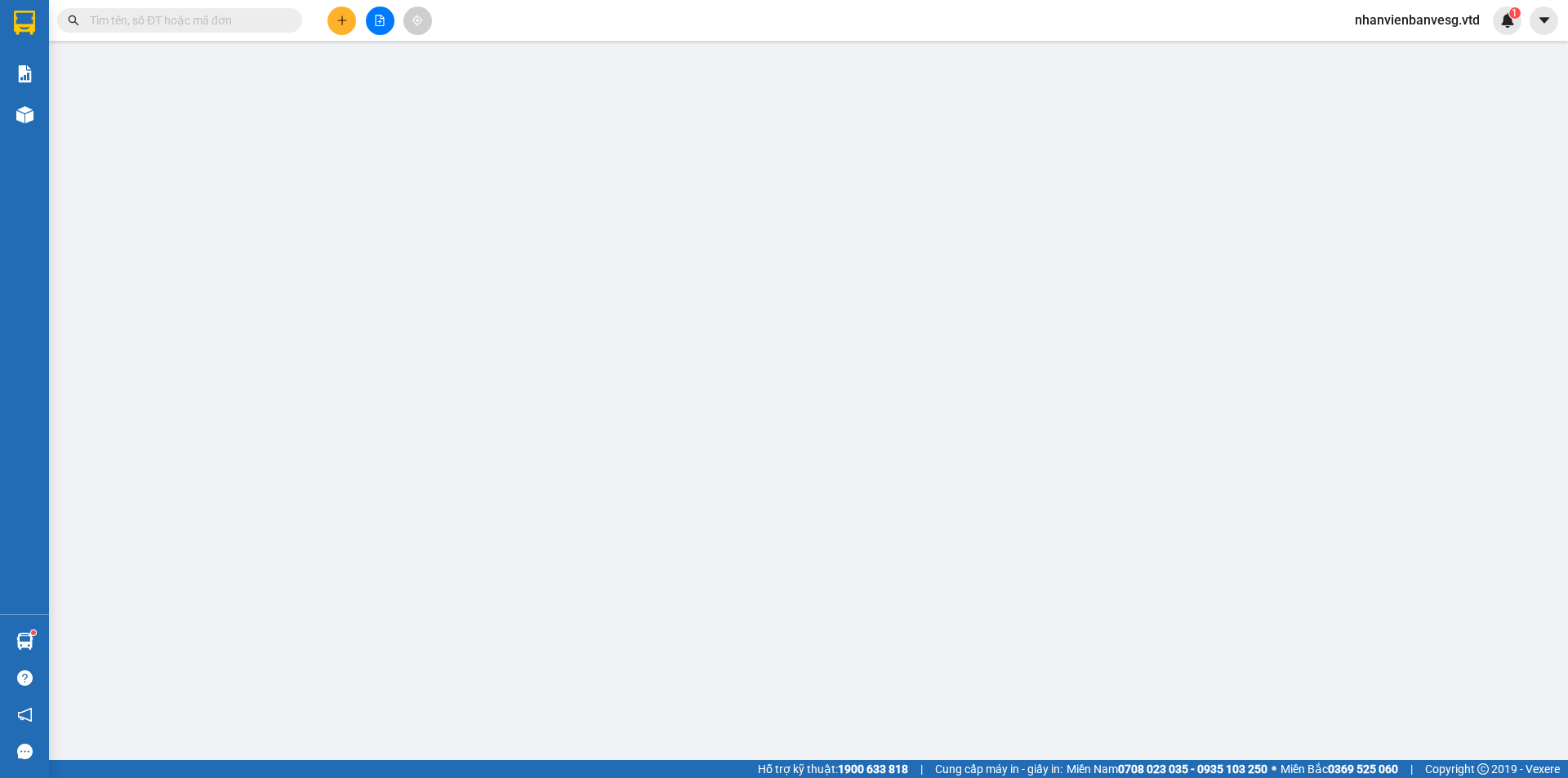
type input "0847959959"
type input "hải"
type input "30.000"
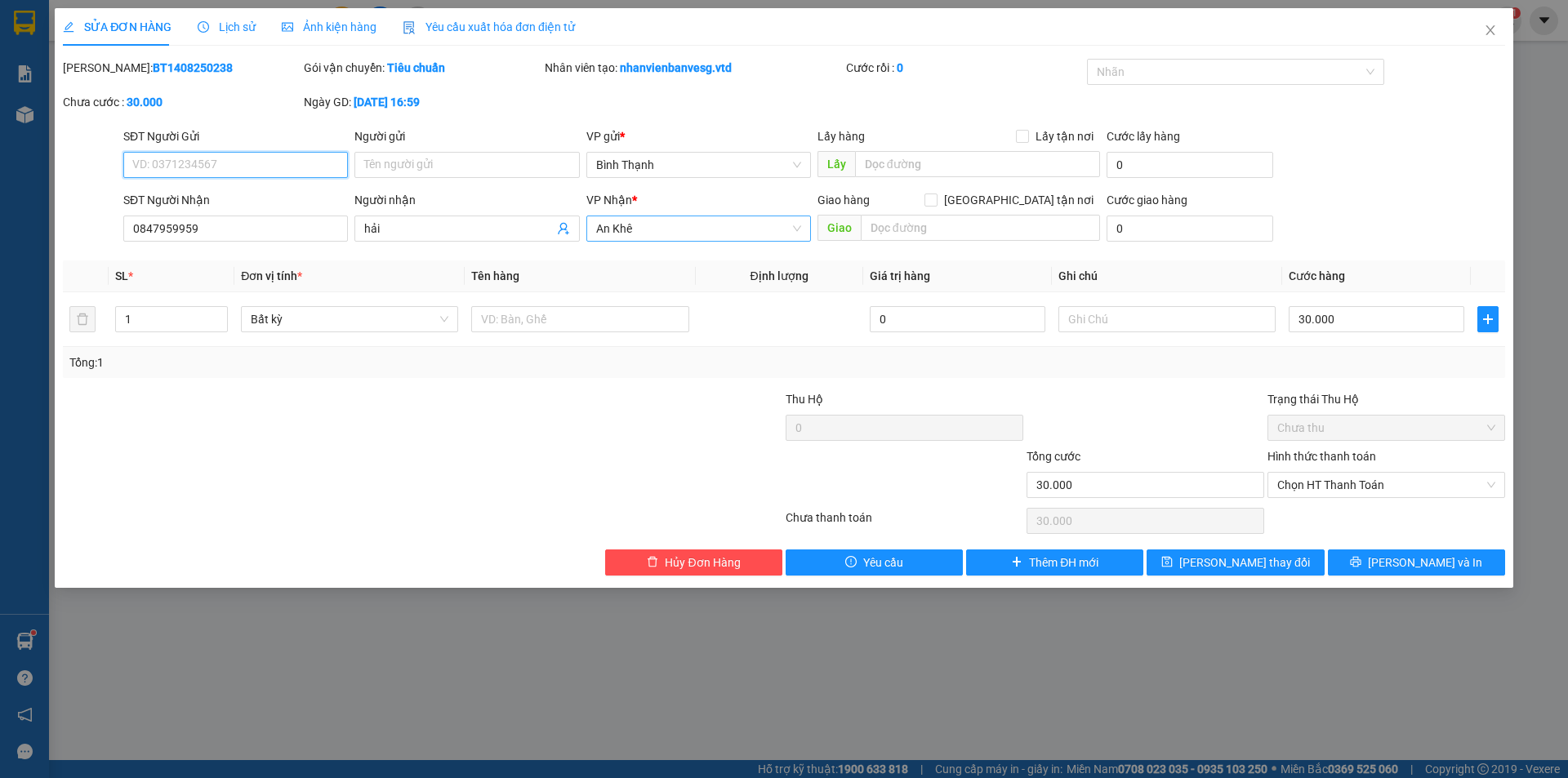
click at [646, 234] on span "An Khê" at bounding box center [698, 229] width 205 height 25
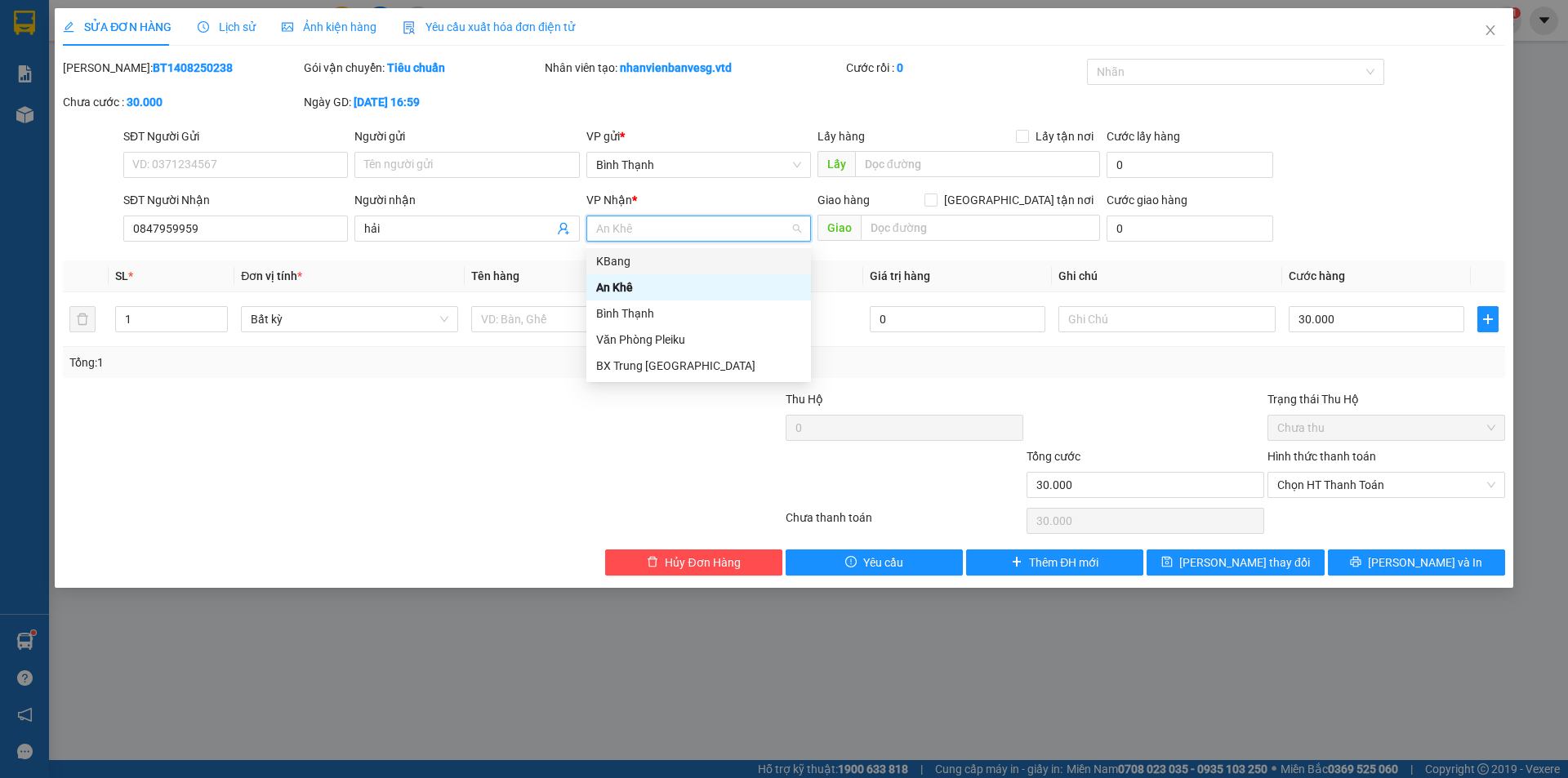
drag, startPoint x: 692, startPoint y: 263, endPoint x: 845, endPoint y: 232, distance: 156.1
click at [692, 262] on div "KBang" at bounding box center [698, 261] width 205 height 18
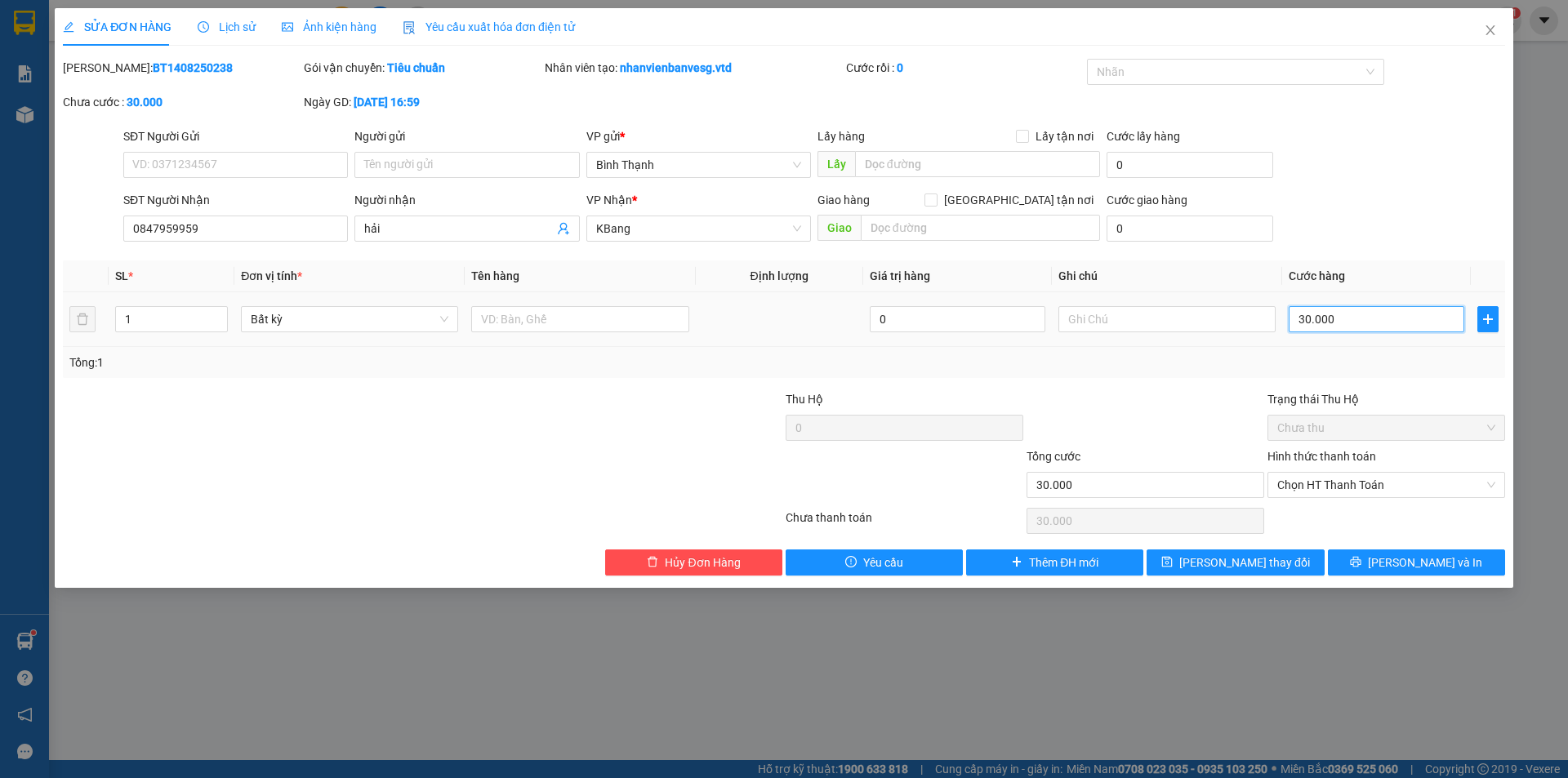
click at [1326, 326] on input "30.000" at bounding box center [1377, 318] width 176 height 26
type input "4"
type input "40"
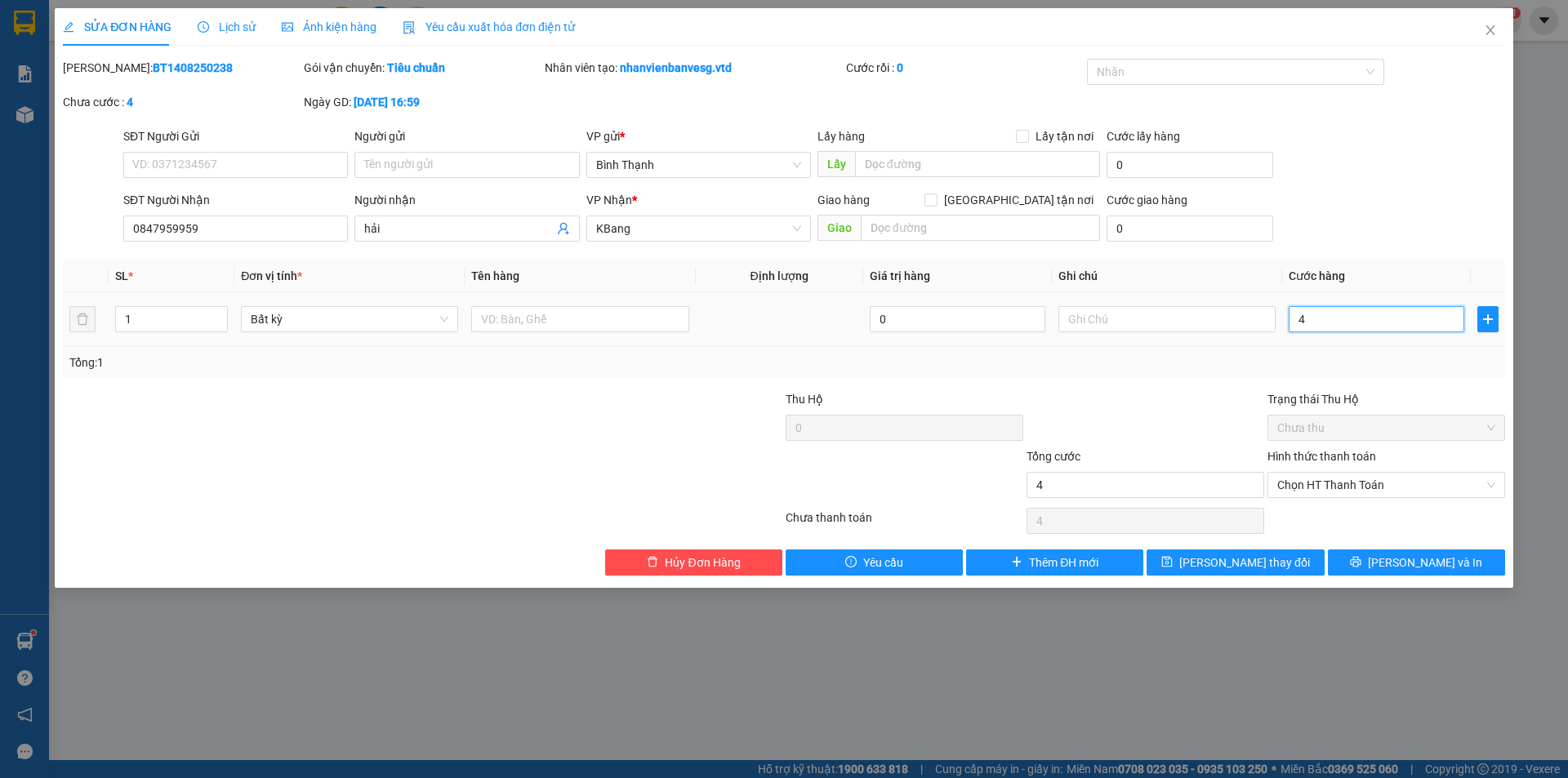
type input "40"
type input "400"
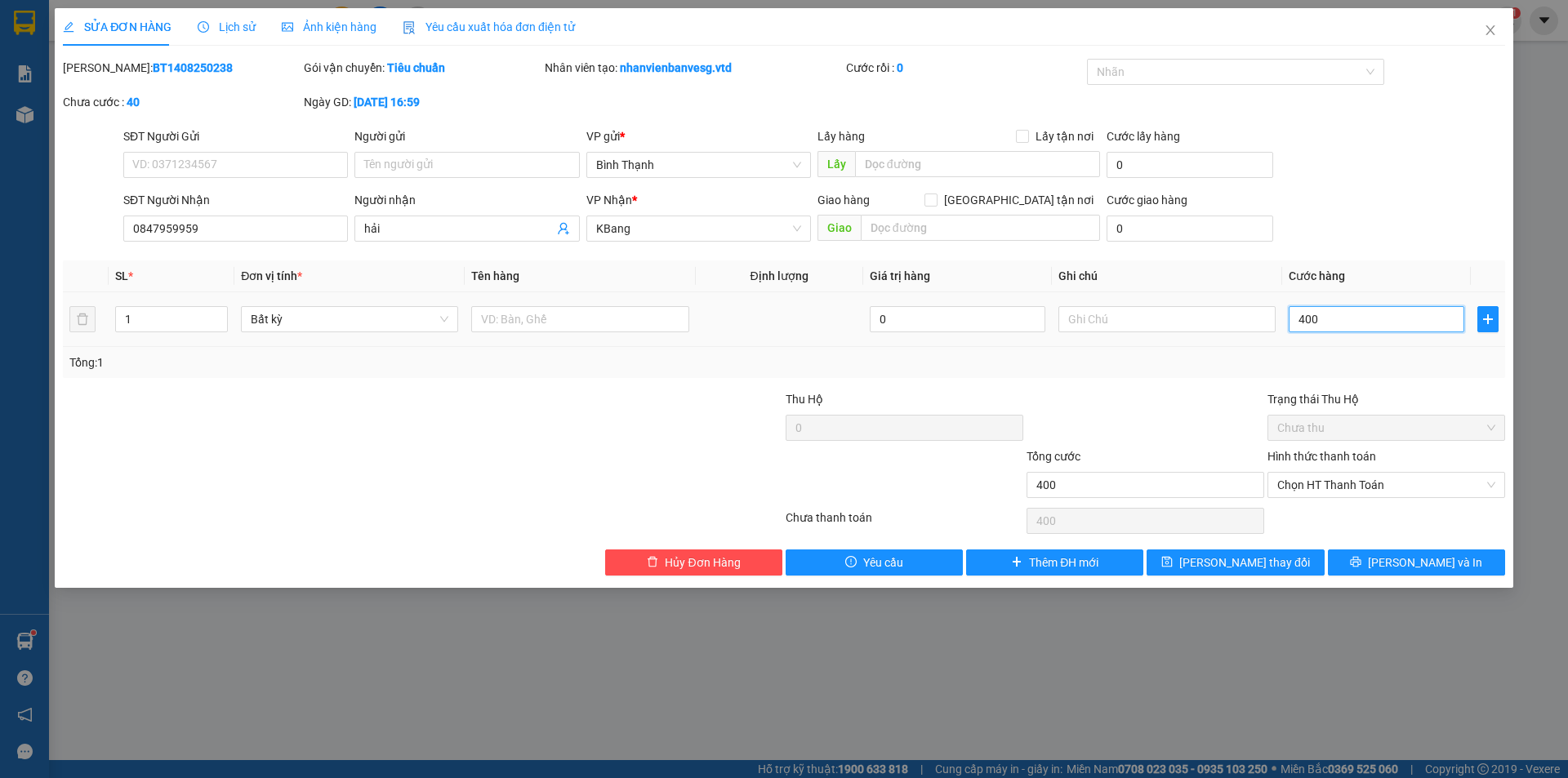
type input "4.000"
type input "40.000"
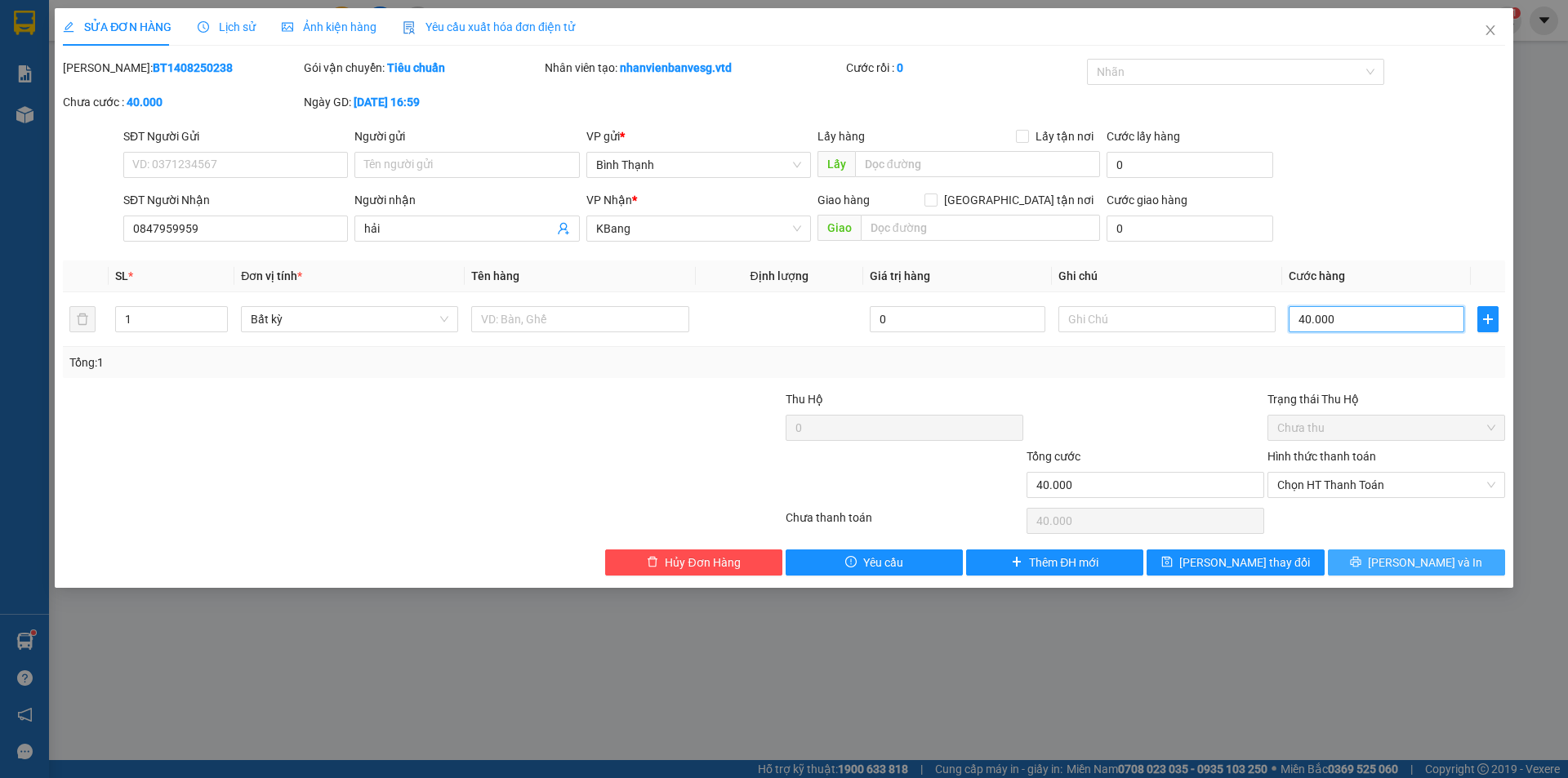
type input "40.000"
click at [1361, 564] on icon "printer" at bounding box center [1356, 562] width 12 height 12
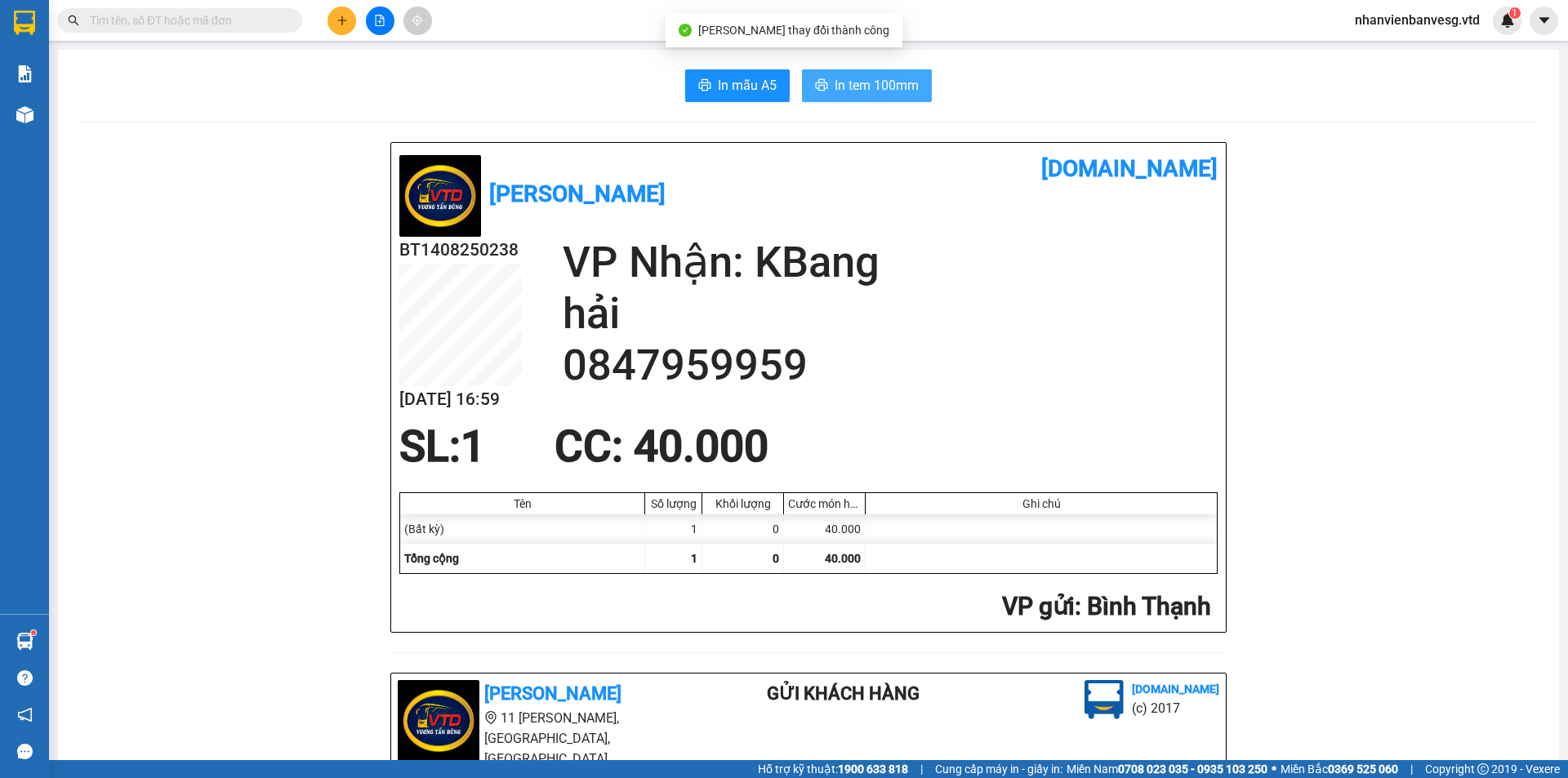
click at [839, 88] on span "In tem 100mm" at bounding box center [877, 85] width 84 height 20
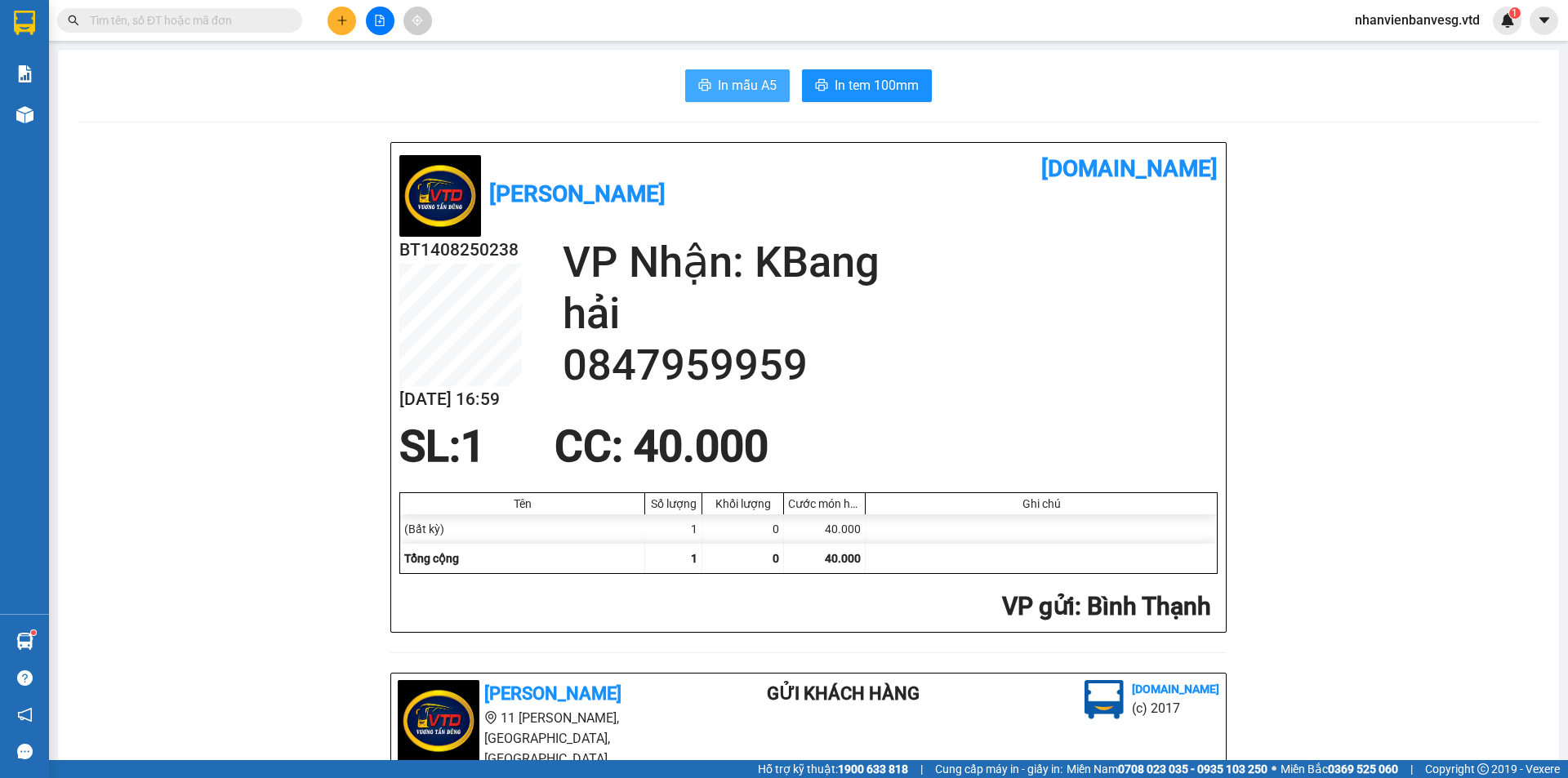
click at [721, 72] on button "In mẫu A5" at bounding box center [737, 85] width 105 height 33
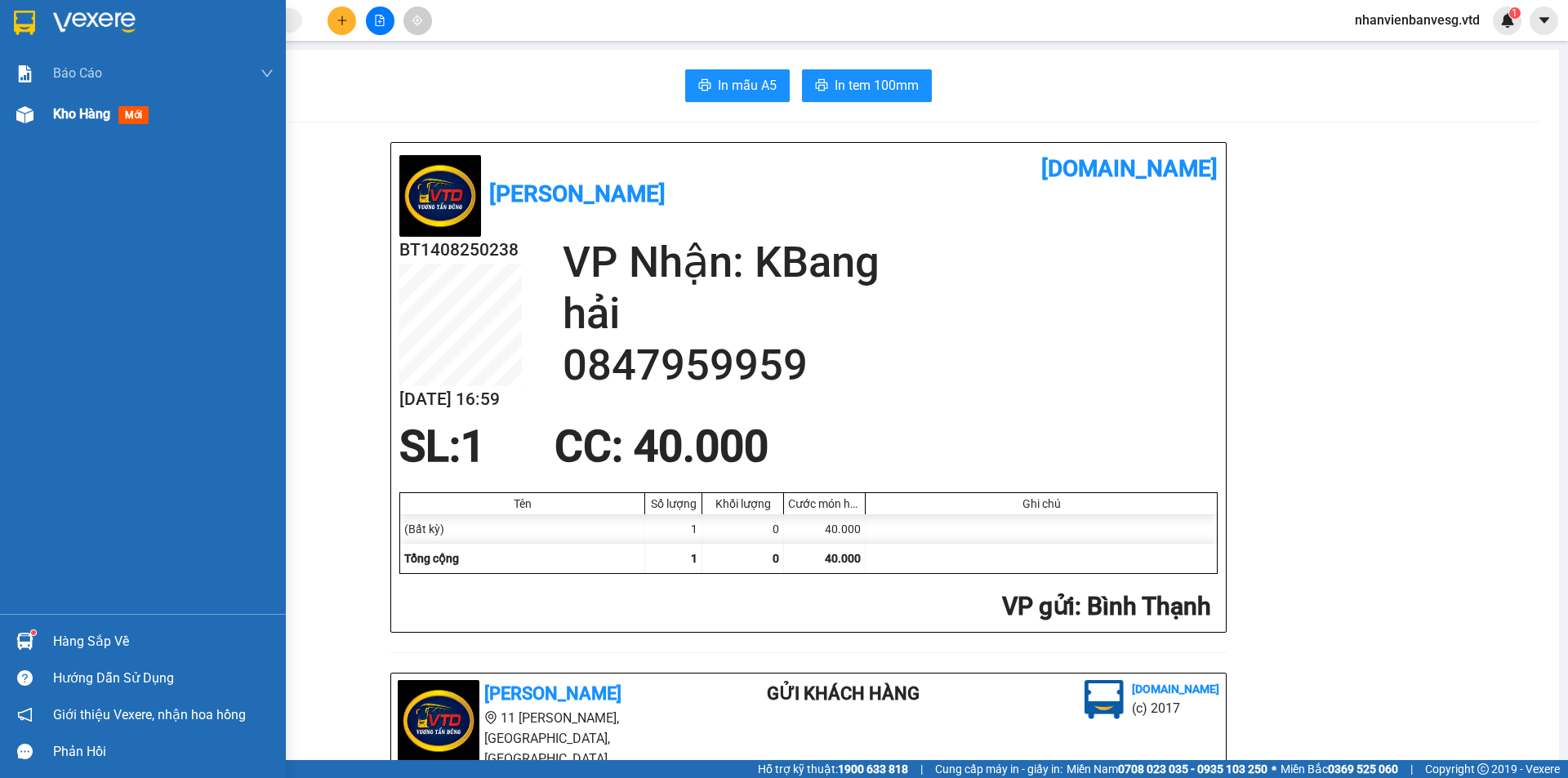
click at [83, 114] on span "Kho hàng" at bounding box center [82, 114] width 57 height 15
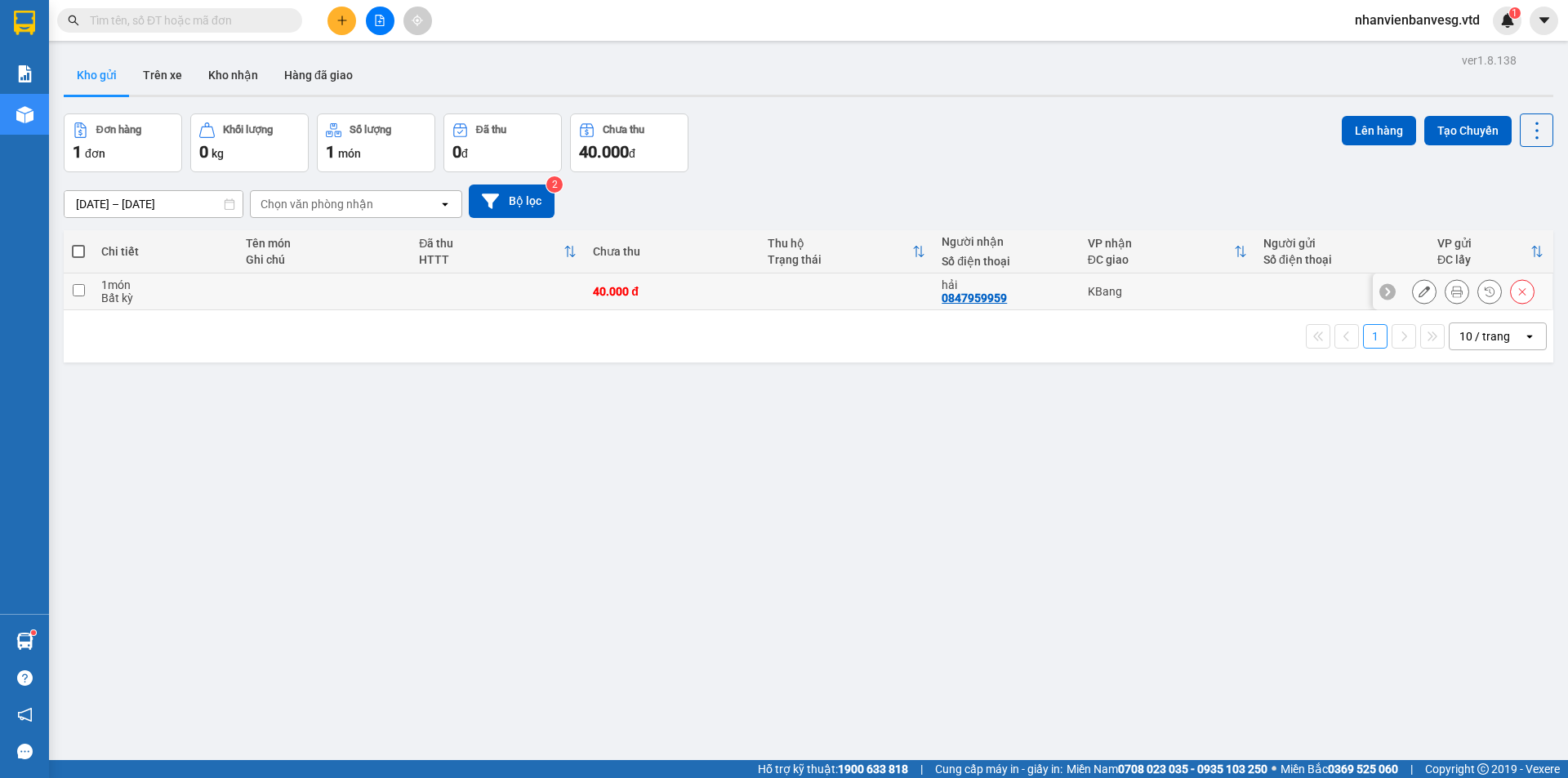
click at [79, 288] on input "checkbox" at bounding box center [79, 290] width 12 height 12
checkbox input "true"
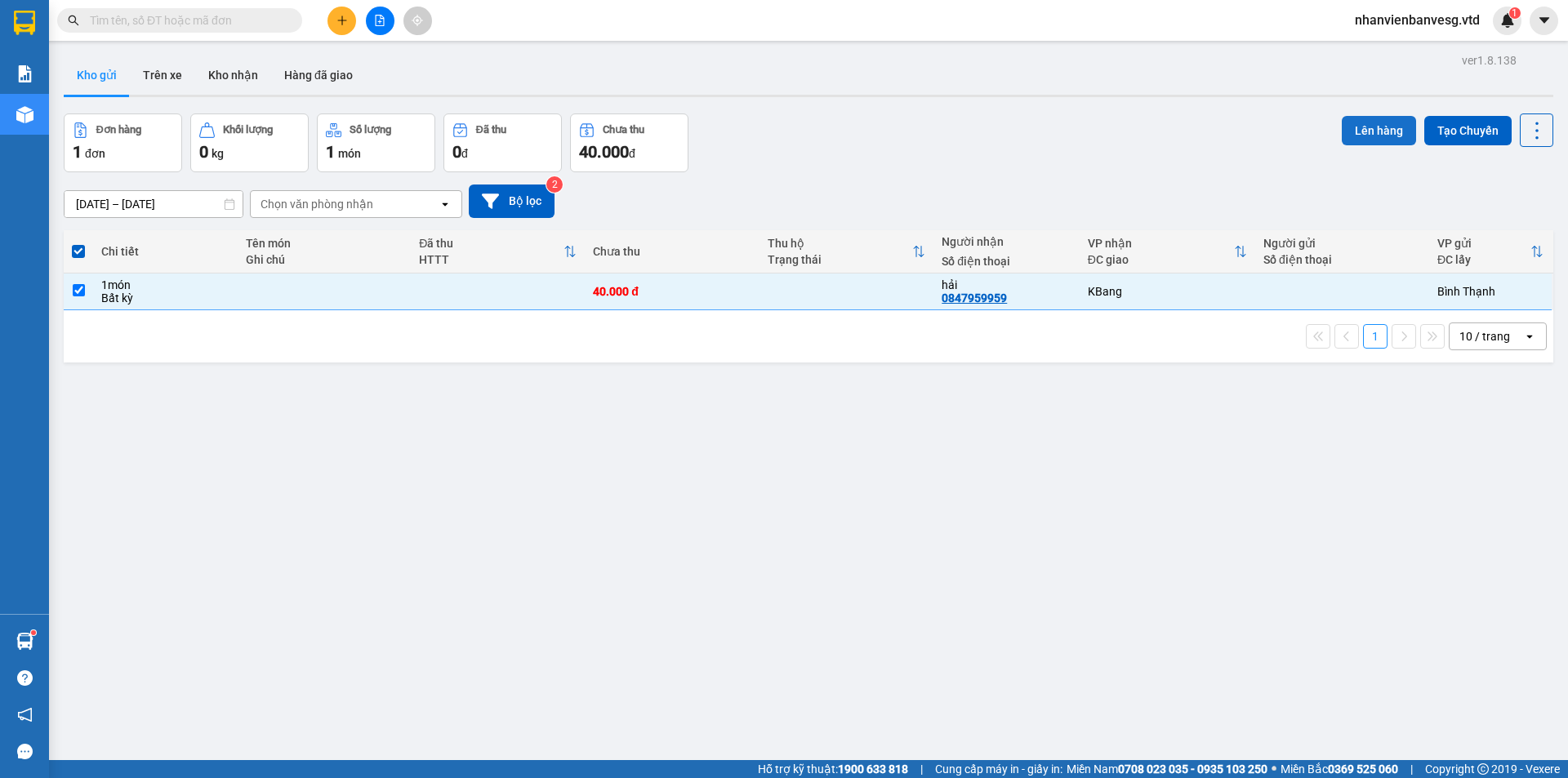
click at [1371, 135] on button "Lên hàng" at bounding box center [1379, 130] width 75 height 29
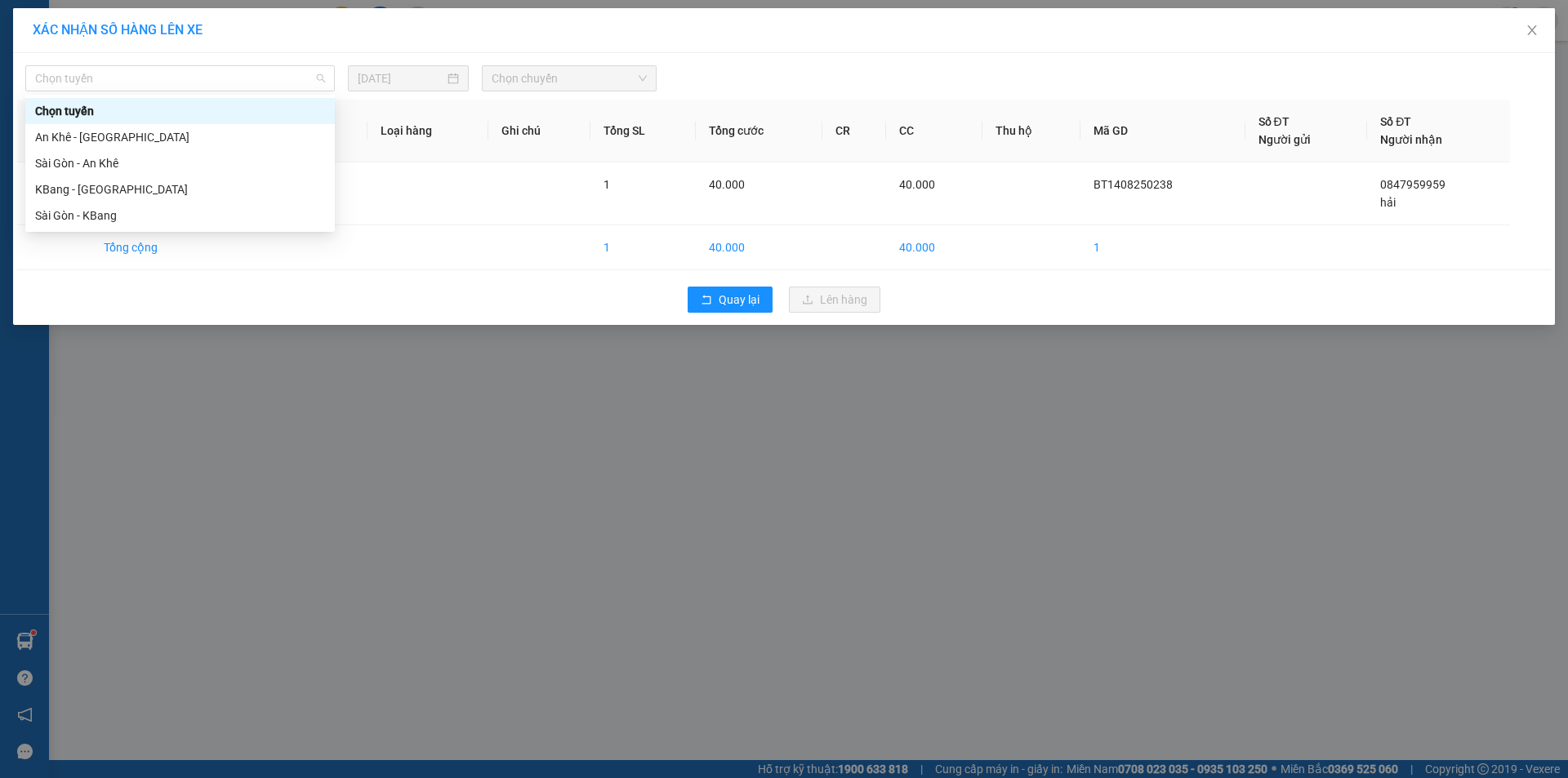
drag, startPoint x: 263, startPoint y: 75, endPoint x: 240, endPoint y: 161, distance: 89.0
click at [261, 78] on span "Chọn tuyến" at bounding box center [180, 79] width 290 height 25
drag, startPoint x: 223, startPoint y: 217, endPoint x: 436, endPoint y: 141, distance: 226.2
click at [229, 215] on div "Sài Gòn - KBang" at bounding box center [180, 216] width 290 height 18
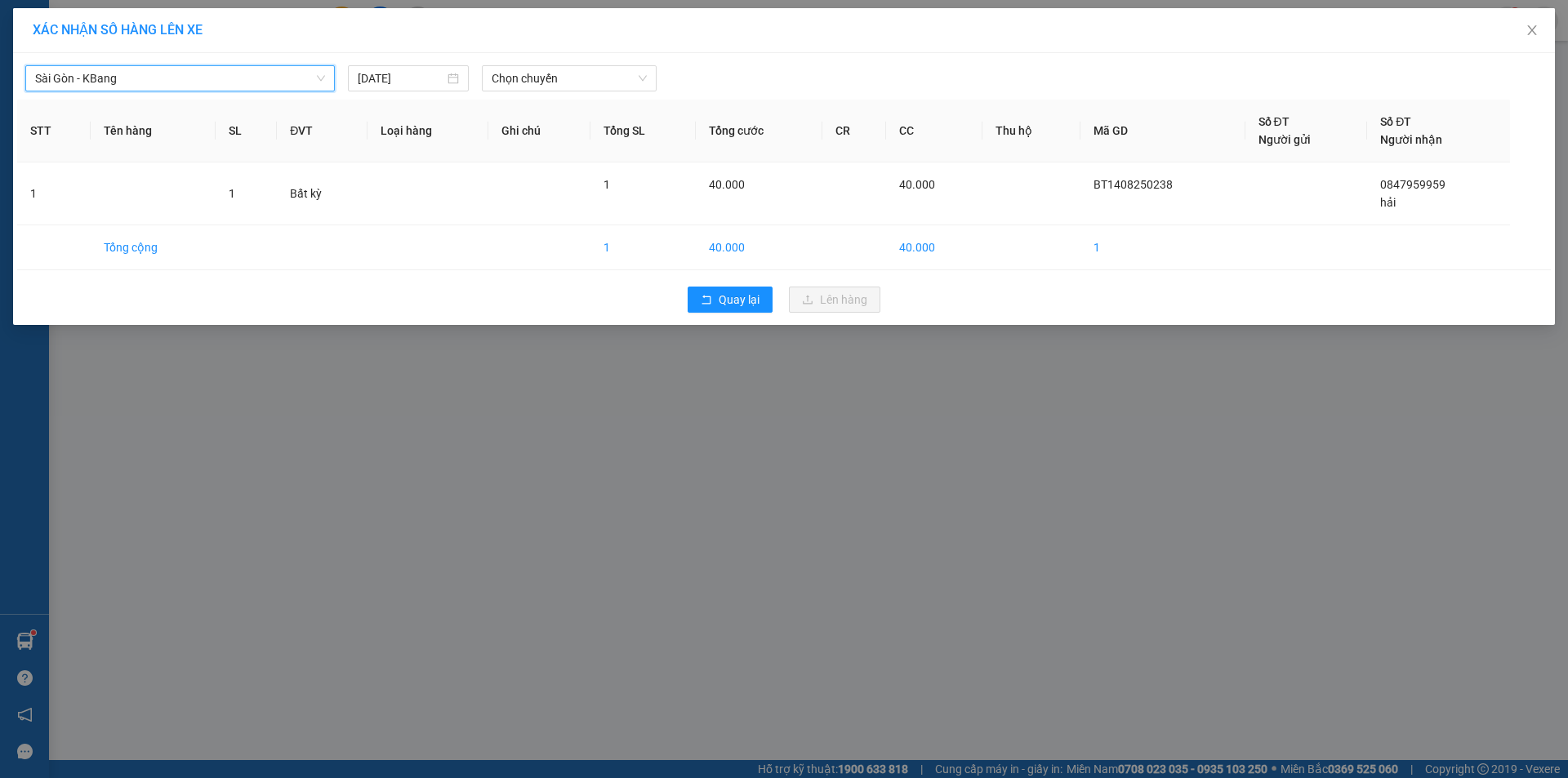
drag, startPoint x: 605, startPoint y: 72, endPoint x: 603, endPoint y: 93, distance: 21.1
click at [604, 75] on span "Chọn chuyến" at bounding box center [569, 79] width 155 height 25
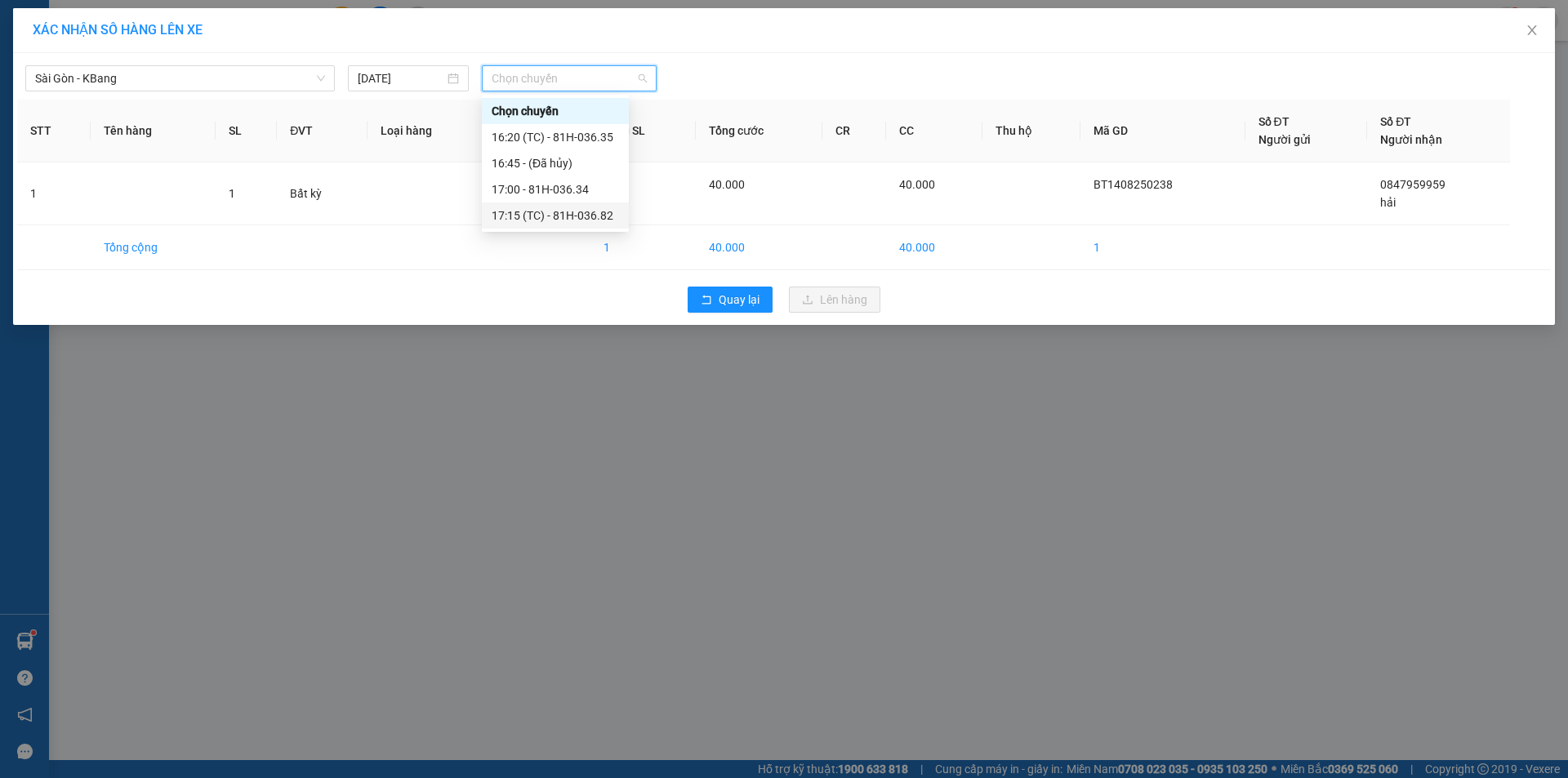
click at [577, 215] on div "17:15 (TC) - 81H-036.82" at bounding box center [555, 216] width 128 height 18
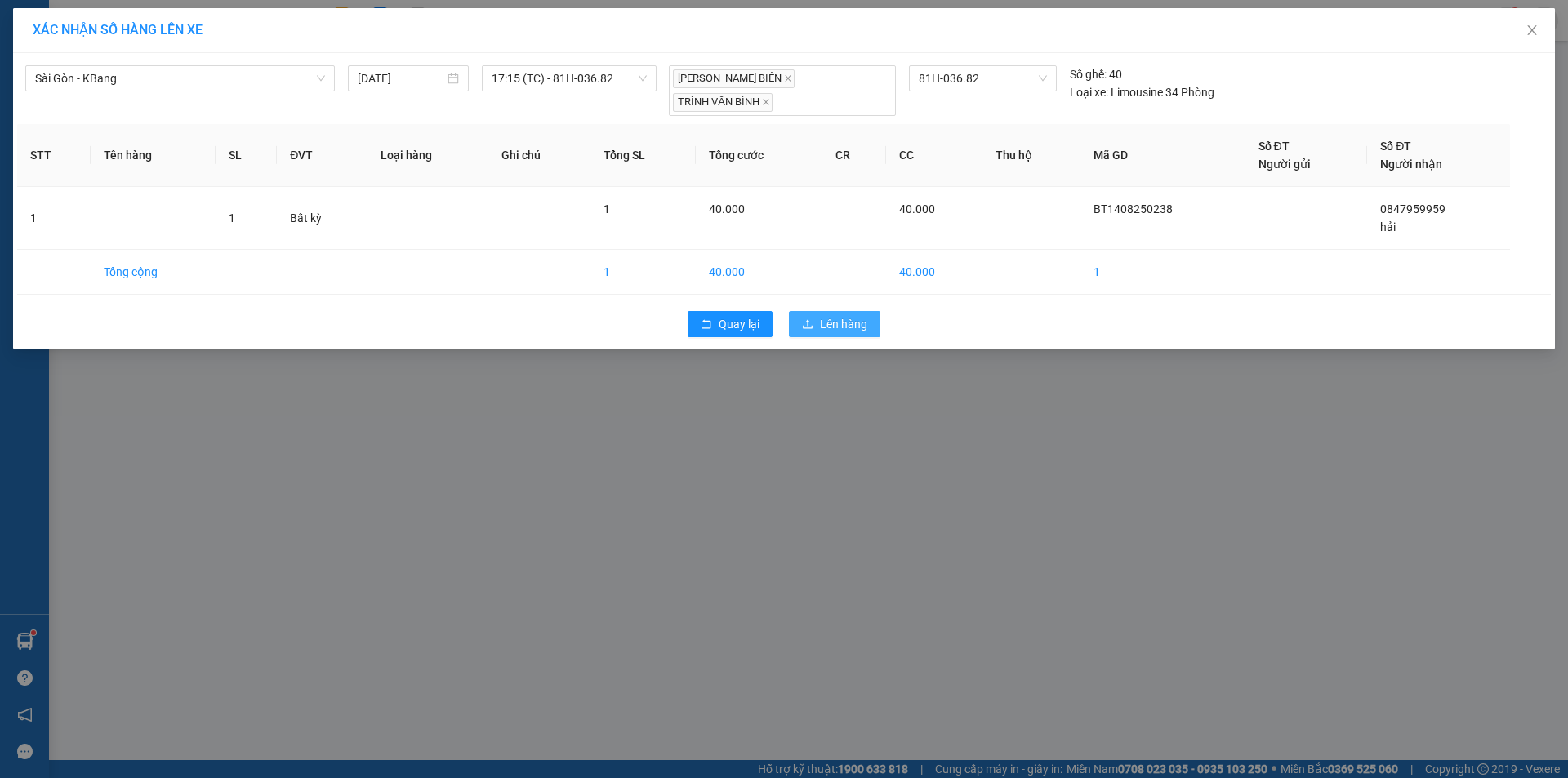
click at [863, 316] on span "Lên hàng" at bounding box center [843, 324] width 47 height 18
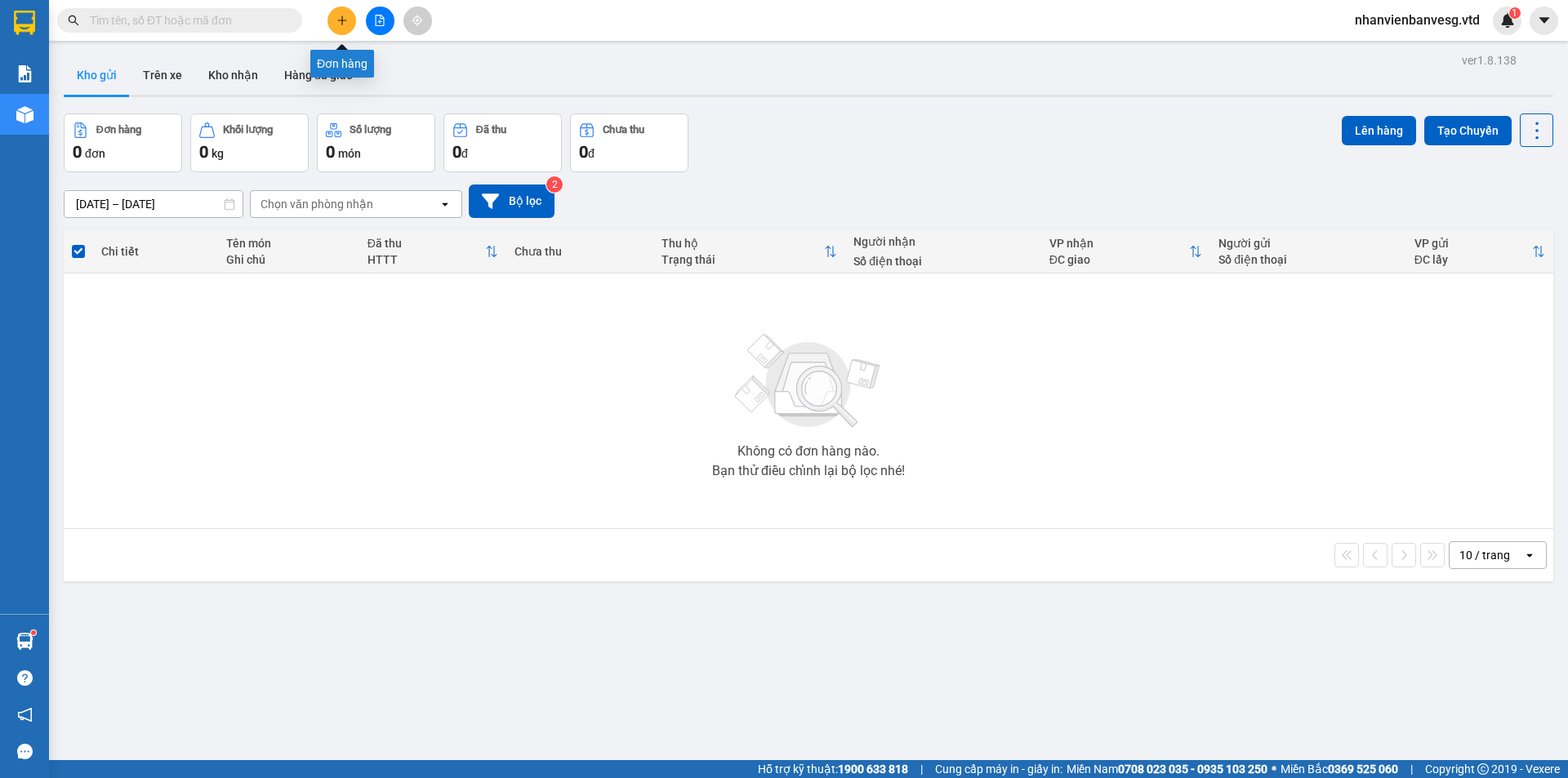
click at [344, 12] on button at bounding box center [342, 20] width 28 height 28
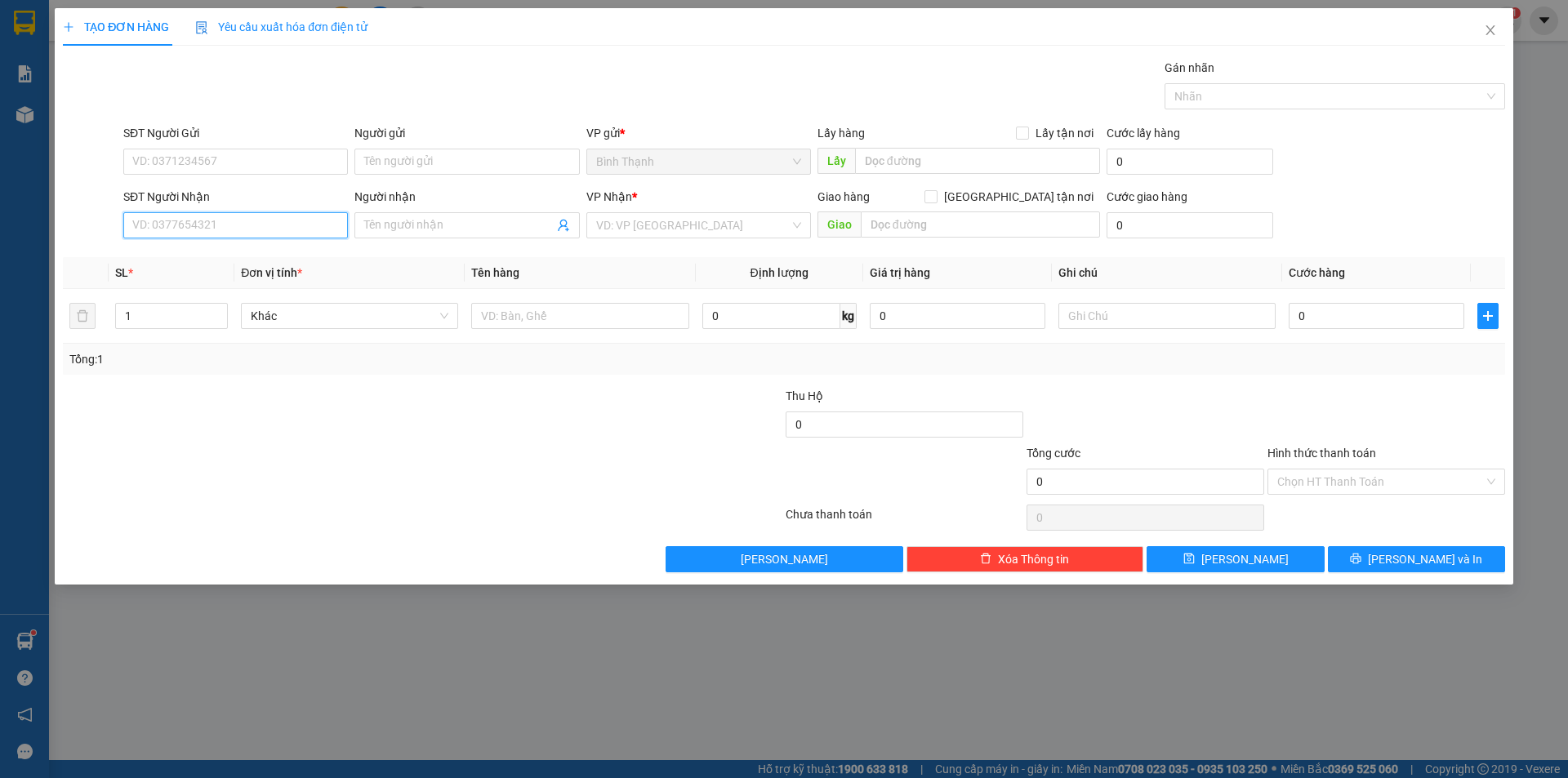
click at [193, 224] on input "SĐT Người Nhận" at bounding box center [235, 224] width 225 height 26
click at [198, 258] on div "0915947776 - bách dạt" at bounding box center [235, 258] width 205 height 18
type input "0915947776"
type input "bách dạt"
click at [295, 315] on span "Bất kỳ" at bounding box center [350, 316] width 198 height 25
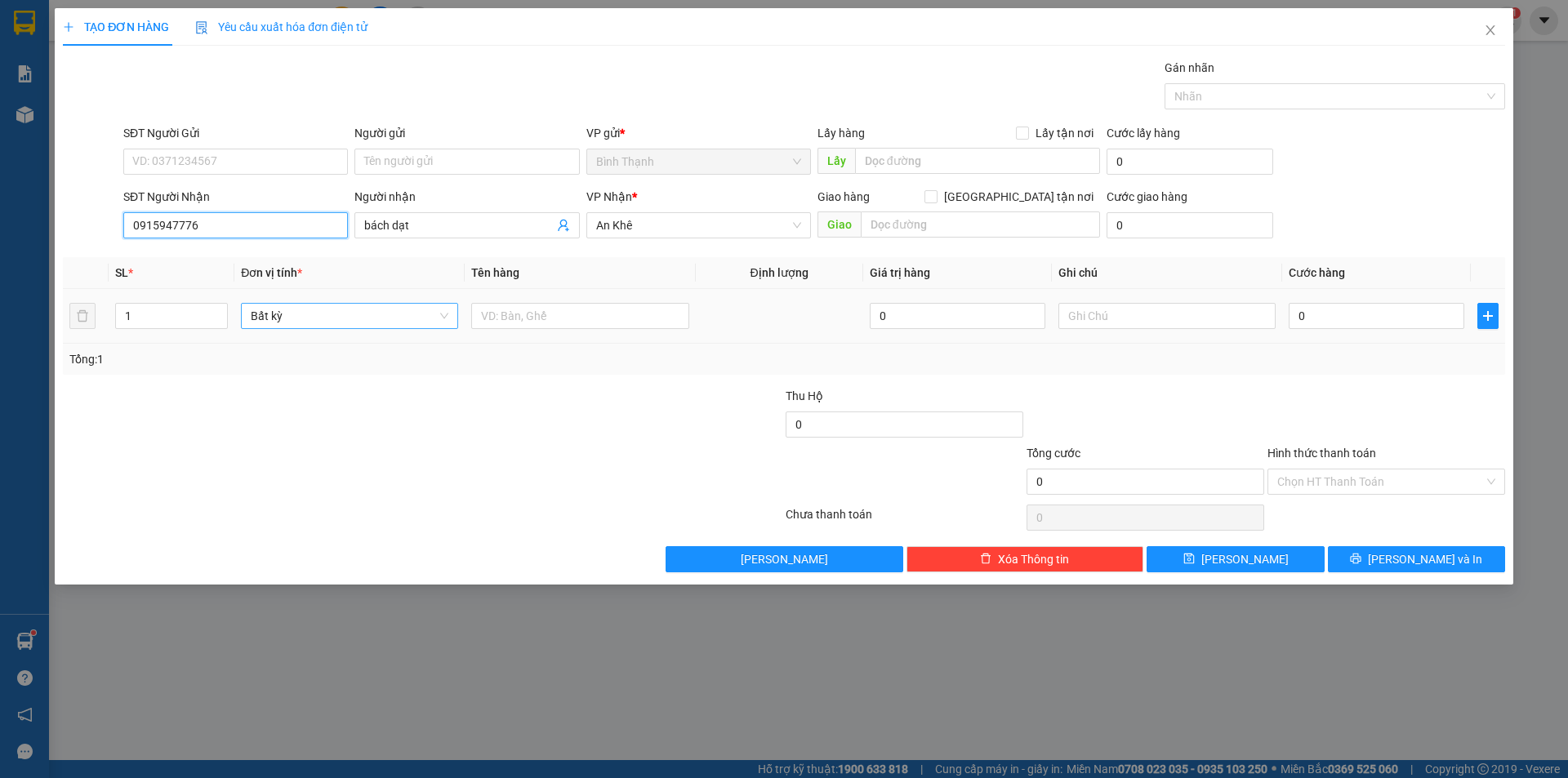
type input "0915947776"
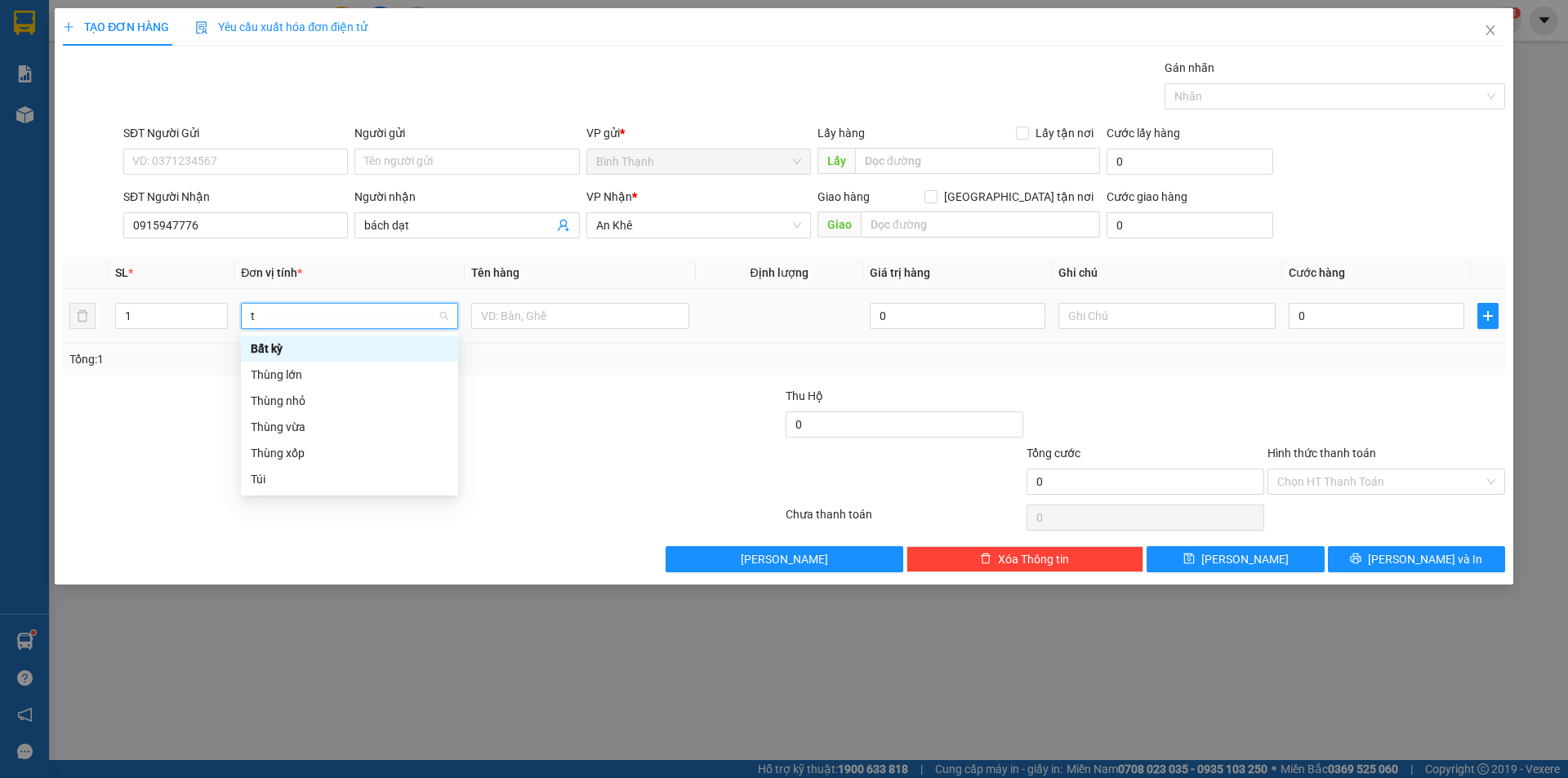
type input "th"
click at [302, 398] on div "Thùng vừa" at bounding box center [350, 401] width 198 height 18
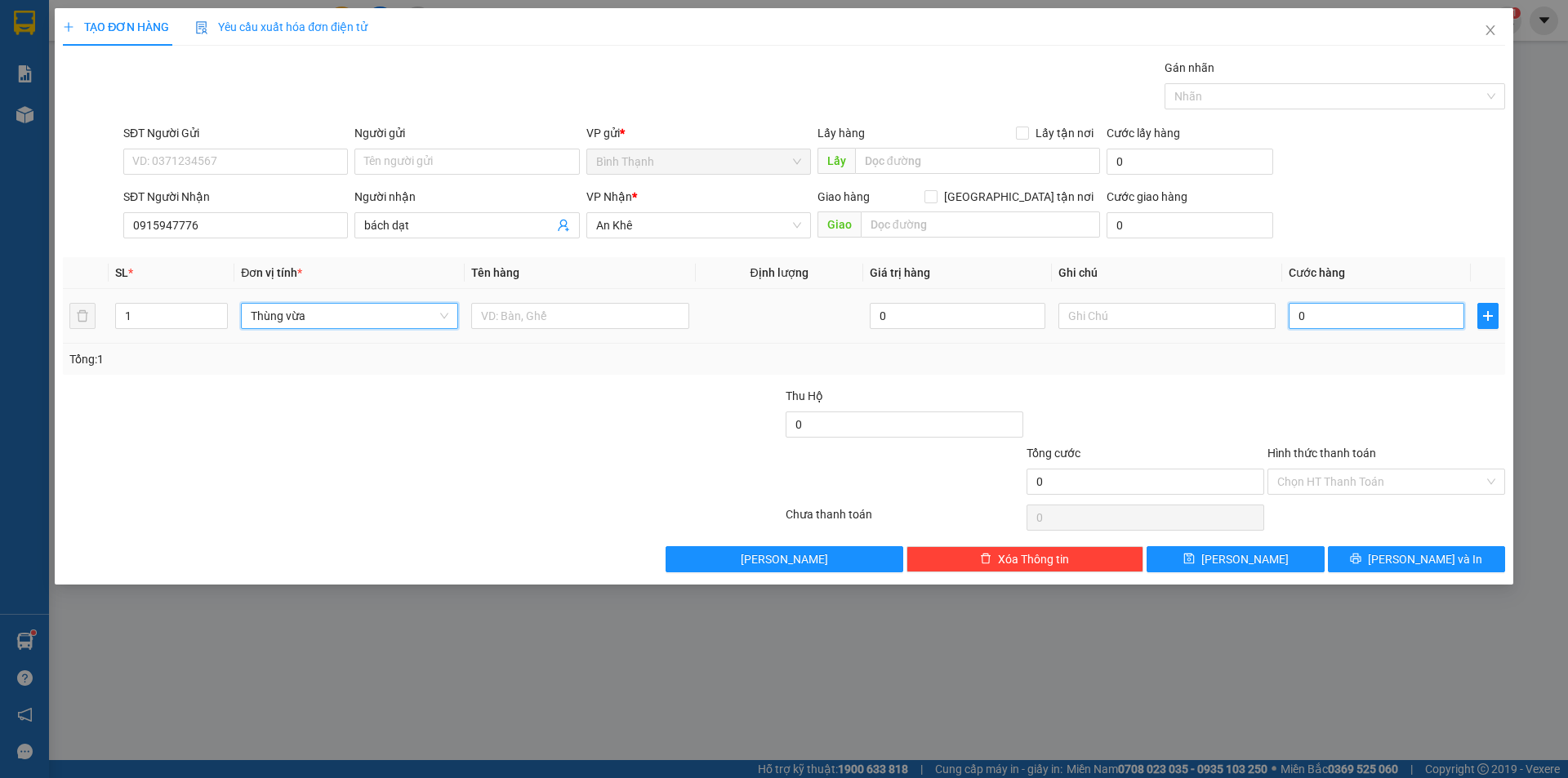
click at [1324, 306] on input "0" at bounding box center [1377, 316] width 176 height 26
type input "1"
type input "10"
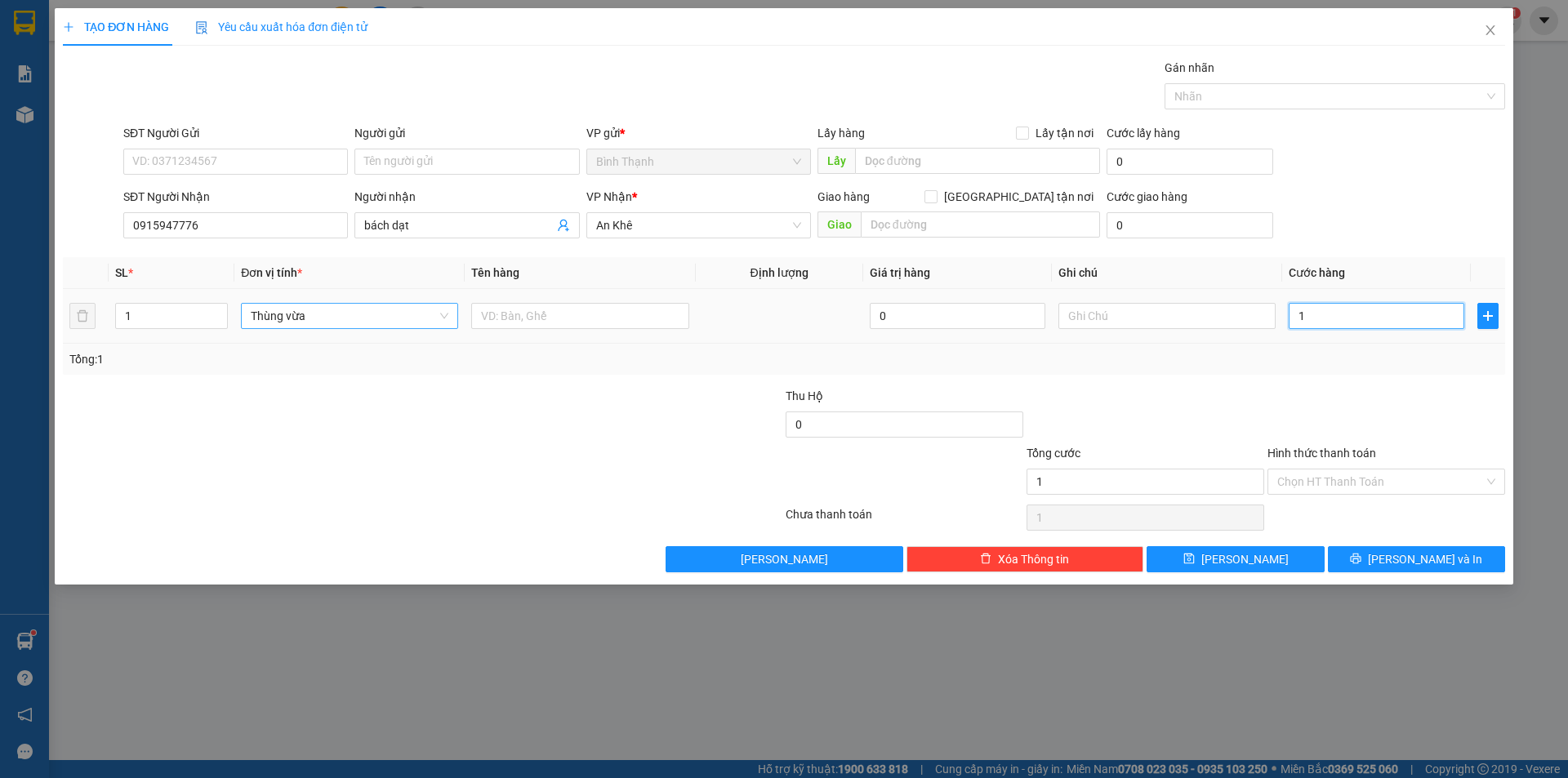
type input "10"
type input "100"
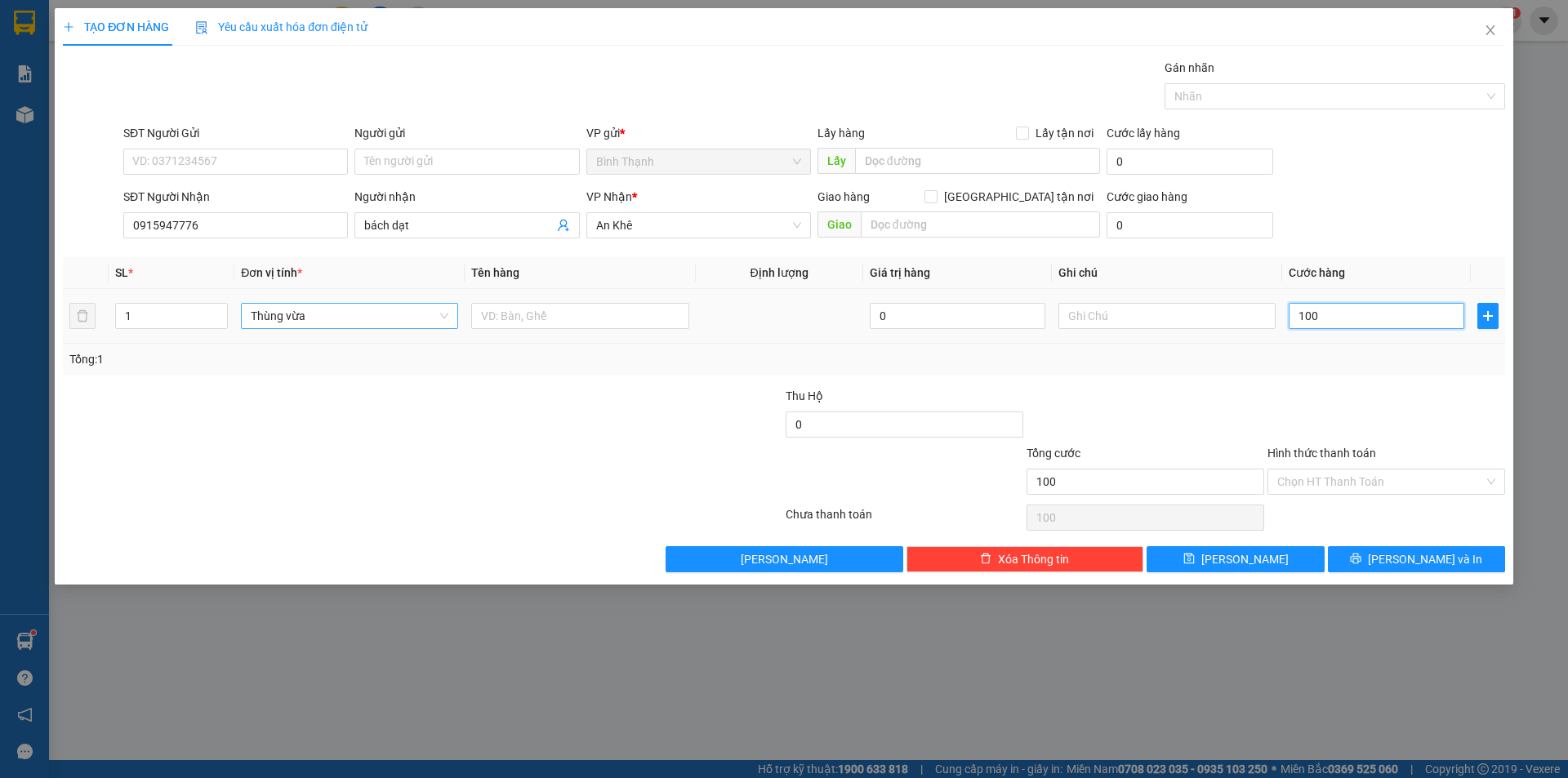
type input "1.000"
click at [1361, 554] on icon "printer" at bounding box center [1357, 559] width 11 height 11
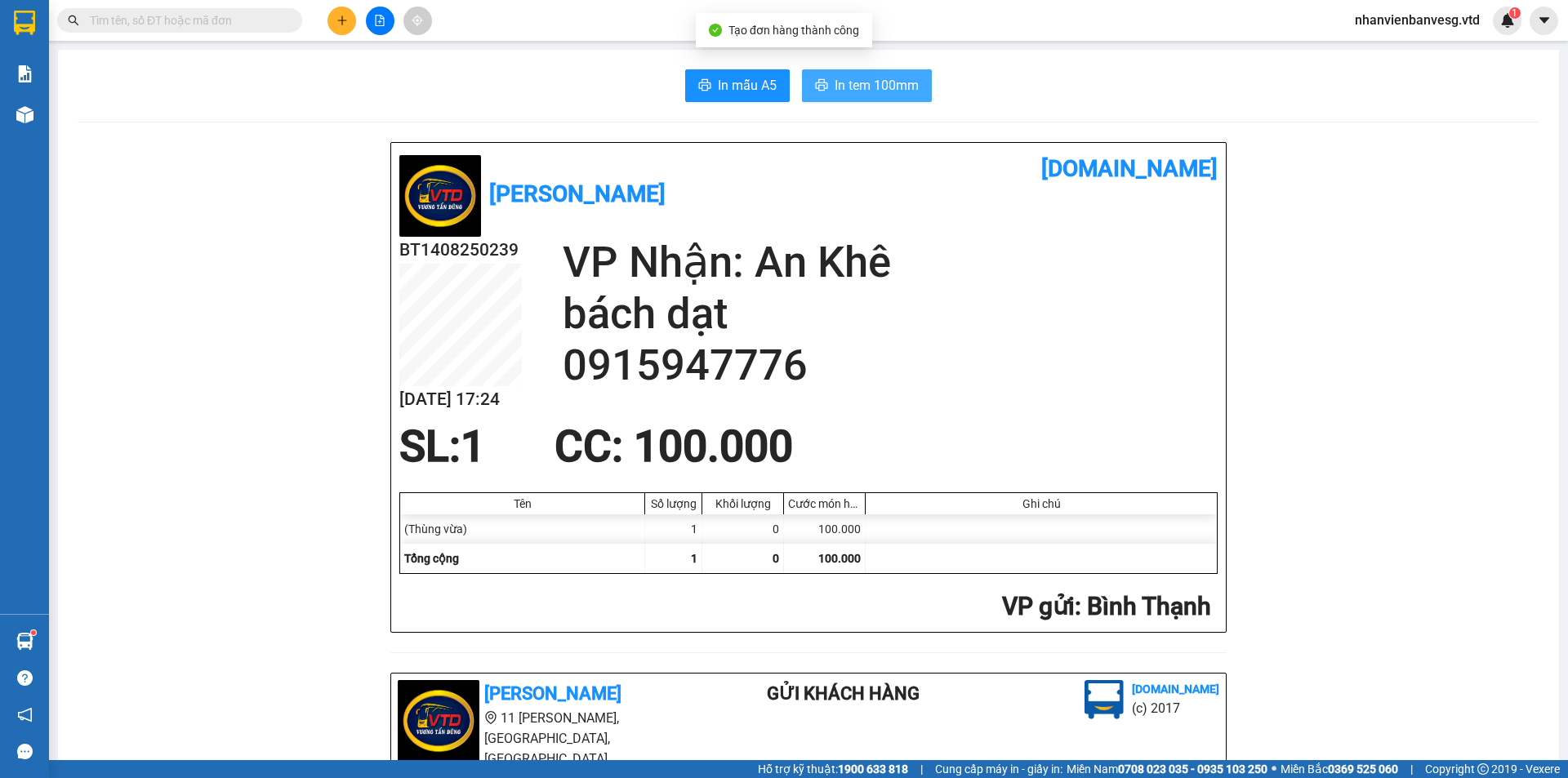
click at [865, 80] on span "In tem 100mm" at bounding box center [877, 85] width 84 height 20
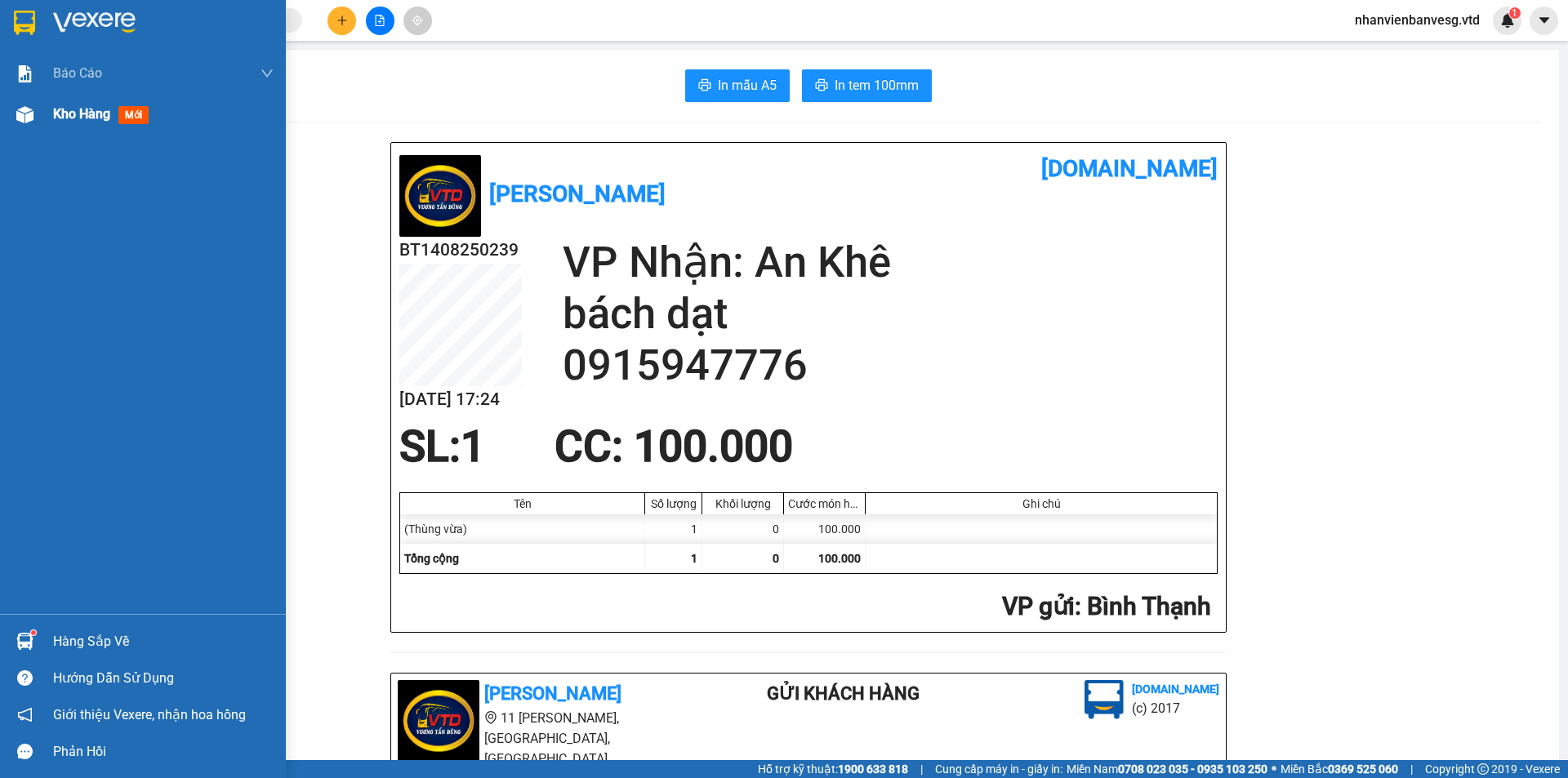
click at [61, 124] on div "Kho hàng mới" at bounding box center [104, 114] width 102 height 20
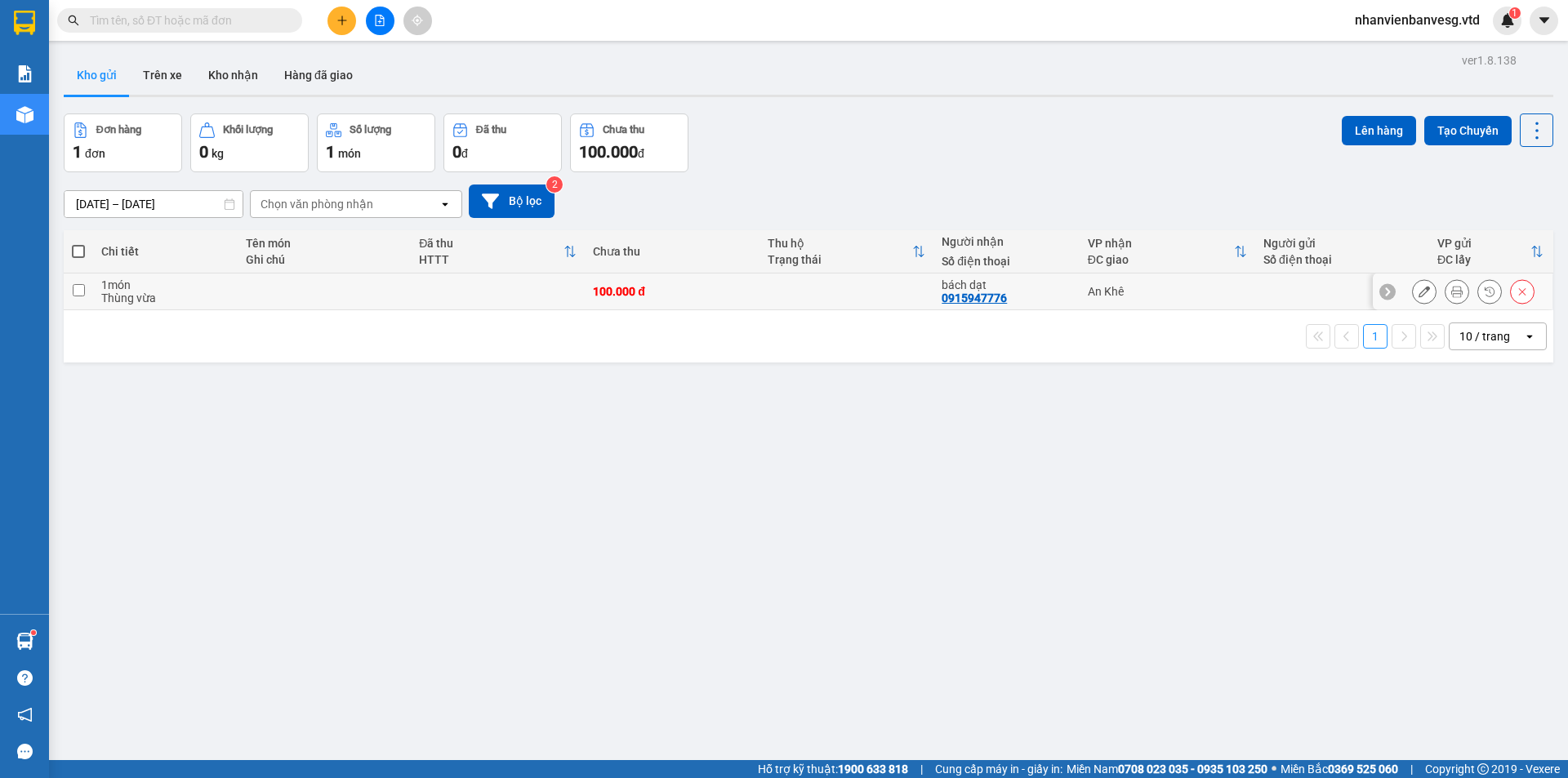
click at [334, 303] on td at bounding box center [324, 291] width 173 height 36
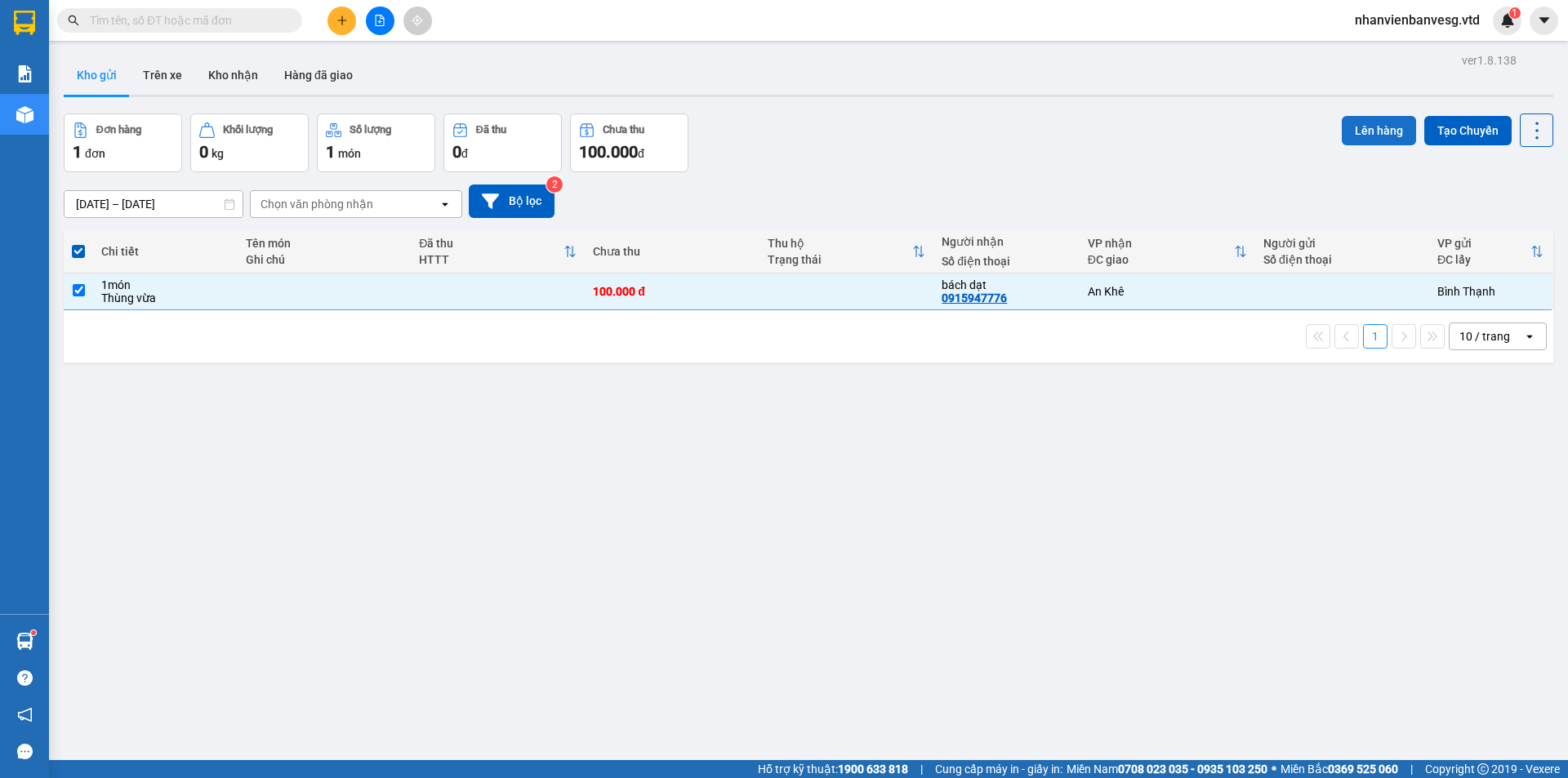
click at [1350, 132] on button "Lên hàng" at bounding box center [1379, 130] width 75 height 29
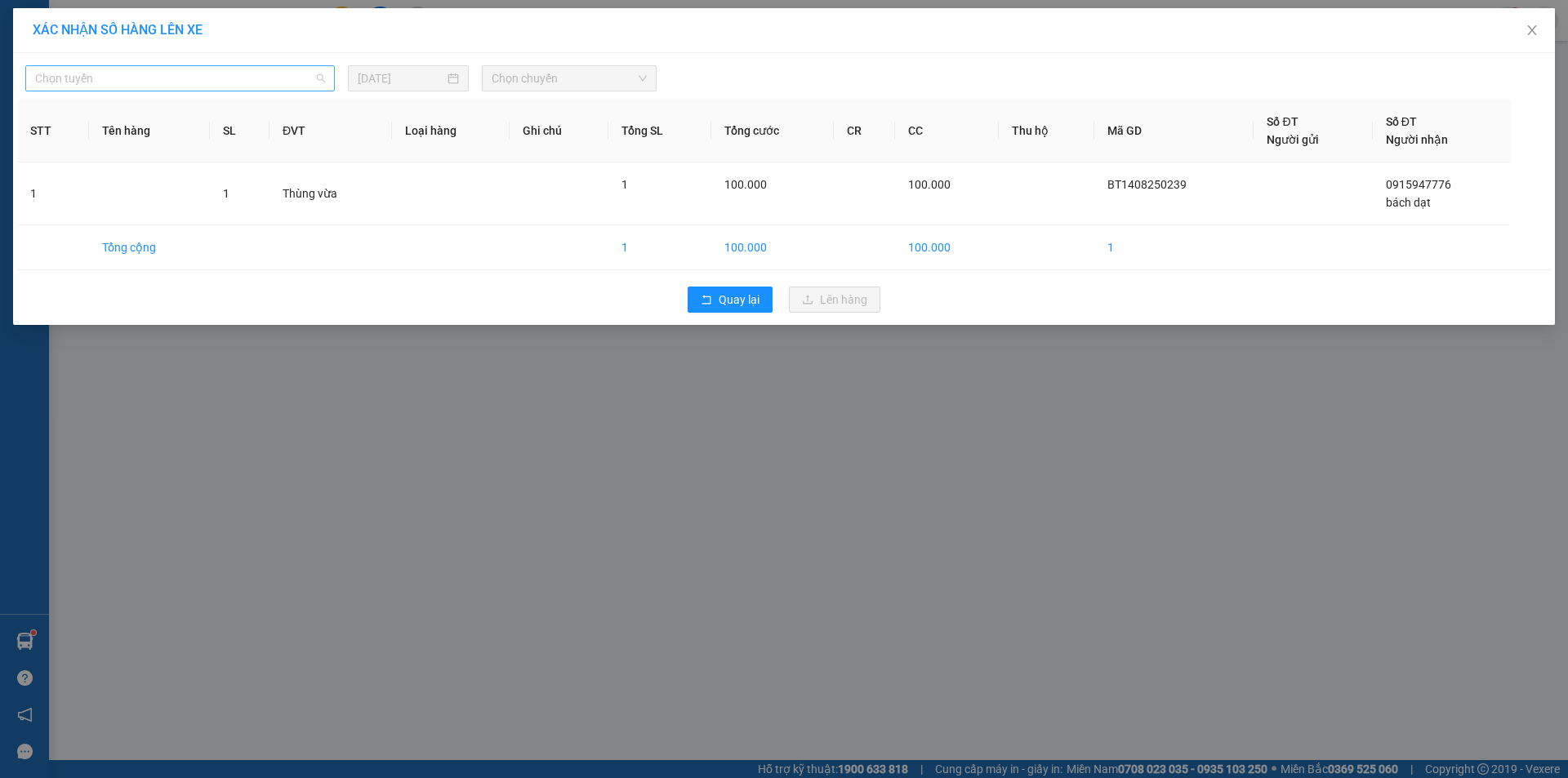
click at [157, 87] on span "Chọn tuyến" at bounding box center [180, 79] width 290 height 25
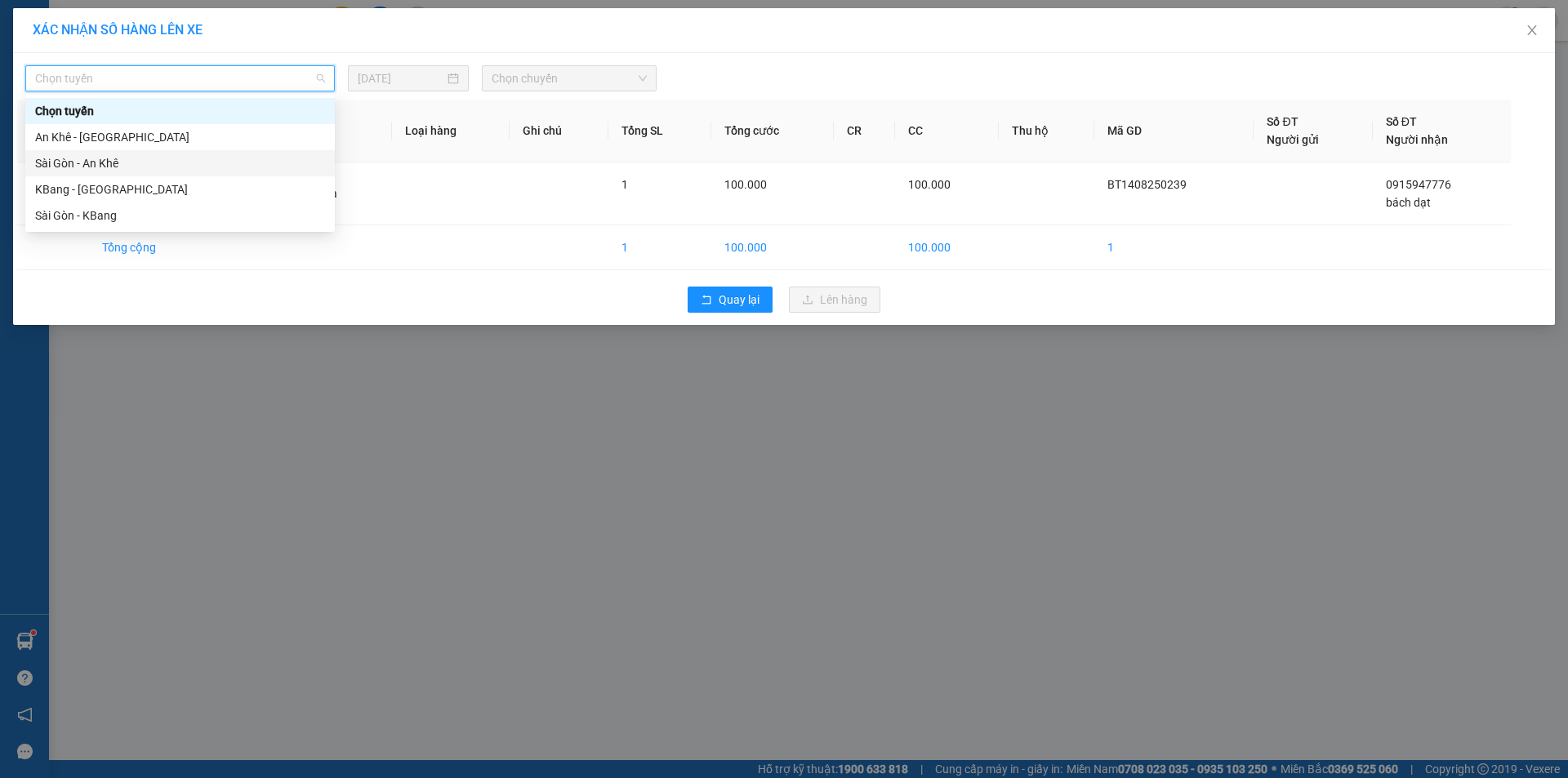
click at [121, 161] on div "Sài Gòn - An Khê" at bounding box center [180, 163] width 290 height 18
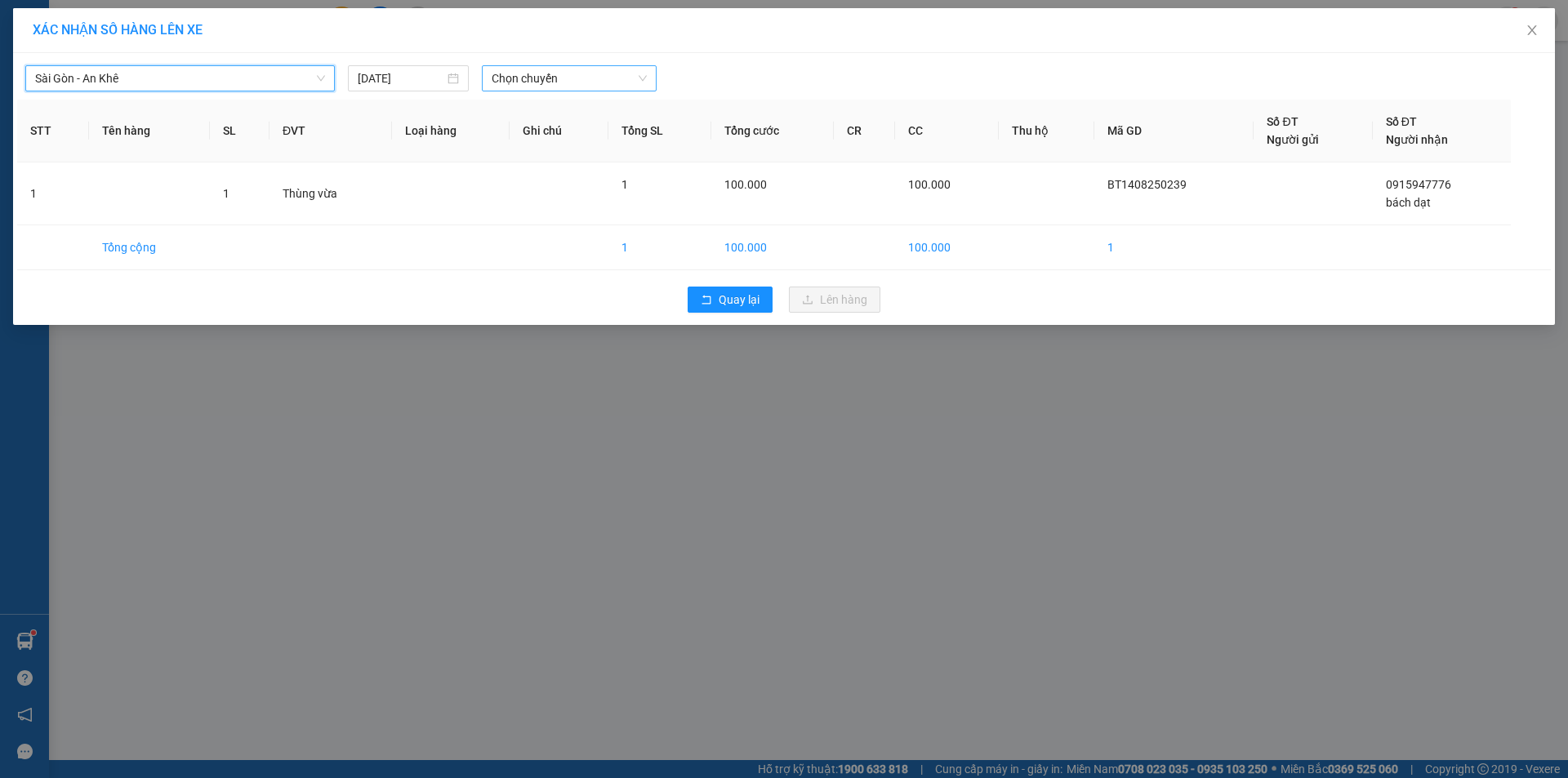
click at [508, 79] on span "Chọn chuyến" at bounding box center [569, 79] width 155 height 25
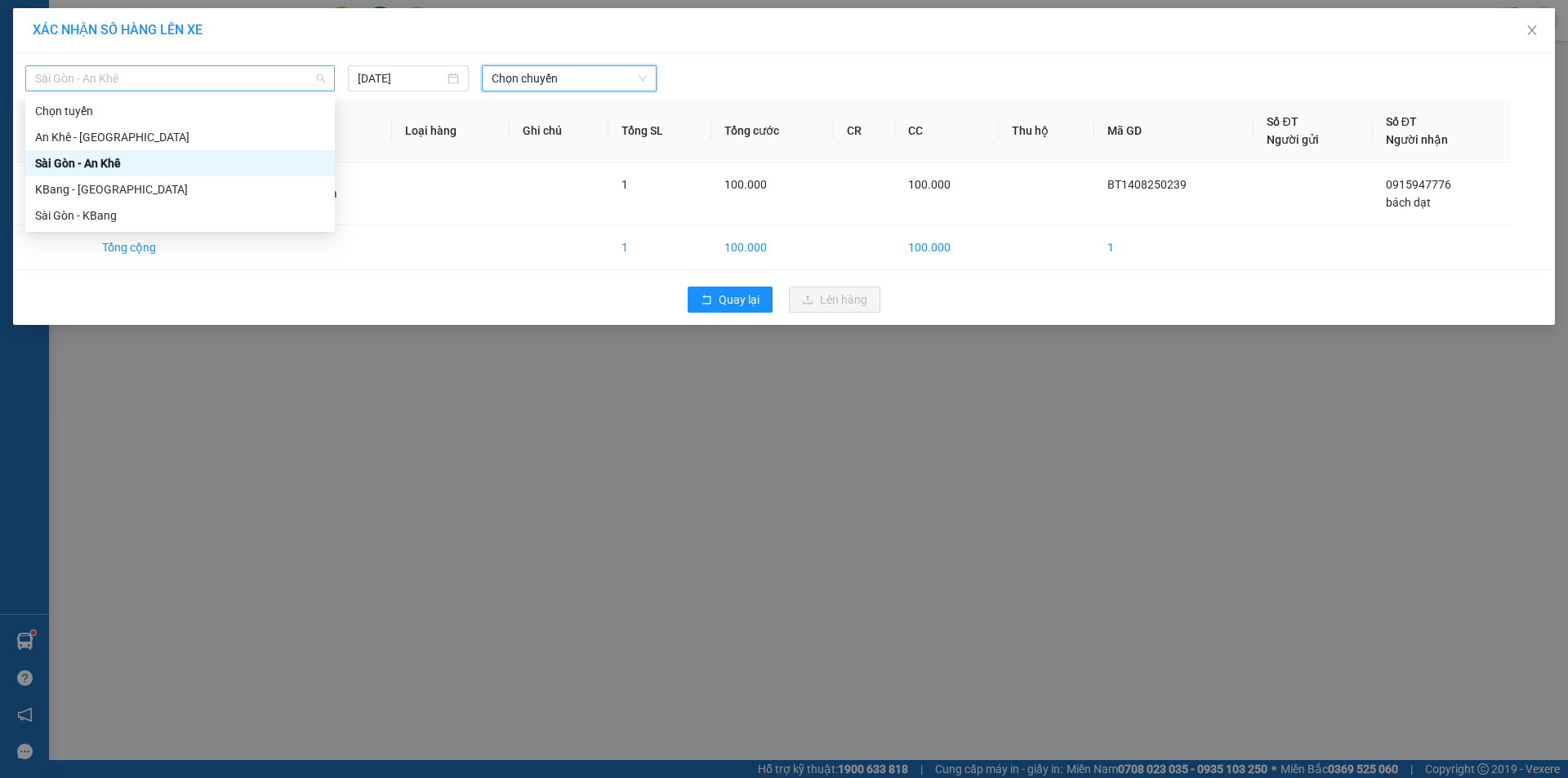
click at [272, 87] on span "Sài Gòn - An Khê" at bounding box center [180, 79] width 290 height 25
click at [197, 163] on div "Sài Gòn - An Khê" at bounding box center [180, 163] width 290 height 18
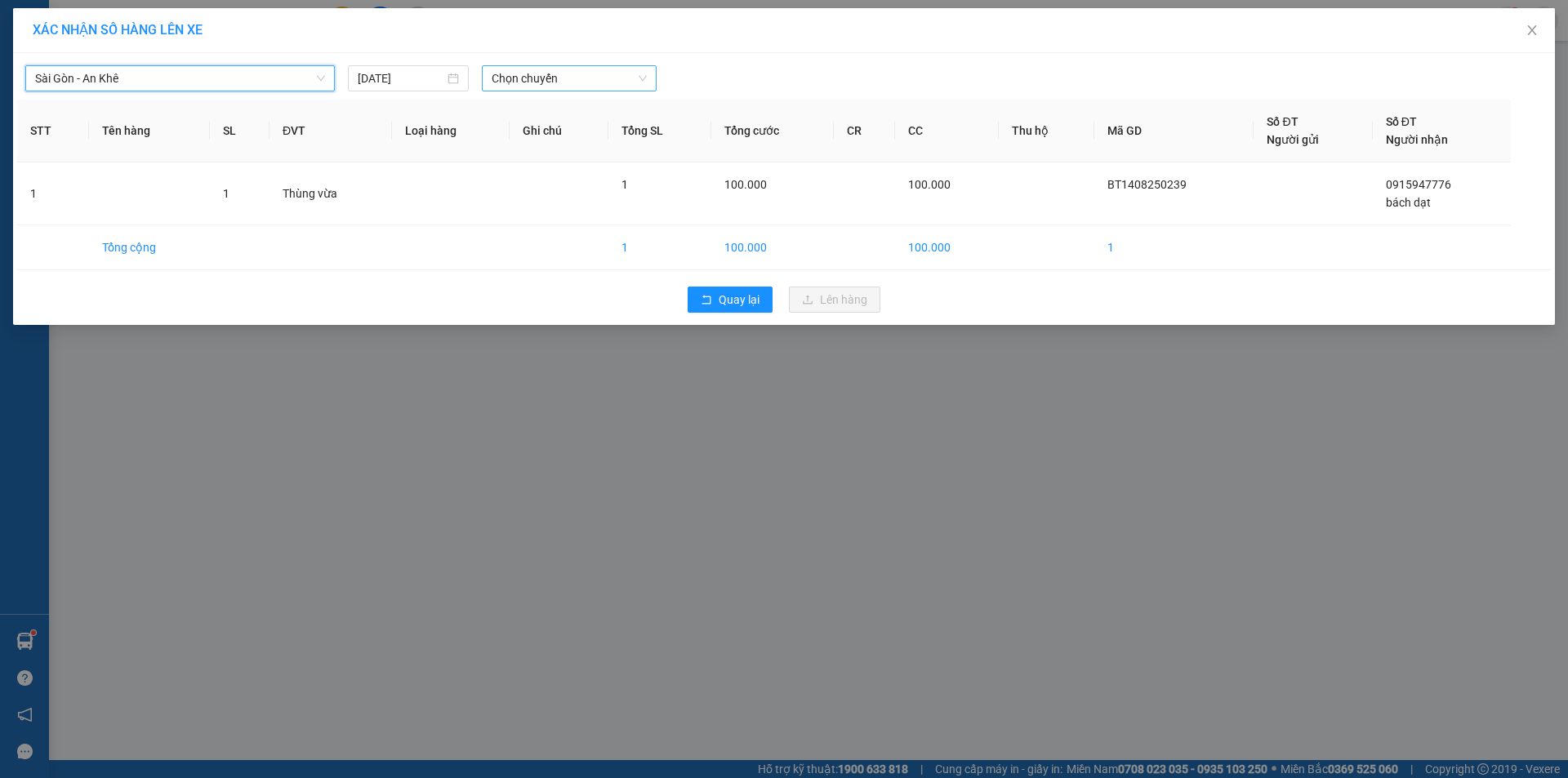
click at [532, 75] on span "Chọn chuyến" at bounding box center [569, 79] width 155 height 25
click at [529, 143] on div "17:45 - 81H-036.14" at bounding box center [555, 138] width 128 height 18
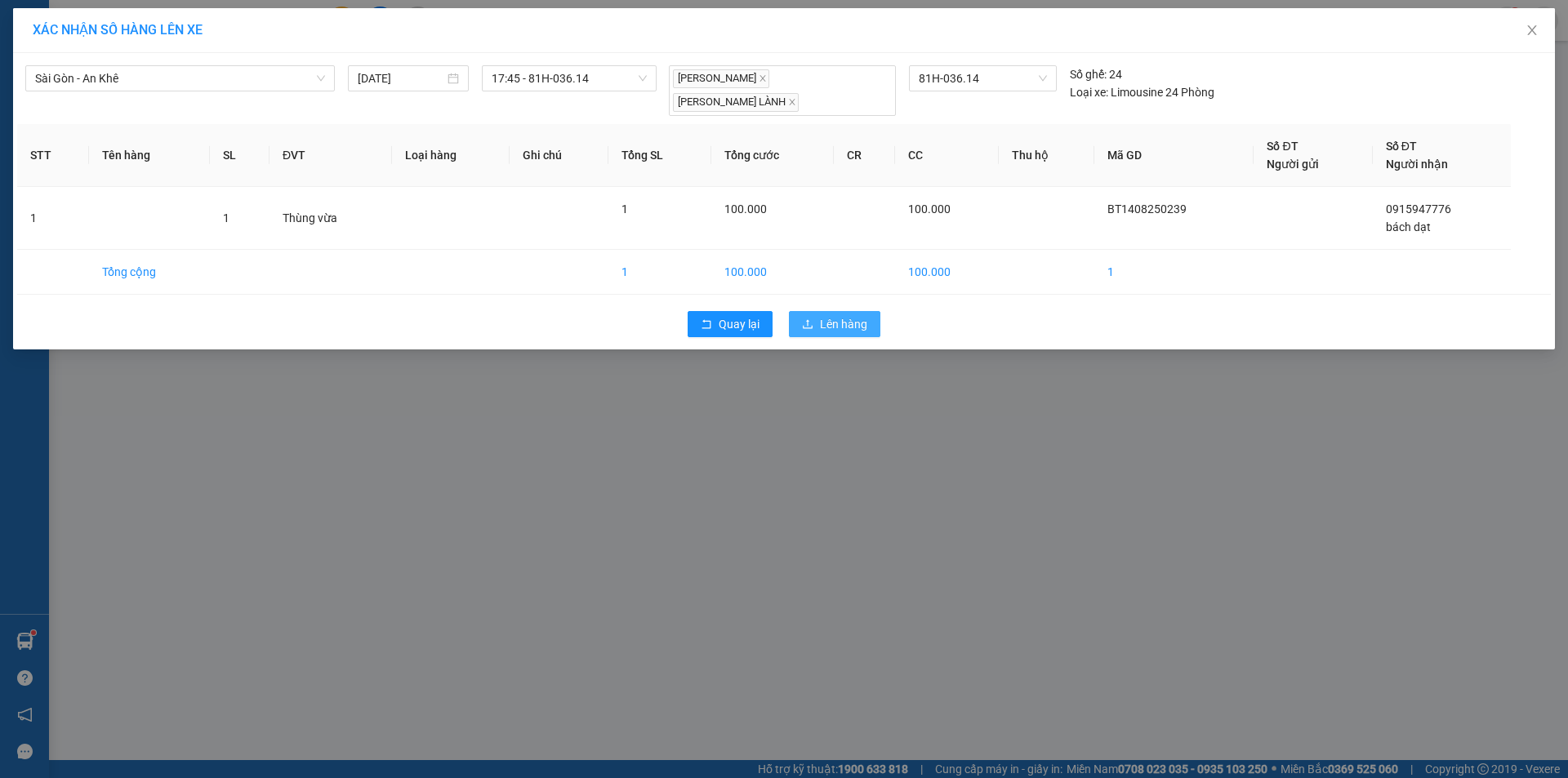
click at [853, 315] on span "Lên hàng" at bounding box center [843, 324] width 47 height 18
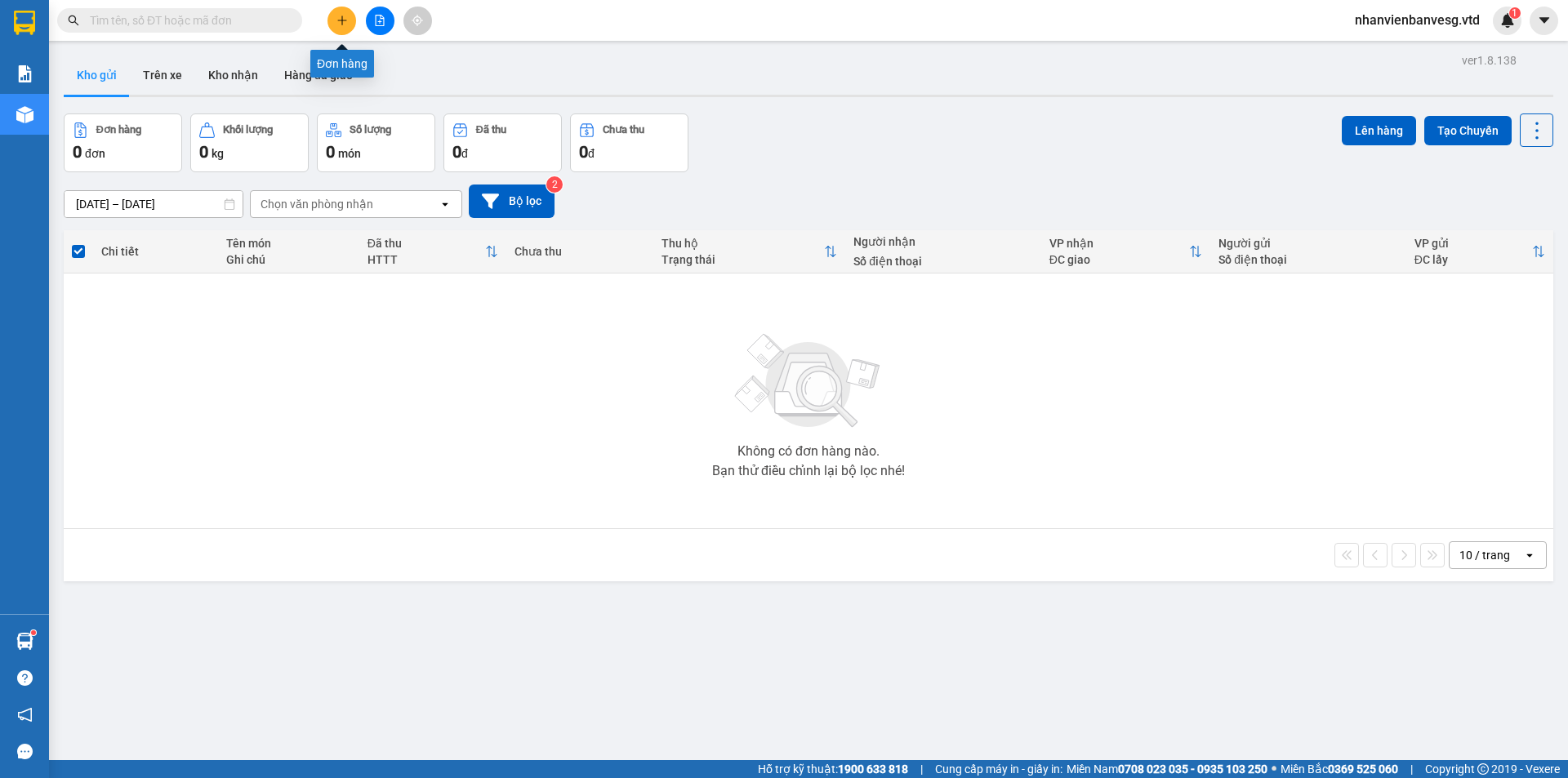
click at [340, 27] on button at bounding box center [342, 20] width 28 height 28
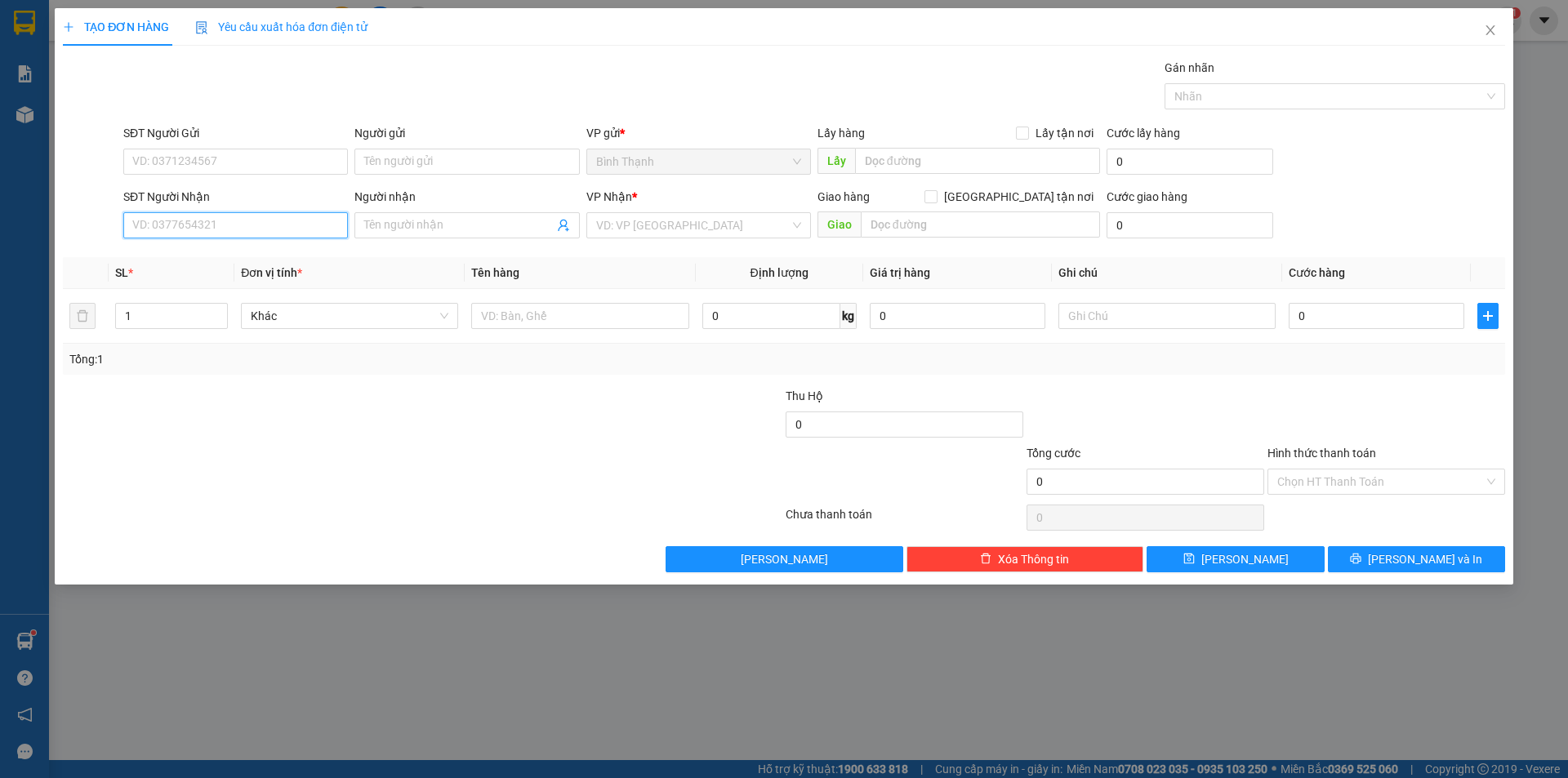
click at [262, 216] on input "SĐT Người Nhận" at bounding box center [235, 224] width 225 height 26
drag, startPoint x: 149, startPoint y: 238, endPoint x: 106, endPoint y: 238, distance: 43.0
click at [106, 238] on div "SĐT Người Nhận 0867934368 0867934368 Người nhận Tên người nhận VP Nhận * VD: VP…" at bounding box center [784, 216] width 1446 height 57
click at [394, 220] on input "Người nhận" at bounding box center [459, 225] width 189 height 18
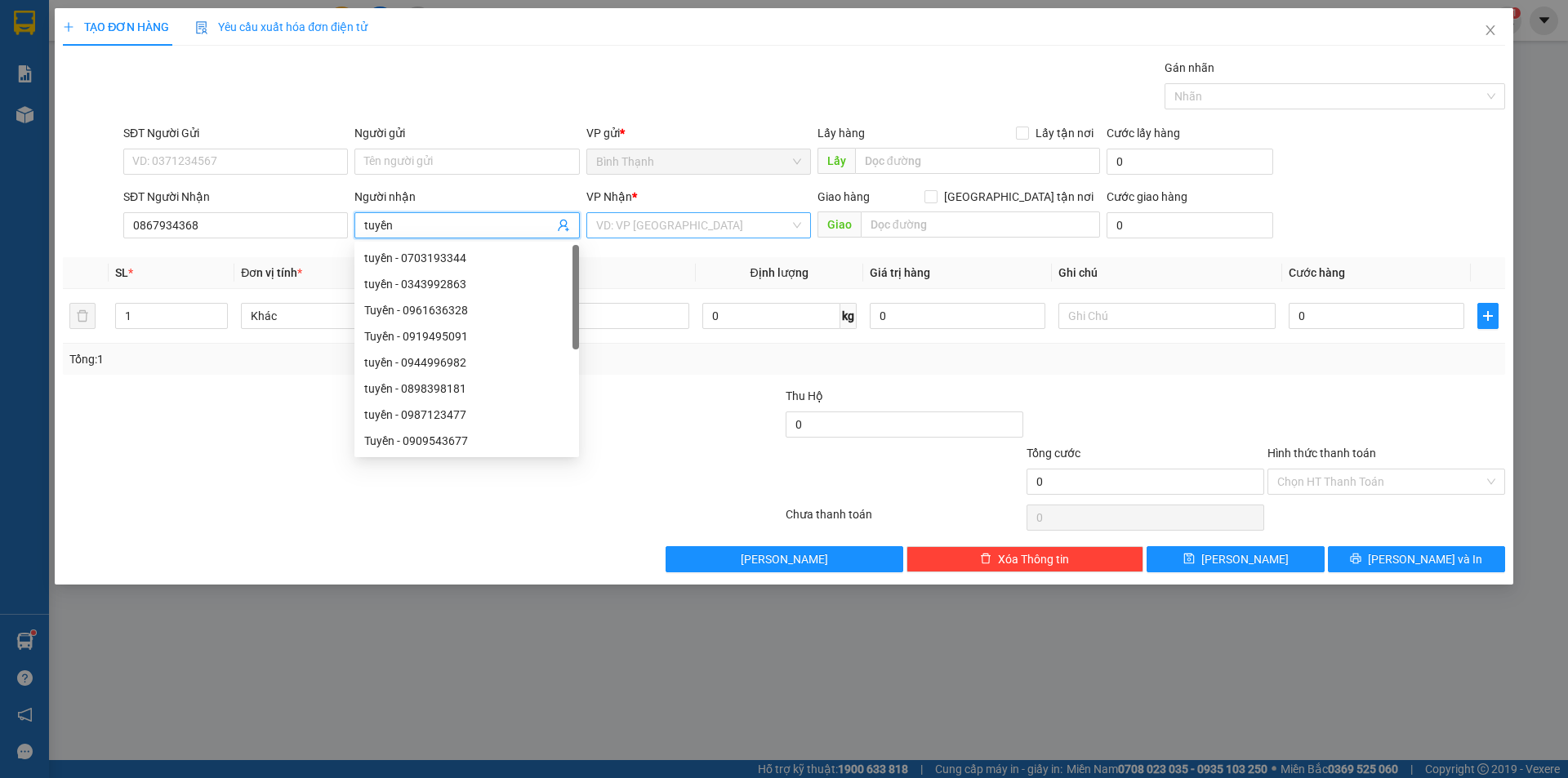
click at [679, 232] on input "search" at bounding box center [693, 225] width 193 height 25
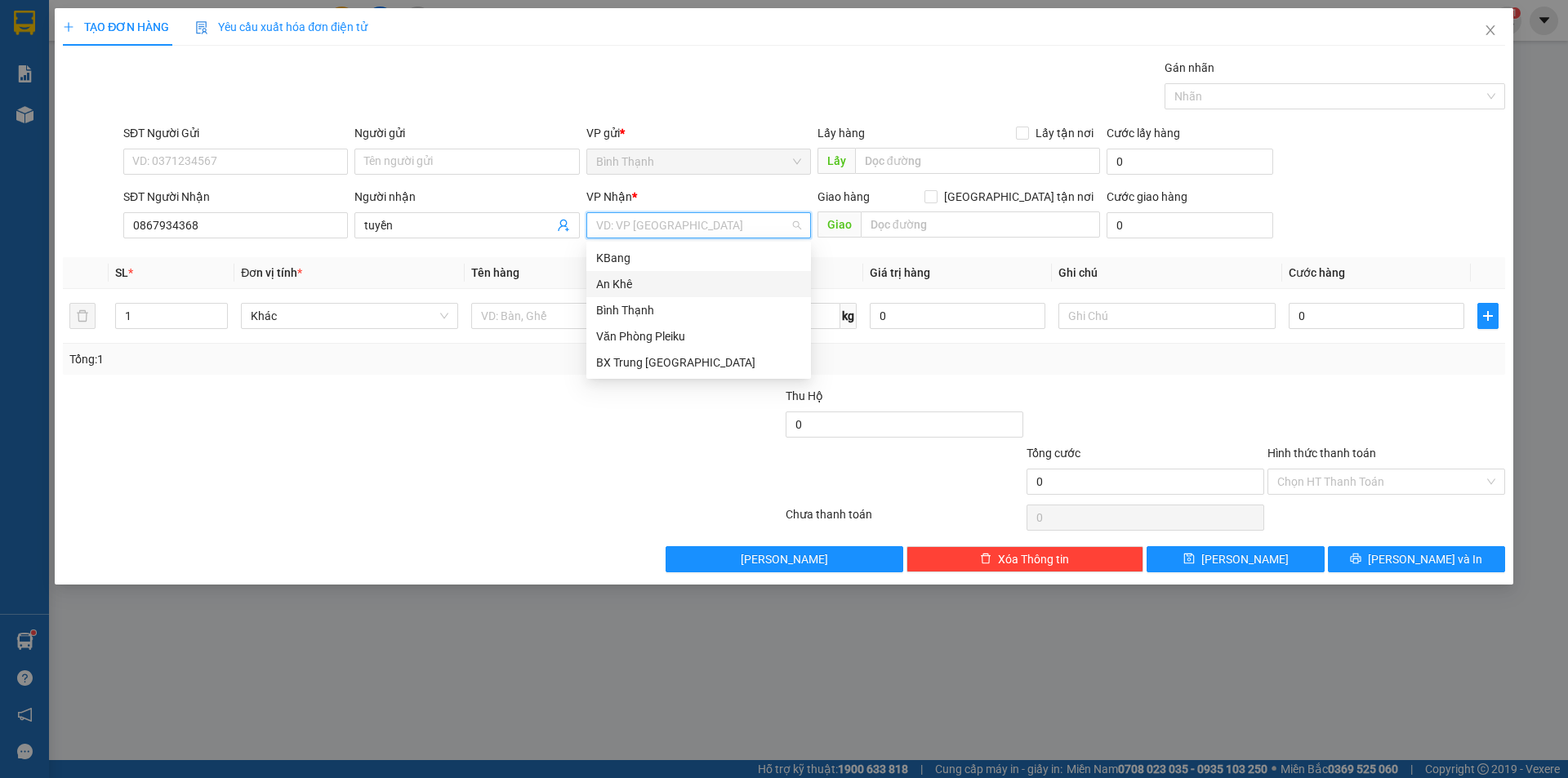
click at [644, 281] on div "An Khê" at bounding box center [698, 284] width 205 height 18
click at [391, 327] on span "Bất kỳ" at bounding box center [350, 316] width 198 height 25
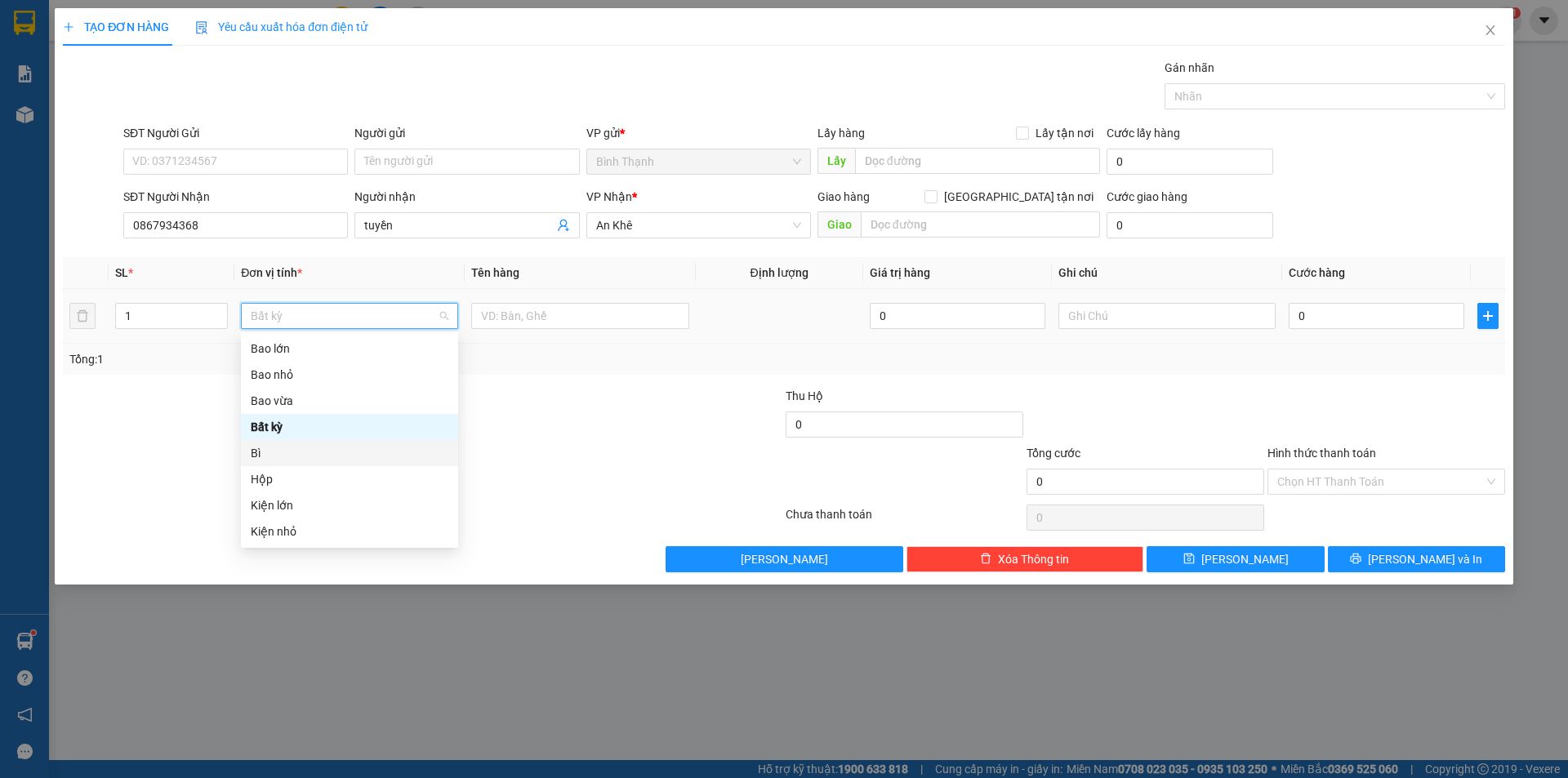
click at [311, 456] on div "Bì" at bounding box center [350, 453] width 198 height 18
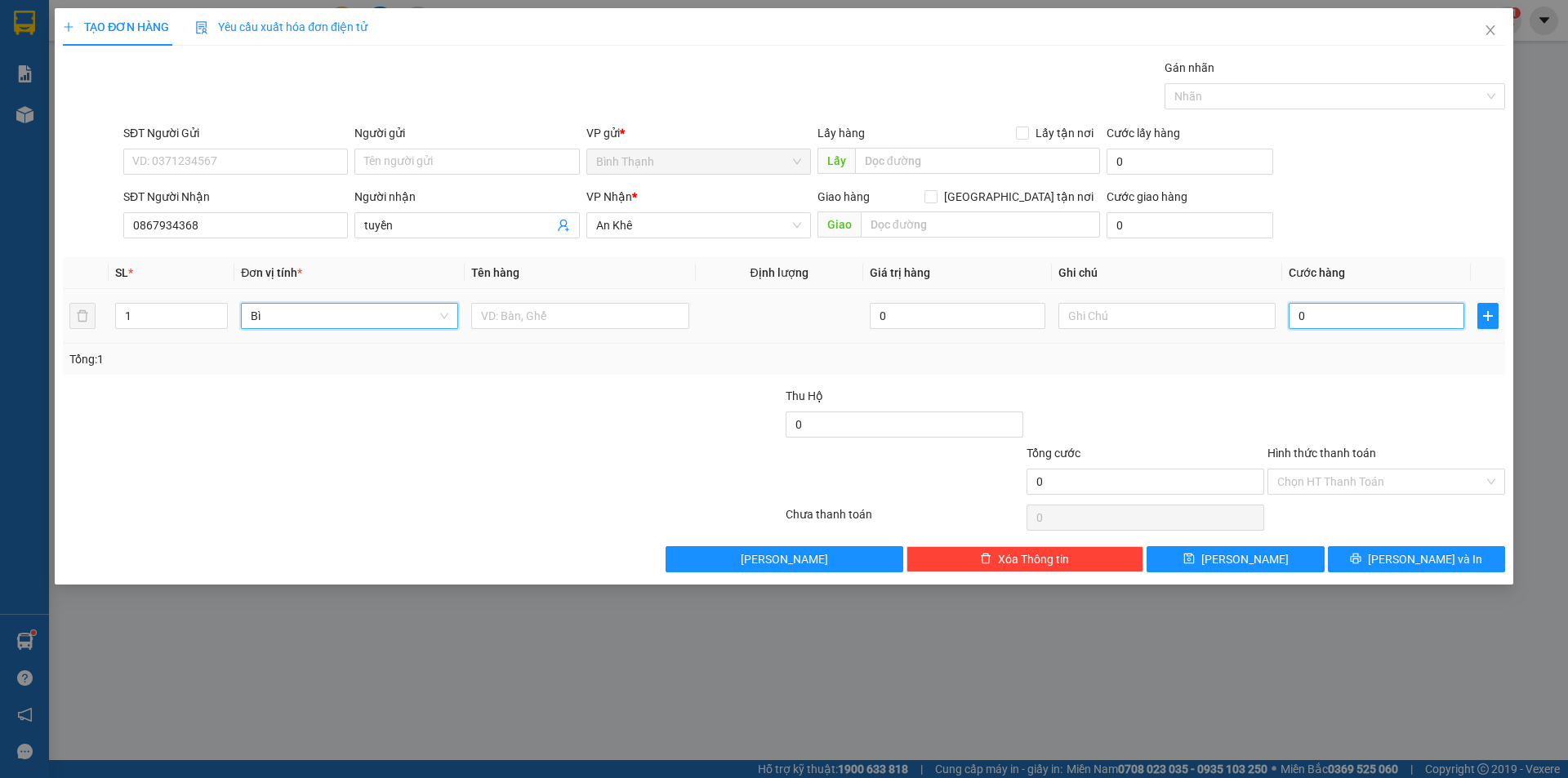
click at [1359, 315] on input "0" at bounding box center [1377, 316] width 176 height 26
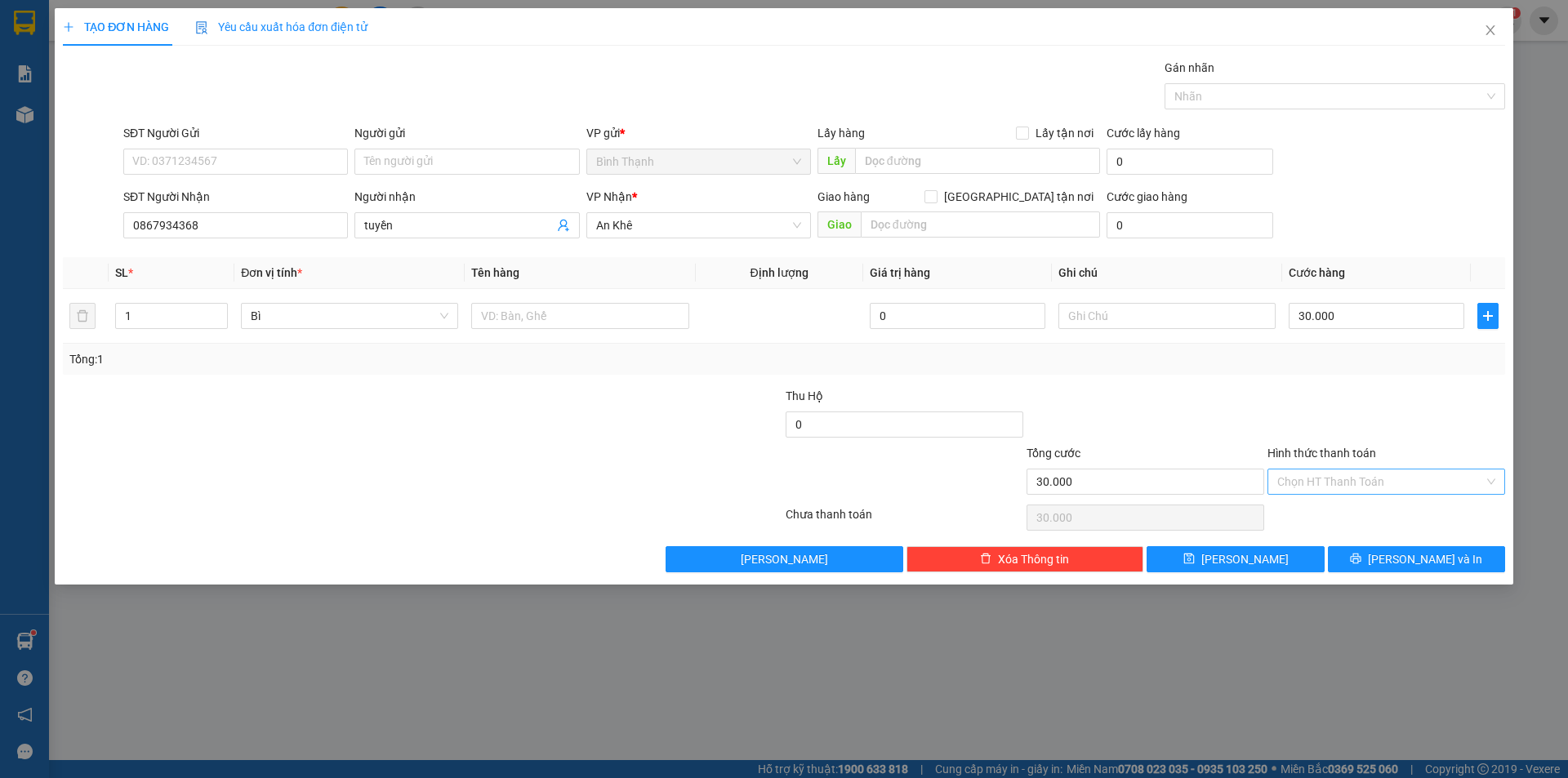
click at [1392, 481] on input "Hình thức thanh toán" at bounding box center [1381, 482] width 207 height 25
click at [1375, 511] on div "Tại văn phòng" at bounding box center [1387, 515] width 218 height 18
click at [1361, 561] on icon "printer" at bounding box center [1357, 559] width 11 height 11
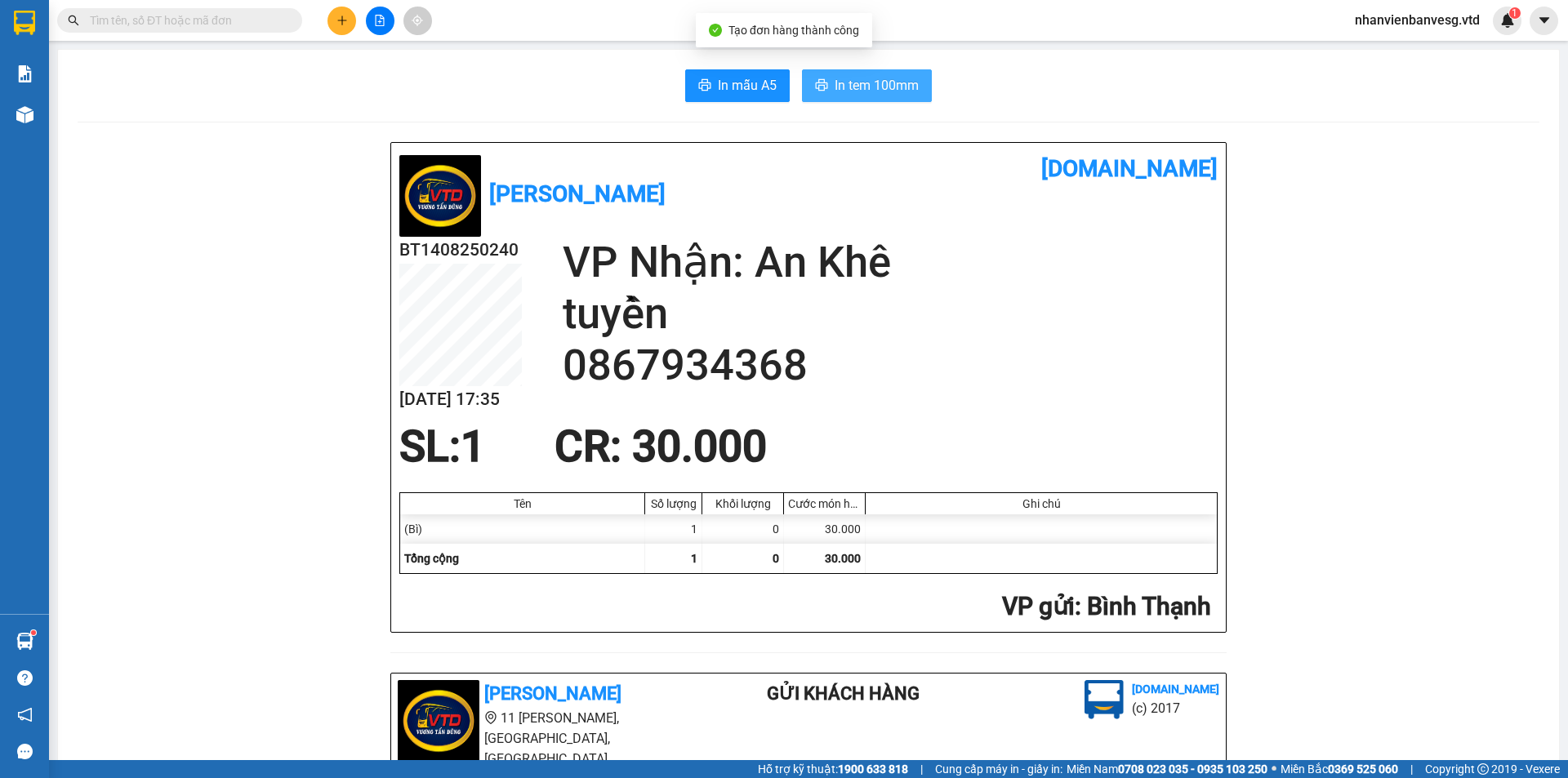
click at [917, 81] on button "In tem 100mm" at bounding box center [867, 85] width 130 height 33
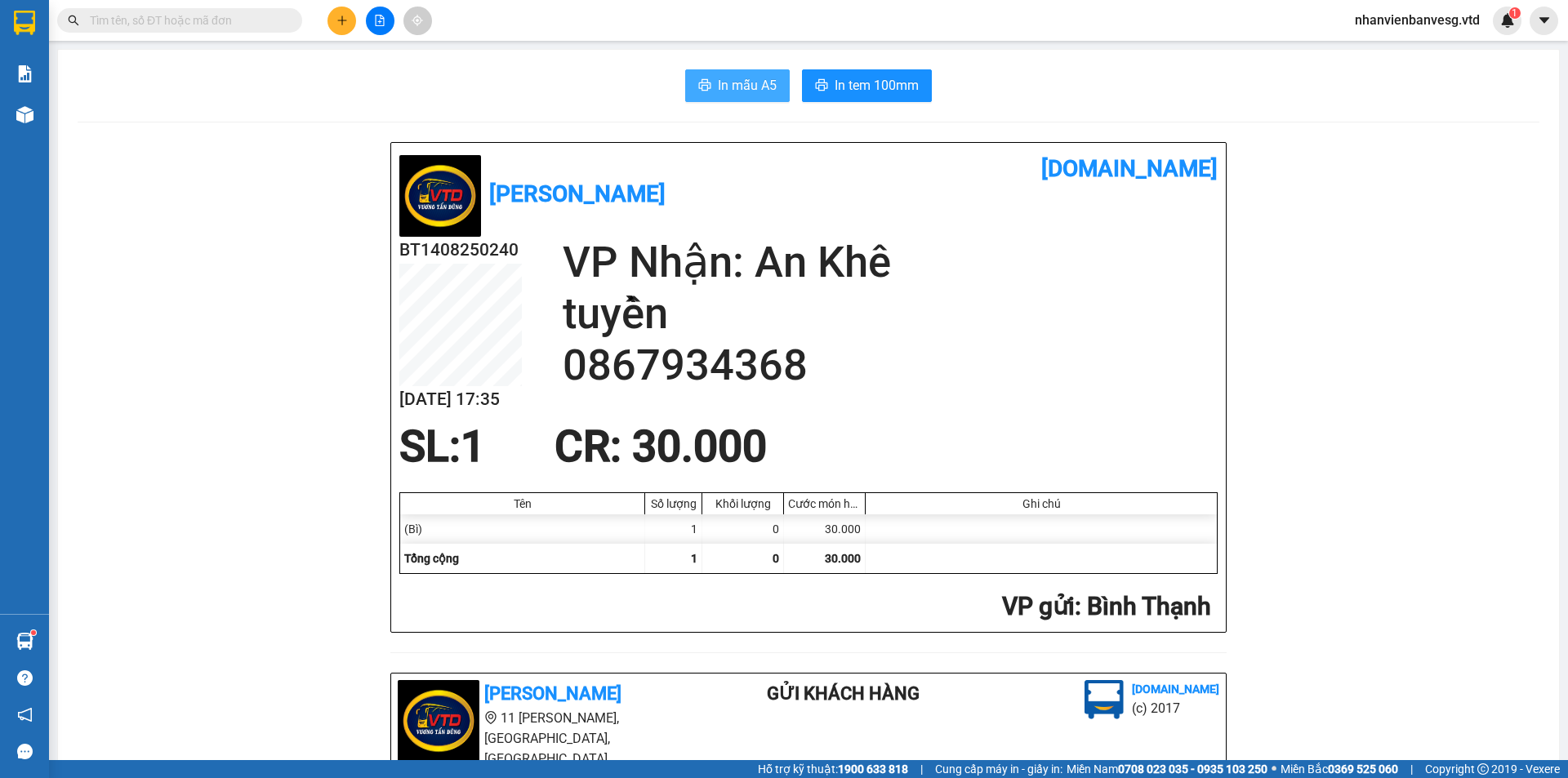
click at [718, 75] on span "In mẫu A5" at bounding box center [747, 85] width 59 height 20
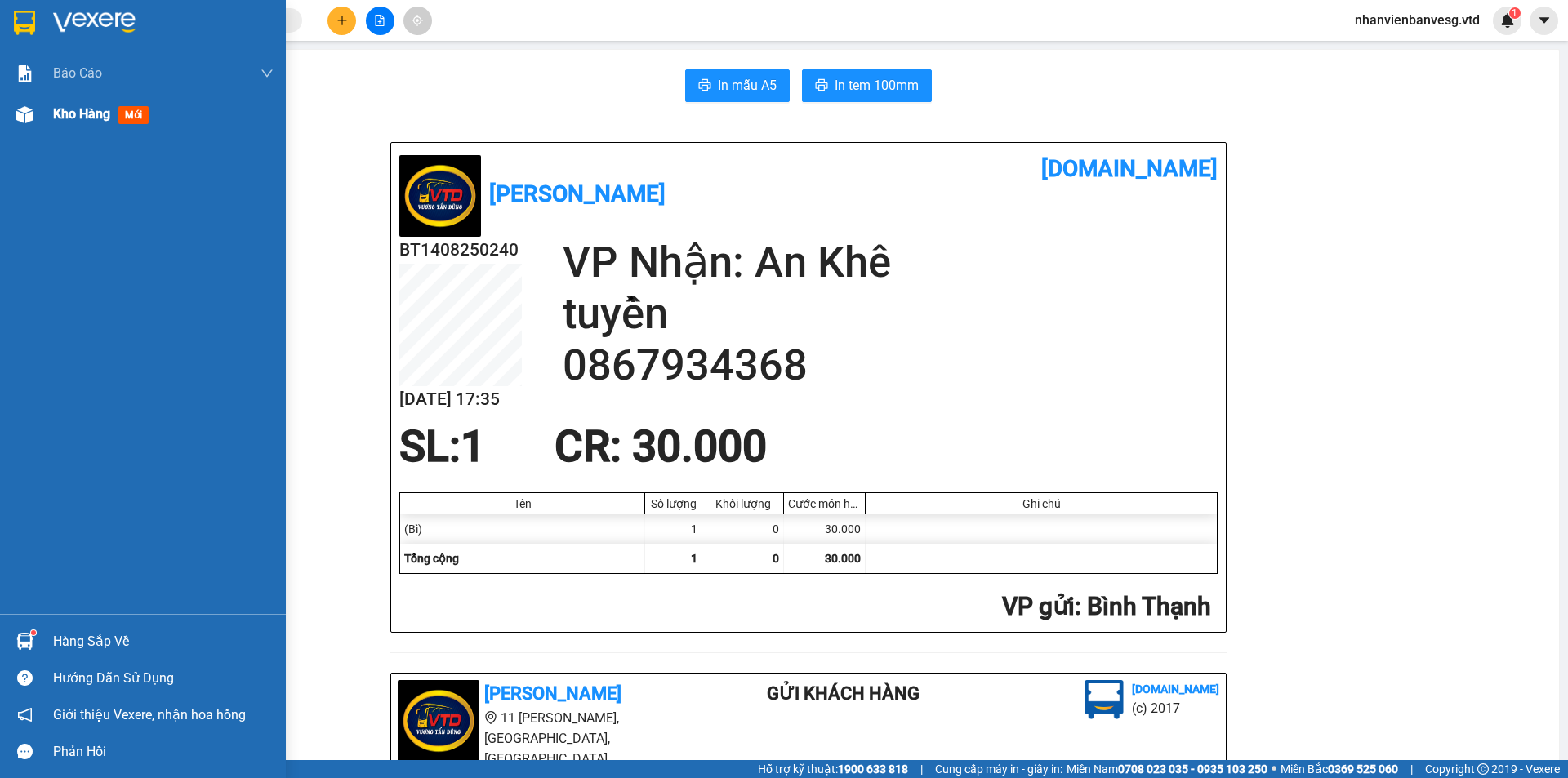
click at [53, 108] on span "Kho hàng" at bounding box center [82, 114] width 57 height 15
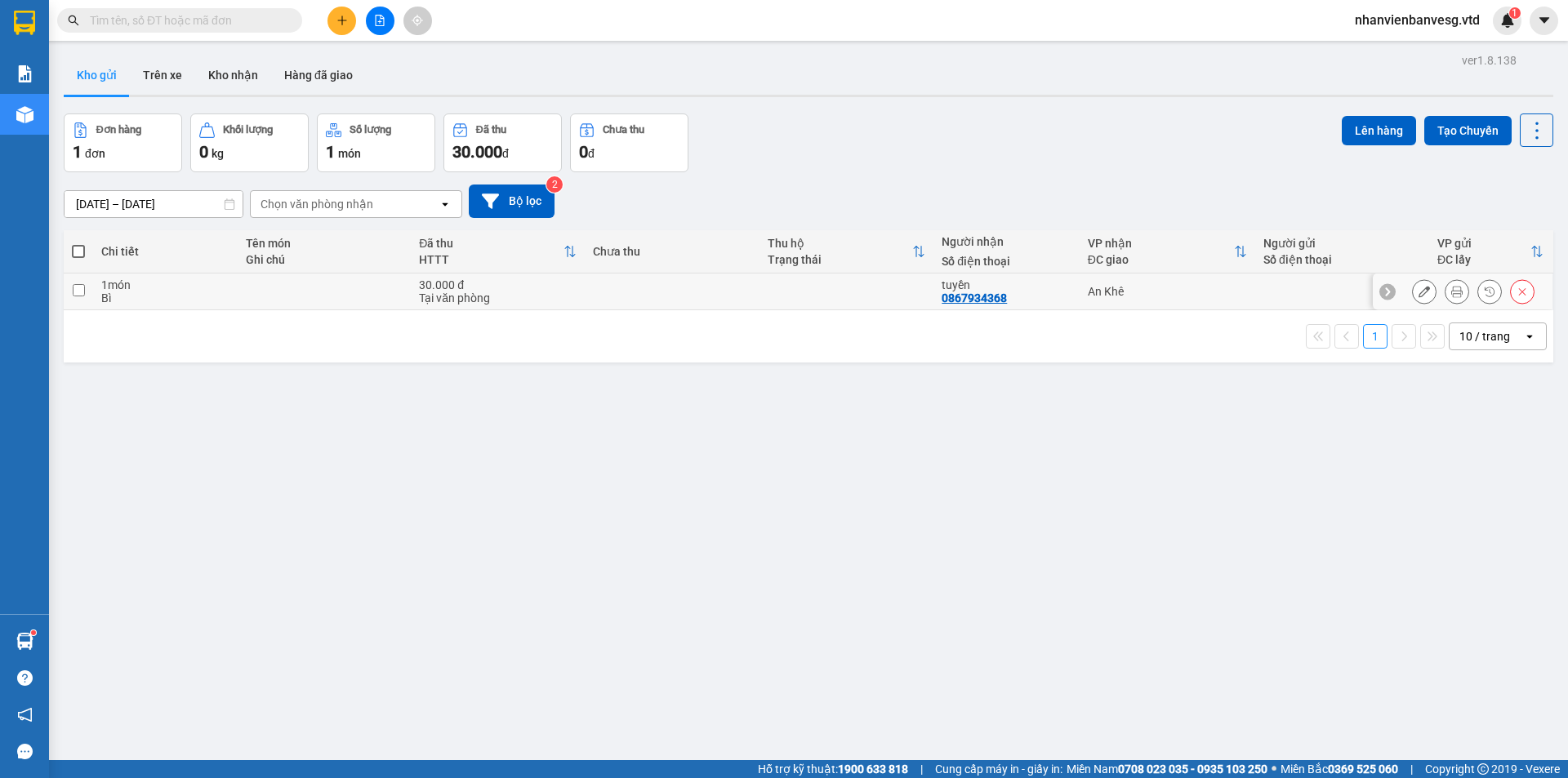
click at [366, 295] on td at bounding box center [324, 291] width 173 height 36
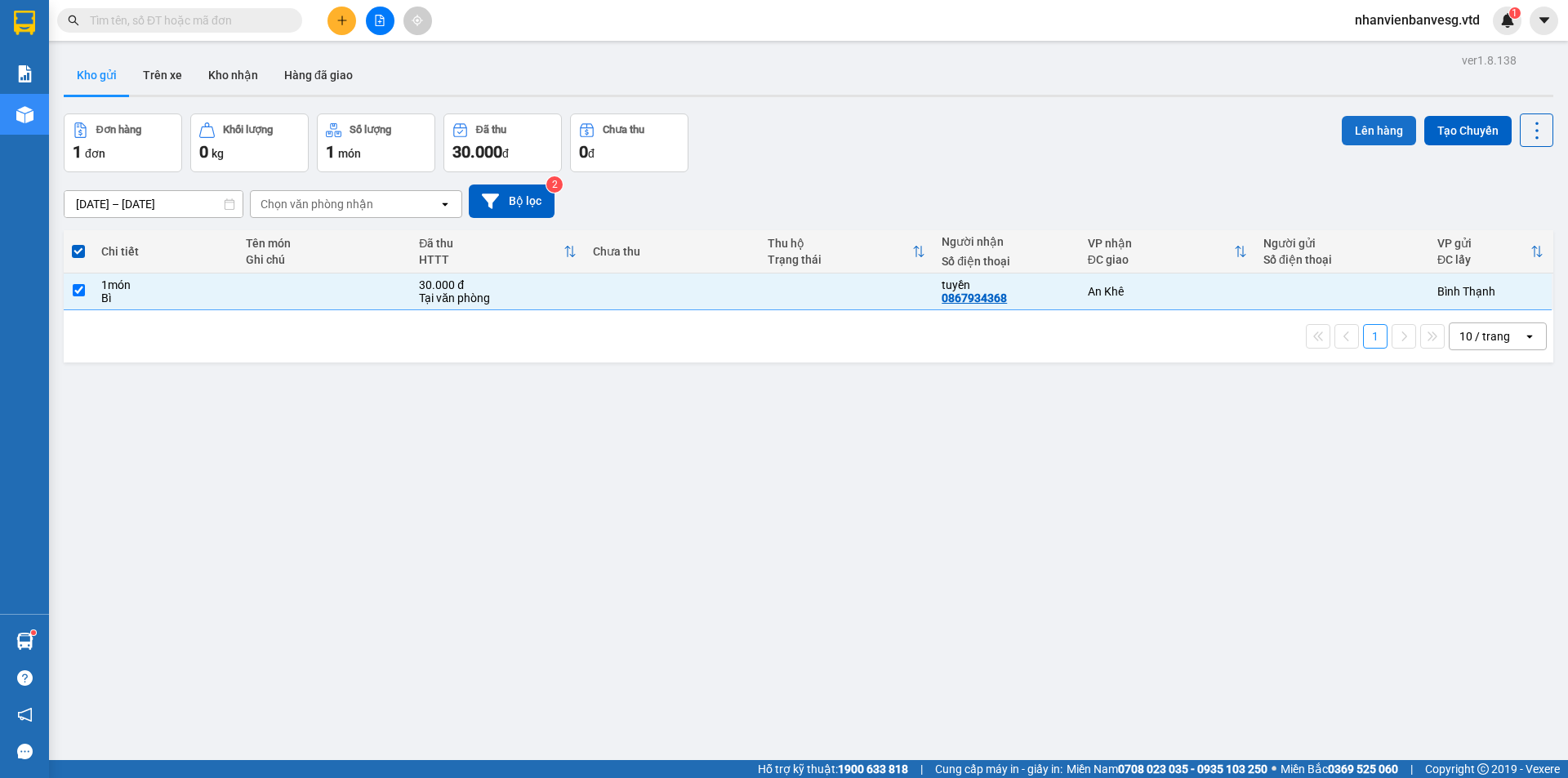
click at [1391, 122] on button "Lên hàng" at bounding box center [1379, 130] width 75 height 29
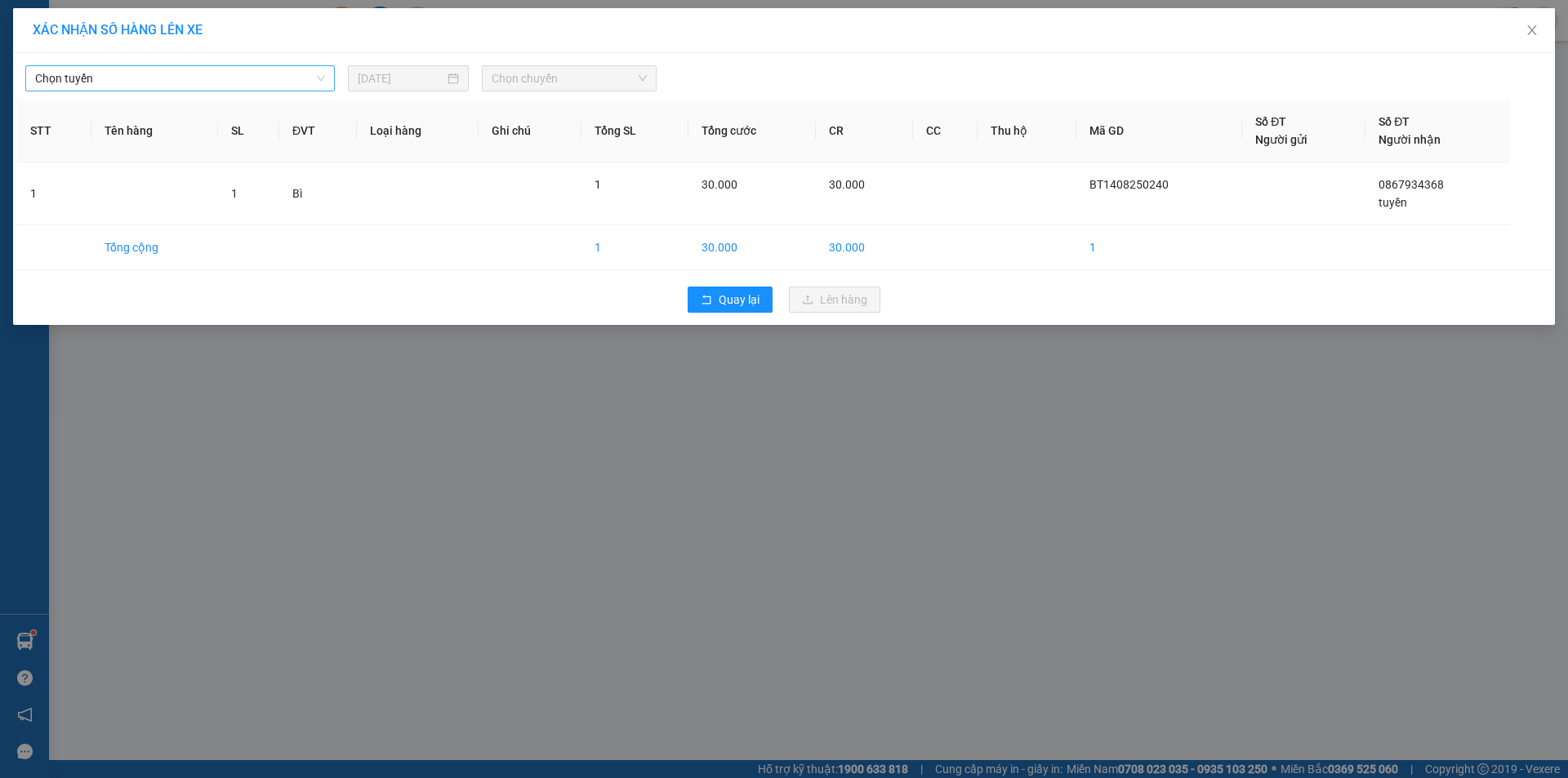
click at [77, 87] on span "Chọn tuyến" at bounding box center [180, 79] width 290 height 25
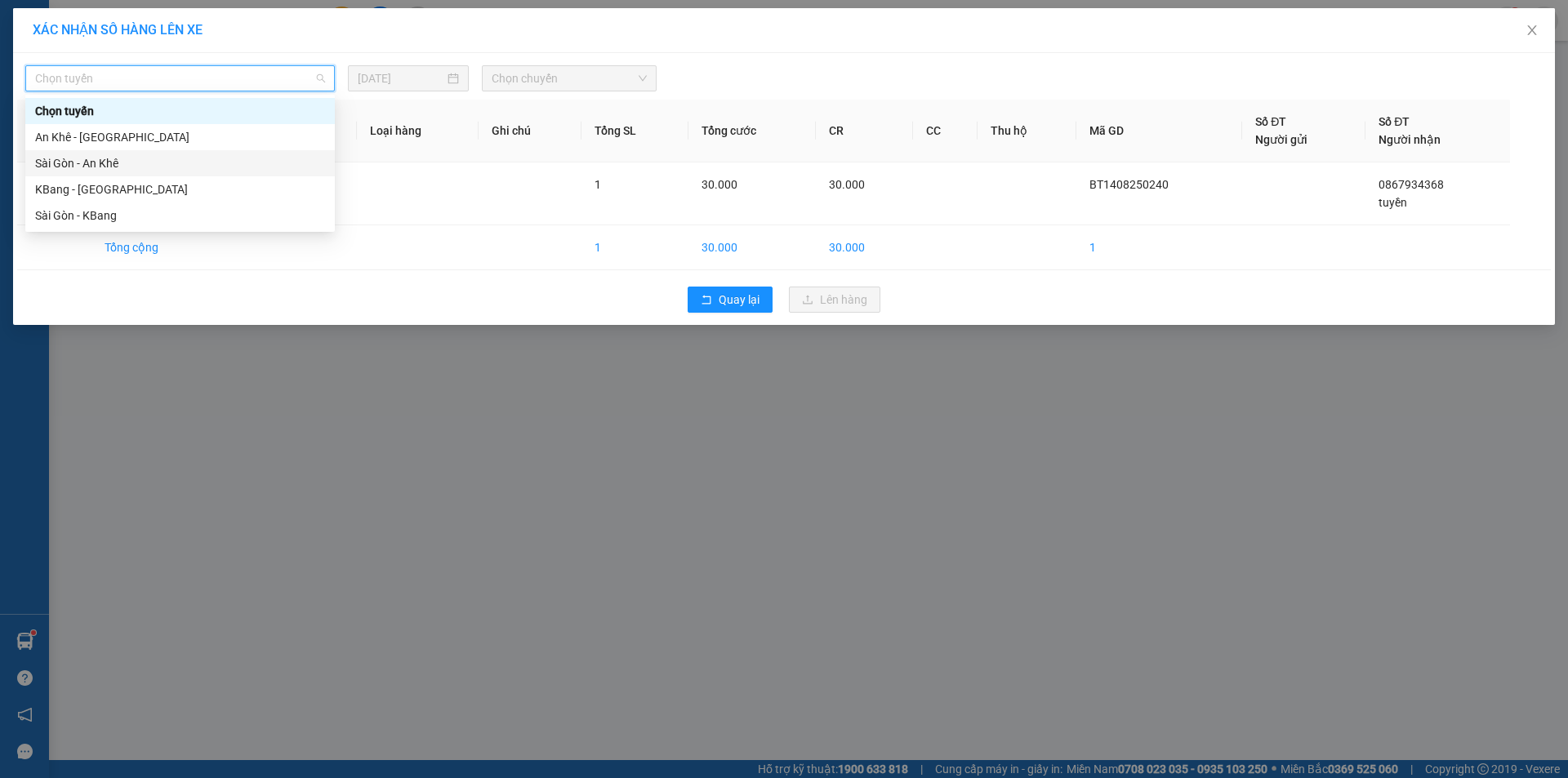
click at [101, 166] on div "Sài Gòn - An Khê" at bounding box center [180, 163] width 290 height 18
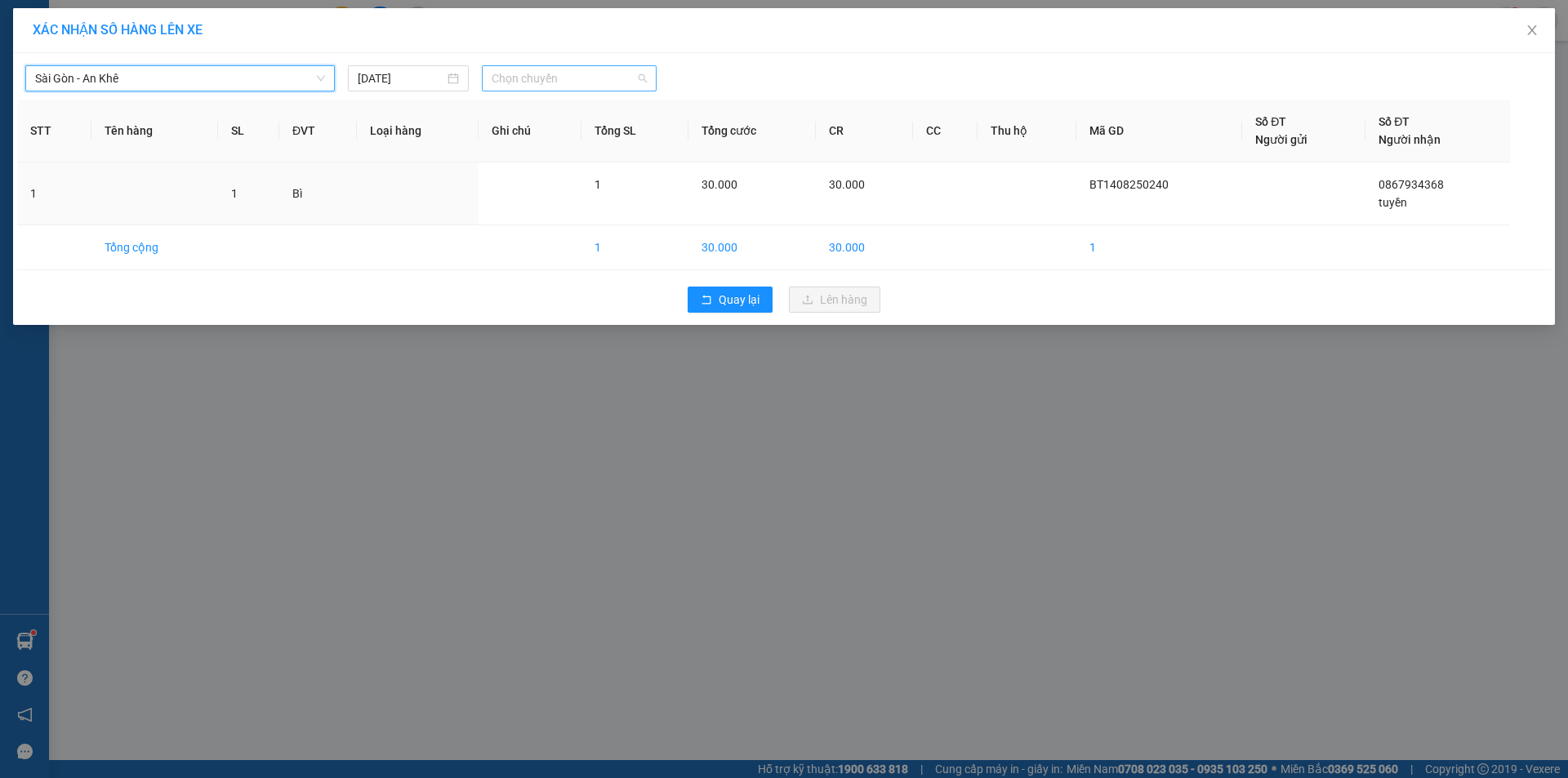
click at [529, 77] on span "Chọn chuyến" at bounding box center [569, 79] width 155 height 25
click at [539, 140] on div "17:45 - 81H-036.14" at bounding box center [555, 138] width 128 height 18
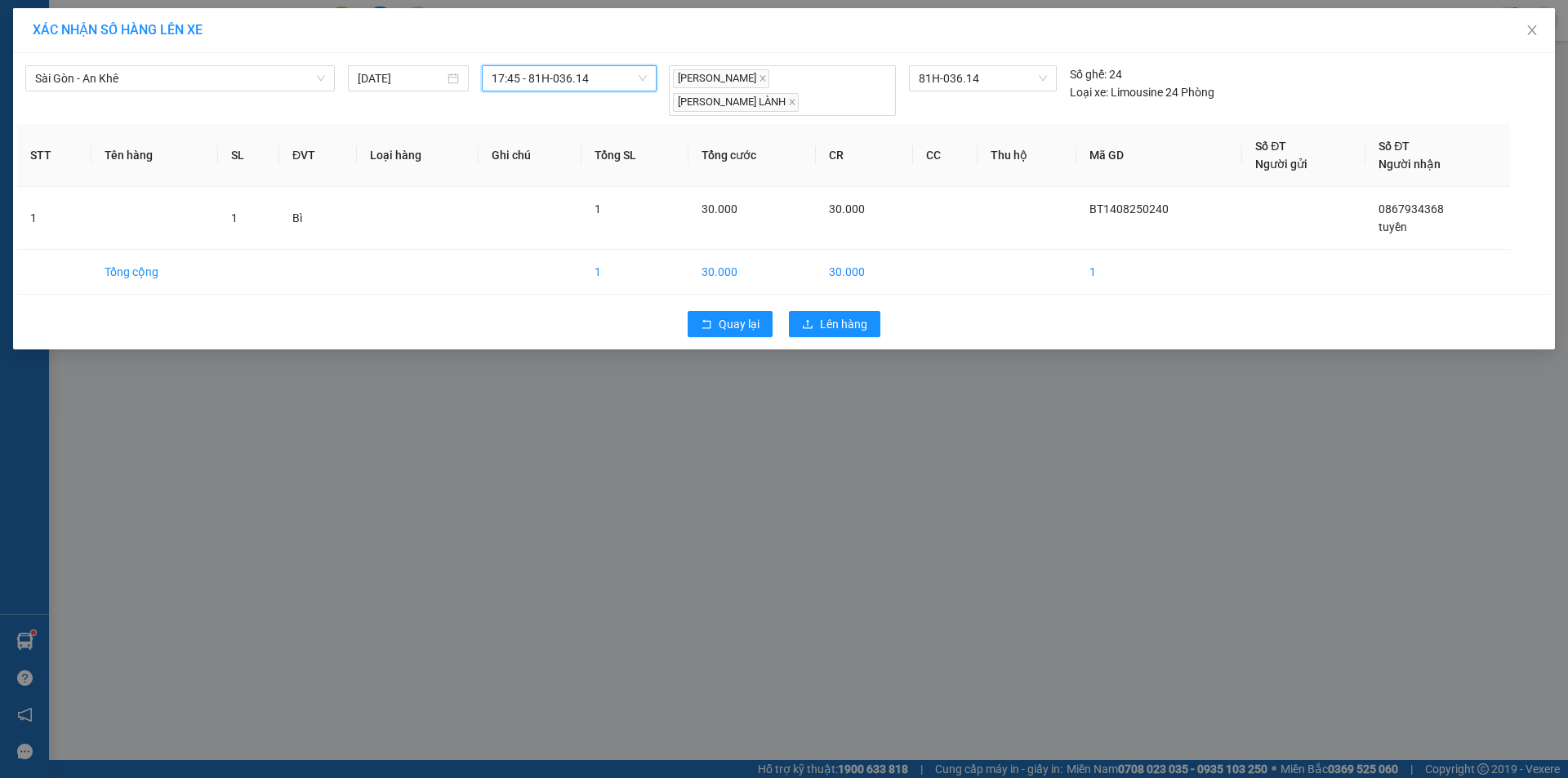
click at [817, 324] on div "Quay lại Lên hàng" at bounding box center [784, 325] width 1534 height 43
click at [823, 315] on span "Lên hàng" at bounding box center [843, 324] width 47 height 18
